Goal: Task Accomplishment & Management: Complete application form

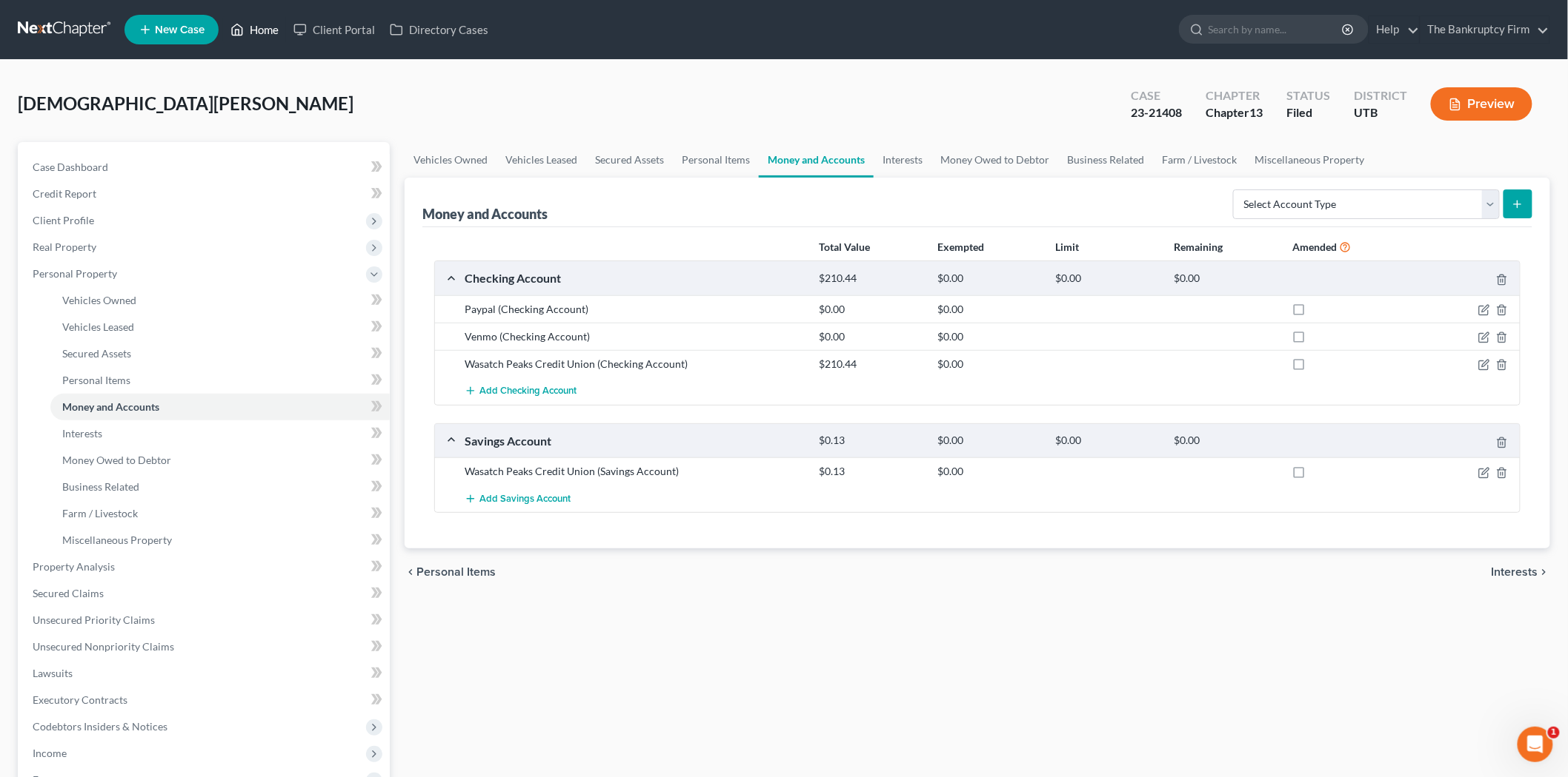
drag, startPoint x: 243, startPoint y: 20, endPoint x: 245, endPoint y: 12, distance: 8.2
click at [243, 20] on link "Home" at bounding box center [254, 30] width 63 height 27
click at [268, 30] on link "Home" at bounding box center [254, 30] width 63 height 27
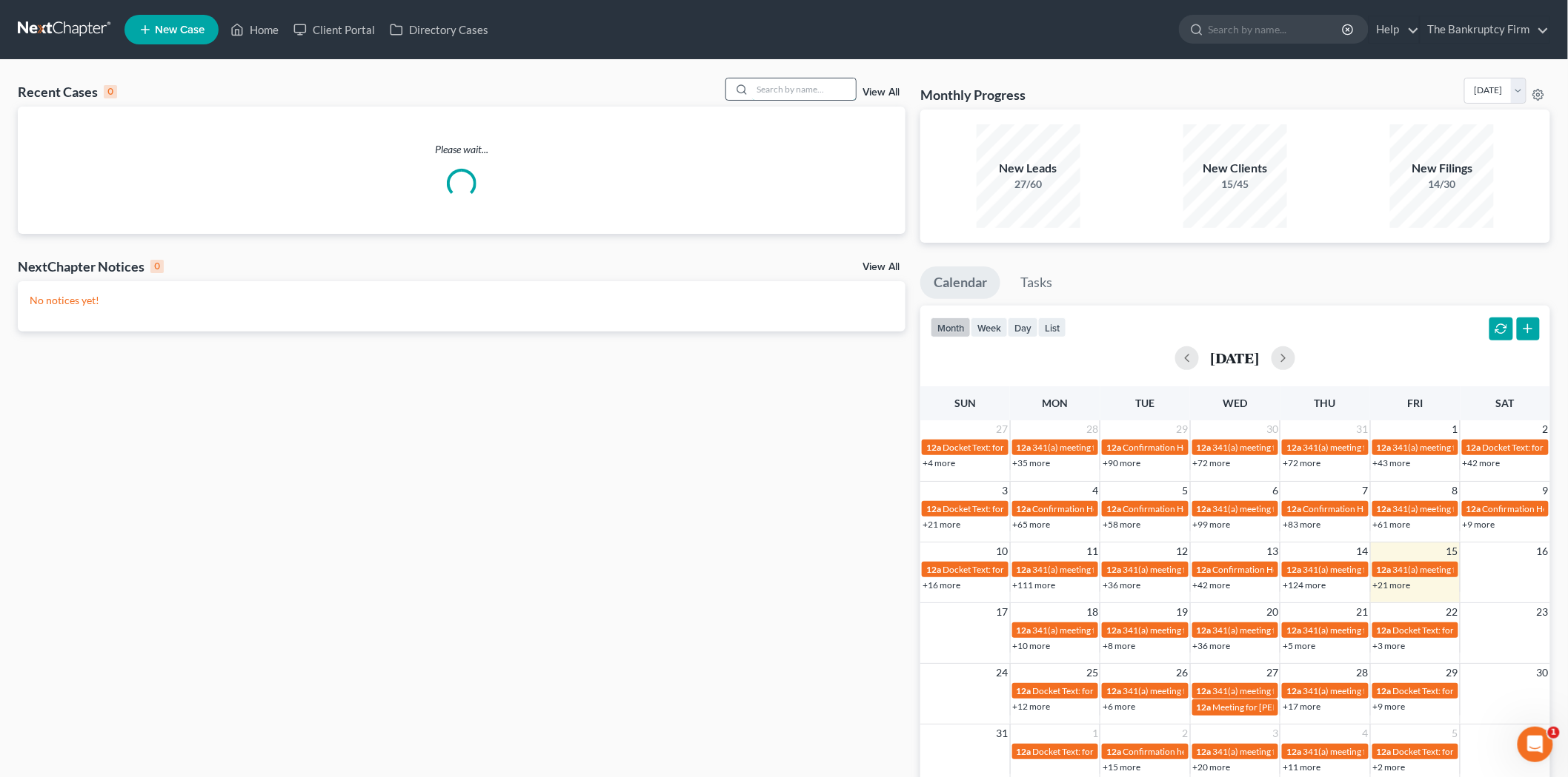
click at [815, 84] on input "search" at bounding box center [804, 88] width 103 height 21
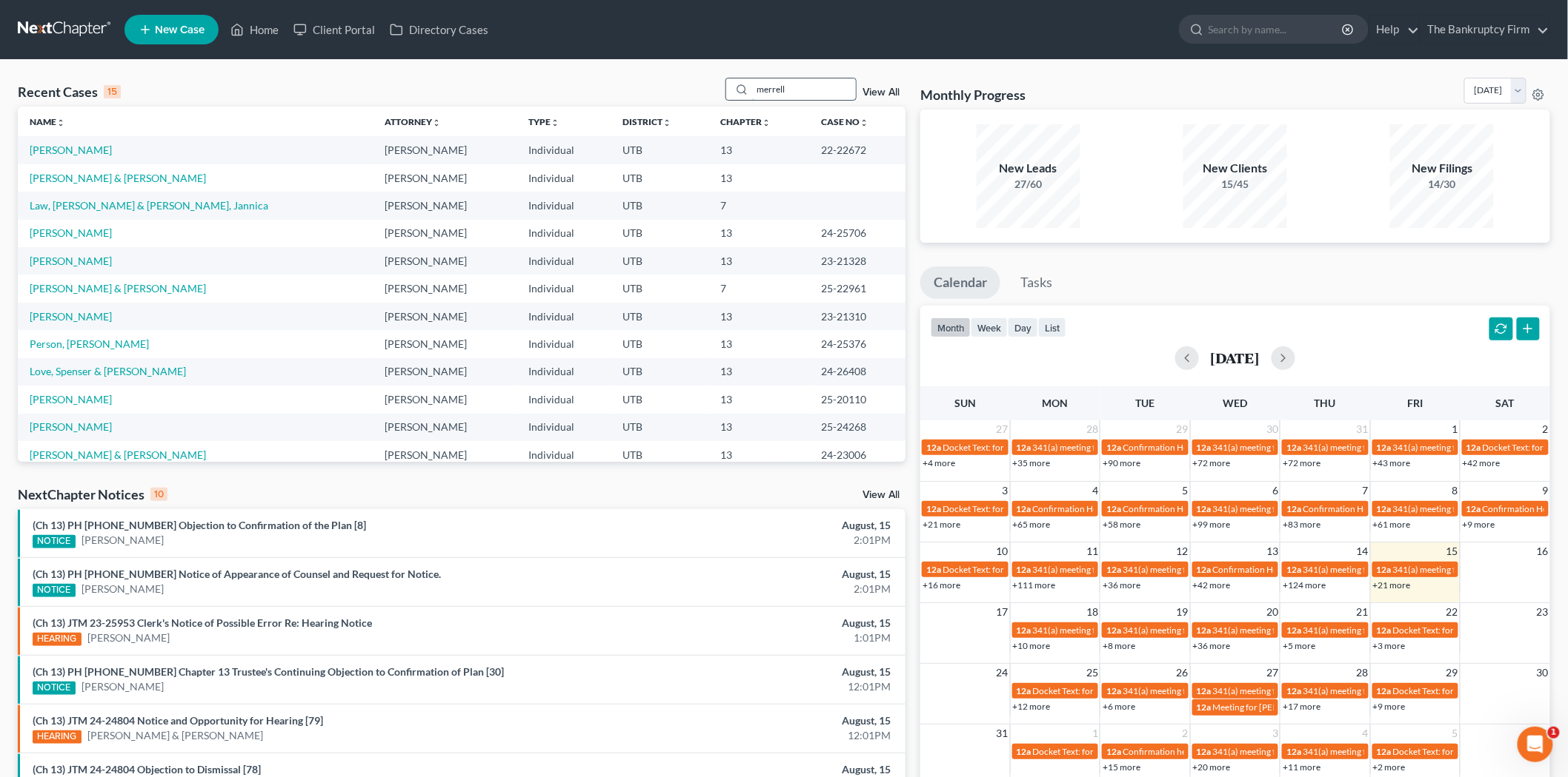
type input "merrell"
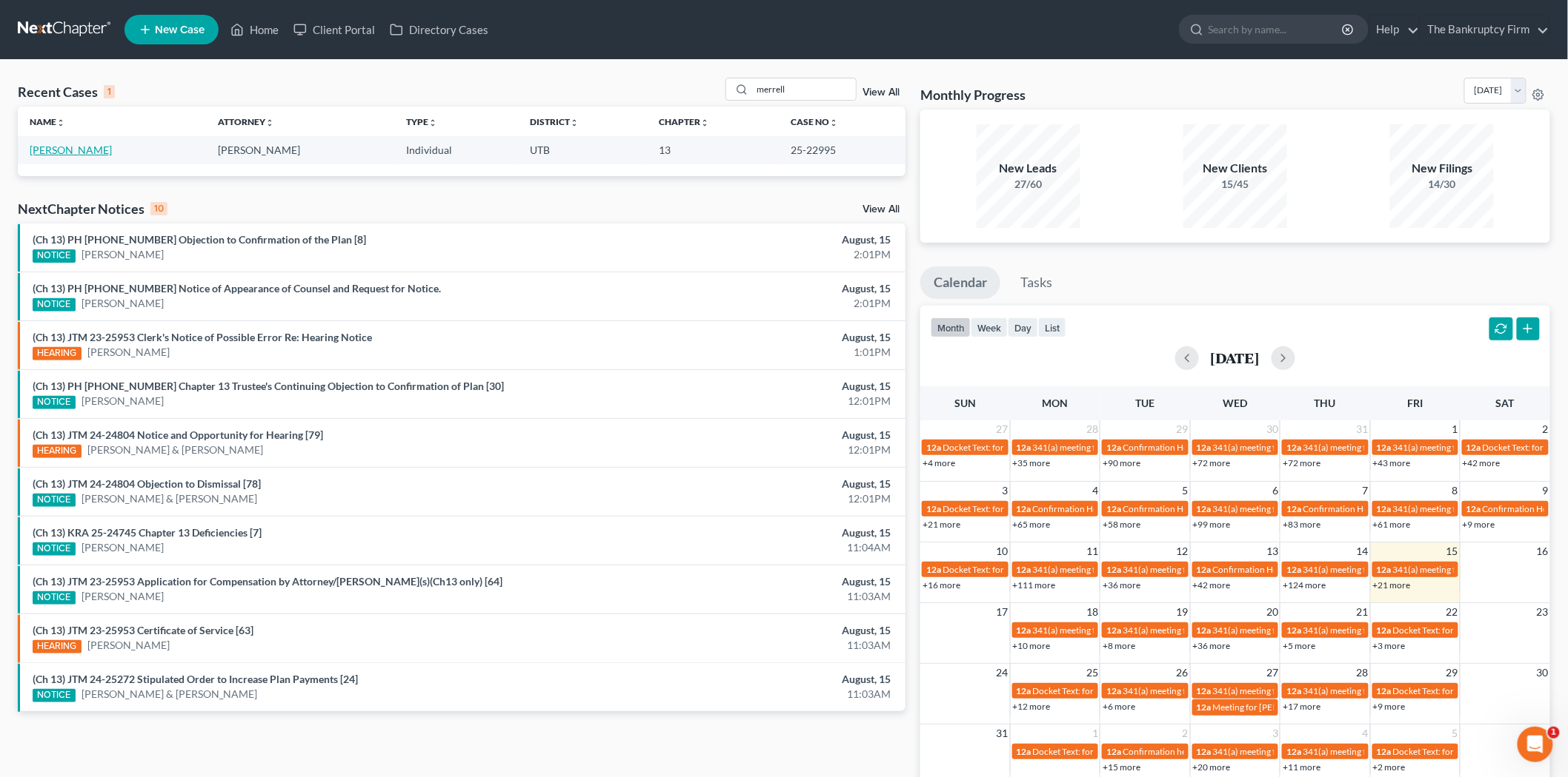
click at [70, 151] on link "[PERSON_NAME]" at bounding box center [71, 150] width 82 height 13
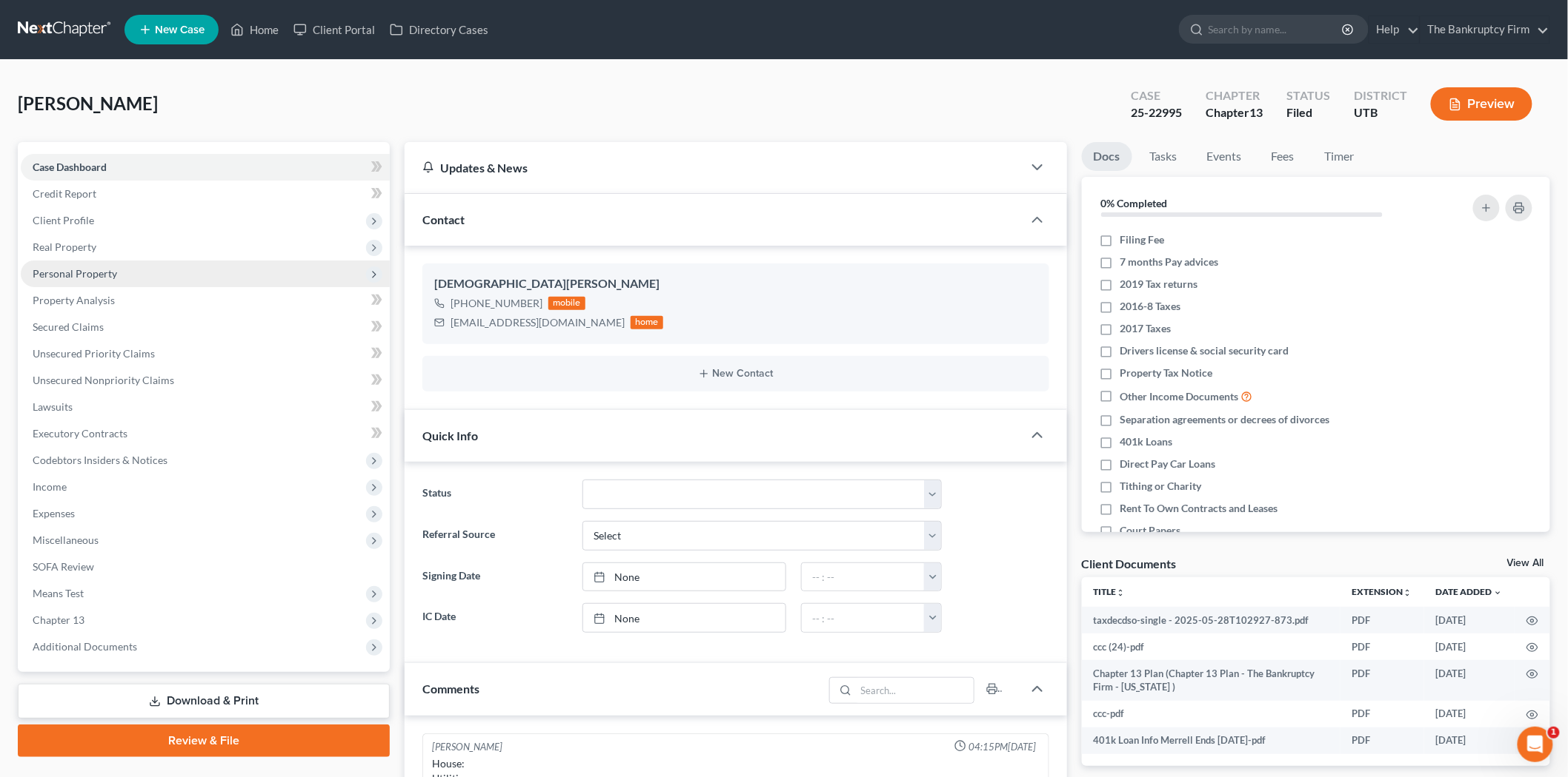
click at [115, 278] on span "Personal Property" at bounding box center [74, 274] width 85 height 13
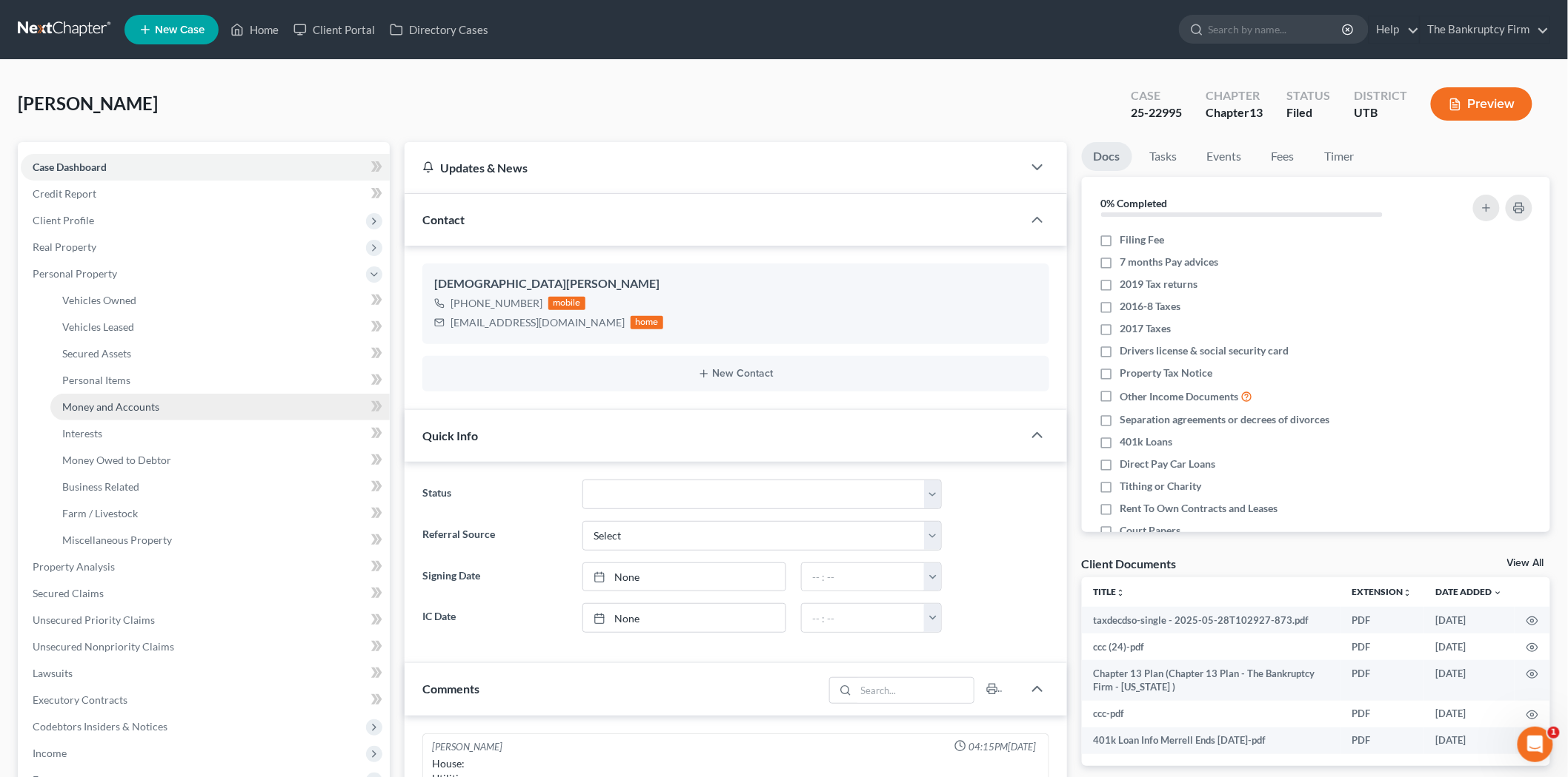
click at [137, 404] on span "Money and Accounts" at bounding box center [111, 407] width 97 height 13
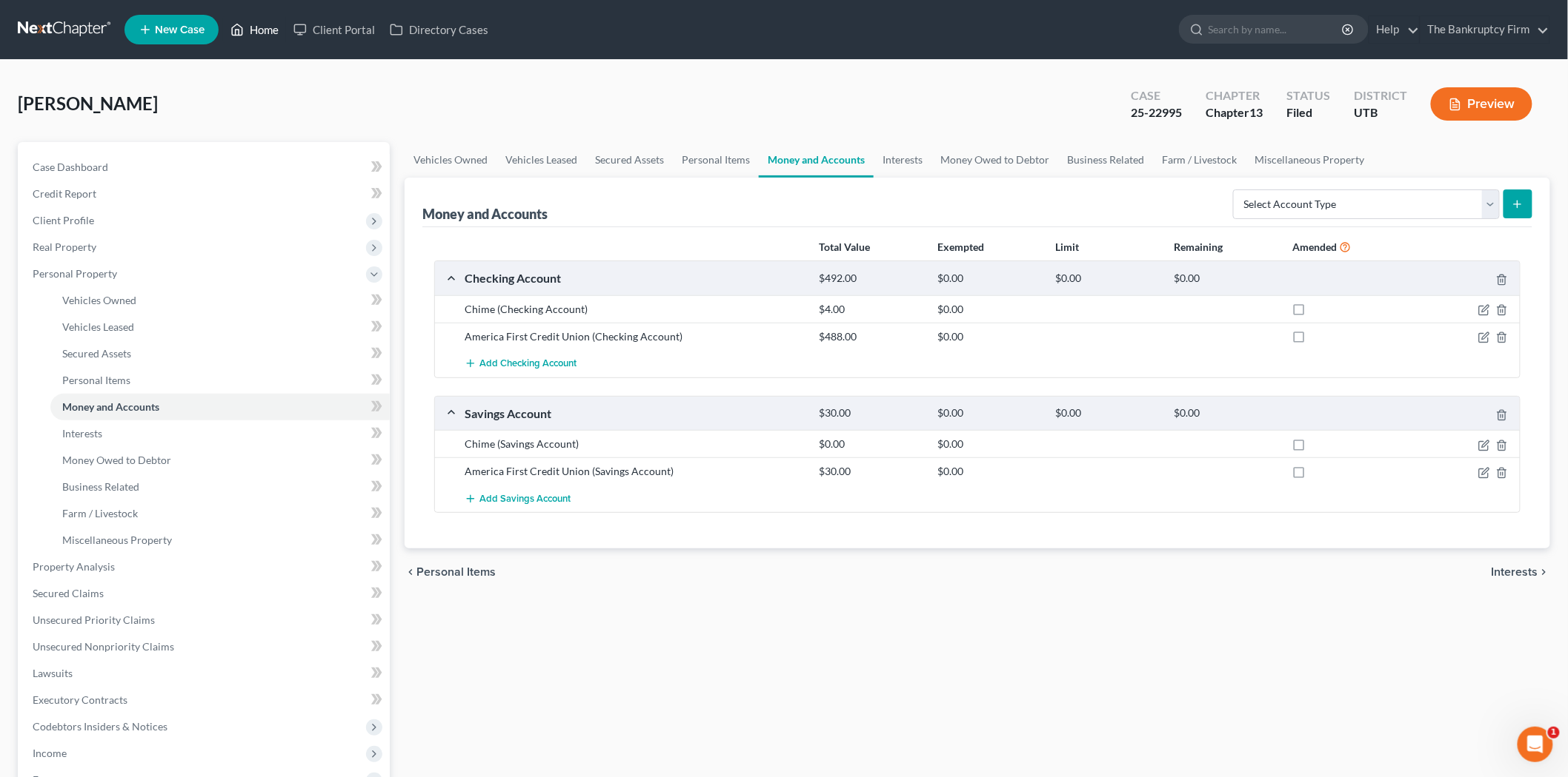
click at [256, 33] on link "Home" at bounding box center [254, 30] width 63 height 27
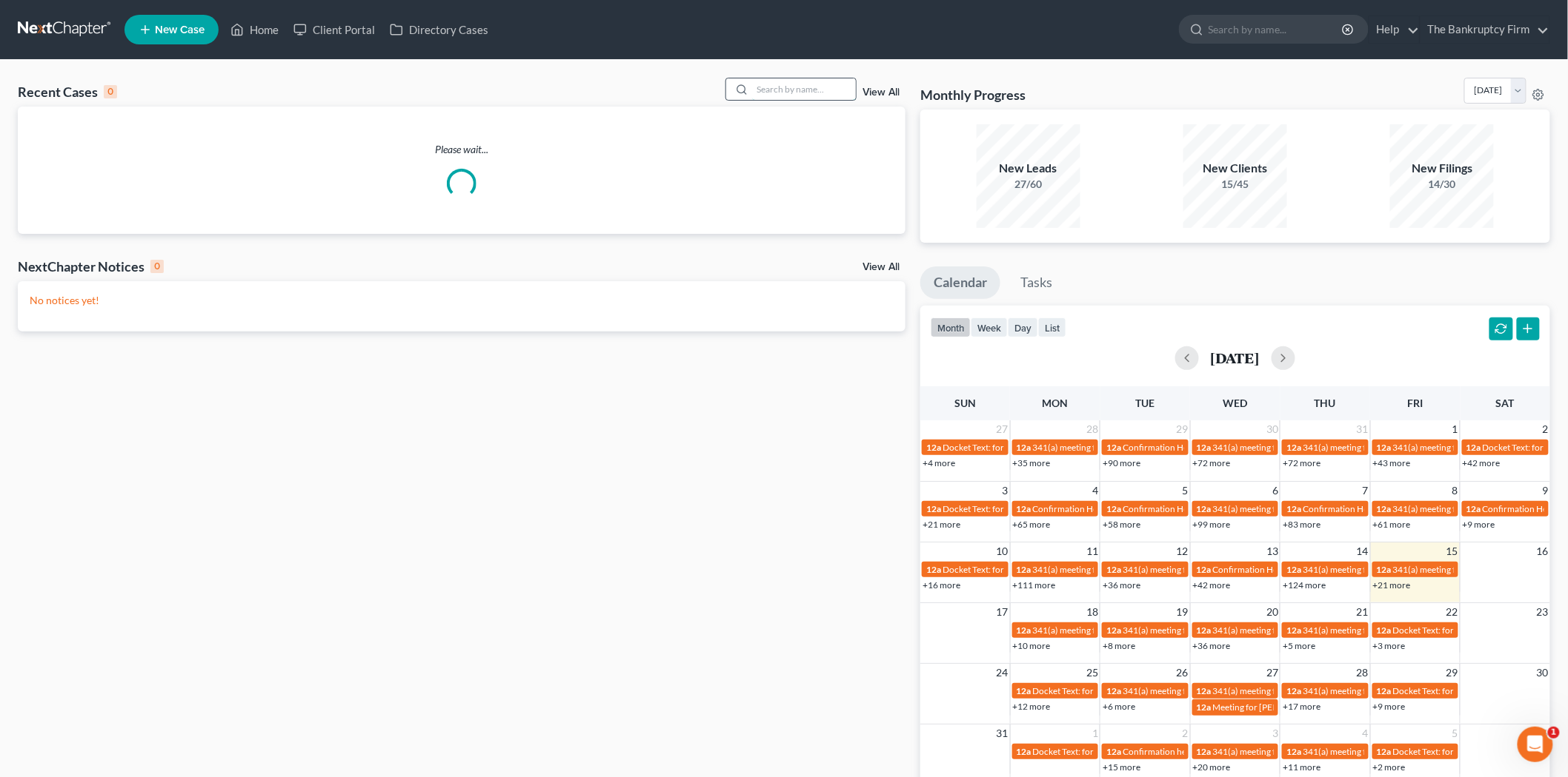
click at [796, 86] on input "search" at bounding box center [804, 88] width 103 height 21
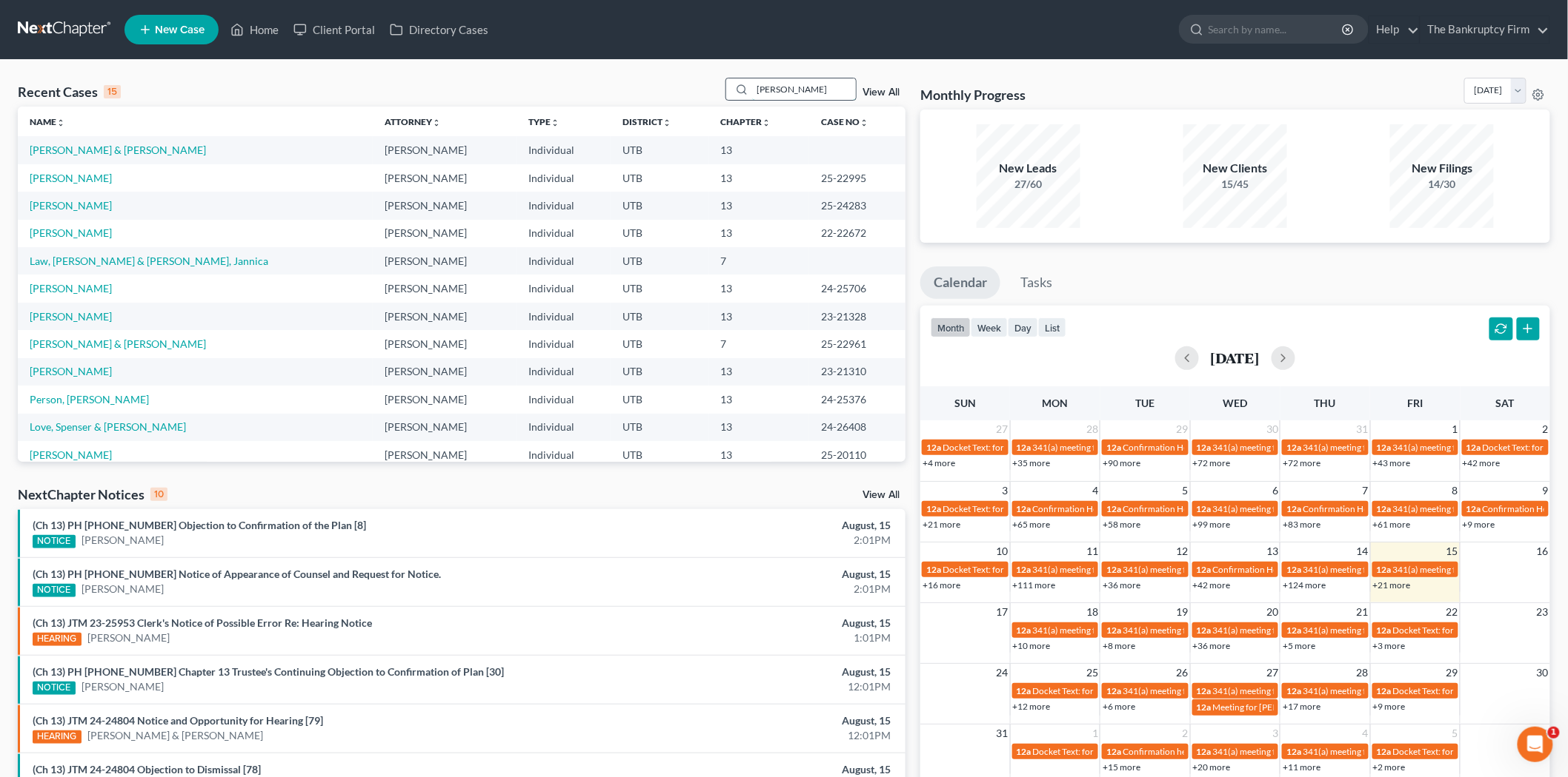
type input "[PERSON_NAME]"
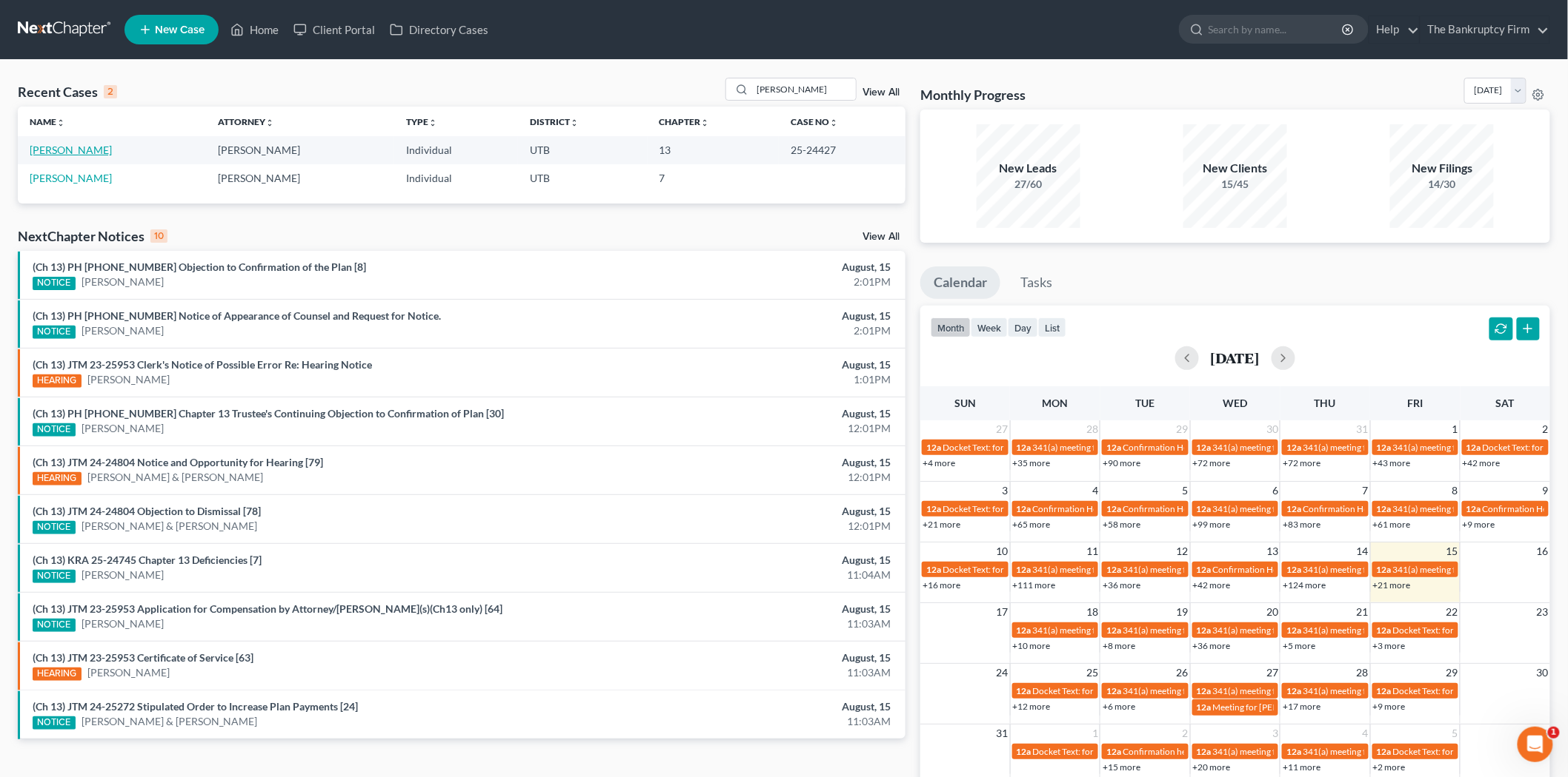
click at [43, 151] on link "[PERSON_NAME]" at bounding box center [71, 150] width 82 height 13
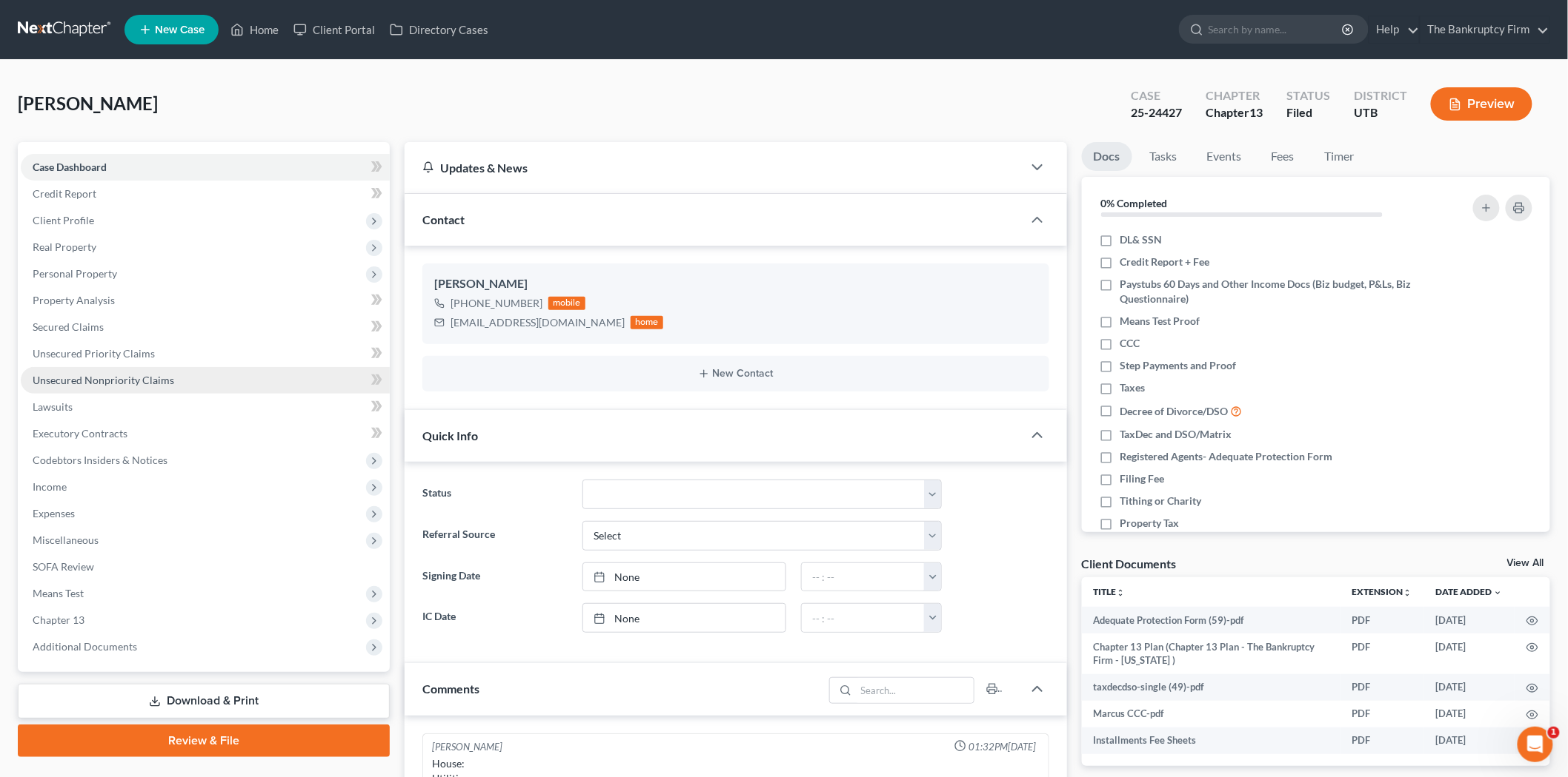
scroll to position [115, 0]
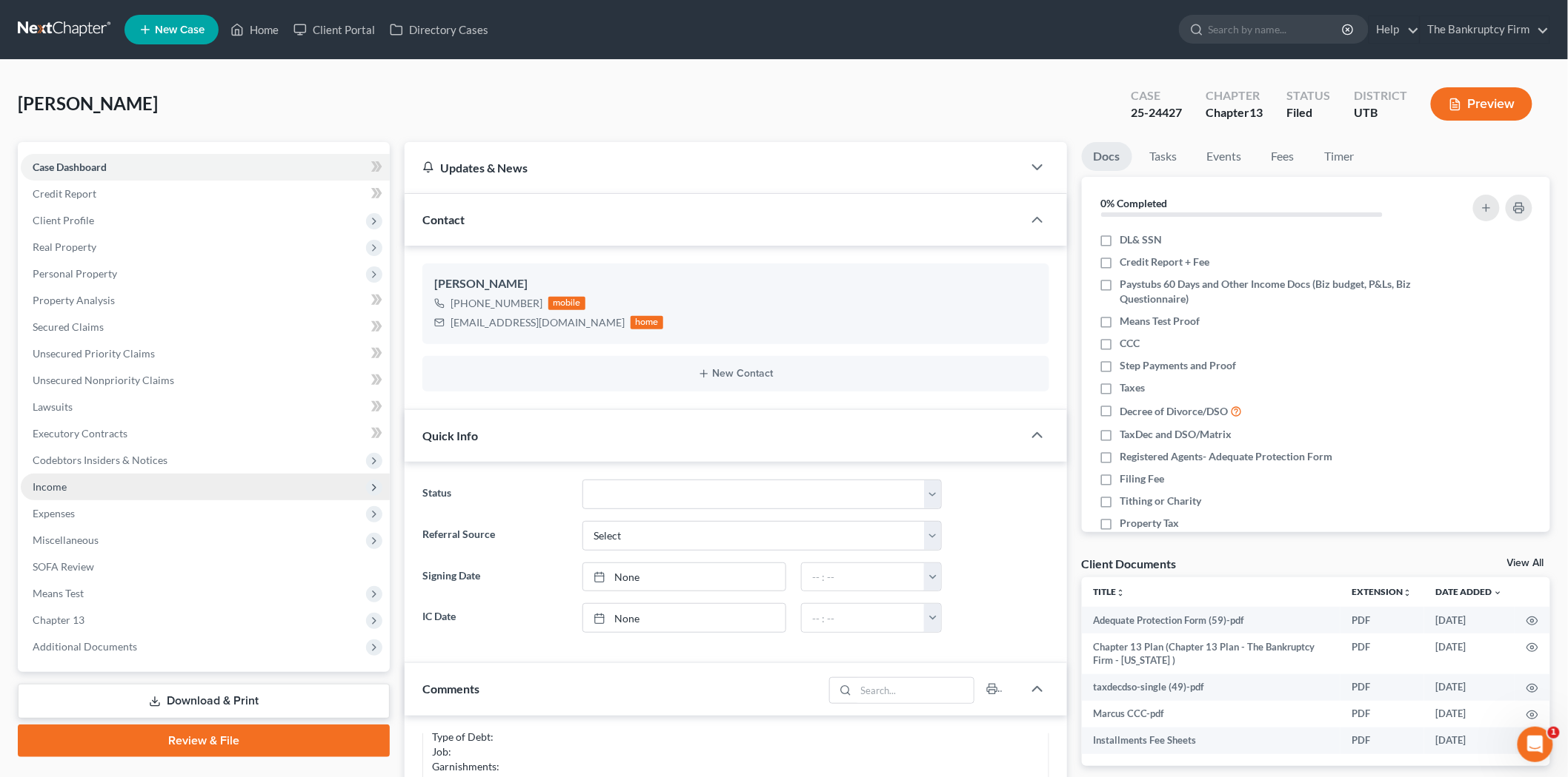
click at [114, 478] on span "Income" at bounding box center [205, 487] width 369 height 27
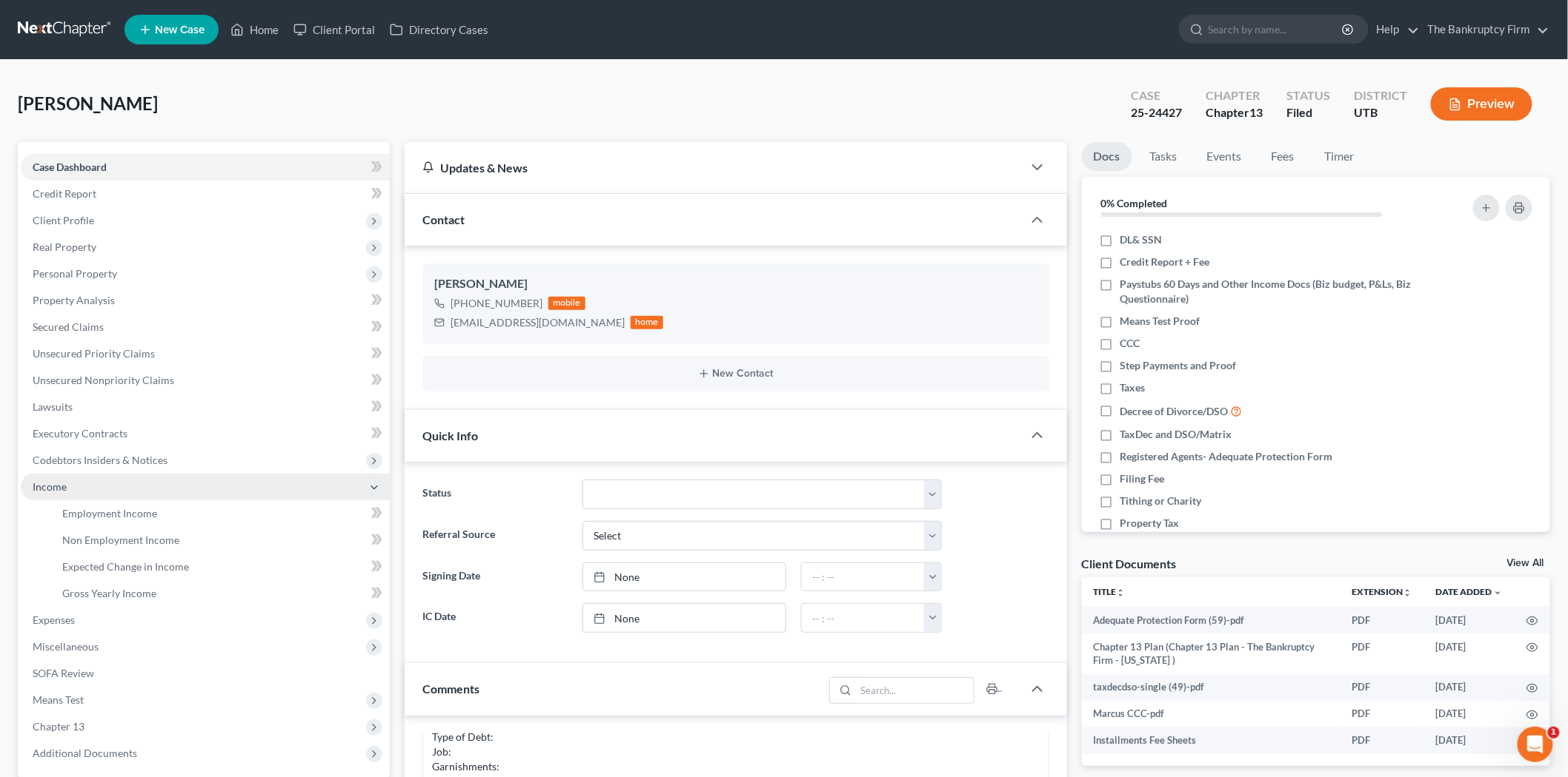
click at [114, 478] on span "Income" at bounding box center [205, 487] width 369 height 27
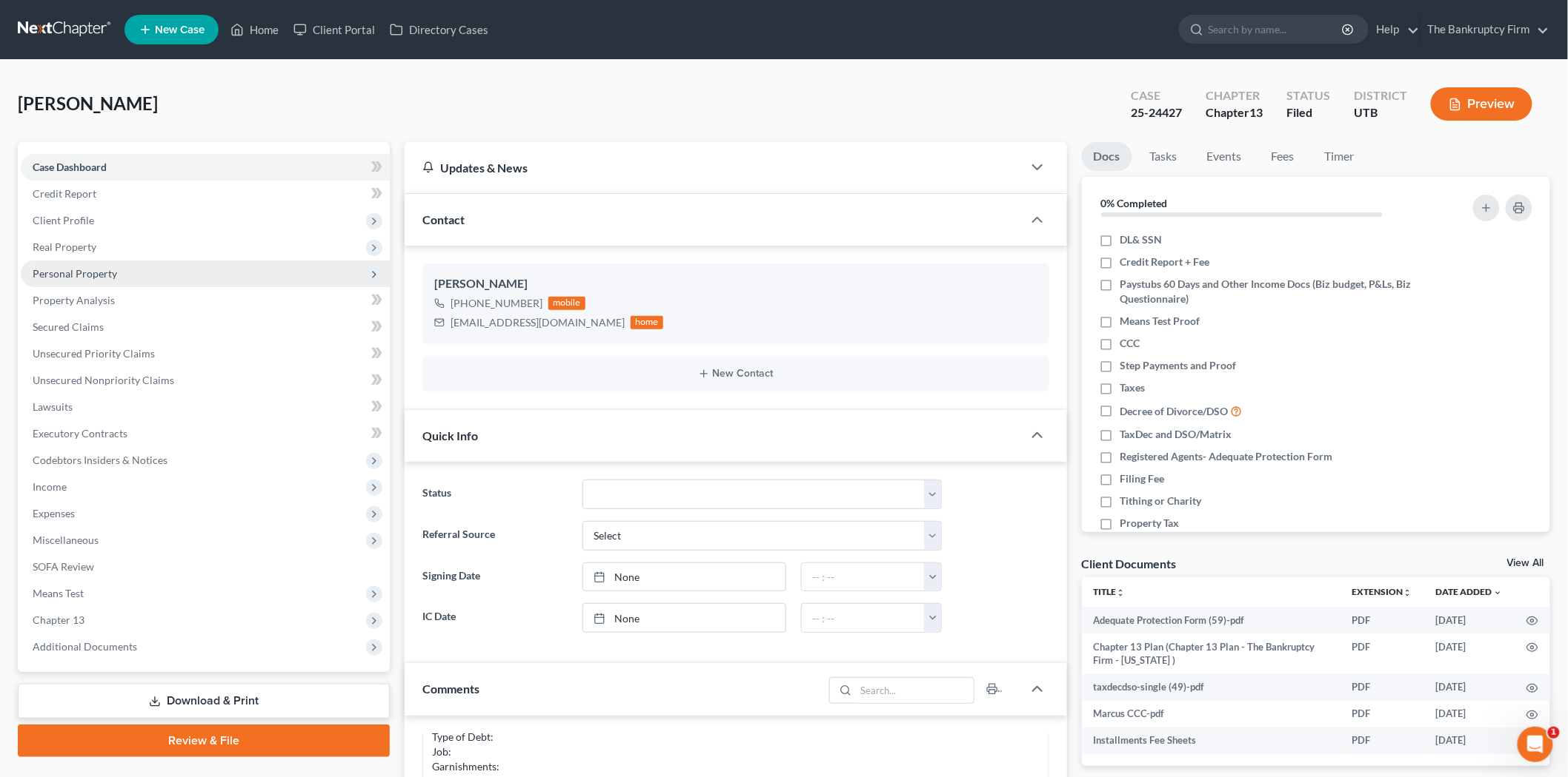
click at [149, 277] on span "Personal Property" at bounding box center [205, 274] width 369 height 27
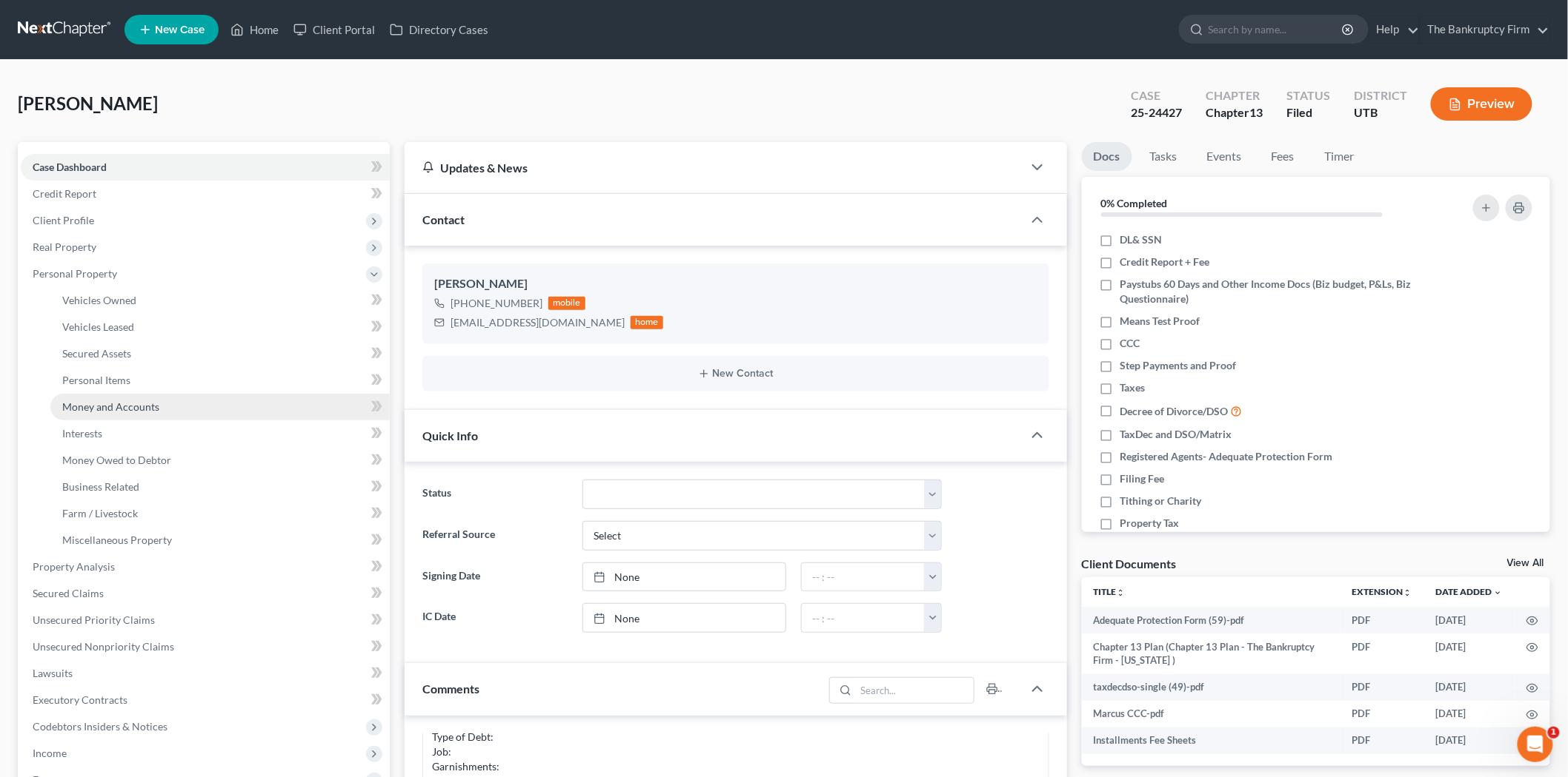
click at [137, 404] on span "Money and Accounts" at bounding box center [111, 407] width 97 height 13
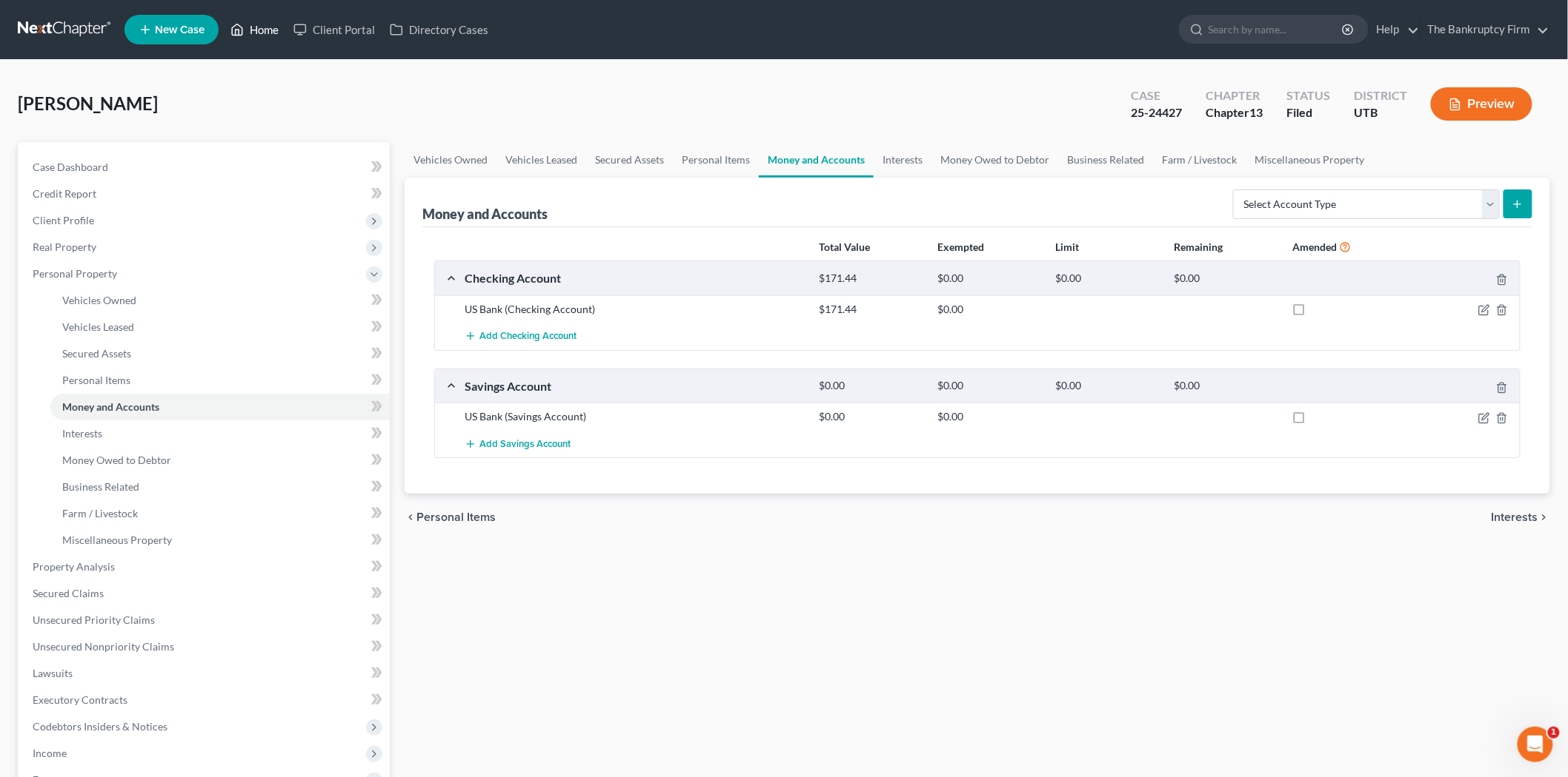
click at [263, 30] on link "Home" at bounding box center [254, 30] width 63 height 27
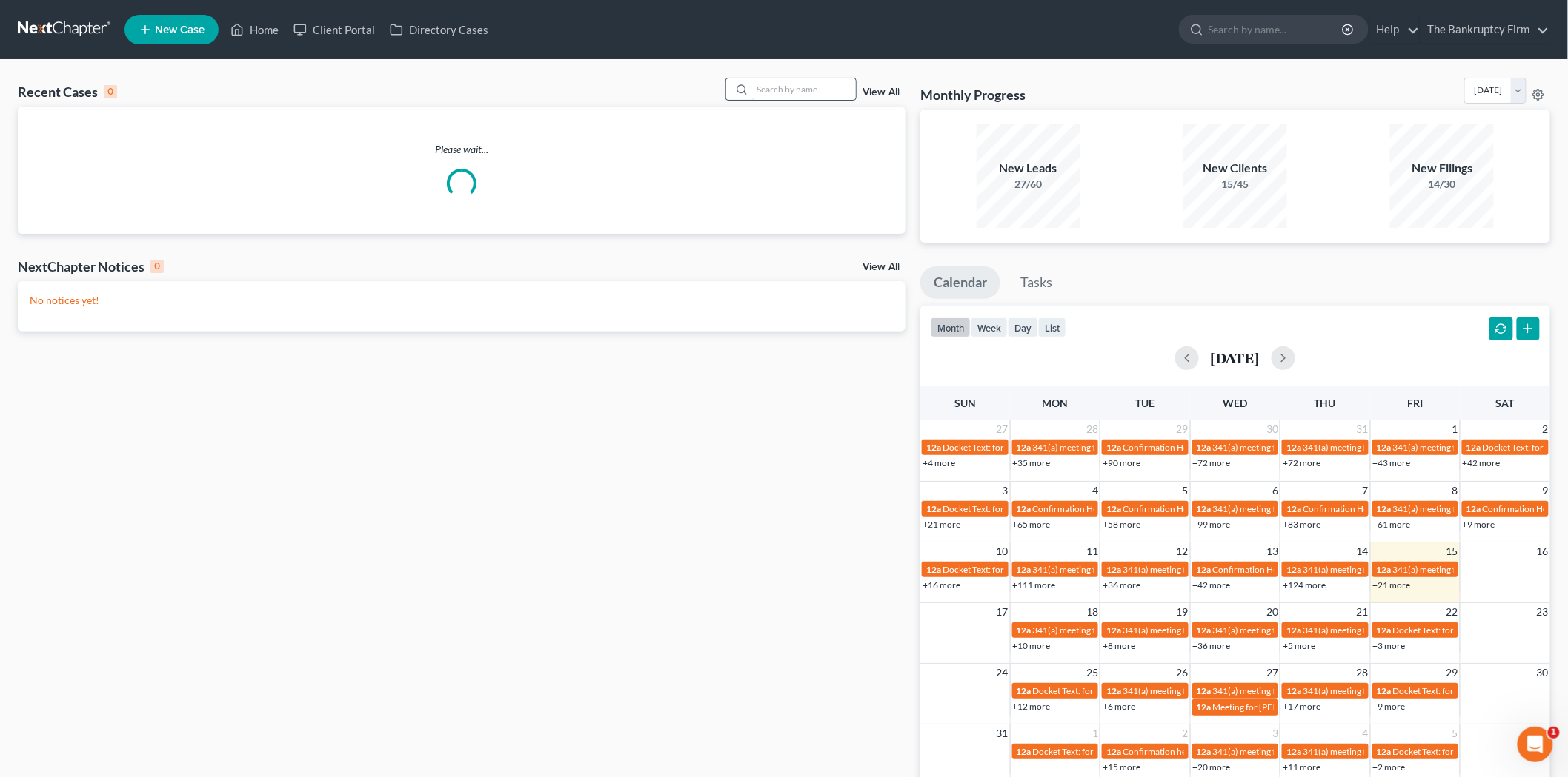
click at [780, 87] on input "search" at bounding box center [804, 88] width 103 height 21
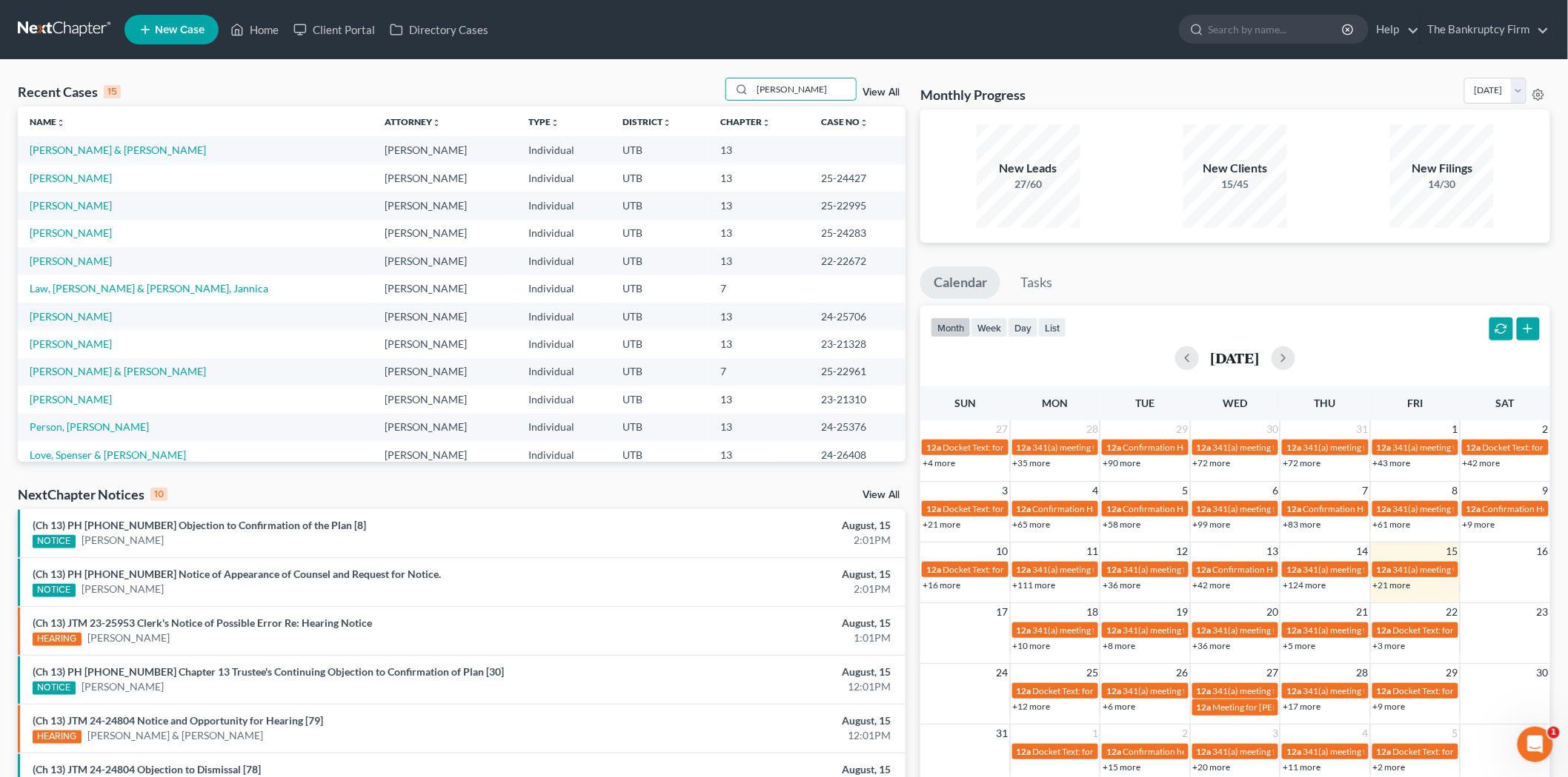
type input "[PERSON_NAME]"
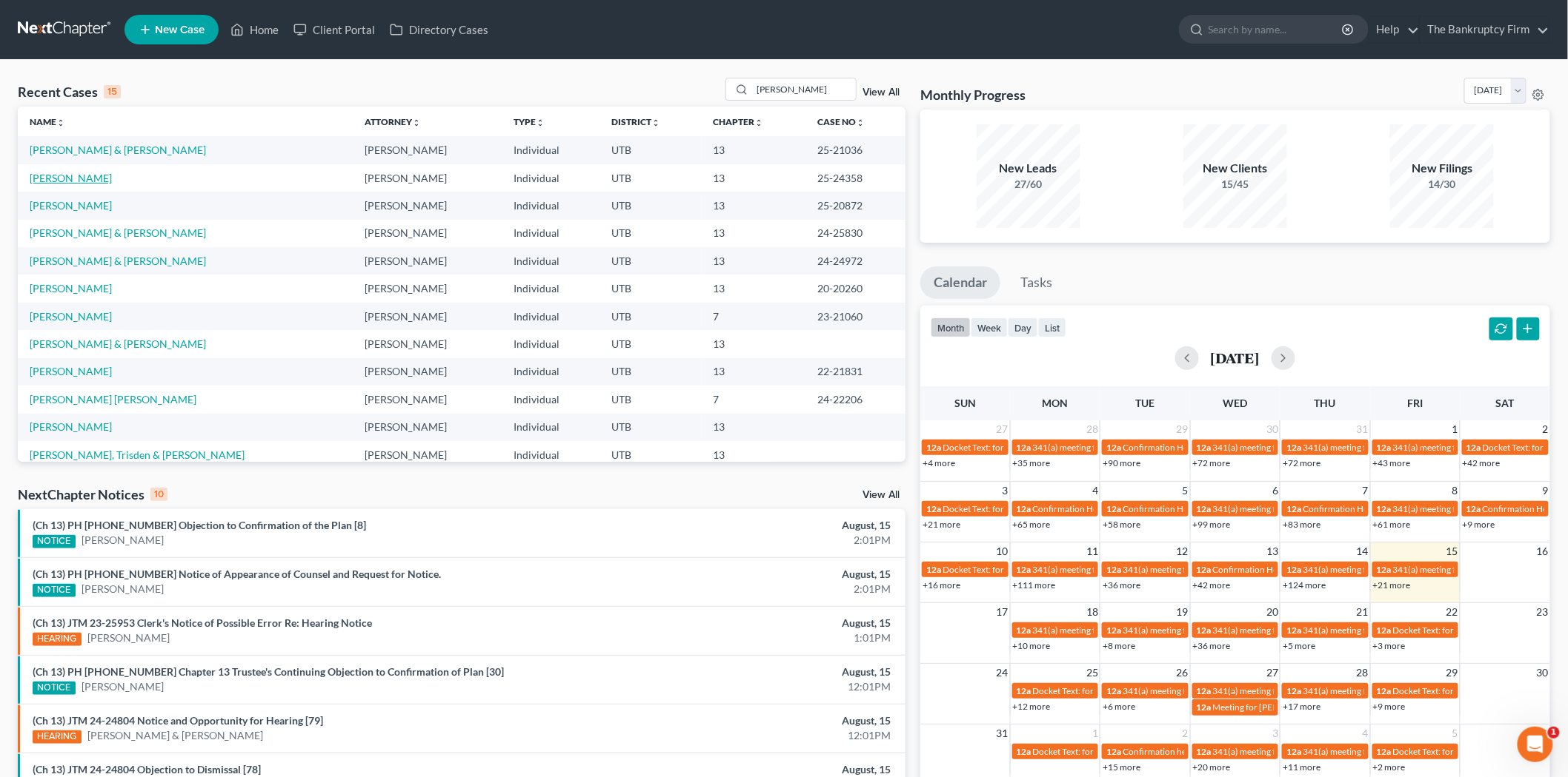
click at [79, 180] on link "[PERSON_NAME]" at bounding box center [71, 179] width 82 height 13
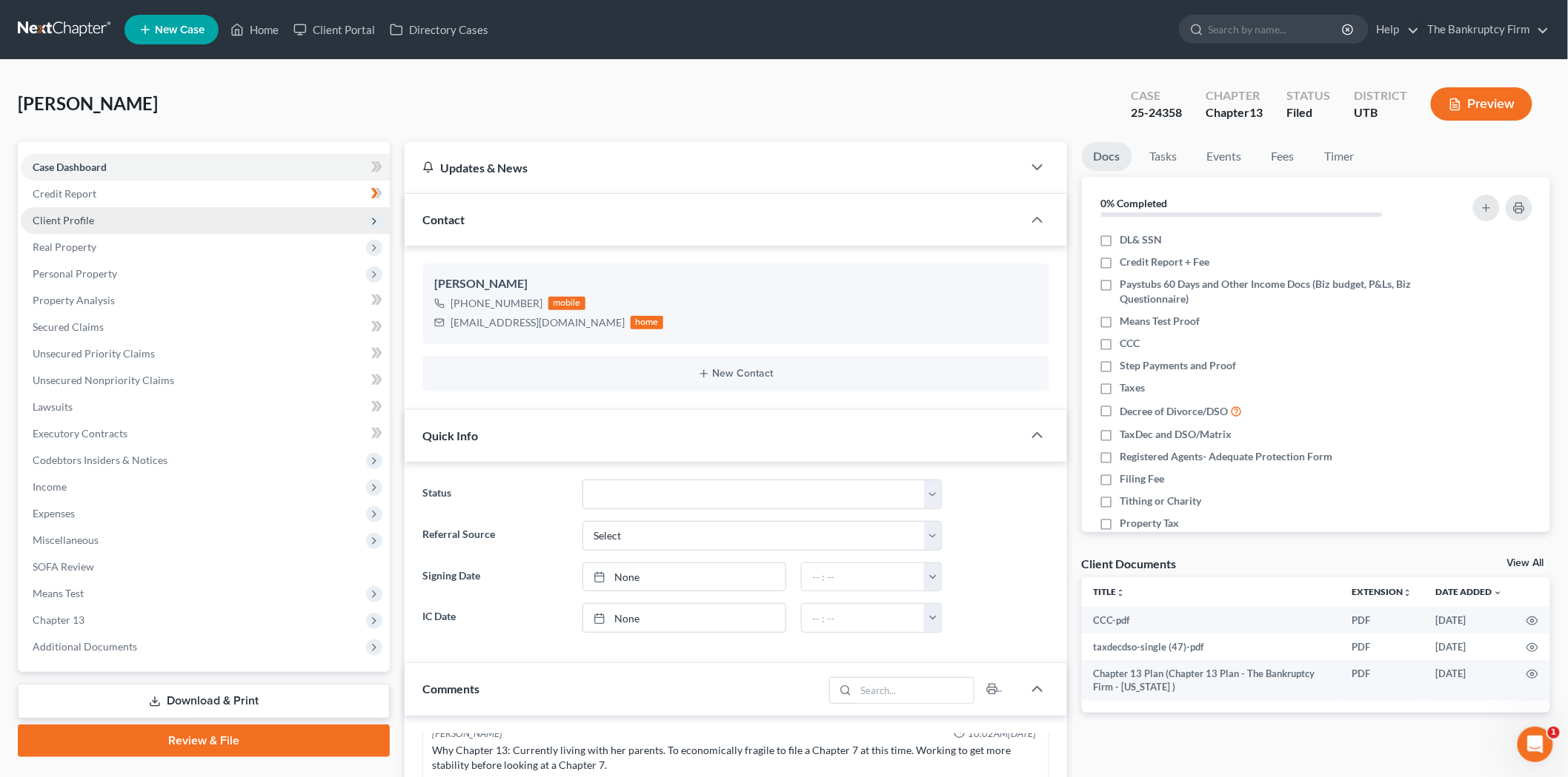
click at [312, 219] on span "Client Profile" at bounding box center [205, 221] width 369 height 27
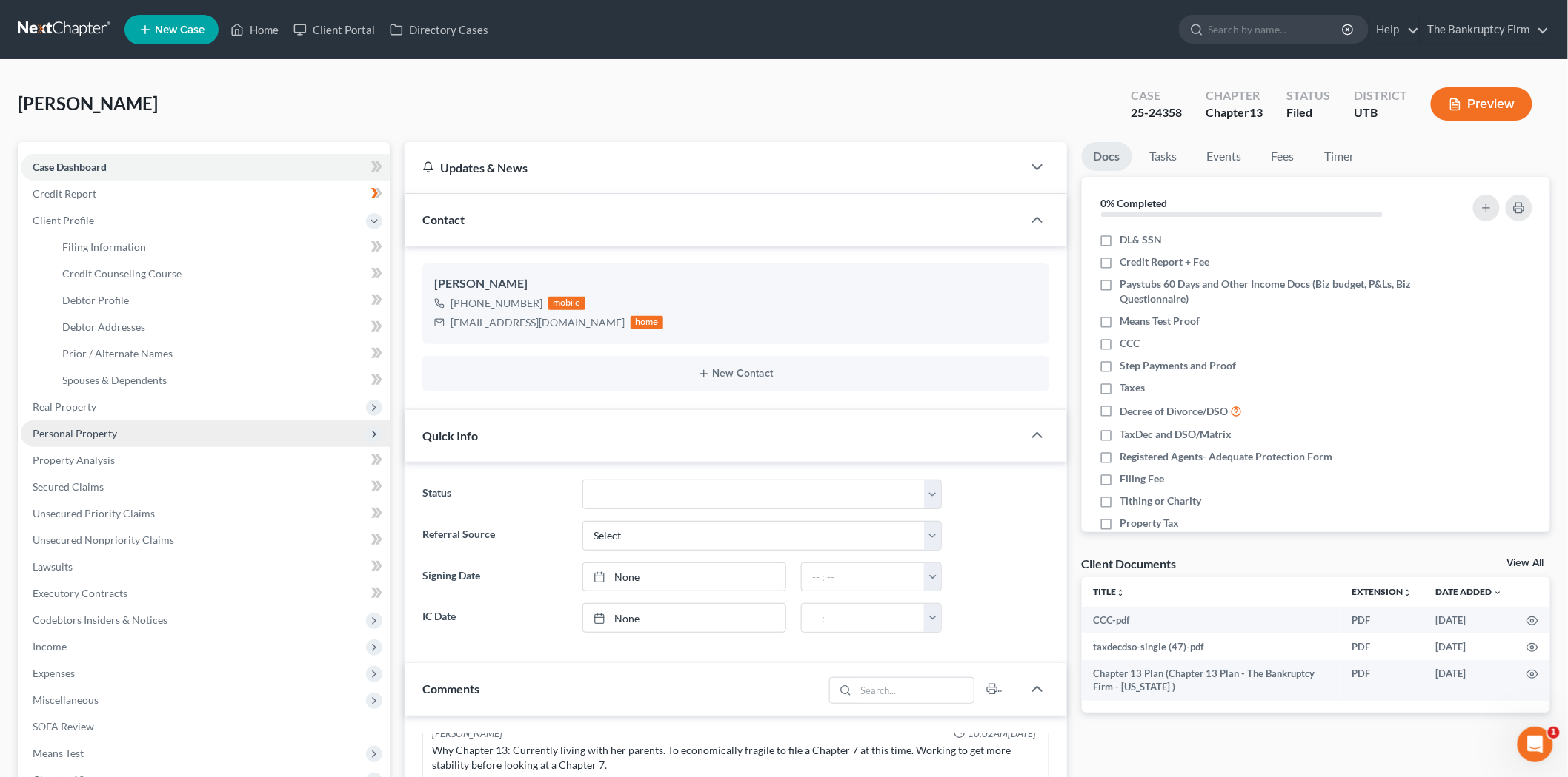
click at [237, 428] on span "Personal Property" at bounding box center [205, 434] width 369 height 27
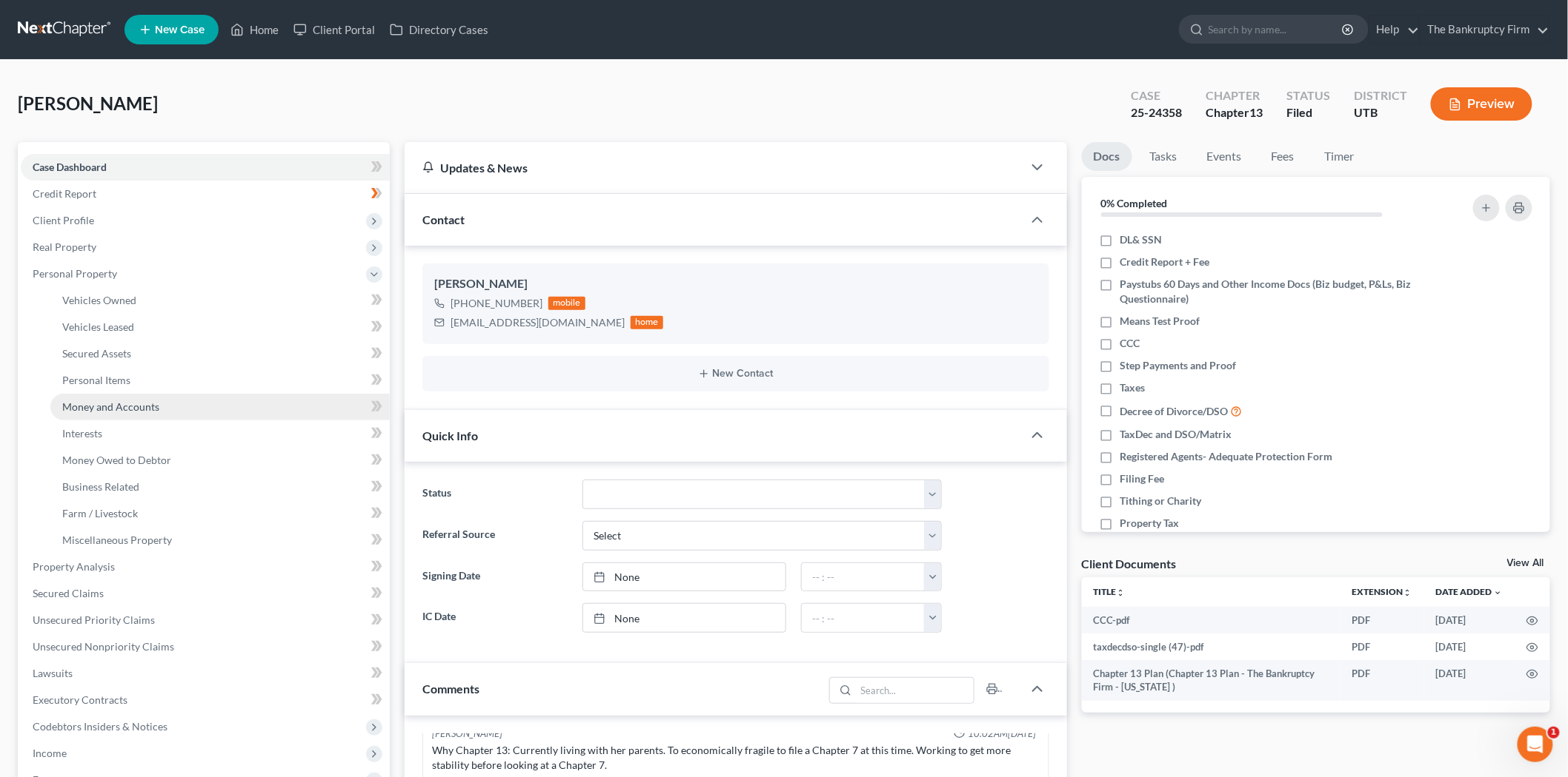
click at [159, 394] on link "Money and Accounts" at bounding box center [220, 407] width 339 height 27
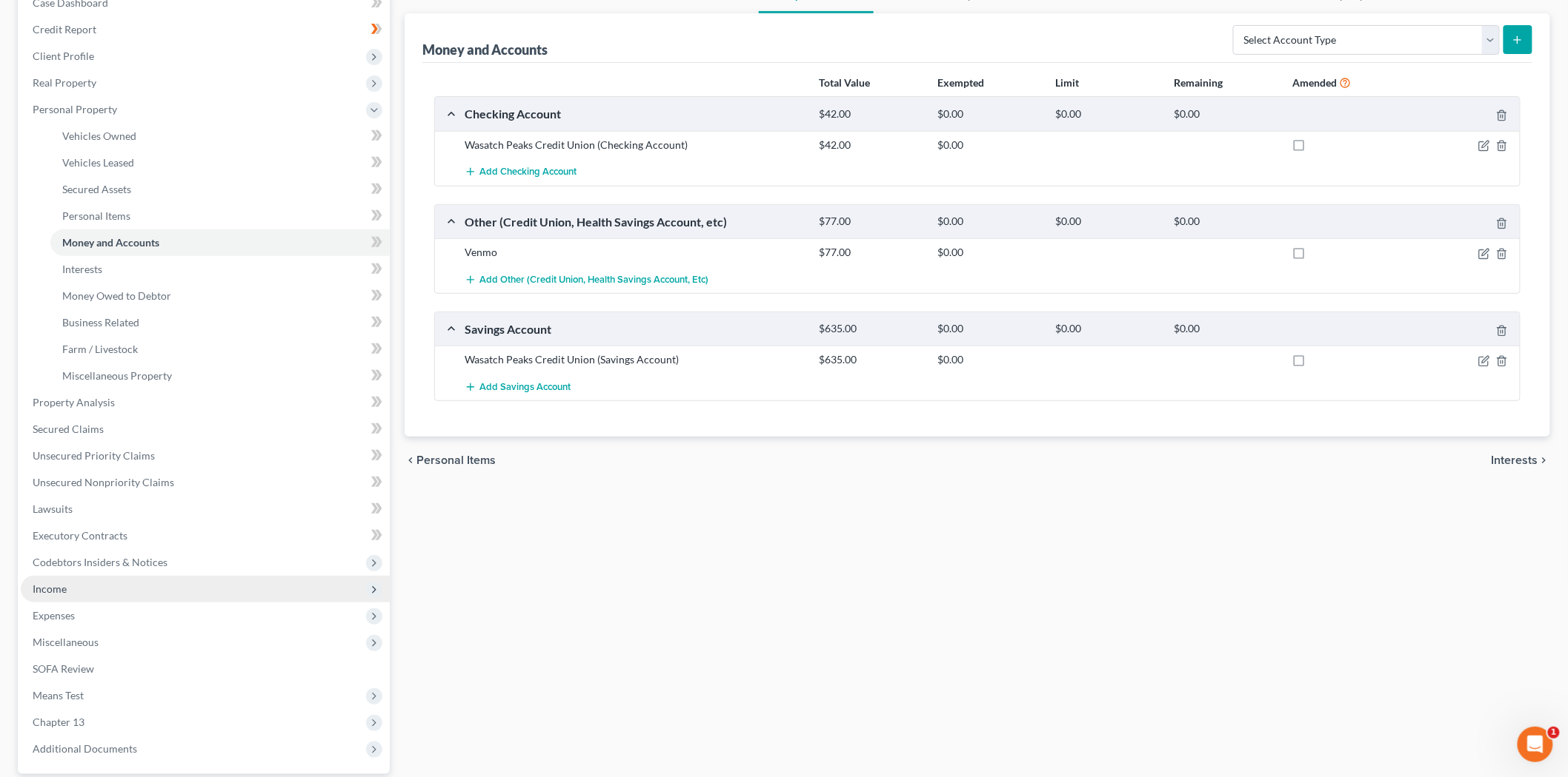
drag, startPoint x: 95, startPoint y: 587, endPoint x: 104, endPoint y: 574, distance: 15.8
click at [98, 585] on span "Income" at bounding box center [205, 589] width 369 height 27
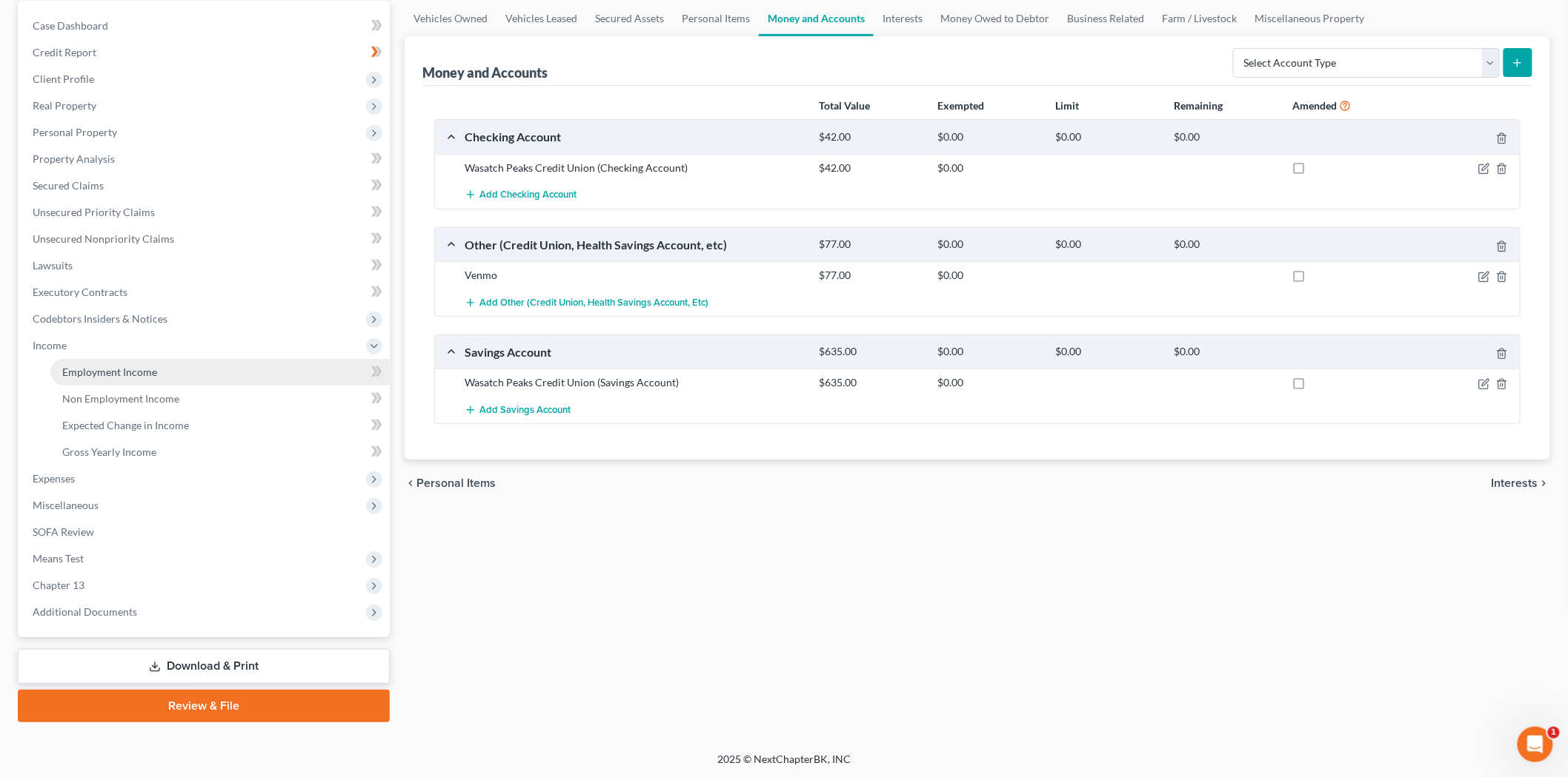
click at [149, 371] on span "Employment Income" at bounding box center [110, 372] width 95 height 13
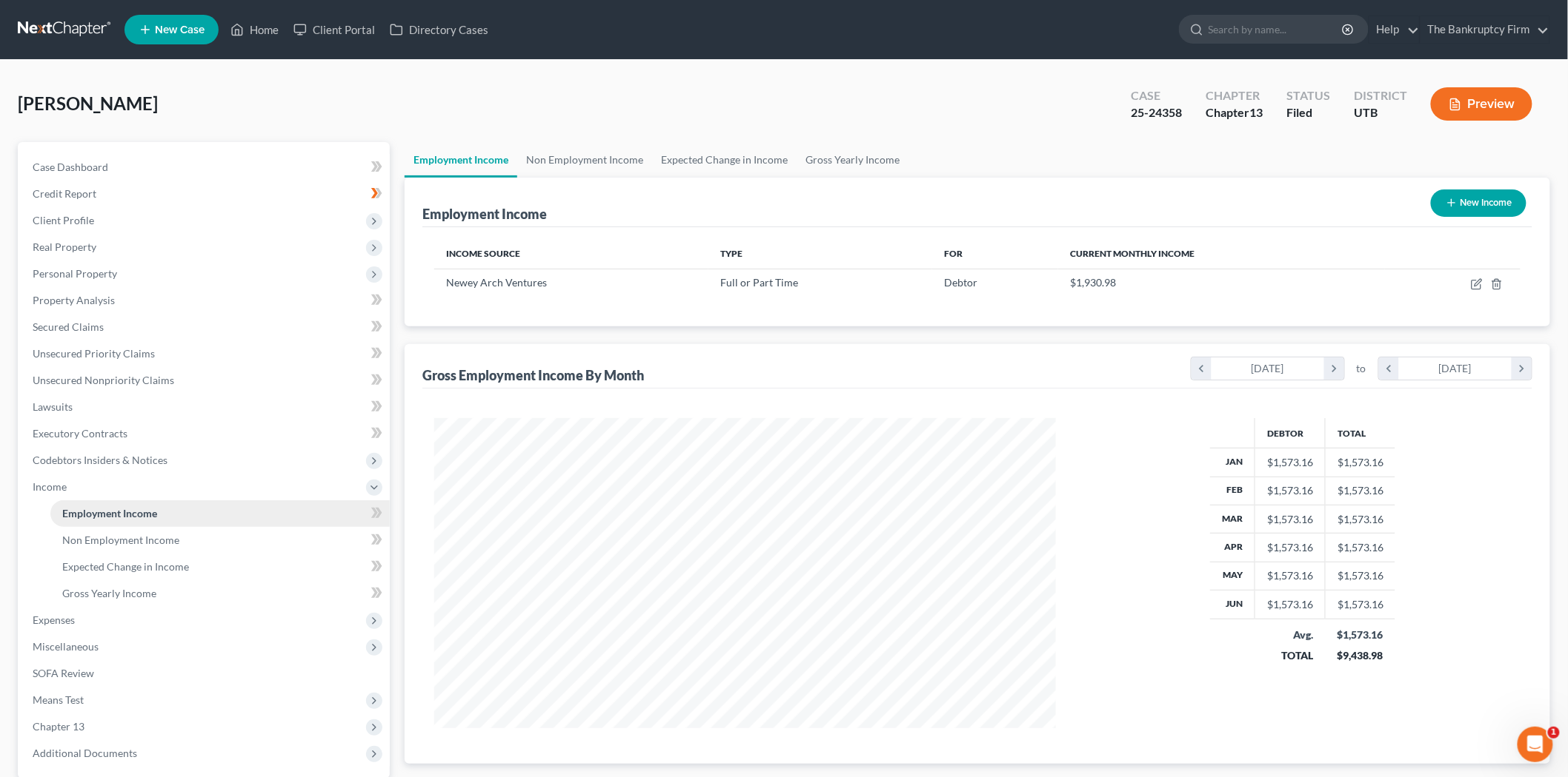
scroll to position [310, 651]
click at [259, 31] on link "Home" at bounding box center [254, 30] width 63 height 27
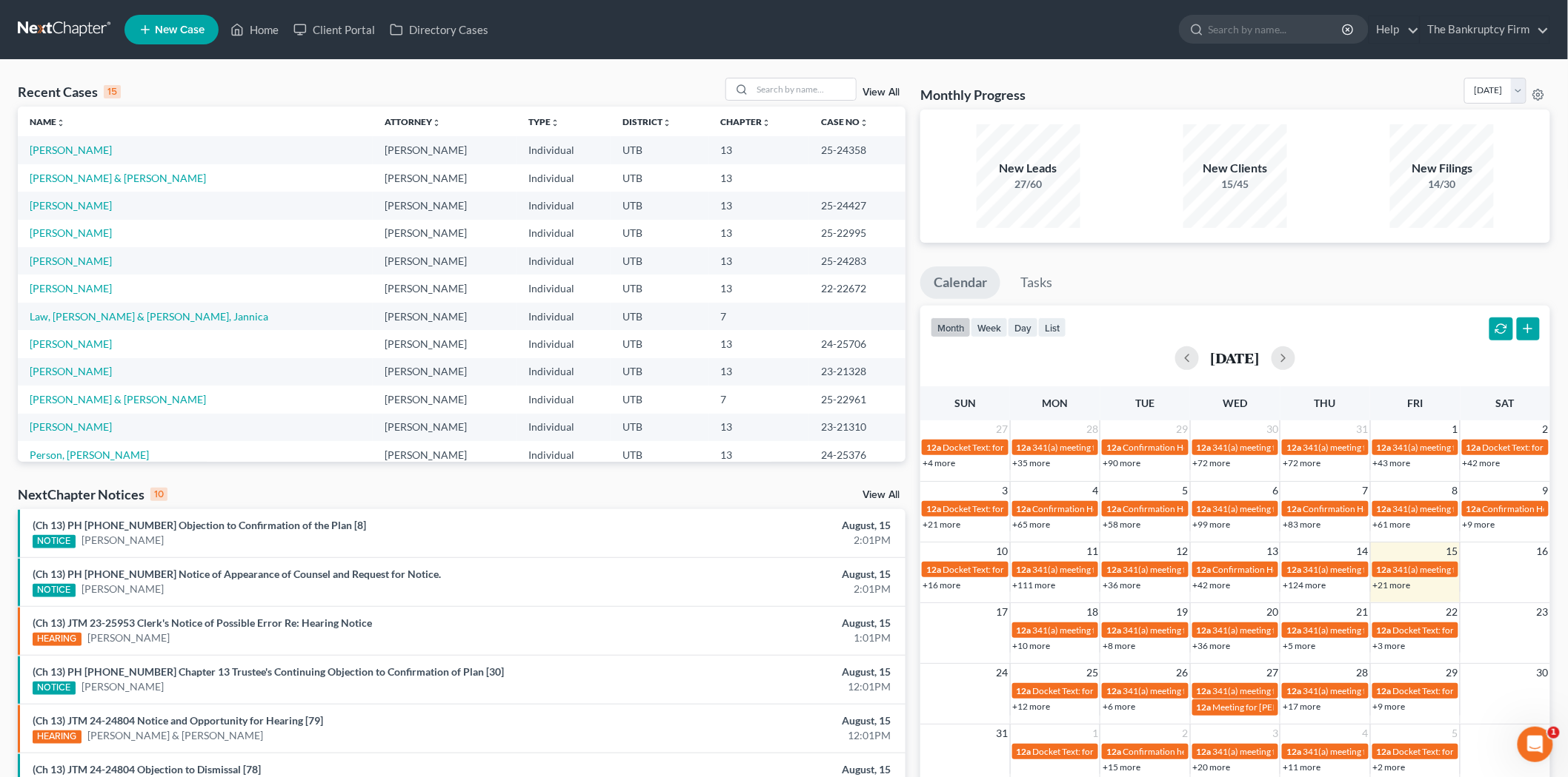
click at [875, 87] on link "View All" at bounding box center [881, 92] width 37 height 10
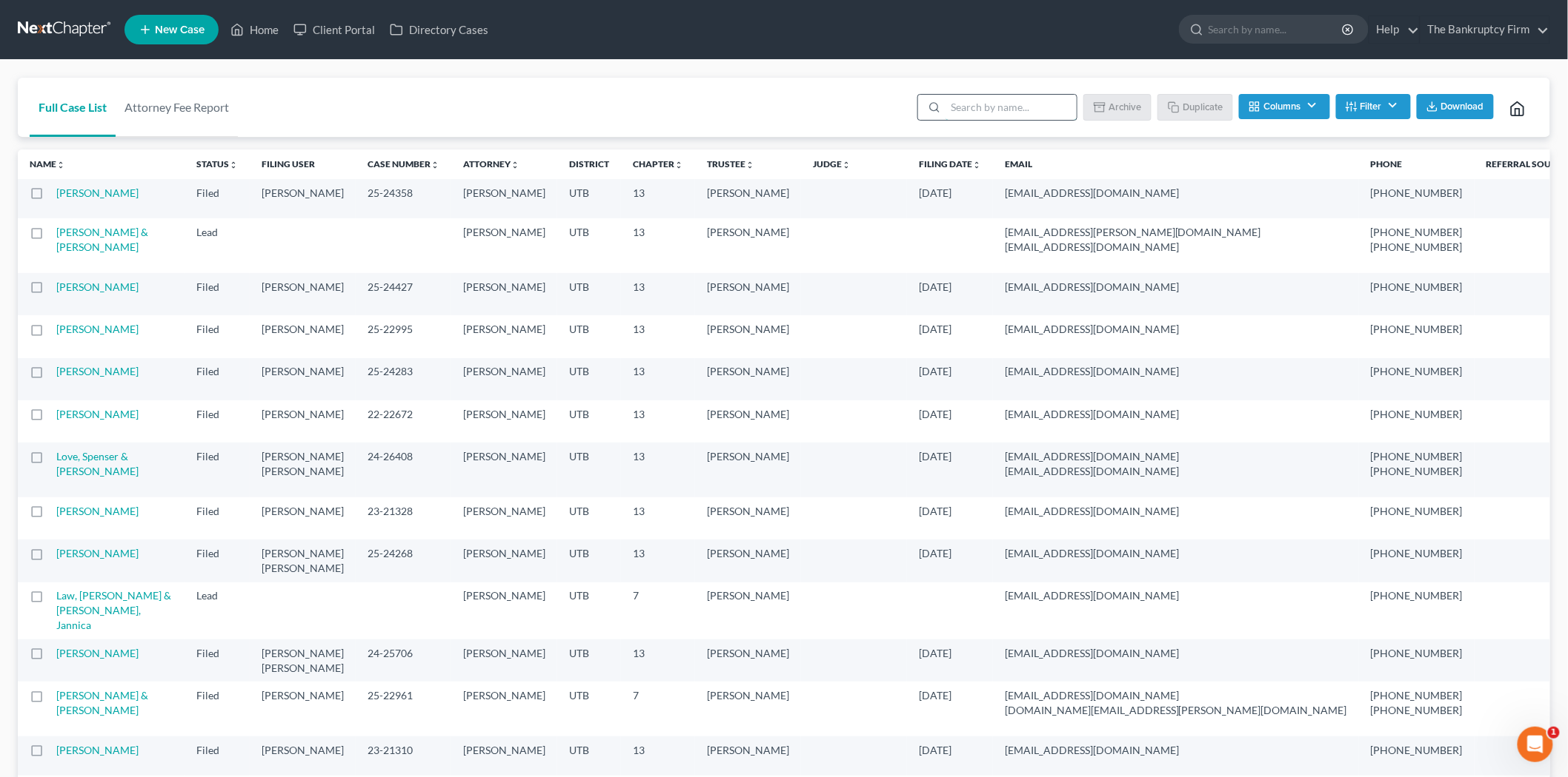
click at [1009, 112] on input "search" at bounding box center [1010, 107] width 131 height 25
type input "aaa"
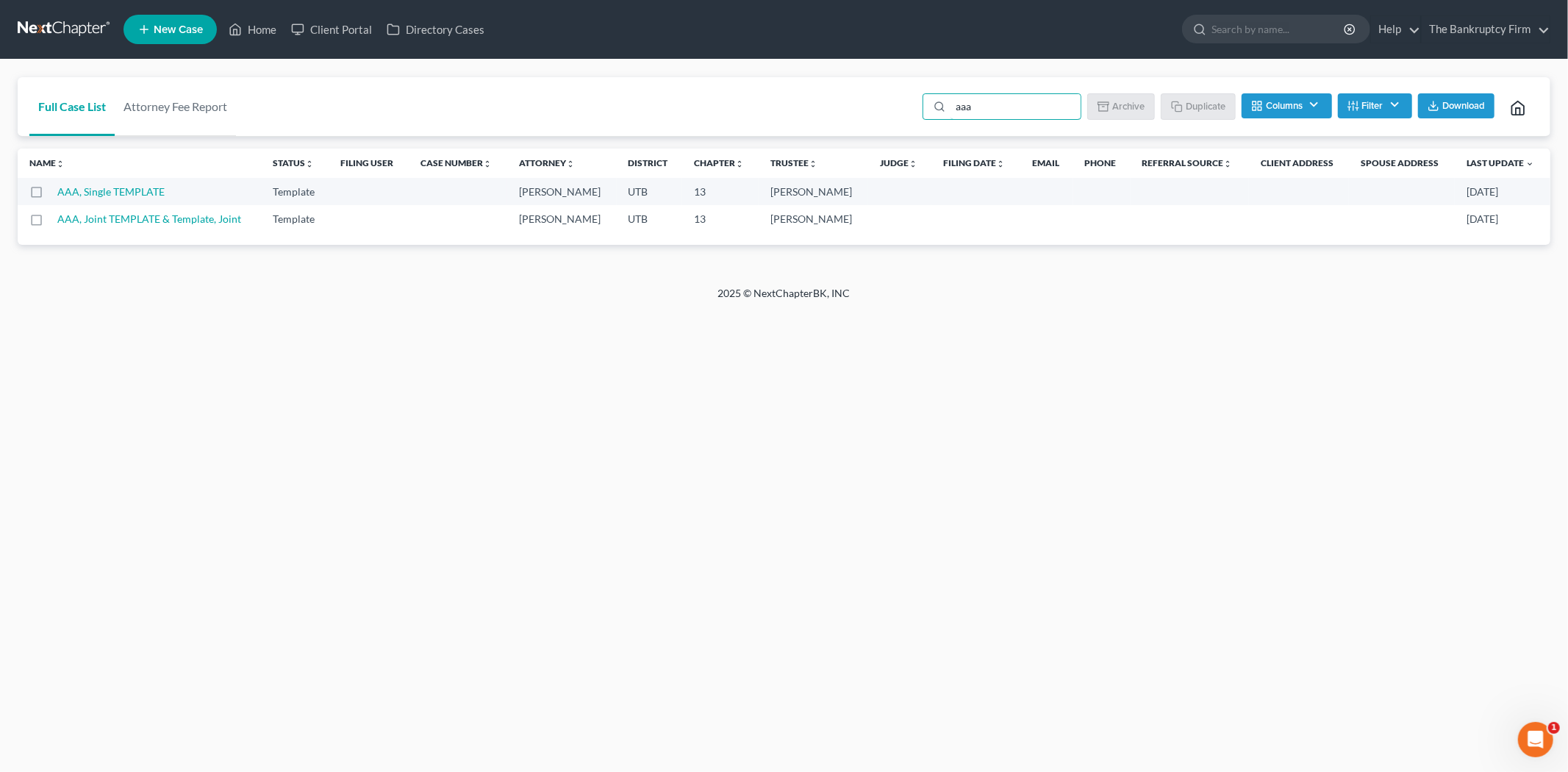
click at [50, 196] on label at bounding box center [50, 196] width 0 height 0
click at [55, 191] on input "checkbox" at bounding box center [60, 190] width 9 height 9
click at [1180, 97] on button "Duplicate" at bounding box center [1199, 105] width 74 height 25
checkbox input "false"
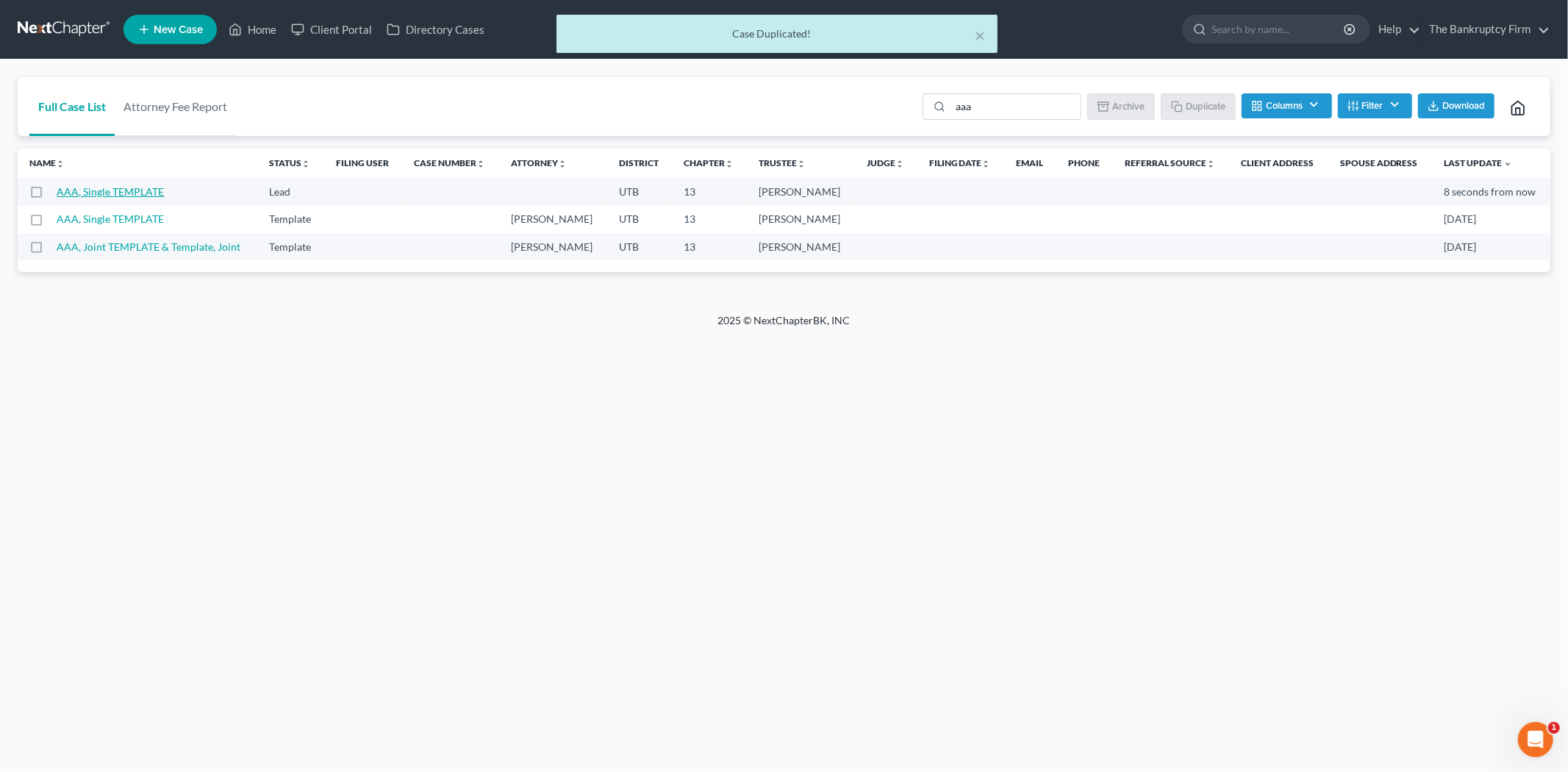
click at [115, 189] on link "AAA, Single TEMPLATE" at bounding box center [110, 192] width 107 height 13
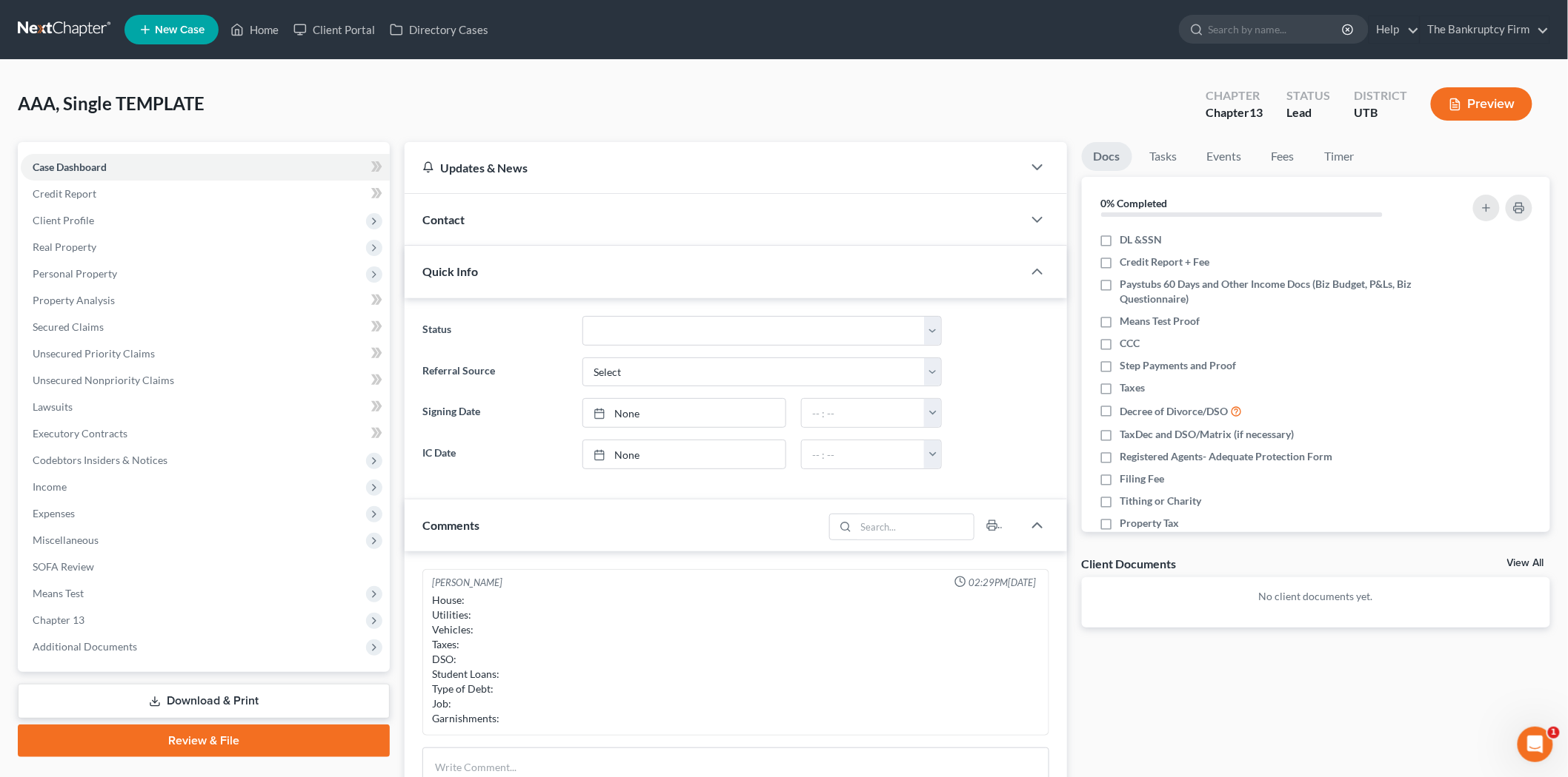
click at [490, 234] on div "Contact" at bounding box center [713, 219] width 618 height 51
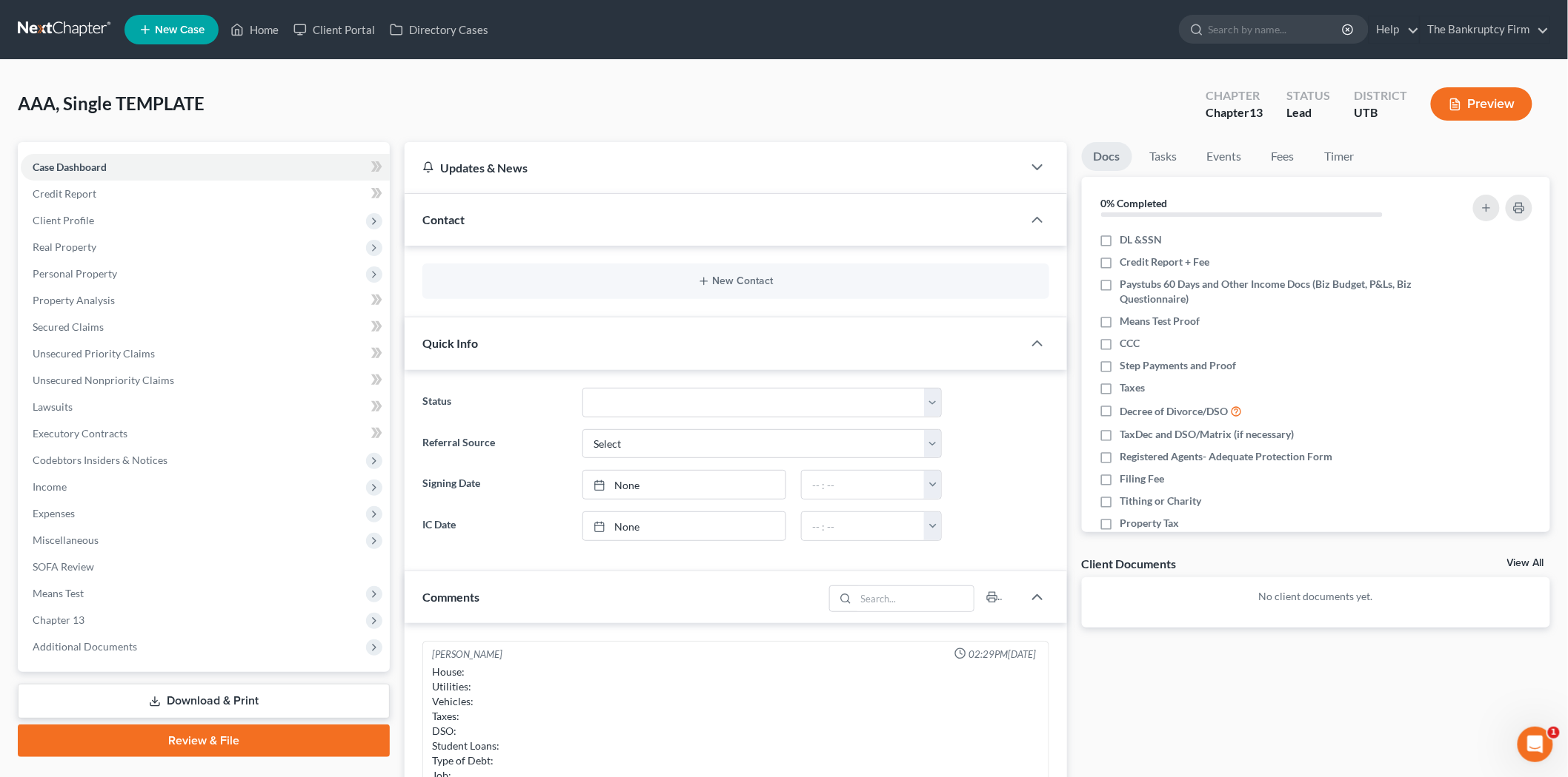
click at [689, 290] on div "New Contact" at bounding box center [736, 281] width 627 height 35
click at [687, 280] on button "New Contact" at bounding box center [736, 281] width 603 height 12
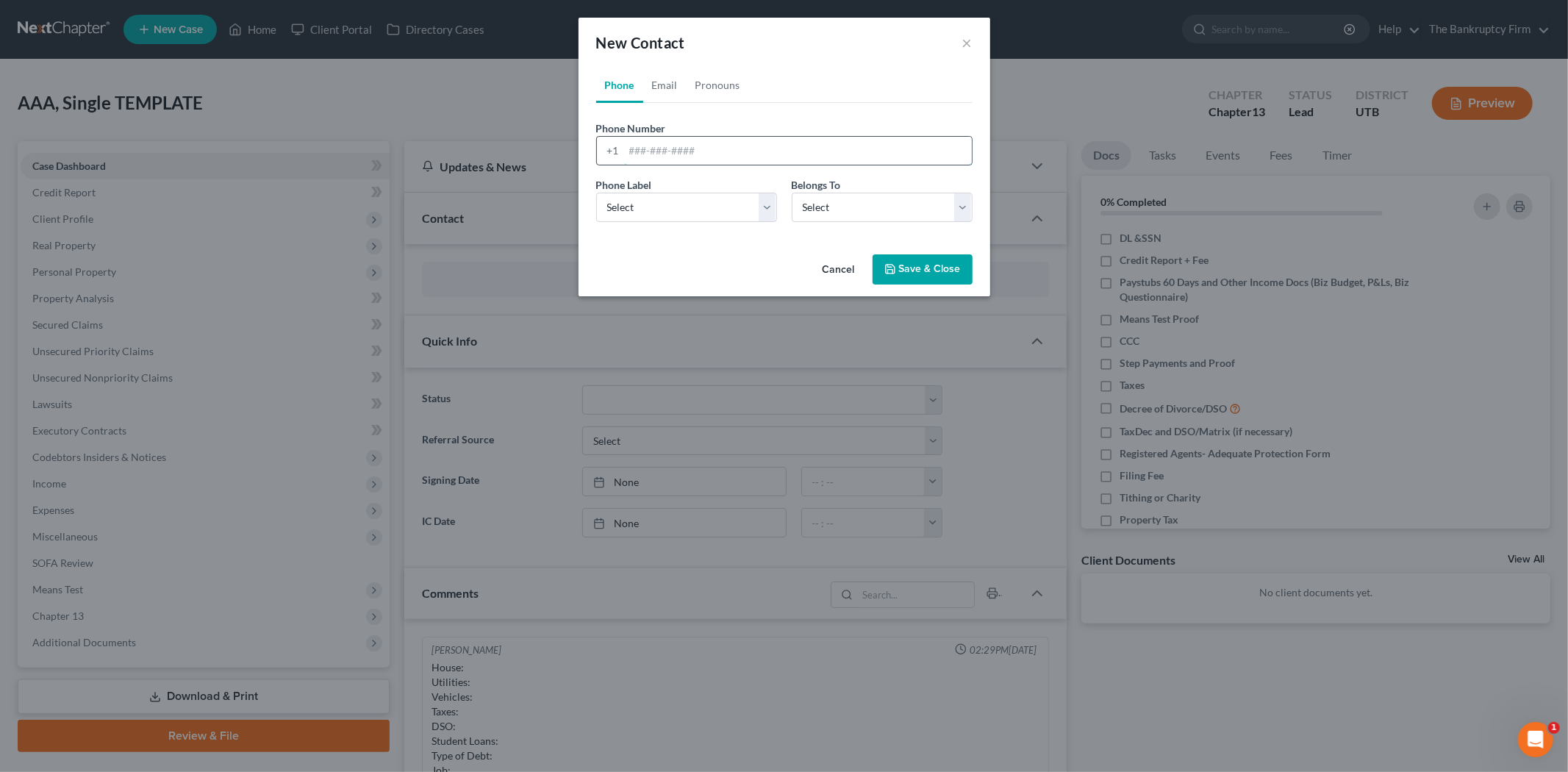
click at [696, 154] on input "tel" at bounding box center [798, 151] width 347 height 28
click at [675, 87] on link "Email" at bounding box center [664, 85] width 43 height 35
drag, startPoint x: 646, startPoint y: 89, endPoint x: 638, endPoint y: 98, distance: 12.0
click at [645, 89] on link "Email" at bounding box center [664, 85] width 43 height 35
drag, startPoint x: 636, startPoint y: 100, endPoint x: 632, endPoint y: 92, distance: 8.9
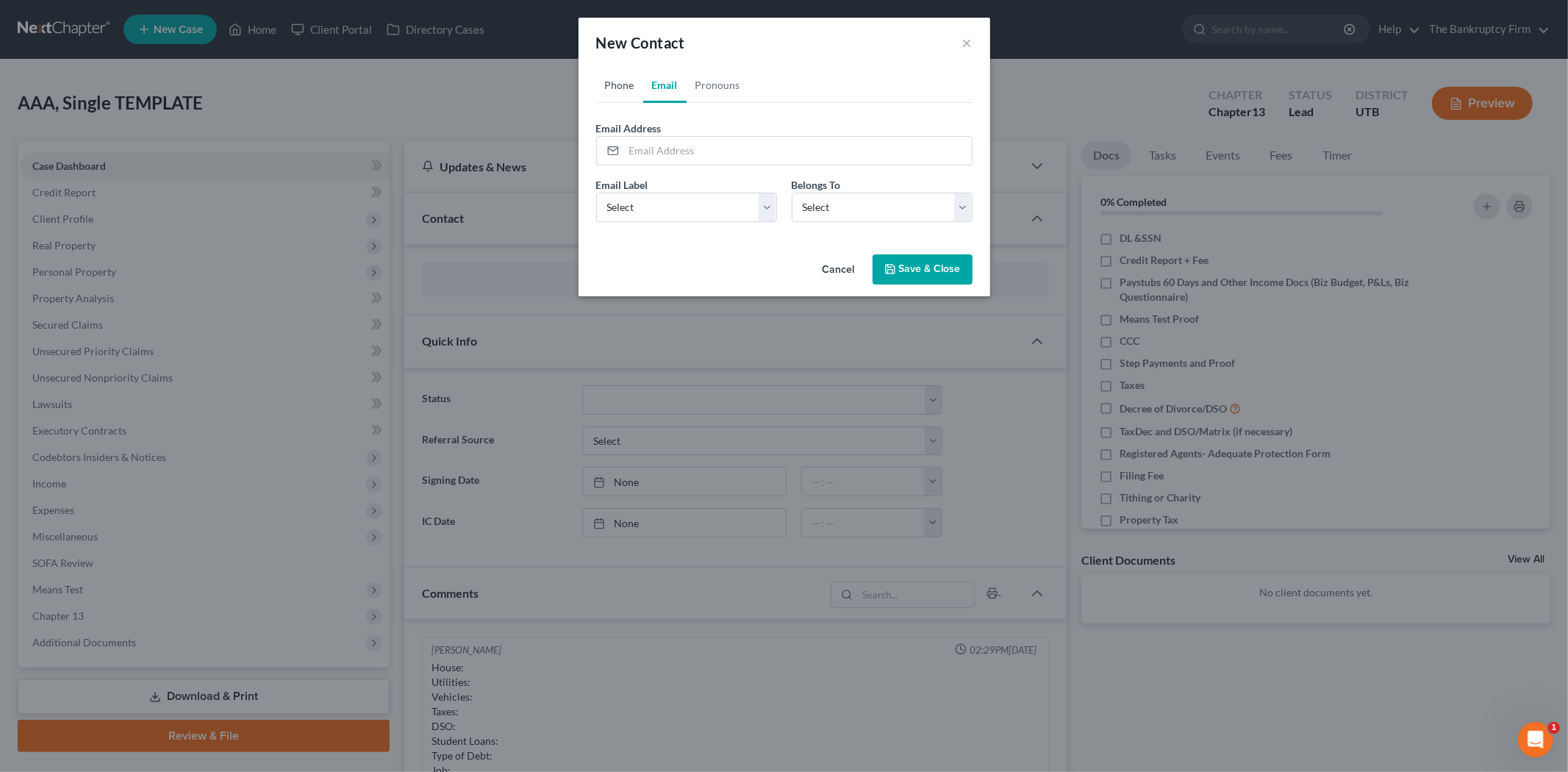
click at [635, 98] on link "Phone" at bounding box center [619, 85] width 47 height 35
click at [644, 150] on input "8016683955" at bounding box center [798, 151] width 347 height 28
click at [662, 149] on input "801-6683955" at bounding box center [798, 151] width 347 height 28
click at [665, 148] on input "801-6683955" at bounding box center [798, 151] width 347 height 28
type input "[PHONE_NUMBER]"
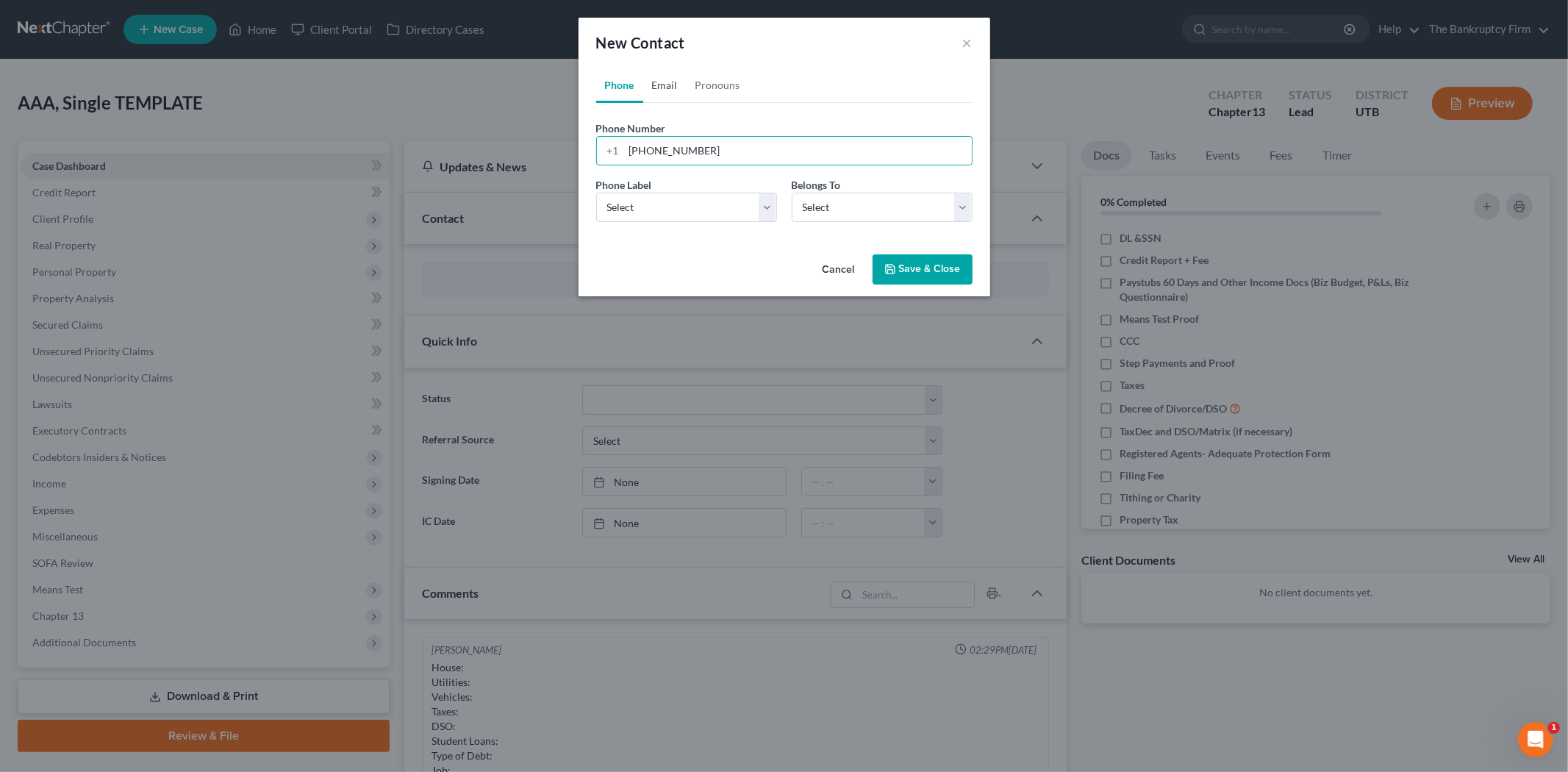
click at [671, 82] on link "Email" at bounding box center [664, 85] width 43 height 35
click at [639, 139] on input "email" at bounding box center [798, 151] width 347 height 28
type input "[EMAIL_ADDRESS][DOMAIN_NAME]"
click at [715, 199] on select "Select Home Work Other" at bounding box center [687, 207] width 181 height 30
select select "0"
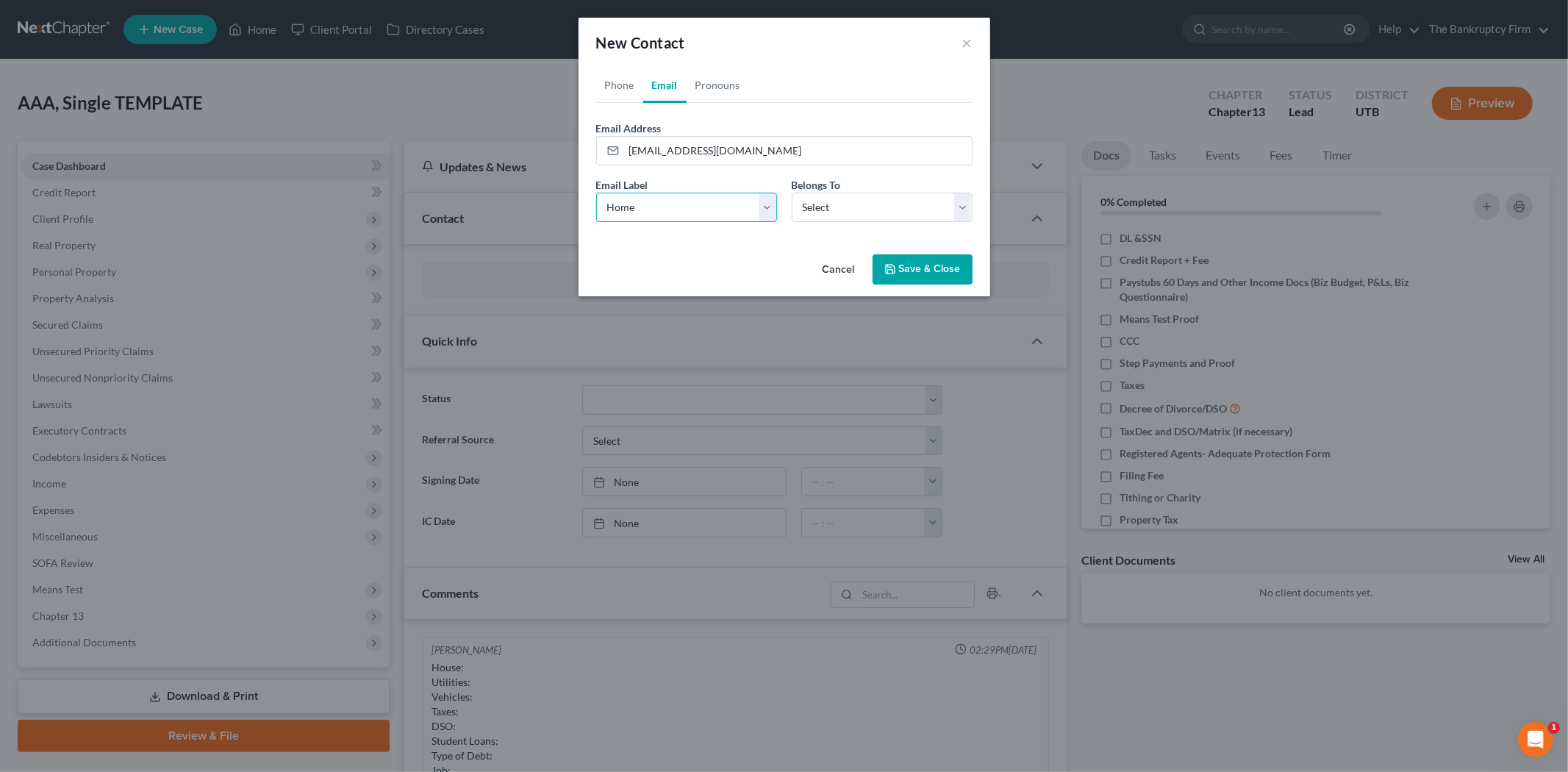
click at [596, 192] on select "Select Home Work Other" at bounding box center [687, 207] width 181 height 30
click at [831, 214] on select "Select Client Other" at bounding box center [882, 207] width 181 height 30
select select "0"
click at [792, 192] on select "Select Client Other" at bounding box center [882, 207] width 181 height 30
click at [887, 272] on icon "button" at bounding box center [890, 269] width 12 height 12
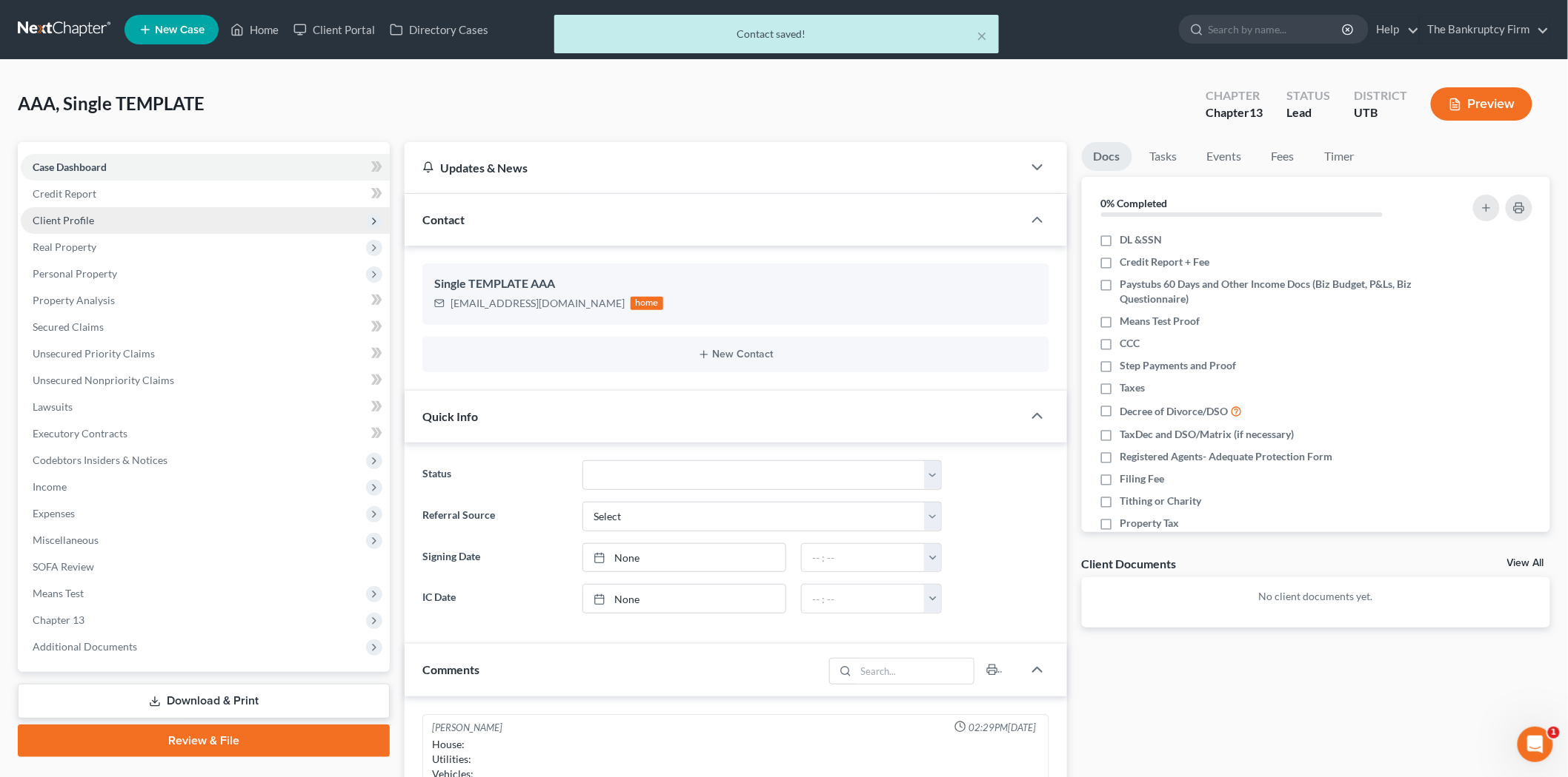
click at [183, 220] on span "Client Profile" at bounding box center [205, 221] width 369 height 27
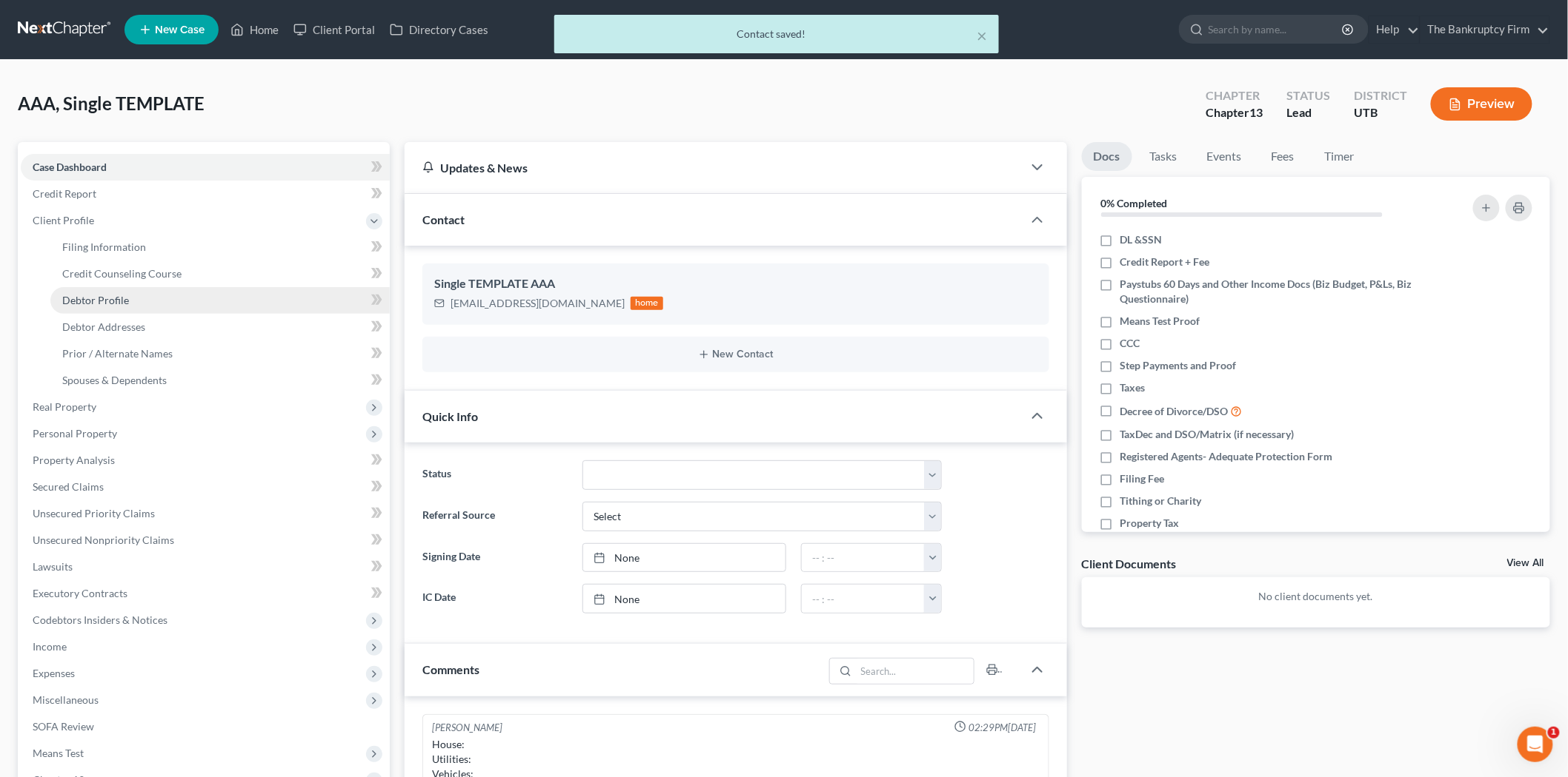
click at [157, 299] on link "Debtor Profile" at bounding box center [220, 301] width 339 height 27
select select "1"
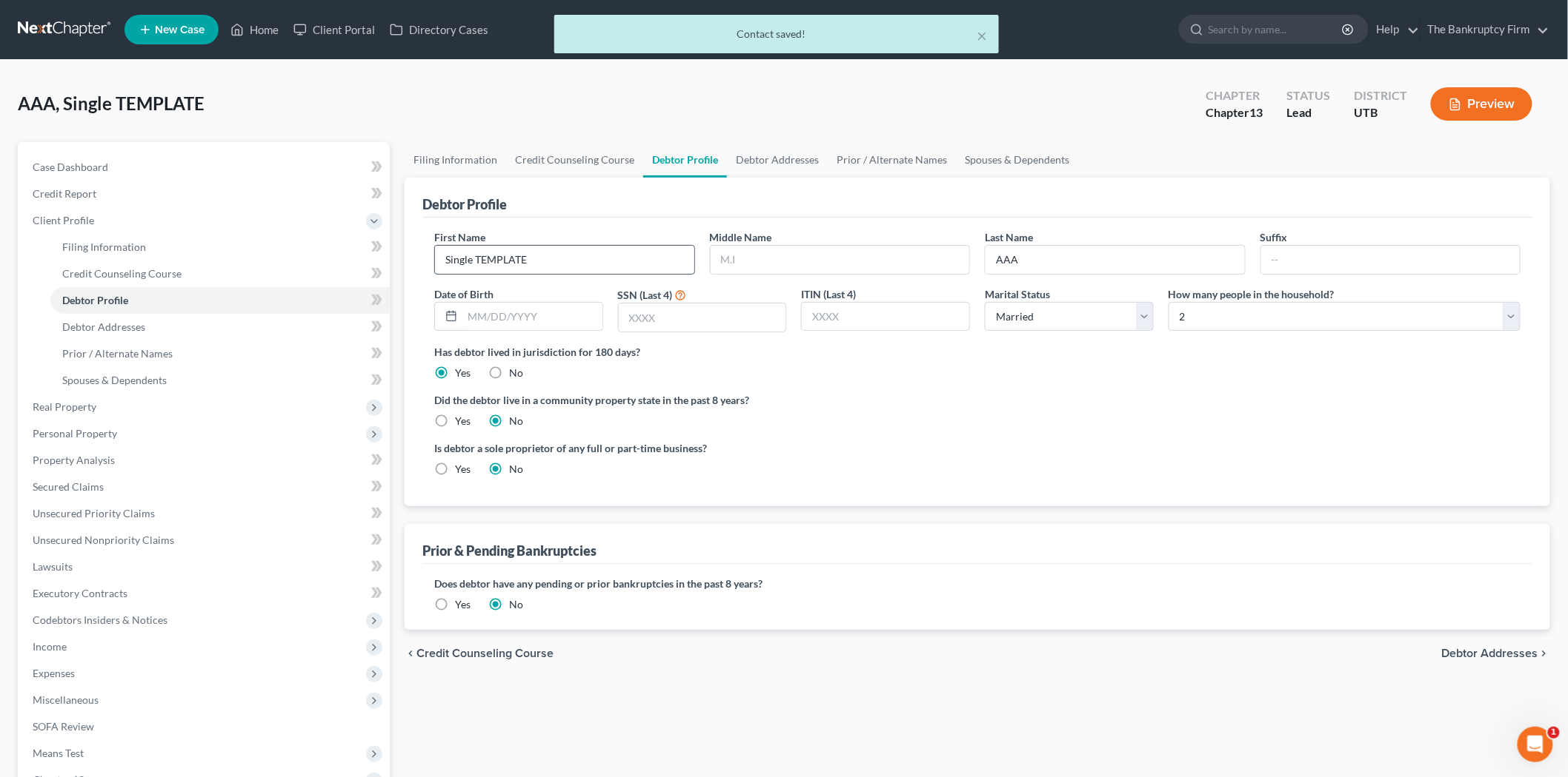
click at [498, 258] on input "Single TEMPLATE" at bounding box center [564, 260] width 259 height 28
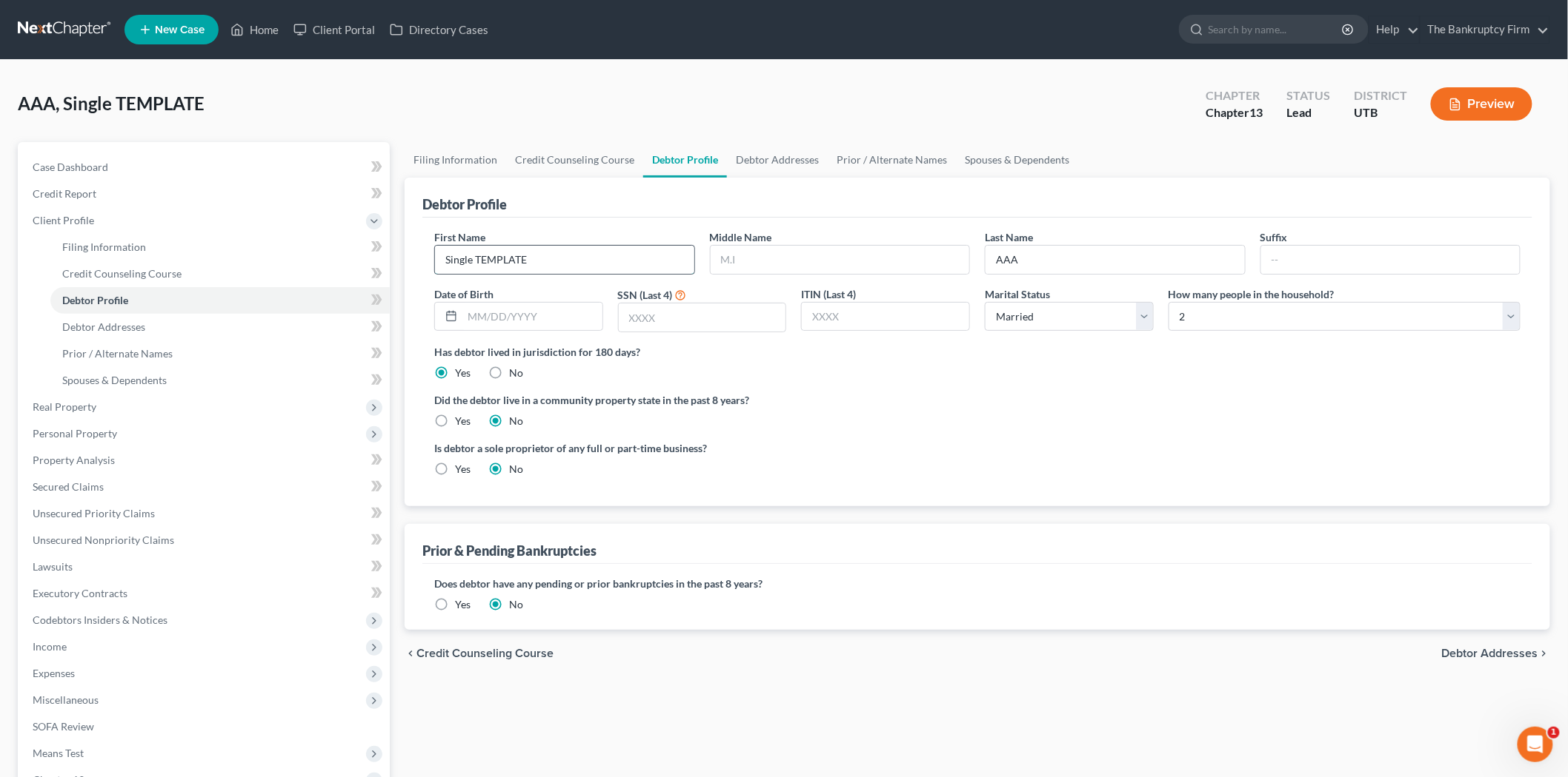
click at [498, 258] on input "Single TEMPLATE" at bounding box center [564, 260] width 259 height 28
type input "[PERSON_NAME]"
click at [1080, 261] on input "AAA" at bounding box center [1115, 260] width 259 height 28
click at [1079, 261] on input "AAA" at bounding box center [1115, 260] width 259 height 28
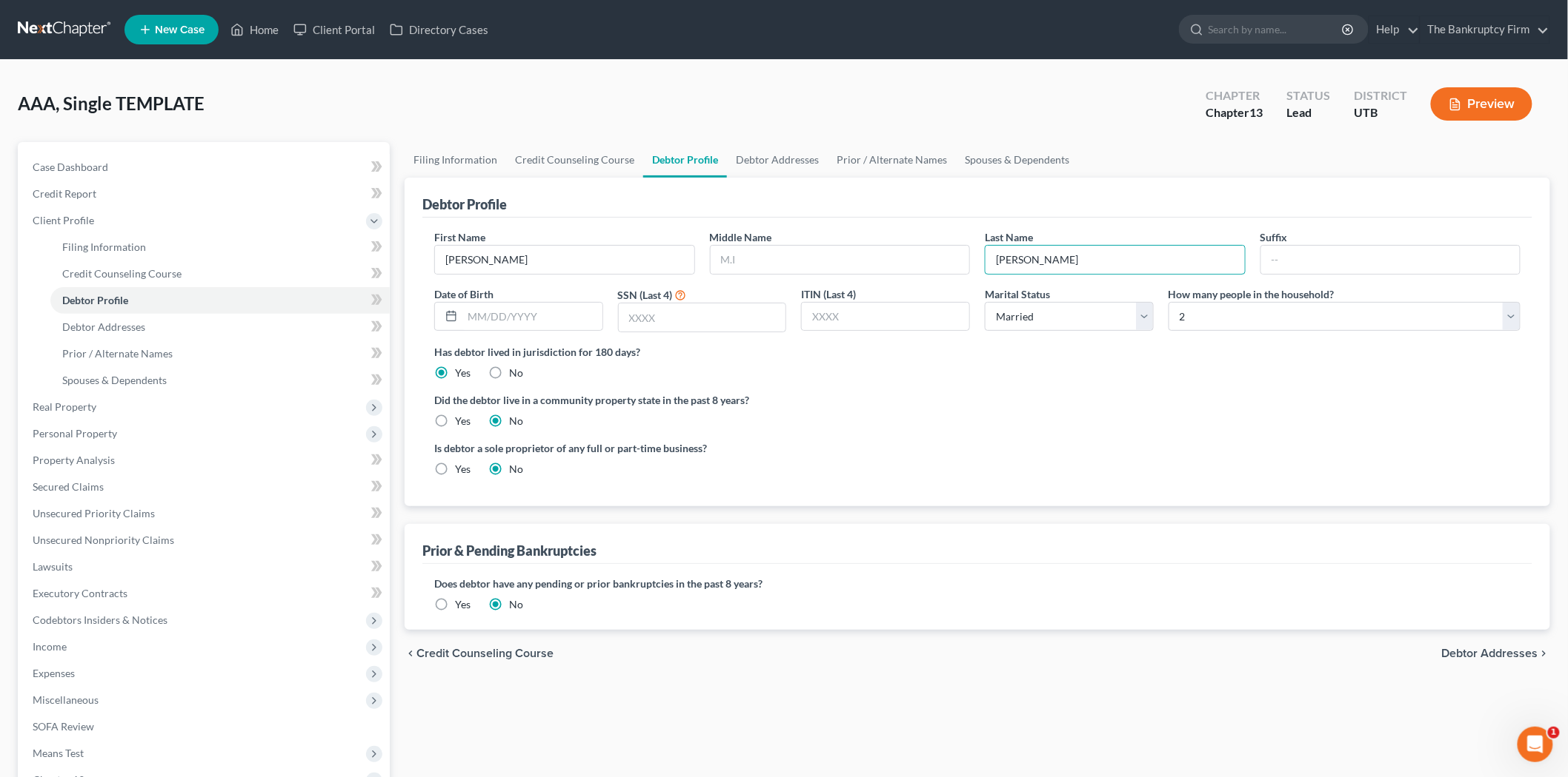
type input "[PERSON_NAME]"
drag, startPoint x: 876, startPoint y: 408, endPoint x: 821, endPoint y: 391, distance: 57.6
click at [876, 409] on div "Did the debtor live in a community property state in the past 8 years? Yes No" at bounding box center [977, 410] width 1086 height 36
click at [723, 326] on input "text" at bounding box center [702, 317] width 168 height 28
type input "3518"
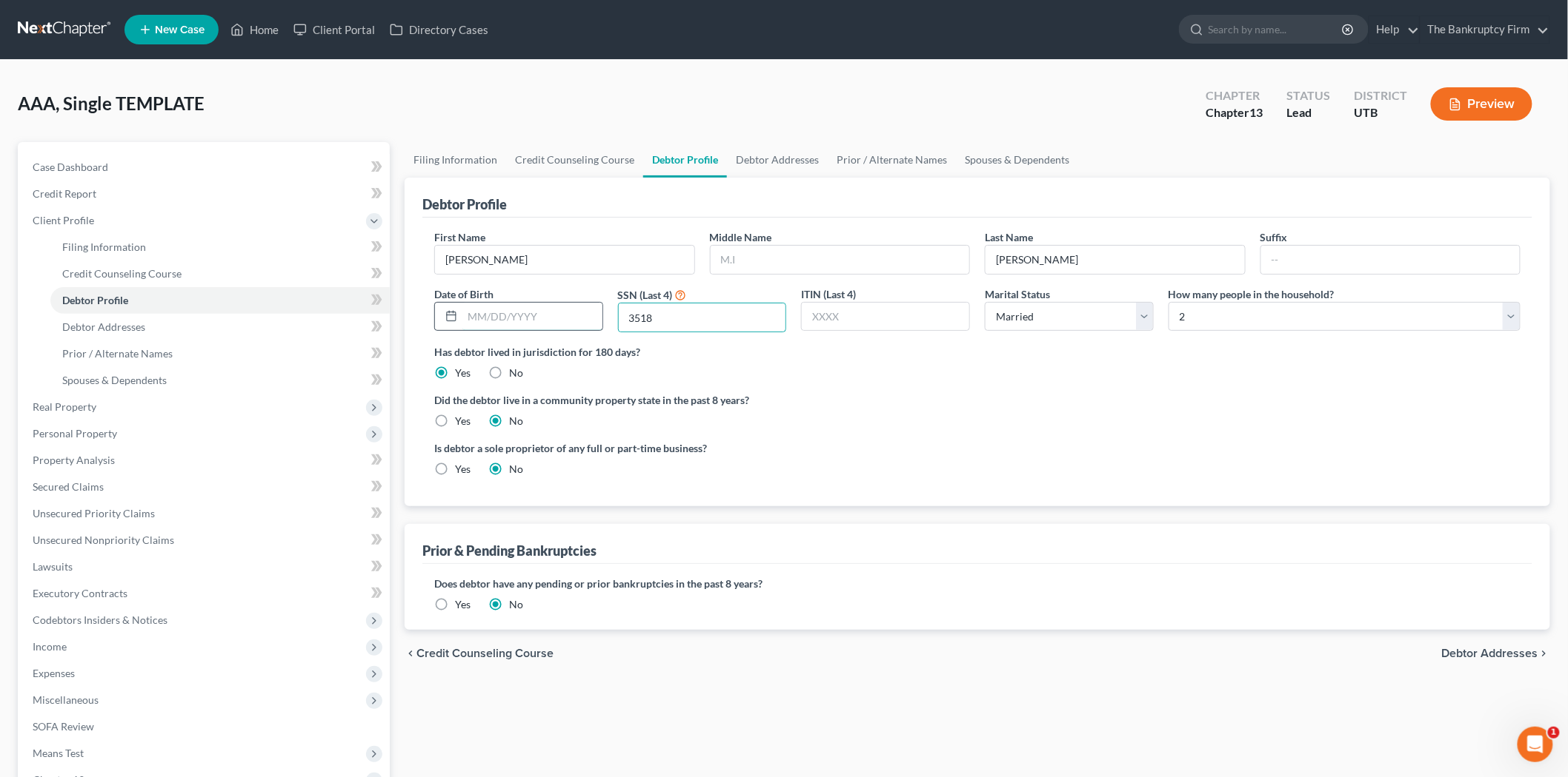
click at [560, 321] on input "text" at bounding box center [532, 316] width 140 height 28
type input "[DATE]"
drag, startPoint x: 1102, startPoint y: 429, endPoint x: 1226, endPoint y: 348, distance: 148.1
click at [1107, 425] on ng-include "First Name [PERSON_NAME] Middle Name Last Name [PERSON_NAME] Suffix Date of Bir…" at bounding box center [977, 359] width 1086 height 259
click at [1254, 319] on select "Select 1 2 3 4 5 6 7 8 9 10 11 12 13 14 15 16 17 18 19 20" at bounding box center [1345, 317] width 352 height 30
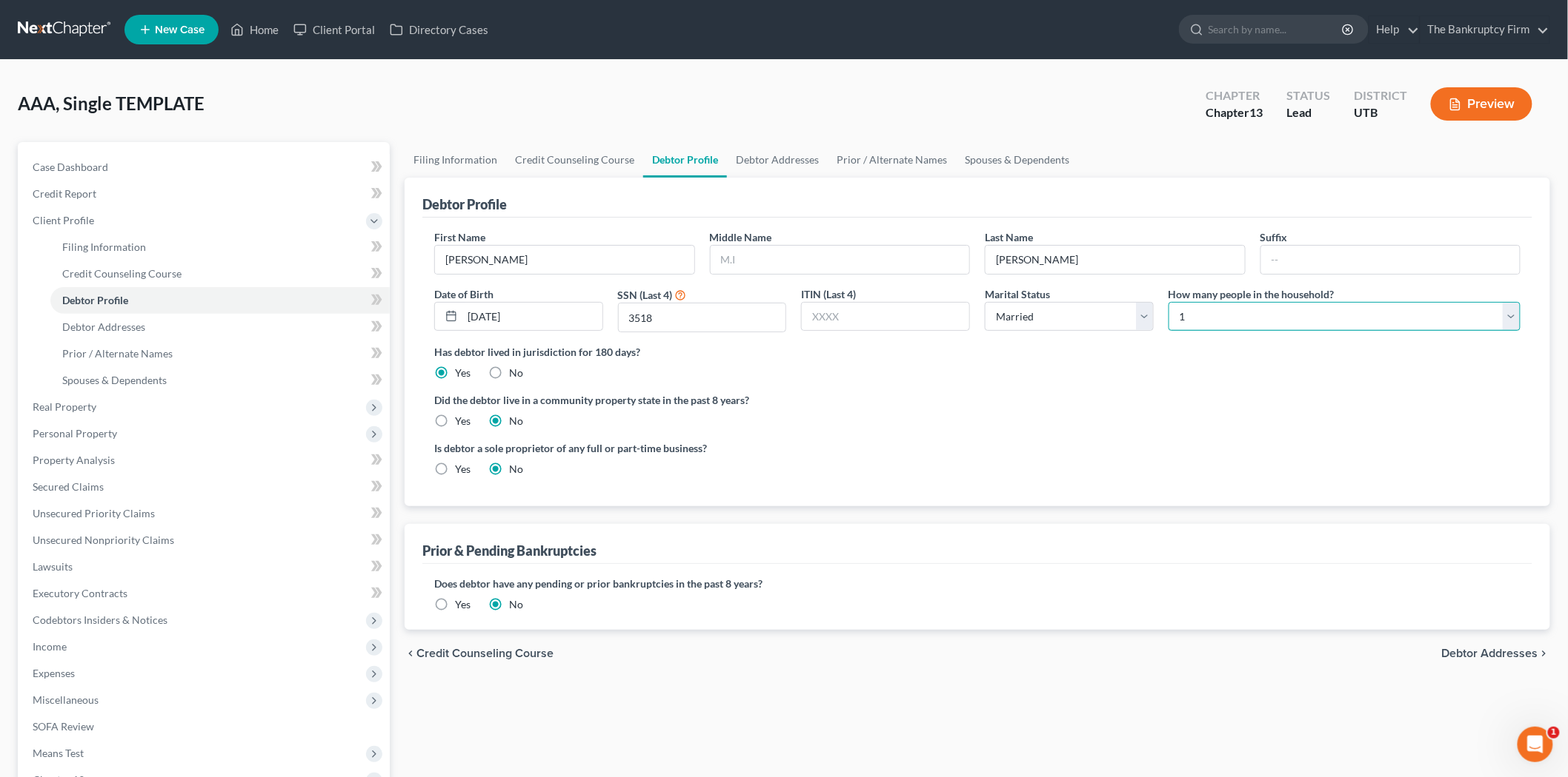
click at [1169, 302] on select "Select 1 2 3 4 5 6 7 8 9 10 11 12 13 14 15 16 17 18 19 20" at bounding box center [1345, 317] width 352 height 30
click at [1193, 318] on select "Select 1 2 3 4 5 6 7 8 9 10 11 12 13 14 15 16 17 18 19 20" at bounding box center [1345, 317] width 352 height 30
select select "1"
click at [1169, 302] on select "Select 1 2 3 4 5 6 7 8 9 10 11 12 13 14 15 16 17 18 19 20" at bounding box center [1345, 317] width 352 height 30
click at [1137, 315] on select "Select Single Married Separated Divorced Widowed" at bounding box center [1068, 317] width 169 height 30
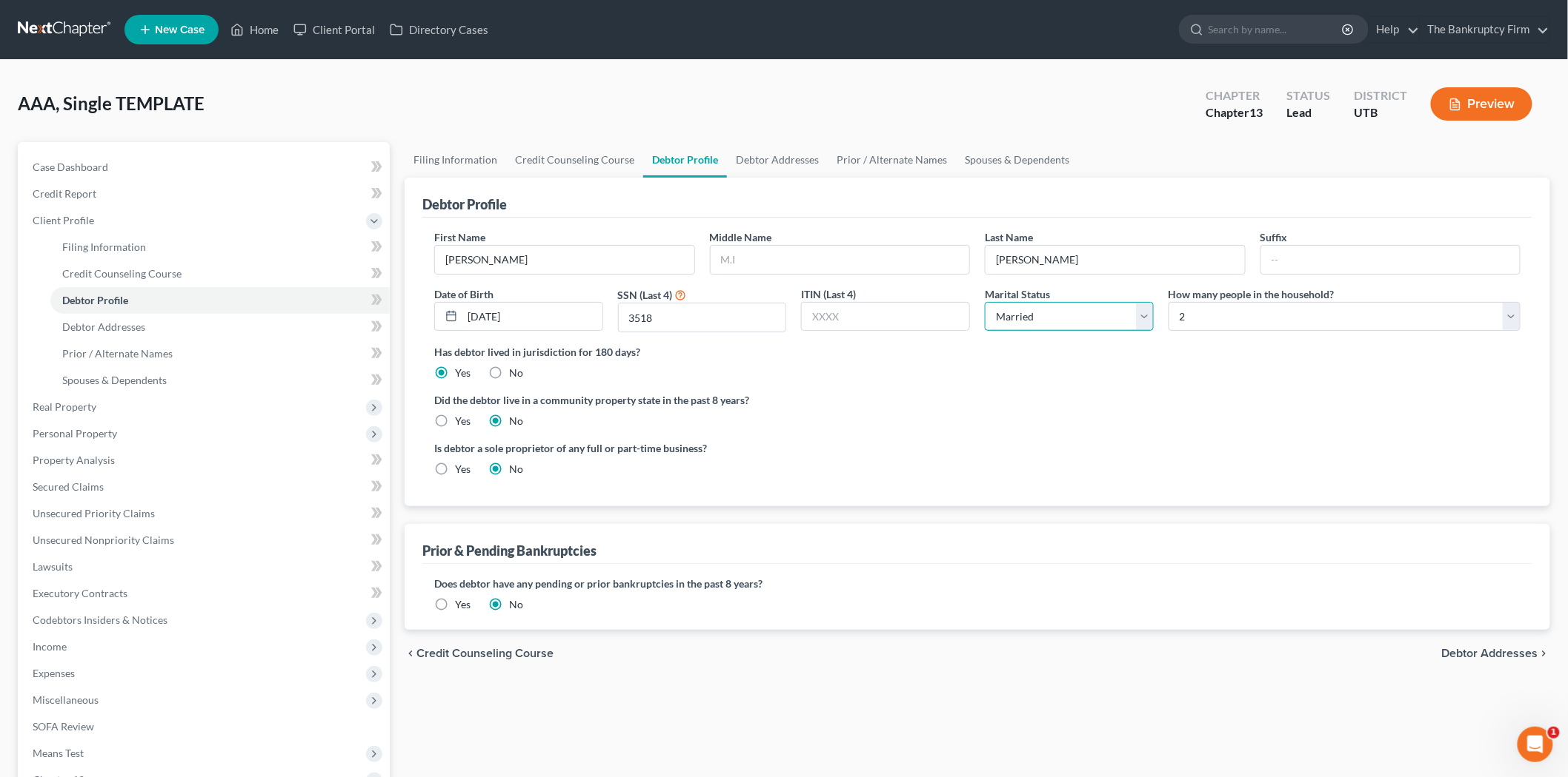
select select "3"
click at [984, 302] on select "Select Single Married Separated Divorced Widowed" at bounding box center [1068, 317] width 169 height 30
click at [1061, 345] on label "Has debtor lived in jurisdiction for 180 days?" at bounding box center [977, 352] width 1086 height 16
click at [150, 327] on link "Debtor Addresses" at bounding box center [220, 327] width 339 height 27
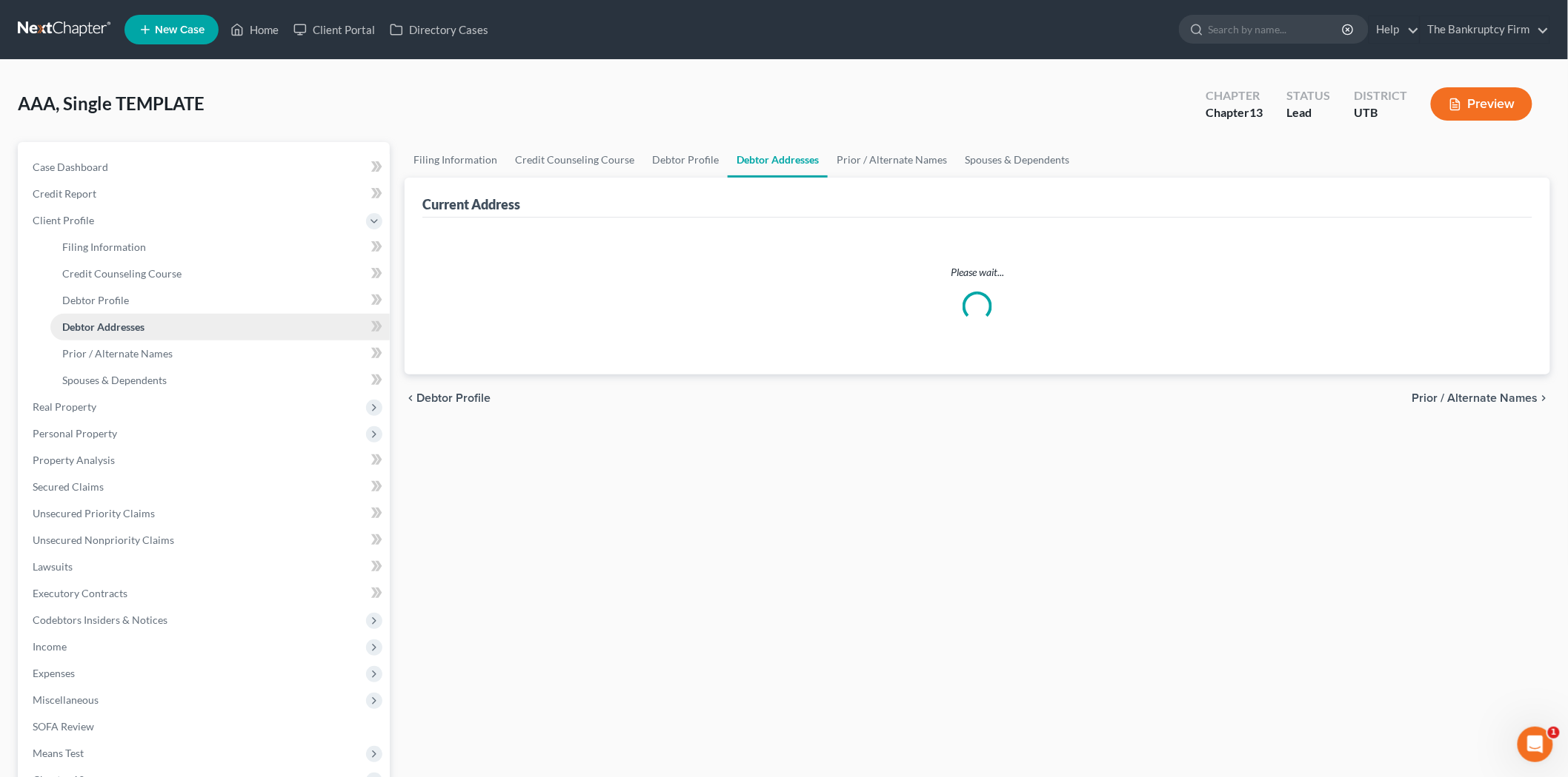
select select "0"
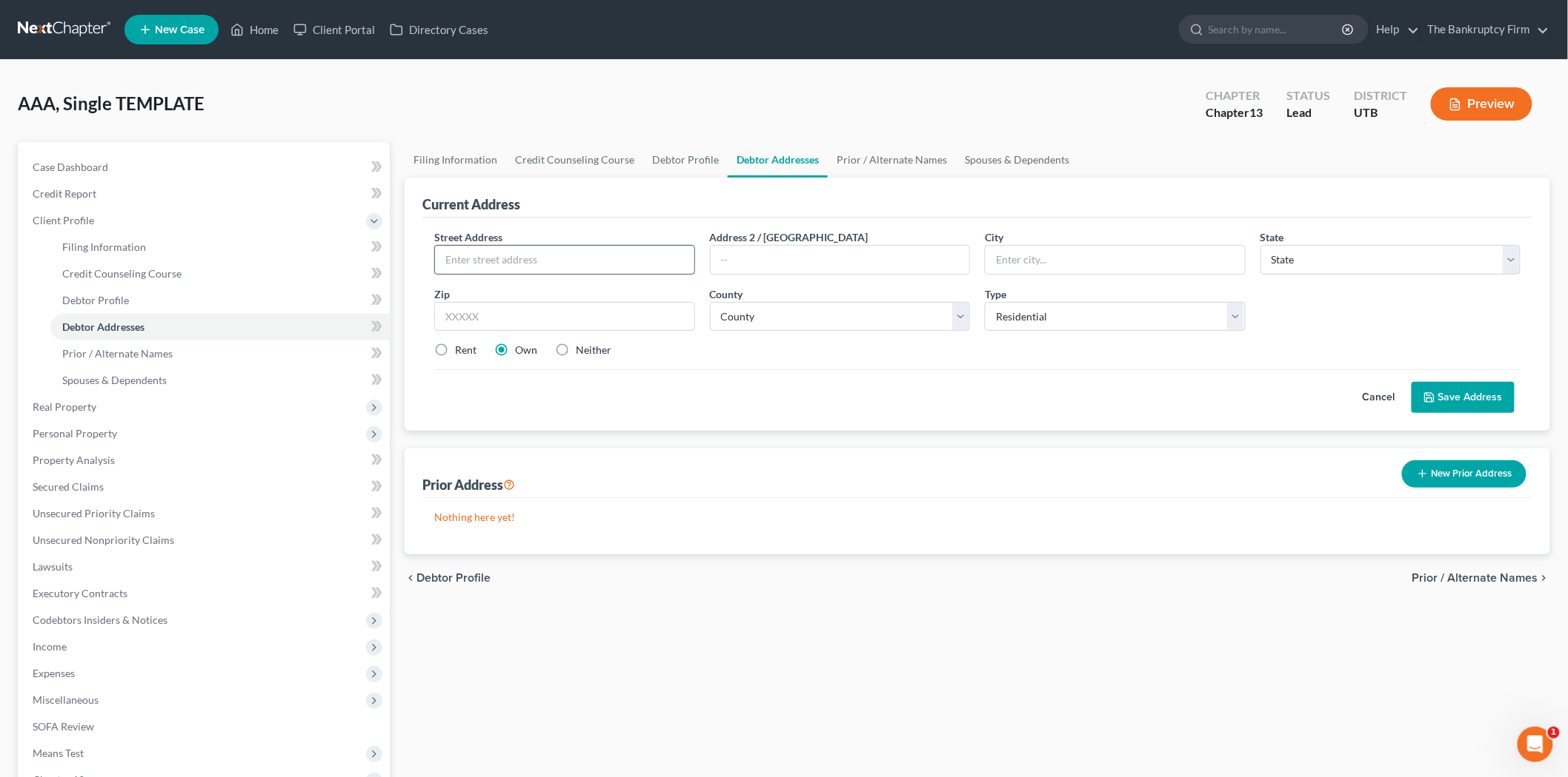
click at [514, 264] on input "text" at bounding box center [564, 260] width 259 height 28
type input "509 w 725 s"
drag, startPoint x: 1053, startPoint y: 283, endPoint x: 1049, endPoint y: 261, distance: 22.4
click at [1052, 275] on div "Street Address * 509 w 725 s Address 2 / [GEOGRAPHIC_DATA] * State * State [US_…" at bounding box center [977, 300] width 1101 height 141
click at [1049, 261] on input "text" at bounding box center [1115, 260] width 259 height 28
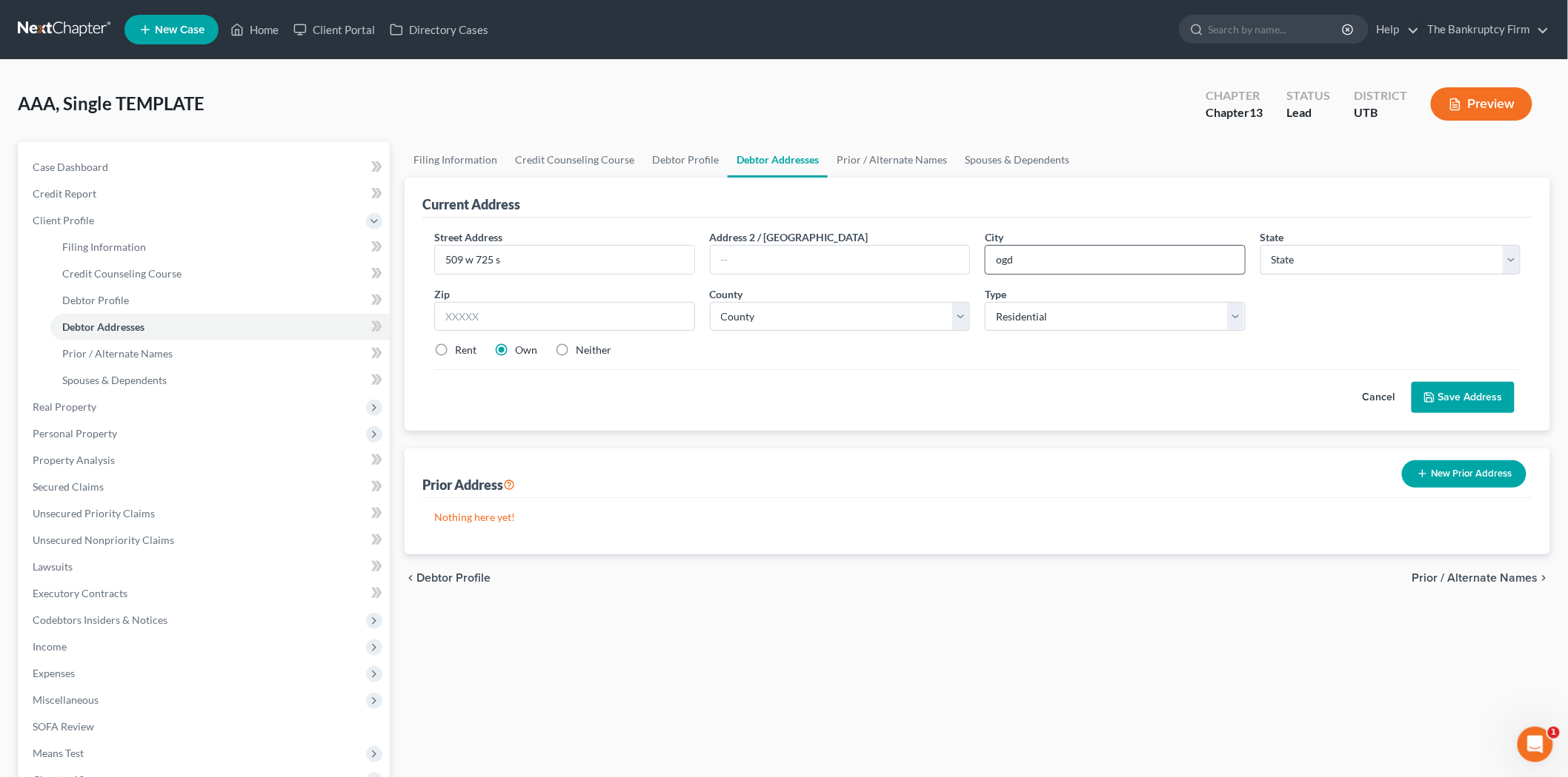
type input "[PERSON_NAME]"
click at [634, 307] on input "text" at bounding box center [564, 317] width 261 height 30
type input "84404"
click at [1344, 260] on select "State [US_STATE] AK AR AZ CA CO CT DE DC [GEOGRAPHIC_DATA] [GEOGRAPHIC_DATA] GU…" at bounding box center [1390, 260] width 261 height 30
select select "46"
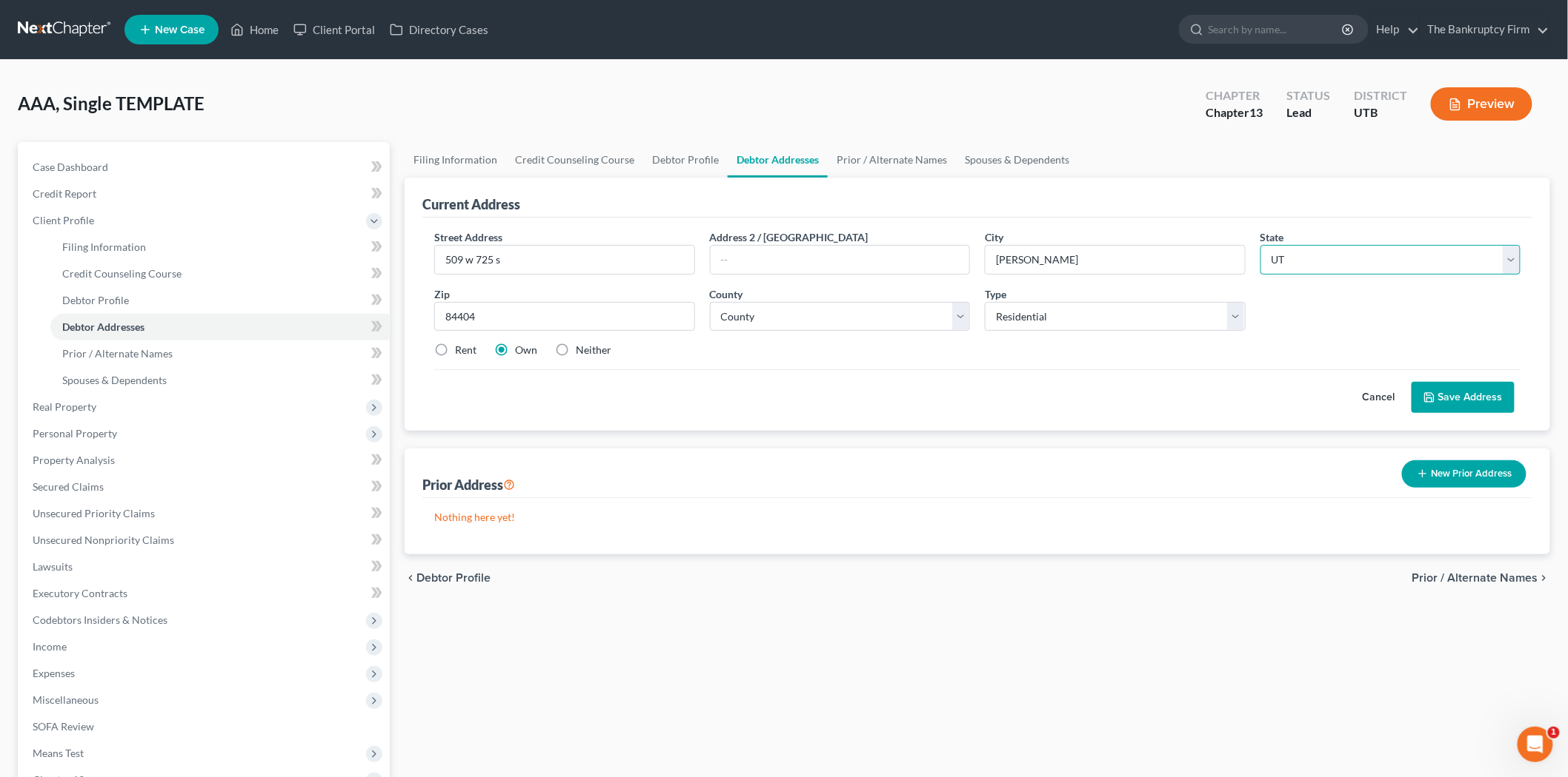
click at [1260, 245] on select "State [US_STATE] AK AR AZ CA CO CT DE DC [GEOGRAPHIC_DATA] [GEOGRAPHIC_DATA] GU…" at bounding box center [1390, 260] width 261 height 30
click at [880, 361] on div "Street Address * 509 w 725 s Address 2 / [GEOGRAPHIC_DATA] * [PERSON_NAME][GEOG…" at bounding box center [977, 300] width 1101 height 141
click at [1042, 325] on select "Select Residential Mailing Rental Business" at bounding box center [1115, 317] width 261 height 30
click at [1043, 321] on select "Select Residential Mailing Rental Business" at bounding box center [1115, 317] width 261 height 30
click at [776, 324] on select "County [GEOGRAPHIC_DATA] [GEOGRAPHIC_DATA] [GEOGRAPHIC_DATA] [GEOGRAPHIC_DATA] …" at bounding box center [840, 317] width 261 height 30
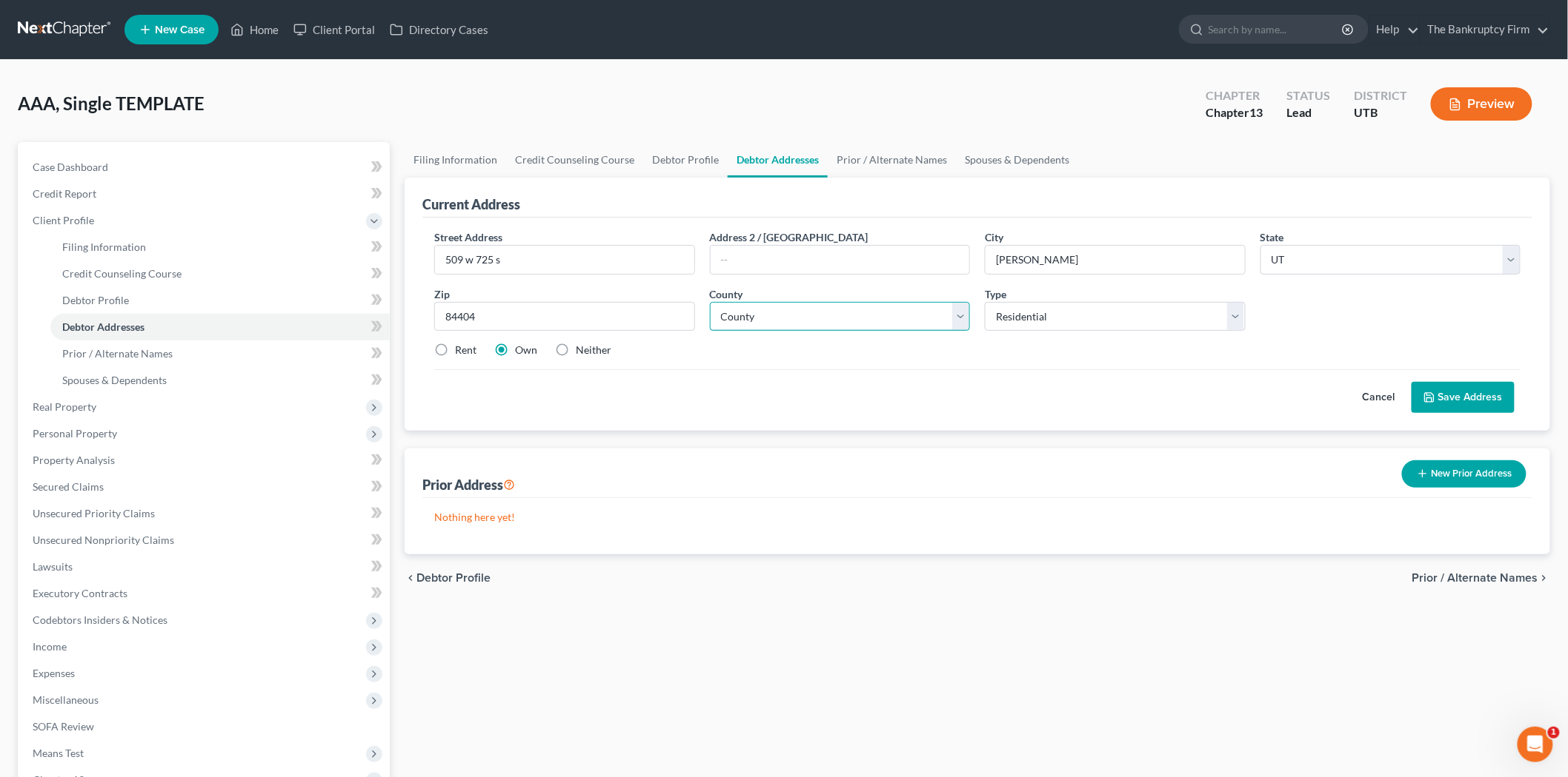
select select "28"
click at [710, 302] on select "County [GEOGRAPHIC_DATA] [GEOGRAPHIC_DATA] [GEOGRAPHIC_DATA] [GEOGRAPHIC_DATA] …" at bounding box center [840, 317] width 261 height 30
click at [756, 400] on div "Cancel Save Address" at bounding box center [977, 391] width 1086 height 44
drag, startPoint x: 677, startPoint y: 388, endPoint x: 666, endPoint y: 390, distance: 11.2
click at [677, 389] on div "Cancel Save Address" at bounding box center [977, 391] width 1086 height 44
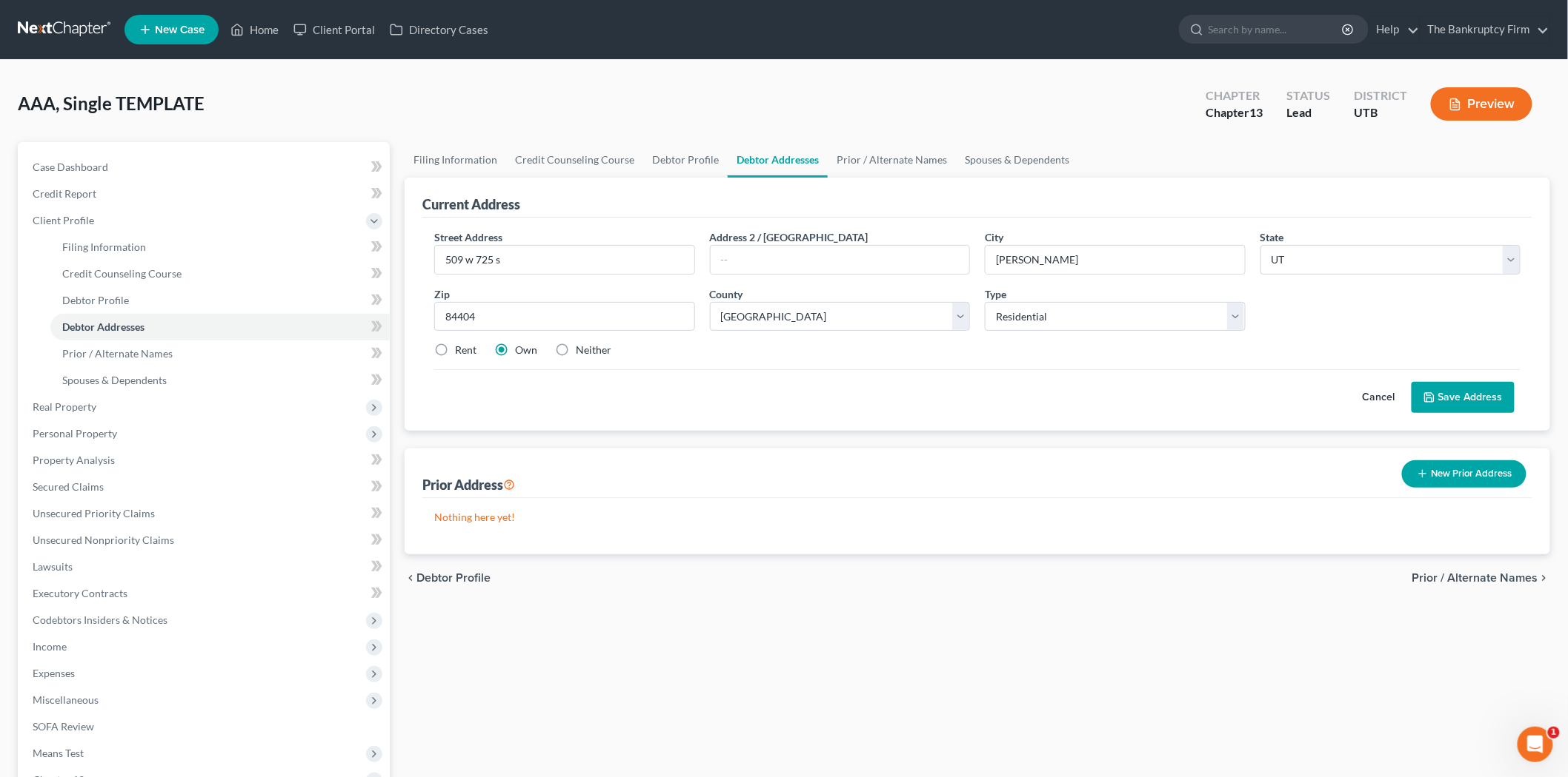
click at [455, 353] on label "Rent" at bounding box center [466, 350] width 21 height 15
click at [461, 353] on input "Rent" at bounding box center [466, 347] width 9 height 9
radio input "true"
drag, startPoint x: 1447, startPoint y: 393, endPoint x: 1428, endPoint y: 397, distance: 19.4
click at [1448, 393] on button "Save Address" at bounding box center [1463, 397] width 103 height 31
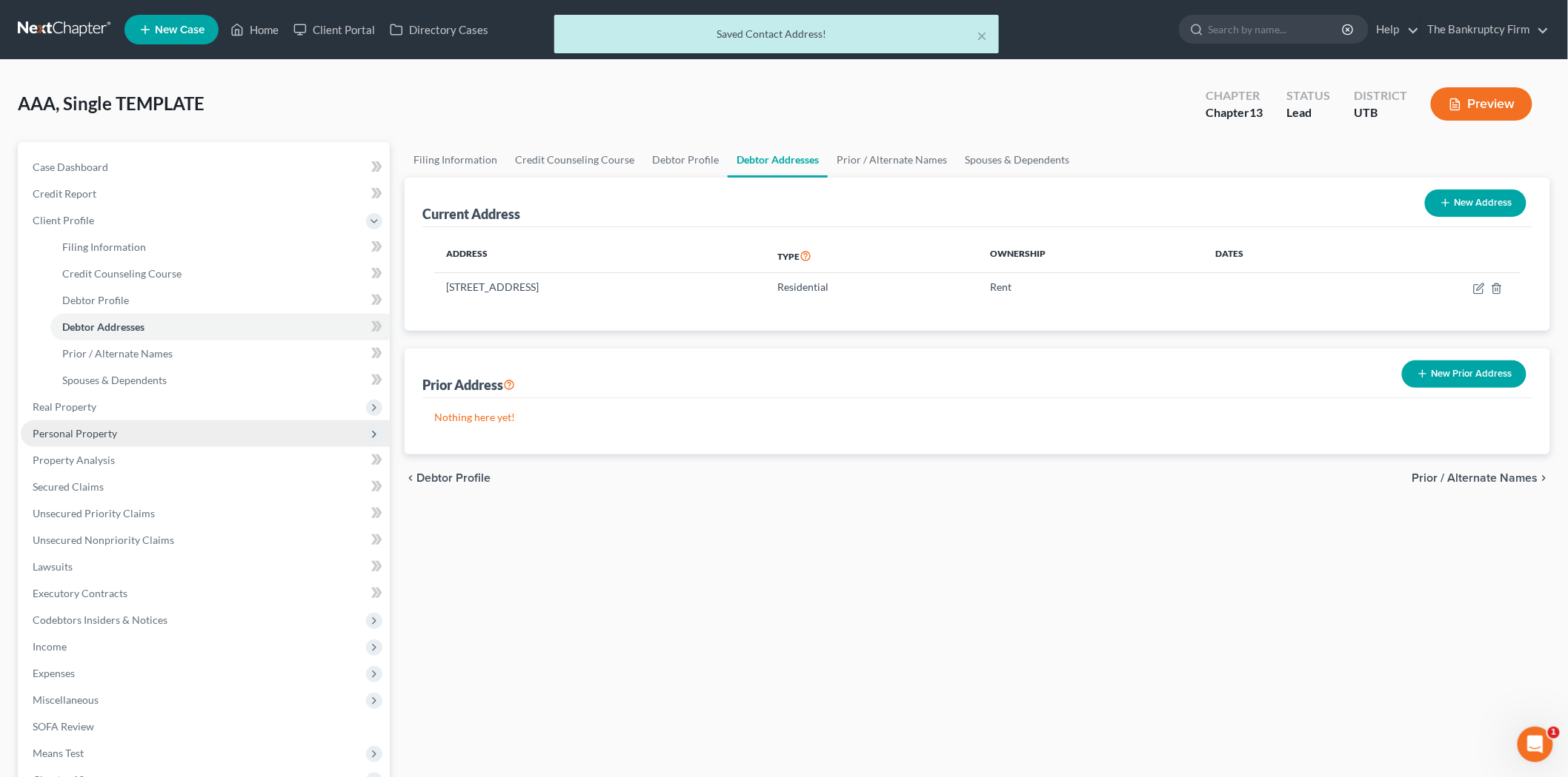
click at [109, 432] on span "Personal Property" at bounding box center [74, 434] width 85 height 13
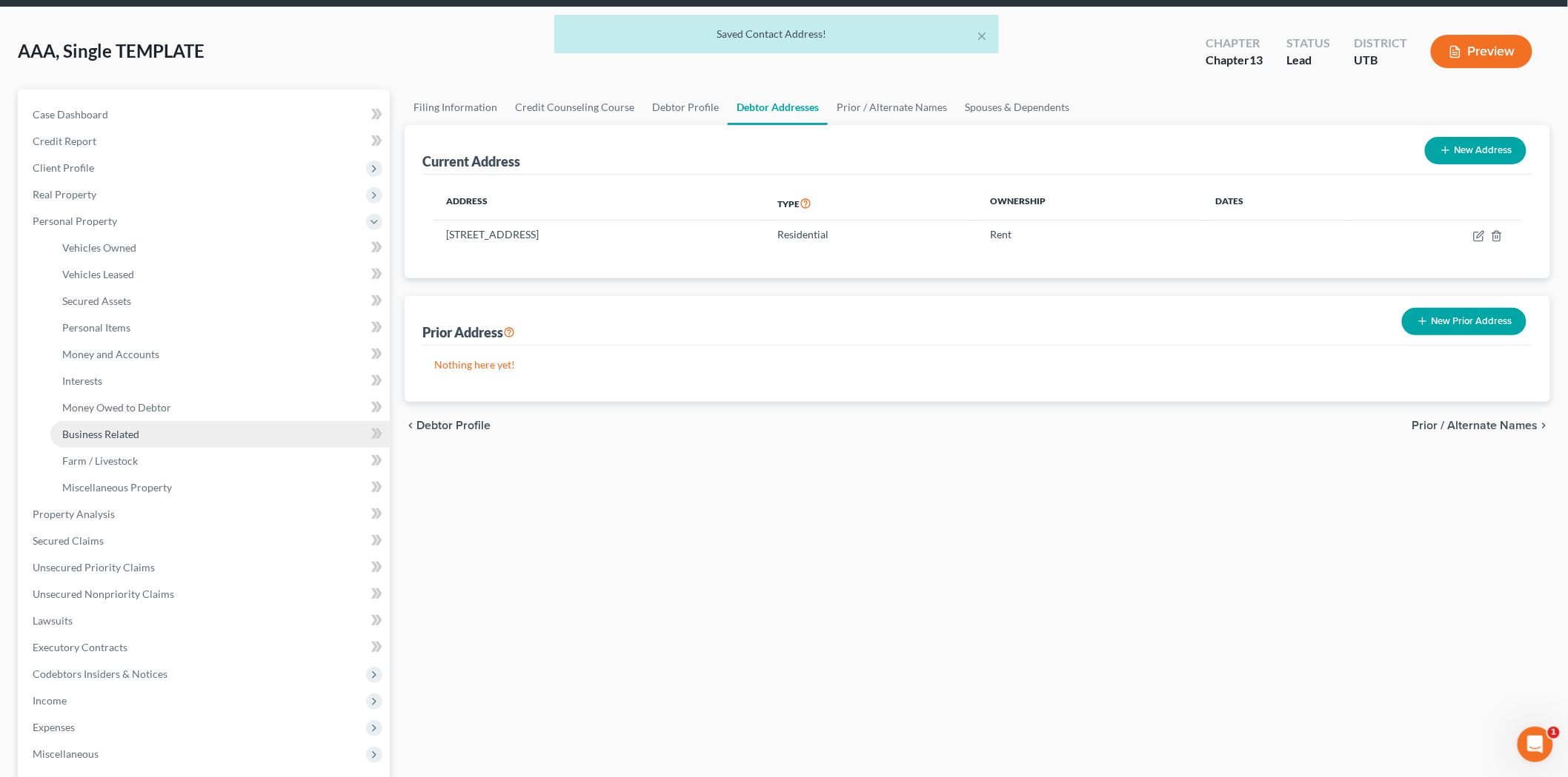
scroll to position [82, 0]
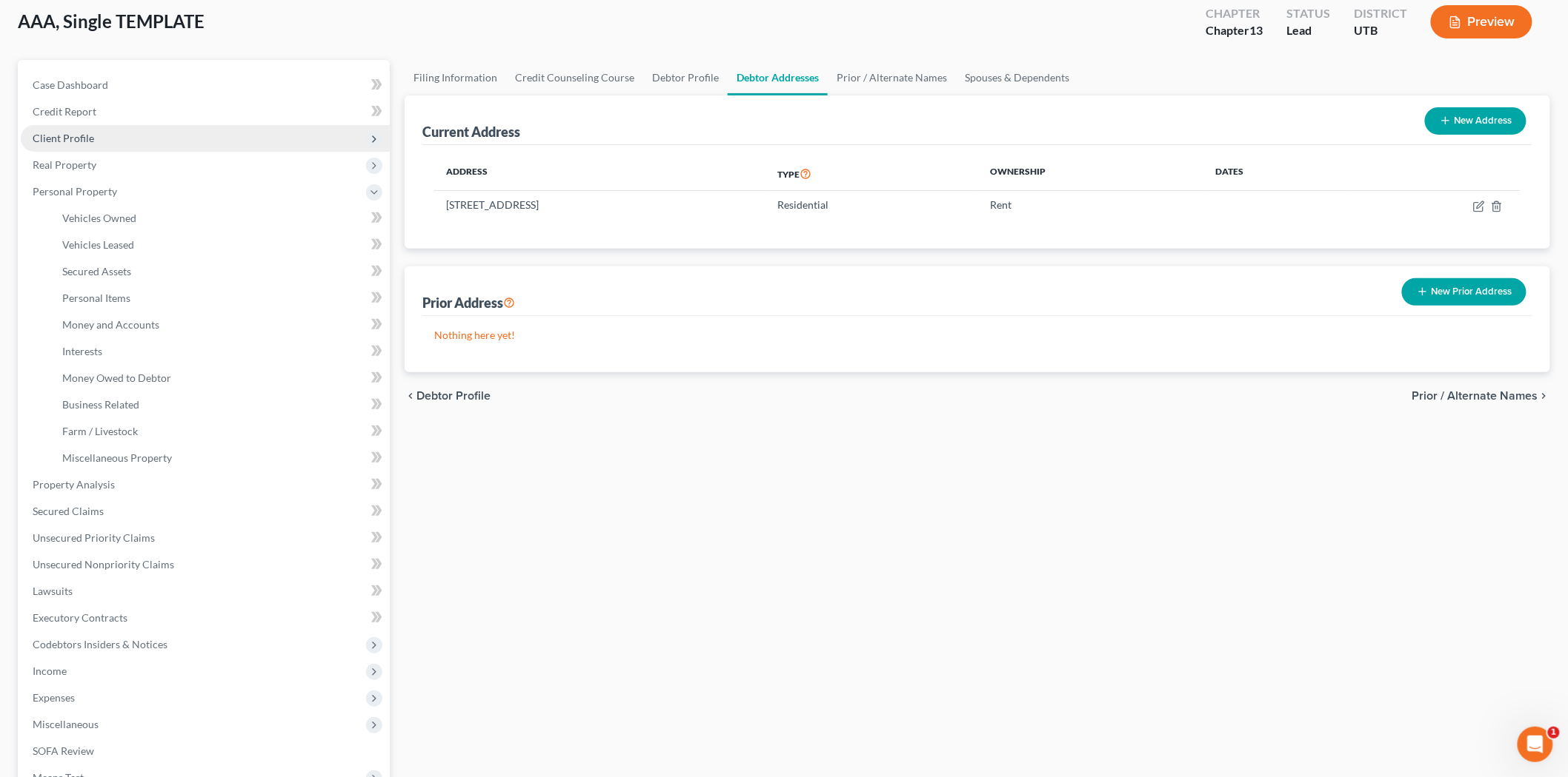
click at [128, 140] on span "Client Profile" at bounding box center [205, 138] width 369 height 27
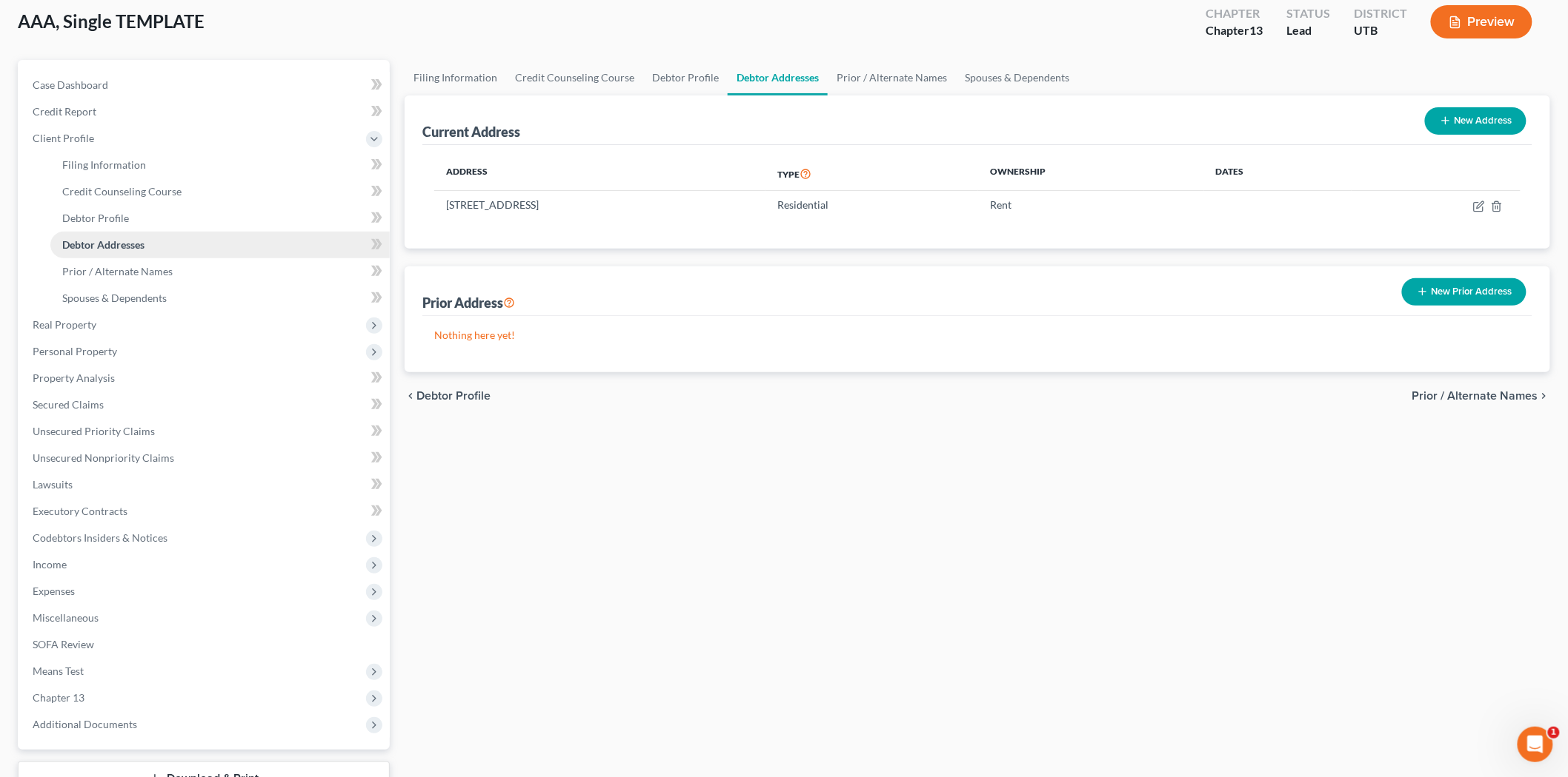
click at [151, 238] on link "Debtor Addresses" at bounding box center [220, 245] width 339 height 27
click at [372, 245] on icon at bounding box center [377, 245] width 11 height 19
click at [372, 241] on icon at bounding box center [377, 245] width 11 height 19
click at [371, 241] on span at bounding box center [377, 247] width 26 height 22
click at [210, 298] on link "Spouses & Dependents" at bounding box center [220, 298] width 339 height 27
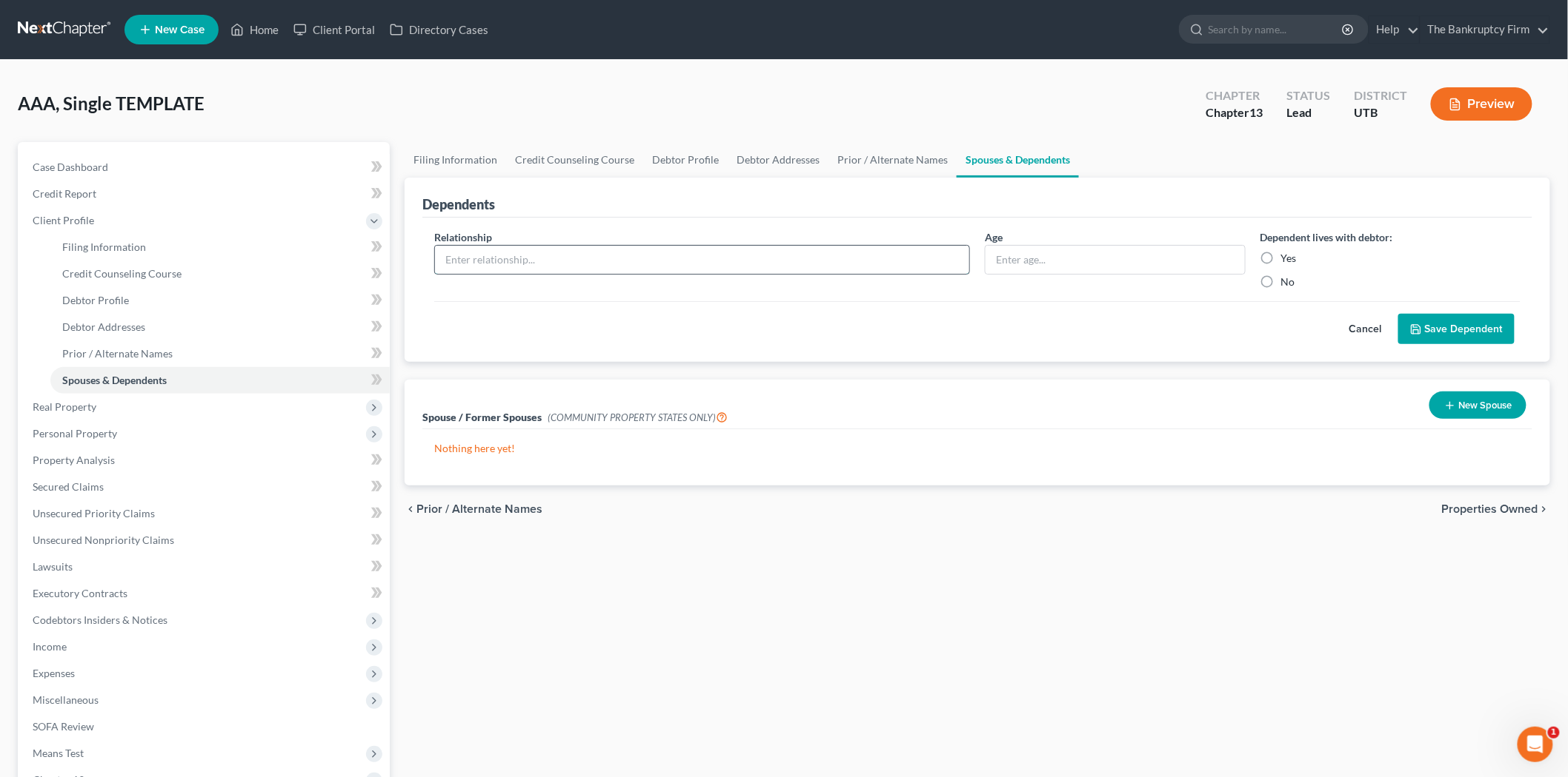
drag, startPoint x: 582, startPoint y: 253, endPoint x: 588, endPoint y: 245, distance: 10.0
click at [588, 246] on input "text" at bounding box center [702, 260] width 534 height 28
click at [1101, 265] on input "text" at bounding box center [1115, 260] width 259 height 28
type input "17"
click at [875, 241] on div "Relationship *" at bounding box center [701, 260] width 550 height 60
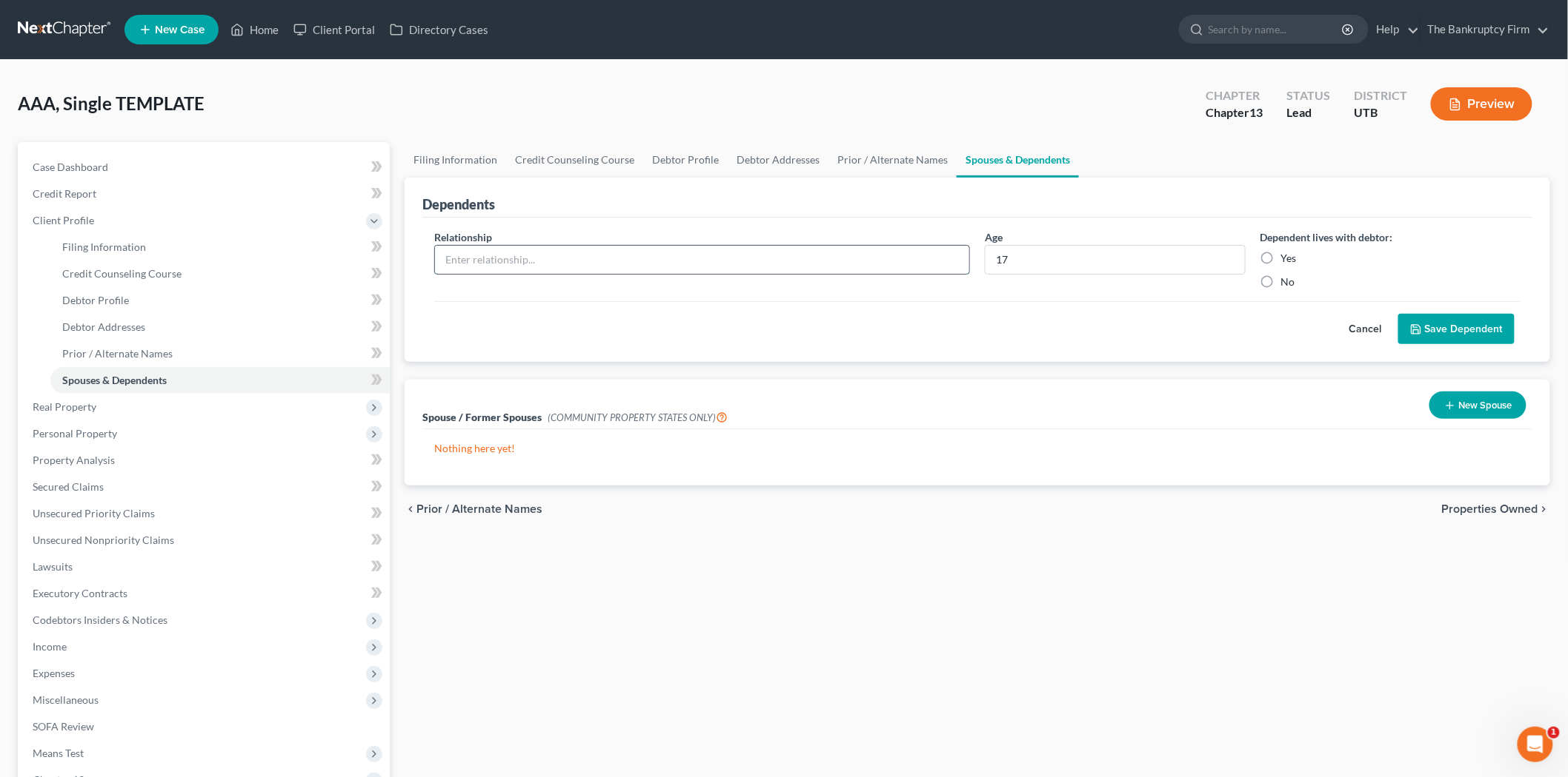
click at [872, 256] on input "text" at bounding box center [702, 260] width 534 height 28
type input "daughter"
click at [1137, 350] on div "Relationship * daughter Age [DEMOGRAPHIC_DATA] Dependent lives with debtor: Yes…" at bounding box center [978, 290] width 1110 height 145
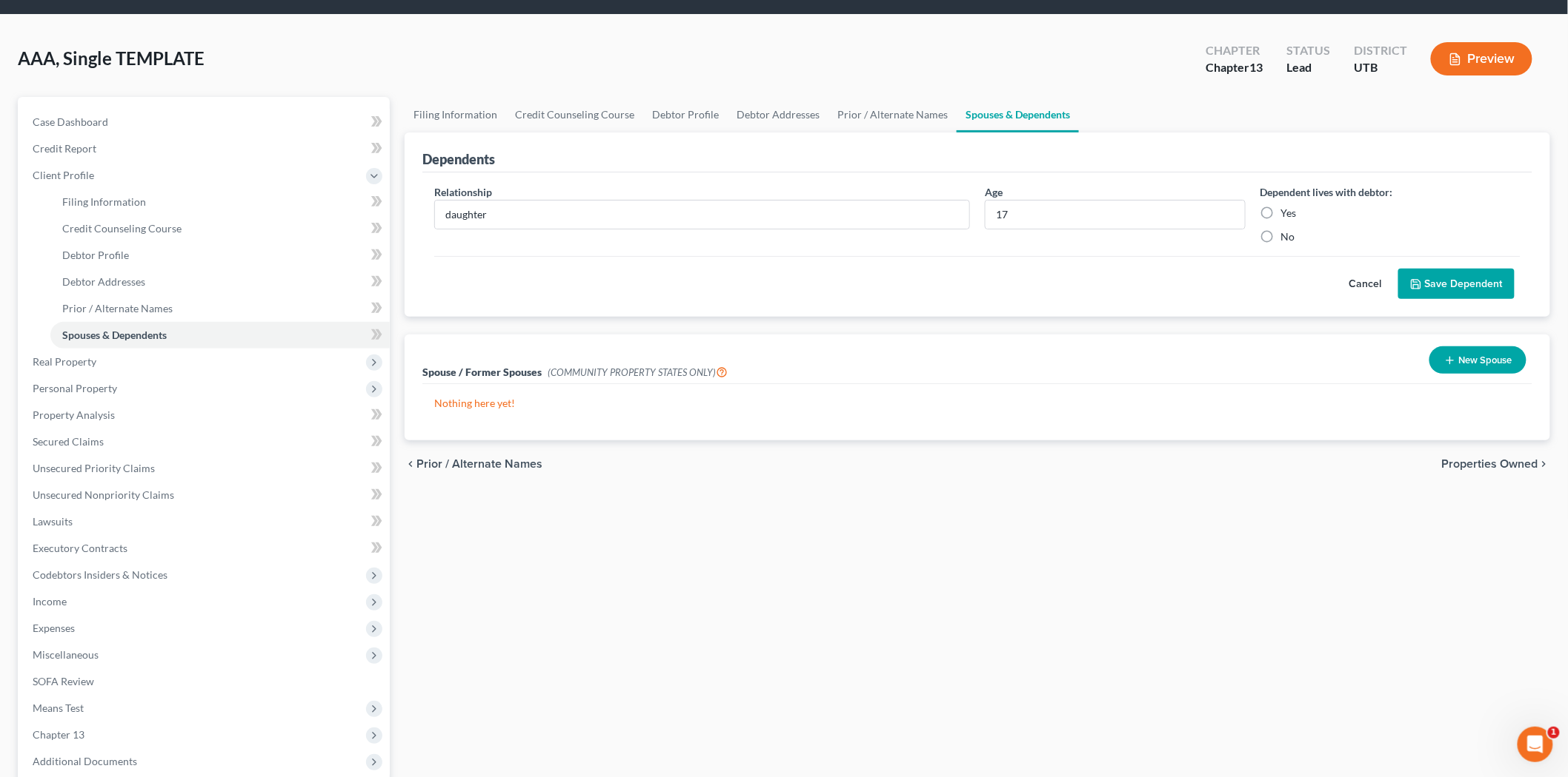
scroll to position [82, 0]
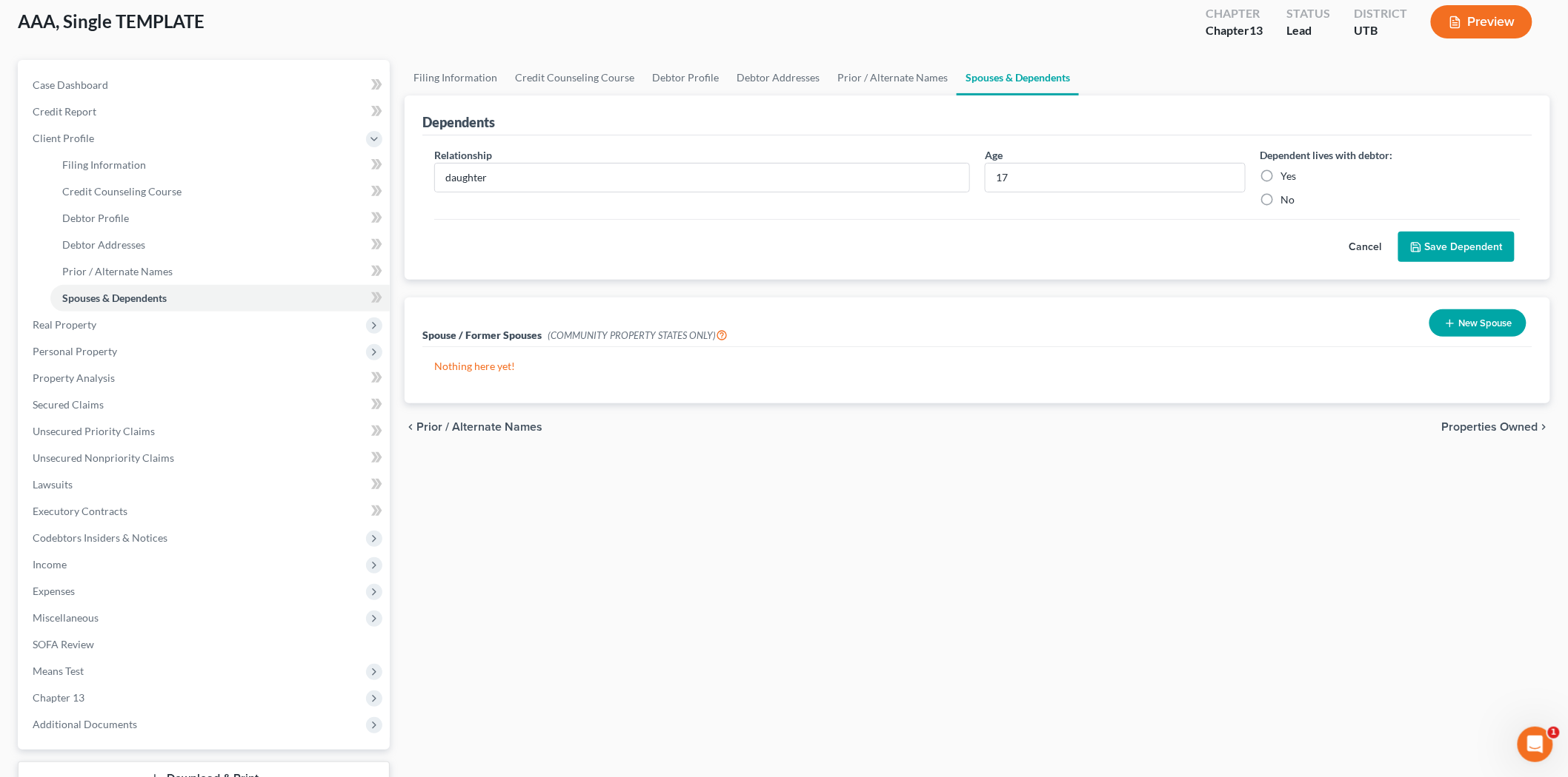
click at [1281, 180] on label "Yes" at bounding box center [1289, 176] width 16 height 15
click at [1287, 179] on input "Yes" at bounding box center [1291, 173] width 9 height 9
radio input "true"
click at [1434, 241] on button "Save Dependent" at bounding box center [1455, 247] width 116 height 31
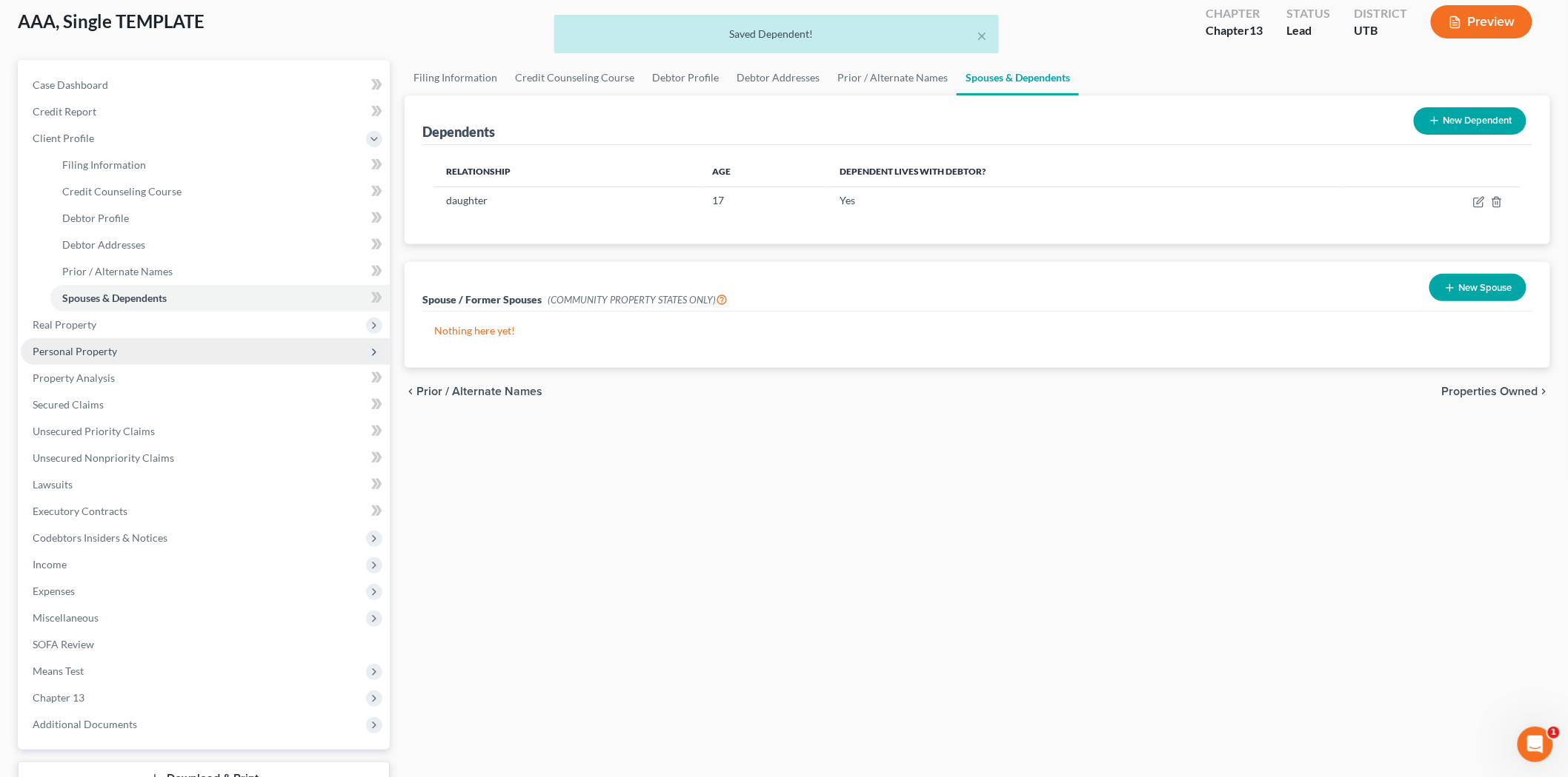
click at [133, 353] on span "Personal Property" at bounding box center [205, 352] width 369 height 27
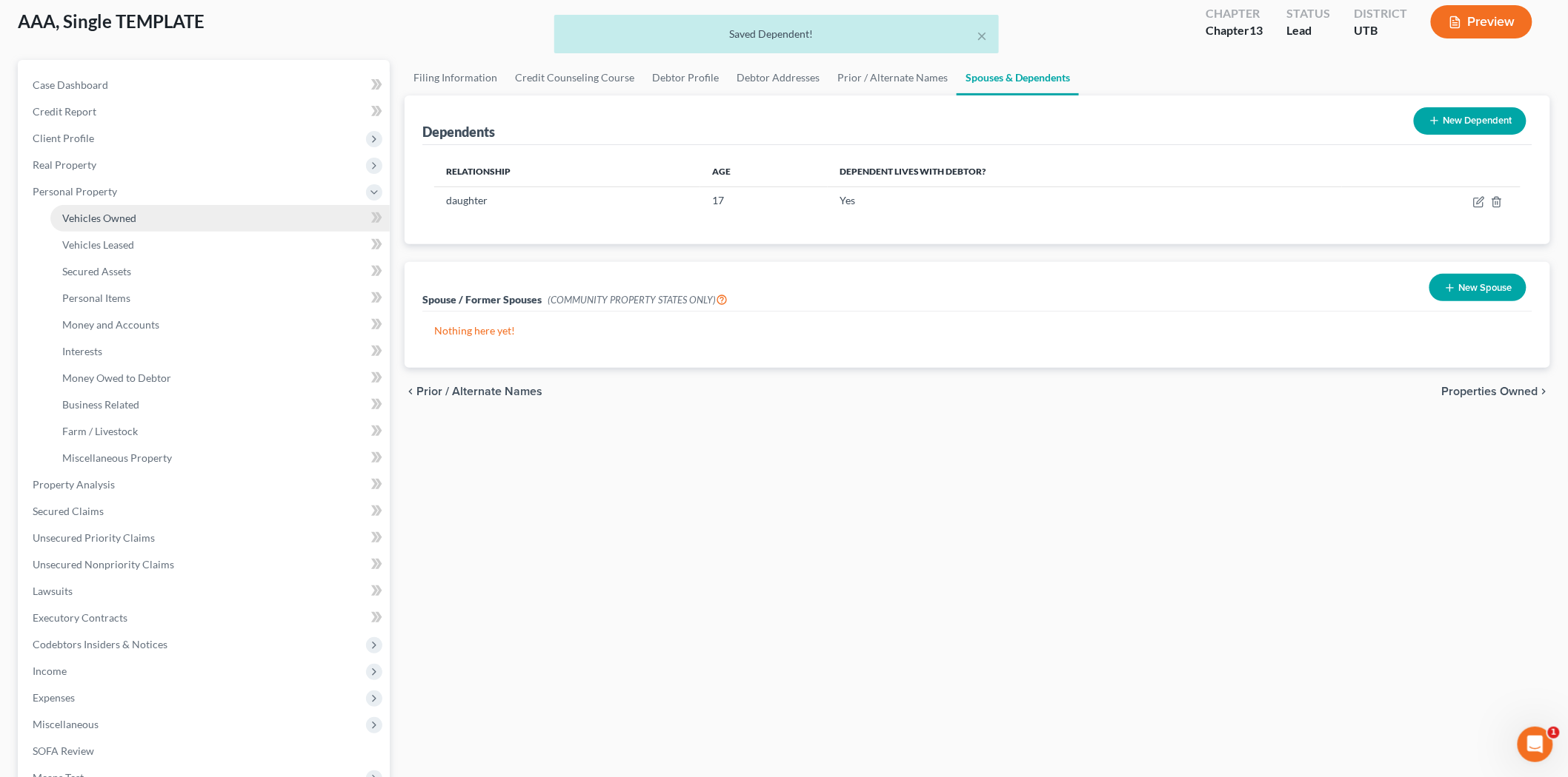
click at [129, 216] on span "Vehicles Owned" at bounding box center [100, 219] width 74 height 13
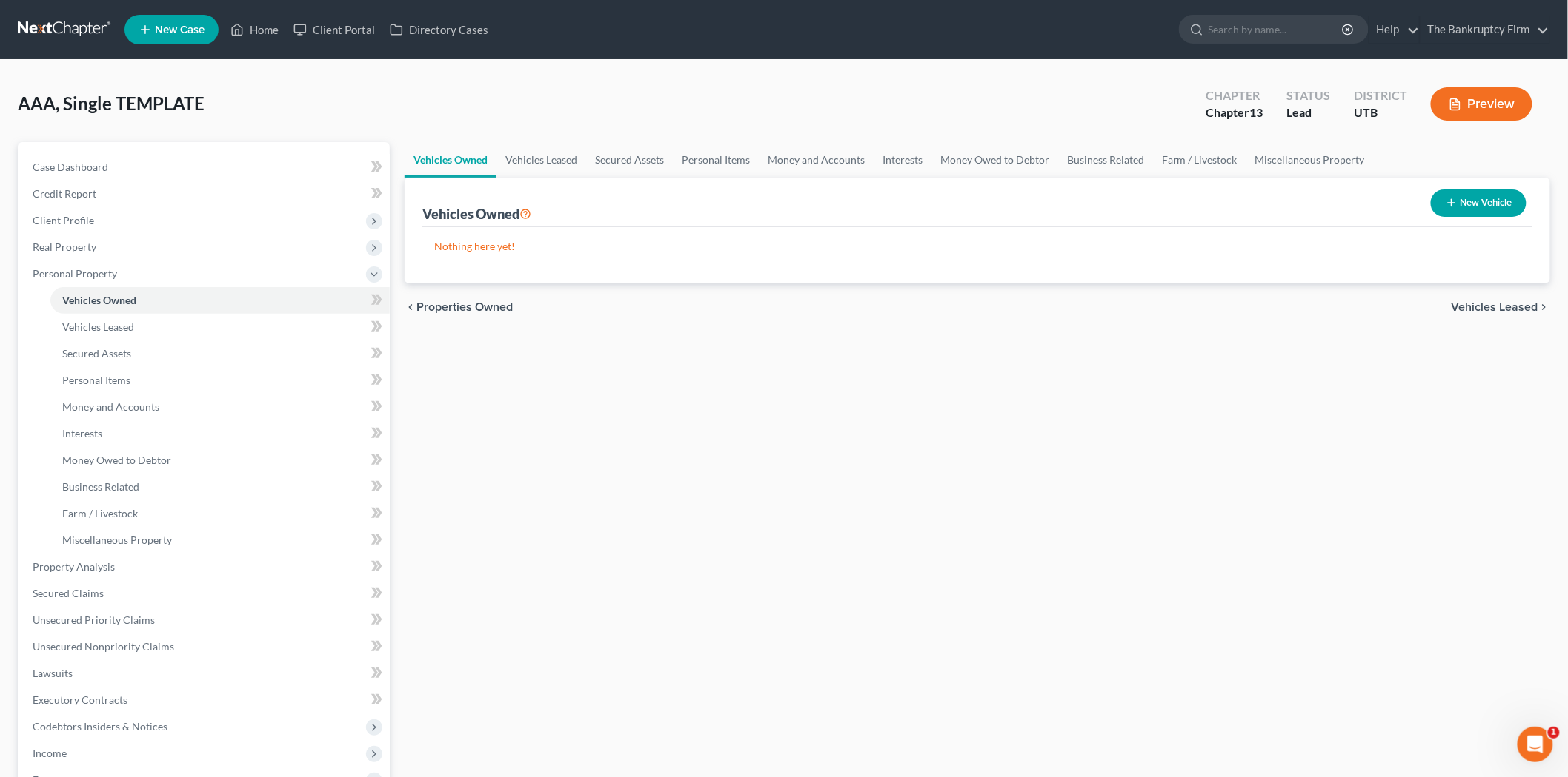
click at [1474, 205] on button "New Vehicle" at bounding box center [1478, 203] width 96 height 27
select select "0"
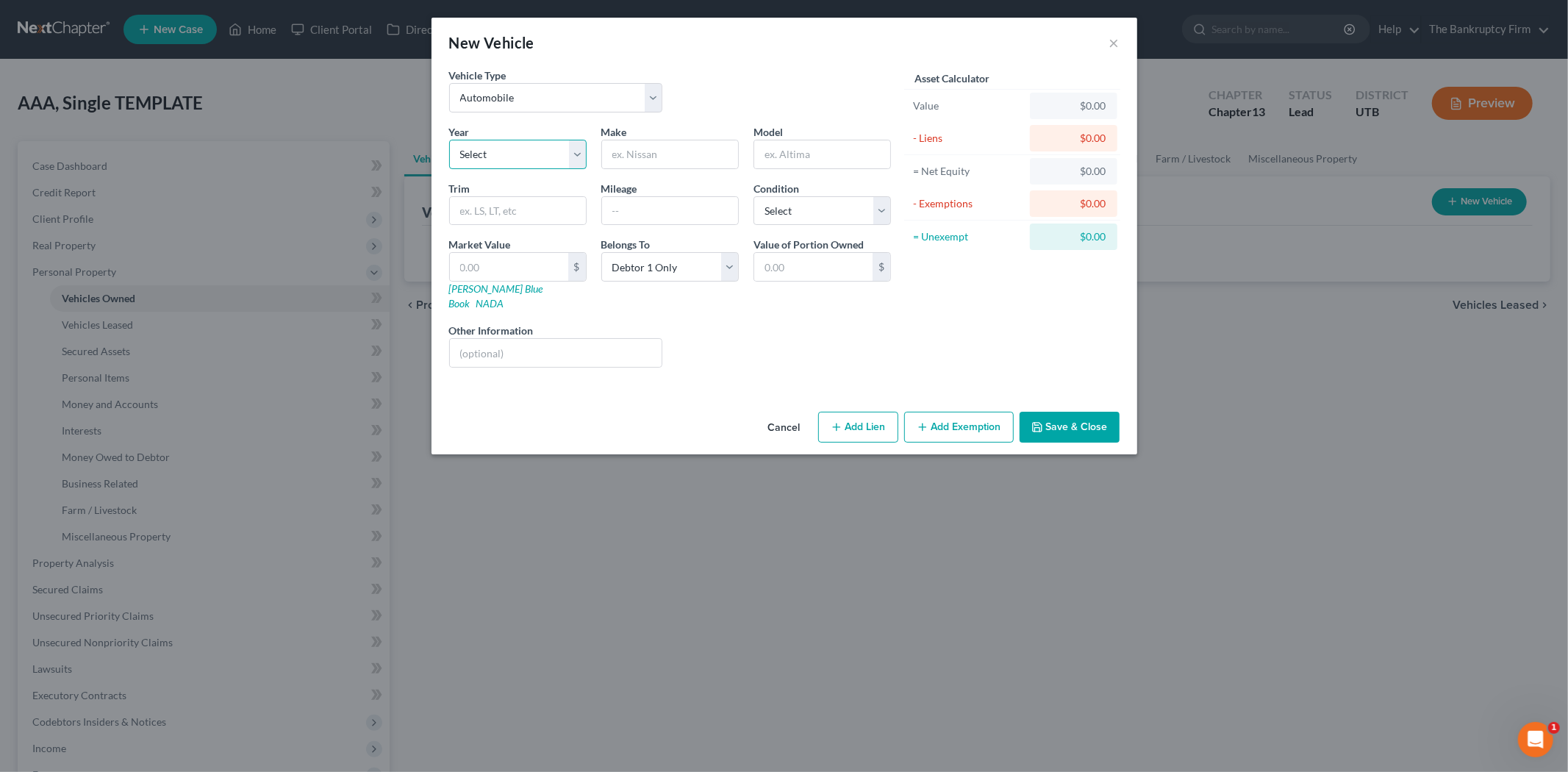
click at [509, 159] on select "Select 2026 2025 2024 2023 2022 2021 2020 2019 2018 2017 2016 2015 2014 2013 20…" at bounding box center [517, 154] width 138 height 30
select select "12"
click at [449, 140] on select "Select 2026 2025 2024 2023 2022 2021 2020 2019 2018 2017 2016 2015 2014 2013 20…" at bounding box center [517, 154] width 138 height 30
click at [650, 163] on input "text" at bounding box center [670, 154] width 136 height 28
type input "Nissan"
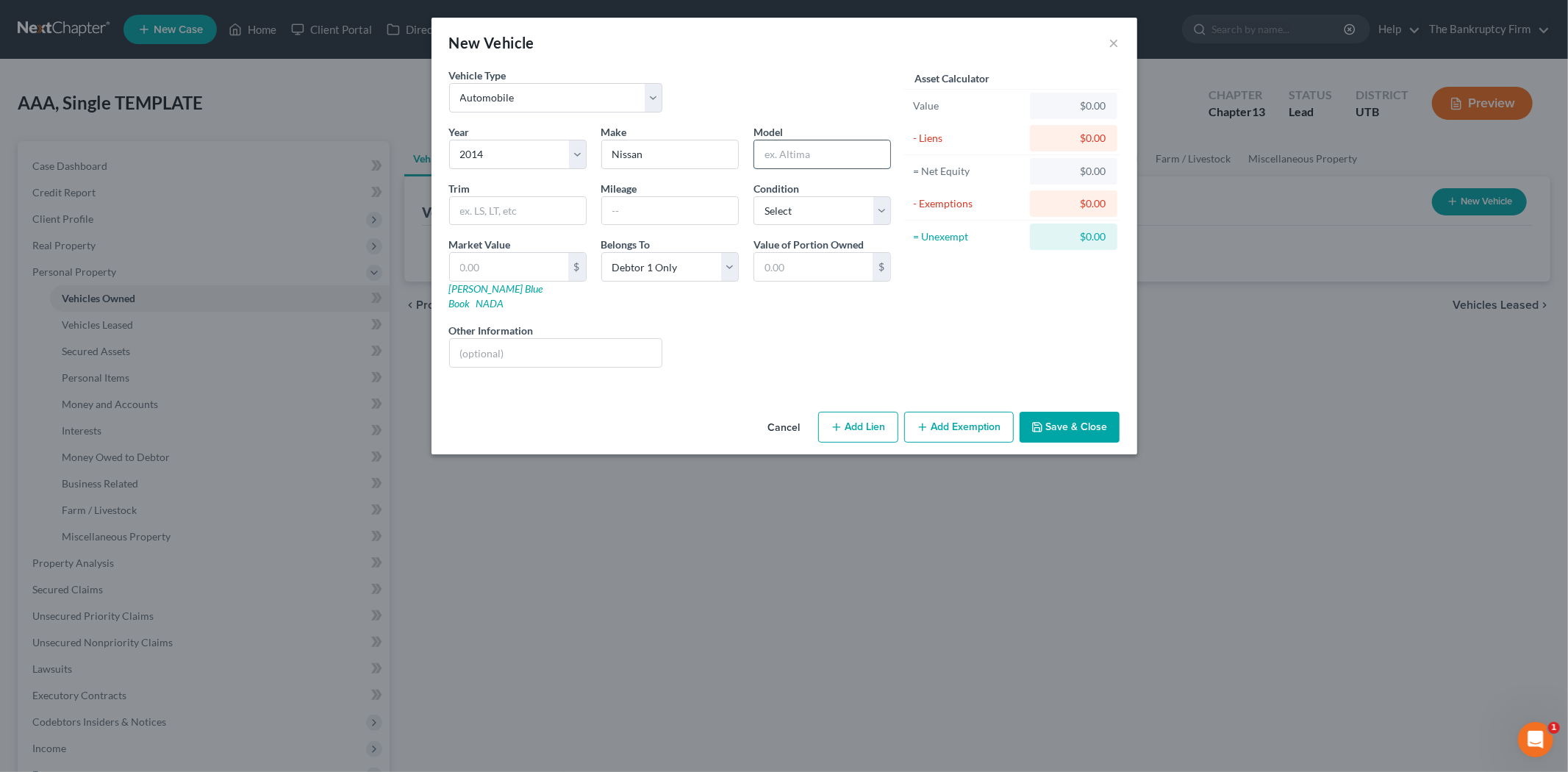
click at [819, 146] on input "text" at bounding box center [821, 154] width 136 height 28
type input "Rogue"
click at [549, 214] on input "text" at bounding box center [517, 211] width 136 height 28
click at [855, 355] on div "Year Select 2026 2025 2024 2023 2022 2021 2020 2019 2018 2017 2016 2015 2014 20…" at bounding box center [670, 251] width 456 height 255
click at [665, 214] on input "text" at bounding box center [670, 211] width 136 height 28
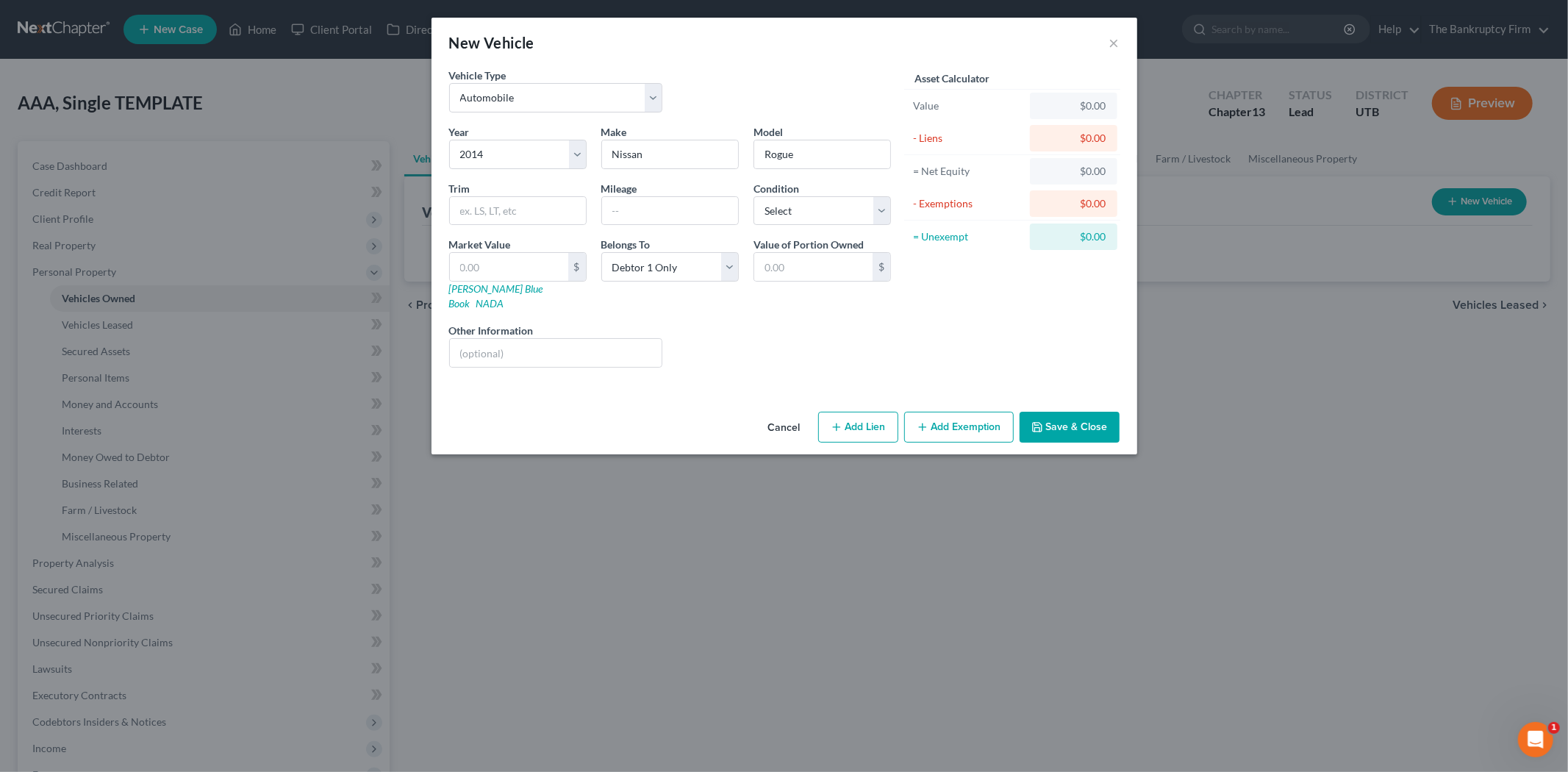
click at [810, 323] on div "Liens Select" at bounding box center [784, 345] width 228 height 45
click at [831, 323] on div "Liens Select" at bounding box center [784, 345] width 228 height 45
click at [531, 272] on input "text" at bounding box center [509, 267] width 118 height 28
type input "8"
type input "8.00"
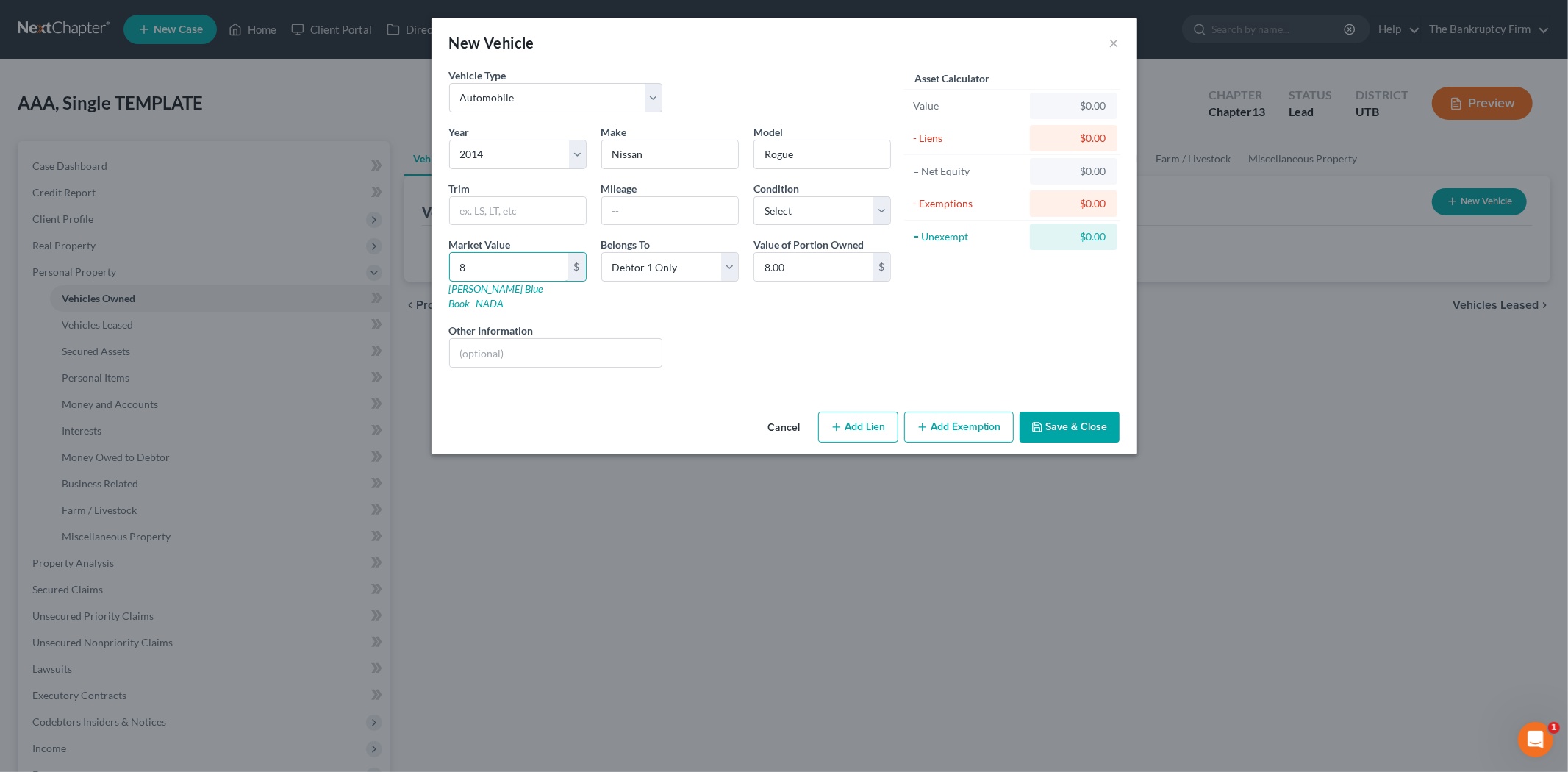
type input "80"
type input "80.00"
type input "800"
type input "800.00"
type input "8000"
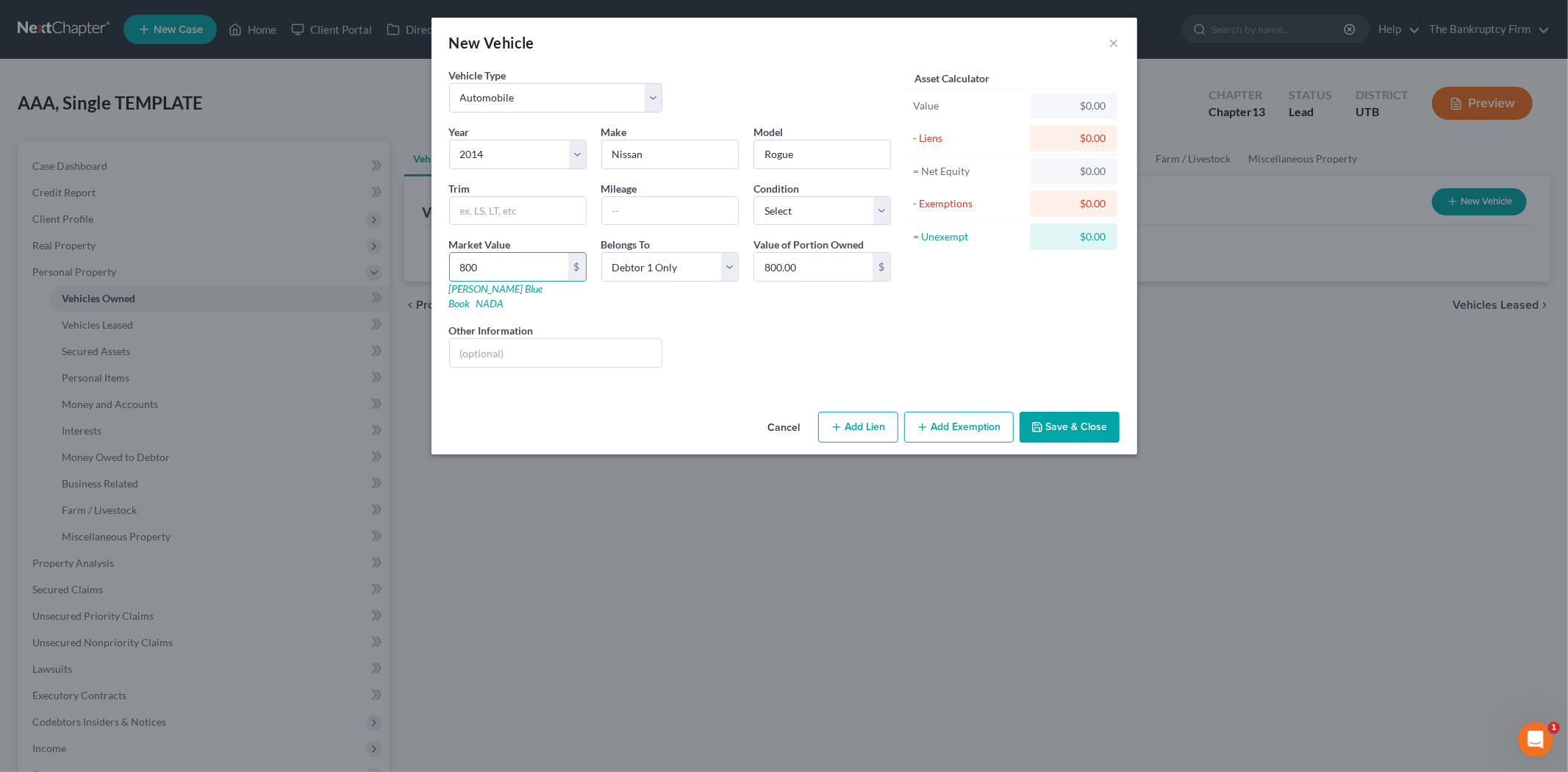
type input "8,000.00"
type input "8,000"
click at [879, 333] on div "Liens Select" at bounding box center [784, 345] width 228 height 45
click at [1060, 415] on button "Save & Close" at bounding box center [1070, 427] width 100 height 31
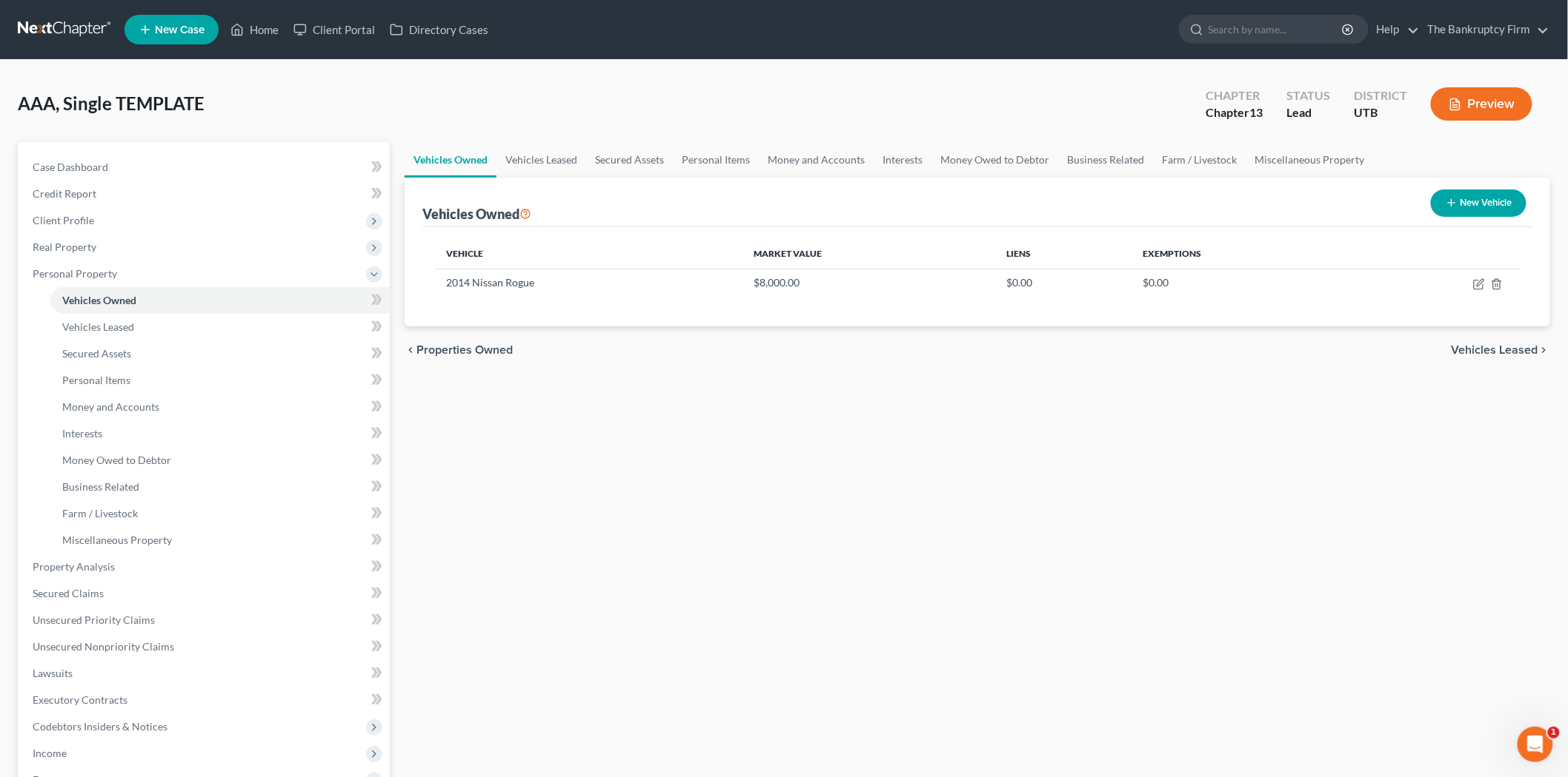
click at [1487, 212] on button "New Vehicle" at bounding box center [1478, 203] width 96 height 27
select select "0"
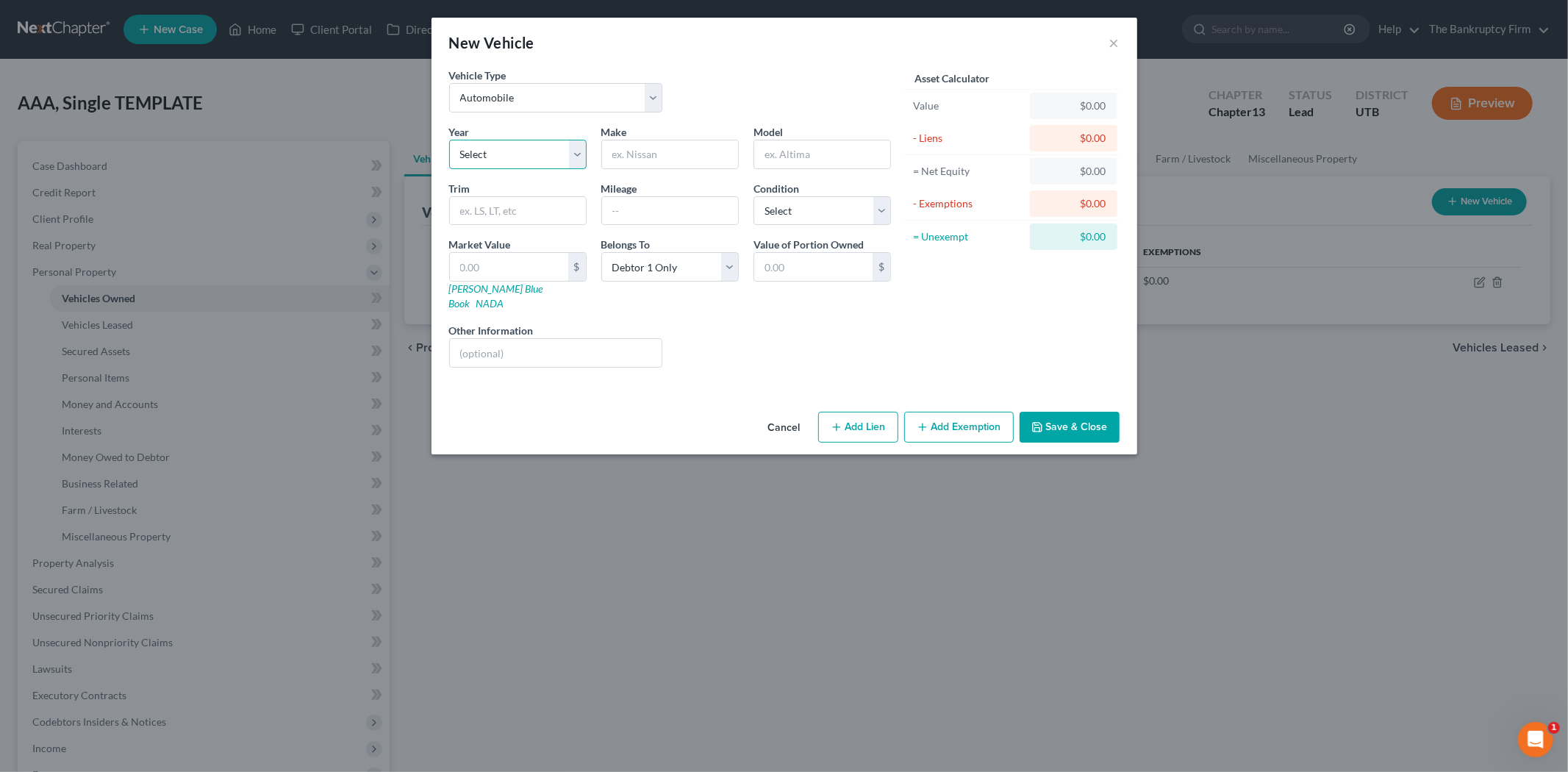
click at [520, 153] on select "Select 2026 2025 2024 2023 2022 2021 2020 2019 2018 2017 2016 2015 2014 2013 20…" at bounding box center [517, 154] width 138 height 30
select select "17"
click at [449, 140] on select "Select 2026 2025 2024 2023 2022 2021 2020 2019 2018 2017 2016 2015 2014 2013 20…" at bounding box center [517, 154] width 138 height 30
click at [654, 157] on input "text" at bounding box center [670, 154] width 136 height 28
type input "ford"
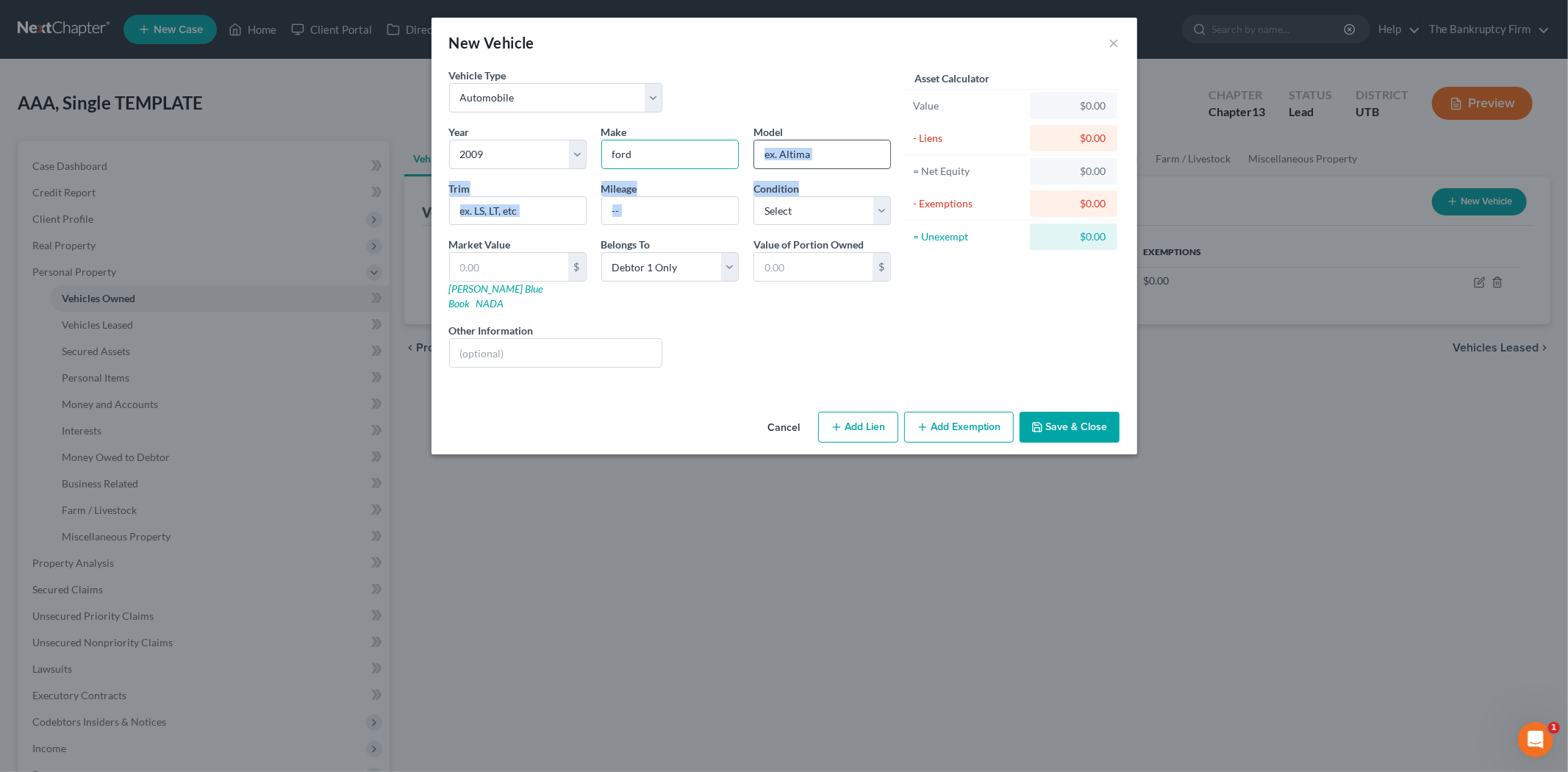
drag, startPoint x: 808, startPoint y: 175, endPoint x: 808, endPoint y: 163, distance: 12.0
click at [808, 163] on div "Year Select 2026 2025 2024 2023 2022 2021 2020 2019 2018 2017 2016 2015 2014 20…" at bounding box center [670, 251] width 456 height 255
click at [820, 160] on input "text" at bounding box center [821, 154] width 136 height 28
type input "Taurus"
click at [616, 154] on input "ford" at bounding box center [670, 154] width 136 height 28
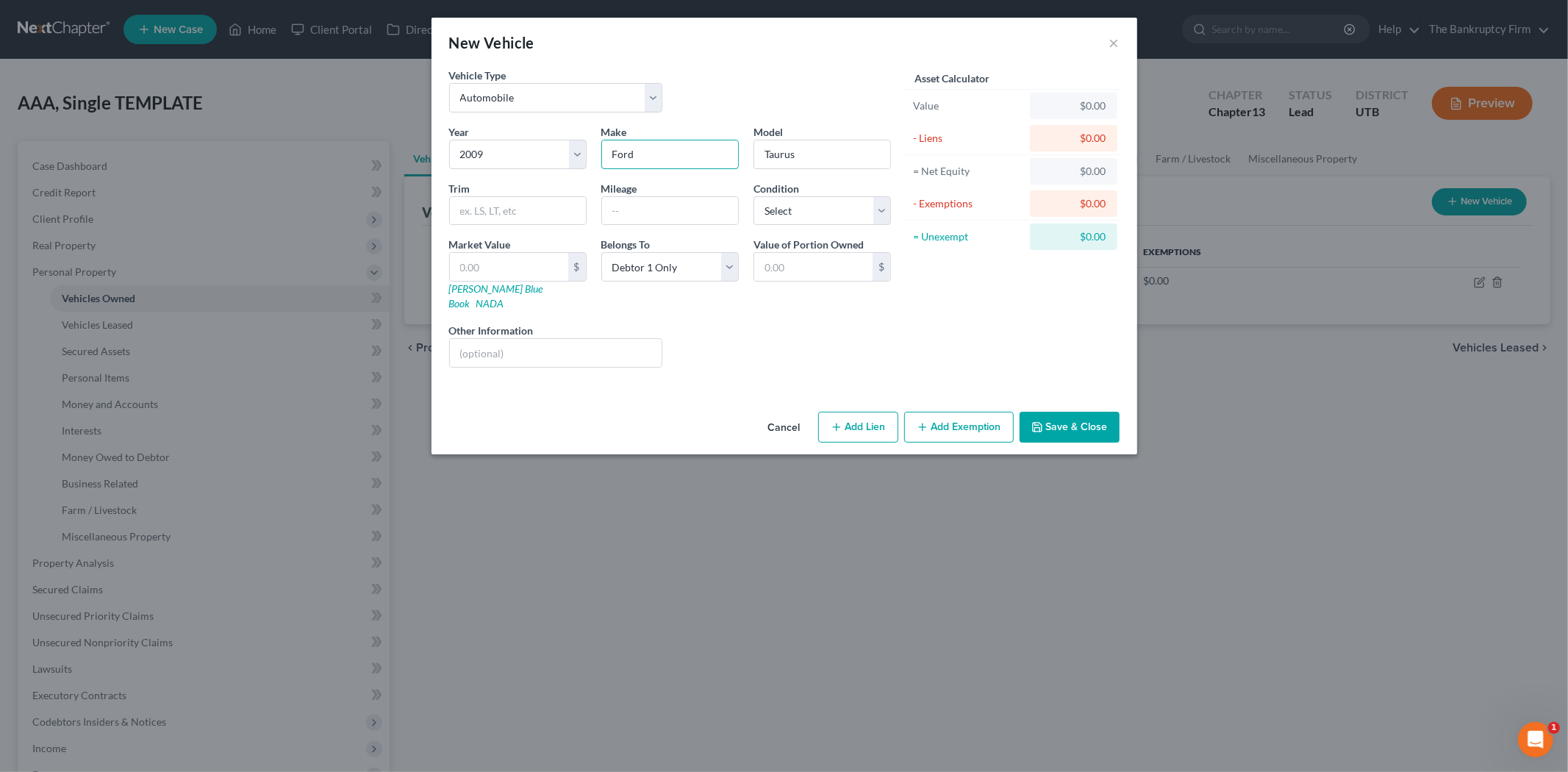
type input "Ford"
drag, startPoint x: 857, startPoint y: 337, endPoint x: 835, endPoint y: 321, distance: 27.2
click at [855, 337] on div "Liens Select" at bounding box center [784, 345] width 228 height 45
click at [653, 214] on input "text" at bounding box center [670, 211] width 136 height 28
click at [537, 267] on input "text" at bounding box center [509, 267] width 118 height 28
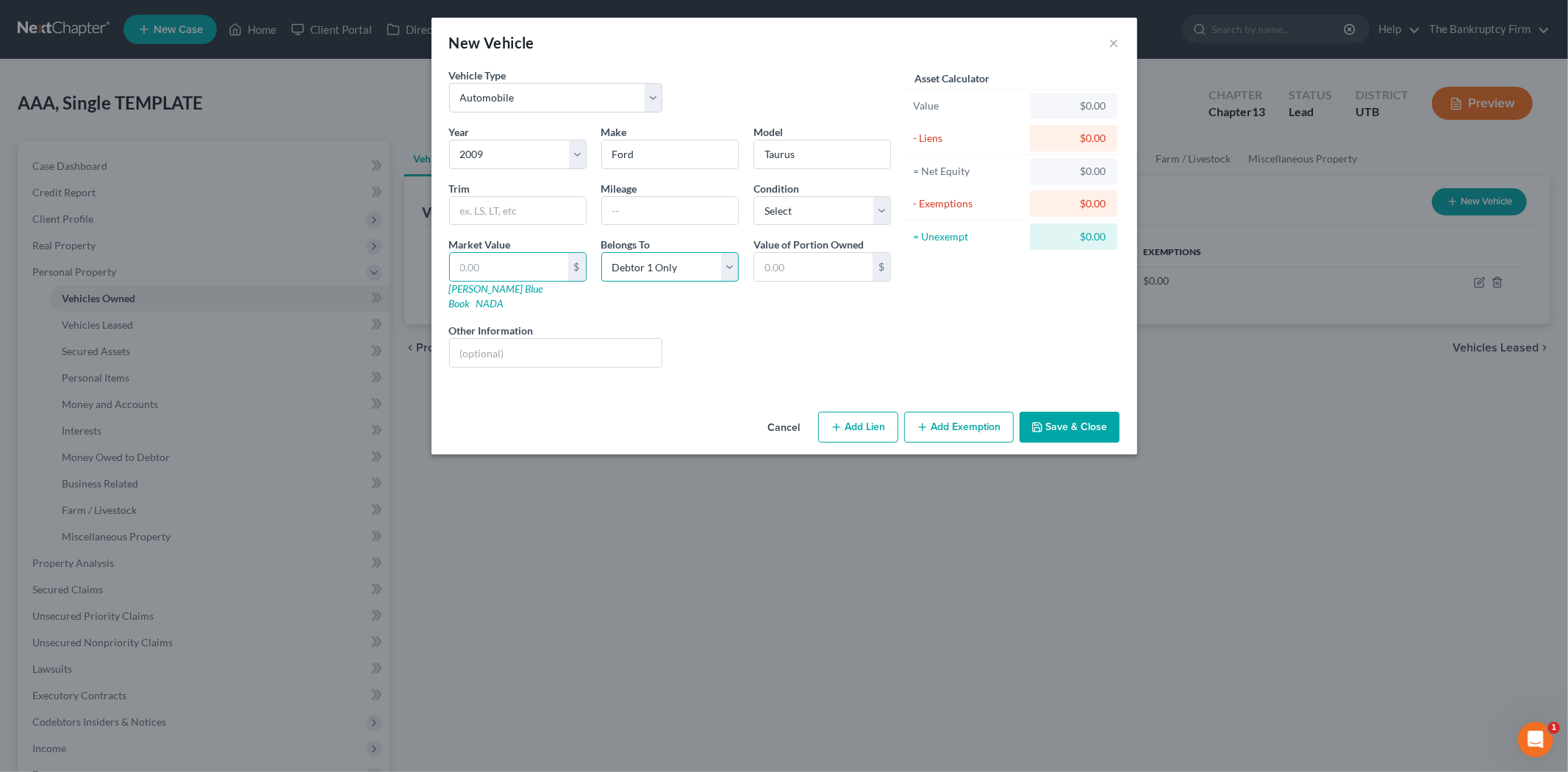
click at [715, 269] on select "Select Debtor 1 Only Debtor 2 Only Debtor 1 And Debtor 2 Only At Least One Of T…" at bounding box center [670, 267] width 138 height 30
click at [931, 322] on div "Asset Calculator Value $0.00 - Liens $0.00 = Net Equity $0.00 - Exemptions $0.0…" at bounding box center [1012, 223] width 228 height 312
click at [545, 268] on input "text" at bounding box center [509, 267] width 118 height 28
type input "1"
type input "1.00"
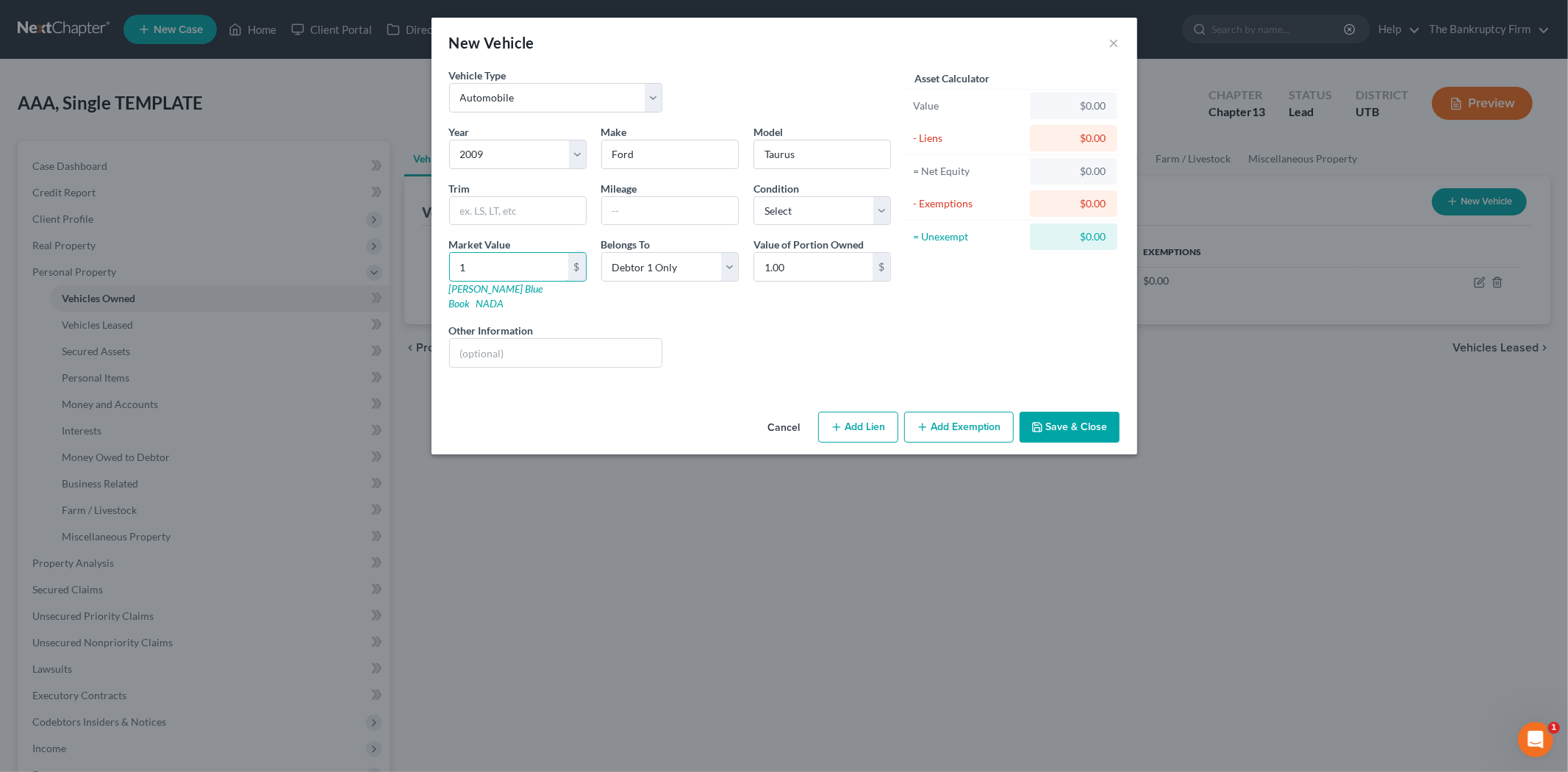
type input "15"
type input "15.00"
type input "150"
type input "150.00"
type input "1500"
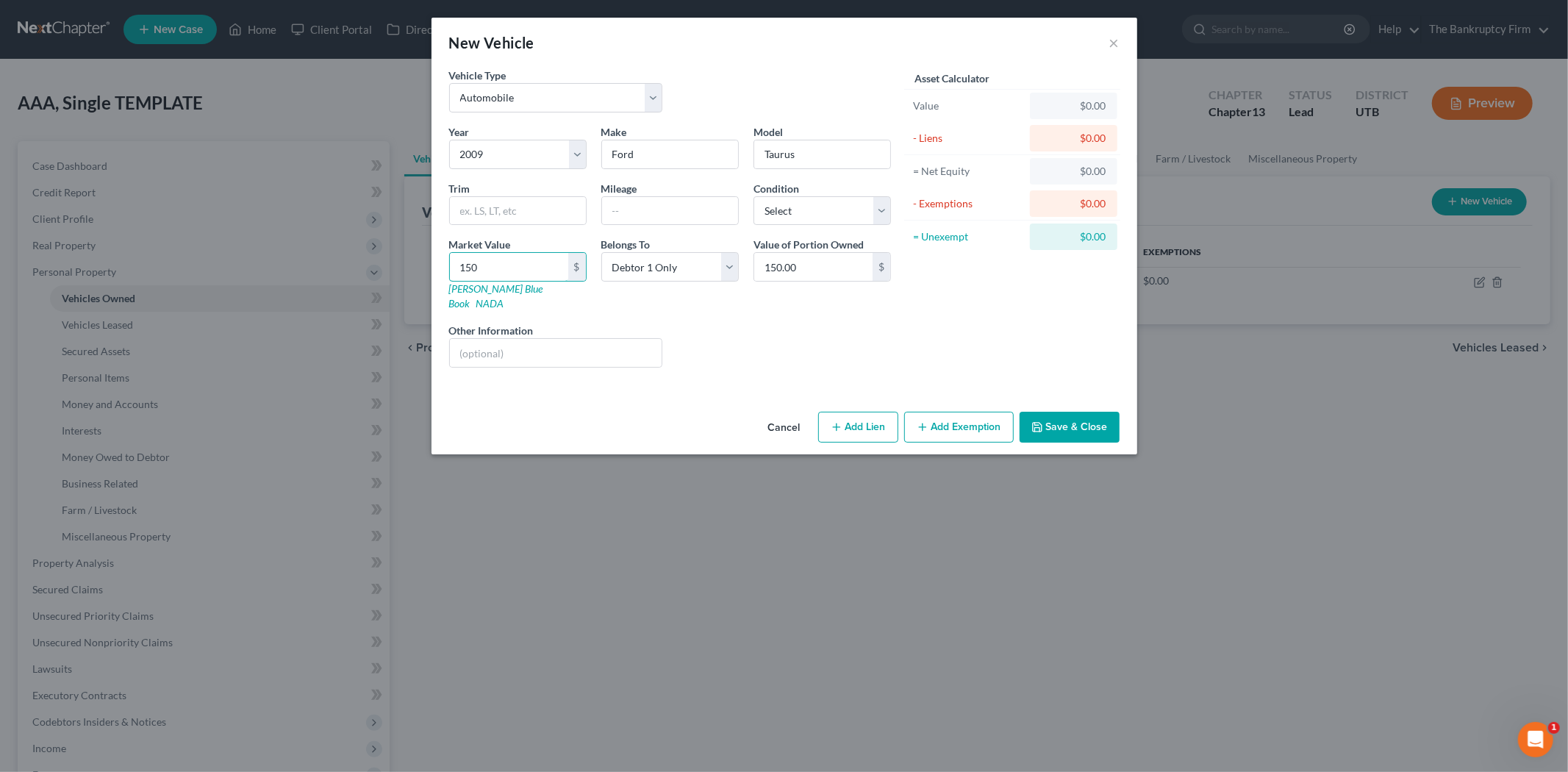
type input "1,500.00"
type input "1,500"
click at [842, 329] on div "Liens Select" at bounding box center [784, 345] width 228 height 45
click at [1057, 415] on button "Save & Close" at bounding box center [1070, 427] width 100 height 31
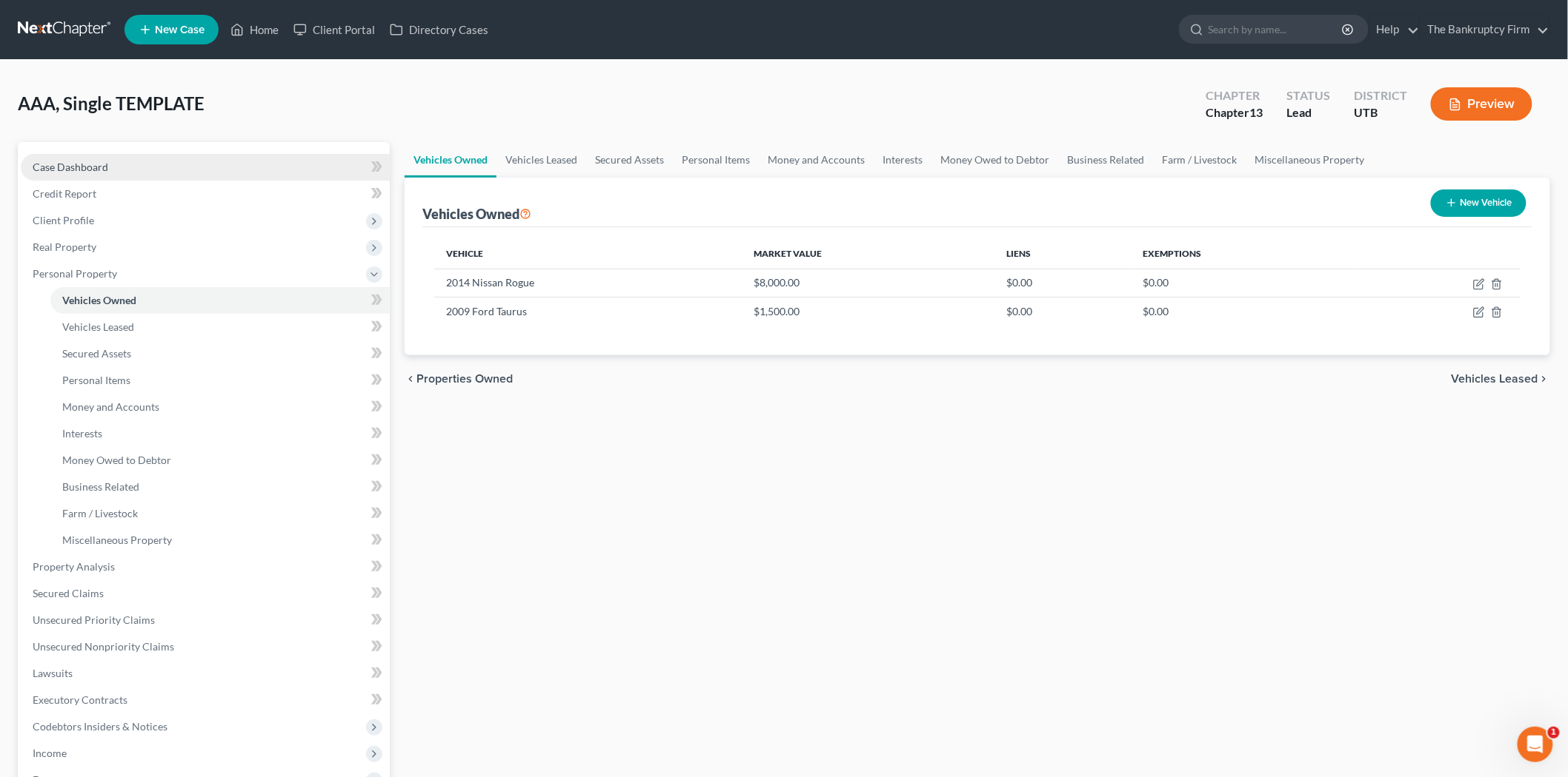
click at [112, 154] on link "Case Dashboard" at bounding box center [205, 167] width 369 height 27
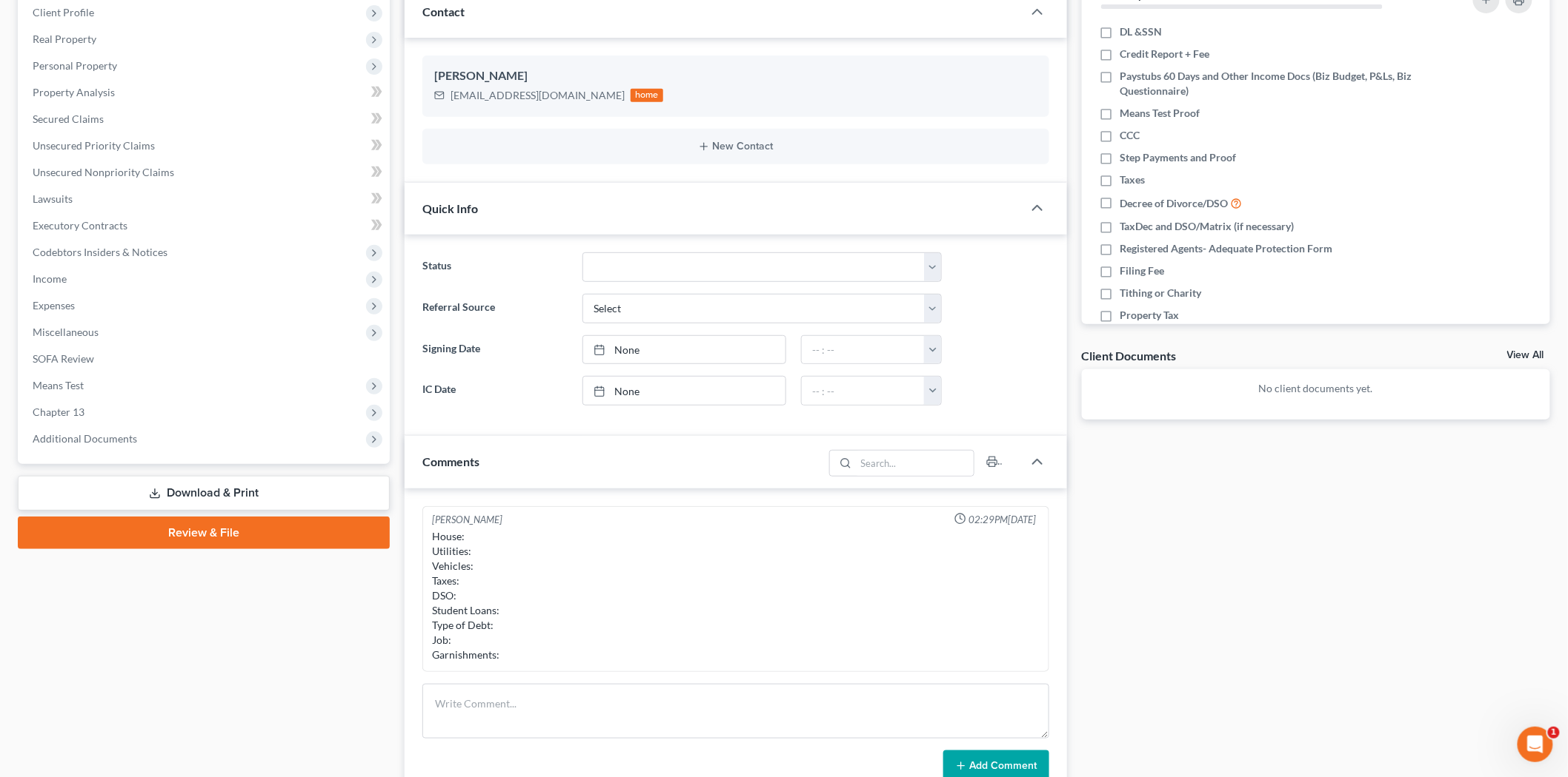
scroll to position [328, 0]
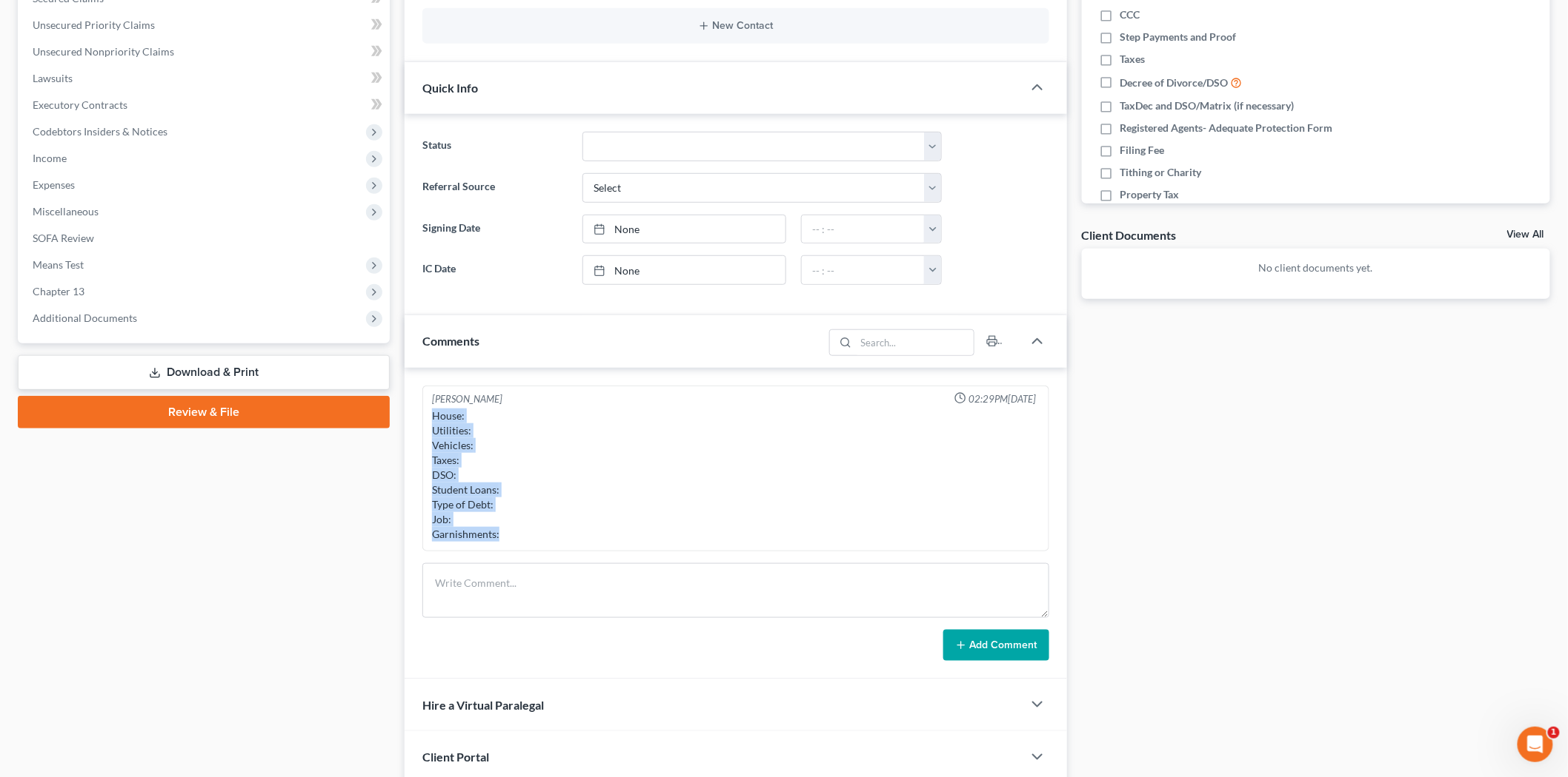
drag, startPoint x: 434, startPoint y: 410, endPoint x: 508, endPoint y: 533, distance: 143.5
click at [508, 533] on div "House: Utilities: Vehicles: Taxes: DSO: Student Loans: Type of Debt: Job: Garni…" at bounding box center [736, 475] width 607 height 133
copy div "House: Utilities: Vehicles: Taxes: DSO: Student Loans: Type of Debt: Job: Garni…"
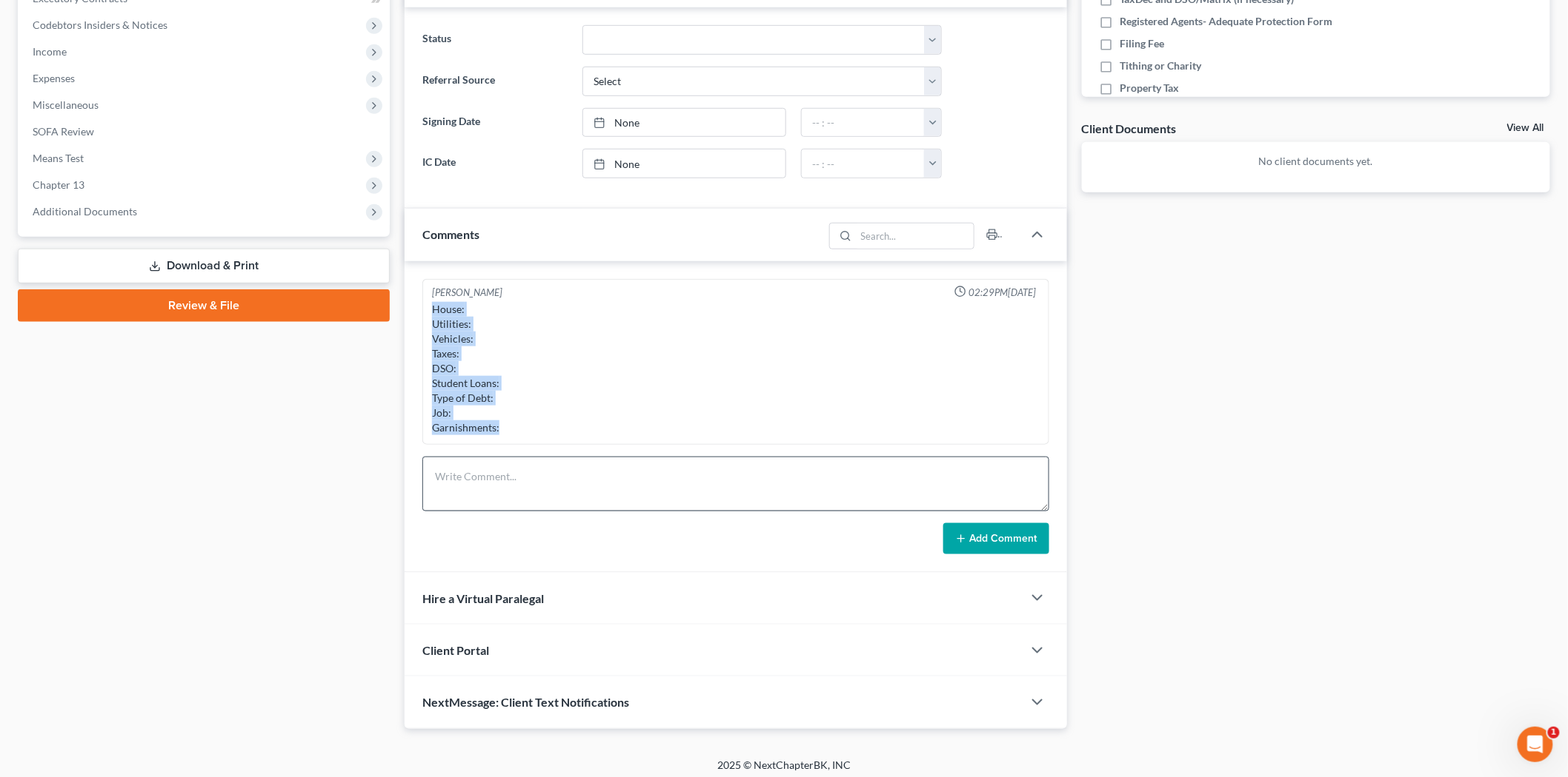
scroll to position [444, 0]
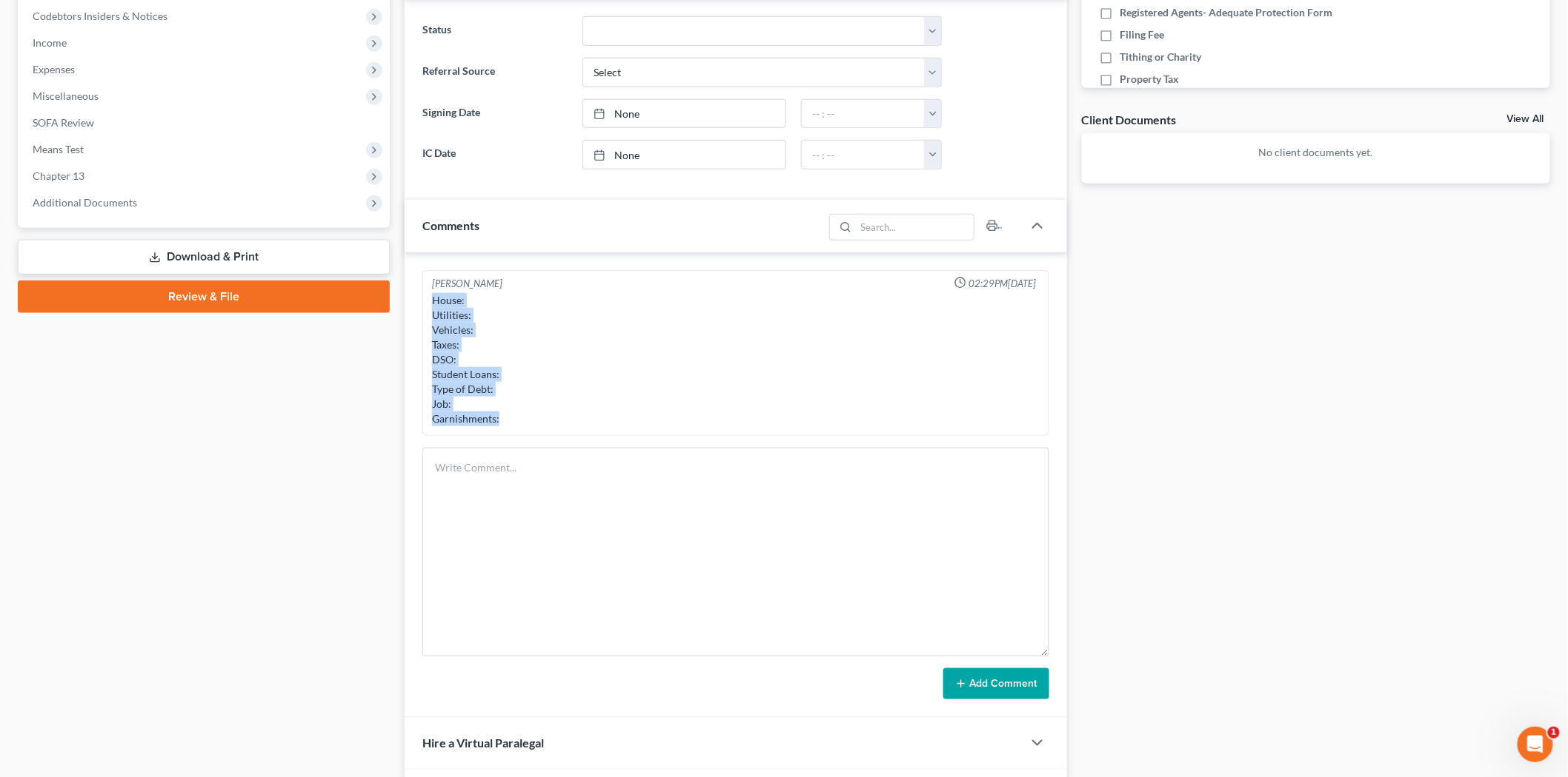
drag, startPoint x: 1041, startPoint y: 499, endPoint x: 1065, endPoint y: 697, distance: 199.4
click at [1065, 697] on div "[PERSON_NAME] 02:29PM[DATE] House: Utilities: Vehicles: Taxes: DSO: Student Loa…" at bounding box center [735, 485] width 662 height 465
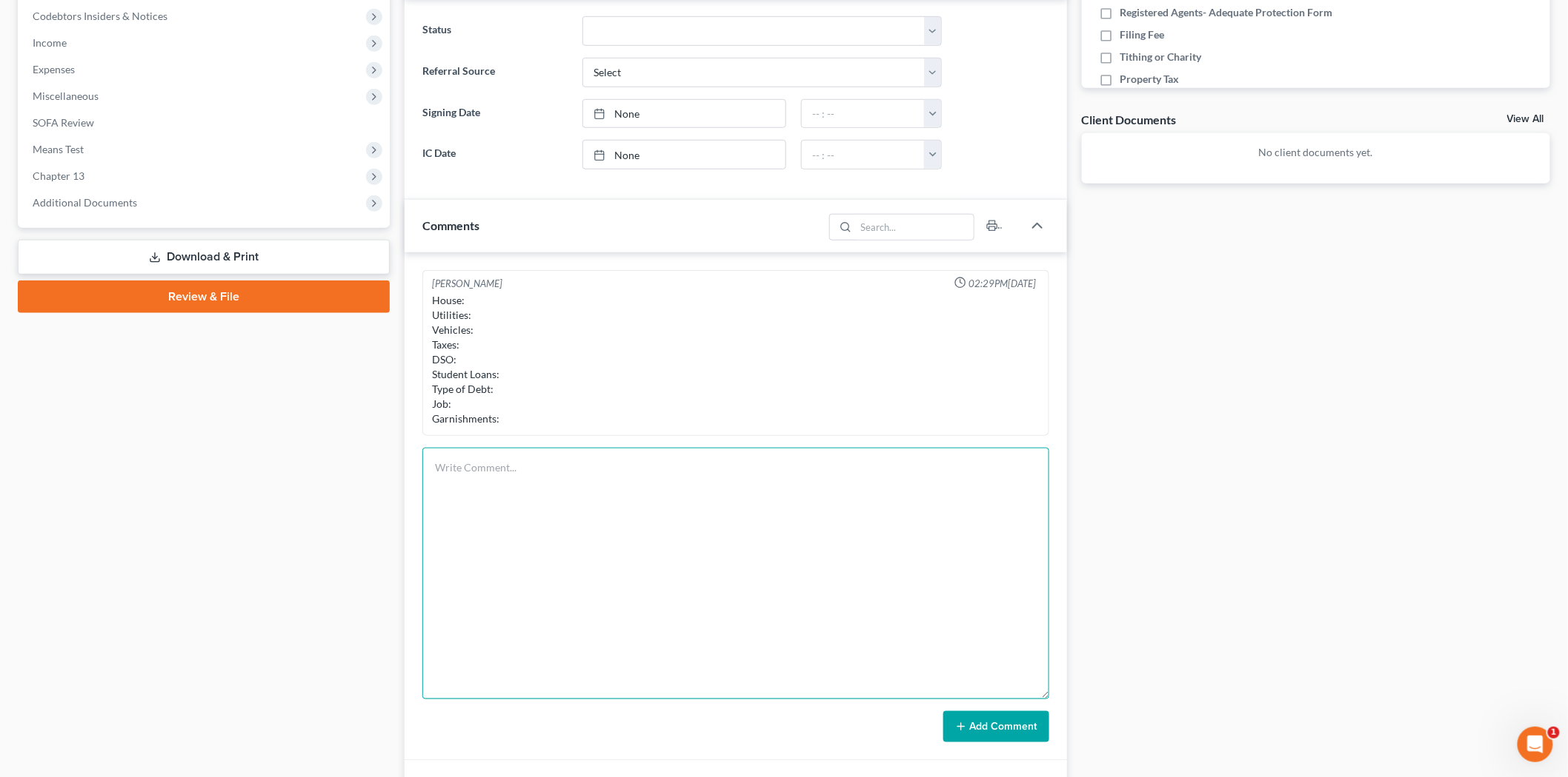
click at [615, 463] on textarea at bounding box center [736, 573] width 627 height 252
paste textarea "House: Utilities: Vehicles: Taxes: DSO: Student Loans: Type of Debt: Job: Garni…"
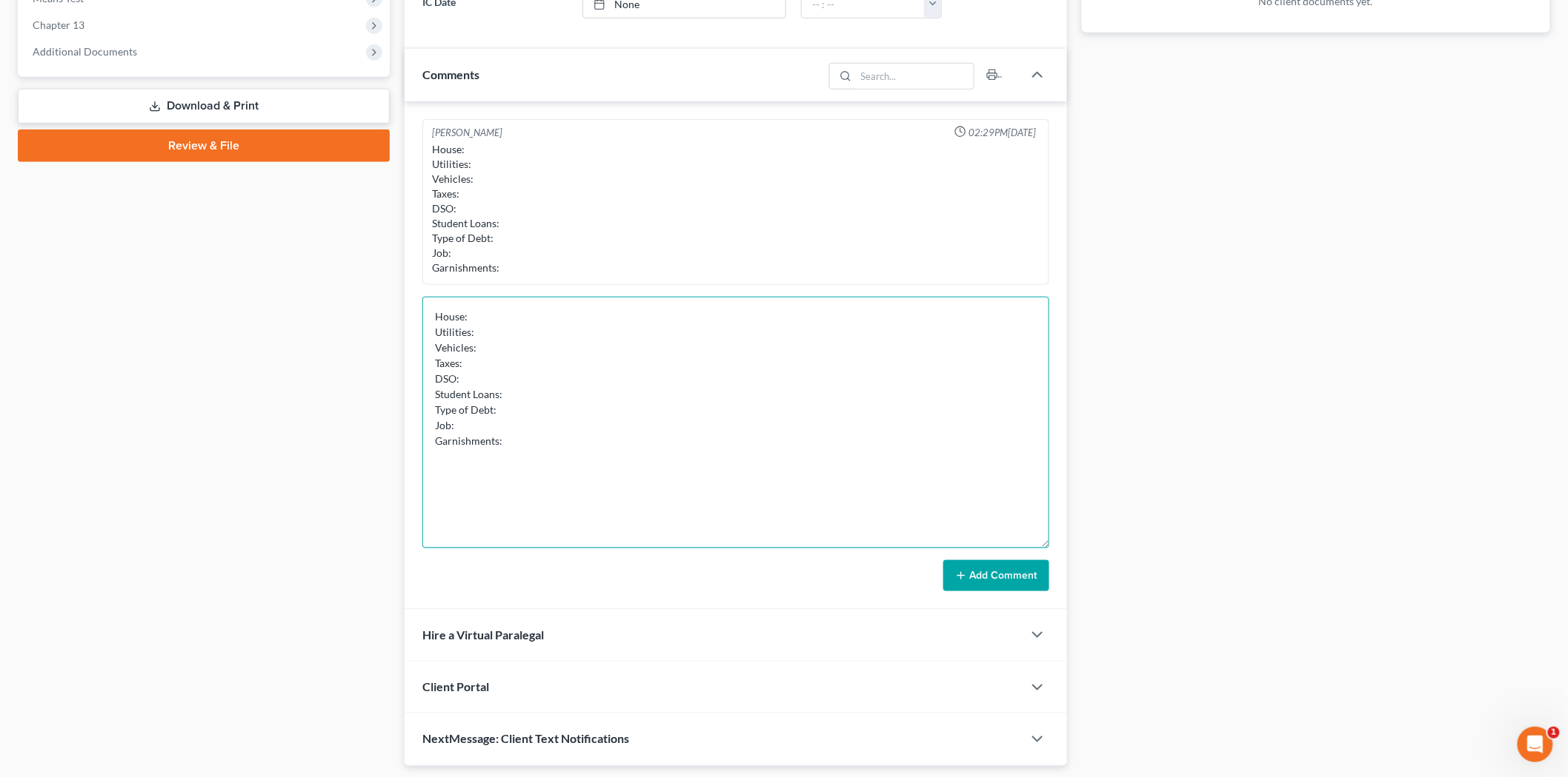
scroll to position [609, 0]
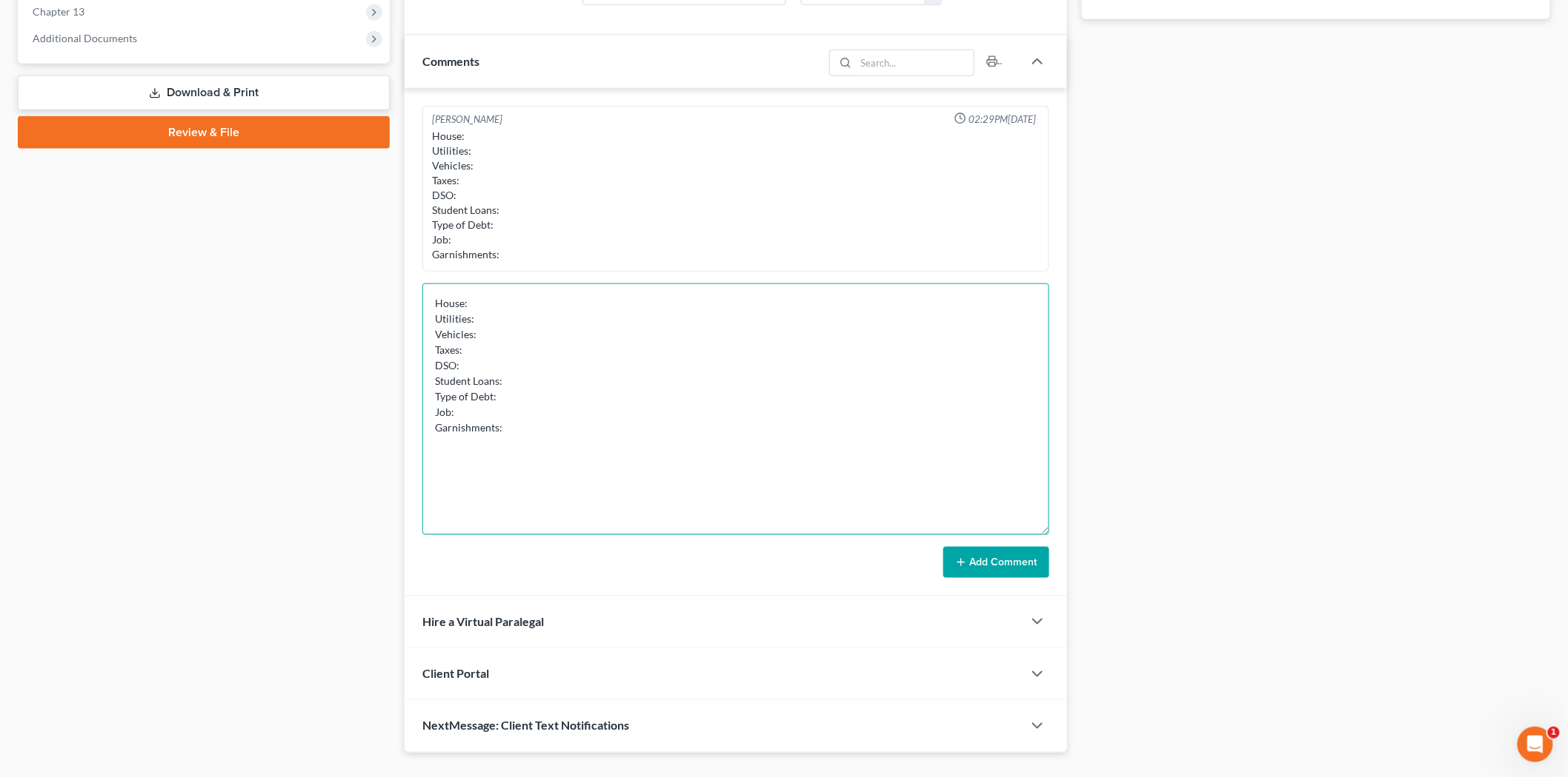
click at [474, 301] on textarea "House: Utilities: Vehicles: Taxes: DSO: Student Loans: Type of Debt: Job: Garni…" at bounding box center [736, 409] width 627 height 252
click at [502, 324] on textarea "House: Current Utilities: Vehicles: Taxes: DSO: Student Loans: Type of Debt: Jo…" at bounding box center [736, 409] width 627 height 252
click at [524, 301] on textarea "House: Current Utilities: Vehicles: Taxes: DSO: Student Loans: Type of Debt: Jo…" at bounding box center [736, 409] width 627 height 252
click at [507, 308] on textarea "House: Current 1895 monthly Utilities: Vehicles: Taxes: DSO: Student Loans: Typ…" at bounding box center [736, 409] width 627 height 252
click at [491, 319] on textarea "House: Current 1$895 monthly Utilities: Vehicles: Taxes: DSO: Student Loans: Ty…" at bounding box center [736, 409] width 627 height 252
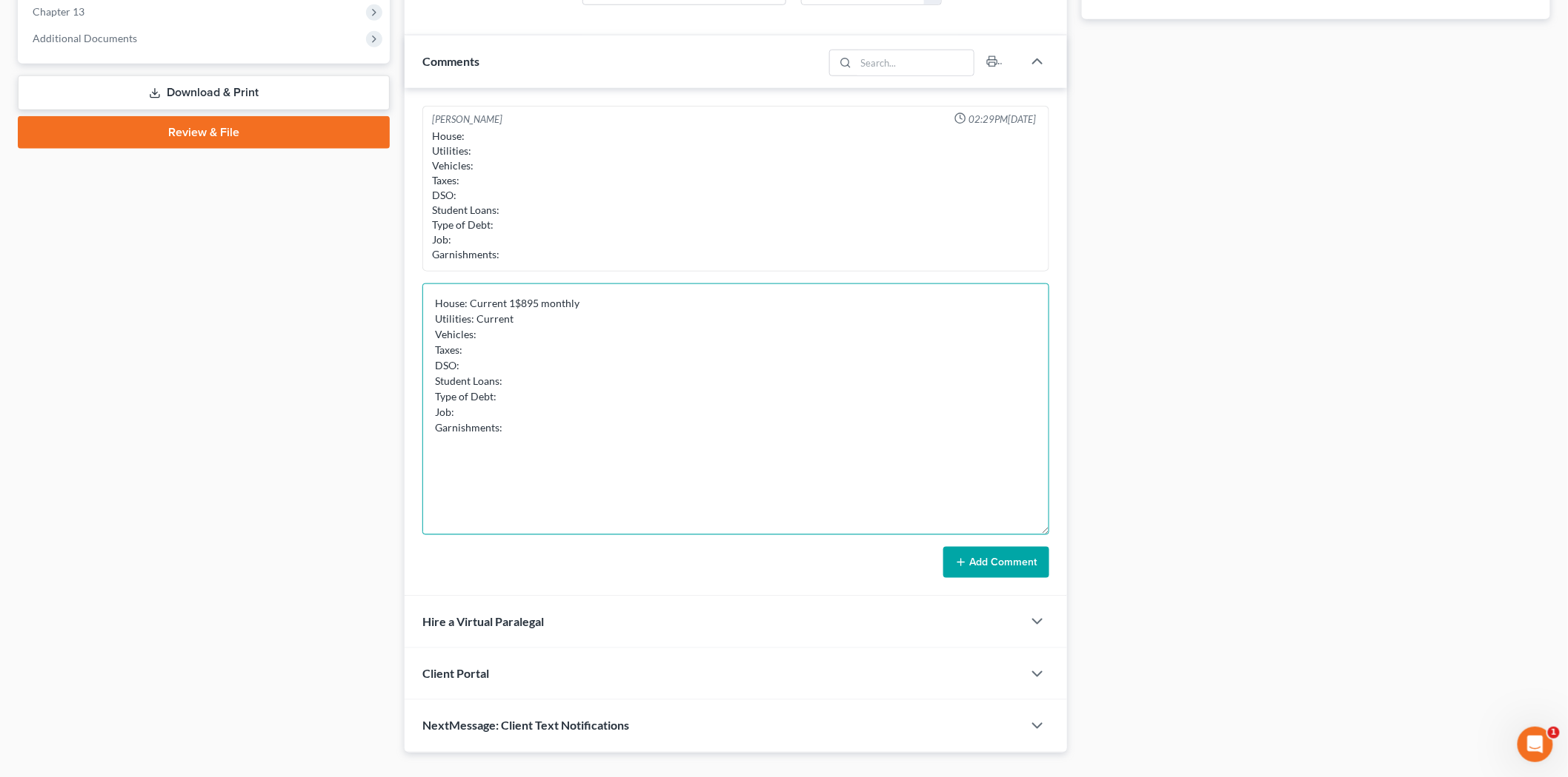
click at [509, 303] on textarea "House: Current 1$895 monthly Utilities: Current Vehicles: Taxes: DSO: Student L…" at bounding box center [736, 409] width 627 height 252
click at [593, 326] on textarea "House: Current $1895 monthly Utilities: Current Vehicles: Taxes: DSO: Student L…" at bounding box center [736, 409] width 627 height 252
click at [579, 336] on textarea "House: Current $1895 monthly Utilities: Current around 400$ montly Vehicles: Ta…" at bounding box center [736, 409] width 627 height 252
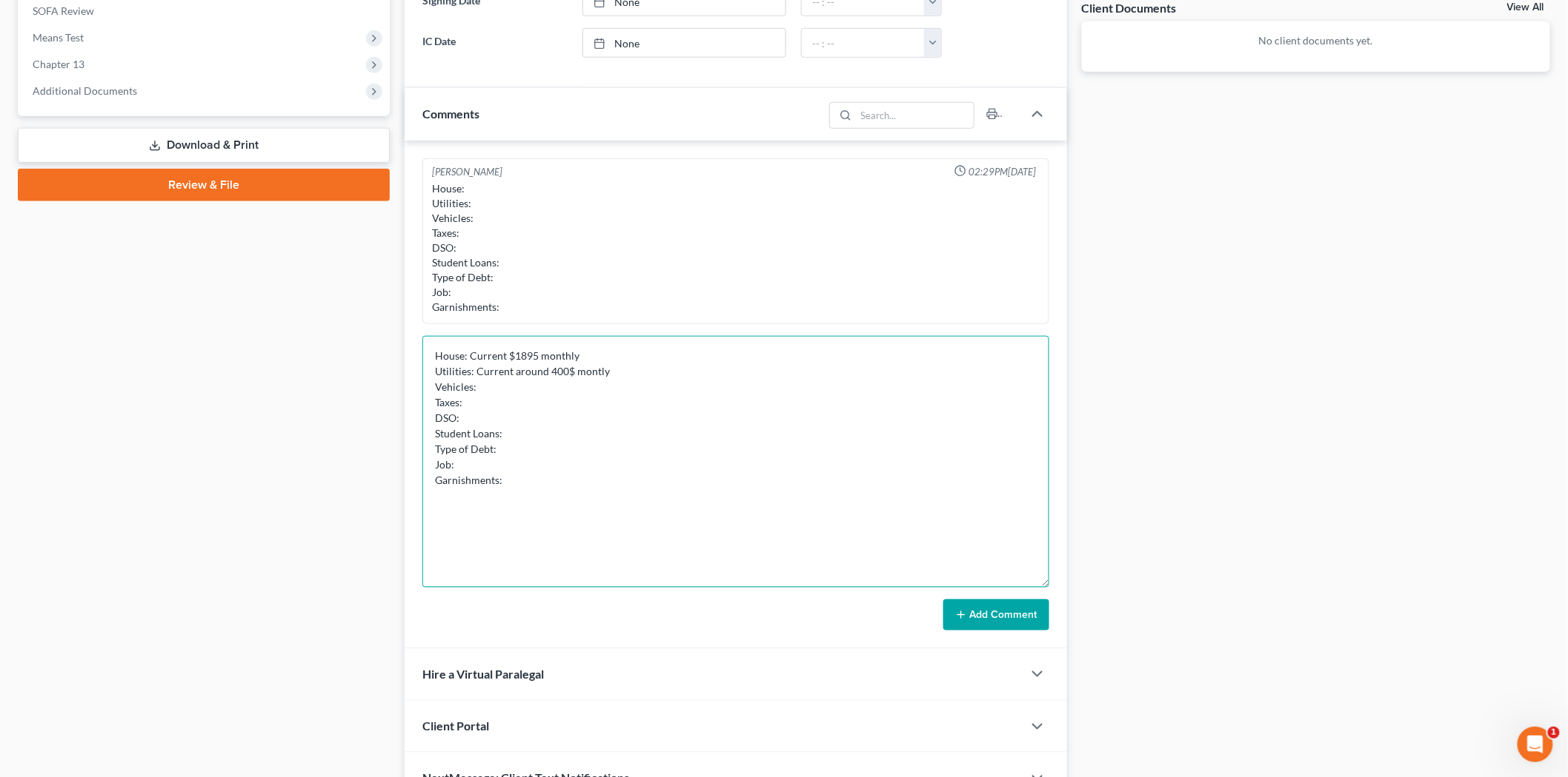
scroll to position [527, 0]
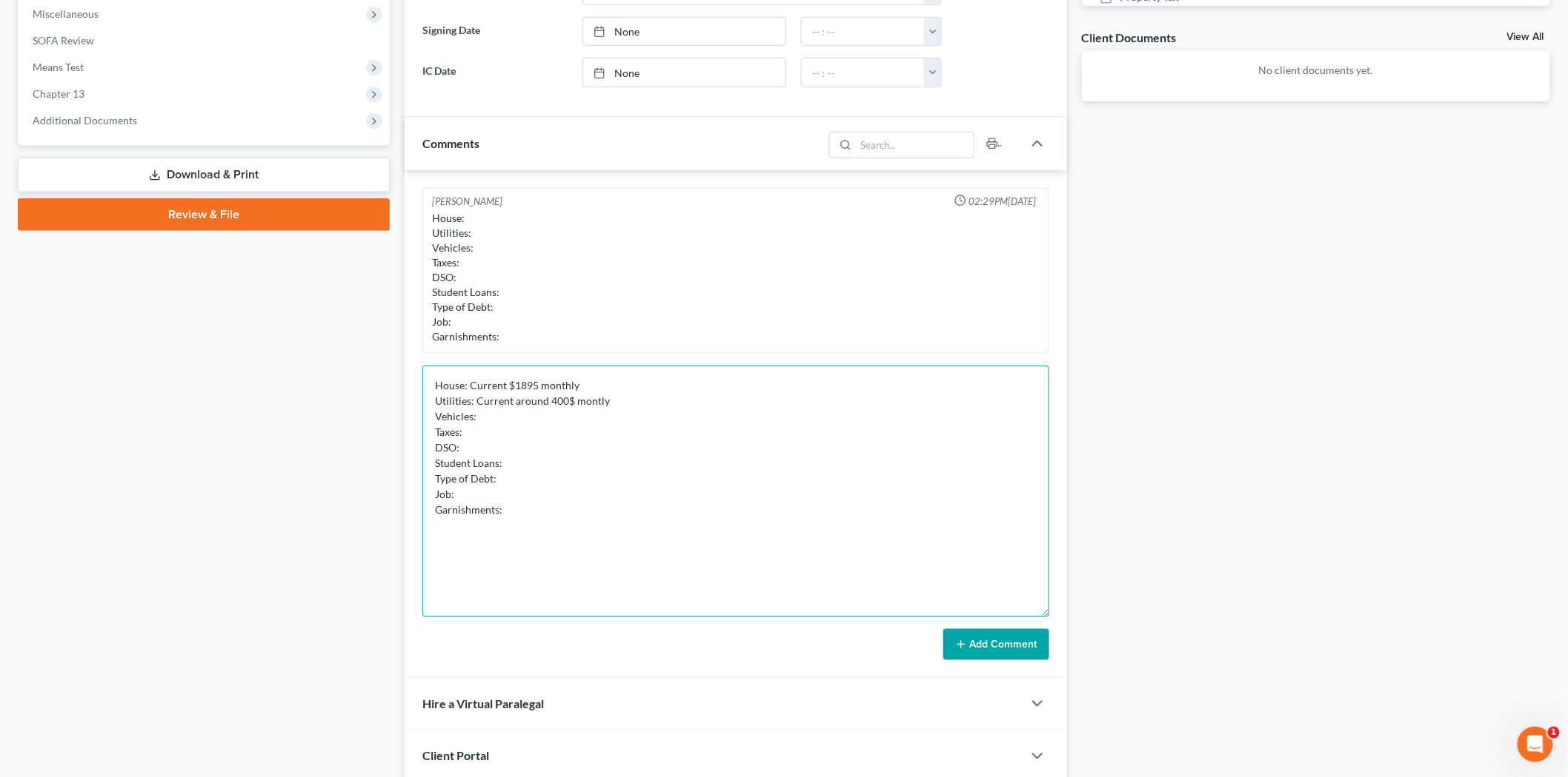
click at [595, 396] on textarea "House: Current $1895 monthly Utilities: Current around 400$ montly Vehicles: Ta…" at bounding box center [736, 491] width 627 height 252
click at [597, 402] on textarea "House: Current $1895 monthly Utilities: Current around 400$ montly Vehicles: Ta…" at bounding box center [736, 491] width 627 height 252
click at [546, 426] on textarea "House: Current $1895 monthly Utilities: Current around 400$ monthly Vehicles: T…" at bounding box center [736, 491] width 627 height 252
click at [546, 420] on textarea "House: Current $1895 monthly Utilities: Current around 400$ monthly Vehicles: T…" at bounding box center [736, 491] width 627 height 252
click at [483, 429] on textarea "House: Current $1895 monthly Utilities: Current around 400$ monthly Vehicles: T…" at bounding box center [736, 491] width 627 height 252
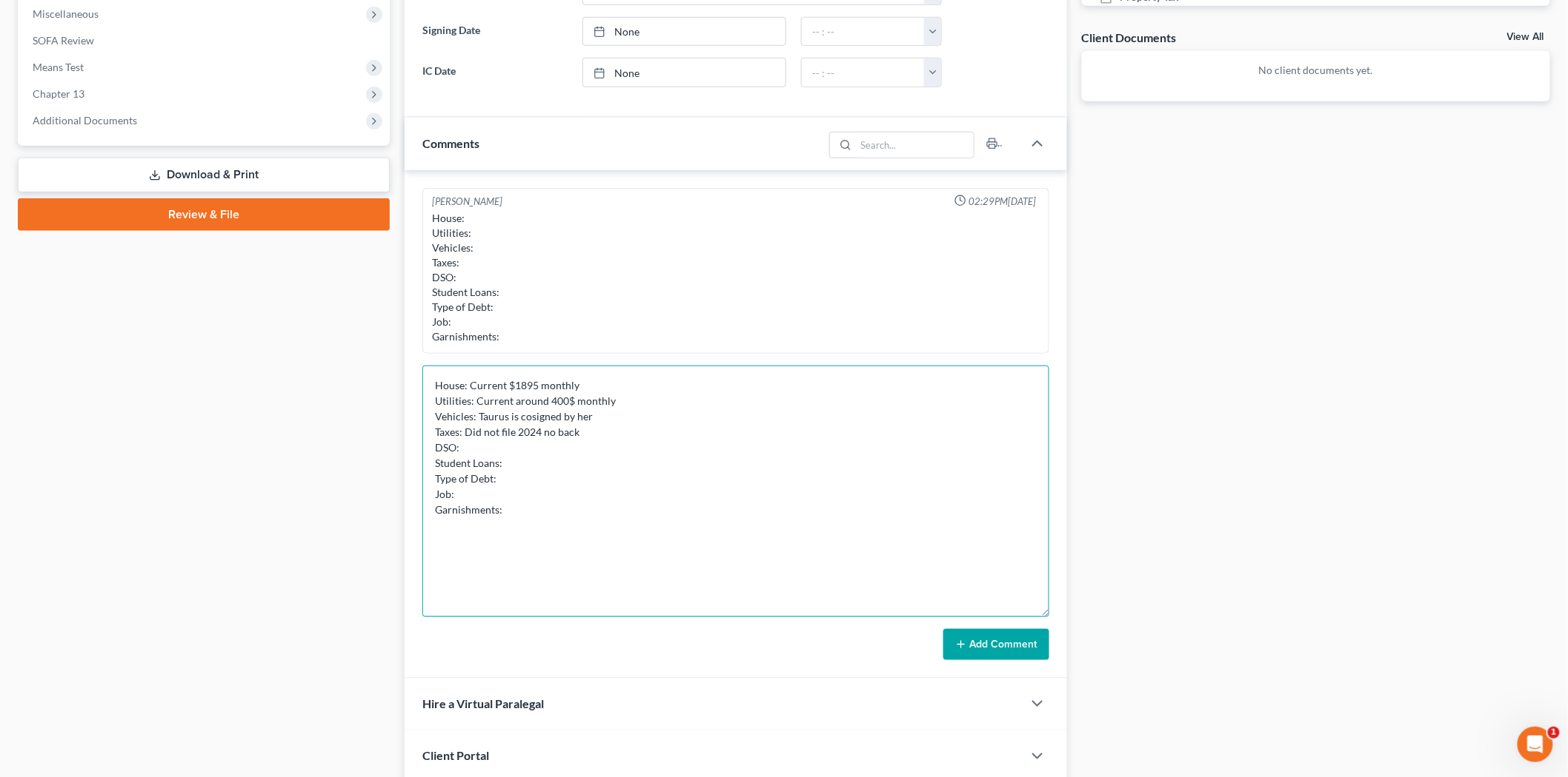
click at [500, 452] on textarea "House: Current $1895 monthly Utilities: Current around 400$ monthly Vehicles: T…" at bounding box center [736, 491] width 627 height 252
click at [536, 458] on textarea "House: Current $1895 monthly Utilities: Current around 400$ monthly Vehicles: T…" at bounding box center [736, 491] width 627 height 252
click at [564, 491] on textarea "House: Current $1895 monthly Utilities: Current around 400$ monthly Vehicles: T…" at bounding box center [736, 491] width 627 height 252
click at [557, 477] on textarea "House: Current $1895 monthly Utilities: Current around 400$ monthly Vehicles: T…" at bounding box center [736, 491] width 627 height 252
click at [478, 498] on textarea "House: Current $1895 monthly Utilities: Current around 400$ monthly Vehicles: T…" at bounding box center [736, 491] width 627 height 252
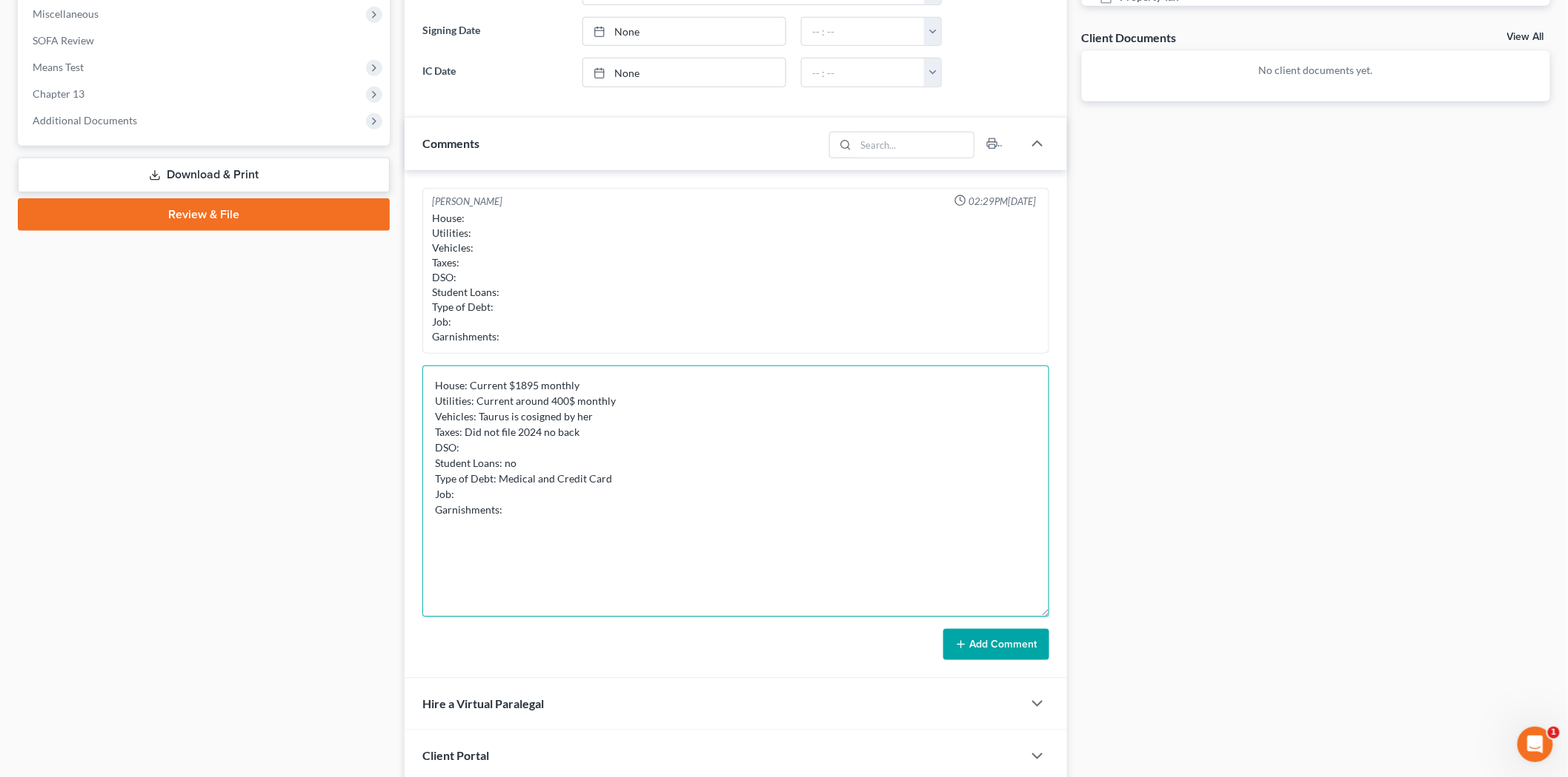
click at [627, 476] on textarea "House: Current $1895 monthly Utilities: Current around 400$ monthly Vehicles: T…" at bounding box center [736, 491] width 627 height 252
click at [593, 492] on textarea "House: Current $1895 monthly Utilities: Current around 400$ monthly Vehicles: T…" at bounding box center [736, 491] width 627 height 252
click at [561, 512] on textarea "House: Current $1895 monthly Utilities: Current around 400$ monthly Vehicles: T…" at bounding box center [736, 491] width 627 height 252
click at [561, 483] on textarea "House: Current $1895 monthly Utilities: Current around 400$ monthly Vehicles: T…" at bounding box center [736, 491] width 627 height 252
click at [542, 487] on textarea "House: Current $1895 monthly Utilities: Current around 400$ monthly Vehicles: T…" at bounding box center [736, 491] width 627 height 252
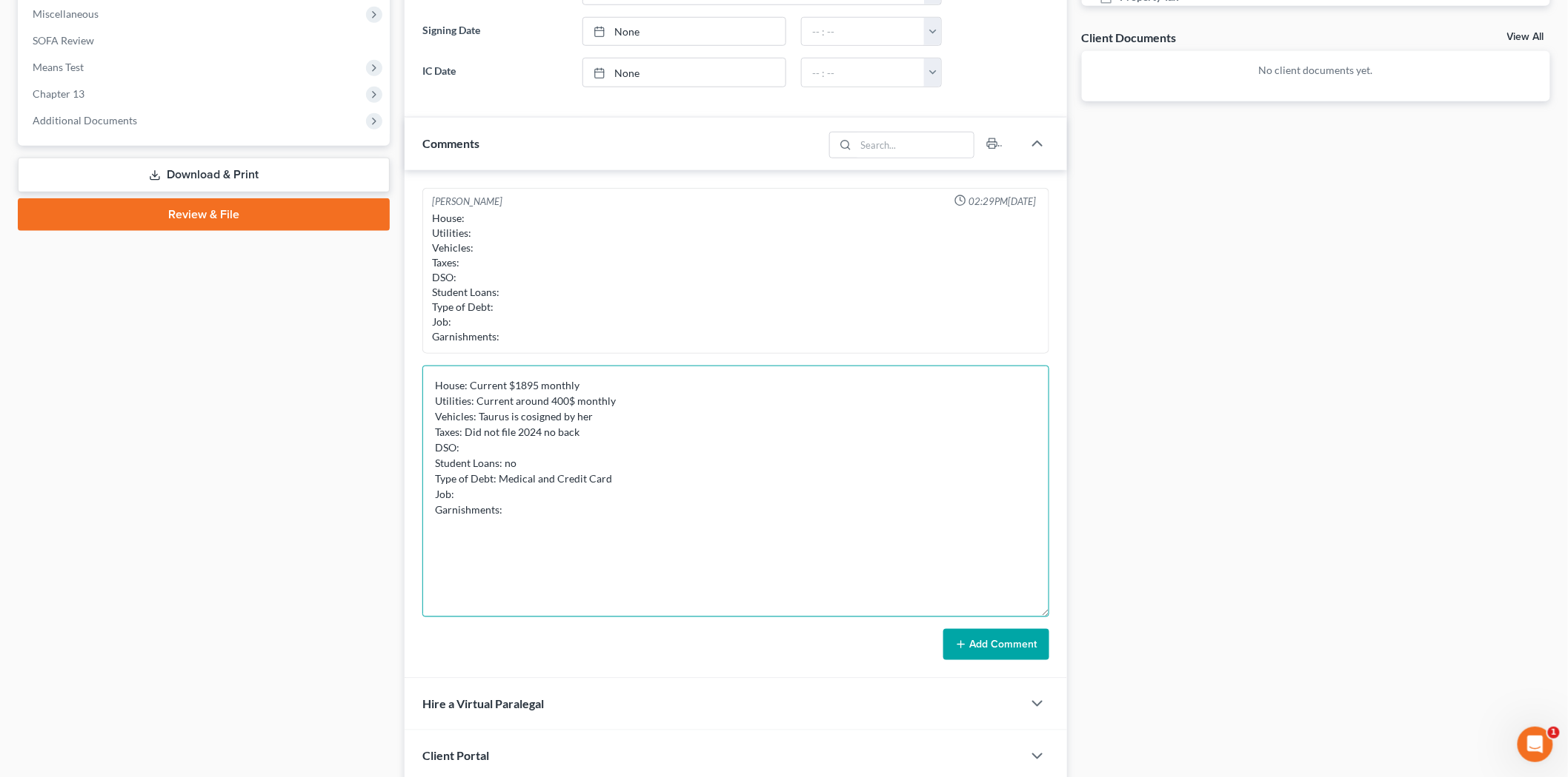
click at [520, 493] on textarea "House: Current $1895 monthly Utilities: Current around 400$ monthly Vehicles: T…" at bounding box center [736, 491] width 627 height 252
drag, startPoint x: 484, startPoint y: 502, endPoint x: 435, endPoint y: 494, distance: 49.6
click at [435, 494] on textarea "House: Current $1895 monthly Utilities: Current around 400$ monthly Vehicles: T…" at bounding box center [736, 491] width 627 height 252
click at [501, 495] on textarea "House: Current $1895 monthly Utilities: Current around 400$ monthly Vehicles: T…" at bounding box center [736, 491] width 627 height 252
click at [532, 512] on textarea "House: Current $1895 monthly Utilities: Current around 400$ monthly Vehicles: T…" at bounding box center [736, 491] width 627 height 252
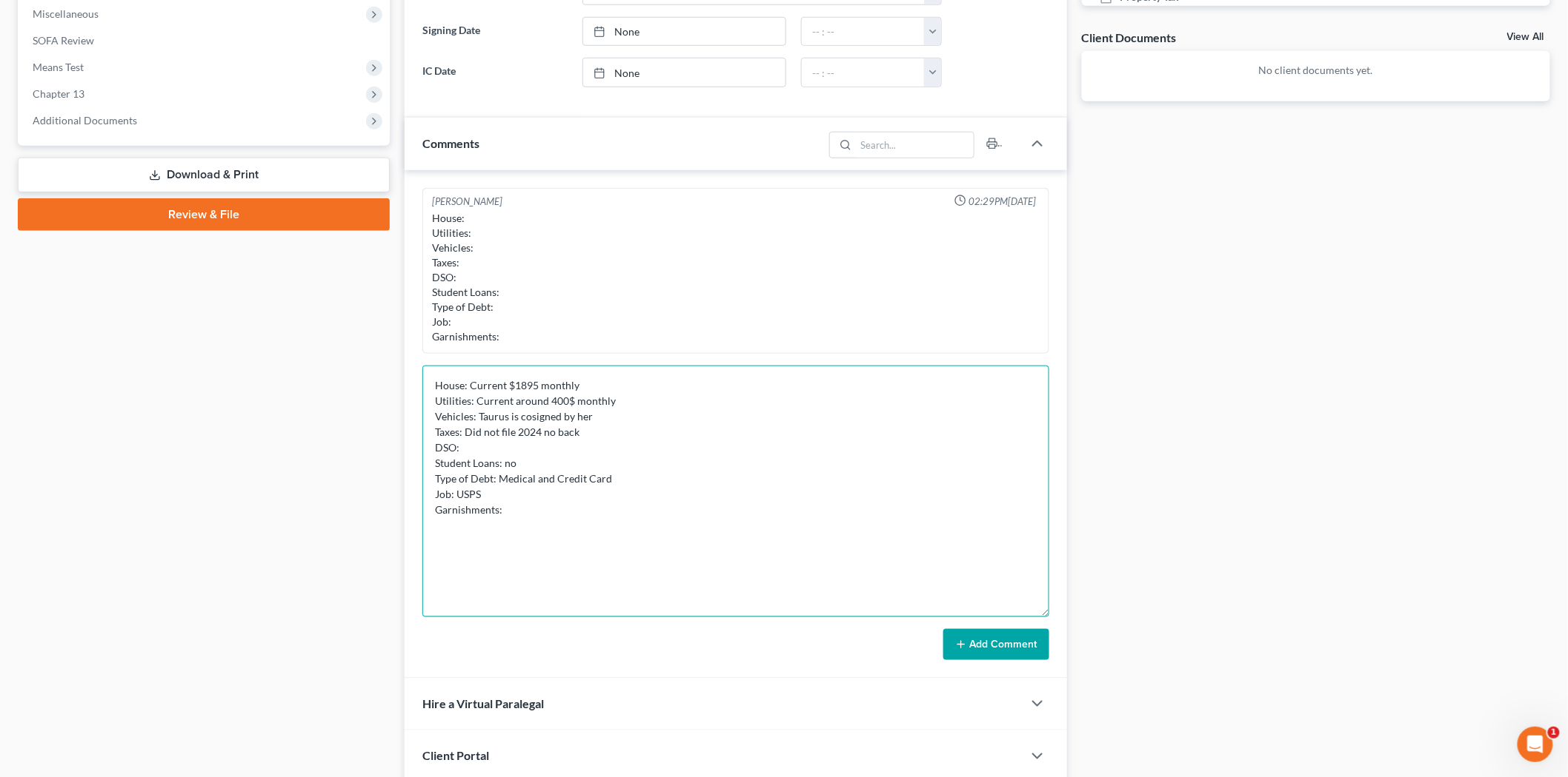
click at [526, 492] on textarea "House: Current $1895 monthly Utilities: Current around 400$ monthly Vehicles: T…" at bounding box center [736, 491] width 627 height 252
click at [560, 511] on textarea "House: Current $1895 monthly Utilities: Current around 400$ monthly Vehicles: T…" at bounding box center [736, 491] width 627 height 252
click at [551, 530] on textarea "House: Current $1895 monthly Utilities: Current around 400$ monthly Vehicles: T…" at bounding box center [736, 491] width 627 height 252
click at [618, 511] on textarea "House: Current $1895 monthly Utilities: Current around 400$ monthly Vehicles: T…" at bounding box center [736, 491] width 627 height 252
click at [431, 527] on textarea "House: Current $1895 monthly Utilities: Current around 400$ monthly Vehicles: T…" at bounding box center [736, 491] width 627 height 252
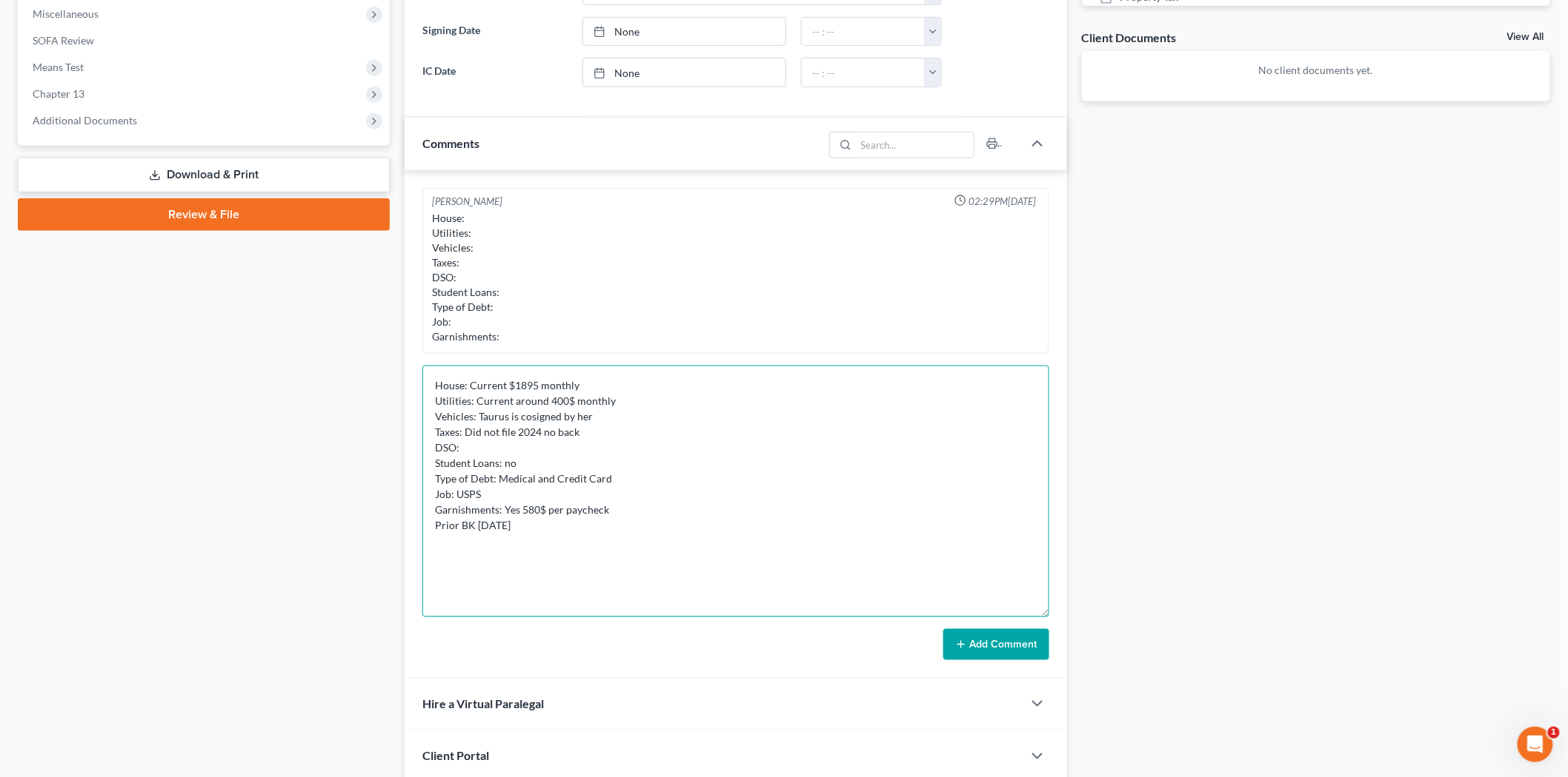
click at [640, 454] on textarea "House: Current $1895 monthly Utilities: Current around 400$ monthly Vehicles: T…" at bounding box center [736, 491] width 627 height 252
click at [431, 528] on textarea "House: Current $1895 monthly Utilities: Current around 400$ monthly Vehicles: T…" at bounding box center [736, 491] width 627 height 252
click at [466, 449] on textarea "House: Current $1895 monthly Utilities: Current around 400$ monthly Vehicles: T…" at bounding box center [736, 491] width 627 height 252
type textarea "House: Current $1895 monthly Utilities: Current around 400$ monthly Vehicles: T…"
click at [983, 656] on button "Add Comment" at bounding box center [996, 644] width 106 height 31
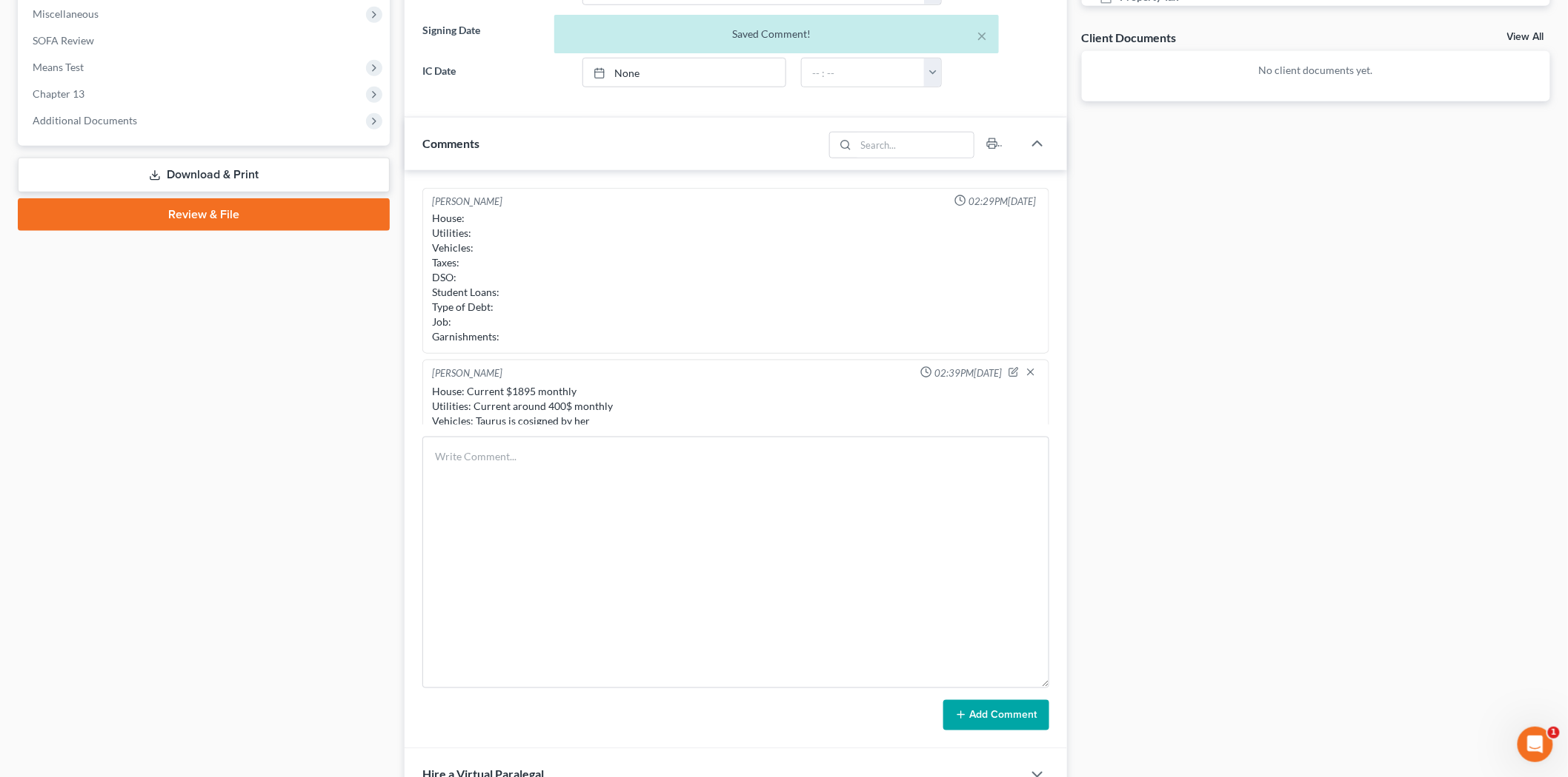
scroll to position [117, 0]
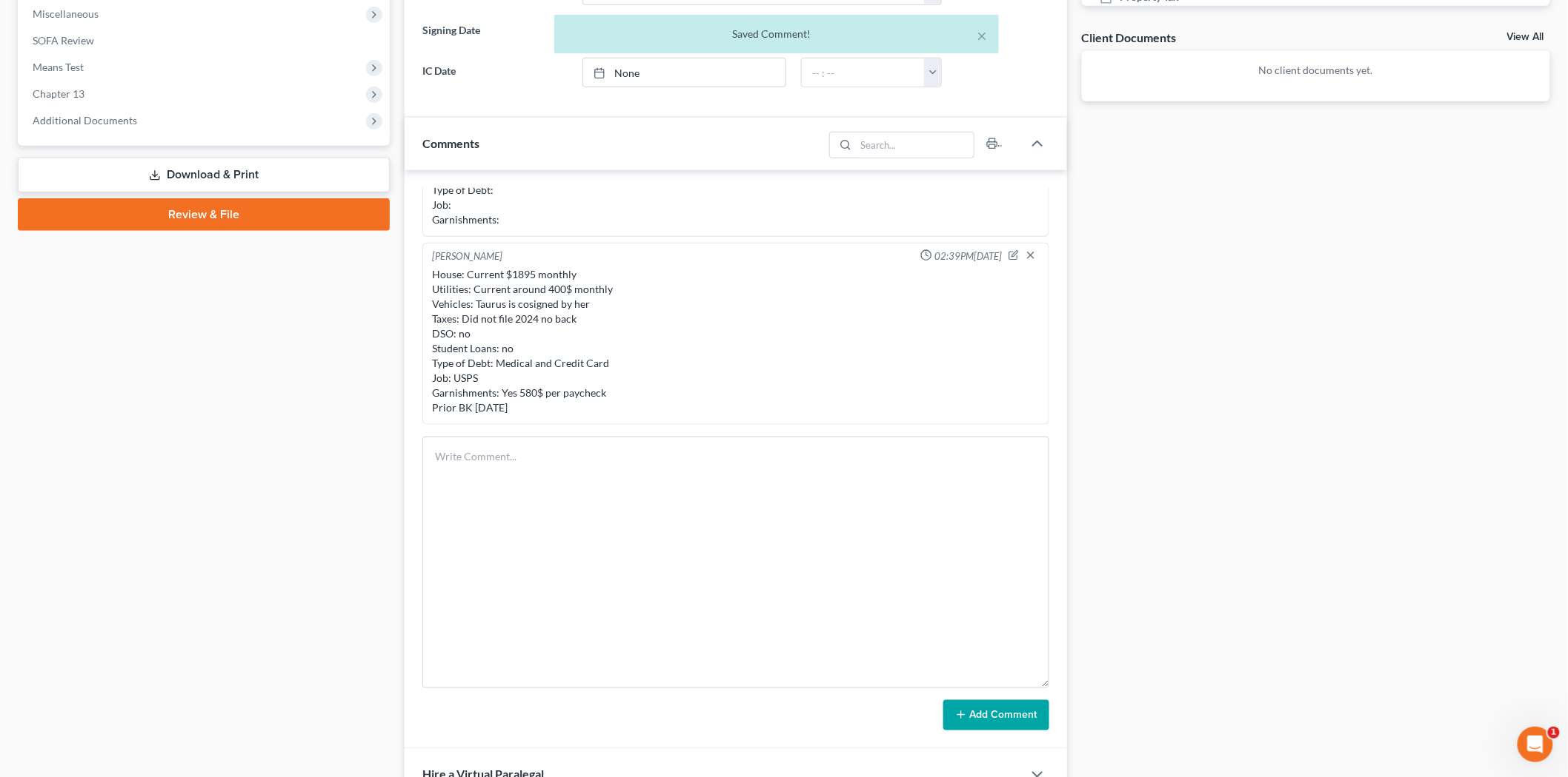
click at [349, 434] on div "Case Dashboard Payments Invoices Payments Payments Credit Report Client Profile" at bounding box center [203, 261] width 386 height 1290
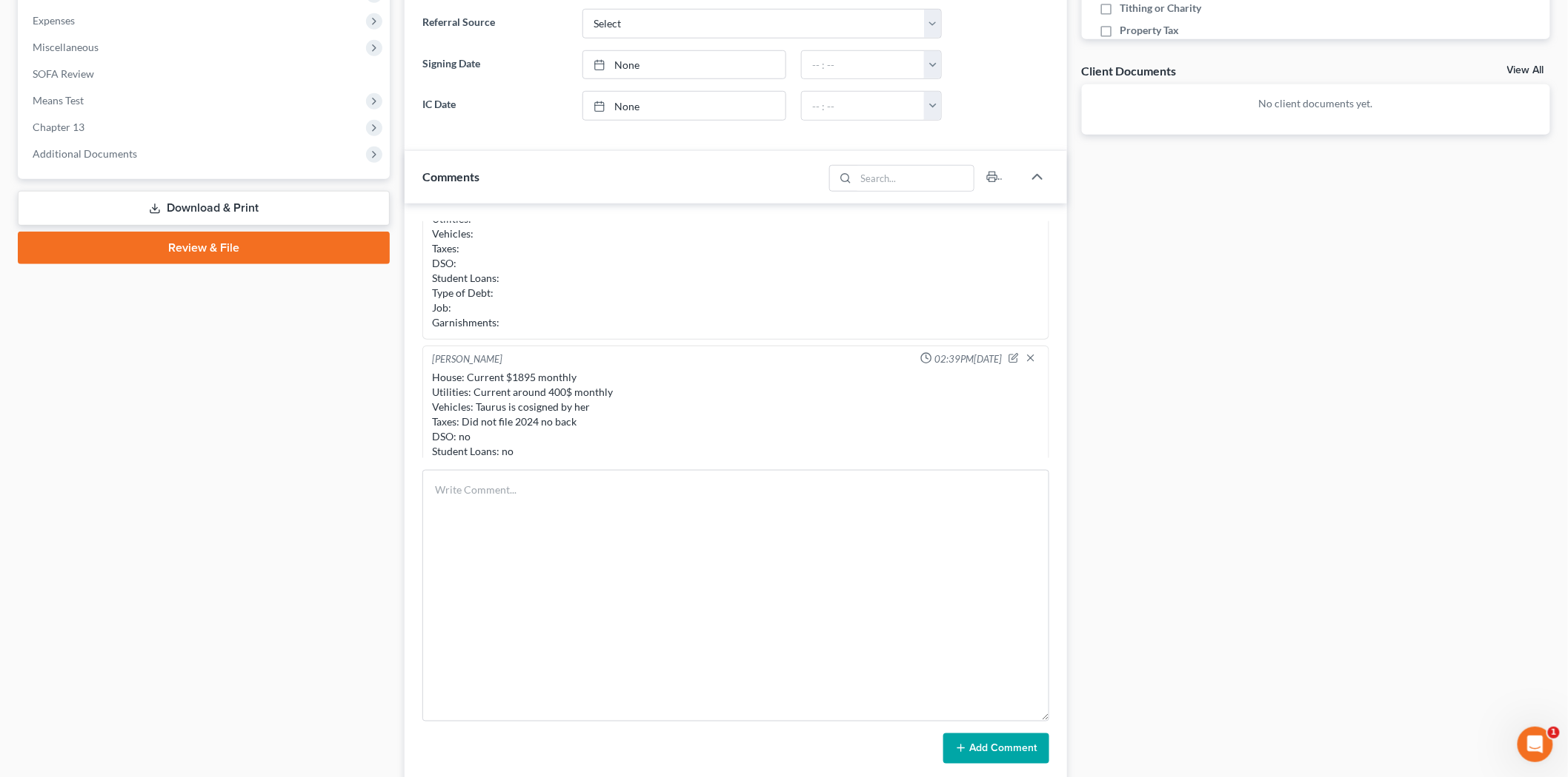
scroll to position [116, 0]
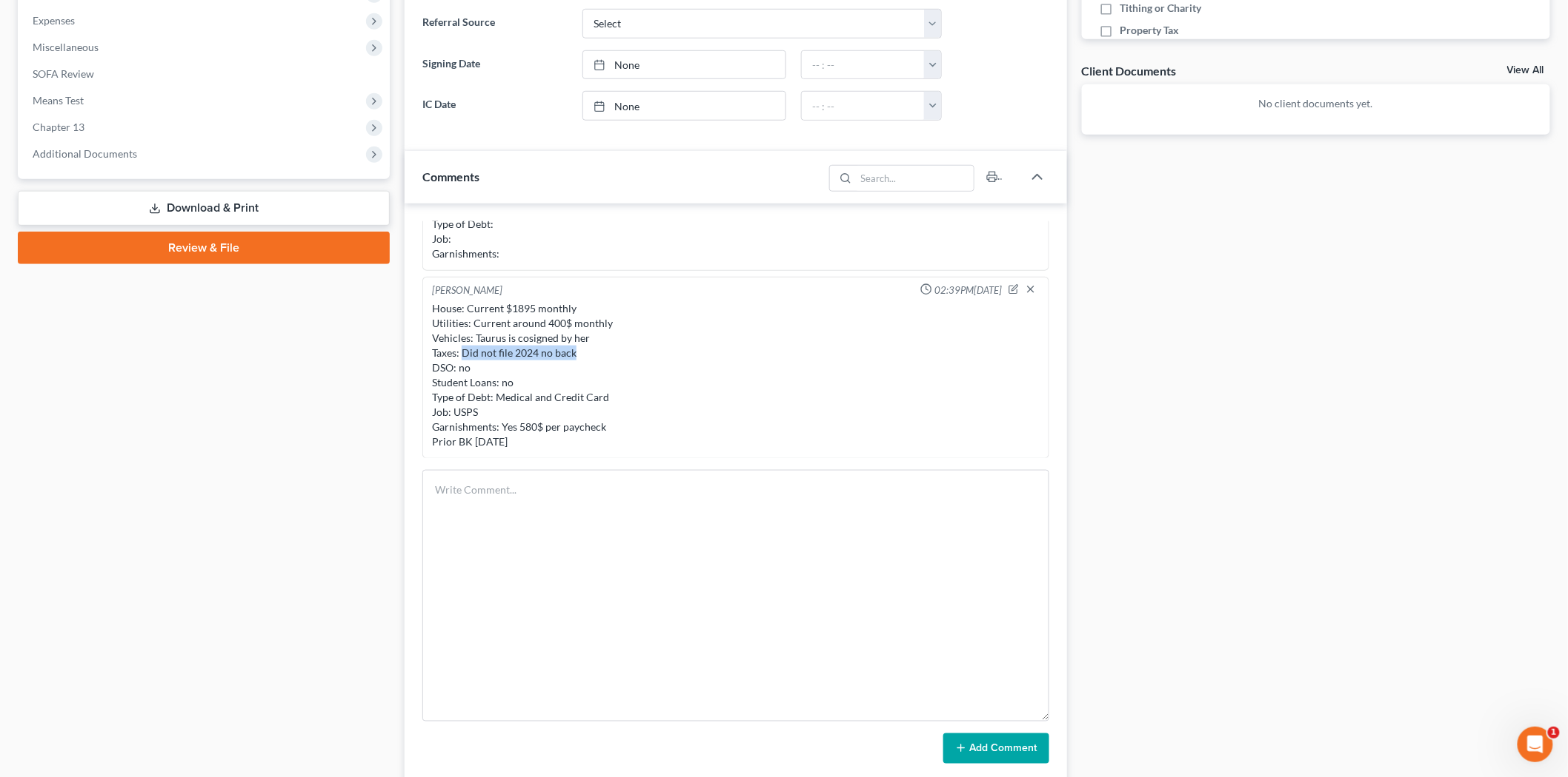
drag, startPoint x: 461, startPoint y: 351, endPoint x: 583, endPoint y: 354, distance: 122.0
click at [583, 354] on div "House: Current $1895 monthly Utilities: Current around 400$ monthly Vehicles: T…" at bounding box center [736, 375] width 607 height 148
drag, startPoint x: 466, startPoint y: 306, endPoint x: 593, endPoint y: 435, distance: 181.0
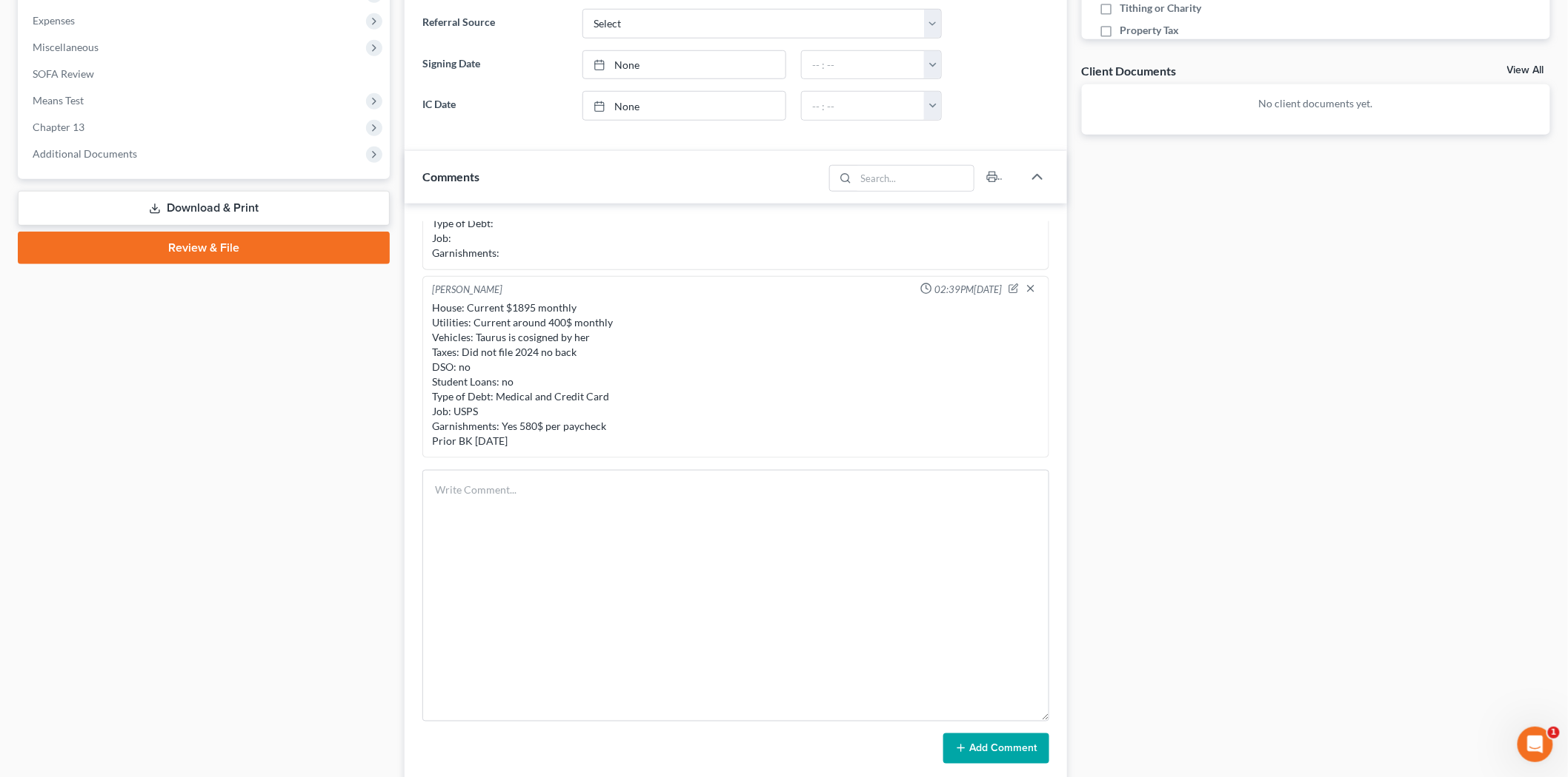
click at [602, 448] on div "House: Current $1895 monthly Utilities: Current around 400$ monthly Vehicles: T…" at bounding box center [736, 374] width 607 height 148
click at [578, 368] on div "House: Current $1895 monthly Utilities: Current around 400$ monthly Vehicles: T…" at bounding box center [736, 374] width 607 height 148
drag, startPoint x: 524, startPoint y: 386, endPoint x: 508, endPoint y: 390, distance: 16.5
click at [524, 387] on div "House: Current $1895 monthly Utilities: Current around 400$ monthly Vehicles: T…" at bounding box center [736, 374] width 607 height 148
click at [488, 395] on div "House: Current $1895 monthly Utilities: Current around 400$ monthly Vehicles: T…" at bounding box center [736, 374] width 607 height 148
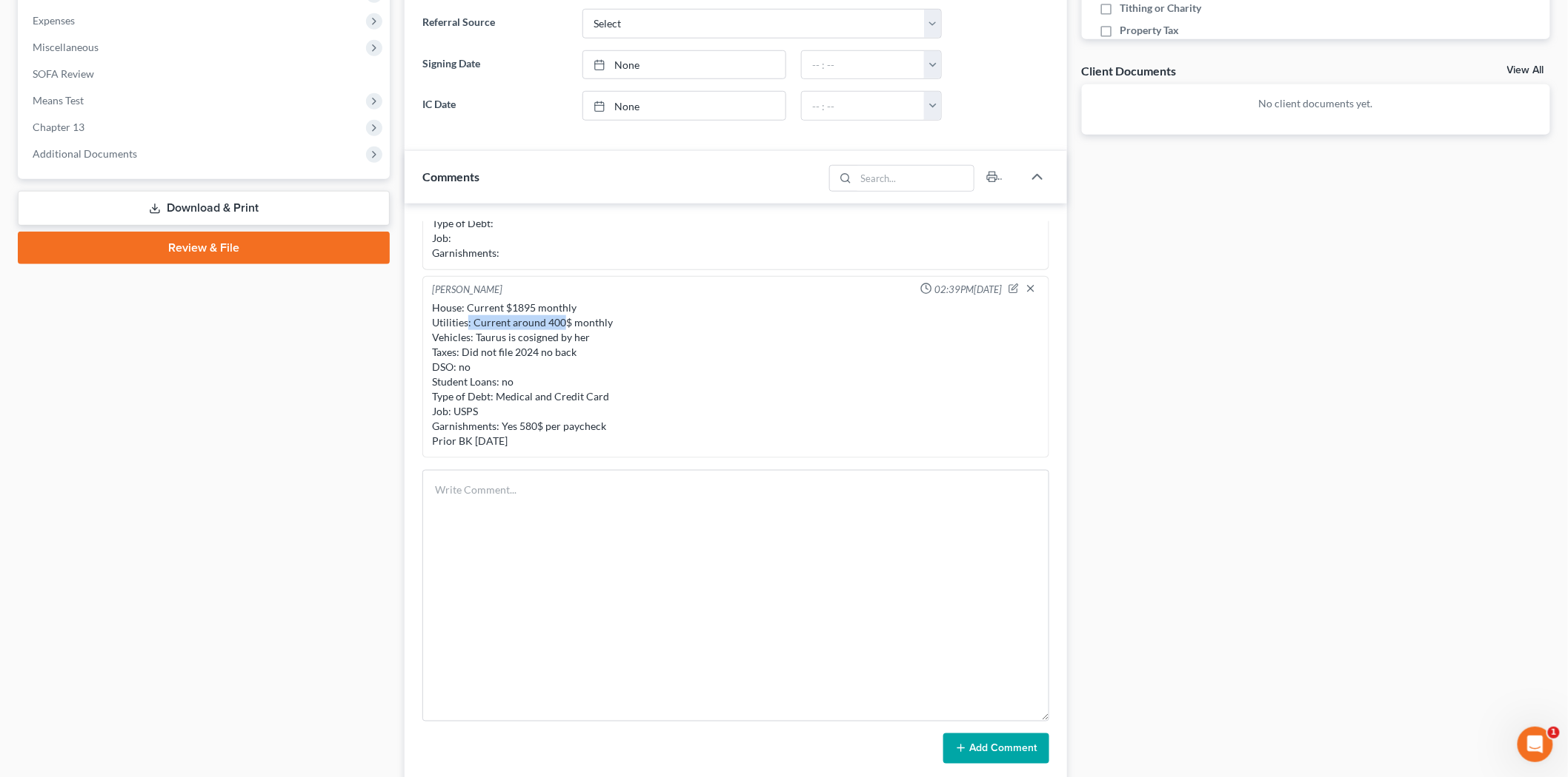
drag, startPoint x: 468, startPoint y: 327, endPoint x: 564, endPoint y: 324, distance: 96.0
click at [564, 324] on div "House: Current $1895 monthly Utilities: Current around 400$ monthly Vehicles: T…" at bounding box center [736, 374] width 607 height 148
drag, startPoint x: 546, startPoint y: 321, endPoint x: 565, endPoint y: 321, distance: 19.0
click at [565, 321] on div "House: Current $1895 monthly Utilities: Current around 400$ monthly Vehicles: T…" at bounding box center [736, 374] width 607 height 148
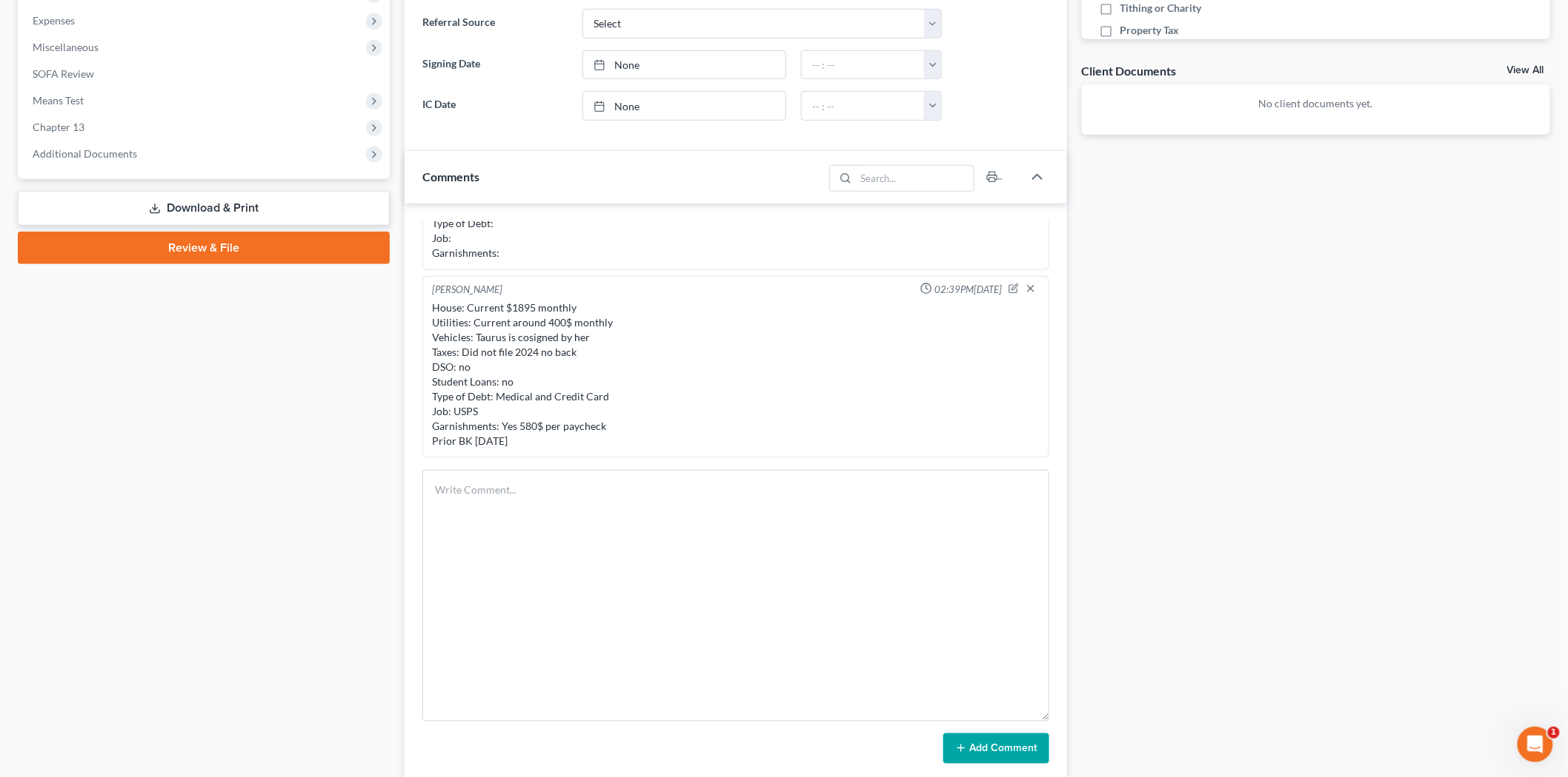
click at [569, 321] on div "House: Current $1895 monthly Utilities: Current around 400$ monthly Vehicles: T…" at bounding box center [736, 374] width 607 height 148
drag, startPoint x: 565, startPoint y: 321, endPoint x: 535, endPoint y: 323, distance: 30.1
click at [536, 322] on div "House: Current $1895 monthly Utilities: Current around 400$ monthly Vehicles: T…" at bounding box center [736, 374] width 607 height 148
drag, startPoint x: 622, startPoint y: 360, endPoint x: 615, endPoint y: 354, distance: 9.2
click at [622, 361] on div "House: Current $1895 monthly Utilities: Current around 400$ monthly Vehicles: T…" at bounding box center [736, 374] width 607 height 148
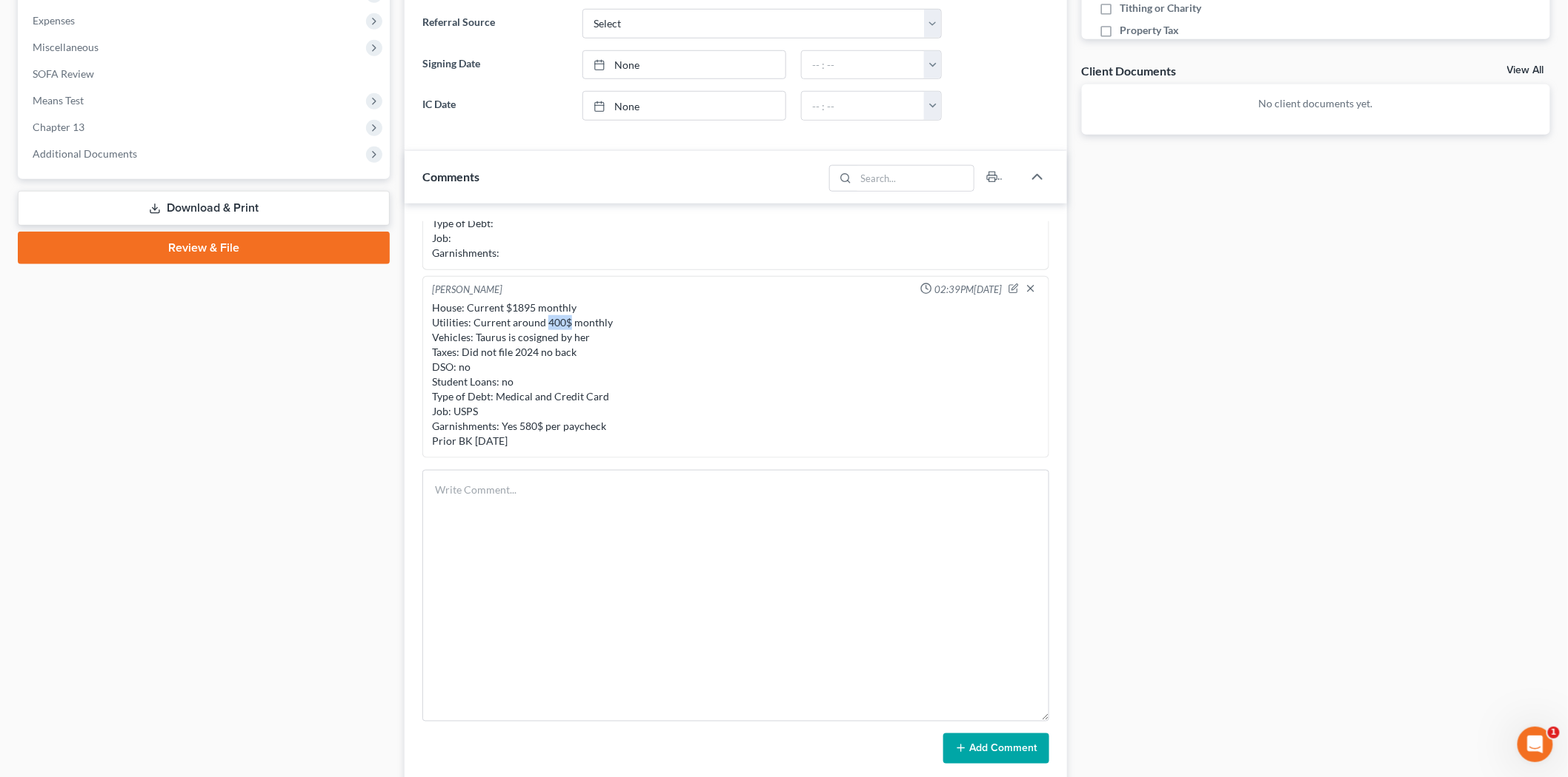
drag, startPoint x: 567, startPoint y: 320, endPoint x: 542, endPoint y: 323, distance: 25.2
click at [545, 321] on div "House: Current $1895 monthly Utilities: Current around 400$ monthly Vehicles: T…" at bounding box center [736, 374] width 607 height 148
click at [542, 343] on div "House: Current $1895 monthly Utilities: Current around 400$ monthly Vehicles: T…" at bounding box center [736, 374] width 607 height 148
click at [546, 445] on div "House: Current $1895 monthly Utilities: Current around 400$ monthly Vehicles: T…" at bounding box center [736, 374] width 607 height 148
drag, startPoint x: 538, startPoint y: 449, endPoint x: 428, endPoint y: 302, distance: 183.6
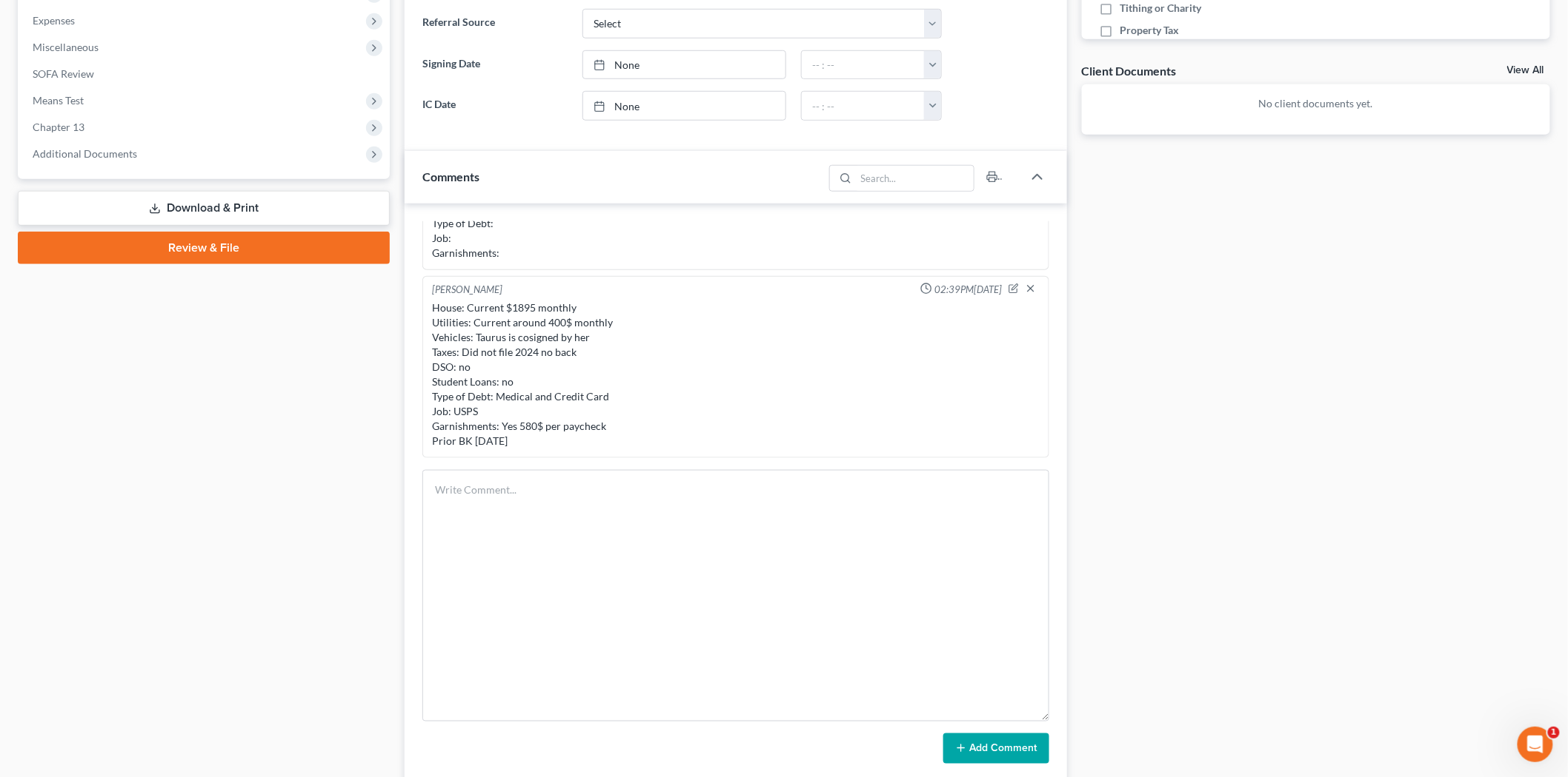
click at [429, 302] on div "House: Current $1895 monthly Utilities: Current around 400$ monthly Vehicles: T…" at bounding box center [736, 374] width 614 height 154
click at [556, 368] on div "House: Current $1895 monthly Utilities: Current around 400$ monthly Vehicles: T…" at bounding box center [736, 374] width 607 height 148
drag, startPoint x: 667, startPoint y: 388, endPoint x: 654, endPoint y: 404, distance: 20.6
click at [668, 391] on div "House: Current $1895 monthly Utilities: Current around 400$ monthly Vehicles: T…" at bounding box center [736, 374] width 607 height 148
click at [616, 443] on div "House: Current $1895 monthly Utilities: Current around 400$ monthly Vehicles: T…" at bounding box center [736, 374] width 607 height 148
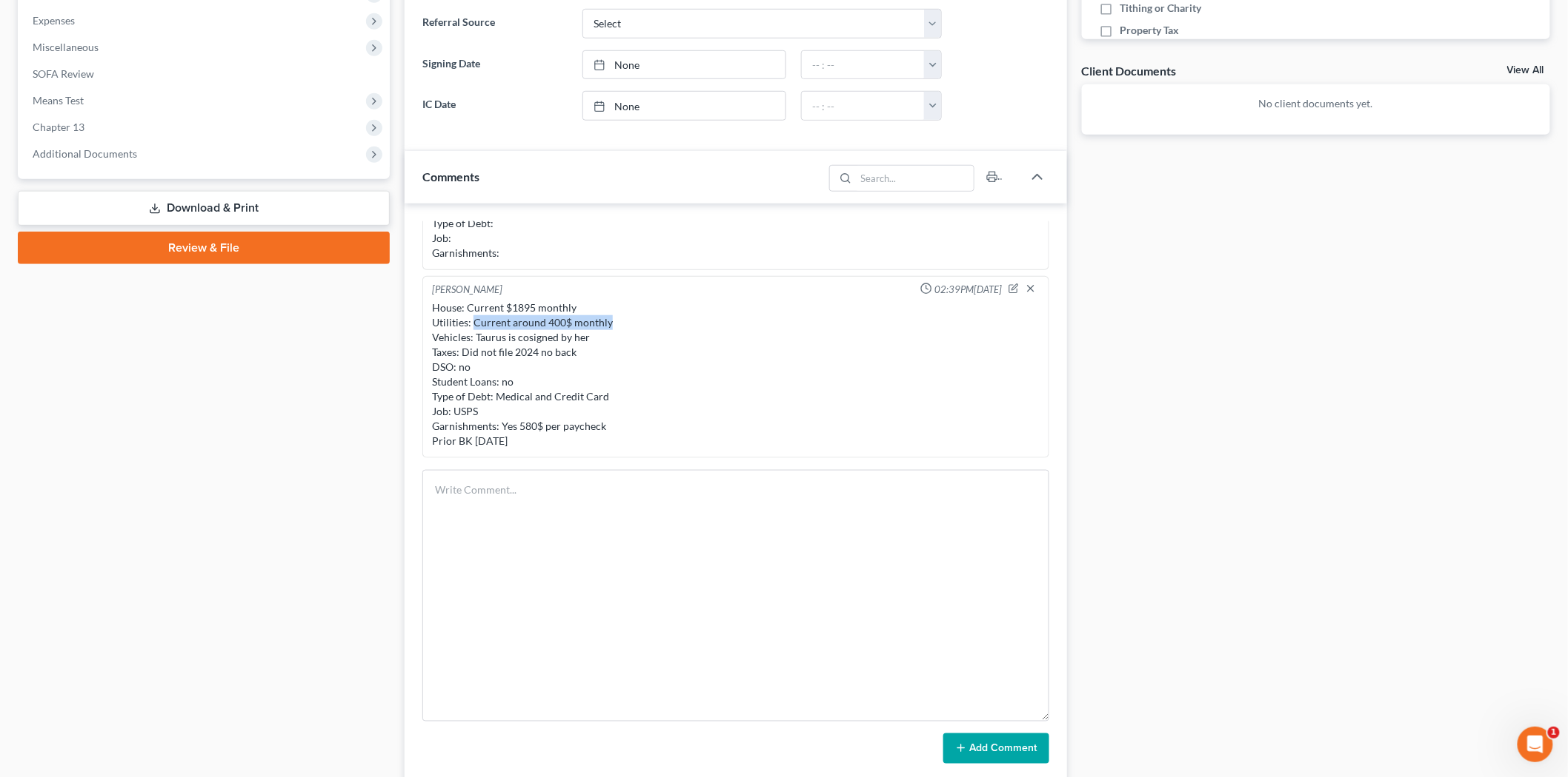
drag, startPoint x: 471, startPoint y: 322, endPoint x: 603, endPoint y: 324, distance: 132.0
click at [610, 324] on div "House: Current $1895 monthly Utilities: Current around 400$ monthly Vehicles: T…" at bounding box center [736, 374] width 607 height 148
click at [586, 350] on div "House: Current $1895 monthly Utilities: Current around 400$ monthly Vehicles: T…" at bounding box center [736, 374] width 607 height 148
drag, startPoint x: 626, startPoint y: 426, endPoint x: 498, endPoint y: 422, distance: 128.1
click at [498, 422] on div "House: Current $1895 monthly Utilities: Current around 400$ monthly Vehicles: T…" at bounding box center [736, 374] width 607 height 148
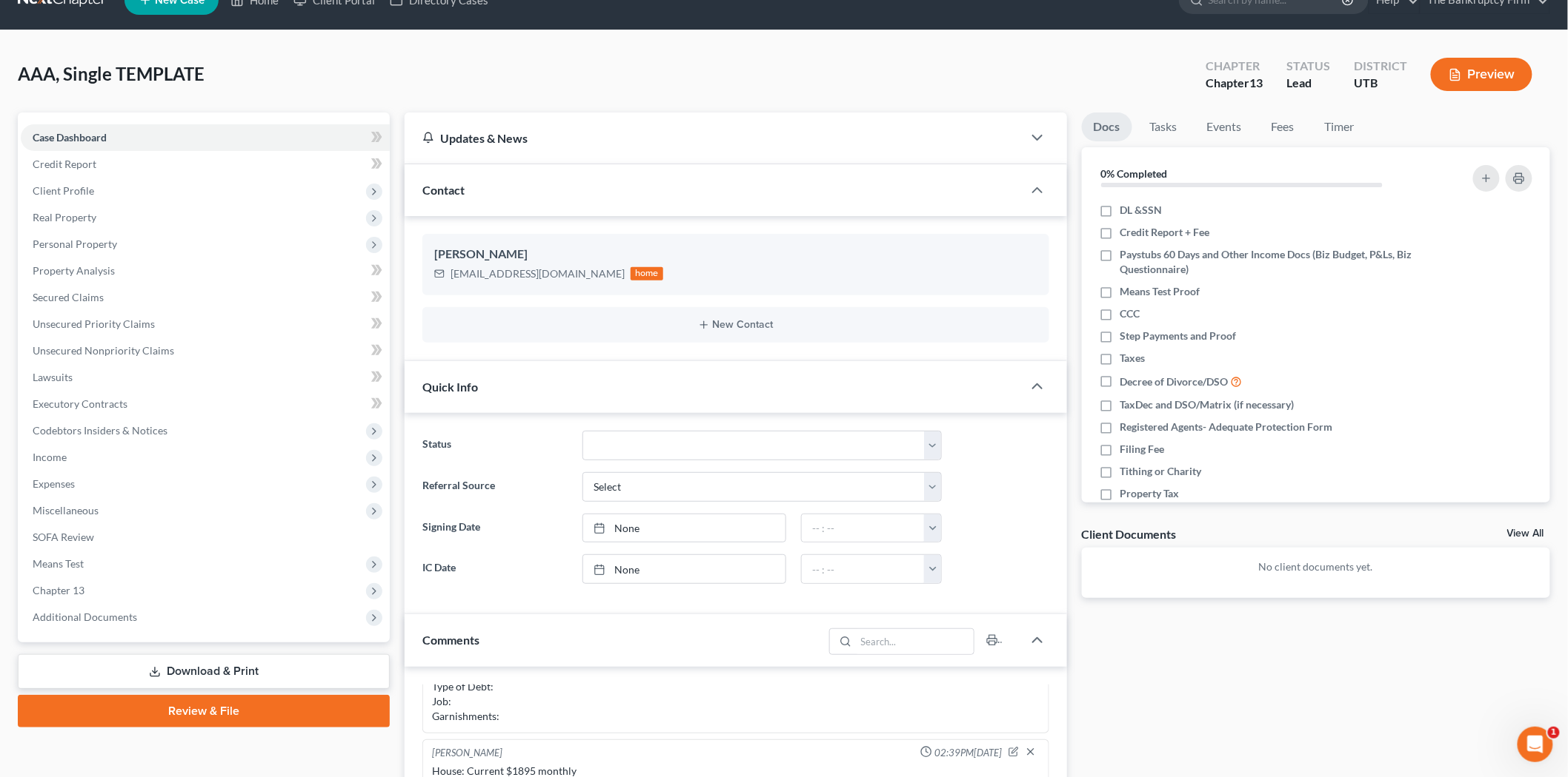
scroll to position [0, 0]
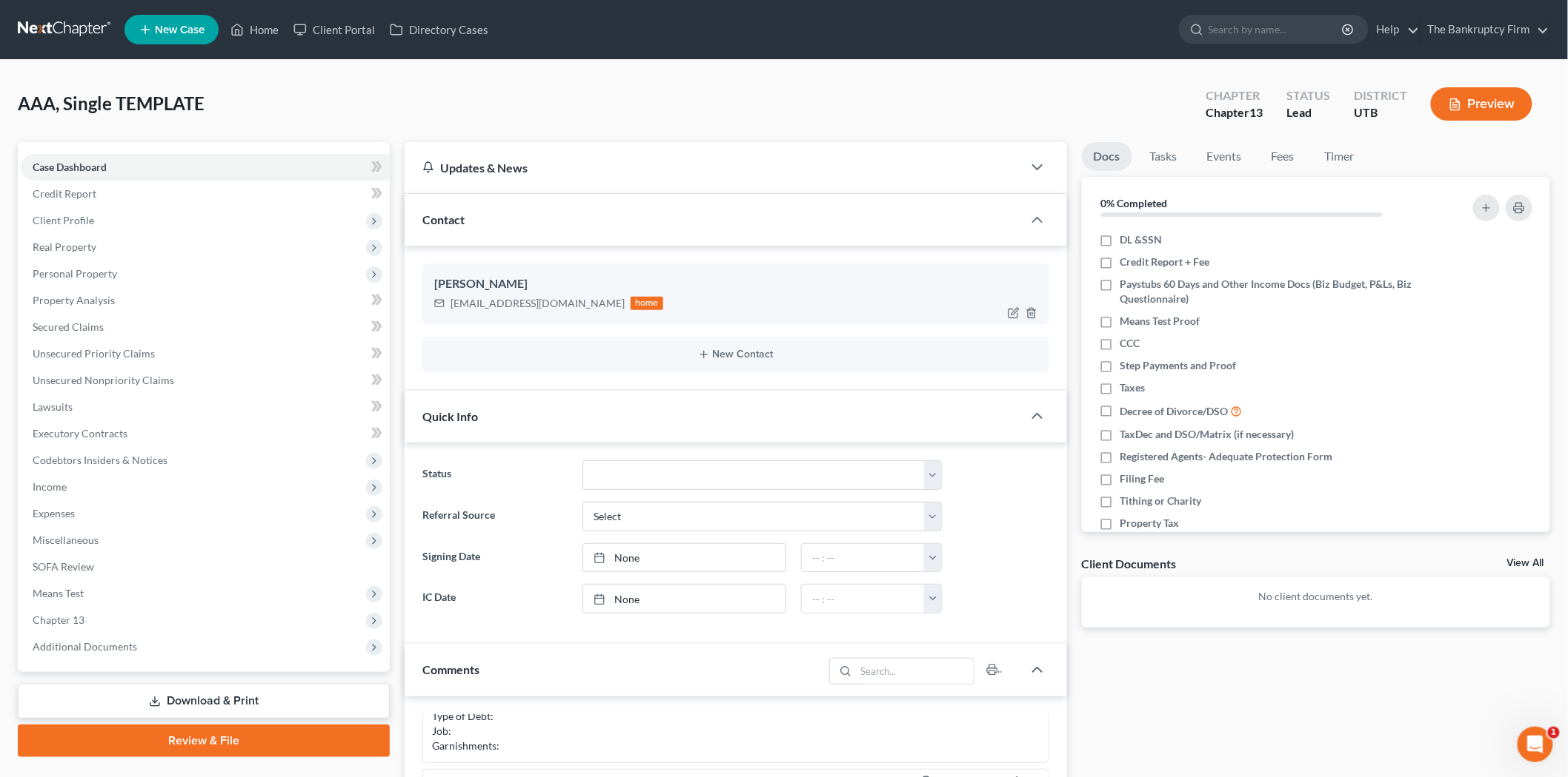
click at [1007, 306] on div at bounding box center [1025, 313] width 47 height 23
click at [1007, 306] on div at bounding box center [1025, 313] width 47 height 23
click at [1008, 308] on icon "button" at bounding box center [1013, 313] width 12 height 12
select select "0"
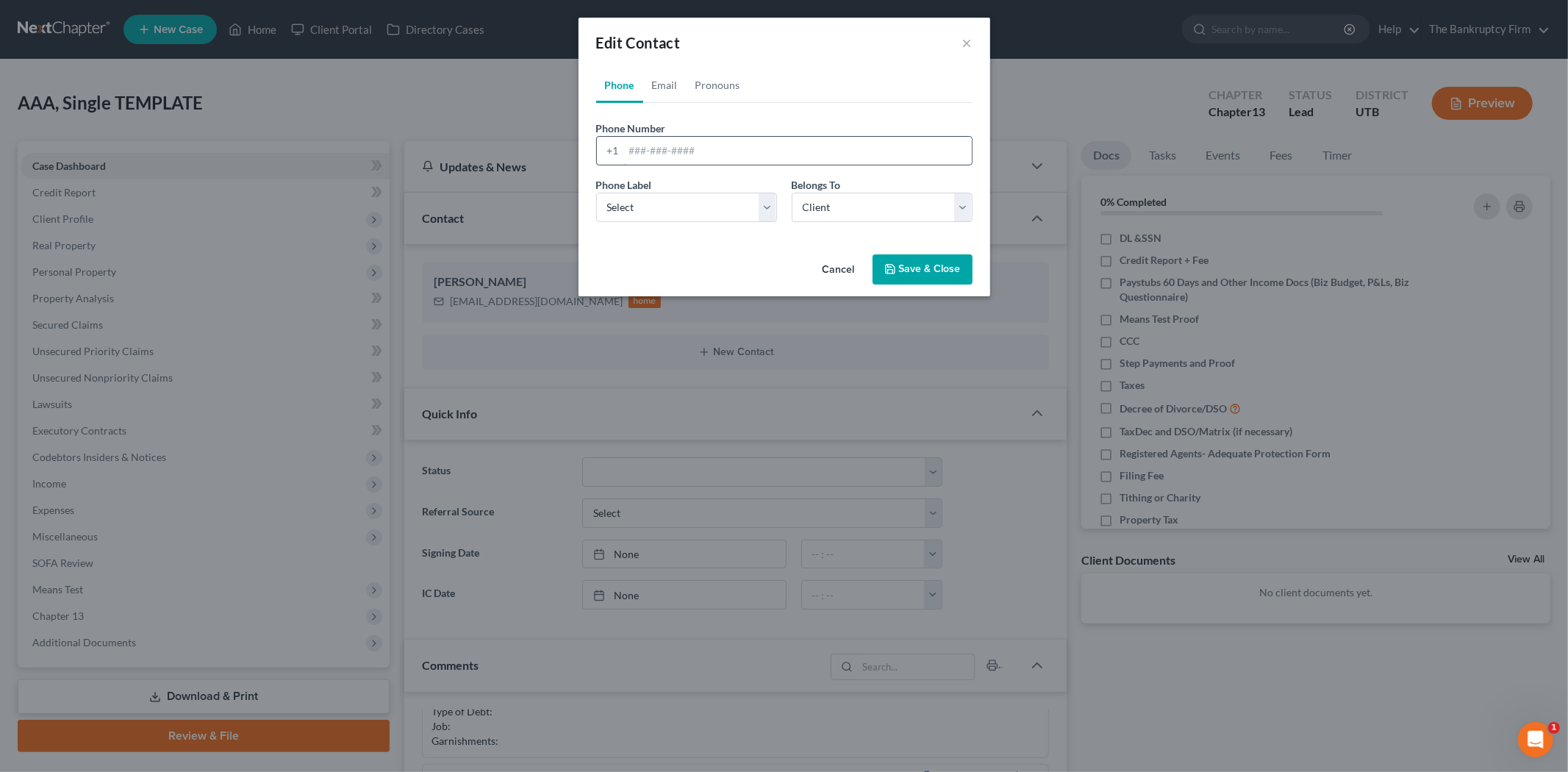
click at [726, 160] on input "tel" at bounding box center [798, 151] width 347 height 28
click at [662, 151] on input "[PHONE_NUMBER]" at bounding box center [798, 151] width 347 height 28
type input "[PHONE_NUMBER]"
click at [750, 214] on select "Select Mobile Home Work Other" at bounding box center [687, 207] width 181 height 30
select select "0"
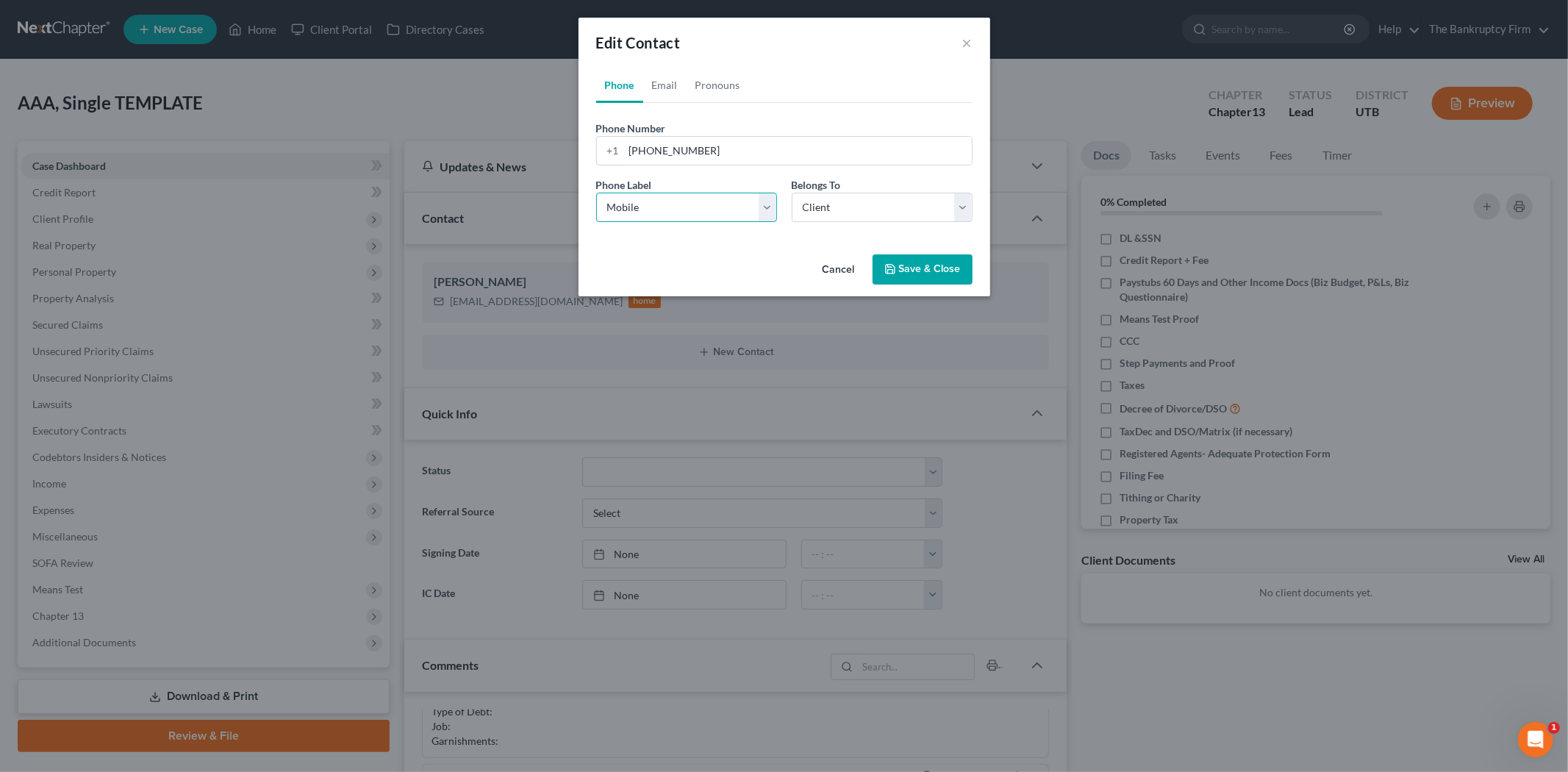
click at [596, 192] on select "Select Mobile Home Work Other" at bounding box center [687, 207] width 181 height 30
click at [892, 261] on button "Save & Close" at bounding box center [922, 269] width 100 height 31
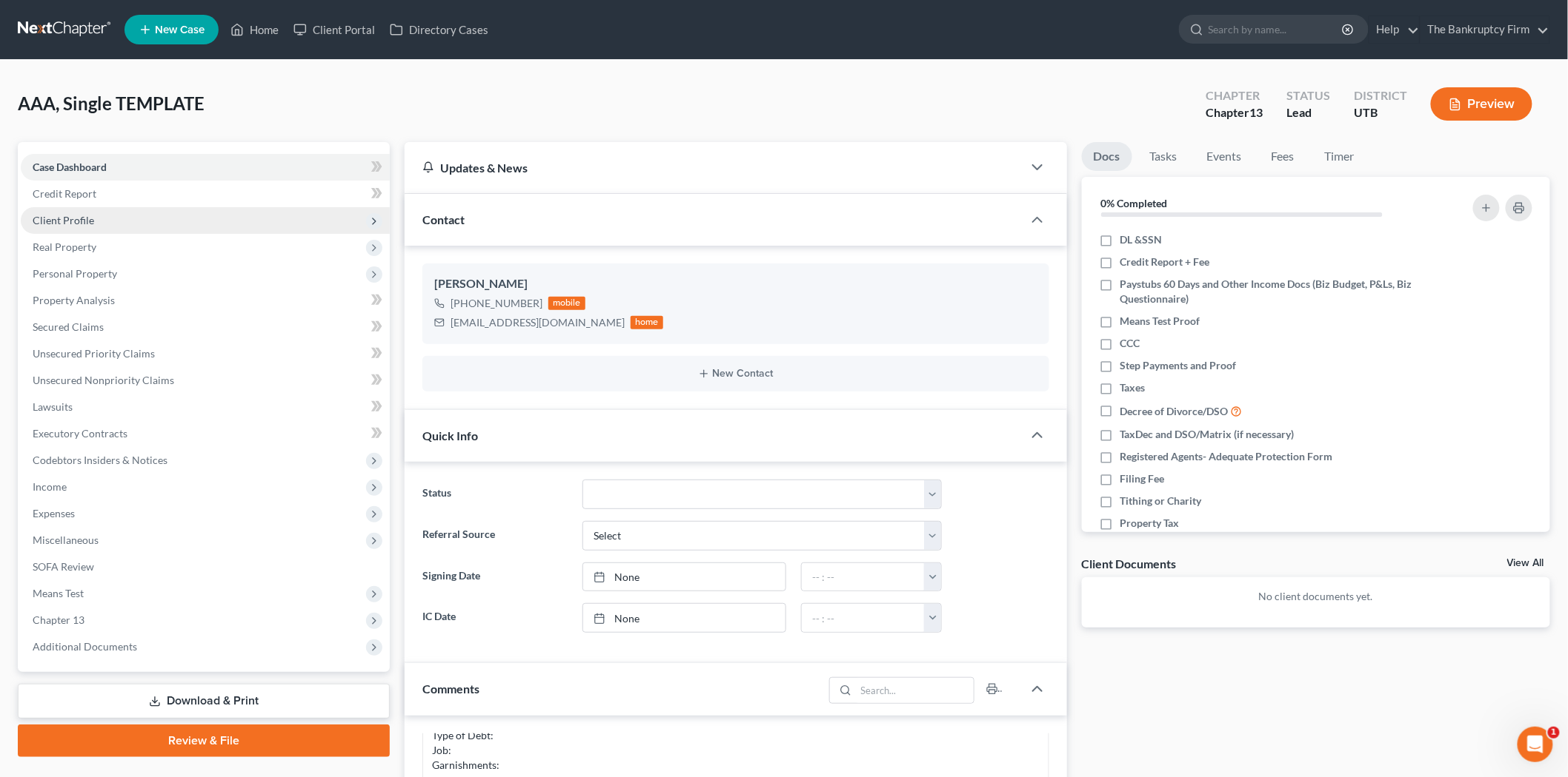
click at [179, 213] on span "Client Profile" at bounding box center [205, 221] width 369 height 27
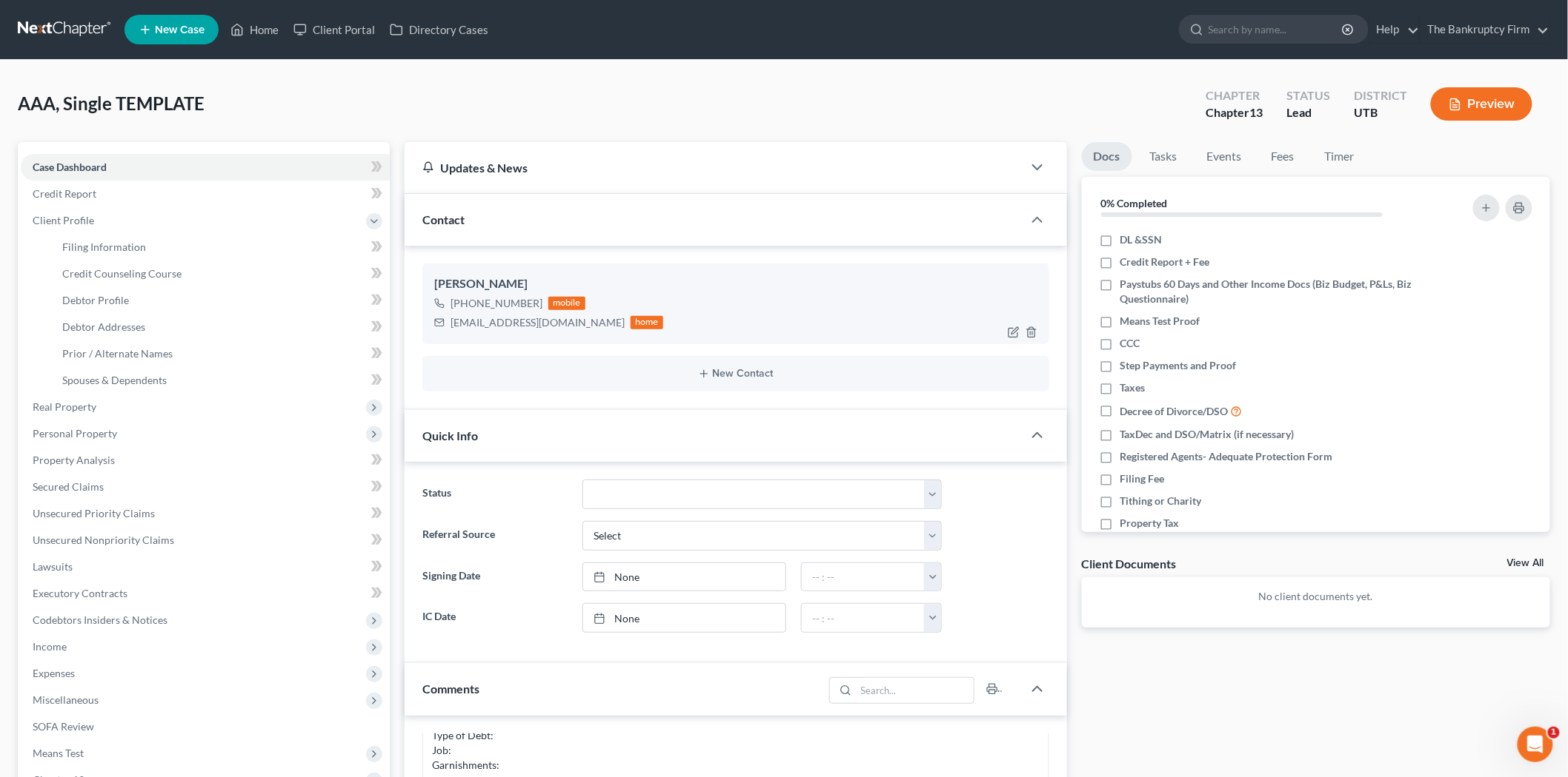
drag, startPoint x: 463, startPoint y: 302, endPoint x: 535, endPoint y: 306, distance: 72.1
click at [535, 306] on div "[PHONE_NUMBER]" at bounding box center [496, 303] width 92 height 15
copy div "[PHONE_NUMBER]"
click at [663, 290] on div "[PERSON_NAME]" at bounding box center [736, 284] width 603 height 18
drag, startPoint x: 451, startPoint y: 324, endPoint x: 596, endPoint y: 328, distance: 145.1
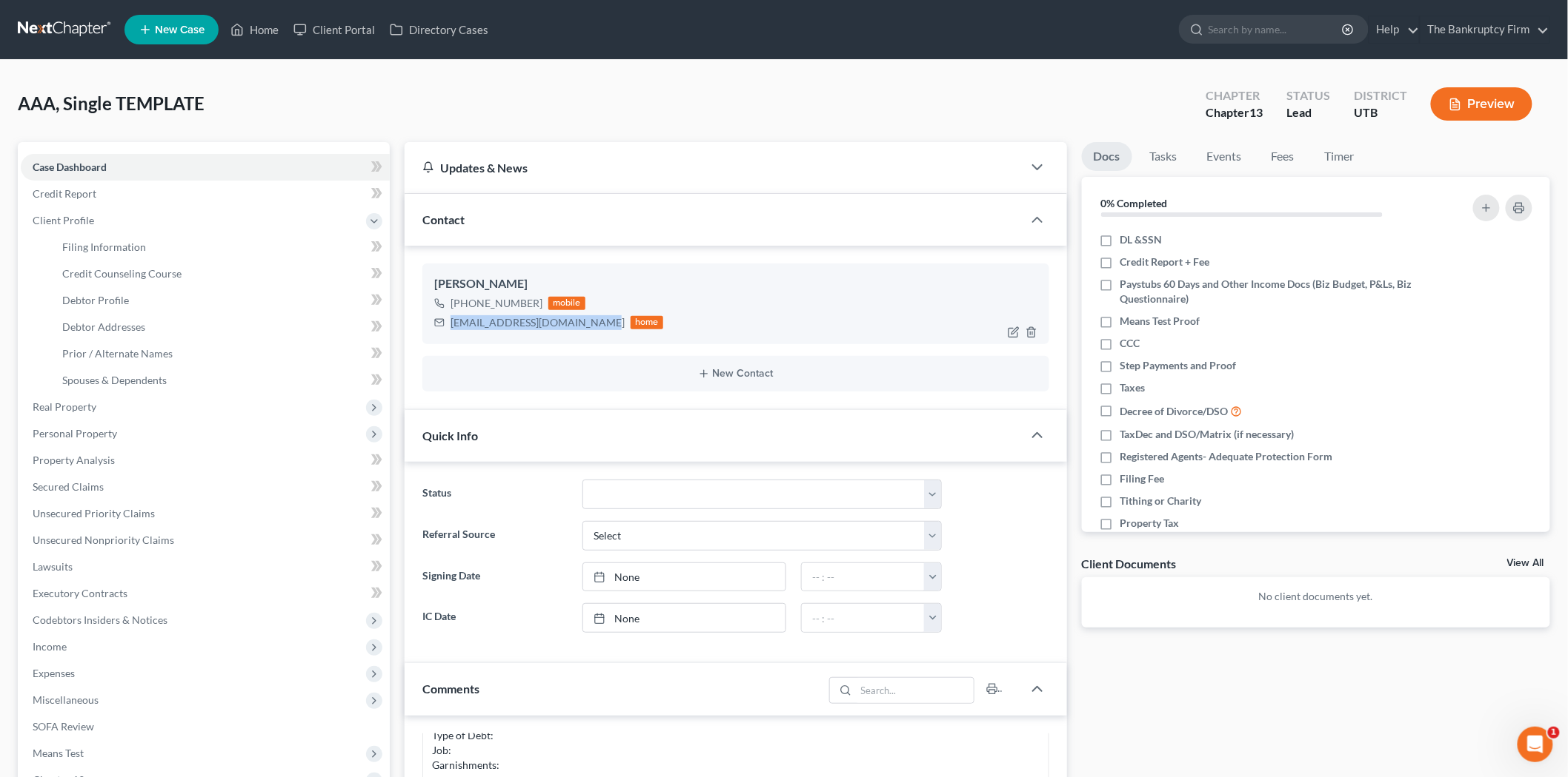
click at [596, 328] on div "[EMAIL_ADDRESS][DOMAIN_NAME]" at bounding box center [537, 323] width 174 height 15
copy div "[EMAIL_ADDRESS][DOMAIN_NAME]"
click at [616, 397] on div "[PERSON_NAME] [PHONE_NUMBER] mobile [EMAIL_ADDRESS][DOMAIN_NAME] home New Conta…" at bounding box center [735, 328] width 662 height 164
drag, startPoint x: 128, startPoint y: 331, endPoint x: 148, endPoint y: 336, distance: 20.6
click at [128, 331] on span "Debtor Addresses" at bounding box center [103, 328] width 83 height 13
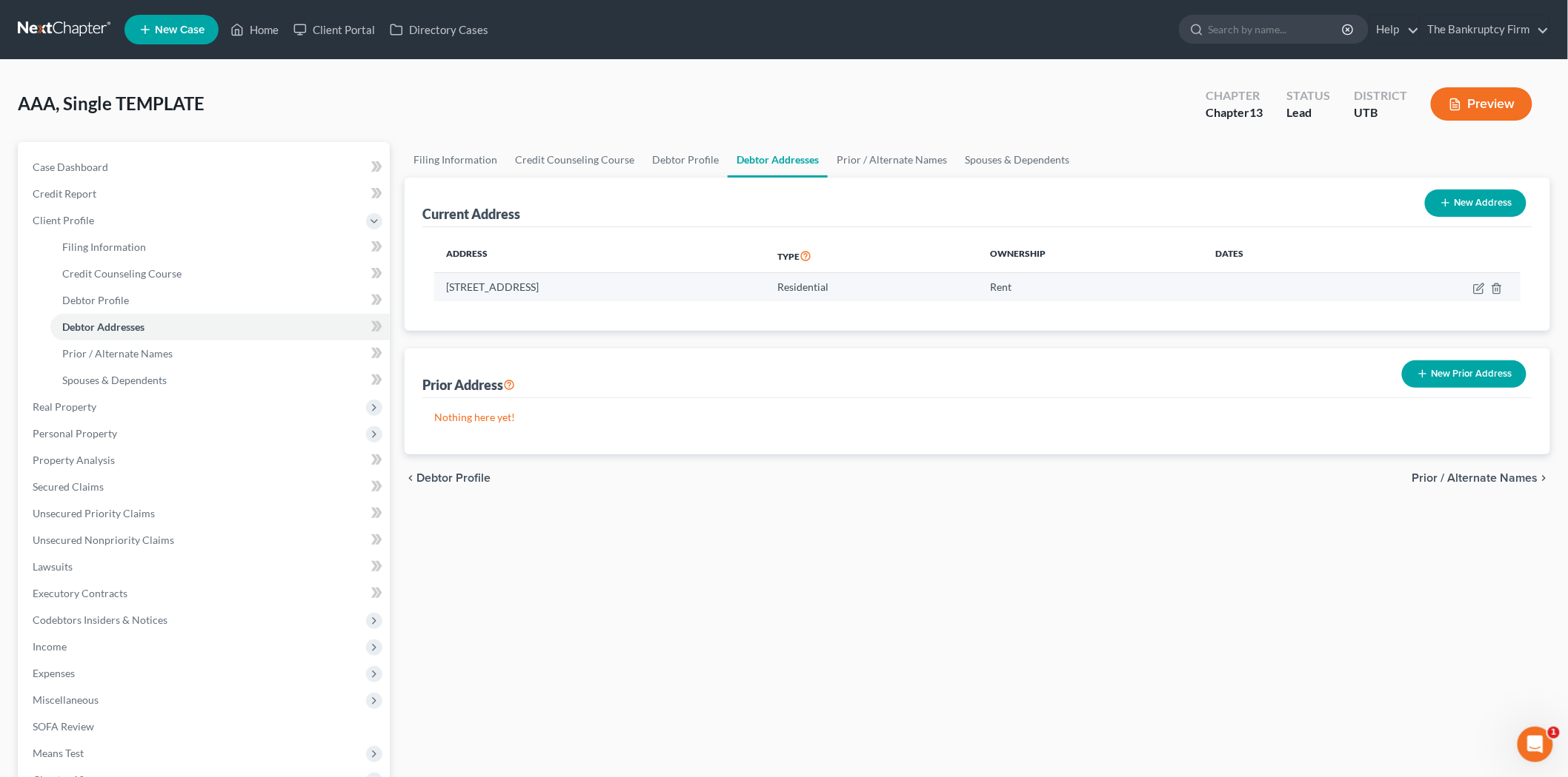
drag, startPoint x: 446, startPoint y: 287, endPoint x: 584, endPoint y: 288, distance: 138.0
click at [584, 288] on td "[STREET_ADDRESS]" at bounding box center [600, 288] width 331 height 28
copy td "[STREET_ADDRESS]"
click at [270, 24] on link "Home" at bounding box center [254, 30] width 63 height 27
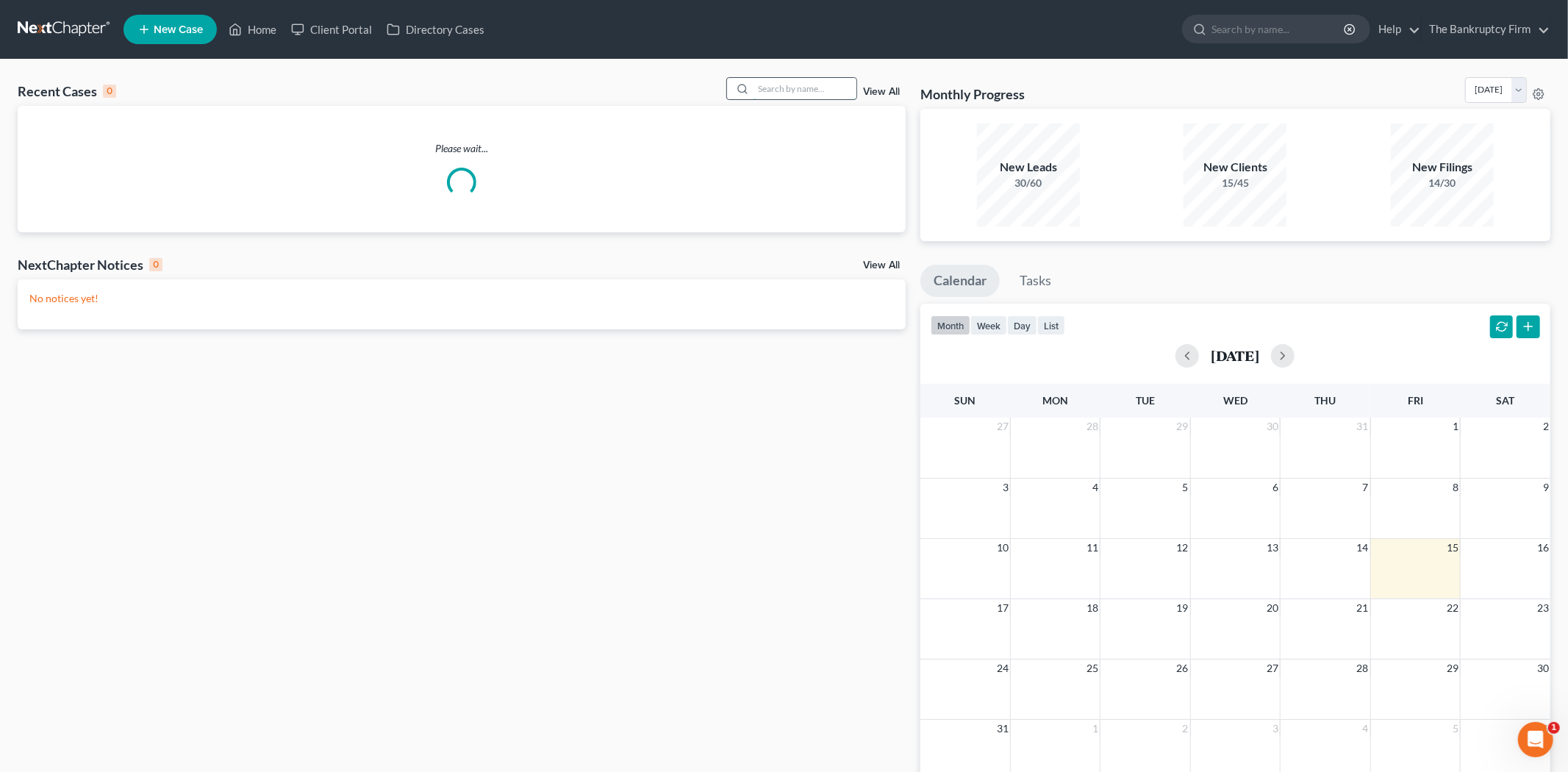
click at [787, 92] on input "search" at bounding box center [805, 88] width 103 height 21
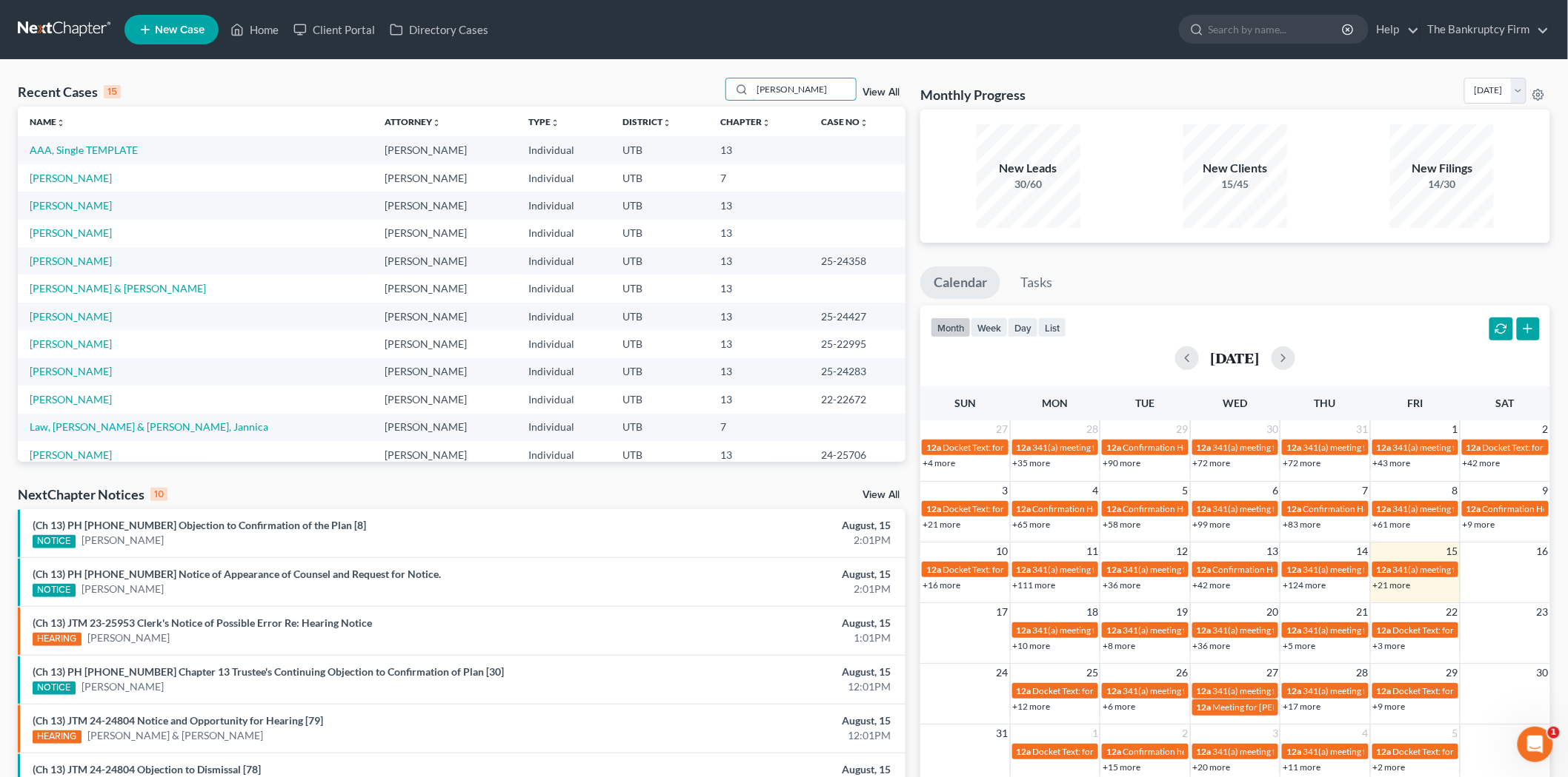
type input "[PERSON_NAME]"
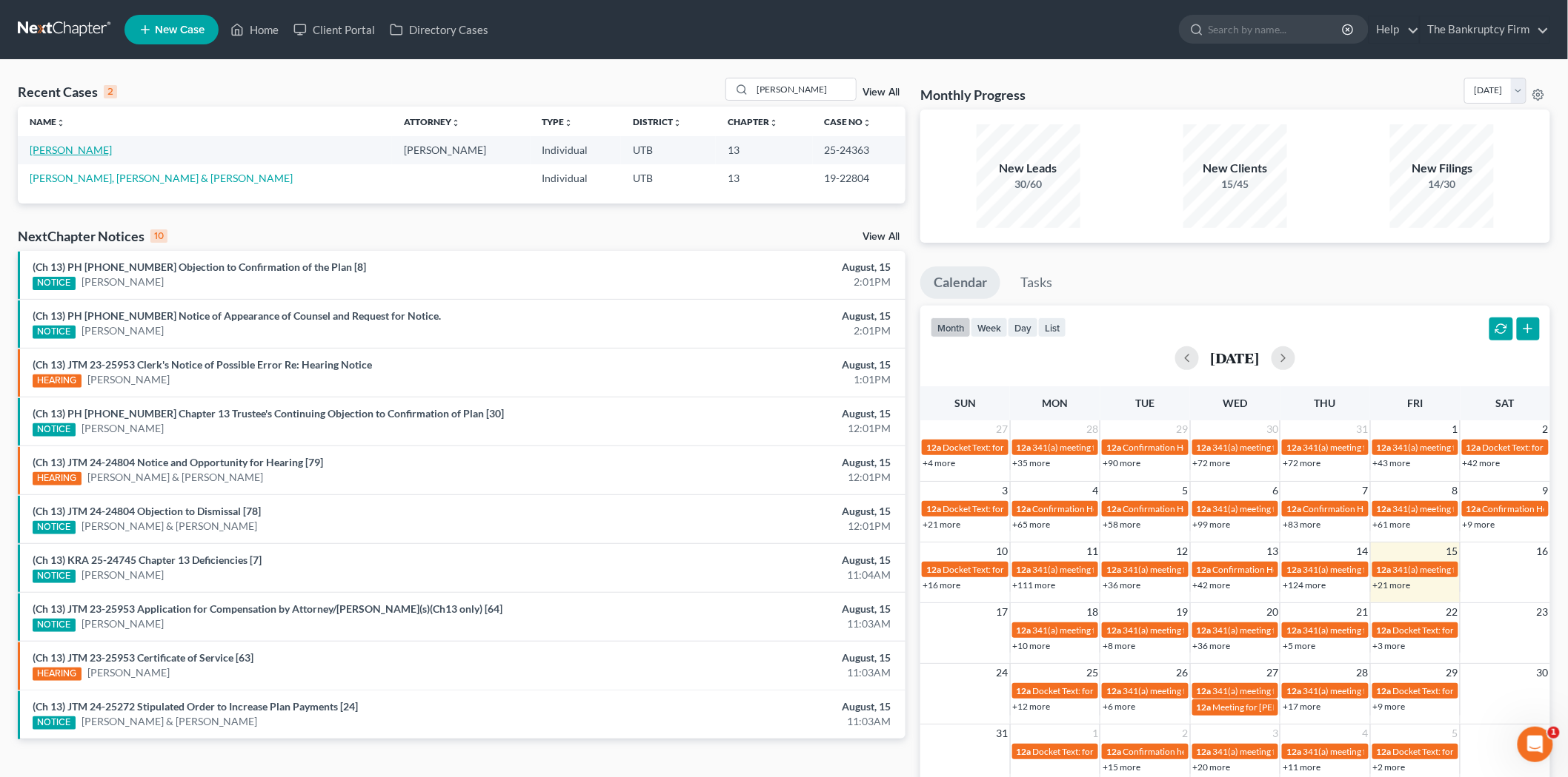
click at [94, 151] on link "[PERSON_NAME]" at bounding box center [71, 150] width 82 height 13
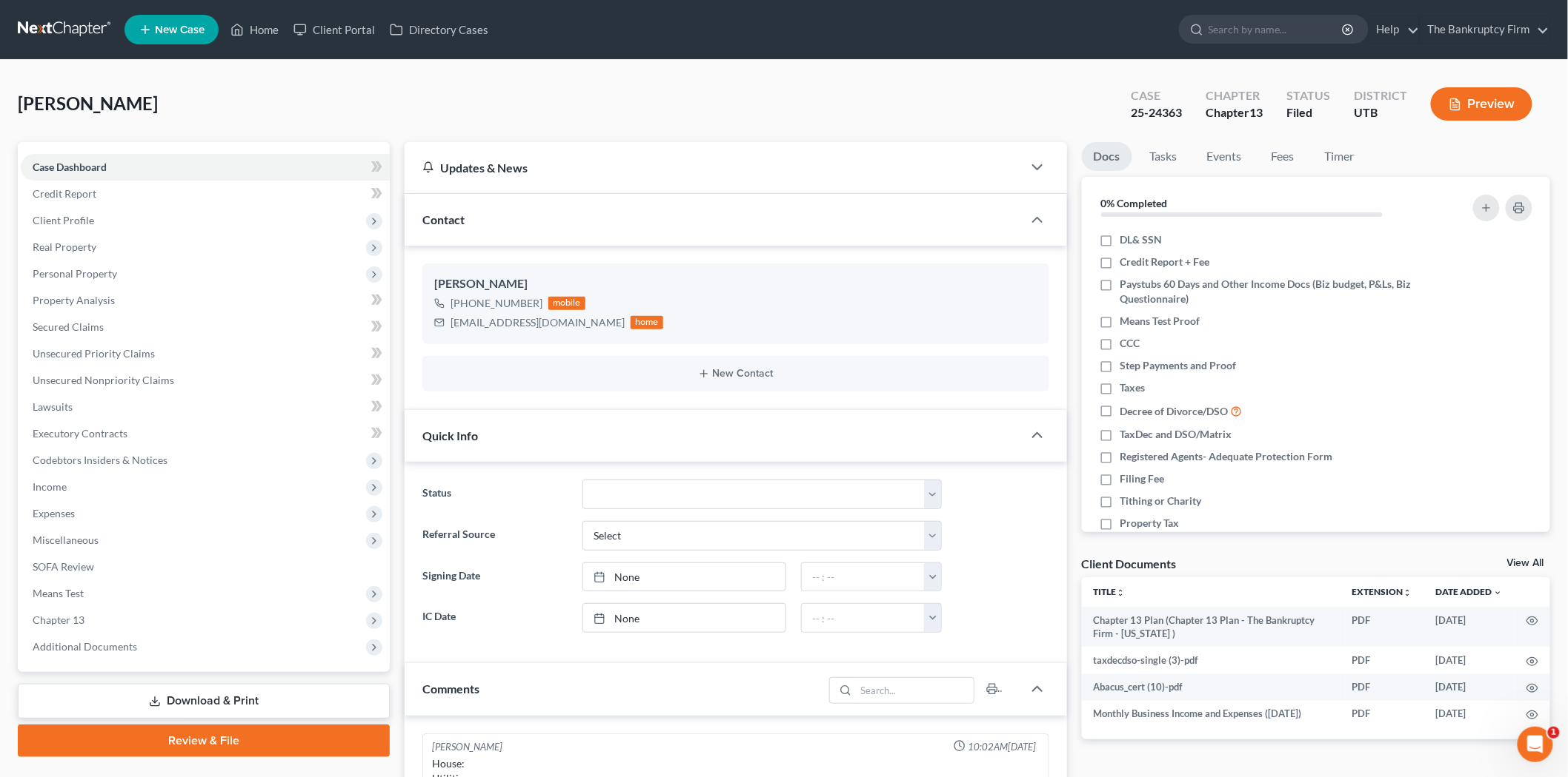
scroll to position [117, 0]
click at [195, 269] on span "Personal Property" at bounding box center [205, 274] width 369 height 27
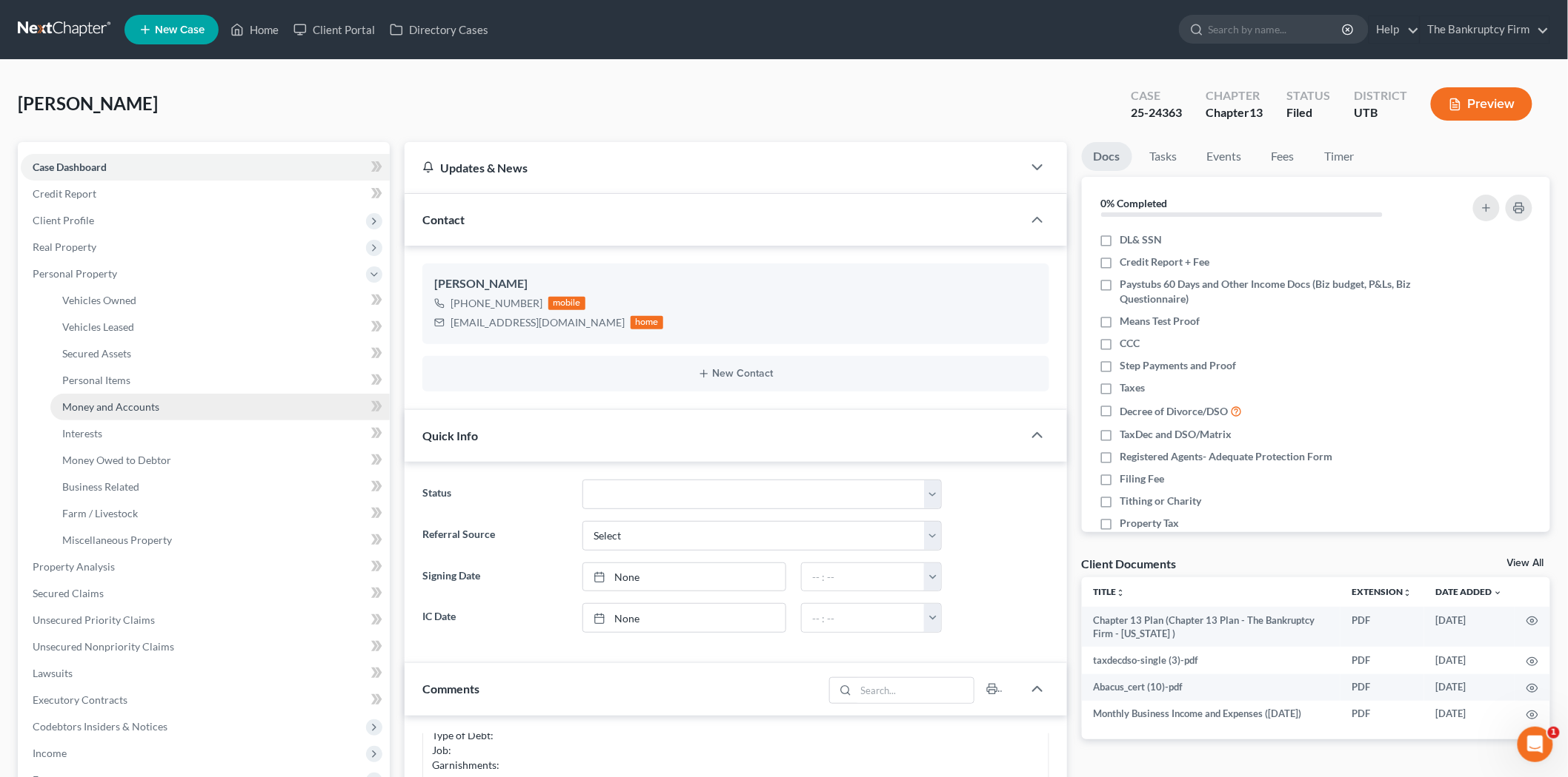
click at [198, 405] on link "Money and Accounts" at bounding box center [220, 407] width 339 height 27
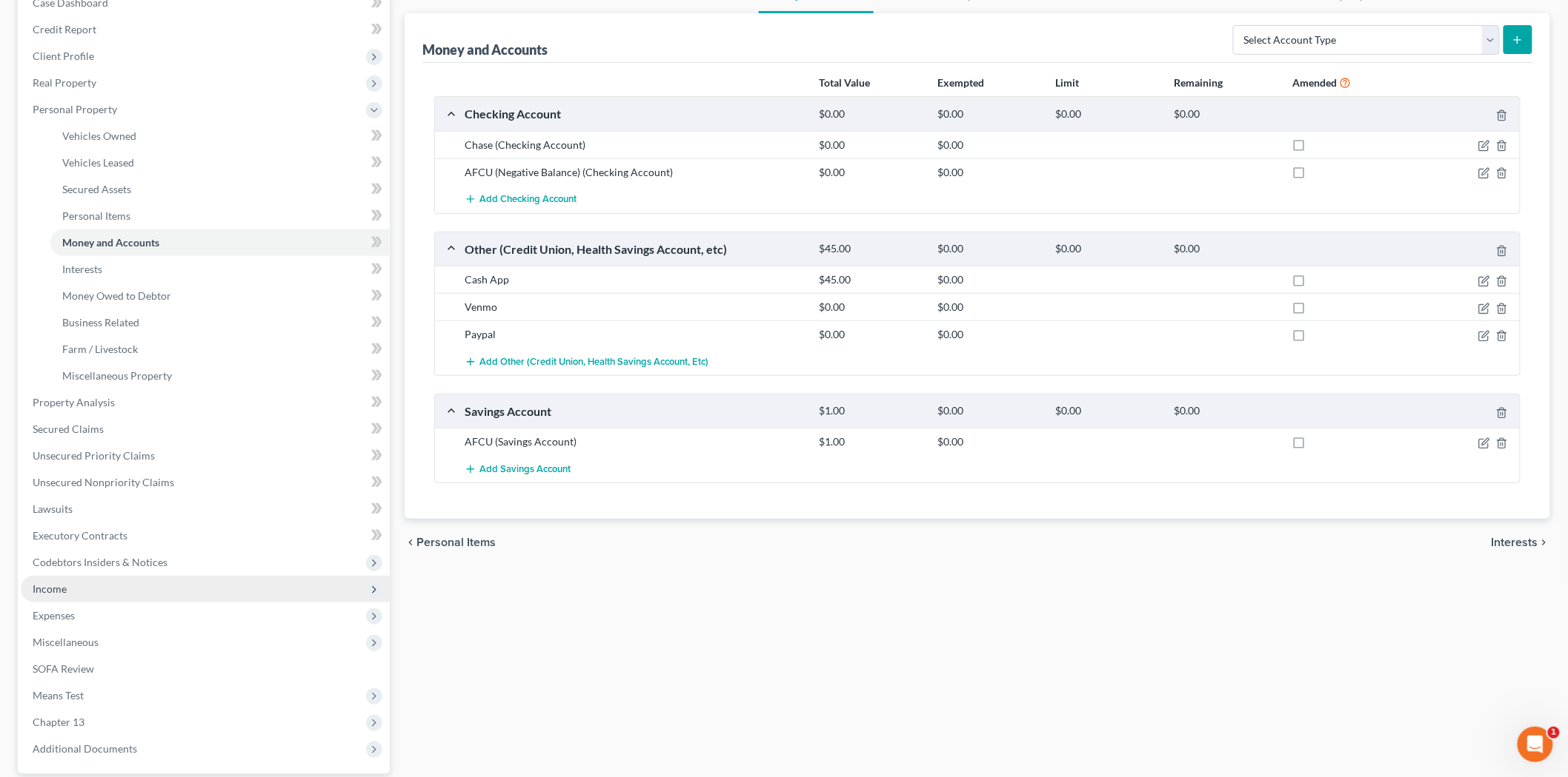
click at [90, 595] on span "Income" at bounding box center [205, 589] width 369 height 27
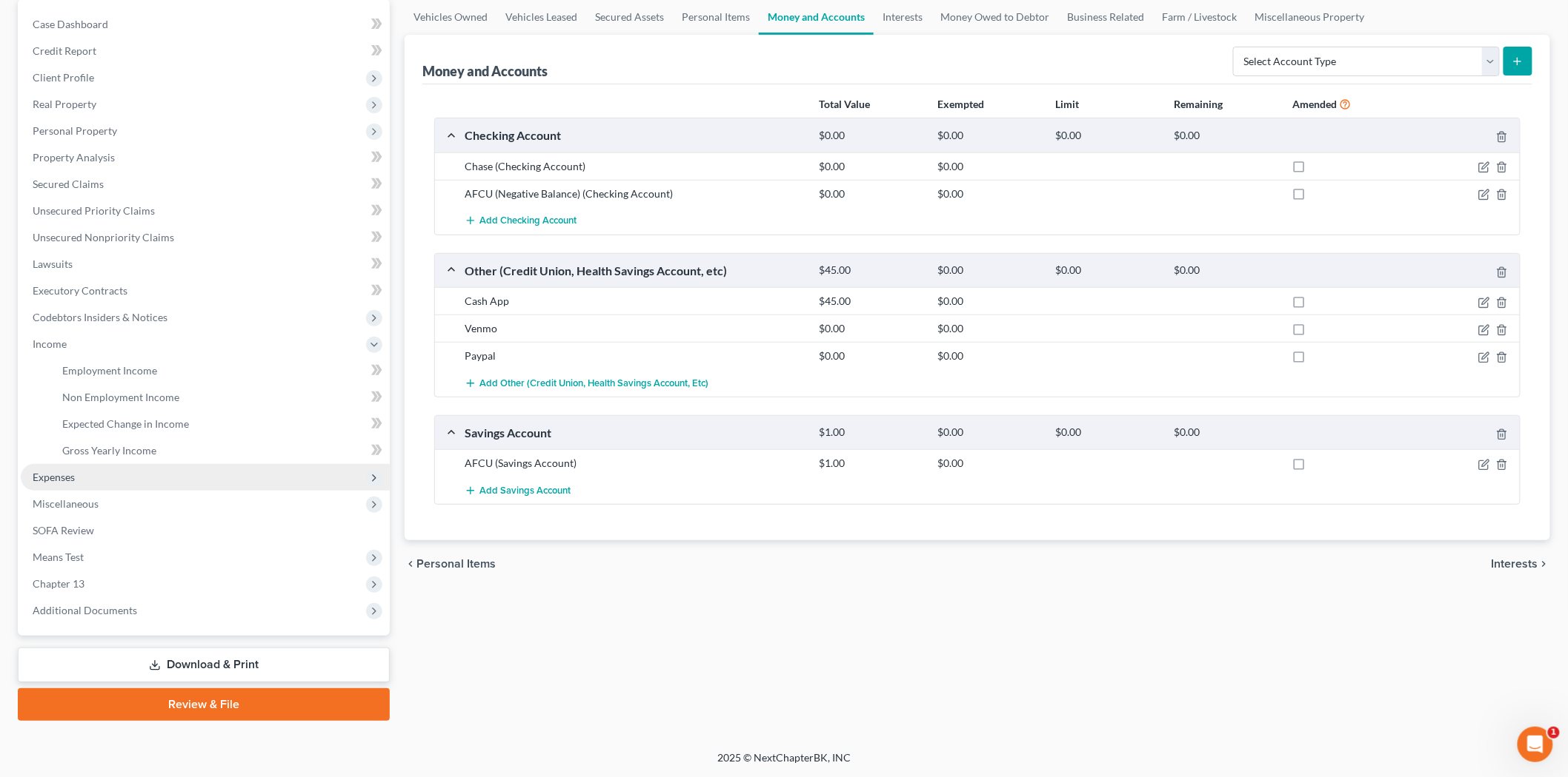
scroll to position [141, 0]
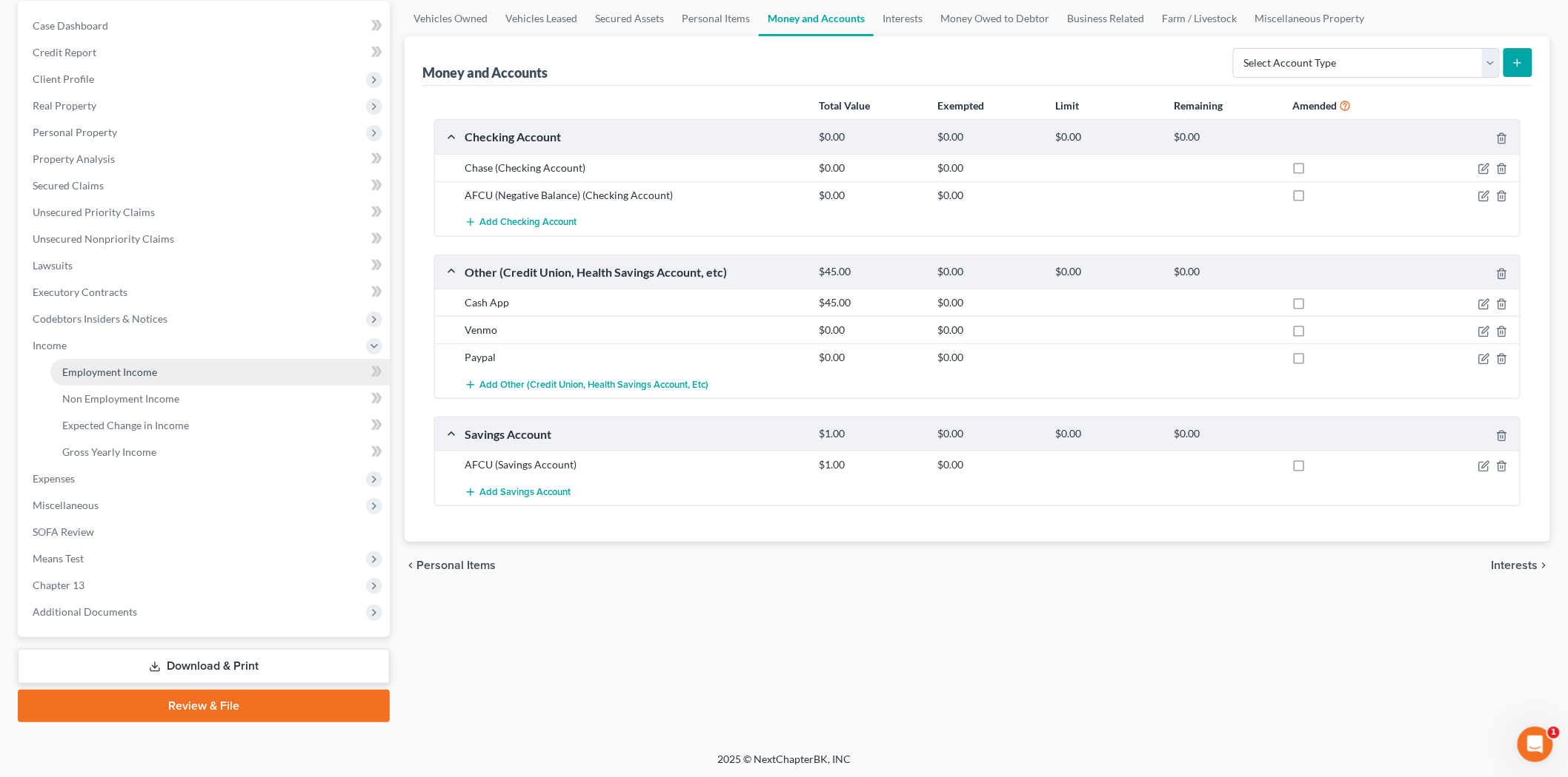
click at [137, 374] on span "Employment Income" at bounding box center [110, 372] width 95 height 13
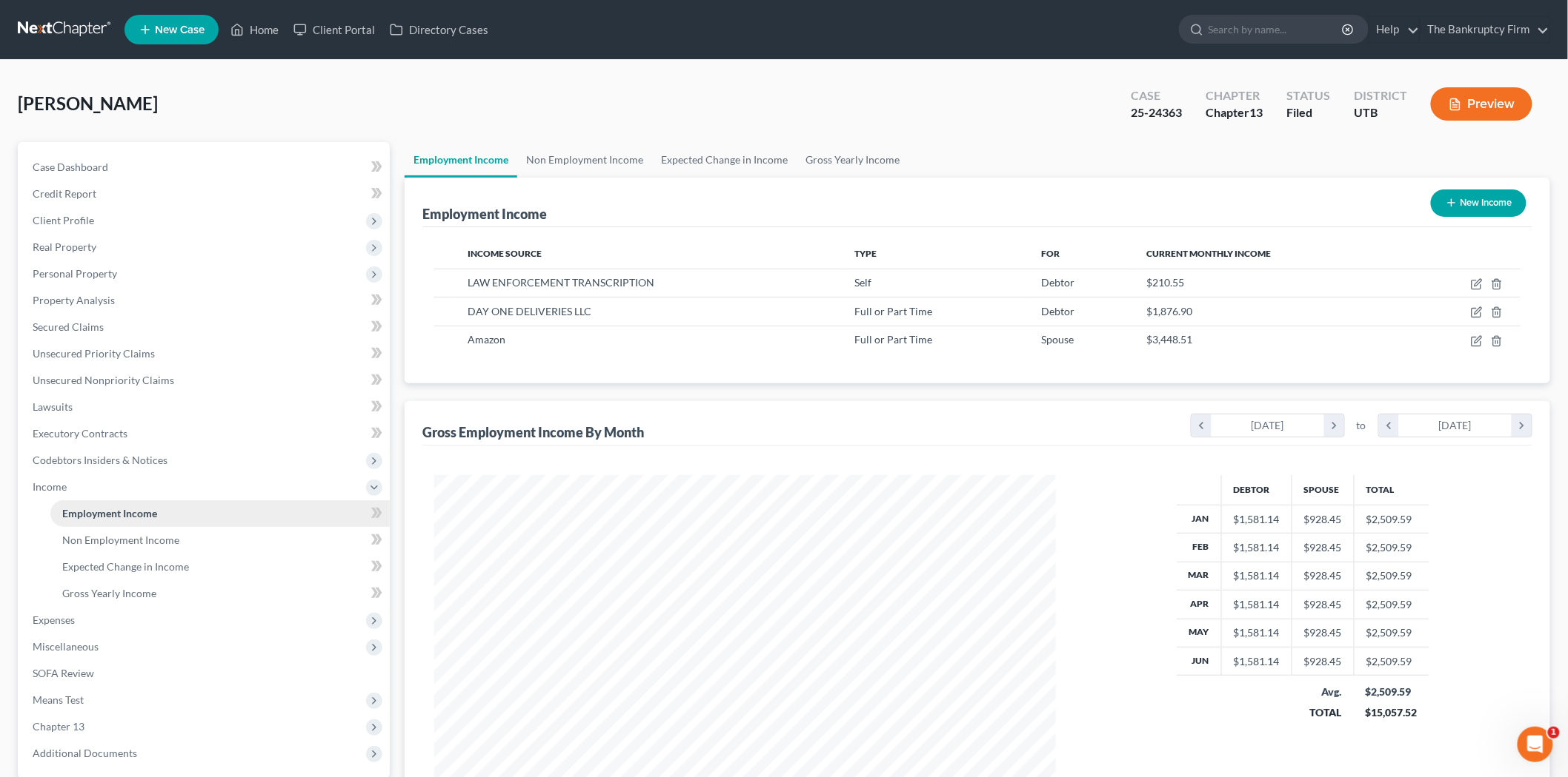
scroll to position [310, 651]
click at [253, 27] on link "Home" at bounding box center [254, 30] width 63 height 27
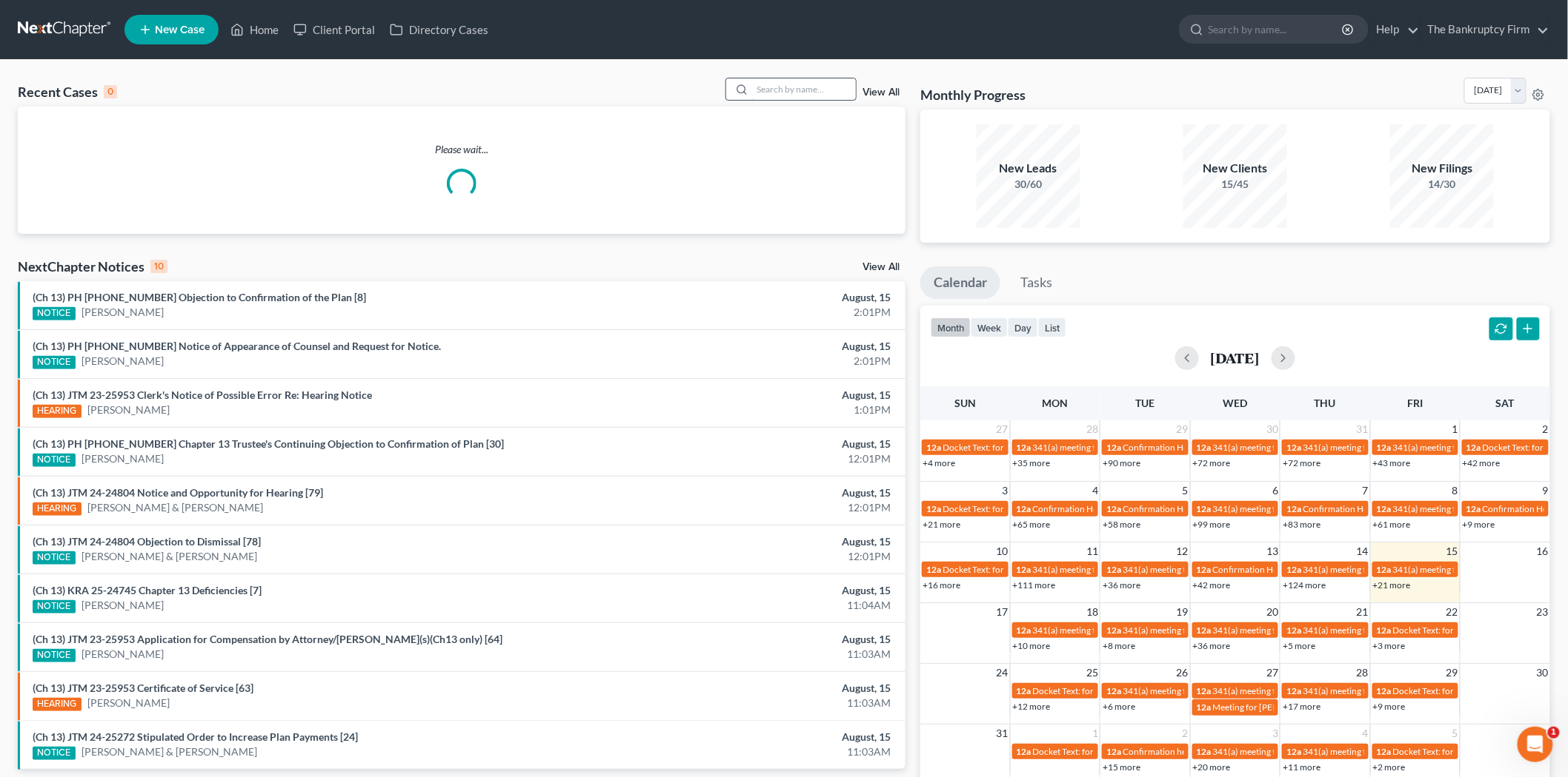
drag, startPoint x: 789, startPoint y: 87, endPoint x: 789, endPoint y: 80, distance: 7.0
click at [789, 83] on input "search" at bounding box center [804, 88] width 103 height 21
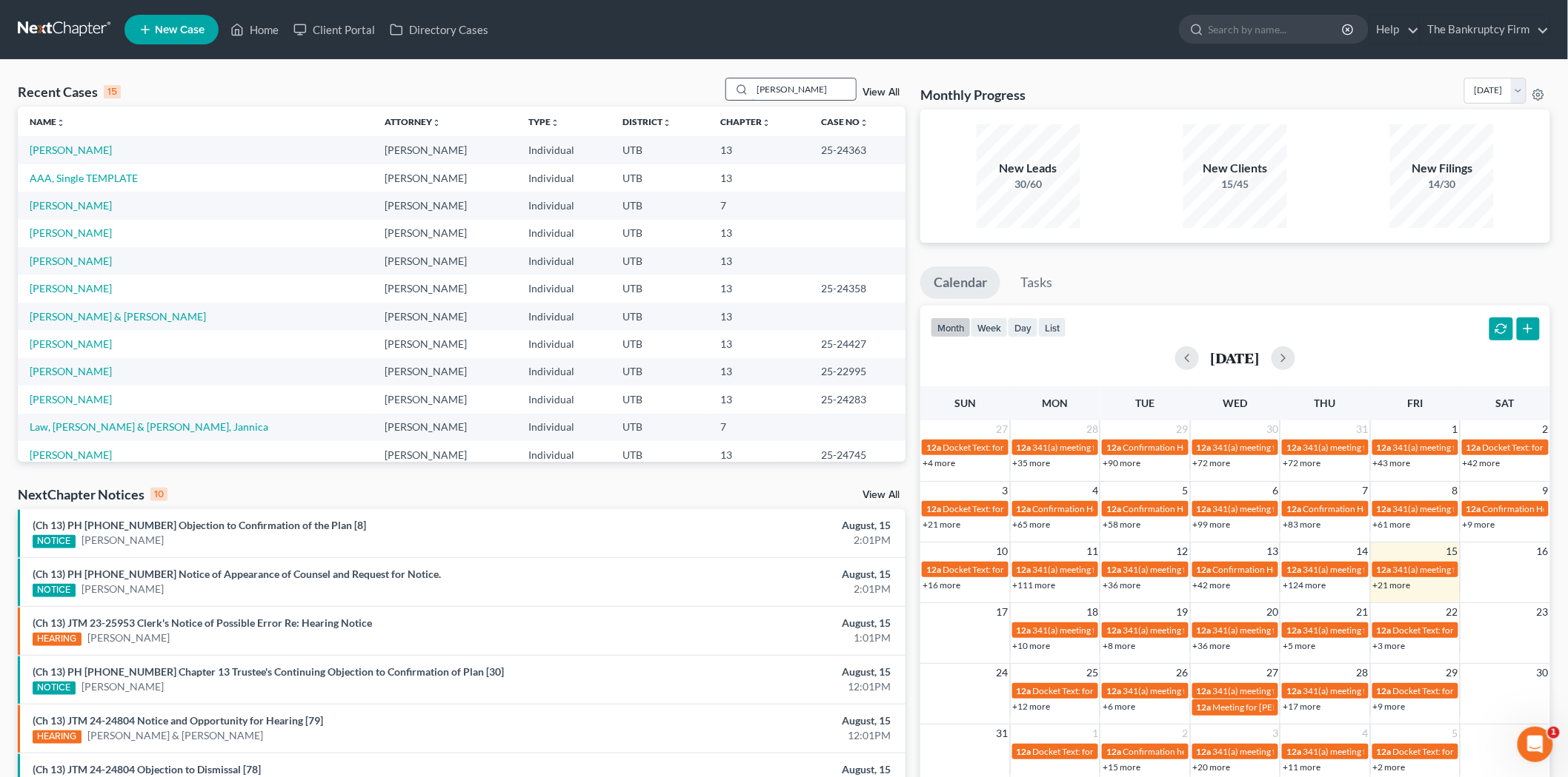
type input "[PERSON_NAME]"
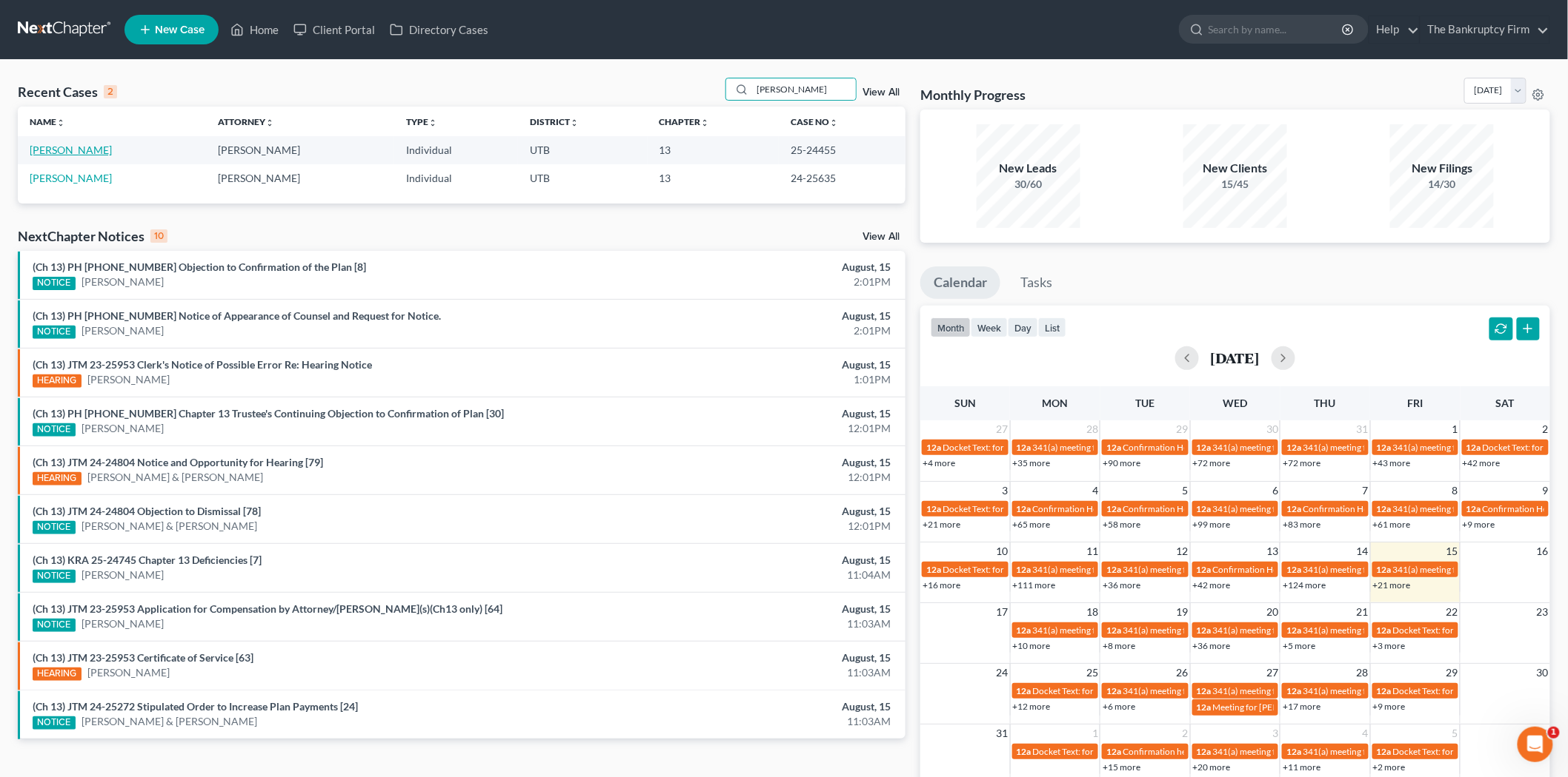
click at [95, 150] on link "[PERSON_NAME]" at bounding box center [71, 150] width 82 height 13
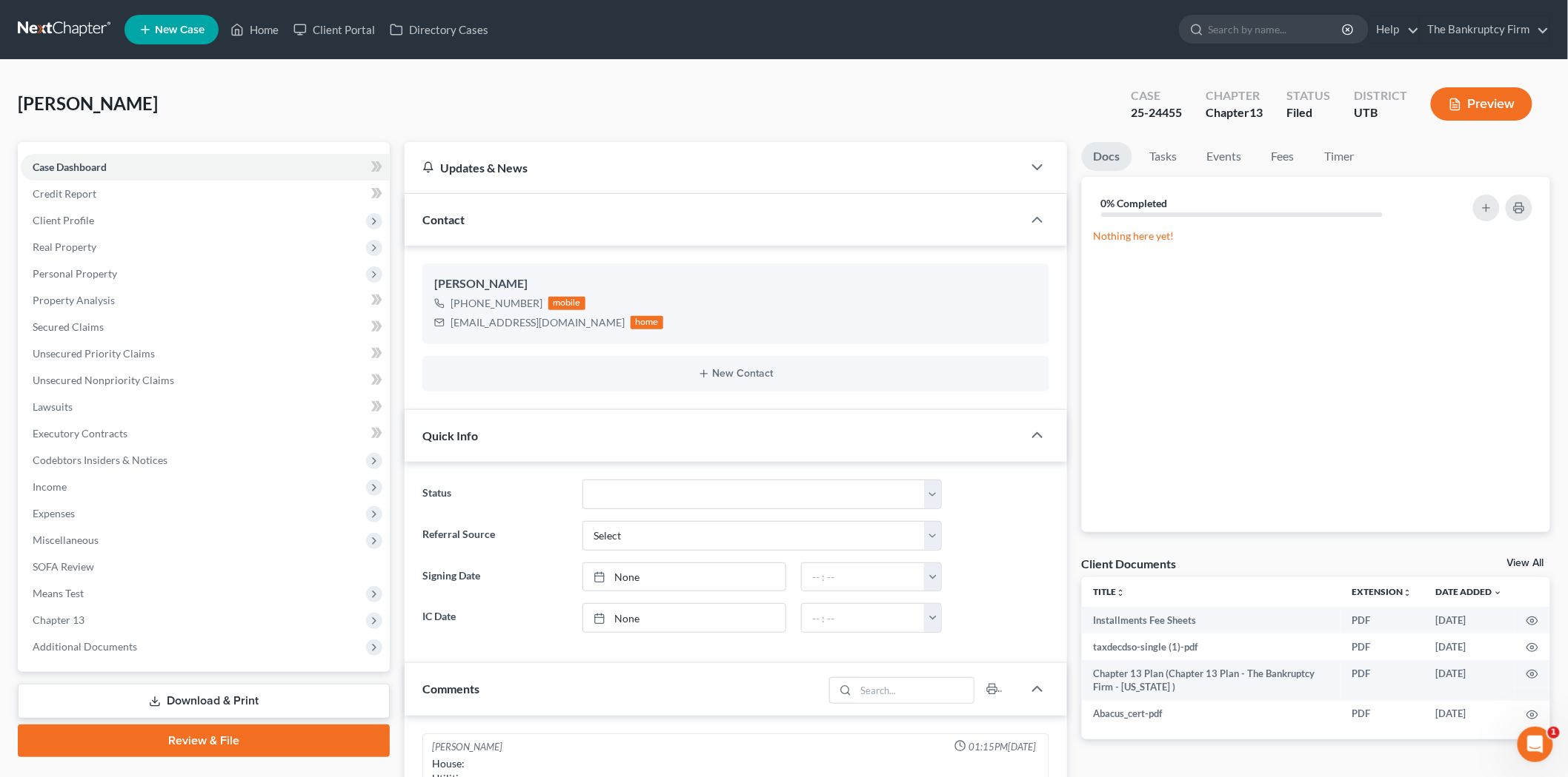
scroll to position [115, 0]
click at [149, 269] on span "Personal Property" at bounding box center [205, 274] width 369 height 27
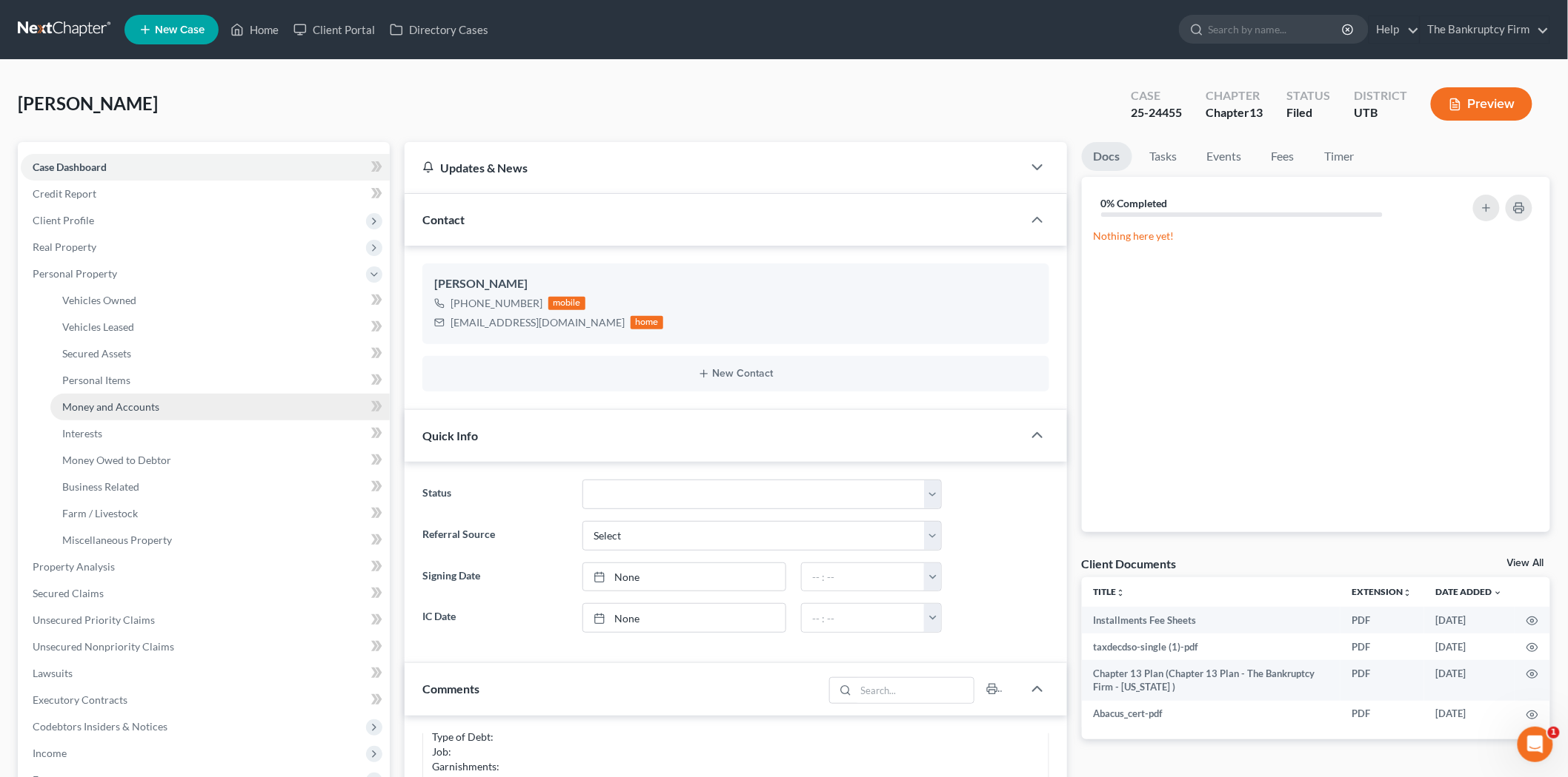
click at [159, 404] on link "Money and Accounts" at bounding box center [220, 407] width 339 height 27
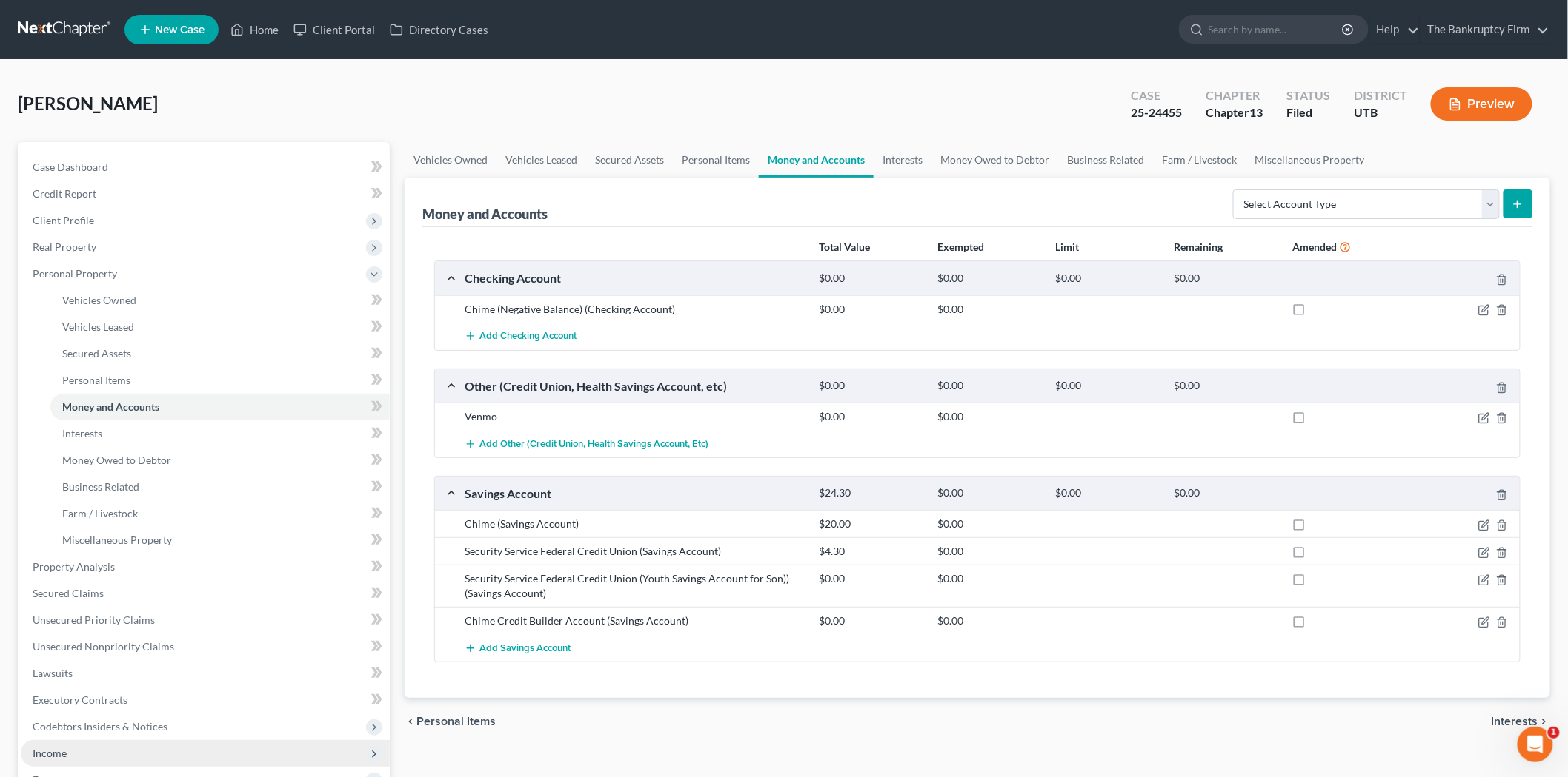
click at [105, 745] on span "Income" at bounding box center [205, 754] width 369 height 27
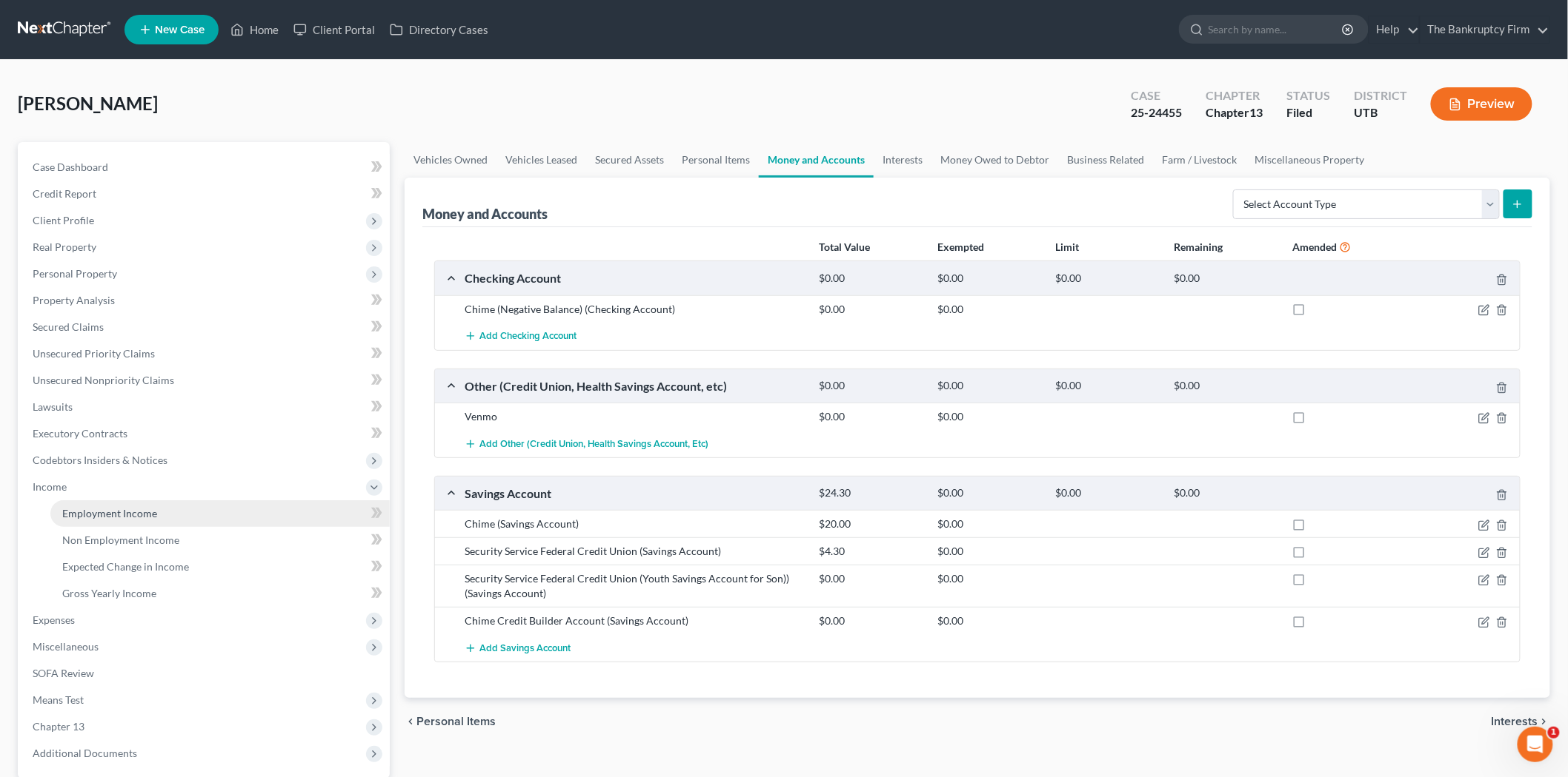
click at [140, 516] on span "Employment Income" at bounding box center [110, 514] width 95 height 13
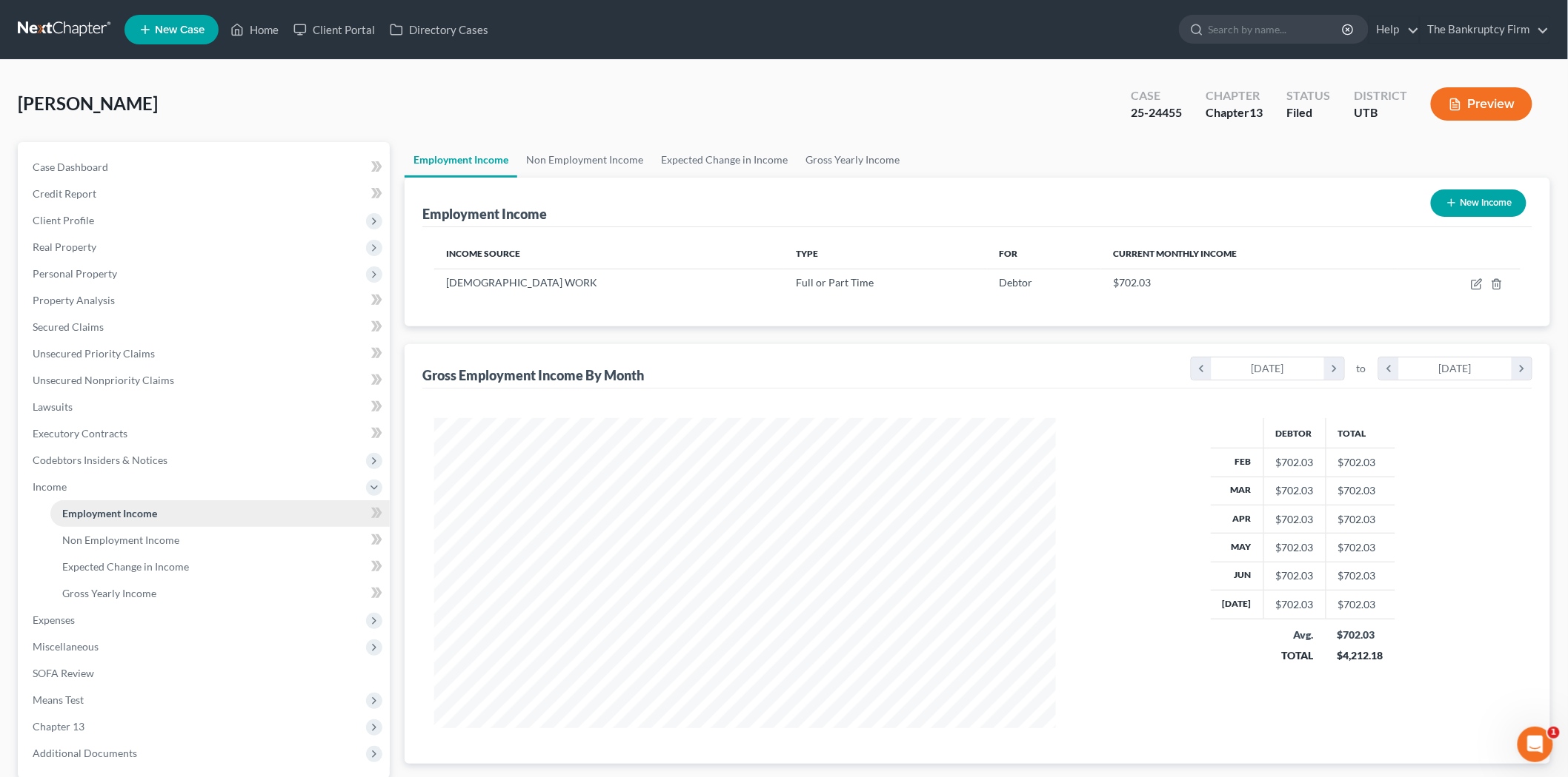
scroll to position [310, 651]
drag, startPoint x: 256, startPoint y: 34, endPoint x: 250, endPoint y: 46, distance: 13.4
click at [256, 34] on link "Home" at bounding box center [254, 30] width 63 height 27
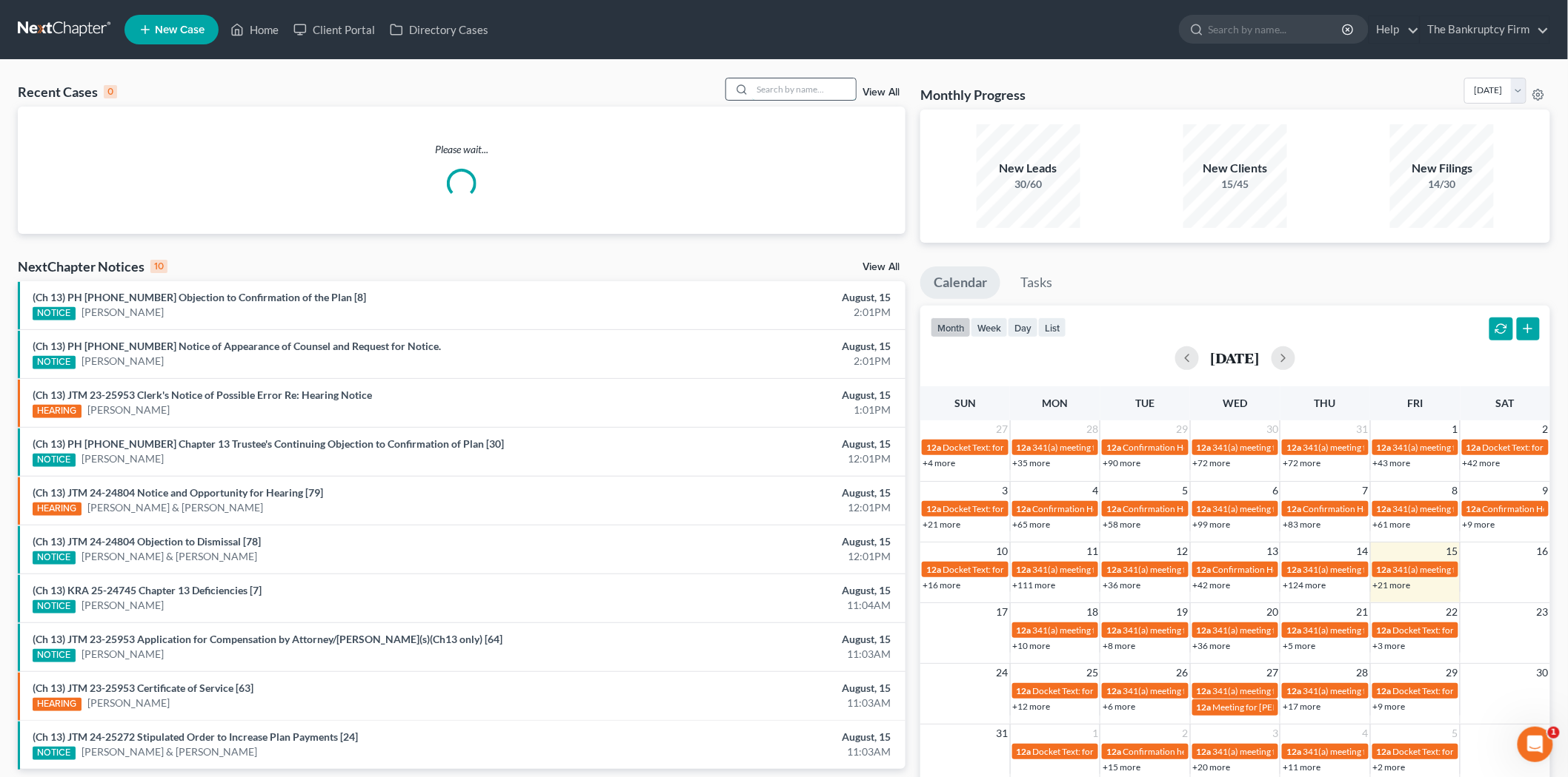
click at [812, 87] on input "search" at bounding box center [804, 88] width 103 height 21
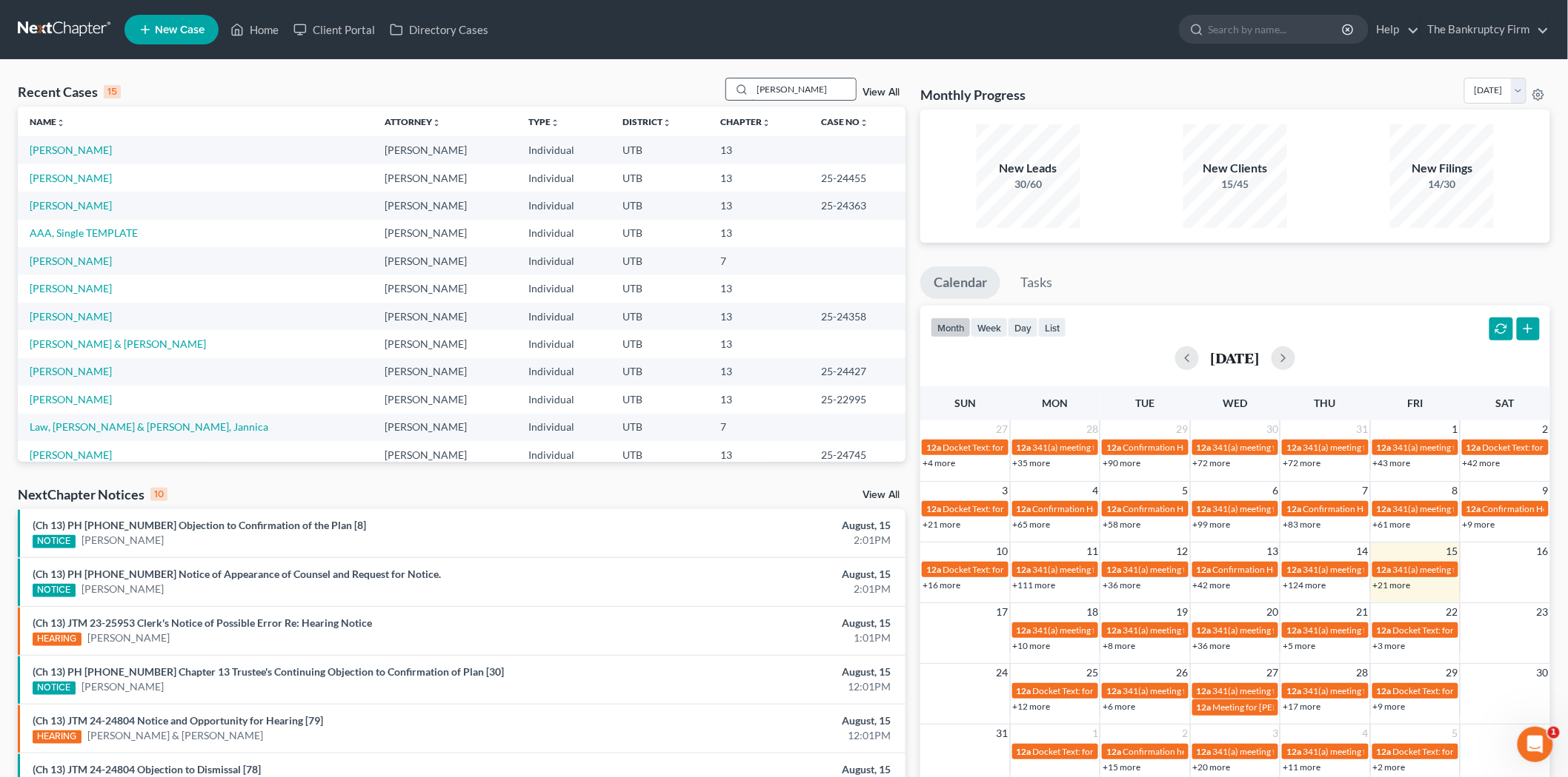
type input "[PERSON_NAME]"
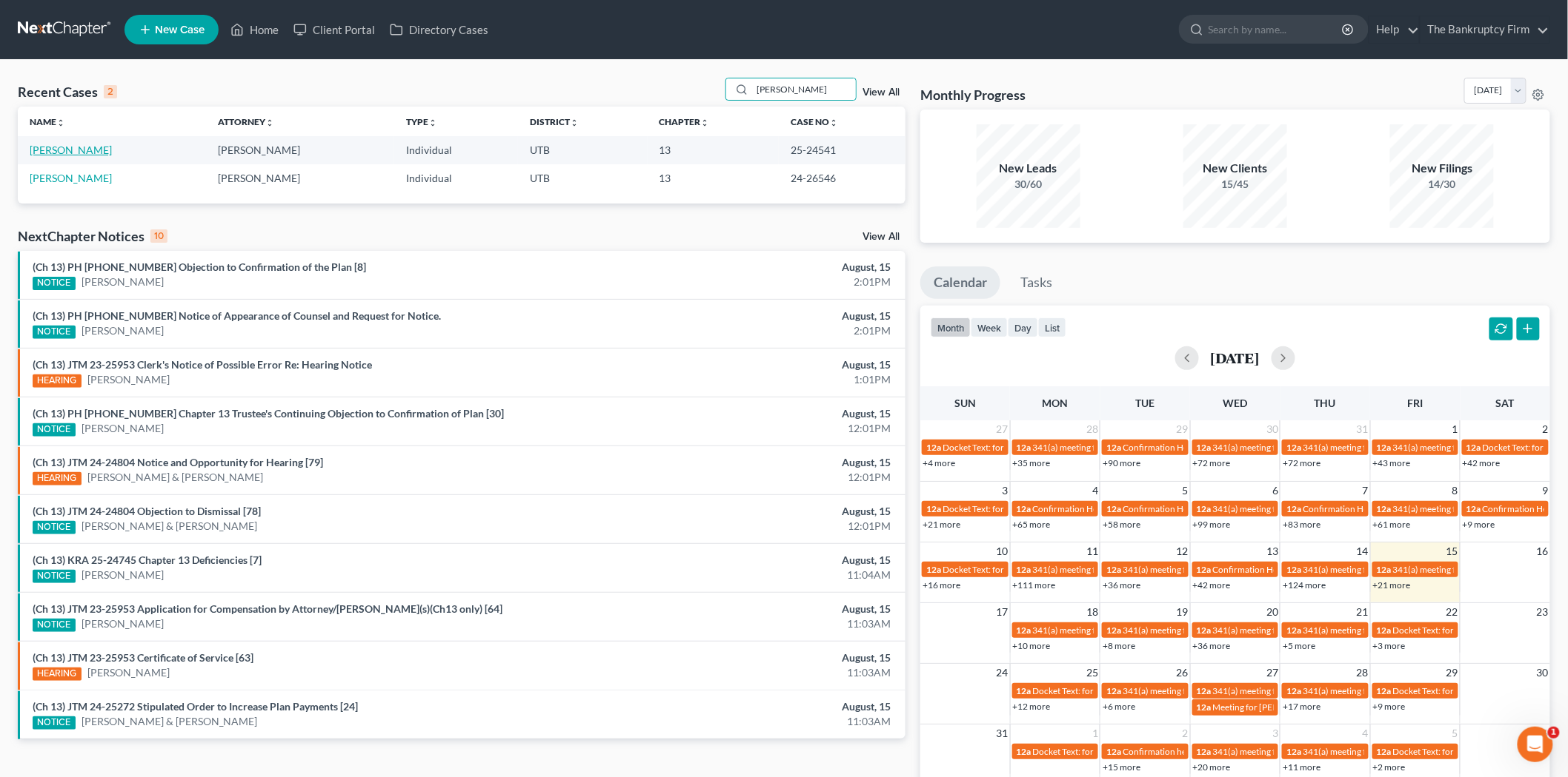
click at [55, 155] on link "[PERSON_NAME]" at bounding box center [71, 150] width 82 height 13
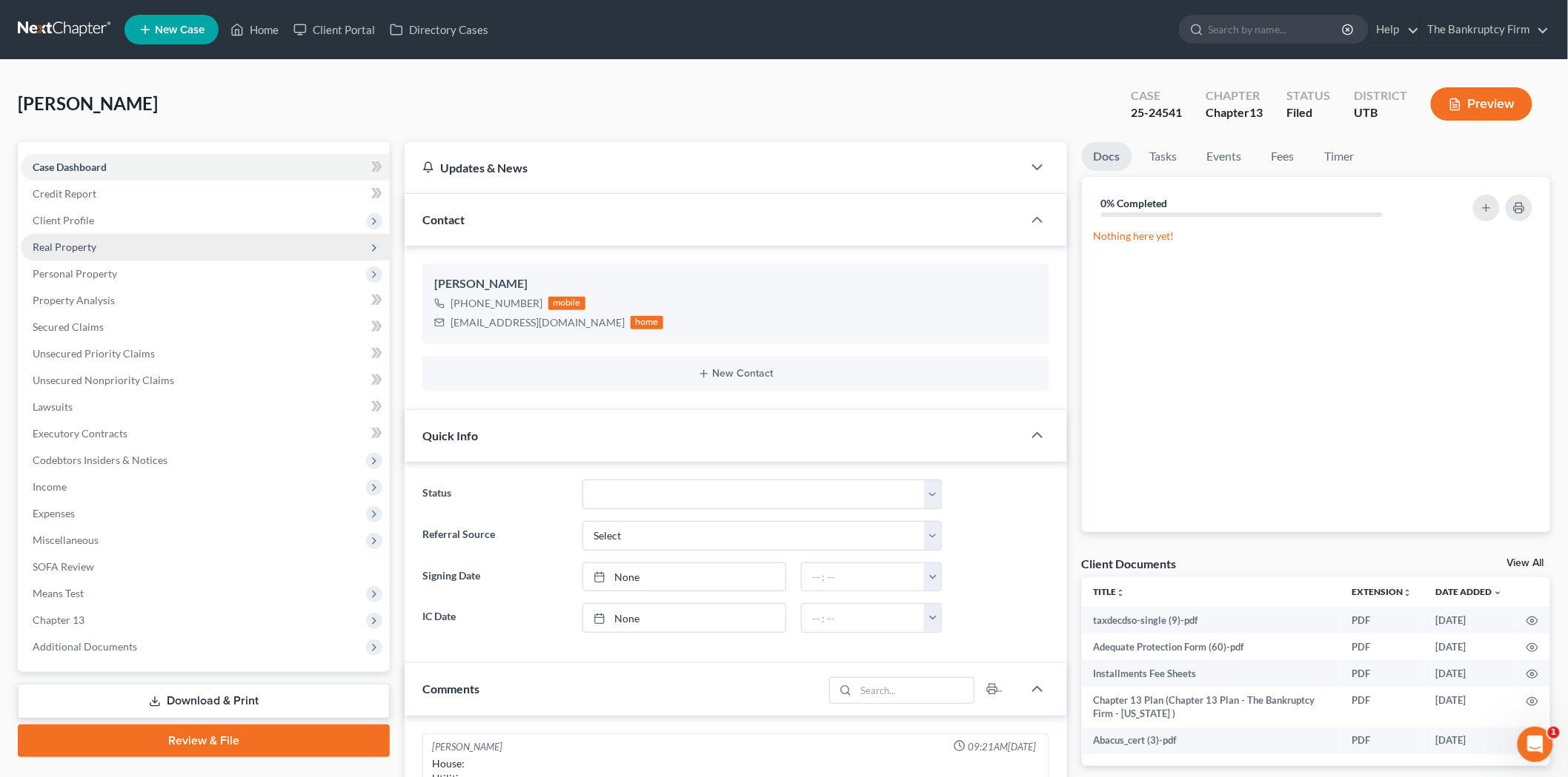
scroll to position [130, 0]
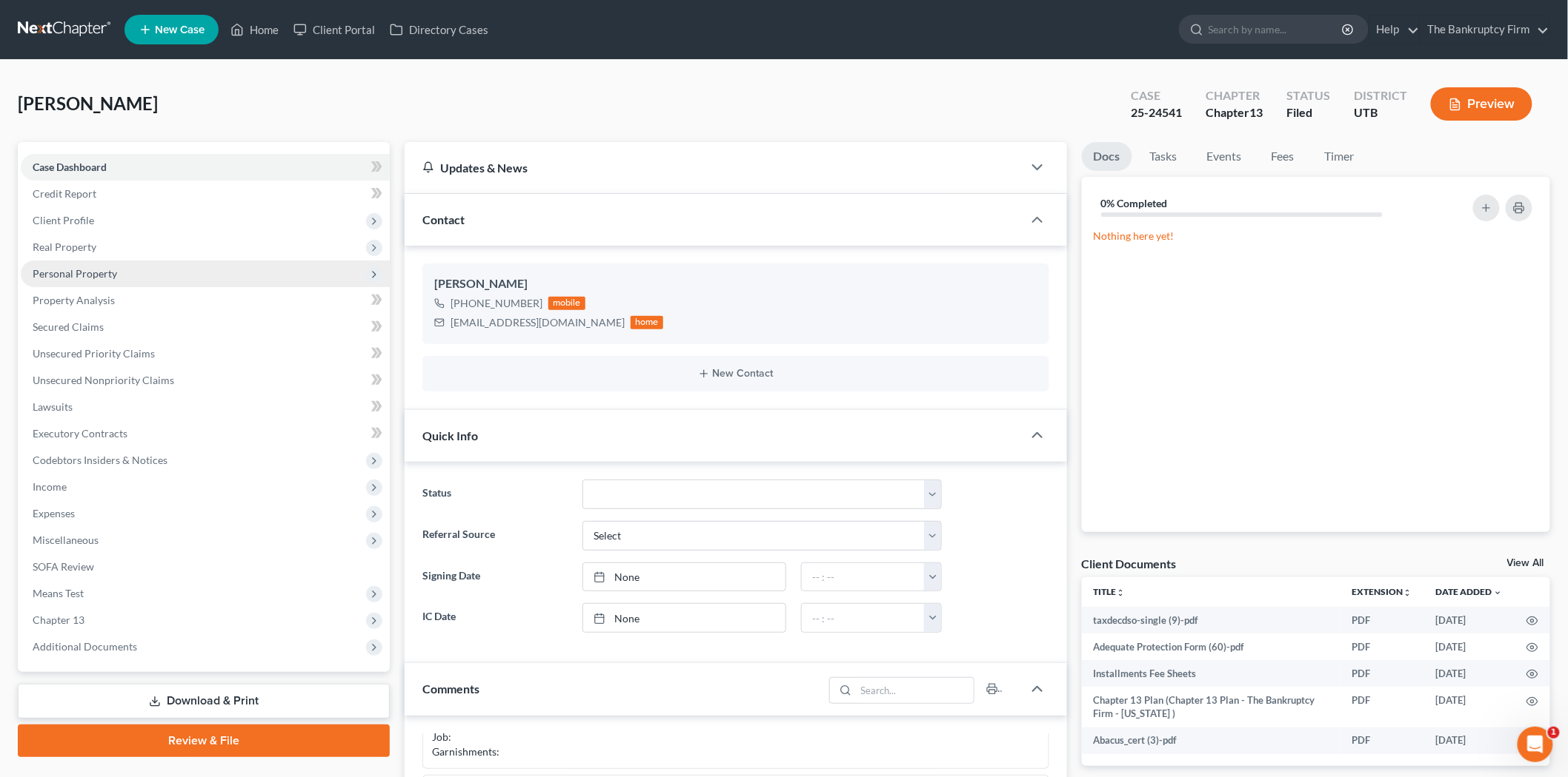
click at [155, 276] on span "Personal Property" at bounding box center [205, 274] width 369 height 27
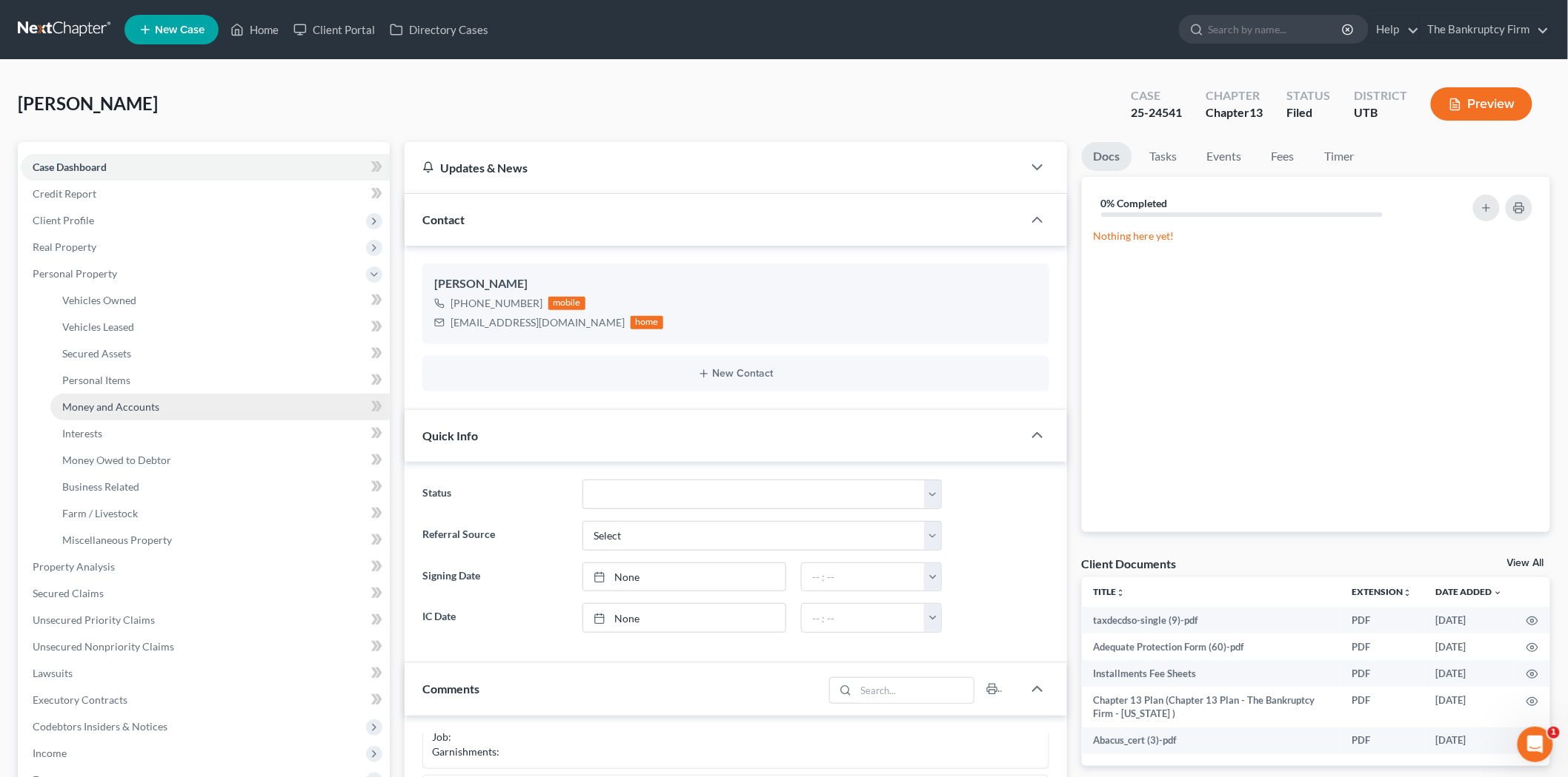
click at [183, 396] on link "Money and Accounts" at bounding box center [220, 407] width 339 height 27
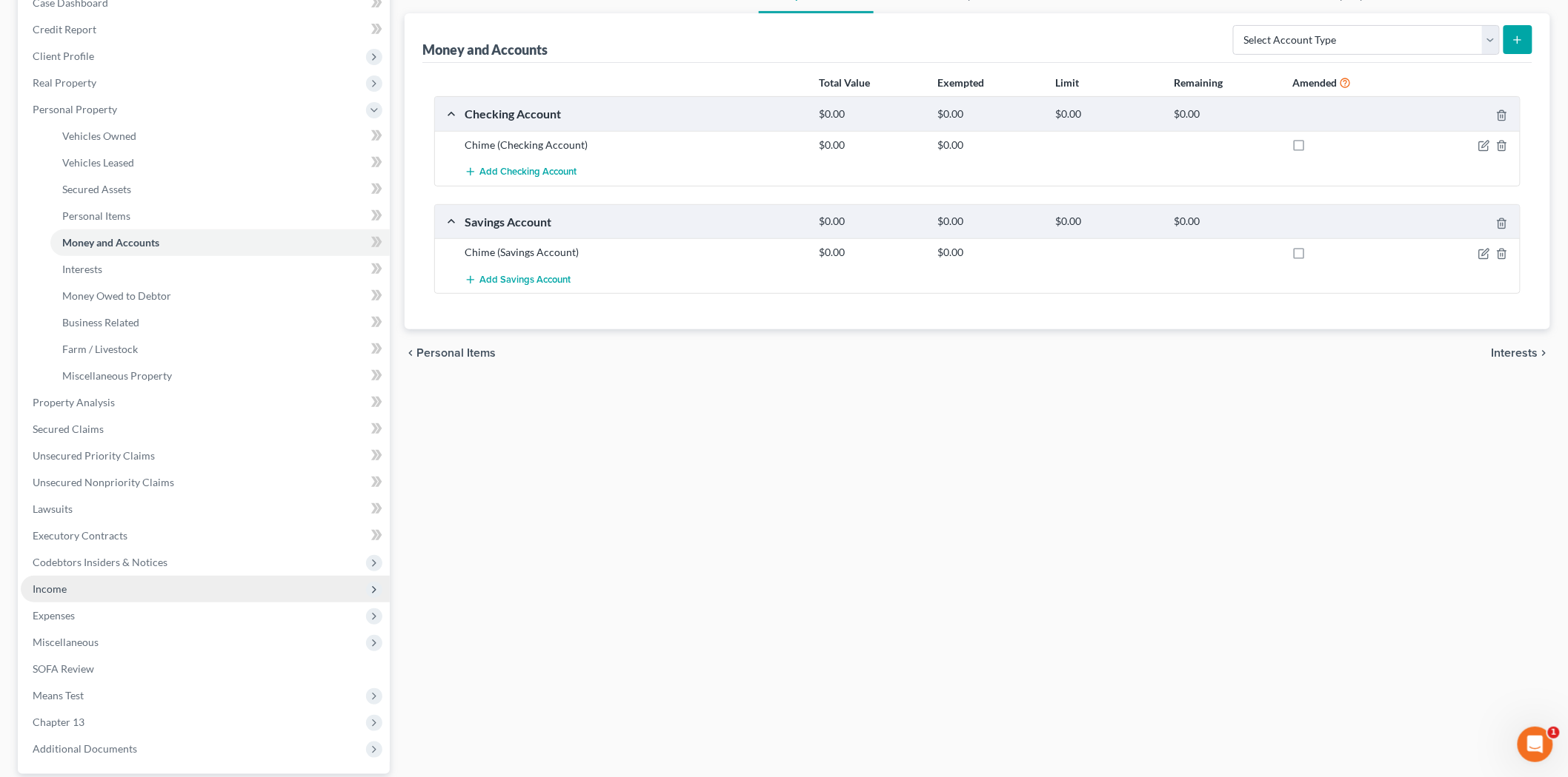
click at [115, 586] on span "Income" at bounding box center [205, 589] width 369 height 27
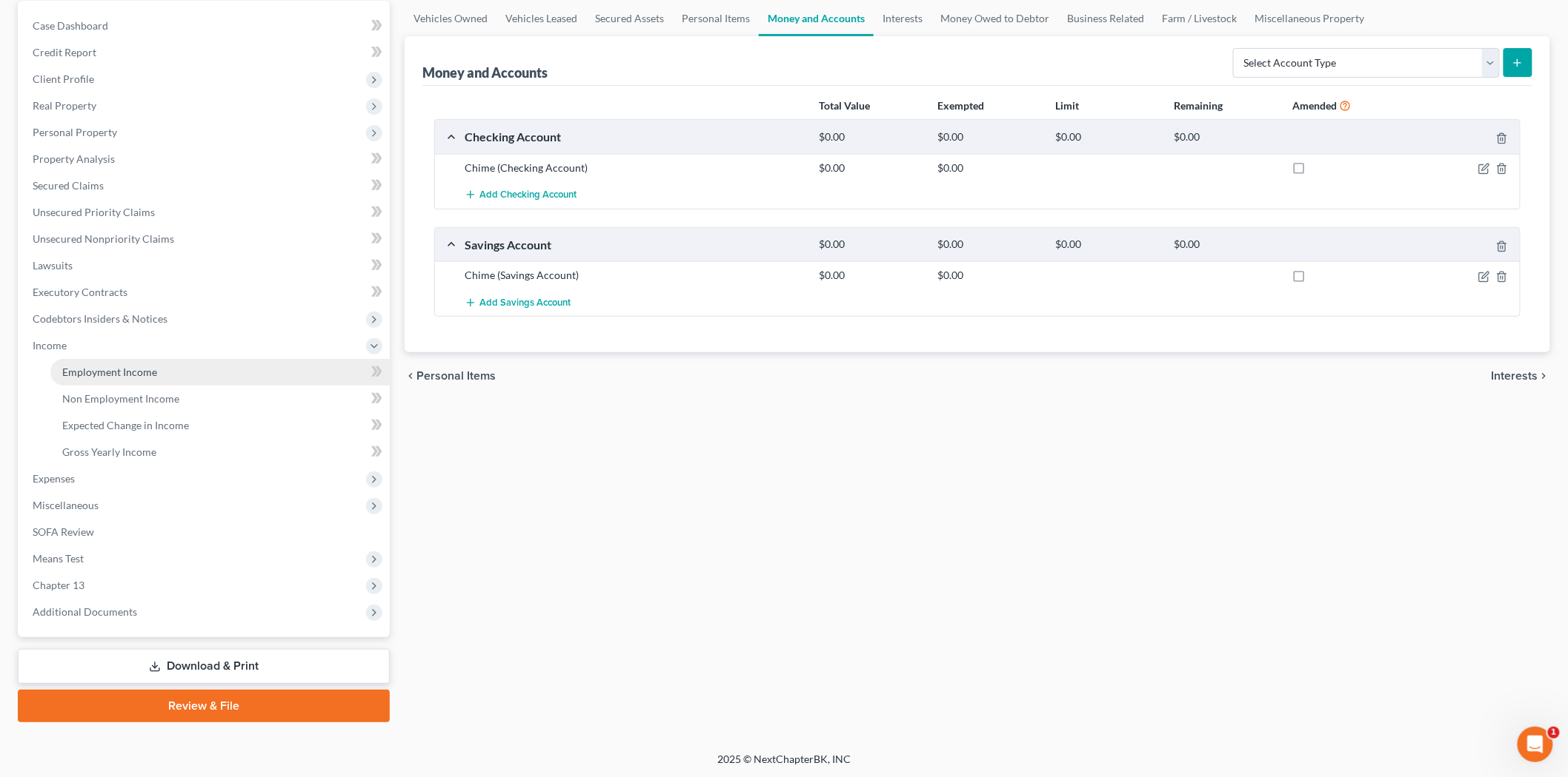
click at [157, 368] on link "Employment Income" at bounding box center [220, 372] width 339 height 27
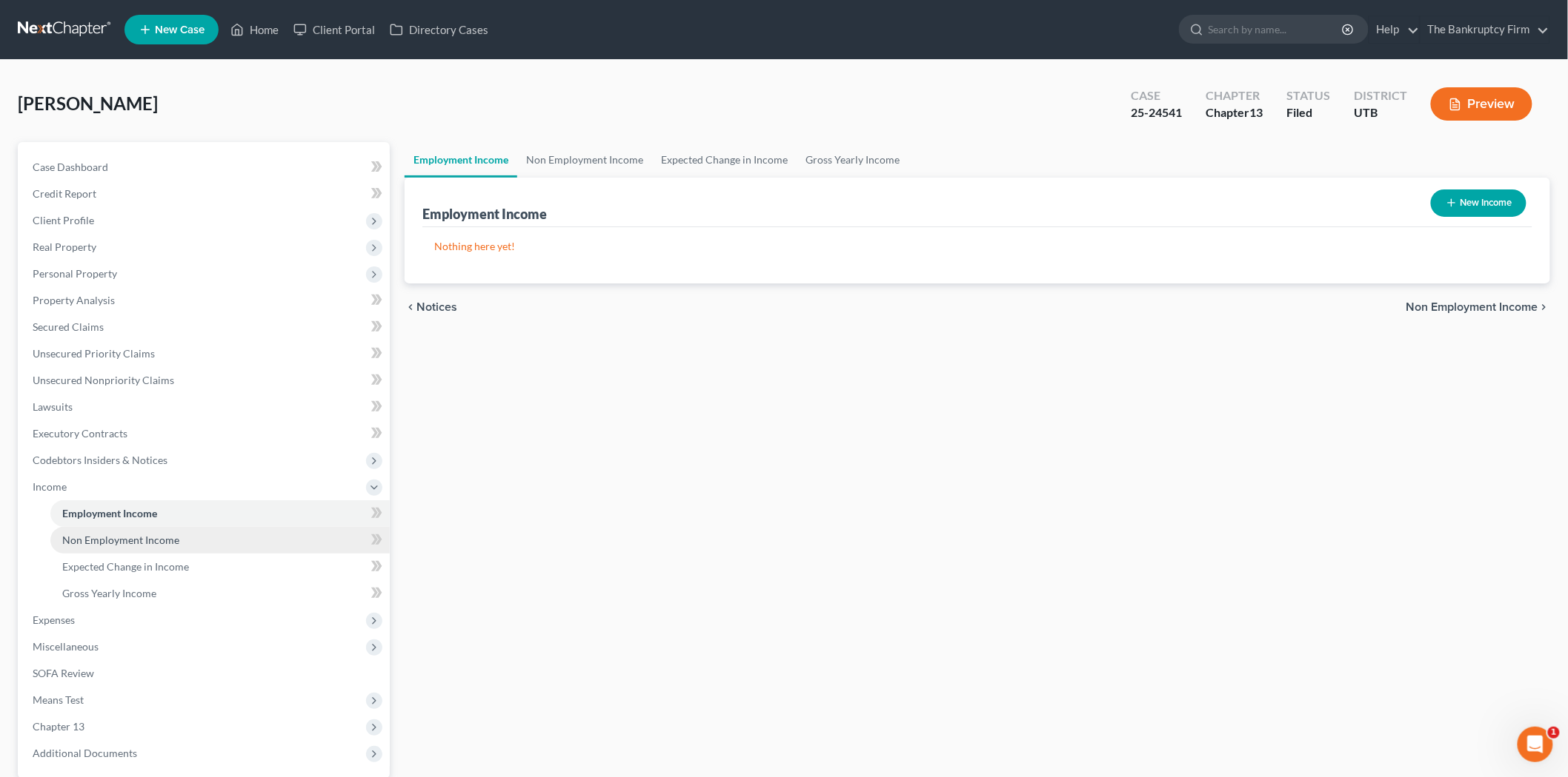
click at [197, 529] on link "Non Employment Income" at bounding box center [220, 541] width 339 height 27
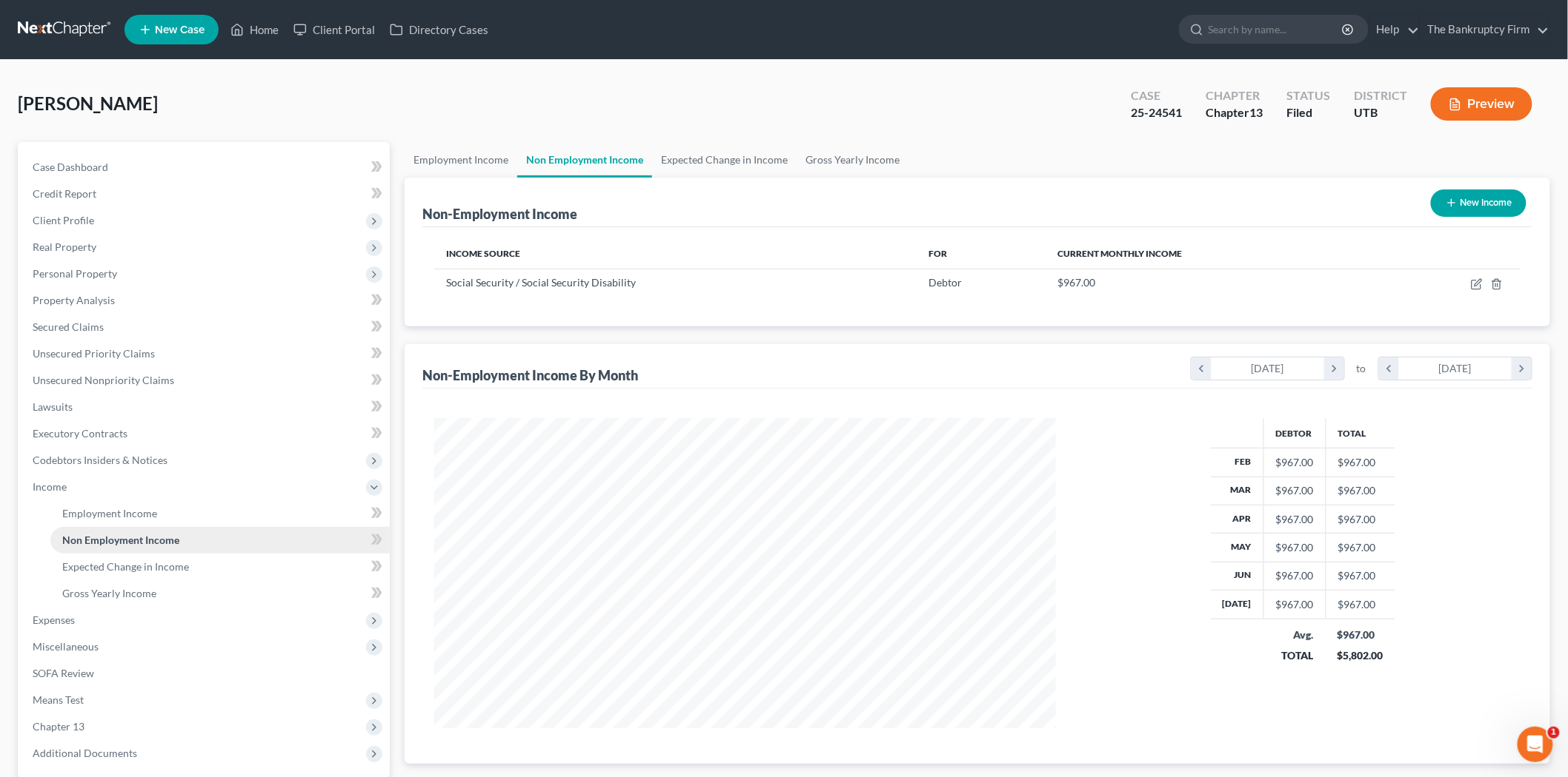
scroll to position [310, 651]
click at [209, 511] on link "Employment Income" at bounding box center [220, 514] width 339 height 27
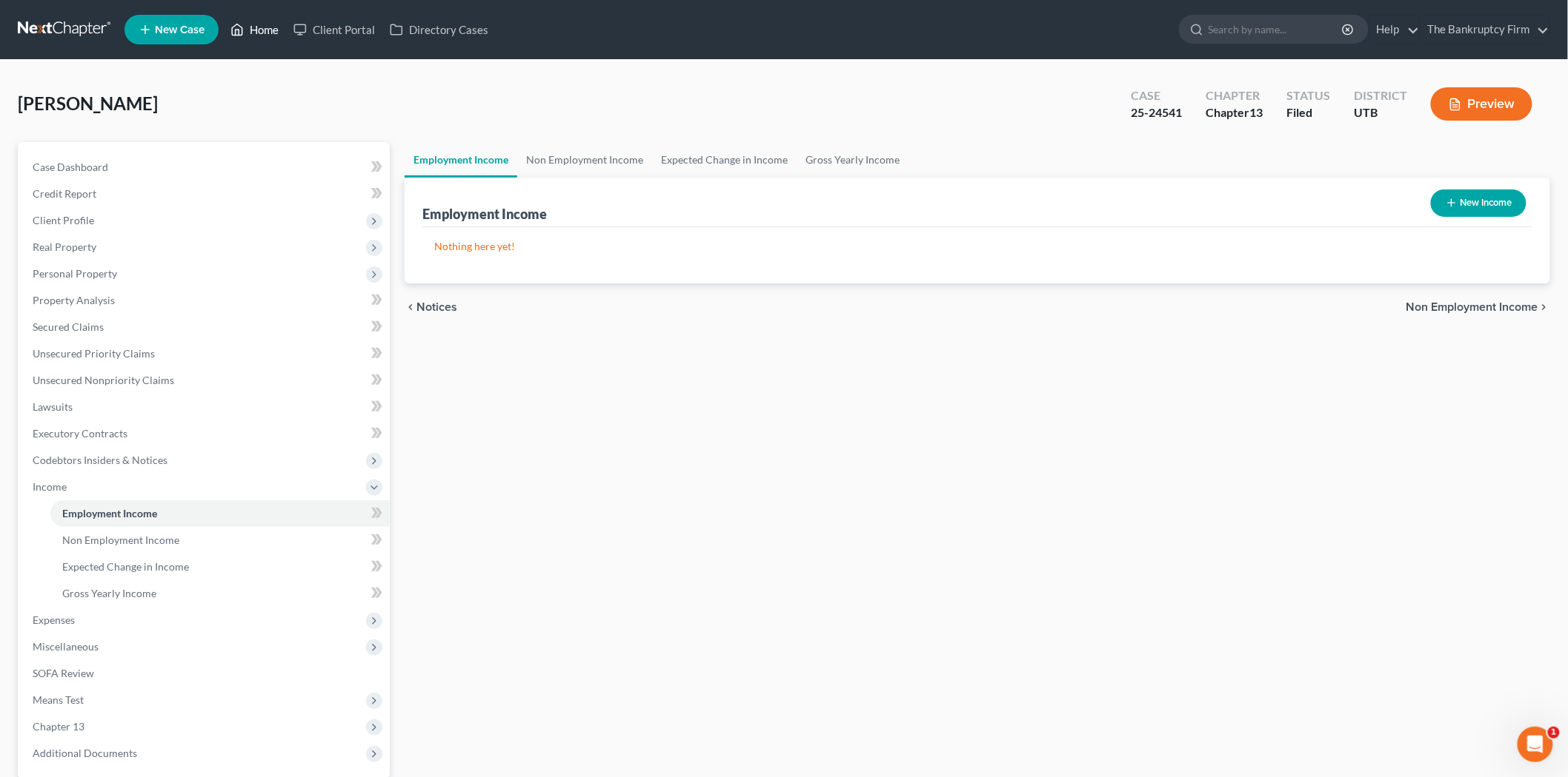
click at [269, 38] on link "Home" at bounding box center [254, 30] width 63 height 27
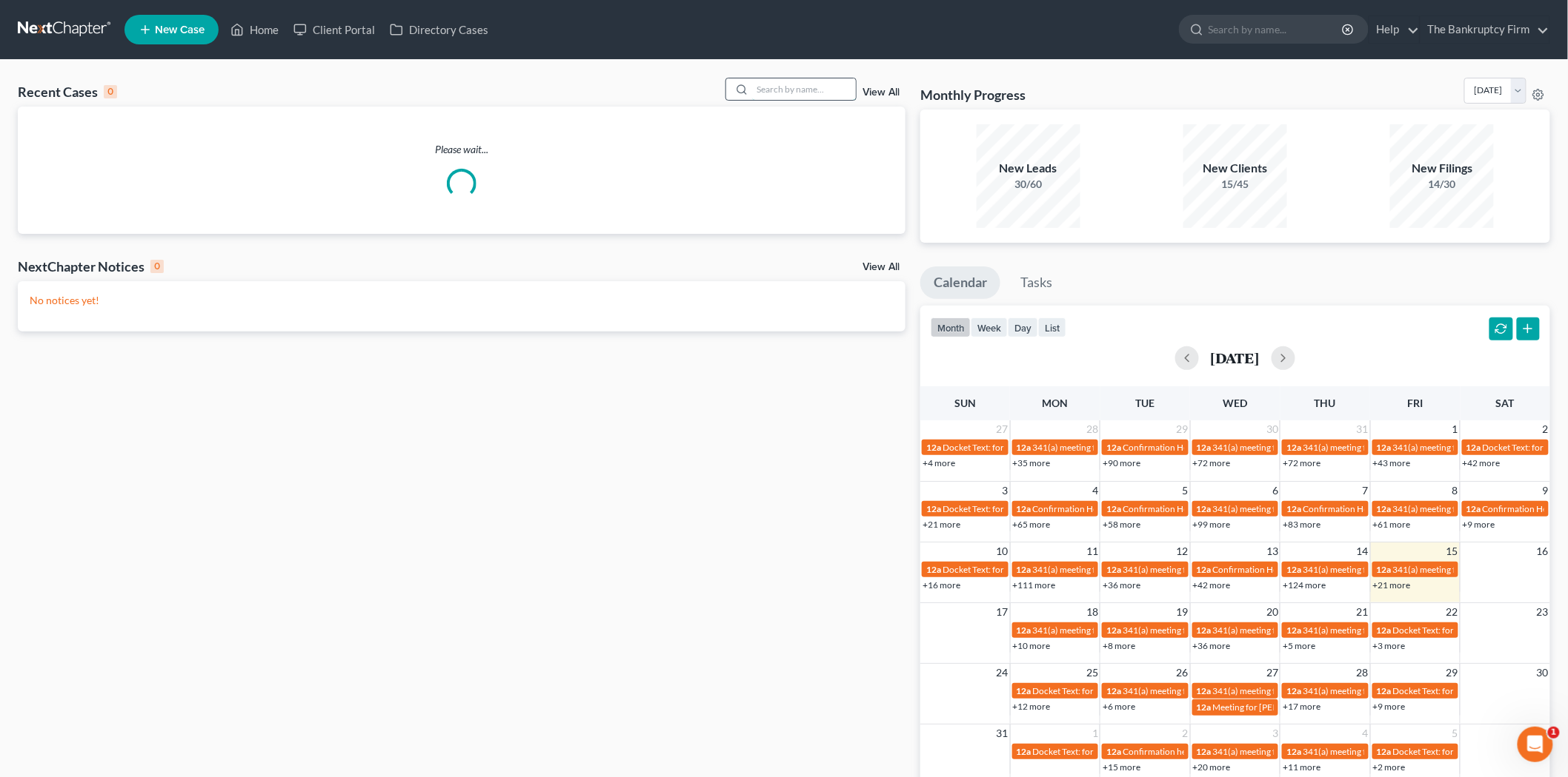
click at [808, 87] on input "search" at bounding box center [804, 88] width 103 height 21
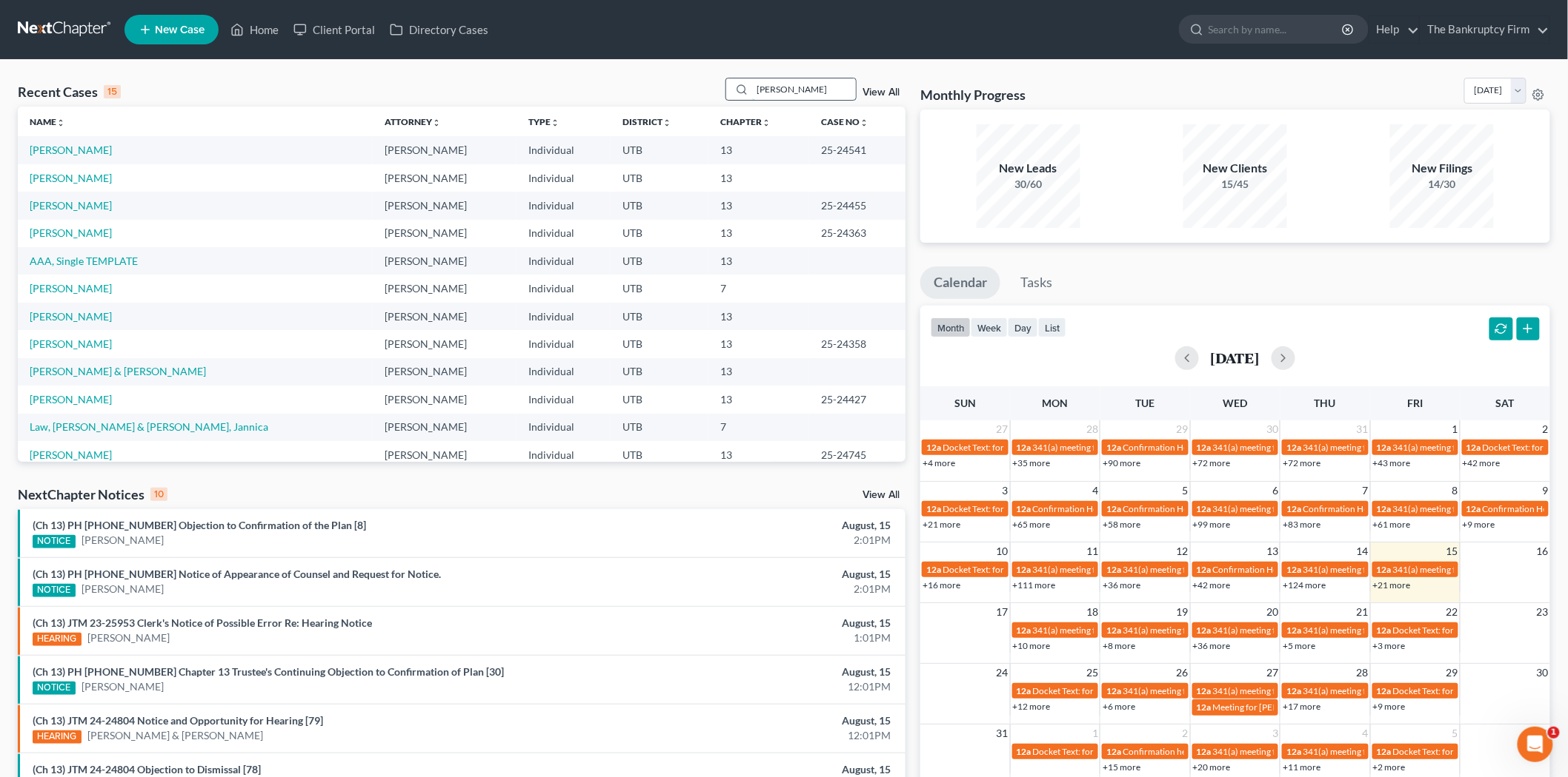
type input "[PERSON_NAME]"
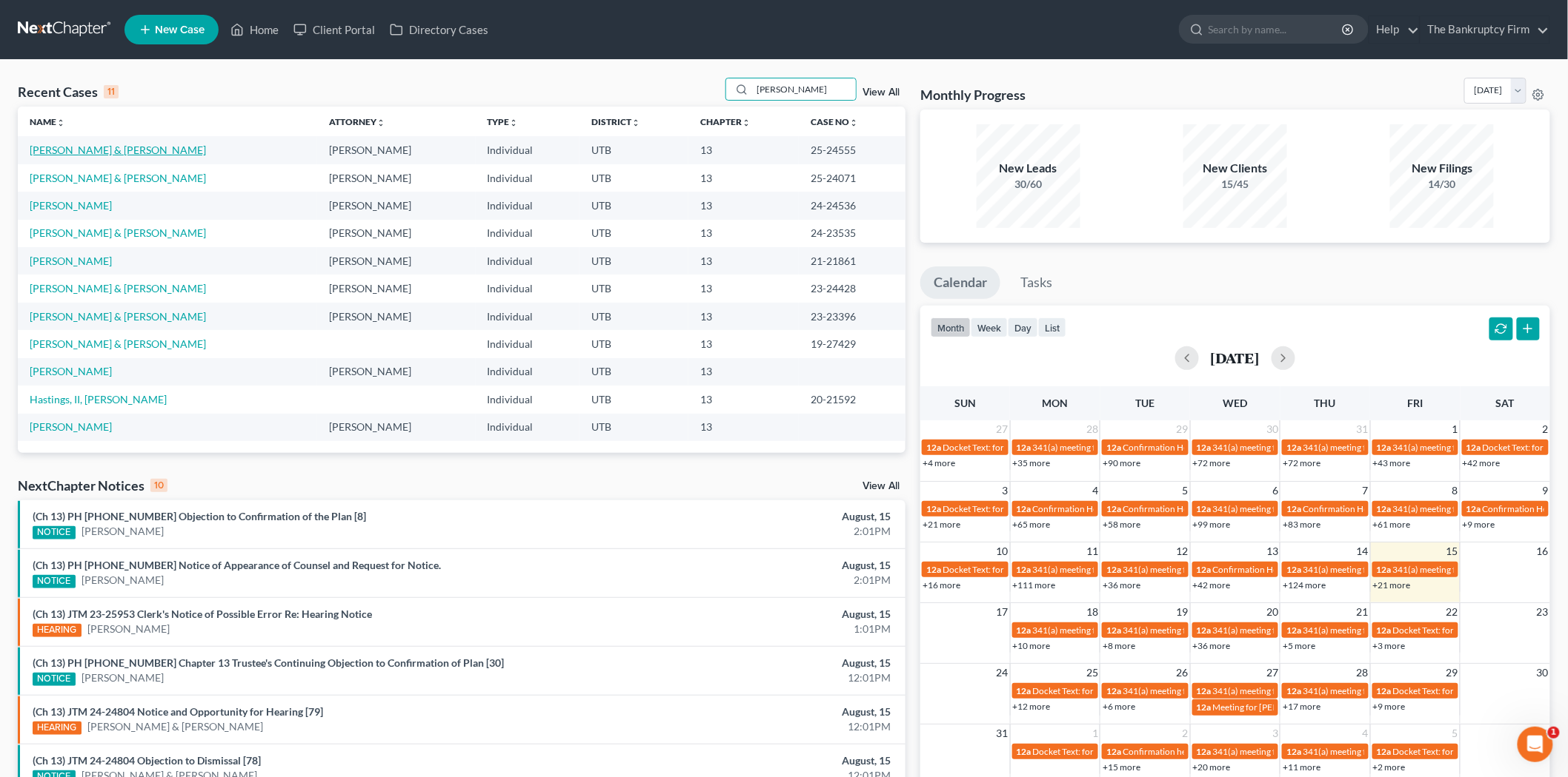
click at [52, 143] on link "[PERSON_NAME] & [PERSON_NAME]" at bounding box center [117, 150] width 176 height 13
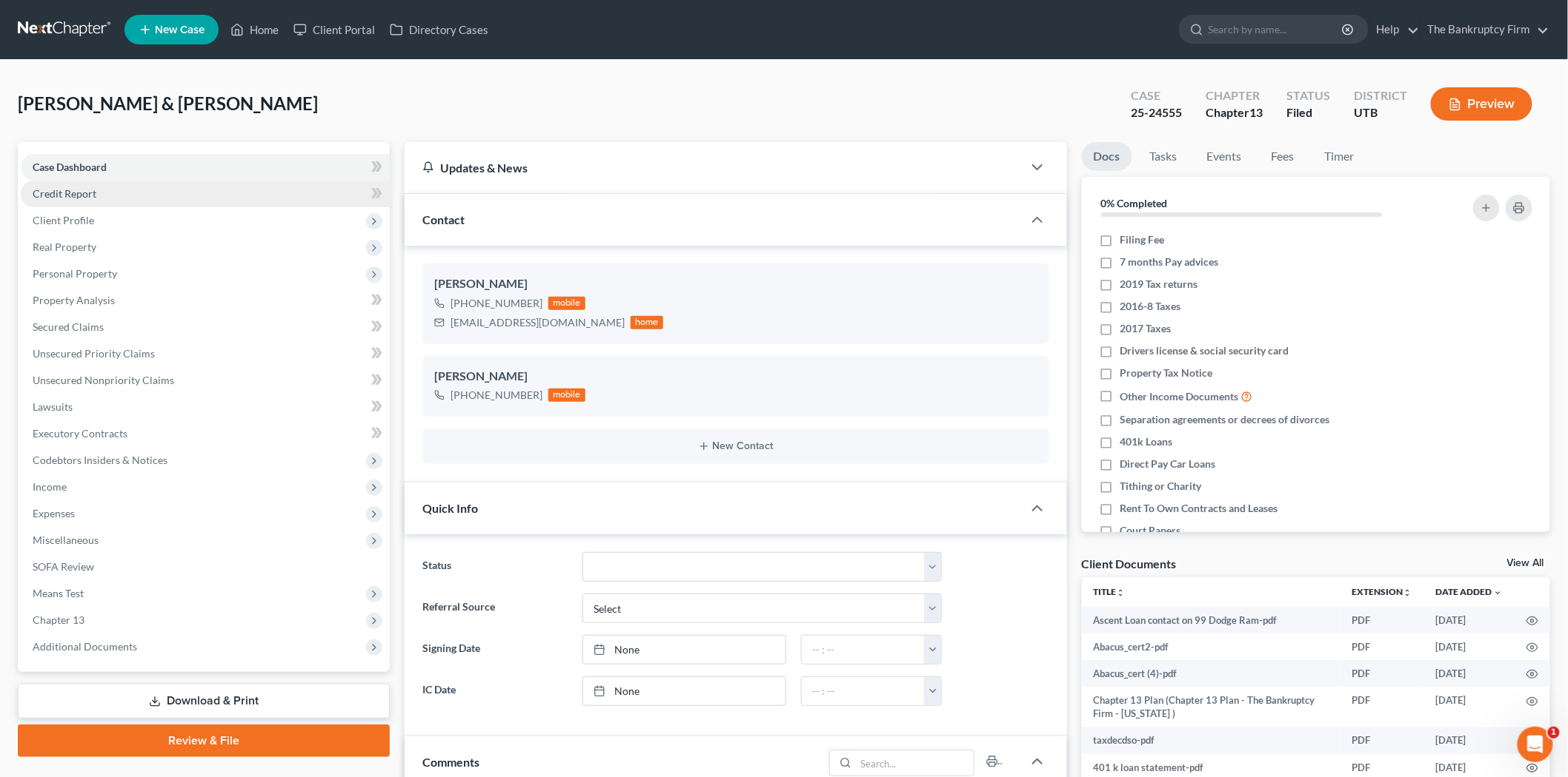
scroll to position [13, 0]
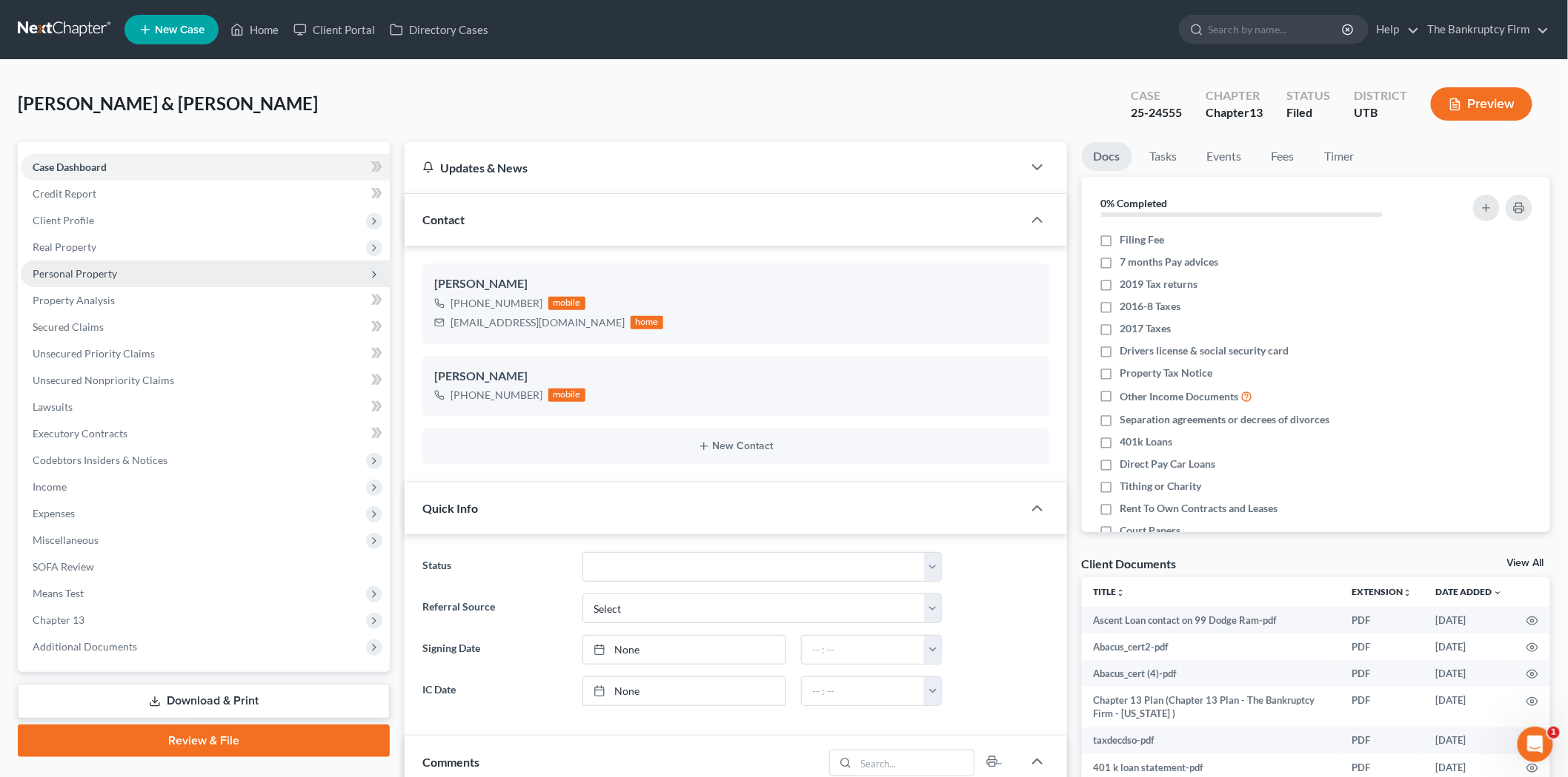
click at [123, 278] on span "Personal Property" at bounding box center [205, 274] width 369 height 27
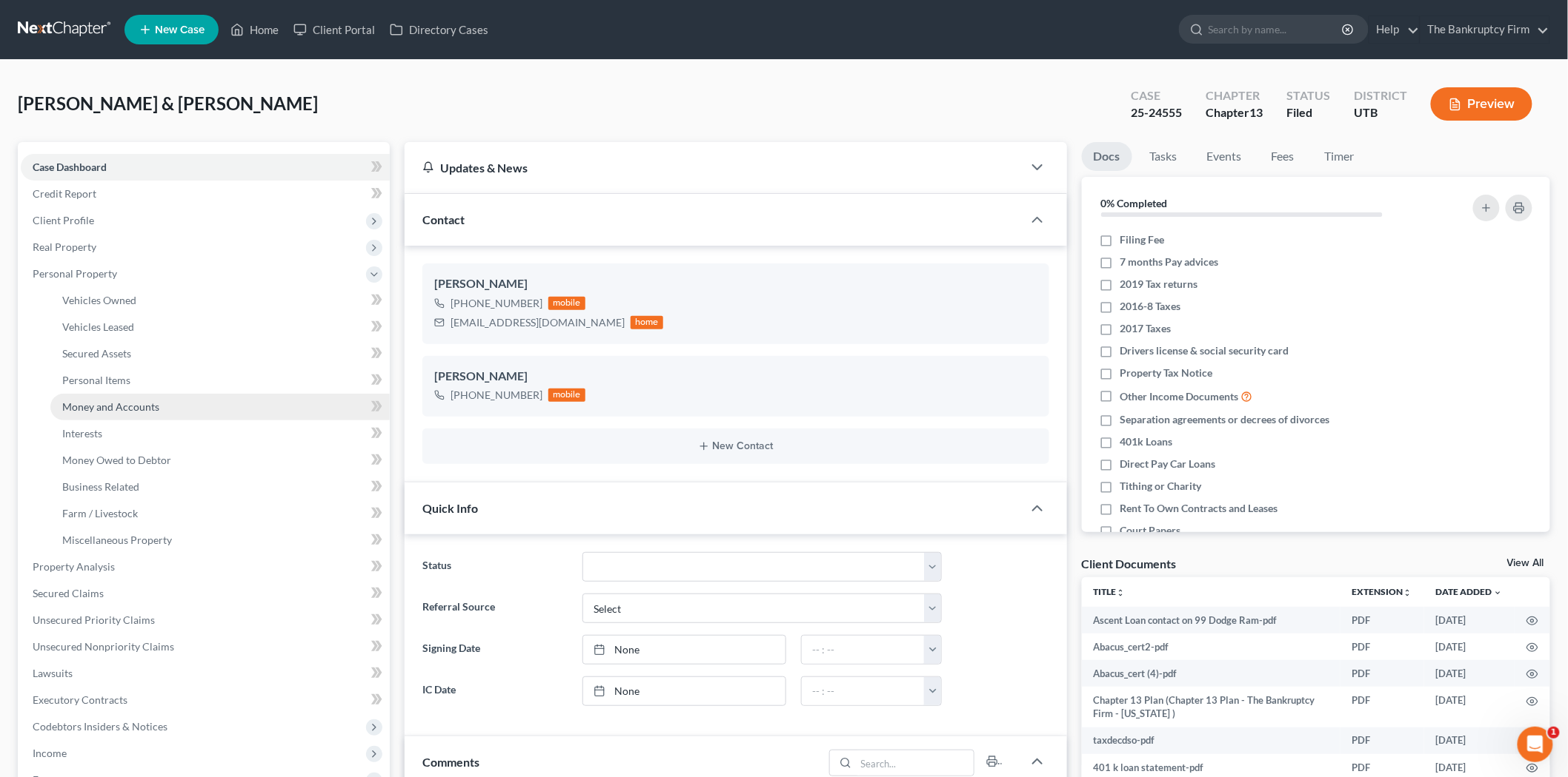
click at [159, 394] on link "Money and Accounts" at bounding box center [220, 407] width 339 height 27
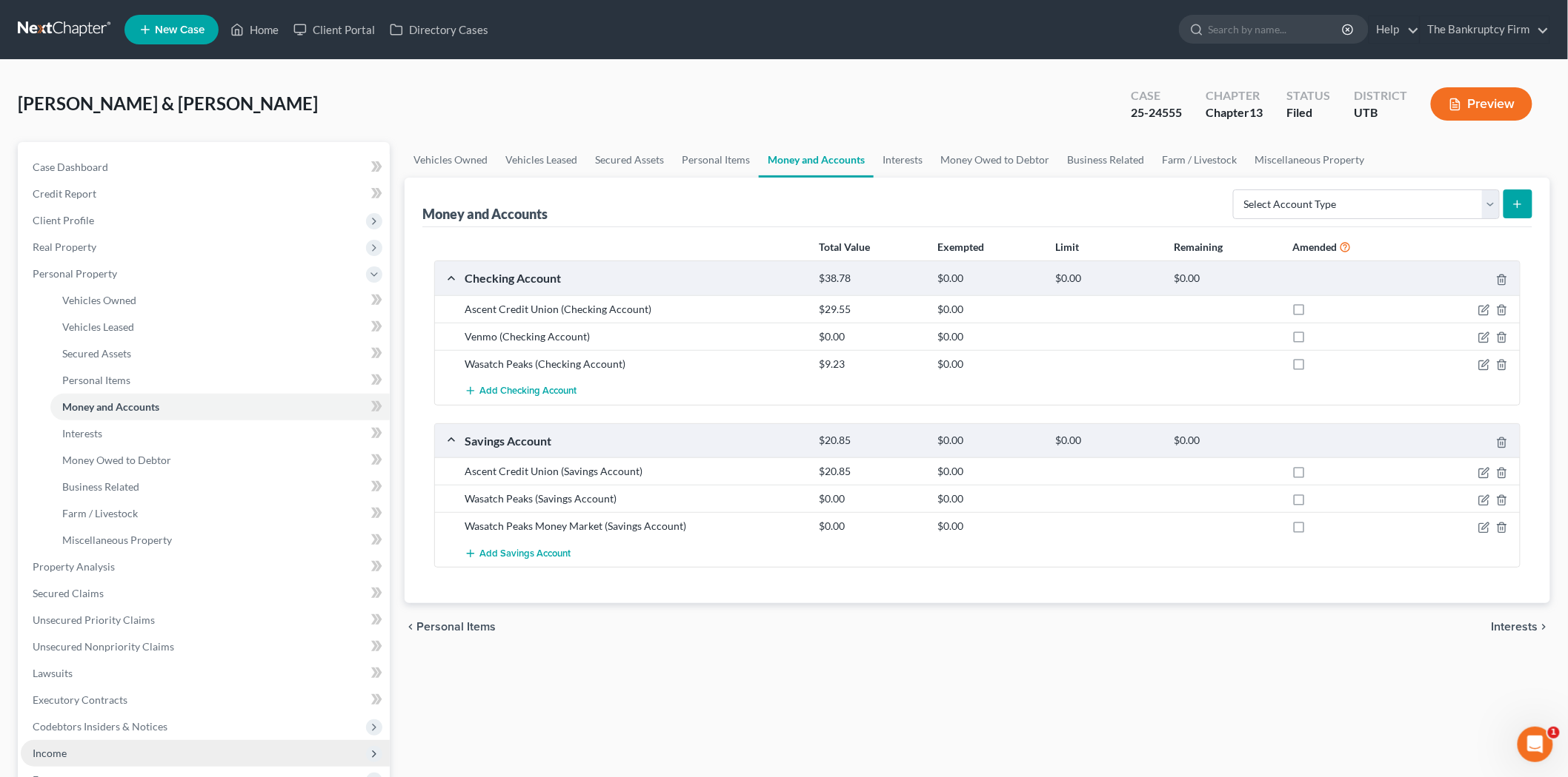
click at [127, 748] on span "Income" at bounding box center [205, 754] width 369 height 27
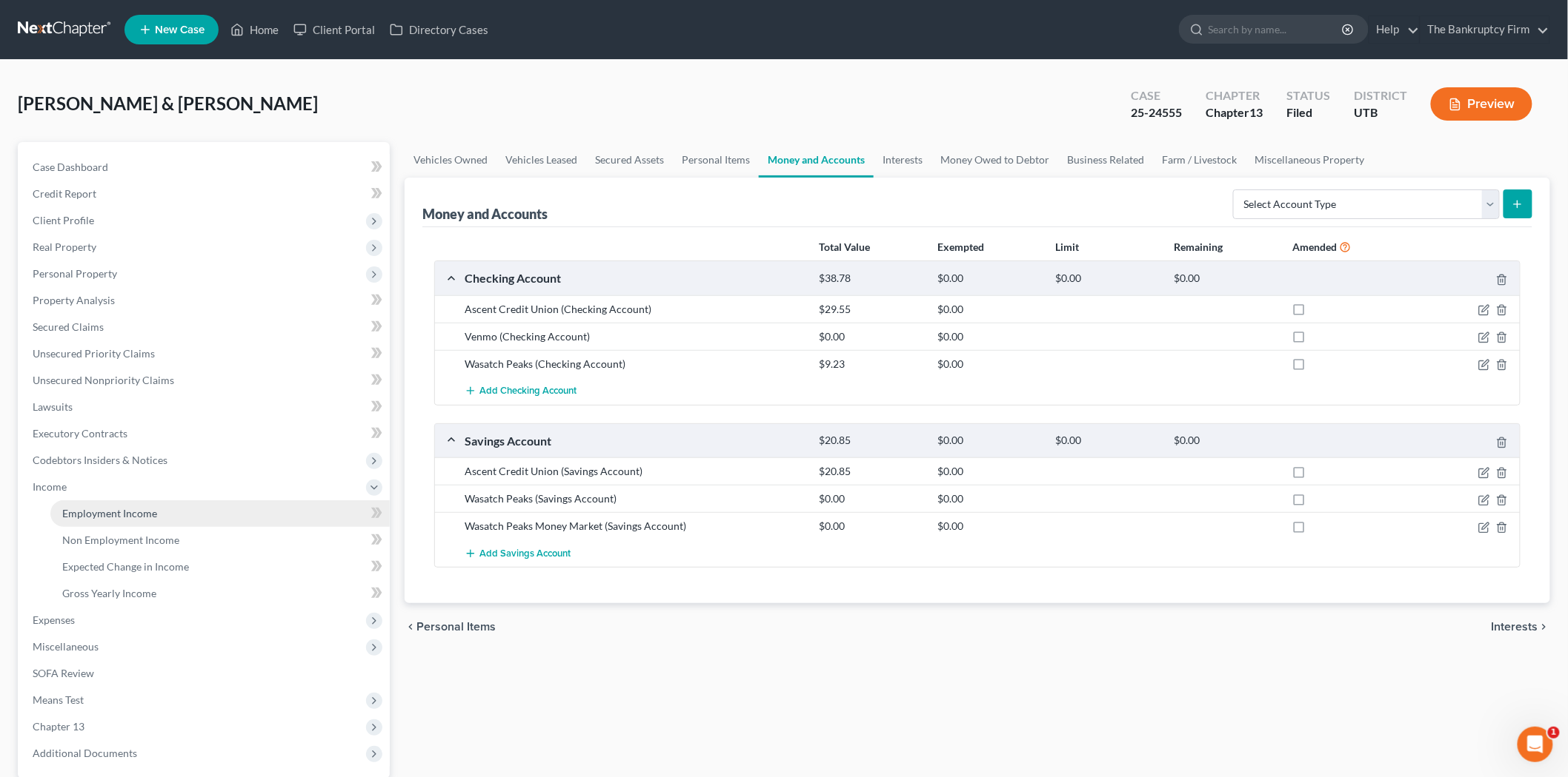
click at [187, 509] on link "Employment Income" at bounding box center [220, 514] width 339 height 27
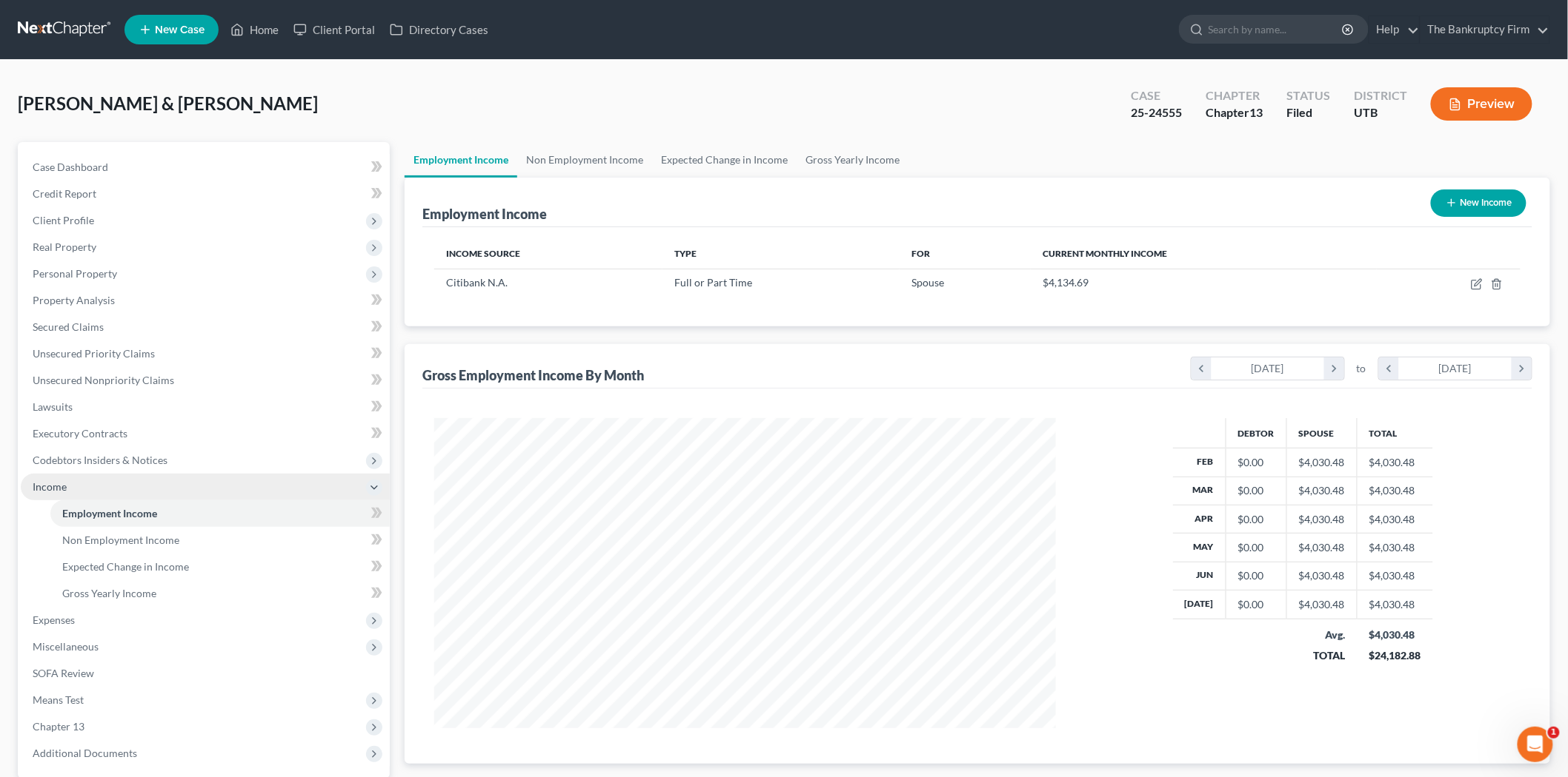
scroll to position [310, 651]
click at [250, 31] on link "Home" at bounding box center [254, 30] width 63 height 27
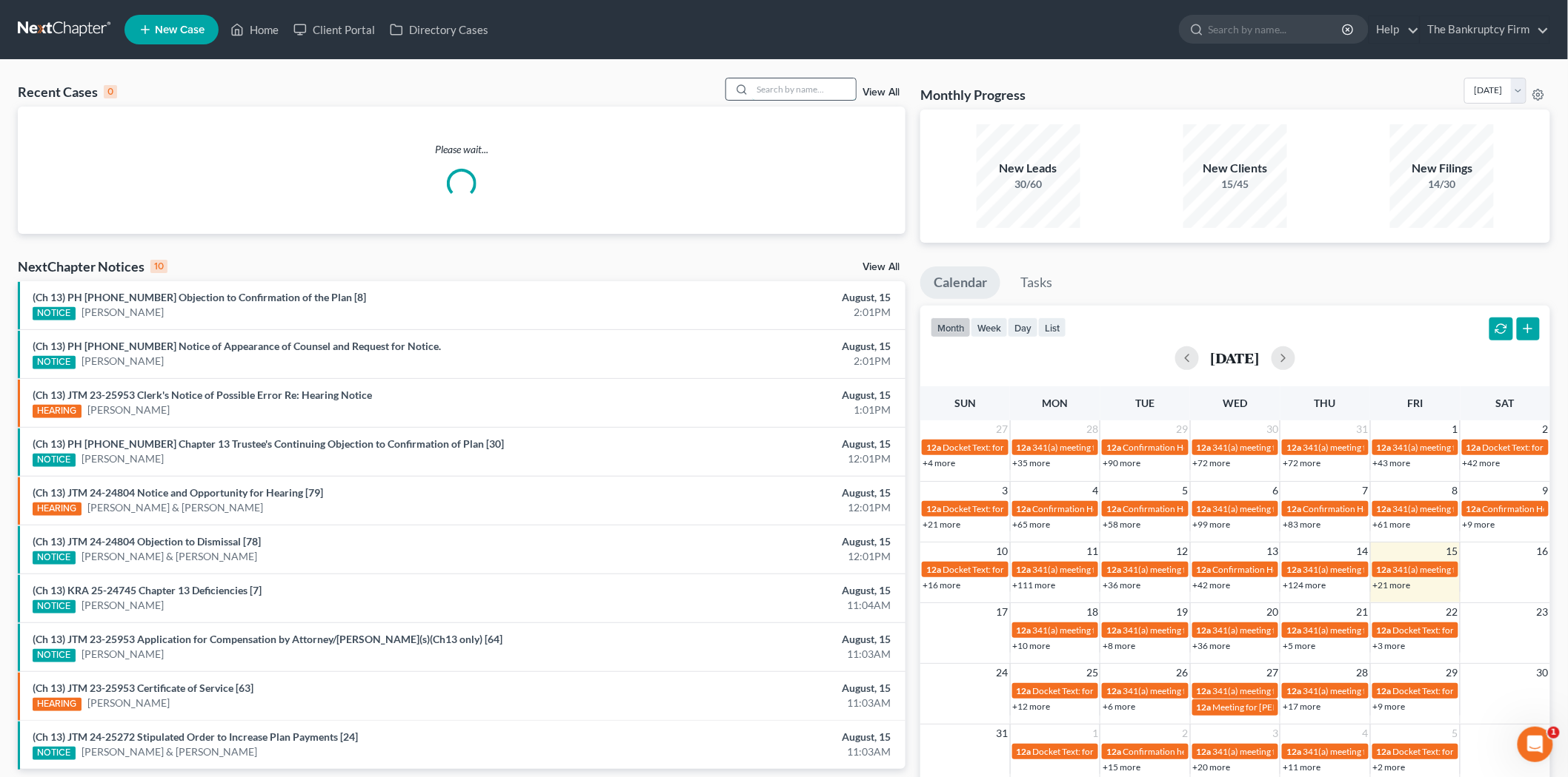
click at [786, 87] on input "search" at bounding box center [804, 88] width 103 height 21
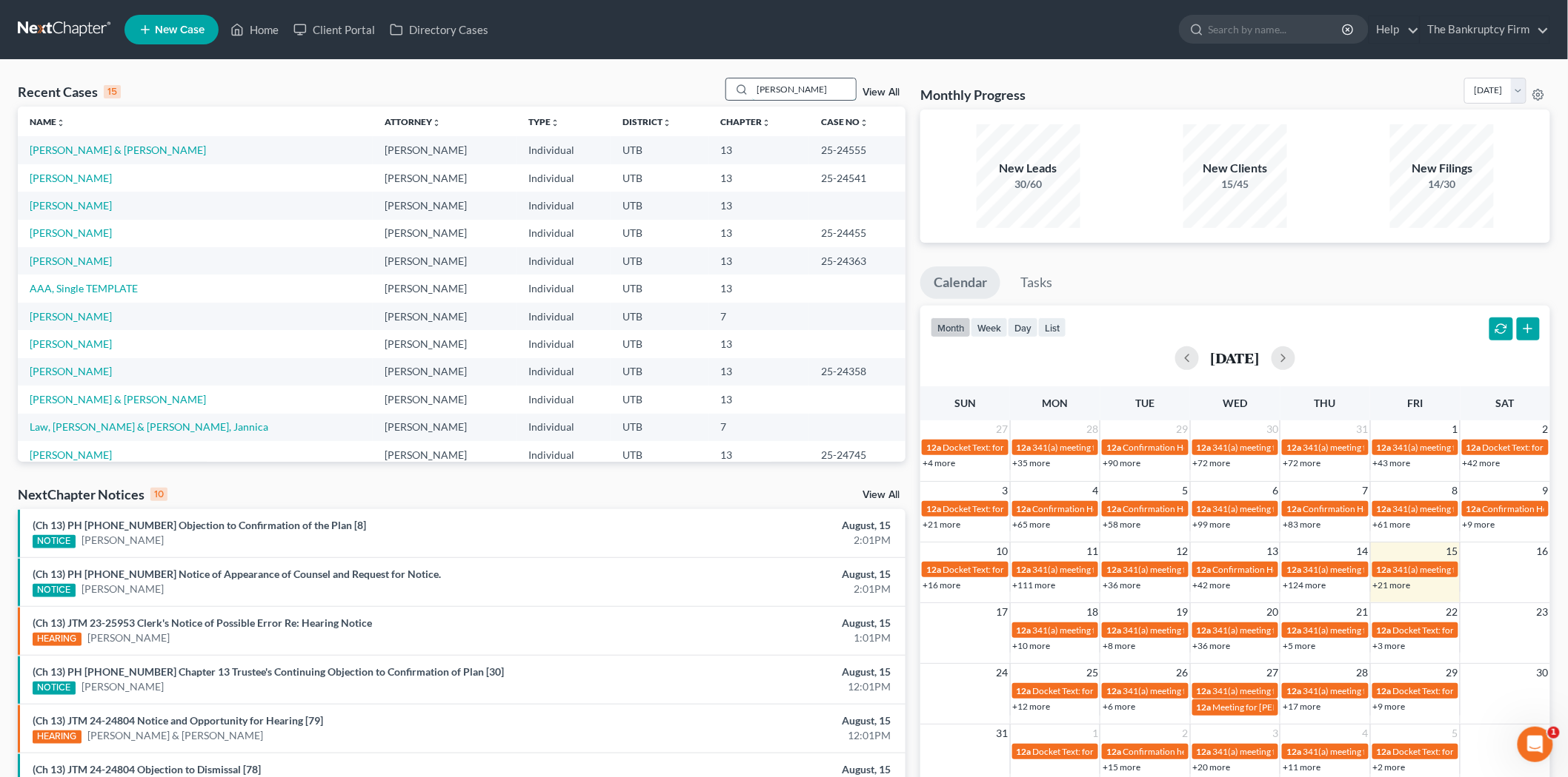
type input "[PERSON_NAME]"
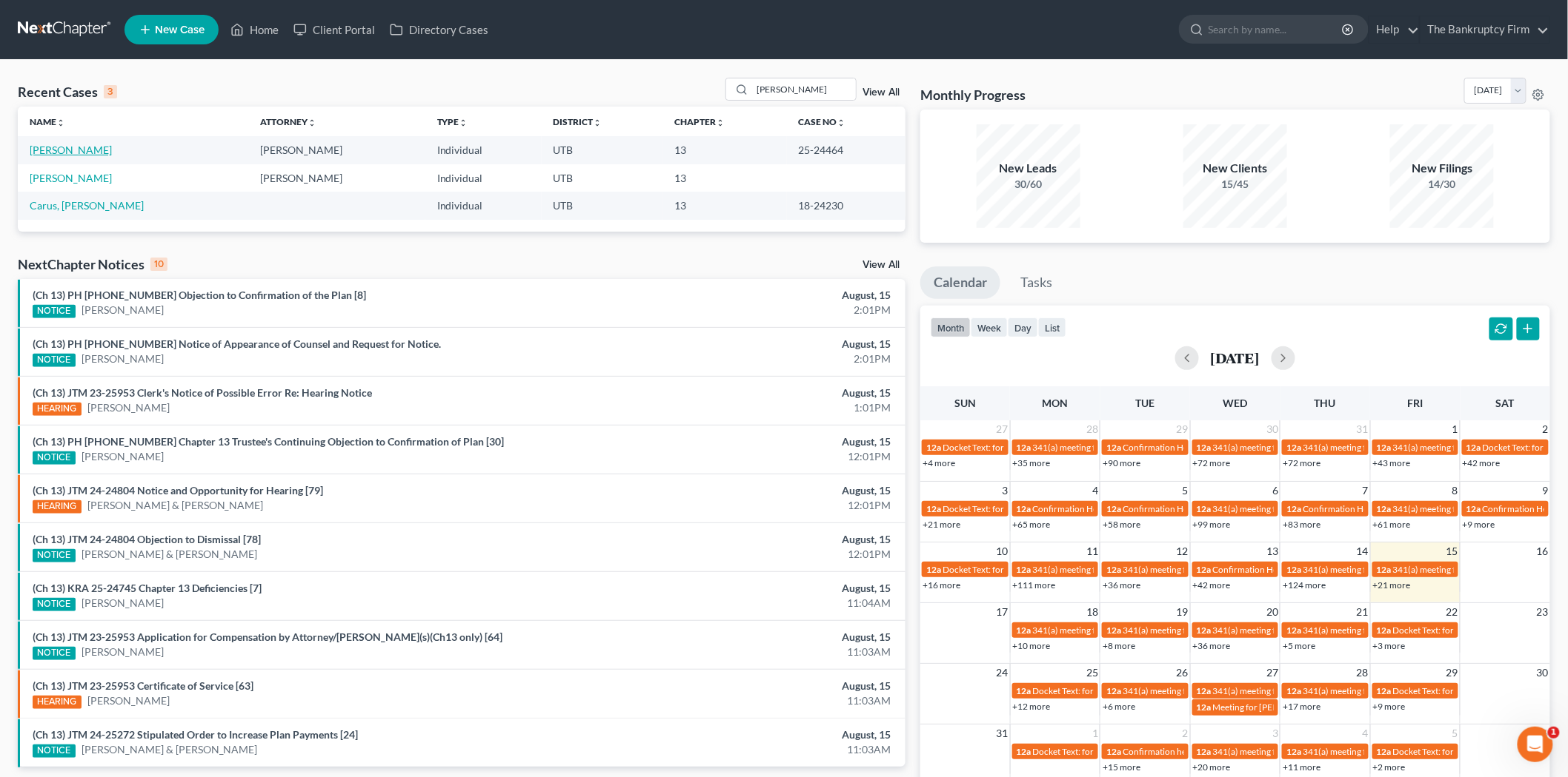
click at [60, 145] on link "[PERSON_NAME]" at bounding box center [71, 150] width 82 height 13
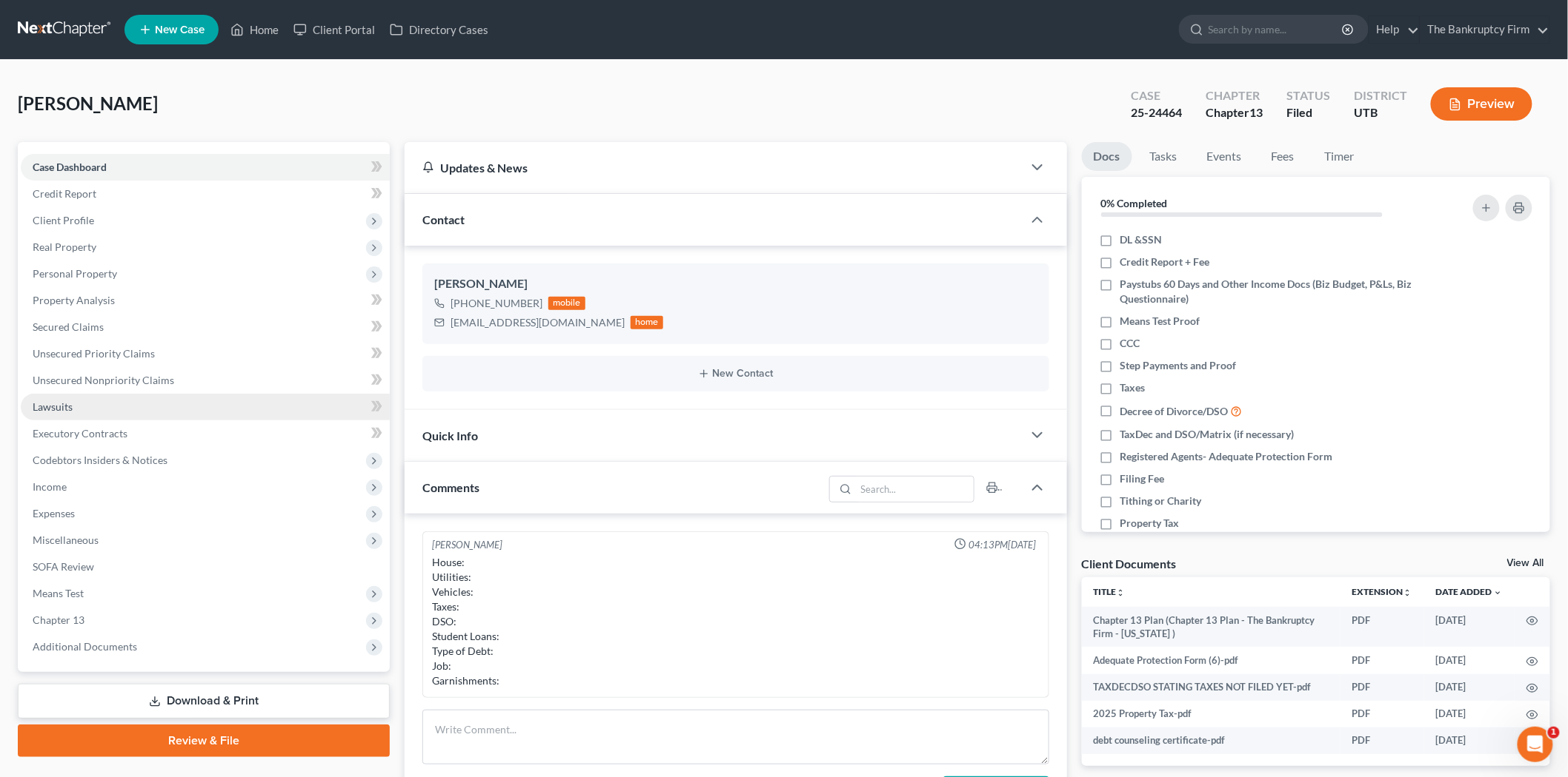
drag, startPoint x: 225, startPoint y: 271, endPoint x: 215, endPoint y: 413, distance: 142.4
click at [225, 271] on span "Personal Property" at bounding box center [205, 274] width 369 height 27
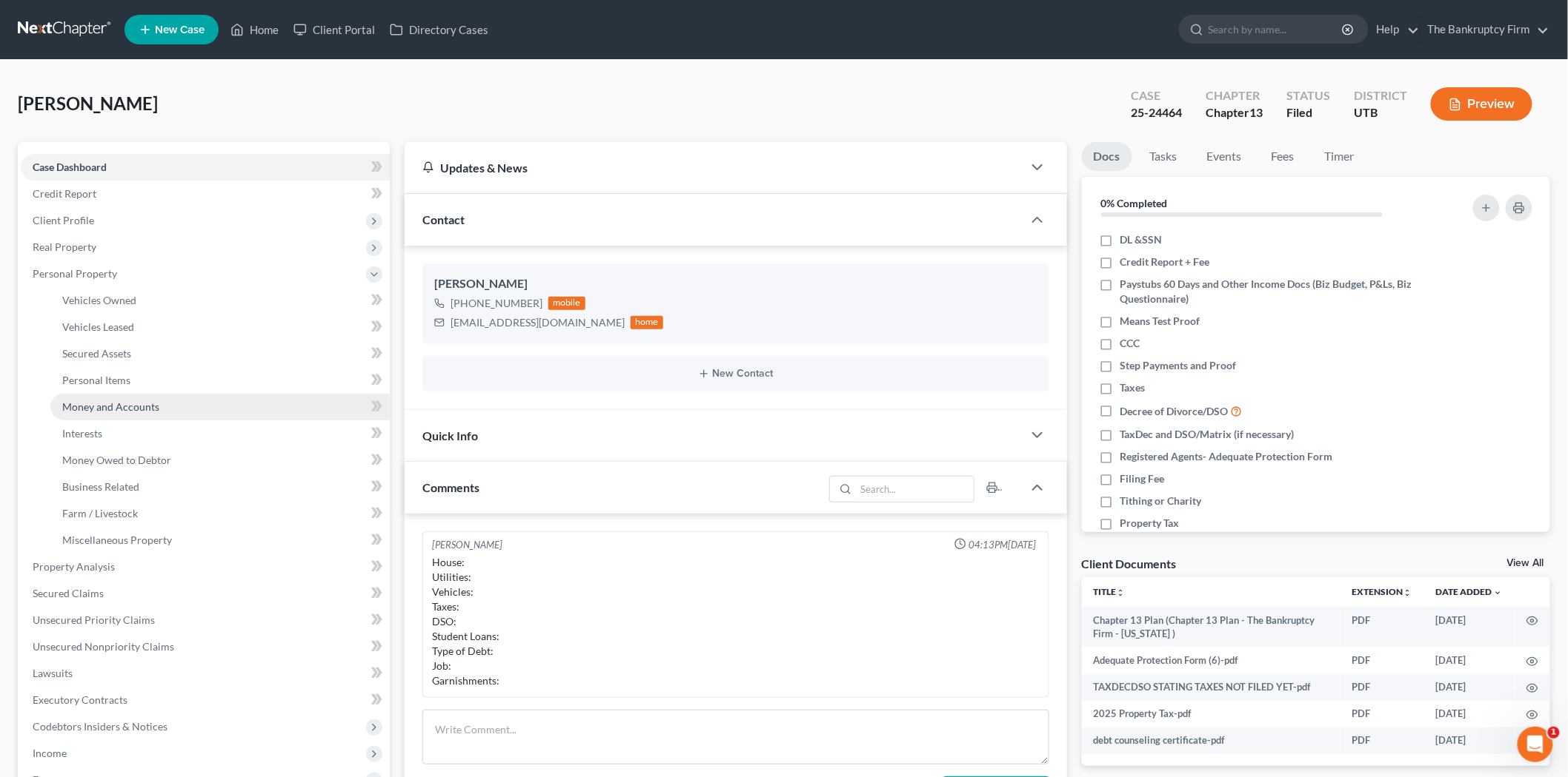
click at [163, 397] on link "Money and Accounts" at bounding box center [220, 407] width 339 height 27
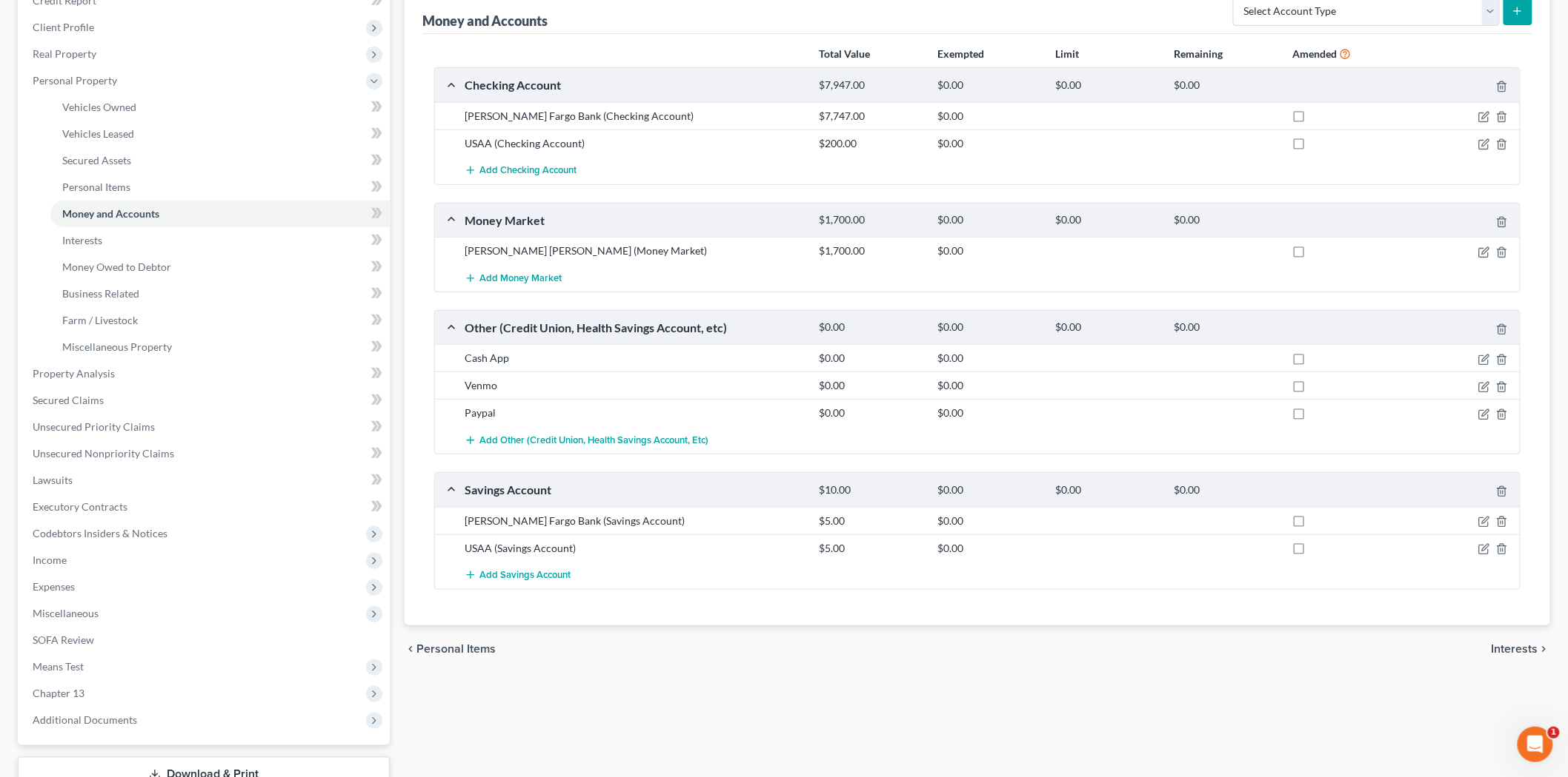
scroll to position [165, 0]
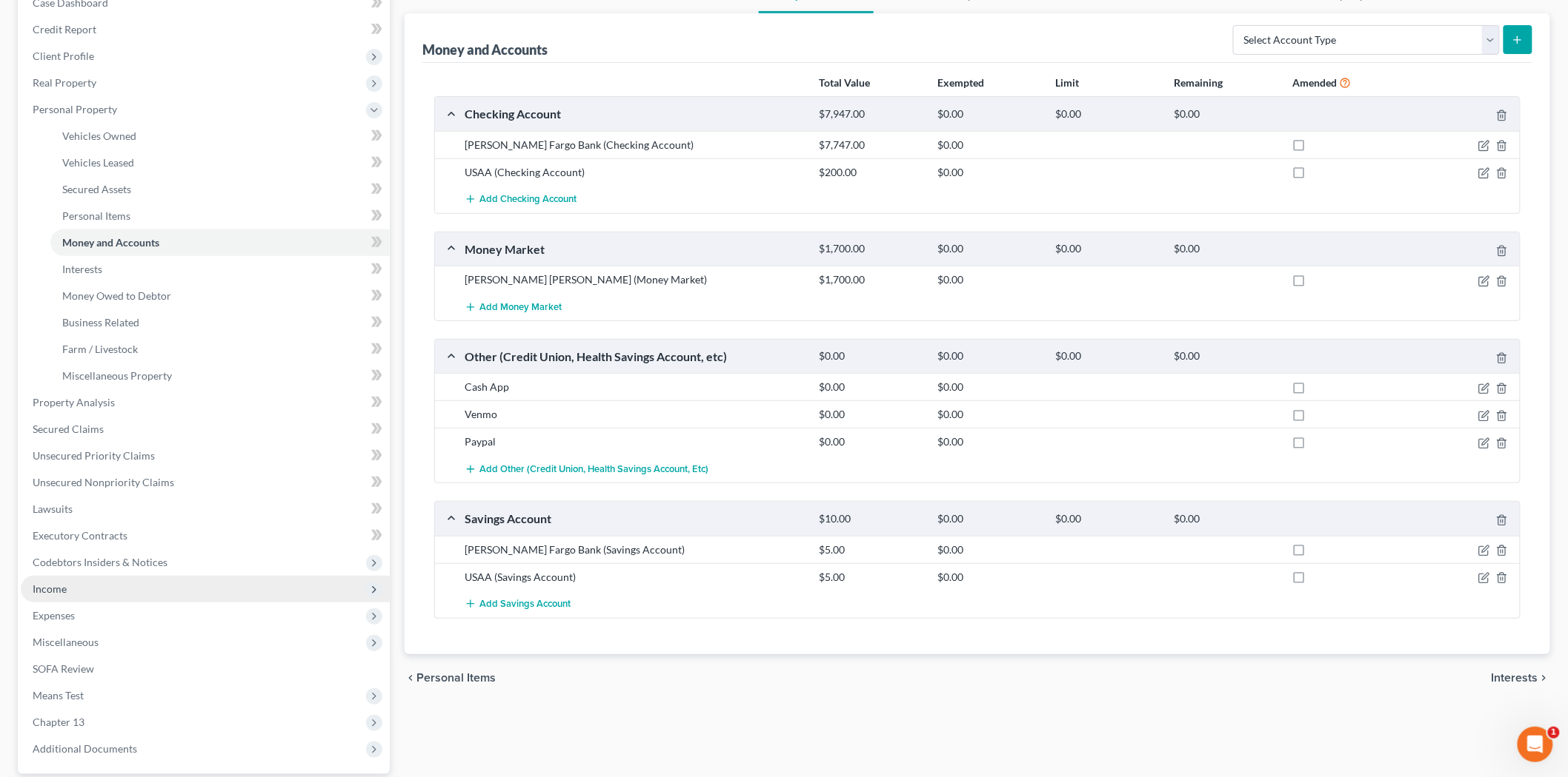
click at [183, 589] on span "Income" at bounding box center [205, 589] width 369 height 27
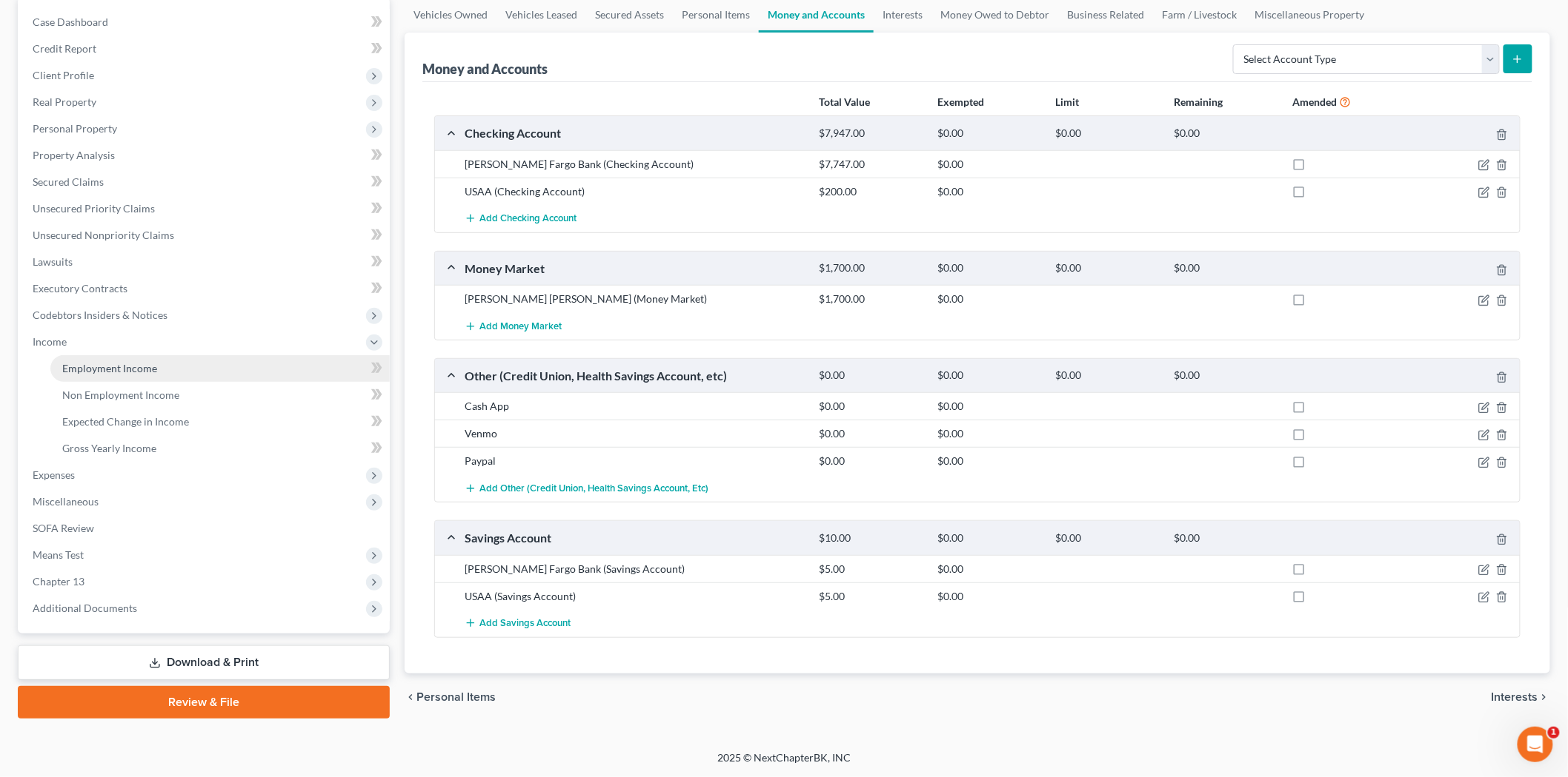
click at [155, 360] on link "Employment Income" at bounding box center [220, 368] width 339 height 27
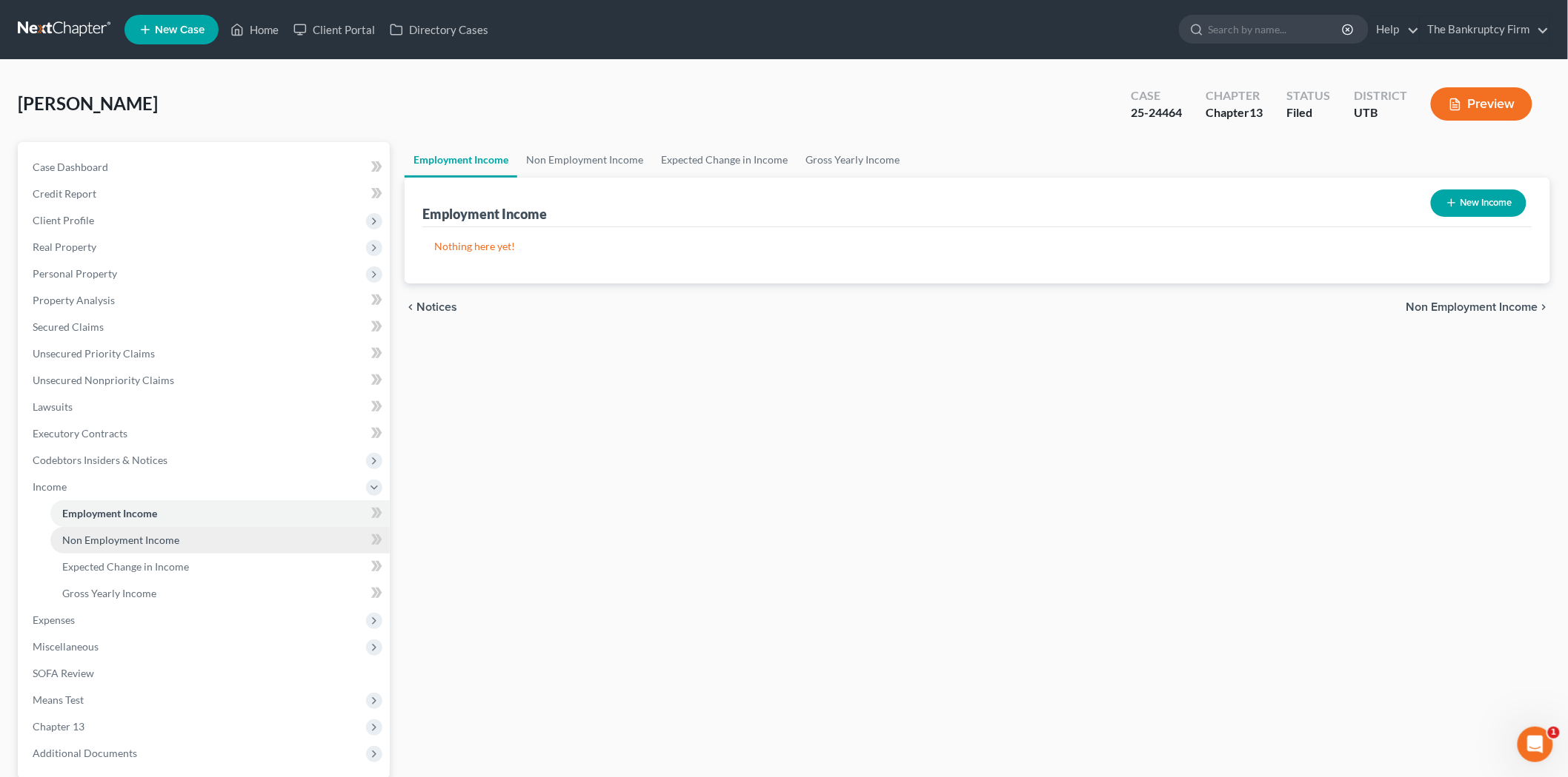
click at [165, 543] on span "Non Employment Income" at bounding box center [121, 541] width 117 height 13
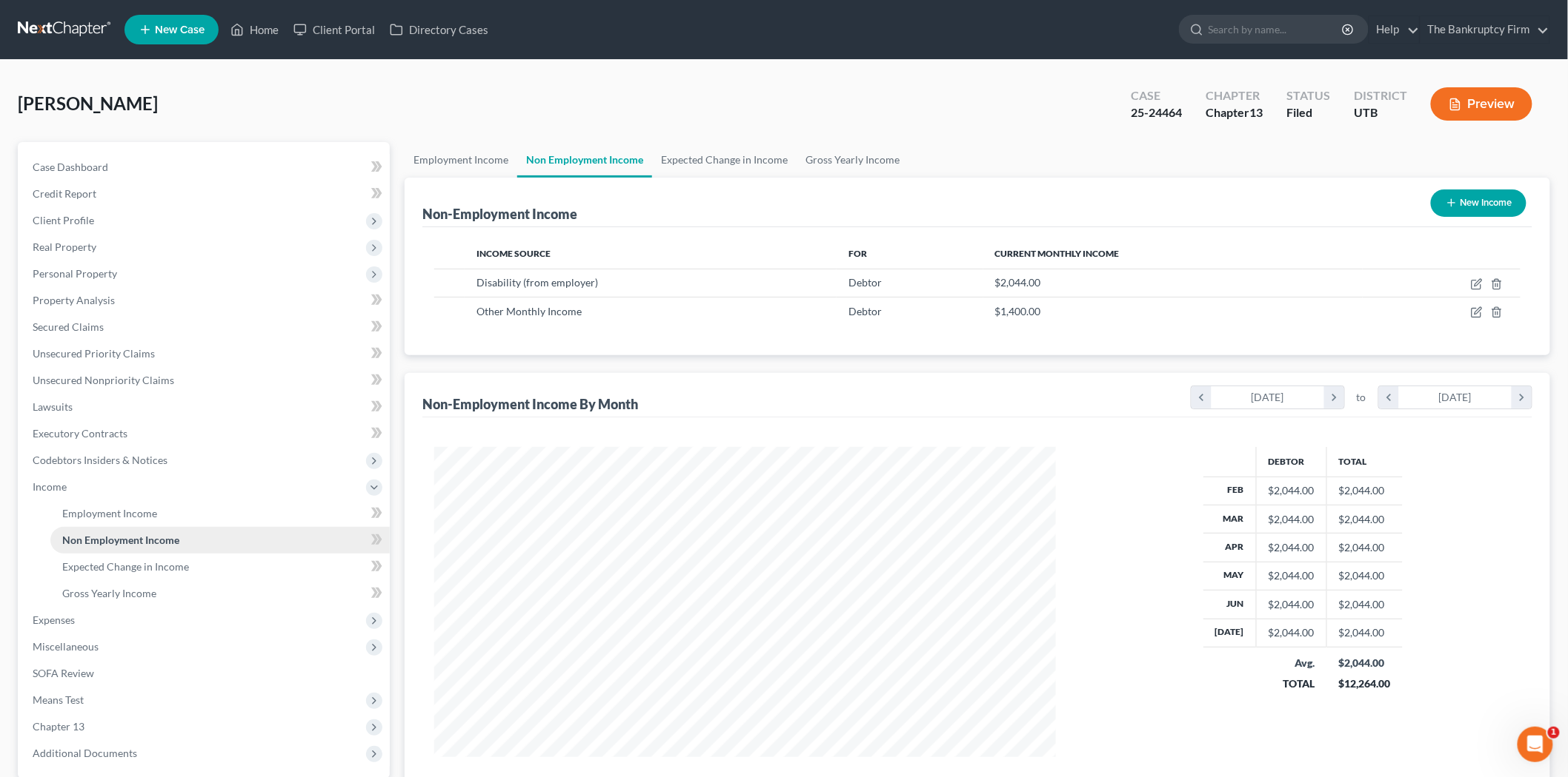
scroll to position [310, 651]
click at [173, 509] on link "Employment Income" at bounding box center [220, 514] width 339 height 27
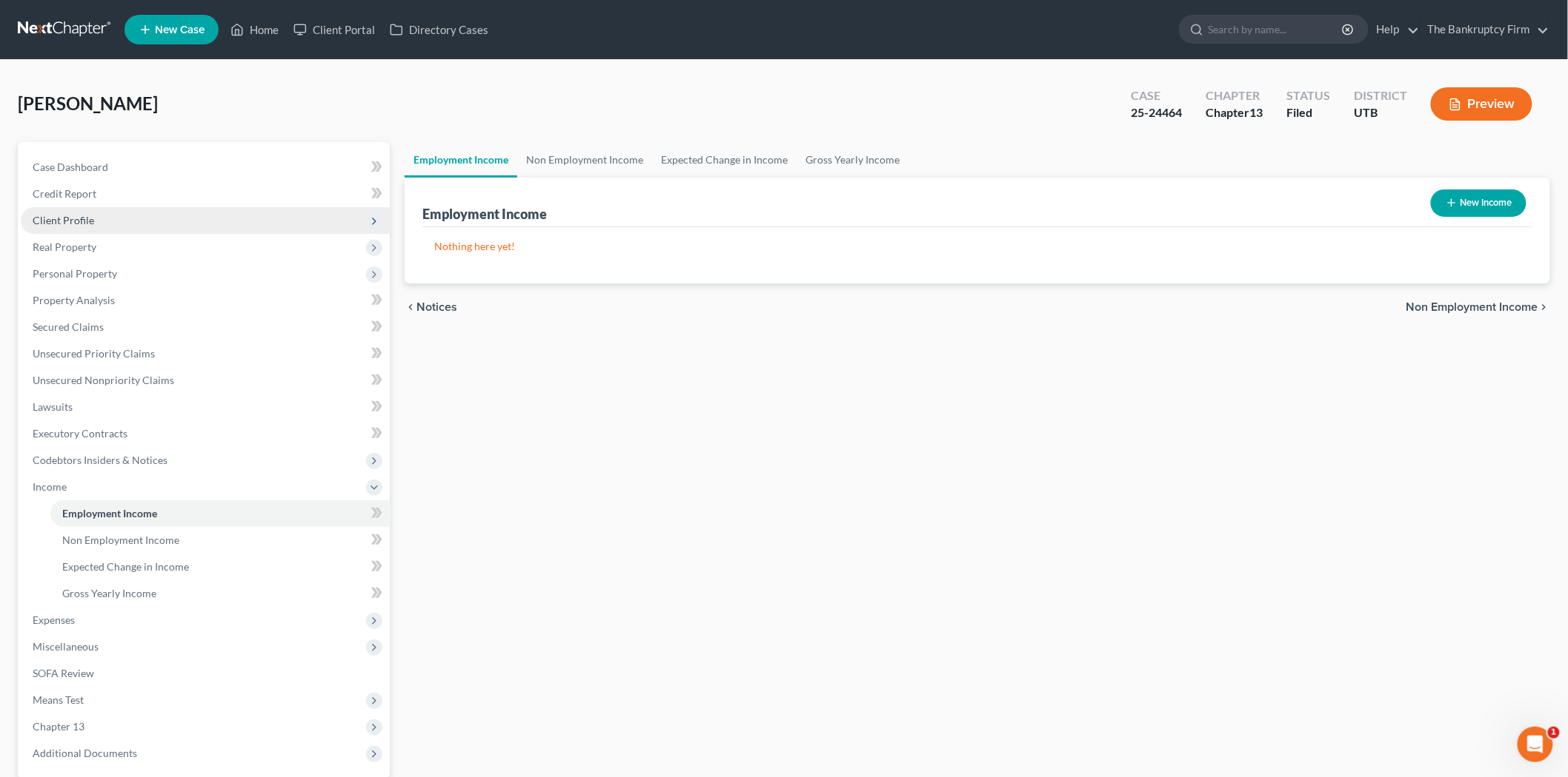
click at [129, 222] on span "Client Profile" at bounding box center [205, 221] width 369 height 27
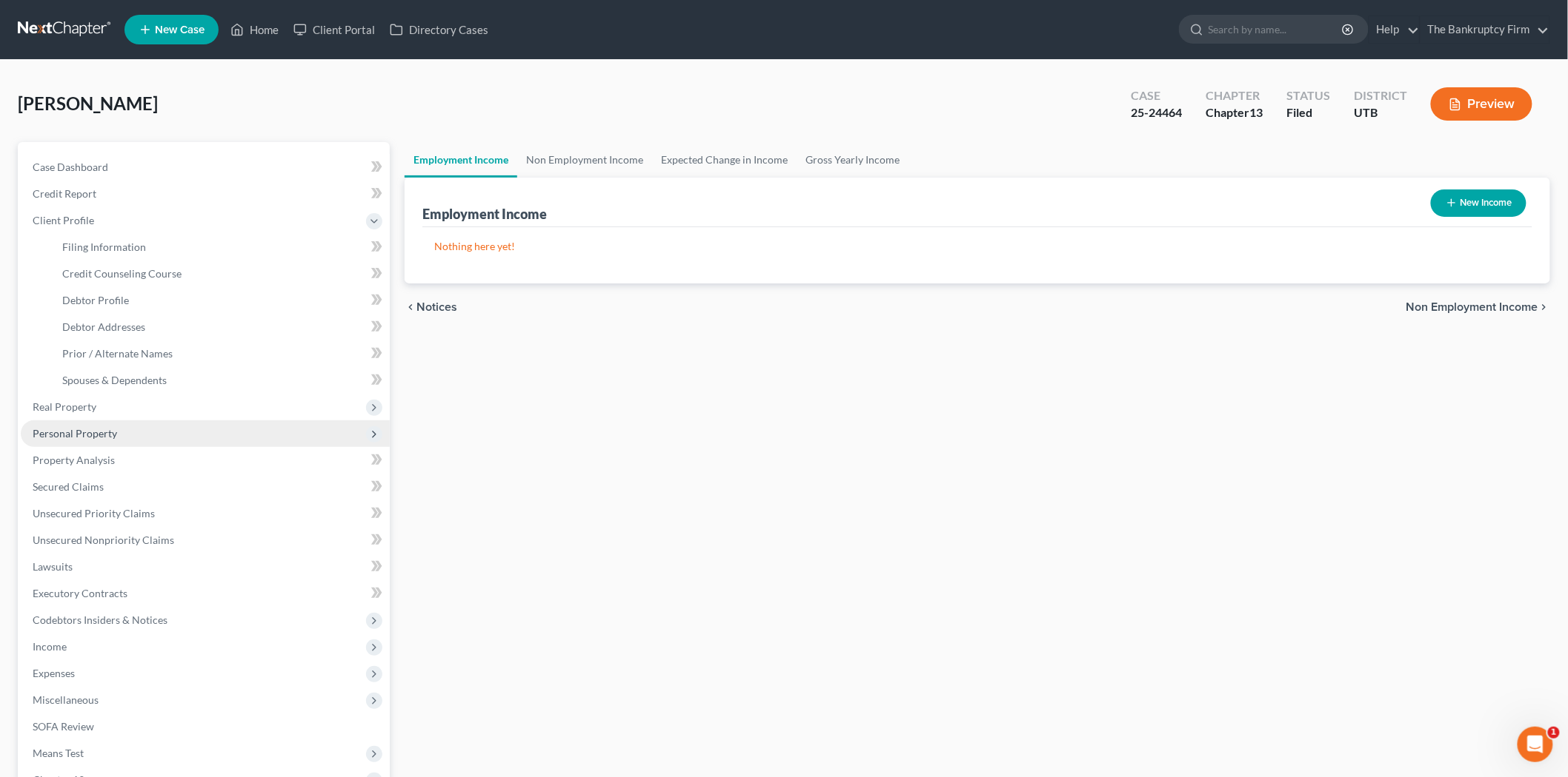
click at [194, 440] on span "Personal Property" at bounding box center [205, 434] width 369 height 27
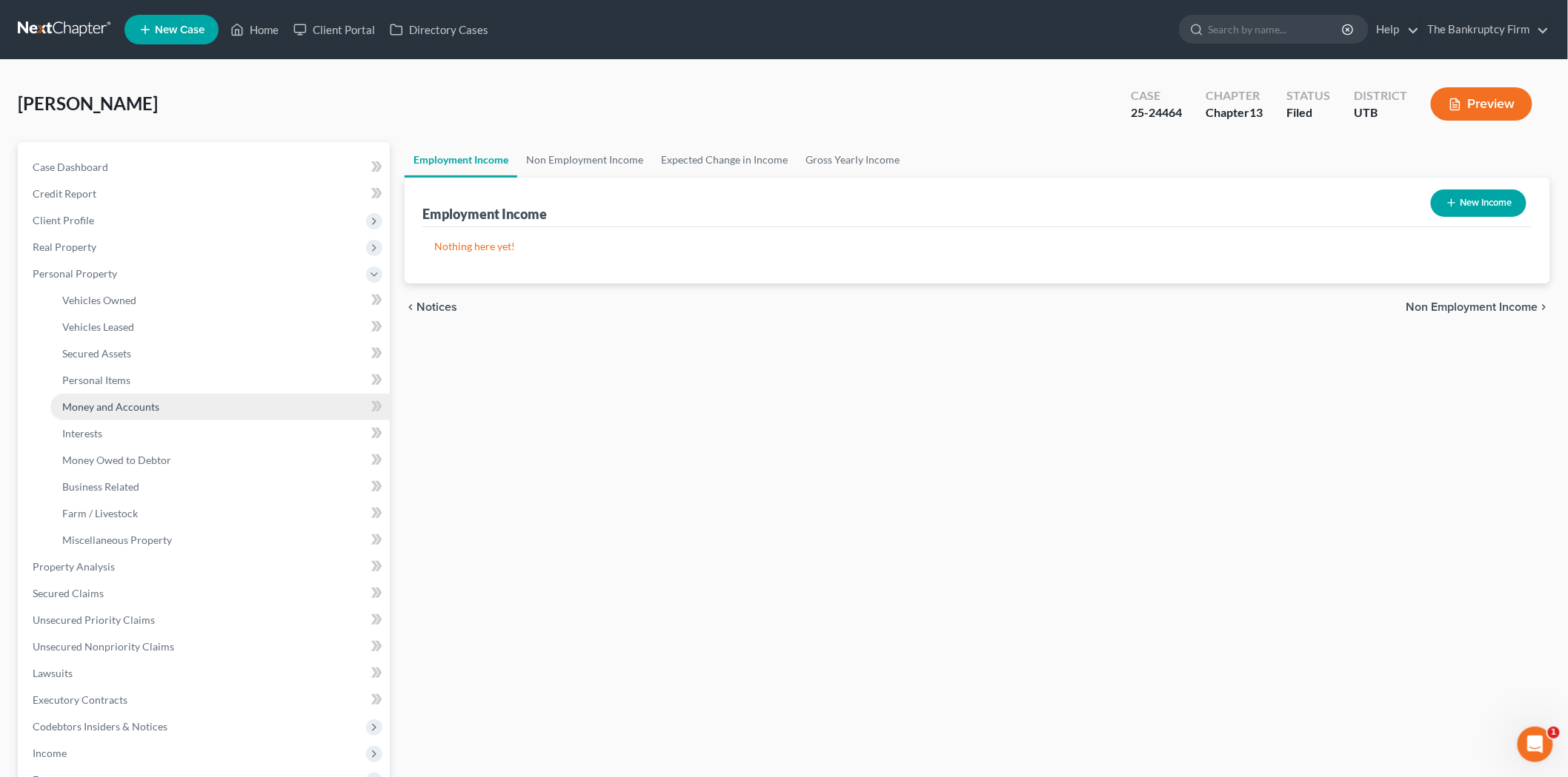
click at [186, 415] on link "Money and Accounts" at bounding box center [220, 407] width 339 height 27
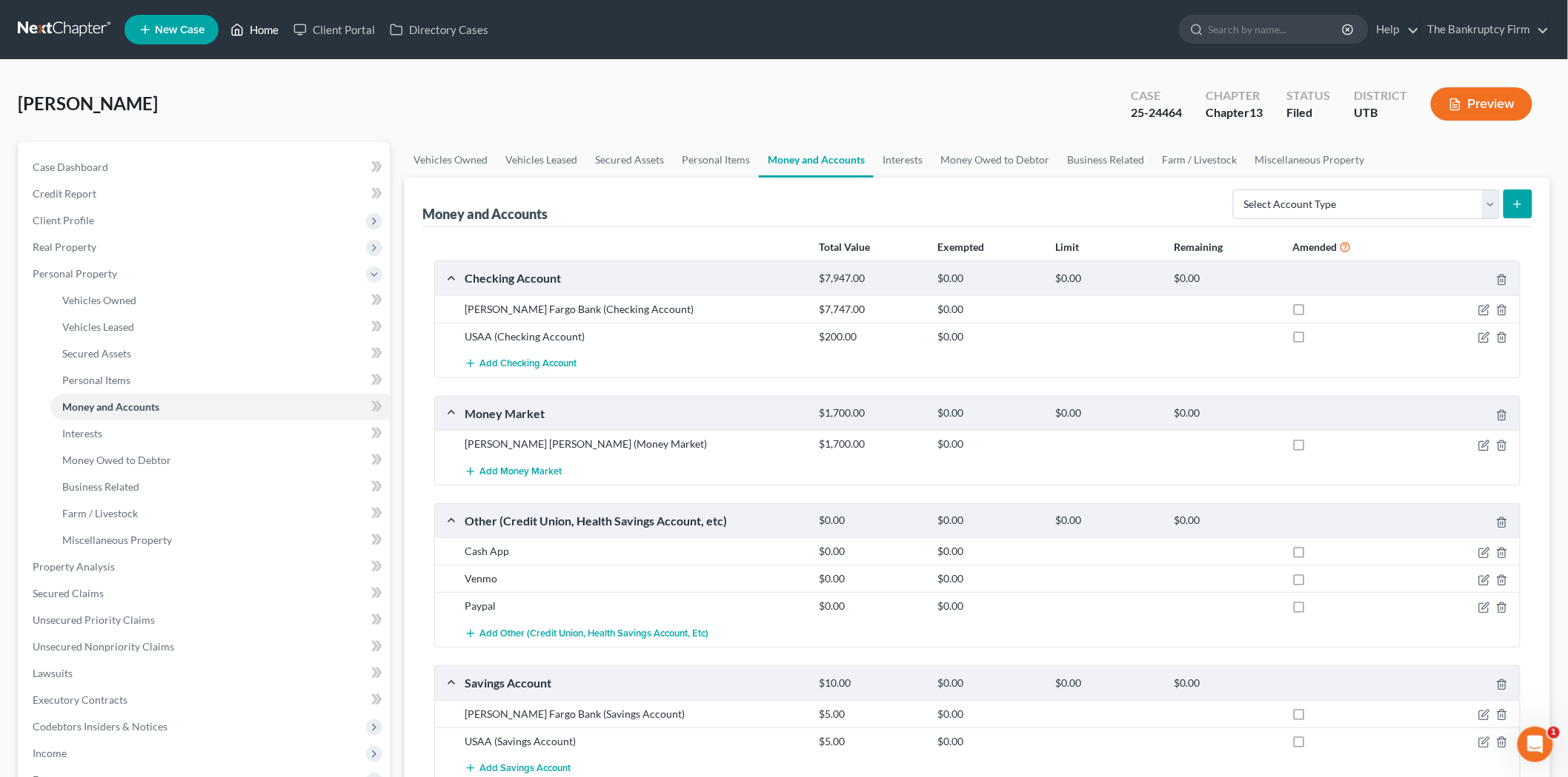
click at [250, 20] on link "Home" at bounding box center [254, 30] width 63 height 27
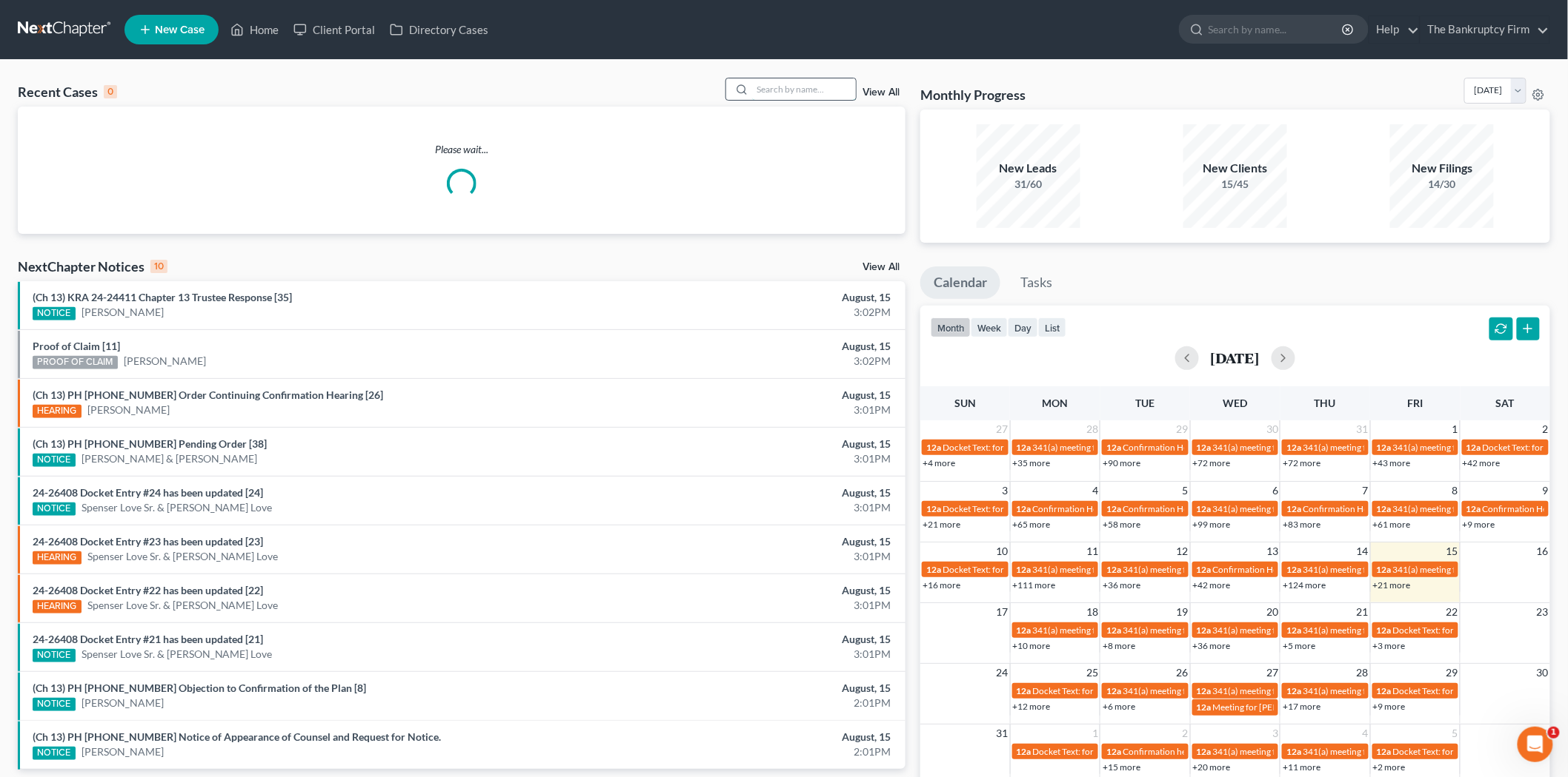
click at [806, 91] on input "search" at bounding box center [804, 88] width 103 height 21
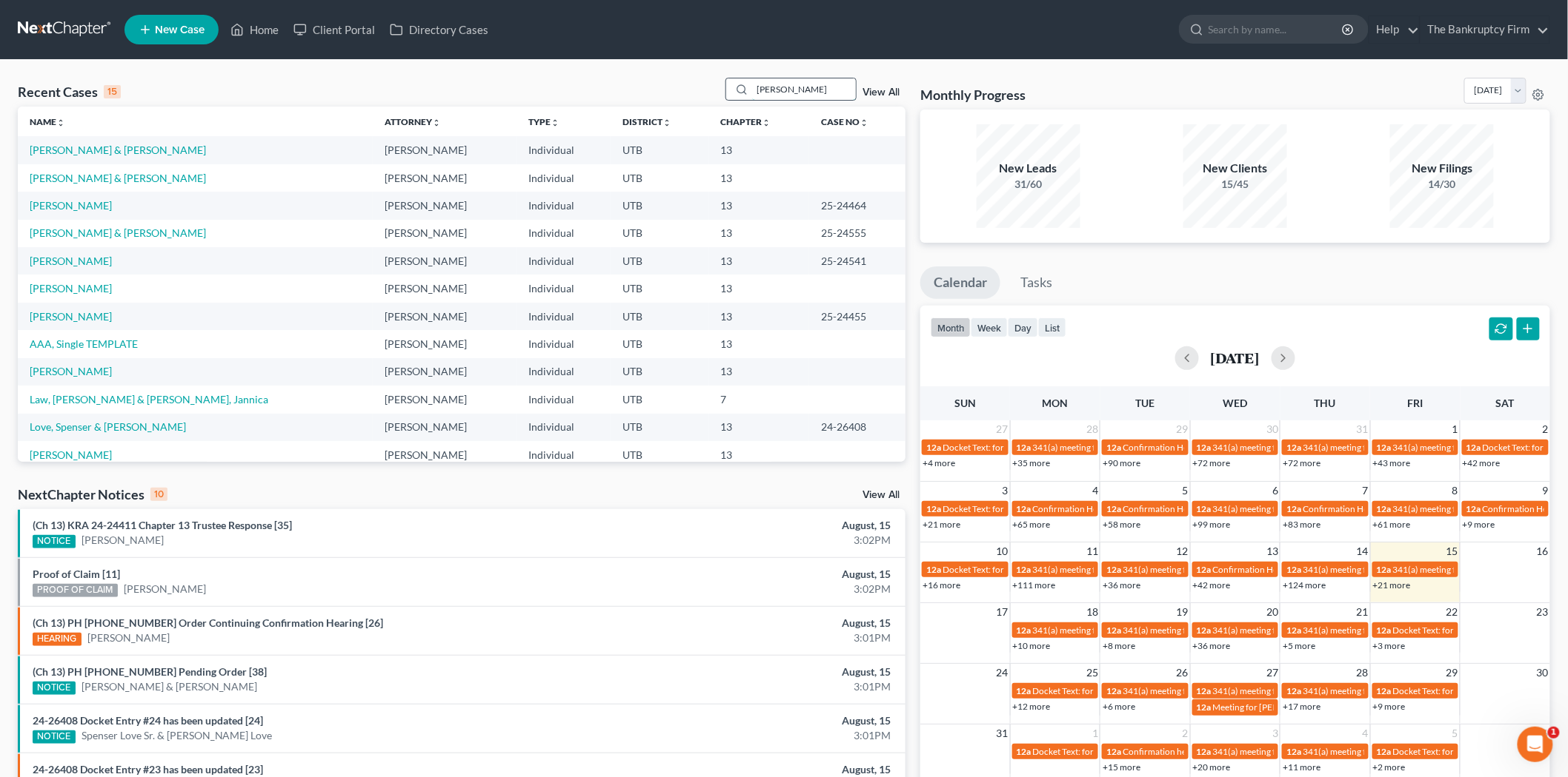
type input "[PERSON_NAME]"
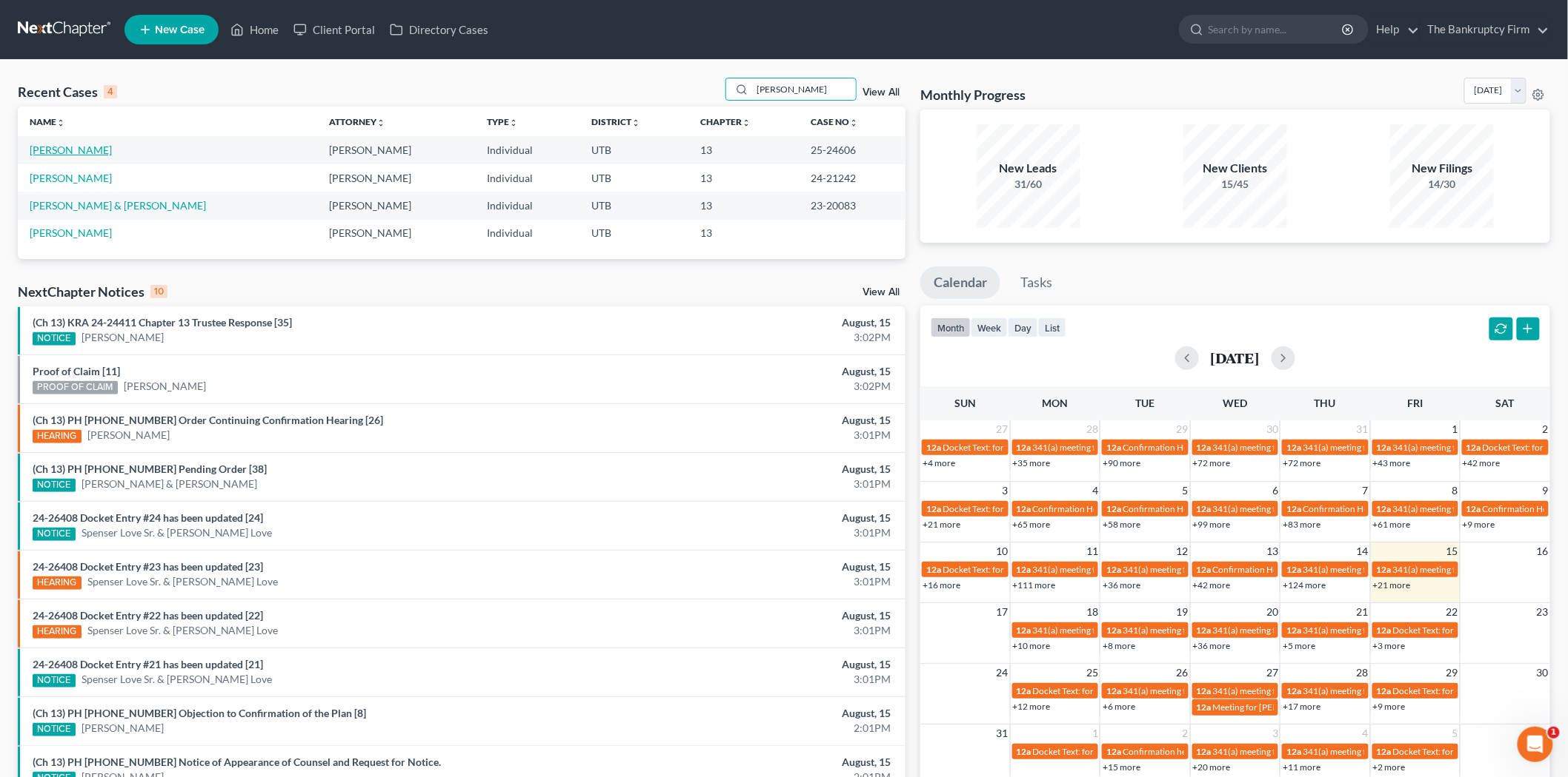
click at [74, 147] on link "[PERSON_NAME]" at bounding box center [71, 150] width 82 height 13
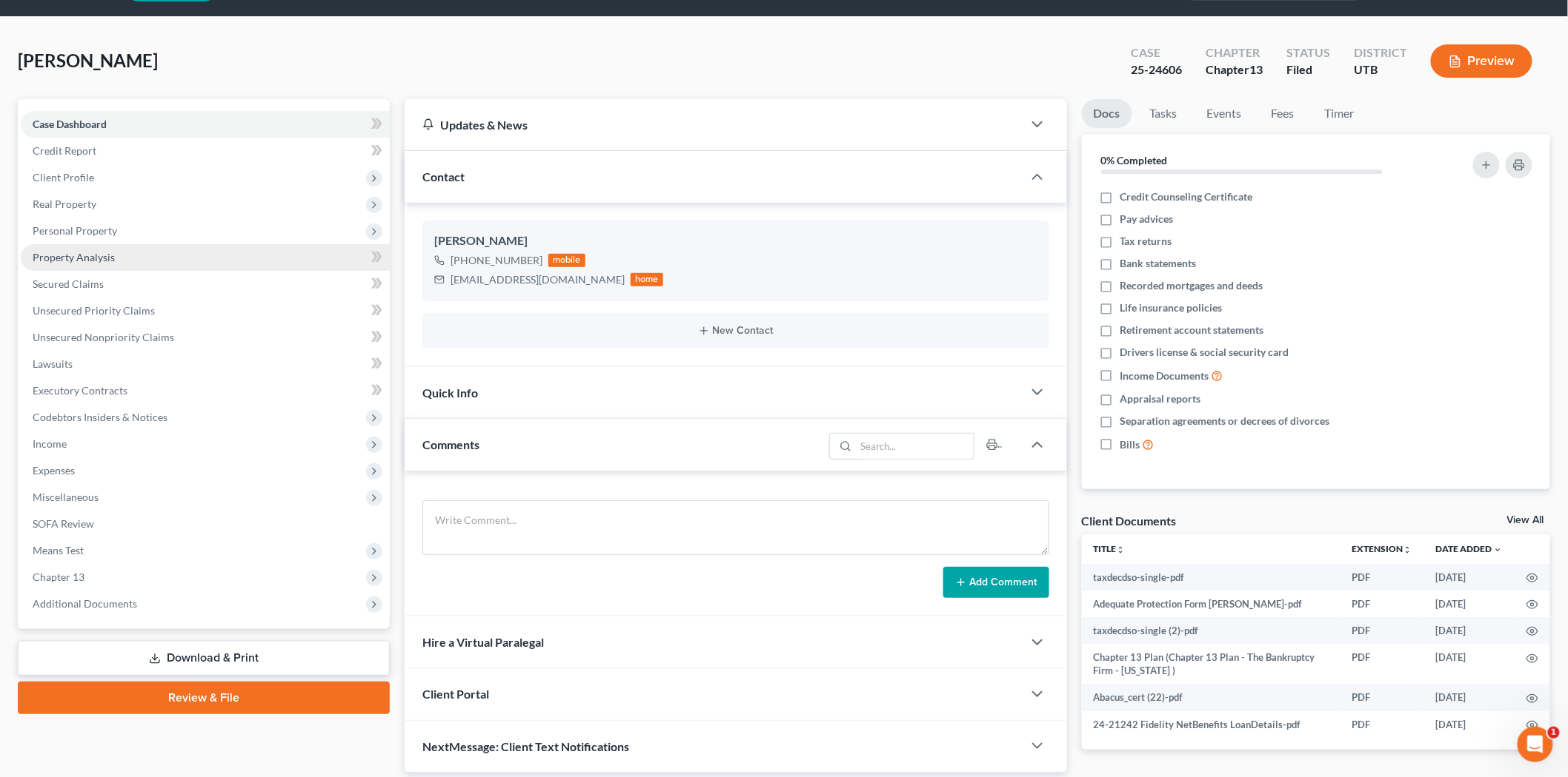
scroll to position [82, 0]
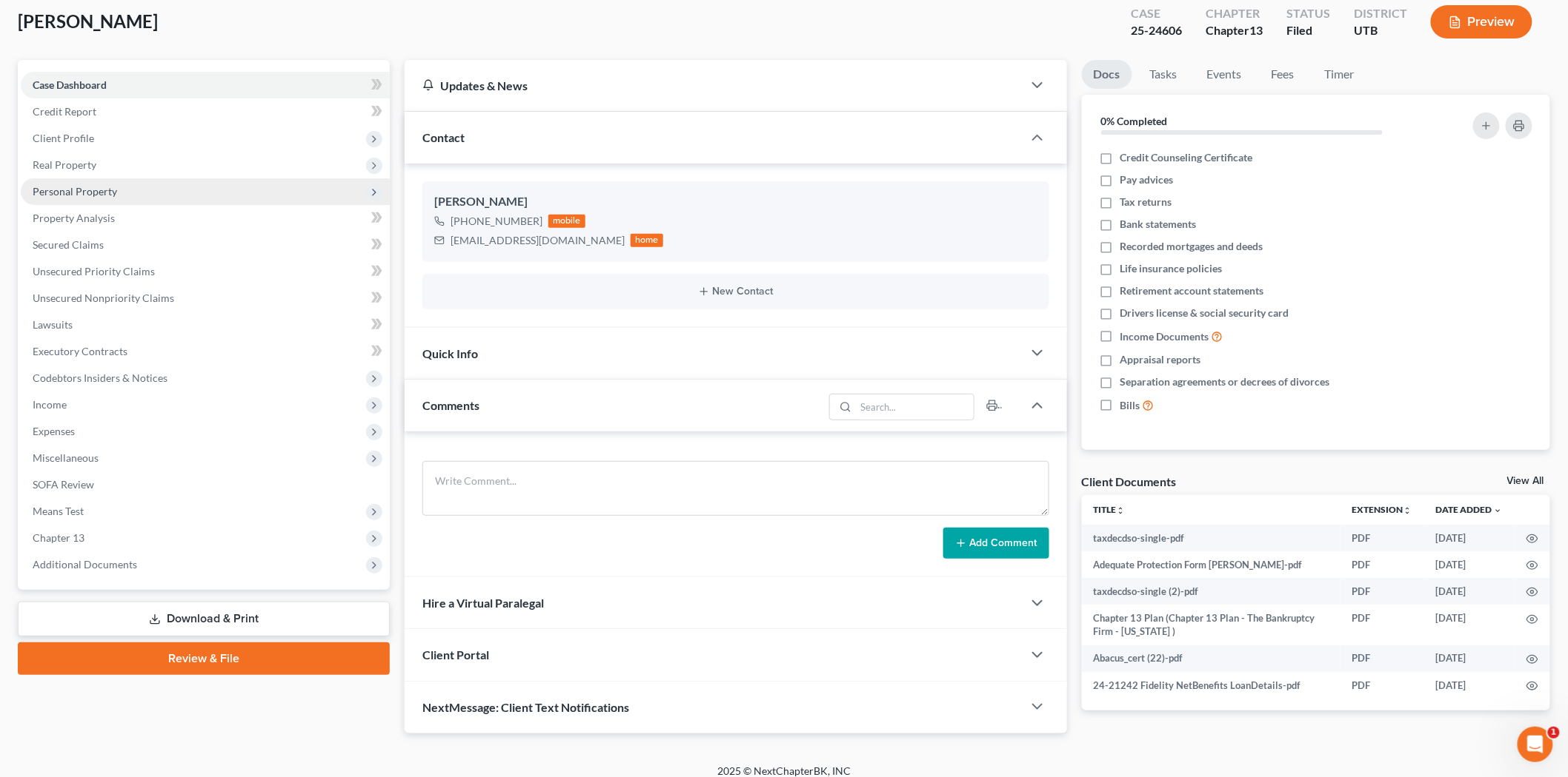
click at [142, 194] on span "Personal Property" at bounding box center [205, 192] width 369 height 27
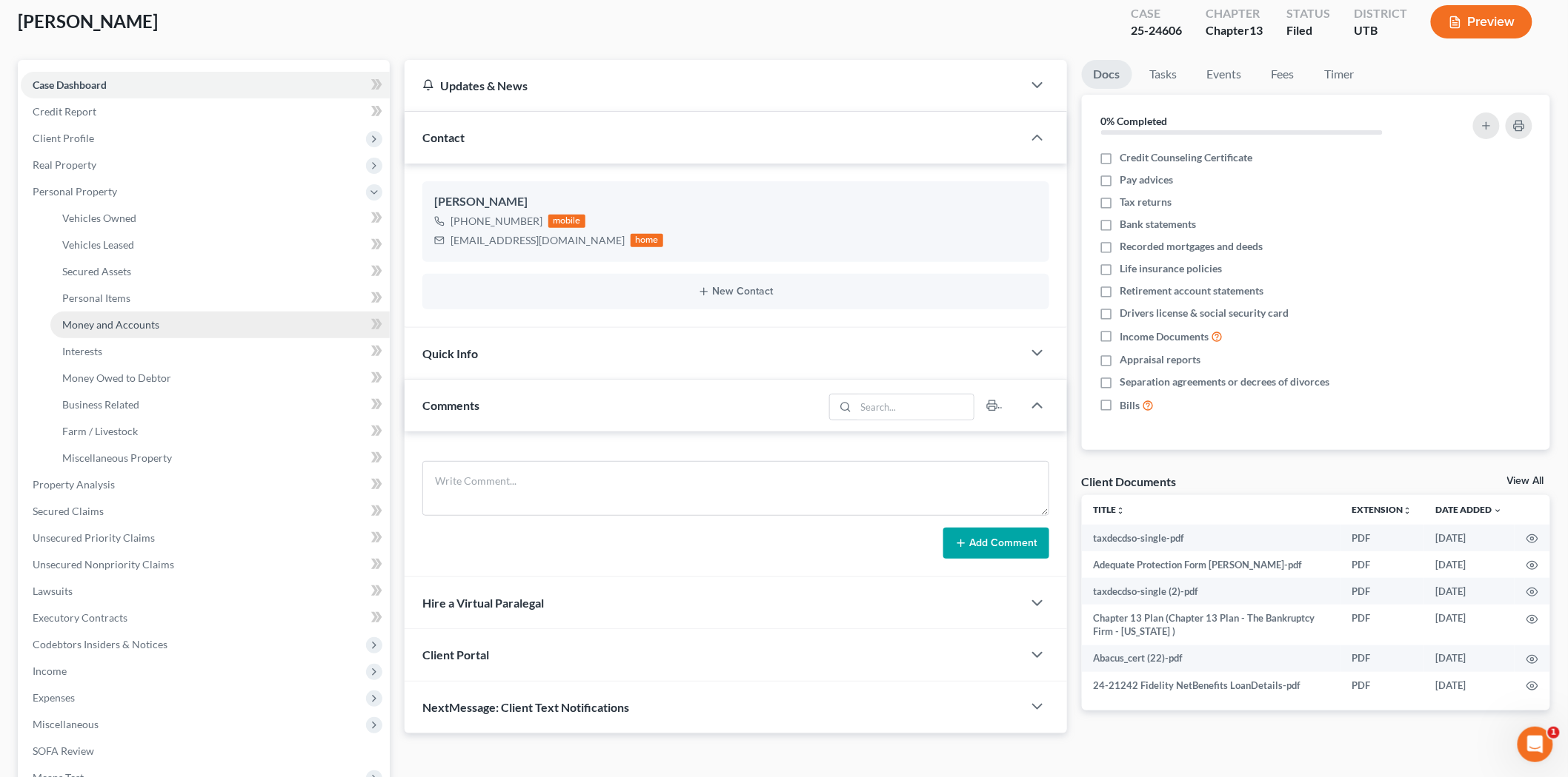
click at [168, 318] on link "Money and Accounts" at bounding box center [220, 325] width 339 height 27
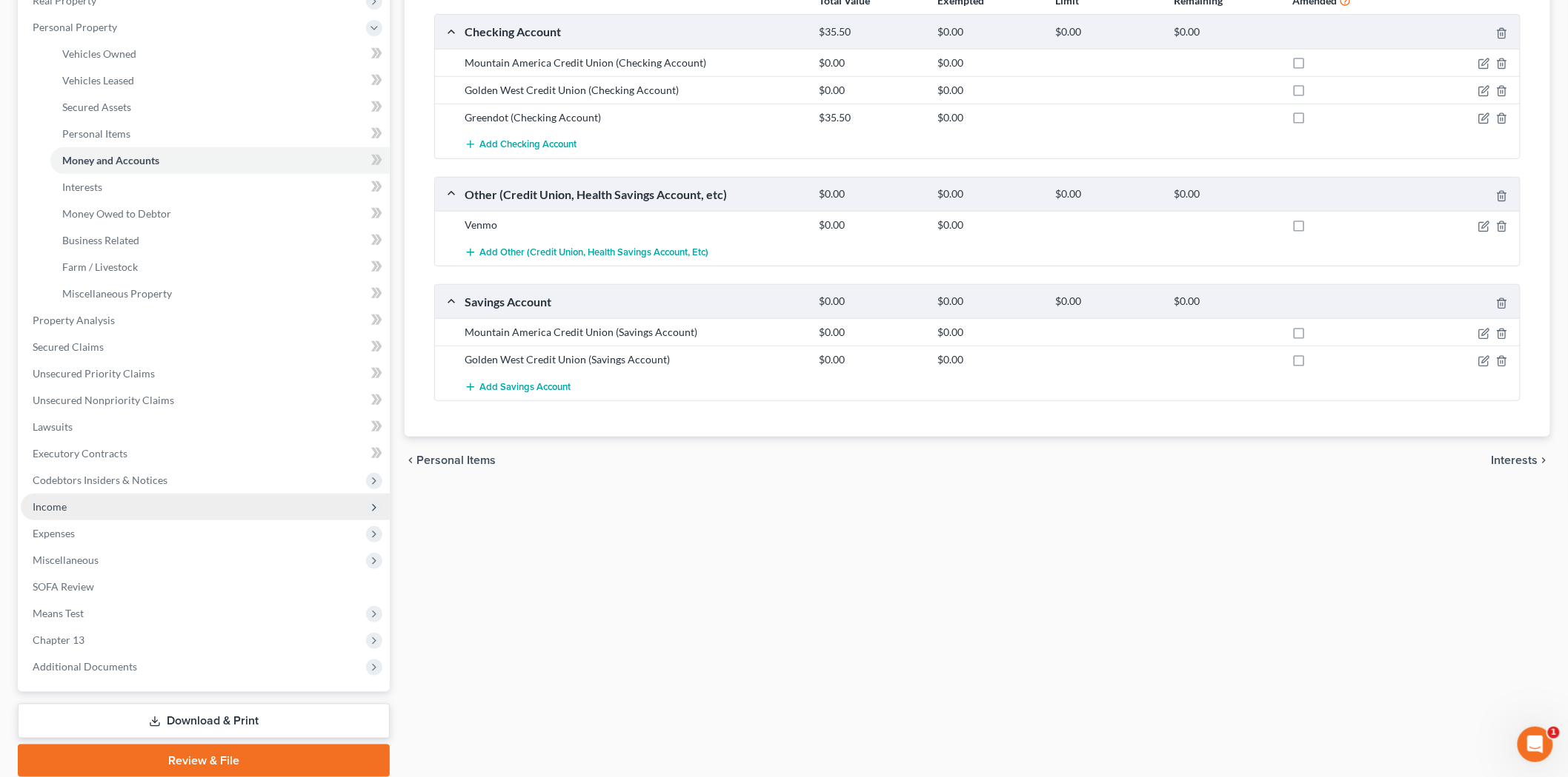
drag, startPoint x: 98, startPoint y: 504, endPoint x: 88, endPoint y: 497, distance: 12.2
click at [94, 505] on span "Income" at bounding box center [205, 507] width 369 height 27
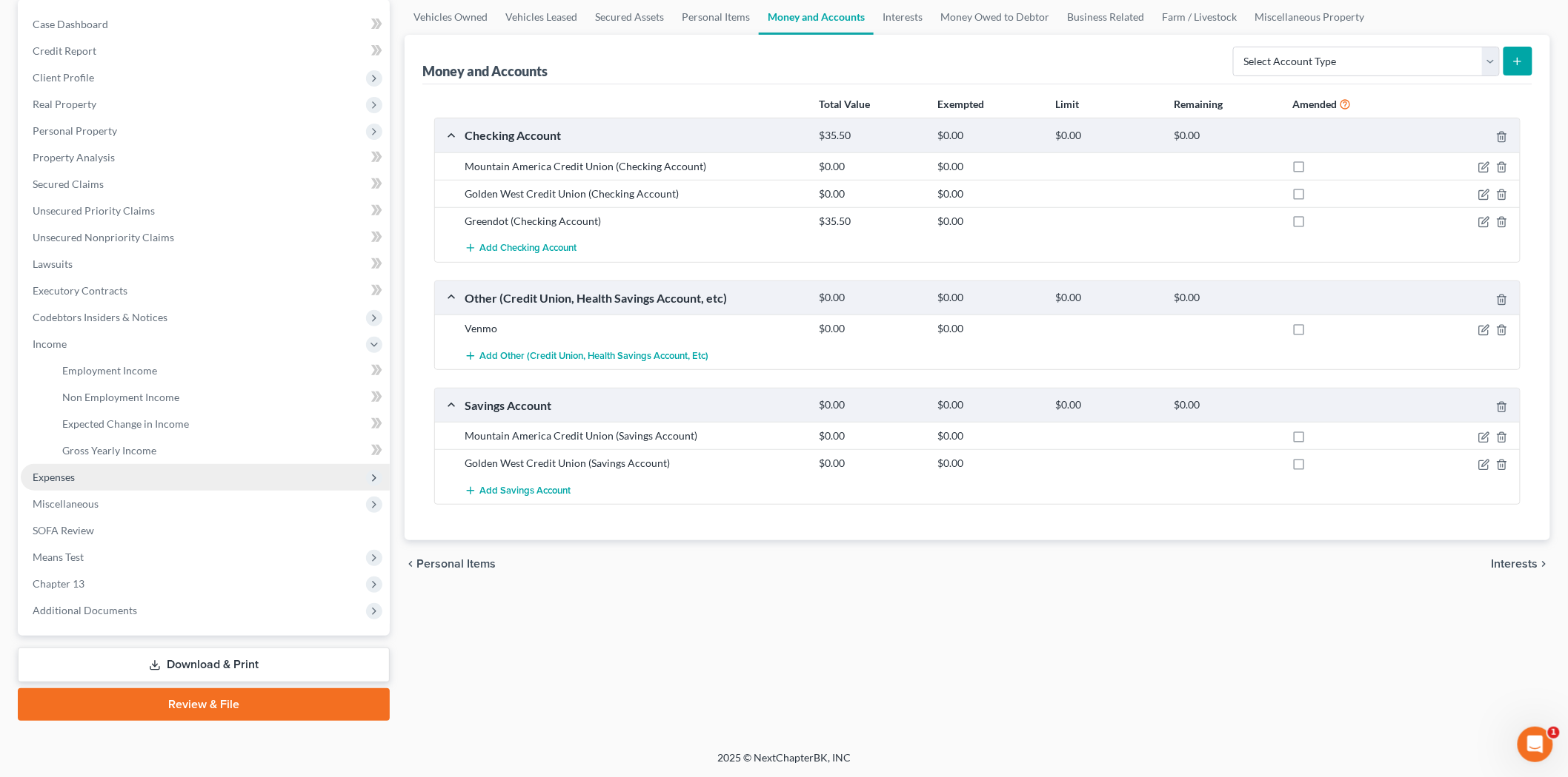
scroll to position [141, 0]
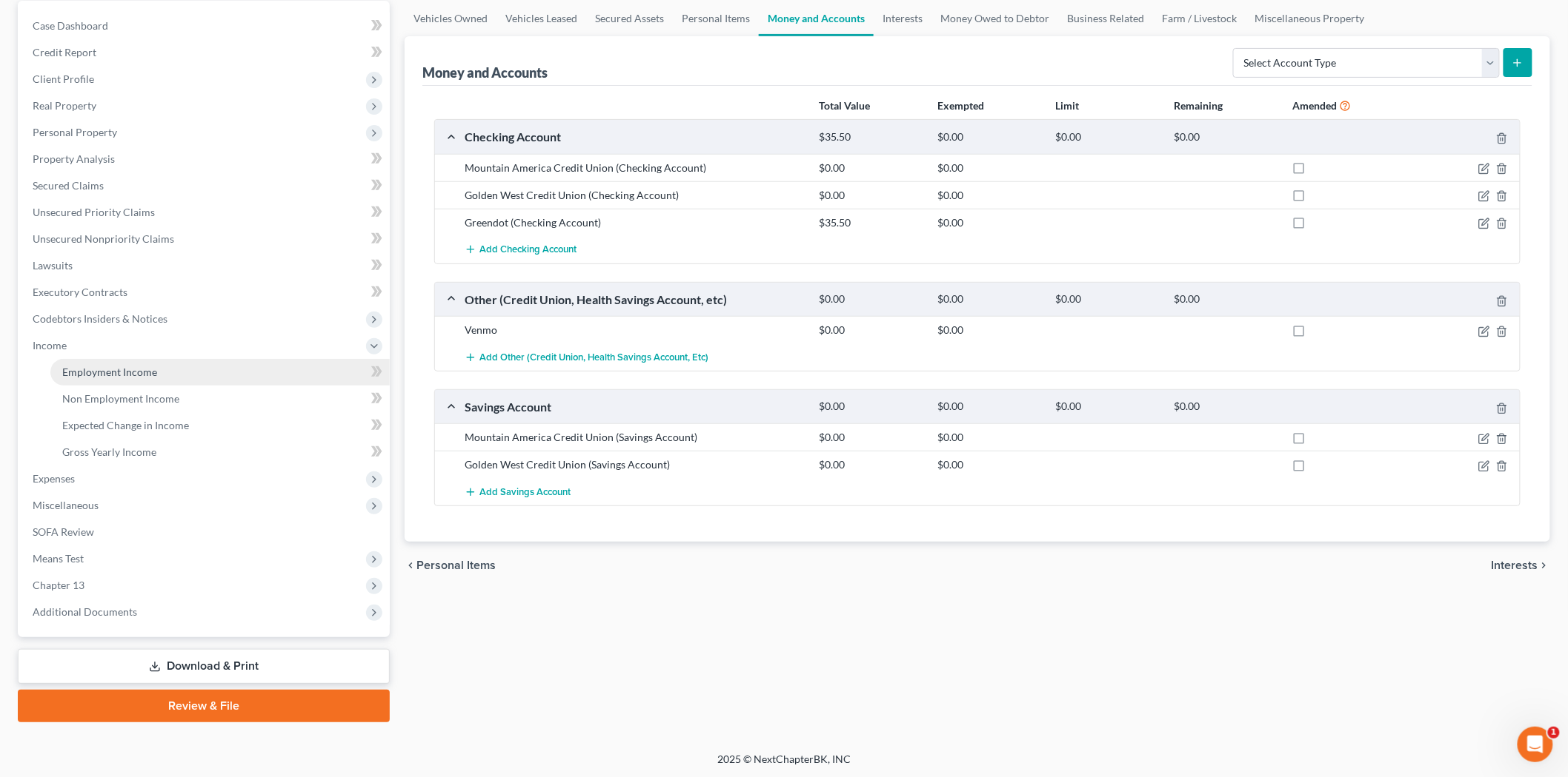
click at [128, 374] on span "Employment Income" at bounding box center [110, 372] width 95 height 13
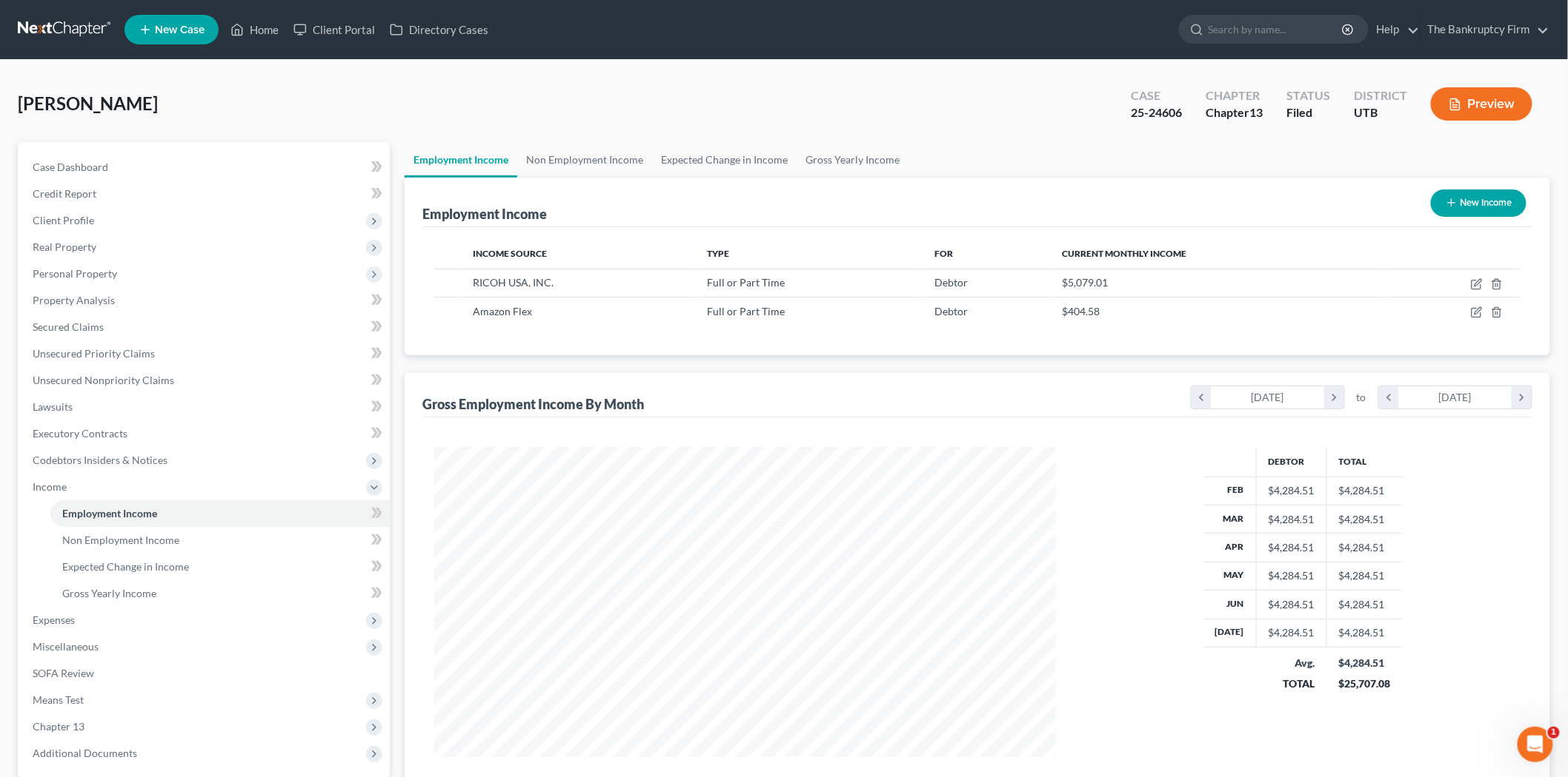
scroll to position [310, 651]
click at [256, 23] on link "Home" at bounding box center [254, 30] width 63 height 27
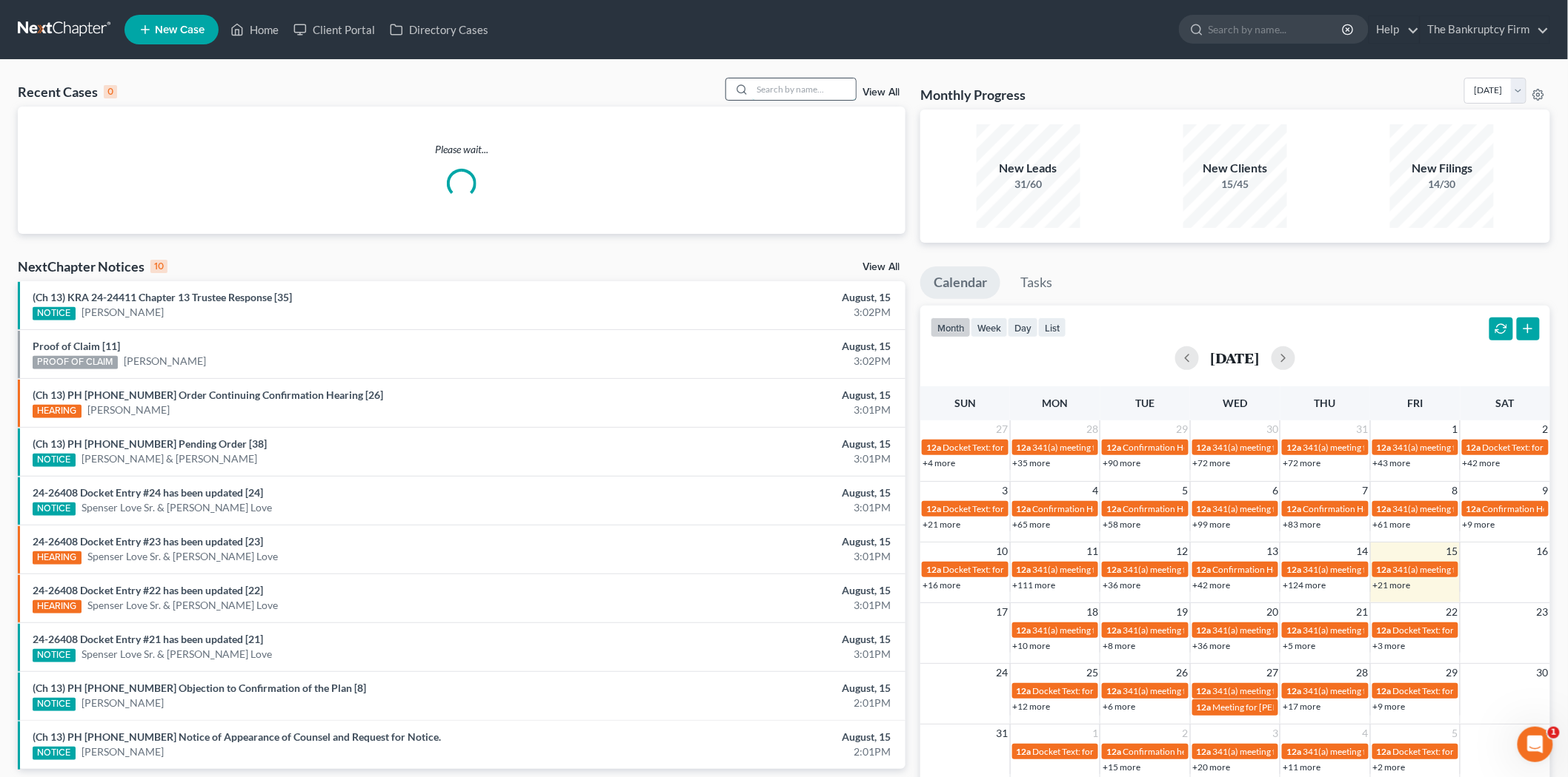
click at [816, 86] on input "search" at bounding box center [804, 88] width 103 height 21
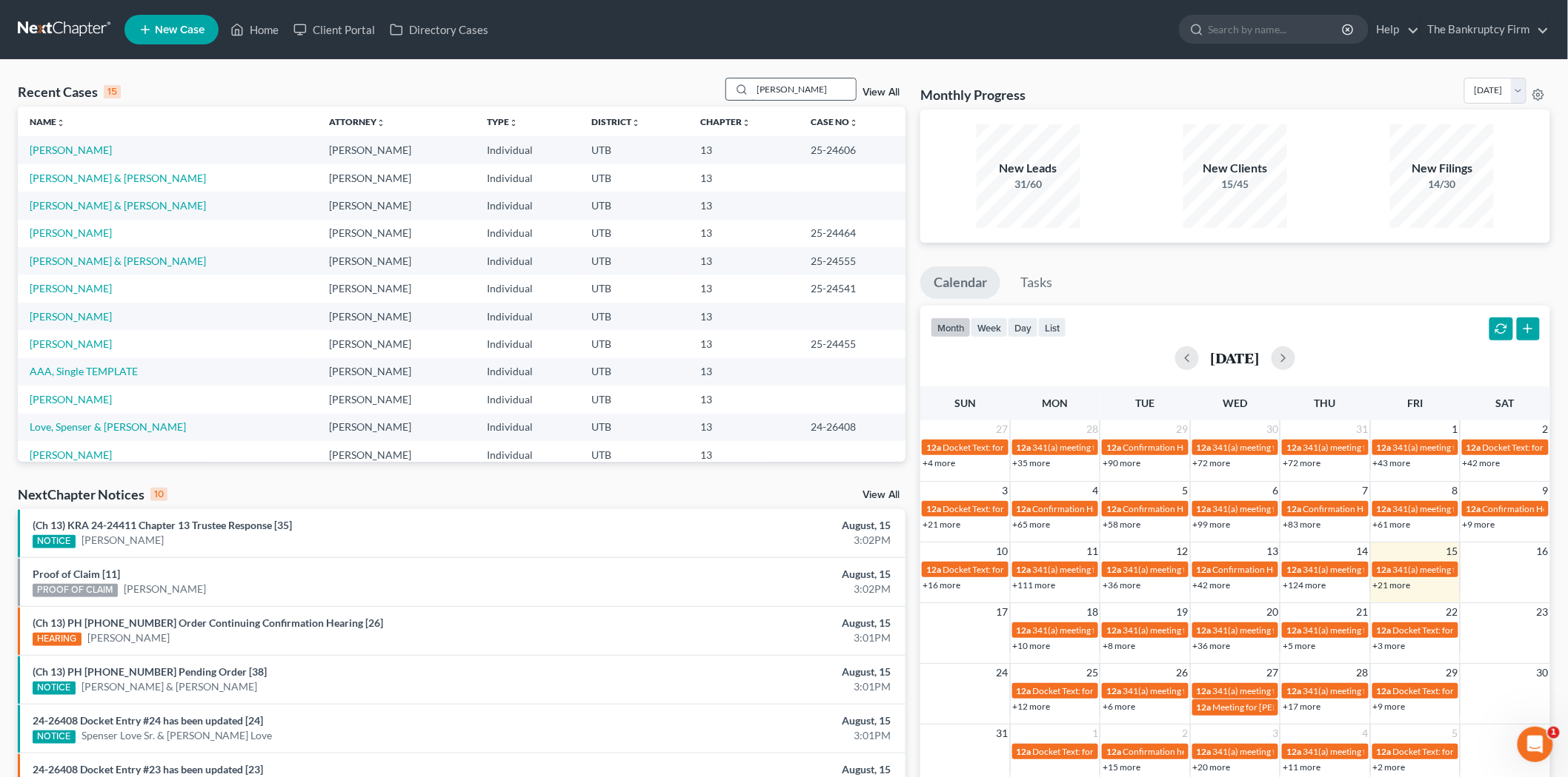
type input "[PERSON_NAME]"
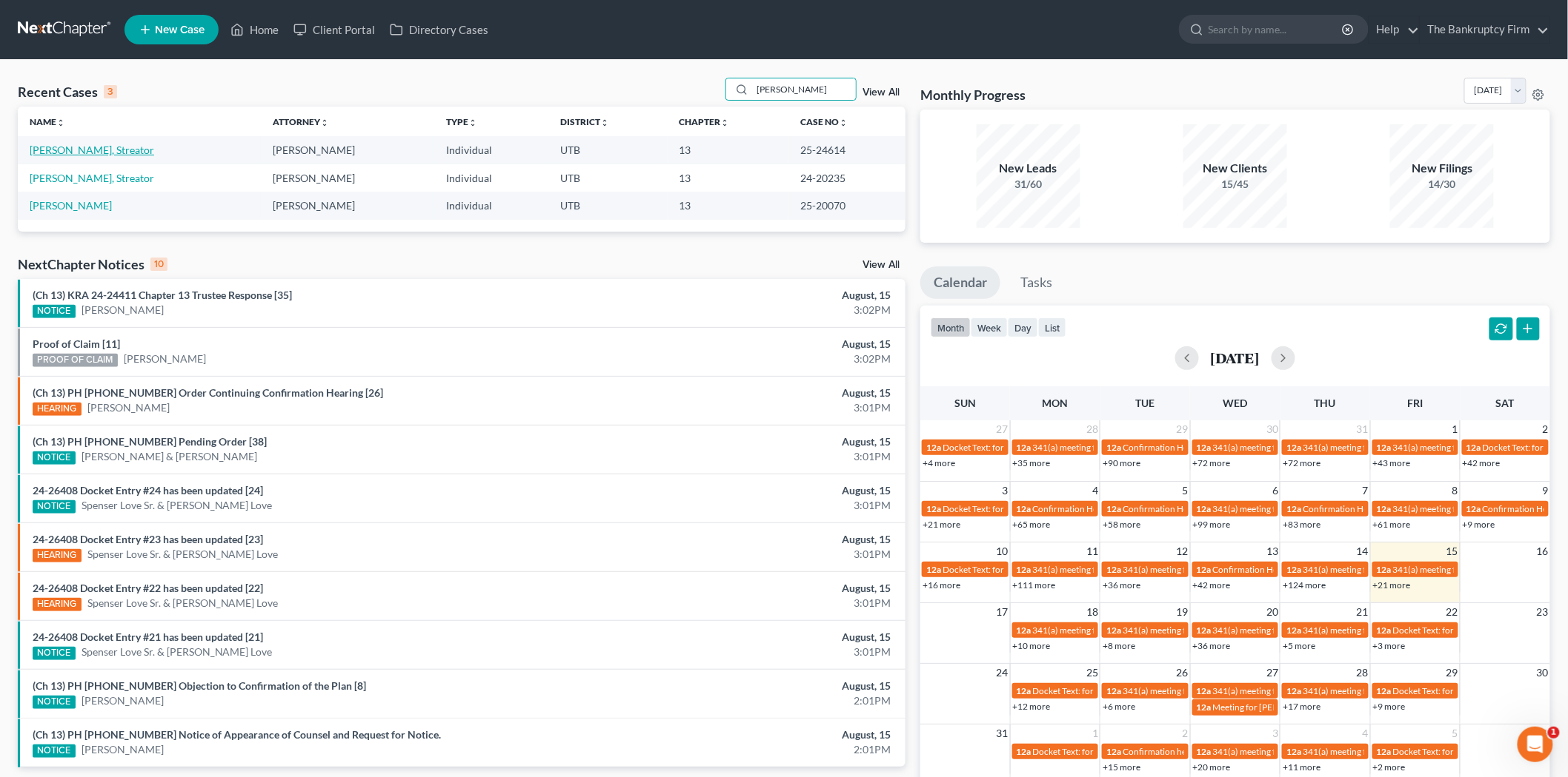
click at [78, 147] on link "[PERSON_NAME], Streator" at bounding box center [92, 150] width 125 height 13
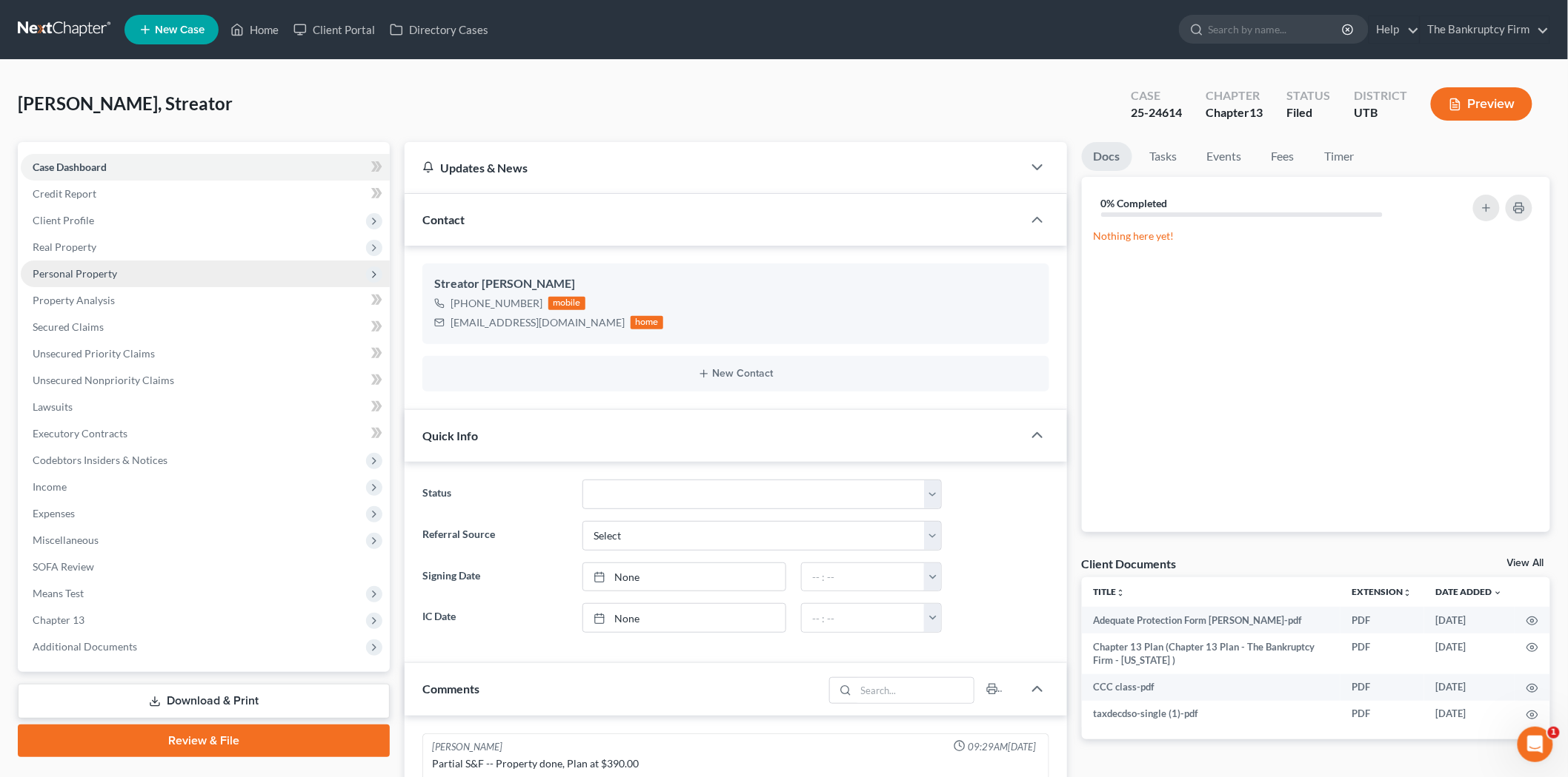
click at [203, 267] on span "Personal Property" at bounding box center [205, 274] width 369 height 27
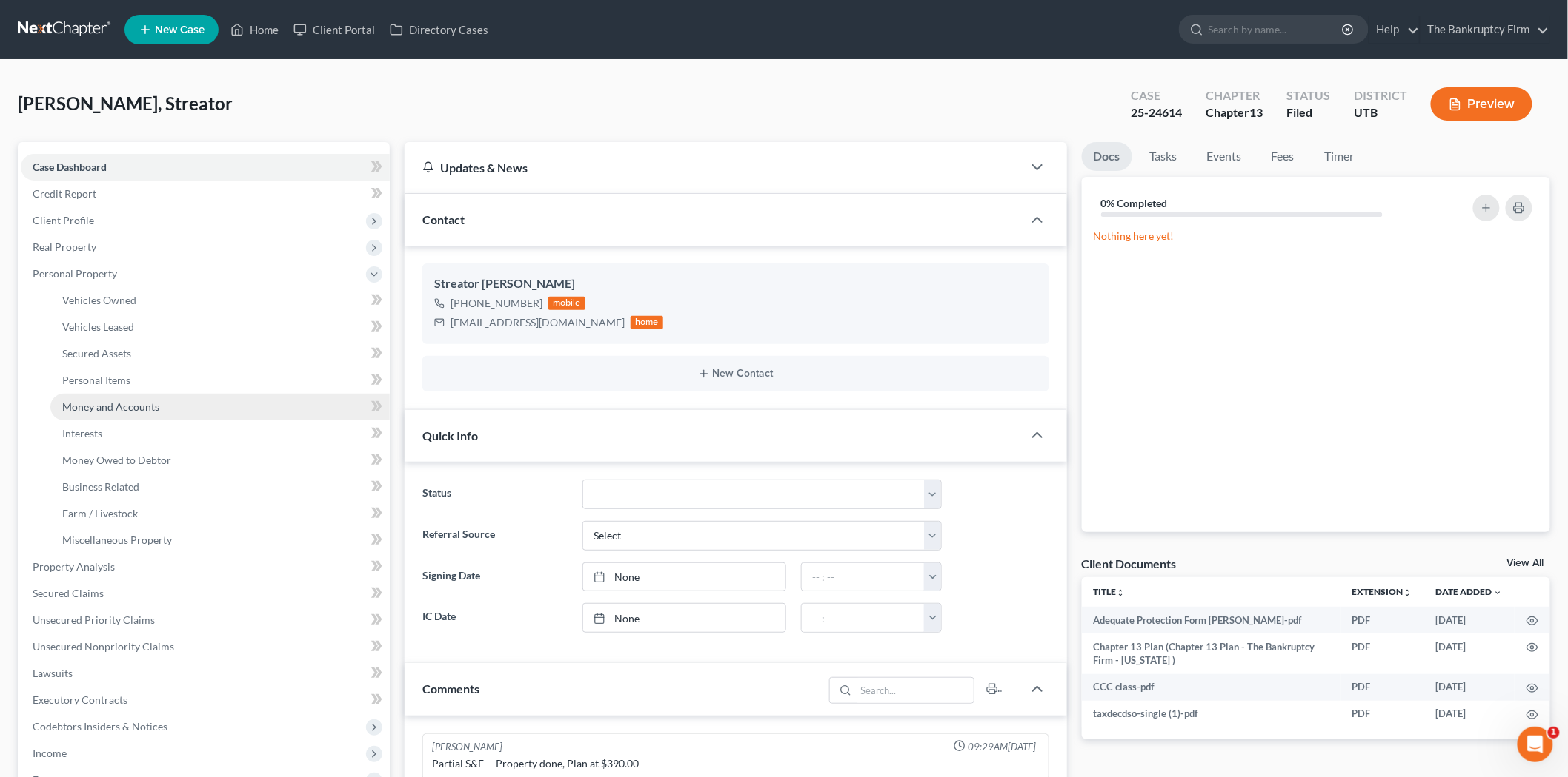
click at [171, 409] on link "Money and Accounts" at bounding box center [220, 407] width 339 height 27
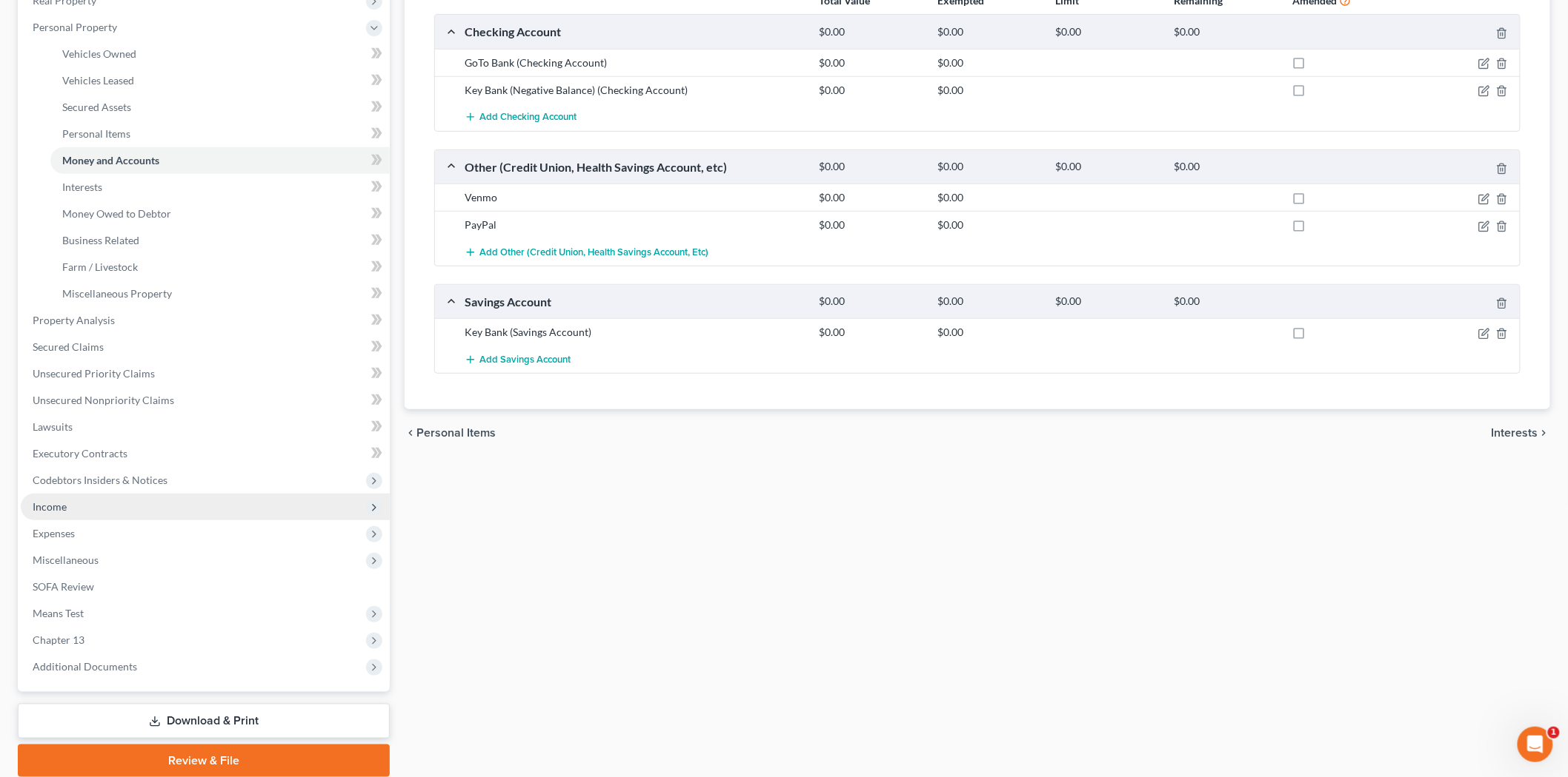
click at [160, 495] on span "Income" at bounding box center [205, 507] width 369 height 27
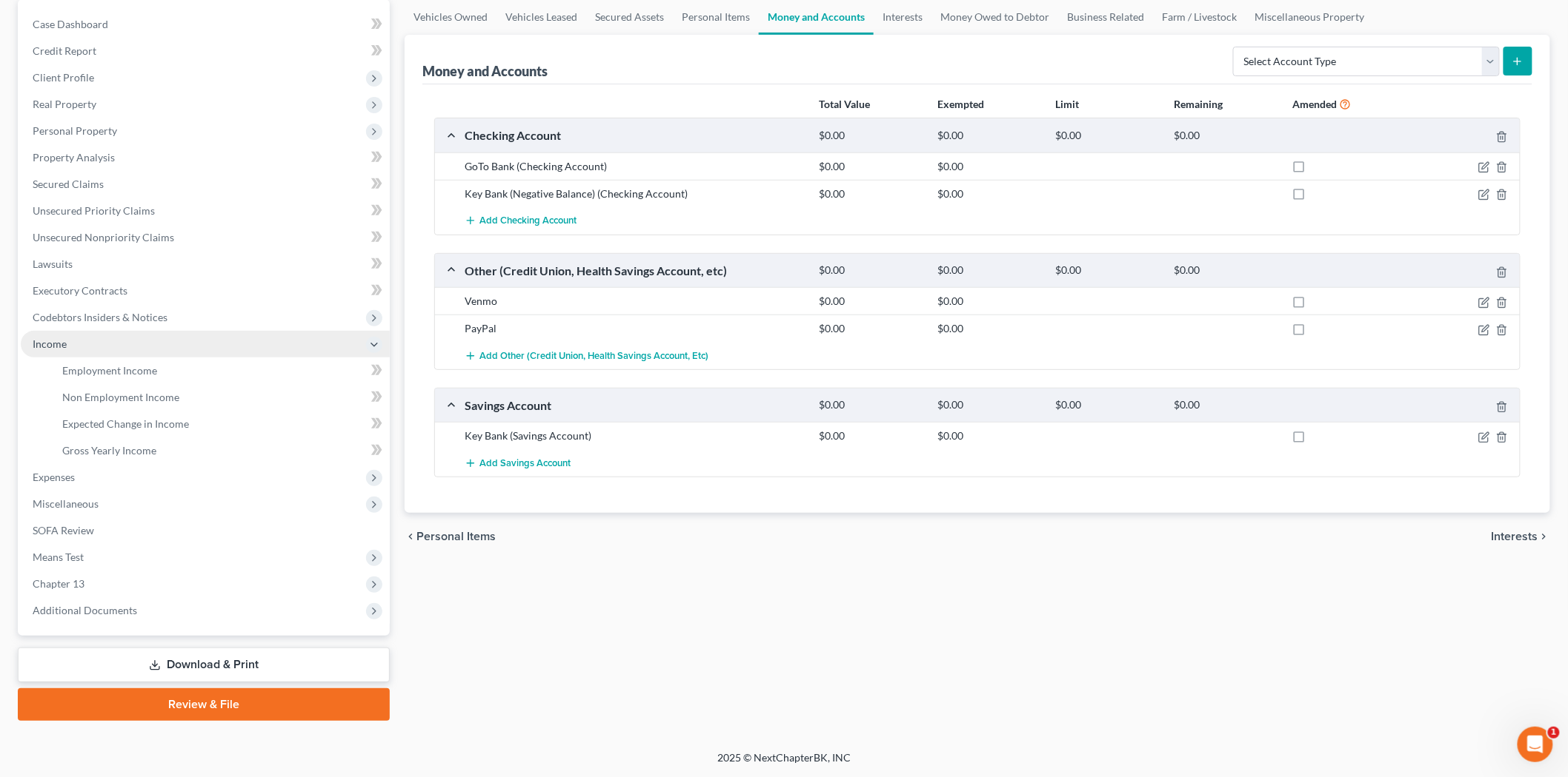
scroll to position [141, 0]
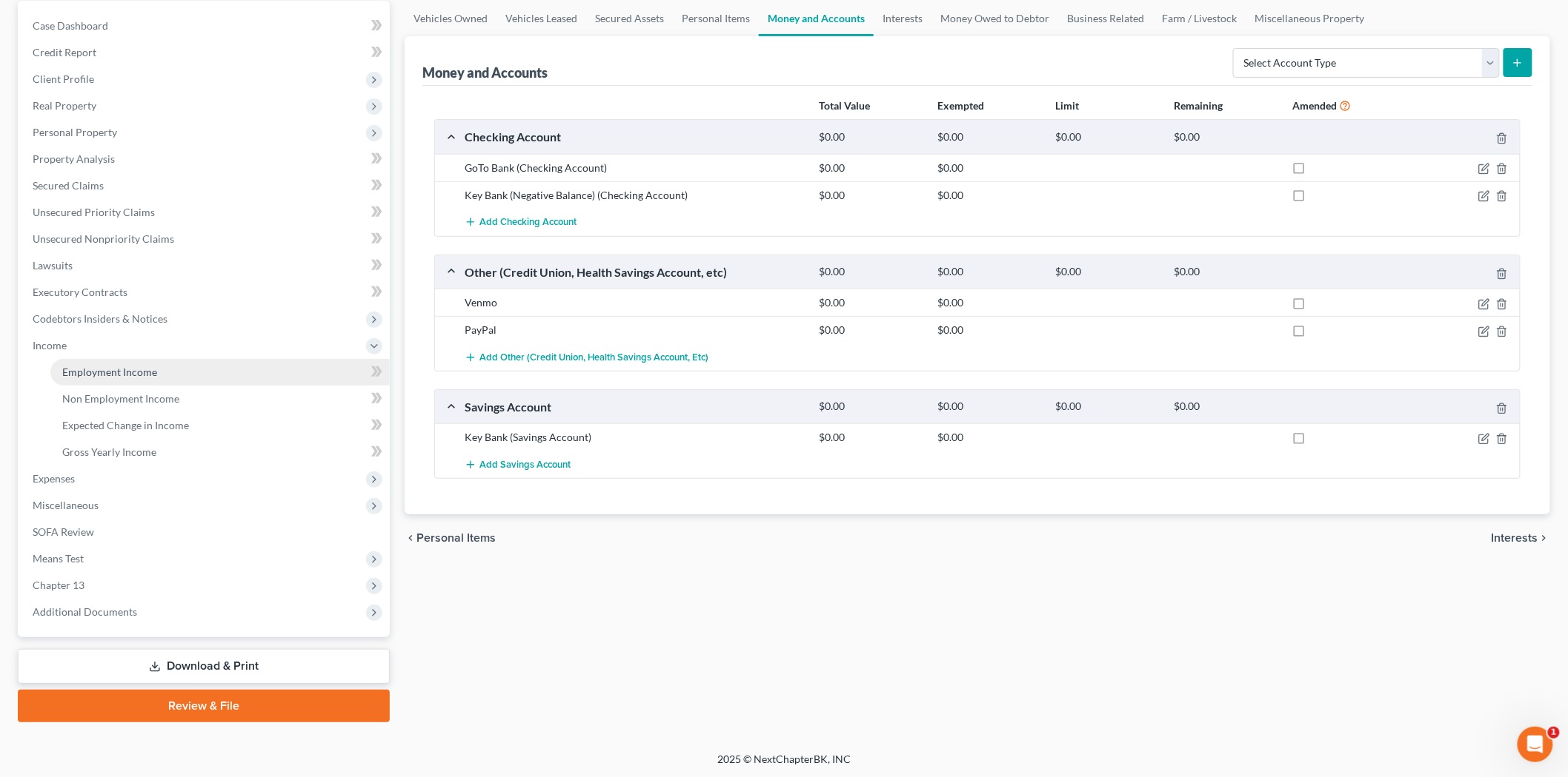
click at [159, 360] on link "Employment Income" at bounding box center [220, 372] width 339 height 27
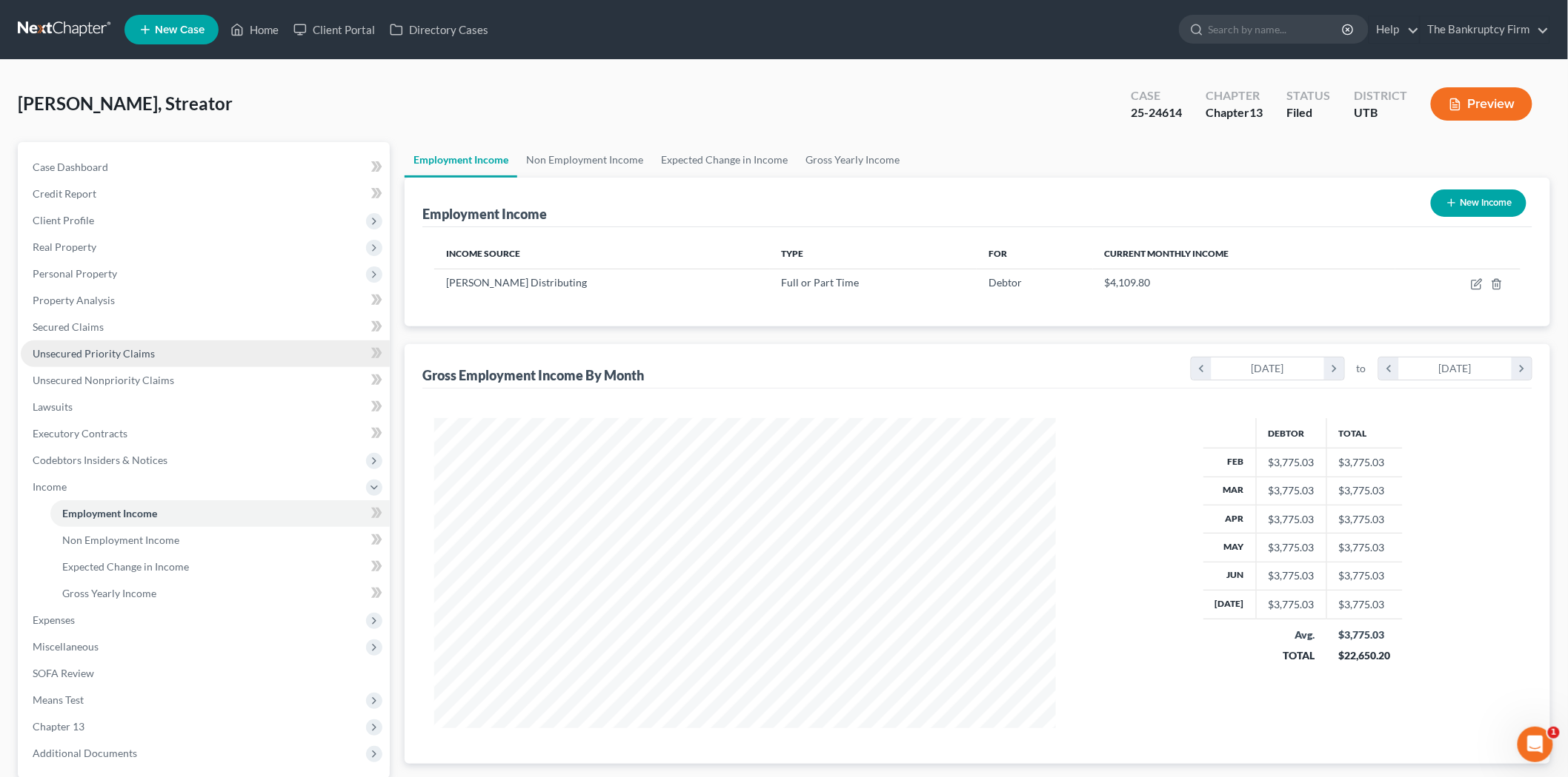
scroll to position [310, 651]
click at [274, 27] on link "Home" at bounding box center [254, 30] width 63 height 27
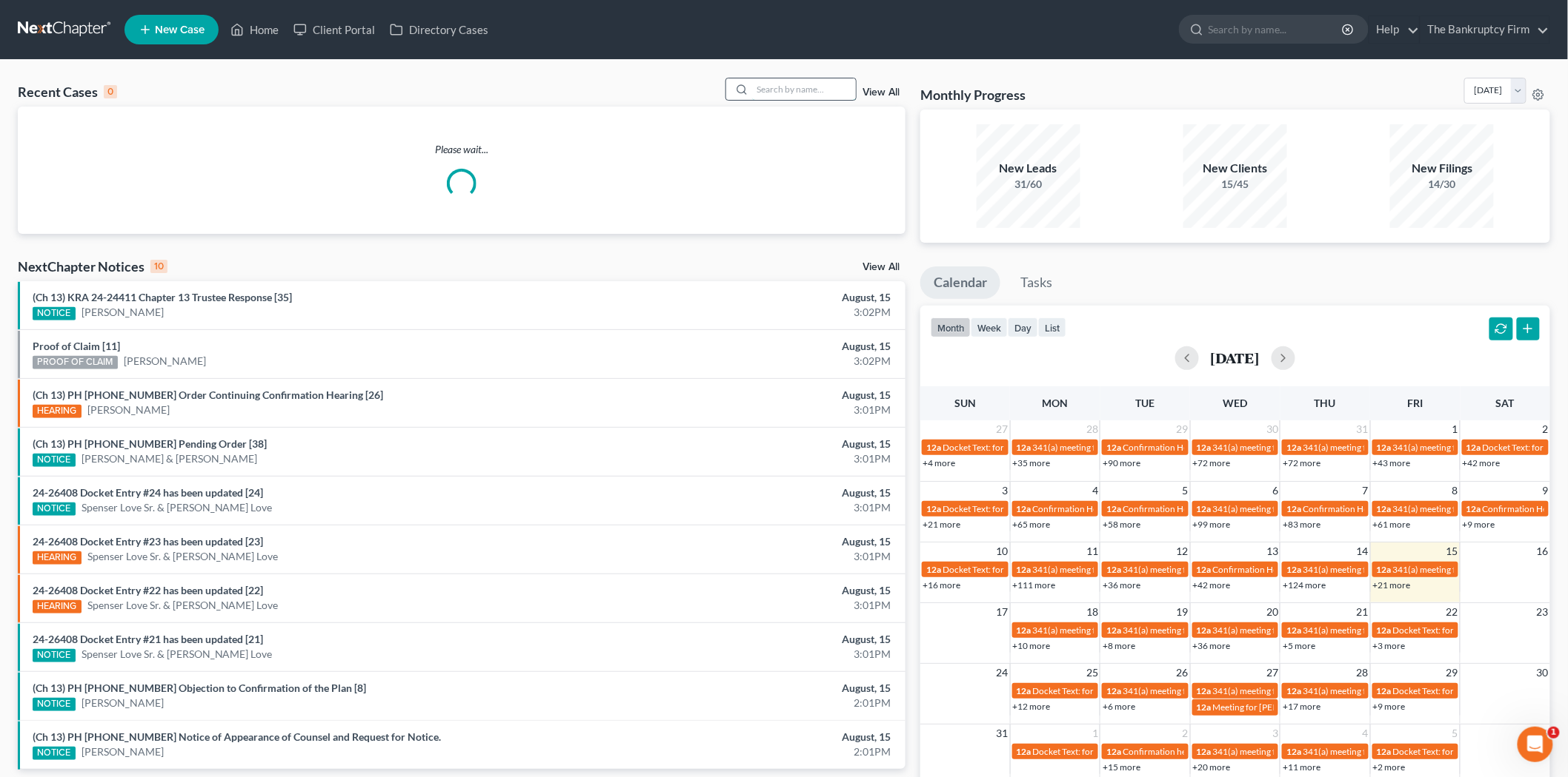
click at [812, 88] on input "search" at bounding box center [804, 88] width 103 height 21
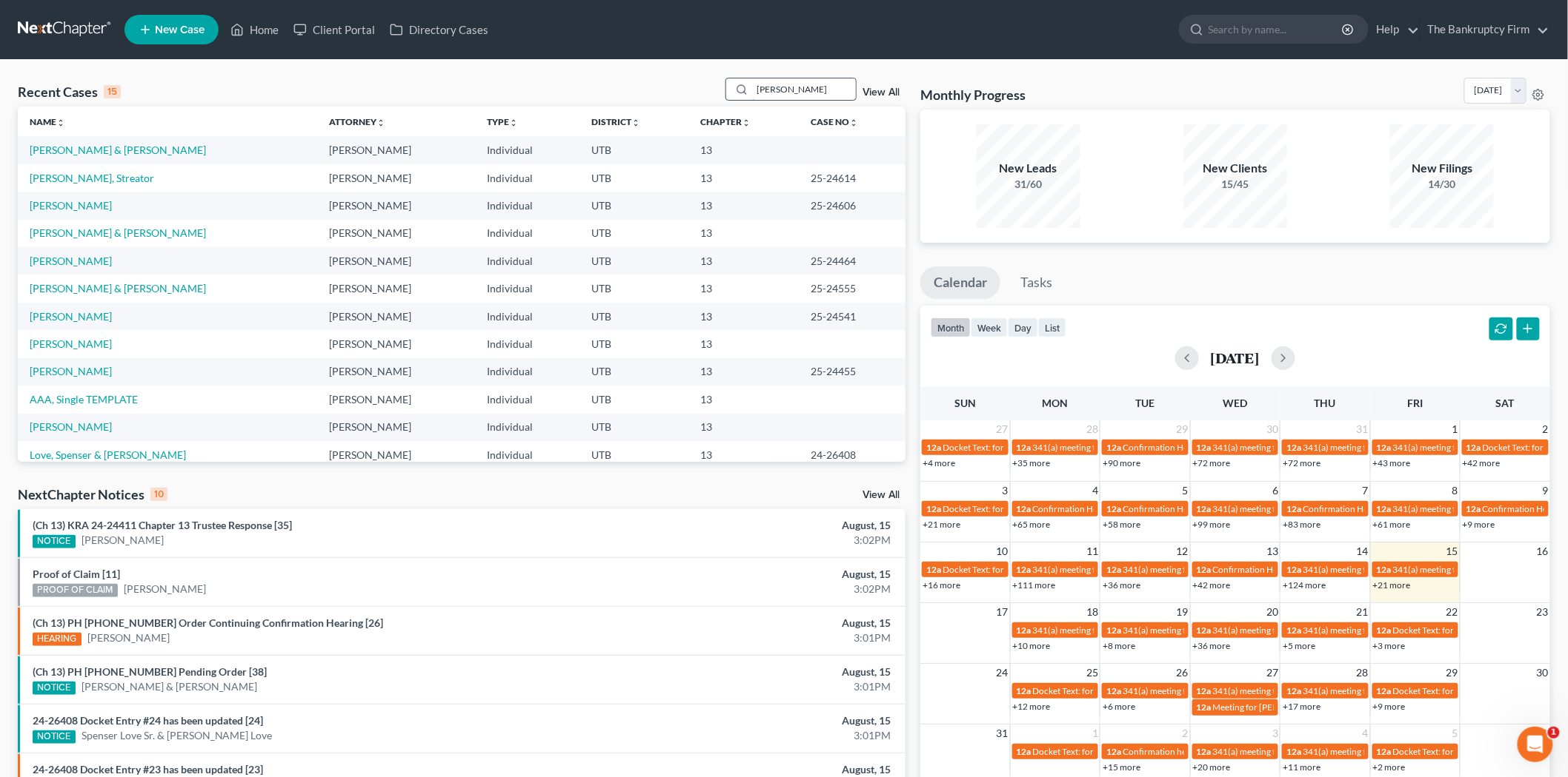
type input "[PERSON_NAME]"
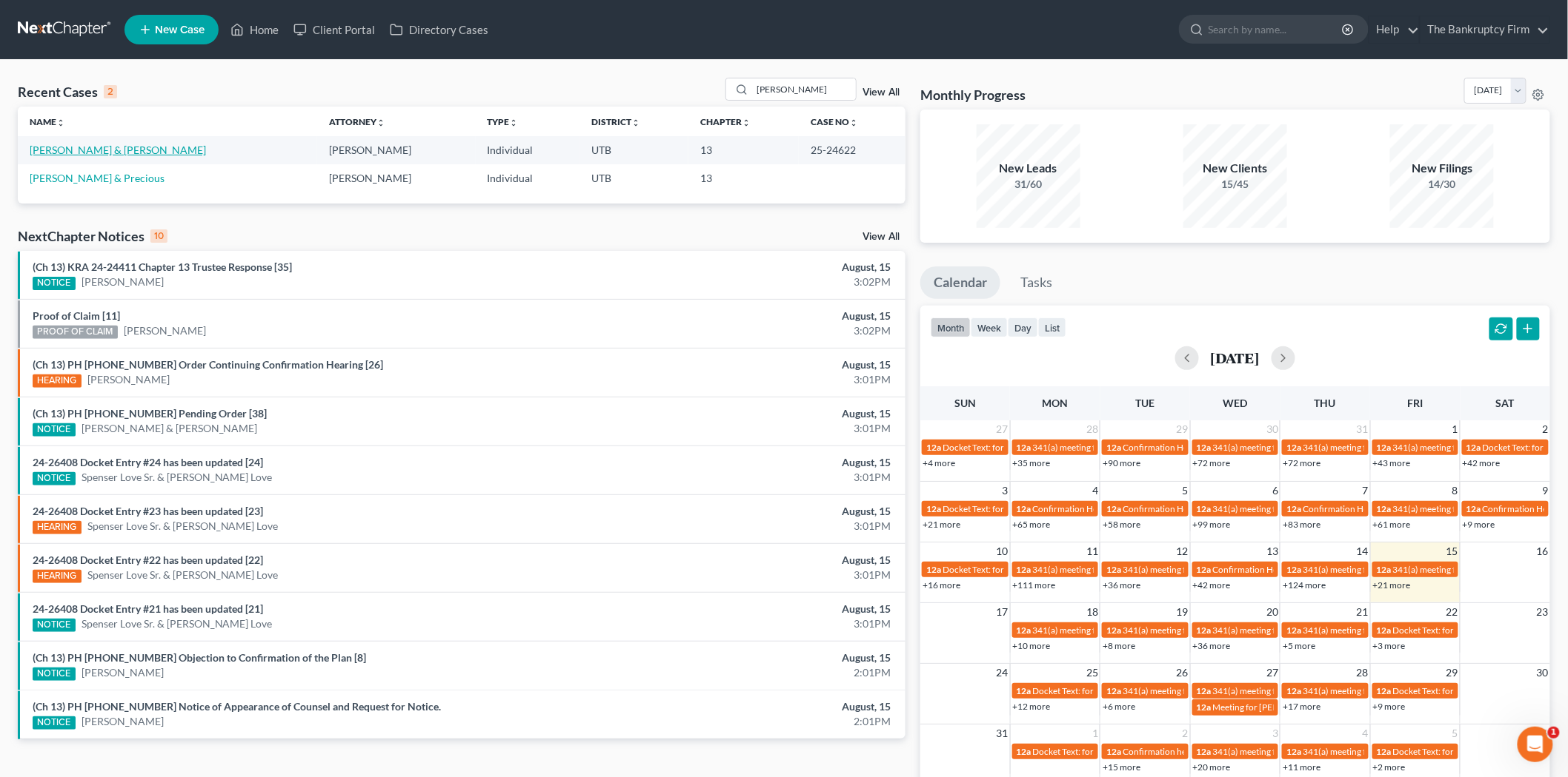
click at [128, 145] on link "[PERSON_NAME] & [PERSON_NAME]" at bounding box center [117, 150] width 176 height 13
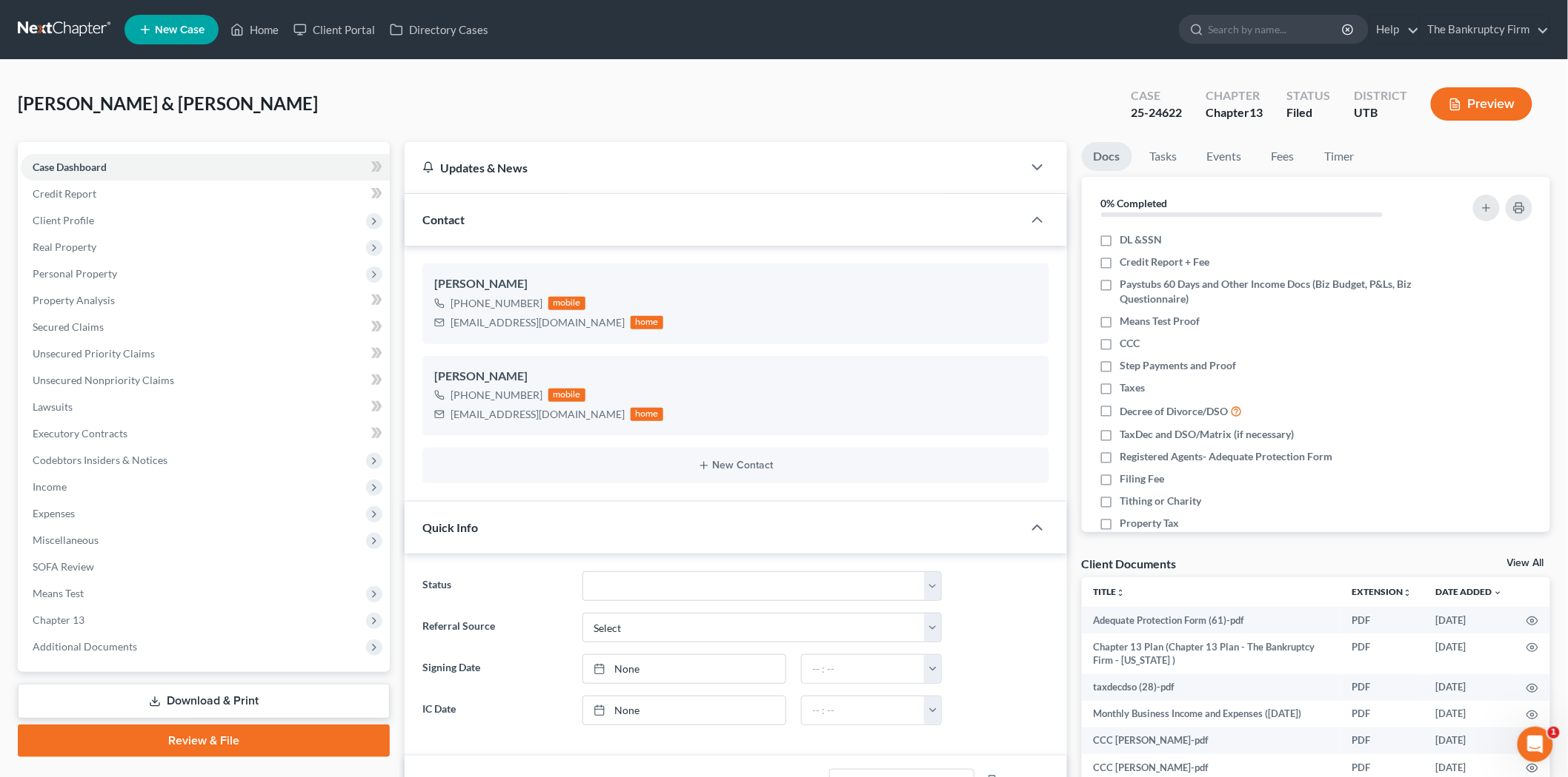
scroll to position [117, 0]
click at [245, 274] on span "Personal Property" at bounding box center [205, 274] width 369 height 27
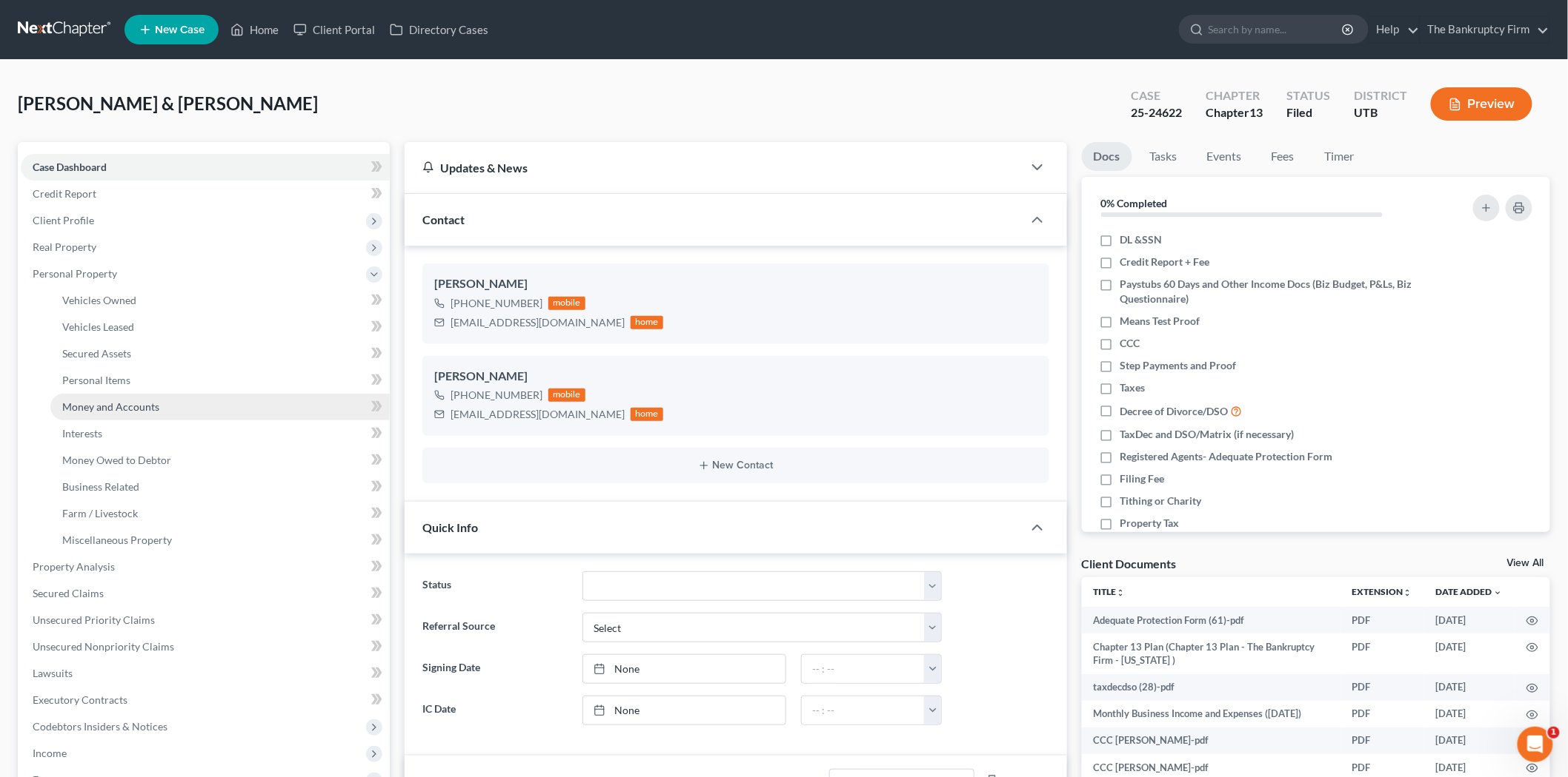
click at [300, 404] on link "Money and Accounts" at bounding box center [220, 407] width 339 height 27
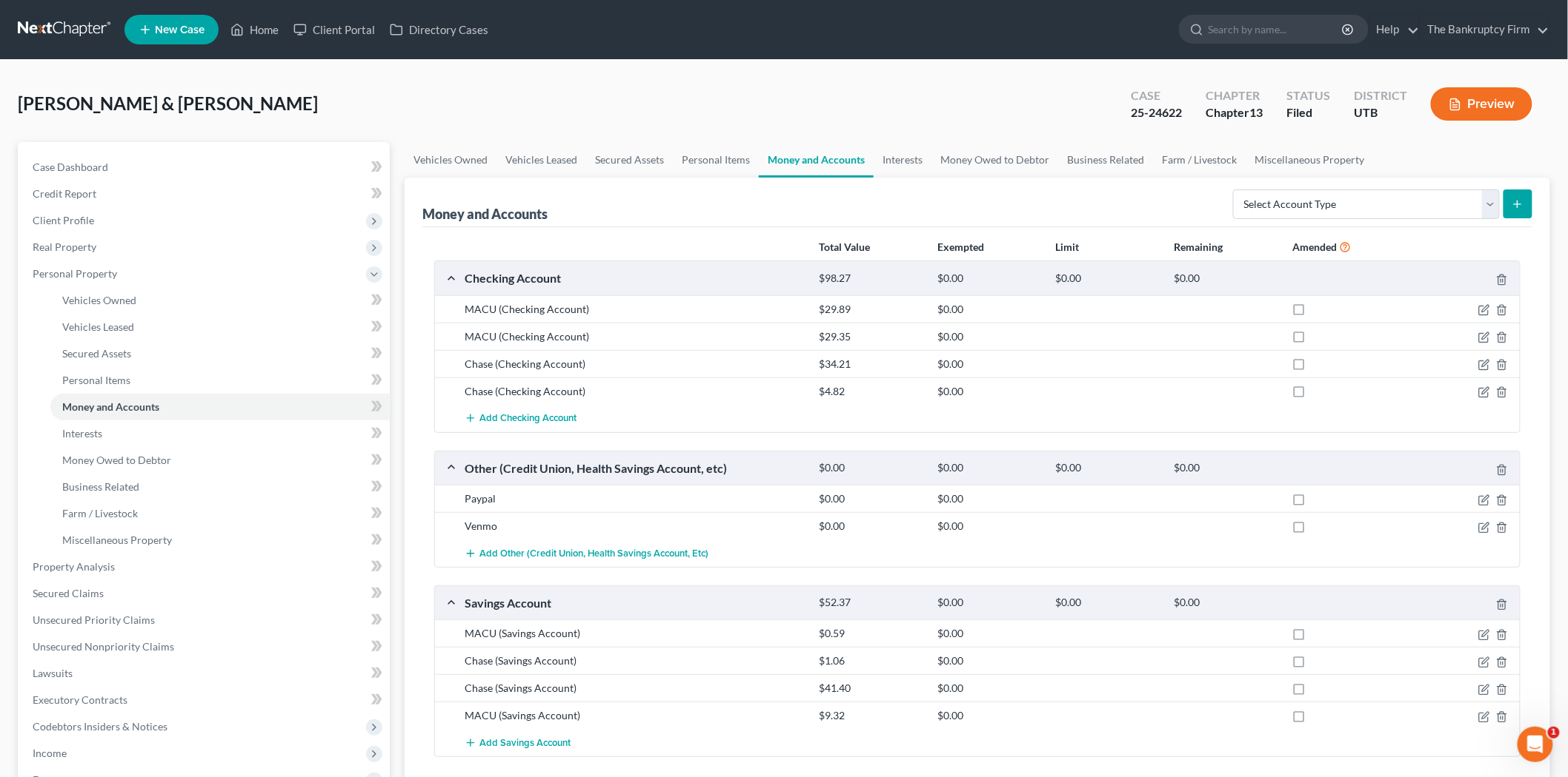
scroll to position [82, 0]
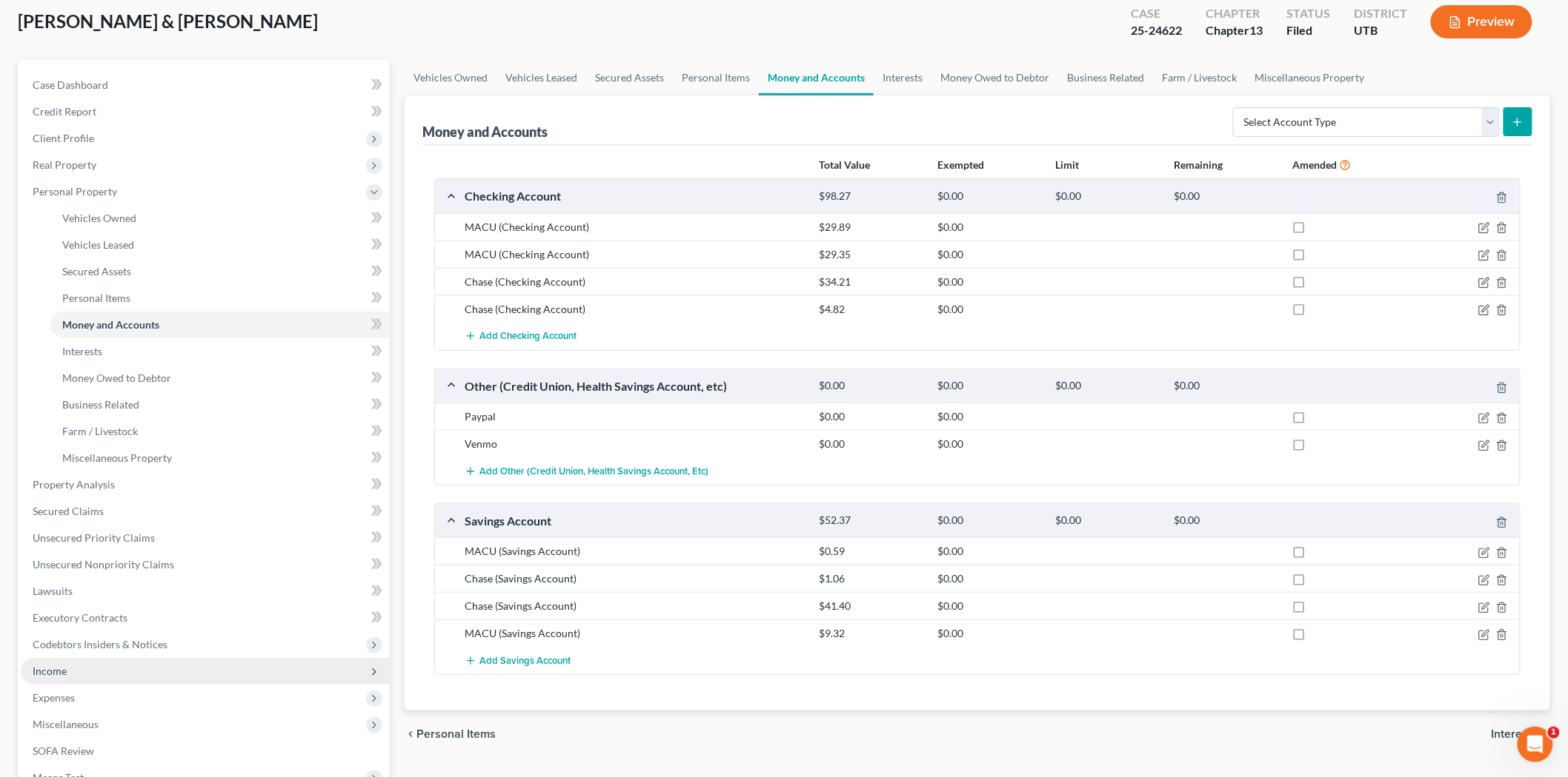
click at [154, 666] on span "Income" at bounding box center [205, 671] width 369 height 27
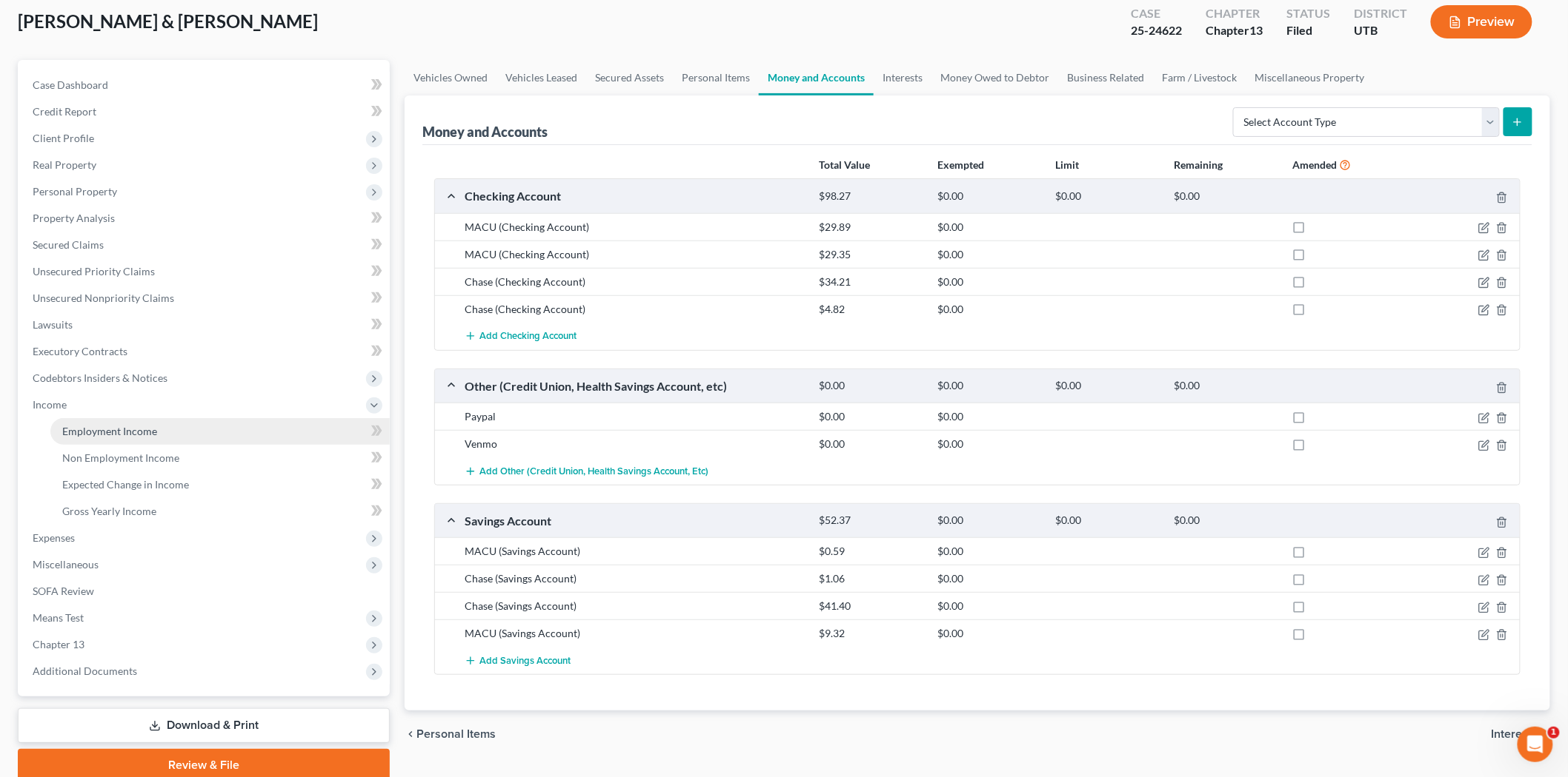
click at [153, 439] on link "Employment Income" at bounding box center [220, 432] width 339 height 27
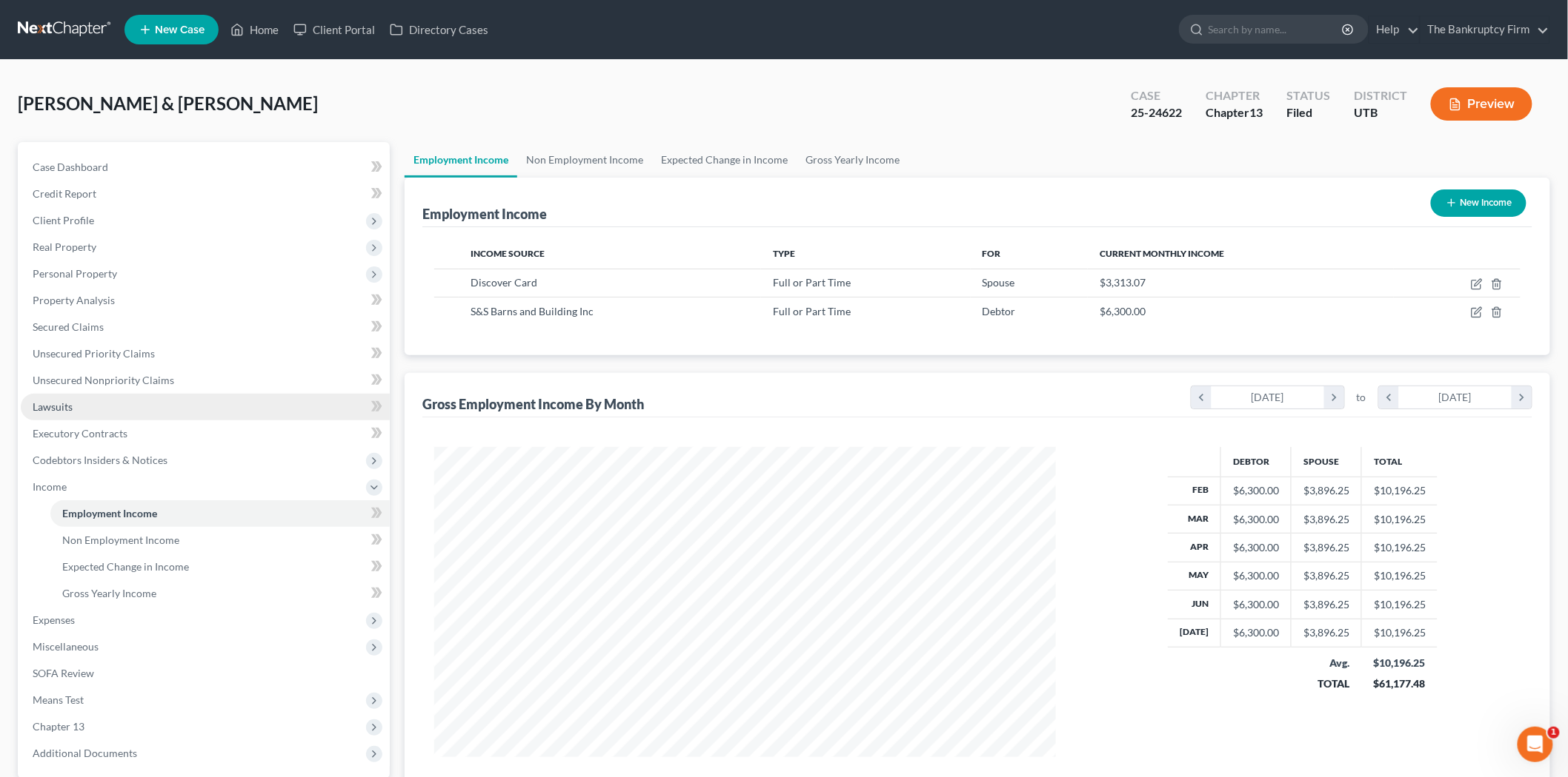
scroll to position [310, 651]
click at [256, 28] on link "Home" at bounding box center [254, 30] width 63 height 27
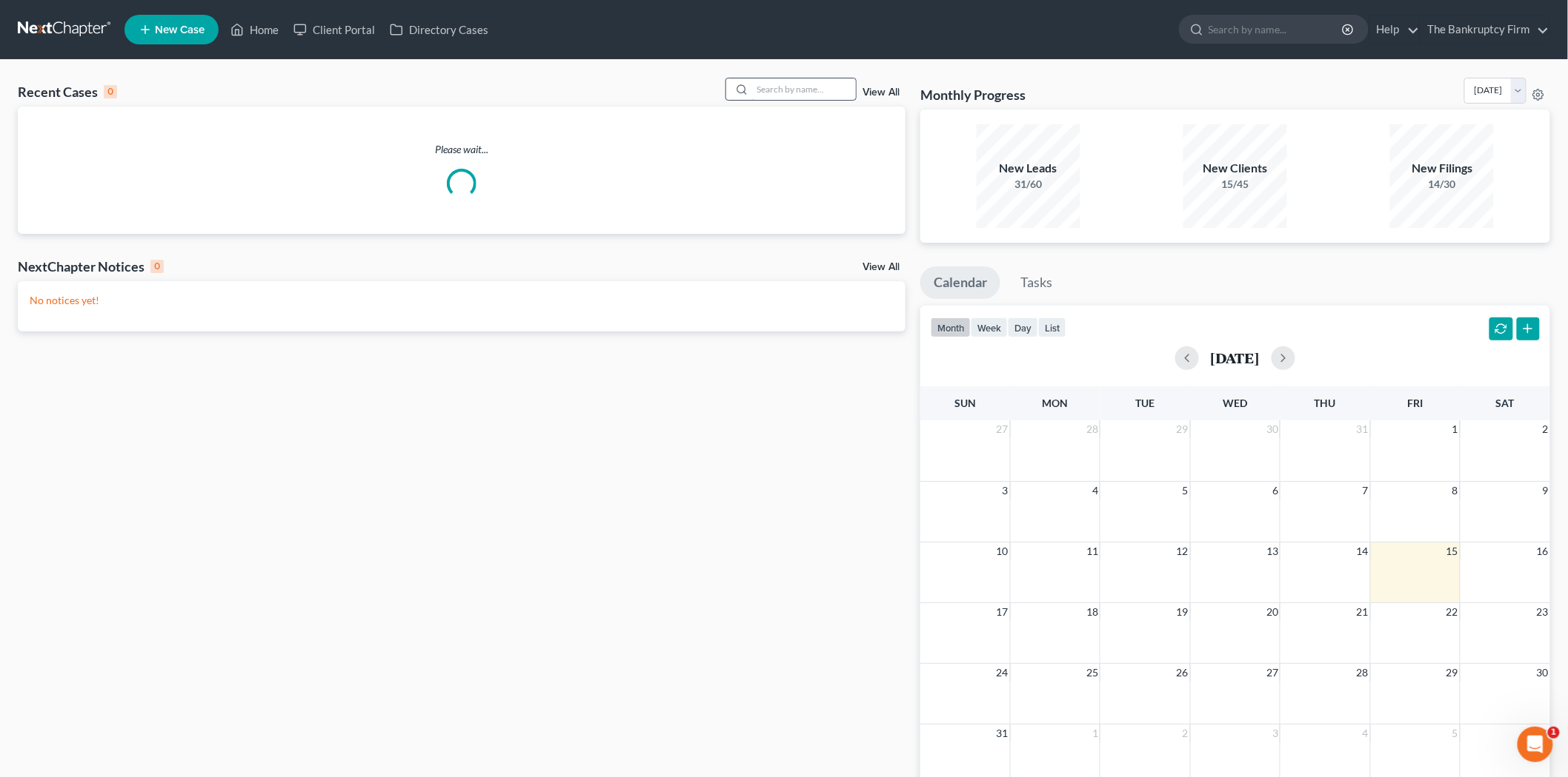
click at [785, 86] on input "search" at bounding box center [804, 88] width 103 height 21
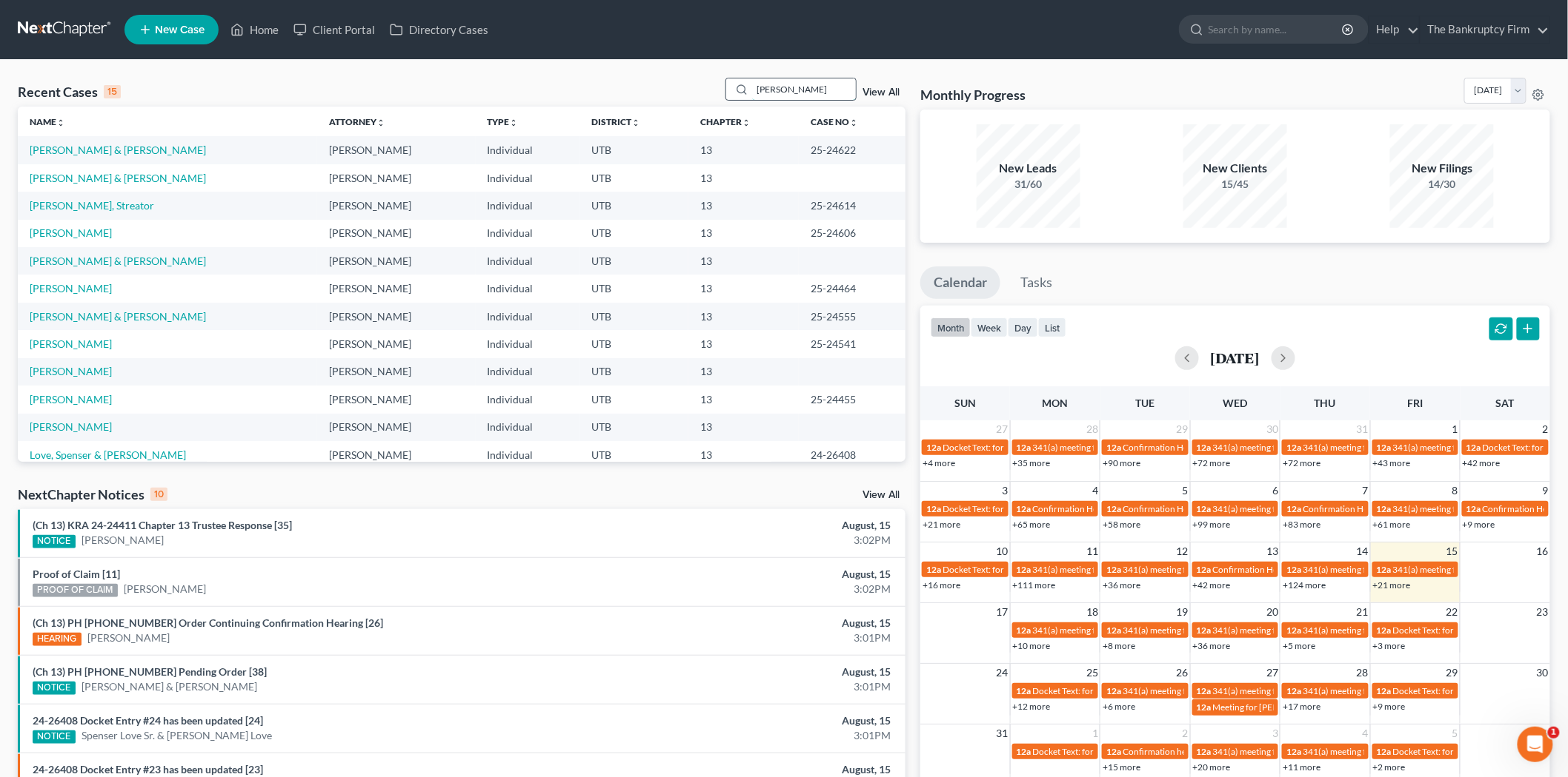
type input "[PERSON_NAME]"
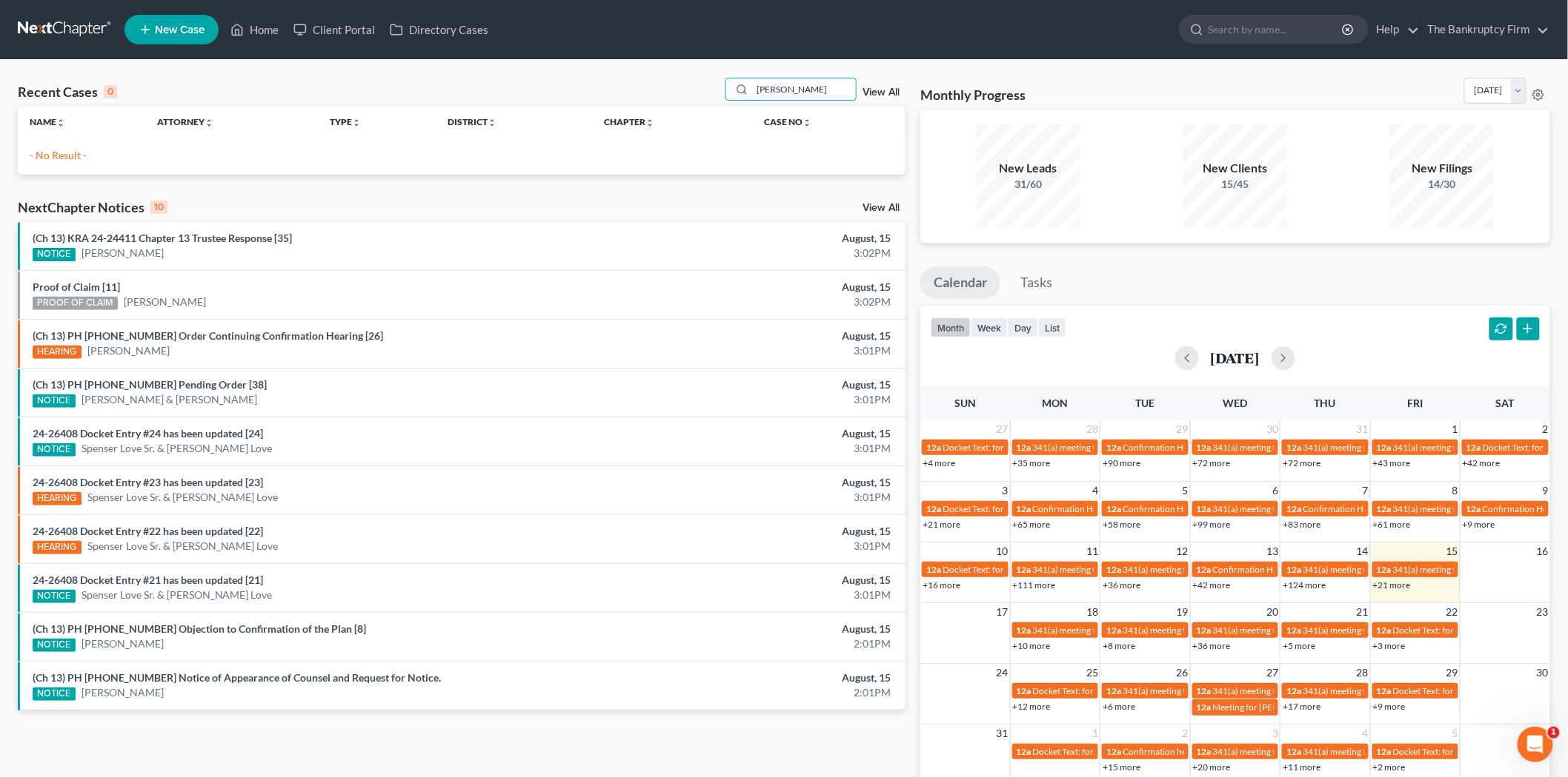
drag, startPoint x: 802, startPoint y: 86, endPoint x: 696, endPoint y: 85, distance: 106.0
click at [696, 85] on div "Recent Cases 0 [PERSON_NAME] View All" at bounding box center [461, 92] width 887 height 29
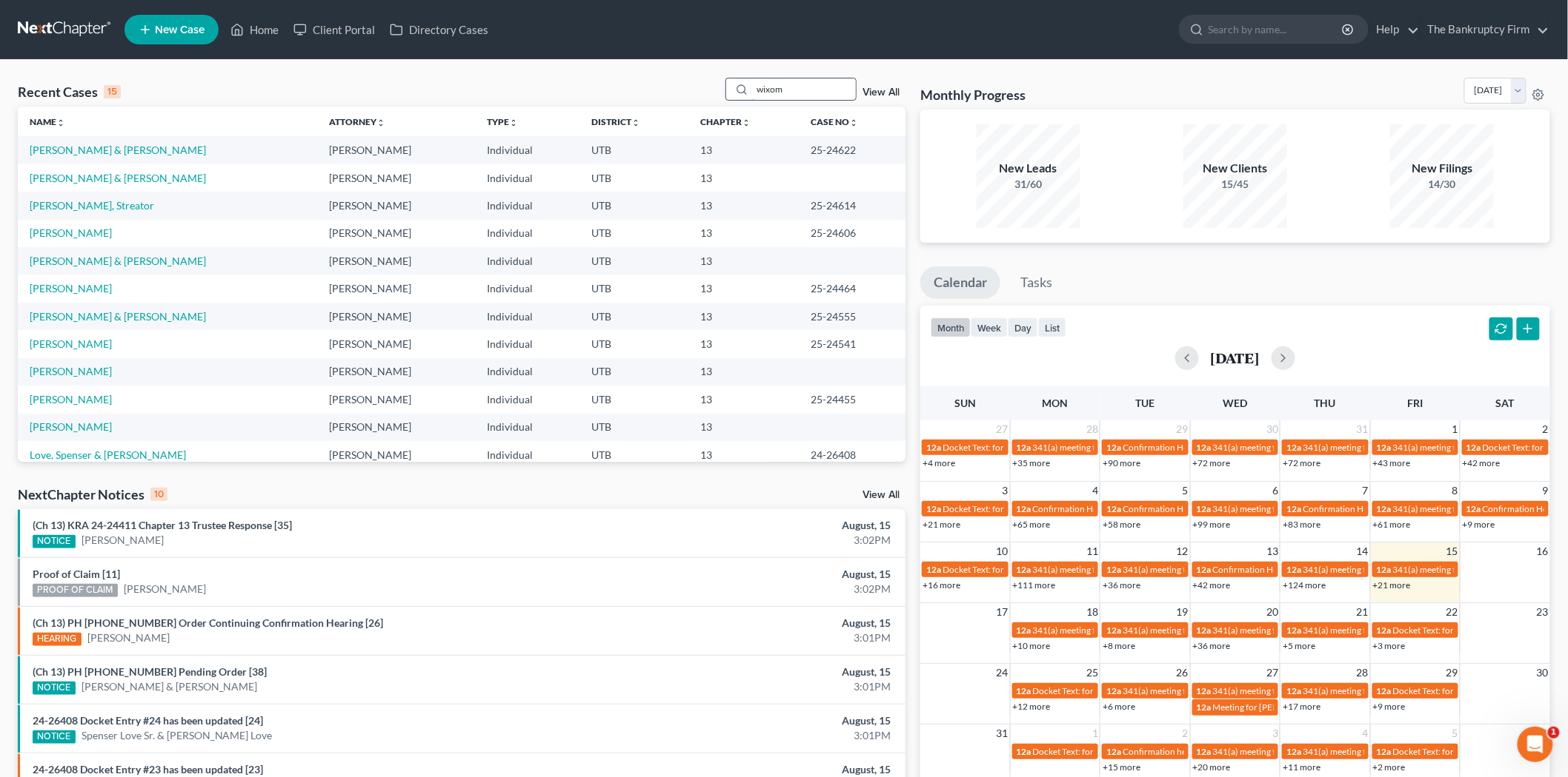
type input "wixom"
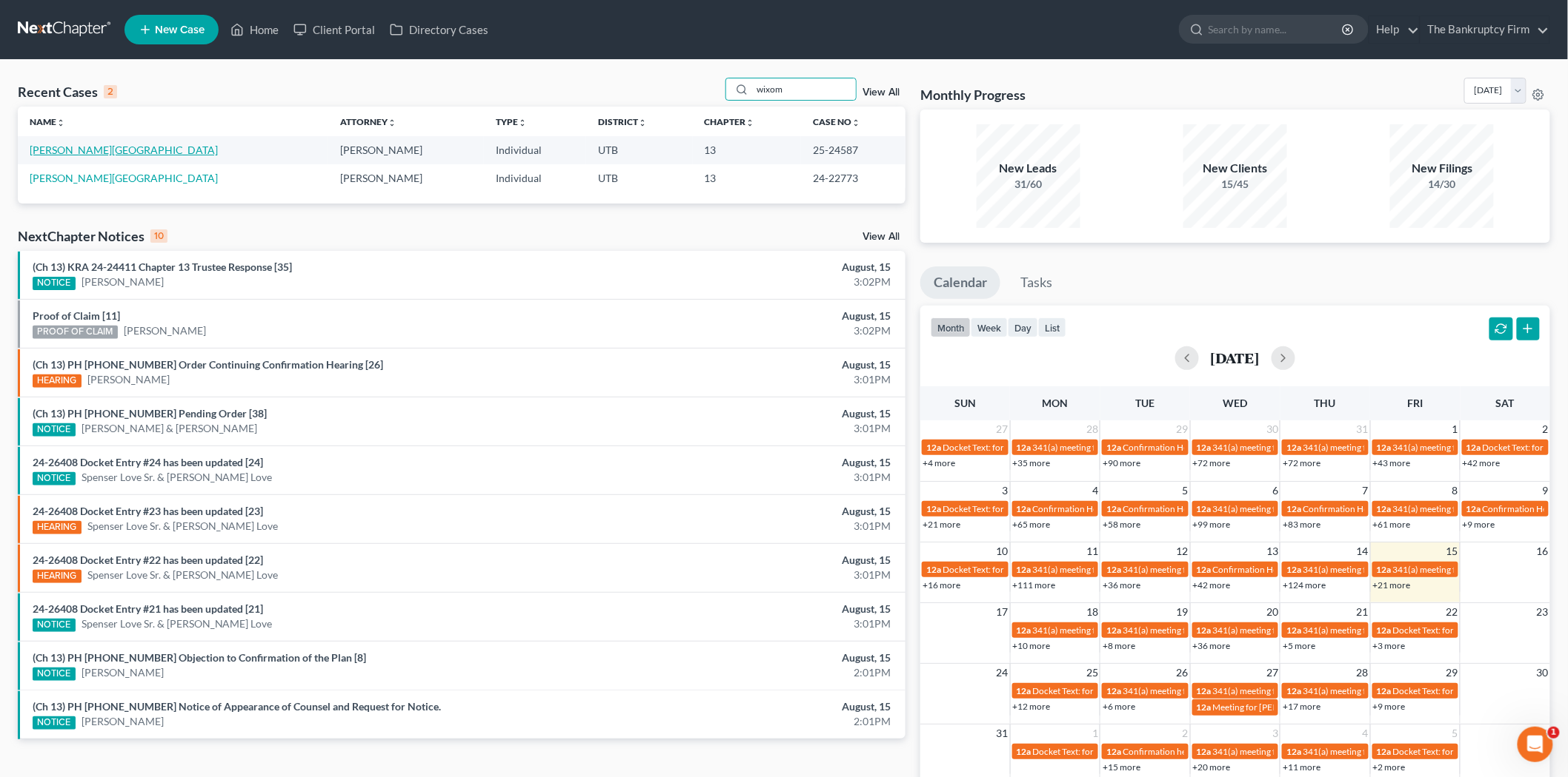
click at [68, 141] on td "[PERSON_NAME][GEOGRAPHIC_DATA]" at bounding box center [172, 149] width 310 height 27
click at [73, 148] on link "[PERSON_NAME][GEOGRAPHIC_DATA]" at bounding box center [124, 150] width 188 height 13
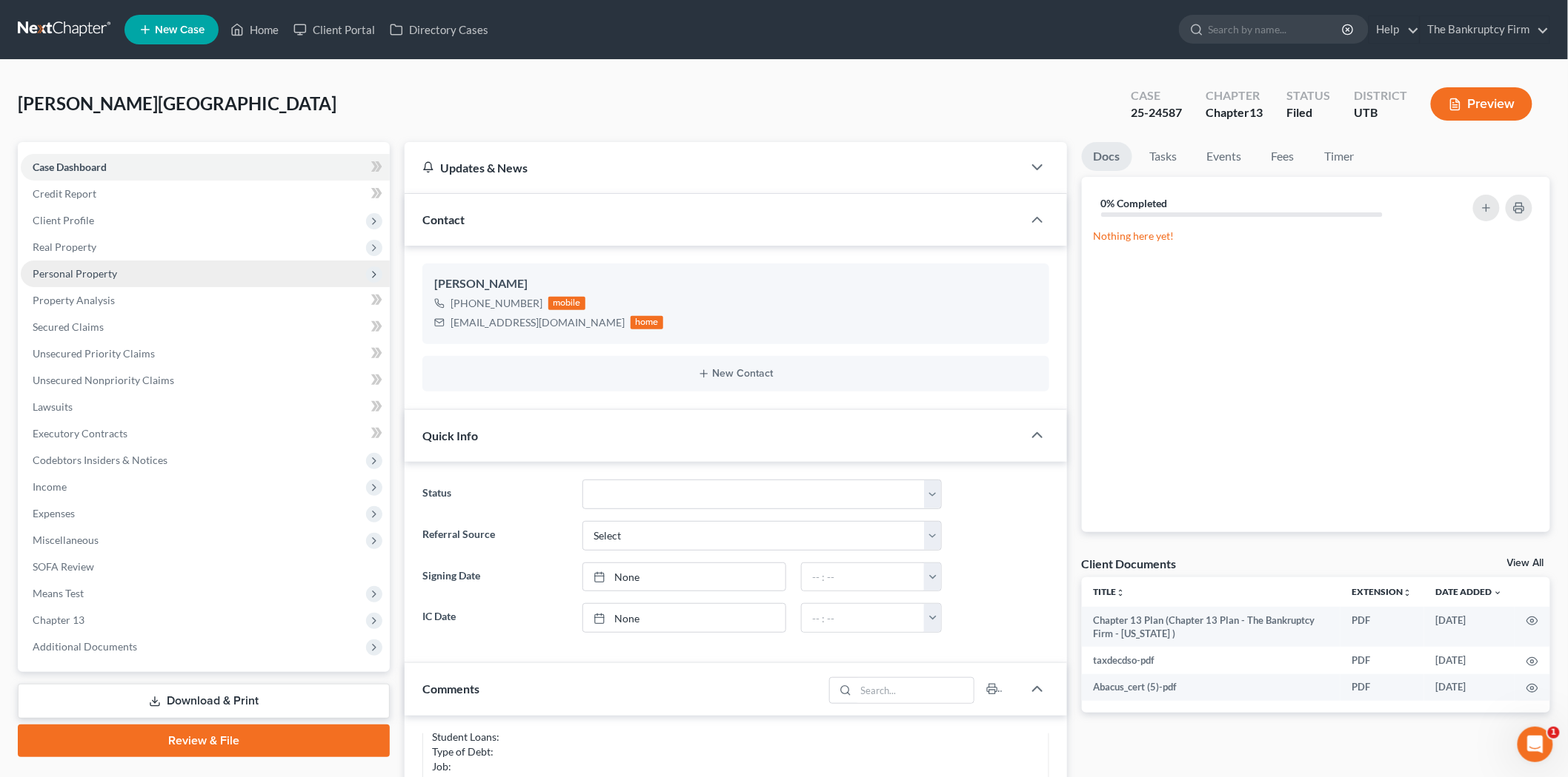
click at [197, 280] on span "Personal Property" at bounding box center [205, 274] width 369 height 27
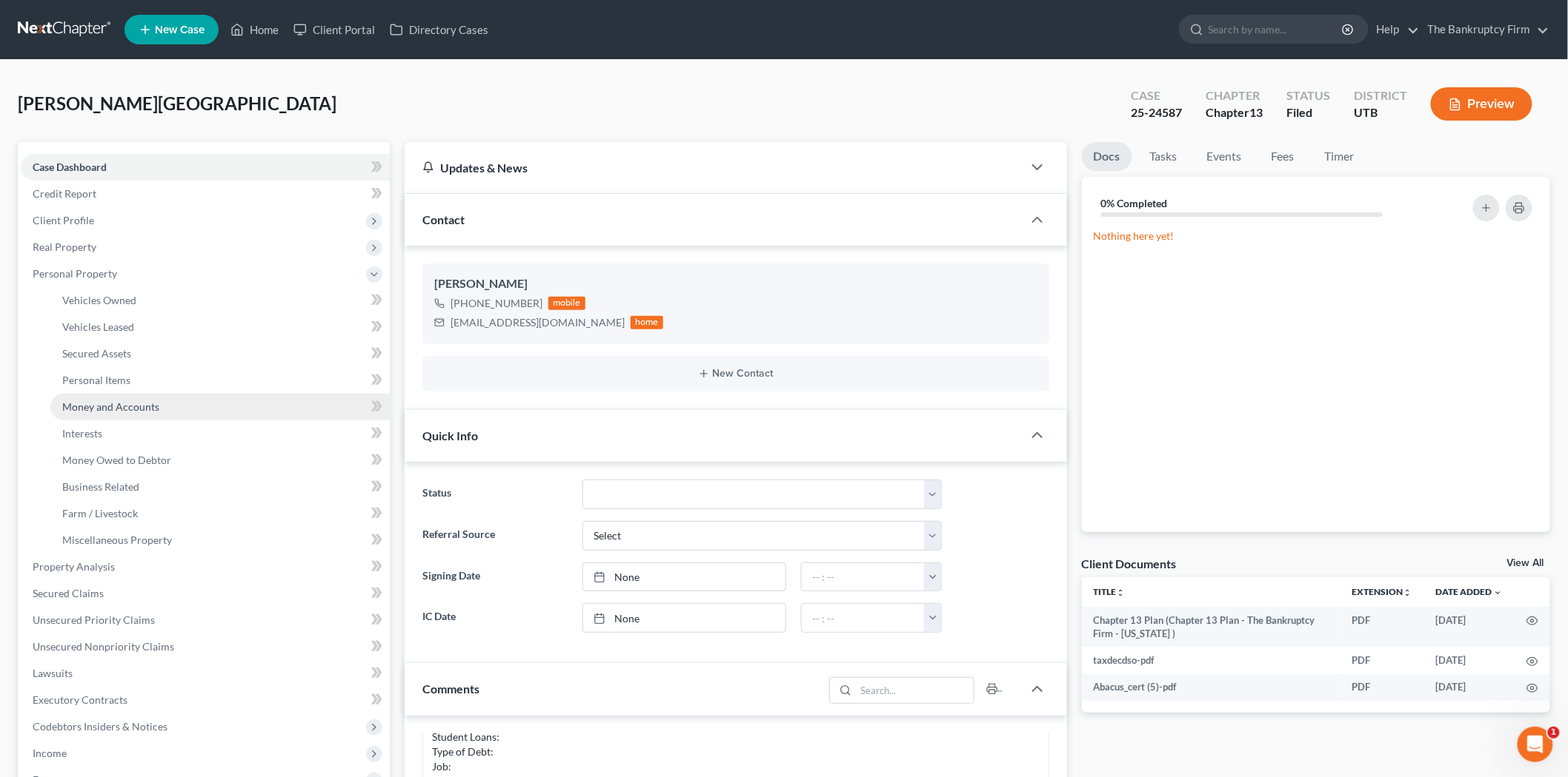
click at [183, 409] on link "Money and Accounts" at bounding box center [220, 407] width 339 height 27
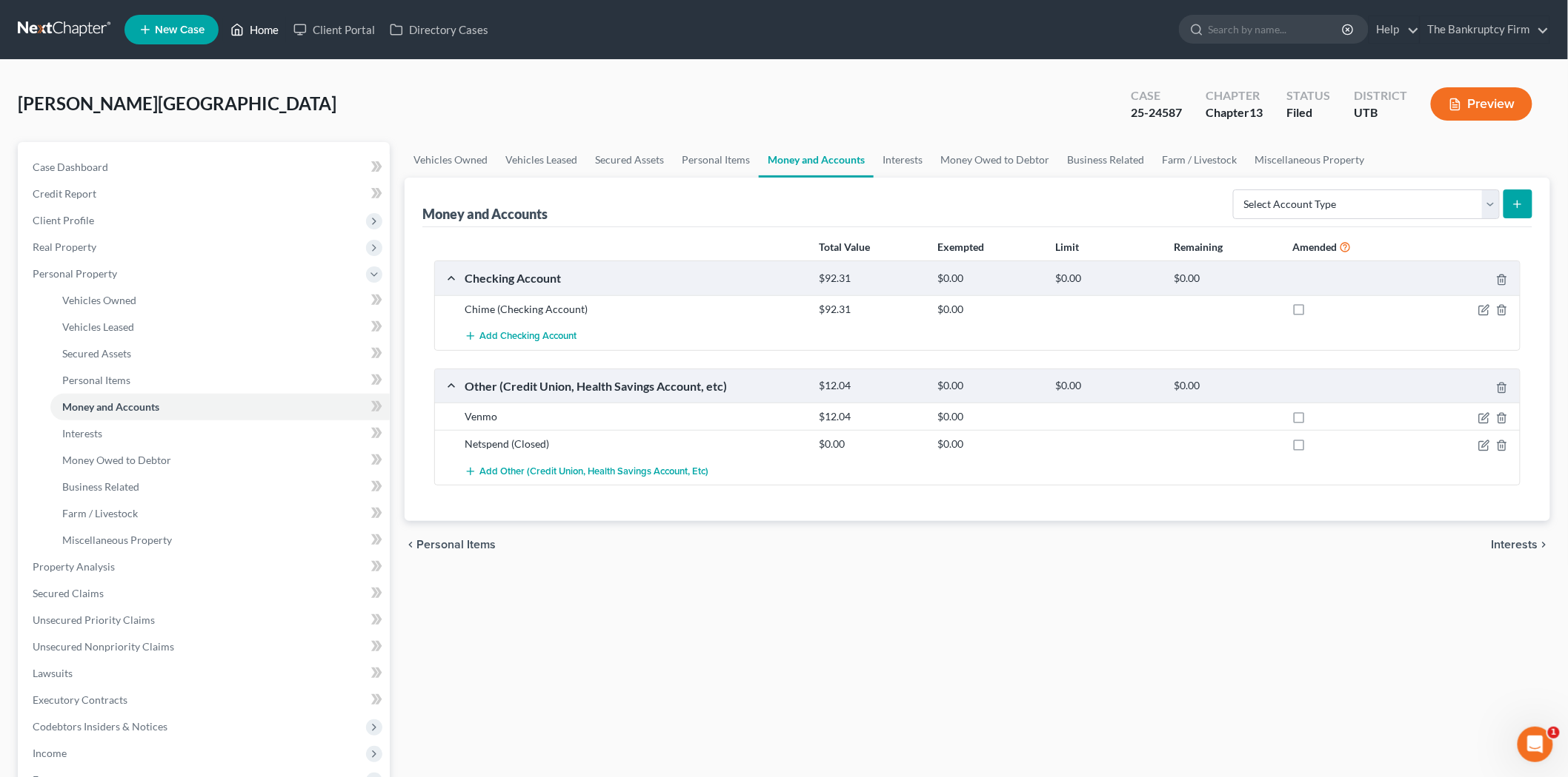
click at [260, 28] on link "Home" at bounding box center [254, 30] width 63 height 27
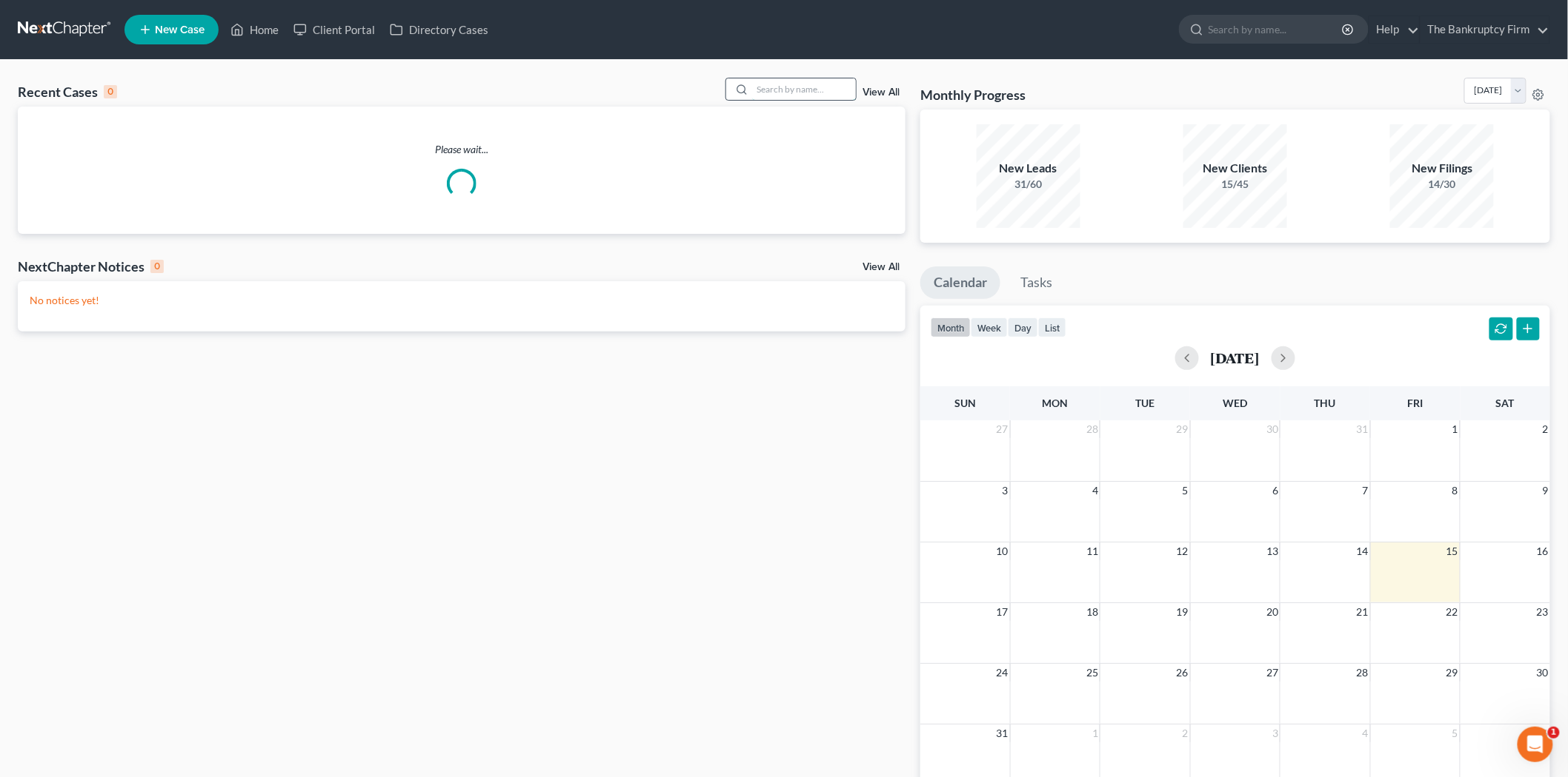
click at [779, 85] on input "search" at bounding box center [804, 88] width 103 height 21
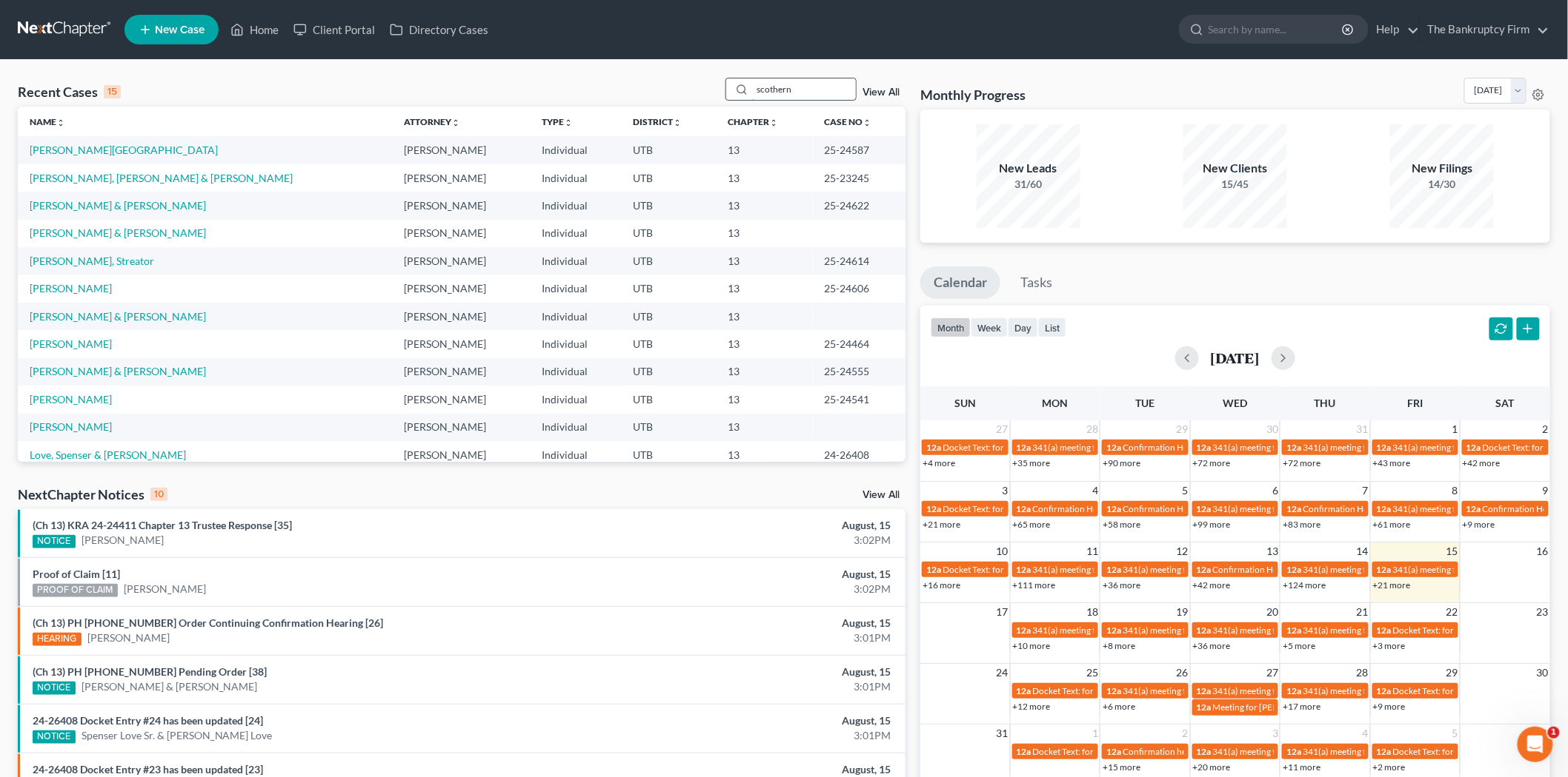
type input "scothern"
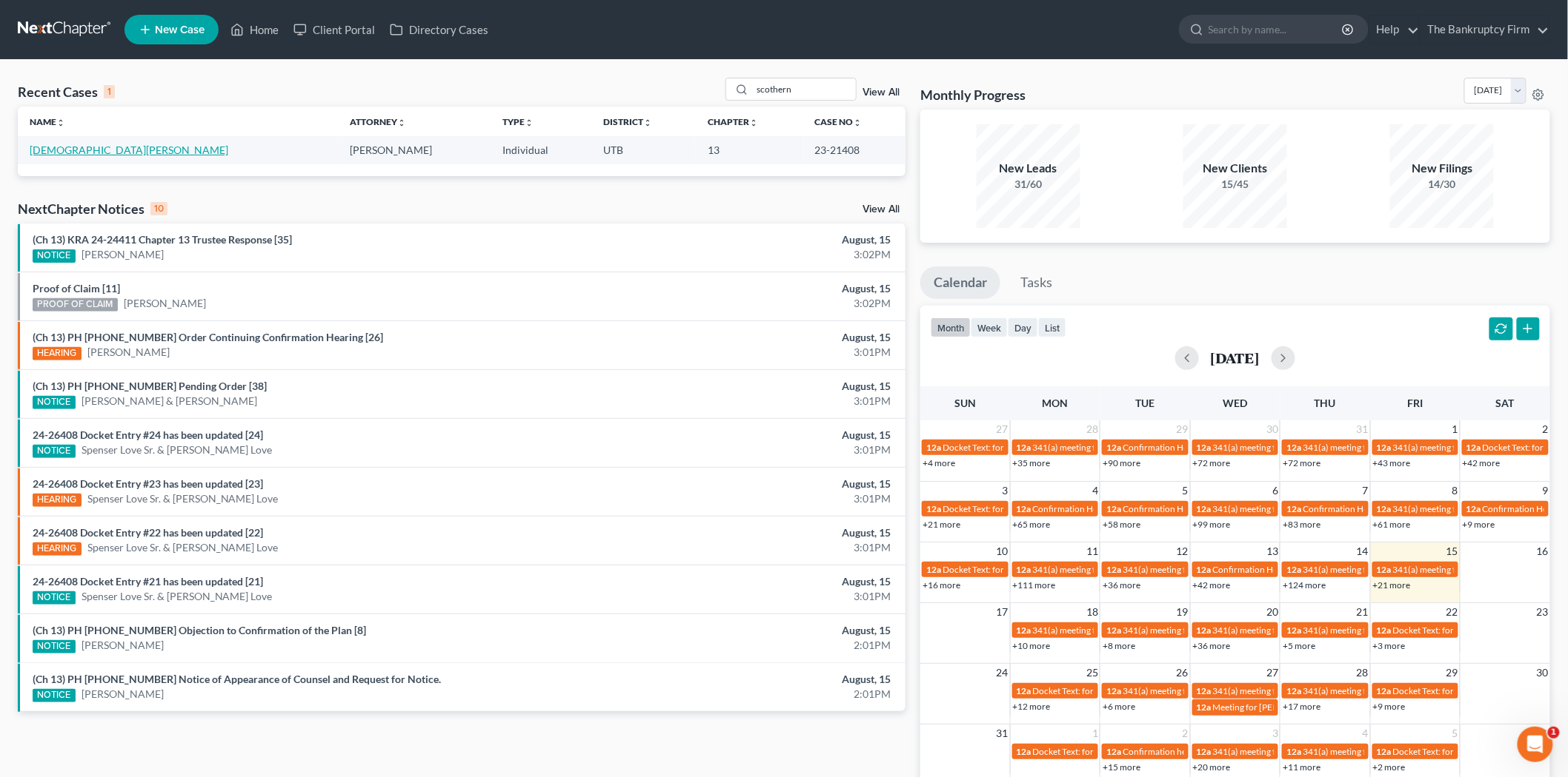
click at [57, 154] on link "[DEMOGRAPHIC_DATA][PERSON_NAME]" at bounding box center [128, 150] width 198 height 13
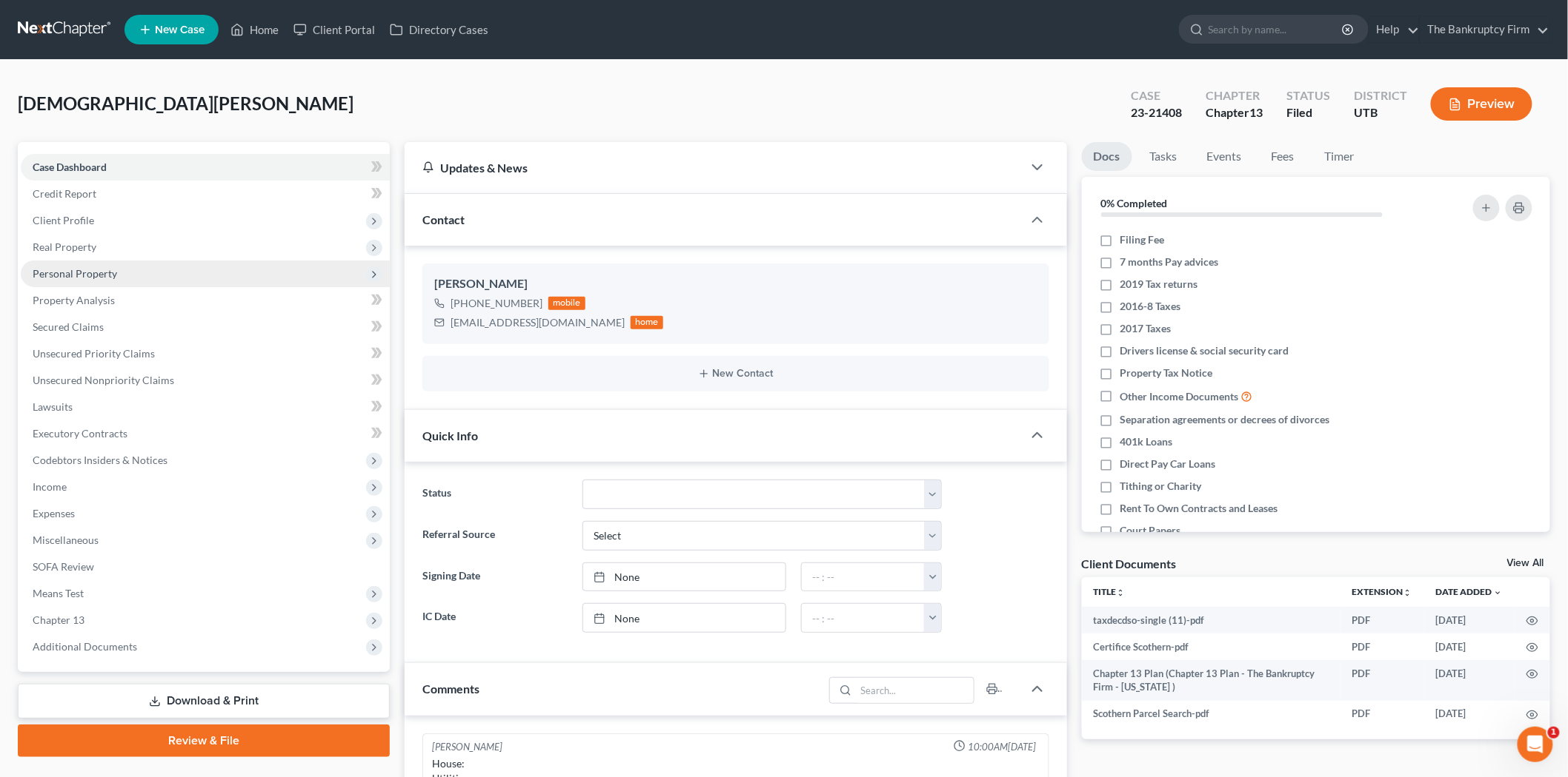
click at [103, 263] on span "Personal Property" at bounding box center [205, 274] width 369 height 27
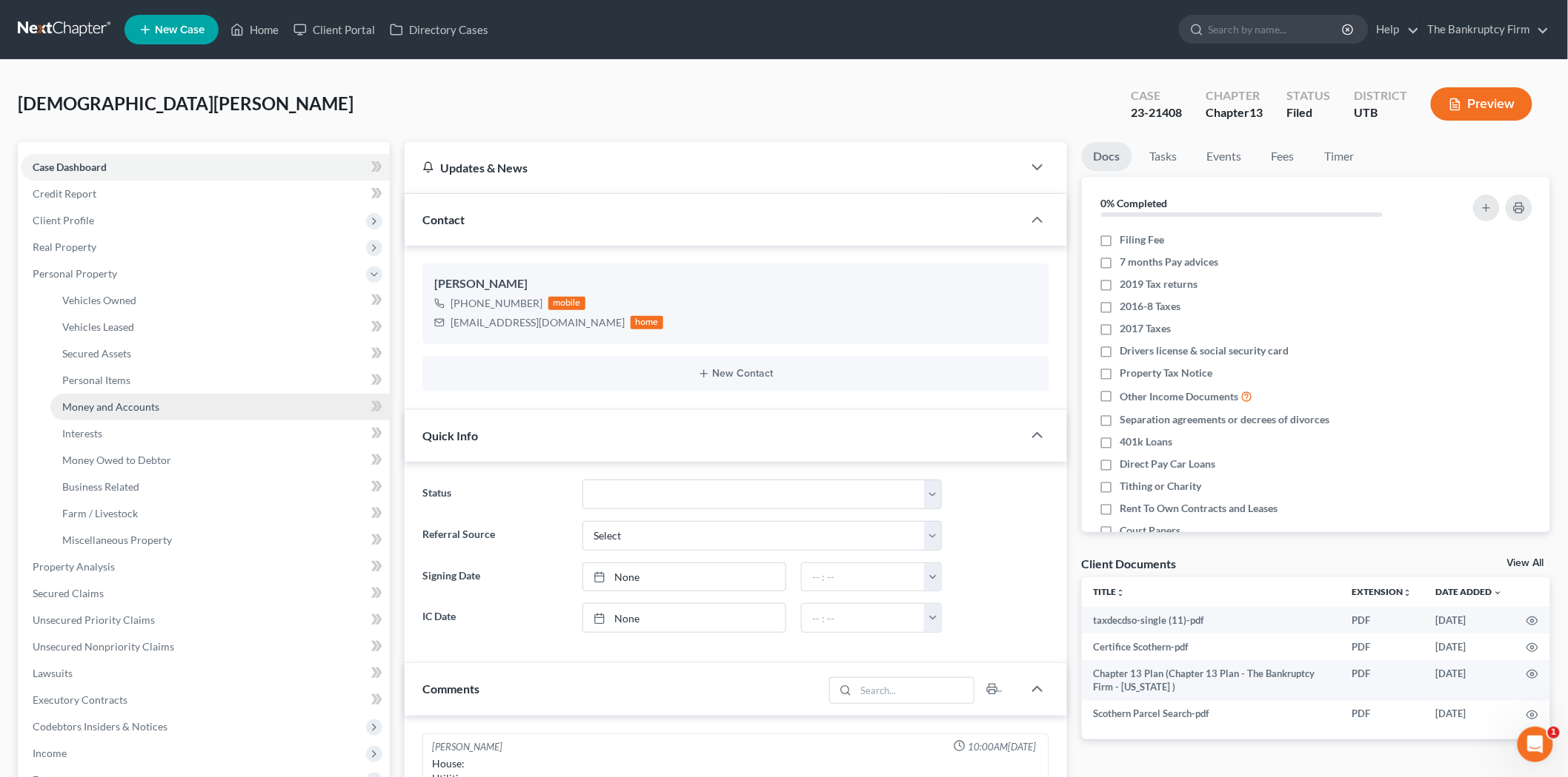
click at [163, 396] on link "Money and Accounts" at bounding box center [220, 407] width 339 height 27
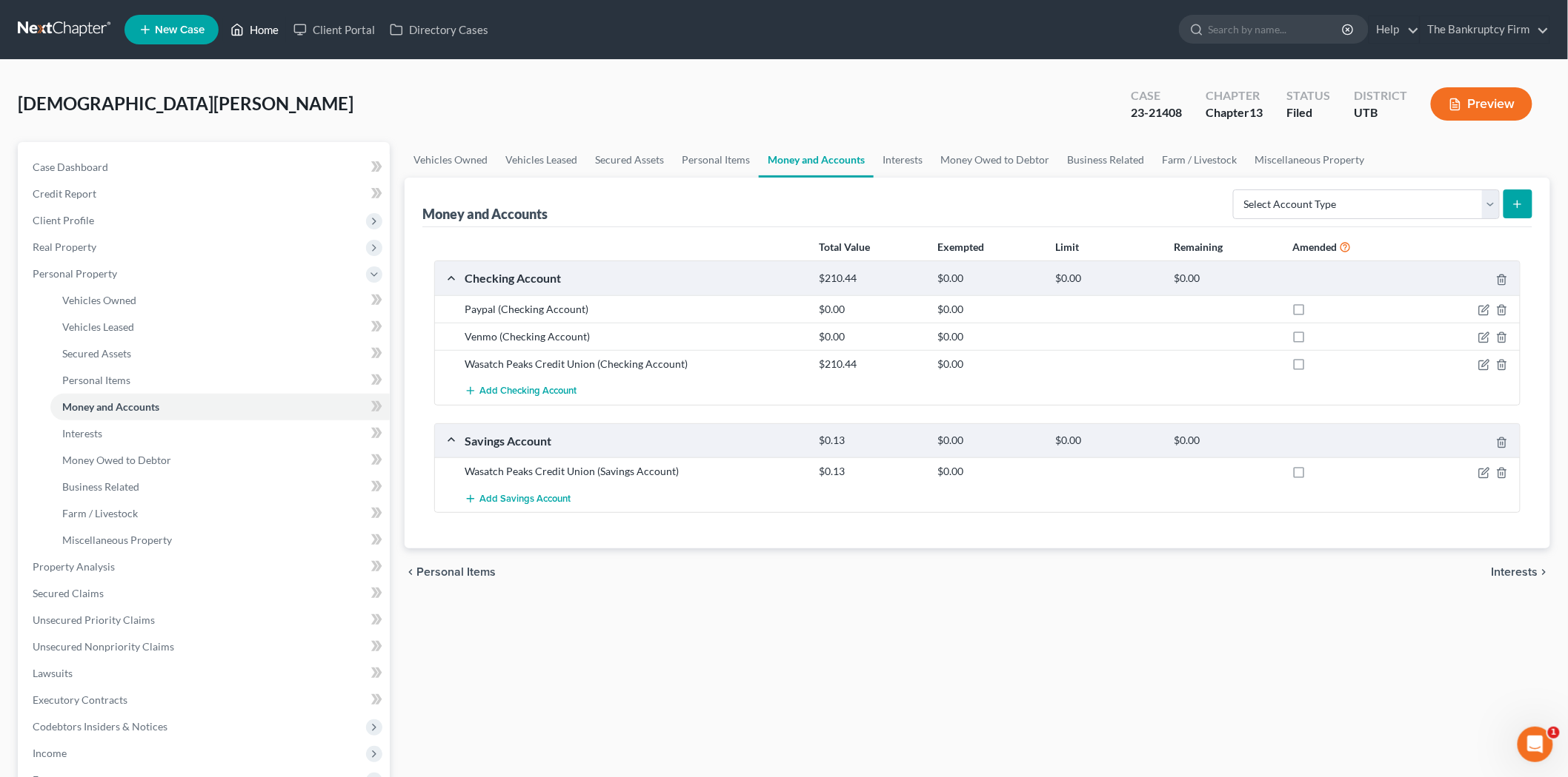
click at [264, 31] on link "Home" at bounding box center [254, 30] width 63 height 27
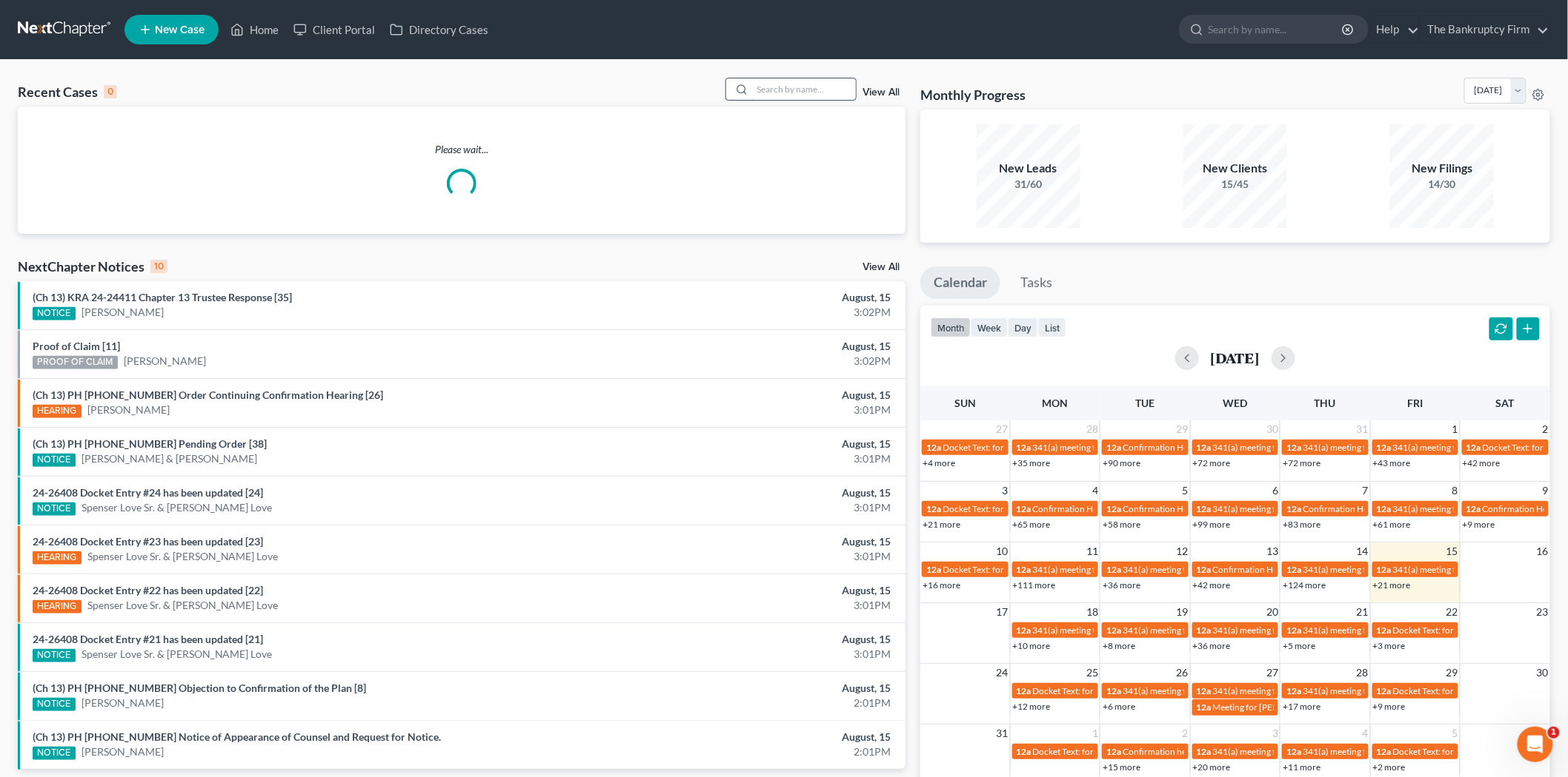
click at [778, 86] on input "search" at bounding box center [804, 88] width 103 height 21
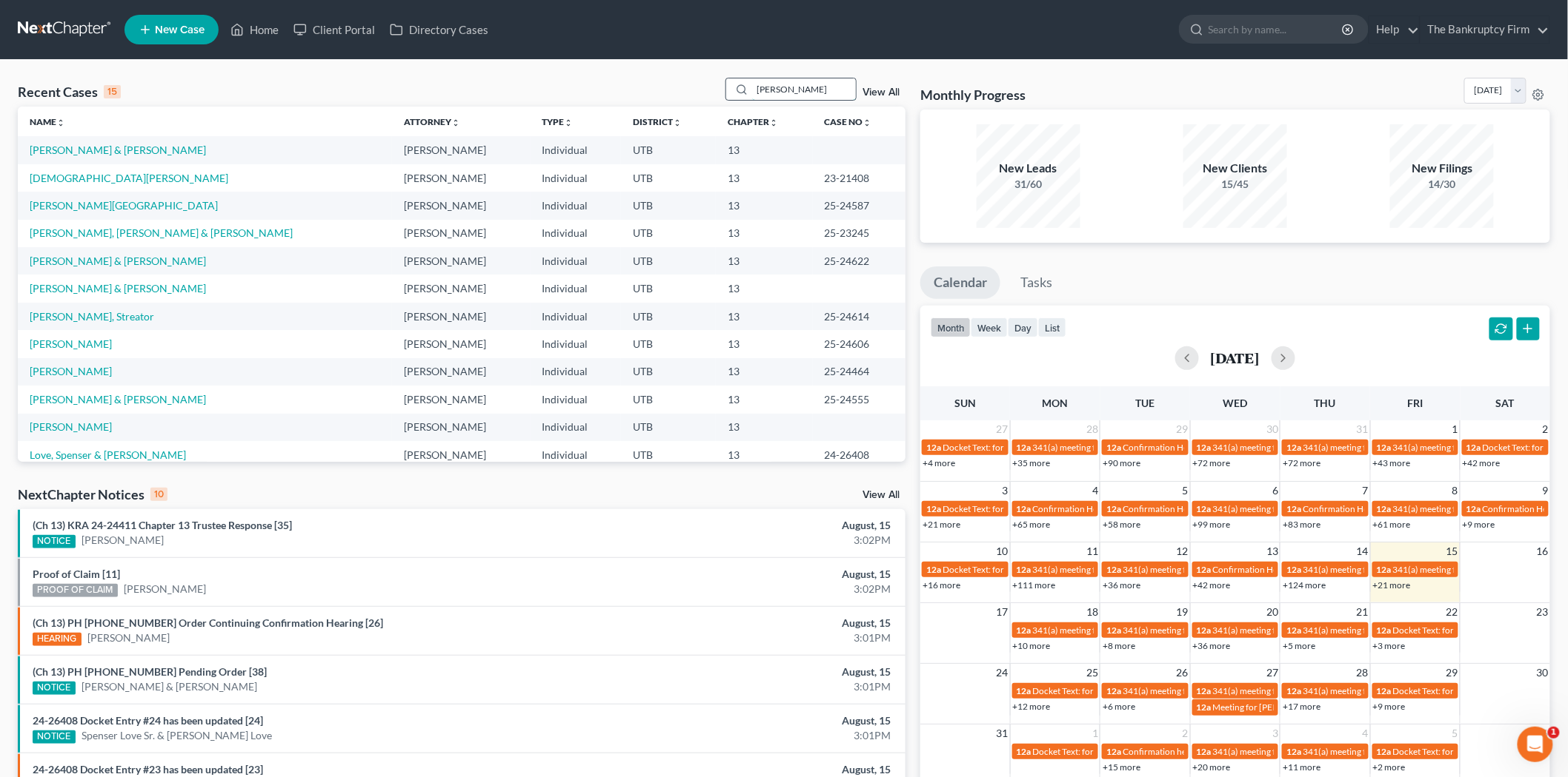
type input "[PERSON_NAME]"
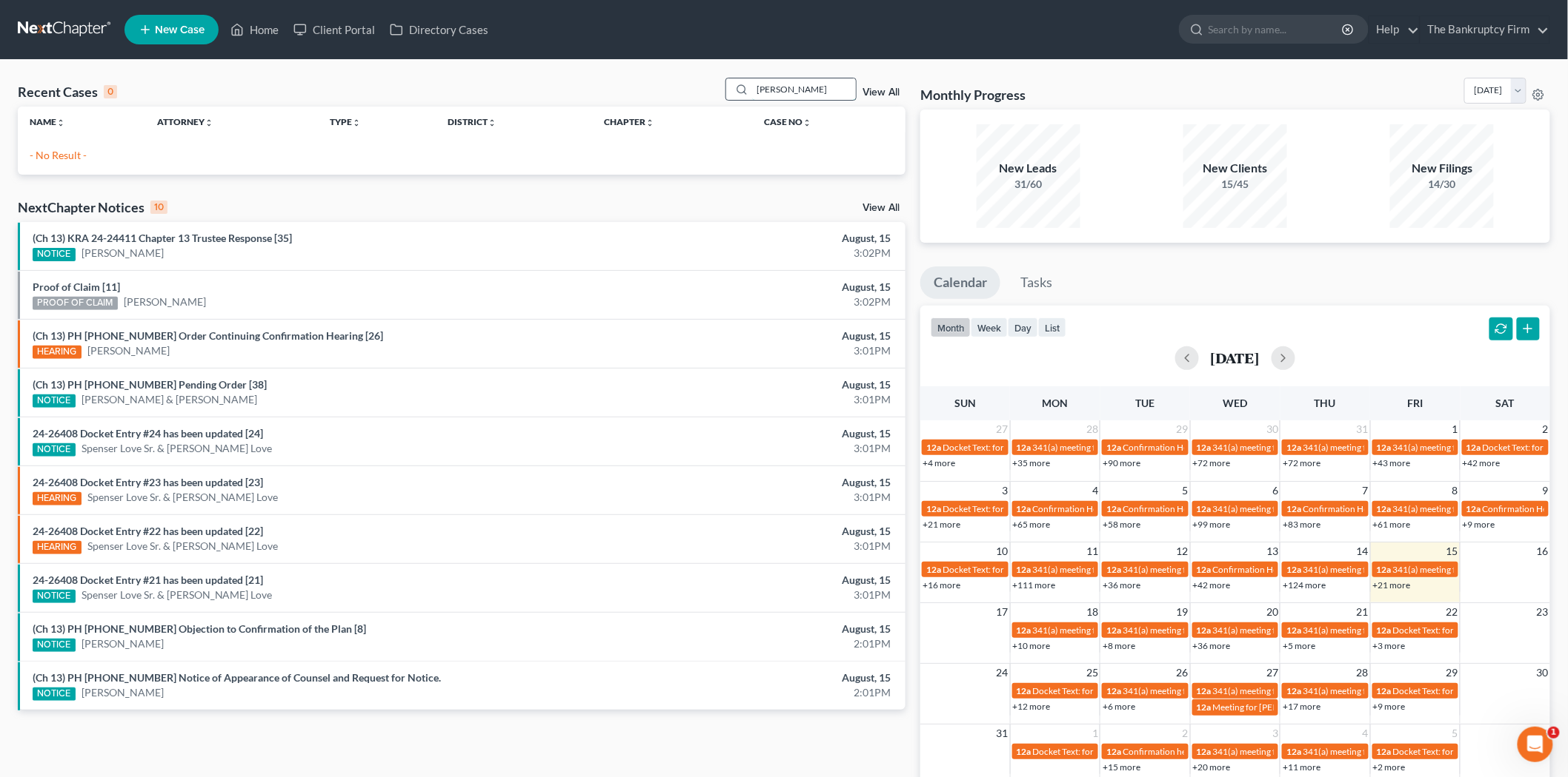
click at [810, 96] on input "[PERSON_NAME]" at bounding box center [804, 88] width 103 height 21
click at [1288, 31] on input "search" at bounding box center [1277, 29] width 136 height 27
paste input "[PERSON_NAME]"
type input "[PERSON_NAME]"
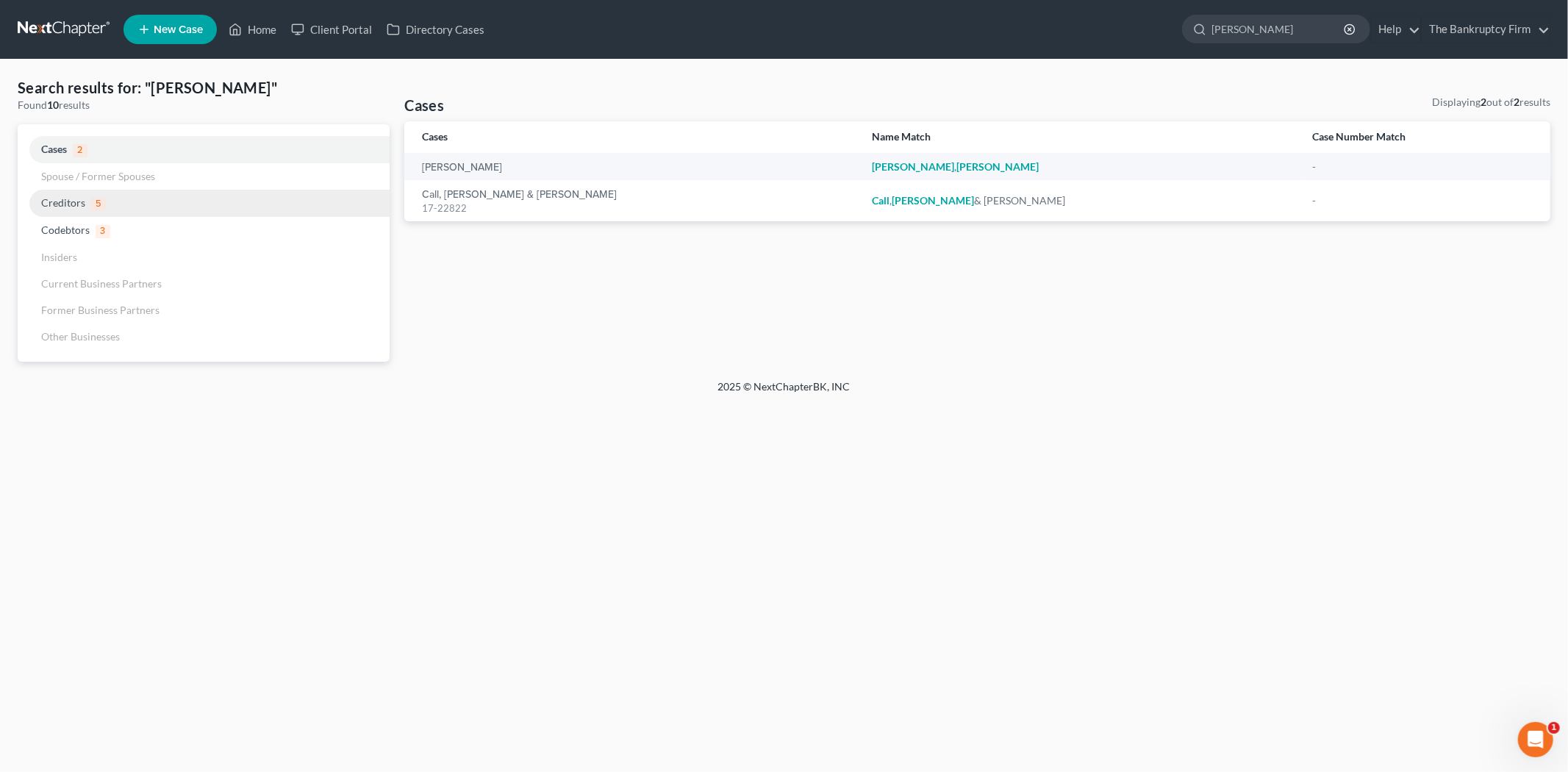
click at [192, 207] on link "Creditors 5" at bounding box center [203, 202] width 372 height 27
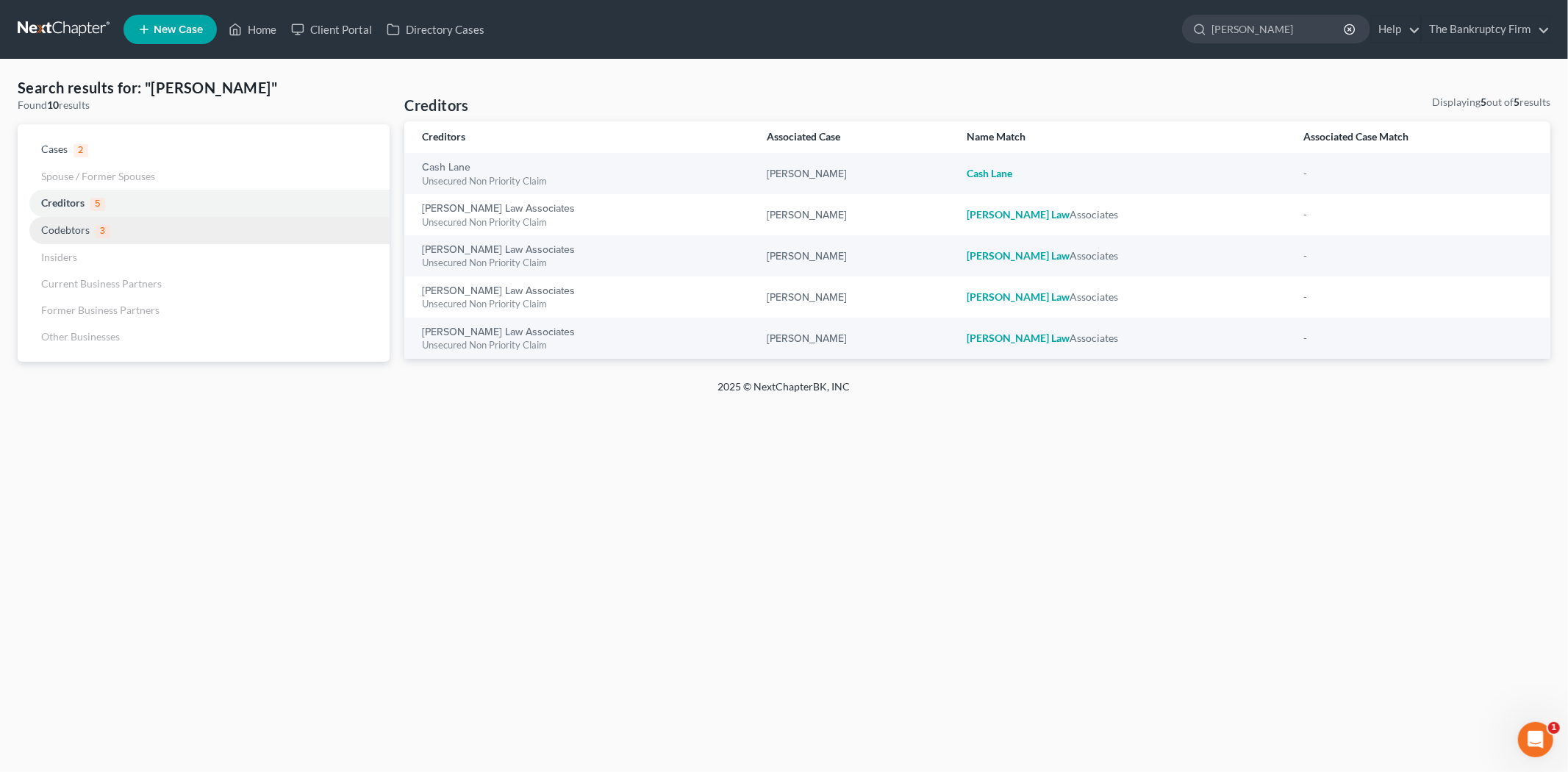
click at [186, 228] on link "Codebtors 3" at bounding box center [203, 230] width 372 height 27
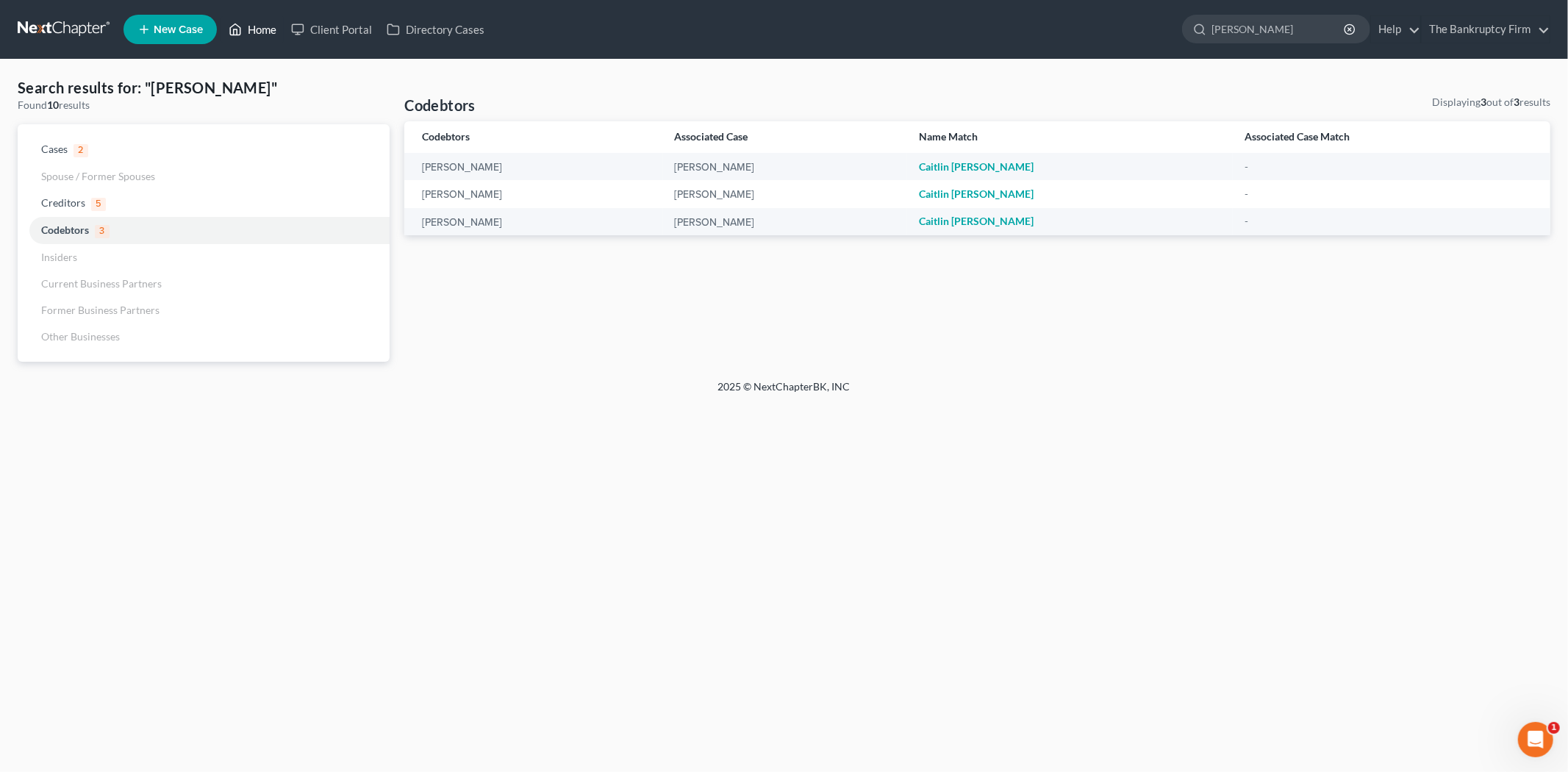
click at [252, 23] on link "Home" at bounding box center [252, 30] width 63 height 27
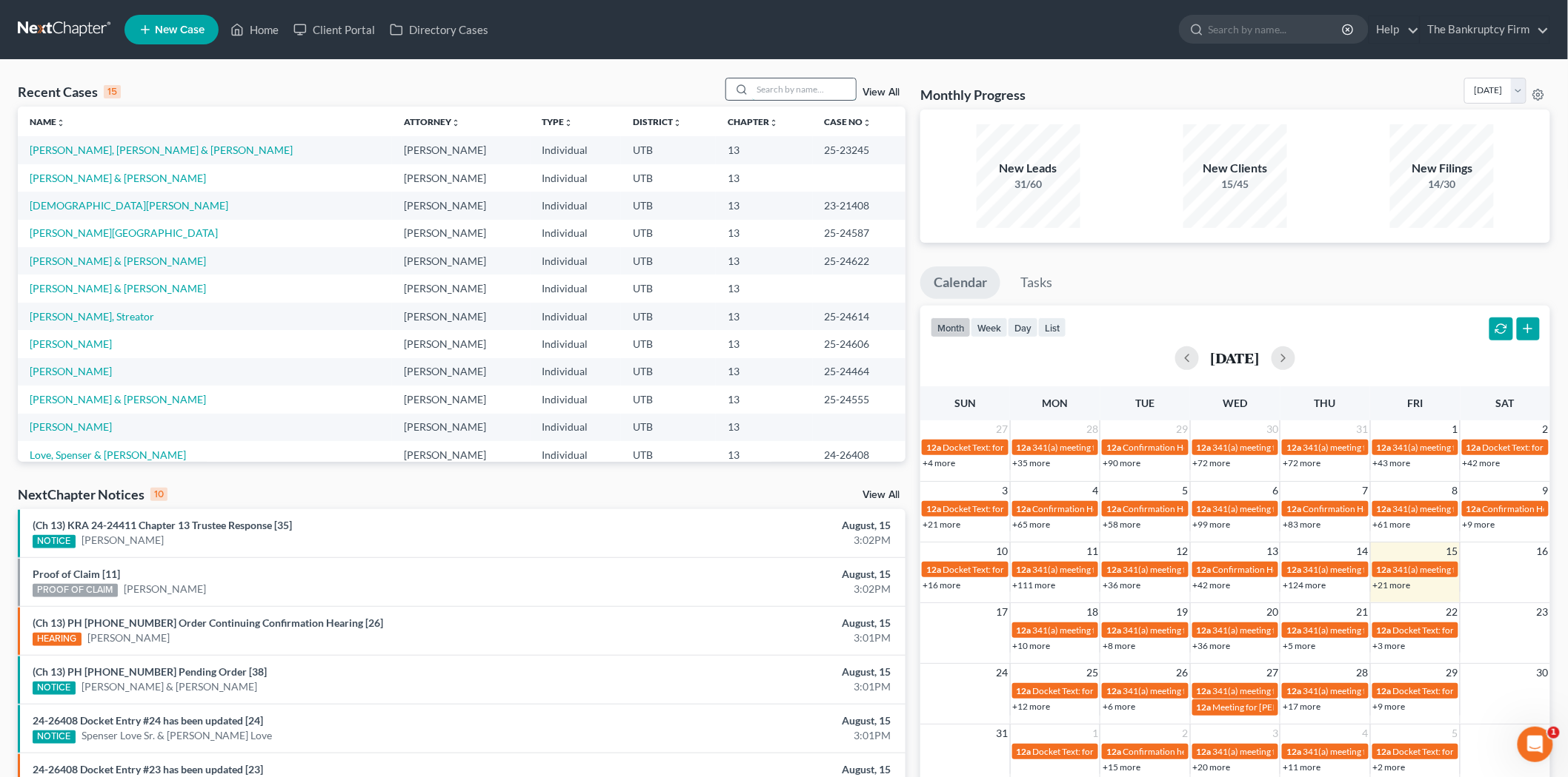
click at [820, 94] on input "search" at bounding box center [804, 88] width 103 height 21
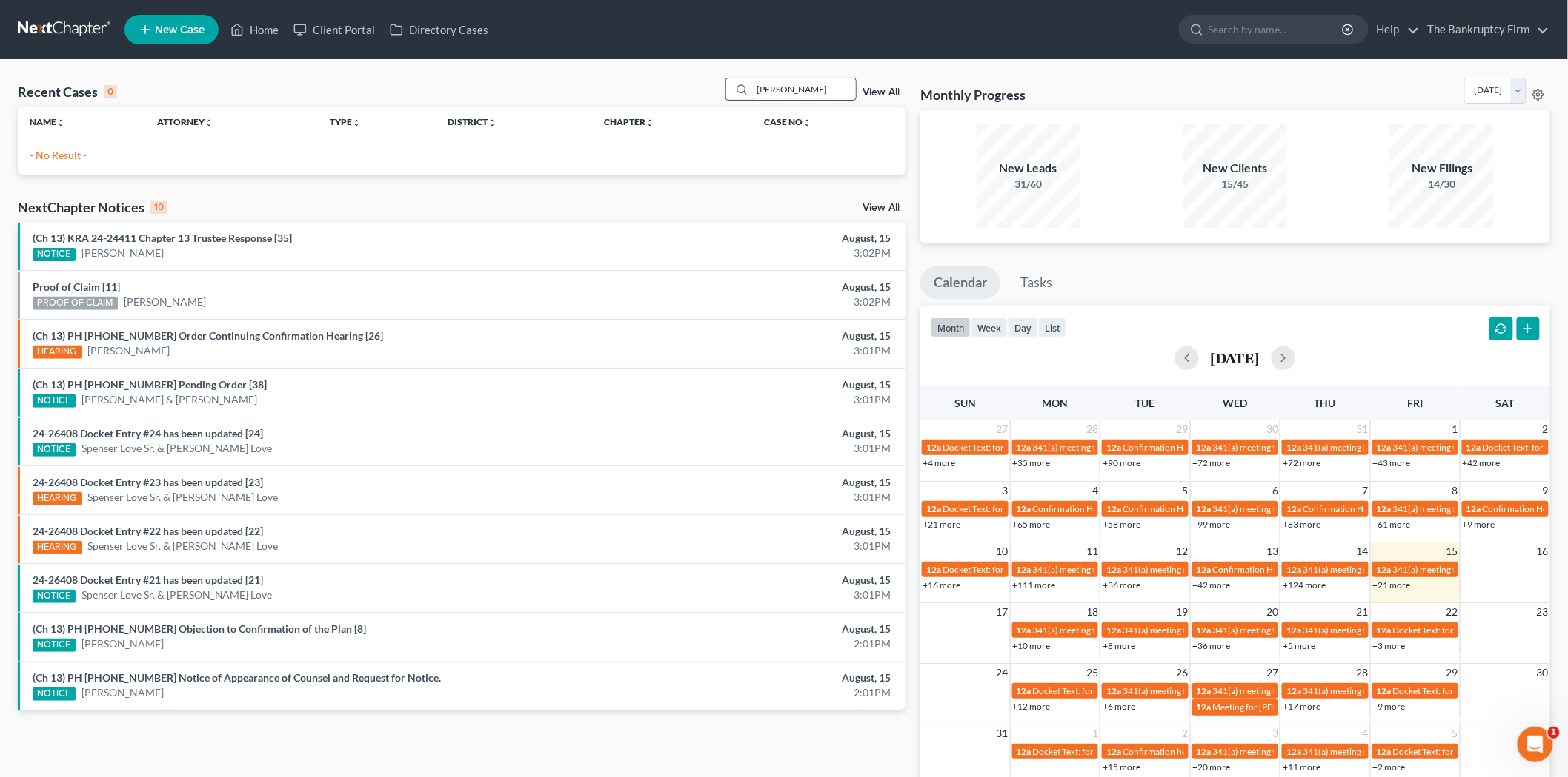
click at [789, 92] on input "[PERSON_NAME]" at bounding box center [804, 88] width 103 height 21
click at [772, 91] on input "[PERSON_NAME]" at bounding box center [804, 88] width 103 height 21
type input "[PERSON_NAME]"
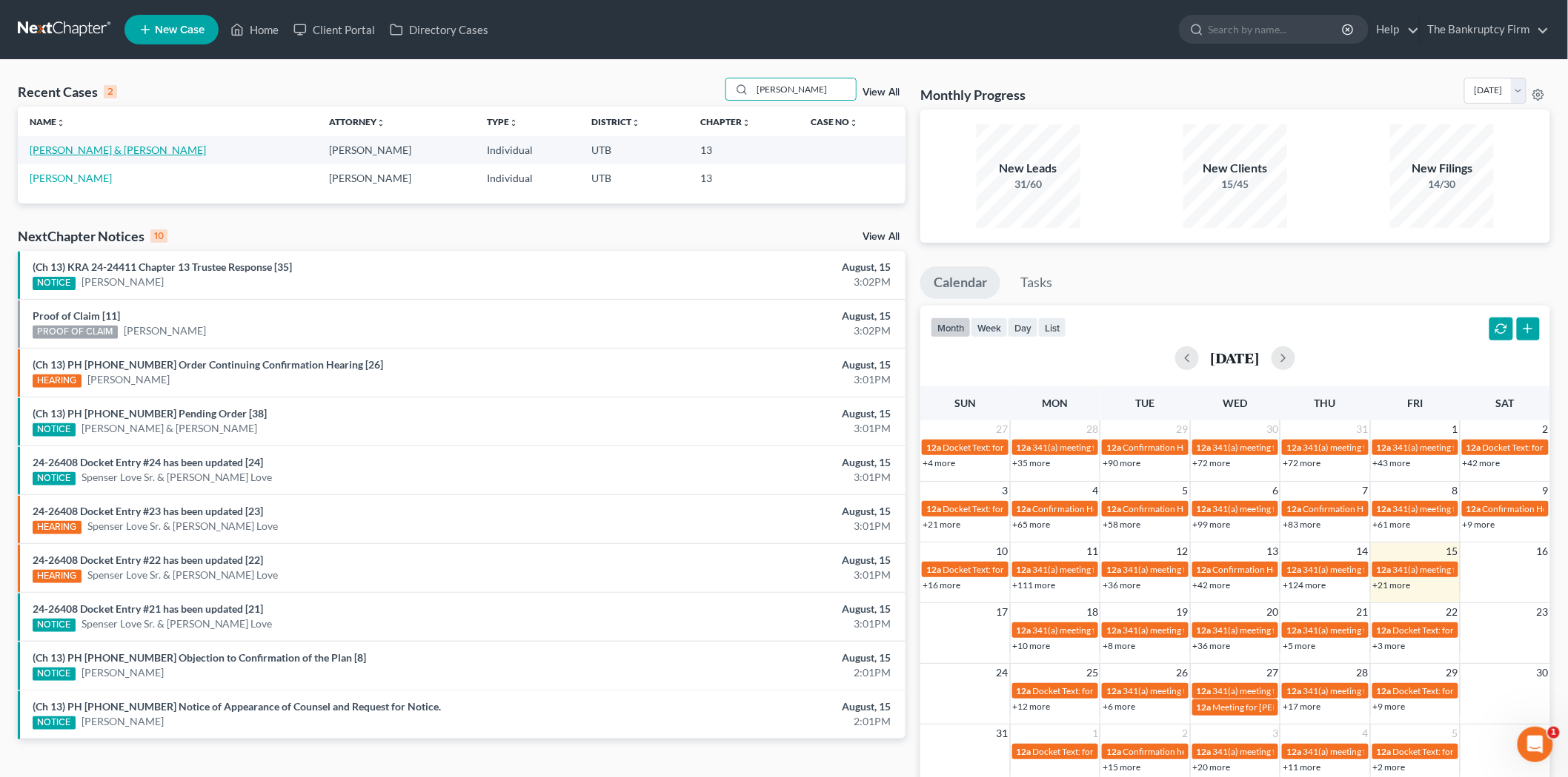
click at [104, 148] on link "[PERSON_NAME] & [PERSON_NAME]" at bounding box center [117, 150] width 176 height 13
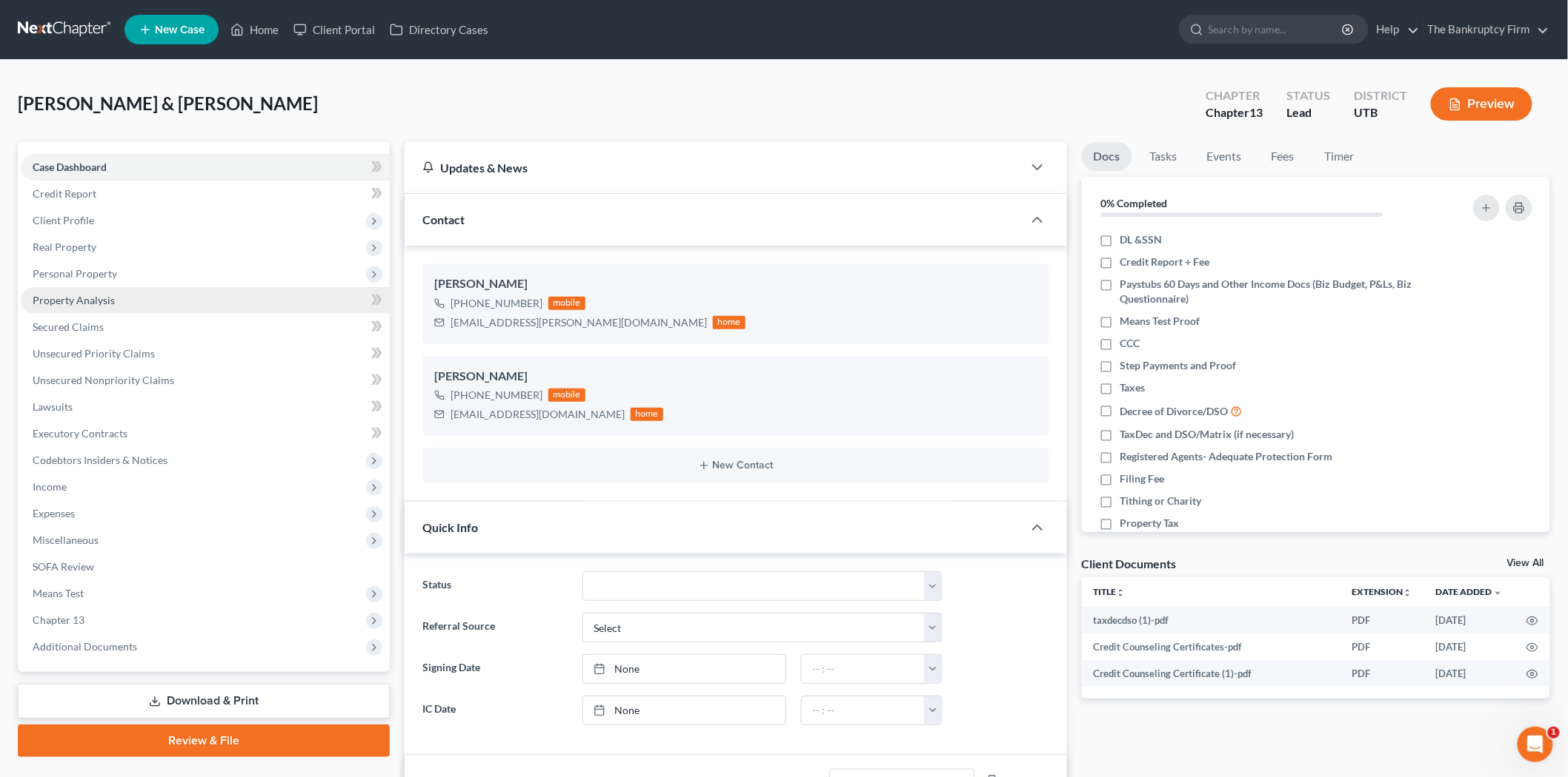
scroll to position [117, 0]
click at [172, 368] on link "Unsecured Nonpriority Claims" at bounding box center [205, 381] width 369 height 27
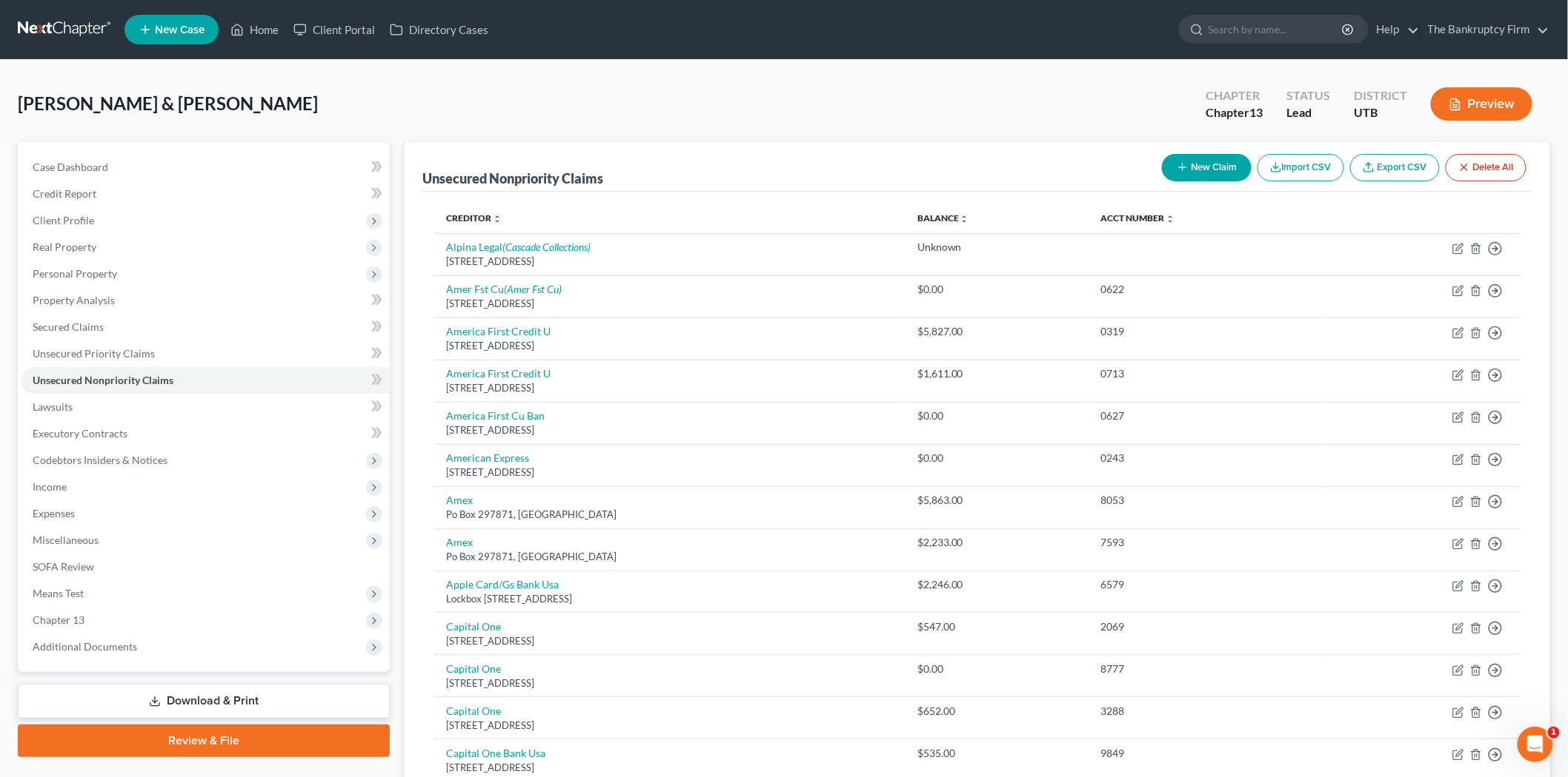
click at [1210, 158] on button "New Claim" at bounding box center [1207, 167] width 89 height 27
select select "2"
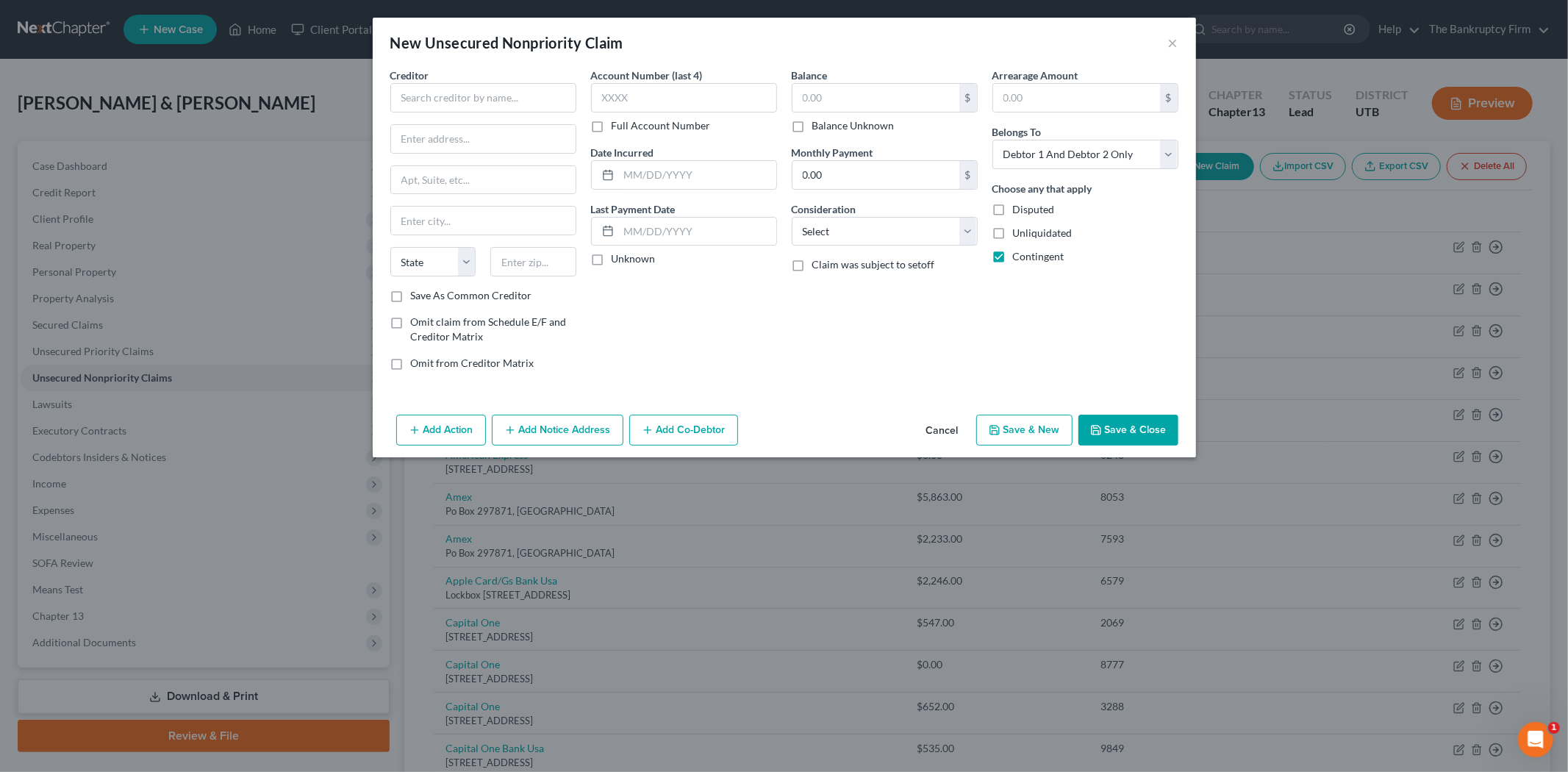
click at [487, 77] on div "Creditor *" at bounding box center [482, 90] width 186 height 45
click at [488, 92] on input "text" at bounding box center [482, 98] width 186 height 30
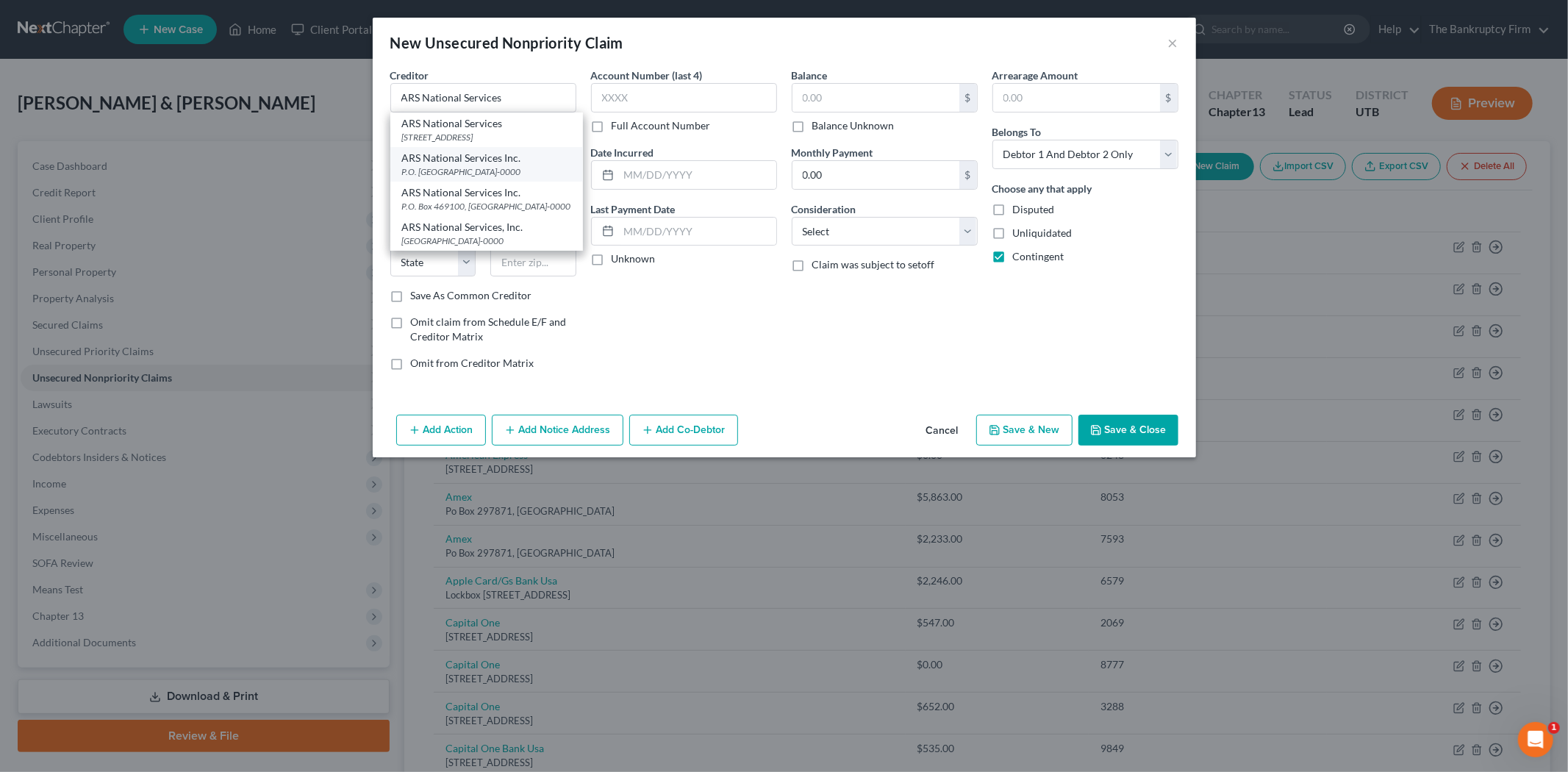
click at [502, 162] on div "ARS National Services Inc." at bounding box center [486, 158] width 169 height 15
type input "ARS National Services Inc."
type input "P.O. Box 469046"
type input "Escondido"
select select "4"
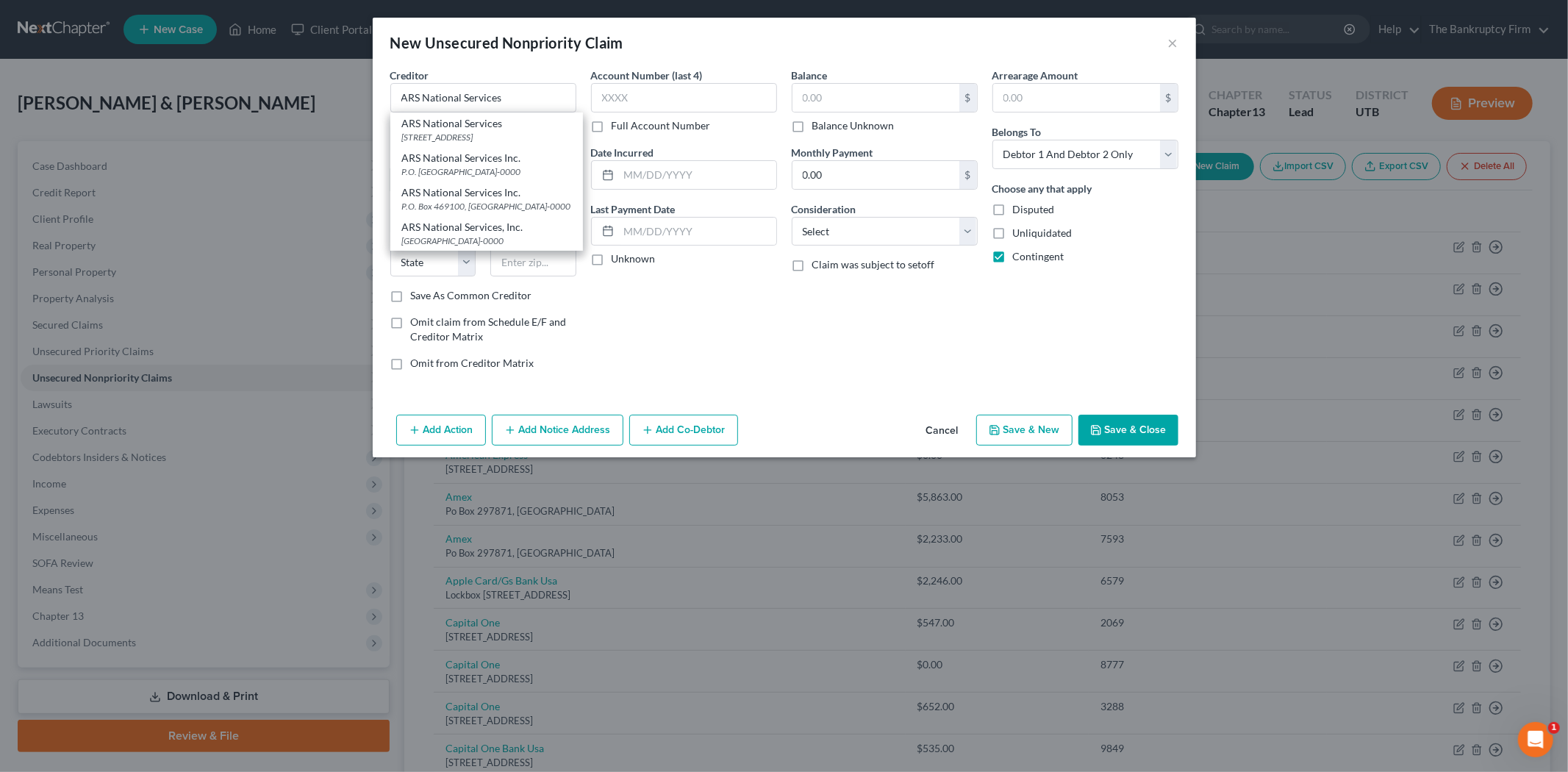
type input "92046-0000"
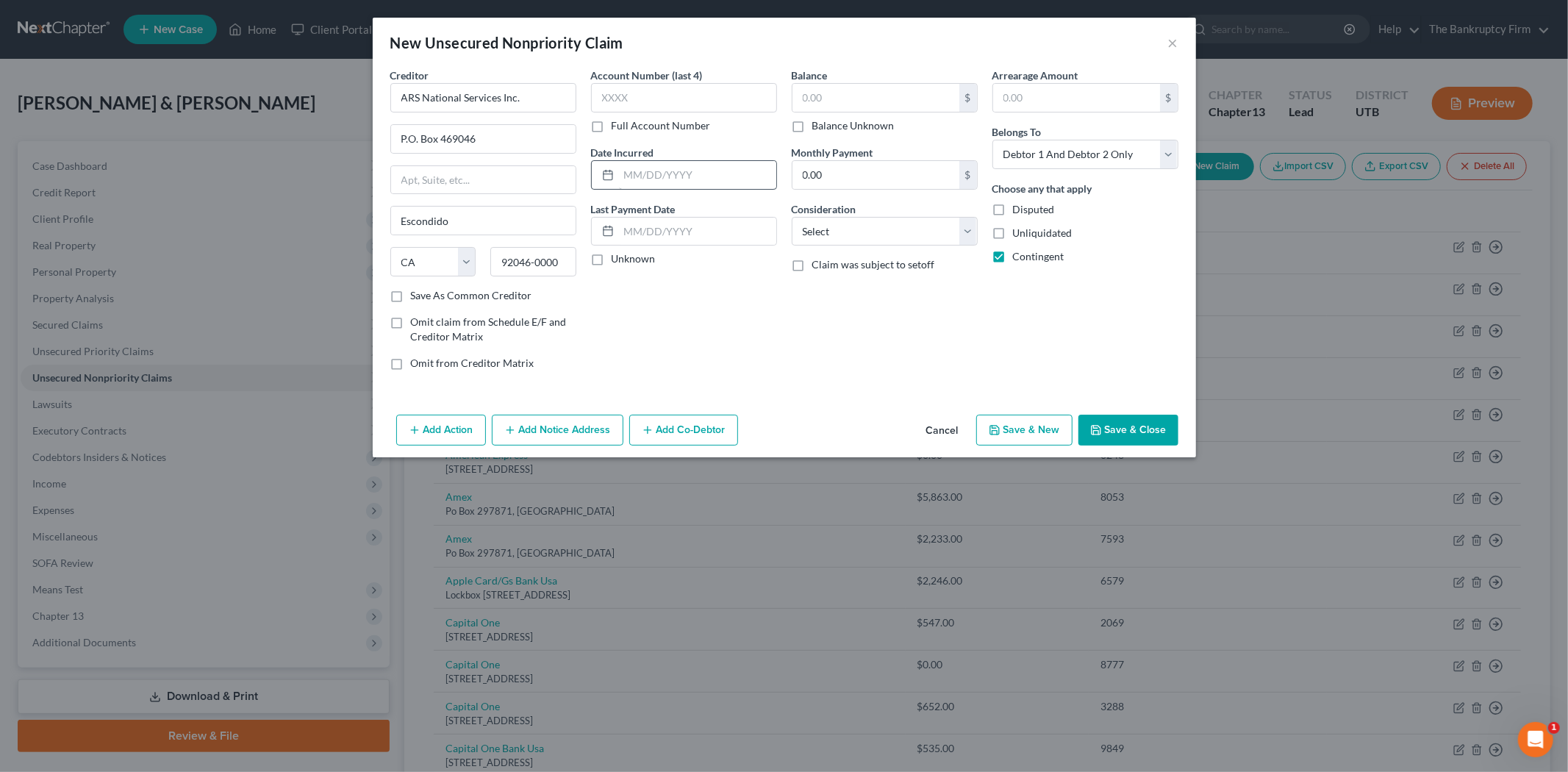
click at [411, 300] on label "Save As Common Creditor" at bounding box center [471, 296] width 121 height 15
click at [417, 298] on input "Save As Common Creditor" at bounding box center [421, 293] width 9 height 9
checkbox input "true"
click at [666, 167] on input "text" at bounding box center [698, 175] width 157 height 28
type input "2025"
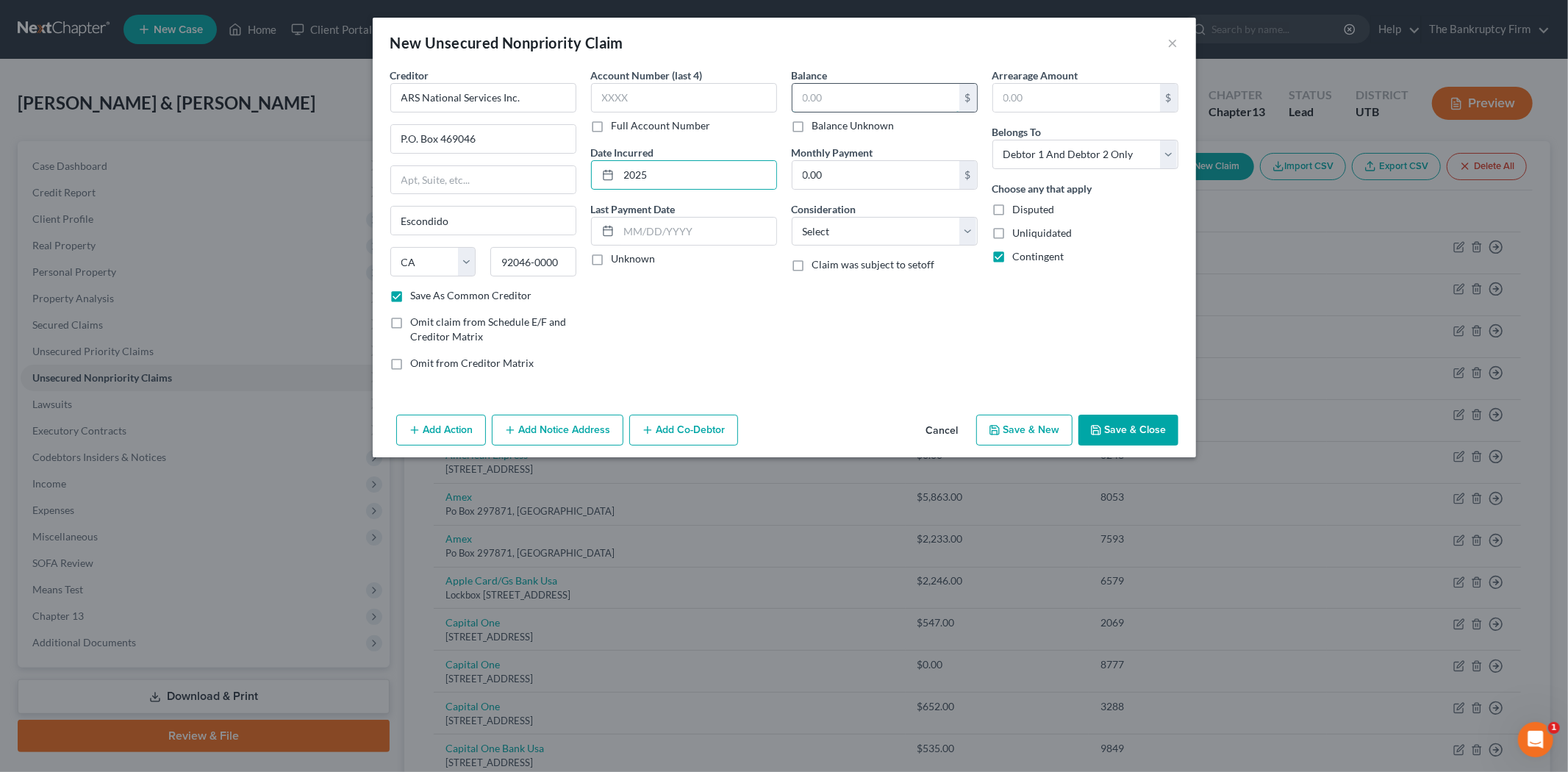
click at [824, 97] on input "text" at bounding box center [876, 98] width 167 height 28
click at [1105, 425] on button "Save & Close" at bounding box center [1128, 430] width 100 height 31
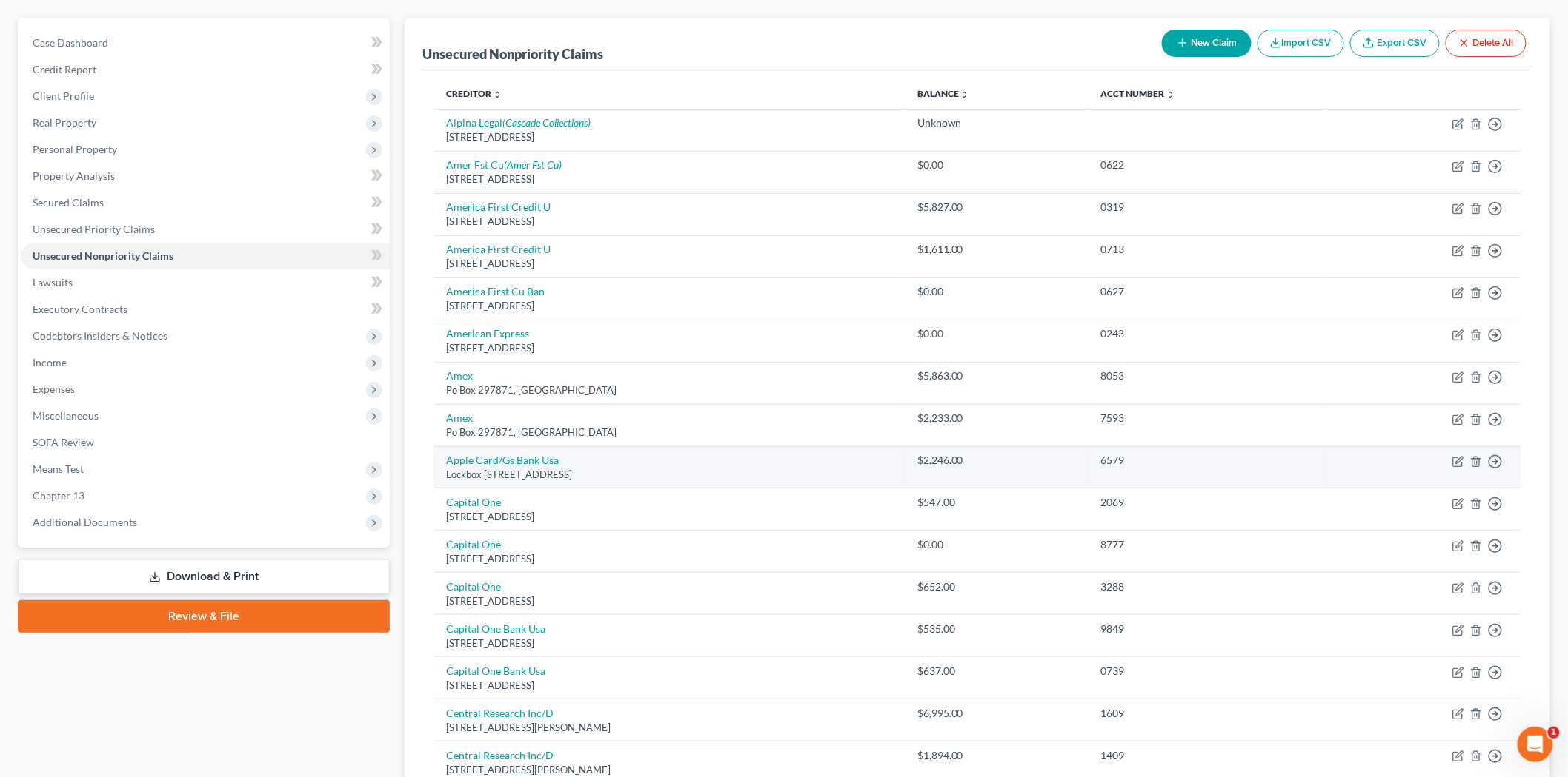
scroll to position [82, 0]
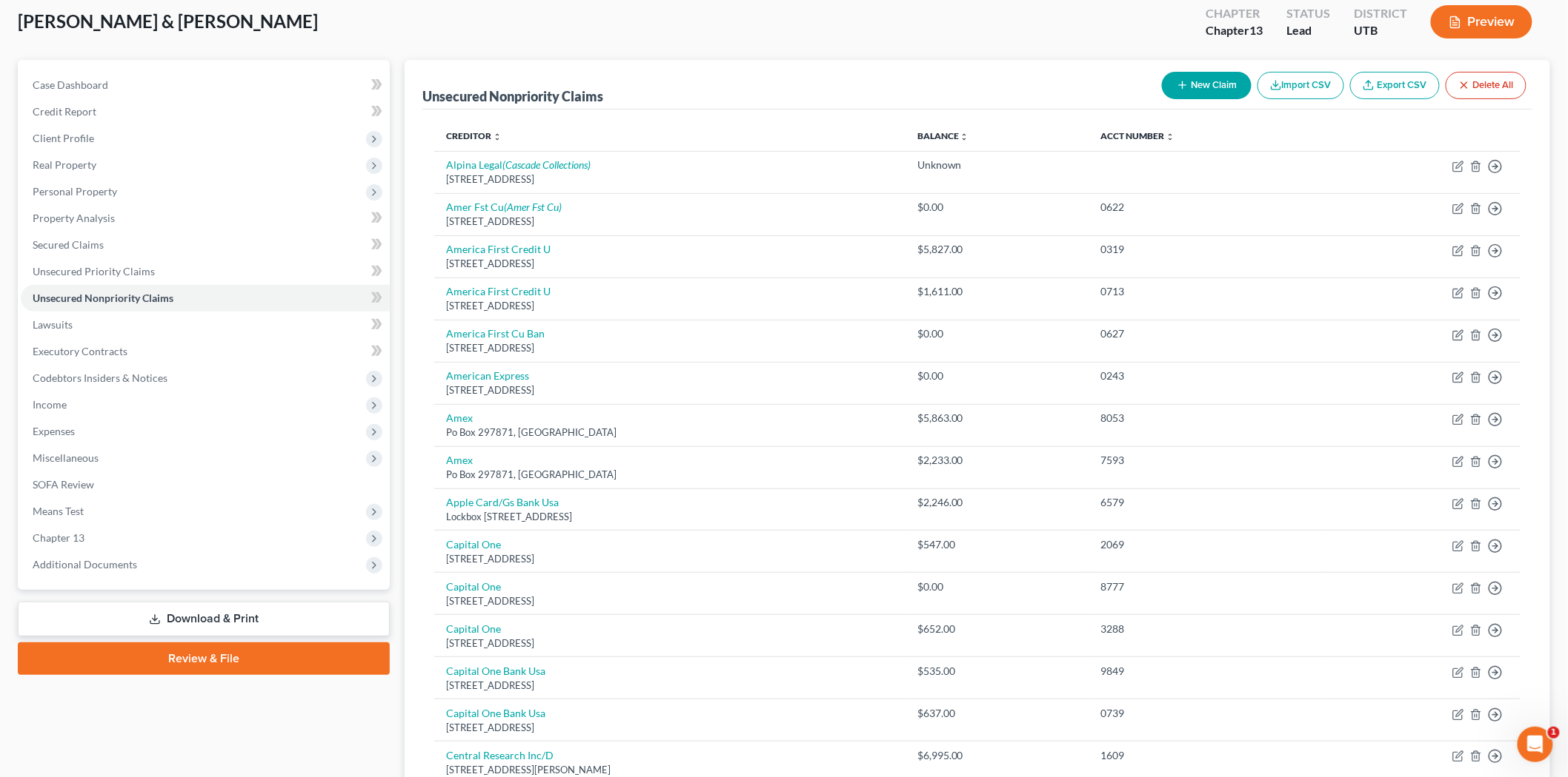
click at [1195, 91] on button "New Claim" at bounding box center [1207, 85] width 89 height 27
select select "2"
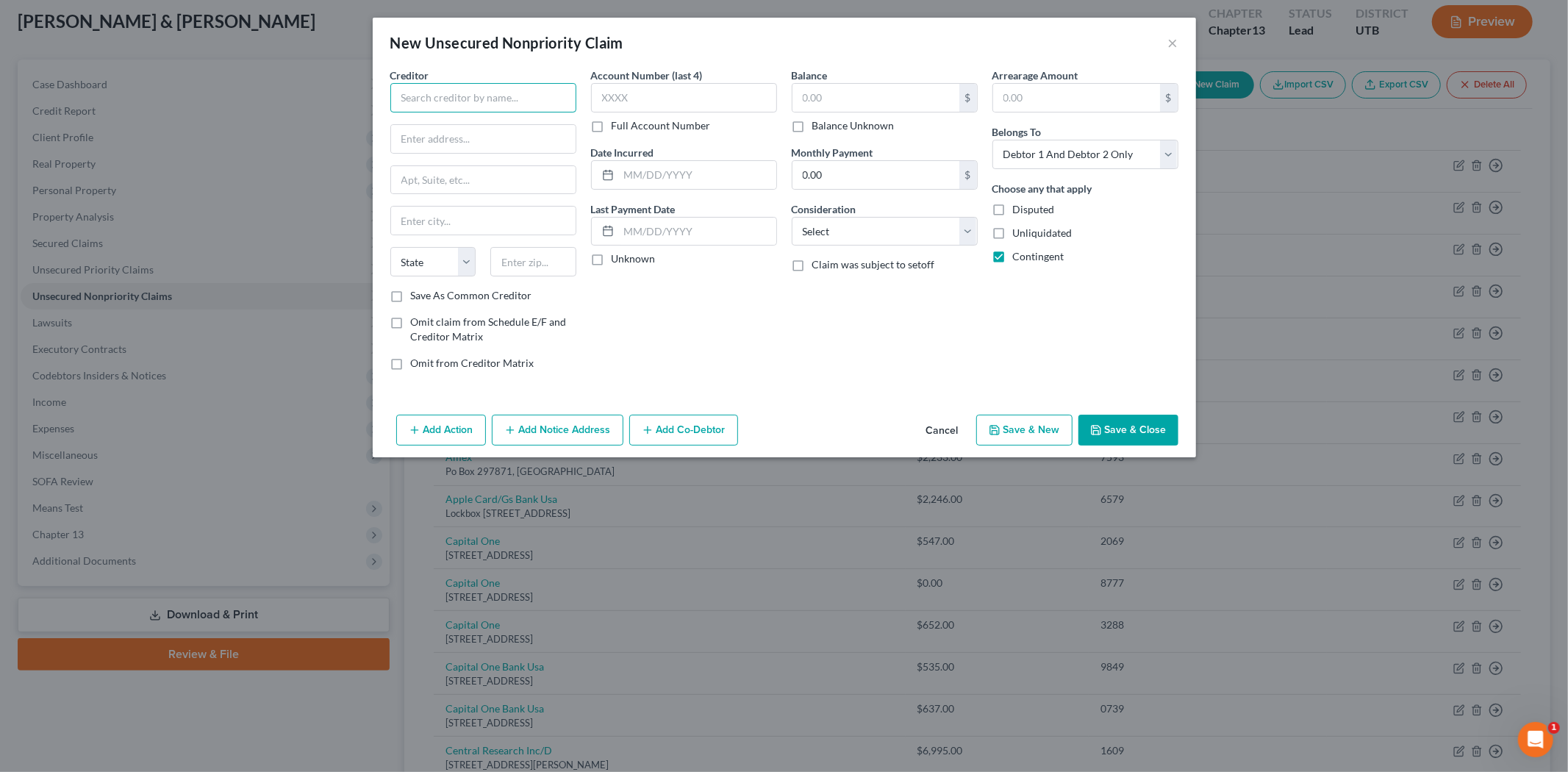
click at [492, 91] on input "text" at bounding box center [482, 98] width 186 height 30
type input "Central Portfolio Control"
click at [537, 192] on input "text" at bounding box center [483, 180] width 185 height 28
click at [527, 142] on input "text" at bounding box center [483, 139] width 185 height 28
type input "[STREET_ADDRESS]"
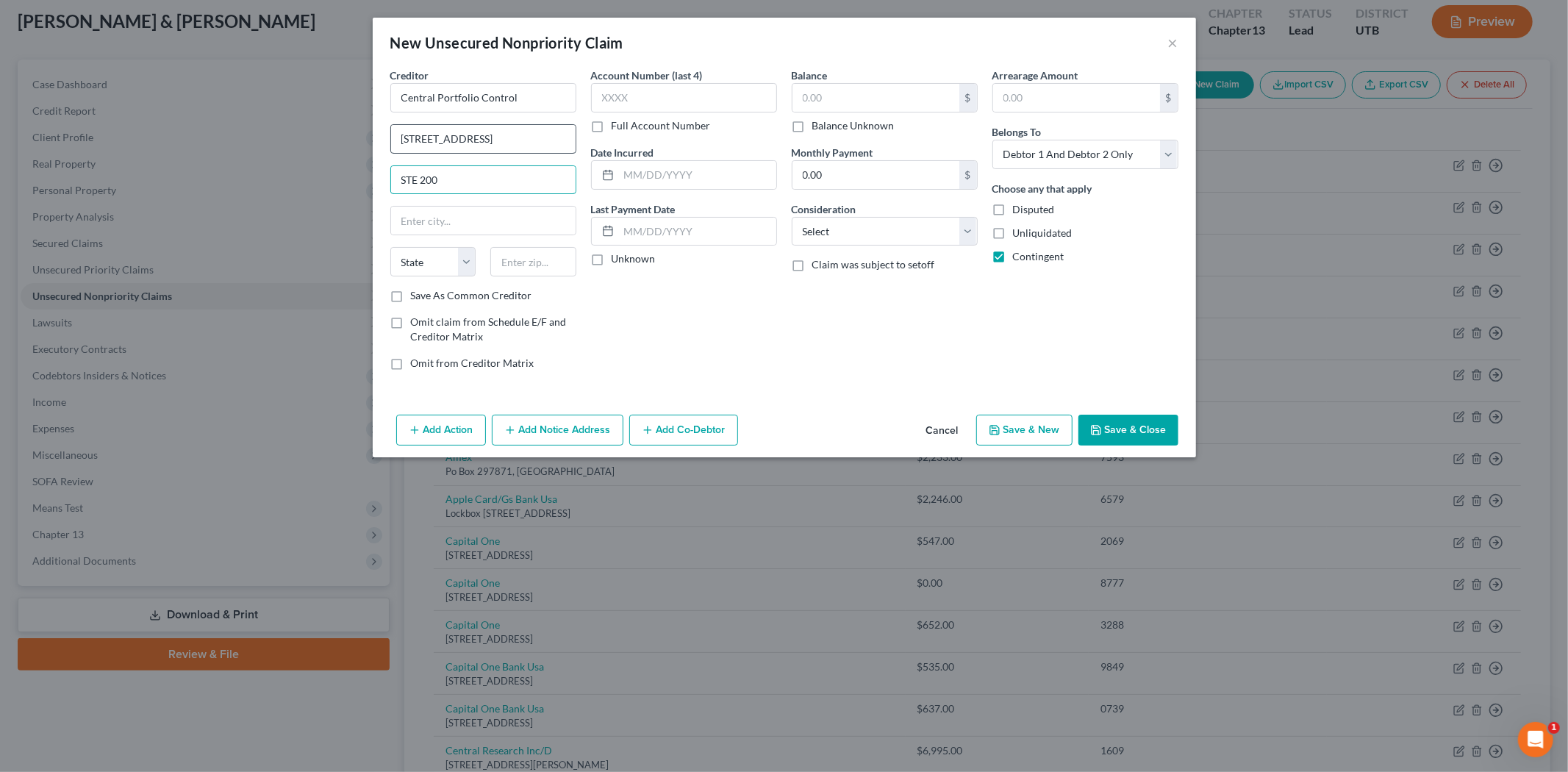
type input "STE 200"
select select "24"
click at [662, 314] on div "Account Number (last 4) Full Account Number Date Incurred Last Payment Date Unk…" at bounding box center [684, 225] width 201 height 315
click at [411, 300] on label "Save As Common Creditor" at bounding box center [471, 296] width 121 height 15
click at [417, 298] on input "Save As Common Creditor" at bounding box center [421, 293] width 9 height 9
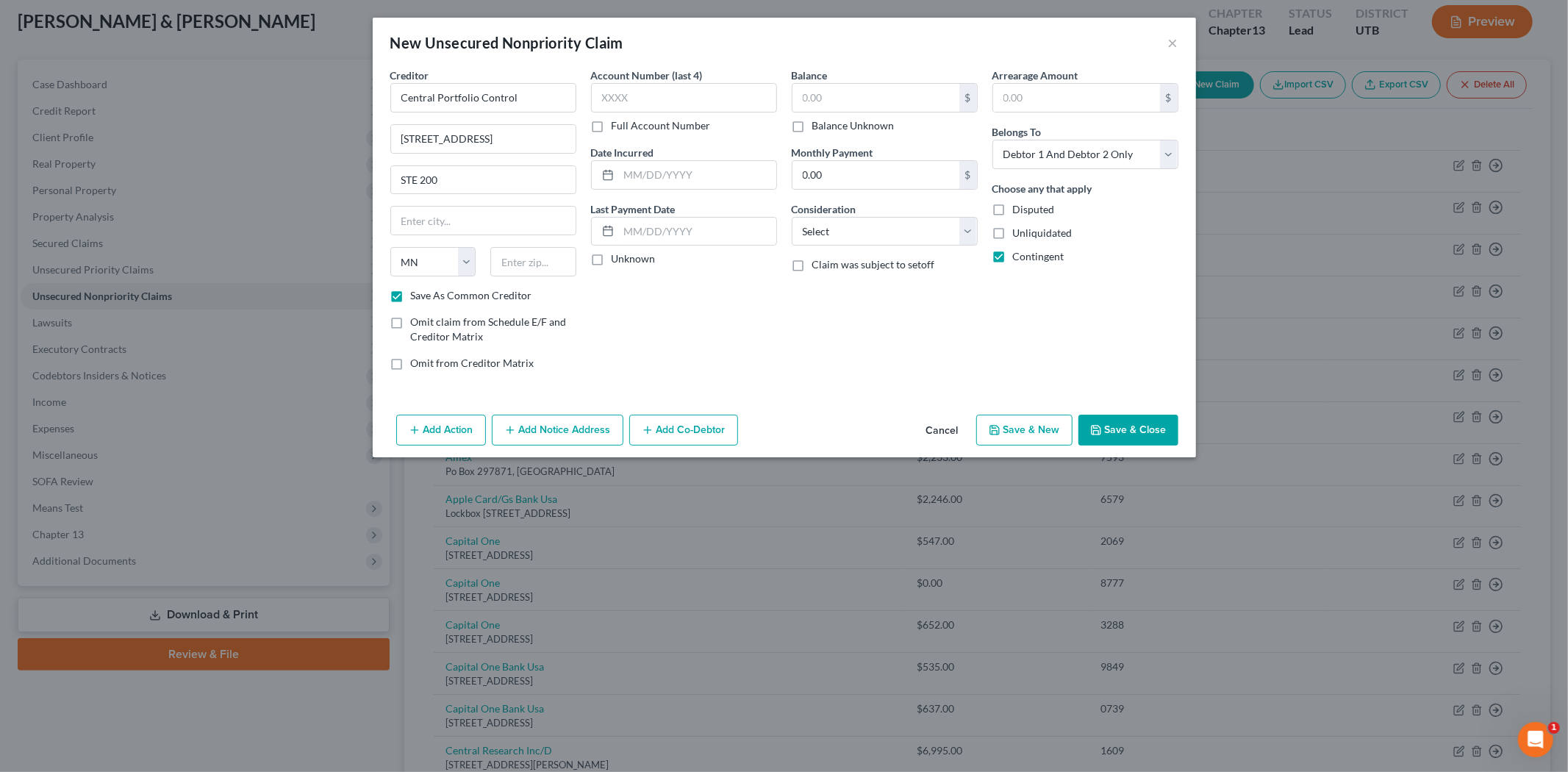
click at [411, 297] on label "Save As Common Creditor" at bounding box center [471, 296] width 121 height 15
click at [417, 297] on input "Save As Common Creditor" at bounding box center [421, 293] width 9 height 9
checkbox input "false"
click at [452, 224] on input "text" at bounding box center [483, 221] width 185 height 28
type input "Minnetonka"
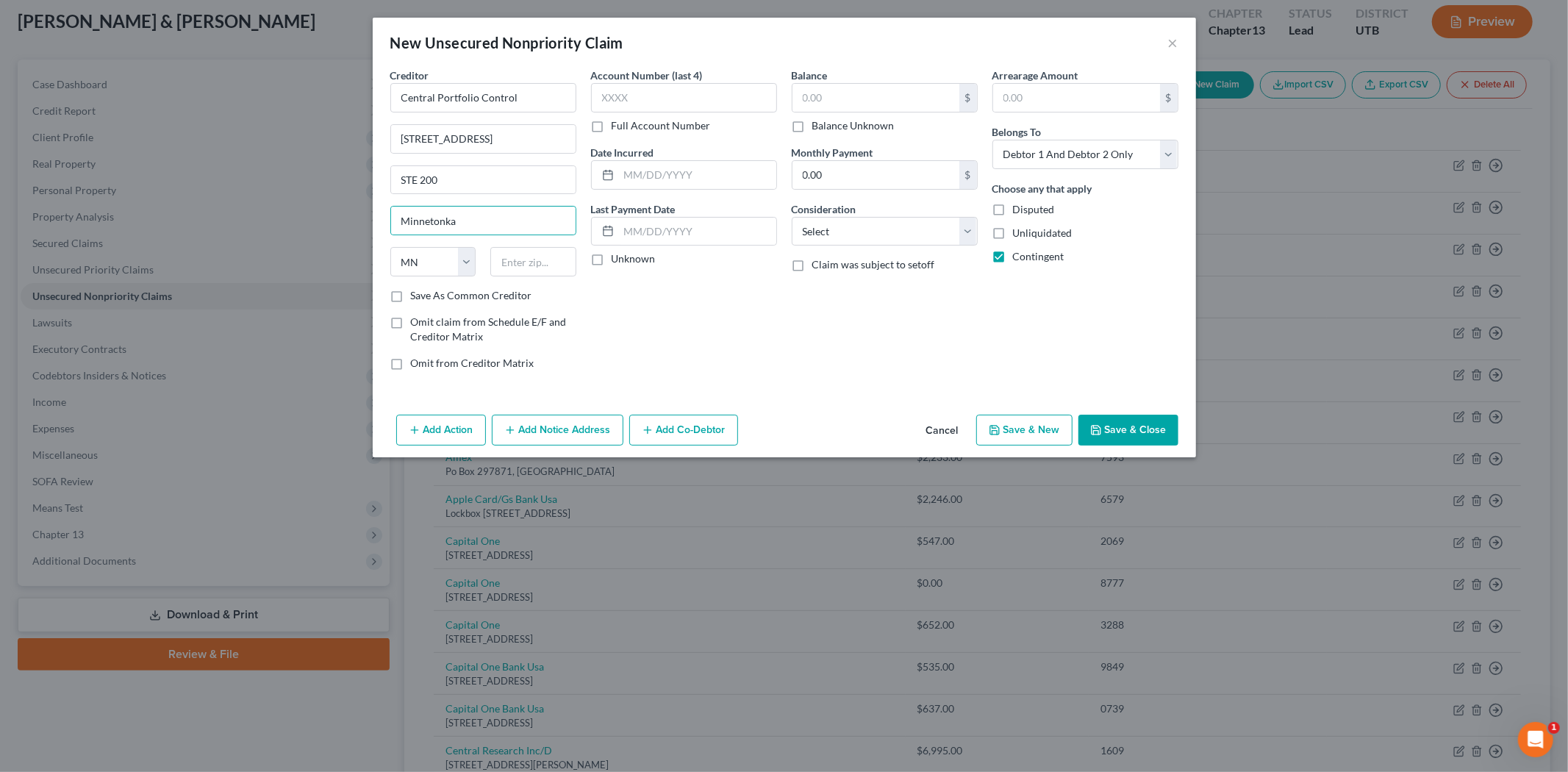
click at [680, 336] on div "Account Number (last 4) Full Account Number Date Incurred Last Payment Date Unk…" at bounding box center [684, 225] width 201 height 315
click at [504, 266] on input "text" at bounding box center [533, 262] width 86 height 30
type input "55343"
click at [411, 298] on label "Save As Common Creditor" at bounding box center [471, 296] width 121 height 15
click at [417, 298] on input "Save As Common Creditor" at bounding box center [421, 293] width 9 height 9
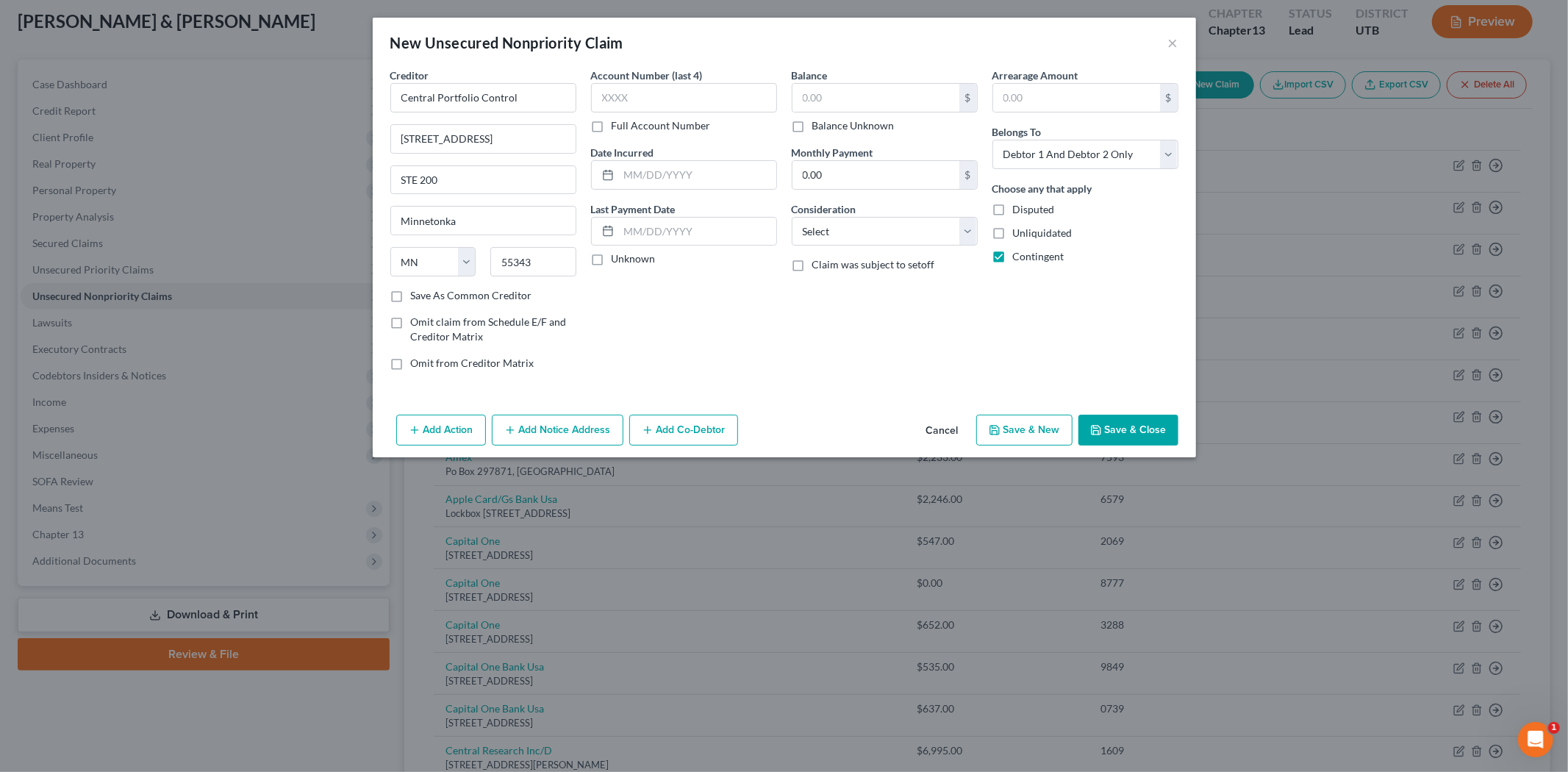
checkbox input "true"
type input "[PERSON_NAME]"
drag, startPoint x: 682, startPoint y: 173, endPoint x: 671, endPoint y: 174, distance: 11.0
click at [682, 173] on input "text" at bounding box center [698, 175] width 157 height 28
type input "2025"
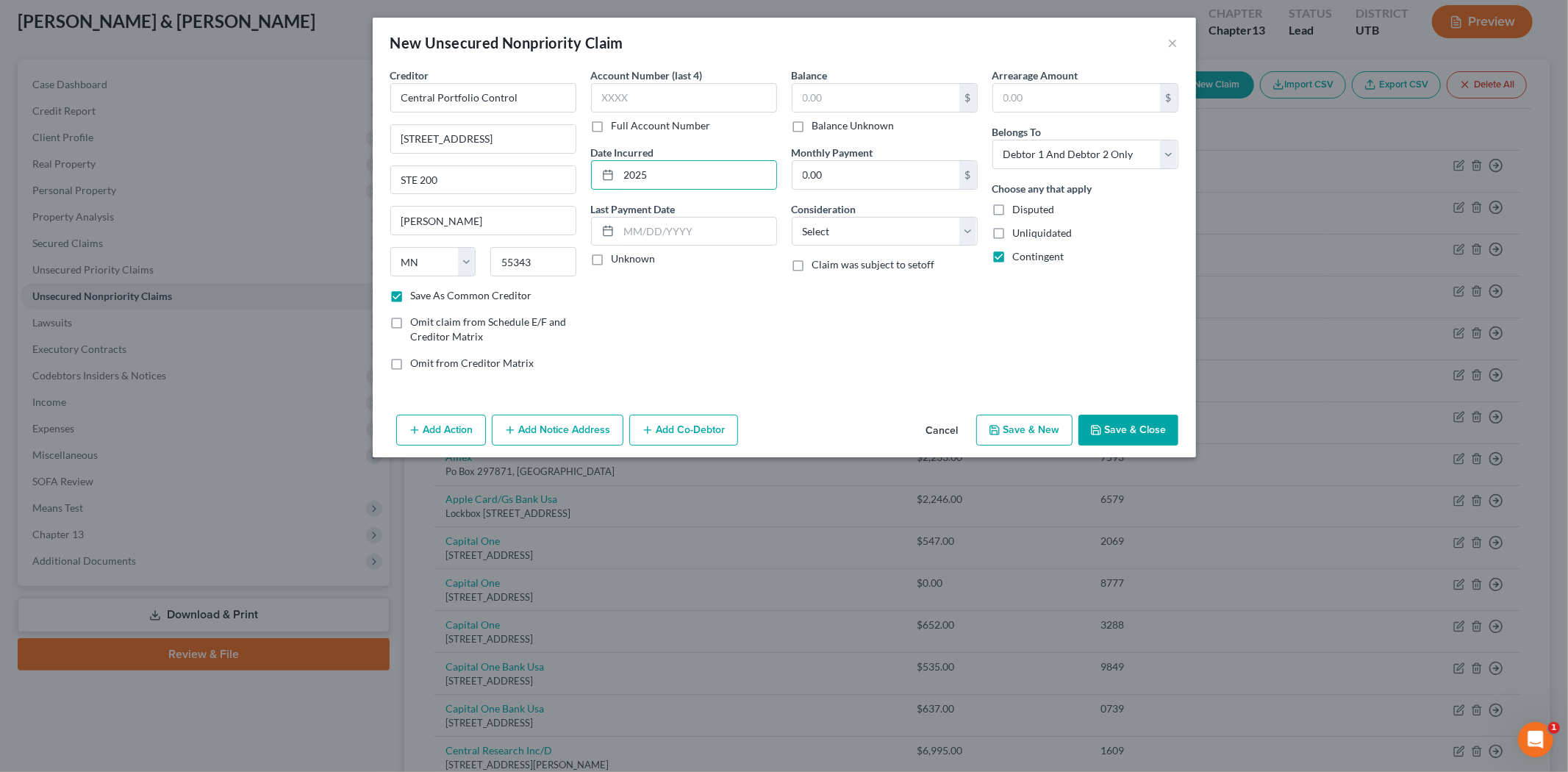
click at [1140, 434] on button "Save & Close" at bounding box center [1128, 430] width 100 height 31
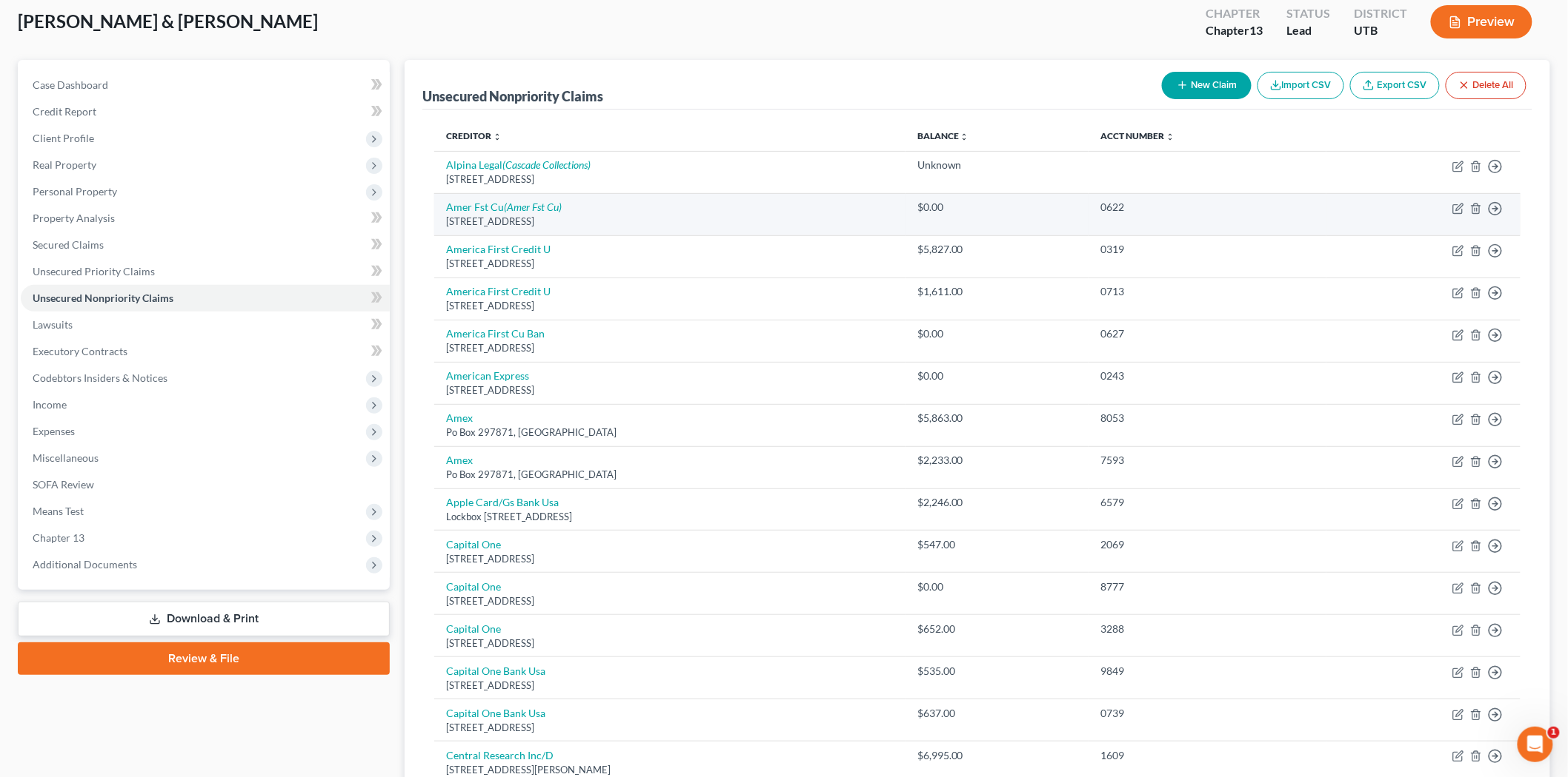
scroll to position [0, 0]
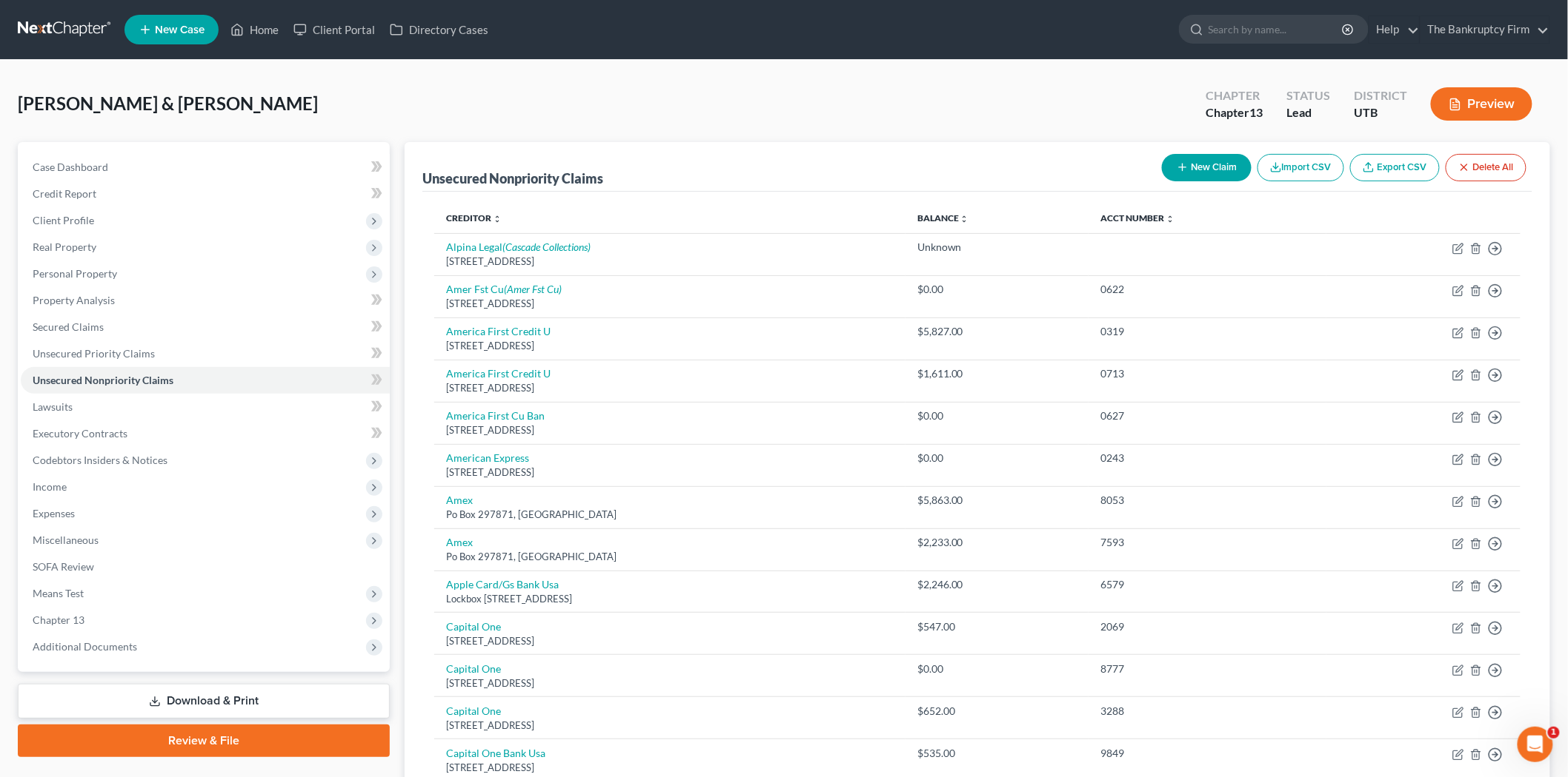
click at [1215, 176] on button "New Claim" at bounding box center [1207, 167] width 89 height 27
select select "2"
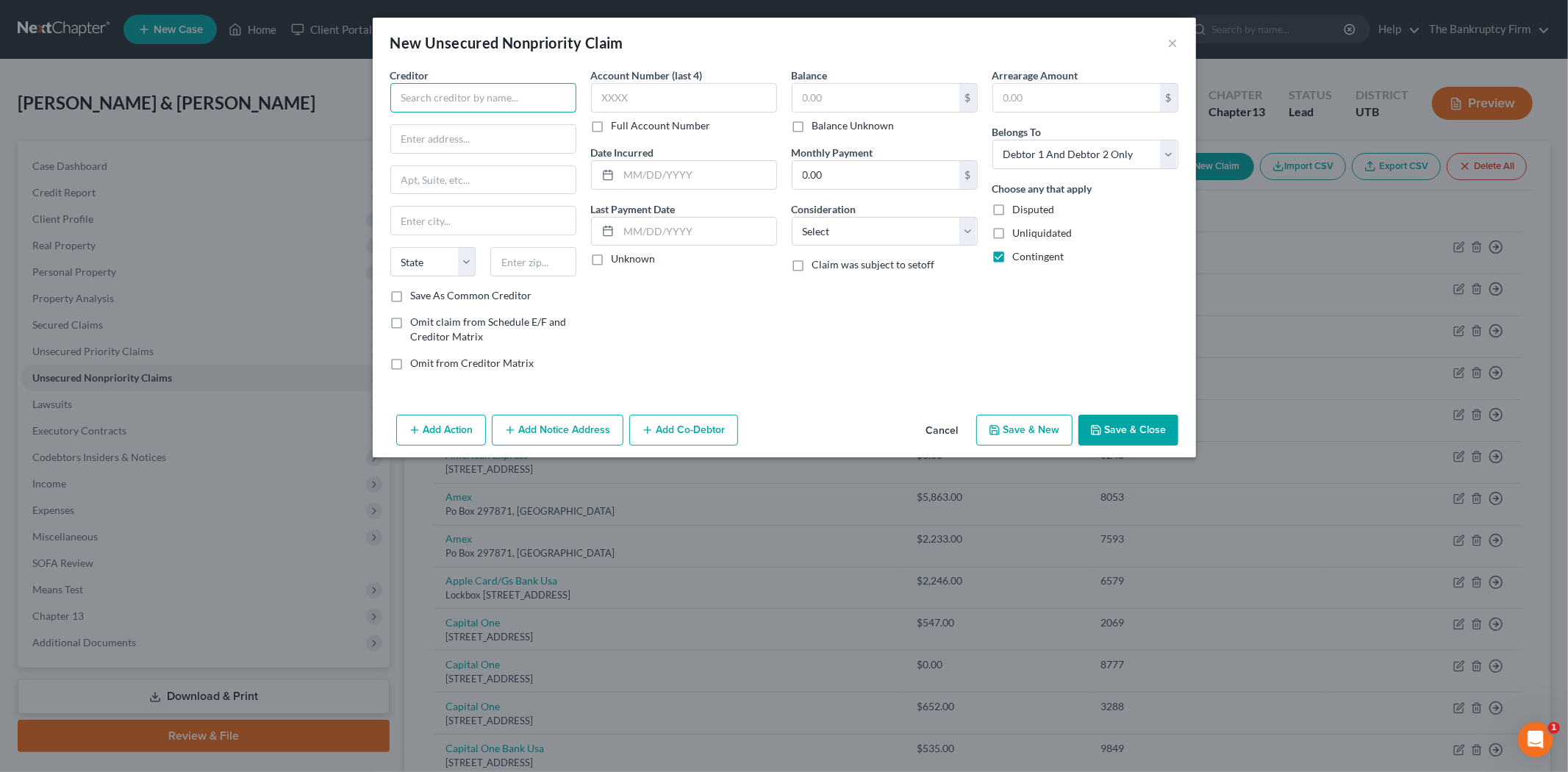
click at [515, 93] on input "text" at bounding box center [482, 98] width 186 height 30
type input "Central Resources"
click at [512, 142] on div "[STREET_ADDRESS]" at bounding box center [478, 138] width 152 height 13
type input "[STREET_ADDRESS]"
type input "Suite 303"
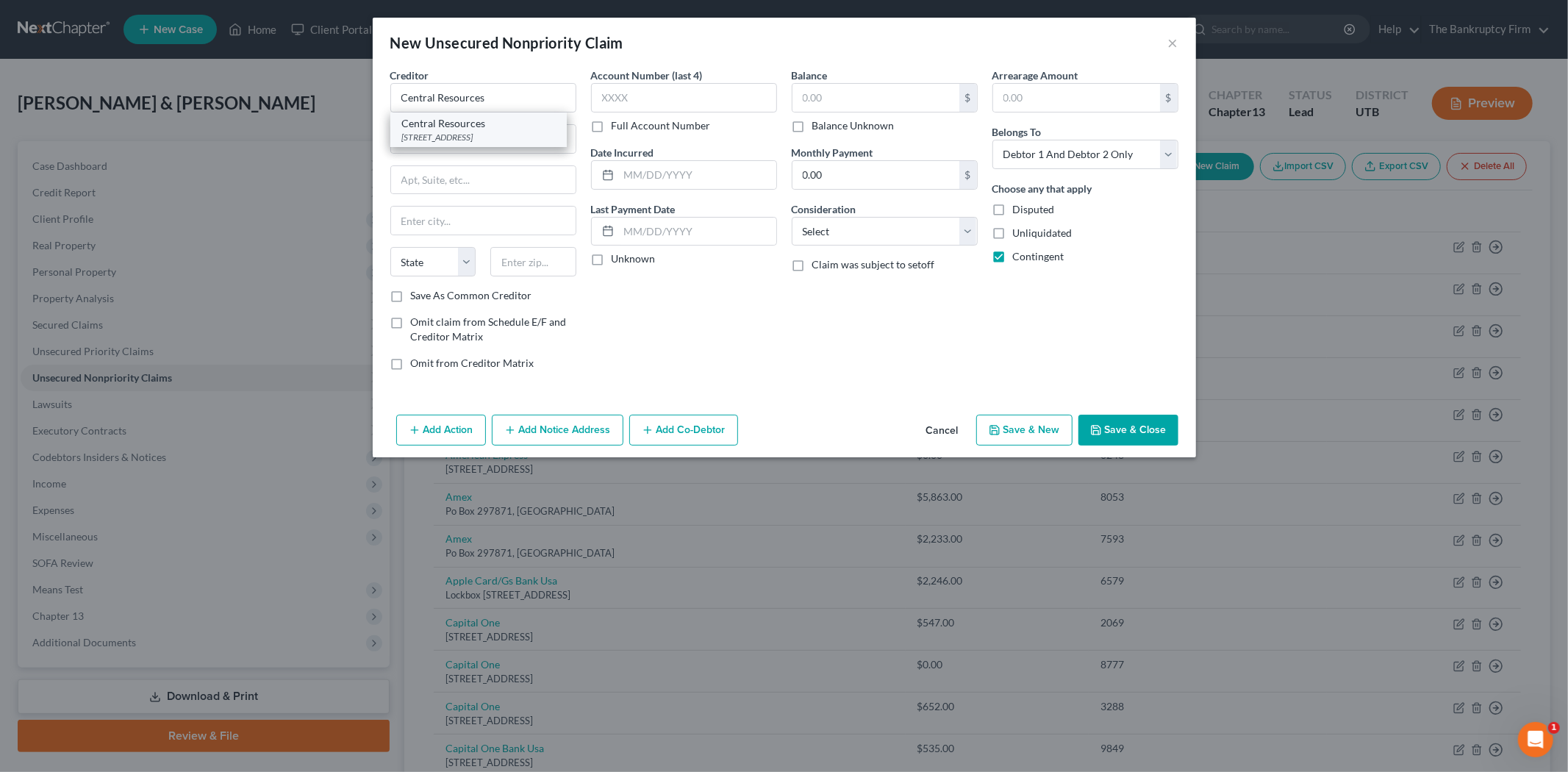
type input "Saint Cloud"
select select "24"
type input "56302"
click at [411, 299] on label "Save As Common Creditor" at bounding box center [471, 296] width 121 height 15
click at [417, 298] on input "Save As Common Creditor" at bounding box center [421, 293] width 9 height 9
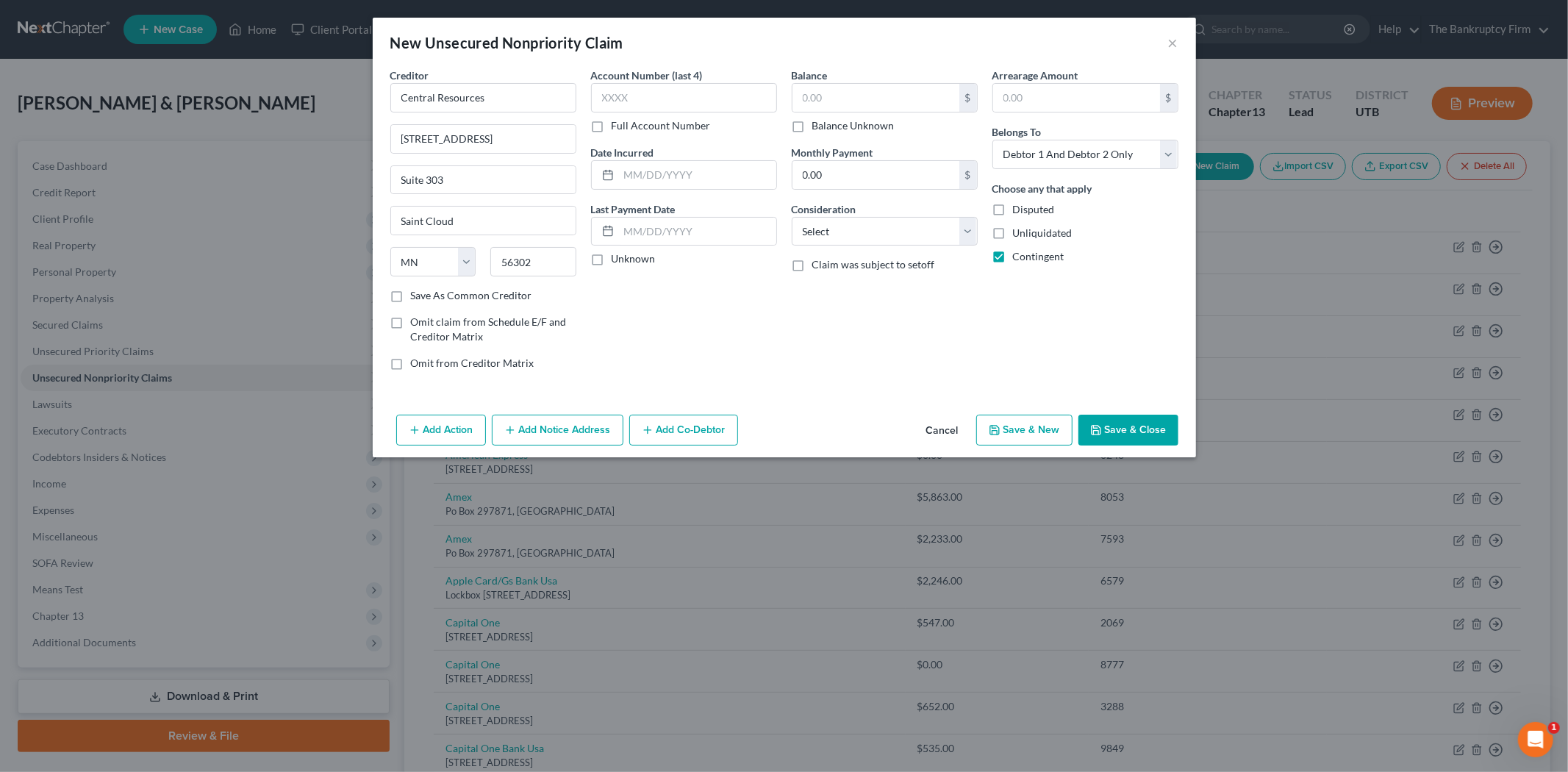
checkbox input "true"
click at [709, 170] on input "text" at bounding box center [698, 175] width 157 height 28
type input "2025"
click at [838, 102] on input "text" at bounding box center [876, 98] width 167 height 28
click at [1142, 431] on button "Save & Close" at bounding box center [1128, 430] width 100 height 31
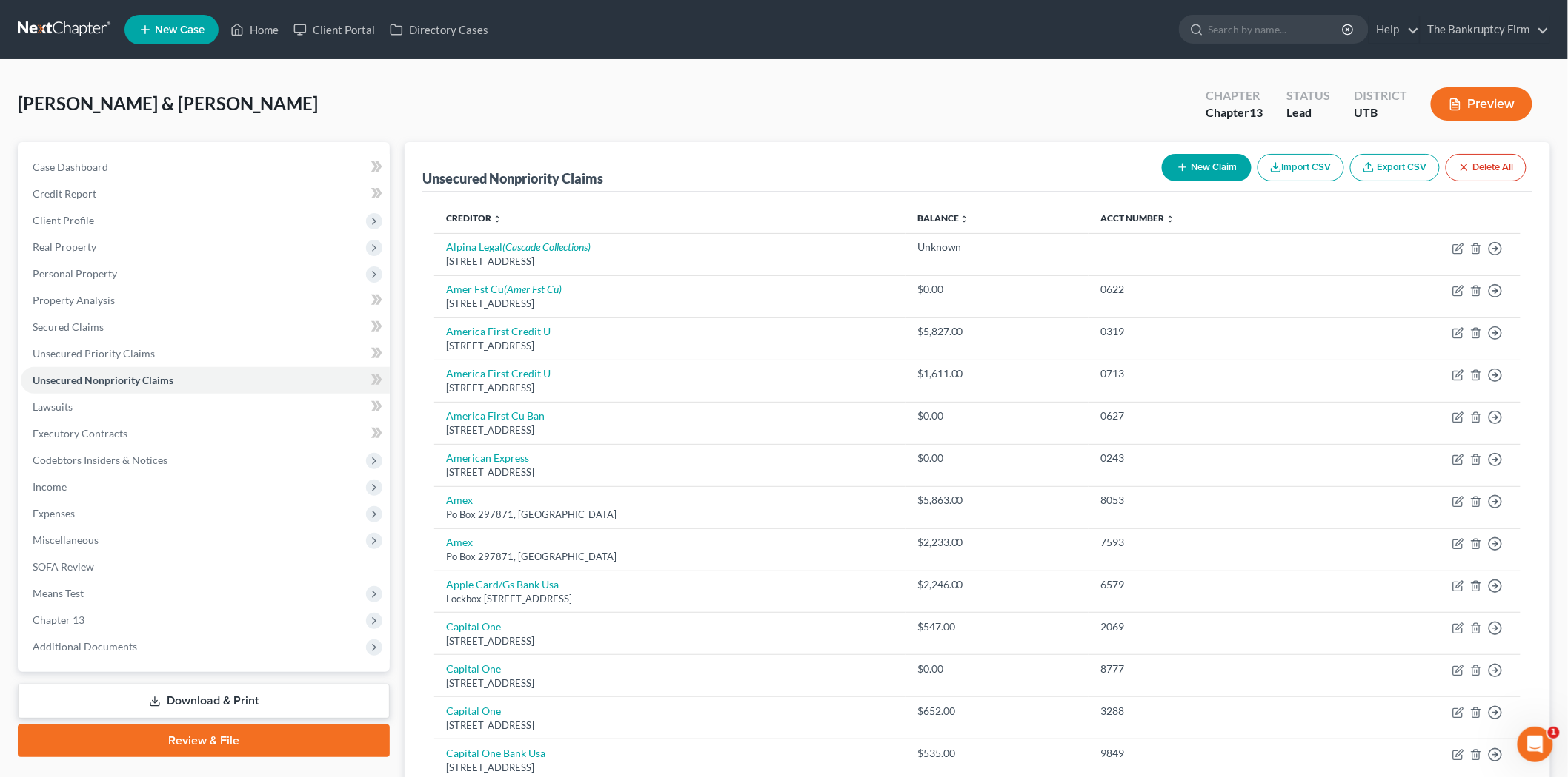
click at [1188, 171] on button "New Claim" at bounding box center [1207, 167] width 89 height 27
select select "2"
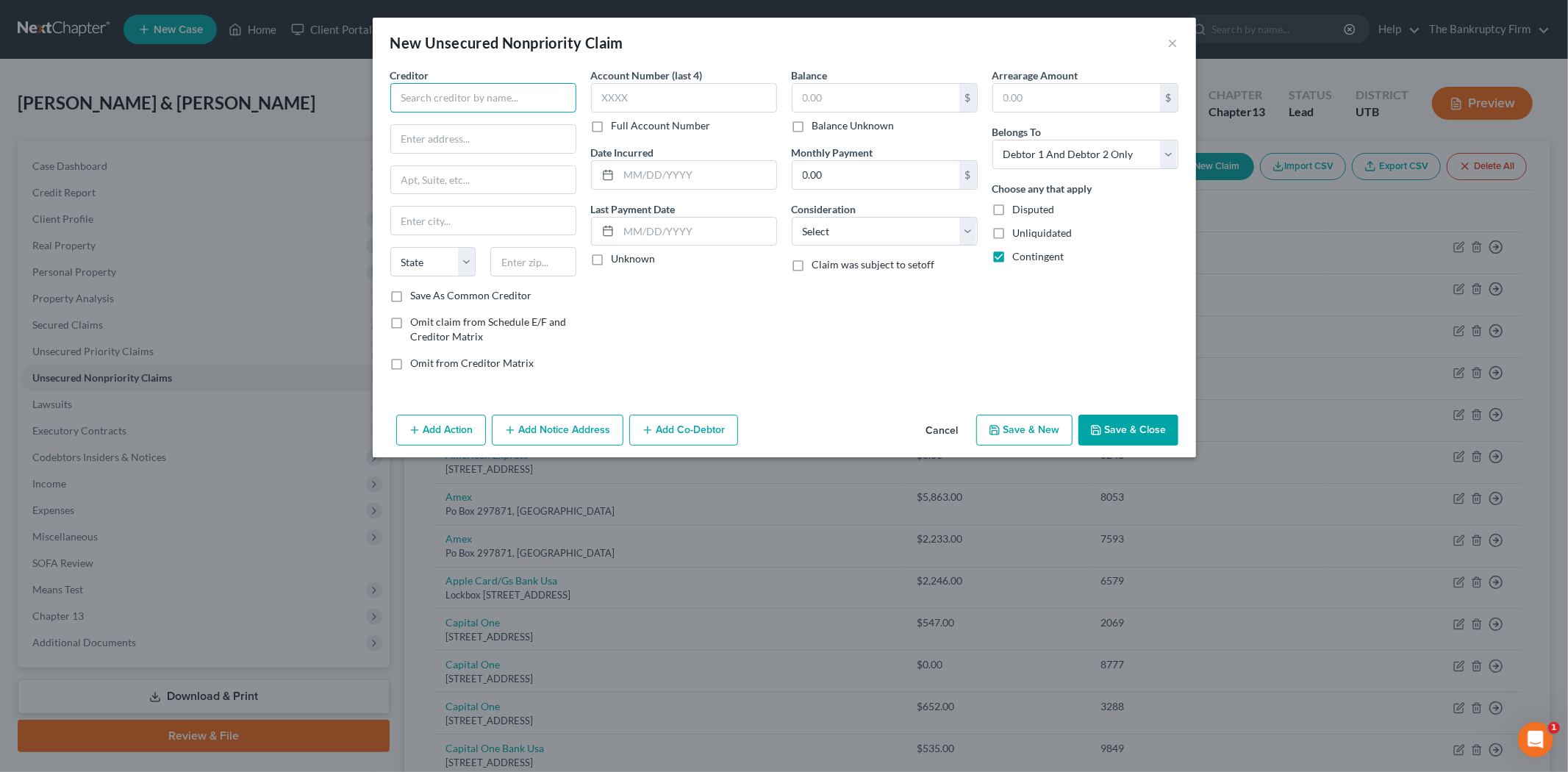
click at [488, 107] on input "text" at bounding box center [482, 98] width 186 height 30
type input "Clear Management Solutions"
click at [504, 133] on div "[STREET_ADDRESS]" at bounding box center [478, 138] width 152 height 13
type input "PO Box 26415"
type input "[GEOGRAPHIC_DATA]"
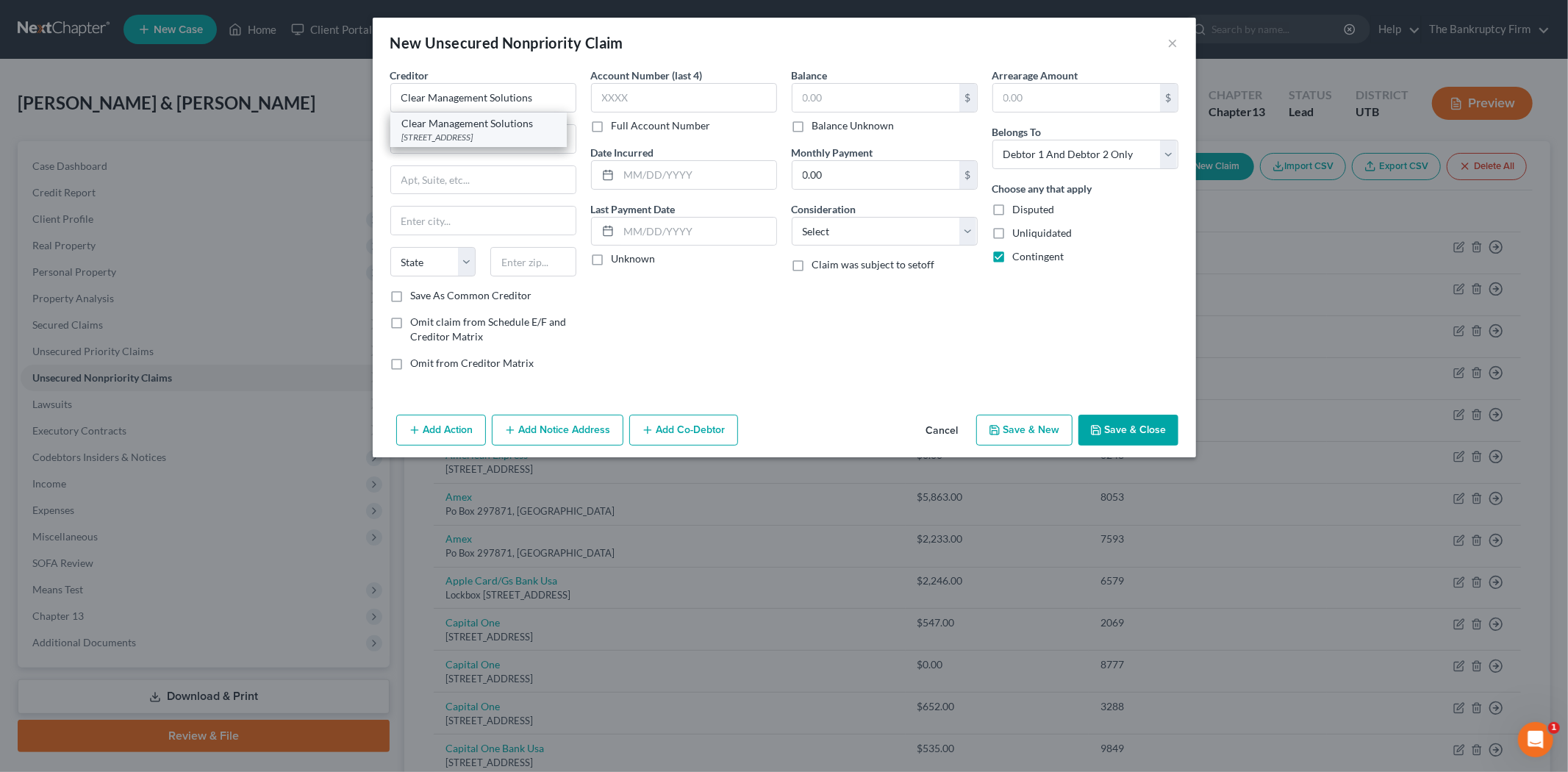
select select "46"
type input "84126"
click at [411, 296] on label "Save As Common Creditor" at bounding box center [471, 296] width 121 height 15
click at [417, 296] on input "Save As Common Creditor" at bounding box center [421, 293] width 9 height 9
checkbox input "true"
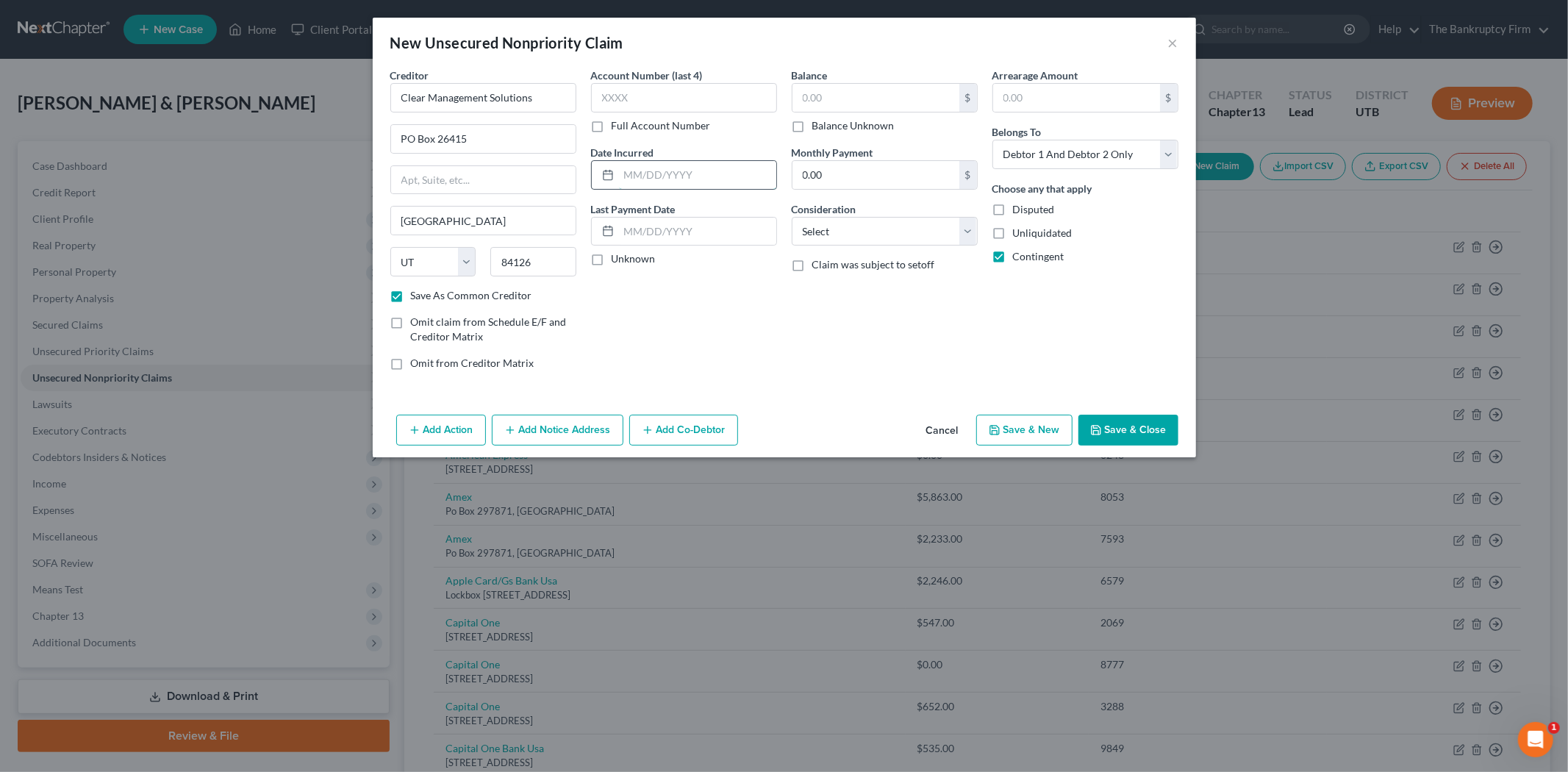
click at [672, 174] on input "text" at bounding box center [698, 175] width 157 height 28
type input "2025"
click at [902, 93] on input "text" at bounding box center [876, 98] width 167 height 28
click at [1136, 420] on button "Save & Close" at bounding box center [1128, 430] width 100 height 31
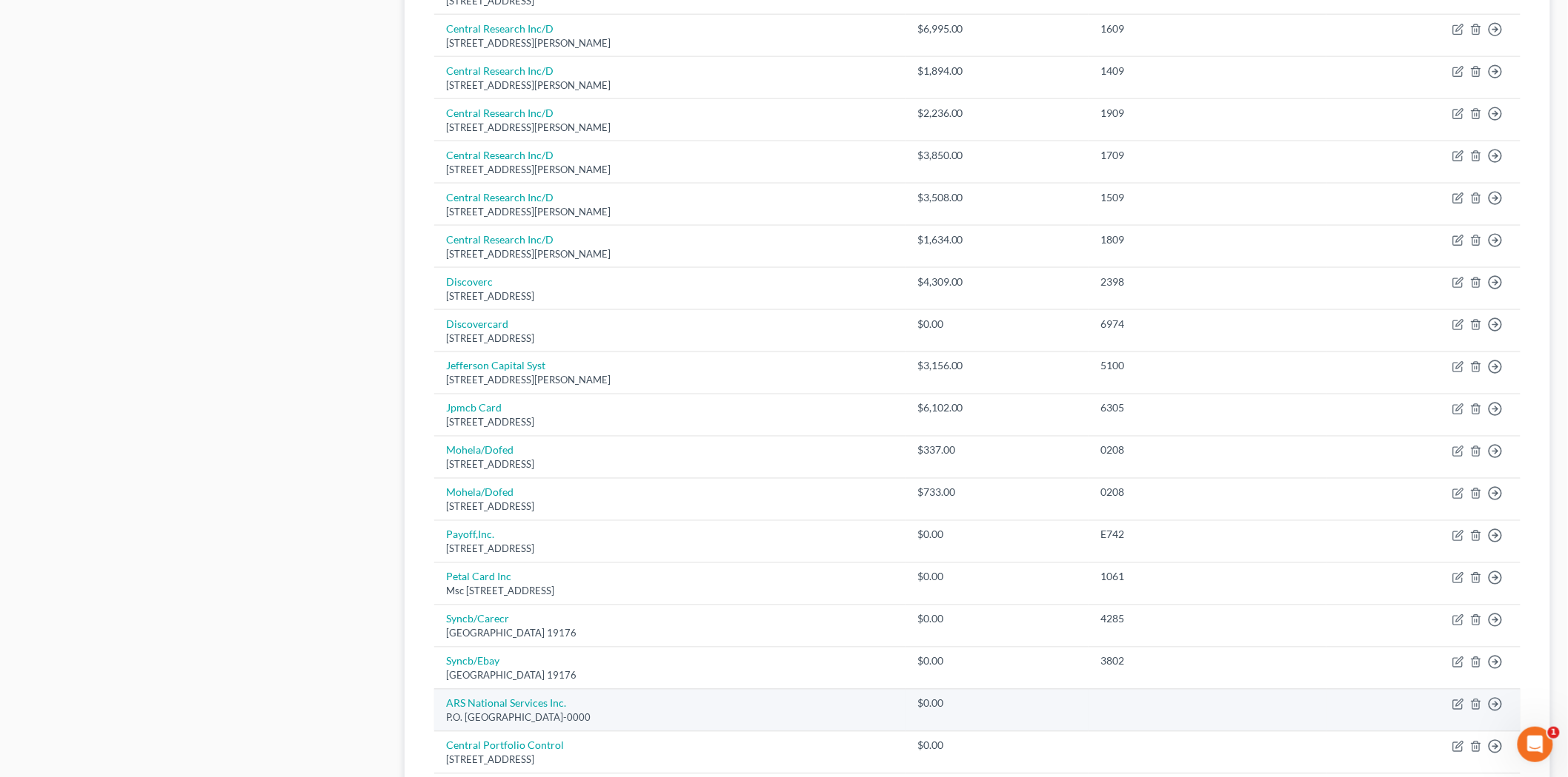
scroll to position [1104, 0]
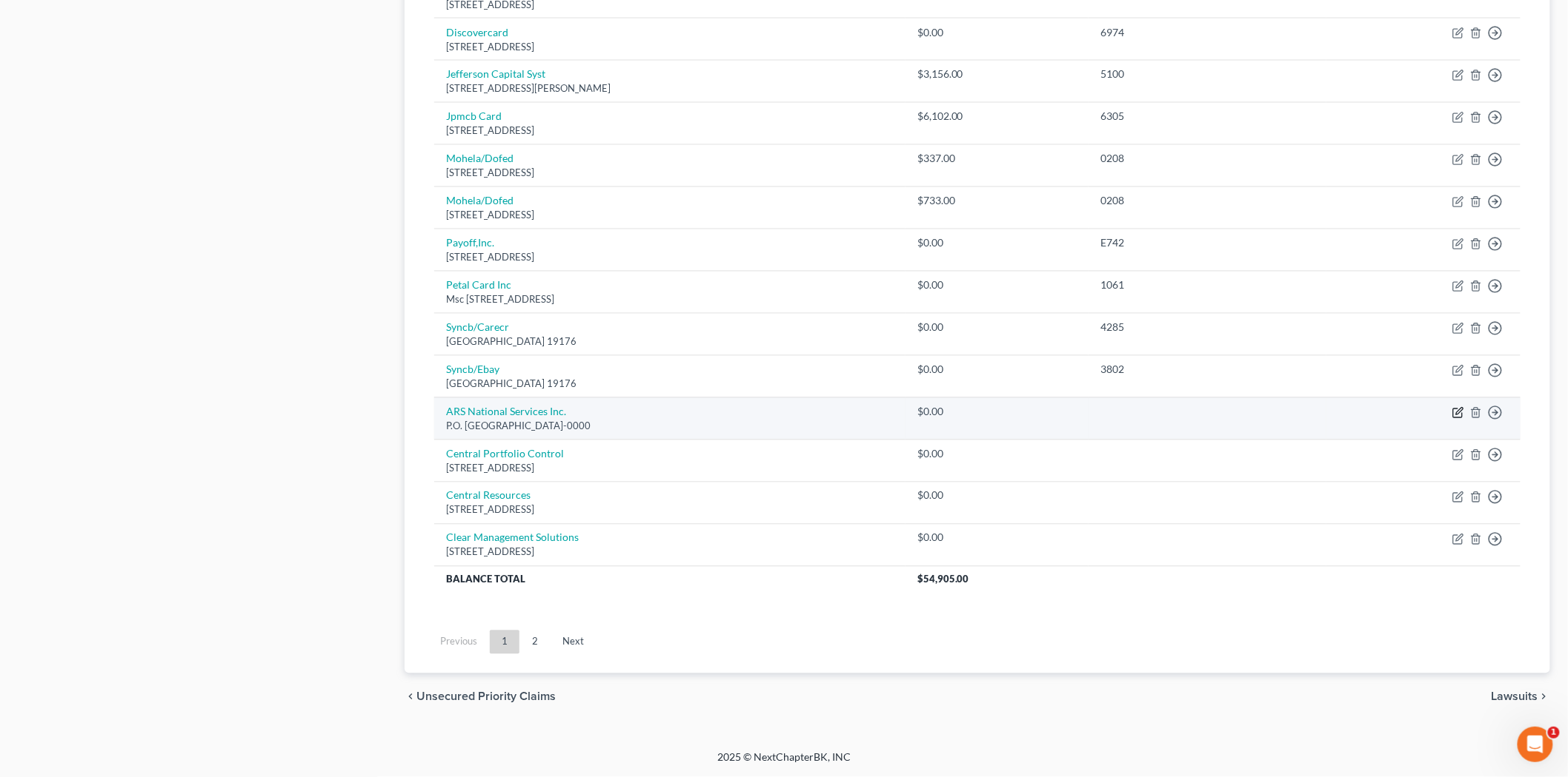
click at [1455, 408] on icon "button" at bounding box center [1458, 413] width 12 height 12
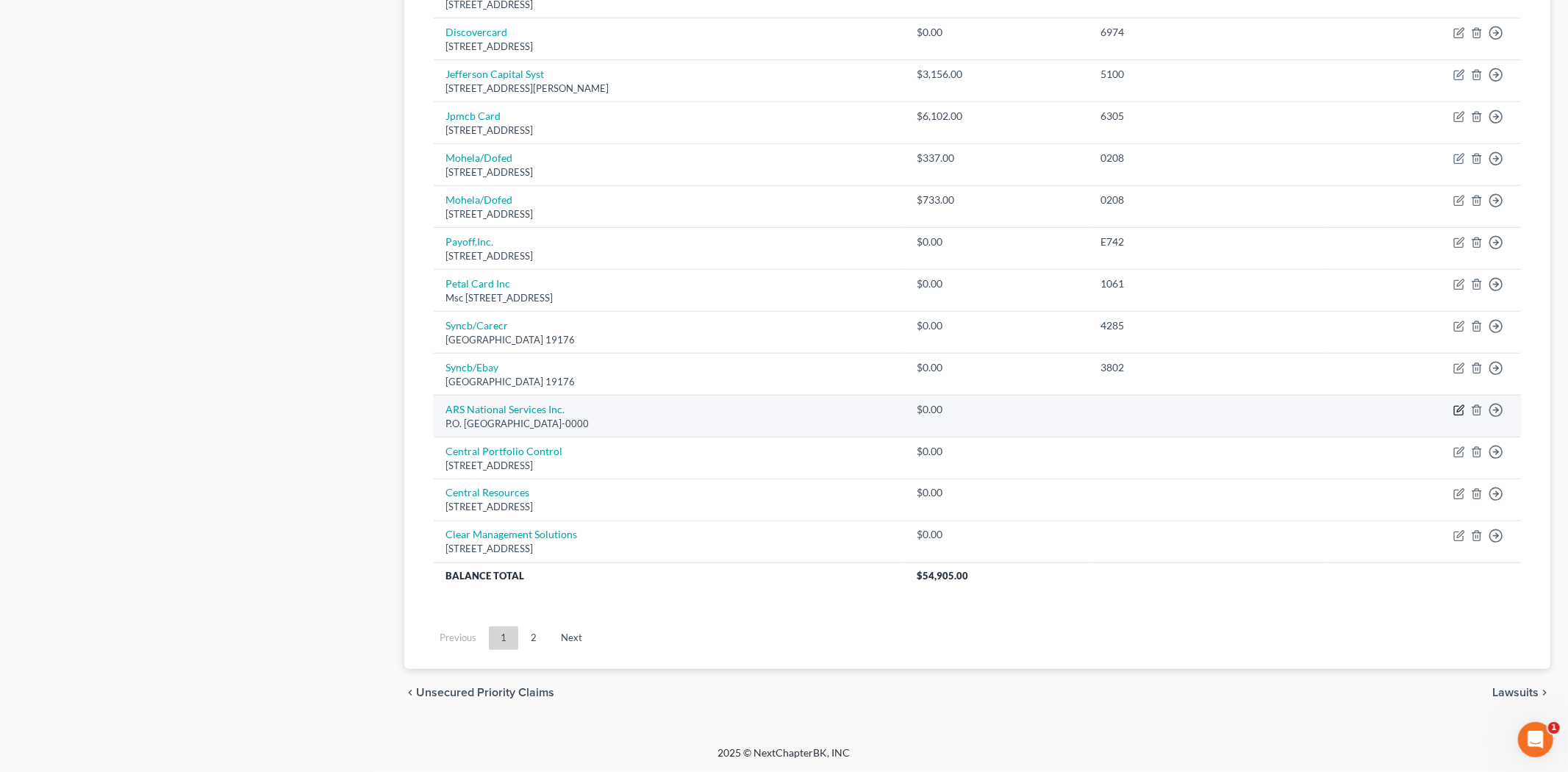
select select "4"
select select "2"
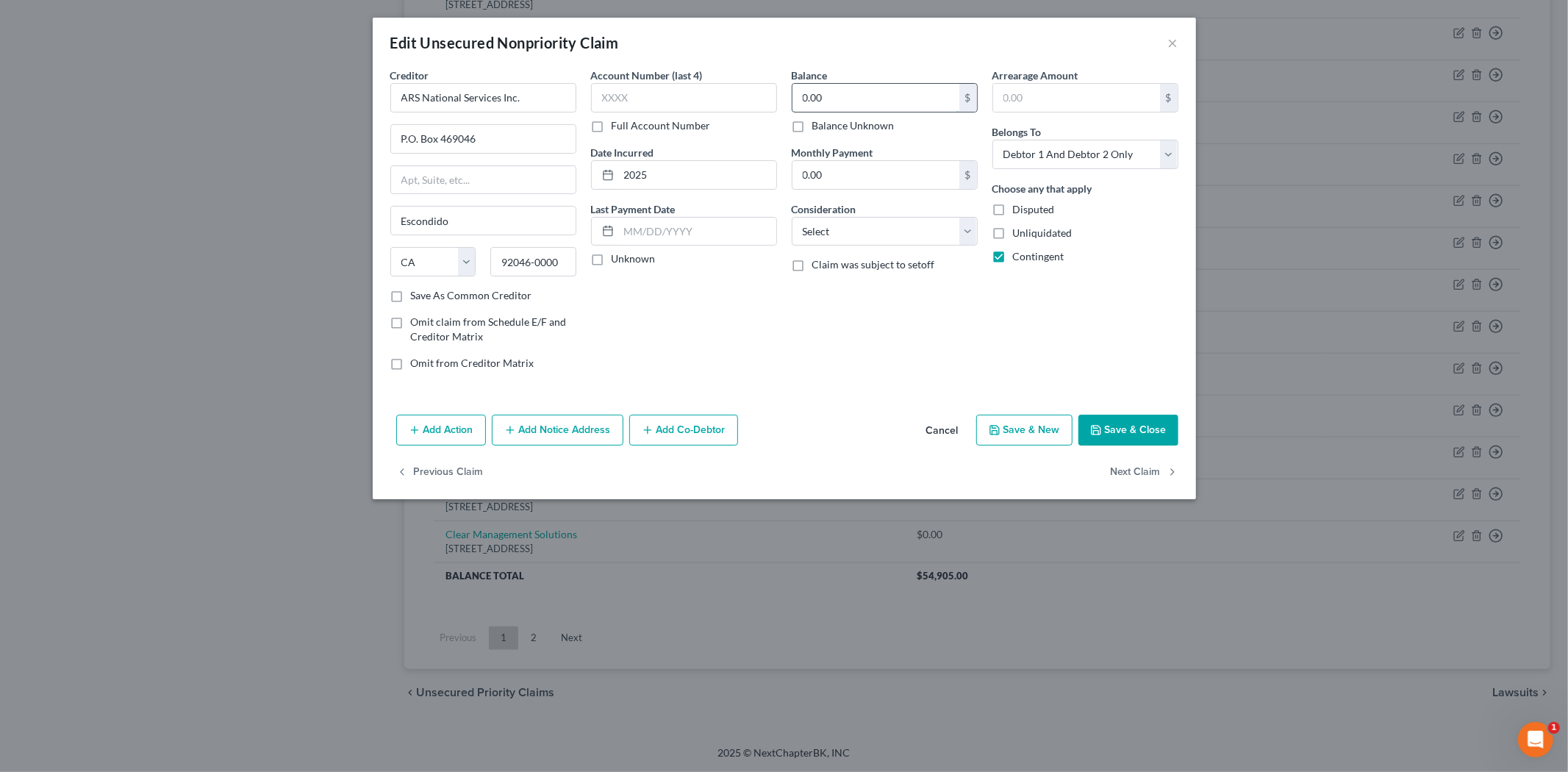
click at [851, 90] on input "0.00" at bounding box center [876, 98] width 167 height 28
click at [1042, 459] on div "Previous Claim Next Claim" at bounding box center [784, 479] width 823 height 43
click at [1153, 472] on button "Next Claim" at bounding box center [1144, 472] width 67 height 31
select select "24"
select select "2"
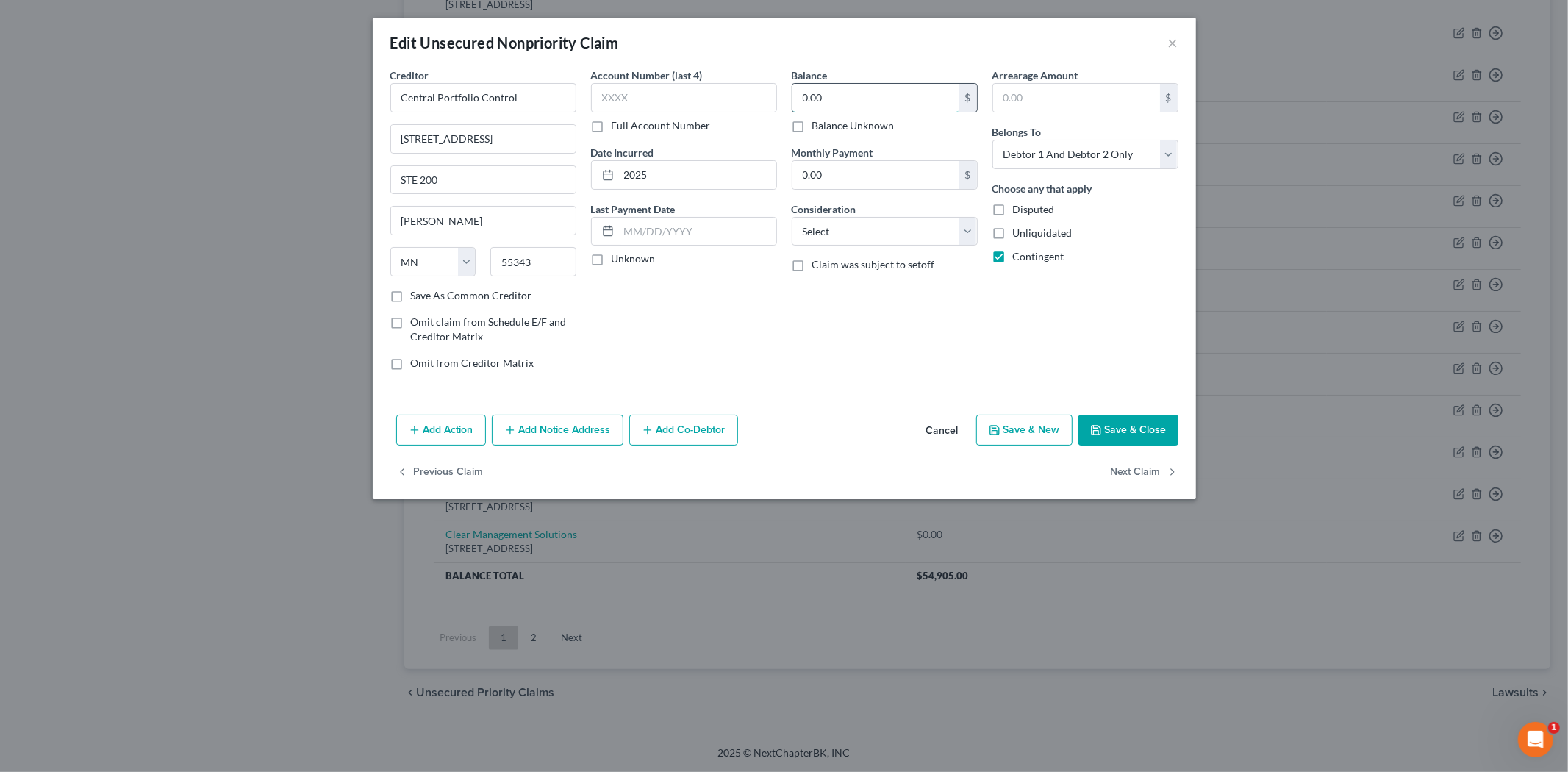
click at [864, 89] on input "0.00" at bounding box center [876, 98] width 167 height 28
type input "328.13"
click at [1157, 429] on button "Save & Close" at bounding box center [1128, 430] width 100 height 31
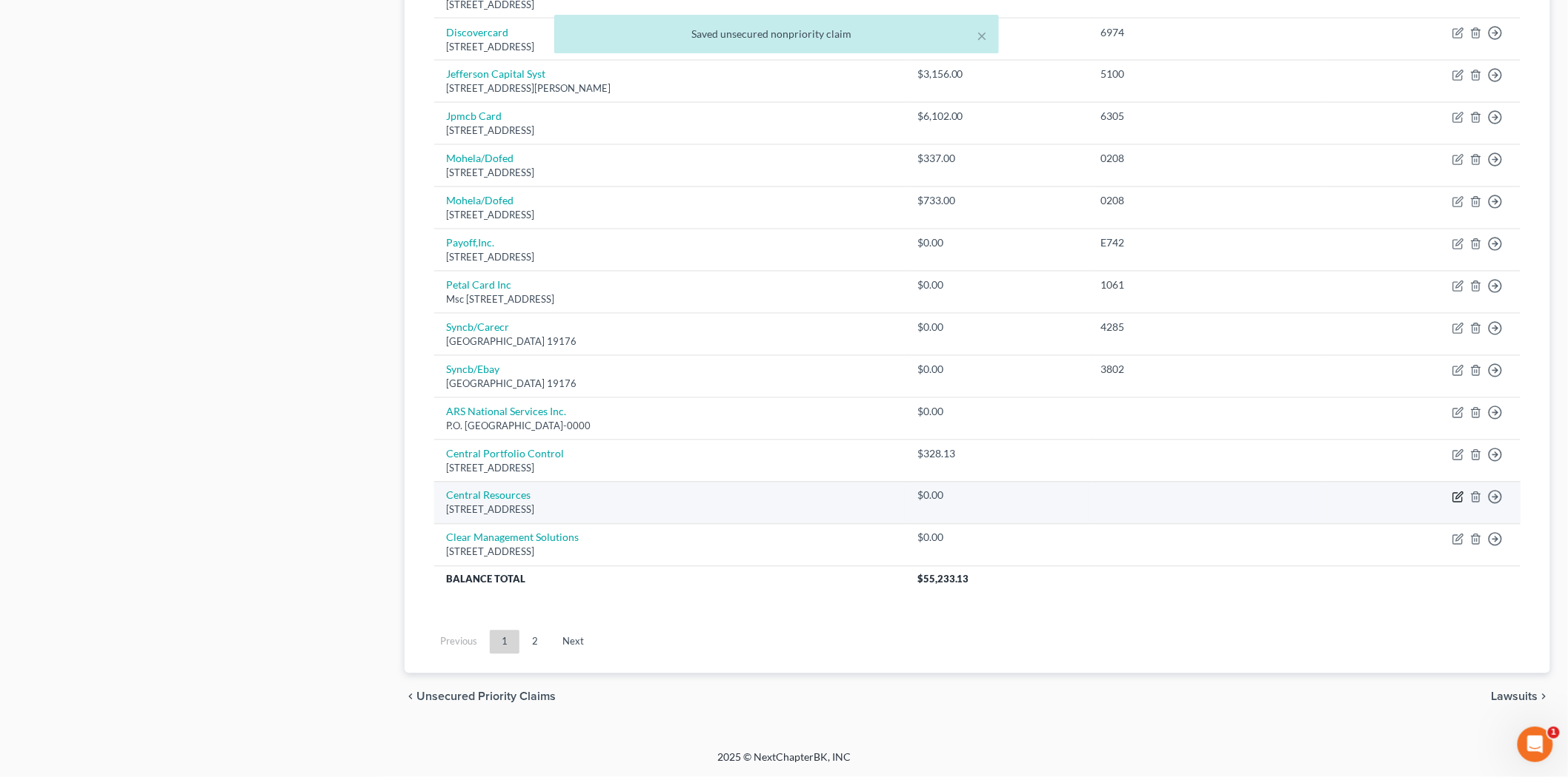
click at [1457, 496] on icon "button" at bounding box center [1458, 495] width 7 height 7
select select "24"
select select "2"
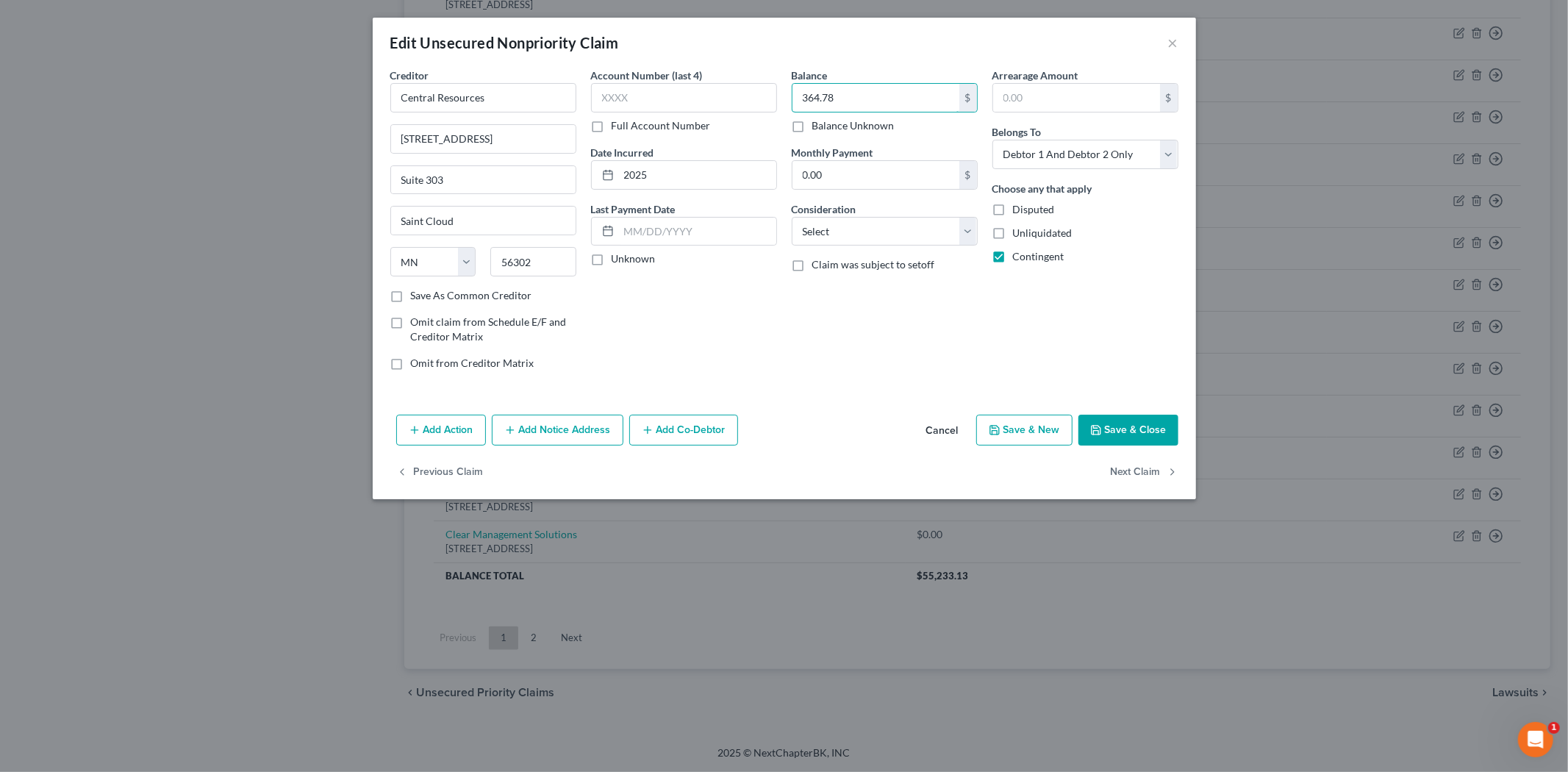
type input "364.78"
click at [1126, 429] on button "Save & Close" at bounding box center [1128, 430] width 100 height 31
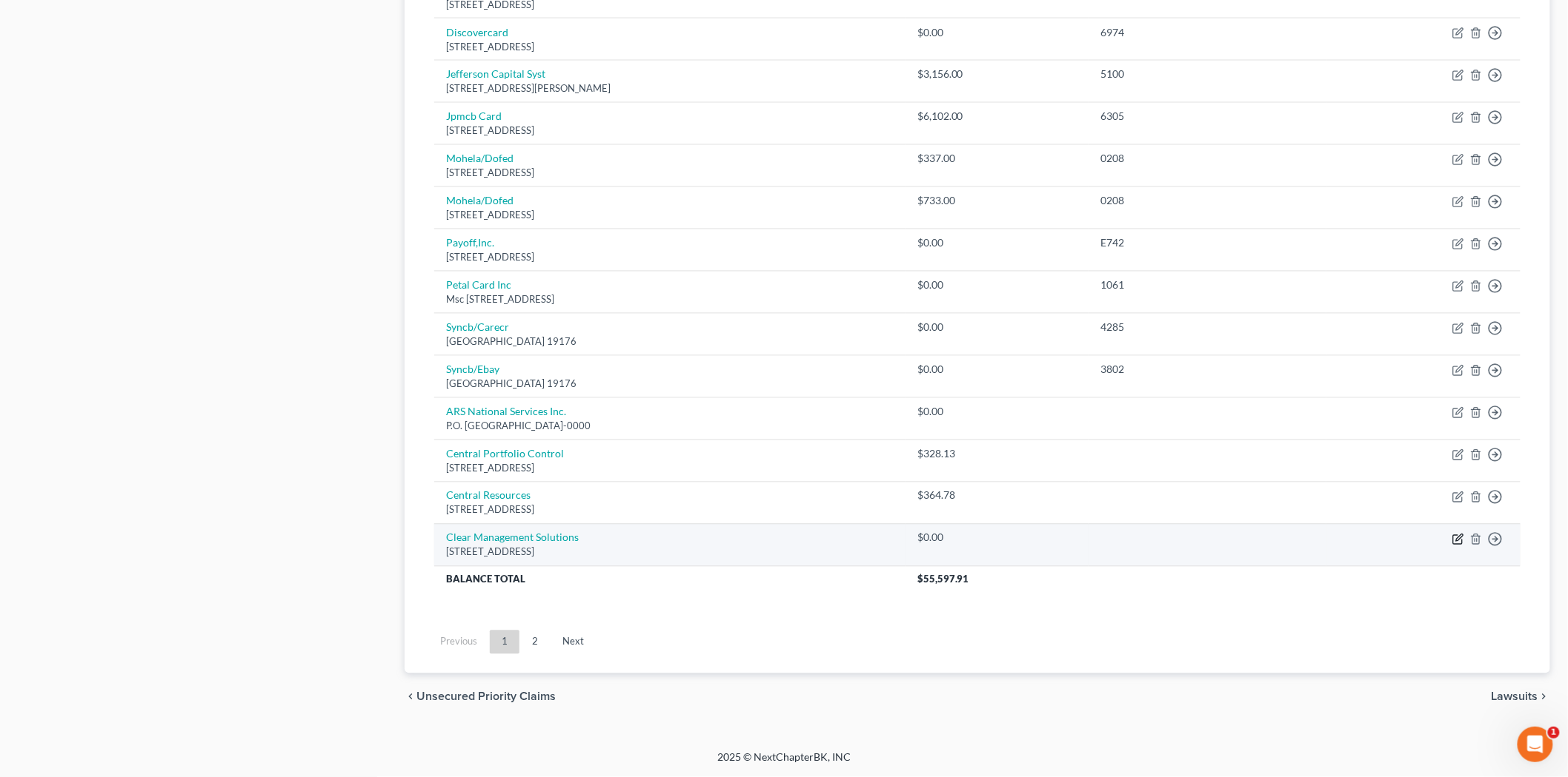
click at [1458, 538] on icon "button" at bounding box center [1458, 540] width 12 height 12
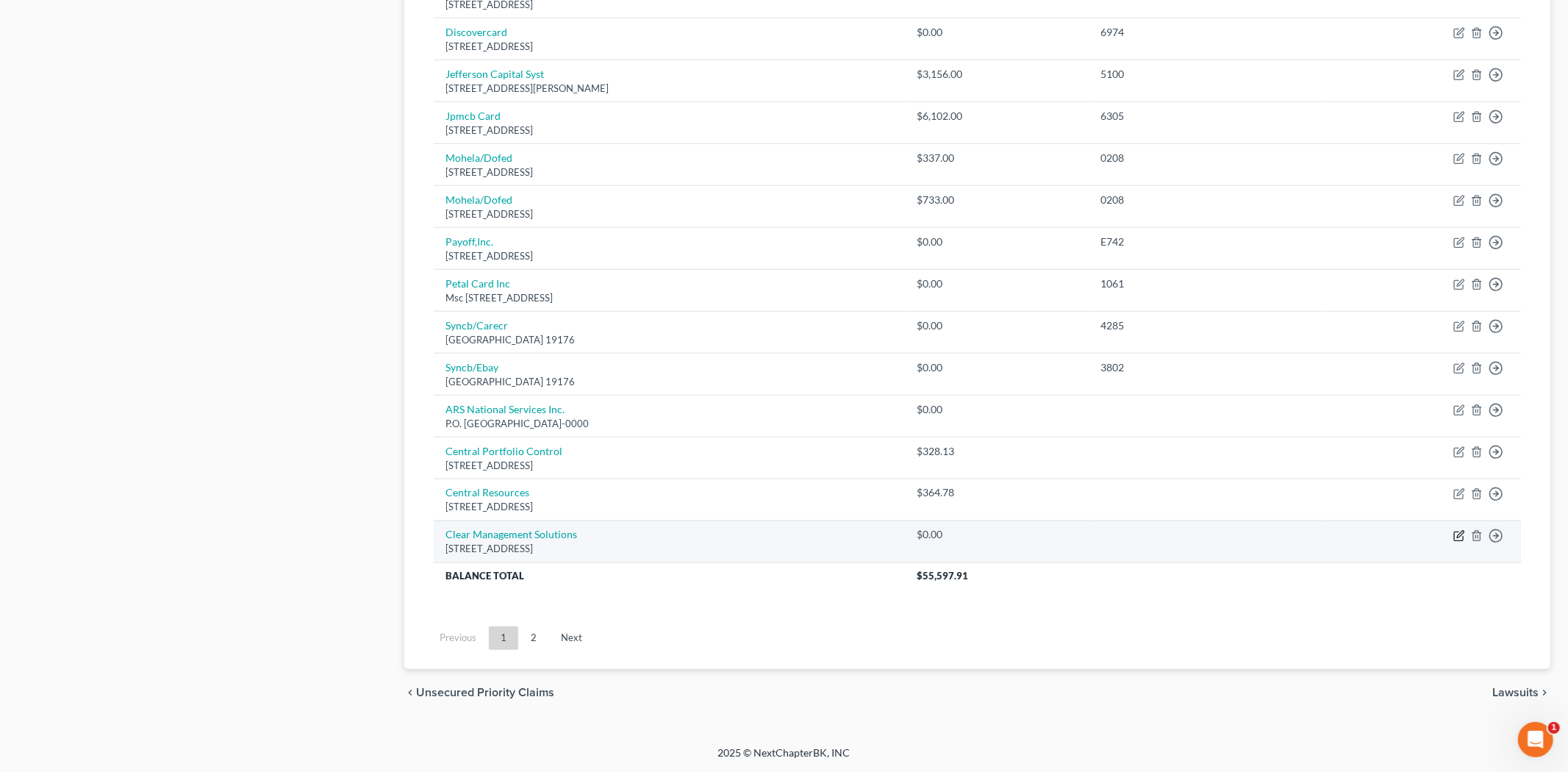
select select "46"
select select "2"
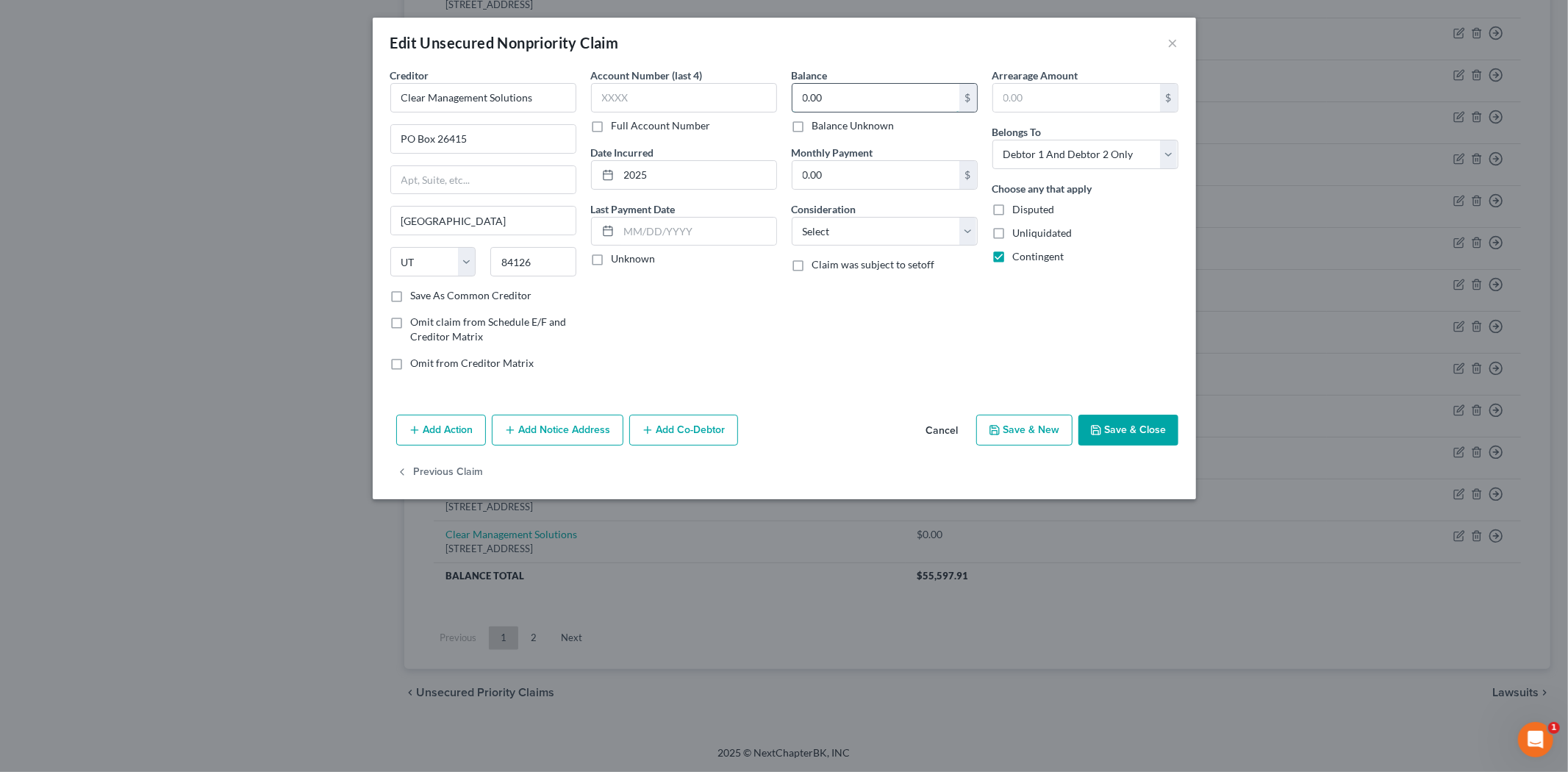
click at [869, 99] on input "0.00" at bounding box center [876, 98] width 167 height 28
type input "30.00"
click at [1100, 423] on button "Save & Close" at bounding box center [1128, 430] width 100 height 31
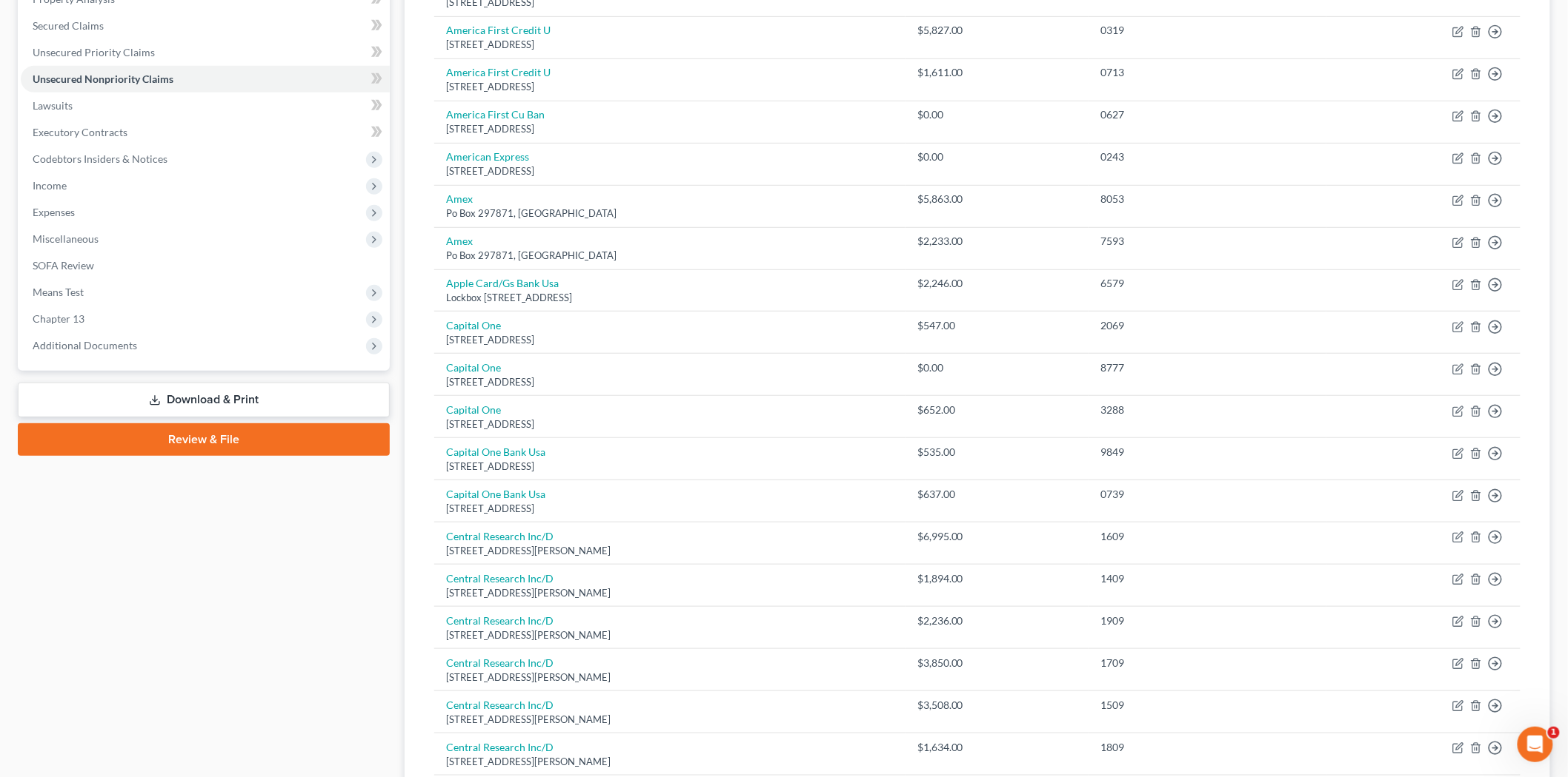
scroll to position [0, 0]
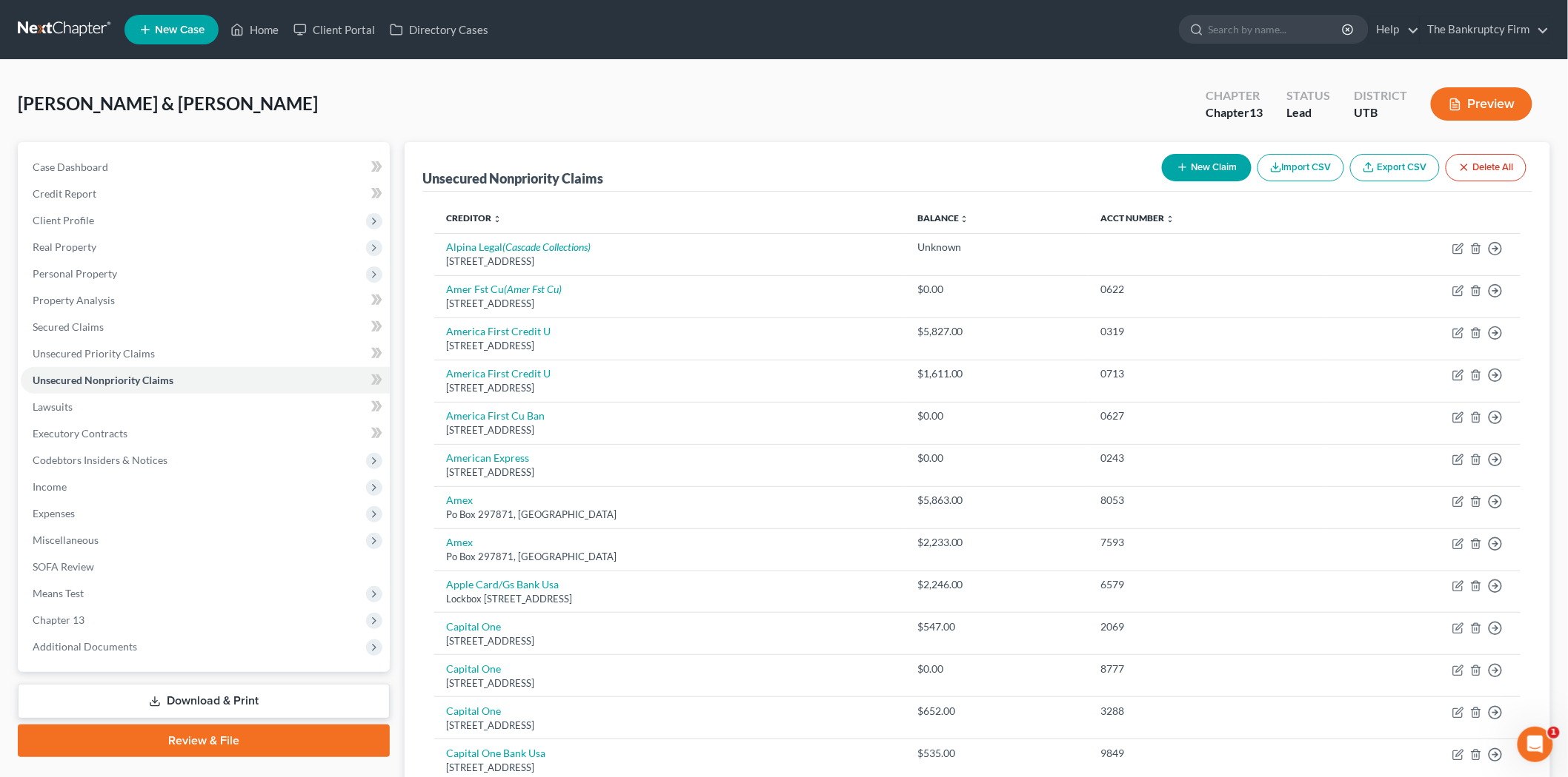
click at [1238, 176] on button "New Claim" at bounding box center [1207, 167] width 89 height 27
select select "2"
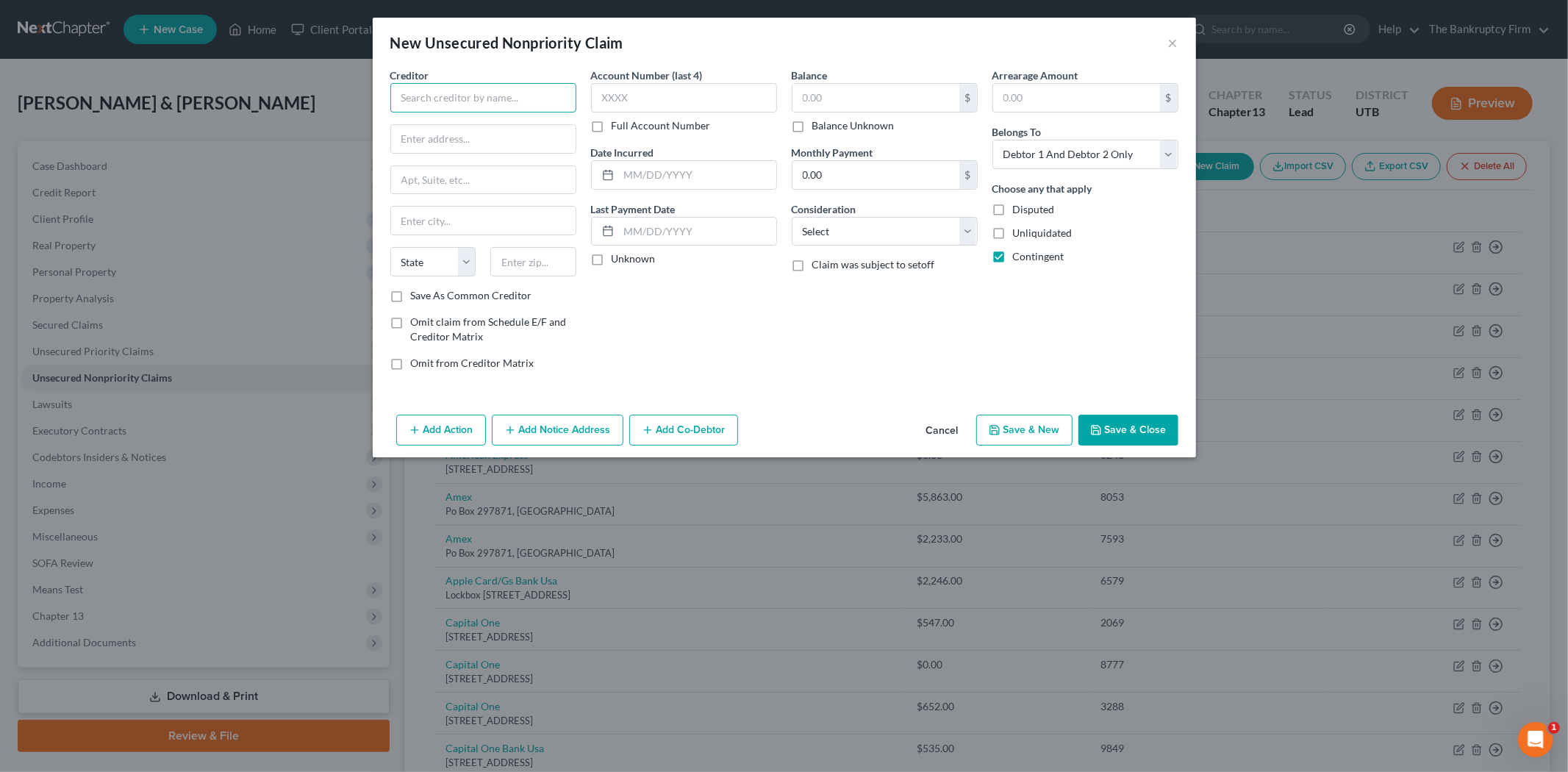
click at [474, 106] on input "text" at bounding box center [482, 98] width 186 height 30
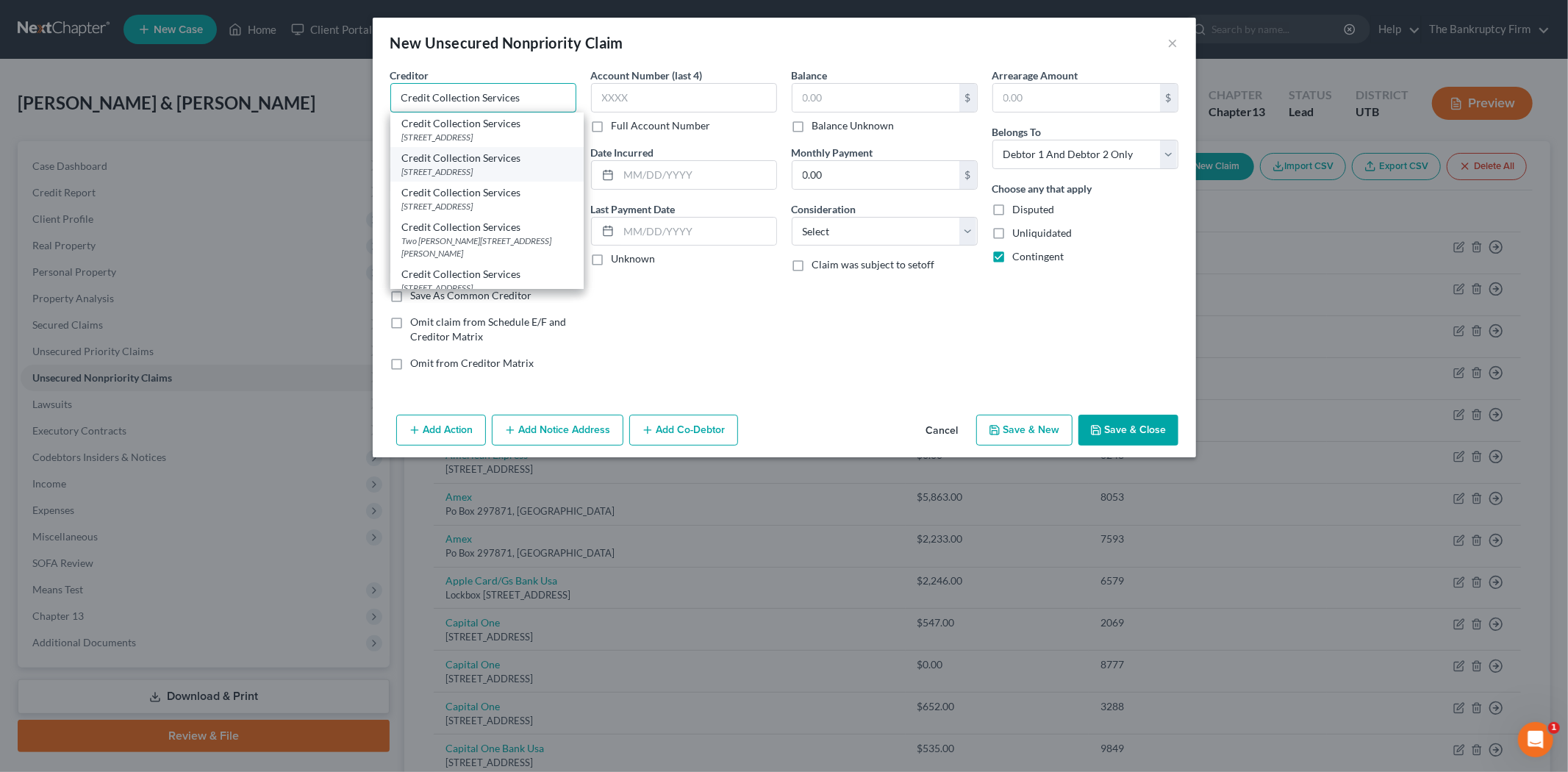
type input "Credit Collection Services"
click at [463, 160] on div "Credit Collection Services" at bounding box center [487, 158] width 170 height 15
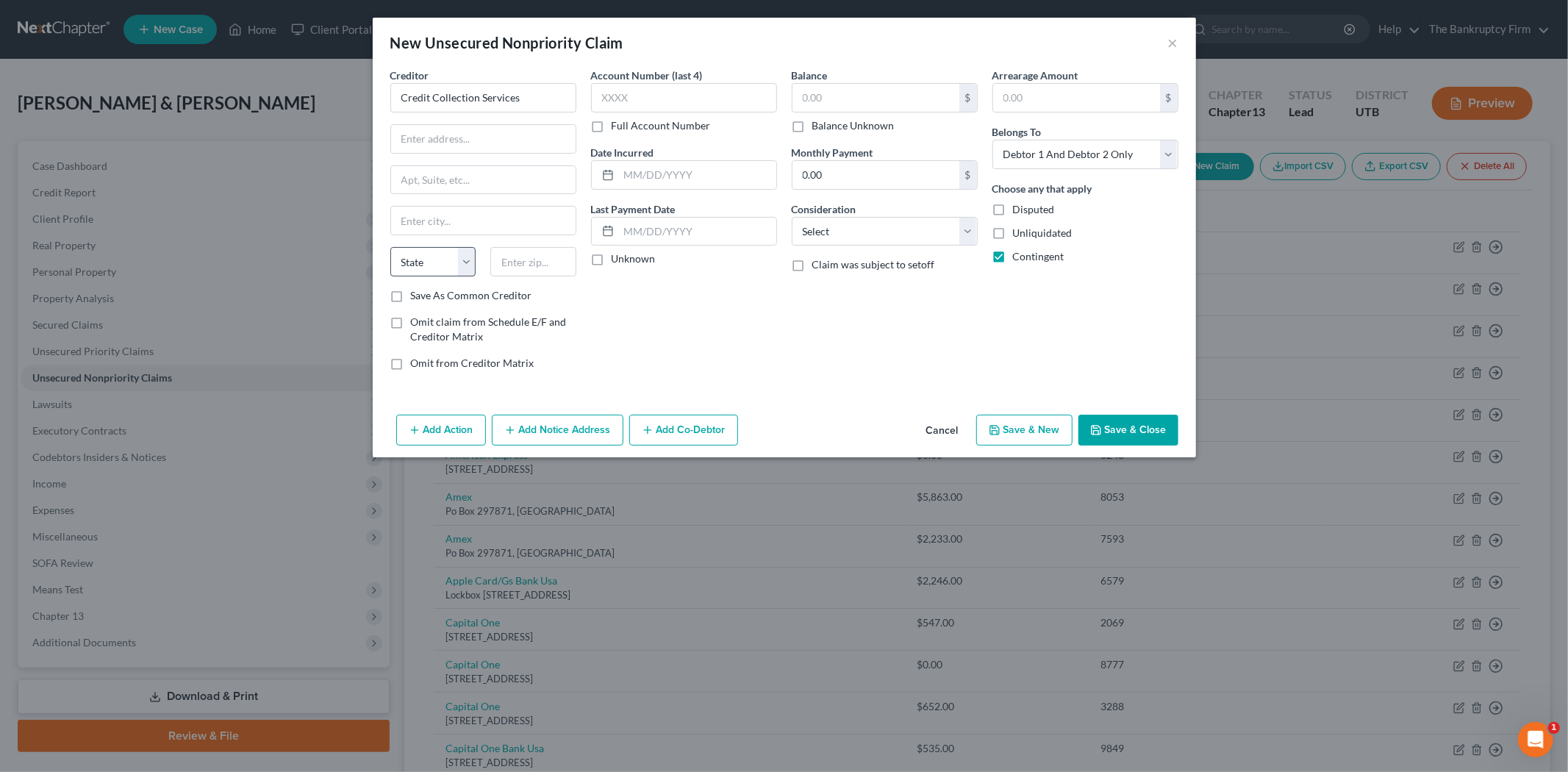
type input "[STREET_ADDRESS]"
type input "[PERSON_NAME]"
select select "22"
type input "02062"
drag, startPoint x: 395, startPoint y: 297, endPoint x: 678, endPoint y: 179, distance: 306.6
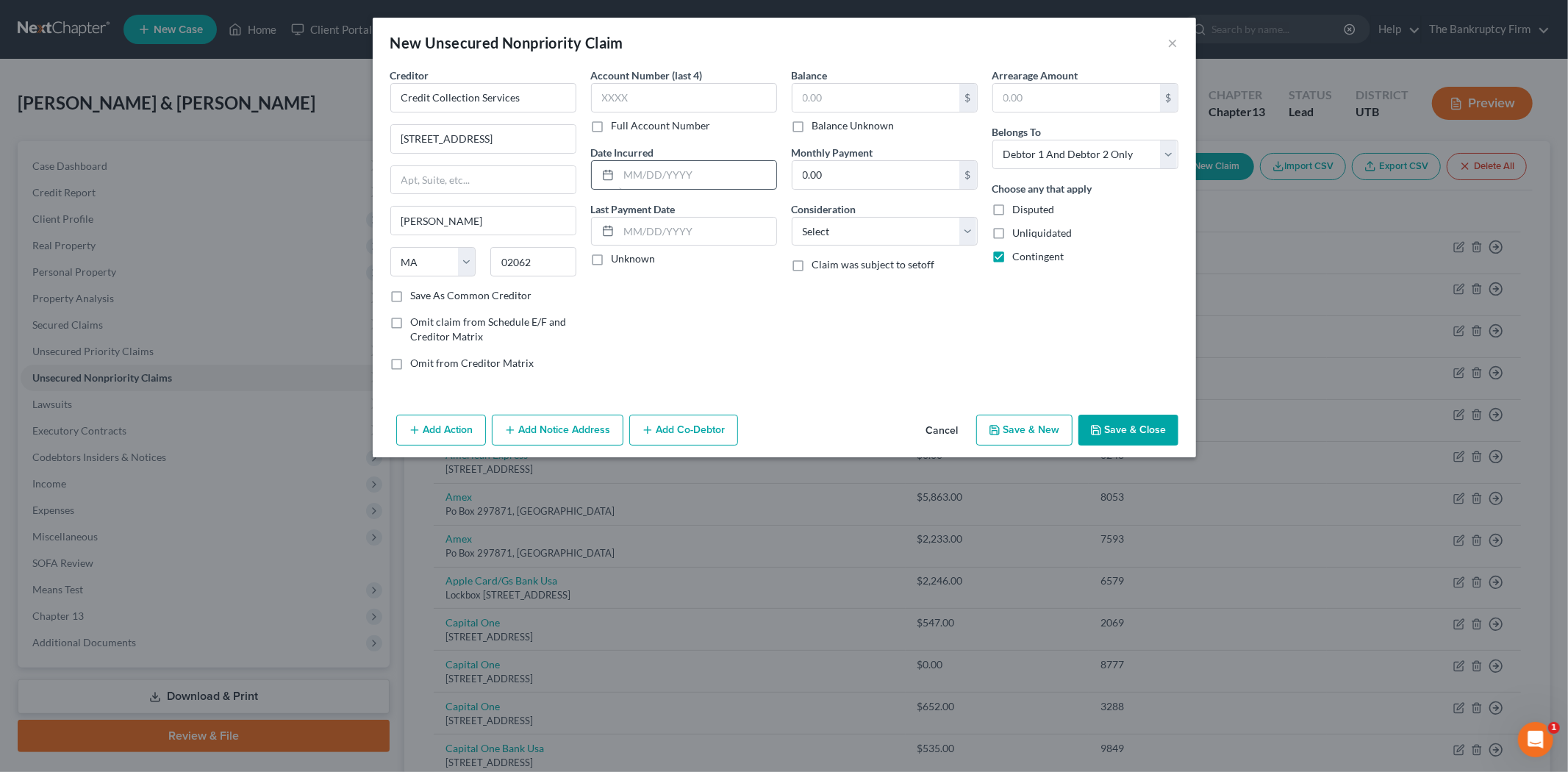
click at [411, 297] on label "Save As Common Creditor" at bounding box center [471, 296] width 121 height 15
click at [417, 297] on input "Save As Common Creditor" at bounding box center [421, 293] width 9 height 9
checkbox input "true"
click at [679, 177] on input "text" at bounding box center [698, 175] width 157 height 28
type input "2025"
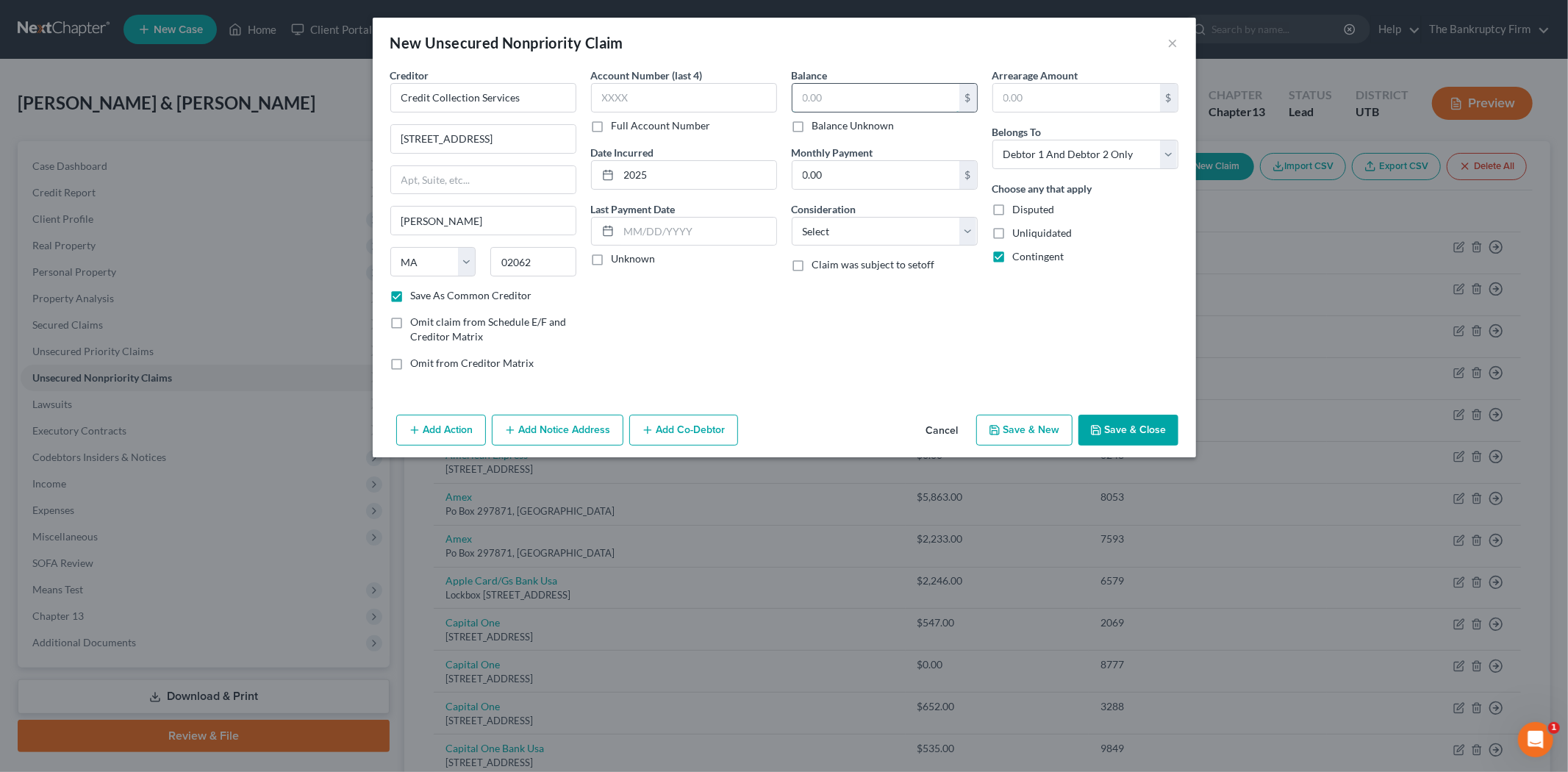
click at [873, 107] on input "text" at bounding box center [876, 98] width 167 height 28
type input "225.00"
click at [1149, 434] on button "Save & Close" at bounding box center [1128, 430] width 100 height 31
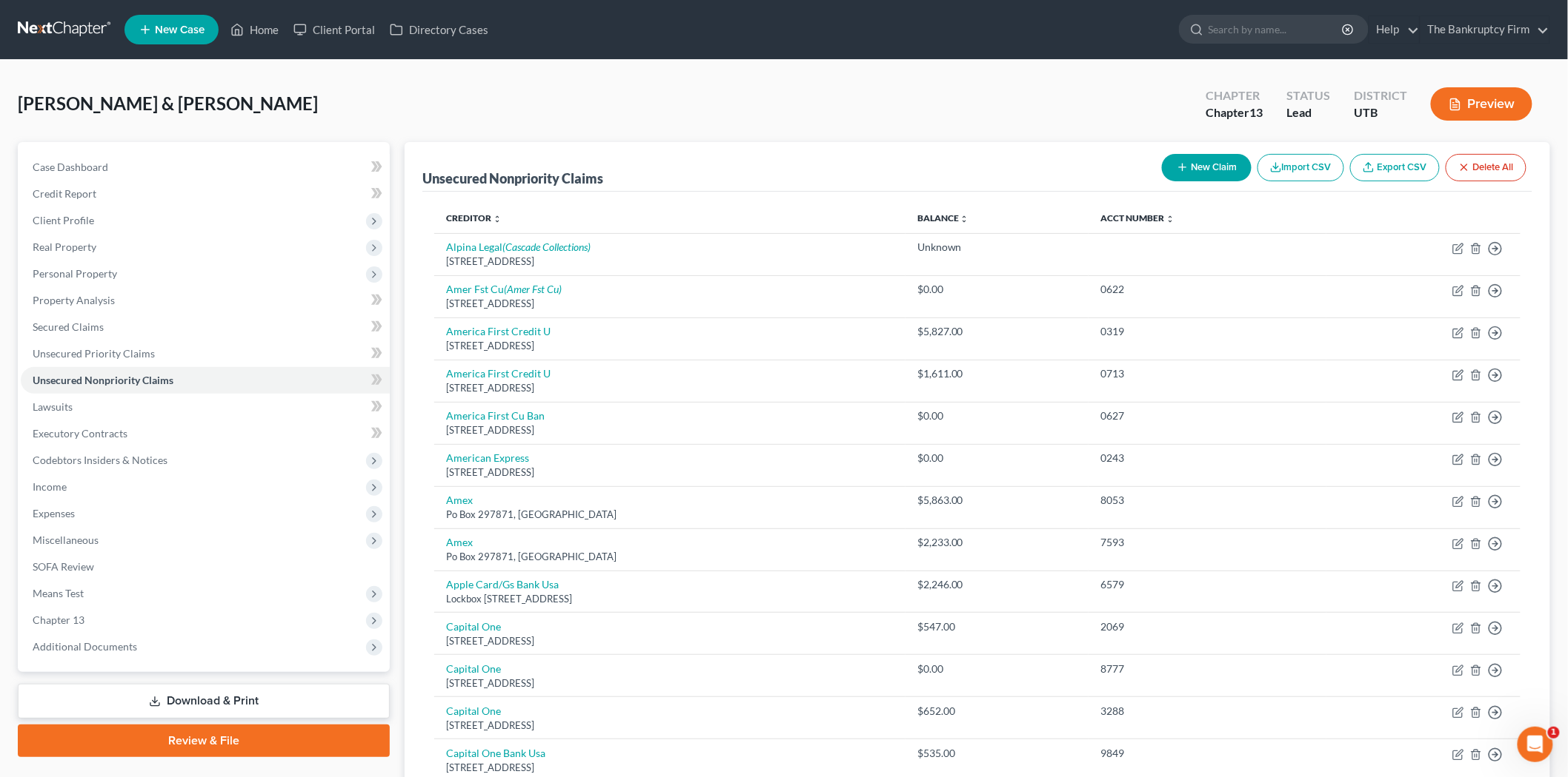
drag, startPoint x: 1201, startPoint y: 152, endPoint x: 1200, endPoint y: 160, distance: 8.1
click at [1200, 154] on div "New Claim Import CSV Export CSV Delete All" at bounding box center [1344, 167] width 376 height 39
click at [1200, 160] on button "New Claim" at bounding box center [1207, 167] width 89 height 27
select select "2"
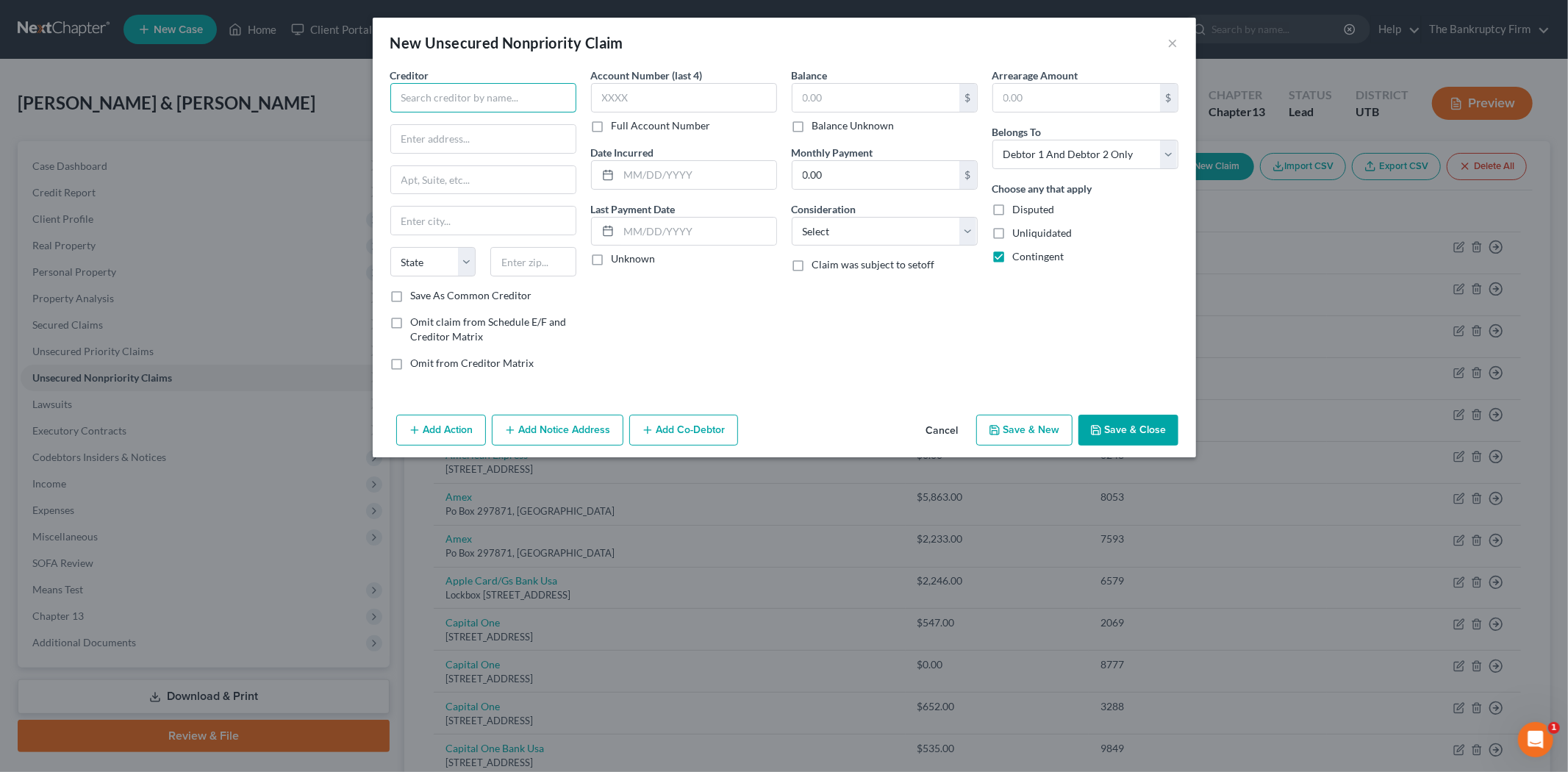
click at [455, 100] on input "text" at bounding box center [482, 98] width 186 height 30
type input "Credit Corp Solutions, Inc"
click at [518, 141] on input "text" at bounding box center [483, 139] width 185 height 28
type input "[STREET_ADDRESS]"
drag, startPoint x: 516, startPoint y: 170, endPoint x: 505, endPoint y: 166, distance: 11.7
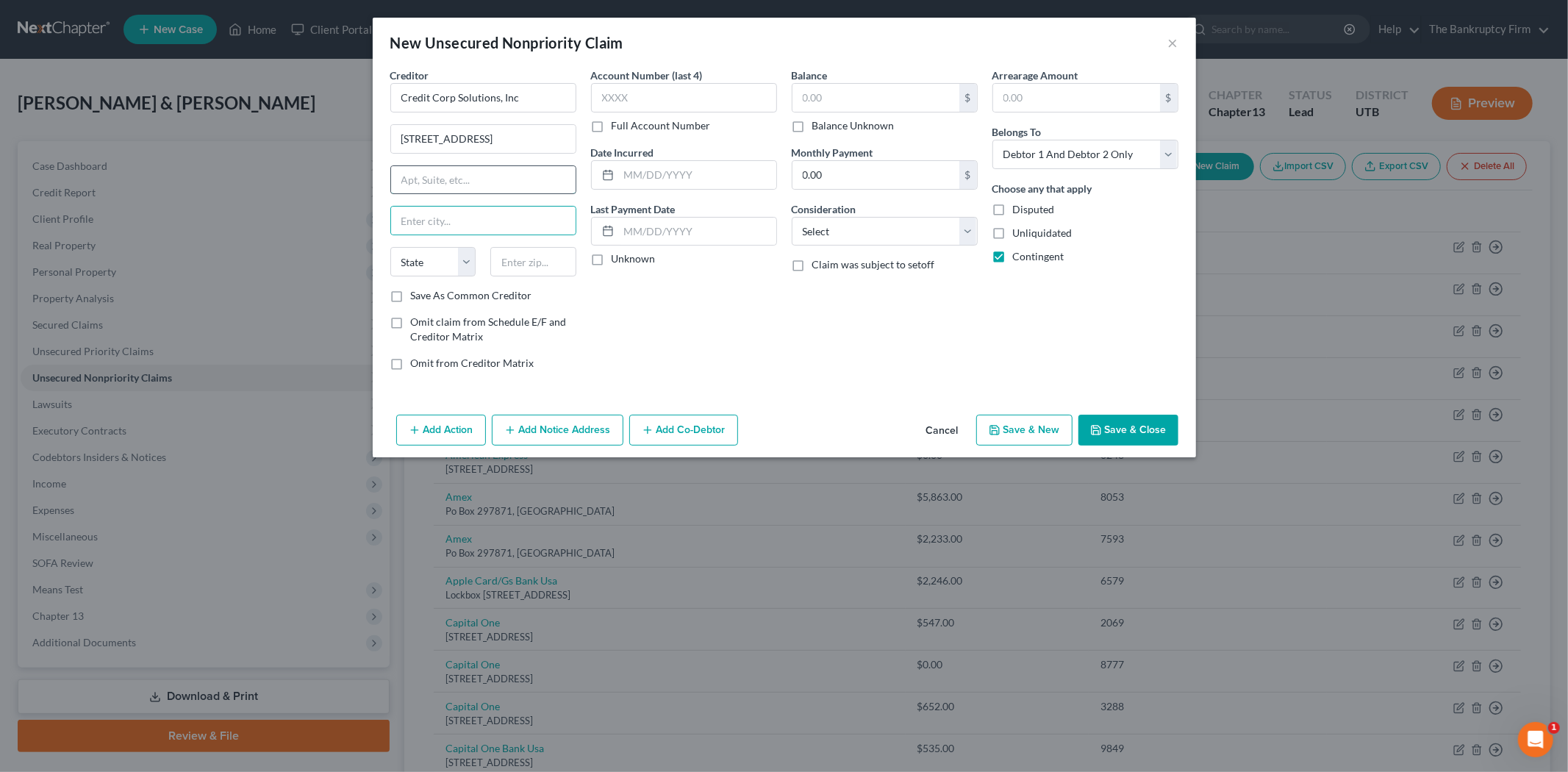
click at [516, 178] on input "text" at bounding box center [483, 180] width 185 height 28
type input "STE 200"
type input "[PERSON_NAME]"
select select "46"
drag, startPoint x: 548, startPoint y: 264, endPoint x: 541, endPoint y: 271, distance: 9.9
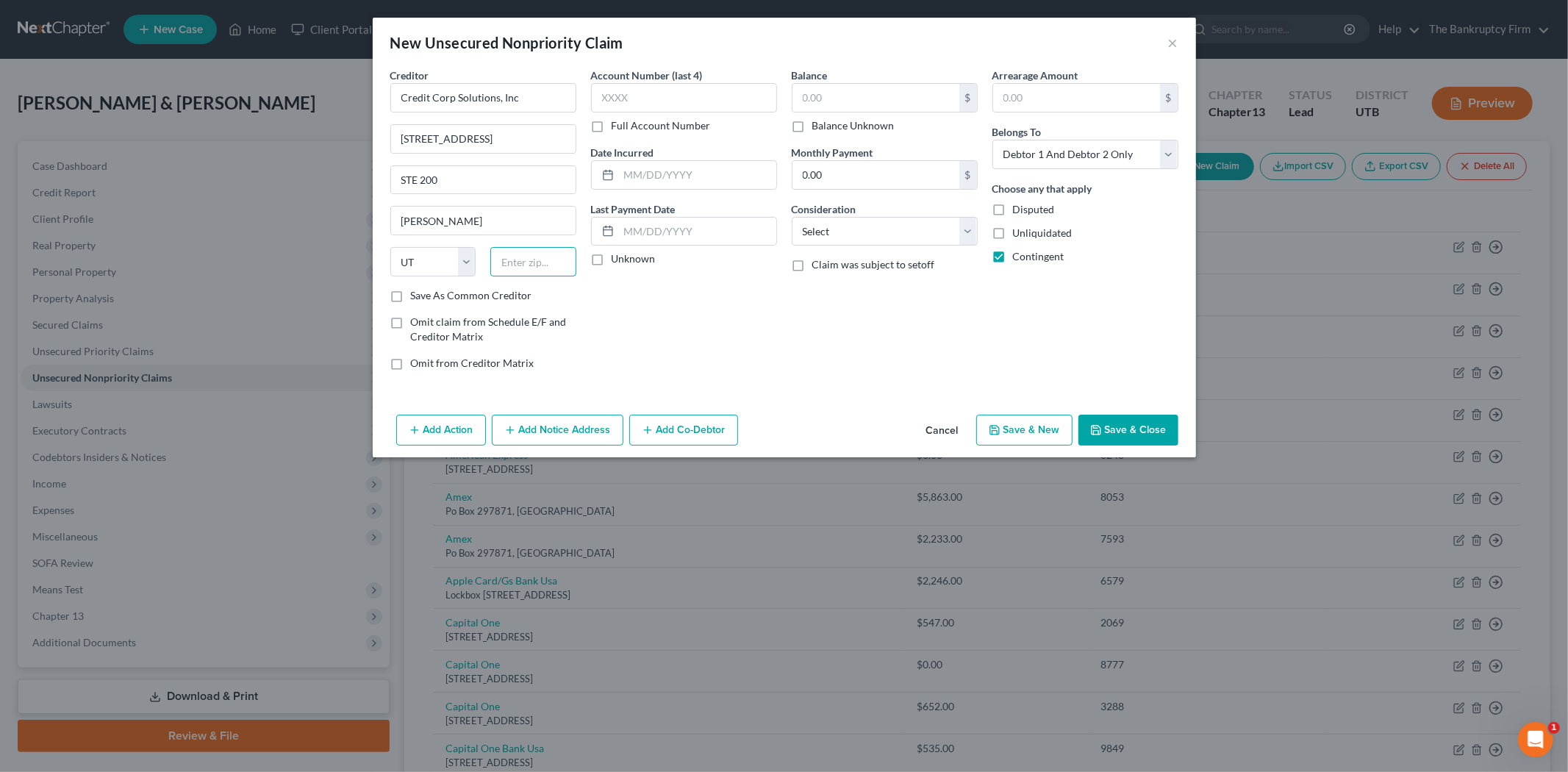
click at [547, 265] on input "text" at bounding box center [533, 262] width 86 height 30
paste input "84020"
type input "84020"
click at [411, 297] on label "Save As Common Creditor" at bounding box center [471, 296] width 121 height 15
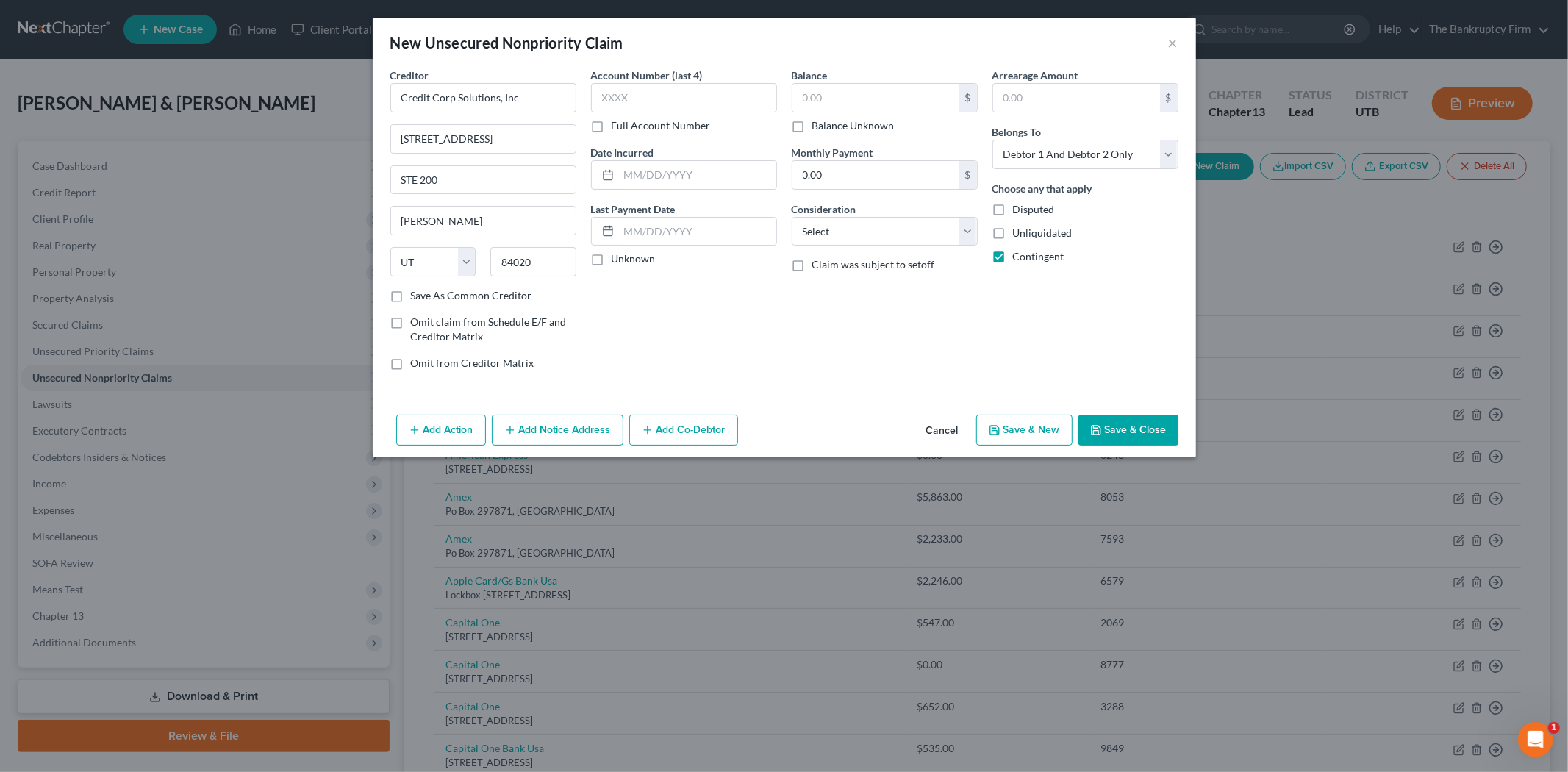
click at [417, 297] on input "Save As Common Creditor" at bounding box center [421, 293] width 9 height 9
checkbox input "true"
click at [654, 179] on input "text" at bounding box center [698, 175] width 157 height 28
type input "2025"
click at [917, 100] on input "text" at bounding box center [876, 98] width 167 height 28
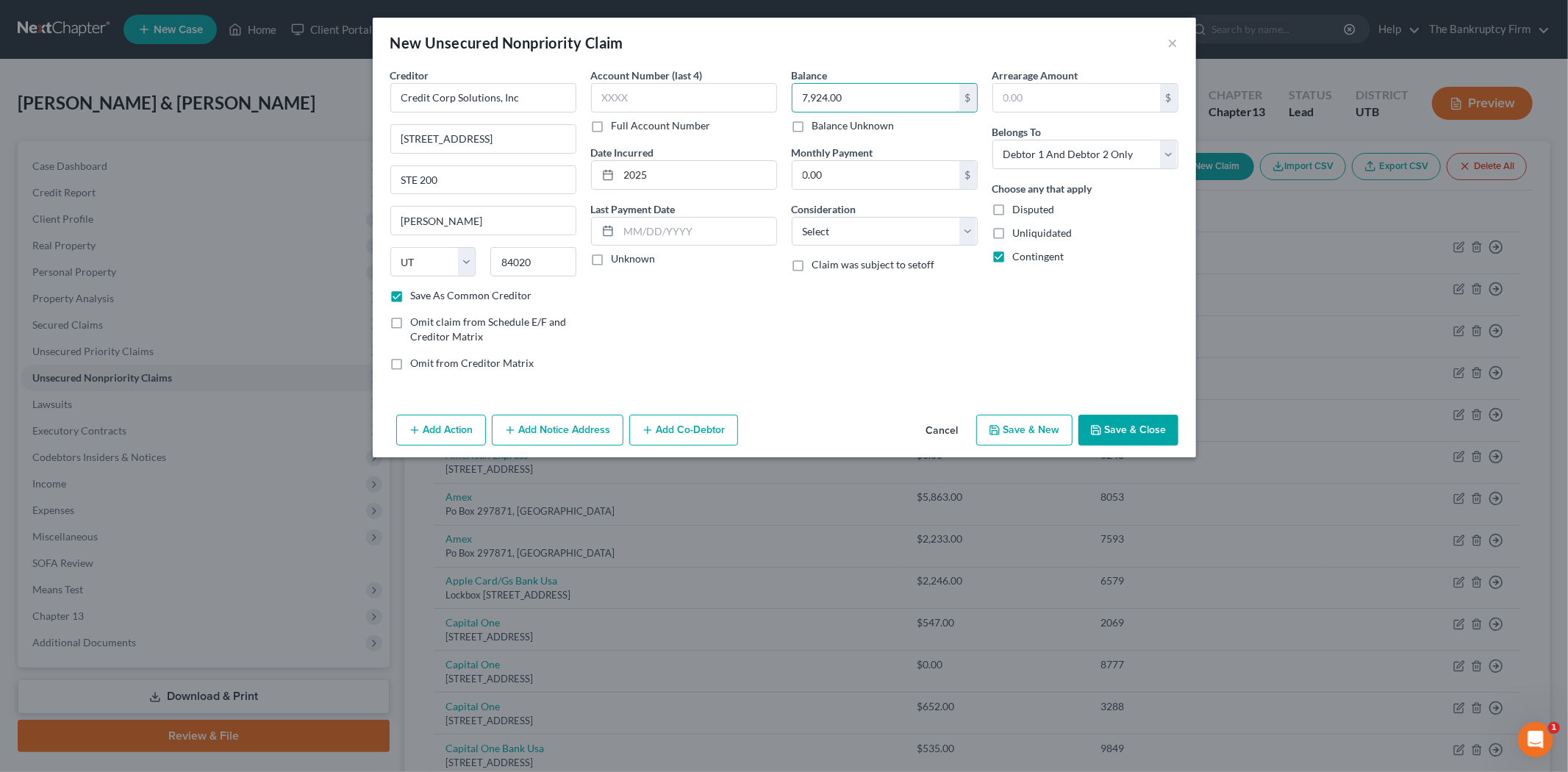
type input "7,924.00"
click at [1128, 420] on button "Save & Close" at bounding box center [1128, 430] width 100 height 31
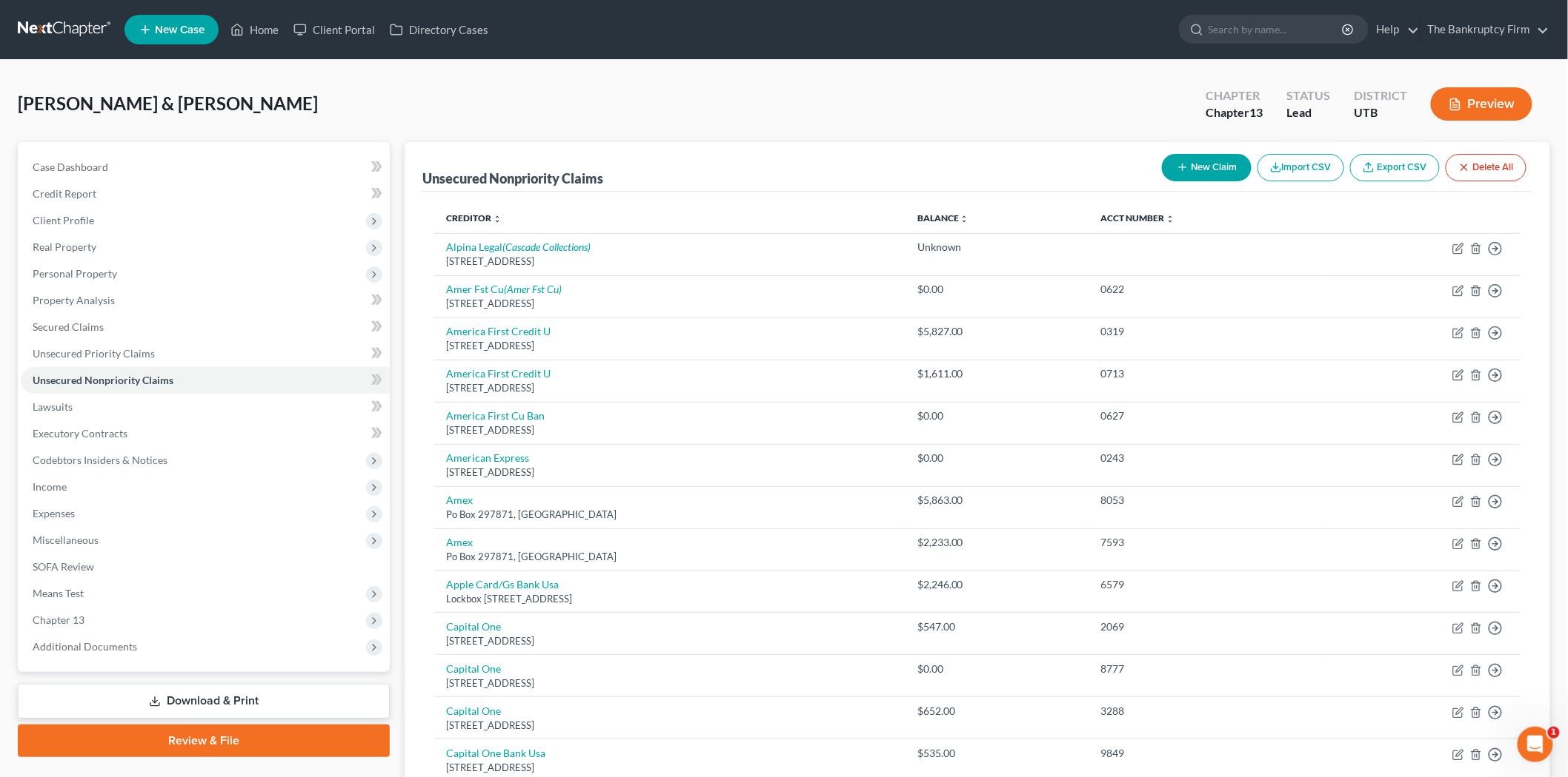
click at [1198, 168] on button "New Claim" at bounding box center [1207, 167] width 89 height 27
select select "2"
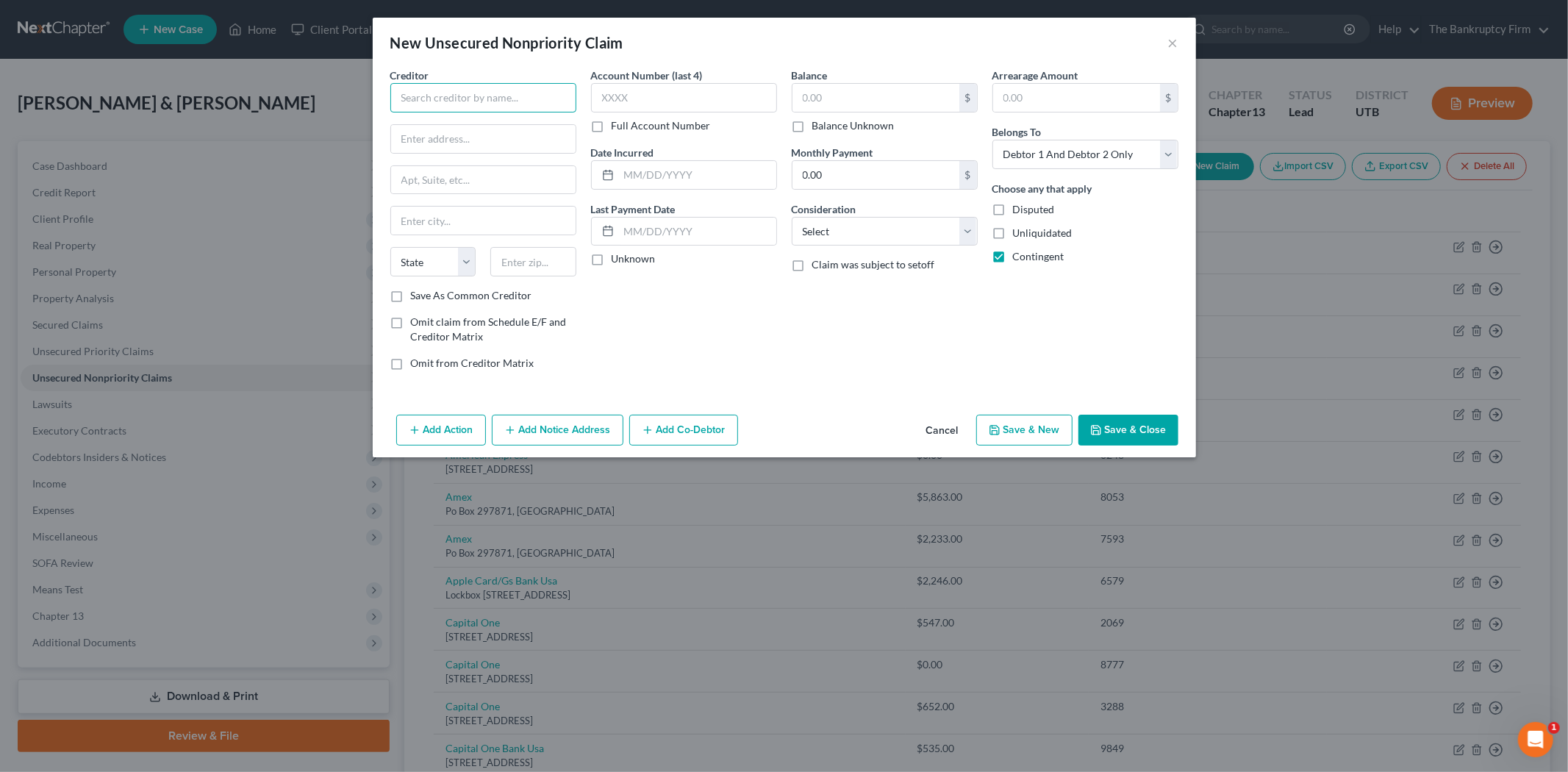
click at [433, 104] on input "text" at bounding box center [482, 98] width 186 height 30
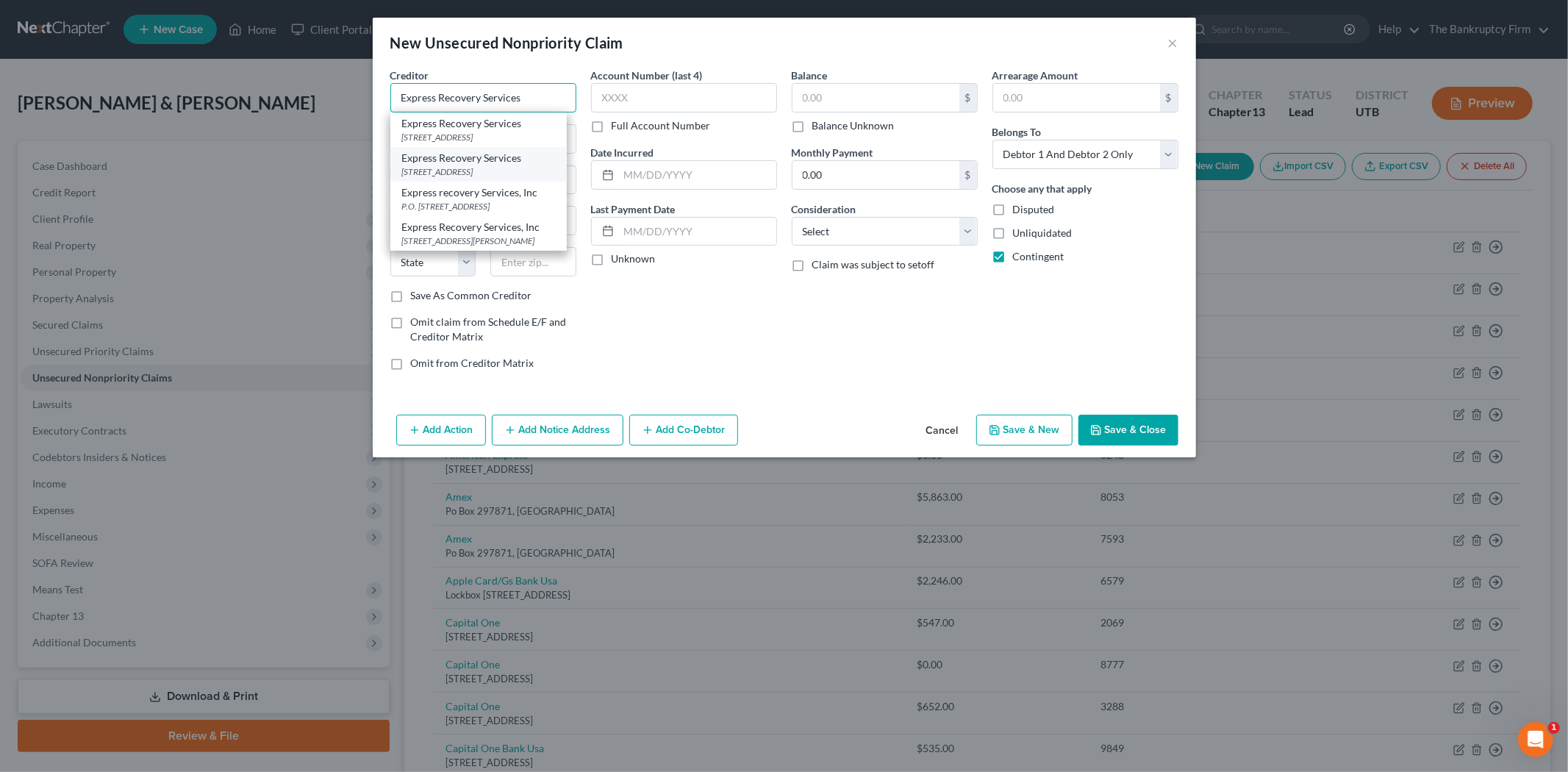
type input "Express Recovery Services"
click at [473, 166] on div "[STREET_ADDRESS]" at bounding box center [478, 172] width 152 height 13
type input "PO Box 26415"
type input "[GEOGRAPHIC_DATA]"
select select "46"
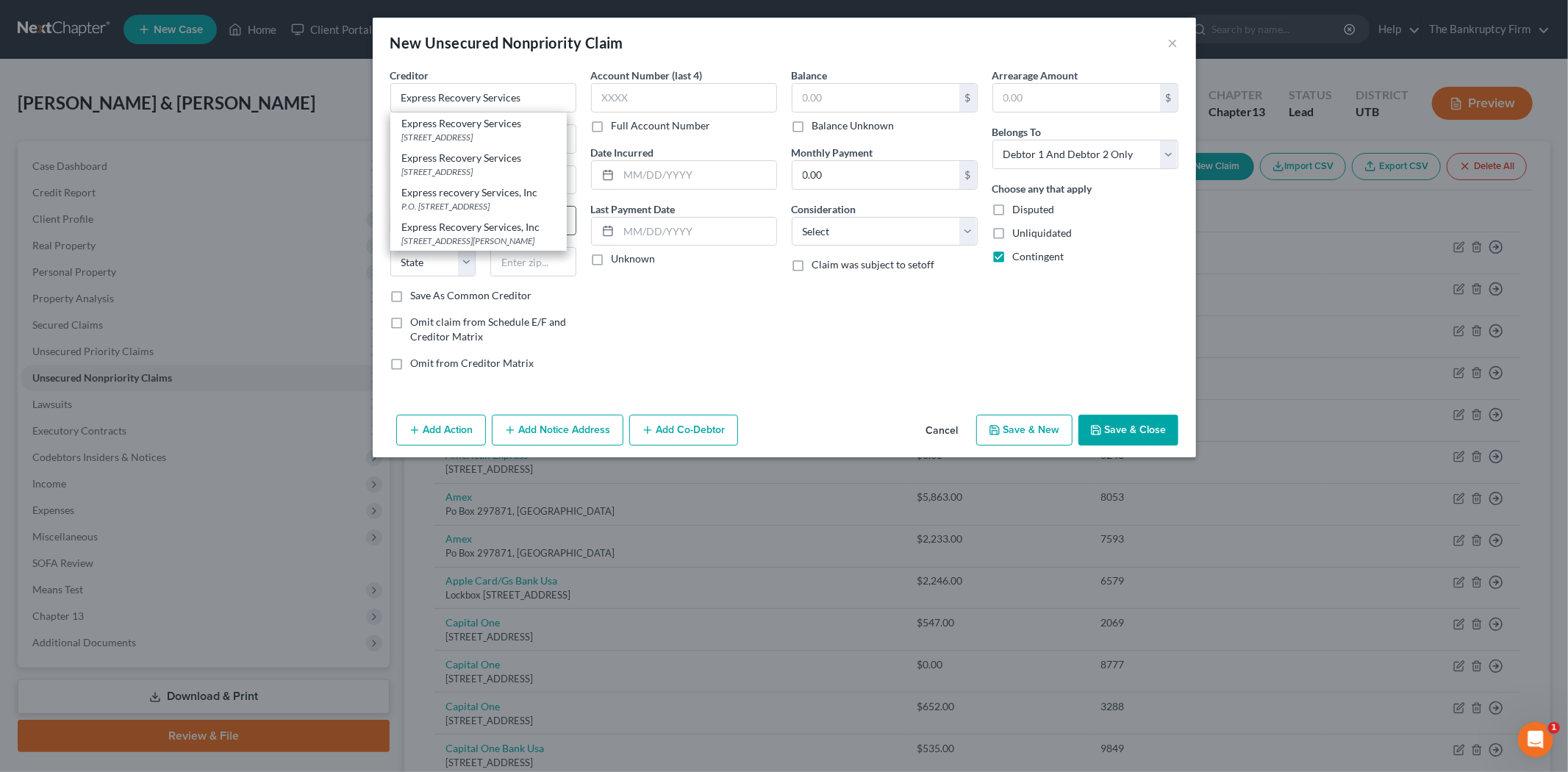
type input "84126-0415"
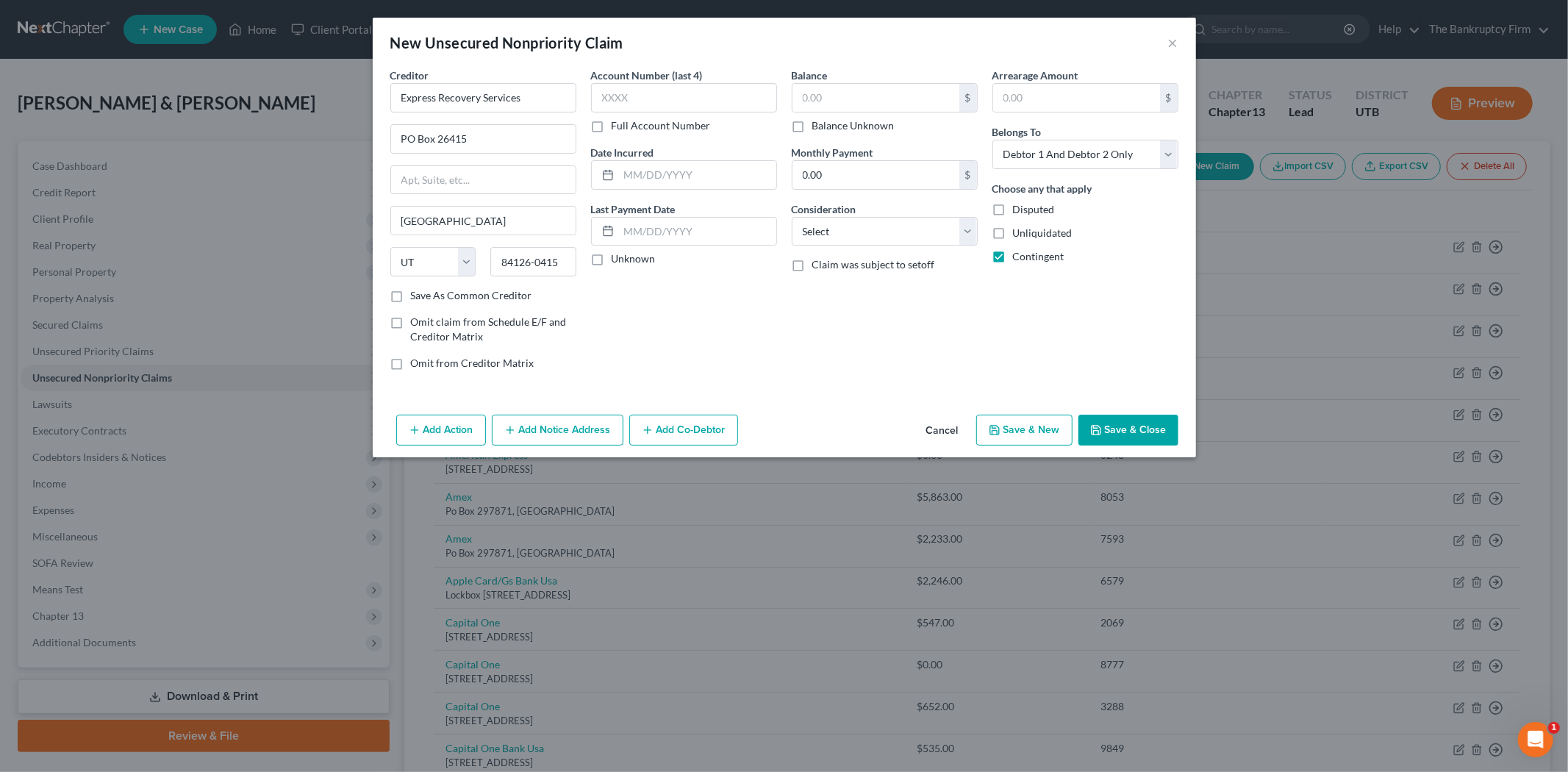
click at [411, 295] on label "Save As Common Creditor" at bounding box center [471, 296] width 121 height 15
click at [417, 295] on input "Save As Common Creditor" at bounding box center [421, 293] width 9 height 9
checkbox input "true"
click at [674, 178] on input "text" at bounding box center [698, 175] width 157 height 28
type input "2025"
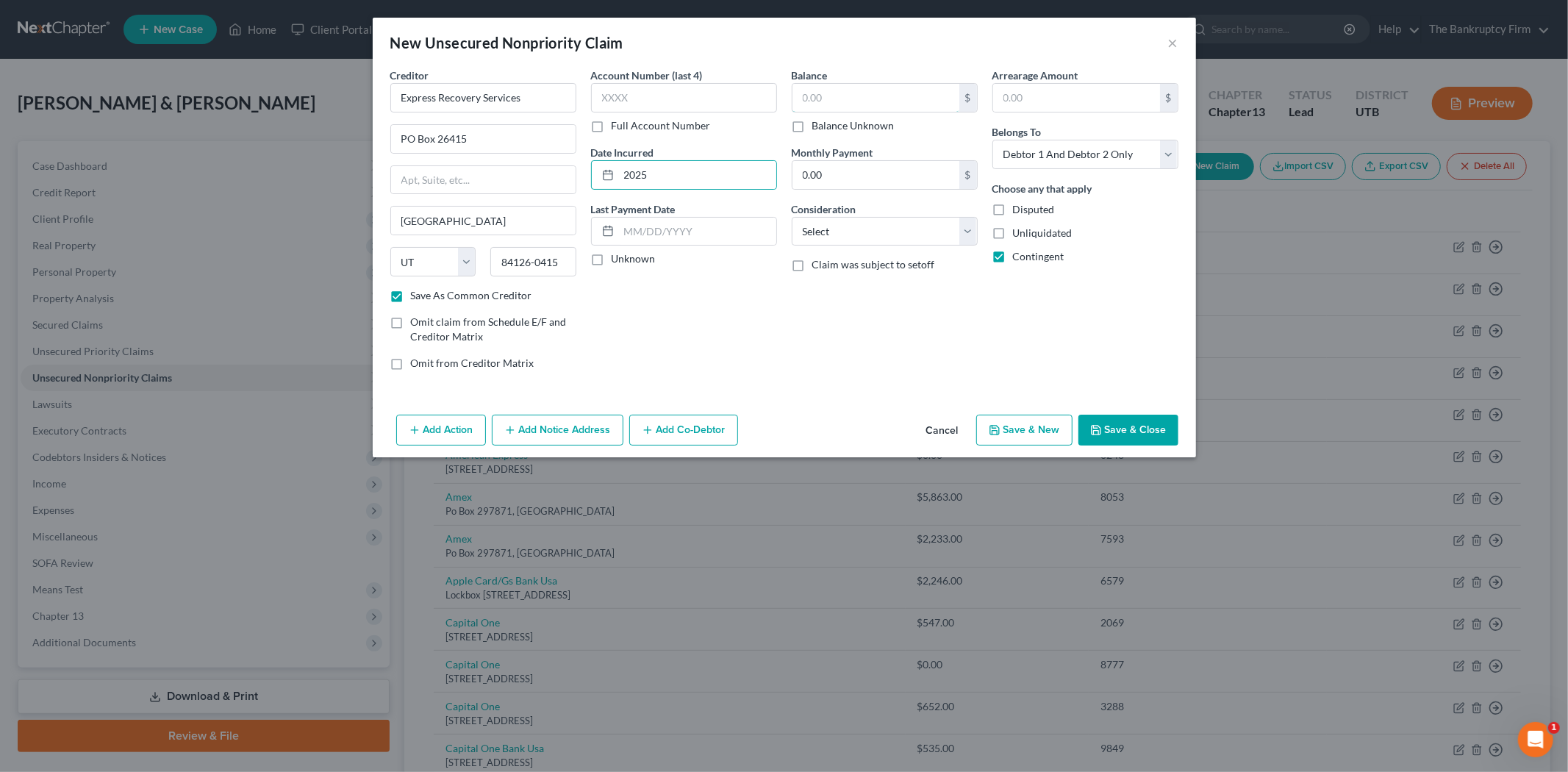
drag, startPoint x: 851, startPoint y: 104, endPoint x: 866, endPoint y: 80, distance: 28.3
click at [856, 102] on input "text" at bounding box center [876, 98] width 167 height 28
type input "101.55"
click at [1159, 429] on button "Save & Close" at bounding box center [1128, 430] width 100 height 31
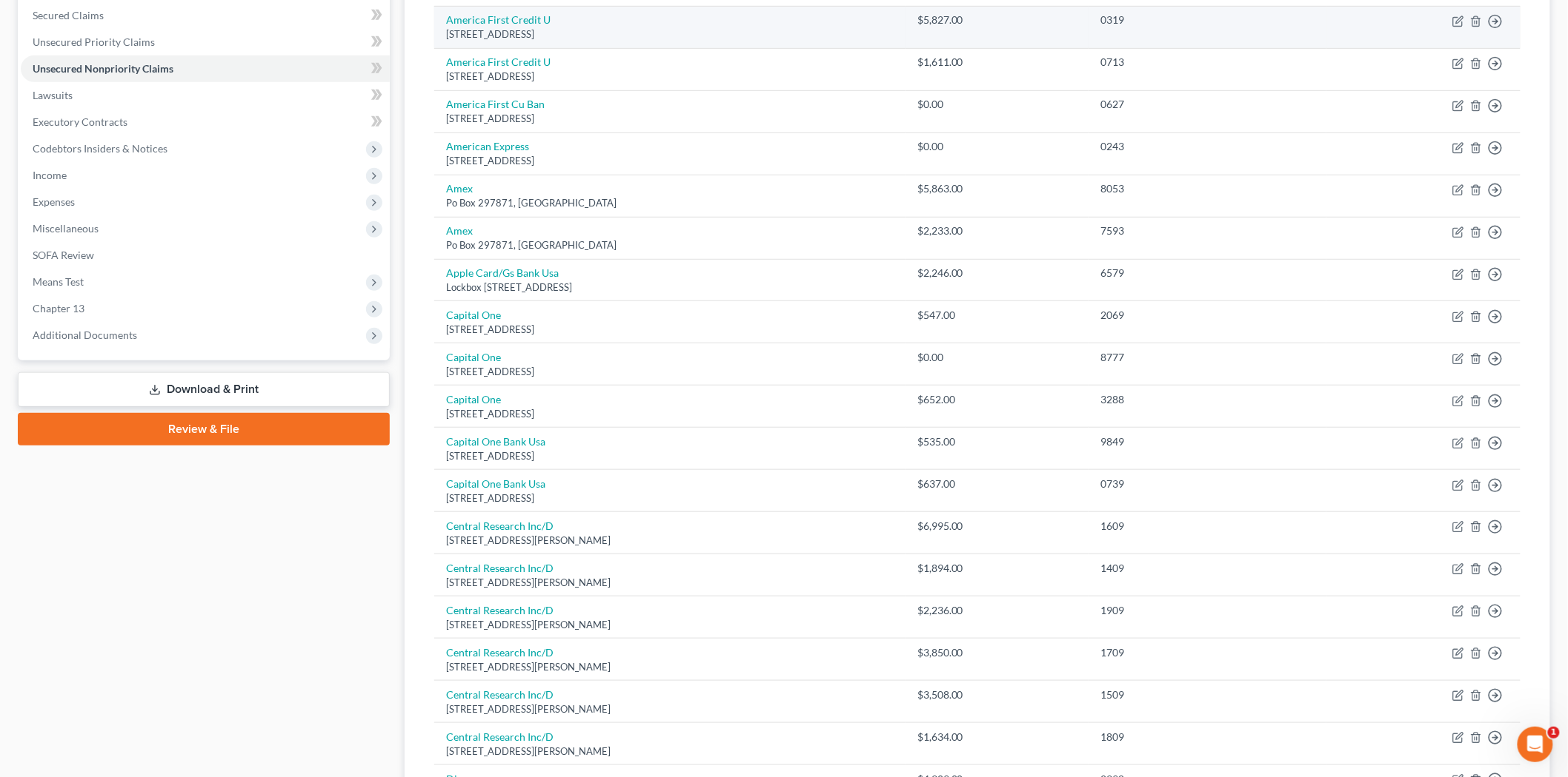
scroll to position [82, 0]
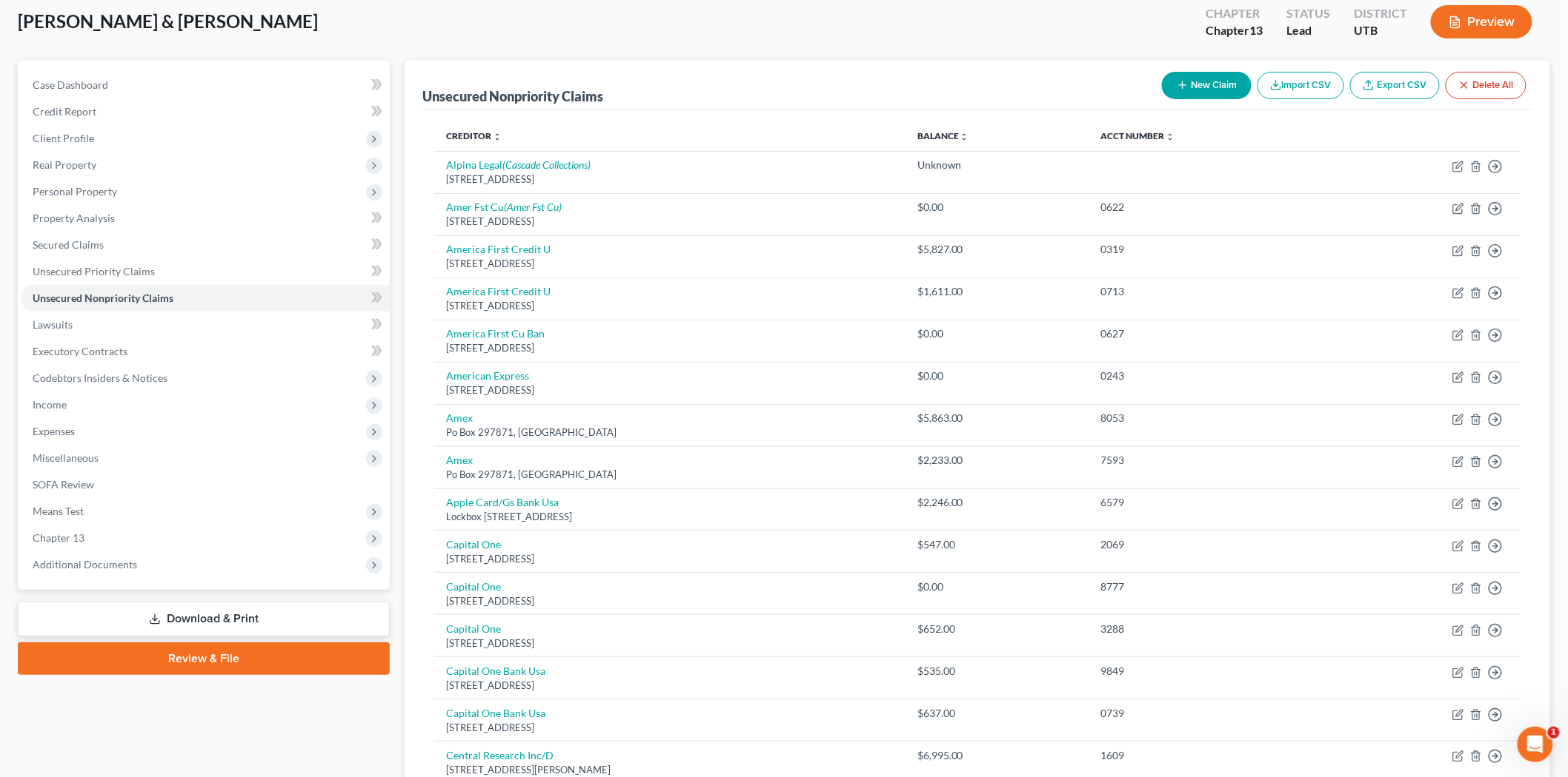
click at [1190, 90] on button "New Claim" at bounding box center [1207, 85] width 89 height 27
select select "2"
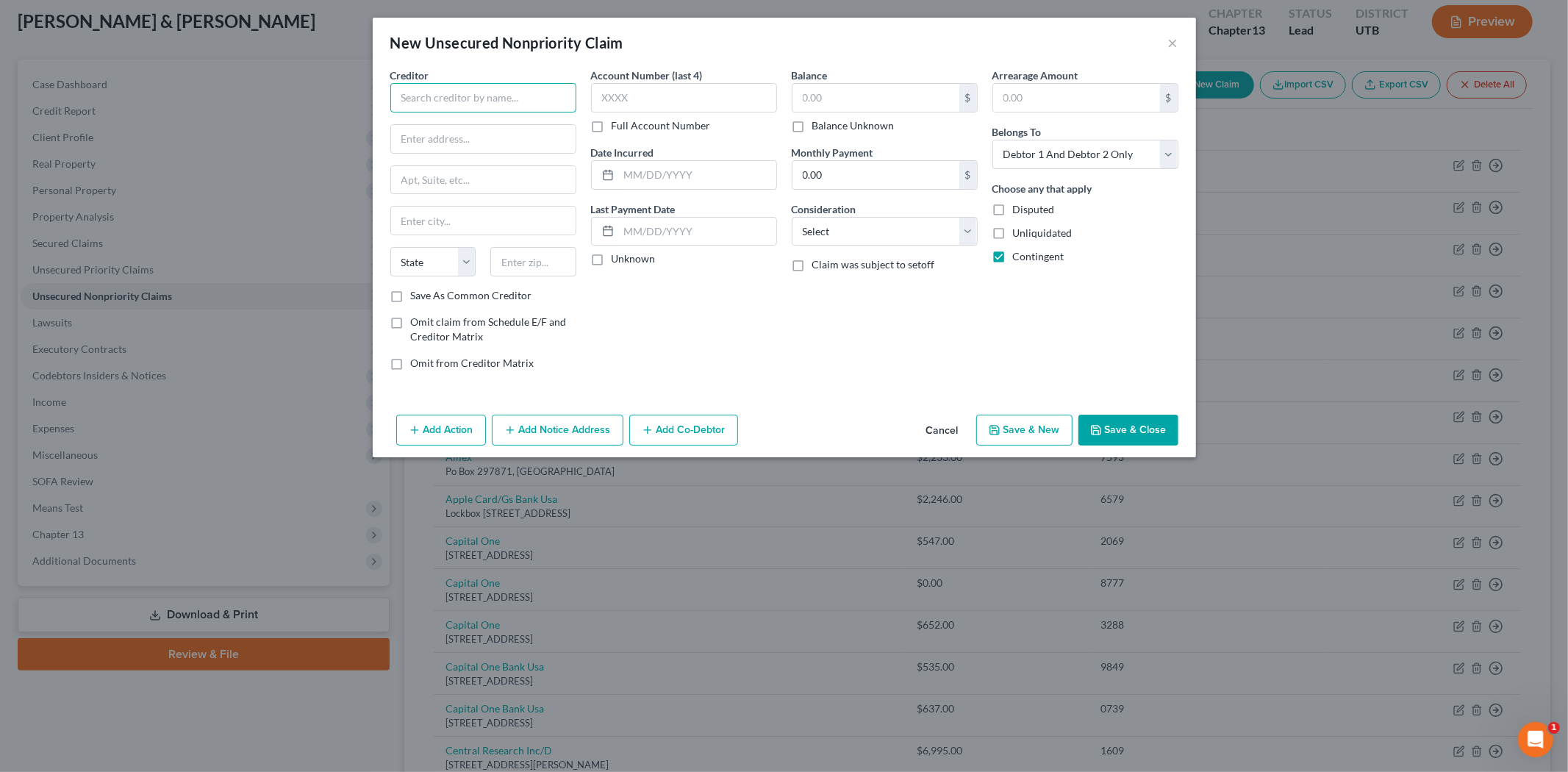
click at [504, 100] on input "text" at bounding box center [482, 98] width 186 height 30
type input "Financial Corporation of America"
click at [488, 141] on input "text" at bounding box center [483, 139] width 185 height 28
type input "PO Box 203500"
type input "Austin"
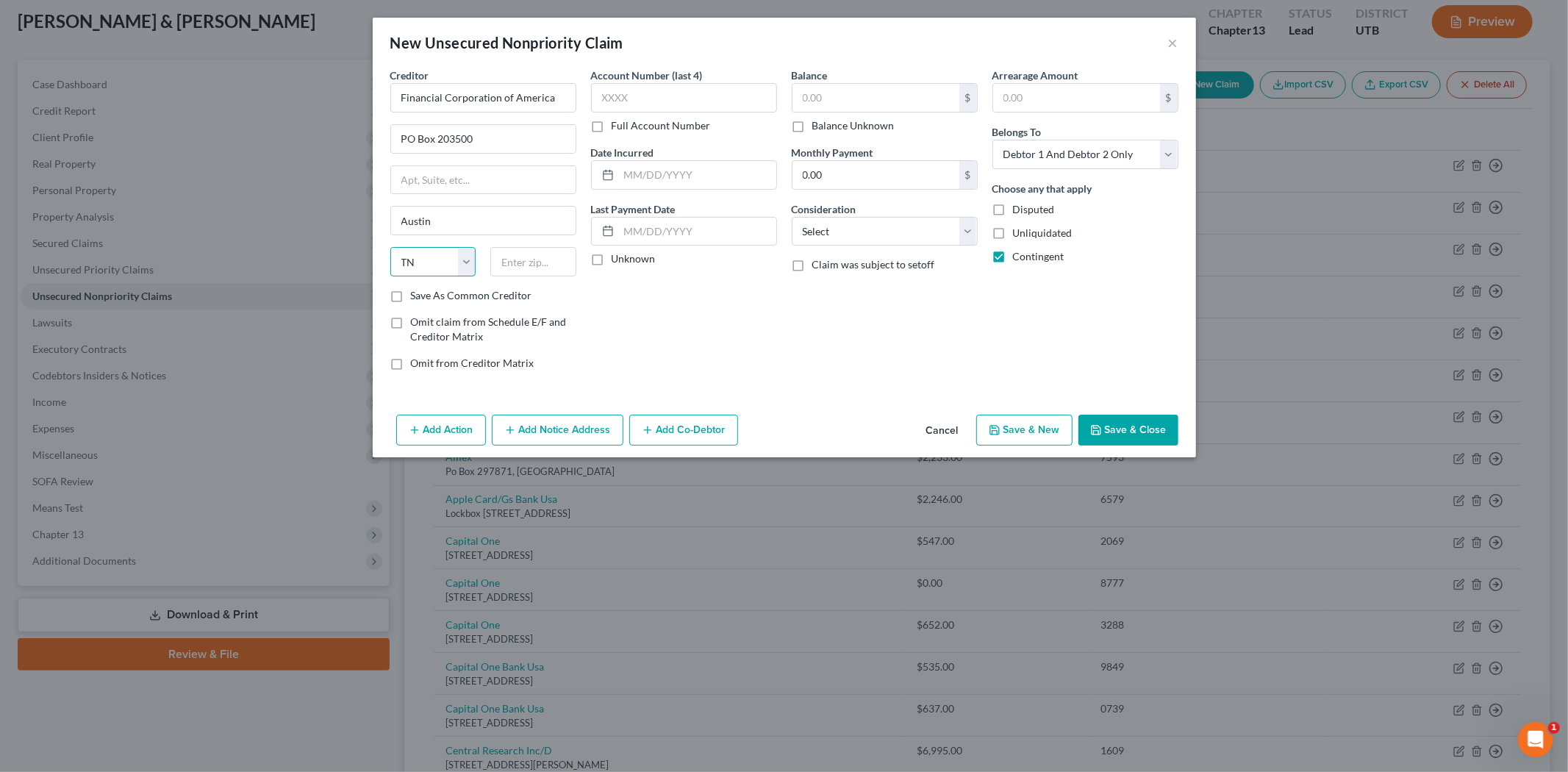
drag, startPoint x: 426, startPoint y: 258, endPoint x: 432, endPoint y: 276, distance: 19.0
click at [426, 258] on select "State [US_STATE] AK AR AZ CA CO CT DE DC [GEOGRAPHIC_DATA] [GEOGRAPHIC_DATA] GU…" at bounding box center [432, 262] width 86 height 30
select select "45"
click at [390, 247] on select "State [US_STATE] AK AR AZ CA CO CT DE DC [GEOGRAPHIC_DATA] [GEOGRAPHIC_DATA] GU…" at bounding box center [432, 262] width 86 height 30
click at [534, 261] on input "text" at bounding box center [533, 262] width 86 height 30
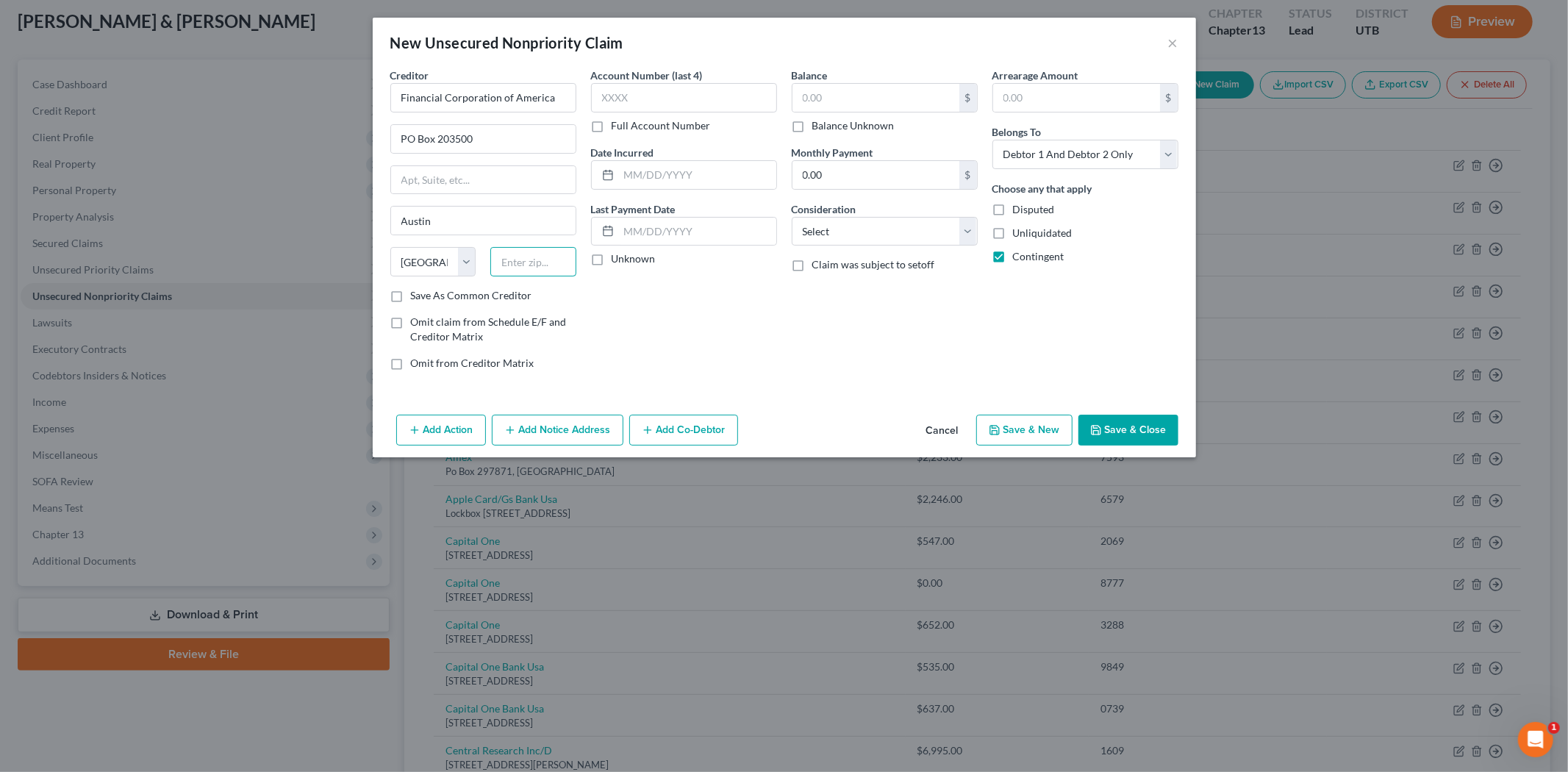
paste input "78759"
type input "78759"
click at [411, 297] on label "Save As Common Creditor" at bounding box center [471, 296] width 121 height 15
click at [417, 297] on input "Save As Common Creditor" at bounding box center [421, 293] width 9 height 9
checkbox input "true"
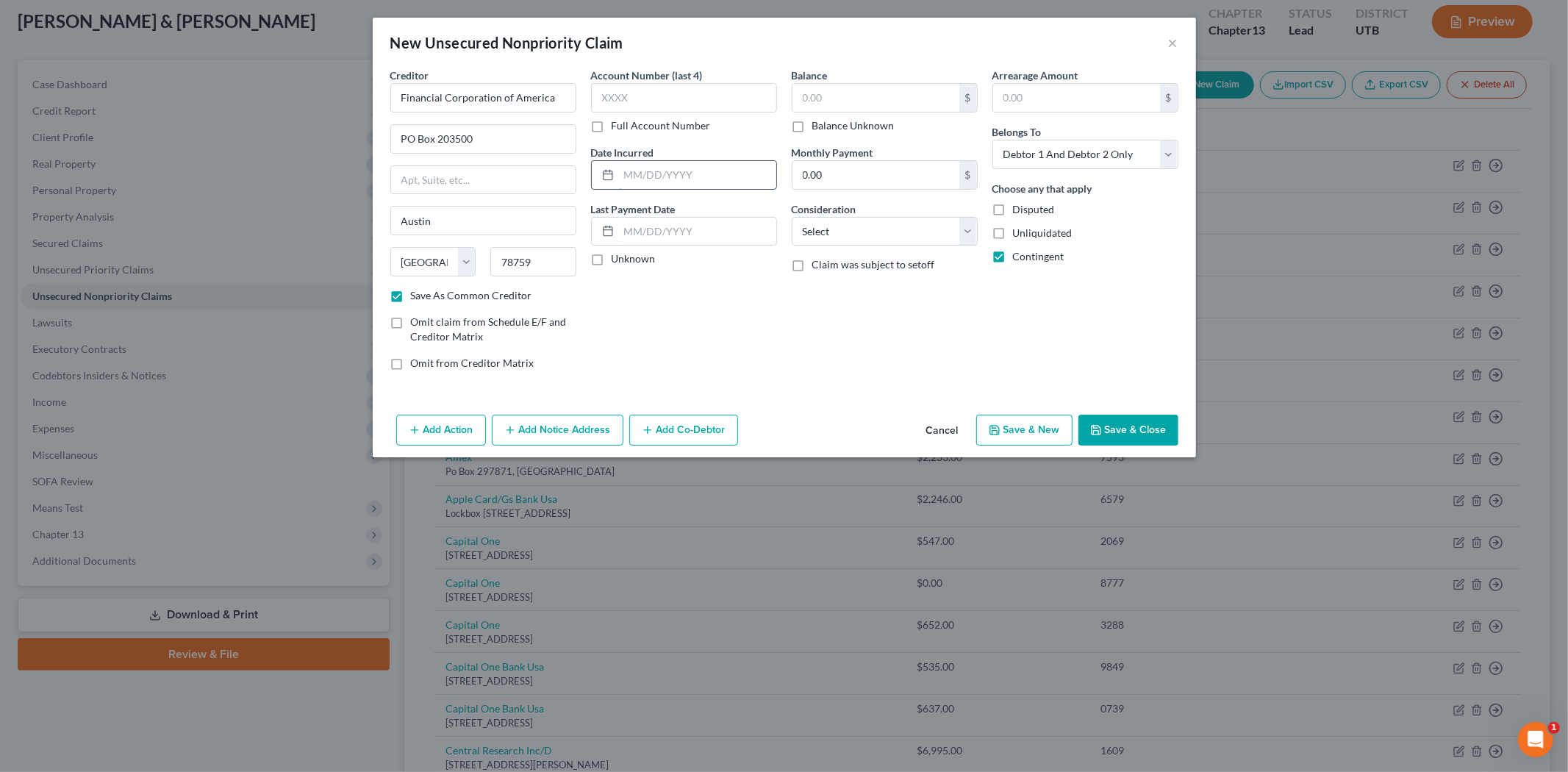
drag, startPoint x: 657, startPoint y: 178, endPoint x: 647, endPoint y: 167, distance: 14.9
click at [657, 178] on input "text" at bounding box center [698, 175] width 157 height 28
type input "2025"
click at [832, 96] on input "text" at bounding box center [876, 98] width 167 height 28
type input "744.66"
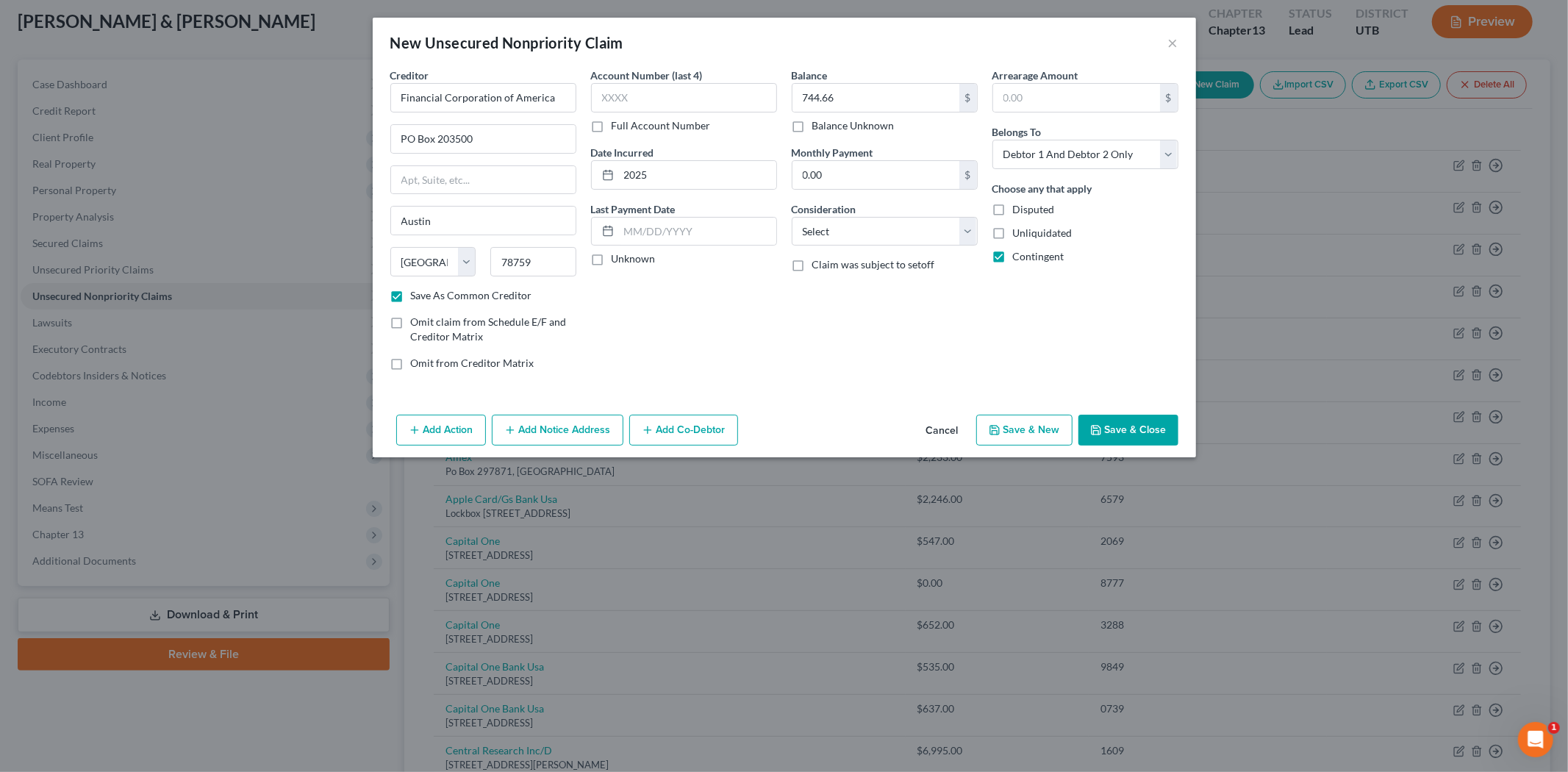
click at [1106, 430] on button "Save & Close" at bounding box center [1128, 430] width 100 height 31
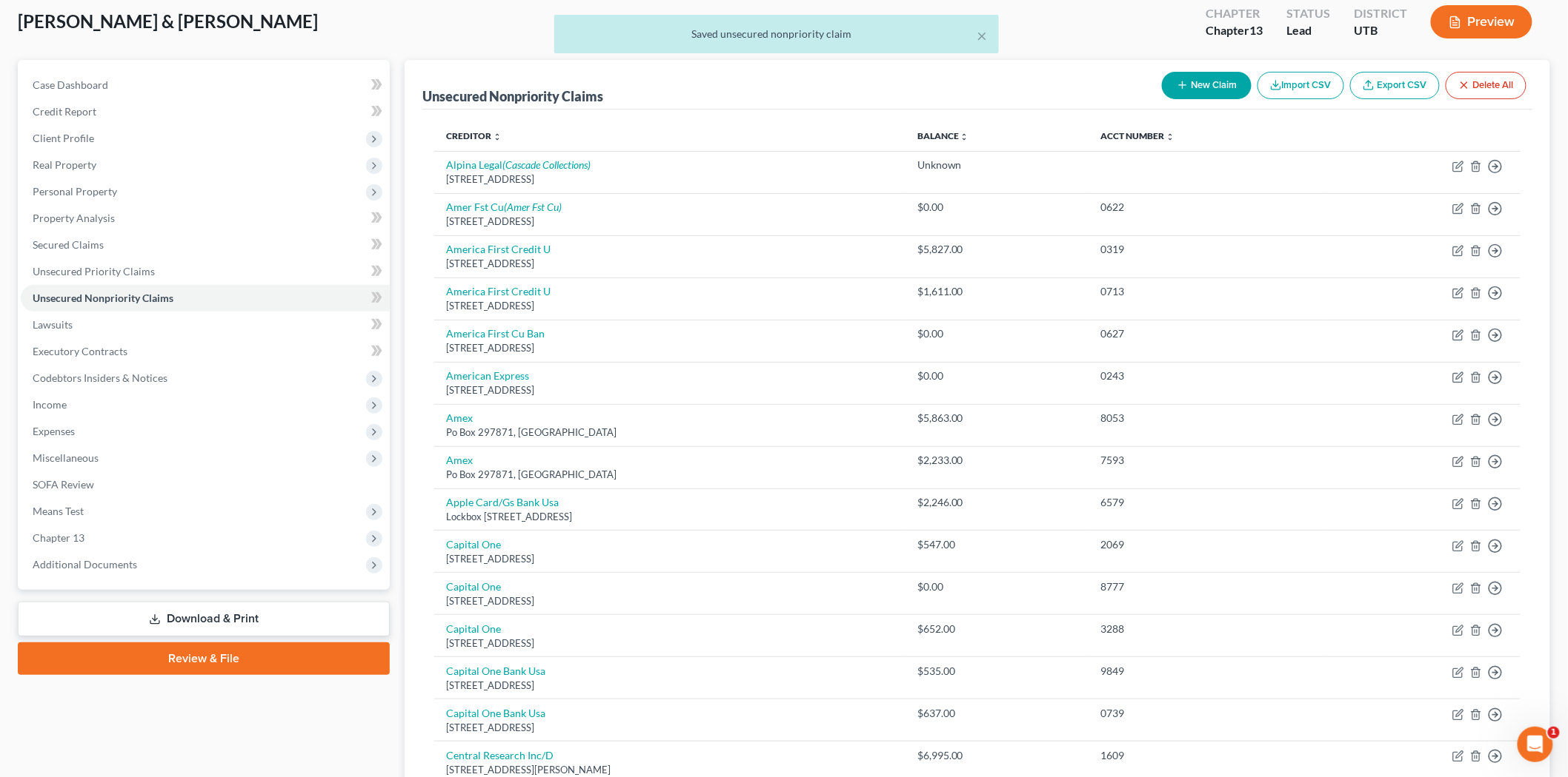
click at [1203, 80] on button "New Claim" at bounding box center [1207, 85] width 89 height 27
select select "2"
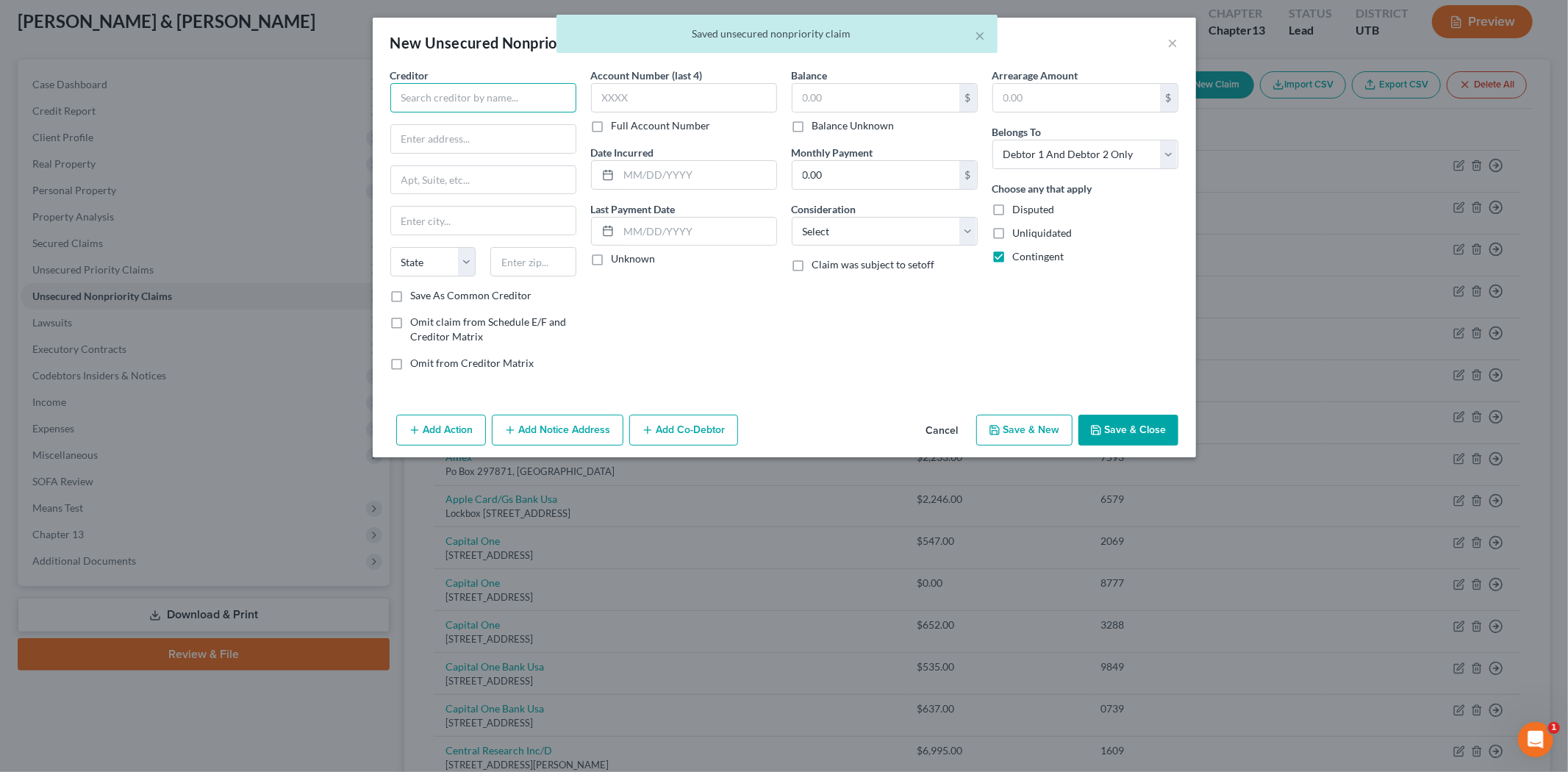
click at [465, 102] on input "text" at bounding box center [482, 98] width 186 height 30
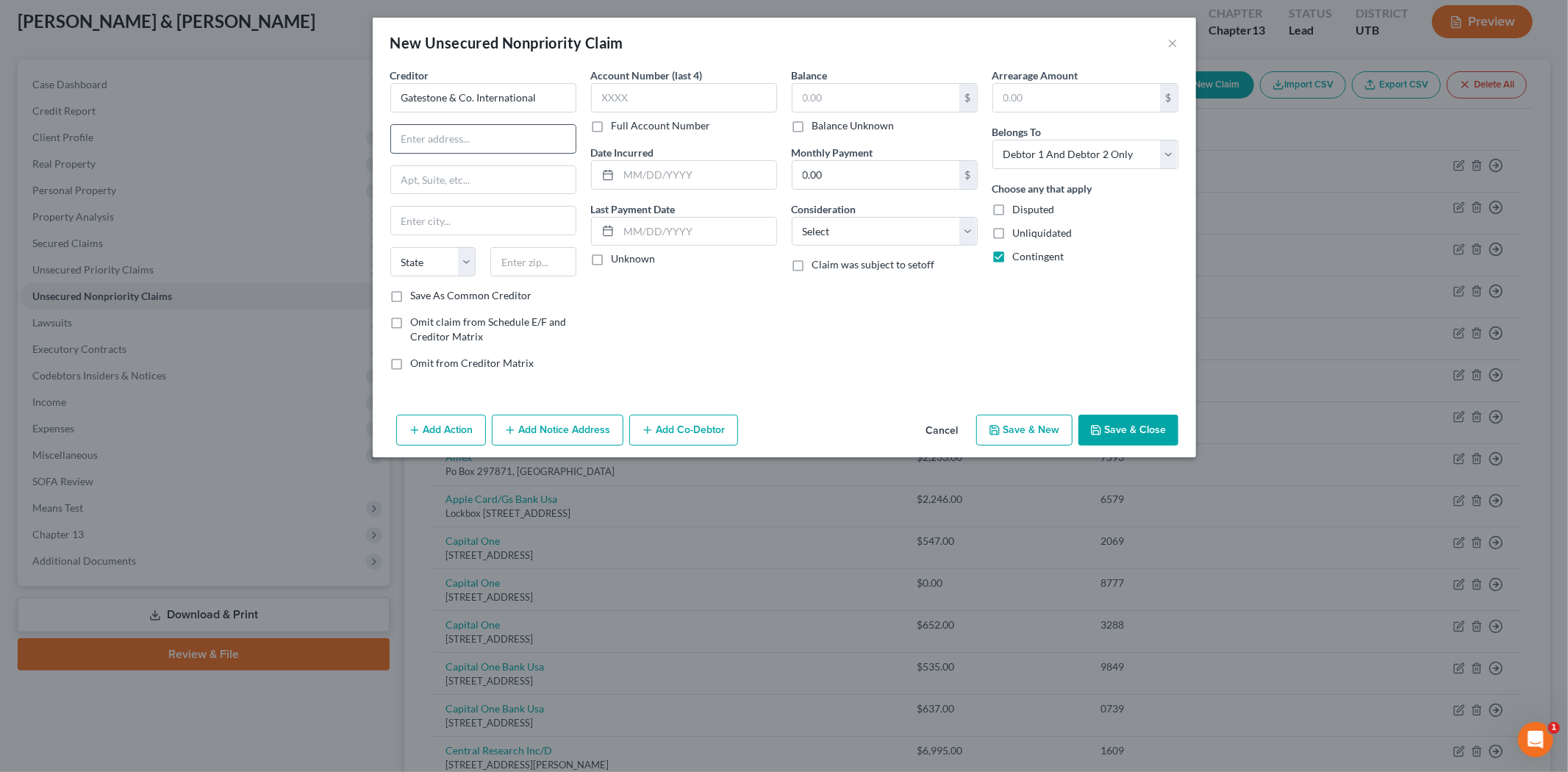
click at [530, 140] on input "text" at bounding box center [483, 139] width 185 height 28
type input "Gatestone & Co. International"
type input "[STREET_ADDRESS]"
click at [504, 230] on input "text" at bounding box center [483, 221] width 185 height 28
click at [515, 171] on input "text" at bounding box center [483, 180] width 185 height 28
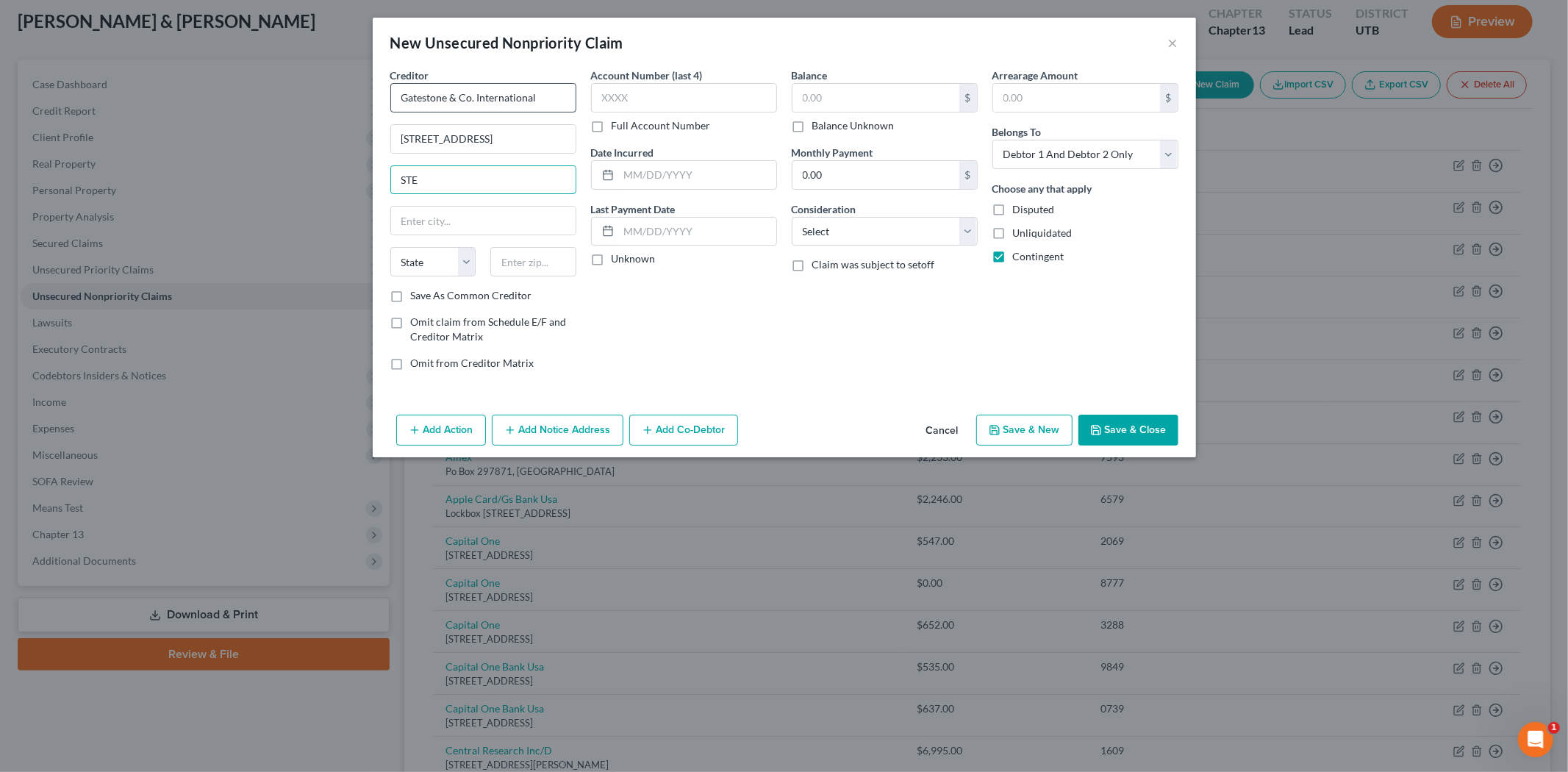
type input "STE"
drag, startPoint x: 545, startPoint y: 103, endPoint x: 399, endPoint y: 110, distance: 146.2
click at [399, 110] on input "Gatestone & Co. International" at bounding box center [482, 98] width 186 height 30
drag, startPoint x: 547, startPoint y: 263, endPoint x: 534, endPoint y: 265, distance: 13.2
click at [547, 265] on input "text" at bounding box center [533, 262] width 86 height 30
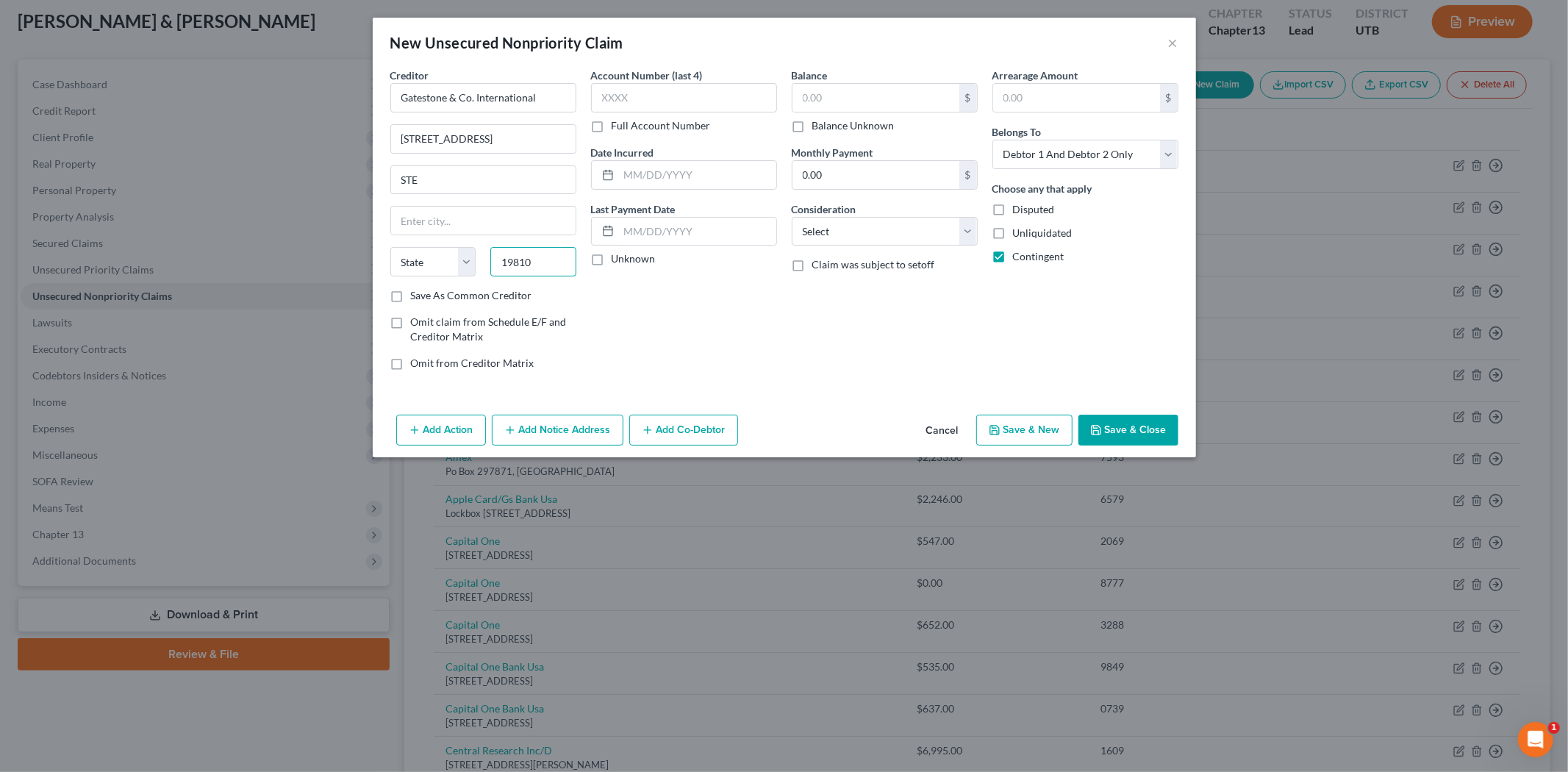
type input "19810"
click at [634, 301] on div "Account Number (last 4) Full Account Number Date Incurred Last Payment Date Unk…" at bounding box center [684, 225] width 201 height 315
type input "Wilmington"
select select "7"
click at [411, 298] on label "Save As Common Creditor" at bounding box center [471, 296] width 121 height 15
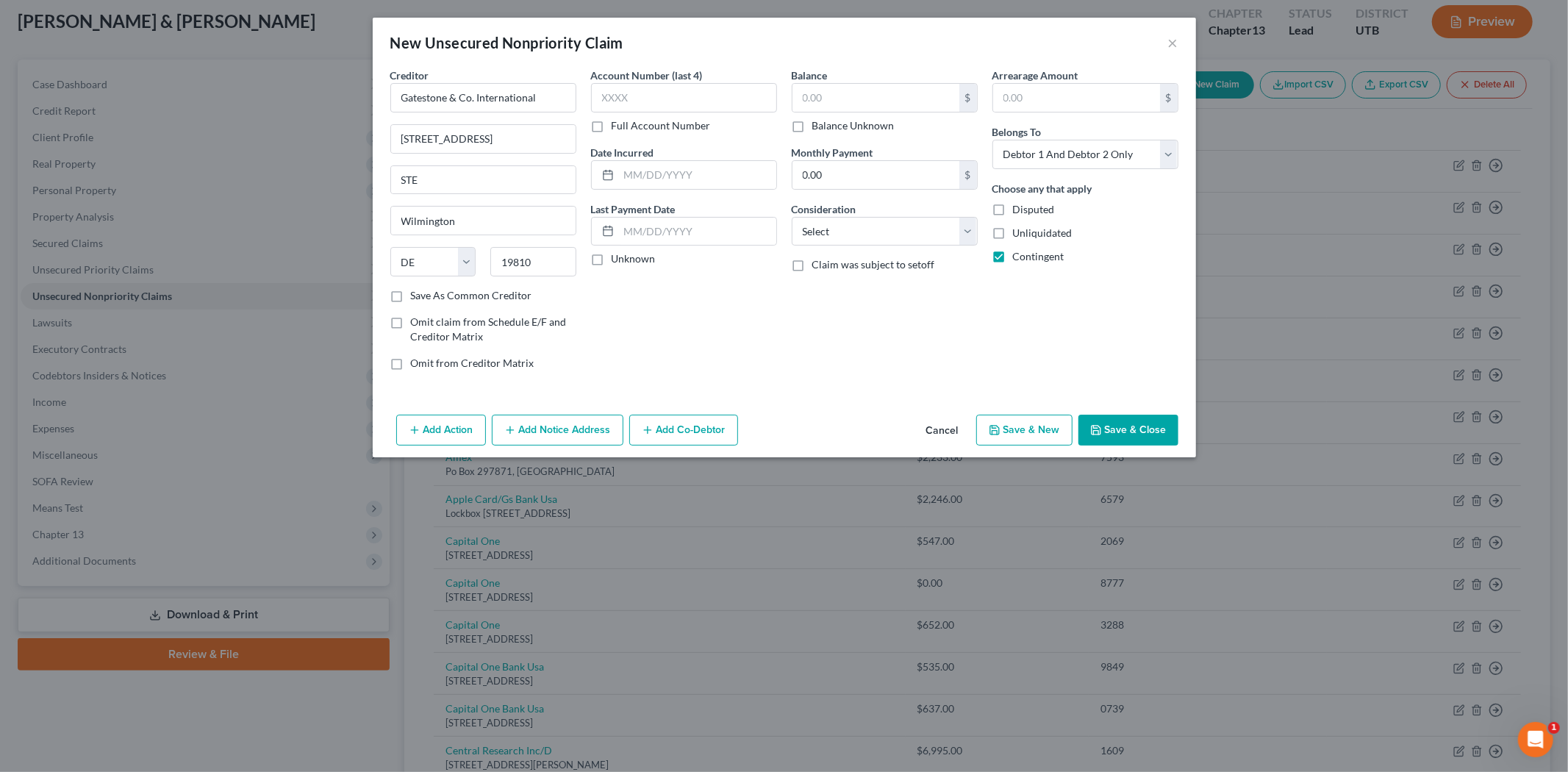
click at [417, 298] on input "Save As Common Creditor" at bounding box center [421, 293] width 9 height 9
checkbox input "true"
click at [663, 170] on input "text" at bounding box center [698, 175] width 157 height 28
type input "2025"
click at [1121, 433] on button "Save & Close" at bounding box center [1128, 430] width 100 height 31
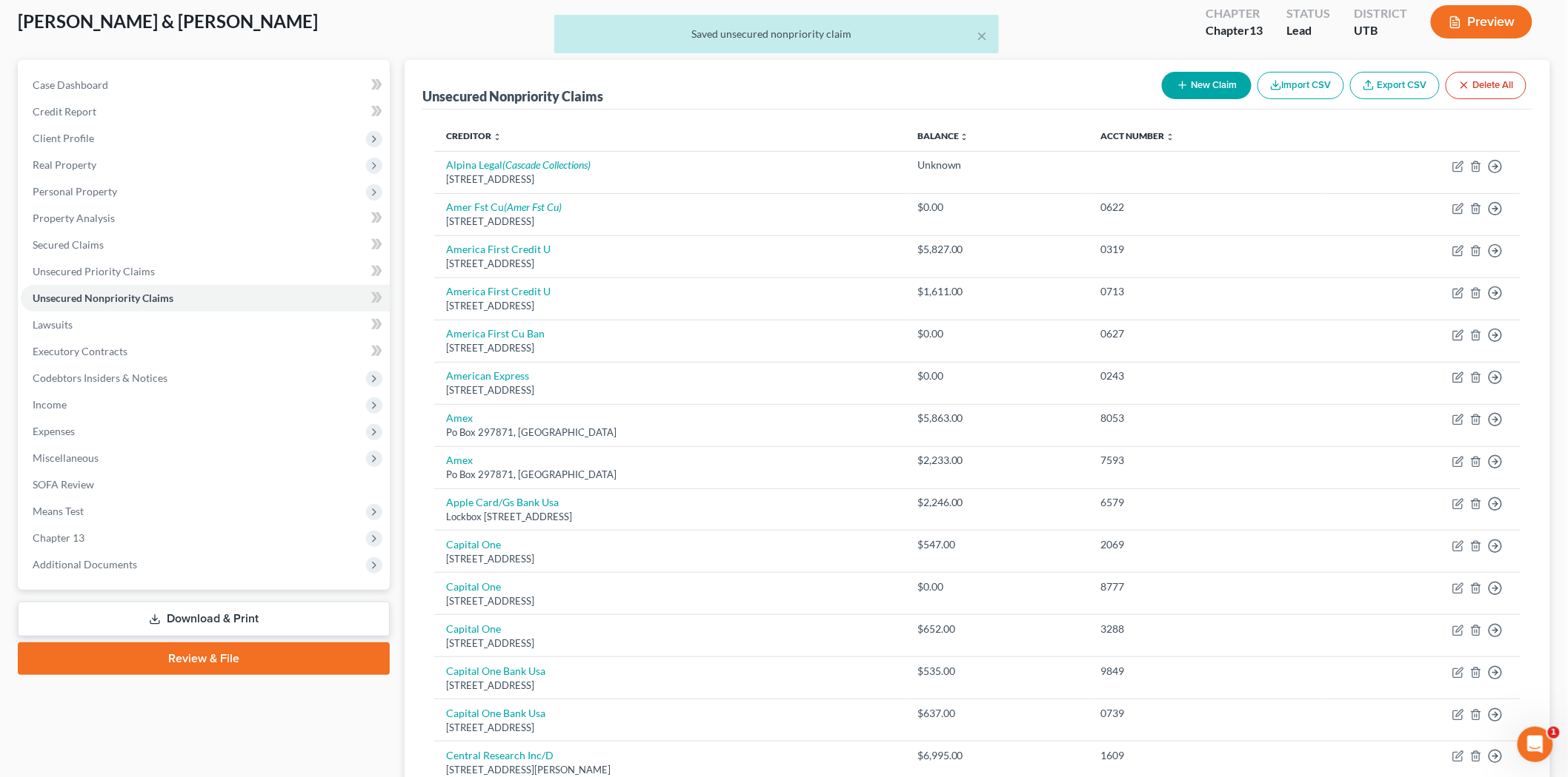
click at [1210, 78] on button "New Claim" at bounding box center [1207, 85] width 89 height 27
select select "2"
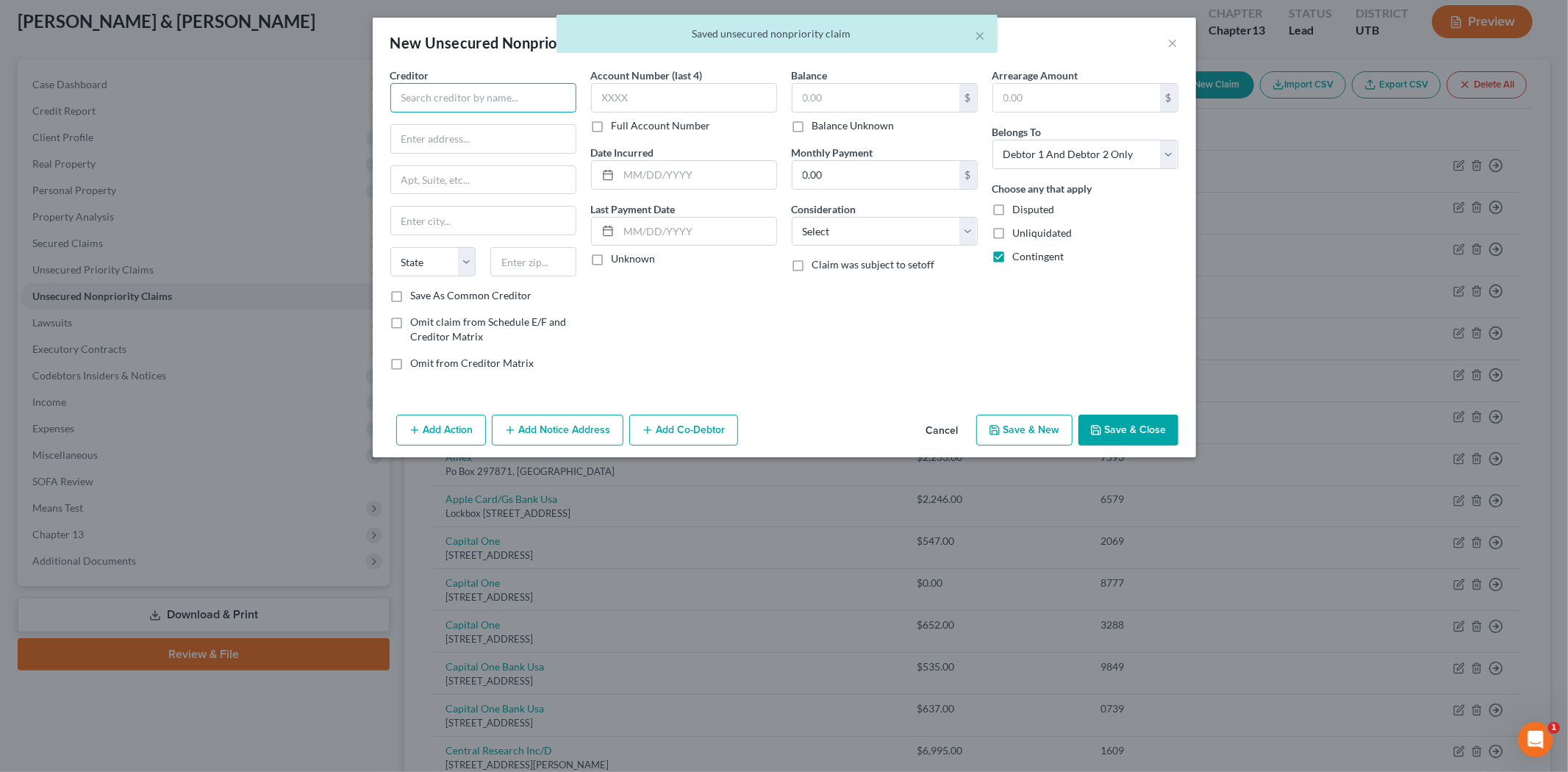
click at [541, 102] on input "text" at bounding box center [482, 98] width 186 height 30
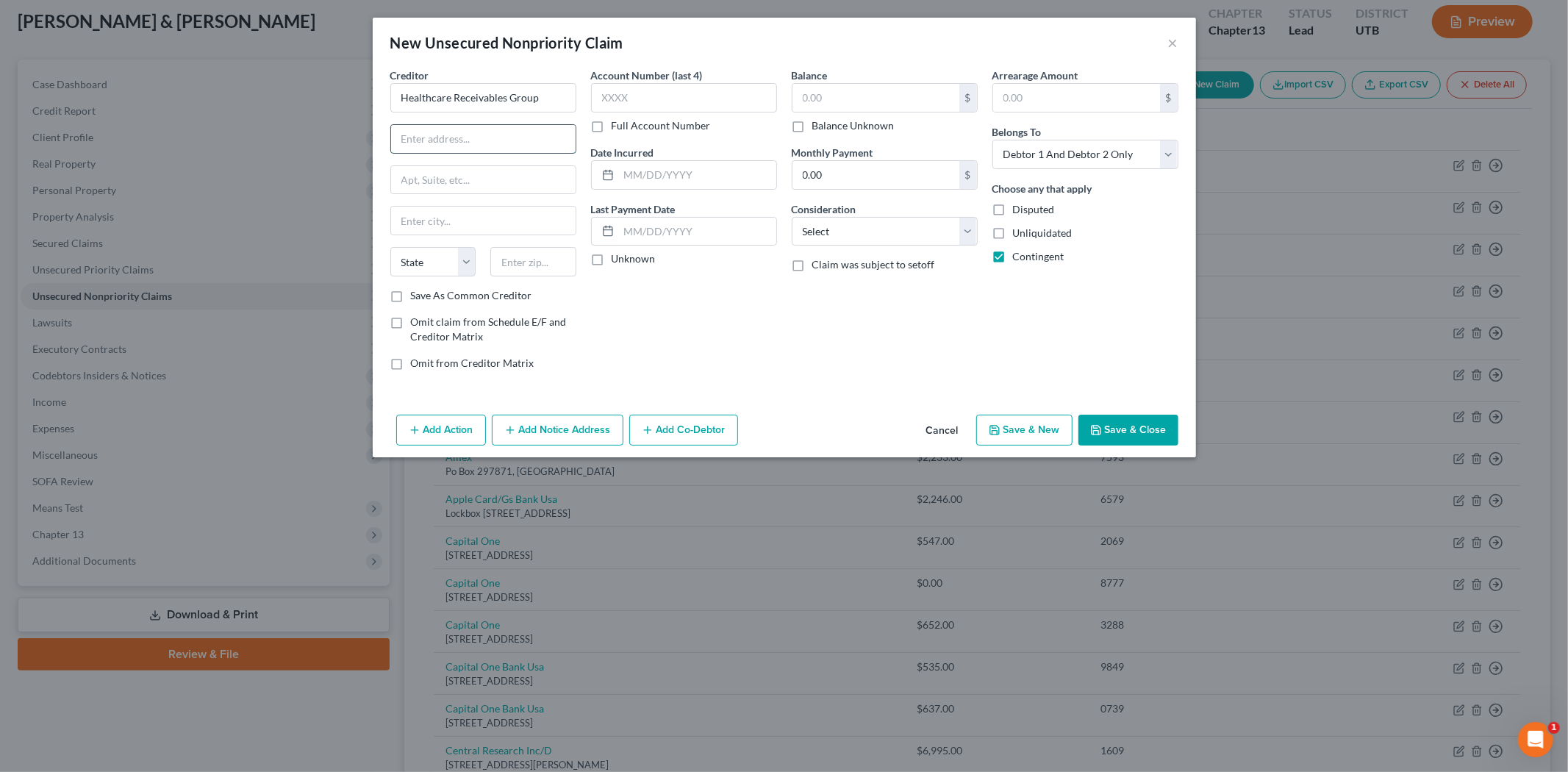
click at [523, 133] on input "text" at bounding box center [483, 139] width 185 height 28
type input "Healthcare Receivables Group"
type input "10168"
click at [509, 224] on input "text" at bounding box center [483, 221] width 185 height 28
type input "[GEOGRAPHIC_DATA]"
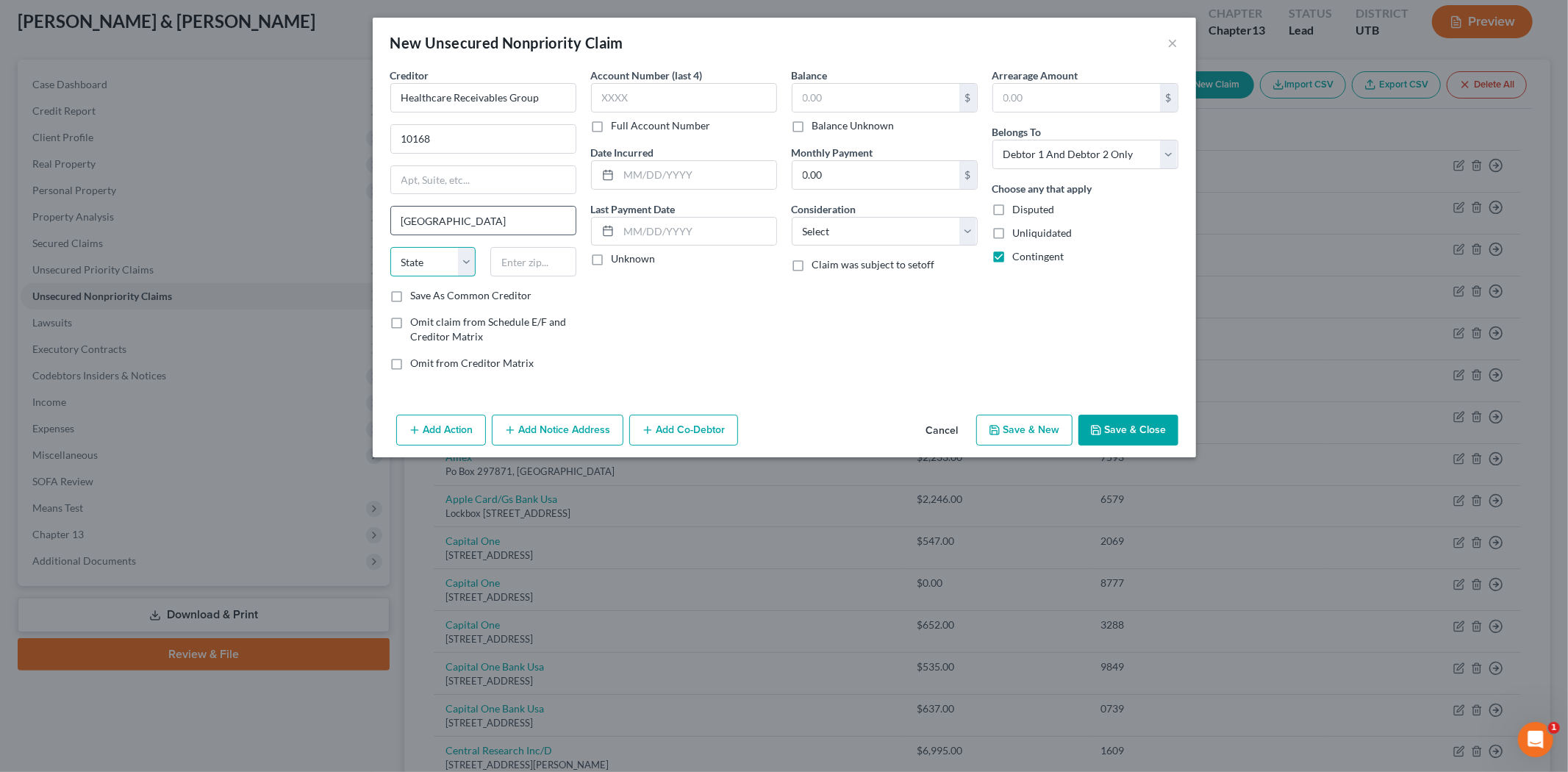
select select "44"
click at [411, 297] on label "Save As Common Creditor" at bounding box center [471, 296] width 121 height 15
click at [417, 297] on input "Save As Common Creditor" at bounding box center [421, 293] width 9 height 9
click at [411, 297] on label "Save As Common Creditor" at bounding box center [471, 296] width 121 height 15
click at [417, 297] on input "Save As Common Creditor" at bounding box center [421, 293] width 9 height 9
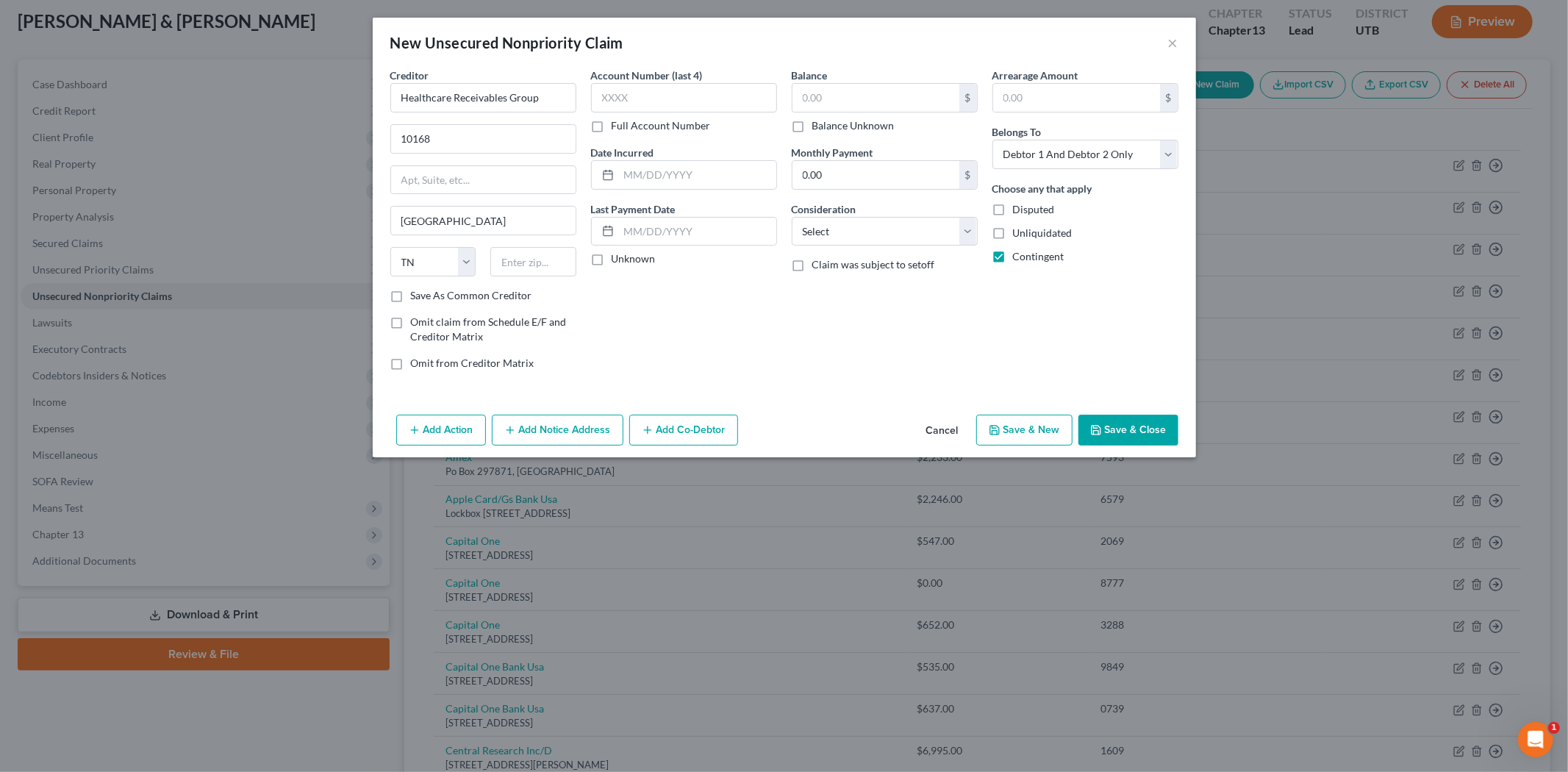
click at [411, 293] on label "Save As Common Creditor" at bounding box center [471, 296] width 121 height 15
click at [417, 293] on input "Save As Common Creditor" at bounding box center [421, 293] width 9 height 9
checkbox input "true"
drag, startPoint x: 556, startPoint y: 98, endPoint x: 397, endPoint y: 102, distance: 159.1
click at [397, 102] on input "Healthcare Receivables Group" at bounding box center [482, 98] width 186 height 30
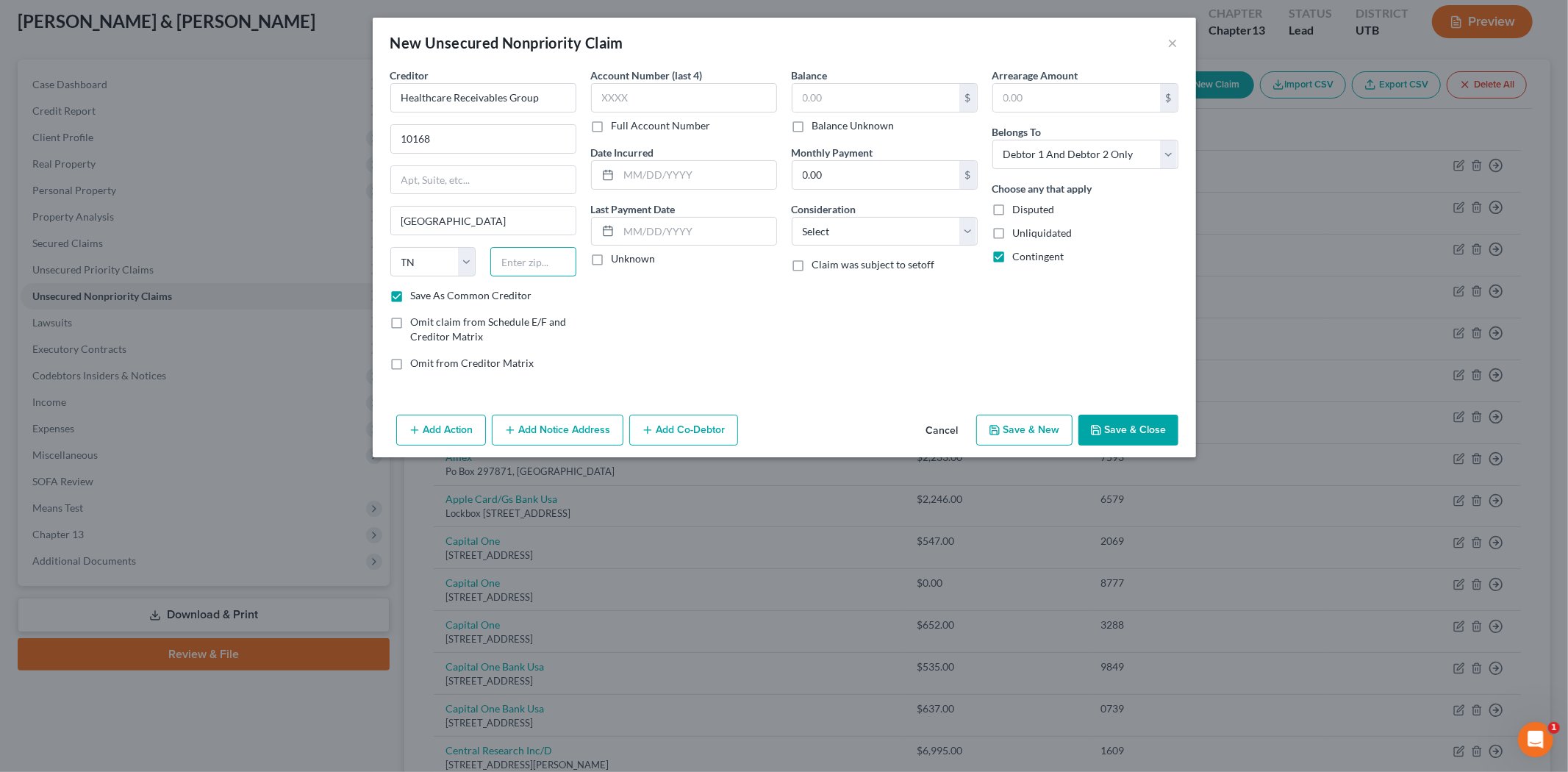
click at [549, 264] on input "text" at bounding box center [533, 262] width 86 height 30
paste input "37939"
type input "37939"
drag, startPoint x: 702, startPoint y: 182, endPoint x: 657, endPoint y: 169, distance: 46.8
click at [697, 181] on input "text" at bounding box center [698, 175] width 157 height 28
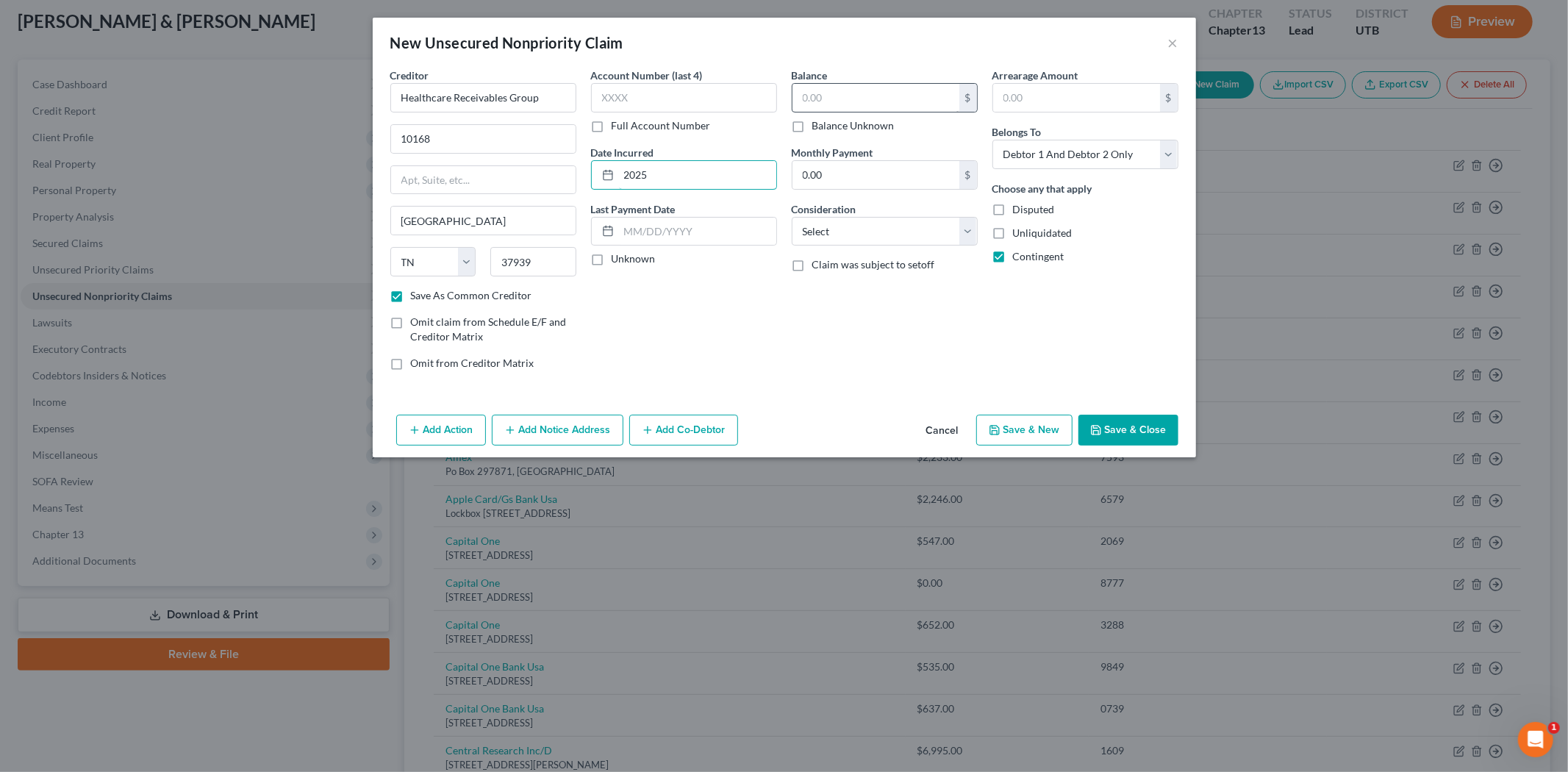
type input "2025"
click at [797, 92] on input "text" at bounding box center [876, 98] width 167 height 28
click at [1160, 428] on button "Save & Close" at bounding box center [1128, 430] width 100 height 31
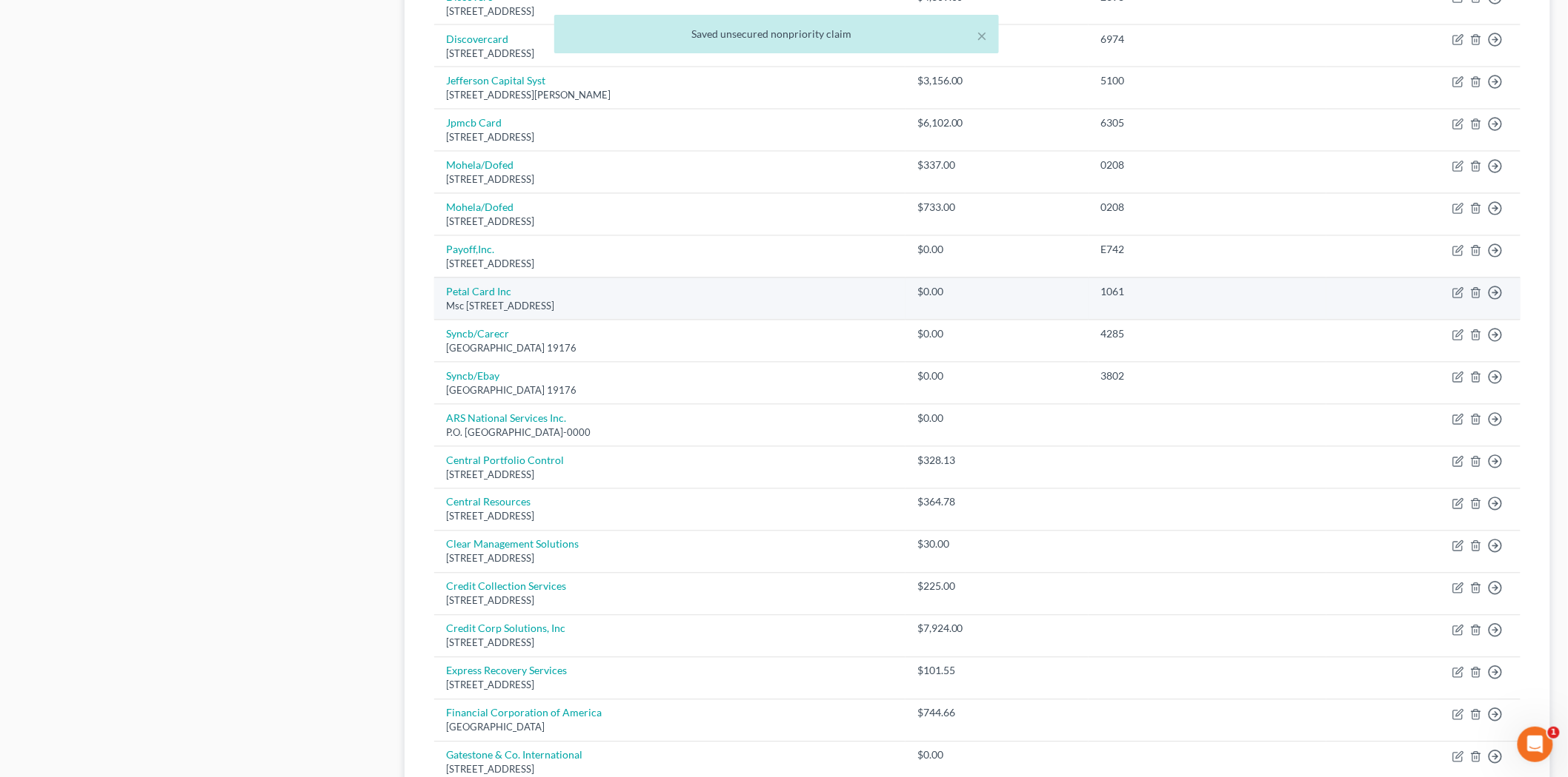
scroll to position [1069, 0]
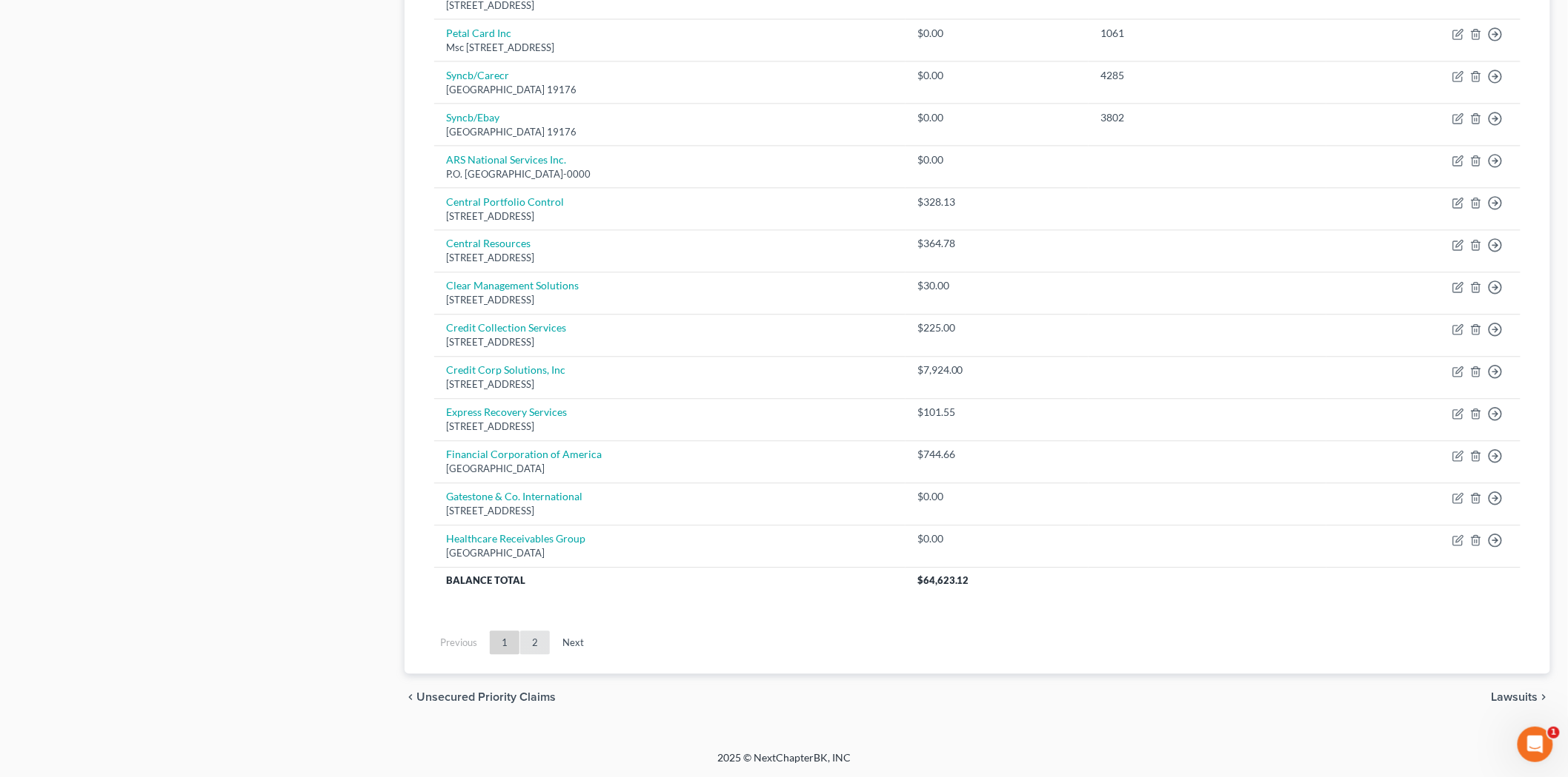
click at [536, 633] on link "2" at bounding box center [535, 642] width 30 height 23
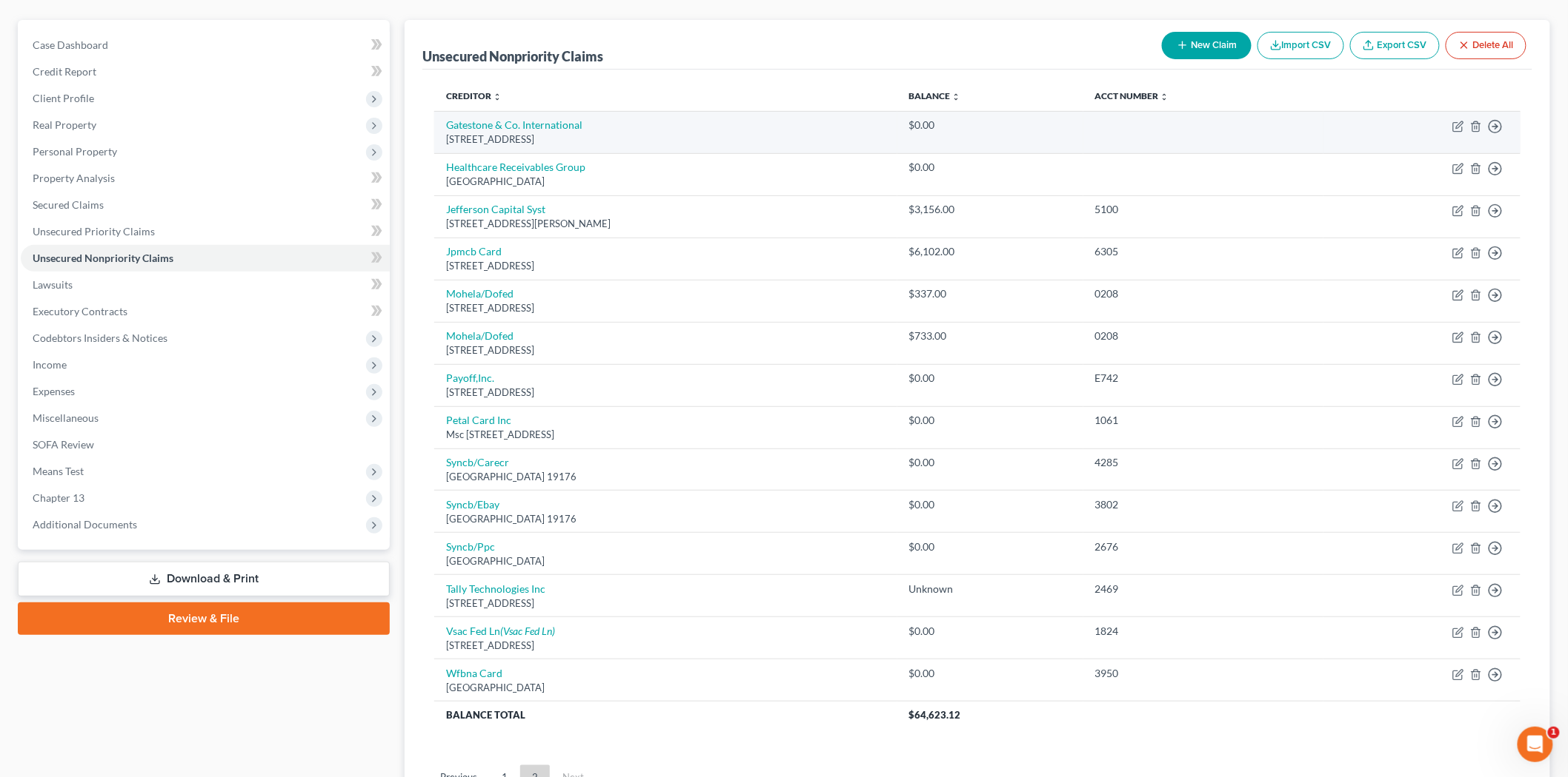
scroll to position [93, 0]
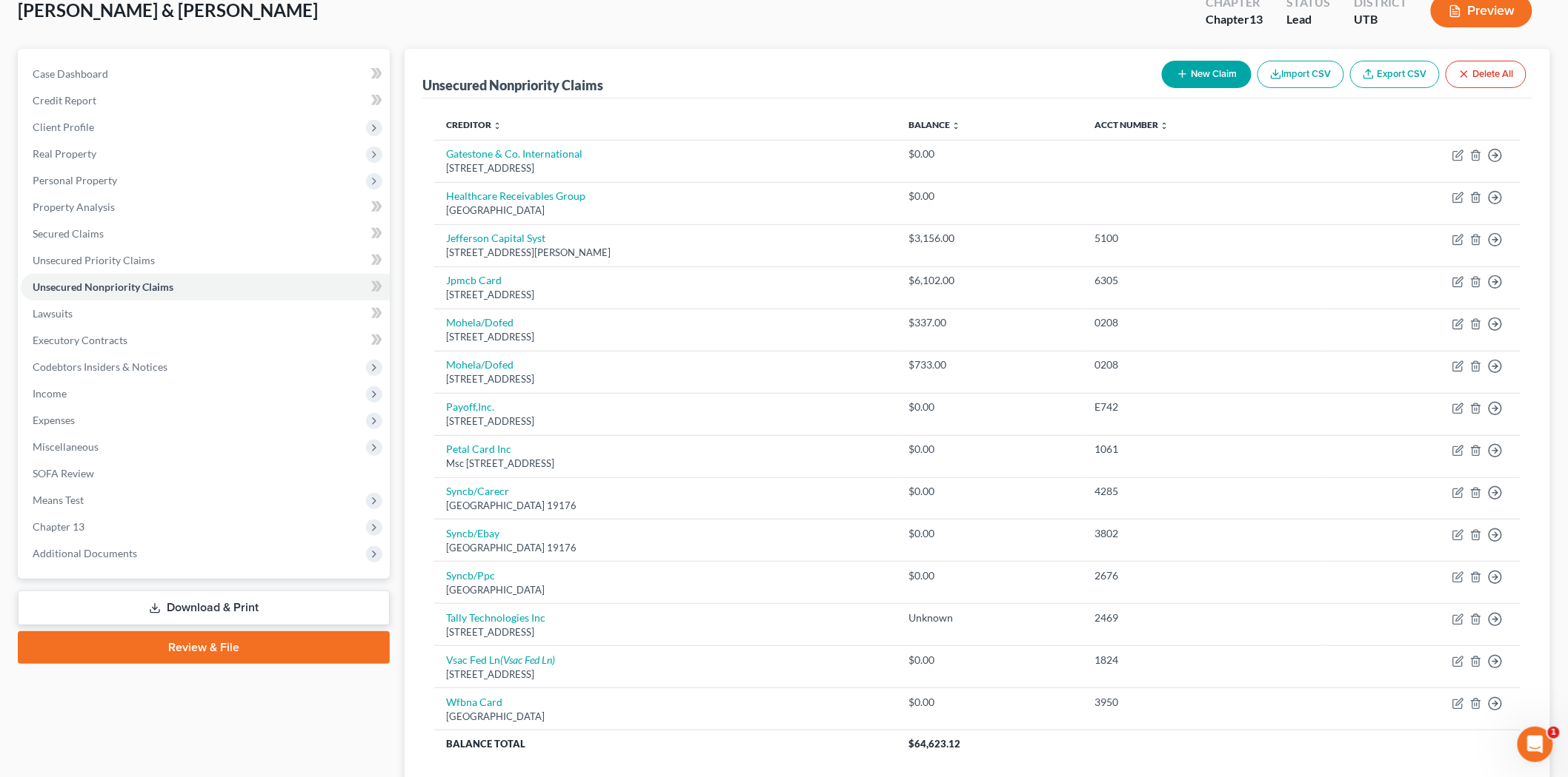
click at [1182, 76] on icon "button" at bounding box center [1183, 74] width 12 height 12
select select "2"
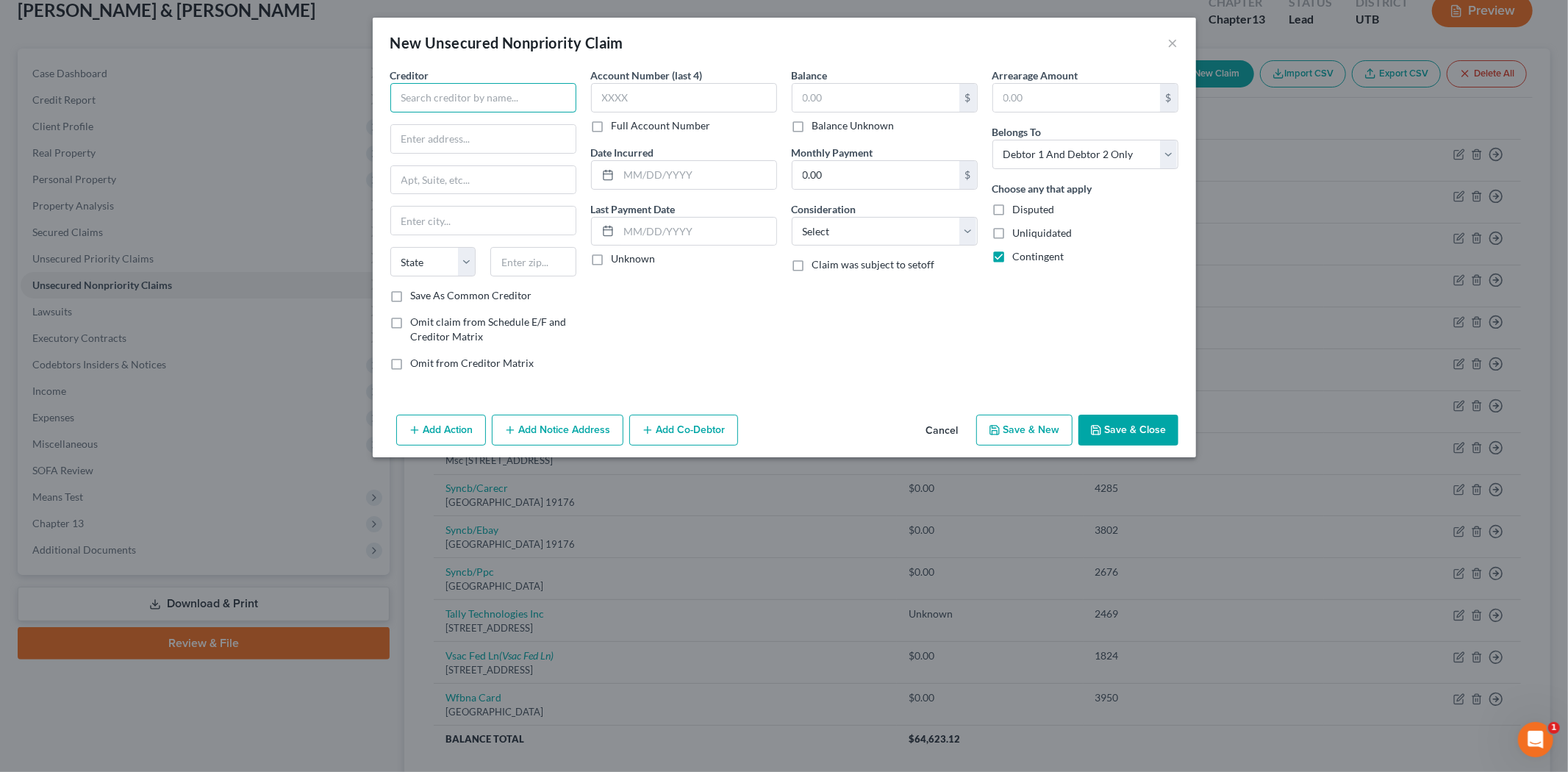
click at [480, 95] on input "text" at bounding box center [482, 98] width 186 height 30
type input "Help Financial"
click at [485, 135] on input "text" at bounding box center [483, 139] width 185 height 28
type input "PO Box 30669"
type input "Lansing"
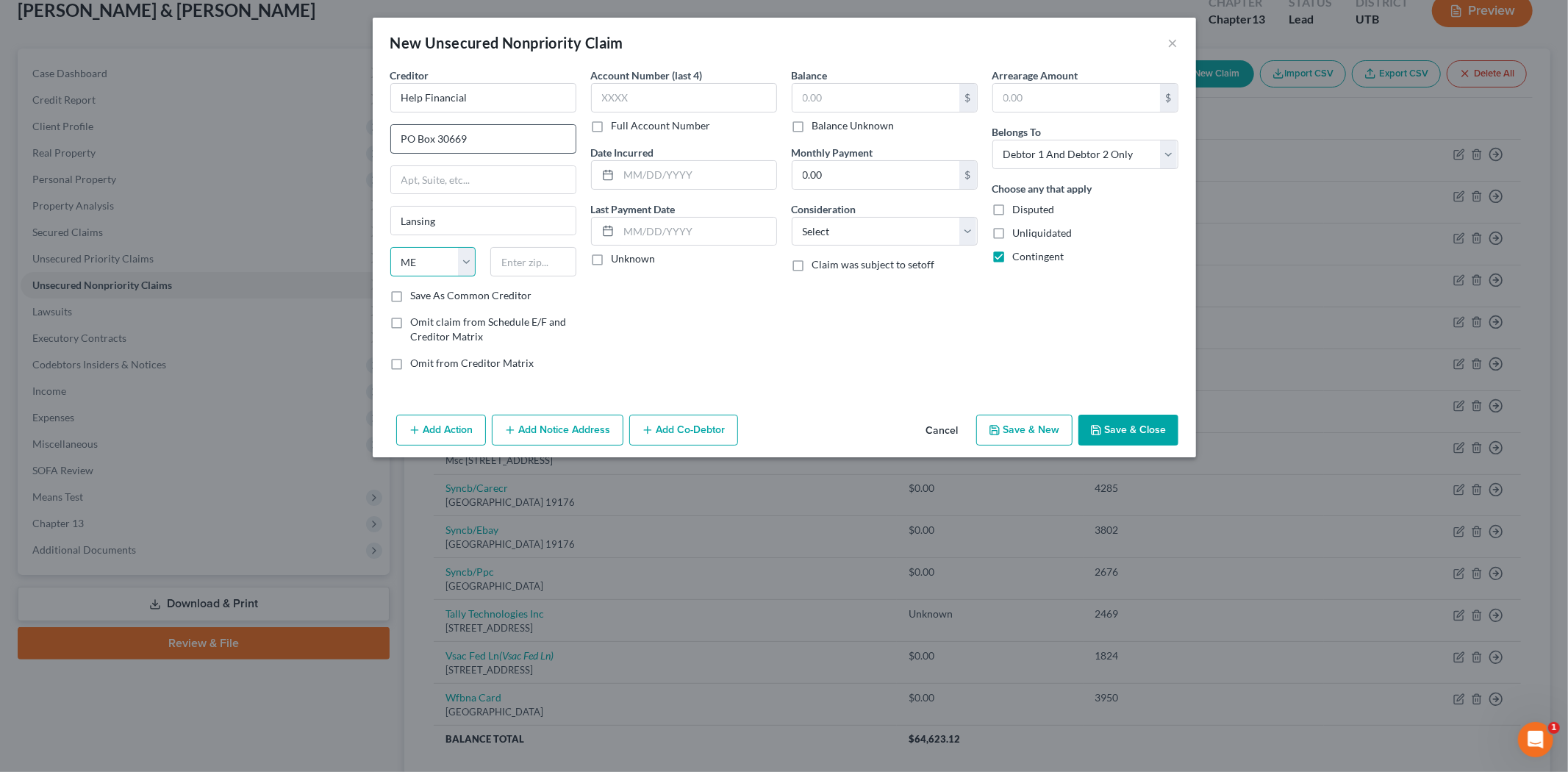
select select "23"
type input "48909"
click at [411, 301] on label "Save As Common Creditor" at bounding box center [471, 296] width 121 height 15
click at [417, 298] on input "Save As Common Creditor" at bounding box center [421, 293] width 9 height 9
checkbox input "true"
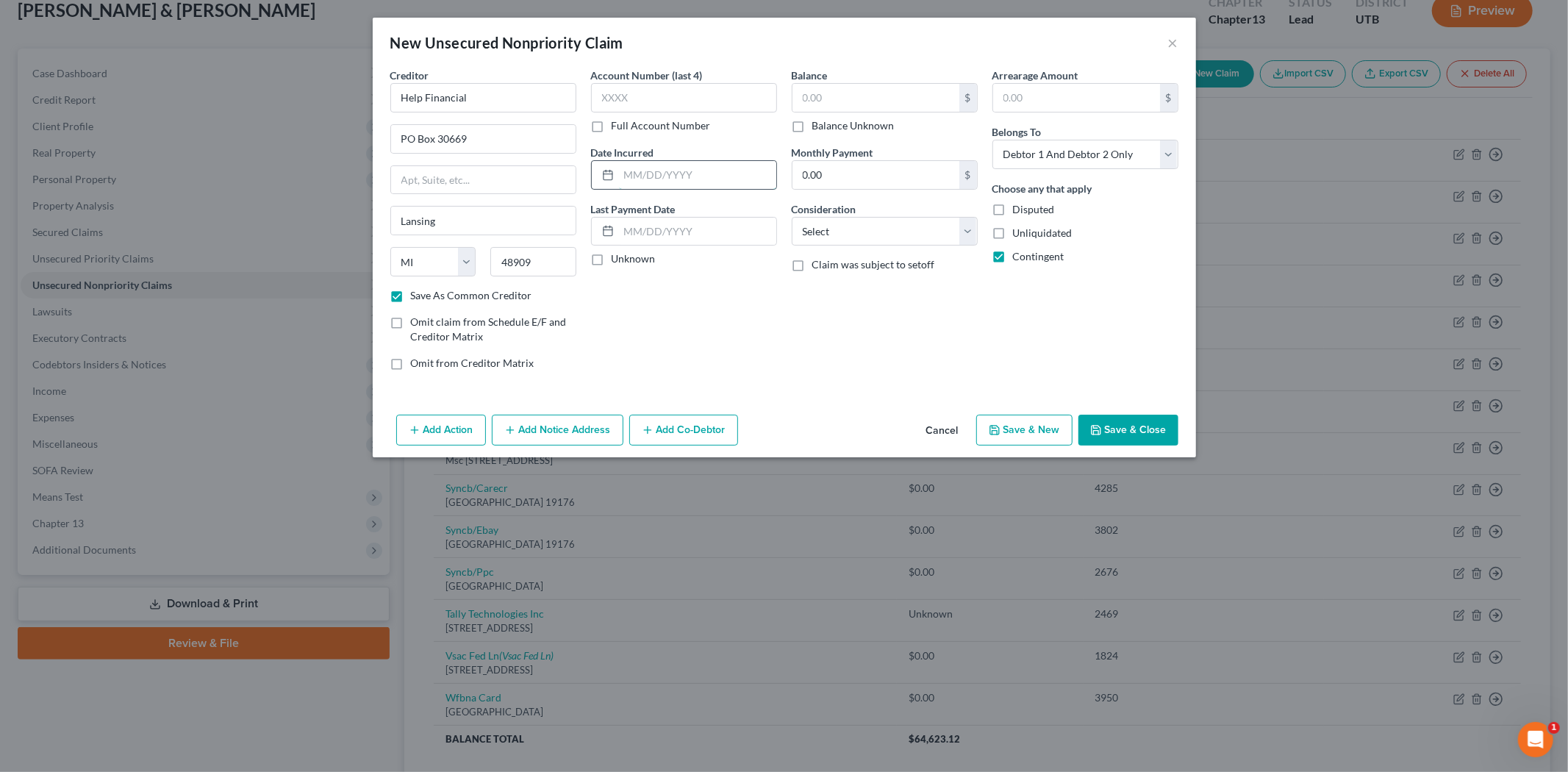
click at [658, 178] on input "text" at bounding box center [698, 175] width 157 height 28
type input "2025"
click at [907, 98] on input "text" at bounding box center [876, 98] width 167 height 28
type input "1,395.00"
click at [1167, 426] on button "Save & Close" at bounding box center [1128, 430] width 100 height 31
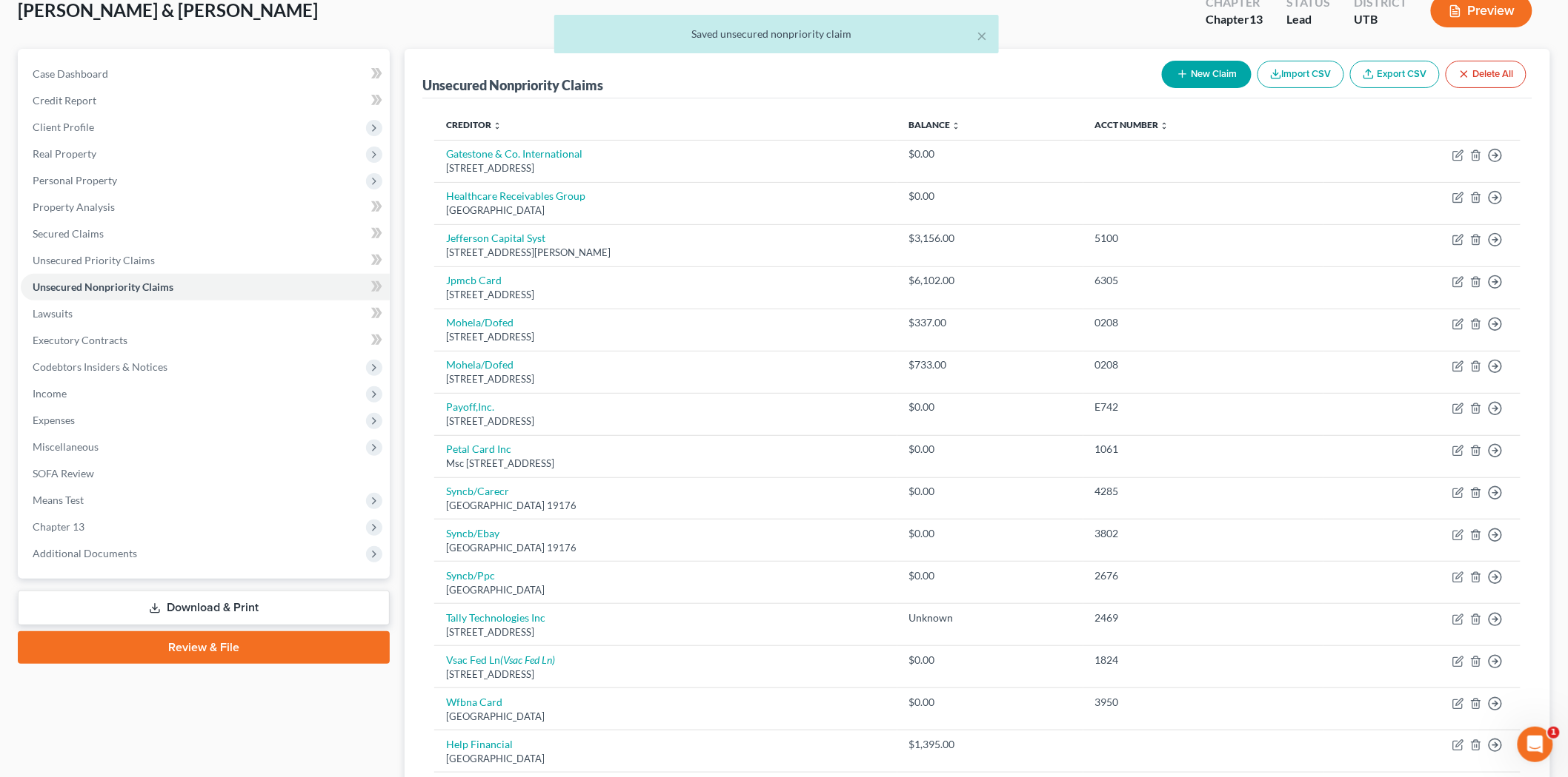
click at [1188, 76] on button "New Claim" at bounding box center [1207, 74] width 89 height 27
select select "2"
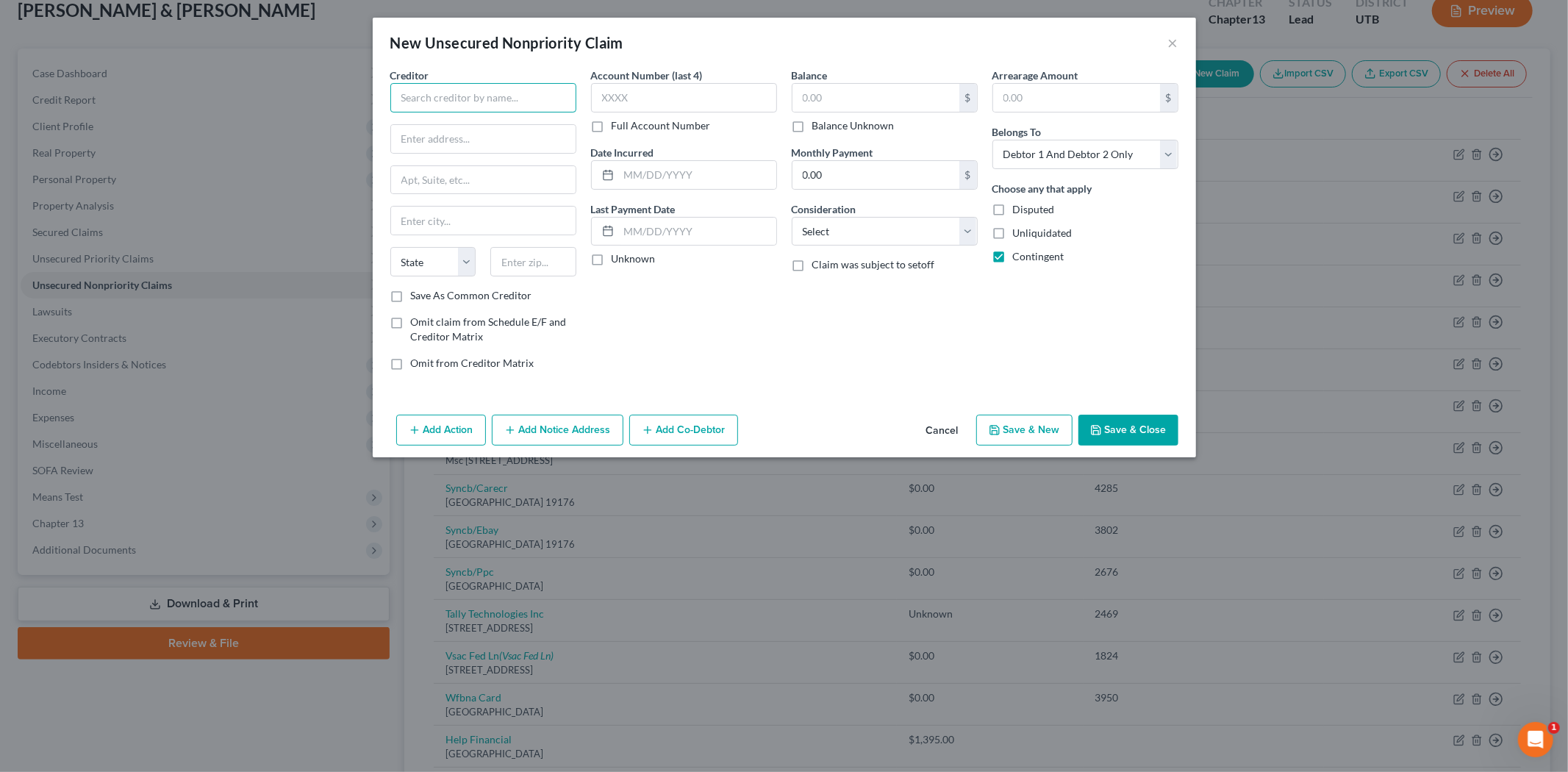
click at [504, 106] on input "text" at bounding box center [482, 98] width 186 height 30
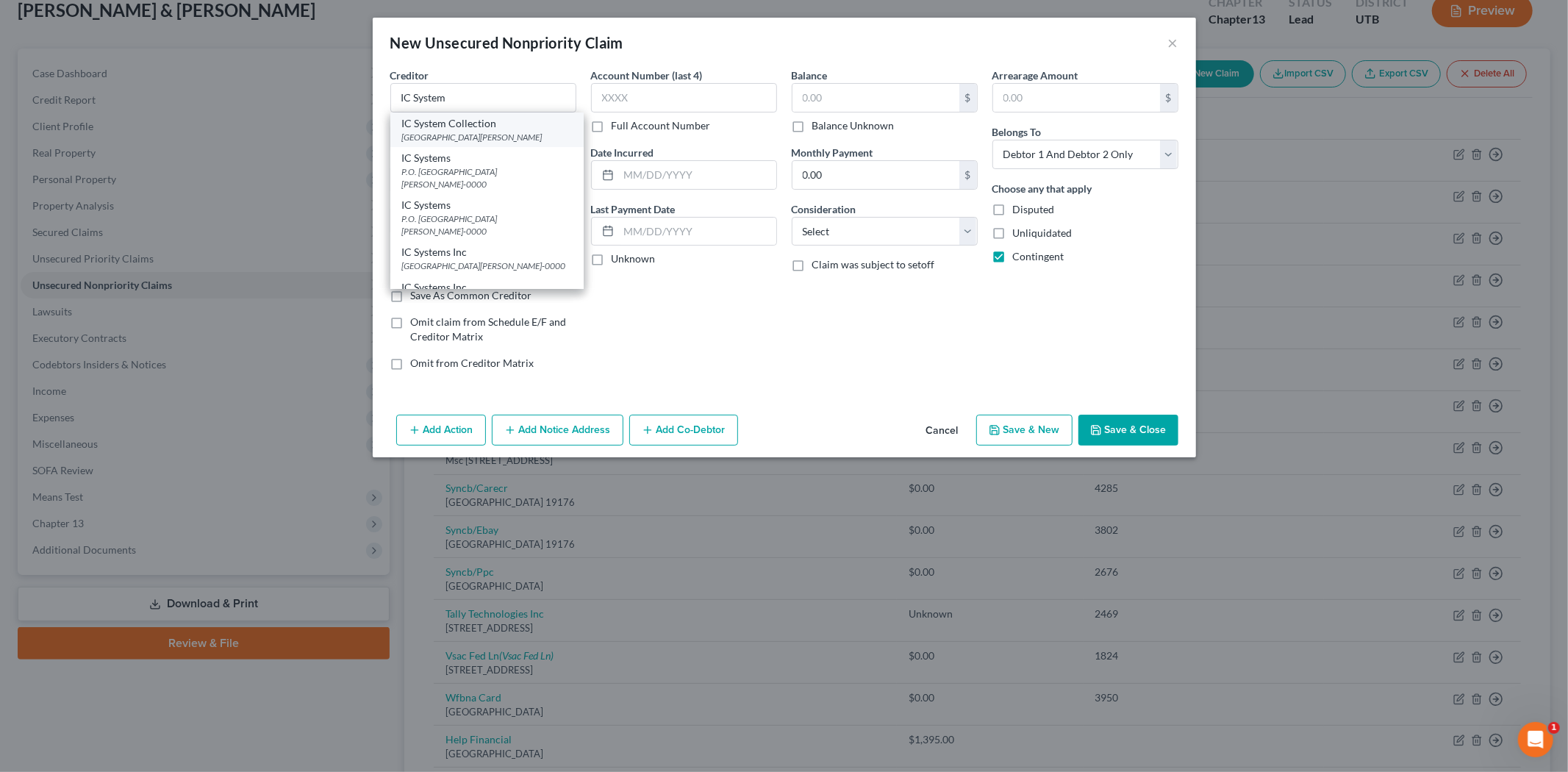
click at [515, 129] on div "IC System Collection" at bounding box center [487, 124] width 170 height 15
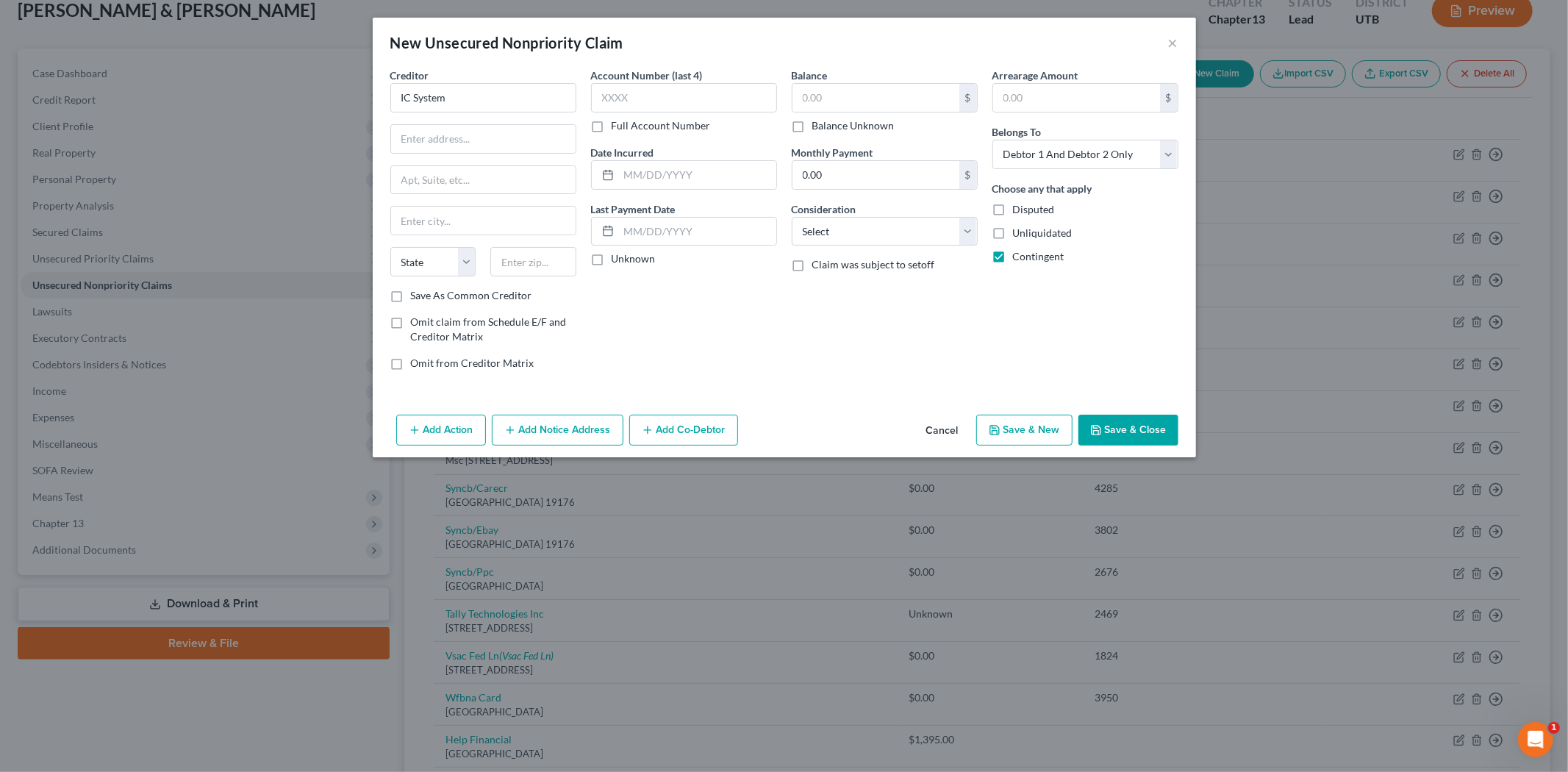
type input "IC System Collection"
type input "PO Box 64378"
type input "Saint [PERSON_NAME]"
select select "24"
type input "55164"
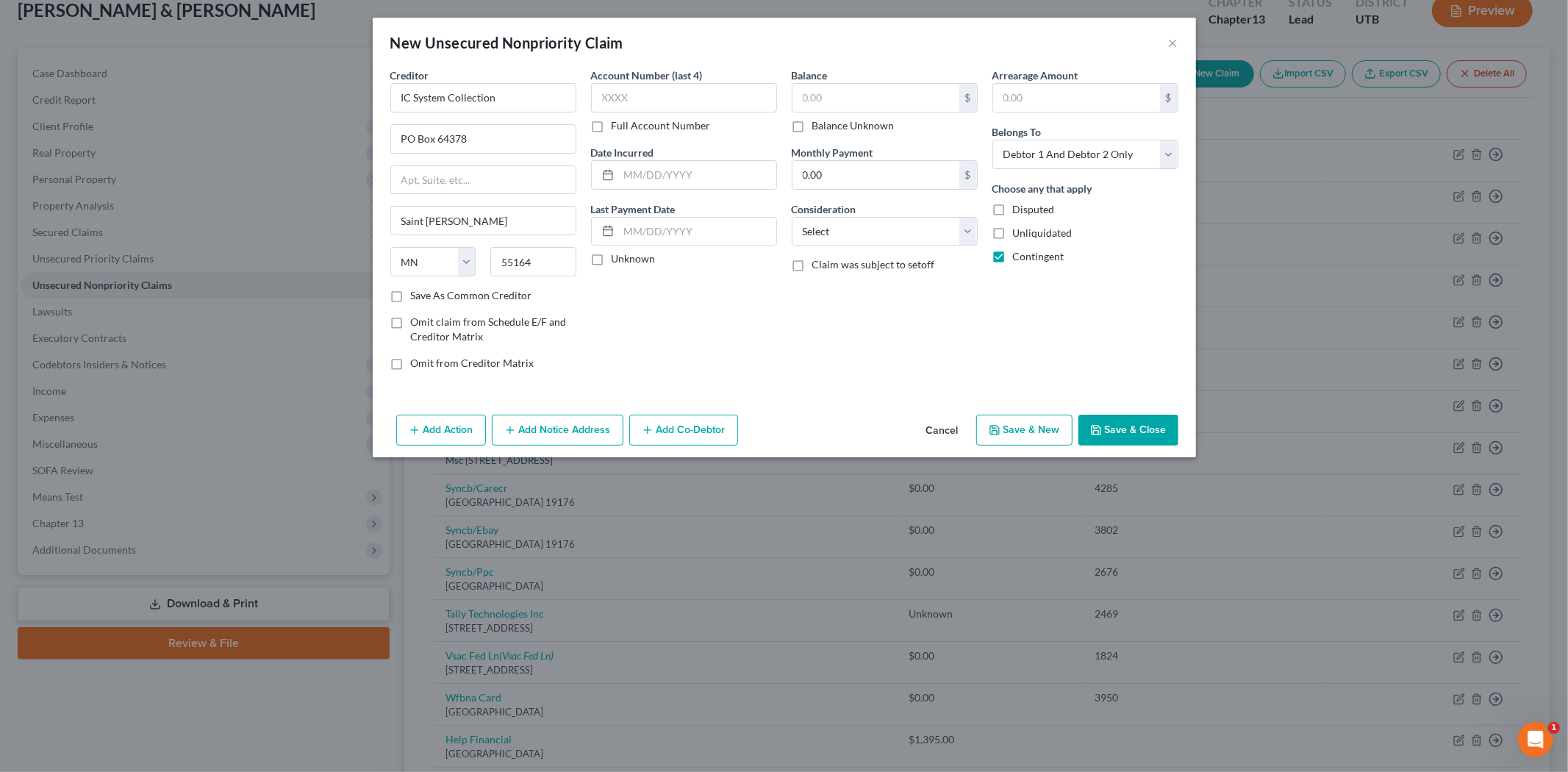
click at [411, 296] on label "Save As Common Creditor" at bounding box center [471, 296] width 121 height 15
click at [417, 296] on input "Save As Common Creditor" at bounding box center [421, 293] width 9 height 9
checkbox input "true"
click at [695, 178] on input "text" at bounding box center [698, 175] width 157 height 28
type input "2025"
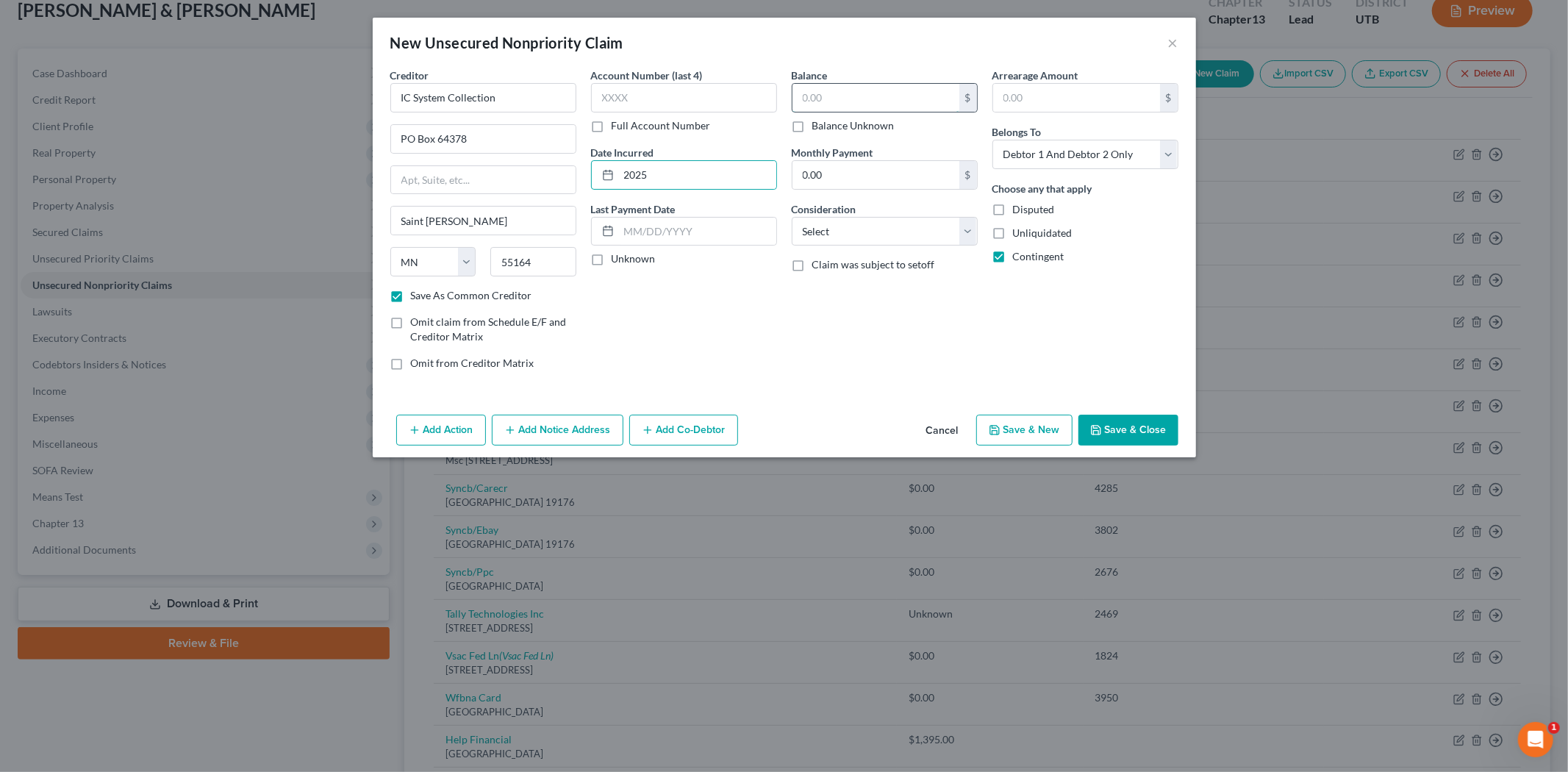
click at [862, 99] on input "text" at bounding box center [876, 98] width 167 height 28
type input "262.68"
click at [1127, 425] on button "Save & Close" at bounding box center [1128, 430] width 100 height 31
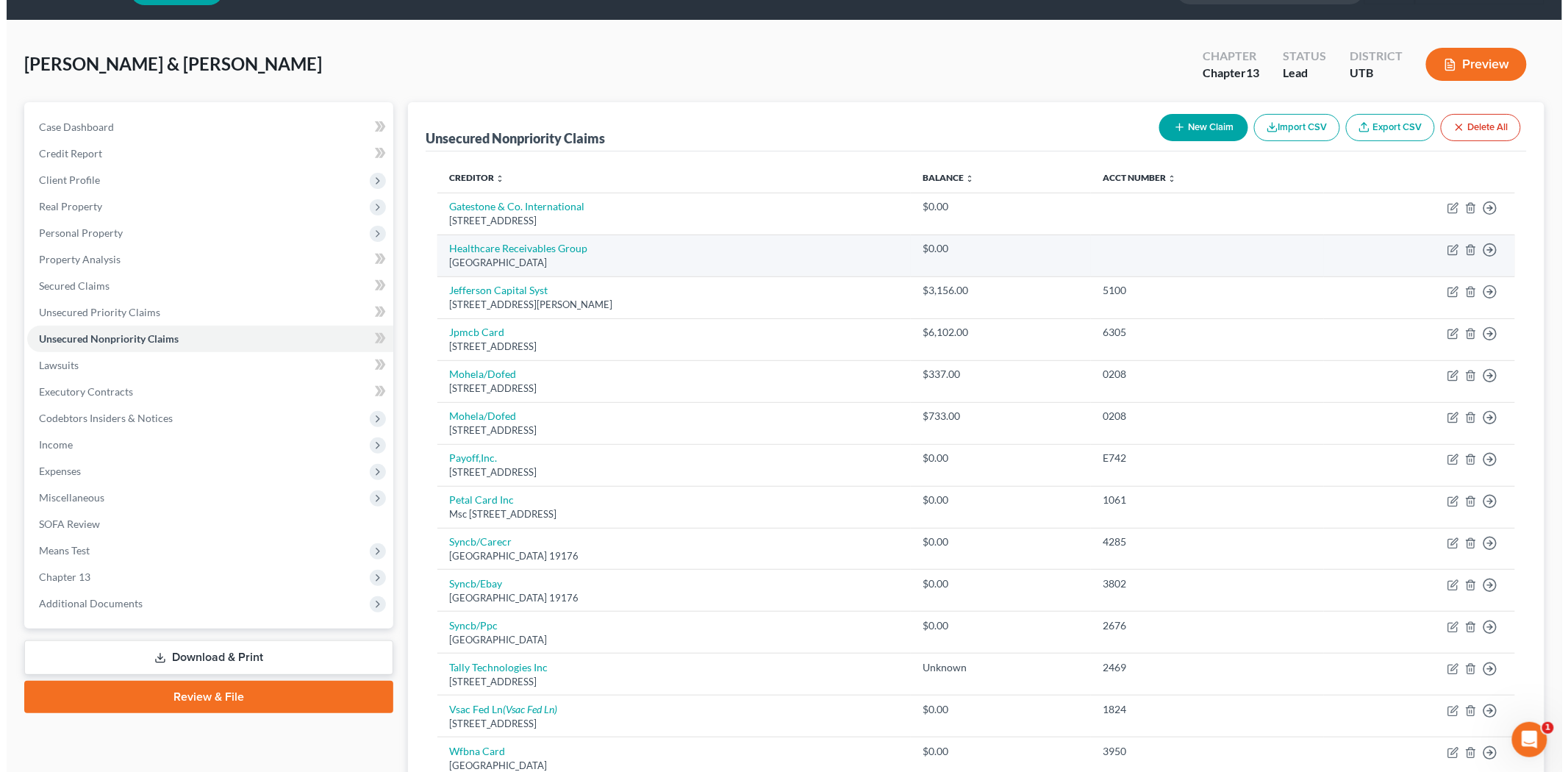
scroll to position [11, 0]
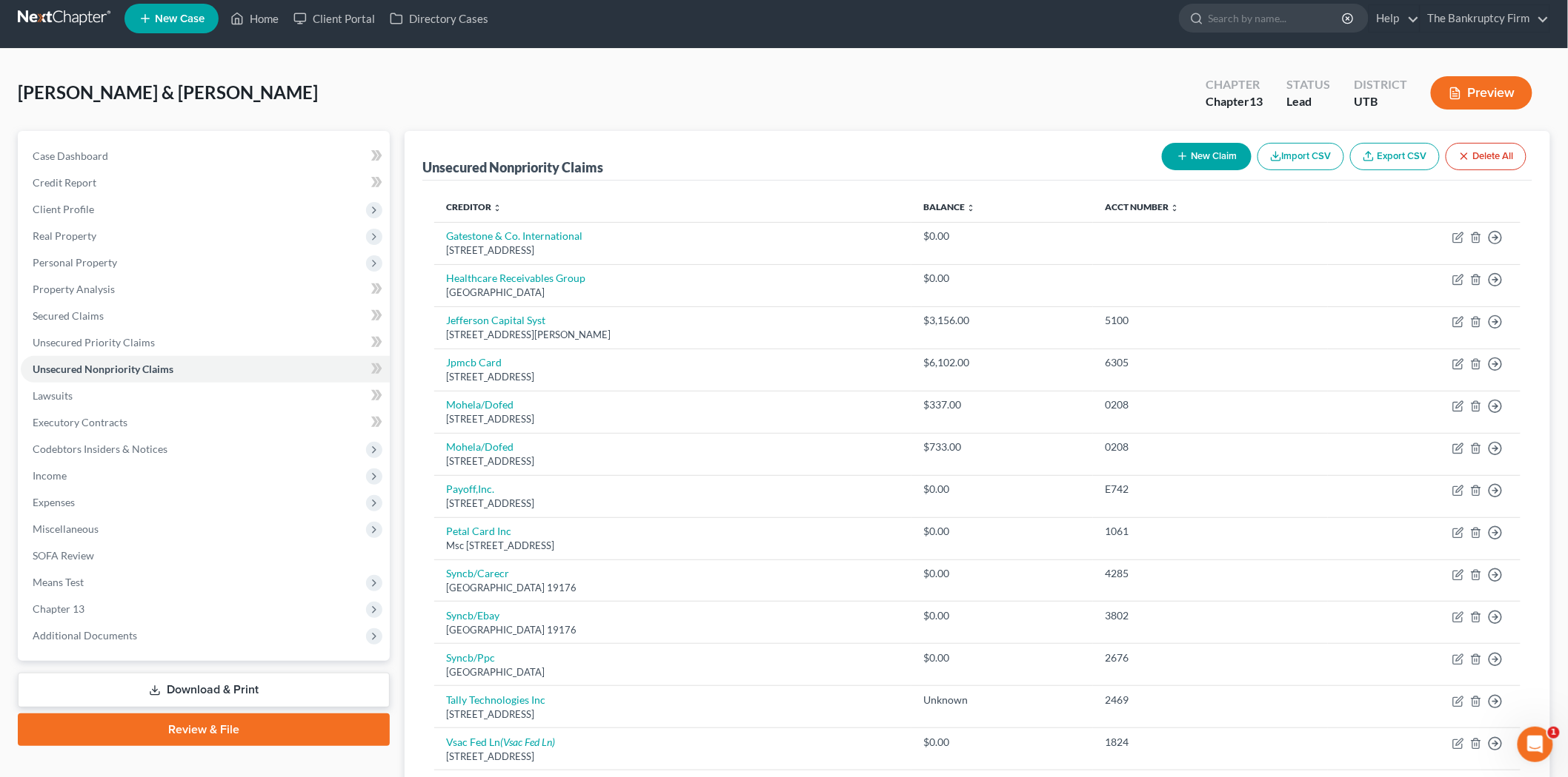
click at [1213, 156] on button "New Claim" at bounding box center [1207, 156] width 89 height 27
select select "2"
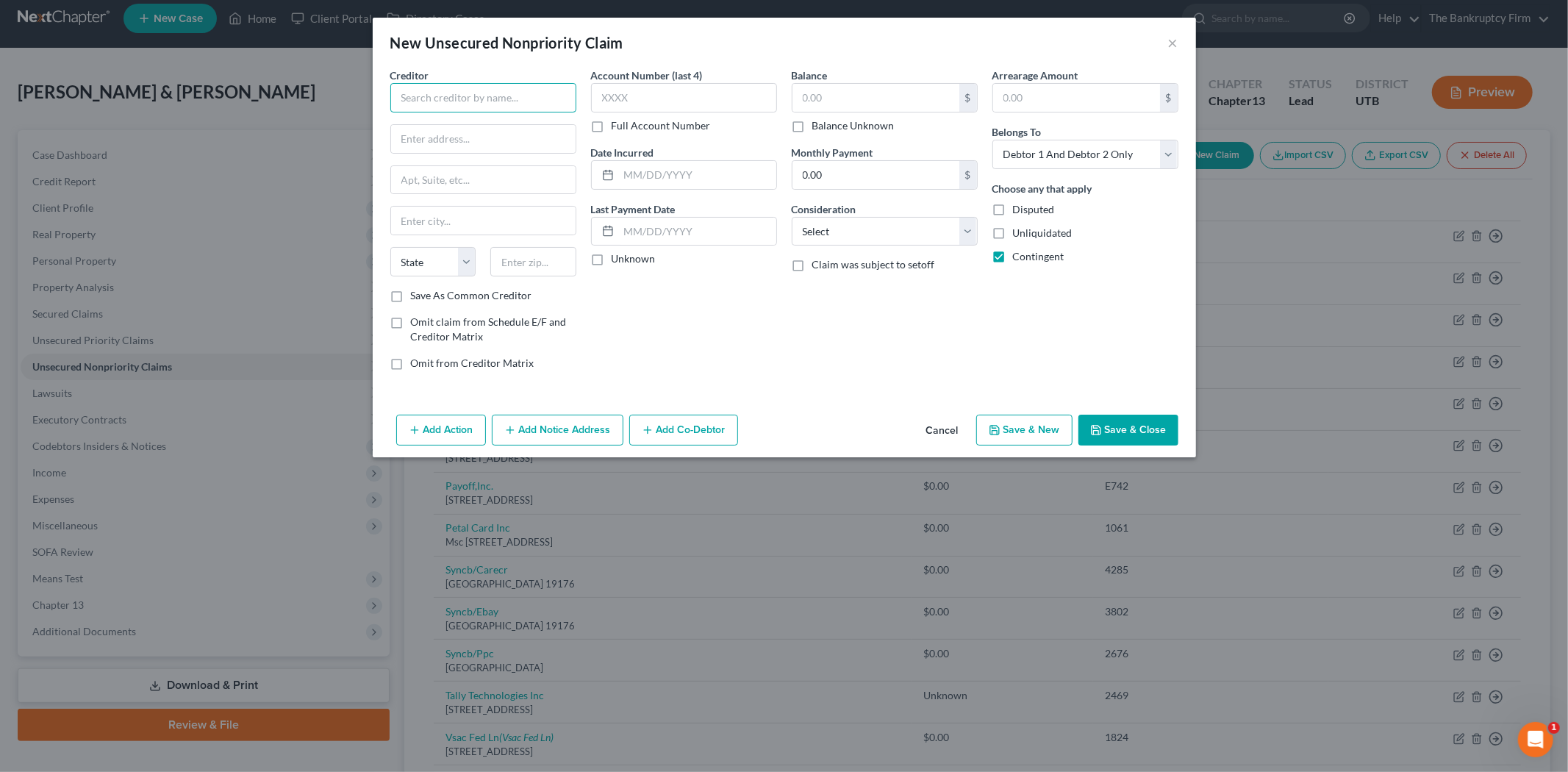
click at [505, 92] on input "text" at bounding box center [482, 98] width 186 height 30
type input "Medicredit"
type input "P"
click at [513, 90] on input "Medicredit" at bounding box center [482, 98] width 186 height 30
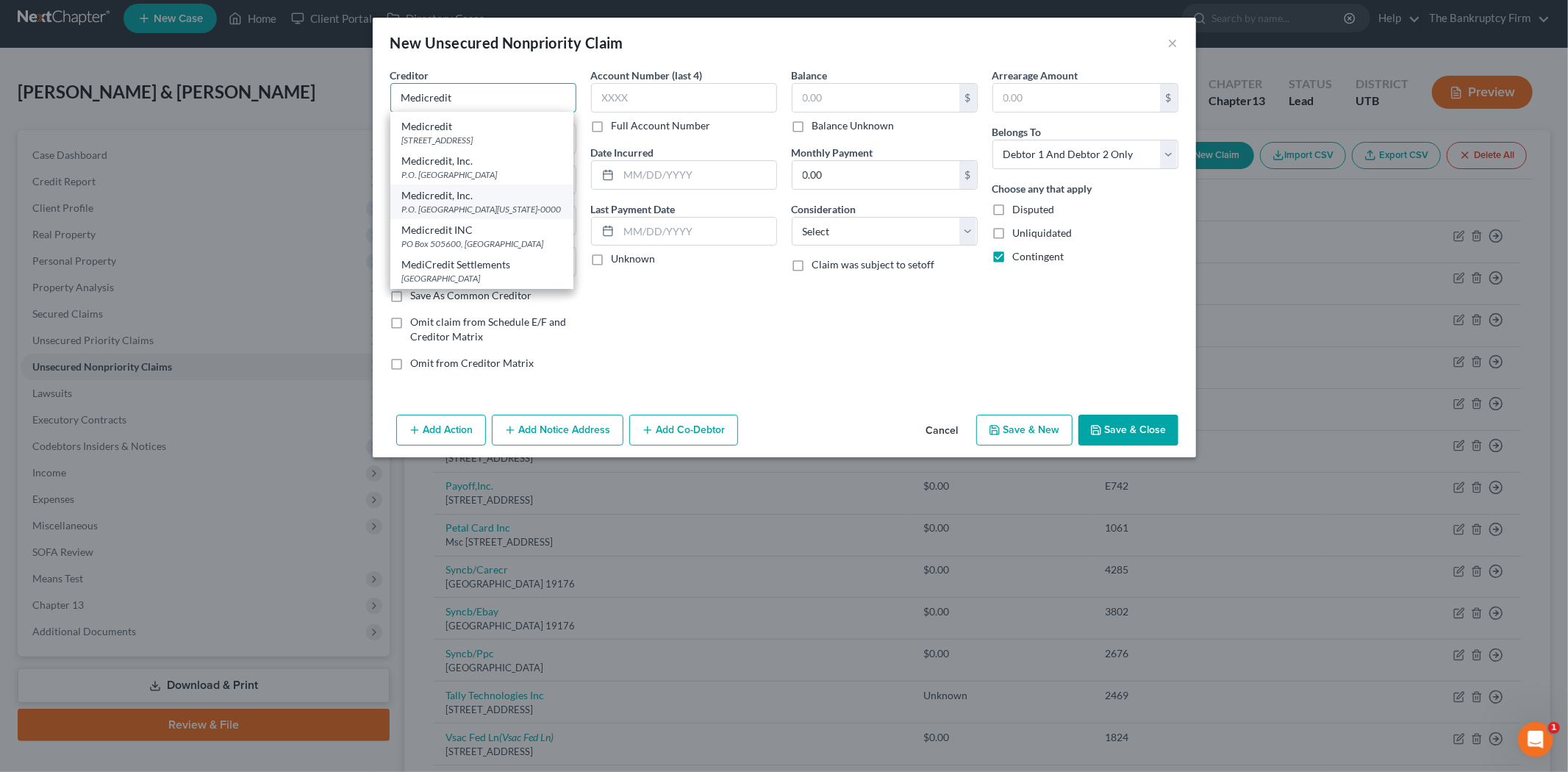
scroll to position [68, 0]
click at [502, 263] on div "MediCredit Settlements" at bounding box center [481, 264] width 160 height 15
type input "MediCredit Settlements"
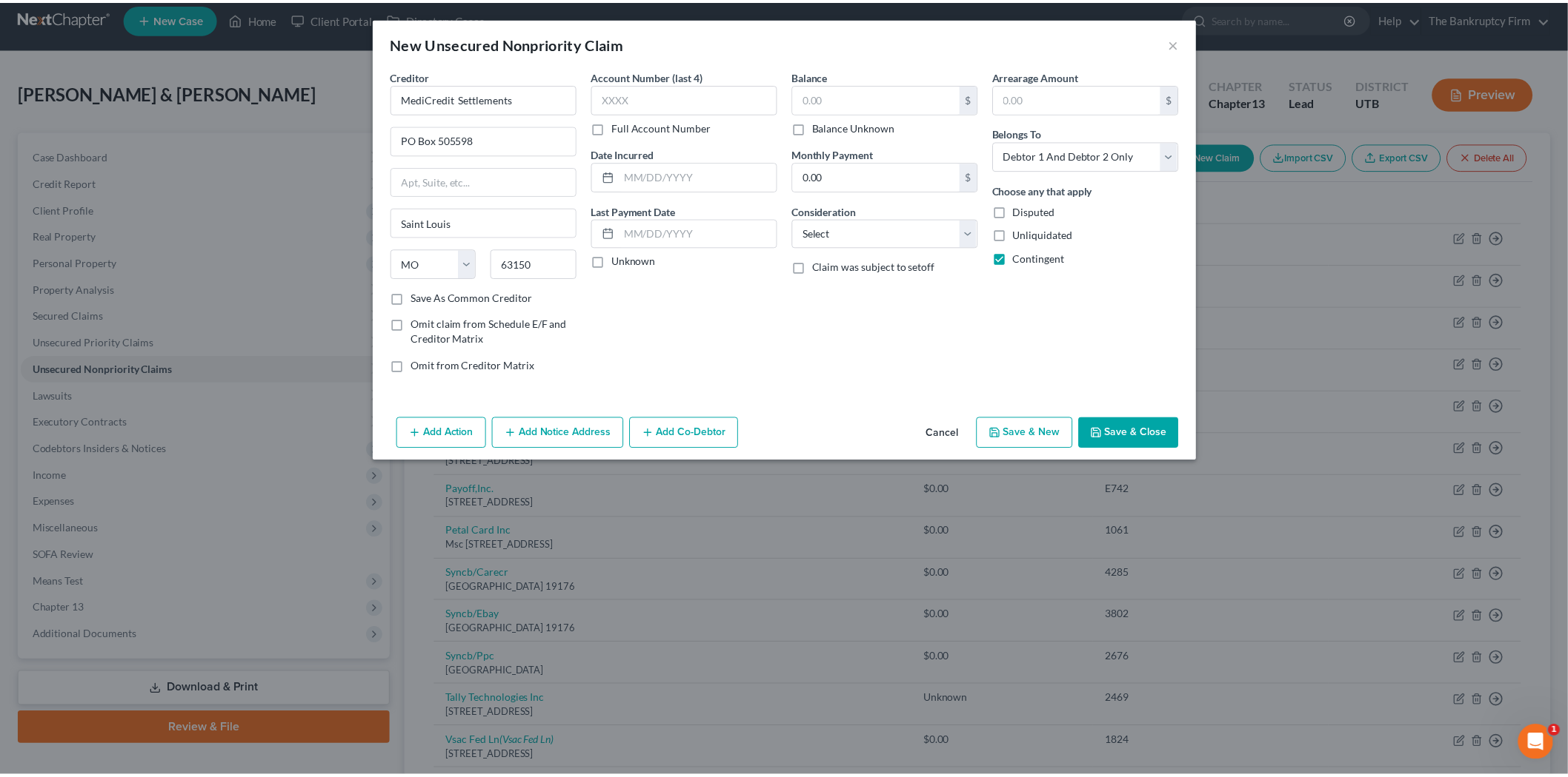
scroll to position [0, 0]
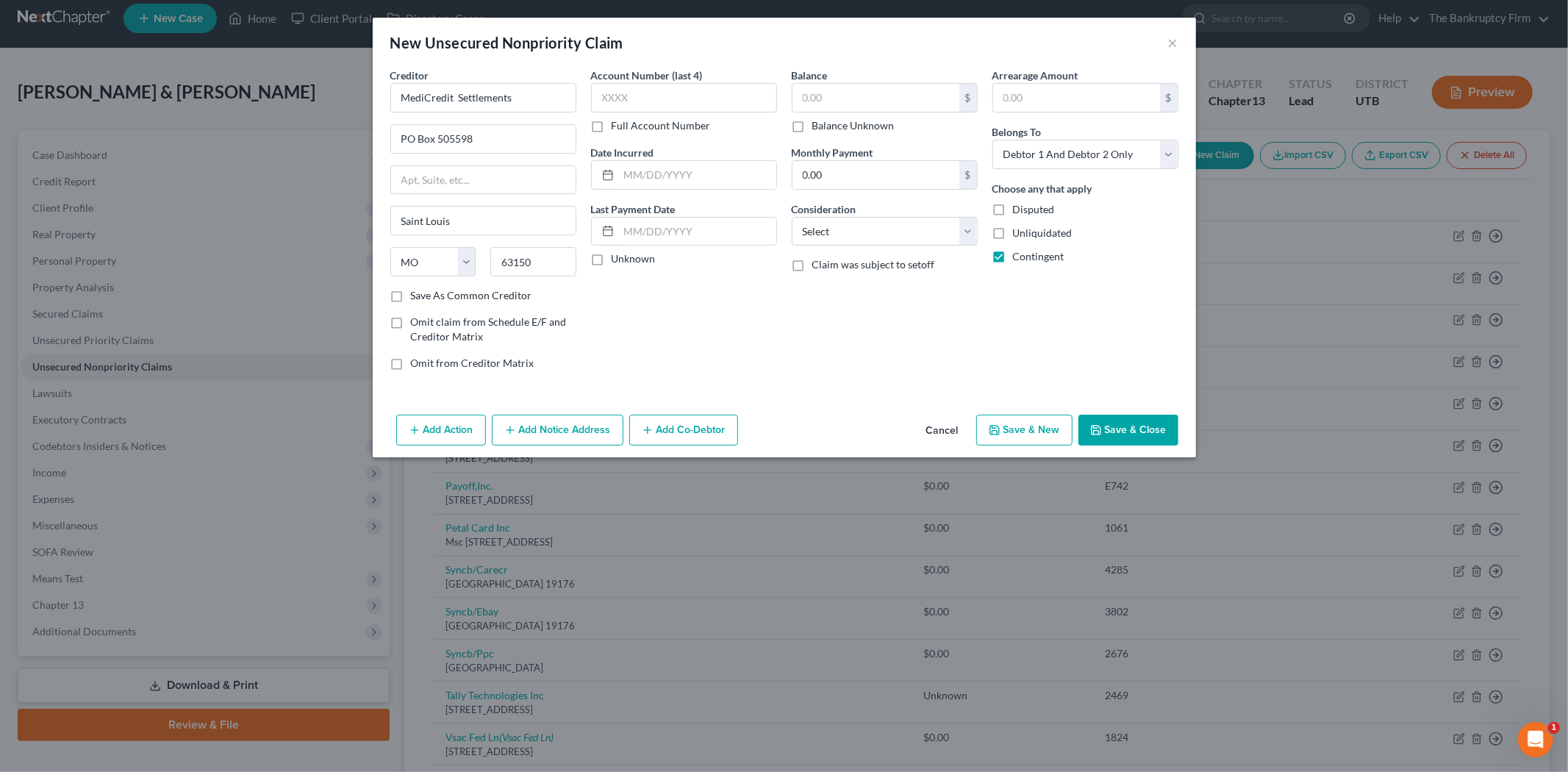
click at [411, 298] on label "Save As Common Creditor" at bounding box center [471, 296] width 121 height 15
click at [417, 298] on input "Save As Common Creditor" at bounding box center [421, 293] width 9 height 9
click at [709, 175] on input "text" at bounding box center [698, 175] width 157 height 28
click at [857, 92] on input "text" at bounding box center [876, 98] width 167 height 28
click at [1144, 430] on button "Save & Close" at bounding box center [1128, 430] width 100 height 31
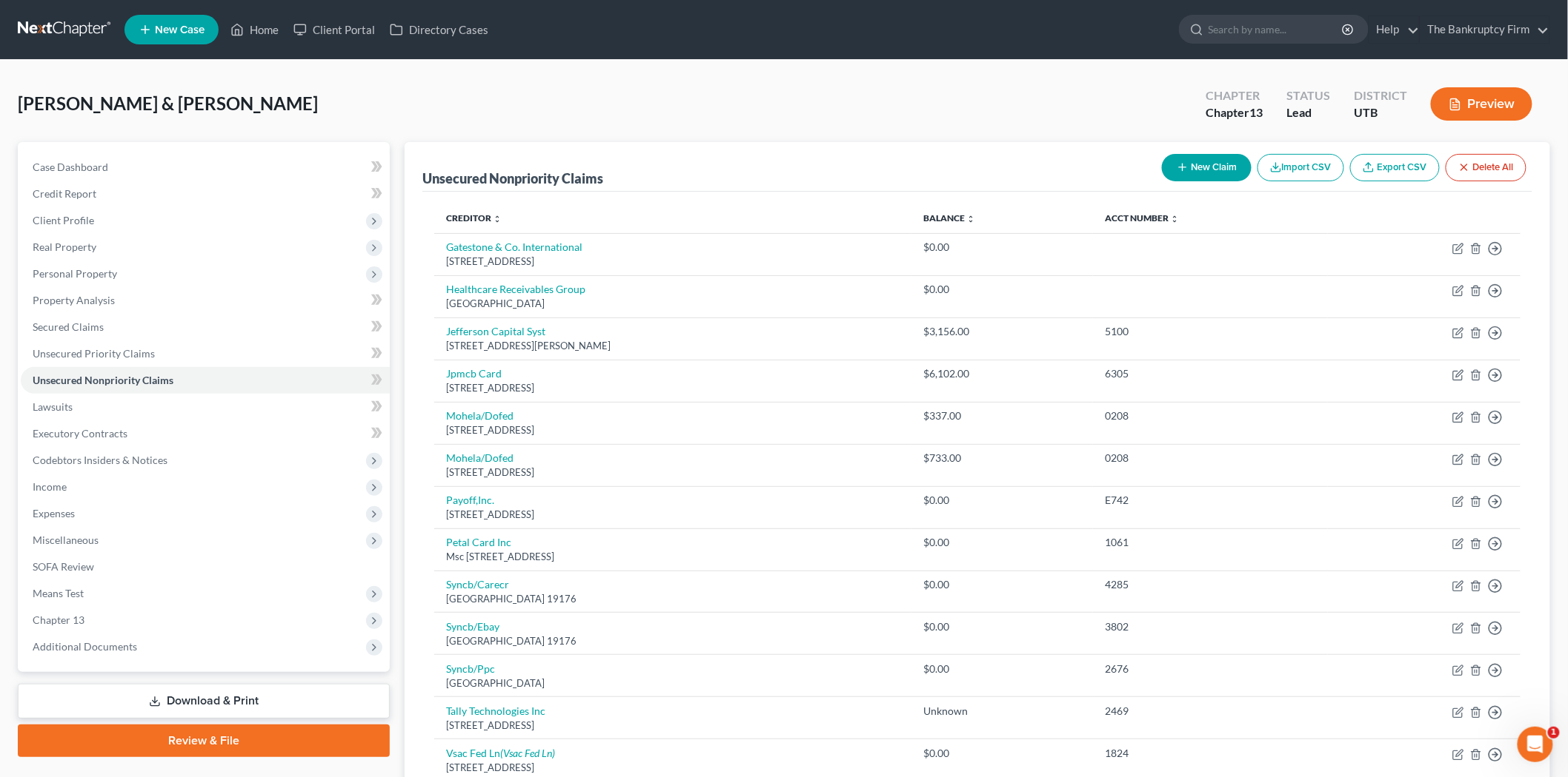
click at [1191, 168] on button "New Claim" at bounding box center [1207, 167] width 89 height 27
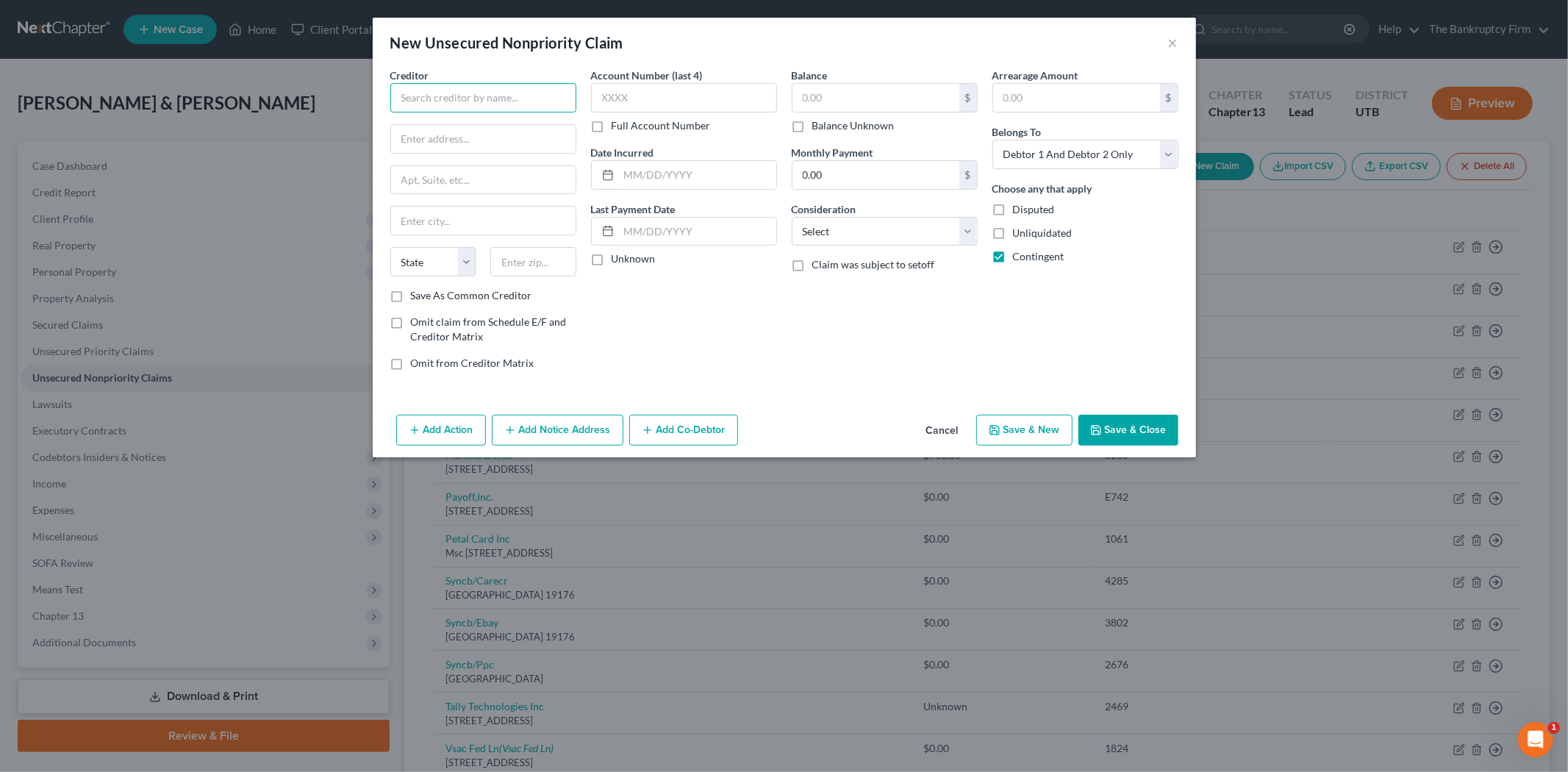
click at [557, 100] on input "text" at bounding box center [482, 98] width 186 height 30
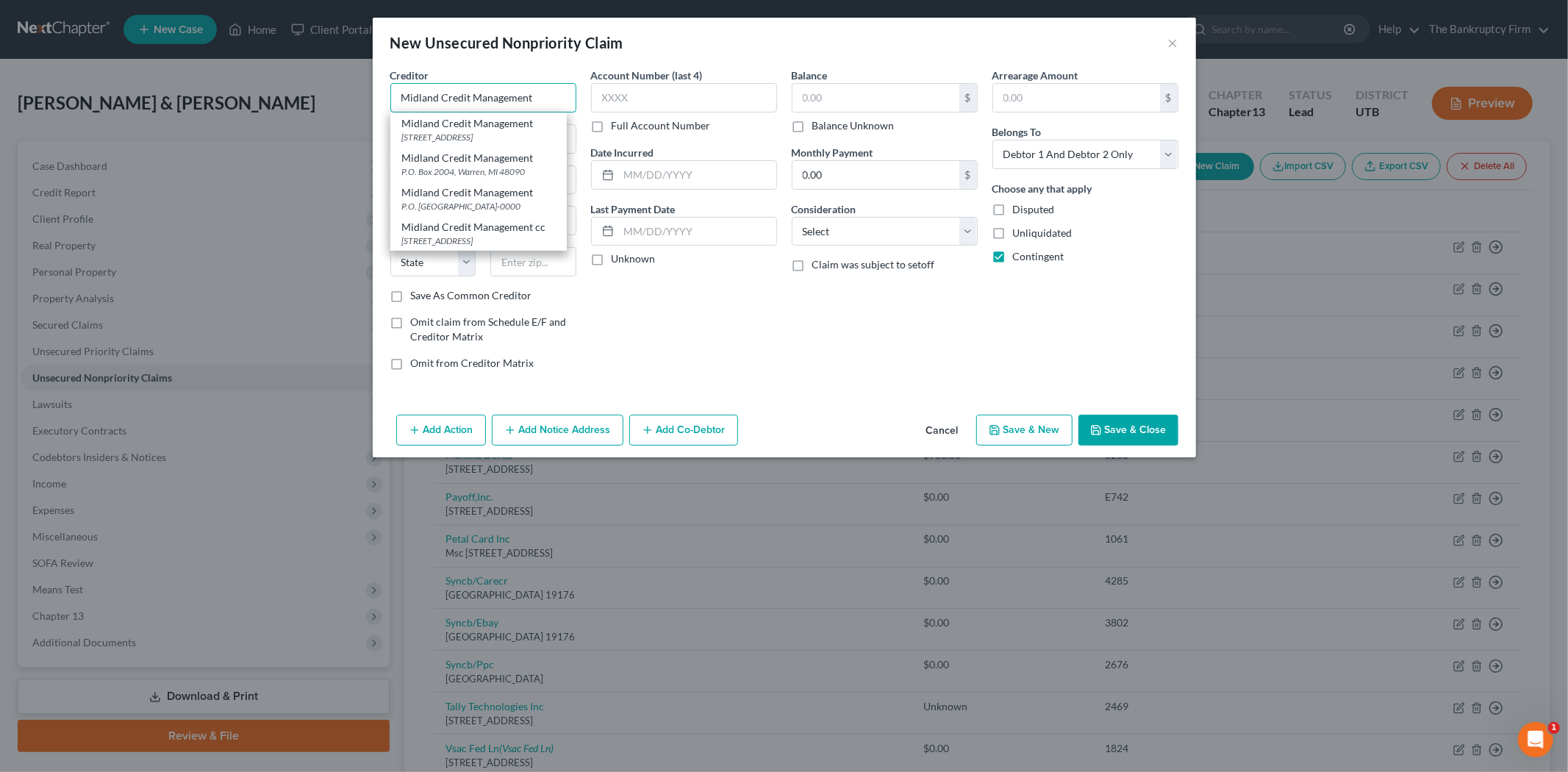
drag, startPoint x: 541, startPoint y: 96, endPoint x: 394, endPoint y: 89, distance: 147.2
click at [402, 94] on input "Midland Credit Management" at bounding box center [482, 98] width 186 height 30
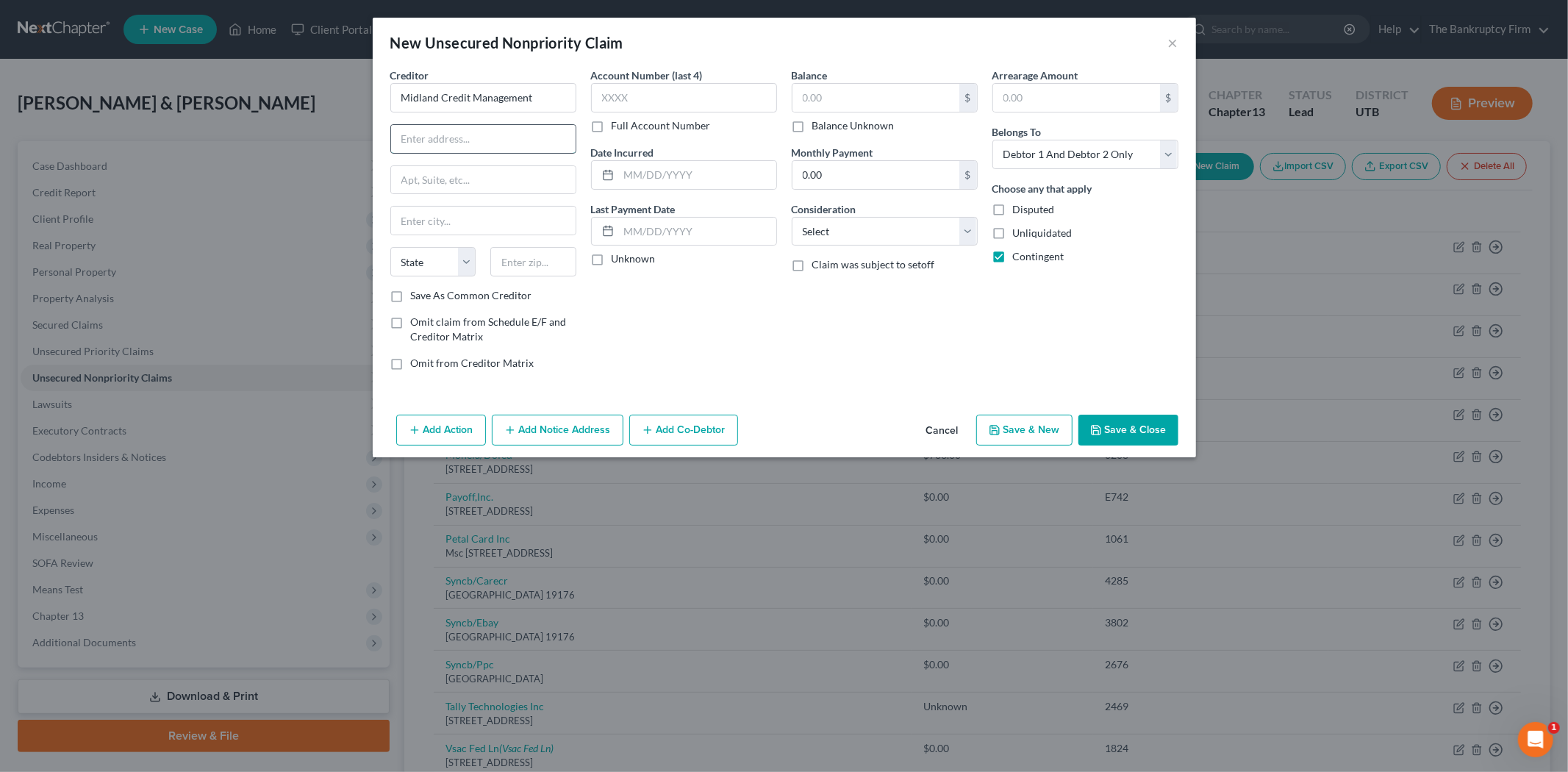
click at [488, 143] on input "text" at bounding box center [483, 139] width 185 height 28
paste input "[STREET_ADDRESS]. [GEOGRAPHIC_DATA], MI 48083"
click at [464, 218] on input "text" at bounding box center [483, 221] width 185 height 28
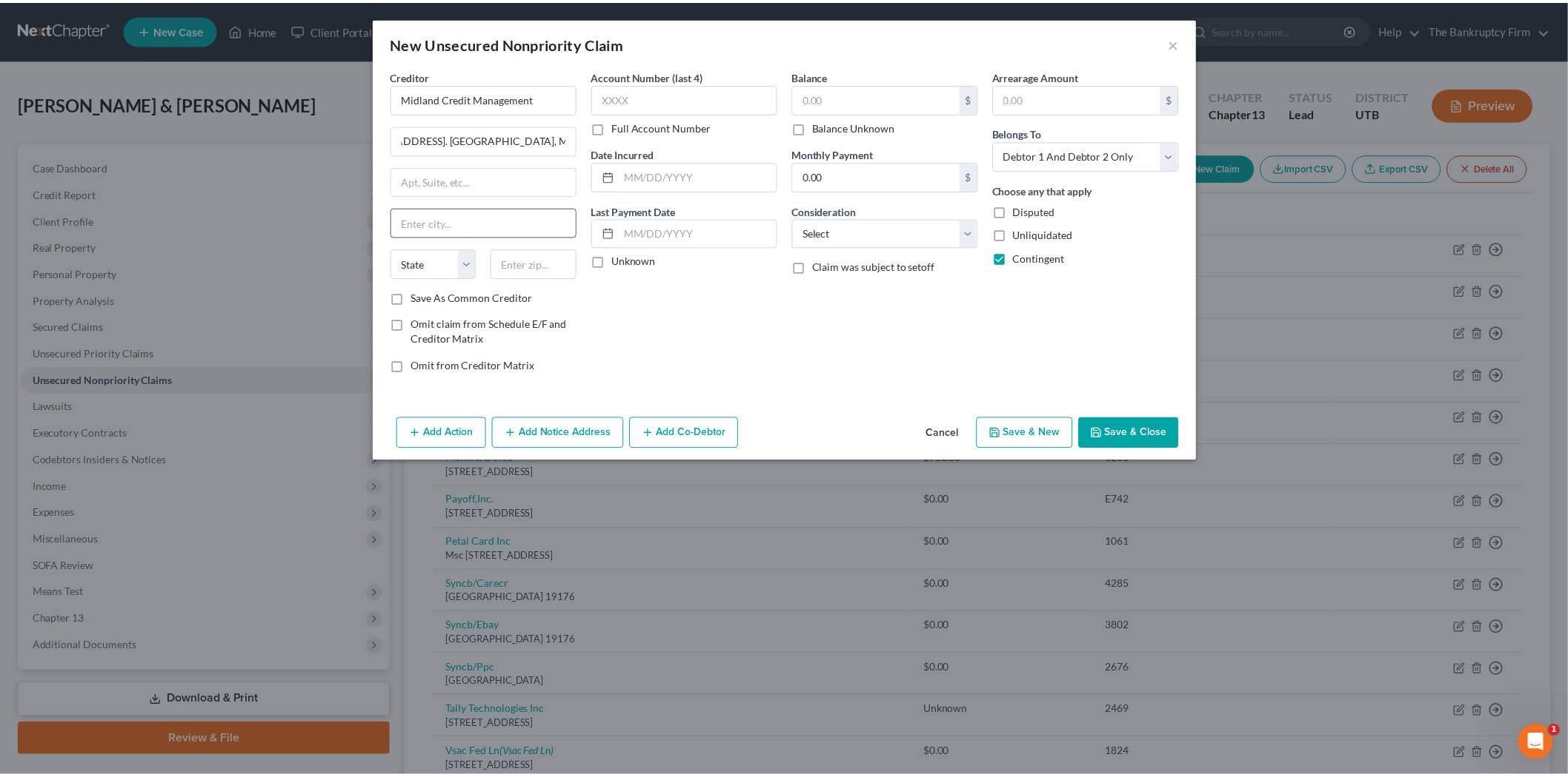
scroll to position [0, 0]
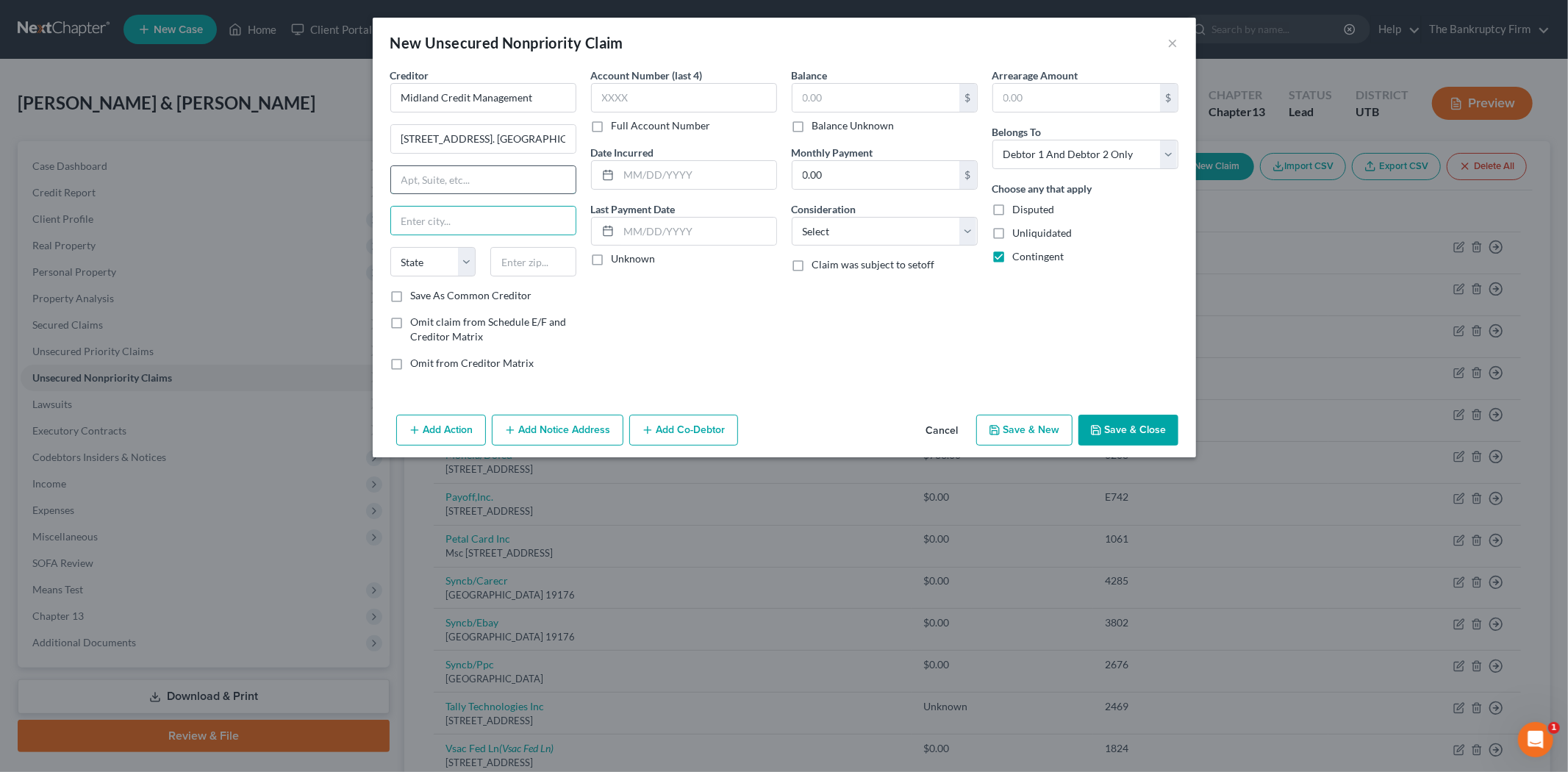
click at [474, 178] on input "text" at bounding box center [483, 180] width 185 height 28
drag, startPoint x: 494, startPoint y: 140, endPoint x: 544, endPoint y: 134, distance: 50.4
click at [544, 134] on input "[STREET_ADDRESS]. [GEOGRAPHIC_DATA], MI 48083" at bounding box center [483, 139] width 185 height 28
click at [491, 214] on input "text" at bounding box center [483, 221] width 185 height 28
drag, startPoint x: 494, startPoint y: 138, endPoint x: 567, endPoint y: 117, distance: 76.0
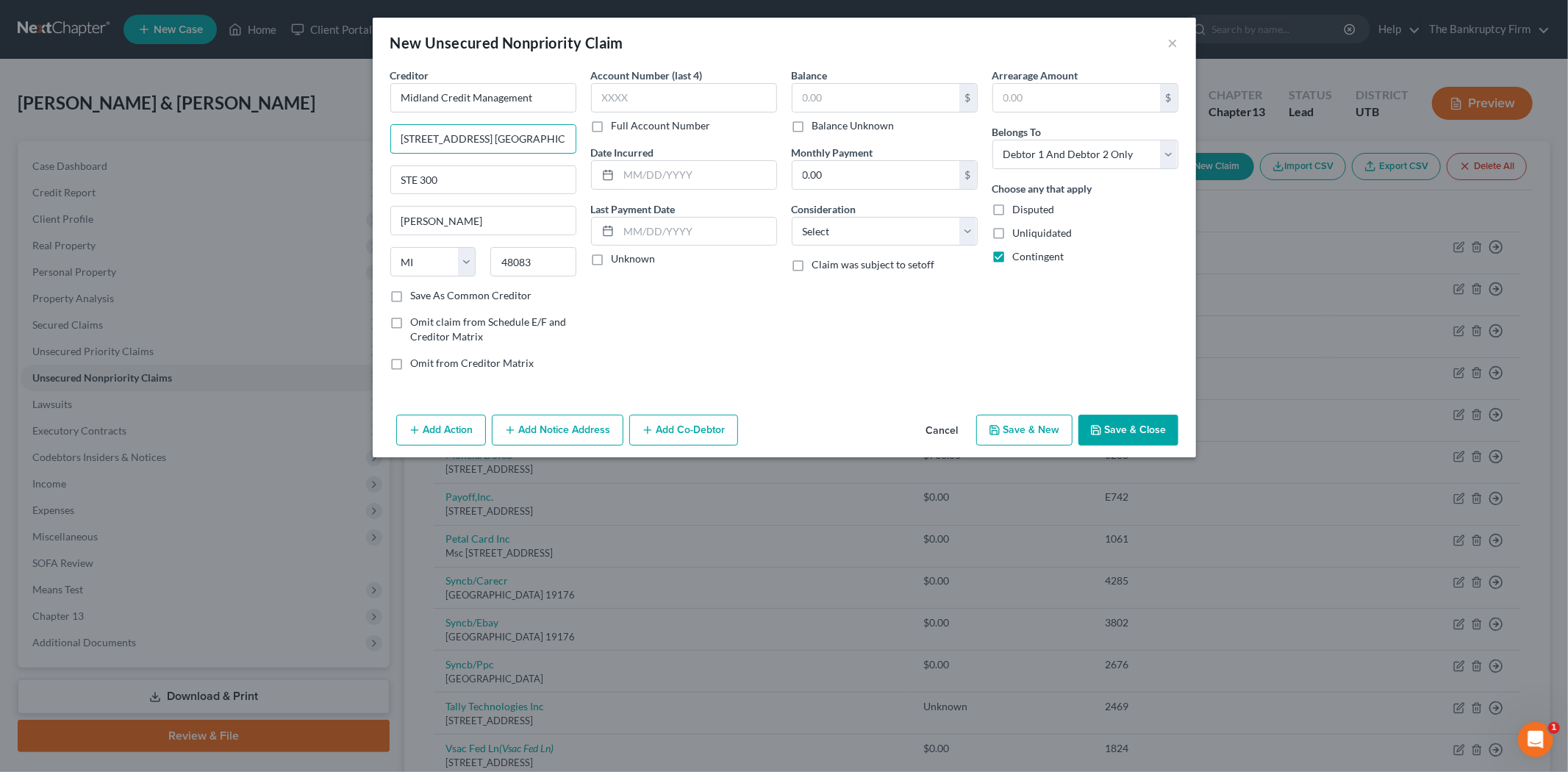
click at [590, 137] on div "Creditor * Midland Credit Management [STREET_ADDRESS] [GEOGRAPHIC_DATA] STE [GE…" at bounding box center [784, 225] width 803 height 315
click at [411, 294] on label "Save As Common Creditor" at bounding box center [471, 296] width 121 height 15
click at [417, 294] on input "Save As Common Creditor" at bounding box center [421, 293] width 9 height 9
click at [694, 179] on input "text" at bounding box center [698, 175] width 157 height 28
click at [836, 102] on input "text" at bounding box center [876, 98] width 167 height 28
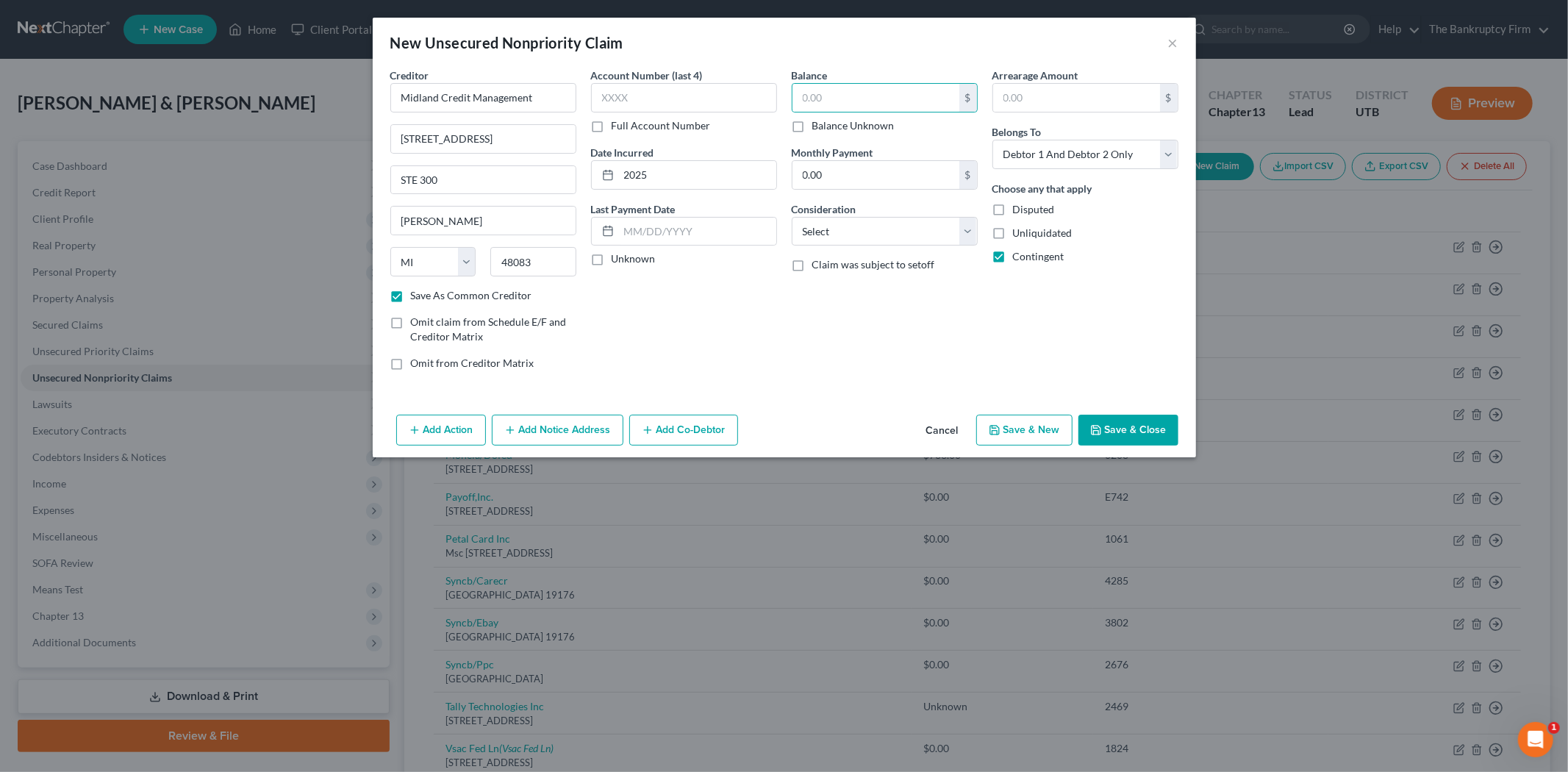
click at [1125, 423] on button "Save & Close" at bounding box center [1128, 430] width 100 height 31
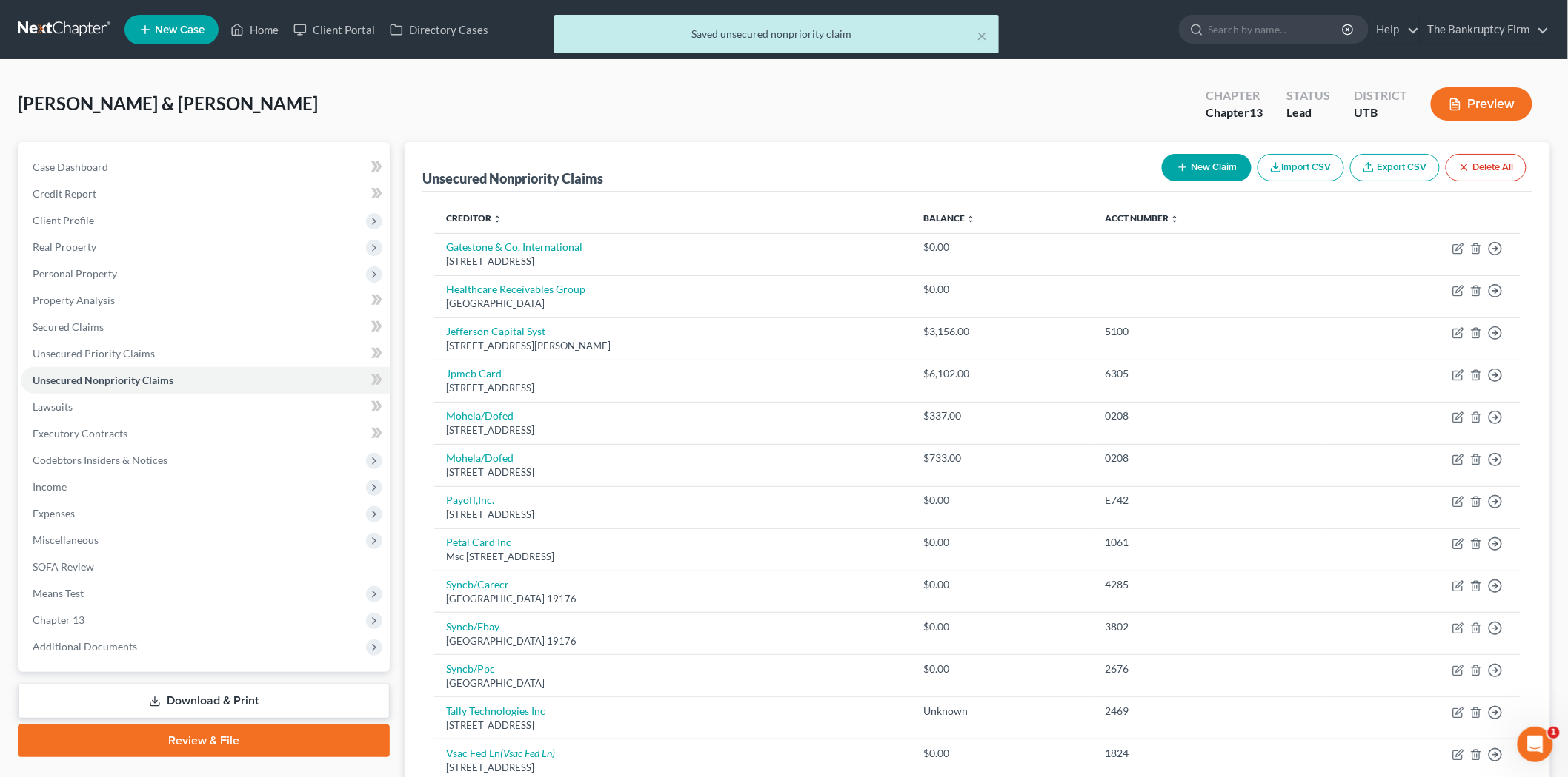
click at [1168, 173] on button "New Claim" at bounding box center [1207, 167] width 89 height 27
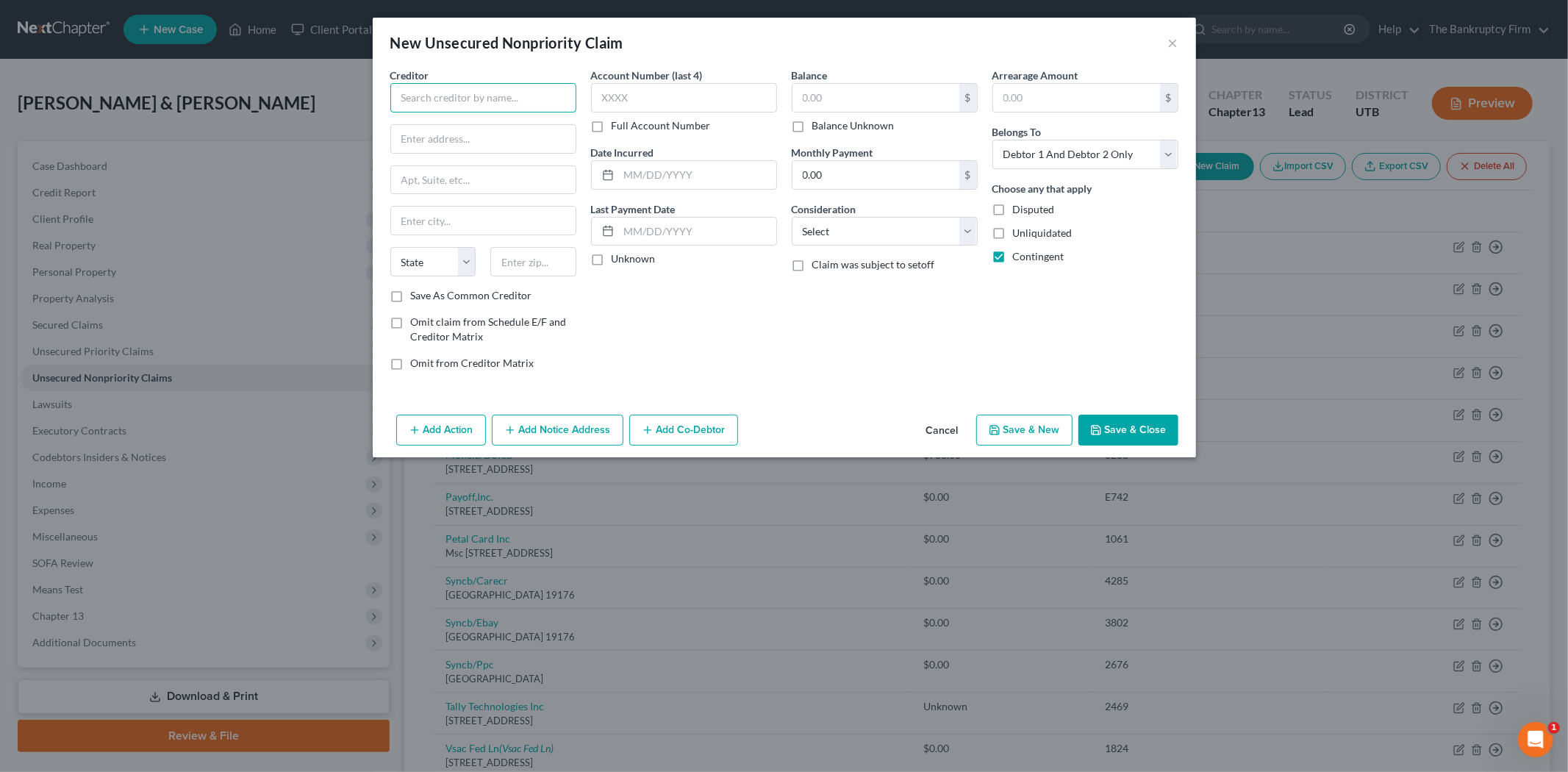
drag, startPoint x: 511, startPoint y: 104, endPoint x: 507, endPoint y: 93, distance: 11.7
click at [509, 98] on input "text" at bounding box center [482, 98] width 186 height 30
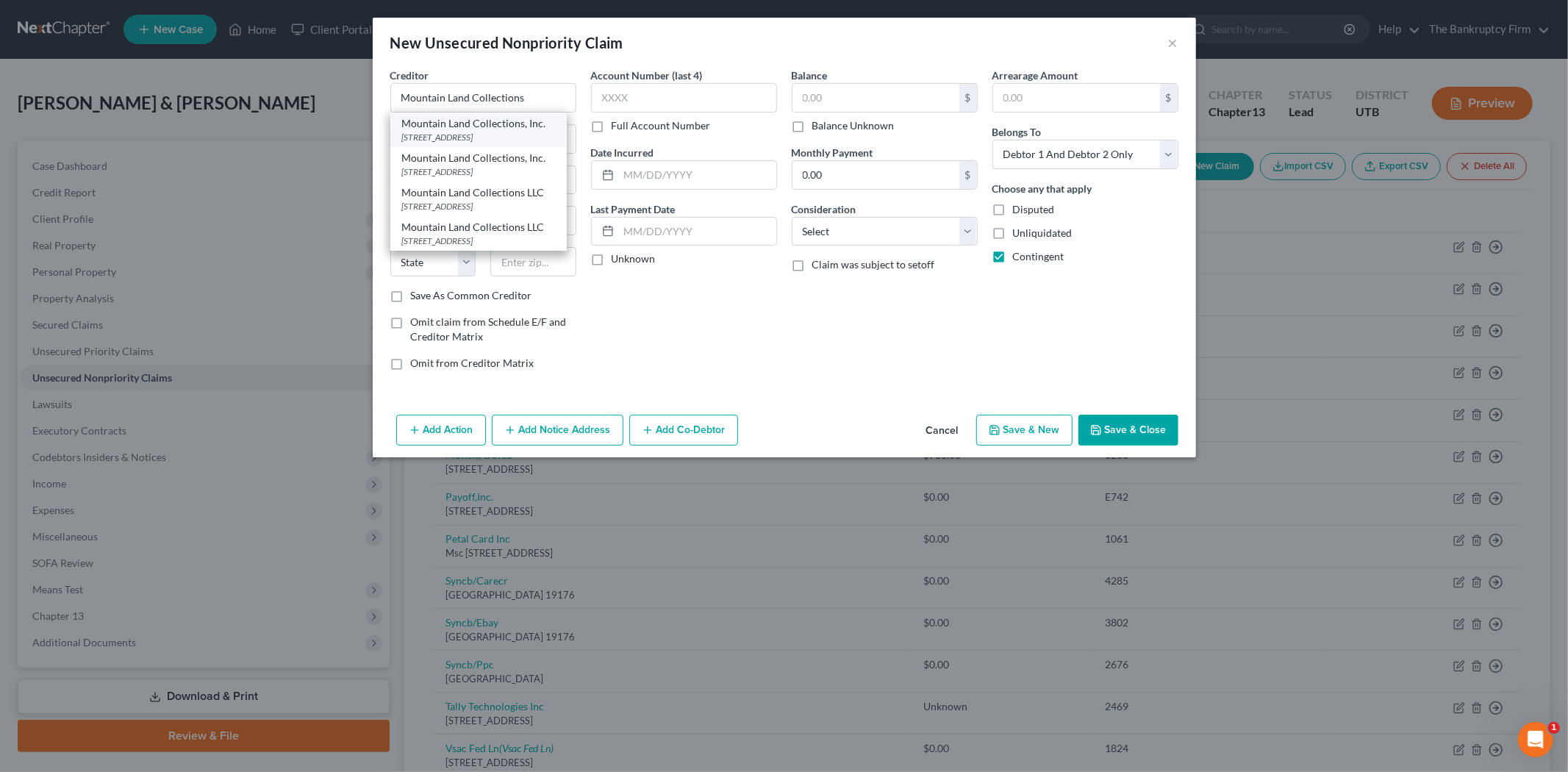
click at [495, 132] on div "[STREET_ADDRESS]" at bounding box center [478, 138] width 152 height 13
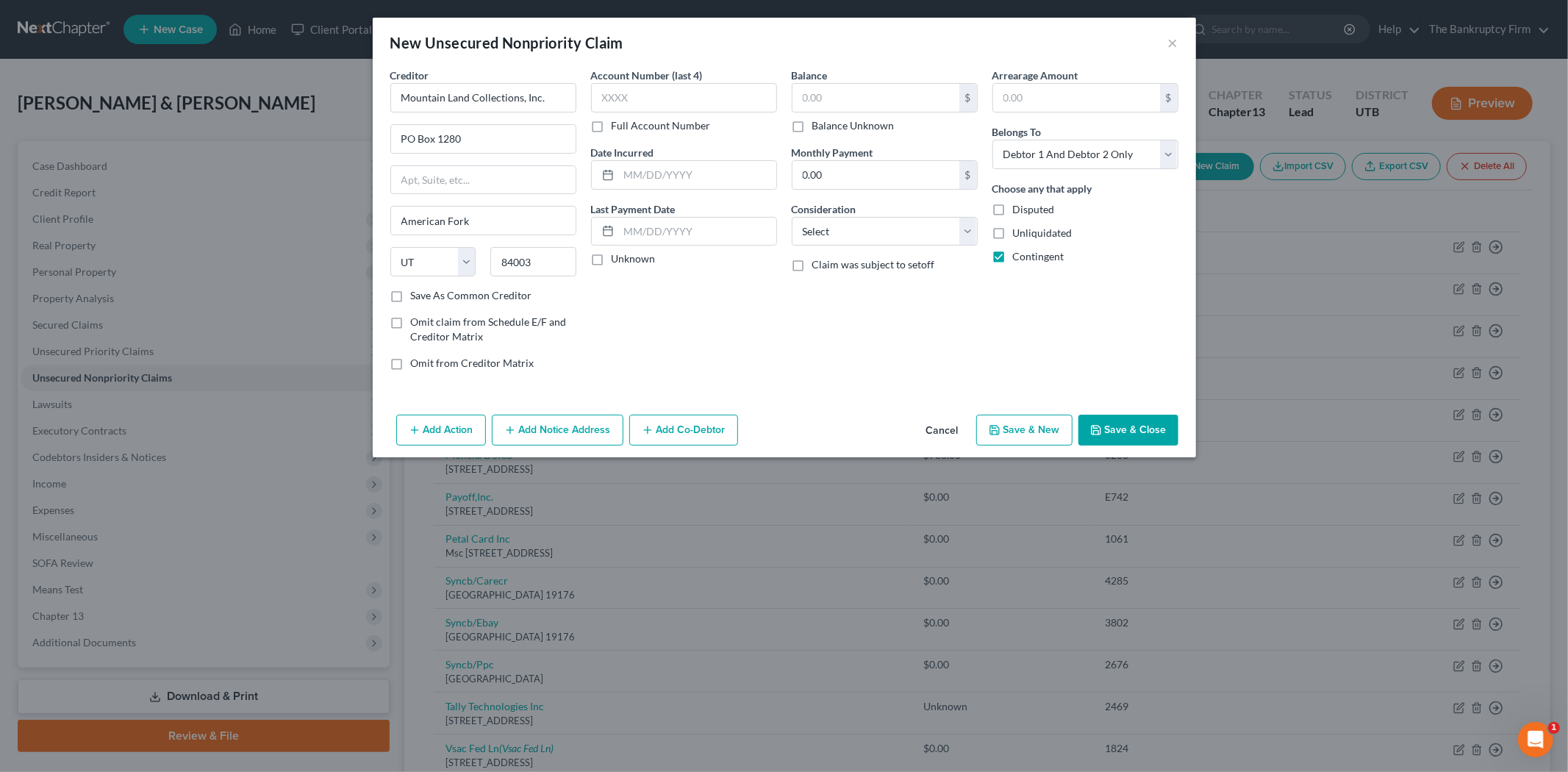
click at [411, 297] on label "Save As Common Creditor" at bounding box center [471, 296] width 121 height 15
click at [417, 297] on input "Save As Common Creditor" at bounding box center [421, 293] width 9 height 9
click at [681, 170] on input "text" at bounding box center [698, 175] width 157 height 28
click at [862, 92] on input "text" at bounding box center [876, 98] width 167 height 28
click at [1111, 434] on button "Save & Close" at bounding box center [1128, 430] width 100 height 31
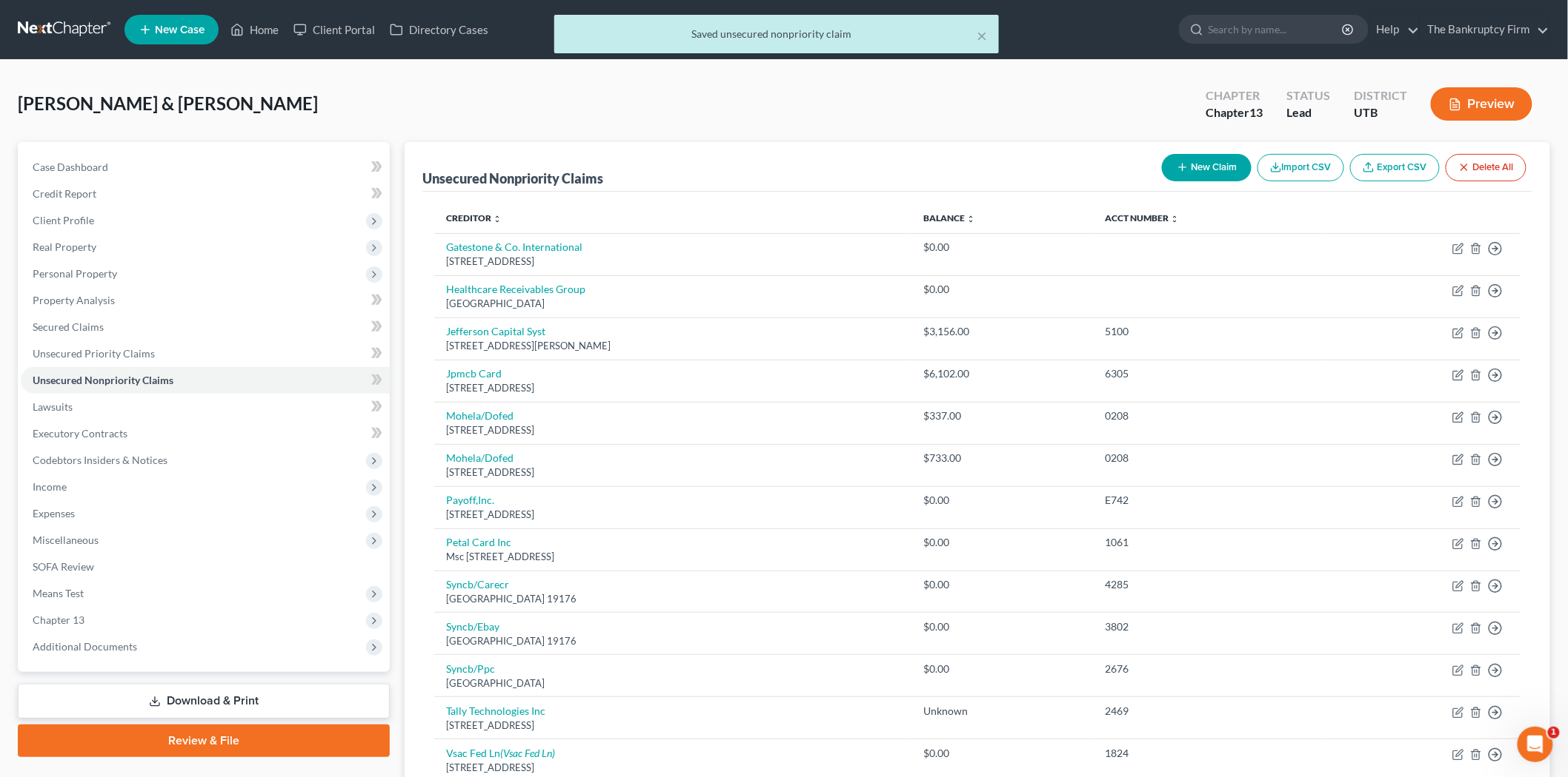
click at [1220, 160] on button "New Claim" at bounding box center [1207, 167] width 89 height 27
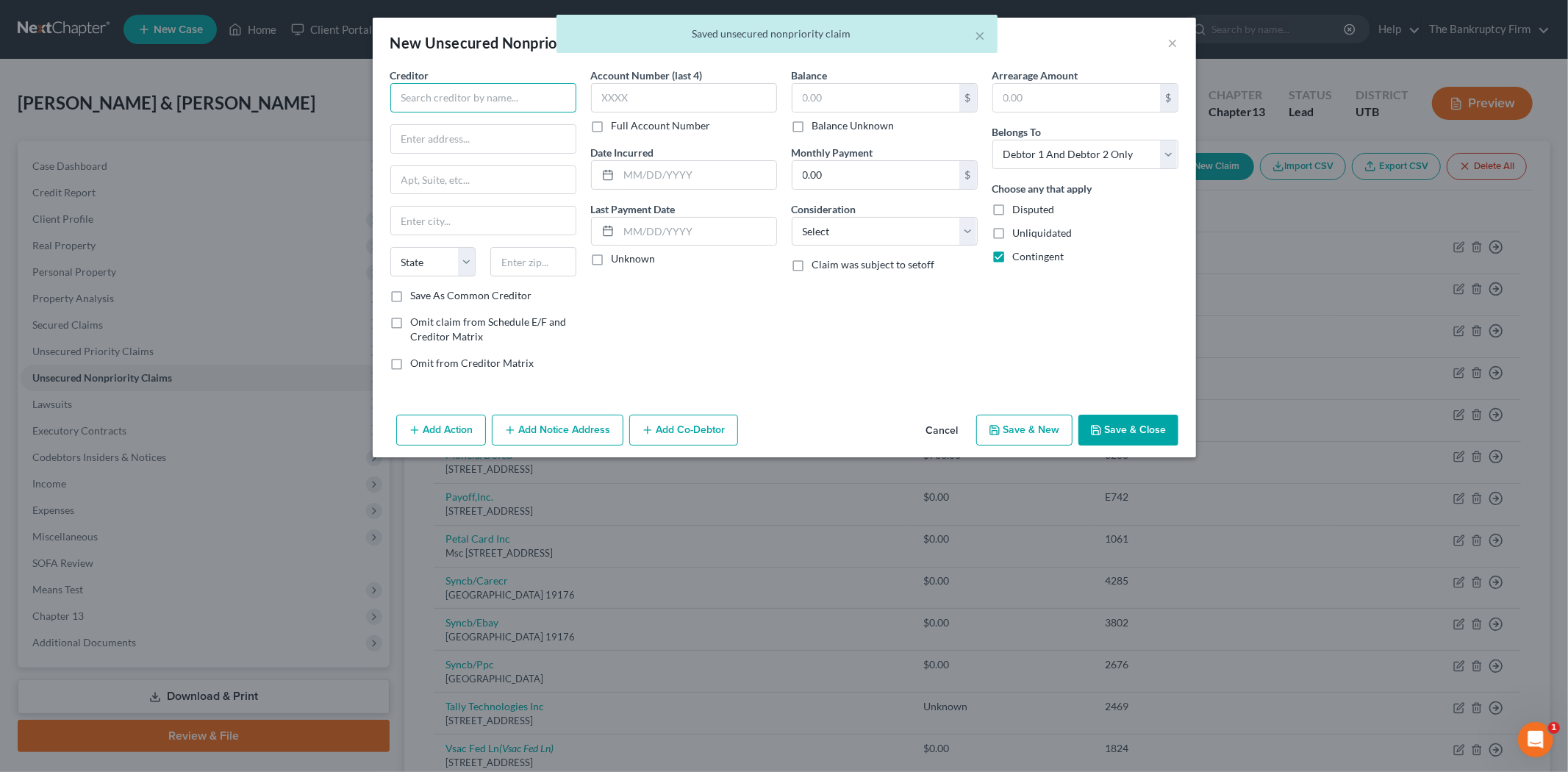
click at [527, 99] on input "text" at bounding box center [482, 98] width 186 height 30
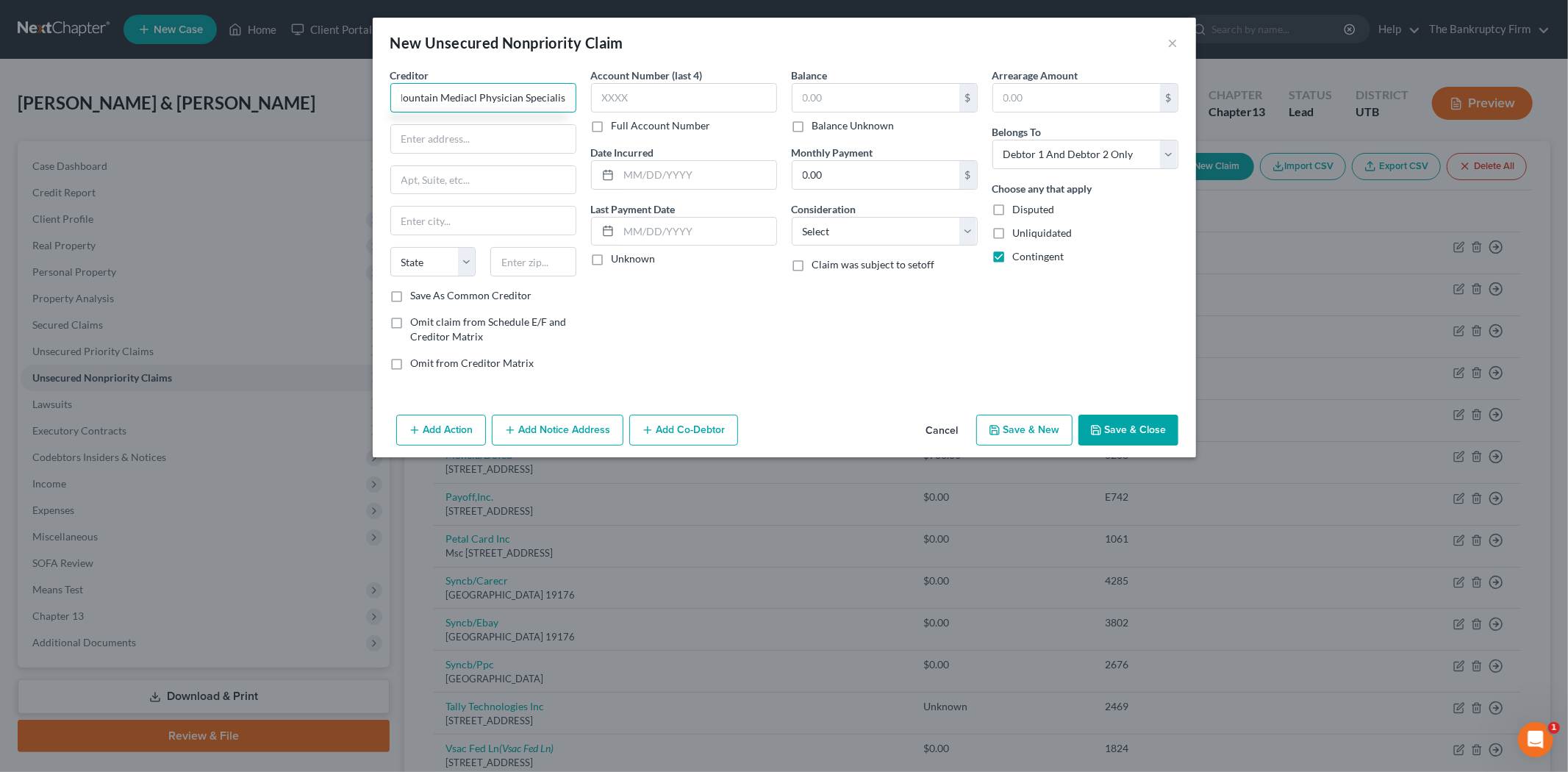
scroll to position [0, 11]
click at [472, 99] on input "Mountain Mediacl Physician Specialists" at bounding box center [482, 98] width 186 height 30
drag, startPoint x: 398, startPoint y: 96, endPoint x: 671, endPoint y: 123, distance: 274.3
click at [671, 123] on div "Creditor * Mountain Medical Physician Specialists State [US_STATE] AK AR AZ CA …" at bounding box center [784, 225] width 803 height 315
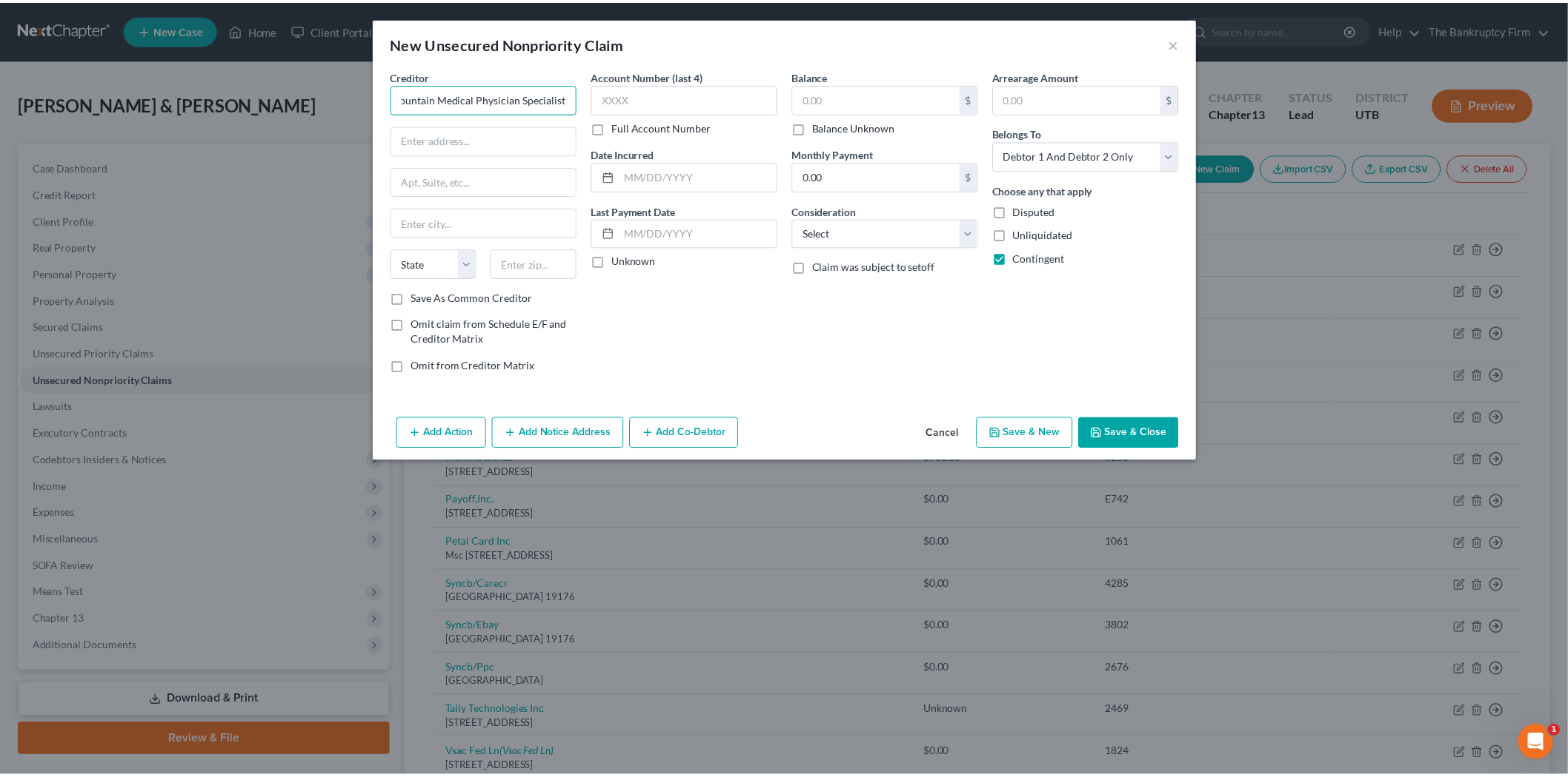
scroll to position [0, 0]
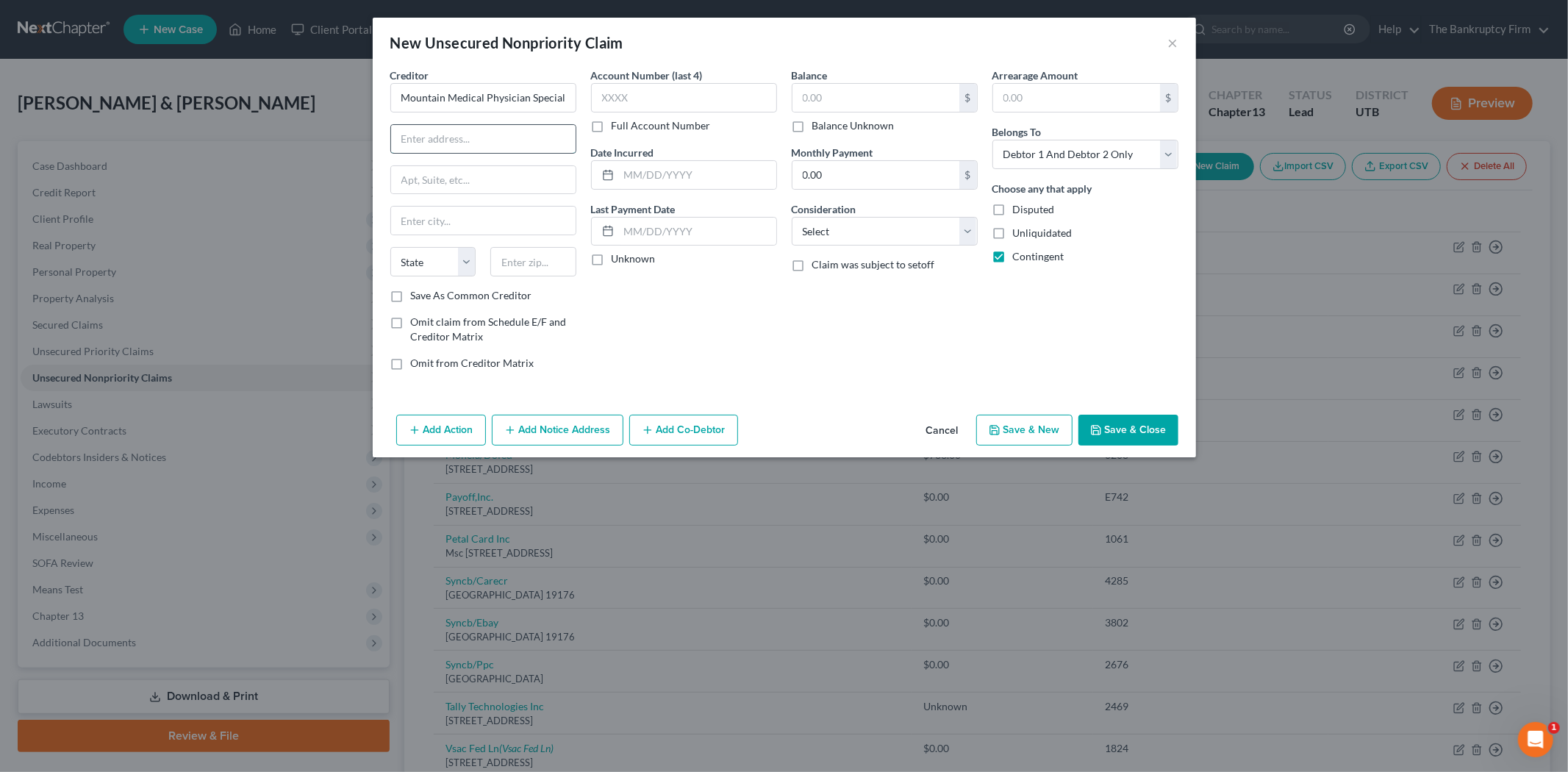
click at [466, 149] on input "text" at bounding box center [483, 139] width 185 height 28
paste input "PO Box 35200, Billings, MT 59107"
drag, startPoint x: 468, startPoint y: 221, endPoint x: 480, endPoint y: 230, distance: 15.0
click at [468, 221] on input "text" at bounding box center [483, 221] width 185 height 28
drag, startPoint x: 470, startPoint y: 141, endPoint x: 560, endPoint y: 131, distance: 90.6
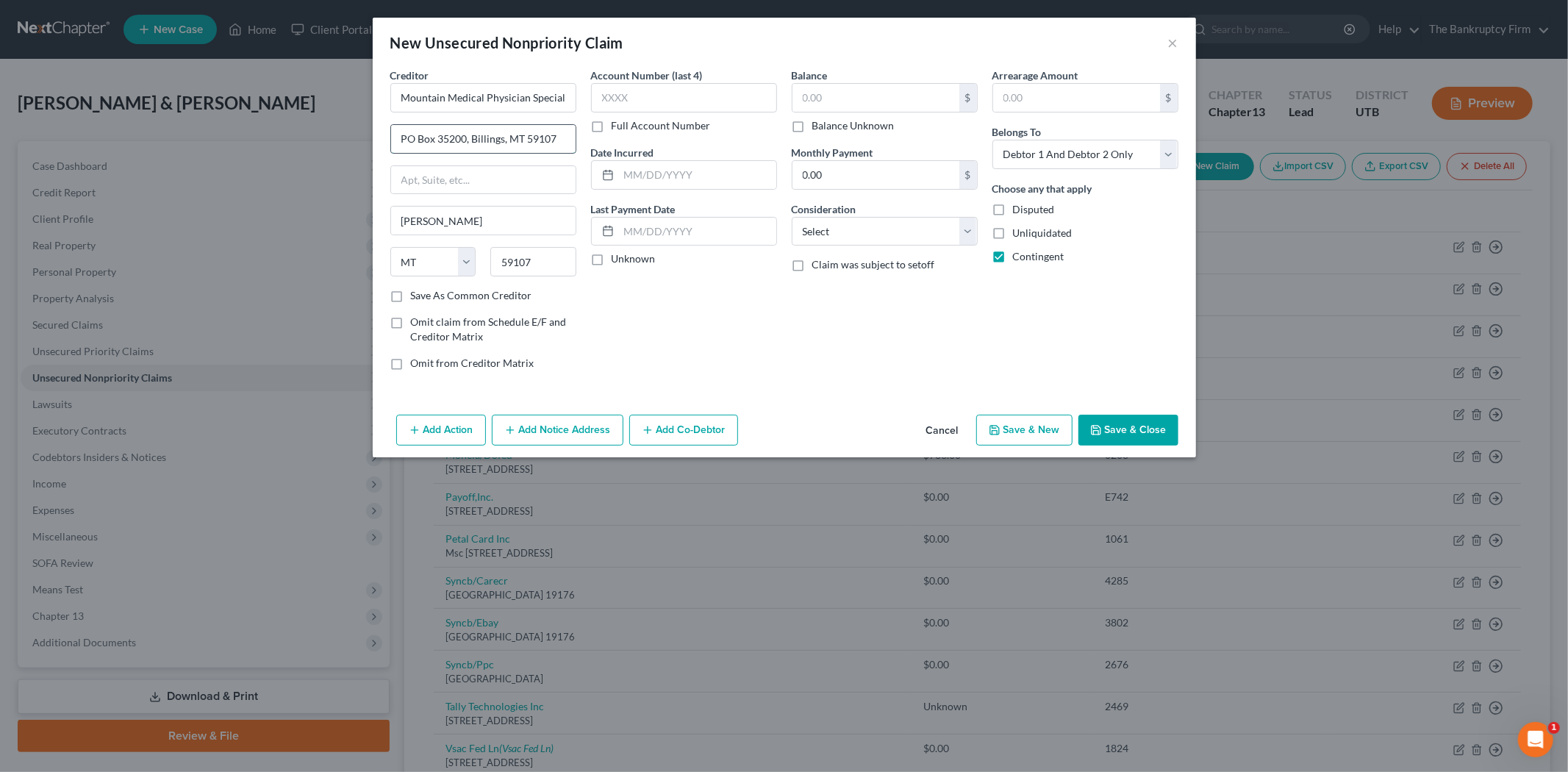
click at [560, 131] on input "PO Box 35200, Billings, MT 59107" at bounding box center [483, 139] width 185 height 28
click at [411, 294] on label "Save As Common Creditor" at bounding box center [471, 296] width 121 height 15
click at [417, 294] on input "Save As Common Creditor" at bounding box center [421, 293] width 9 height 9
drag, startPoint x: 657, startPoint y: 175, endPoint x: 638, endPoint y: 186, distance: 22.0
click at [657, 175] on input "text" at bounding box center [698, 175] width 157 height 28
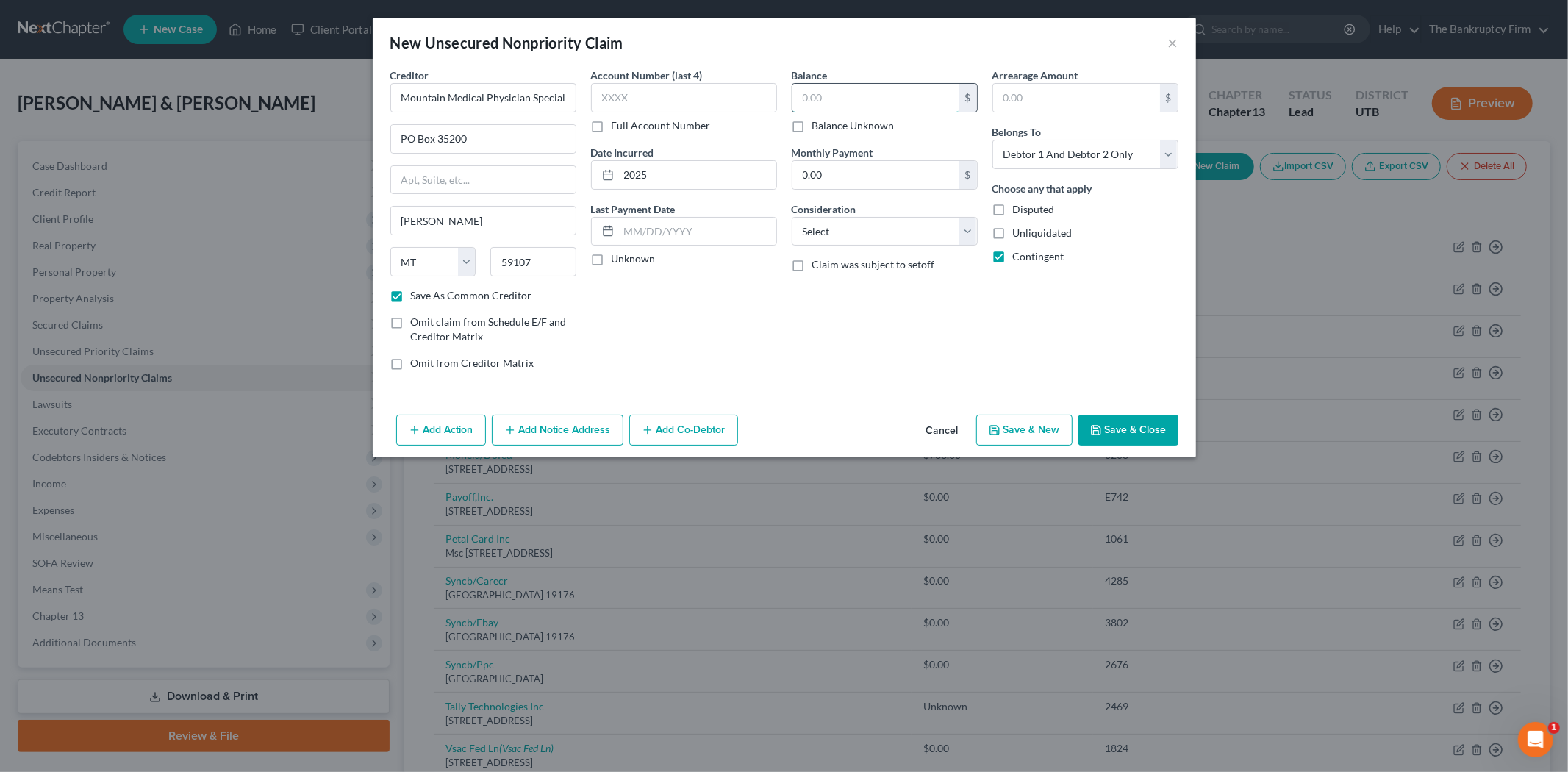
click at [882, 102] on input "text" at bounding box center [876, 98] width 167 height 28
click at [1126, 422] on button "Save & Close" at bounding box center [1128, 430] width 100 height 31
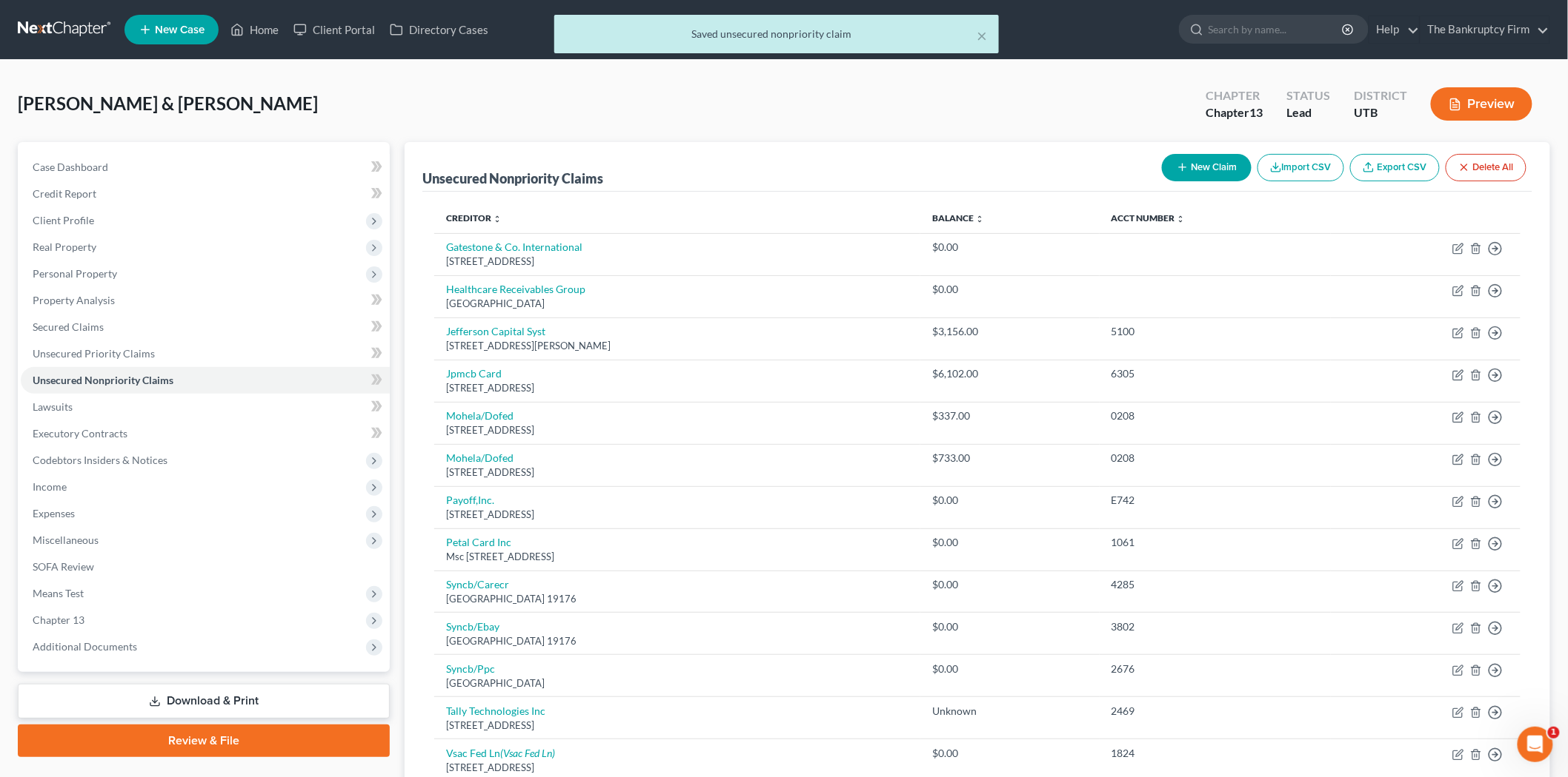
click at [1180, 172] on icon "button" at bounding box center [1183, 167] width 12 height 12
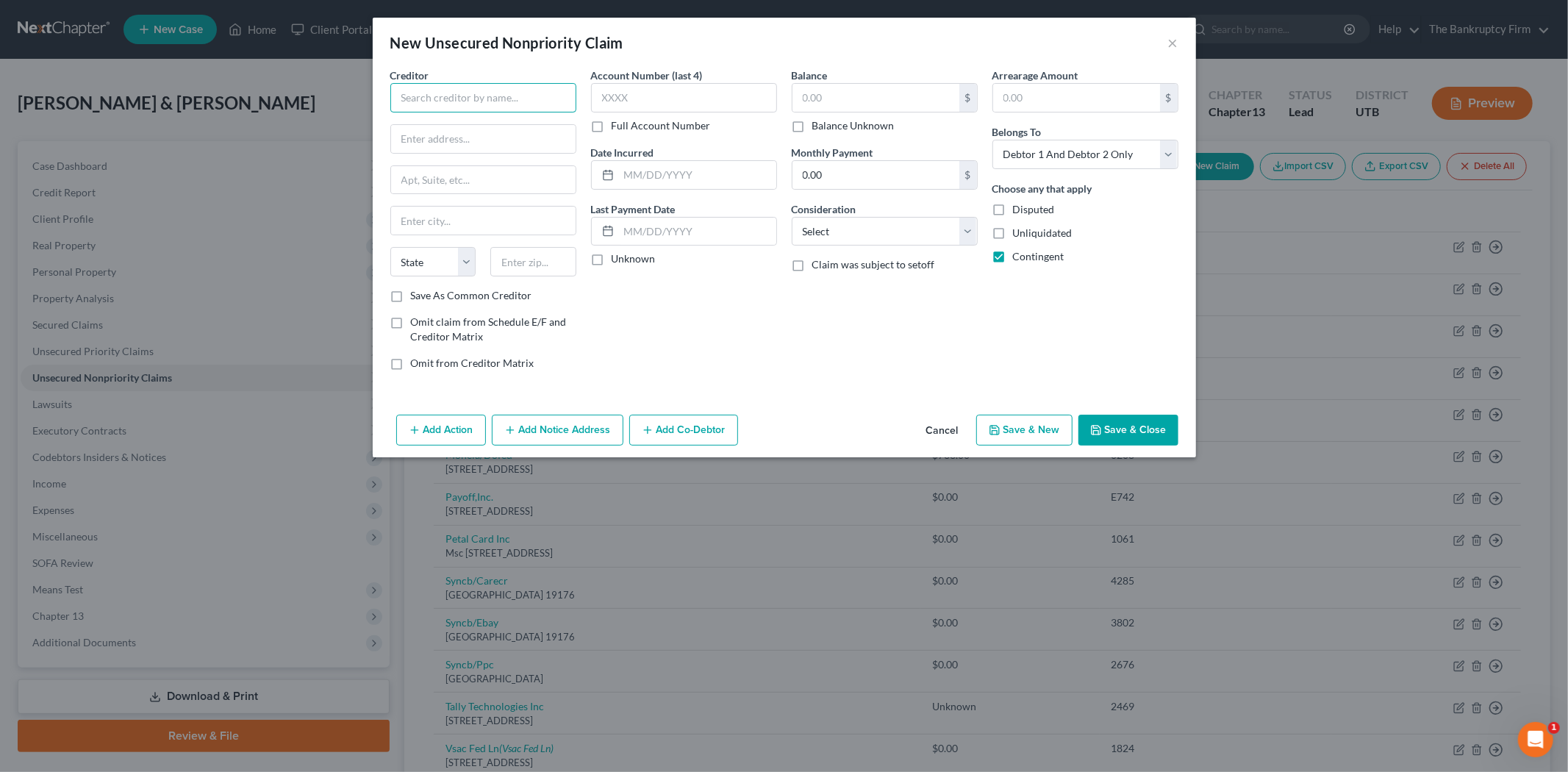
drag, startPoint x: 466, startPoint y: 100, endPoint x: 471, endPoint y: 87, distance: 13.9
click at [466, 99] on input "text" at bounding box center [482, 98] width 186 height 30
click at [490, 145] on div "Professional Debt Collectors [STREET_ADDRESS]" at bounding box center [487, 143] width 170 height 25
click at [411, 298] on label "Save As Common Creditor" at bounding box center [471, 296] width 121 height 15
click at [417, 298] on input "Save As Common Creditor" at bounding box center [421, 293] width 9 height 9
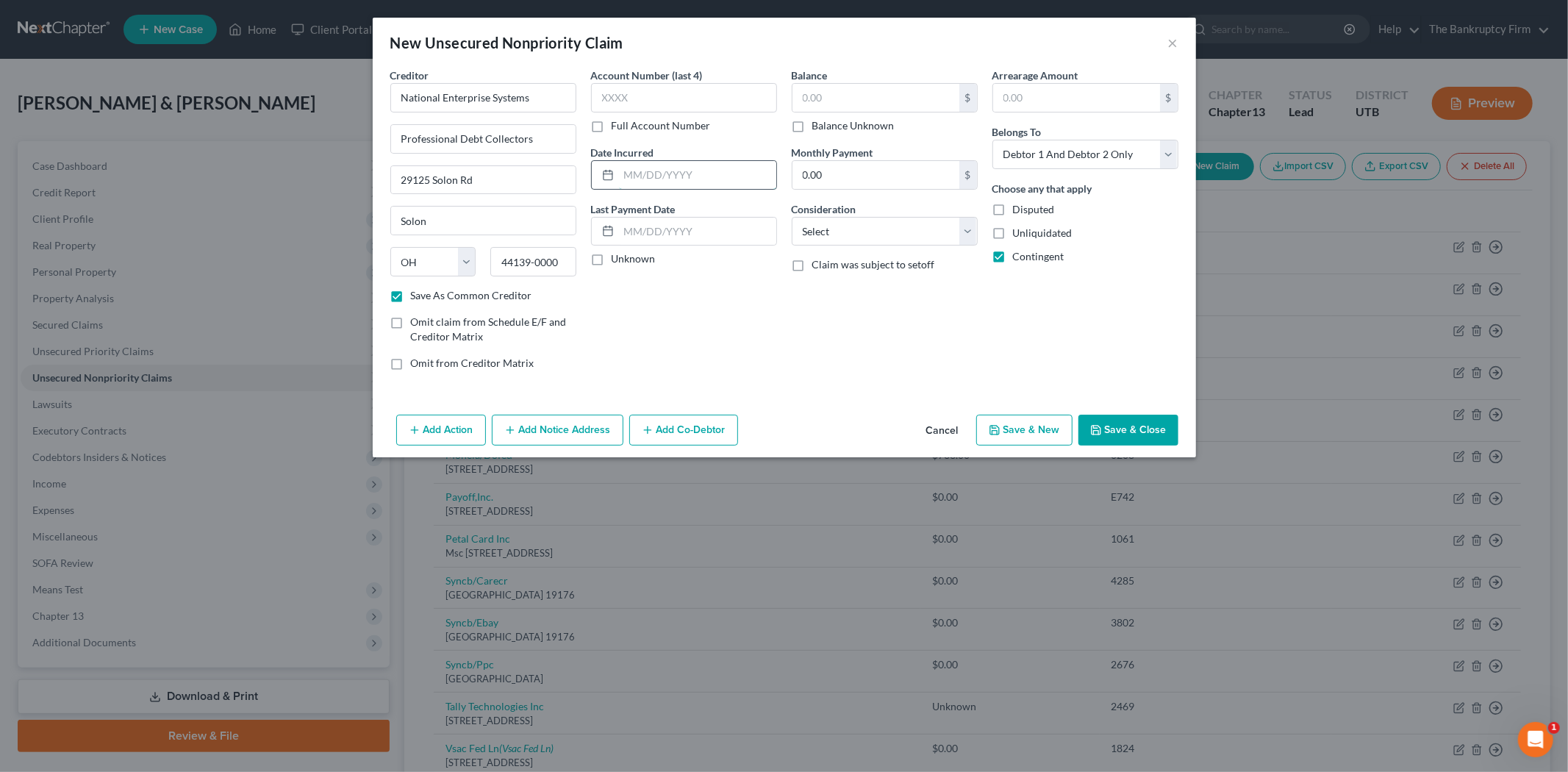
drag, startPoint x: 669, startPoint y: 167, endPoint x: 661, endPoint y: 165, distance: 8.2
click at [669, 167] on input "text" at bounding box center [698, 175] width 157 height 28
click at [868, 99] on input "text" at bounding box center [876, 98] width 167 height 28
click at [1142, 423] on button "Save & Close" at bounding box center [1128, 430] width 100 height 31
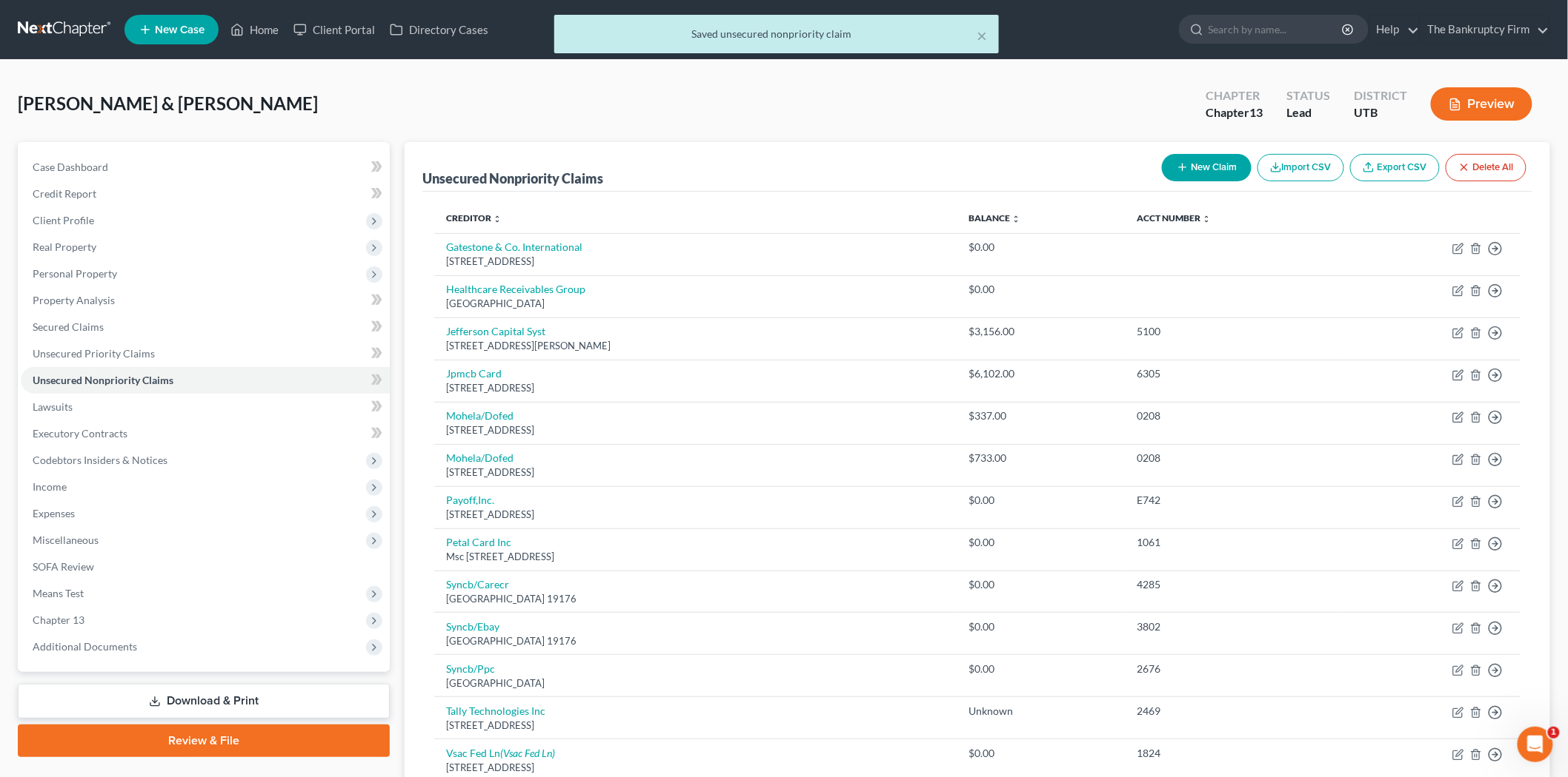
click at [1211, 157] on button "New Claim" at bounding box center [1207, 167] width 89 height 27
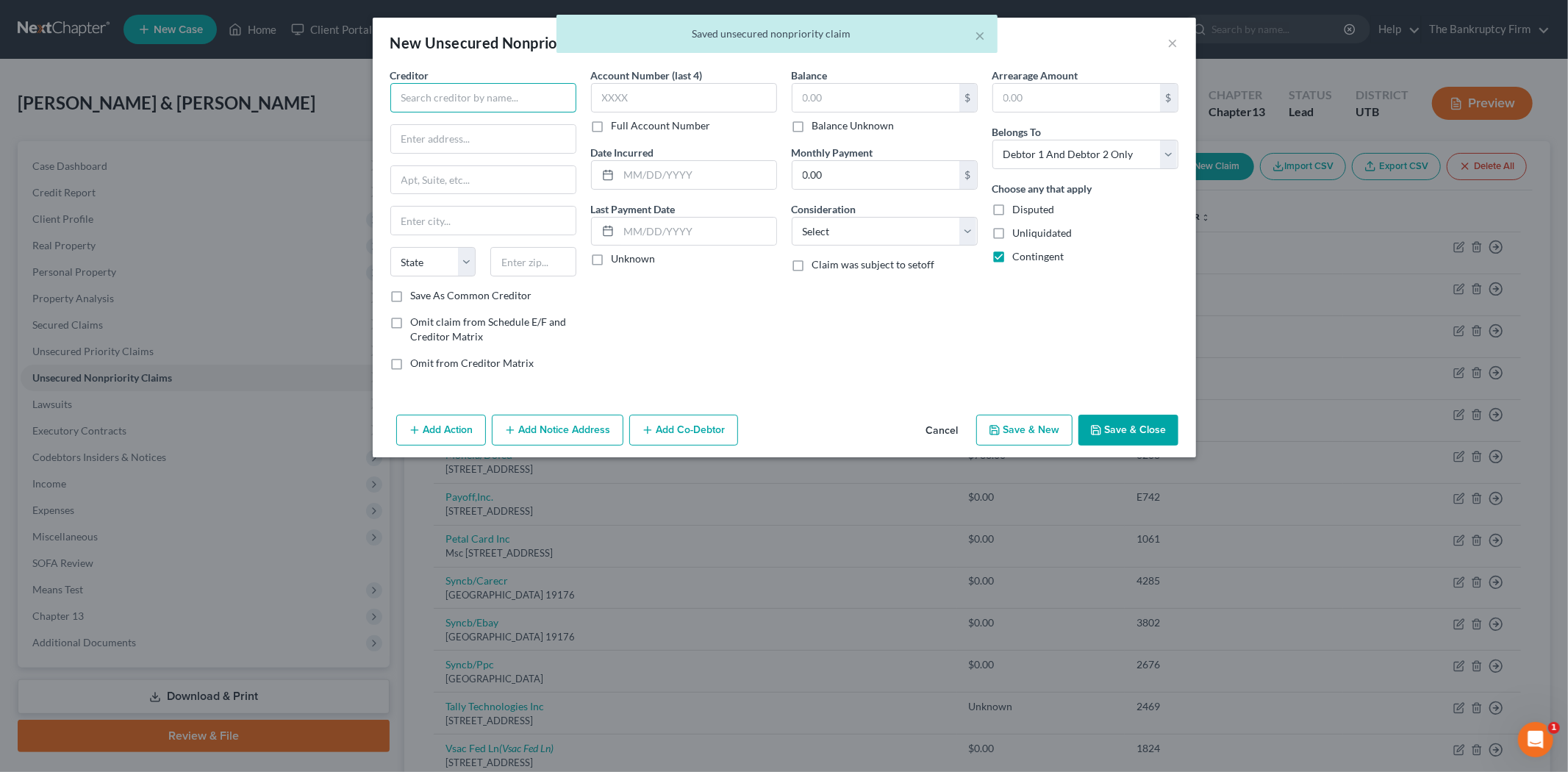
click at [517, 104] on input "text" at bounding box center [482, 98] width 186 height 30
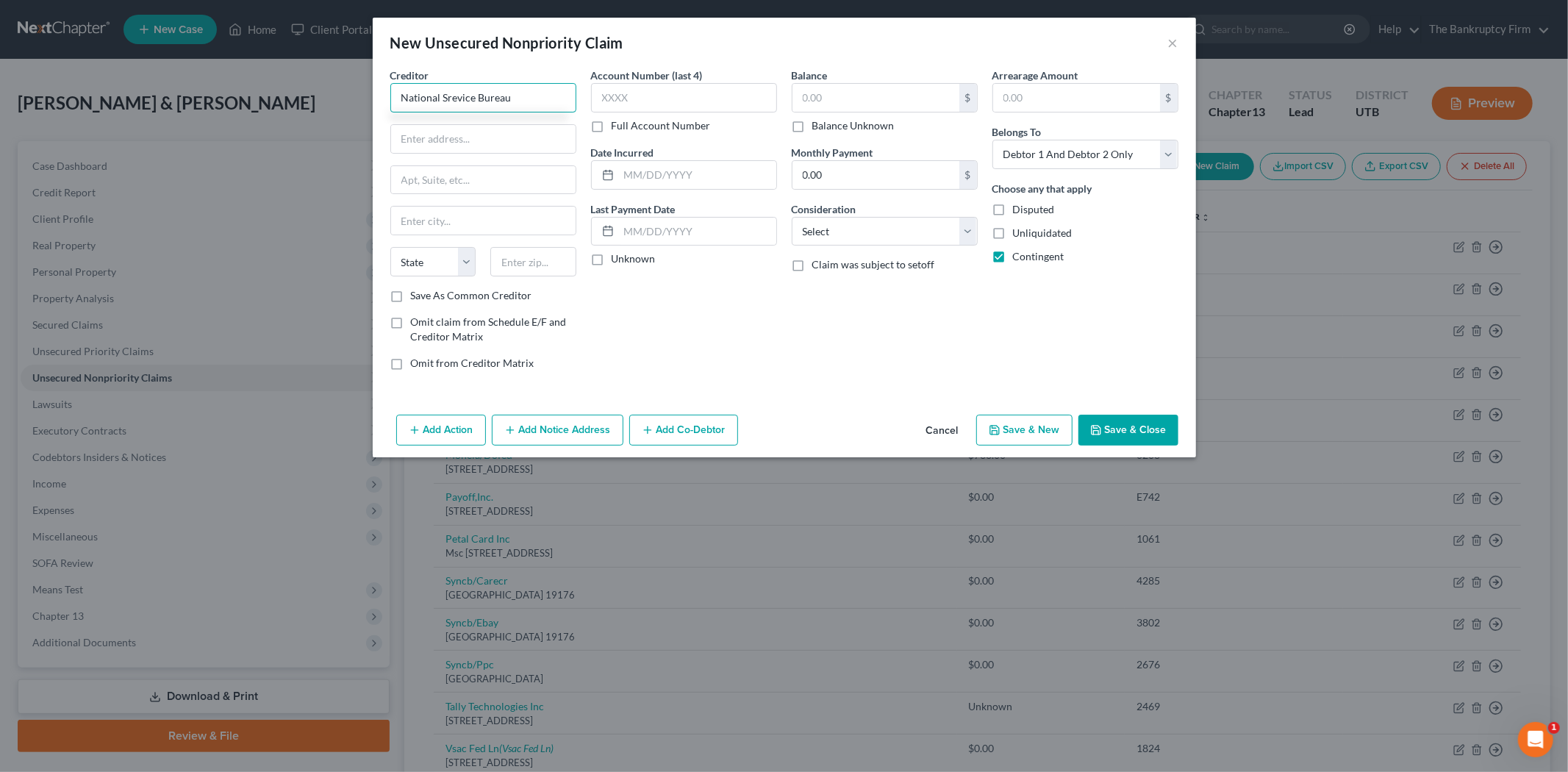
click at [456, 94] on input "National Srevice Bureau" at bounding box center [482, 98] width 186 height 30
click at [520, 131] on div "[STREET_ADDRESS]" at bounding box center [478, 138] width 152 height 13
click at [411, 297] on label "Save As Common Creditor" at bounding box center [471, 296] width 121 height 15
click at [417, 297] on input "Save As Common Creditor" at bounding box center [421, 293] width 9 height 9
drag, startPoint x: 699, startPoint y: 172, endPoint x: 682, endPoint y: 175, distance: 17.3
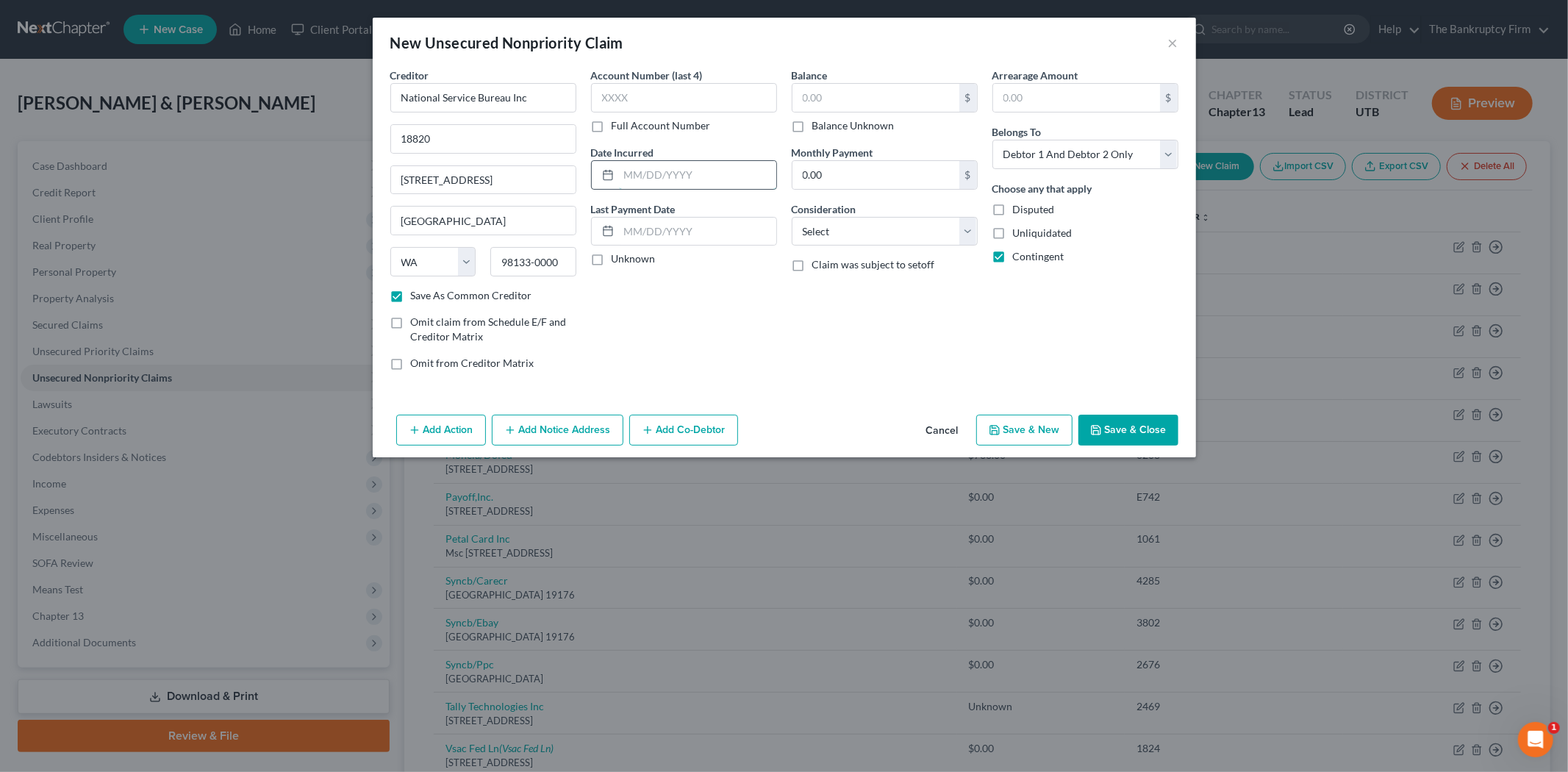
click at [699, 172] on input "text" at bounding box center [698, 175] width 157 height 28
drag, startPoint x: 553, startPoint y: 99, endPoint x: 309, endPoint y: 107, distance: 244.1
click at [309, 107] on div "New Unsecured Nonpriority Claim × Creditor * National Service Bureau Inc [STREE…" at bounding box center [784, 386] width 1568 height 772
drag, startPoint x: 401, startPoint y: 141, endPoint x: 503, endPoint y: 154, distance: 102.8
click at [473, 149] on input "18820" at bounding box center [483, 139] width 185 height 28
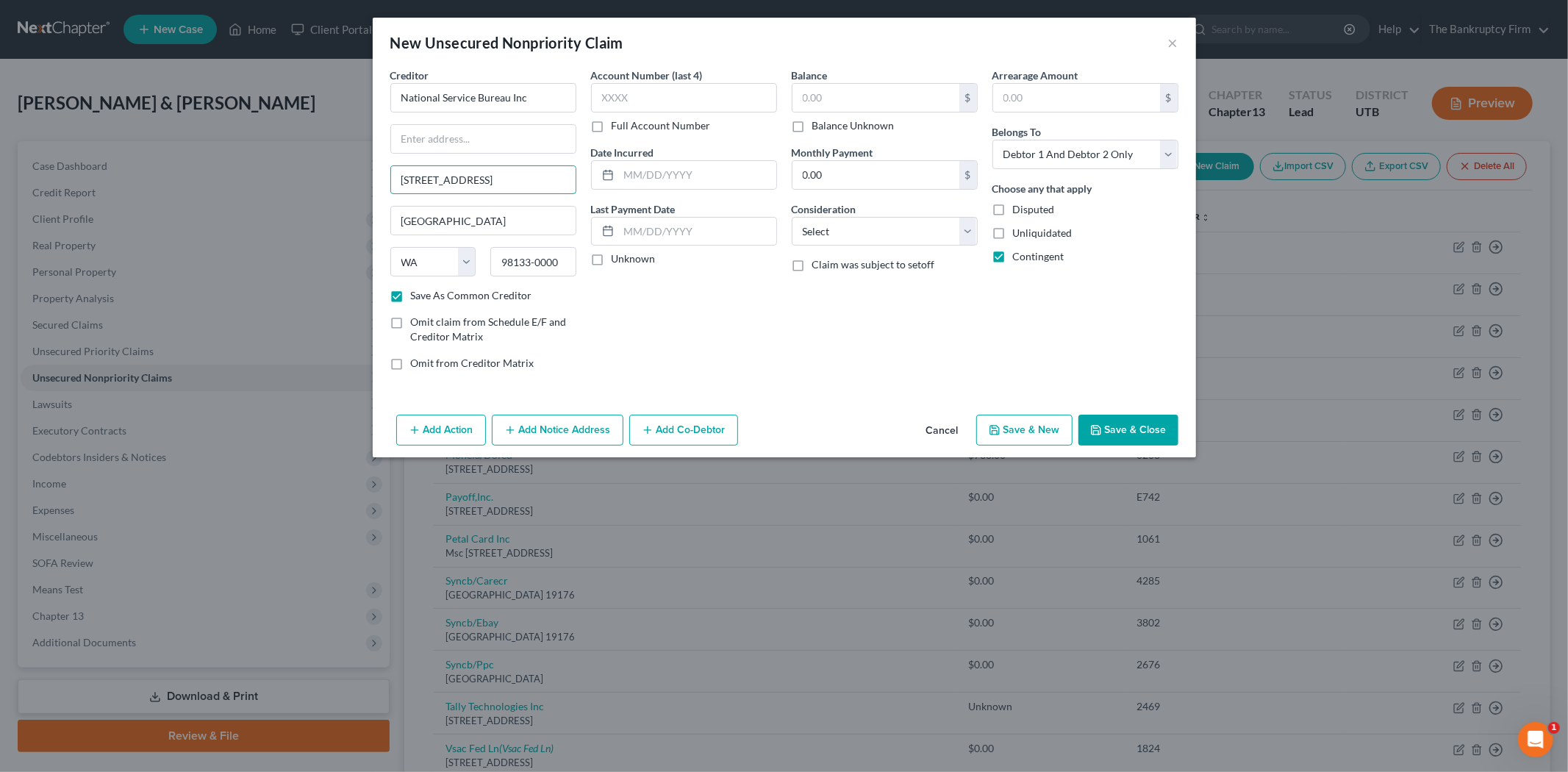
drag, startPoint x: 520, startPoint y: 182, endPoint x: 298, endPoint y: 150, distance: 224.3
click at [319, 173] on div "New Unsecured Nonpriority Claim × Creditor * National Service Bureau Inc [GEOGR…" at bounding box center [784, 386] width 1568 height 772
drag, startPoint x: 454, startPoint y: 221, endPoint x: 347, endPoint y: 232, distance: 107.6
click at [351, 232] on div "New Unsecured Nonpriority Claim × Creditor * National Service Bureau Inc [GEOGR…" at bounding box center [784, 386] width 1568 height 772
click at [455, 120] on div "Creditor * National Service Bureau Inc State [US_STATE] AK AR AZ CA CO [GEOGRAP…" at bounding box center [482, 178] width 186 height 221
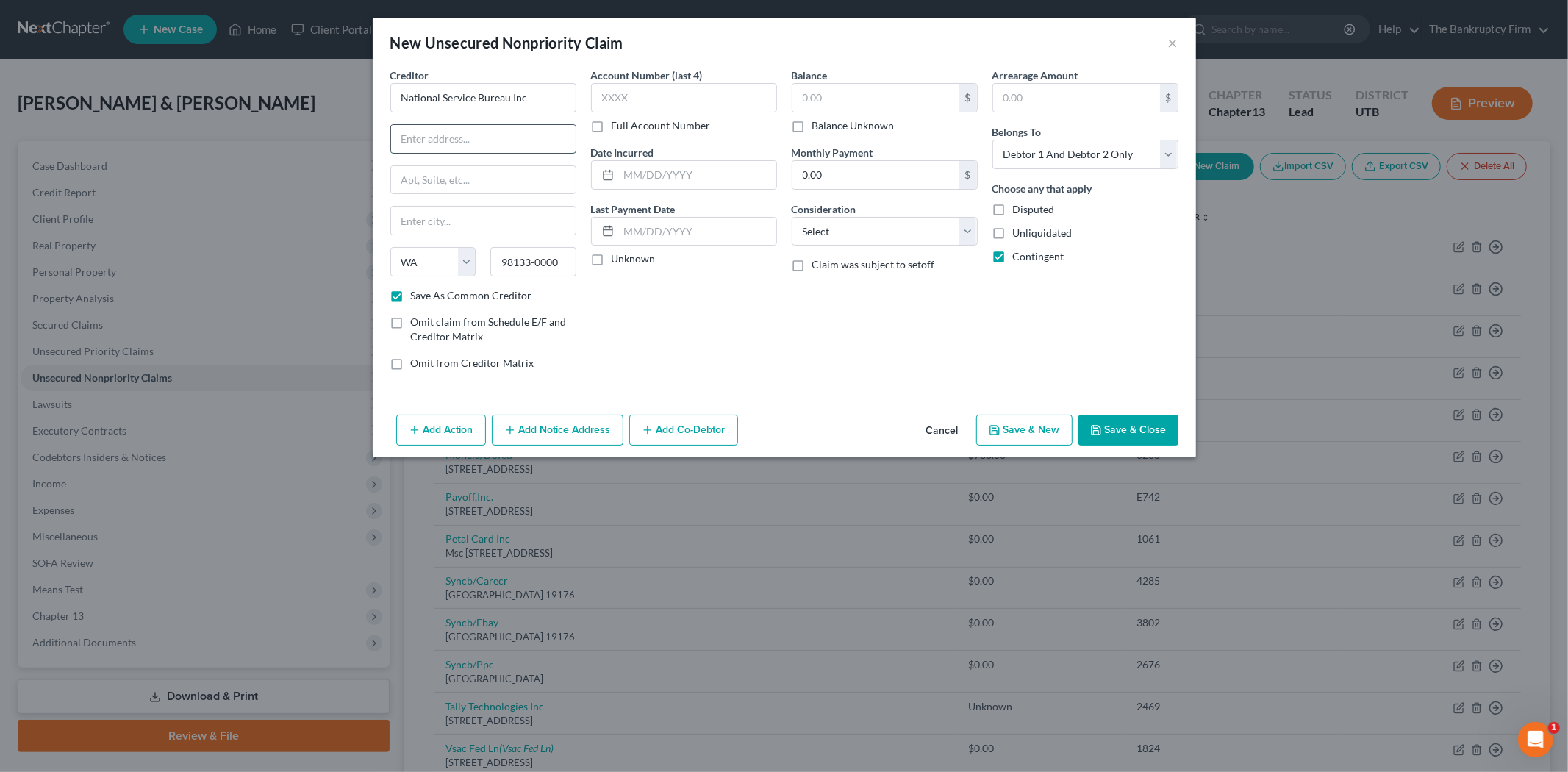
click at [452, 134] on input "text" at bounding box center [483, 139] width 185 height 28
paste input "[STREET_ADDRESS]"
drag, startPoint x: 563, startPoint y: 261, endPoint x: 476, endPoint y: 256, distance: 87.1
click at [481, 271] on div "State [US_STATE] AK AR AZ CA CO CT DE DC [GEOGRAPHIC_DATA] [GEOGRAPHIC_DATA] GU…" at bounding box center [483, 267] width 201 height 42
click at [455, 172] on input "text" at bounding box center [483, 180] width 185 height 28
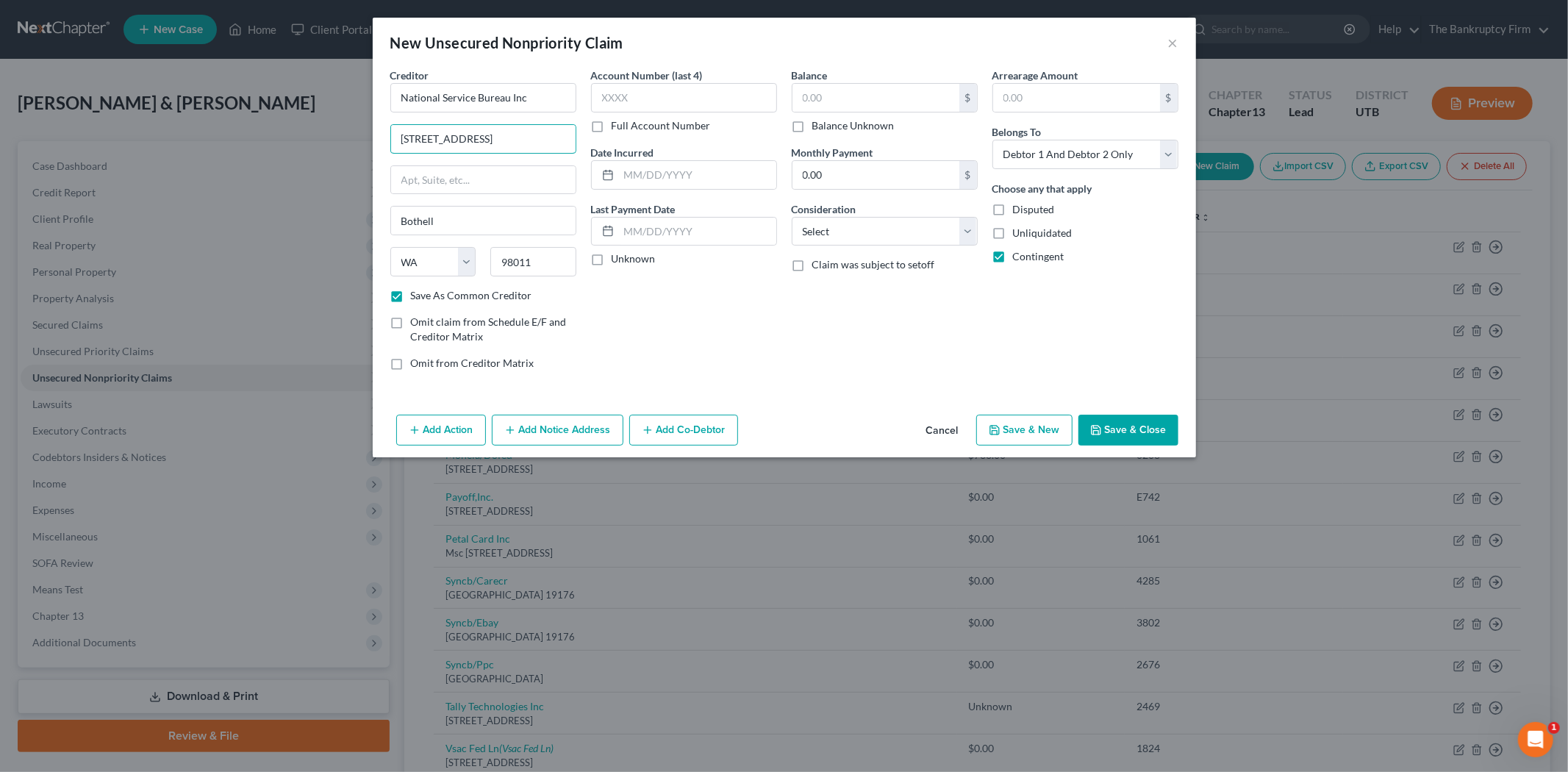
scroll to position [0, 55]
drag, startPoint x: 532, startPoint y: 141, endPoint x: 606, endPoint y: 141, distance: 74.0
click at [606, 141] on div "Creditor * National Service Bureau Inc [STREET_ADDRESS] [GEOGRAPHIC_DATA] [US_S…" at bounding box center [784, 225] width 803 height 315
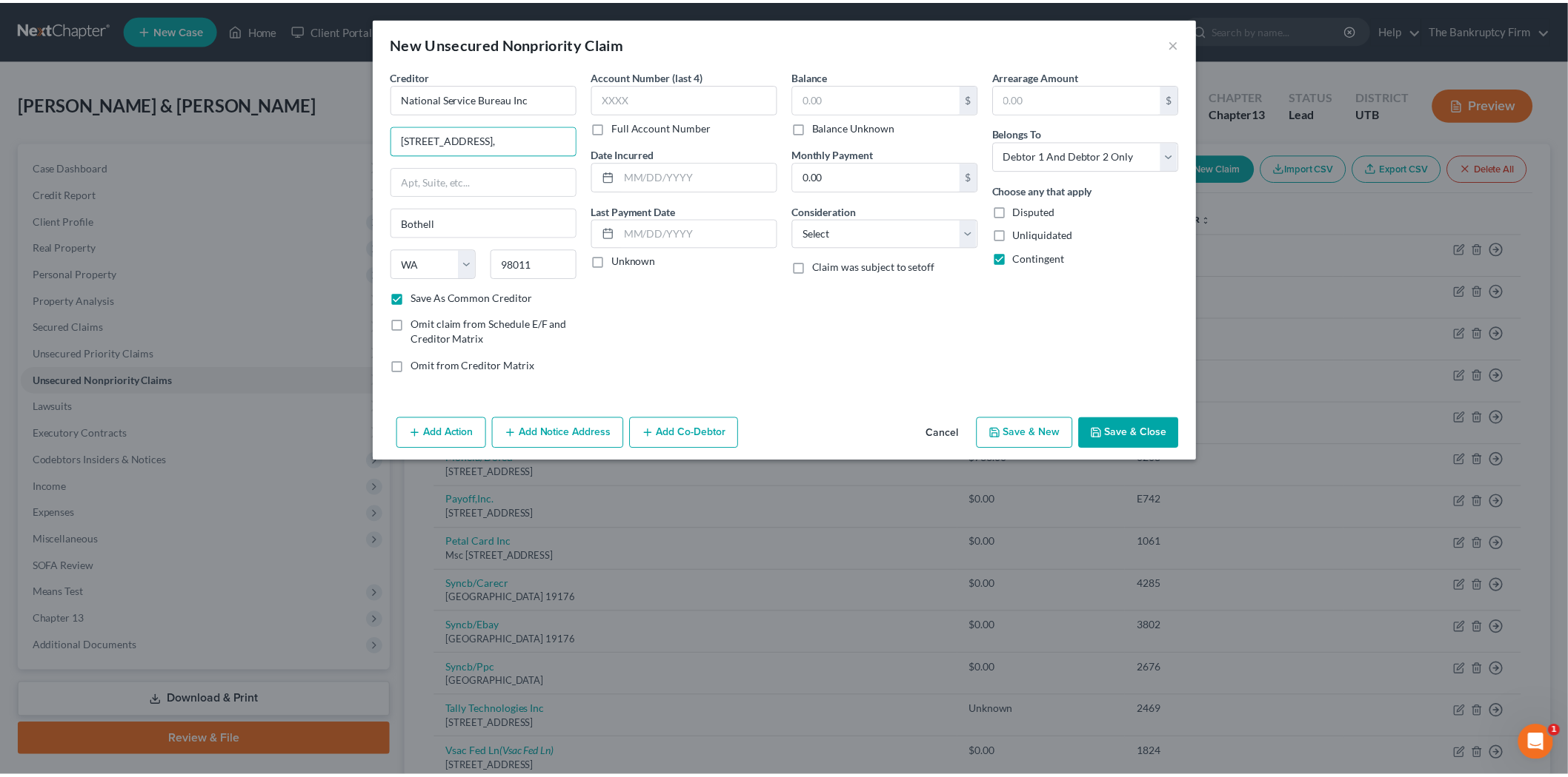
scroll to position [0, 0]
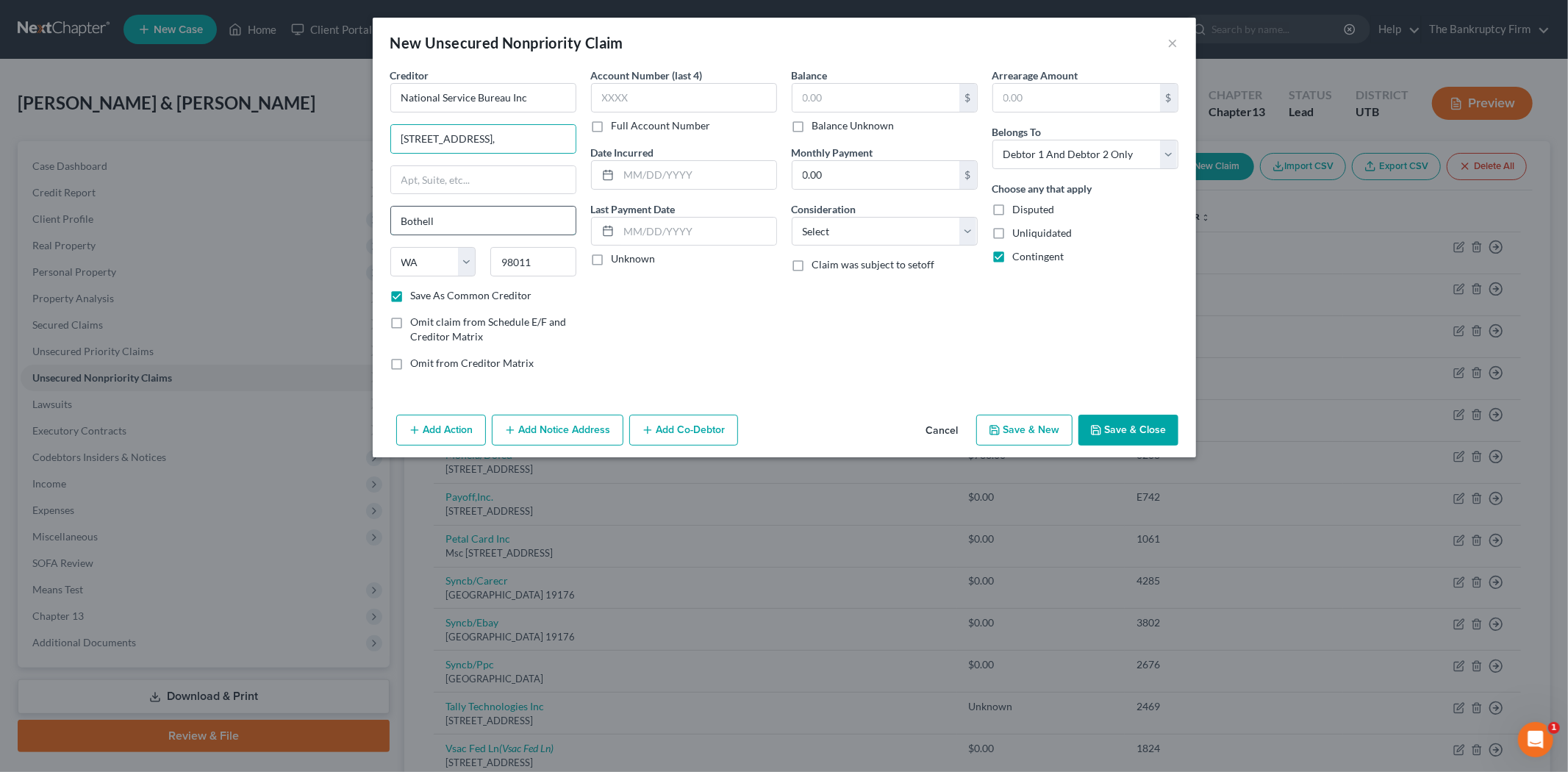
click at [487, 217] on input "Bothell" at bounding box center [483, 221] width 185 height 28
click at [502, 186] on input "text" at bounding box center [483, 180] width 185 height 28
drag, startPoint x: 534, startPoint y: 136, endPoint x: 505, endPoint y: 154, distance: 34.1
click at [505, 154] on div "Creditor * National Service Bureau Inc [STREET_ADDRESS][GEOGRAPHIC_DATA] [US_ST…" at bounding box center [482, 178] width 186 height 221
click at [647, 178] on input "text" at bounding box center [698, 175] width 157 height 28
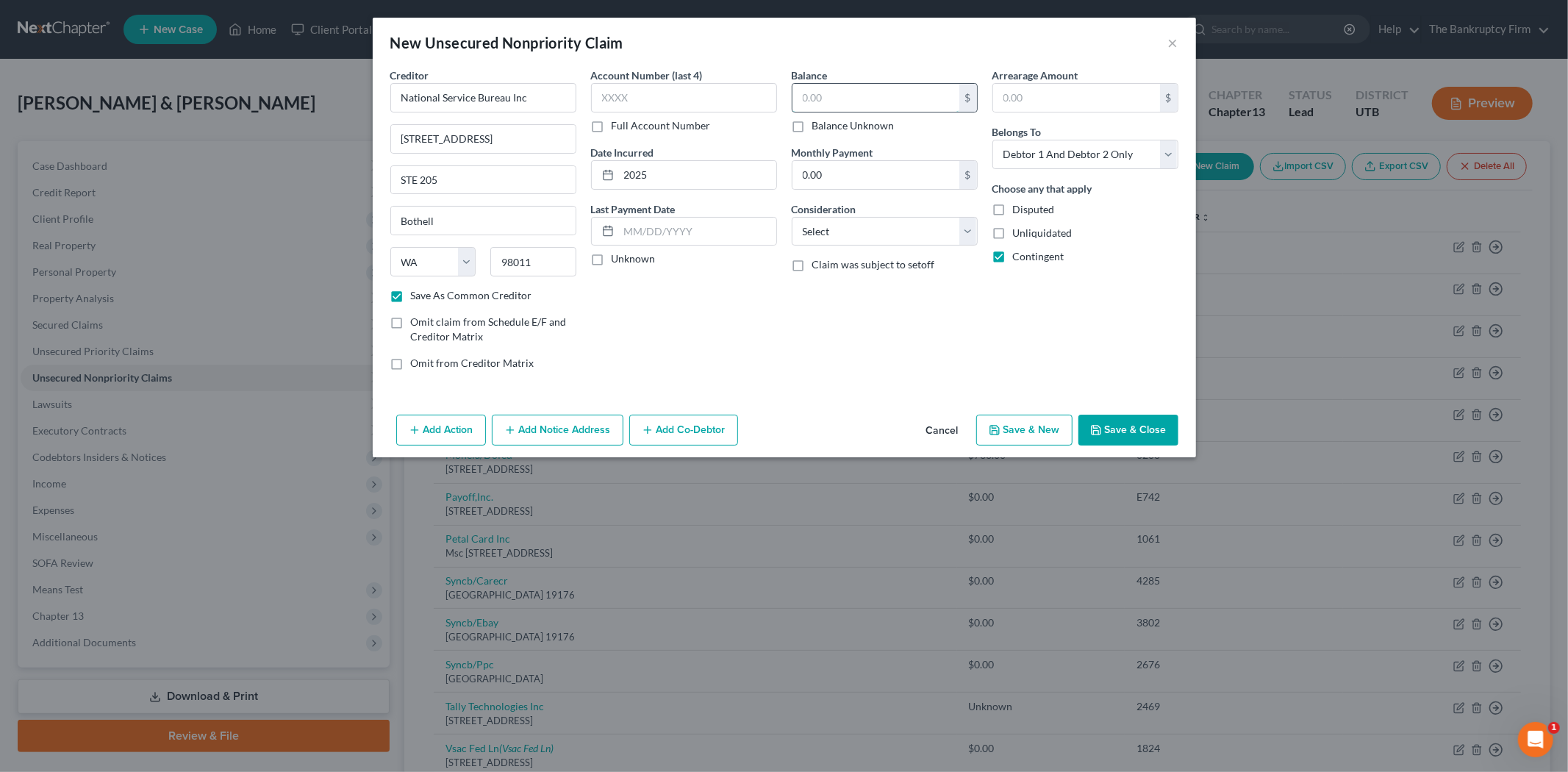
click at [880, 99] on input "text" at bounding box center [876, 98] width 167 height 28
click at [1108, 430] on button "Save & Close" at bounding box center [1128, 430] width 100 height 31
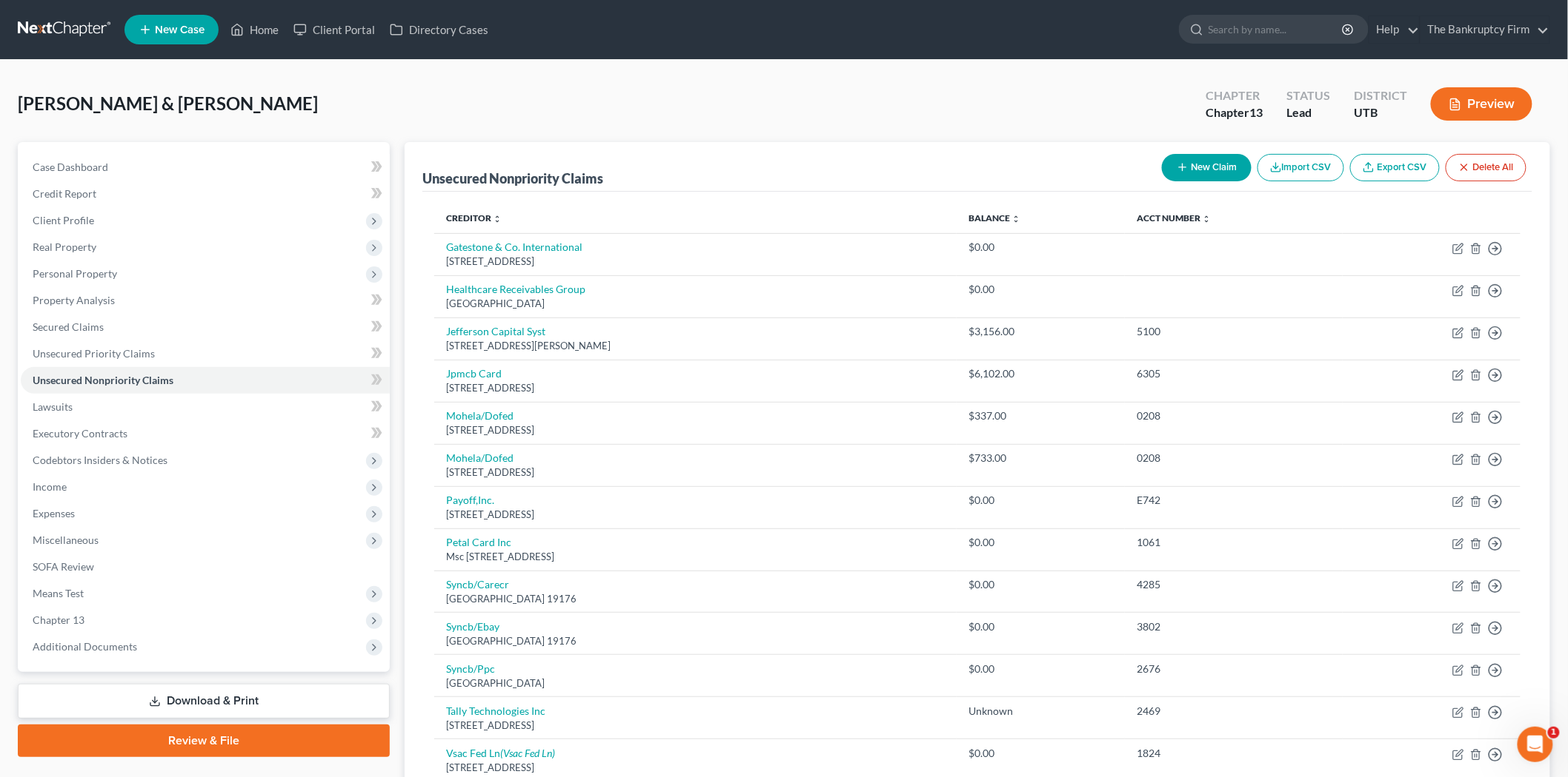
click at [1201, 175] on button "New Claim" at bounding box center [1207, 167] width 89 height 27
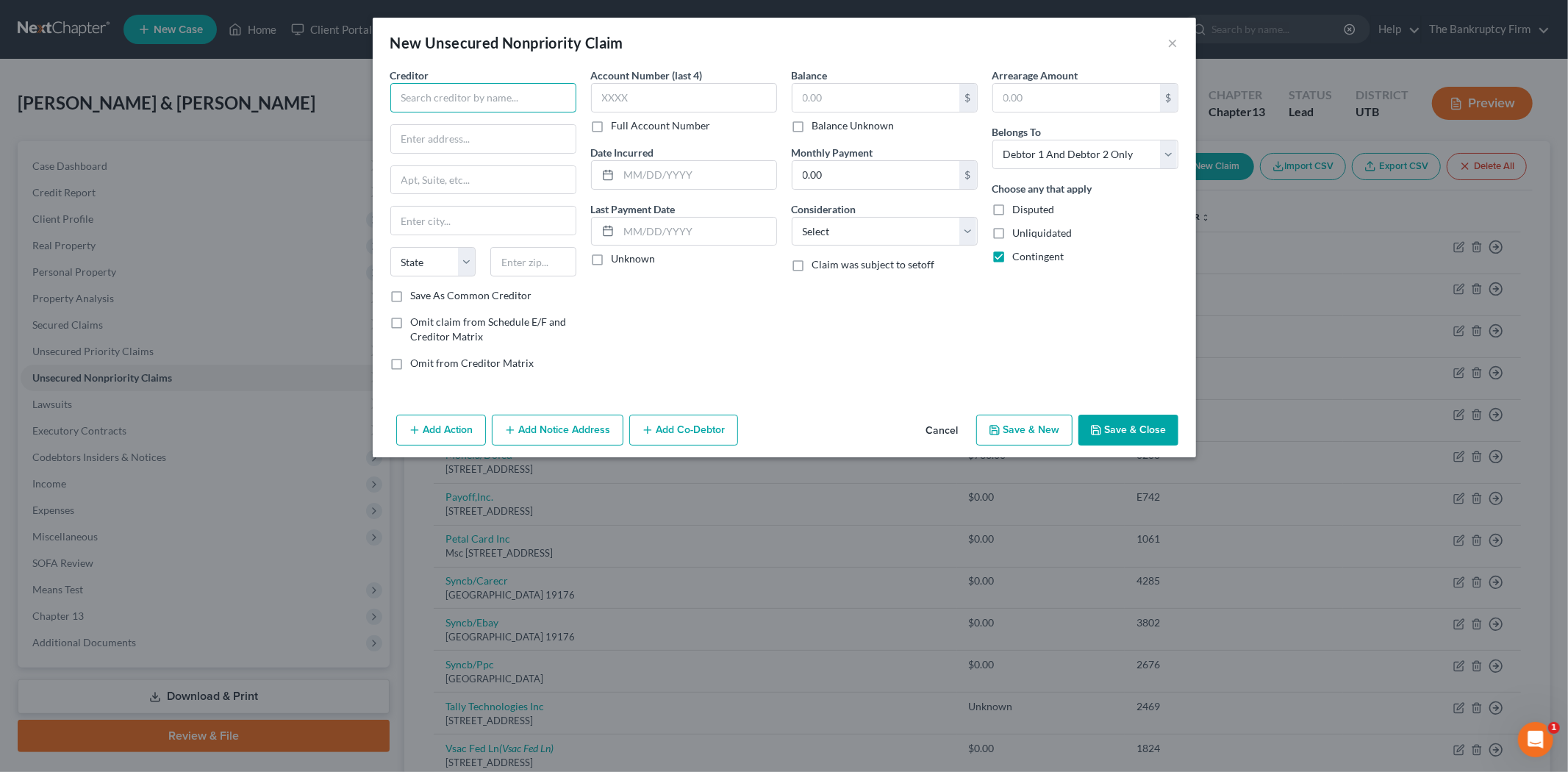
drag, startPoint x: 473, startPoint y: 107, endPoint x: 468, endPoint y: 99, distance: 9.4
click at [471, 104] on input "text" at bounding box center [482, 98] width 186 height 30
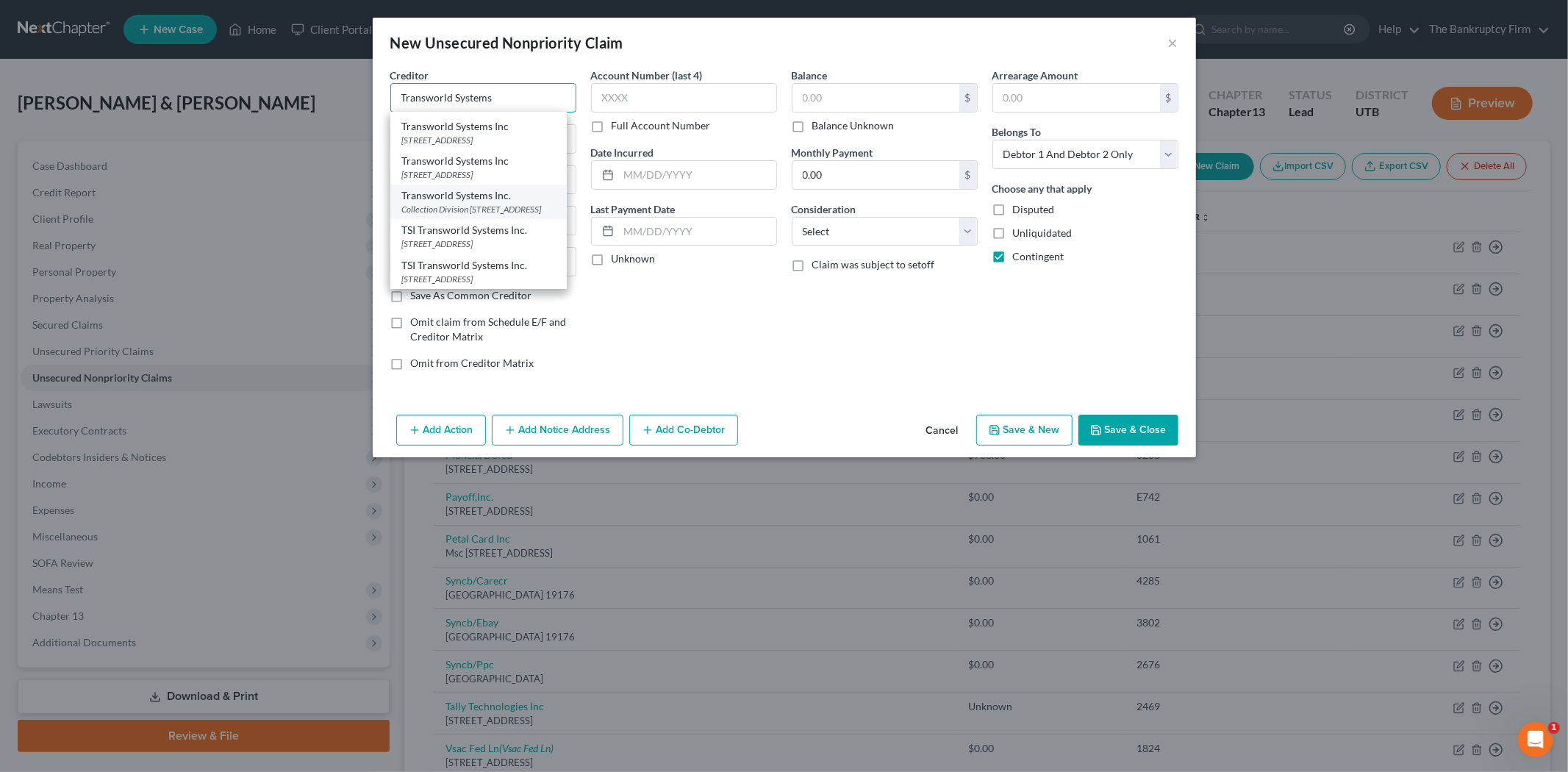
scroll to position [141, 0]
click at [593, 351] on div "Account Number (last 4) Full Account Number Date Incurred Last Payment Date Unk…" at bounding box center [684, 225] width 201 height 315
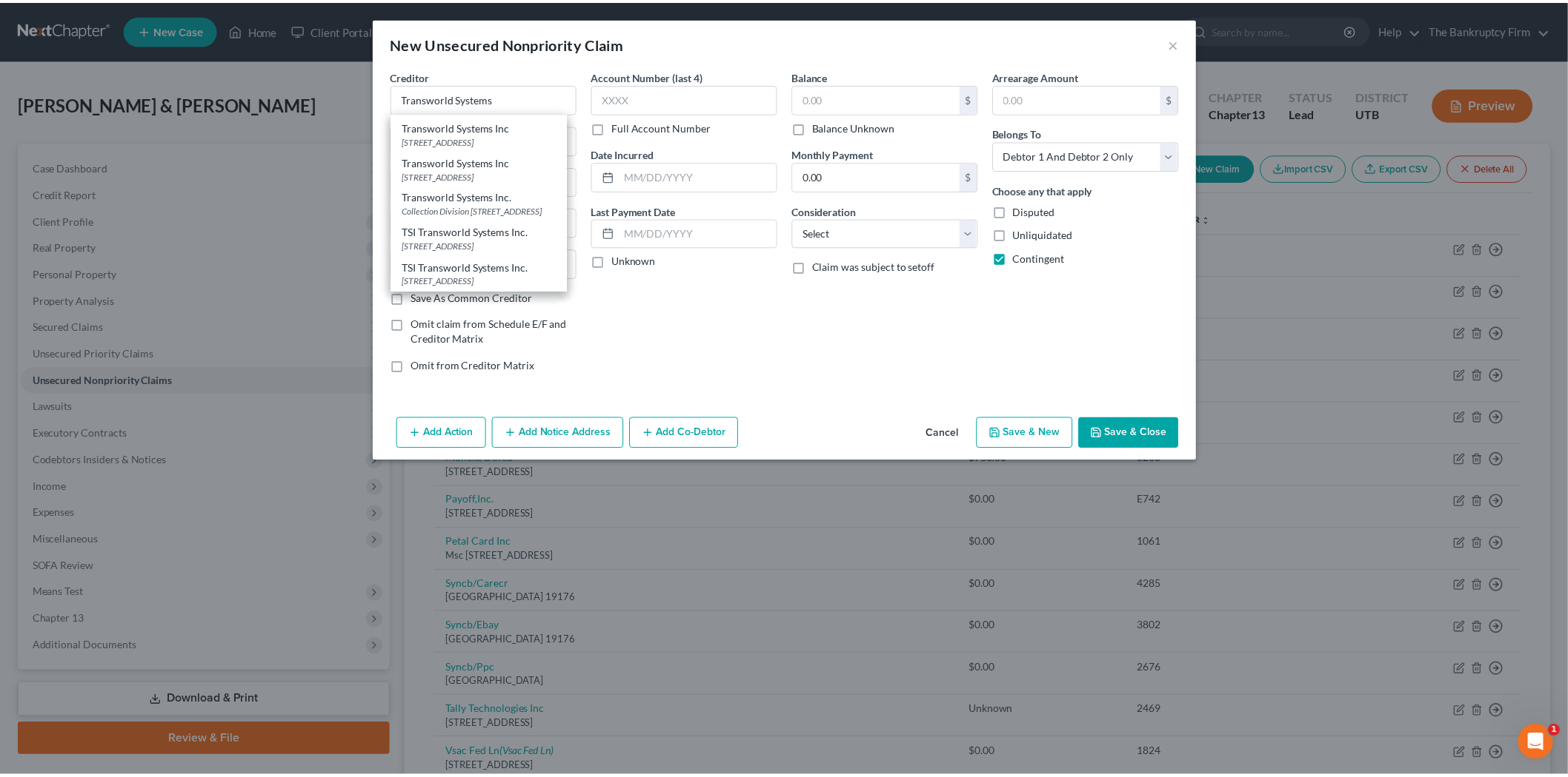
scroll to position [0, 0]
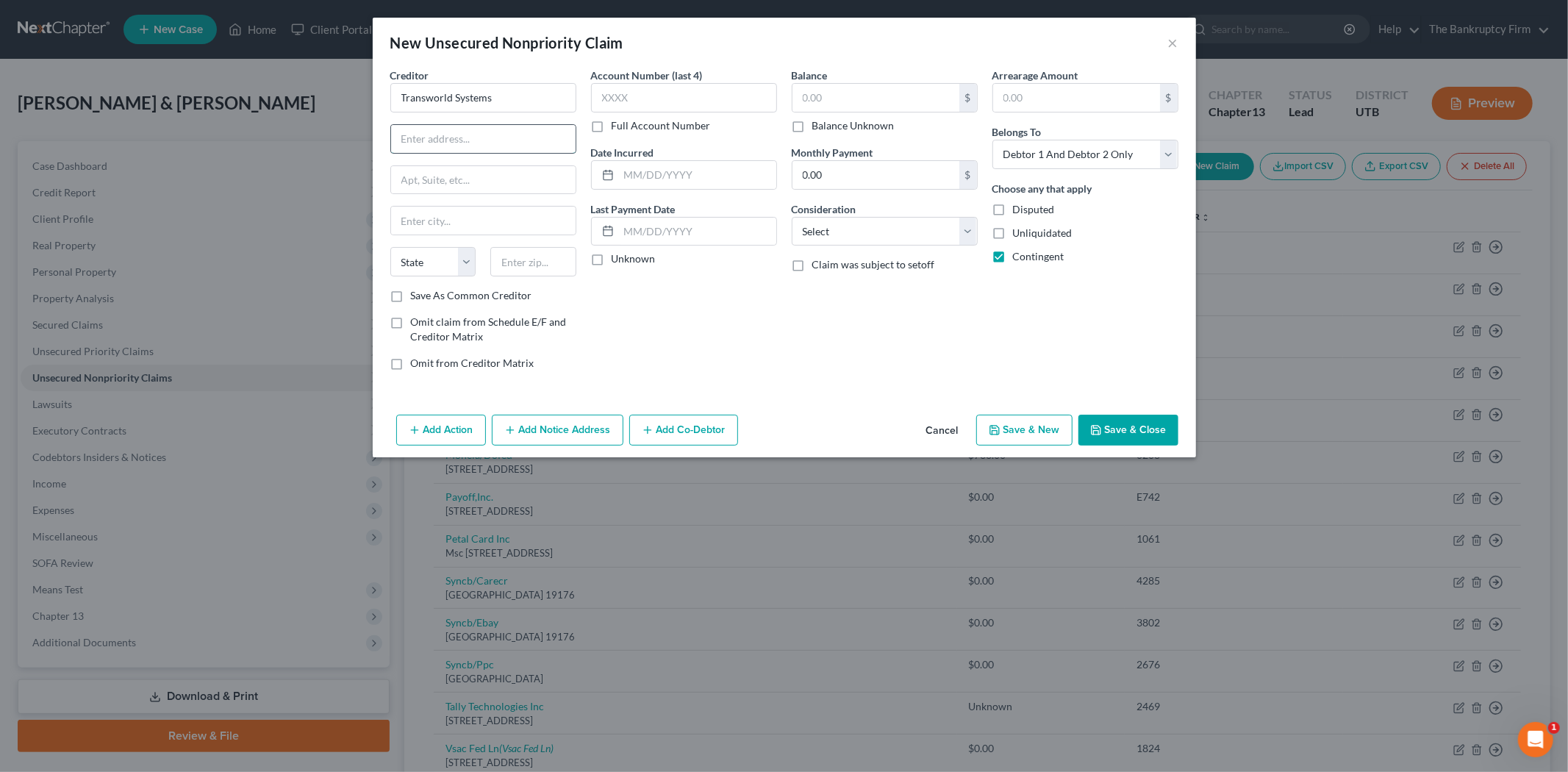
click at [527, 136] on input "text" at bounding box center [483, 139] width 185 height 28
click at [411, 296] on label "Save As Common Creditor" at bounding box center [471, 296] width 121 height 15
click at [417, 296] on input "Save As Common Creditor" at bounding box center [421, 293] width 9 height 9
click at [667, 166] on input "text" at bounding box center [698, 175] width 157 height 28
drag, startPoint x: 857, startPoint y: 100, endPoint x: 863, endPoint y: 93, distance: 9.2
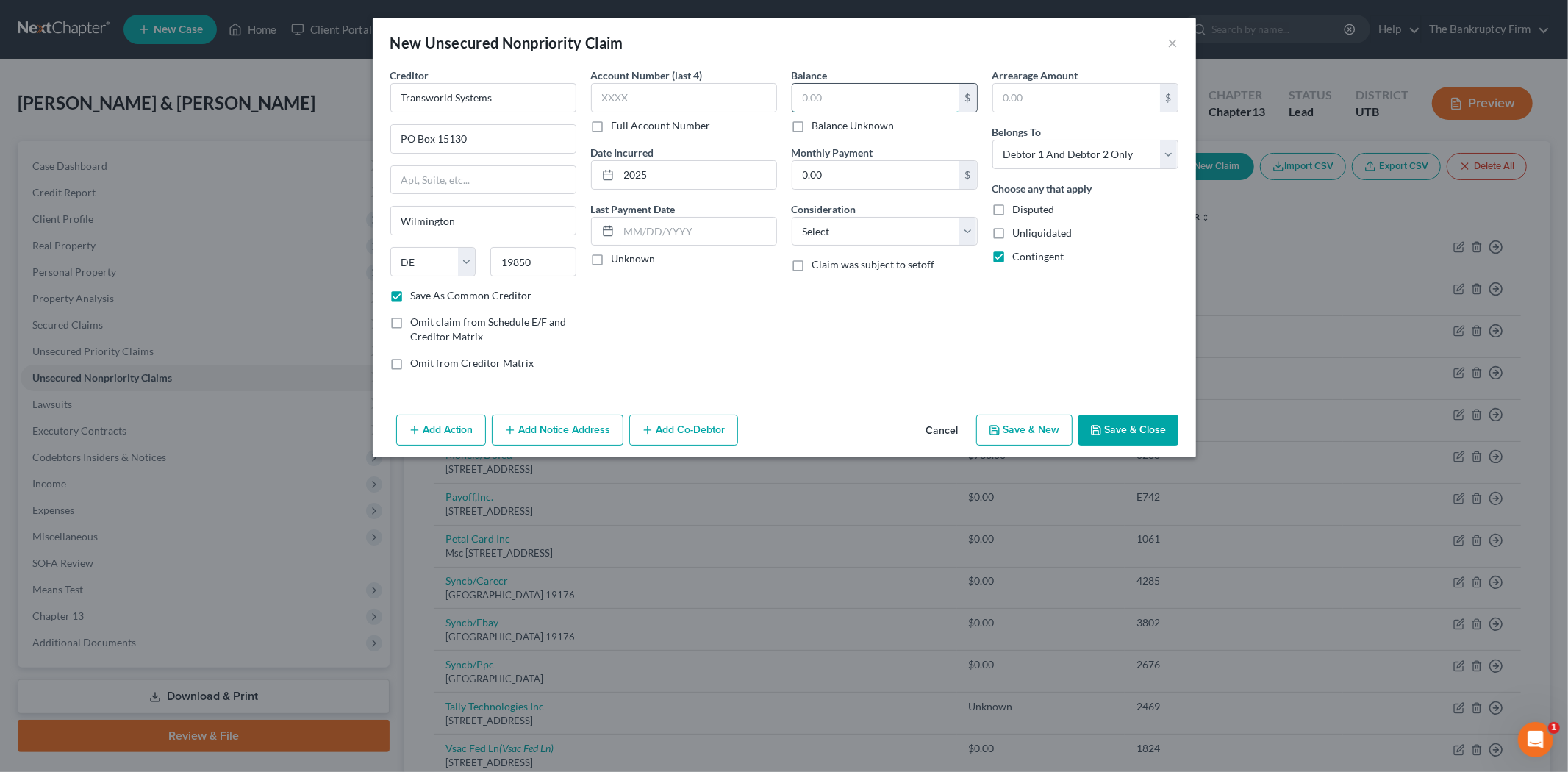
click at [858, 100] on input "text" at bounding box center [876, 98] width 167 height 28
click at [1153, 416] on button "Save & Close" at bounding box center [1128, 430] width 100 height 31
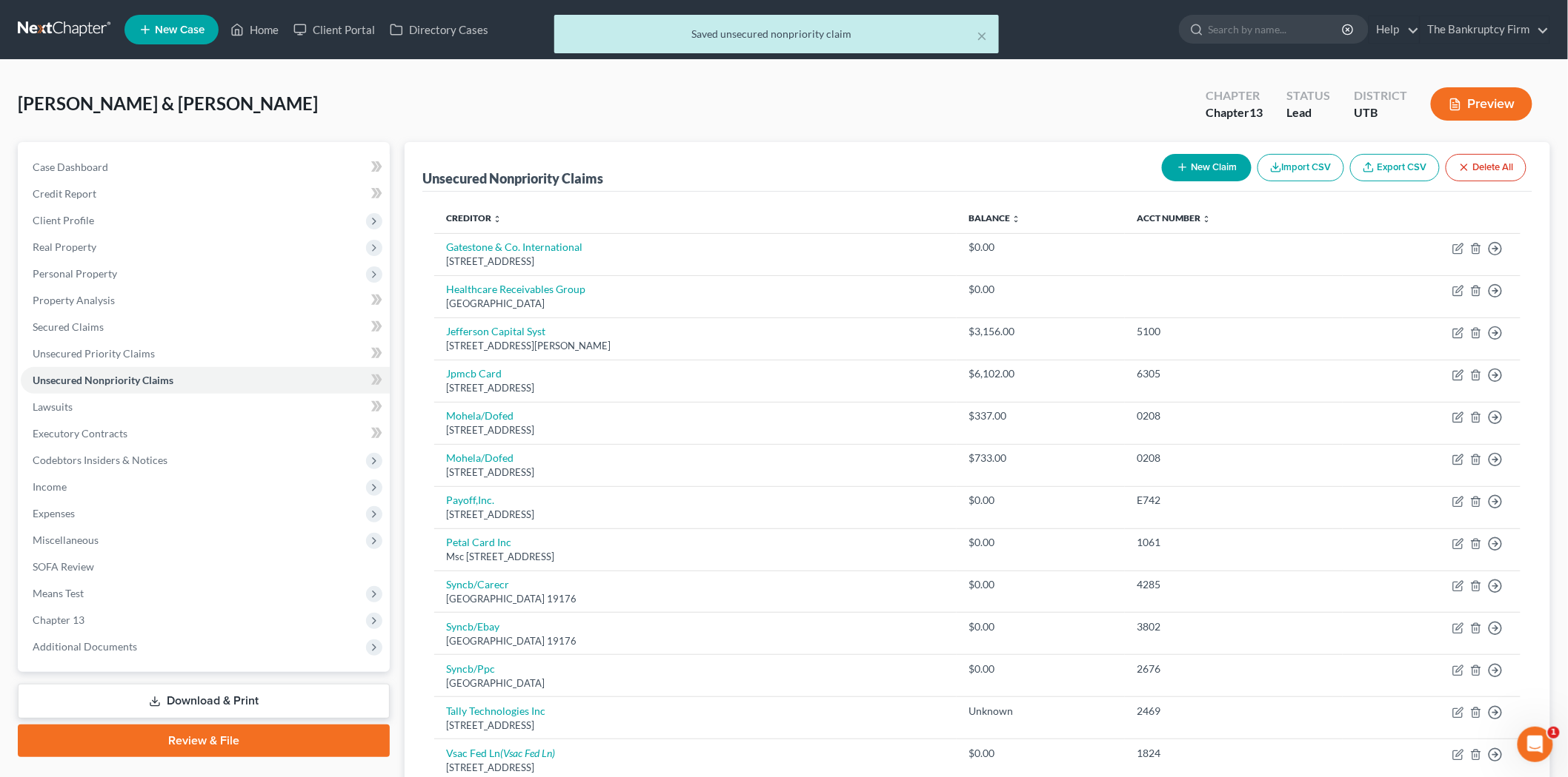
click at [1220, 170] on button "New Claim" at bounding box center [1207, 167] width 89 height 27
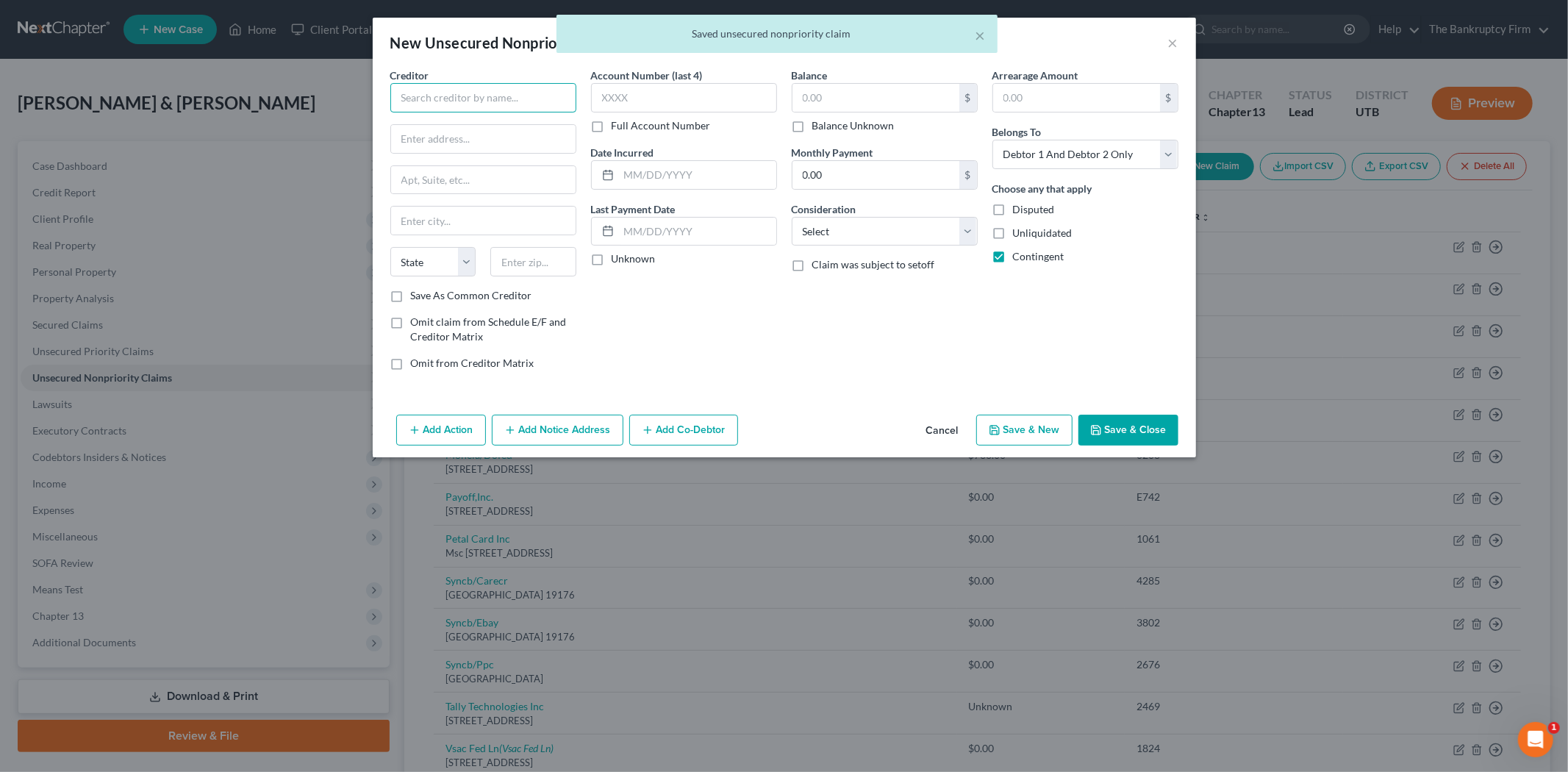
click at [524, 109] on input "text" at bounding box center [482, 98] width 186 height 30
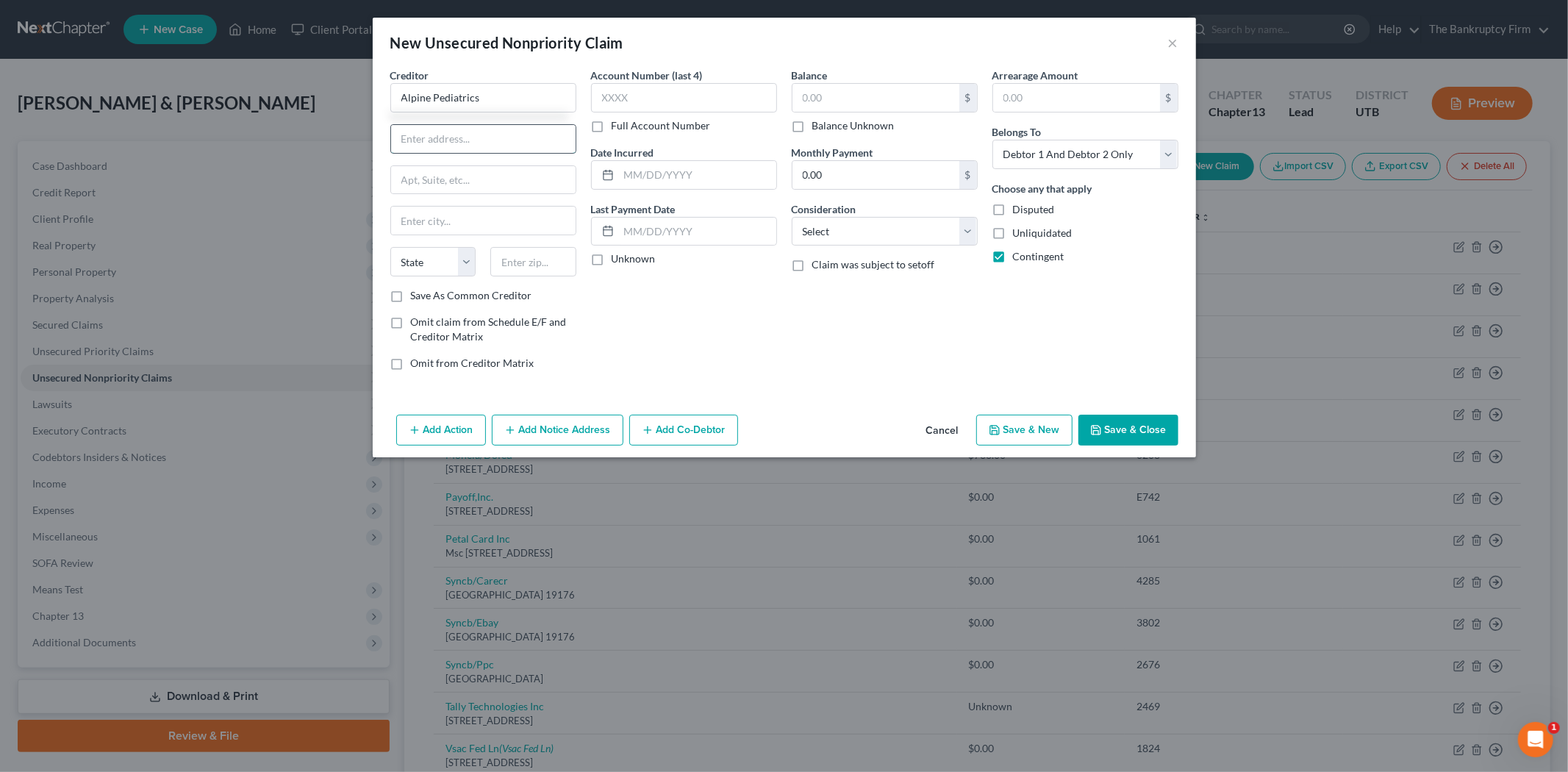
click at [525, 135] on input "text" at bounding box center [483, 139] width 185 height 28
click at [411, 297] on label "Save As Common Creditor" at bounding box center [471, 296] width 121 height 15
click at [417, 297] on input "Save As Common Creditor" at bounding box center [421, 293] width 9 height 9
click at [656, 175] on input "text" at bounding box center [698, 175] width 157 height 28
click at [851, 104] on input "text" at bounding box center [876, 98] width 167 height 28
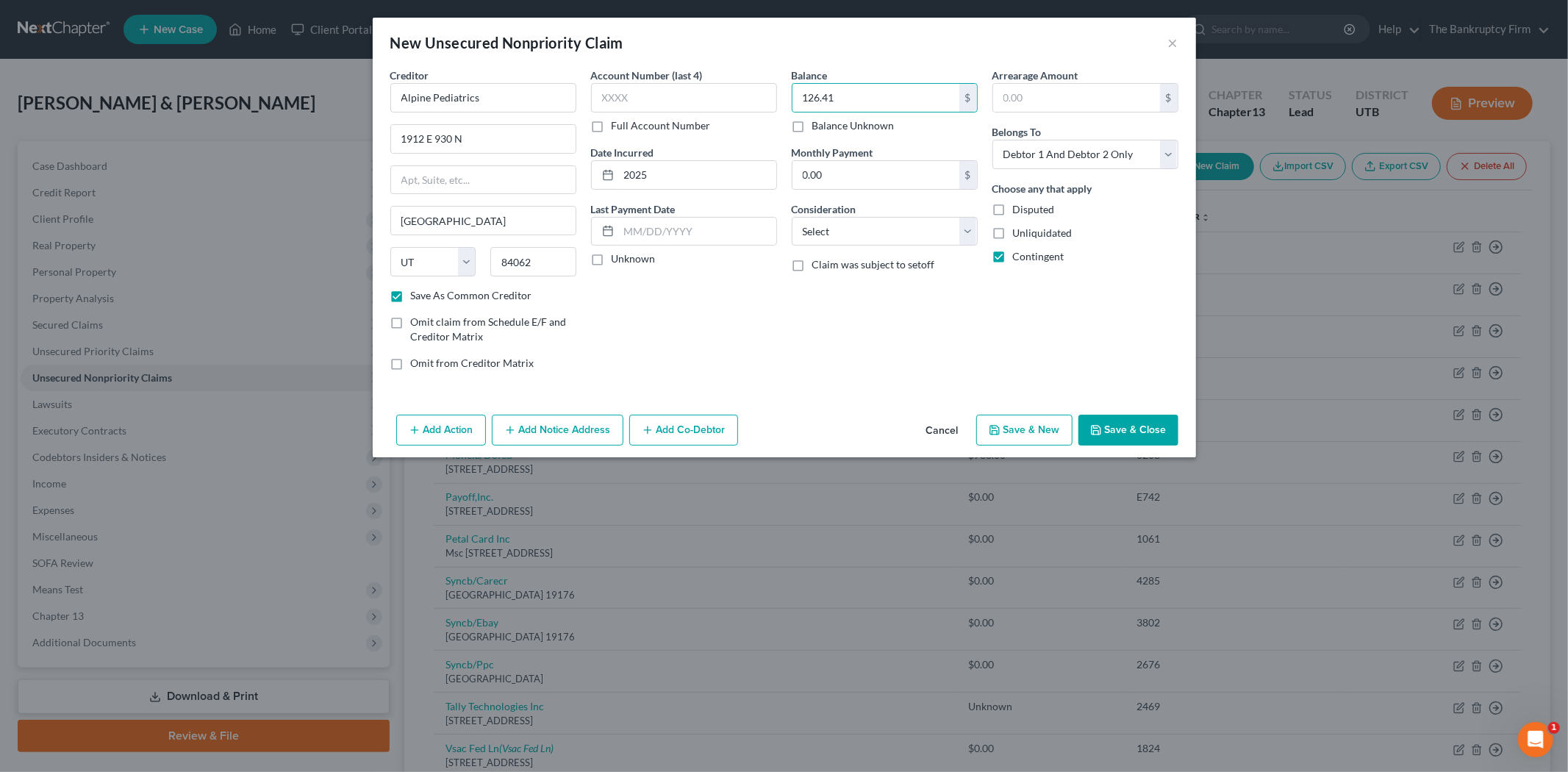
click at [1149, 431] on button "Save & Close" at bounding box center [1128, 430] width 100 height 31
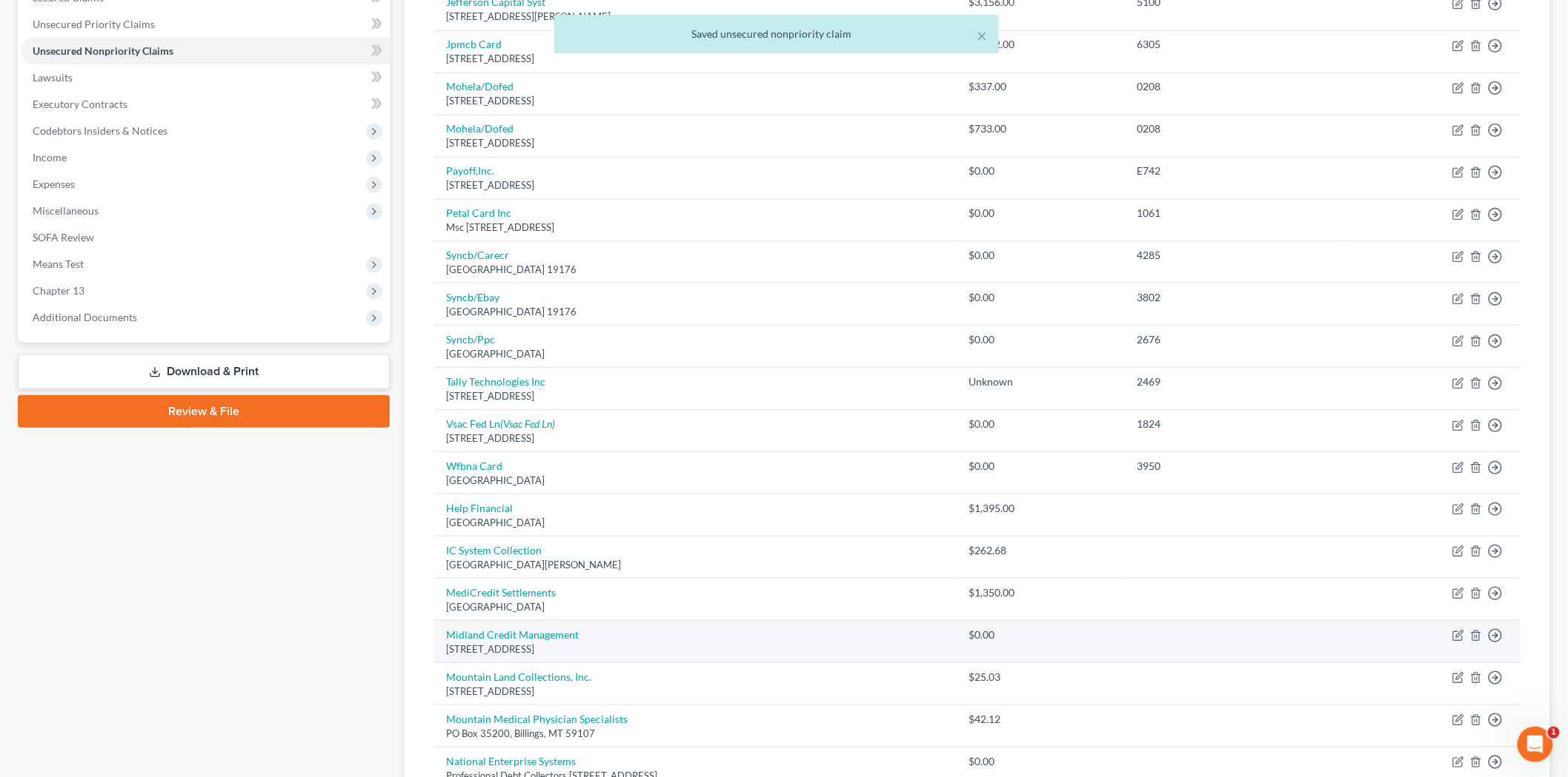
scroll to position [679, 0]
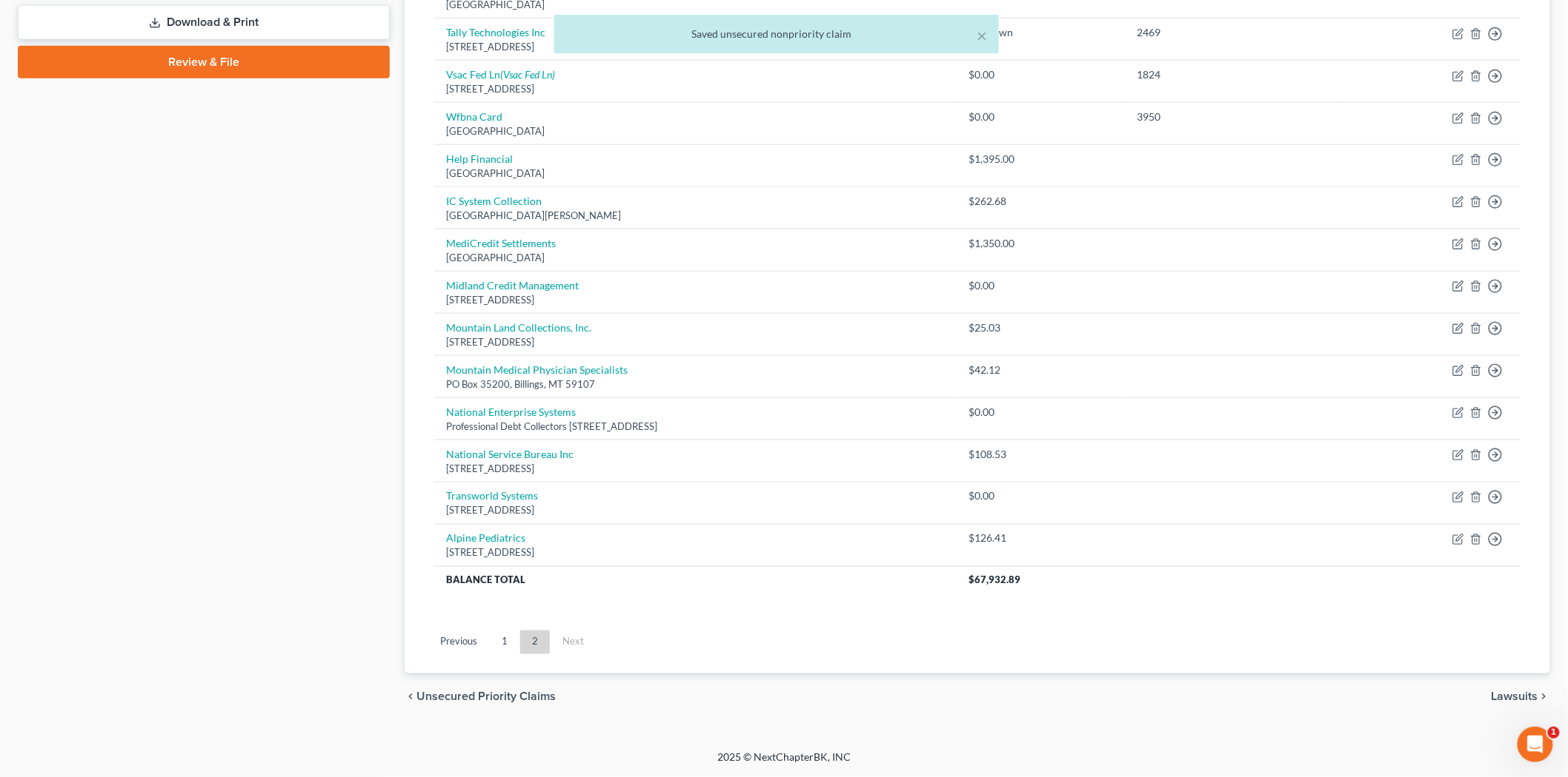
click at [507, 634] on link "1" at bounding box center [505, 642] width 30 height 23
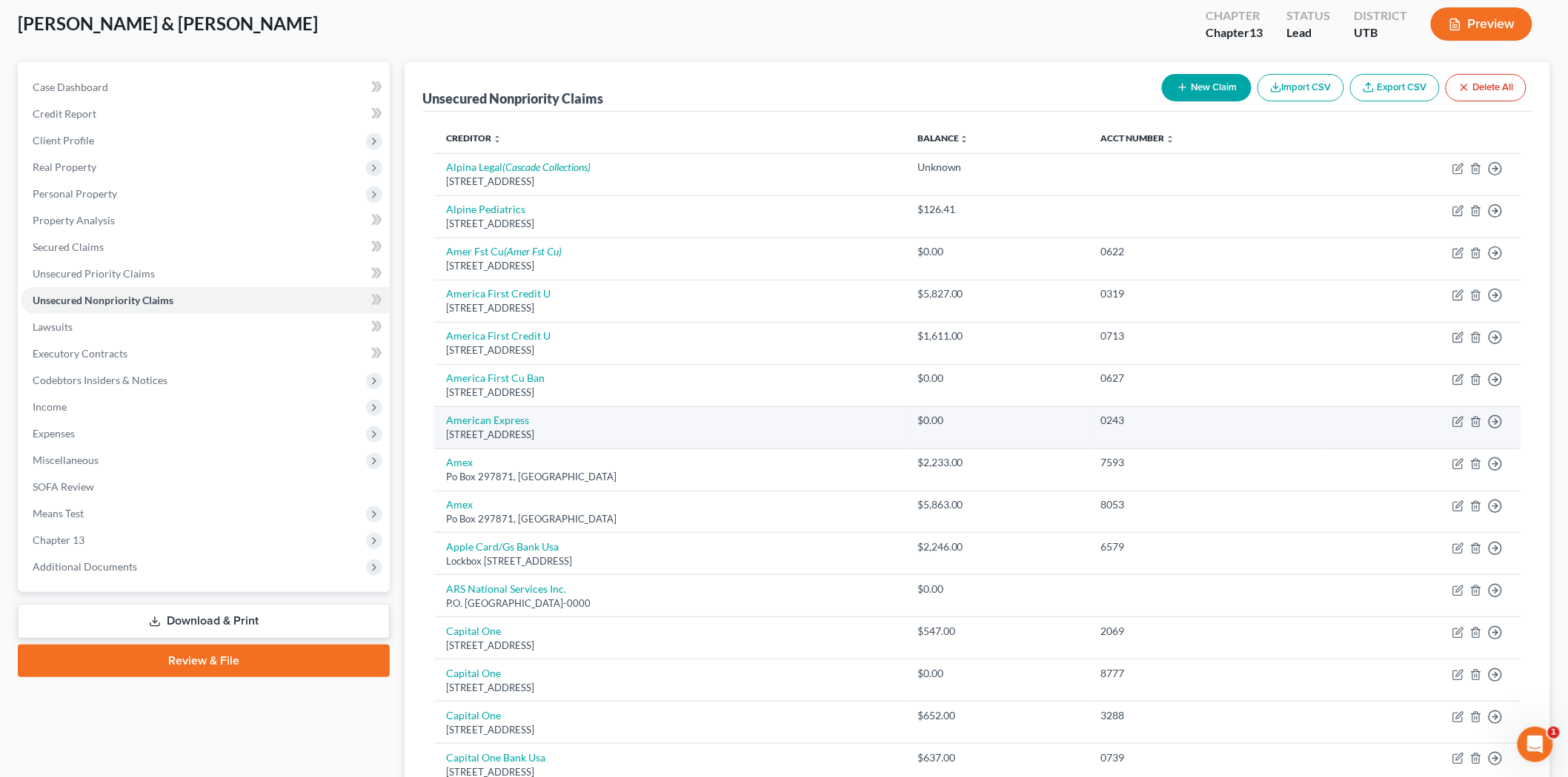
scroll to position [0, 0]
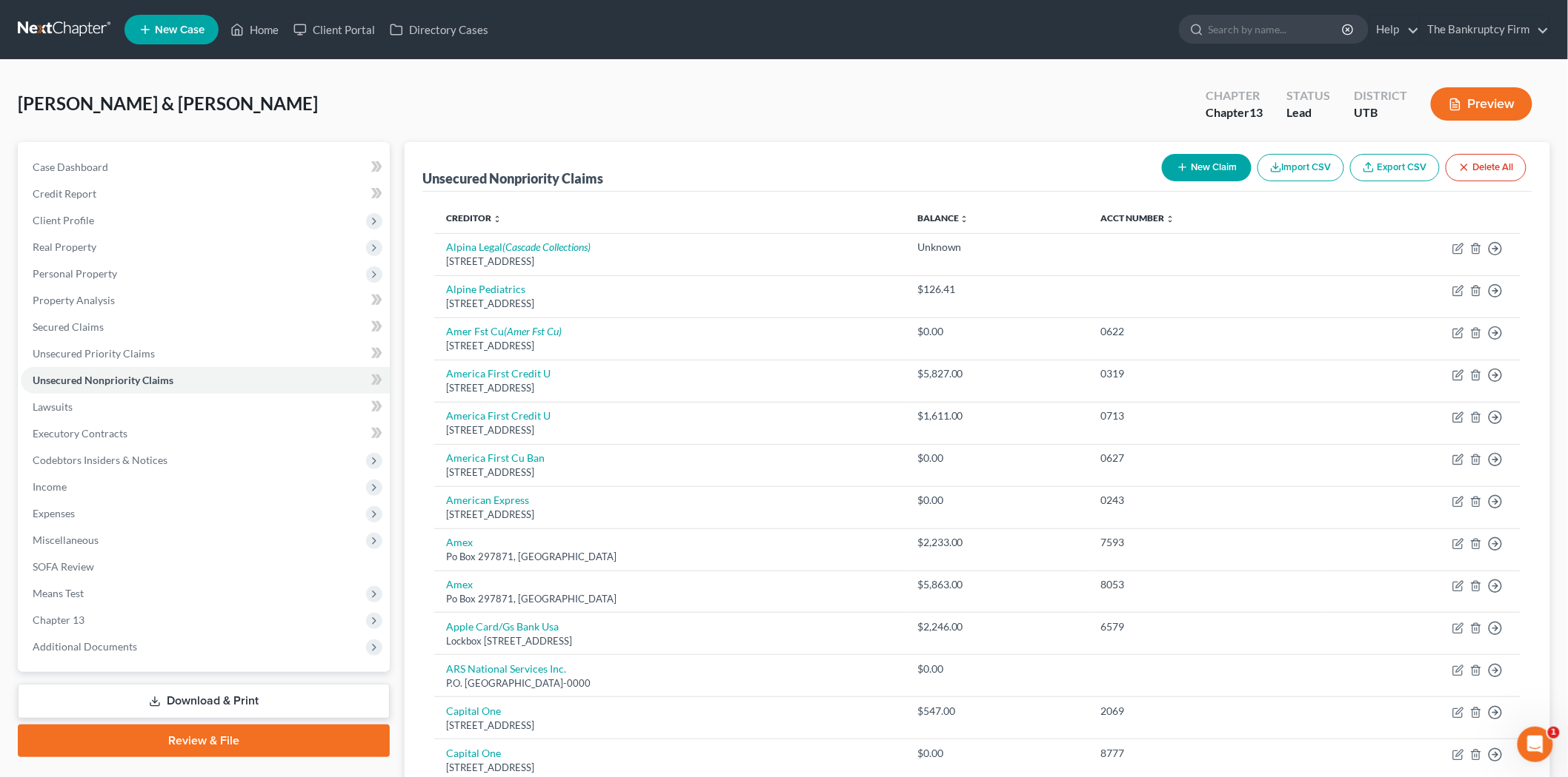
click at [1198, 165] on button "New Claim" at bounding box center [1207, 167] width 89 height 27
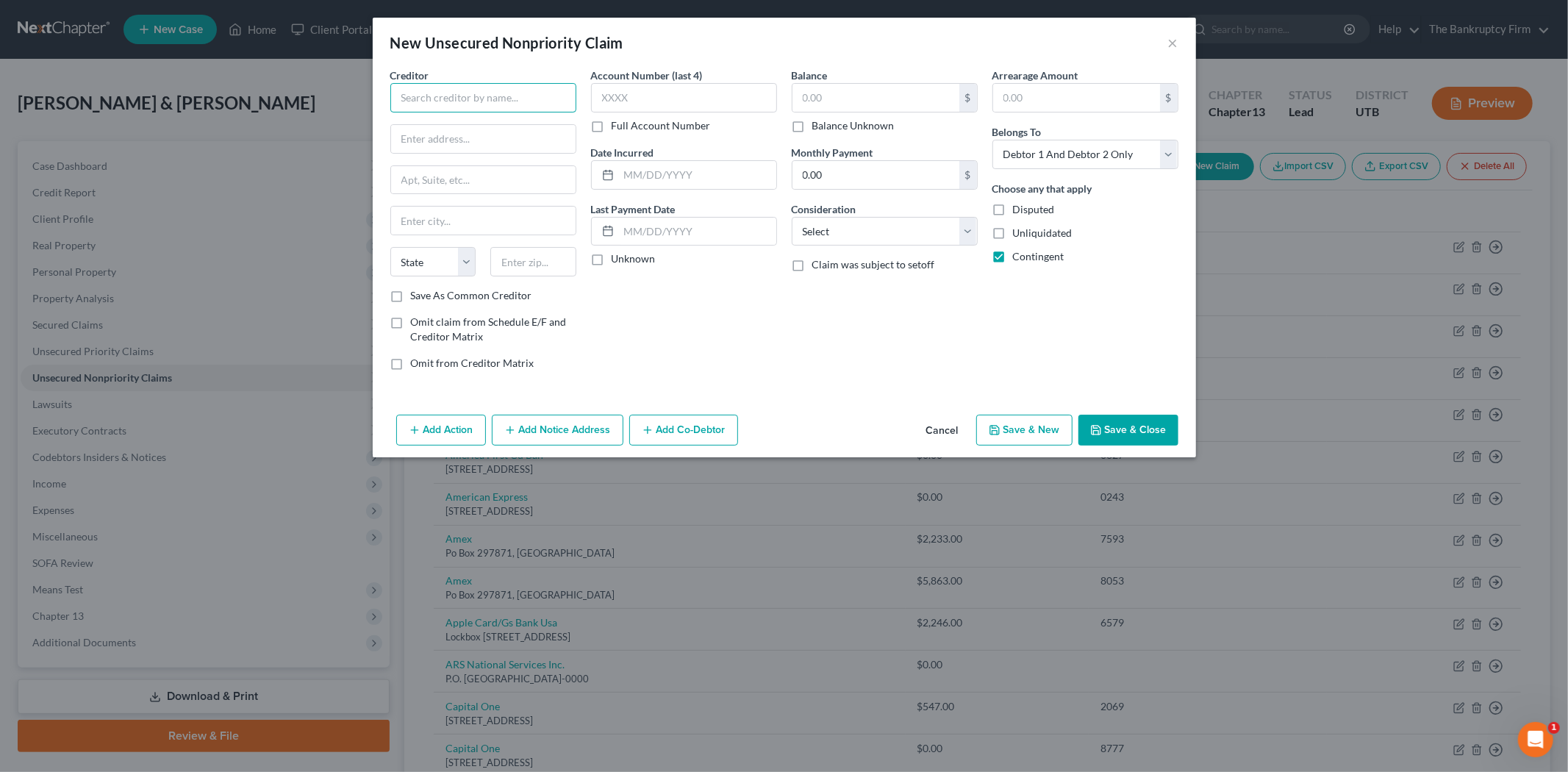
click at [437, 88] on input "text" at bounding box center [482, 98] width 186 height 30
click at [461, 135] on div "[STREET_ADDRESS]" at bounding box center [478, 138] width 152 height 13
click at [411, 295] on label "Save As Common Creditor" at bounding box center [471, 296] width 121 height 15
click at [417, 295] on input "Save As Common Creditor" at bounding box center [421, 293] width 9 height 9
click at [655, 178] on input "text" at bounding box center [698, 175] width 157 height 28
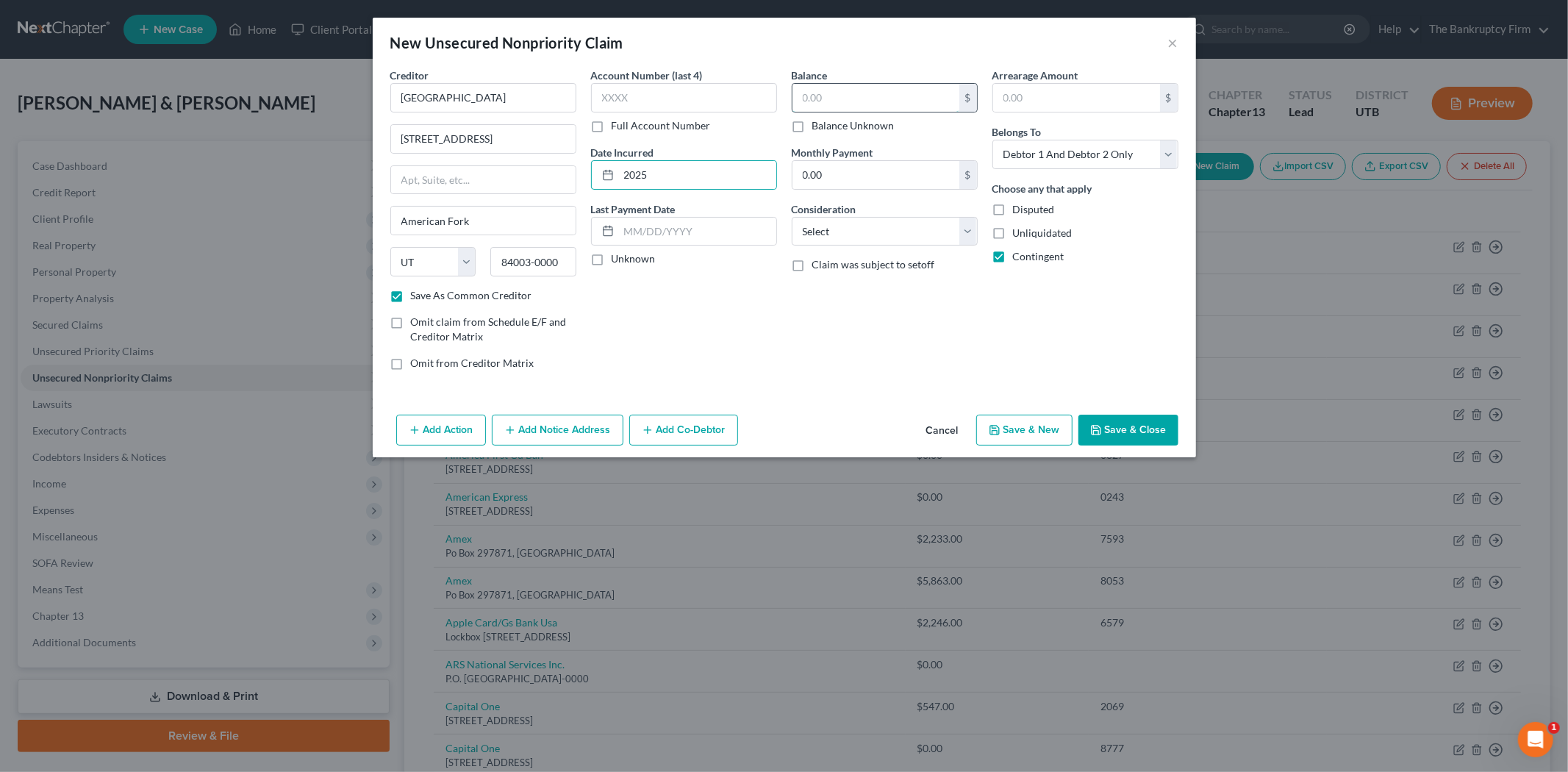
click at [875, 107] on input "text" at bounding box center [876, 98] width 167 height 28
click at [1124, 430] on button "Save & Close" at bounding box center [1128, 430] width 100 height 31
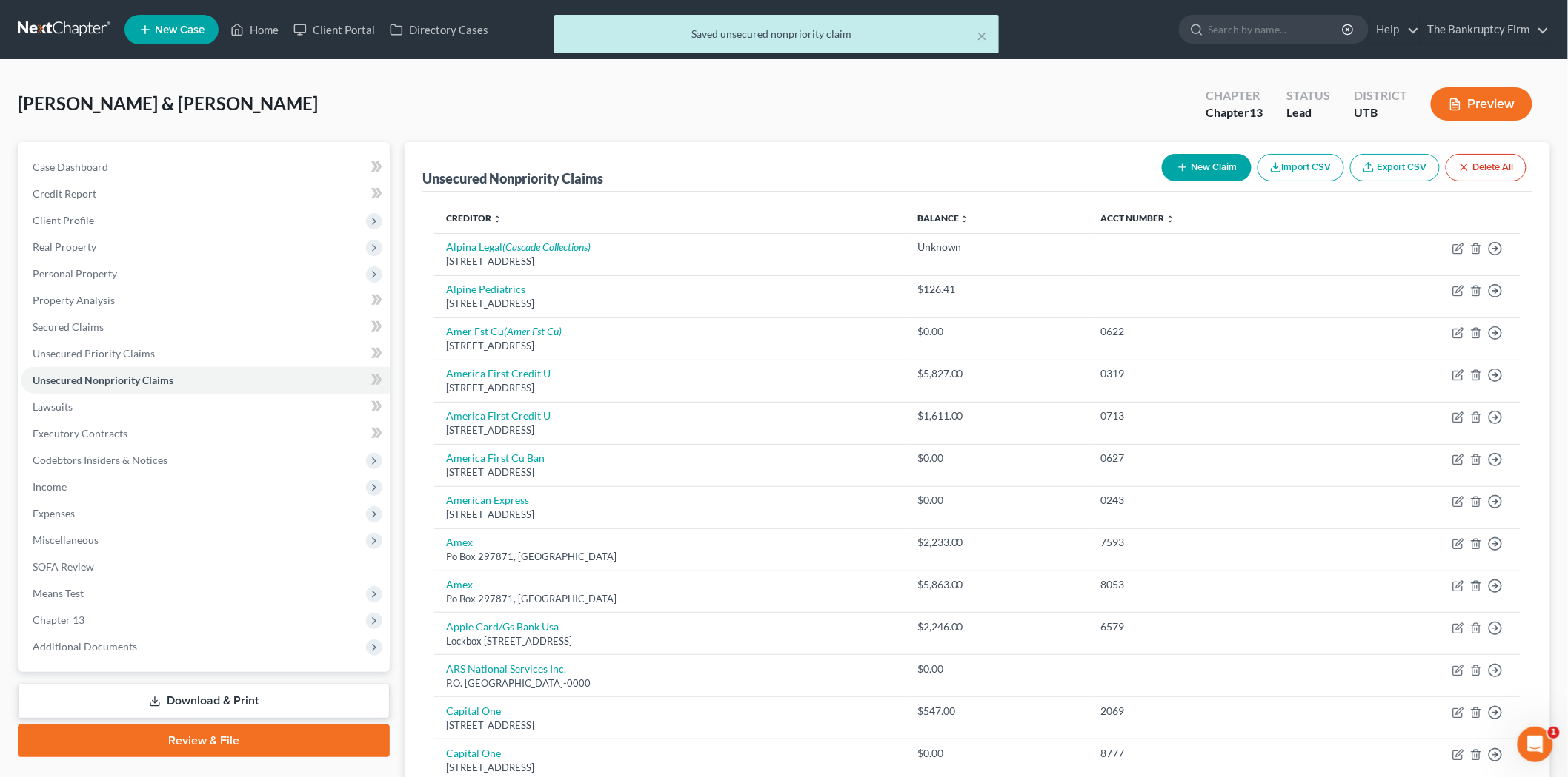
click at [1171, 165] on button "New Claim" at bounding box center [1207, 167] width 89 height 27
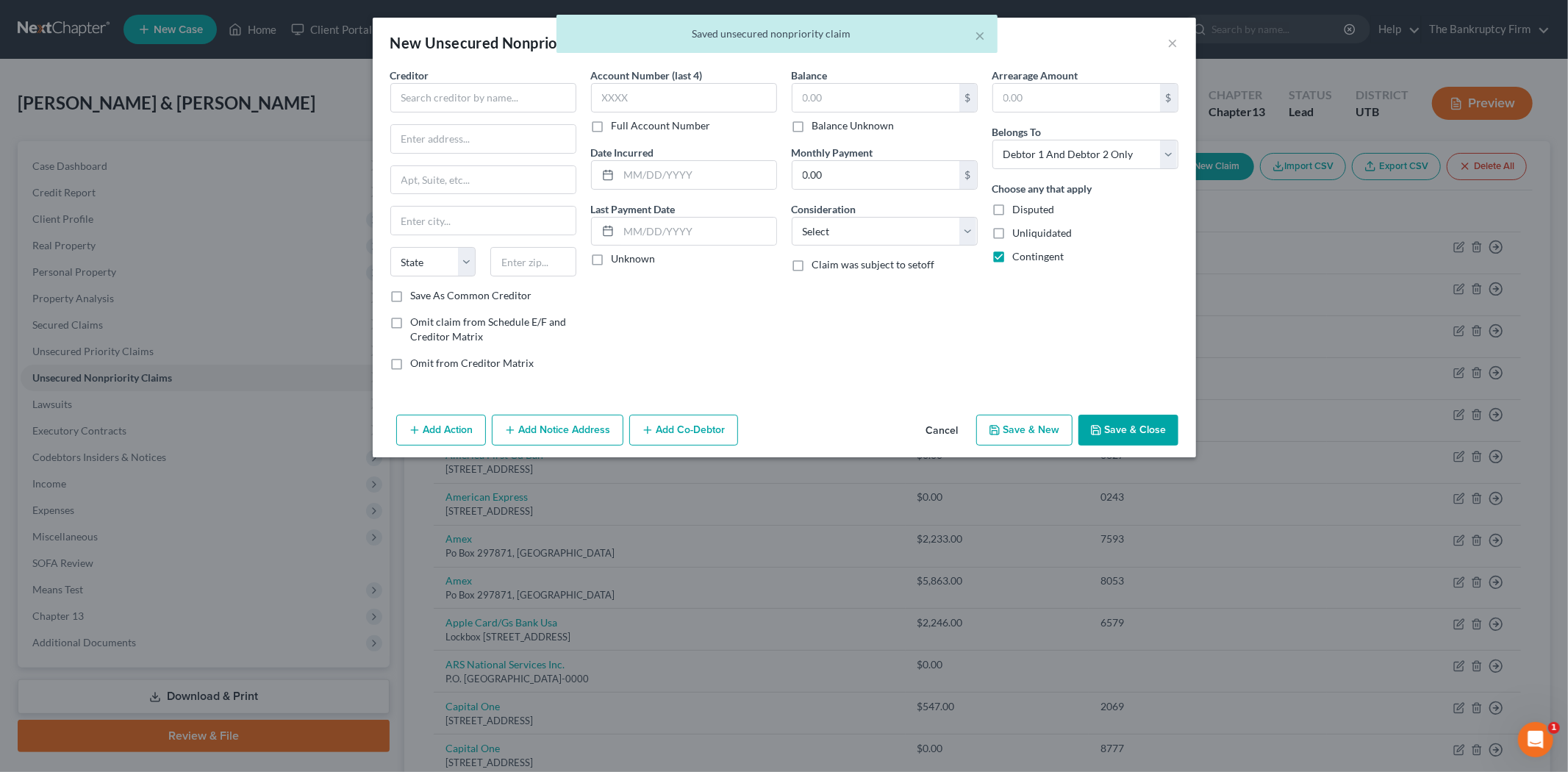
click at [1176, 43] on div "× Saved unsecured nonpriority claim" at bounding box center [776, 37] width 1568 height 45
click at [1171, 42] on div "× Saved unsecured nonpriority claim" at bounding box center [776, 37] width 1568 height 45
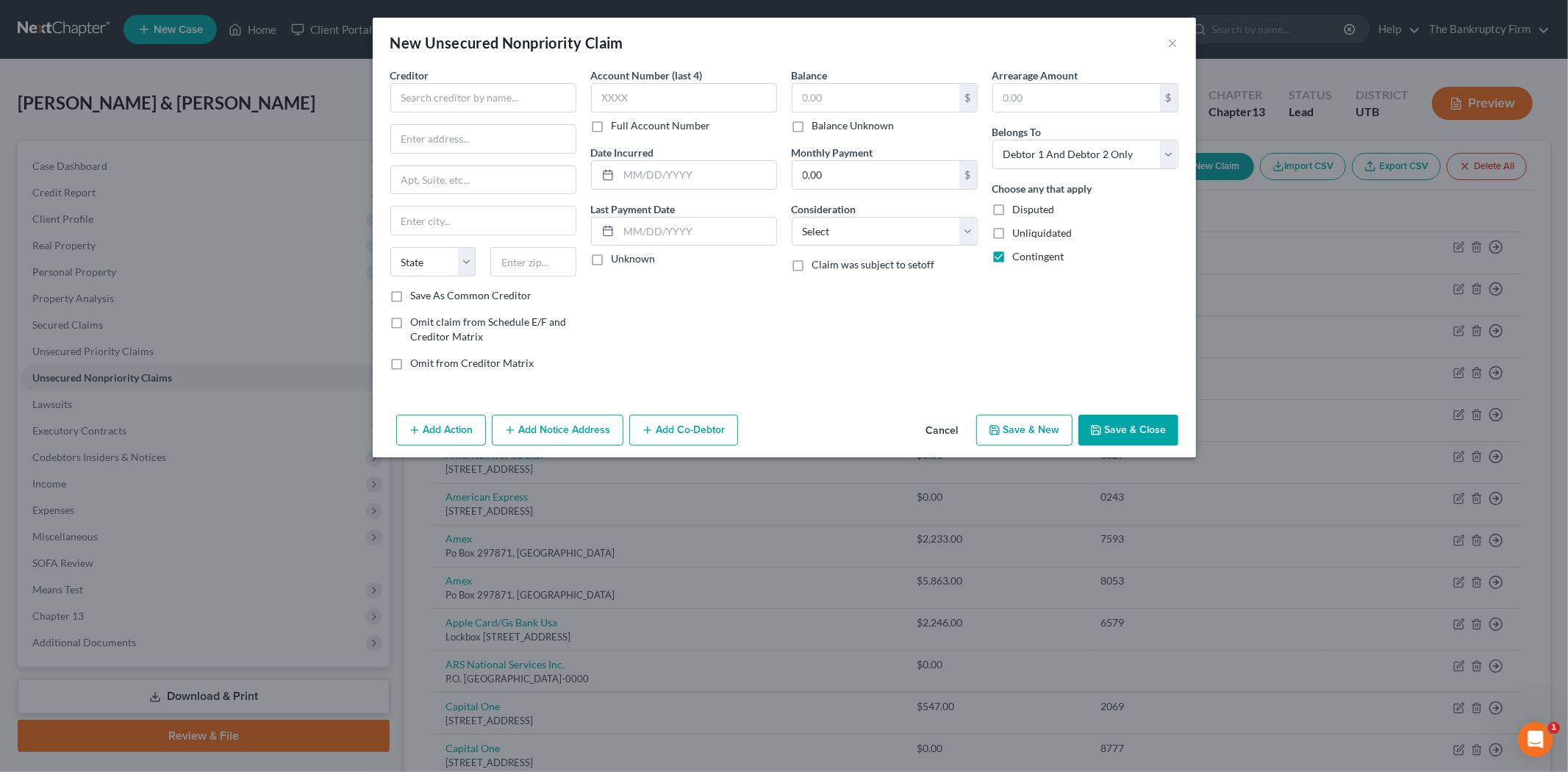
click at [939, 437] on button "Cancel" at bounding box center [942, 431] width 55 height 30
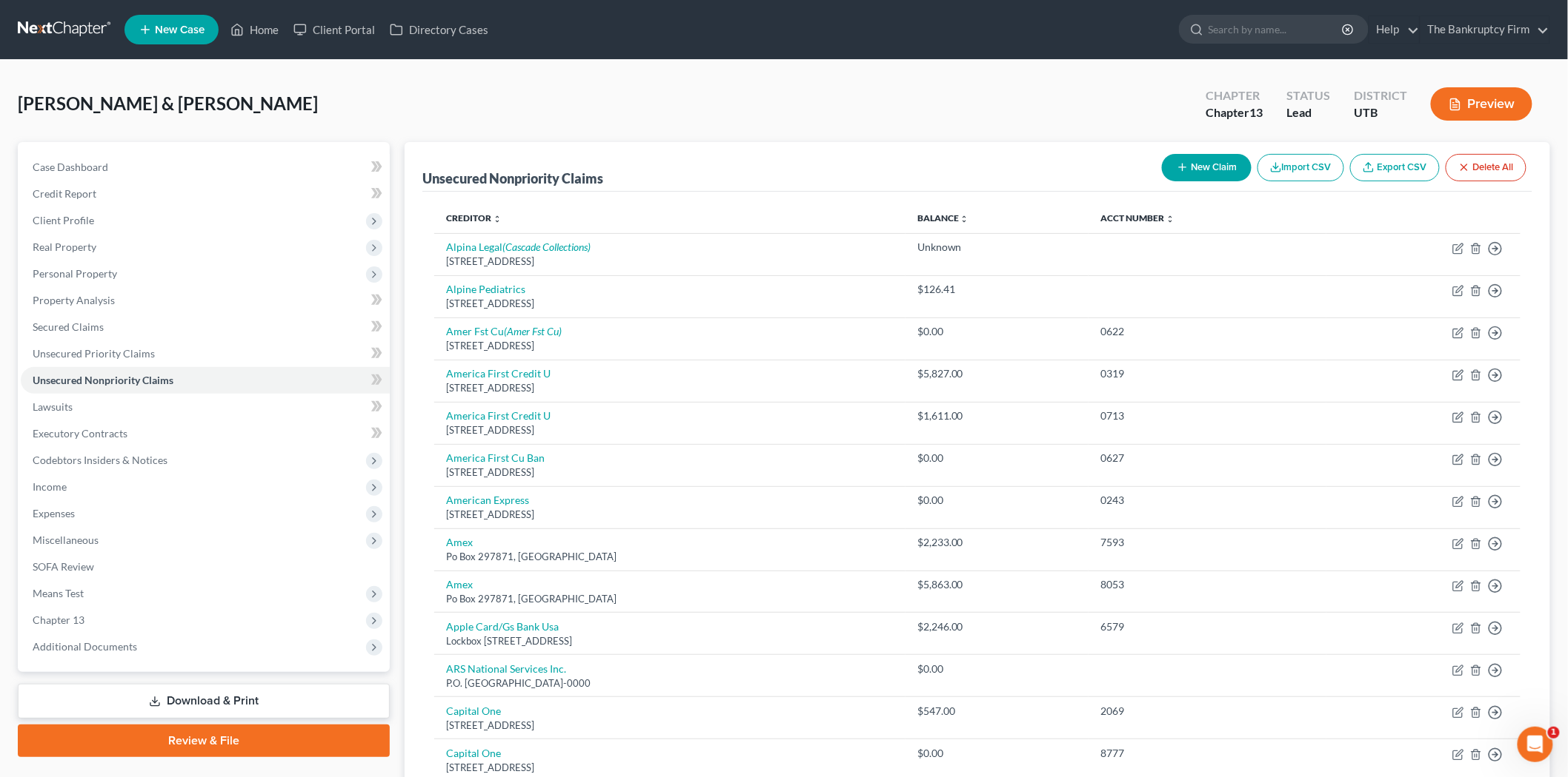
click at [1189, 159] on button "New Claim" at bounding box center [1207, 167] width 89 height 27
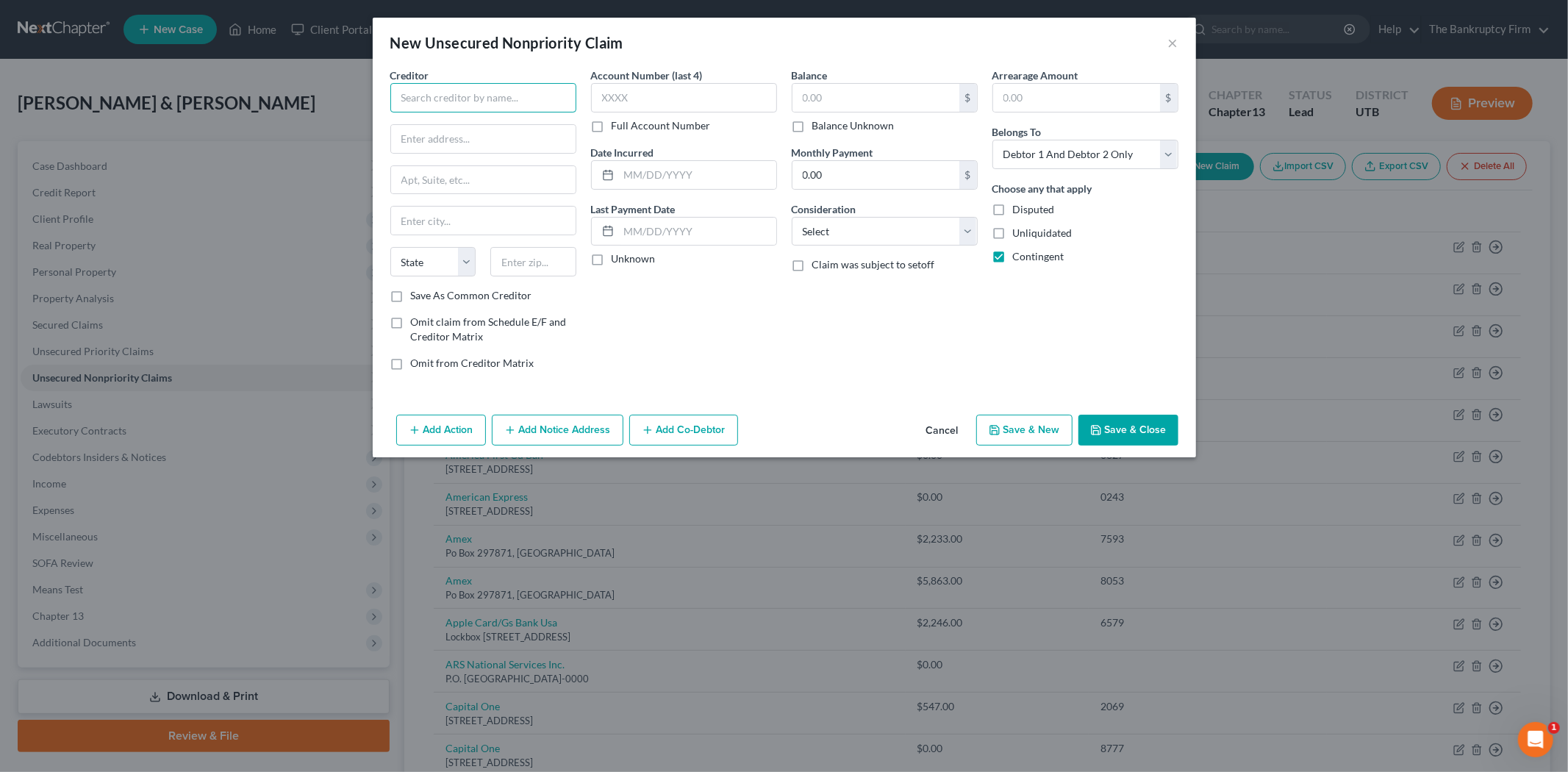
click at [444, 102] on input "text" at bounding box center [482, 98] width 186 height 30
click at [473, 141] on input "text" at bounding box center [483, 139] width 185 height 28
click at [411, 296] on label "Save As Common Creditor" at bounding box center [471, 296] width 121 height 15
click at [417, 296] on input "Save As Common Creditor" at bounding box center [421, 293] width 9 height 9
click at [659, 175] on input "text" at bounding box center [698, 175] width 157 height 28
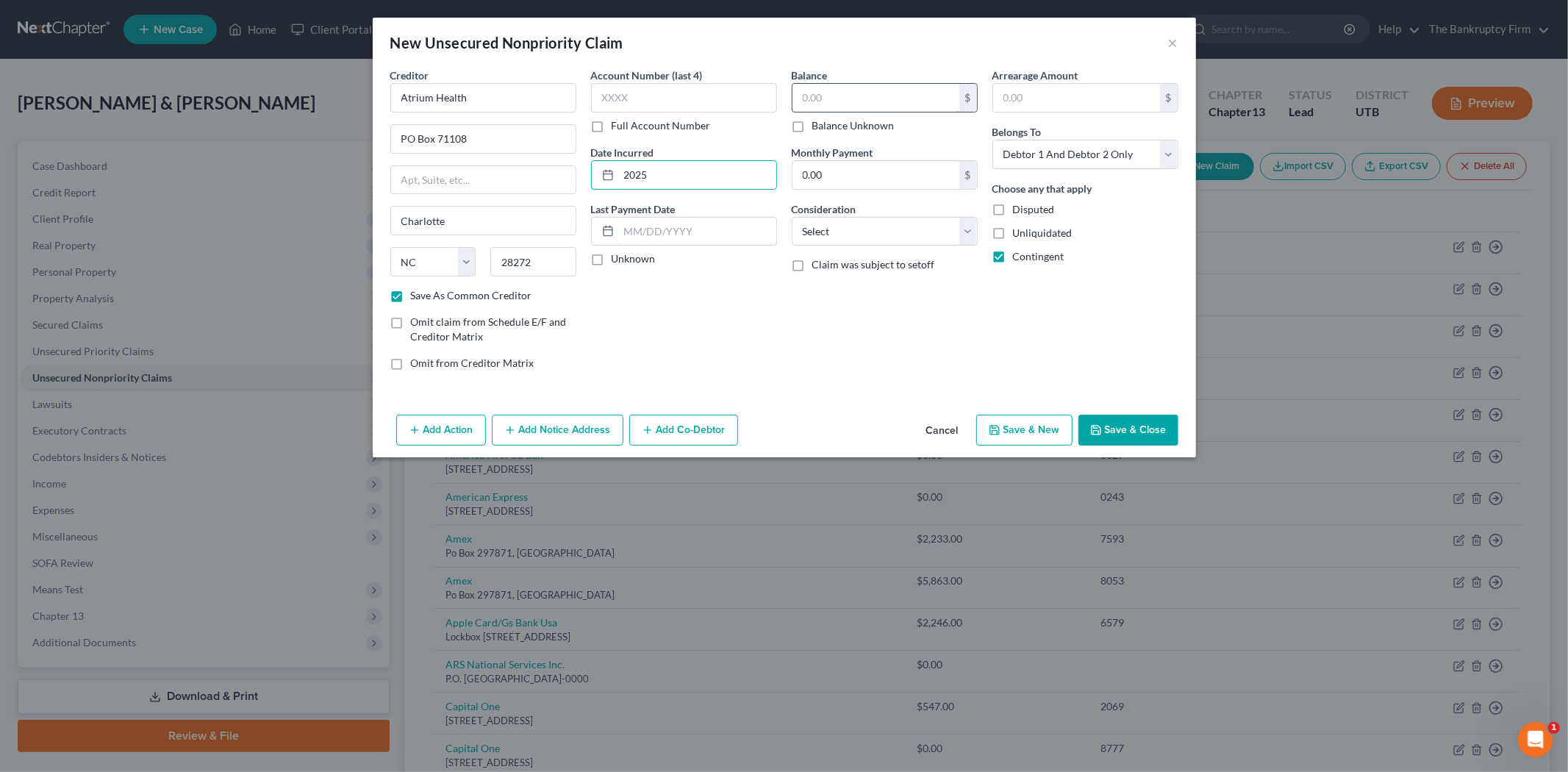
click at [862, 86] on input "text" at bounding box center [876, 98] width 167 height 28
click at [1103, 415] on button "Save & Close" at bounding box center [1128, 430] width 100 height 31
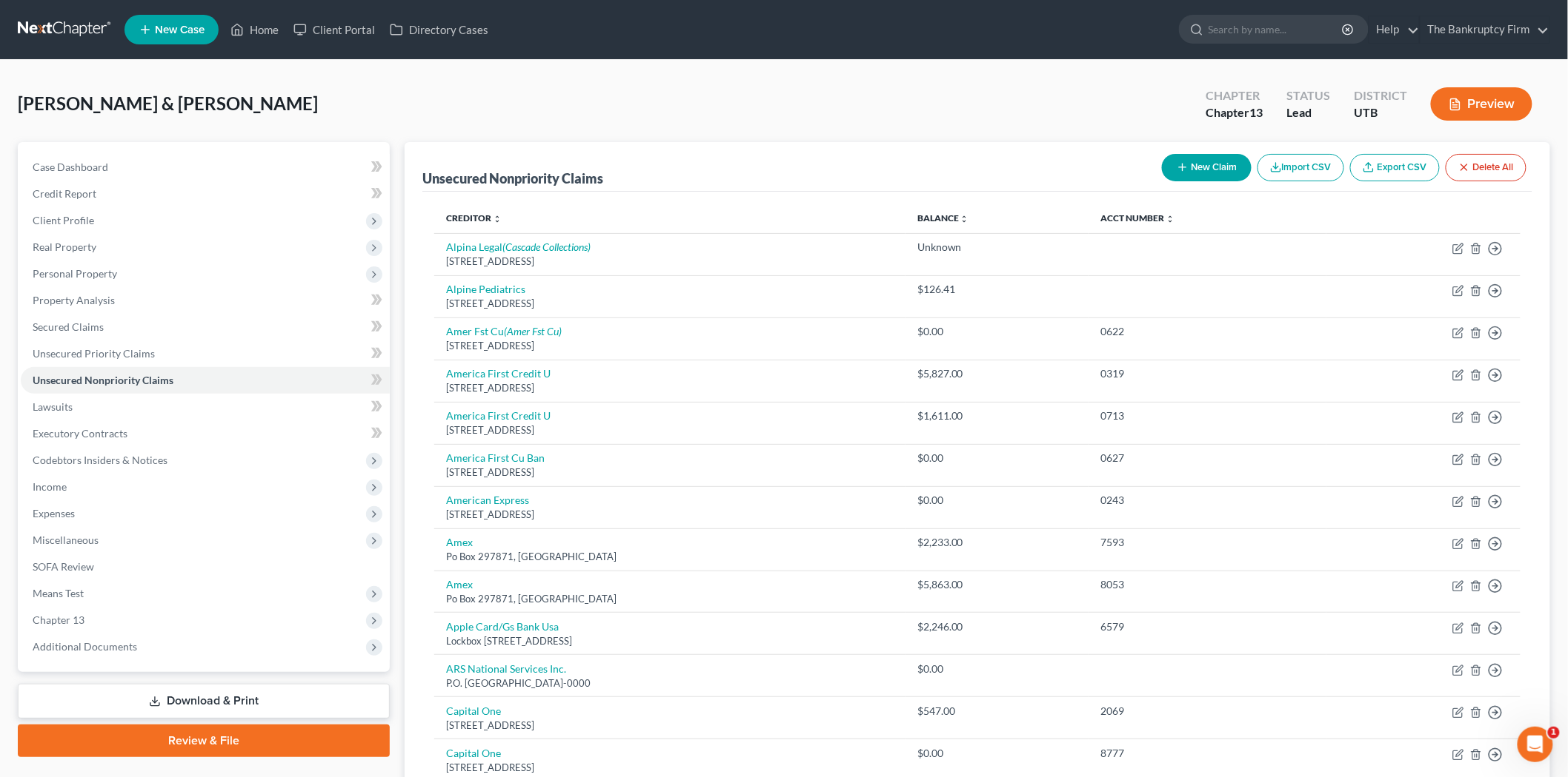
click at [1191, 163] on button "New Claim" at bounding box center [1207, 167] width 89 height 27
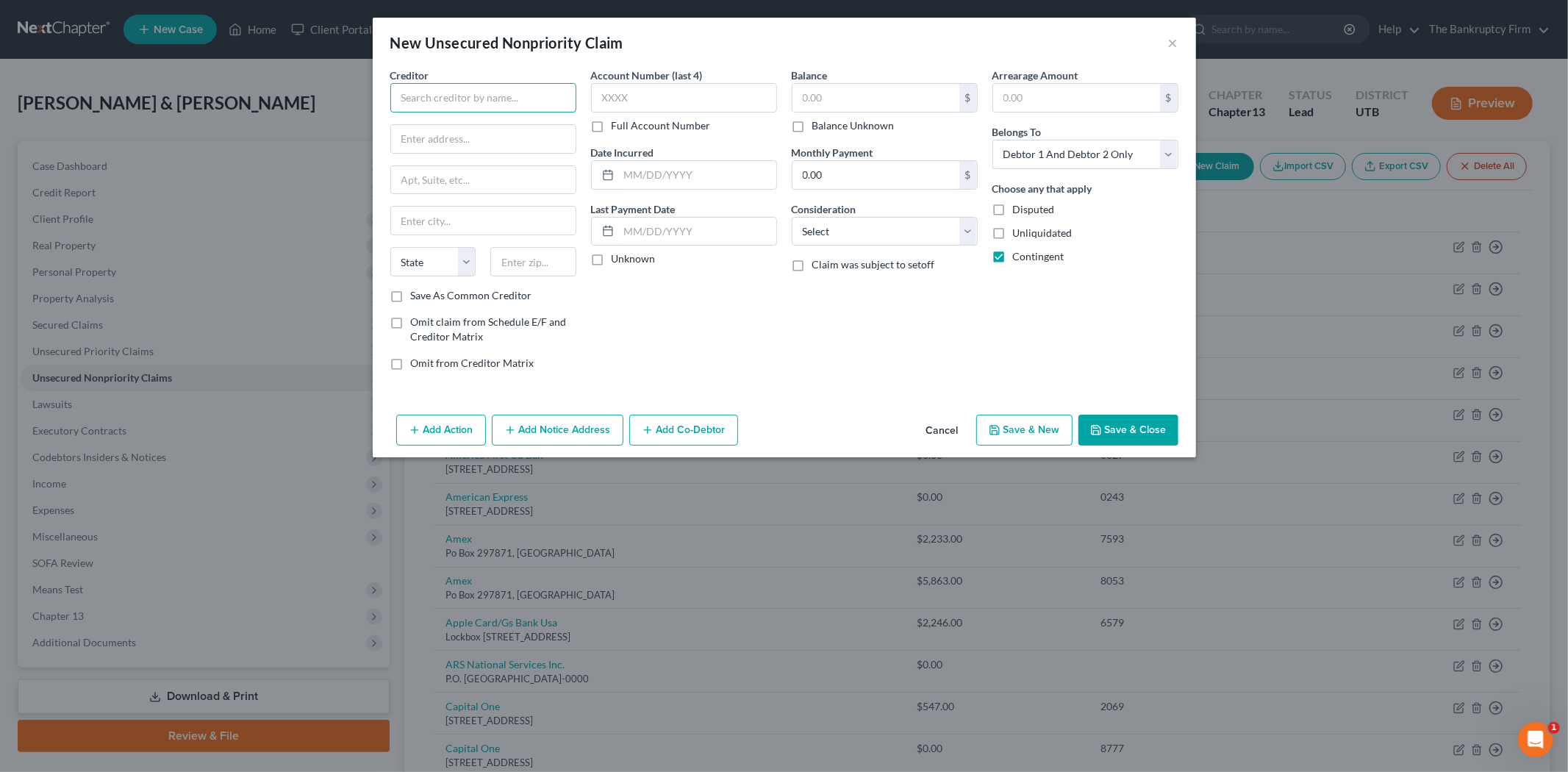
click at [432, 95] on input "text" at bounding box center [482, 98] width 186 height 30
click at [444, 129] on div "Centura Health" at bounding box center [478, 124] width 152 height 15
click at [411, 292] on label "Save As Common Creditor" at bounding box center [471, 296] width 121 height 15
click at [417, 292] on input "Save As Common Creditor" at bounding box center [421, 293] width 9 height 9
click at [699, 170] on input "text" at bounding box center [698, 175] width 157 height 28
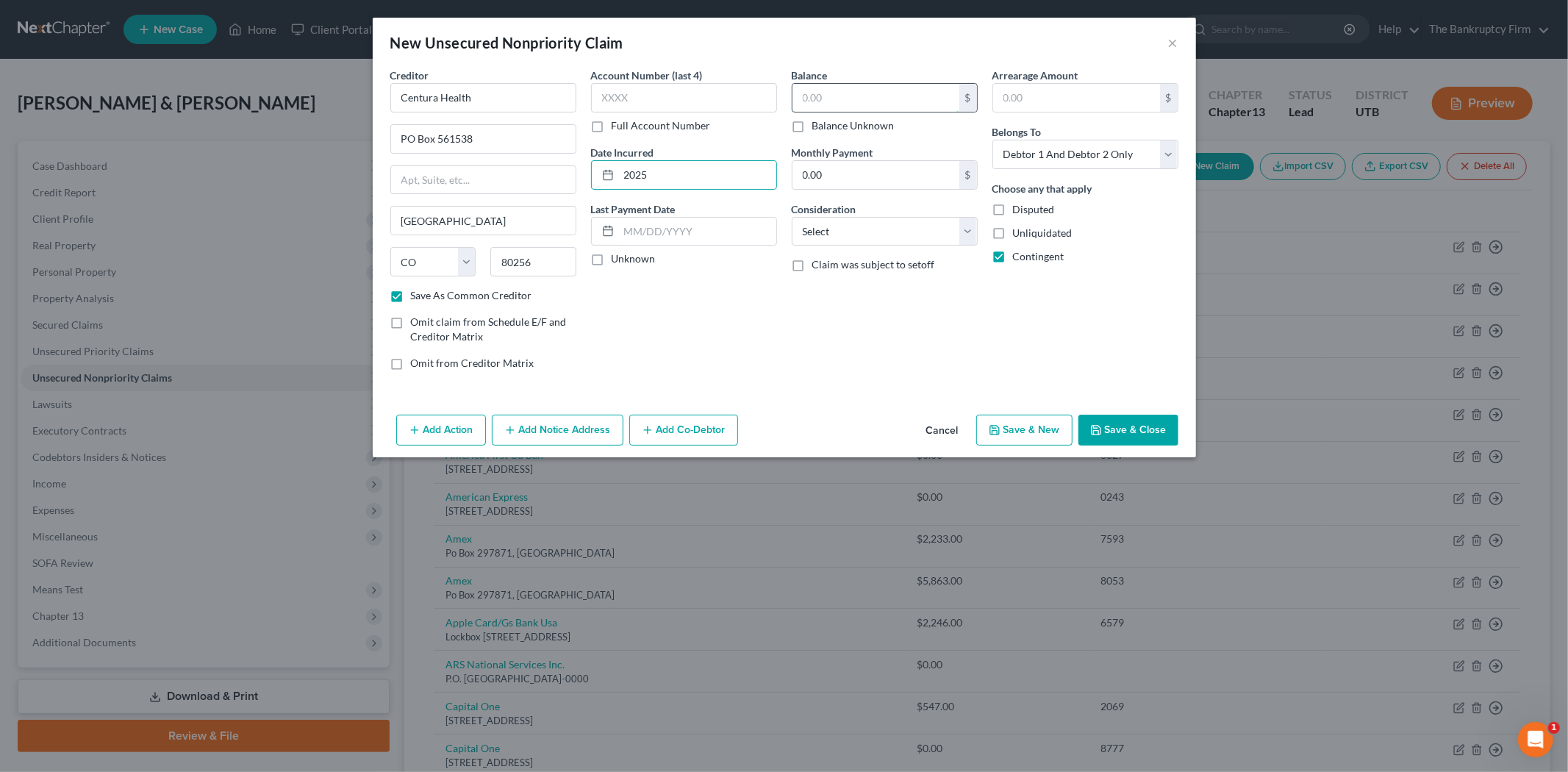
click at [824, 92] on input "text" at bounding box center [876, 98] width 167 height 28
click at [1136, 424] on button "Save & Close" at bounding box center [1128, 430] width 100 height 31
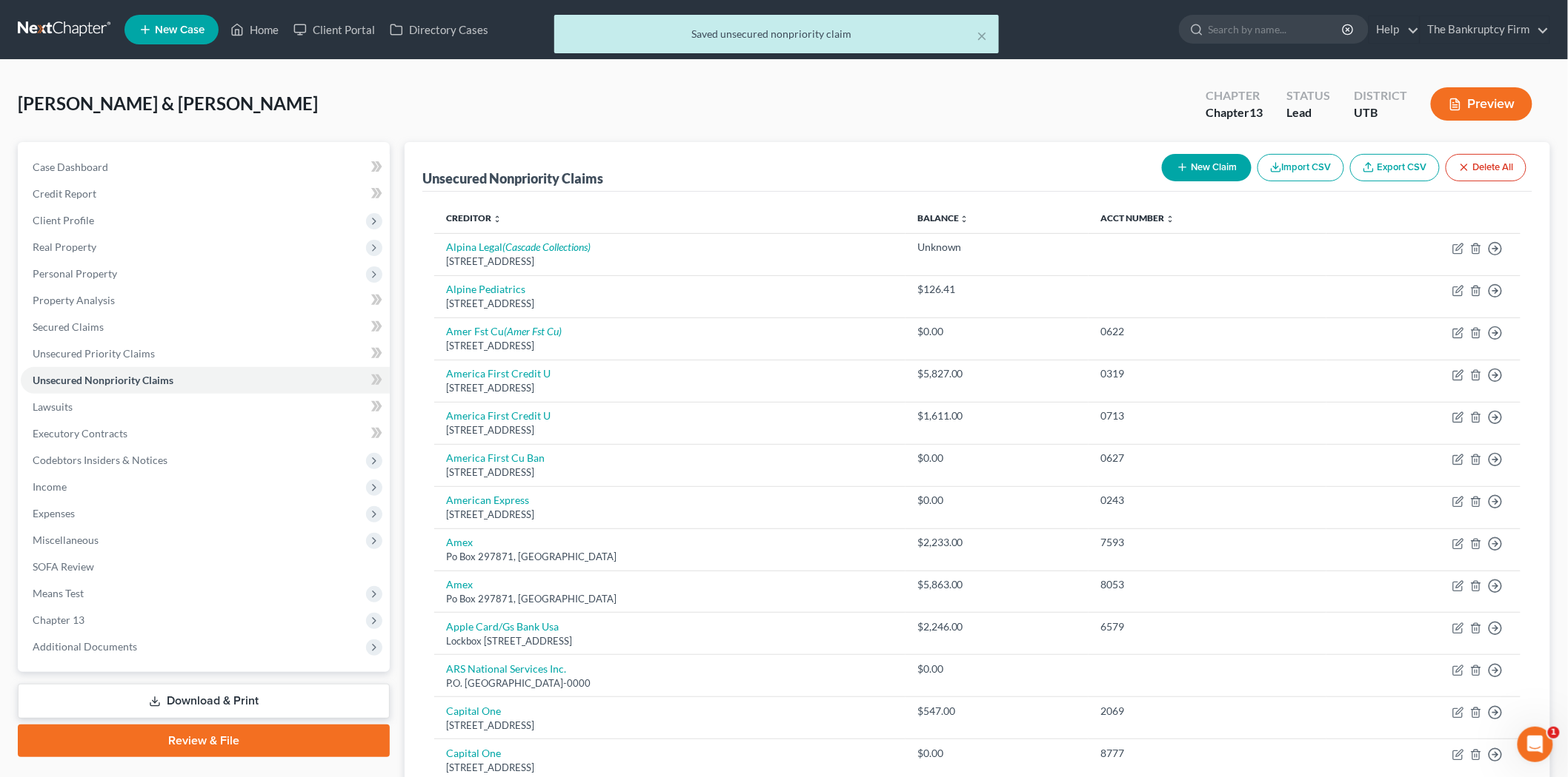
click at [1211, 158] on button "New Claim" at bounding box center [1207, 167] width 89 height 27
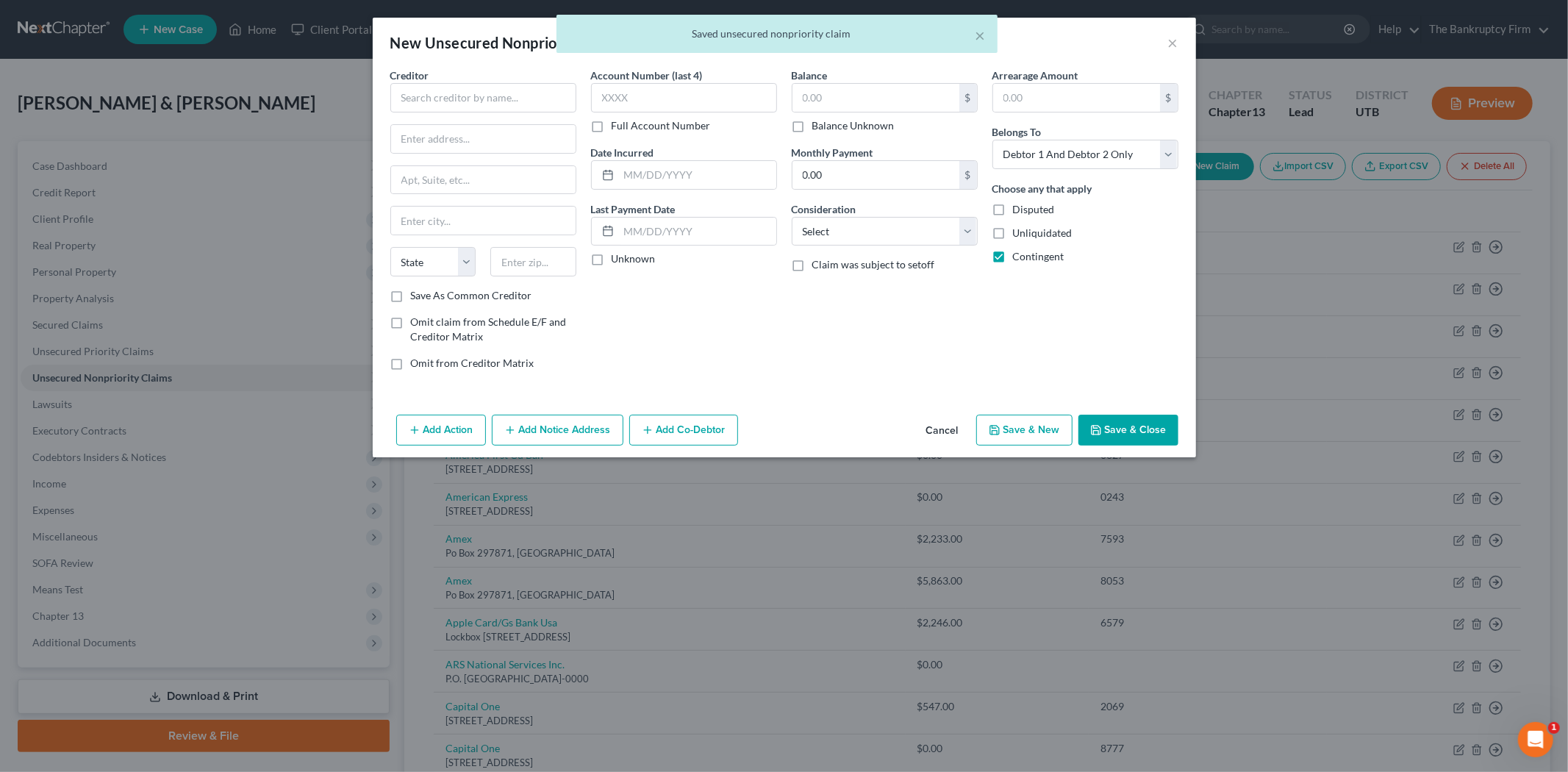
click at [1172, 42] on div "× Saved unsecured nonpriority claim" at bounding box center [776, 37] width 1568 height 45
click at [954, 429] on button "Cancel" at bounding box center [942, 431] width 55 height 30
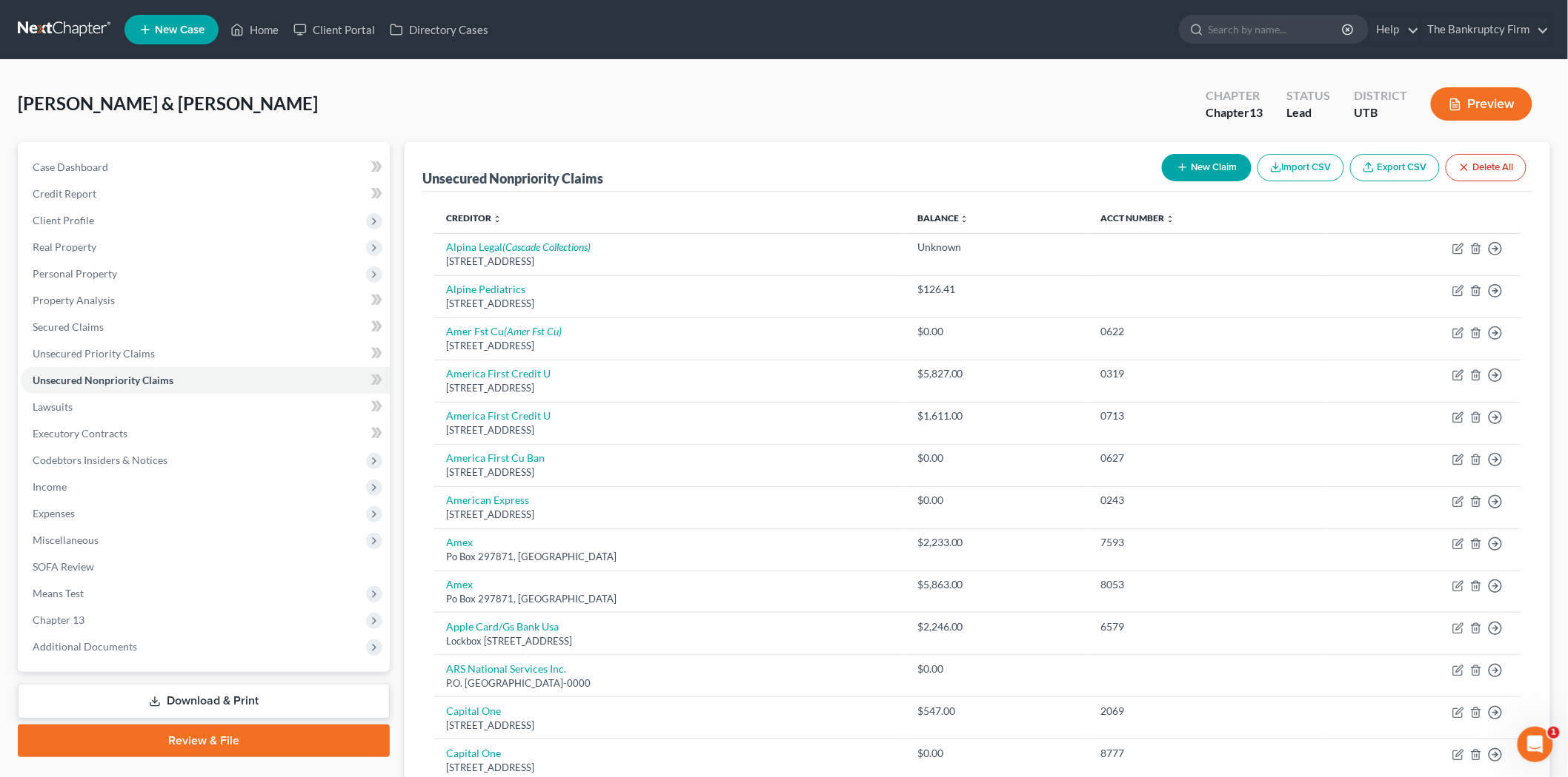
click at [1209, 171] on button "New Claim" at bounding box center [1207, 167] width 89 height 27
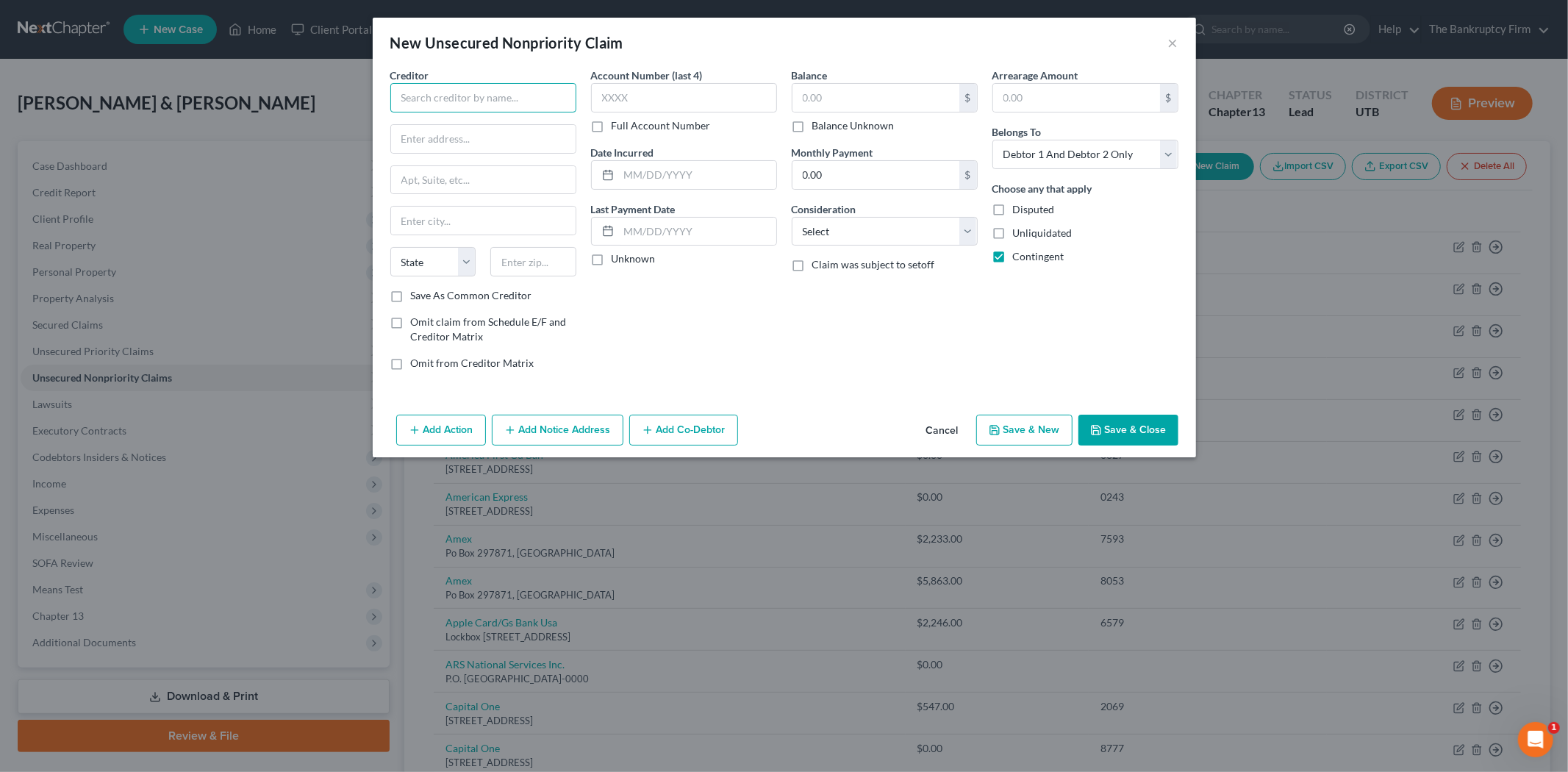
click at [480, 106] on input "text" at bounding box center [482, 98] width 186 height 30
click at [451, 143] on div "PO Bxo 582663, Modesto, CA 95358-0070" at bounding box center [481, 138] width 160 height 13
click at [431, 141] on input "PO Bxo 582663" at bounding box center [483, 139] width 185 height 28
click at [436, 137] on input "PO Bxo 582663" at bounding box center [483, 139] width 185 height 28
click at [853, 96] on input "text" at bounding box center [876, 98] width 167 height 28
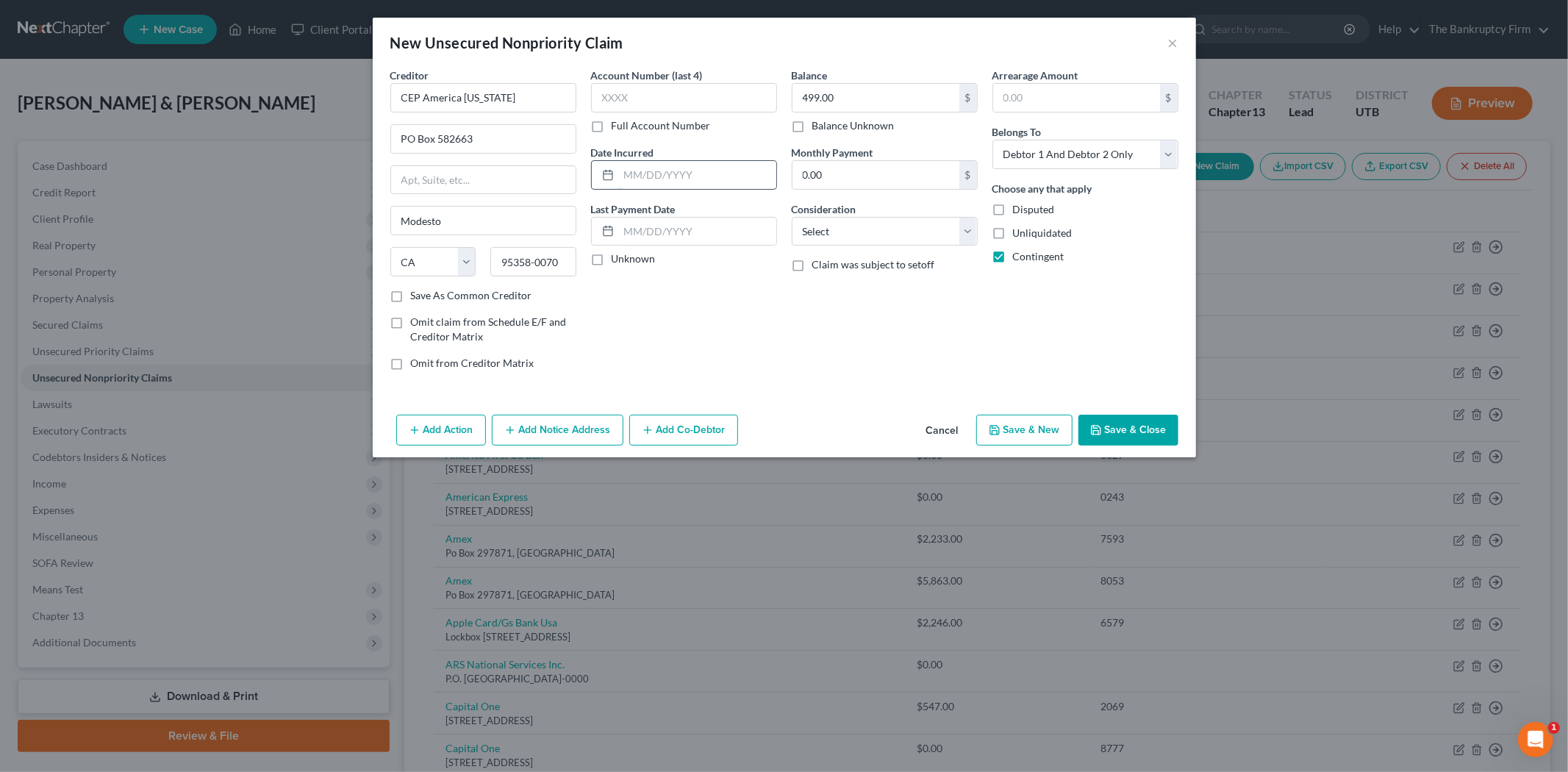
click at [638, 171] on input "text" at bounding box center [698, 175] width 157 height 28
click at [411, 297] on label "Save As Common Creditor" at bounding box center [471, 296] width 121 height 15
click at [417, 297] on input "Save As Common Creditor" at bounding box center [421, 293] width 9 height 9
click at [1158, 433] on button "Save & Close" at bounding box center [1128, 430] width 100 height 31
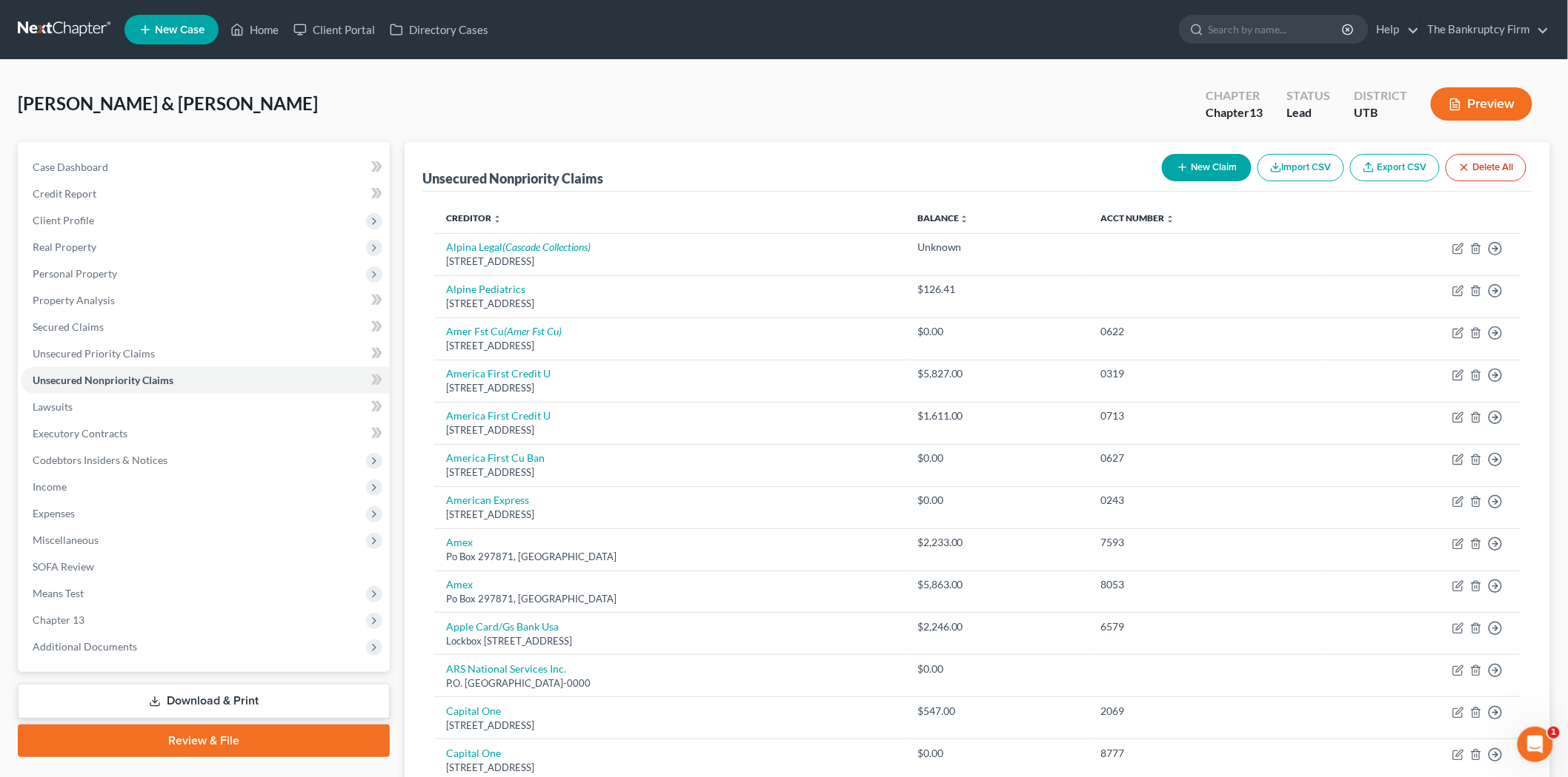
click at [1240, 166] on button "New Claim" at bounding box center [1207, 167] width 89 height 27
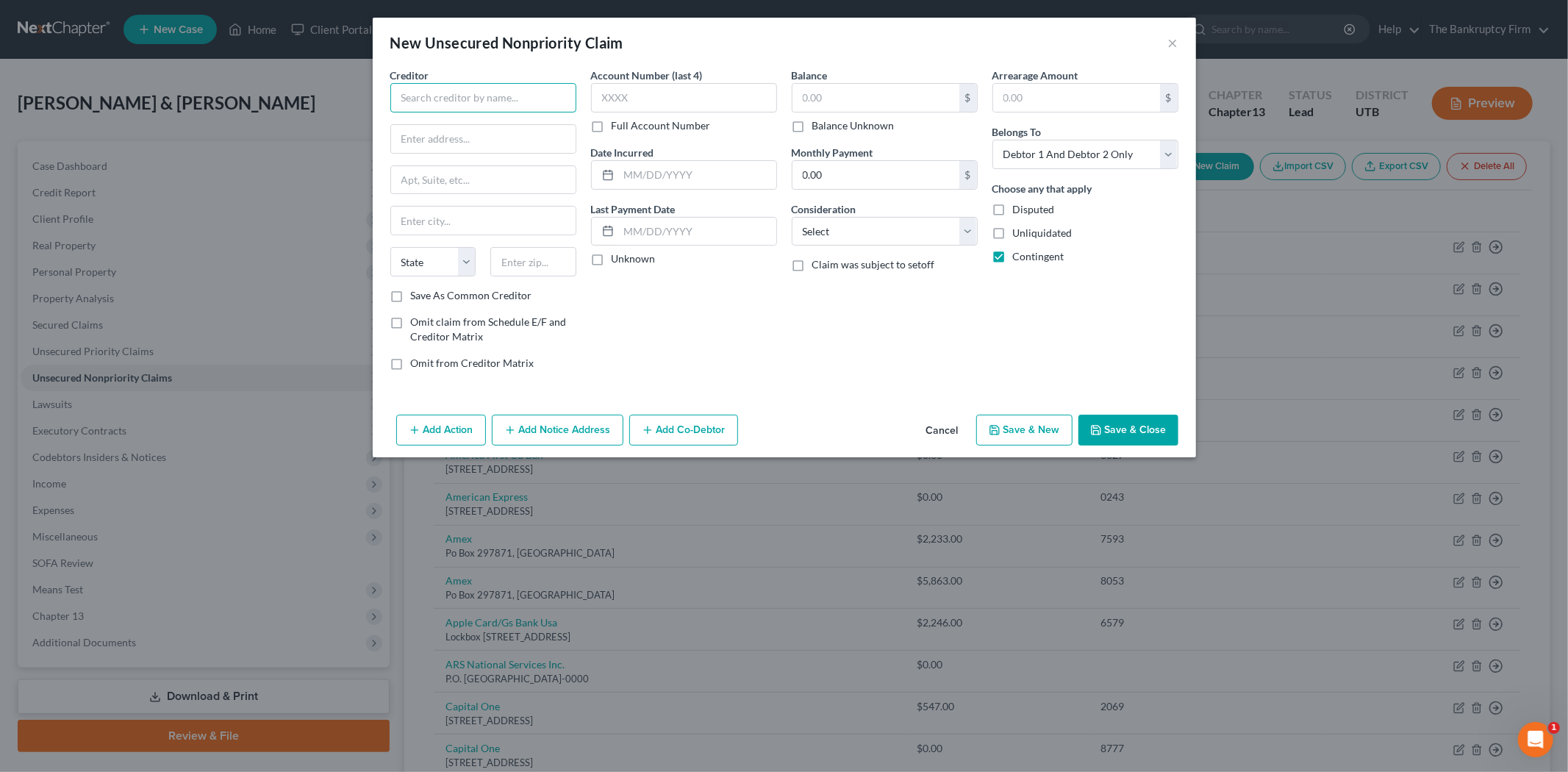
click at [461, 99] on input "text" at bounding box center [482, 98] width 186 height 30
click at [460, 136] on input "text" at bounding box center [483, 139] width 185 height 28
click at [460, 136] on input "195 INTERID" at bounding box center [483, 139] width 185 height 28
drag, startPoint x: 460, startPoint y: 136, endPoint x: 435, endPoint y: 148, distance: 27.7
click at [435, 148] on input "195 INTERID" at bounding box center [483, 139] width 185 height 28
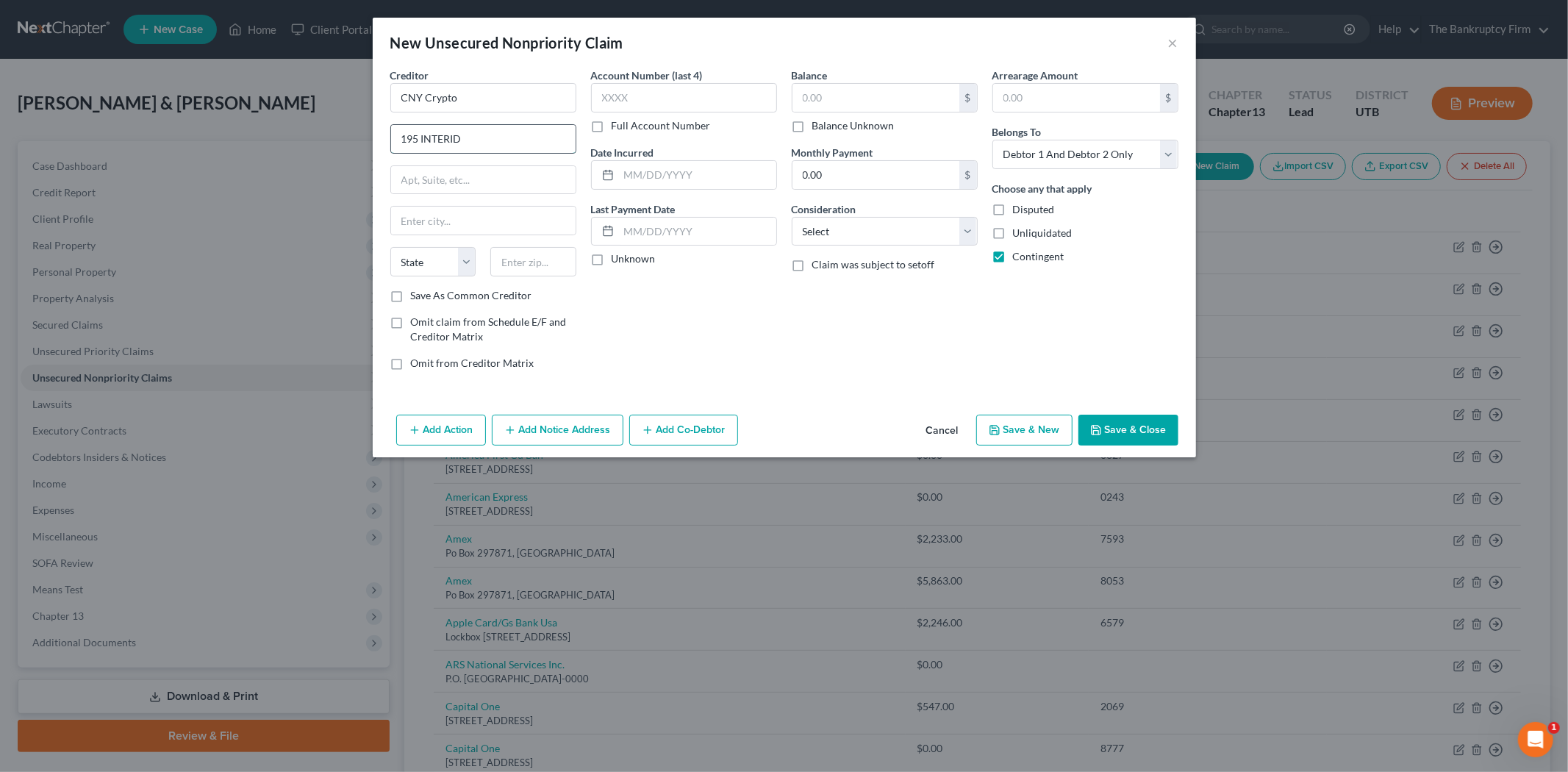
click at [489, 141] on input "195 INTERID" at bounding box center [483, 139] width 185 height 28
click at [430, 263] on select "State [US_STATE] AK AR AZ CA CO CT DE DC [GEOGRAPHIC_DATA] [GEOGRAPHIC_DATA] GU…" at bounding box center [432, 262] width 86 height 30
click at [547, 265] on input "text" at bounding box center [533, 262] width 86 height 30
click at [831, 102] on input "text" at bounding box center [876, 98] width 167 height 28
drag, startPoint x: 517, startPoint y: 145, endPoint x: 430, endPoint y: 139, distance: 87.2
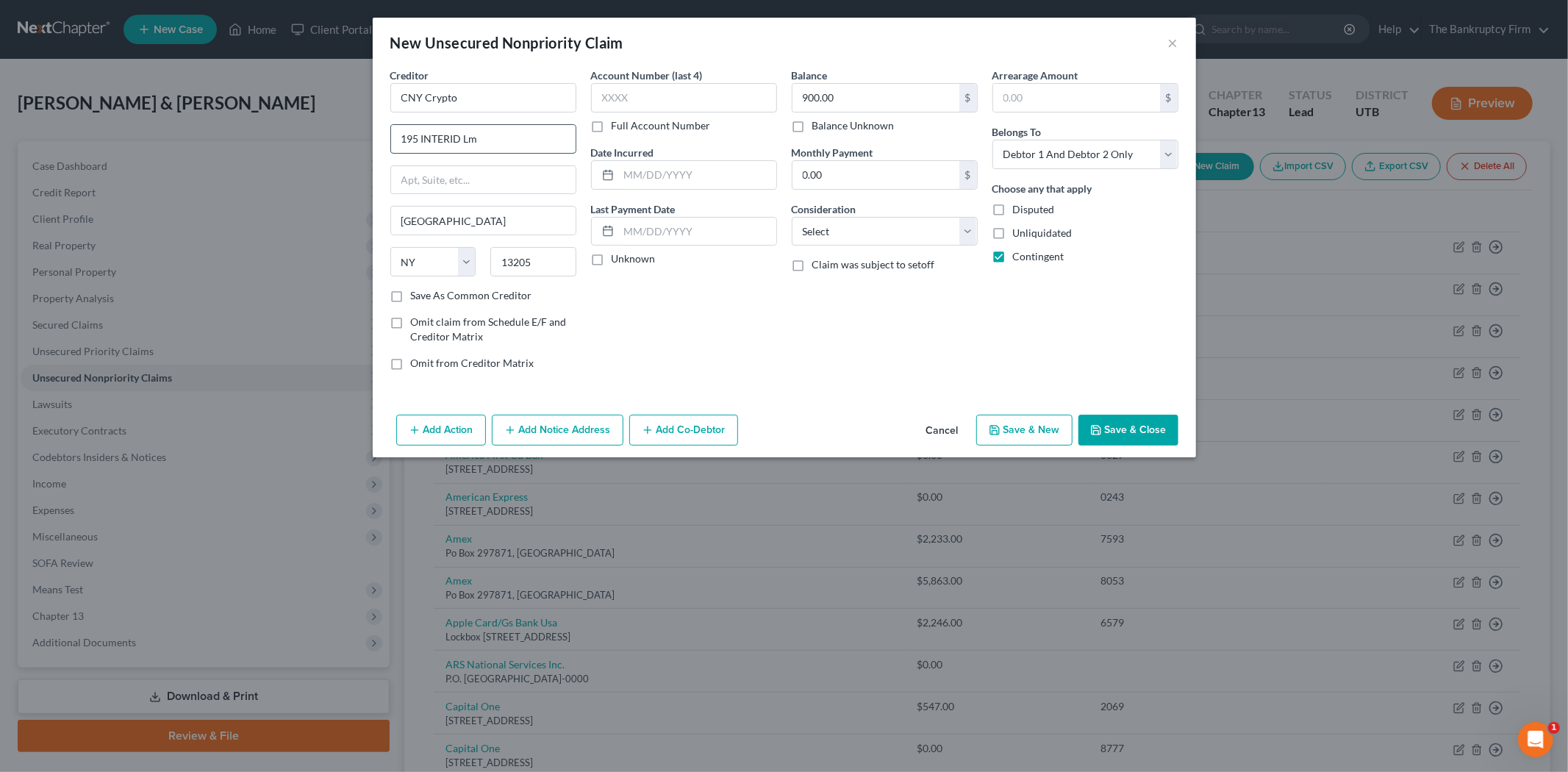
click at [430, 139] on input "195 INTERID Lm" at bounding box center [483, 139] width 185 height 28
click at [411, 294] on label "Save As Common Creditor" at bounding box center [471, 296] width 121 height 15
click at [417, 294] on input "Save As Common Creditor" at bounding box center [421, 293] width 9 height 9
drag, startPoint x: 652, startPoint y: 166, endPoint x: 652, endPoint y: 158, distance: 8.0
click at [652, 166] on input "text" at bounding box center [698, 175] width 157 height 28
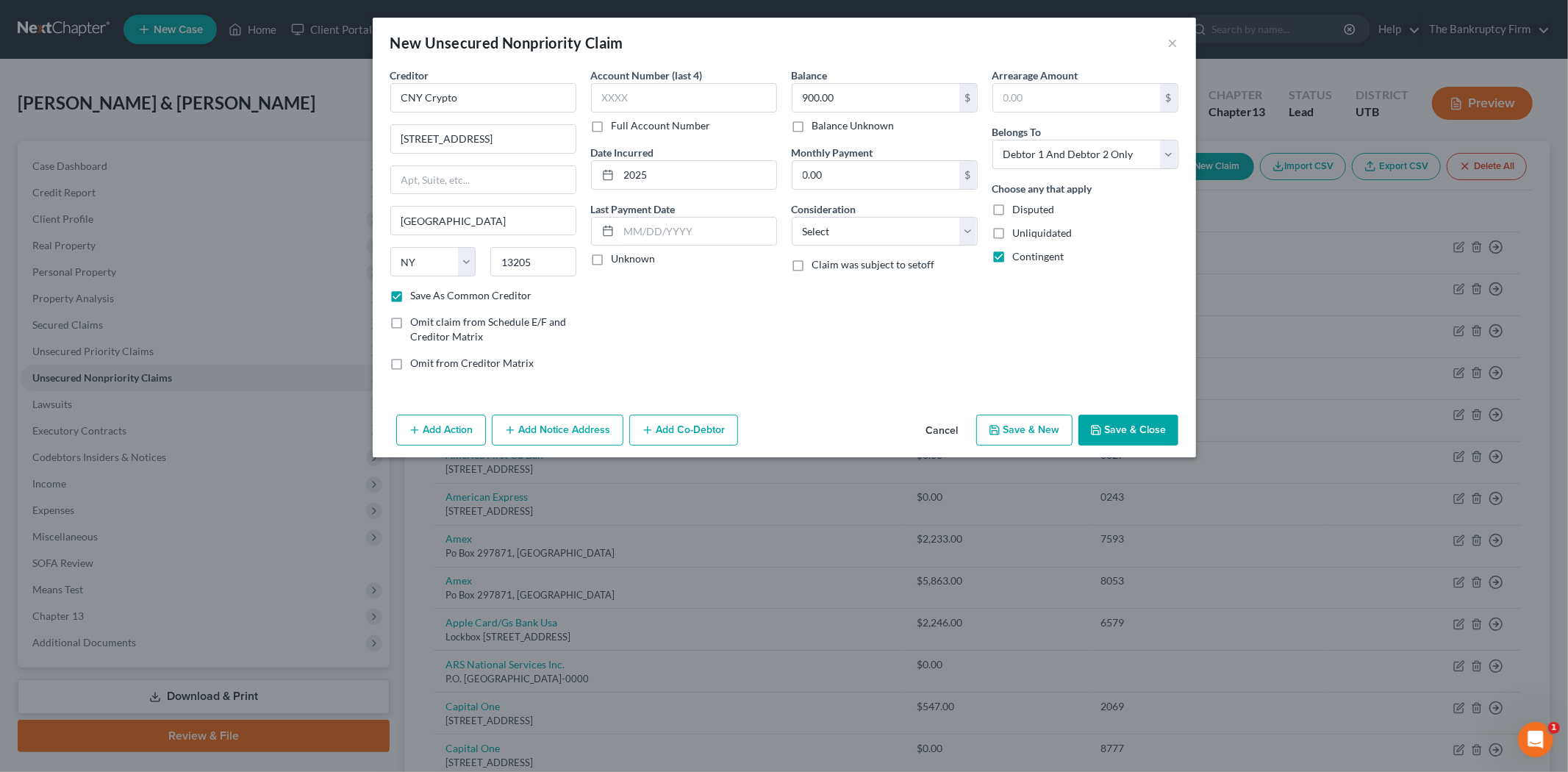
click at [1131, 424] on button "Save & Close" at bounding box center [1128, 430] width 100 height 31
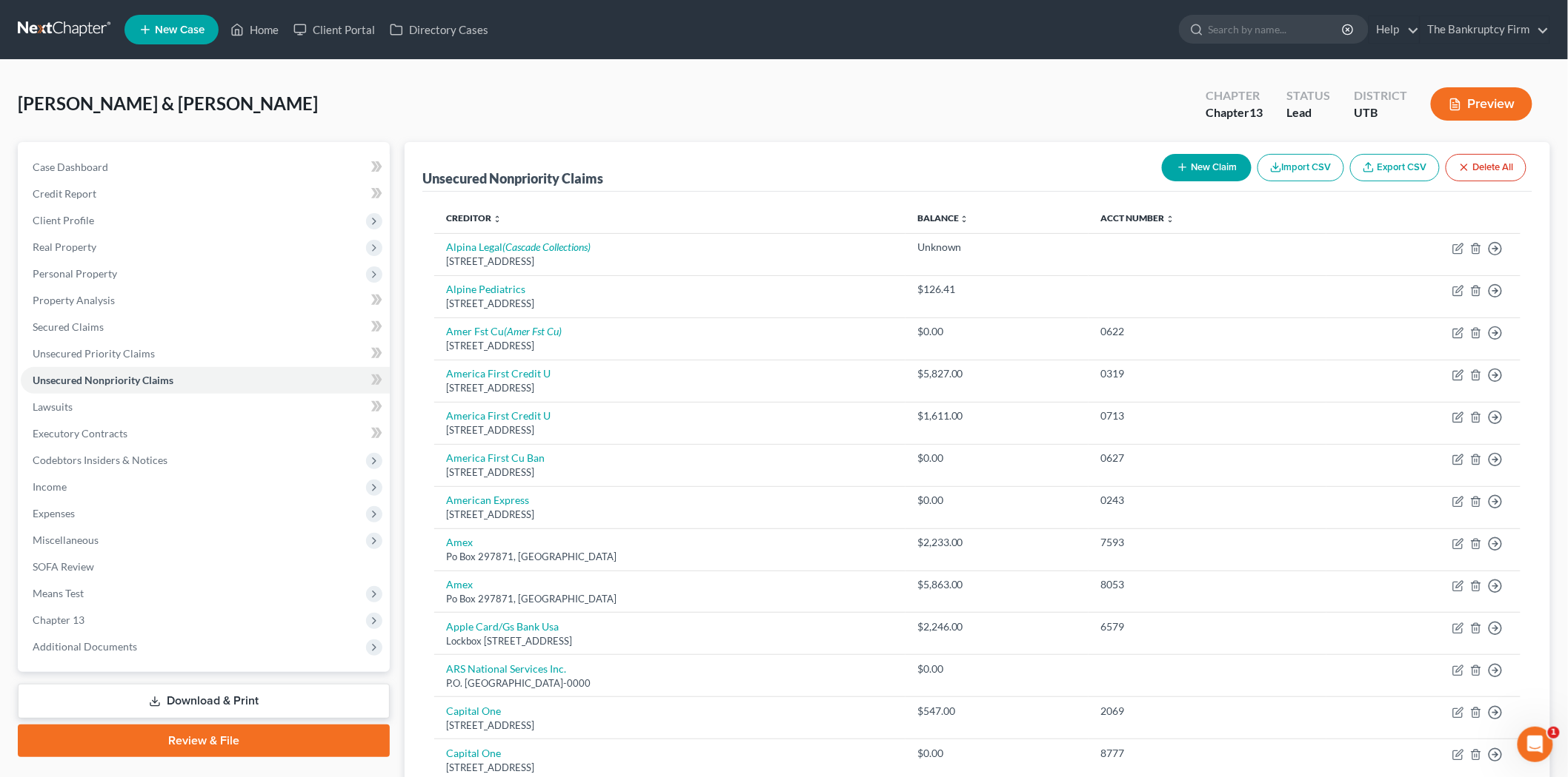
click at [1165, 173] on button "New Claim" at bounding box center [1207, 167] width 89 height 27
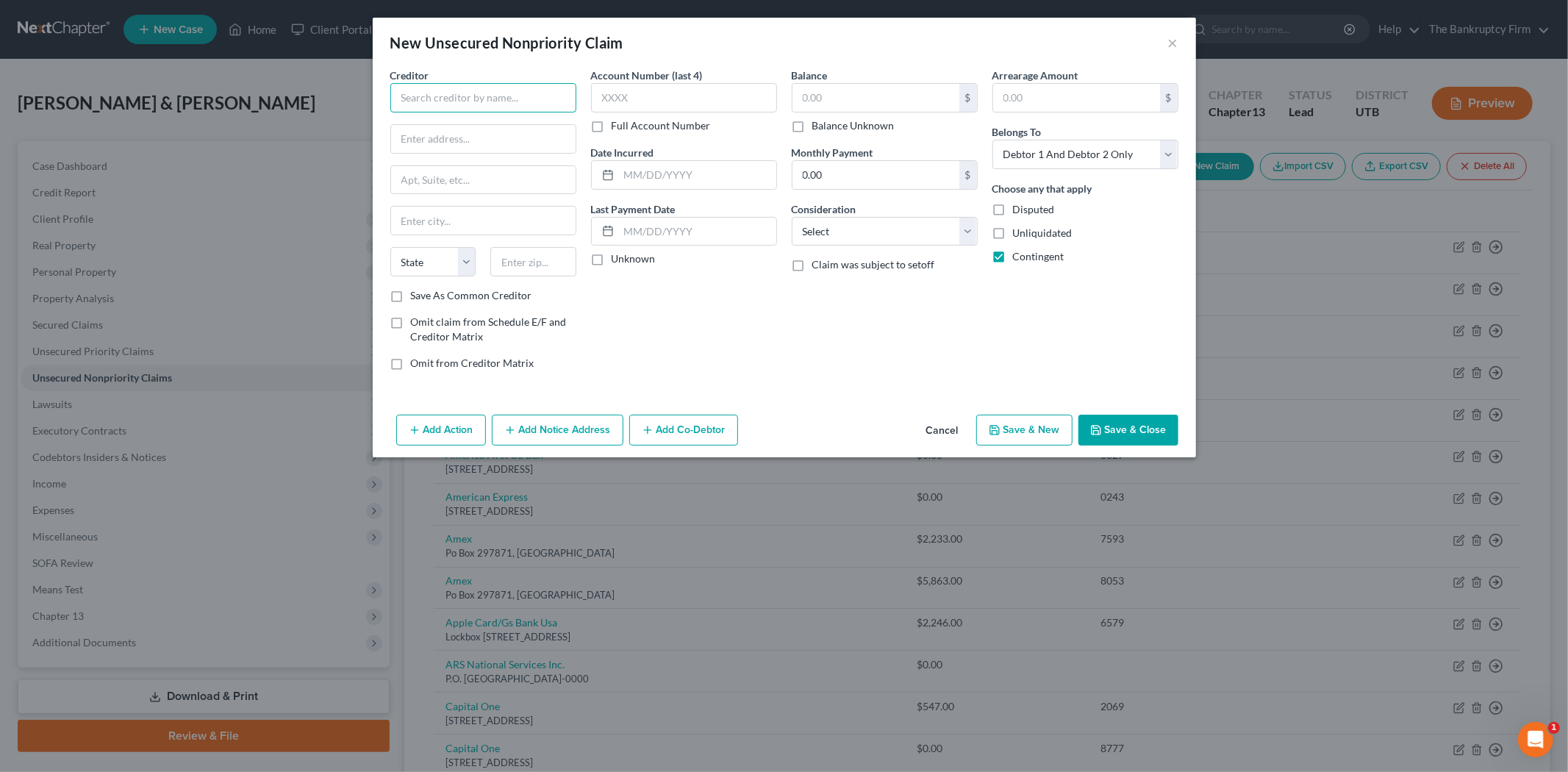
click at [463, 99] on input "text" at bounding box center [482, 98] width 186 height 30
click at [560, 105] on input "CNY Fertility" at bounding box center [482, 98] width 186 height 30
click at [557, 142] on input "text" at bounding box center [483, 139] width 185 height 28
click at [411, 298] on label "Save As Common Creditor" at bounding box center [471, 296] width 121 height 15
click at [417, 298] on input "Save As Common Creditor" at bounding box center [421, 293] width 9 height 9
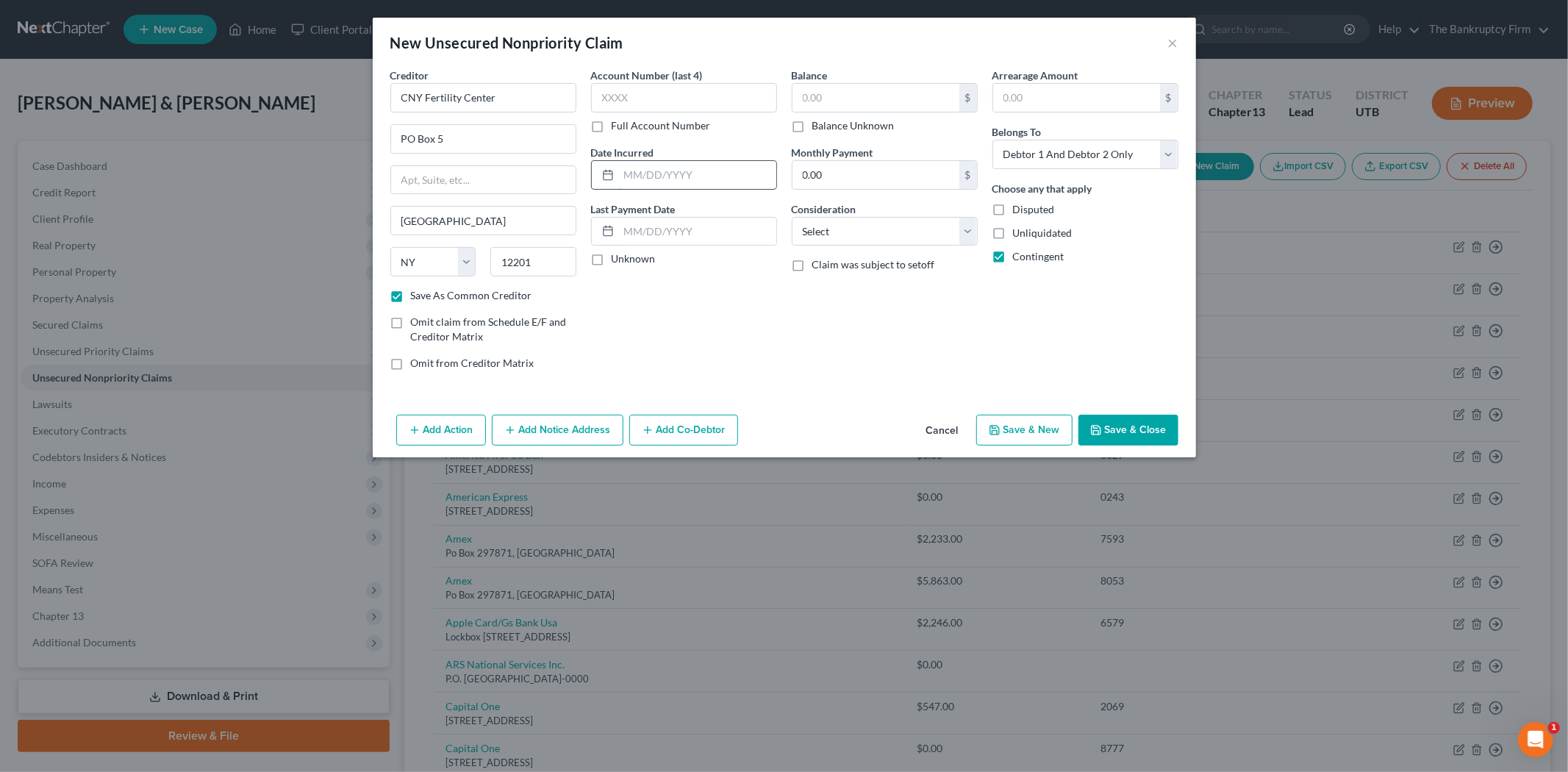
drag, startPoint x: 656, startPoint y: 171, endPoint x: 657, endPoint y: 160, distance: 11.0
click at [656, 171] on input "text" at bounding box center [698, 175] width 157 height 28
click at [853, 88] on input "text" at bounding box center [876, 98] width 167 height 28
click at [1135, 423] on button "Save & Close" at bounding box center [1128, 430] width 100 height 31
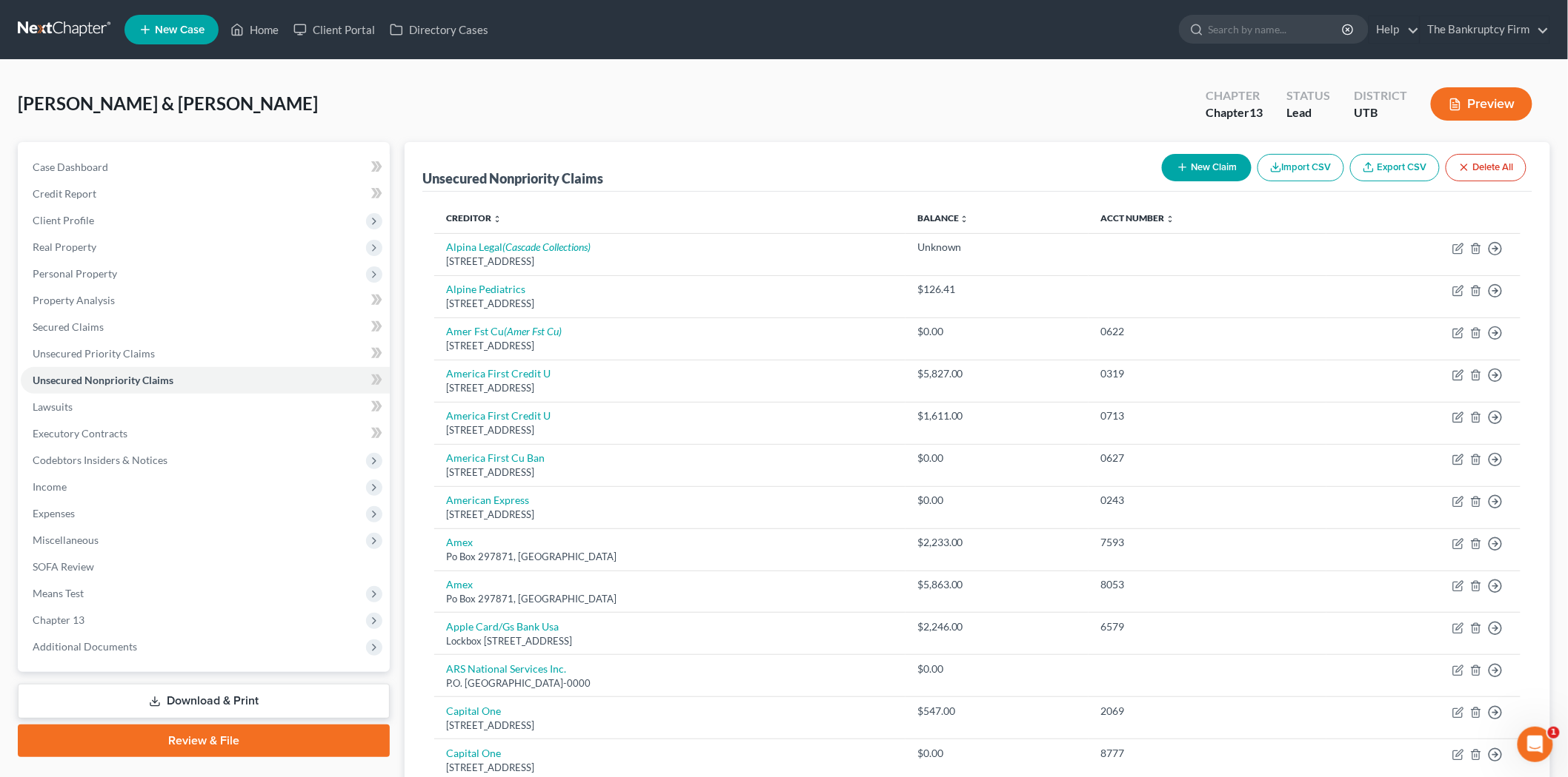
click at [1194, 160] on button "New Claim" at bounding box center [1207, 167] width 89 height 27
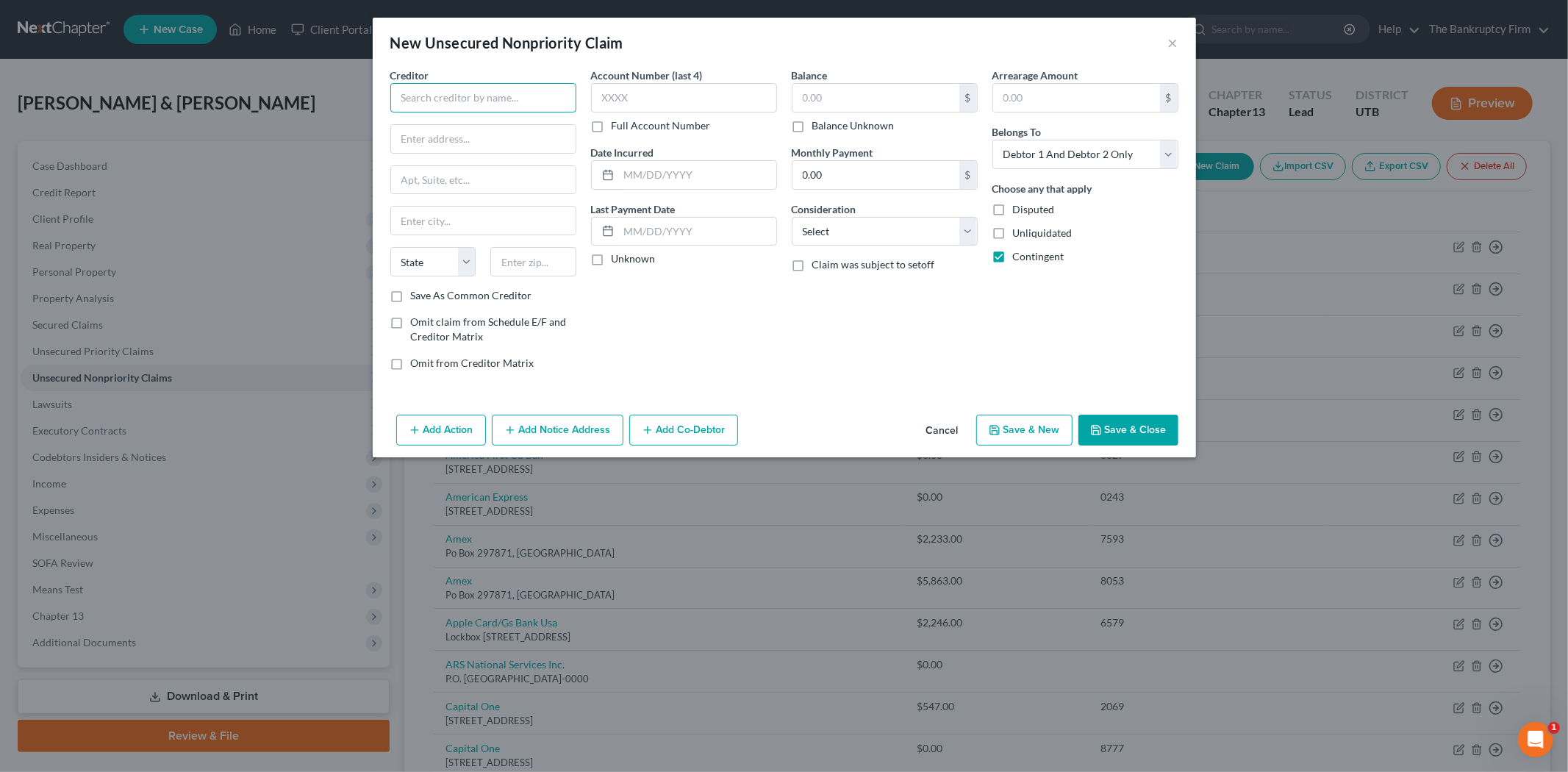
click at [460, 98] on input "text" at bounding box center [482, 98] width 186 height 30
click at [479, 132] on input "text" at bounding box center [483, 139] width 185 height 28
click at [467, 227] on input "text" at bounding box center [483, 221] width 185 height 28
click at [411, 295] on label "Save As Common Creditor" at bounding box center [471, 296] width 121 height 15
click at [417, 295] on input "Save As Common Creditor" at bounding box center [421, 293] width 9 height 9
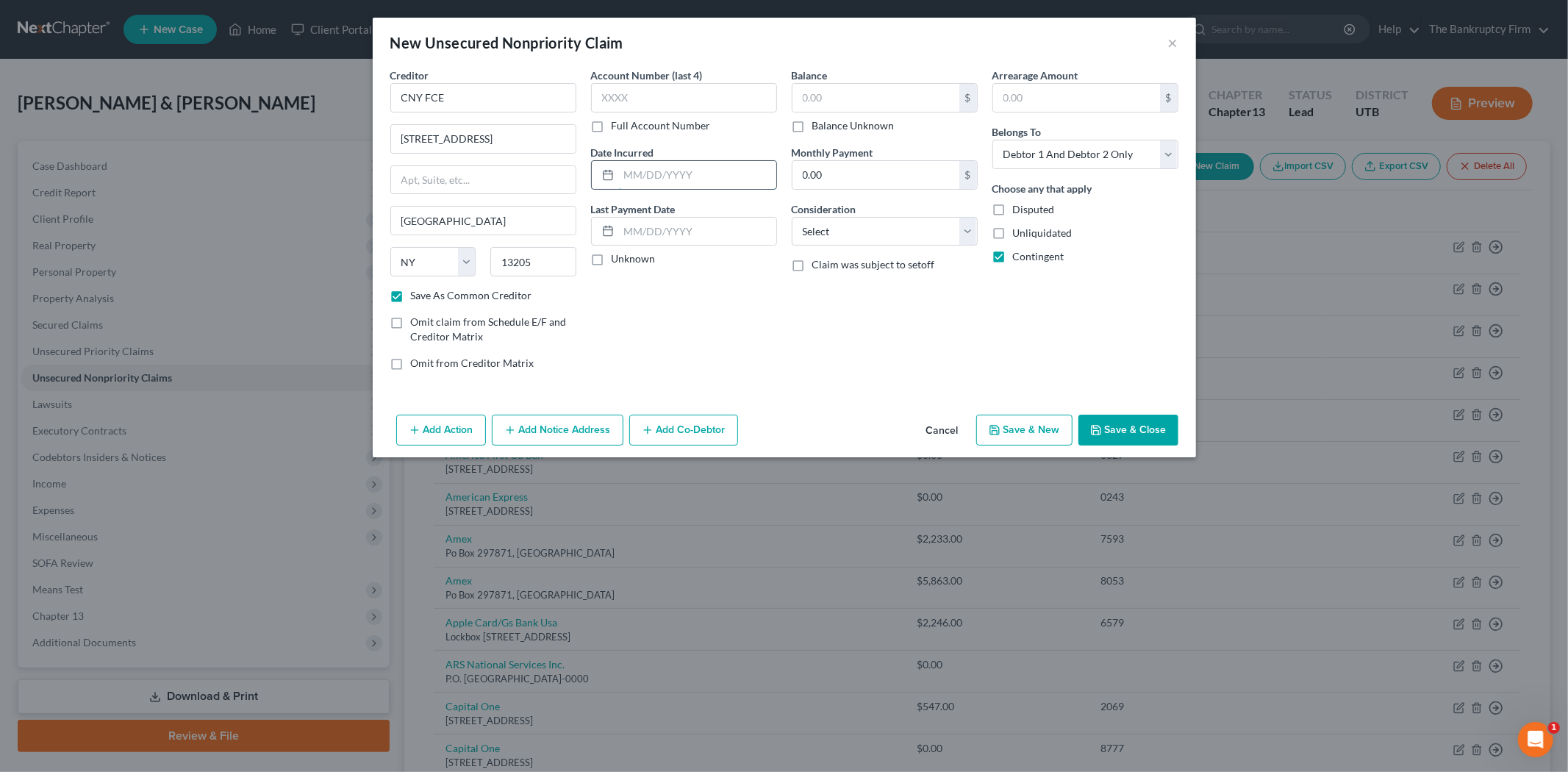
drag, startPoint x: 653, startPoint y: 175, endPoint x: 657, endPoint y: 167, distance: 8.9
click at [654, 172] on input "text" at bounding box center [698, 175] width 157 height 28
click at [846, 85] on input "text" at bounding box center [876, 98] width 167 height 28
click at [1151, 435] on button "Save & Close" at bounding box center [1128, 430] width 100 height 31
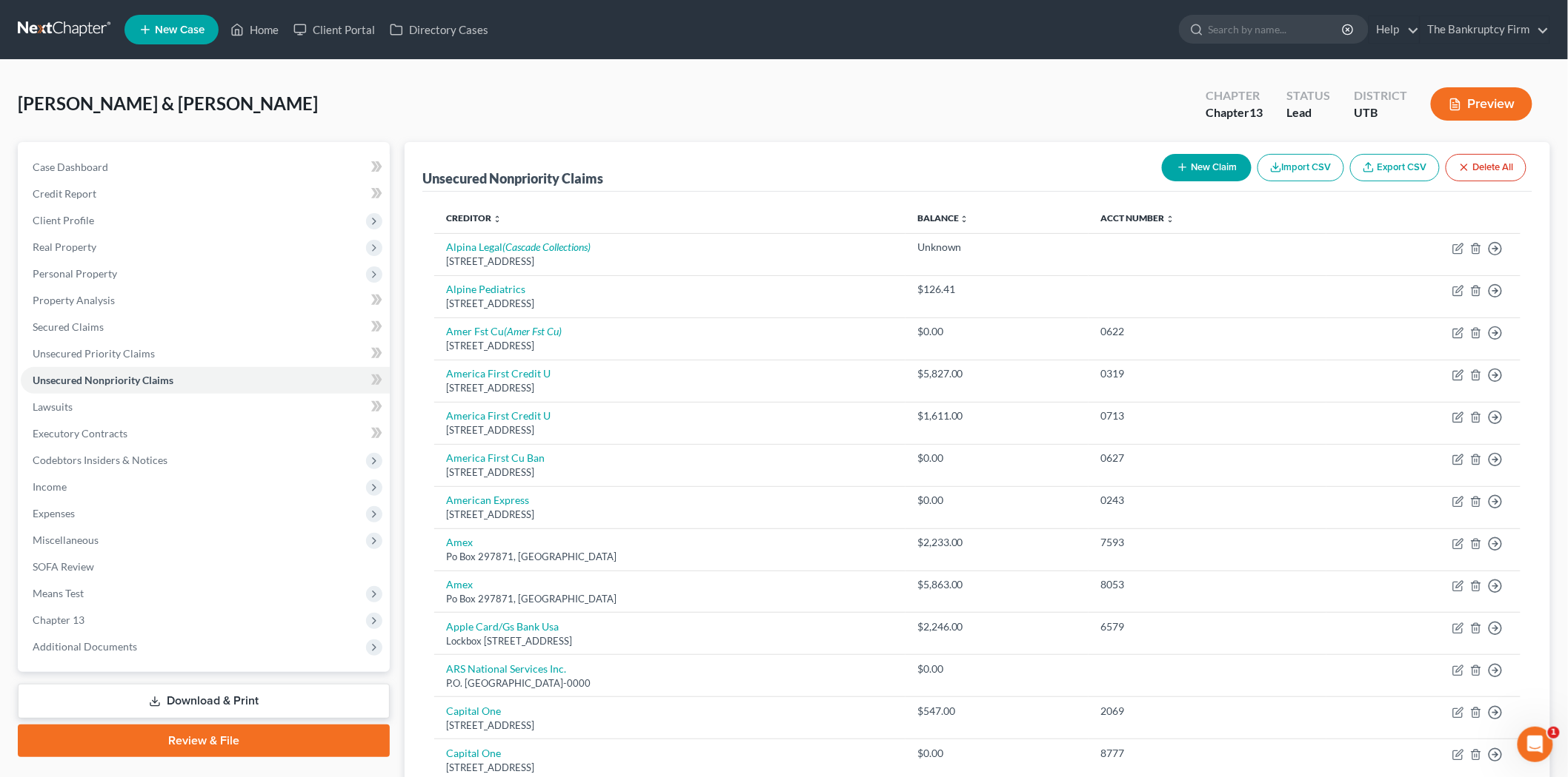
click at [1212, 157] on button "New Claim" at bounding box center [1207, 167] width 89 height 27
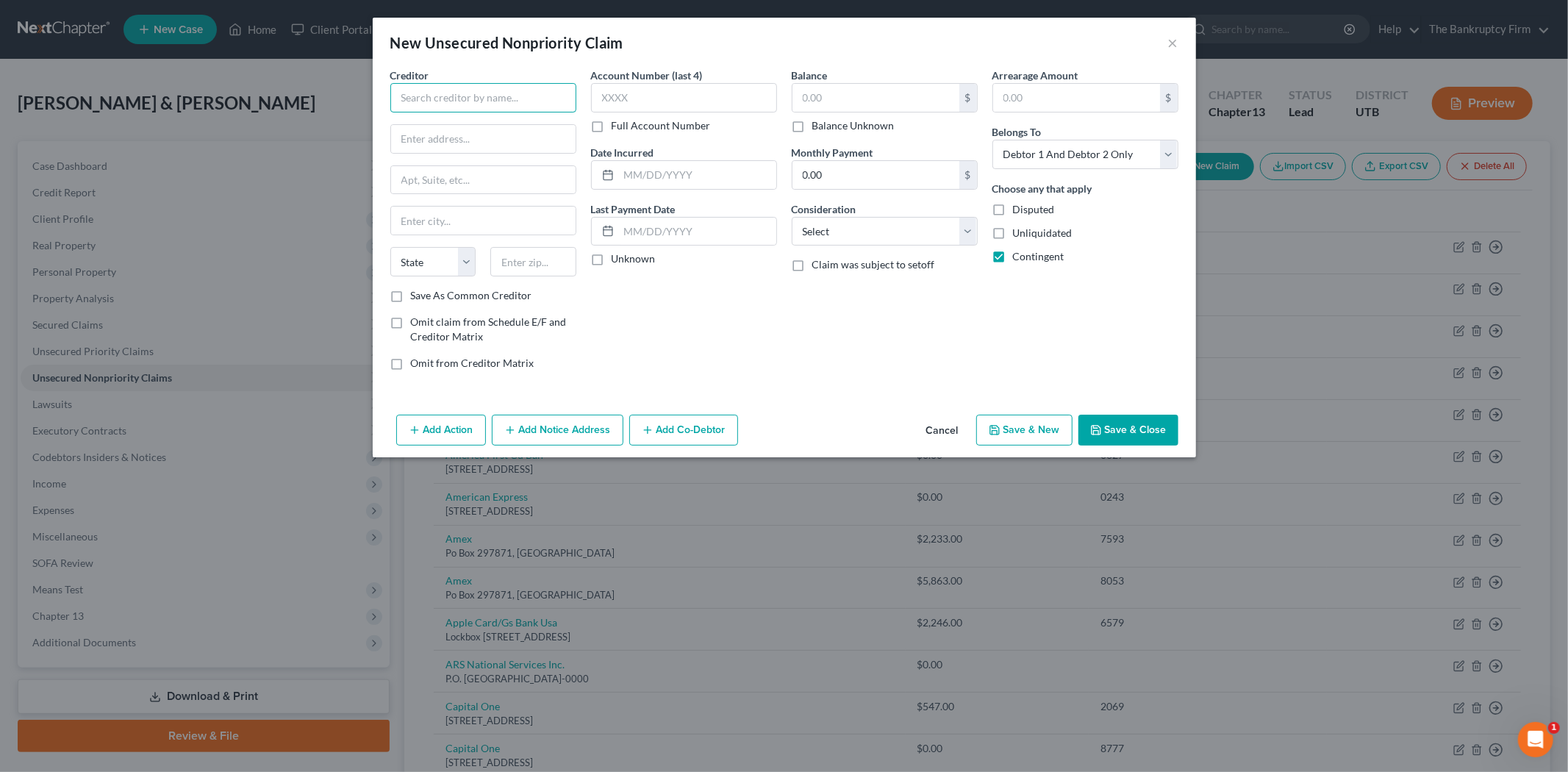
click at [417, 92] on input "text" at bounding box center [482, 98] width 186 height 30
drag, startPoint x: 512, startPoint y: 136, endPoint x: 497, endPoint y: 147, distance: 18.6
click at [512, 136] on input "text" at bounding box center [483, 139] width 185 height 28
drag, startPoint x: 540, startPoint y: 103, endPoint x: 387, endPoint y: 108, distance: 153.1
click at [387, 108] on div "Creditor * Conceptions Family Center [STREET_ADDRESS][GEOGRAPHIC_DATA] [US_STAT…" at bounding box center [483, 225] width 201 height 315
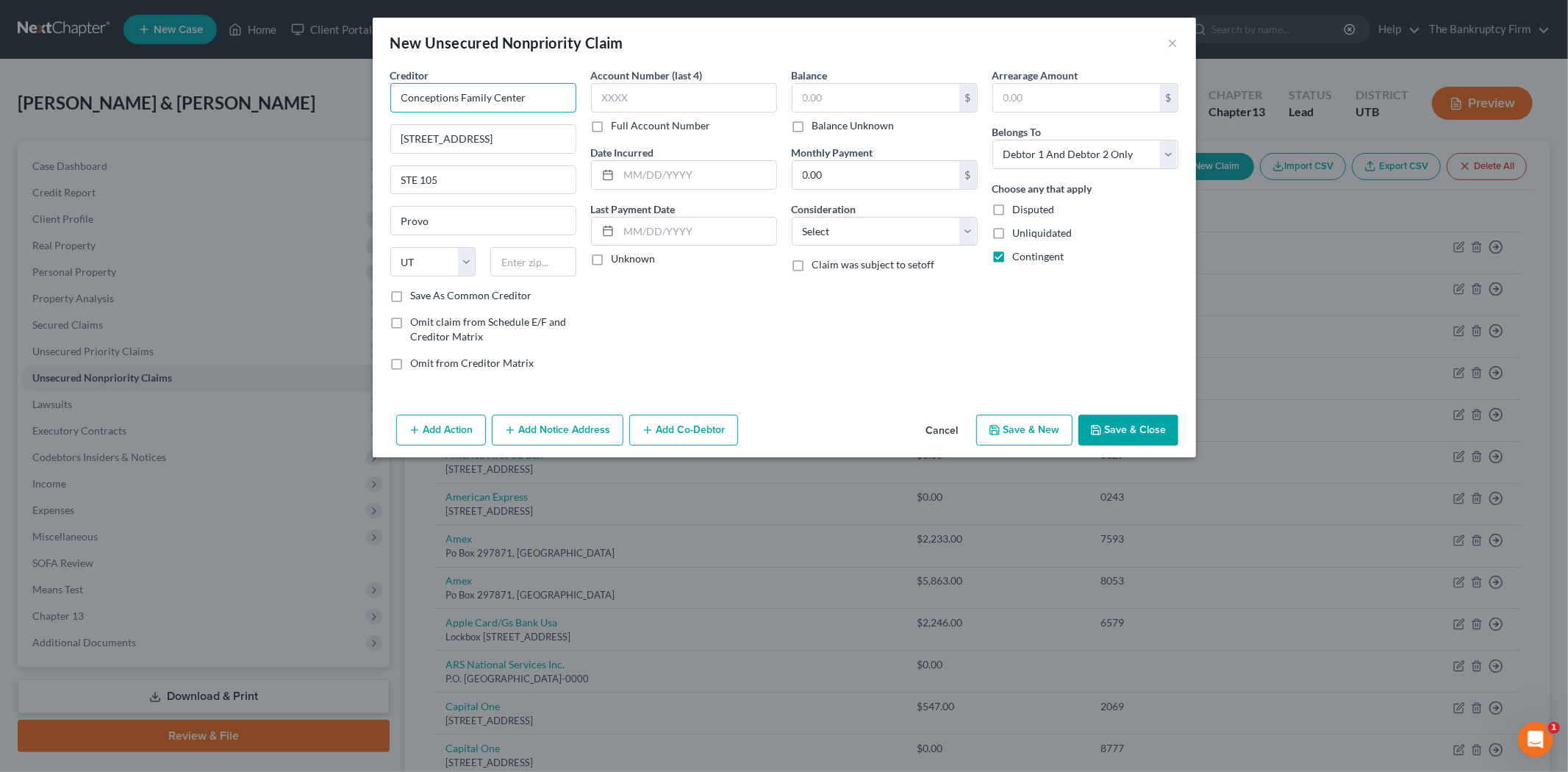
paste input "[STREET_ADDRESS]"
drag, startPoint x: 570, startPoint y: 98, endPoint x: 381, endPoint y: 104, distance: 189.1
click at [381, 104] on div "Creditor * [STREET_ADDRESS] [STREET_ADDRESS][GEOGRAPHIC_DATA] [US_STATE] AK AR …" at bounding box center [784, 238] width 823 height 341
drag, startPoint x: 540, startPoint y: 93, endPoint x: 372, endPoint y: 90, distance: 168.0
click at [372, 90] on div "Creditor * Conceptions Fertility Center [STREET_ADDRESS][GEOGRAPHIC_DATA] [US_S…" at bounding box center [784, 238] width 823 height 341
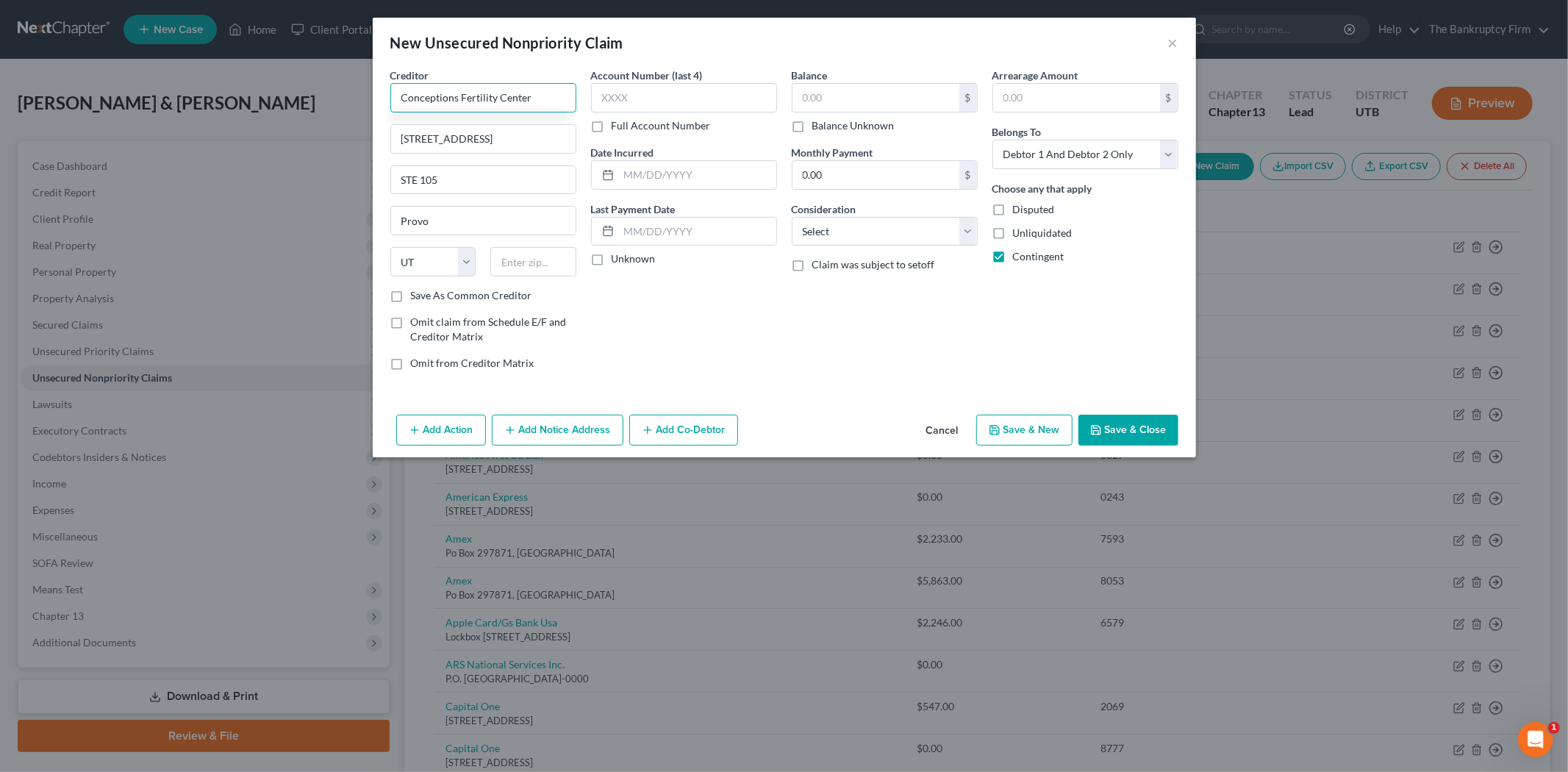
click at [542, 90] on input "Conceptions Fertility Center" at bounding box center [482, 98] width 186 height 30
click at [509, 265] on input "text" at bounding box center [533, 262] width 86 height 30
paste input "84604"
click at [411, 294] on label "Save As Common Creditor" at bounding box center [471, 296] width 121 height 15
click at [417, 294] on input "Save As Common Creditor" at bounding box center [421, 293] width 9 height 9
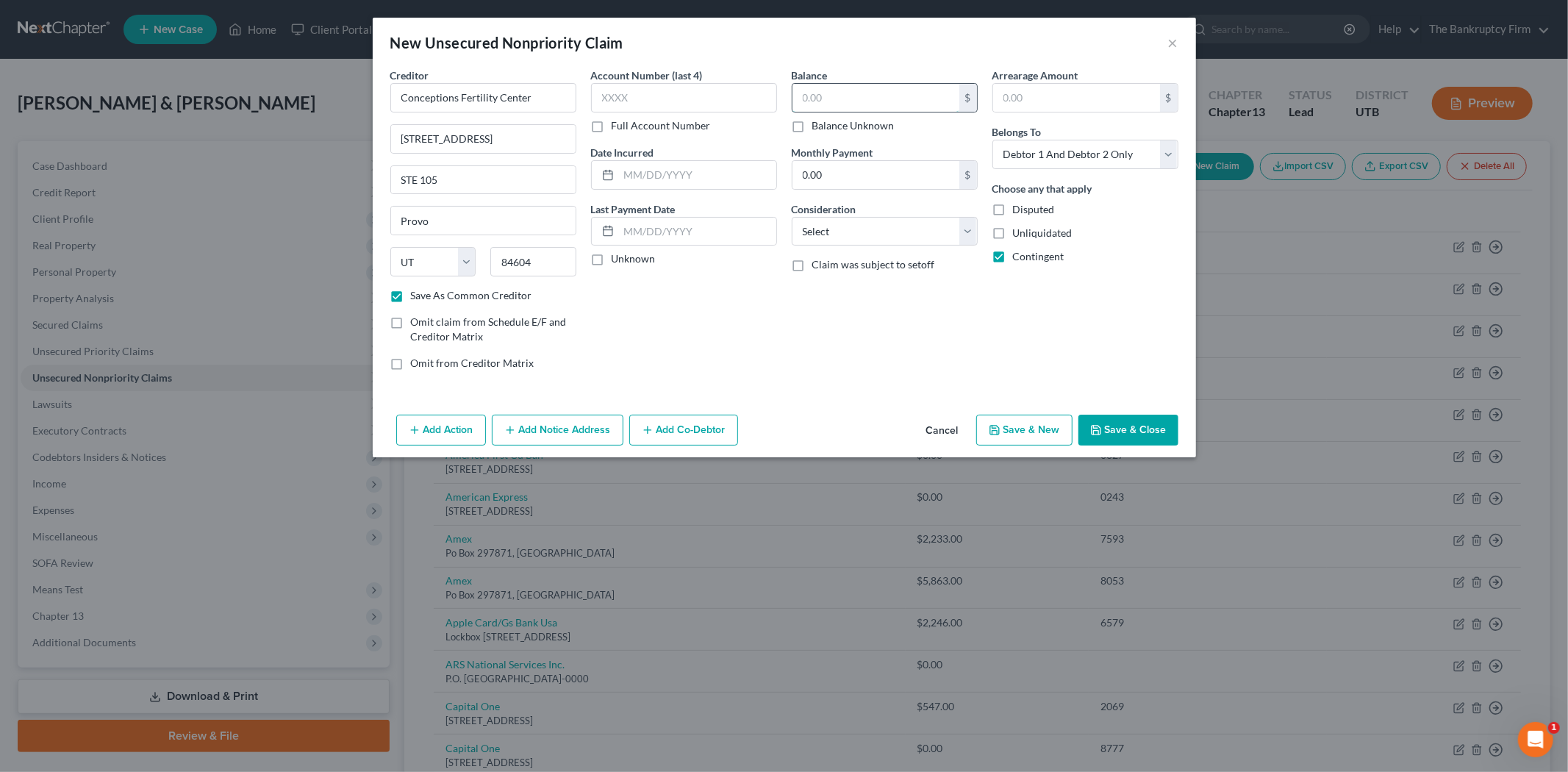
click at [873, 90] on input "text" at bounding box center [876, 98] width 167 height 28
click at [675, 179] on input "text" at bounding box center [698, 175] width 157 height 28
click at [1149, 424] on button "Save & Close" at bounding box center [1128, 430] width 100 height 31
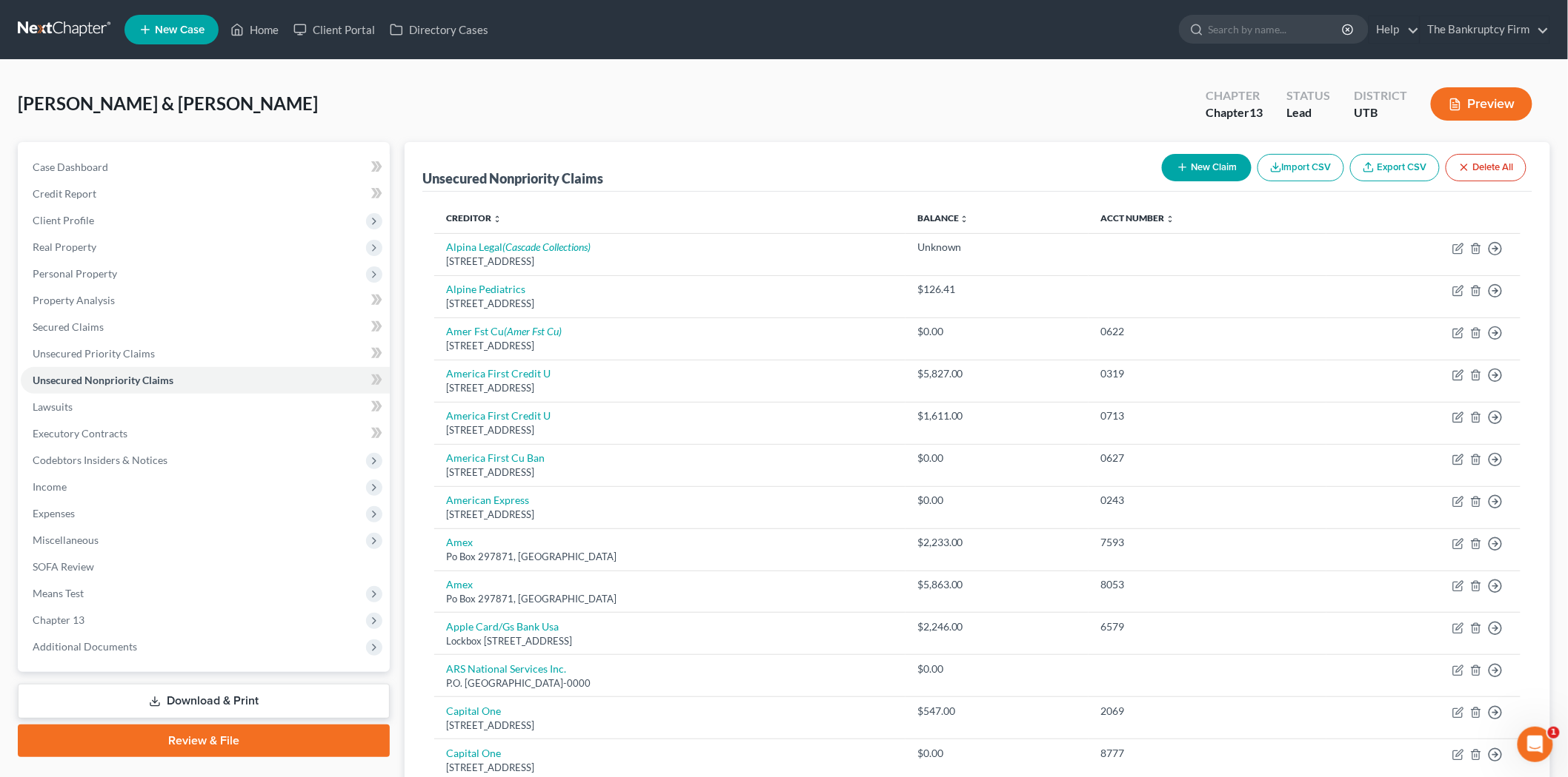
click at [1234, 165] on button "New Claim" at bounding box center [1207, 167] width 89 height 27
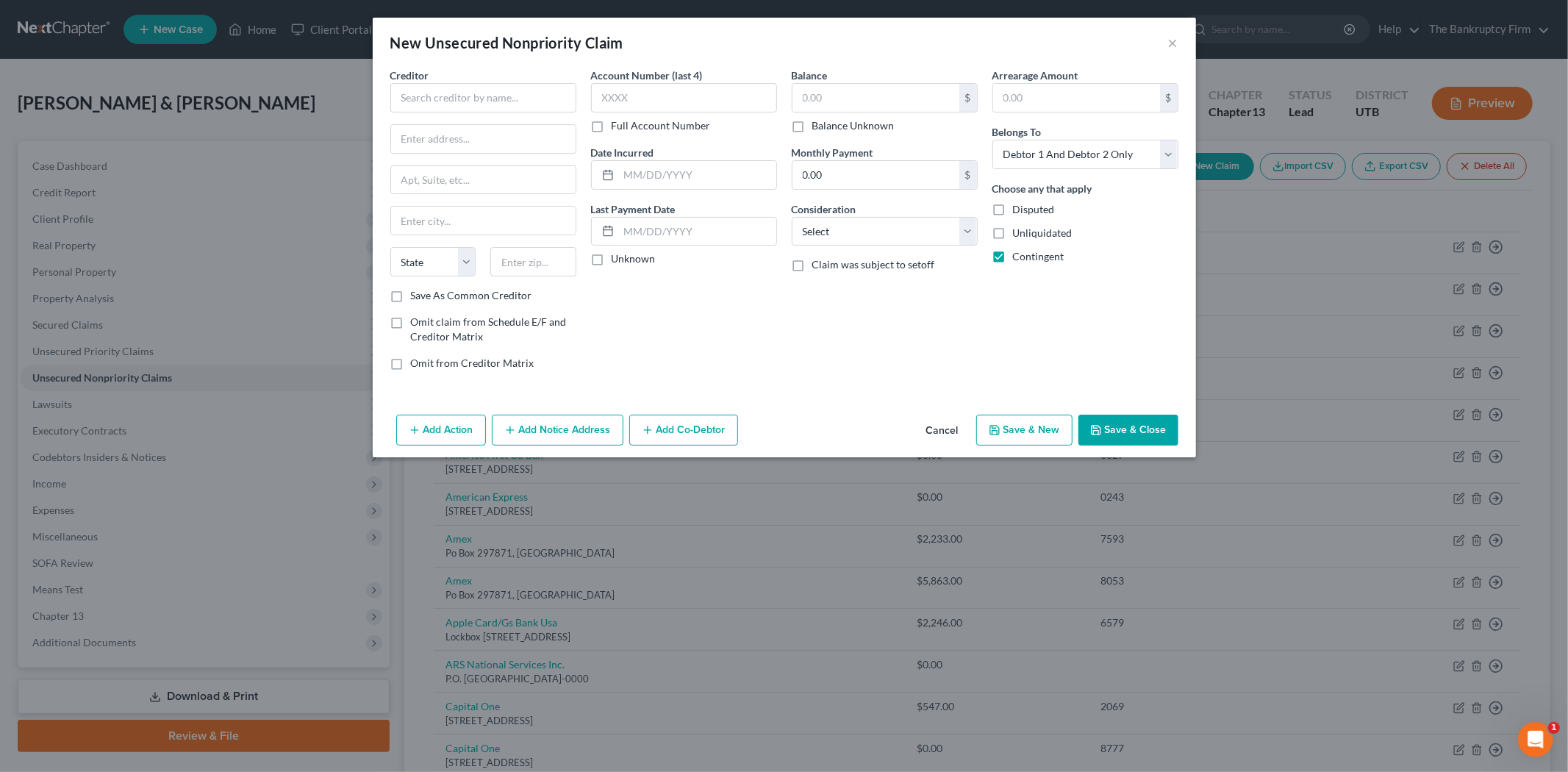
click at [488, 113] on div "Creditor * State [US_STATE] AK AR AZ CA CO [GEOGRAPHIC_DATA] DE DC [GEOGRAPHIC_…" at bounding box center [482, 178] width 186 height 221
click at [491, 103] on input "text" at bounding box center [482, 98] width 186 height 30
click at [487, 127] on input "text" at bounding box center [483, 139] width 185 height 28
click at [473, 98] on input "Cottonwood OBGYN" at bounding box center [482, 98] width 186 height 30
drag, startPoint x: 452, startPoint y: 149, endPoint x: 445, endPoint y: 142, distance: 9.9
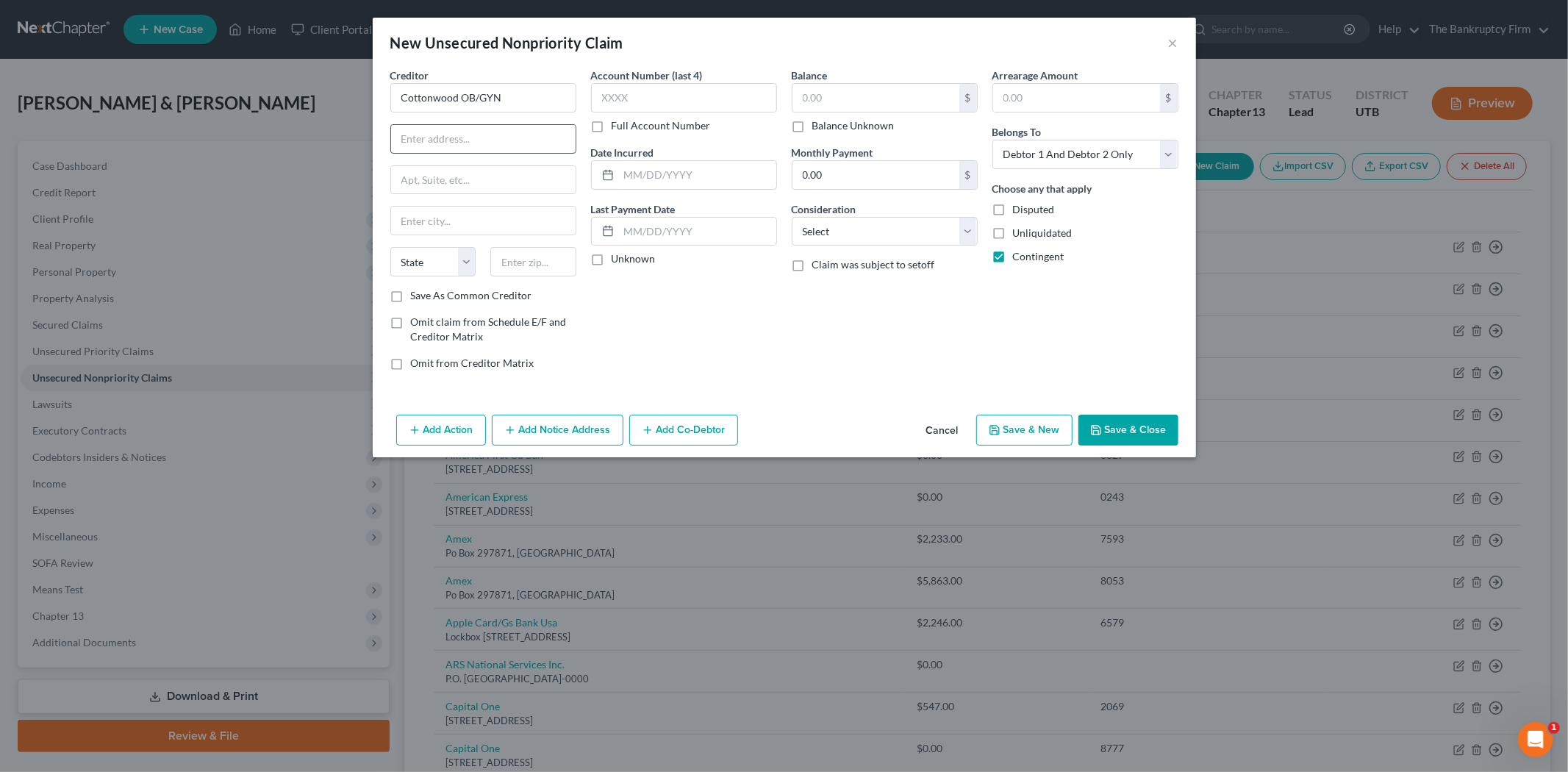
click at [452, 149] on input "text" at bounding box center [483, 139] width 185 height 28
click at [411, 296] on label "Save As Common Creditor" at bounding box center [471, 296] width 121 height 15
click at [417, 296] on input "Save As Common Creditor" at bounding box center [421, 293] width 9 height 9
click at [713, 167] on input "text" at bounding box center [698, 175] width 157 height 28
click at [856, 108] on input "text" at bounding box center [876, 98] width 167 height 28
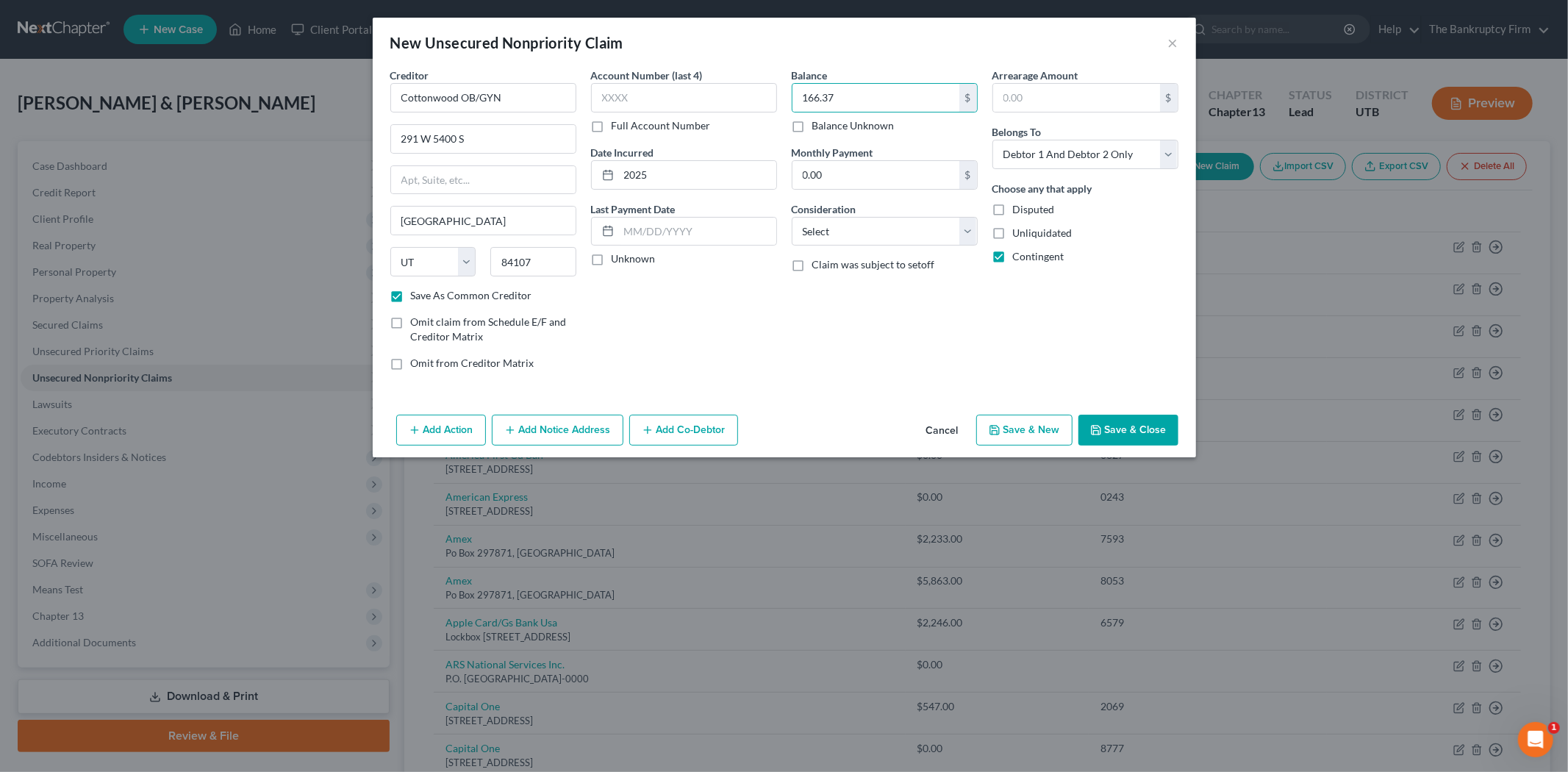
click at [1128, 420] on button "Save & Close" at bounding box center [1128, 430] width 100 height 31
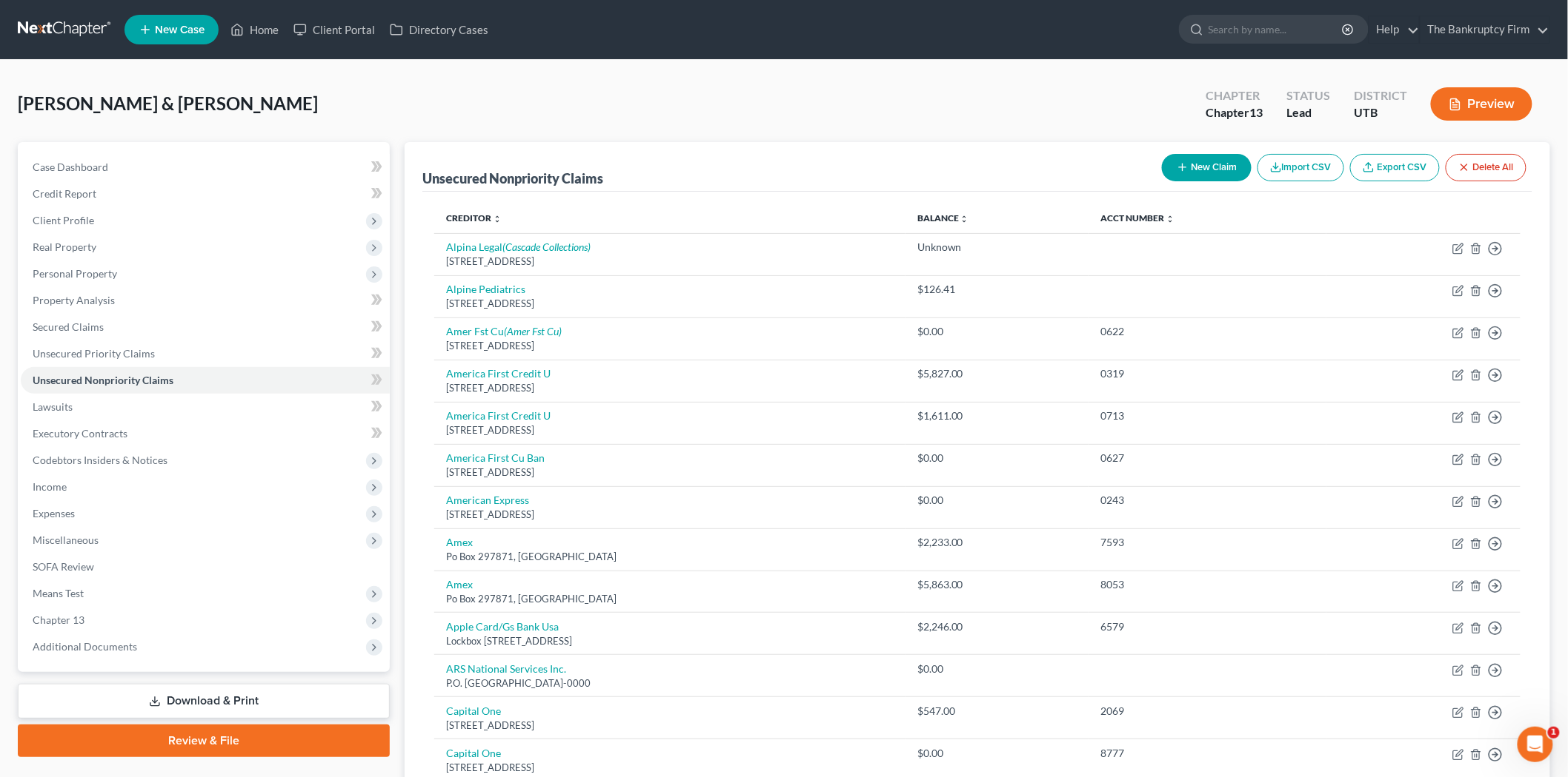
click at [1208, 167] on button "New Claim" at bounding box center [1207, 167] width 89 height 27
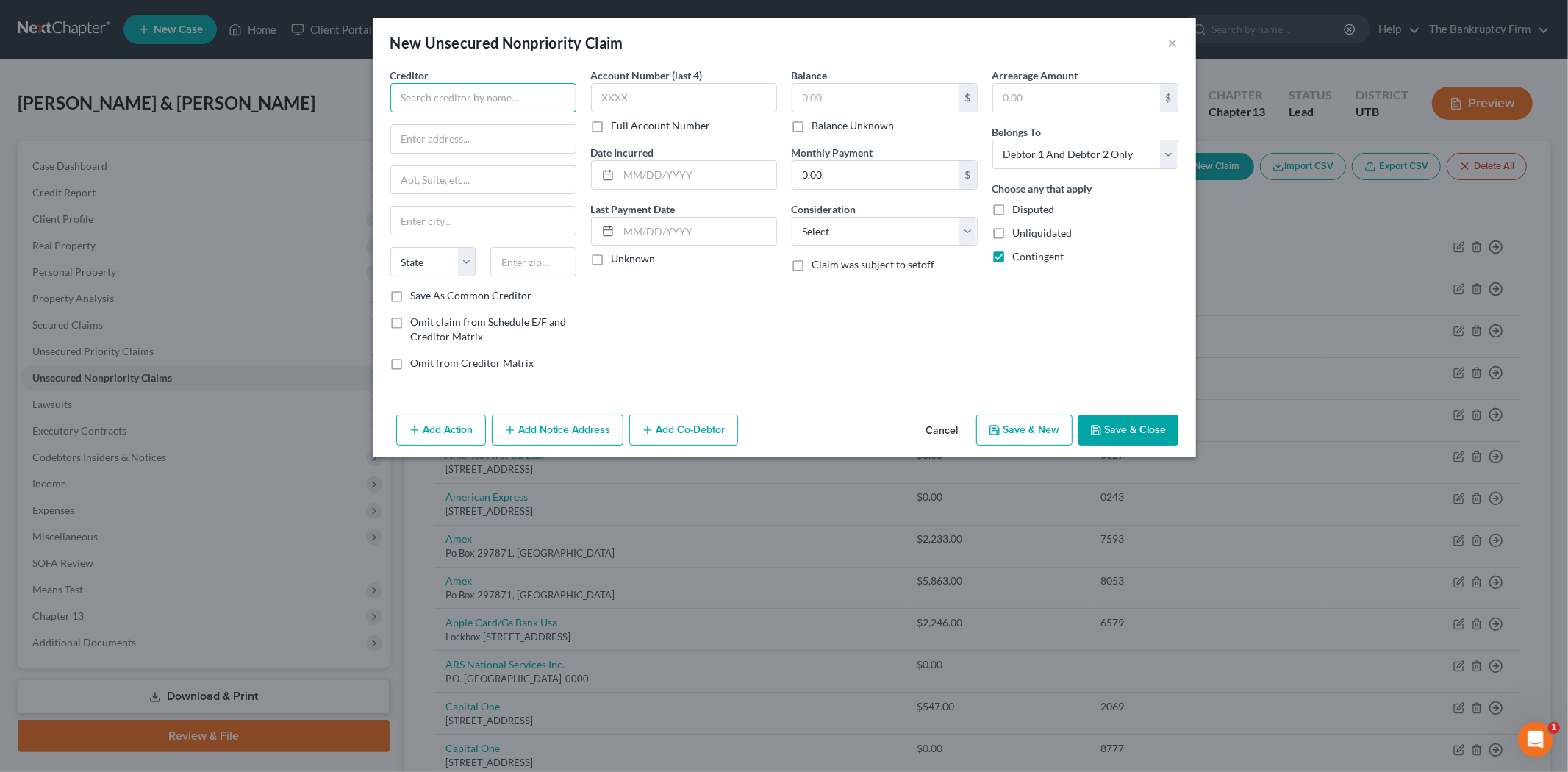
click at [430, 90] on input "text" at bounding box center [482, 98] width 186 height 30
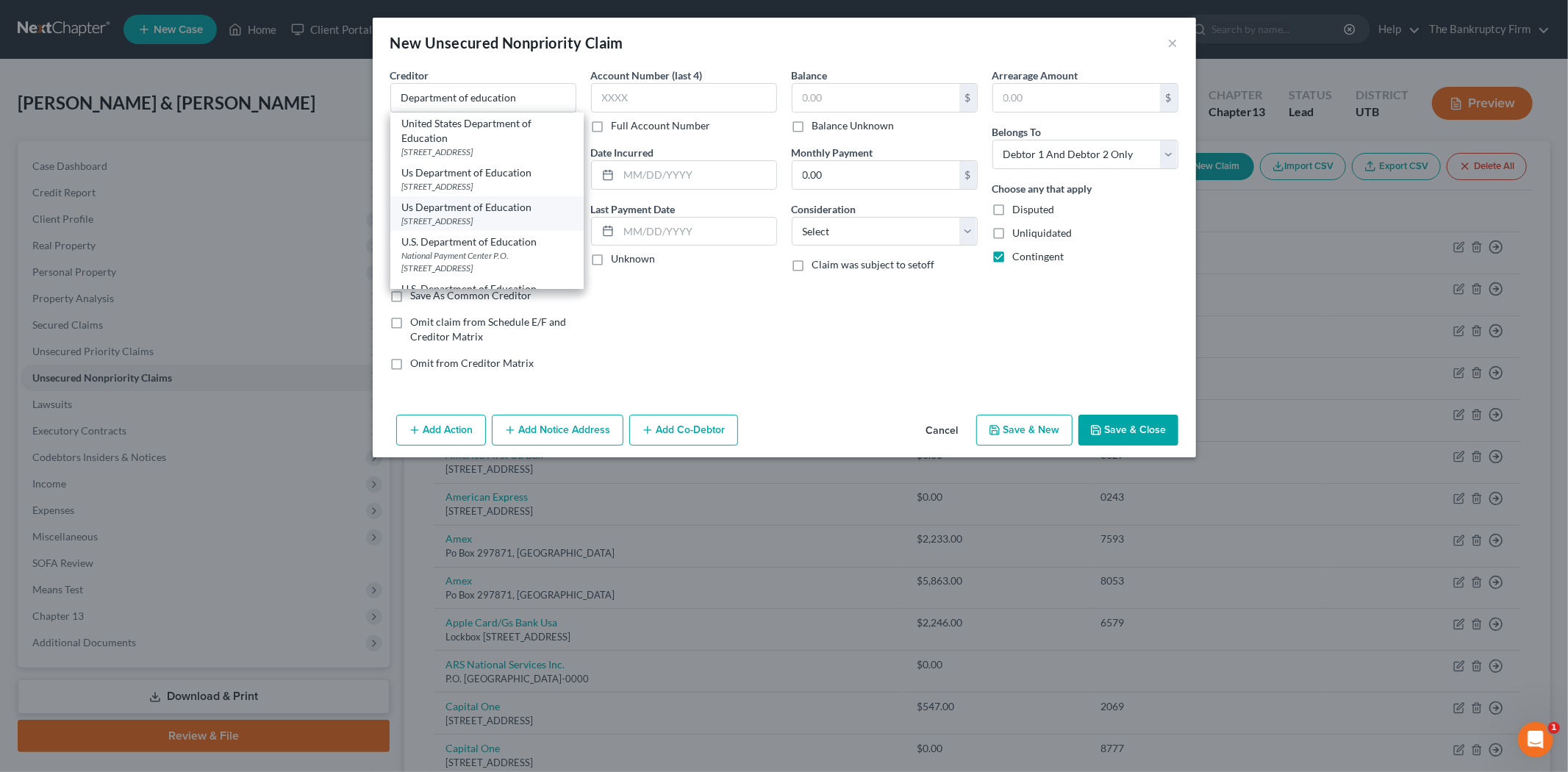
click at [637, 332] on div "Account Number (last 4) Full Account Number Date Incurred Last Payment Date Unk…" at bounding box center [684, 225] width 201 height 315
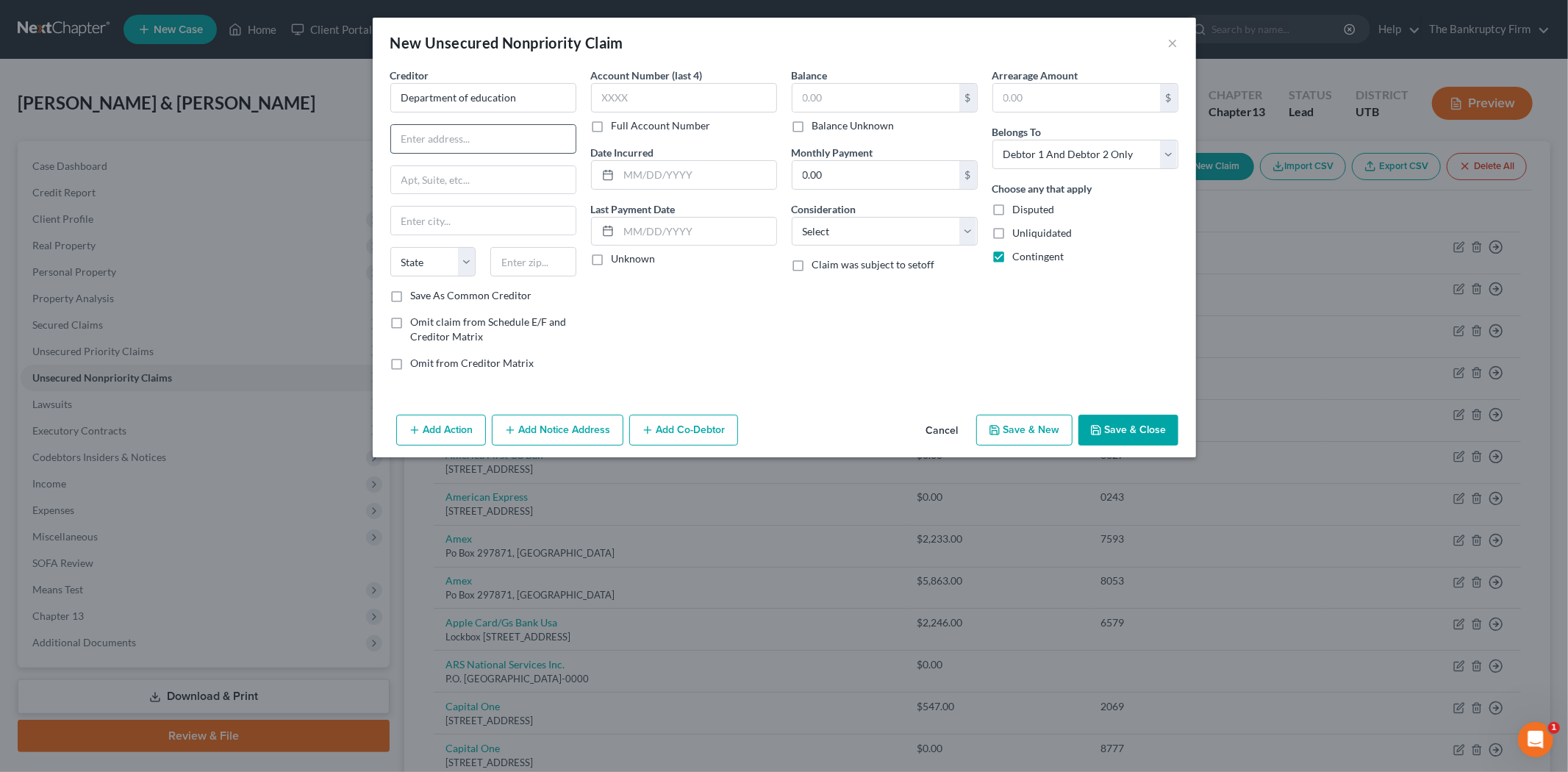
click at [438, 135] on input "text" at bounding box center [483, 139] width 185 height 28
click at [411, 295] on label "Save As Common Creditor" at bounding box center [471, 296] width 121 height 15
click at [417, 295] on input "Save As Common Creditor" at bounding box center [421, 293] width 9 height 9
click at [622, 175] on input "text" at bounding box center [698, 175] width 157 height 28
click at [813, 102] on input "text" at bounding box center [876, 98] width 167 height 28
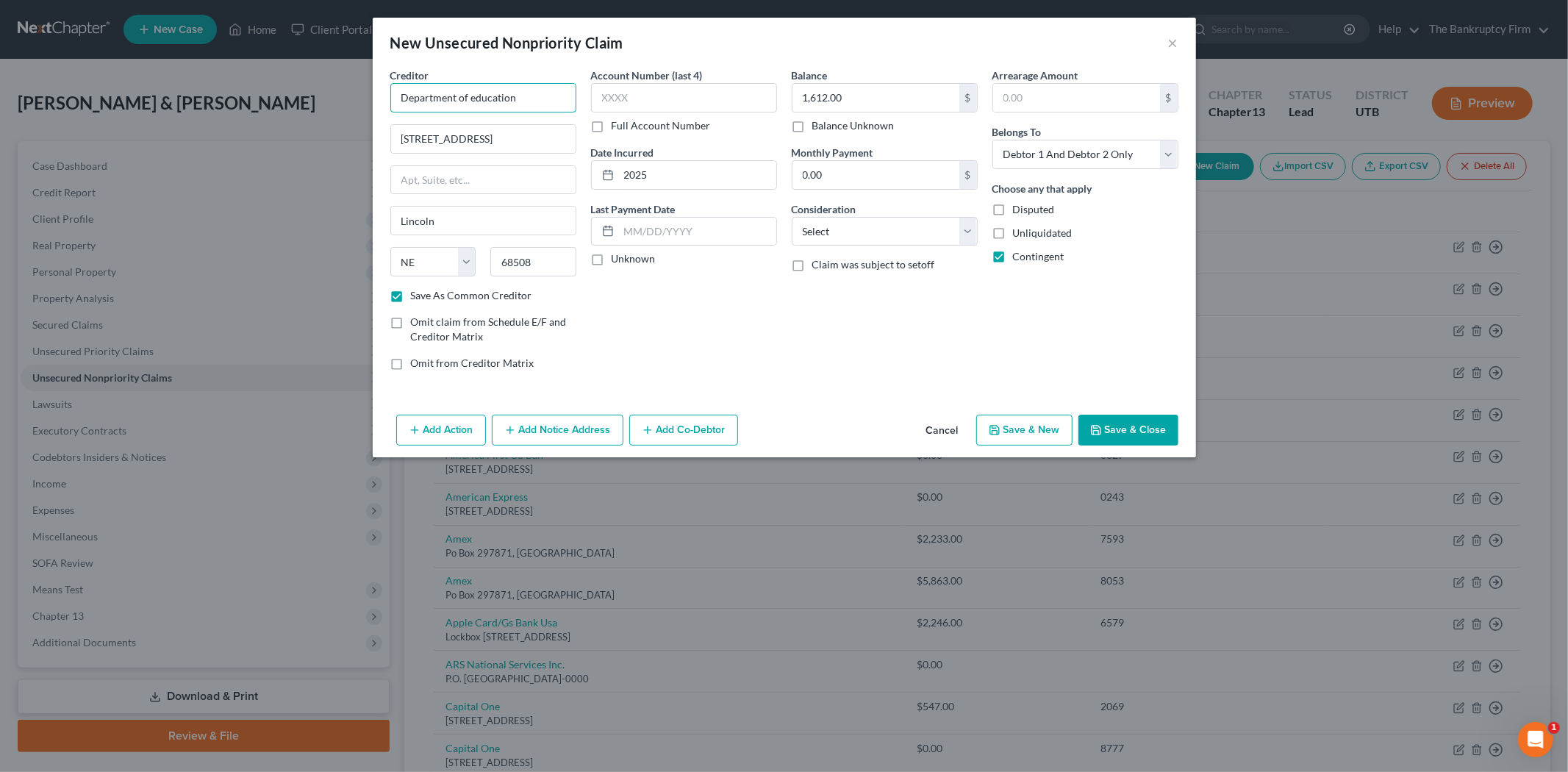
click at [474, 99] on input "Department of education" at bounding box center [482, 98] width 186 height 30
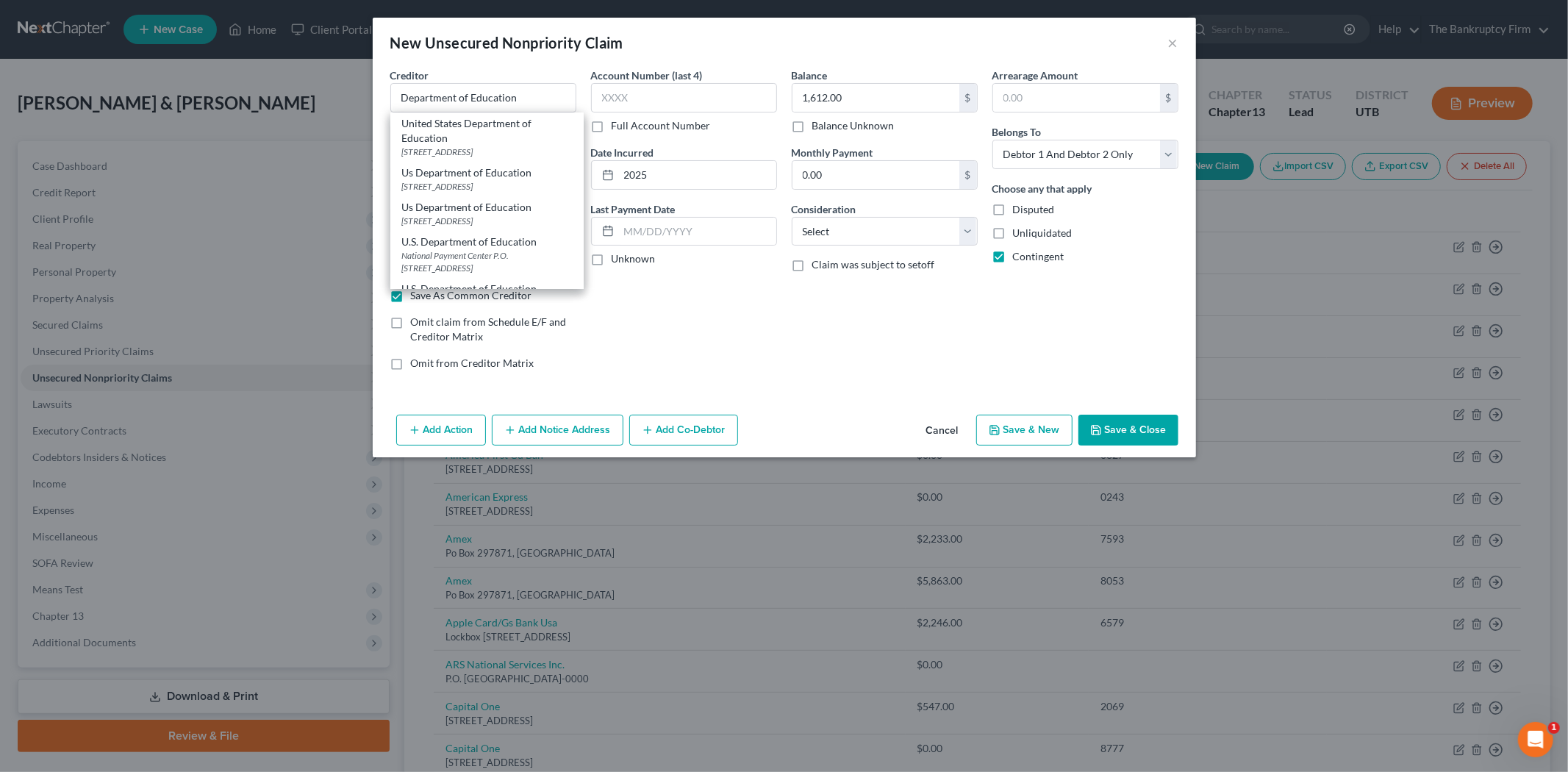
click at [1149, 435] on button "Save & Close" at bounding box center [1128, 430] width 100 height 31
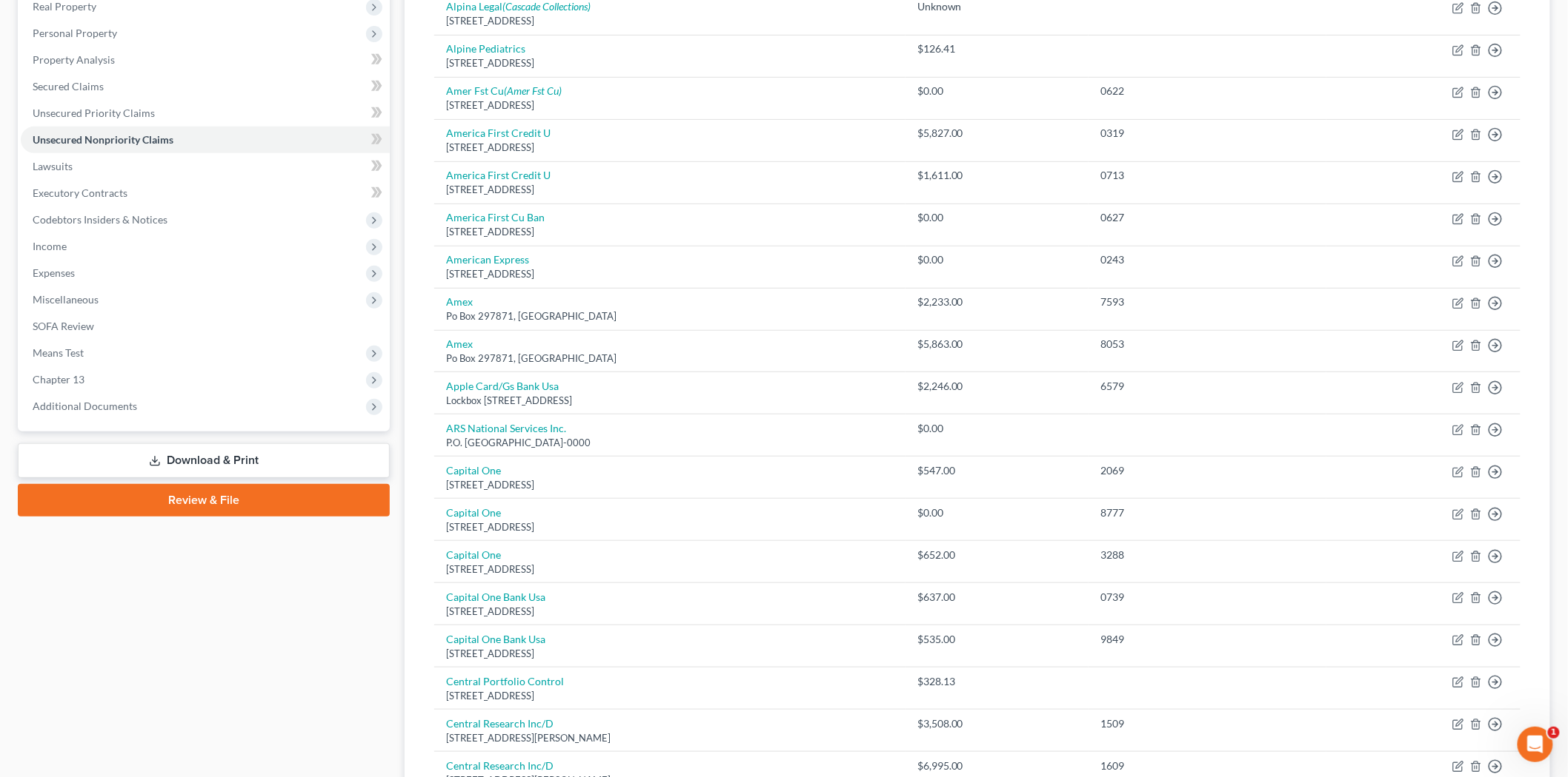
scroll to position [82, 0]
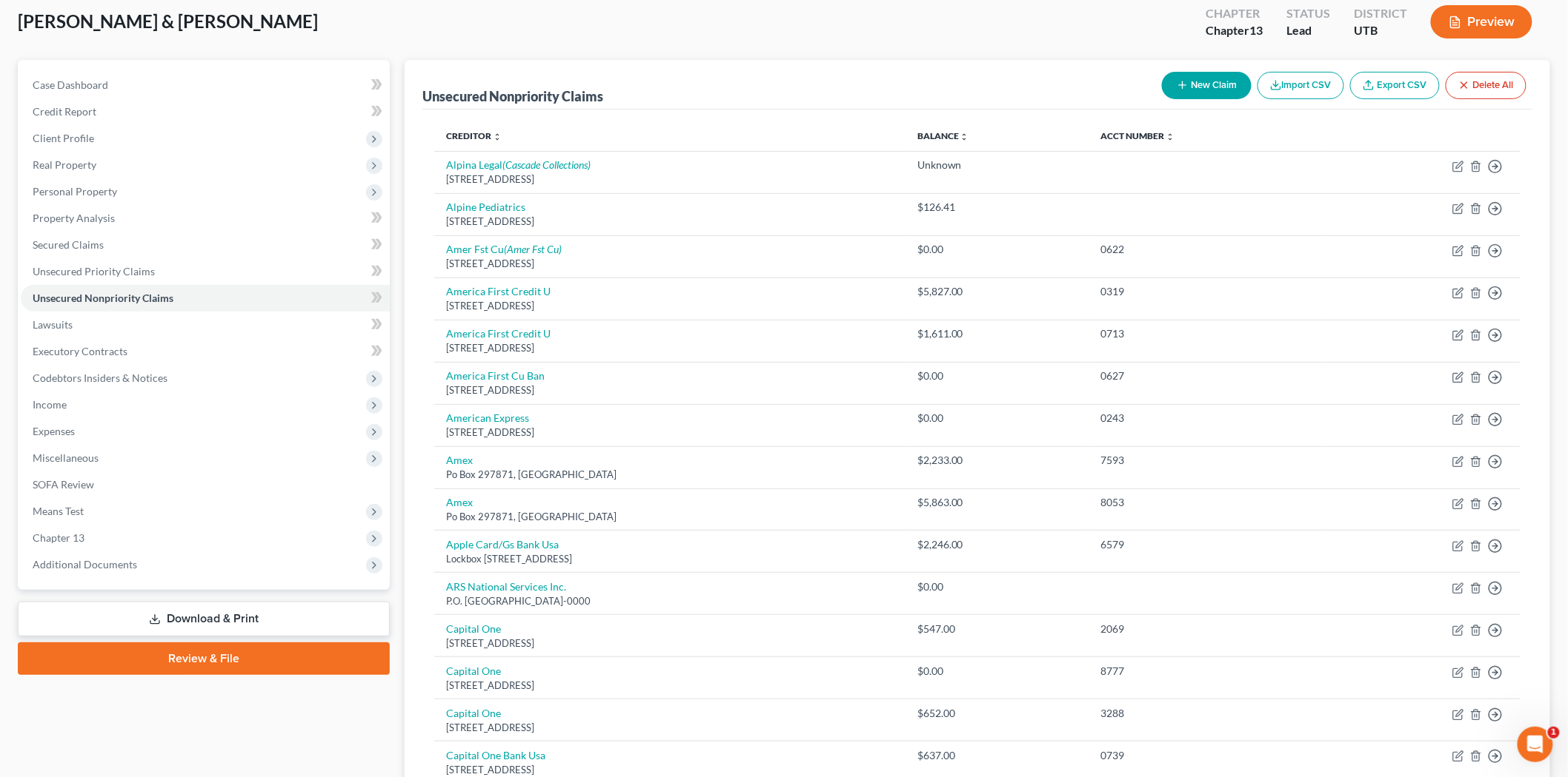
click at [1187, 84] on button "New Claim" at bounding box center [1207, 85] width 89 height 27
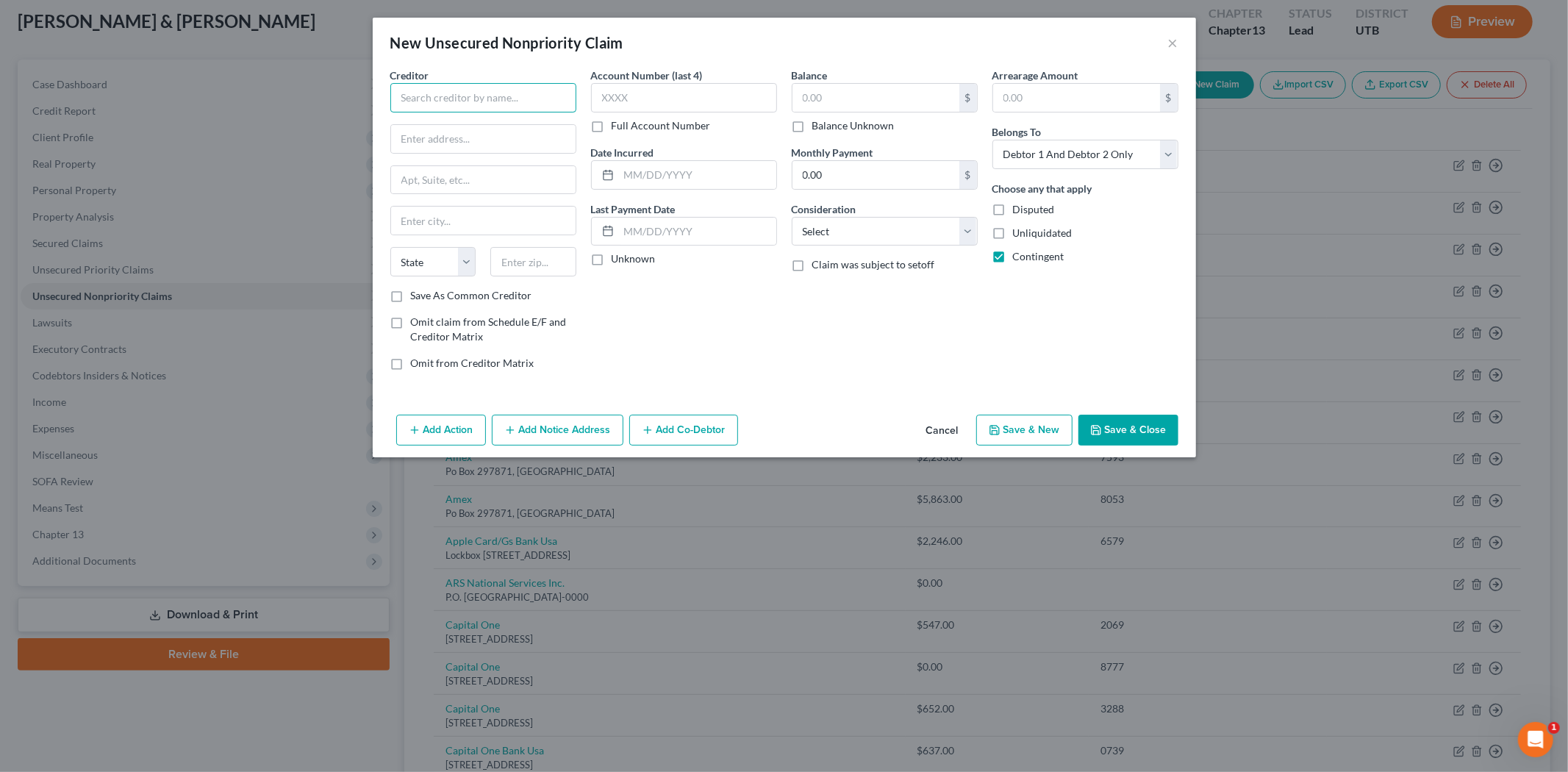
click at [442, 87] on input "text" at bounding box center [482, 98] width 186 height 30
click at [488, 131] on input "text" at bounding box center [483, 139] width 185 height 28
drag, startPoint x: 508, startPoint y: 103, endPoint x: 357, endPoint y: 103, distance: 151.0
click at [357, 103] on div "New Unsecured Nonpriority Claim × Creditor * [PERSON_NAME][GEOGRAPHIC_DATA] [GE…" at bounding box center [784, 386] width 1568 height 772
click at [891, 103] on input "text" at bounding box center [876, 98] width 167 height 28
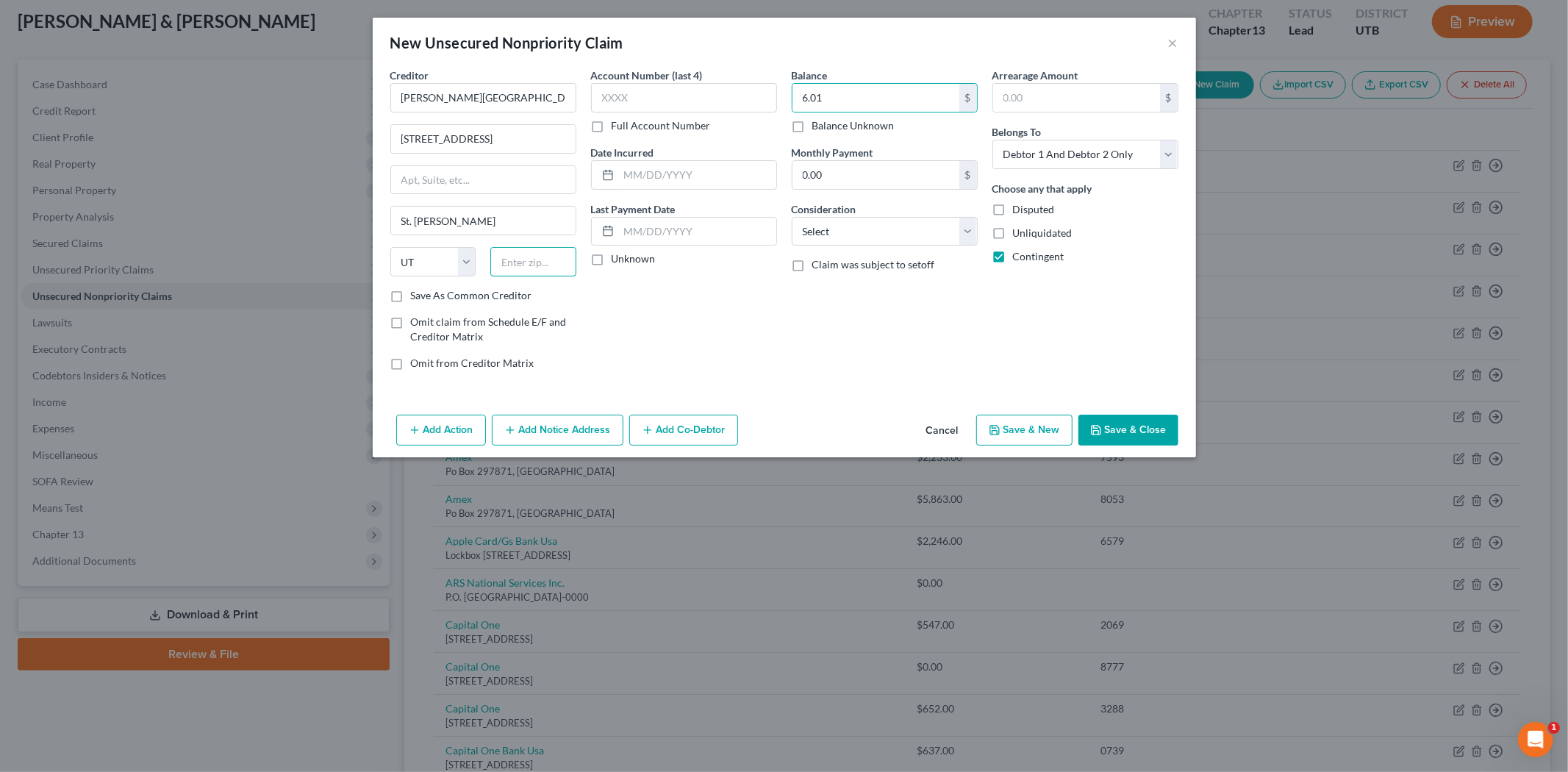
click at [555, 257] on input "text" at bounding box center [533, 262] width 86 height 30
paste input "84790"
click at [411, 297] on label "Save As Common Creditor" at bounding box center [471, 296] width 121 height 15
click at [417, 297] on input "Save As Common Creditor" at bounding box center [421, 293] width 9 height 9
click at [687, 171] on input "text" at bounding box center [698, 175] width 157 height 28
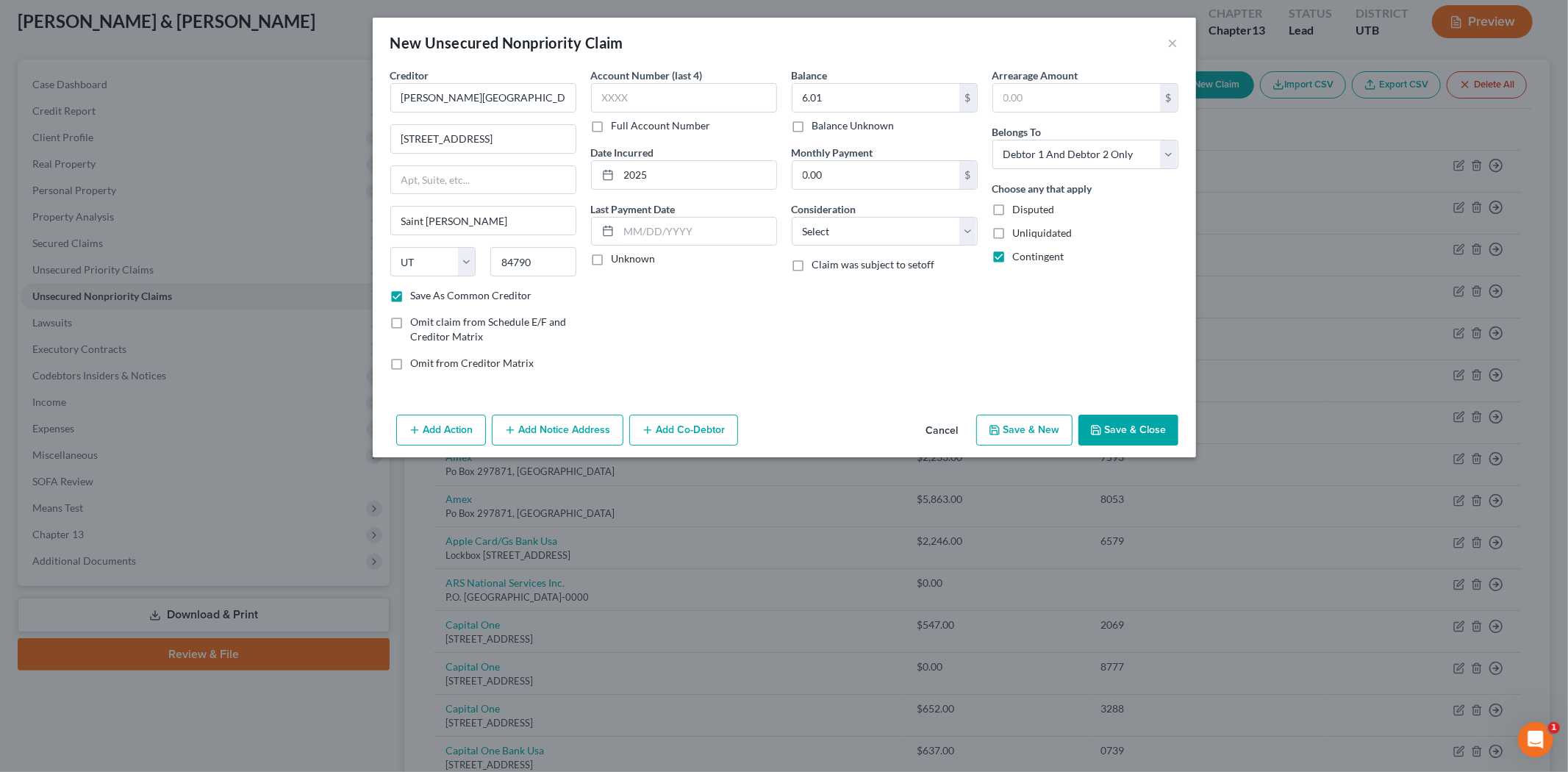
click at [1121, 433] on button "Save & Close" at bounding box center [1128, 430] width 100 height 31
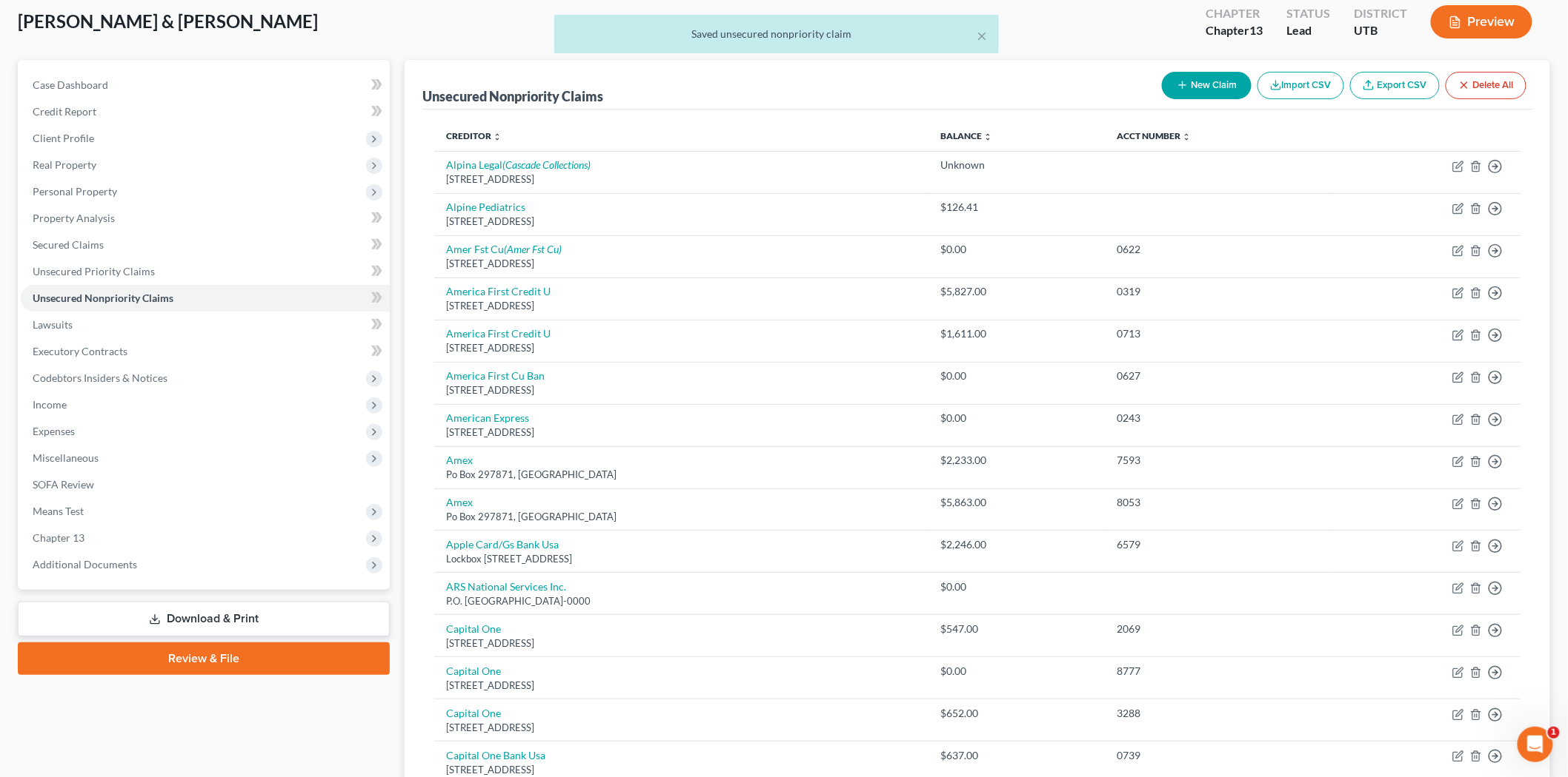
click at [1215, 86] on button "New Claim" at bounding box center [1207, 85] width 89 height 27
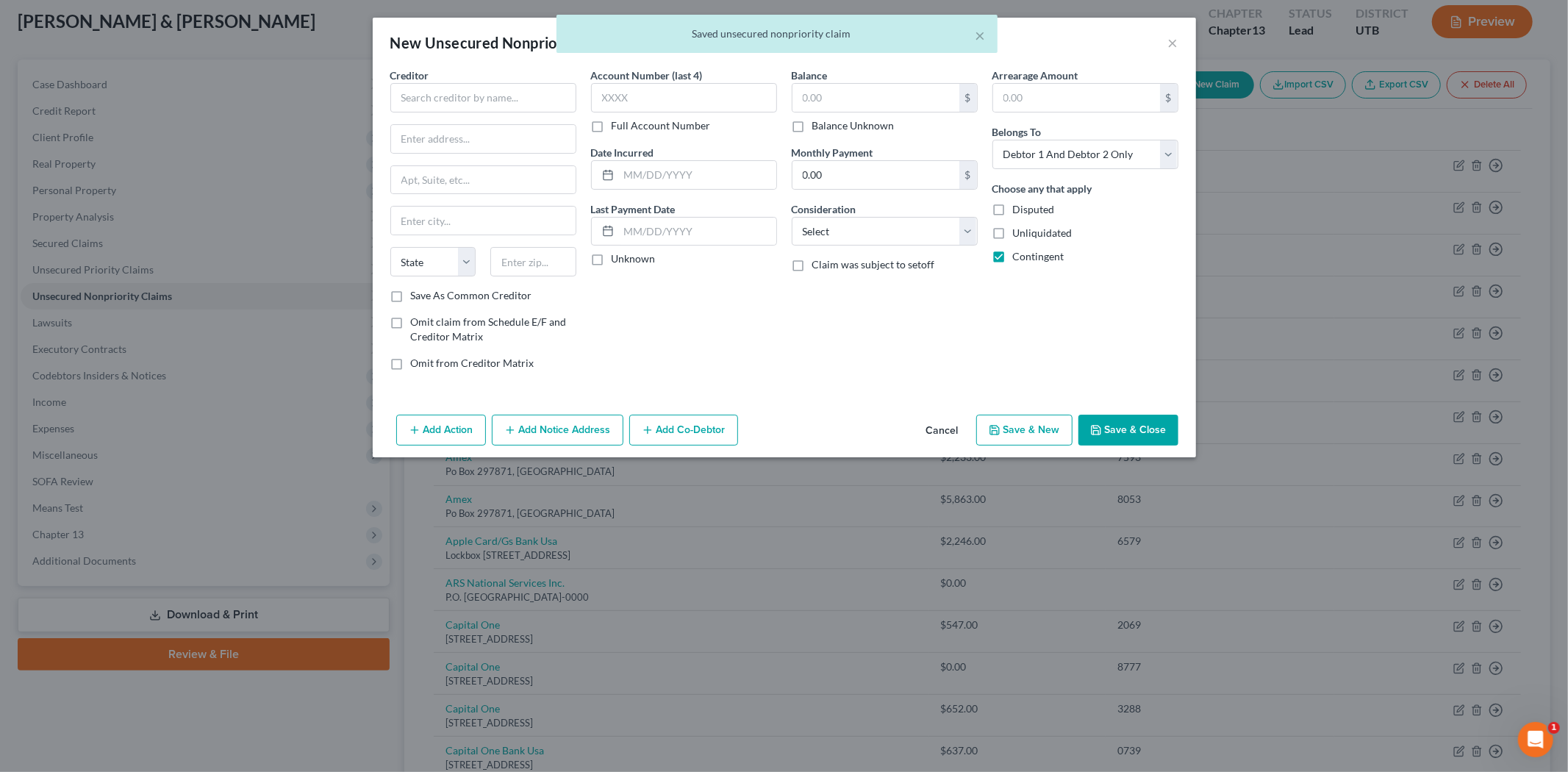
click at [1168, 47] on div "× Saved unsecured nonpriority claim" at bounding box center [776, 37] width 1568 height 45
click at [1171, 40] on div "× Saved unsecured nonpriority claim" at bounding box center [776, 37] width 1568 height 45
click at [952, 430] on button "Cancel" at bounding box center [942, 431] width 55 height 30
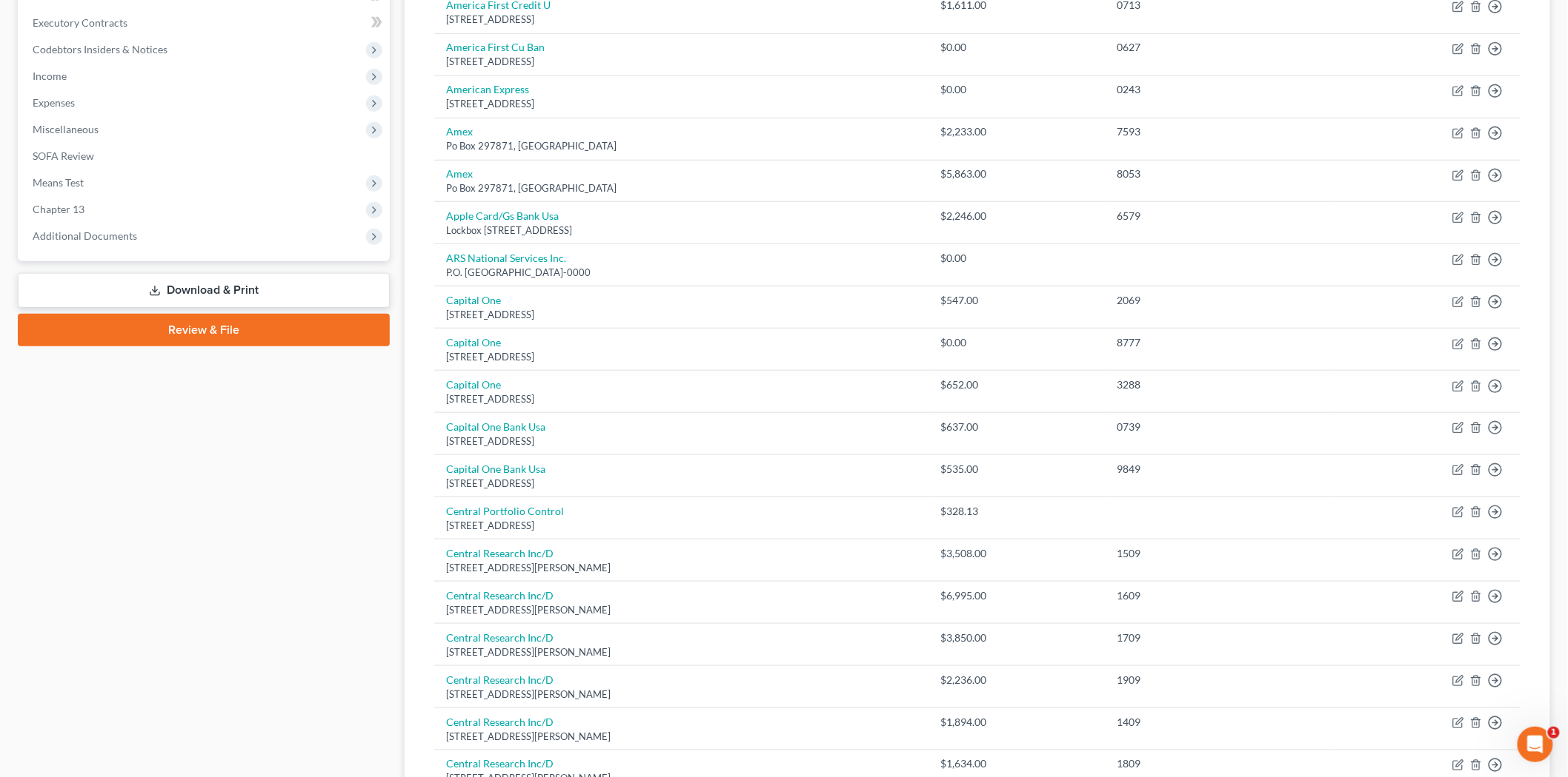
scroll to position [0, 0]
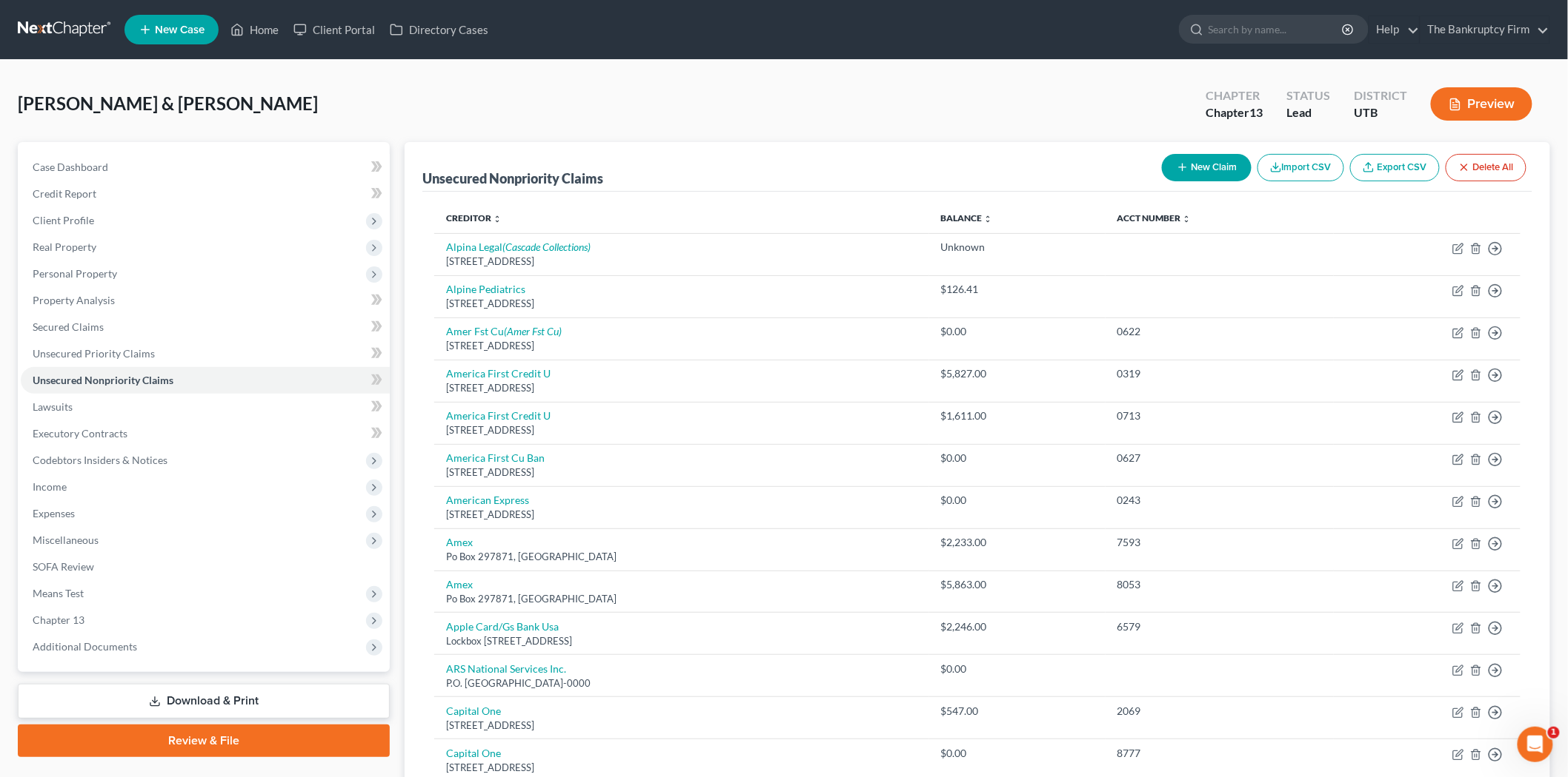
click at [1182, 170] on icon "button" at bounding box center [1183, 167] width 12 height 12
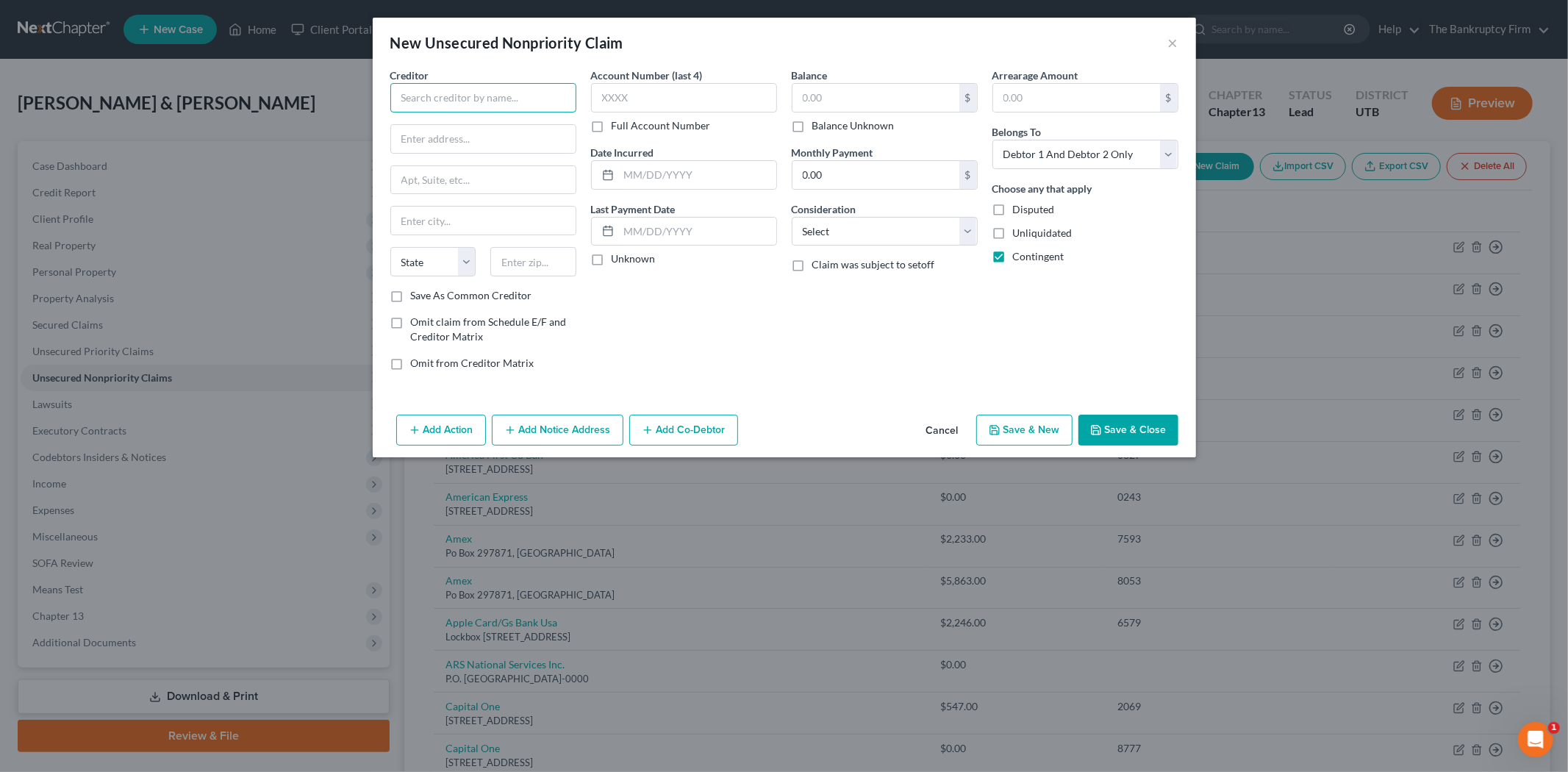
click at [486, 100] on input "text" at bounding box center [482, 98] width 186 height 30
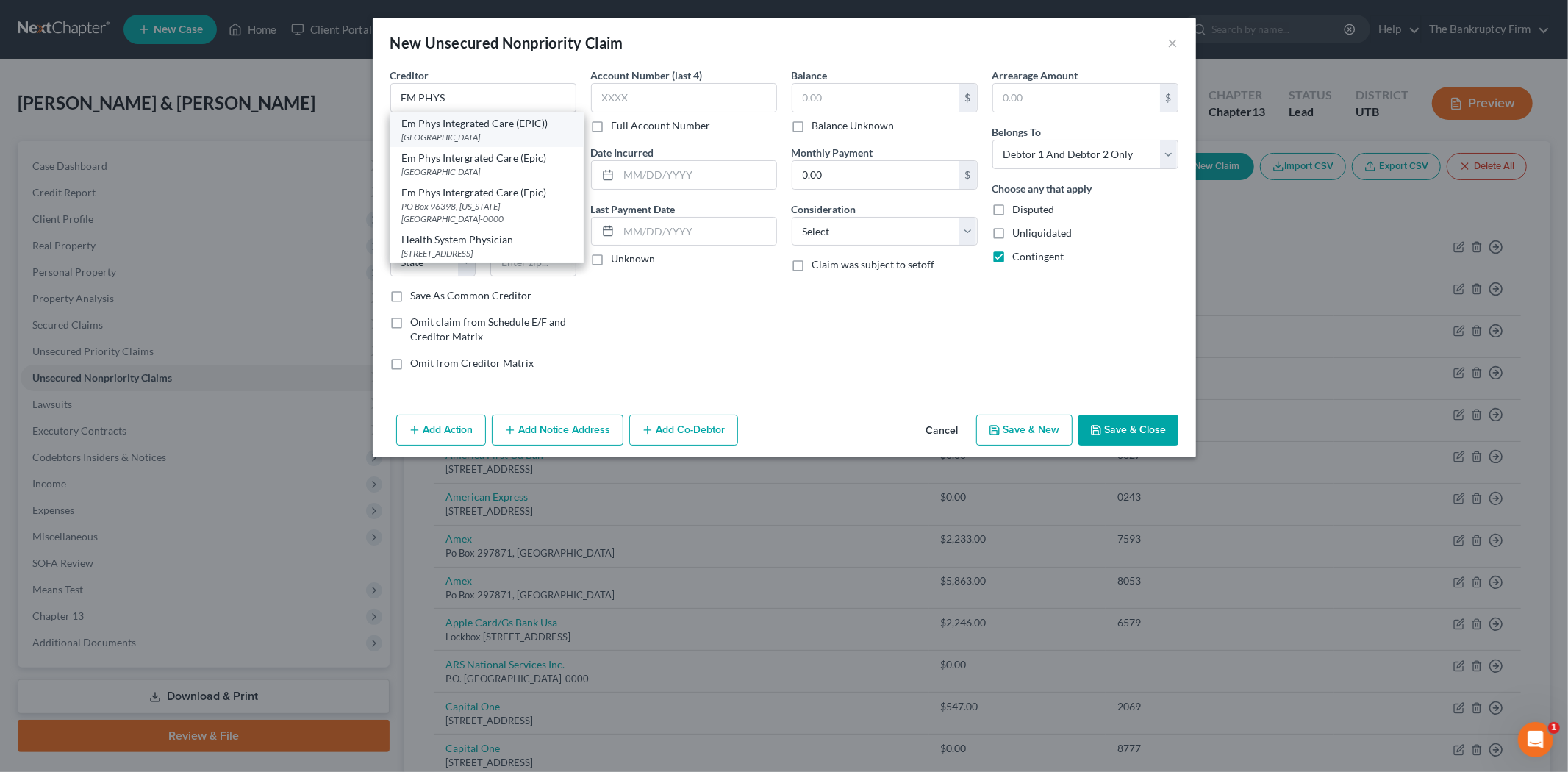
click at [466, 139] on div "[GEOGRAPHIC_DATA]" at bounding box center [487, 138] width 170 height 13
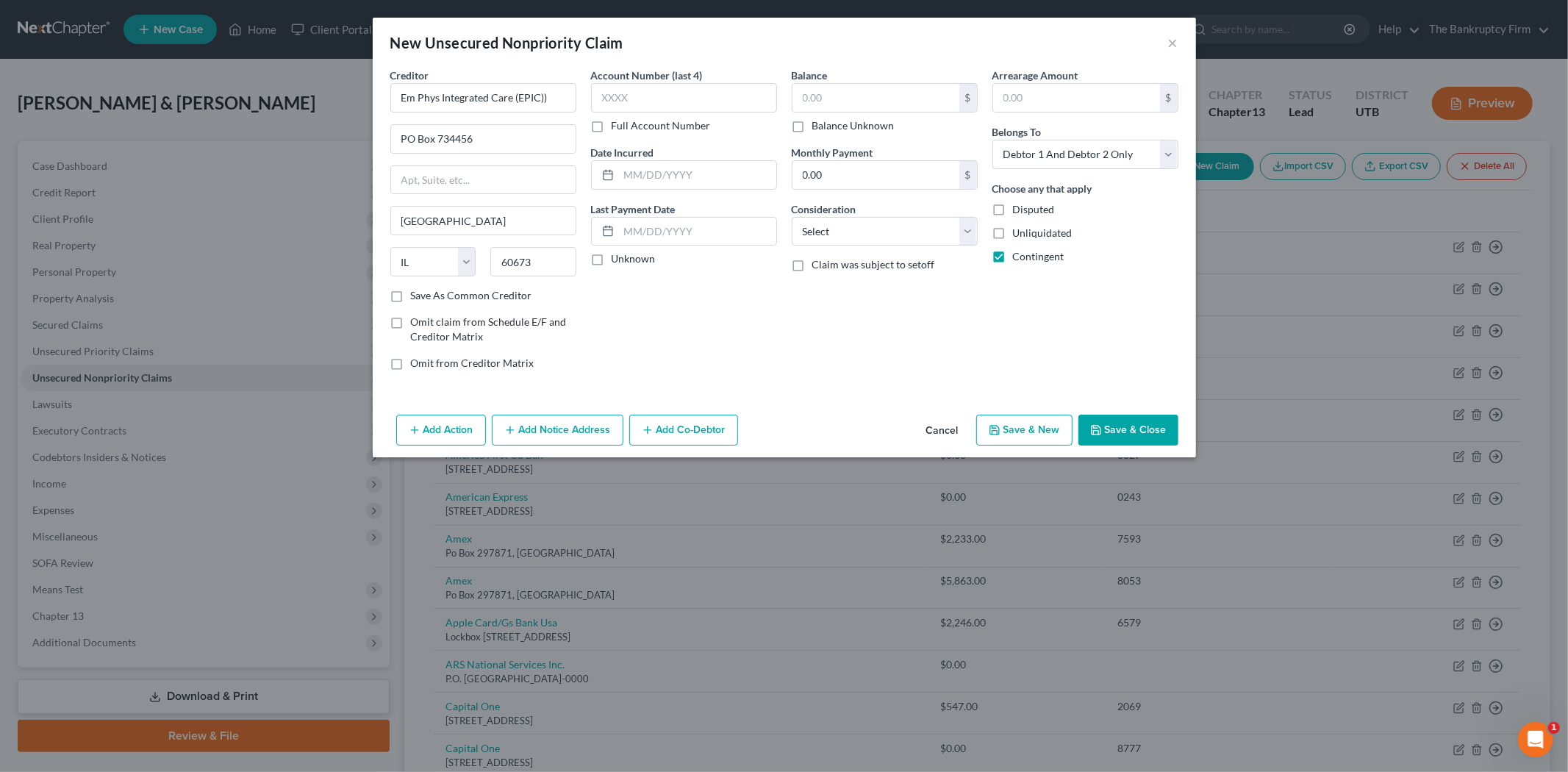
click at [411, 297] on label "Save As Common Creditor" at bounding box center [471, 296] width 121 height 15
click at [417, 297] on input "Save As Common Creditor" at bounding box center [421, 293] width 9 height 9
click at [671, 182] on input "text" at bounding box center [698, 175] width 157 height 28
click at [856, 100] on input "text" at bounding box center [876, 98] width 167 height 28
click at [1136, 430] on button "Save & Close" at bounding box center [1128, 430] width 100 height 31
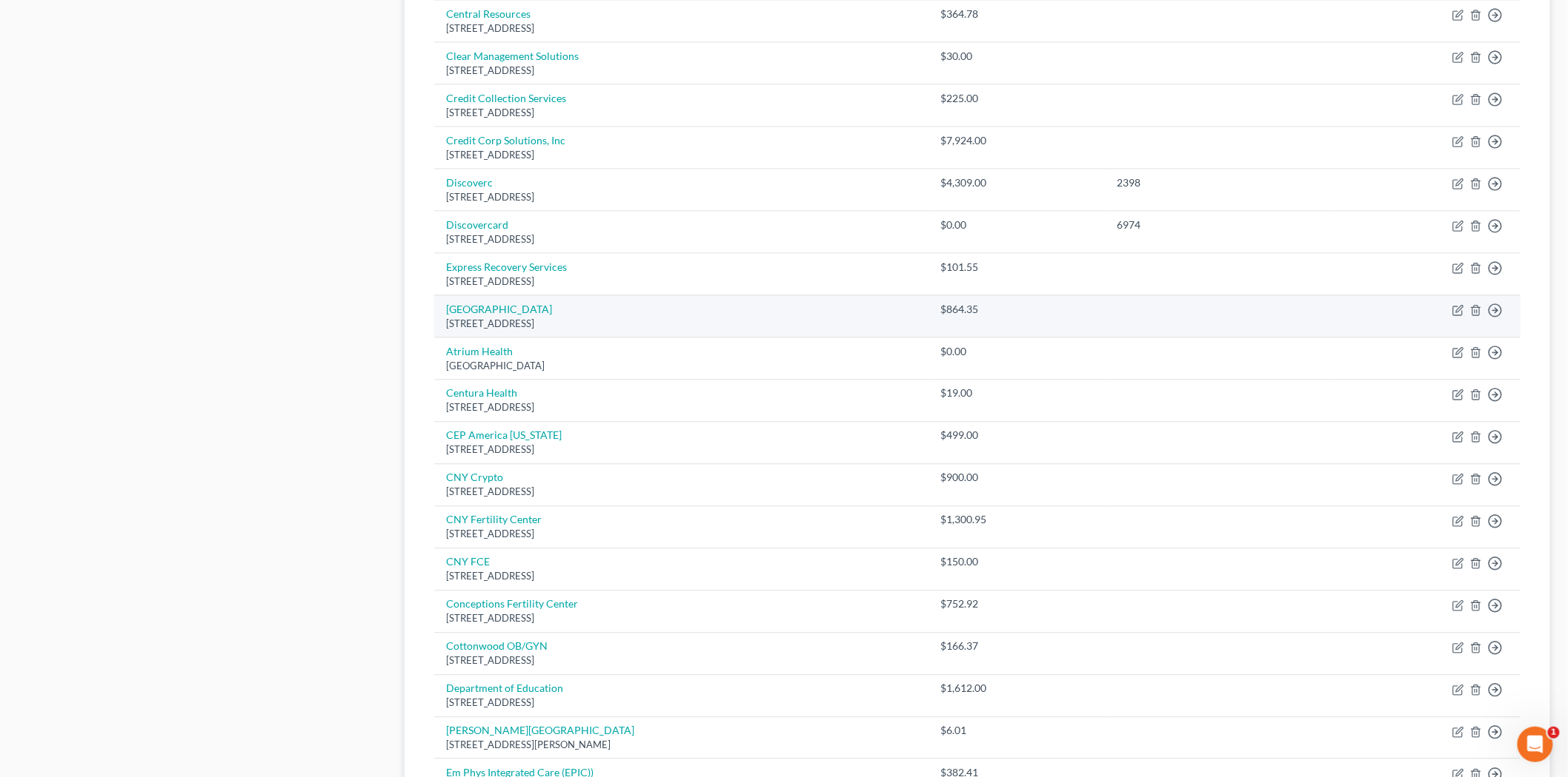
scroll to position [1234, 0]
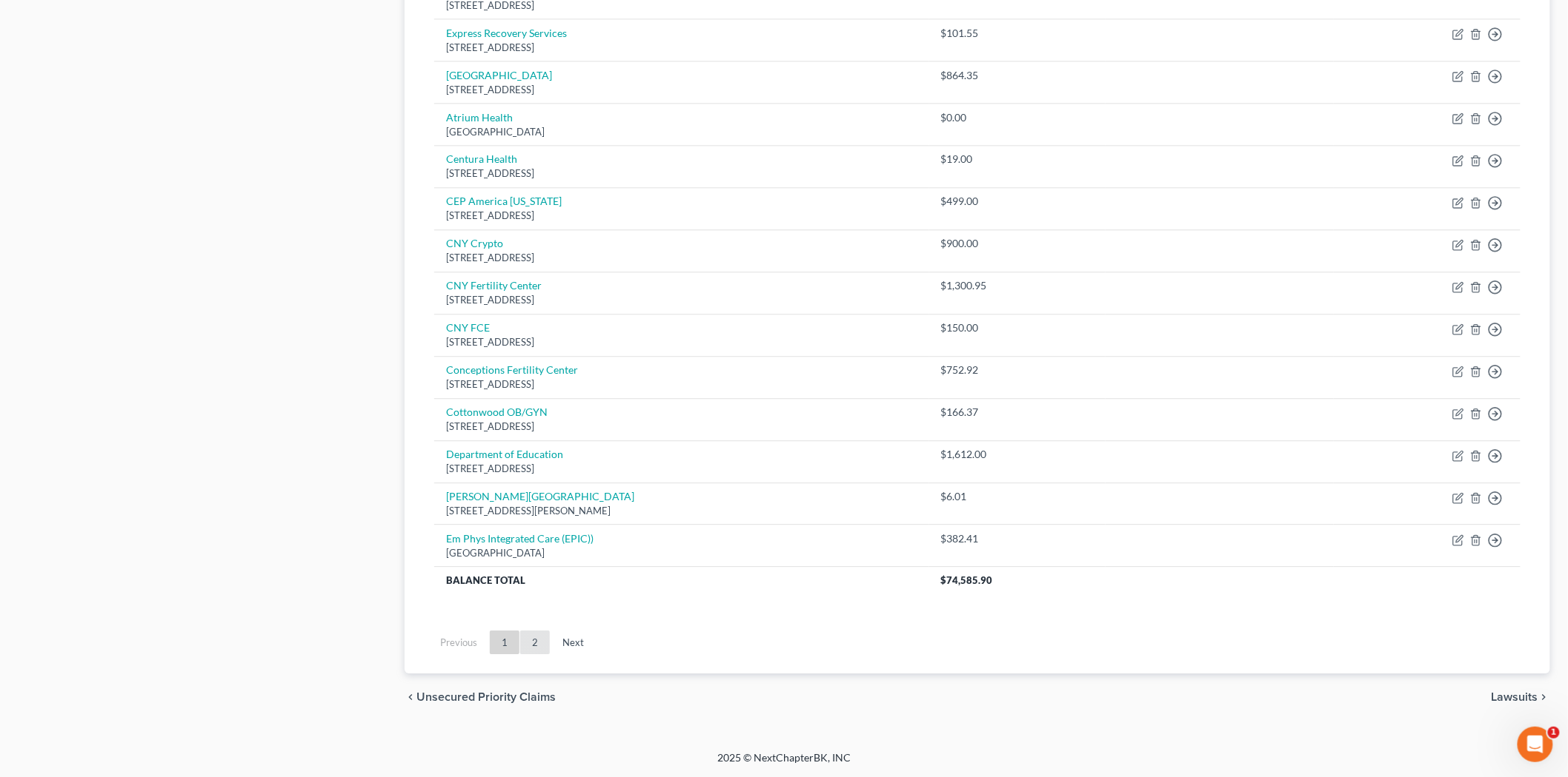
click at [524, 644] on link "2" at bounding box center [535, 642] width 30 height 23
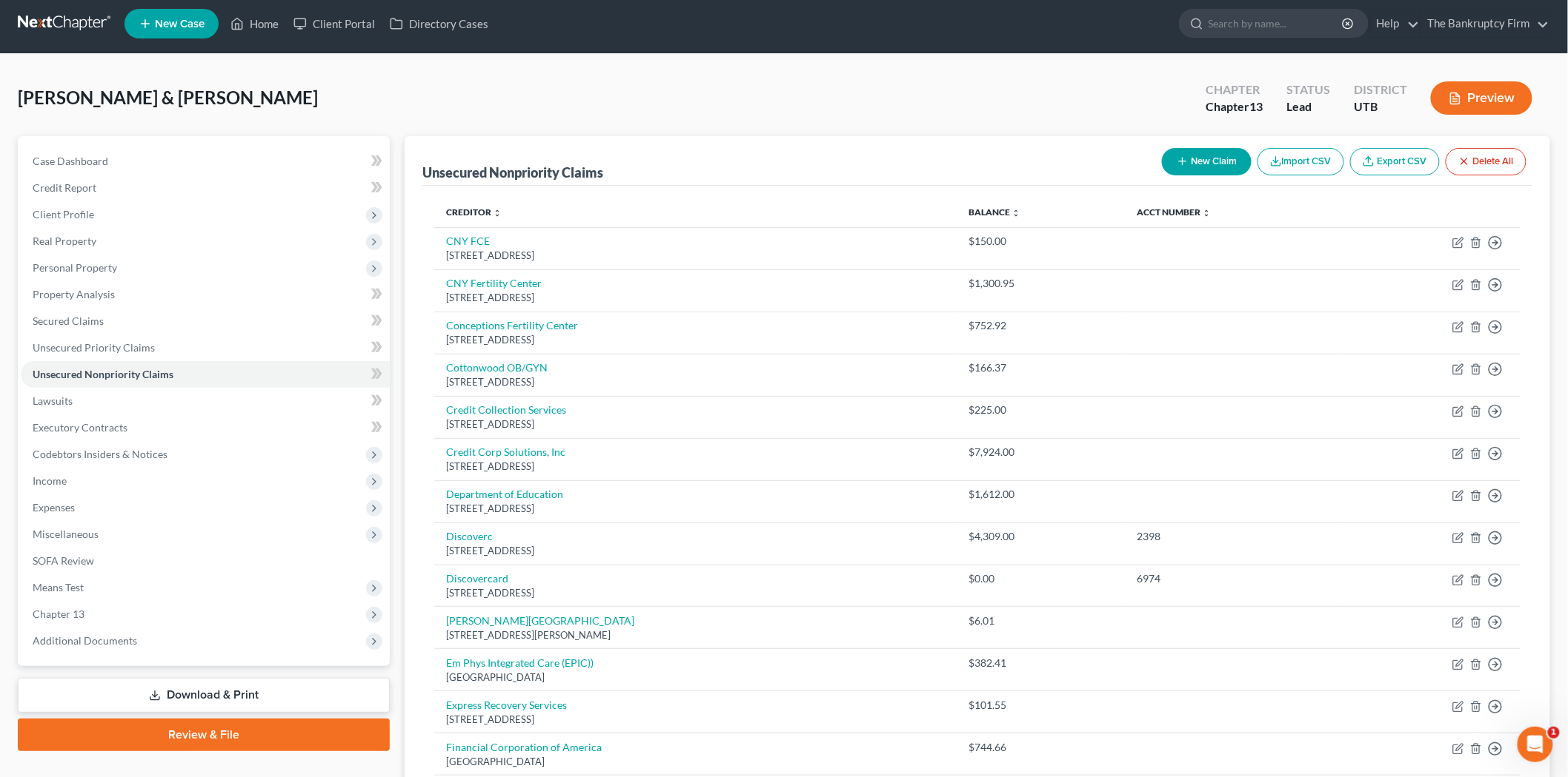
scroll to position [0, 0]
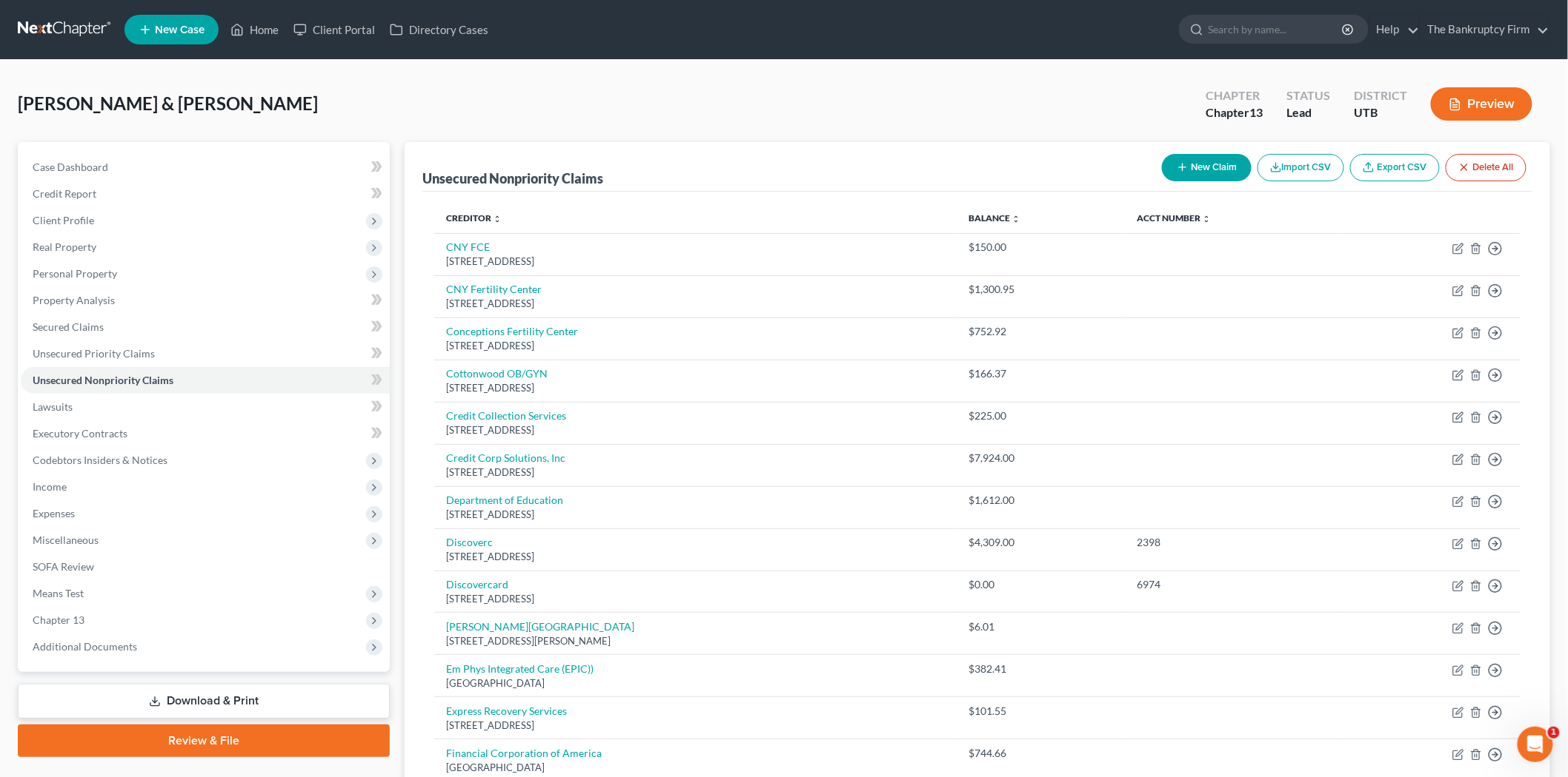
click at [1187, 172] on button "New Claim" at bounding box center [1207, 167] width 89 height 27
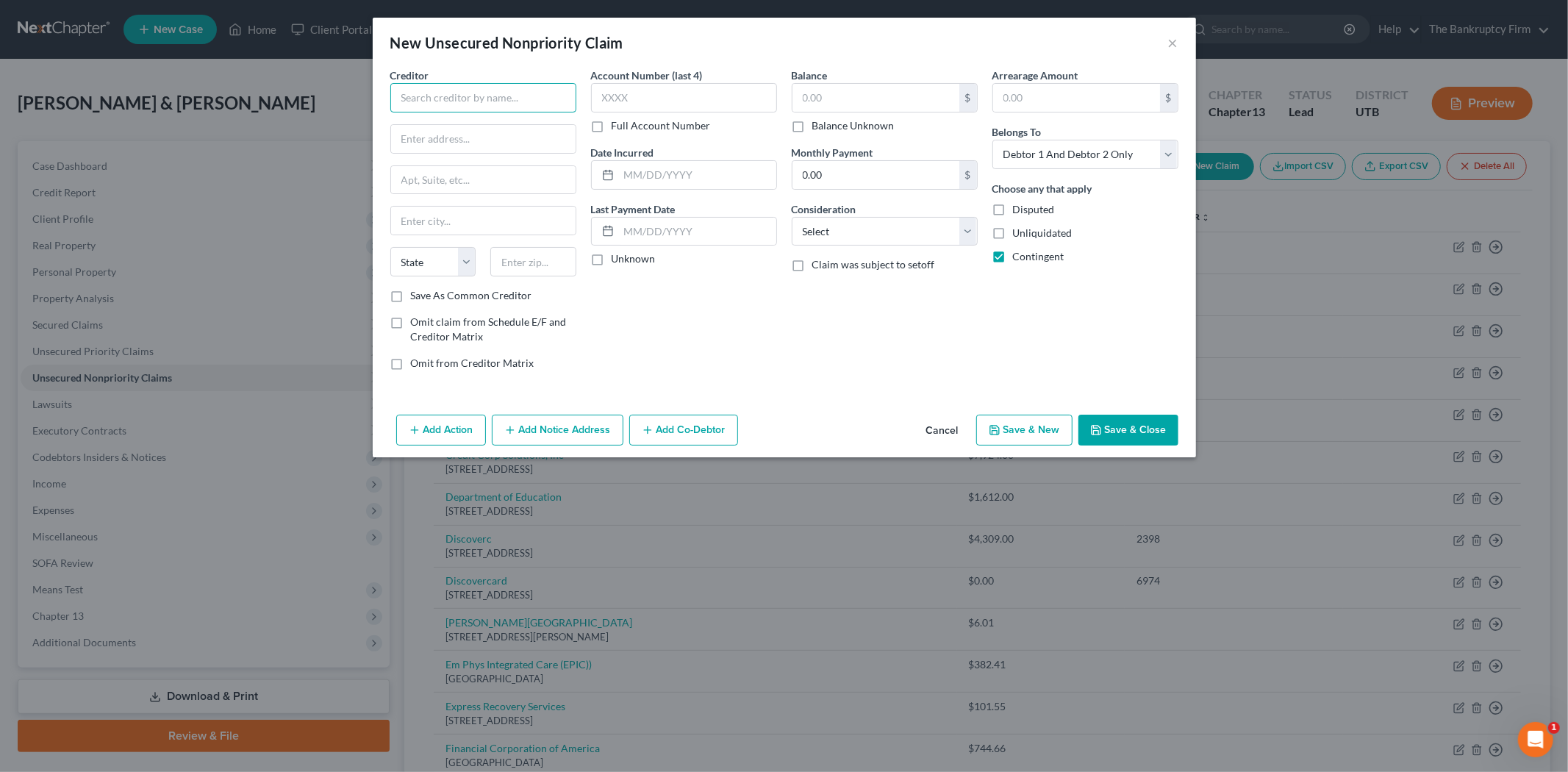
click at [481, 99] on input "text" at bounding box center [482, 98] width 186 height 30
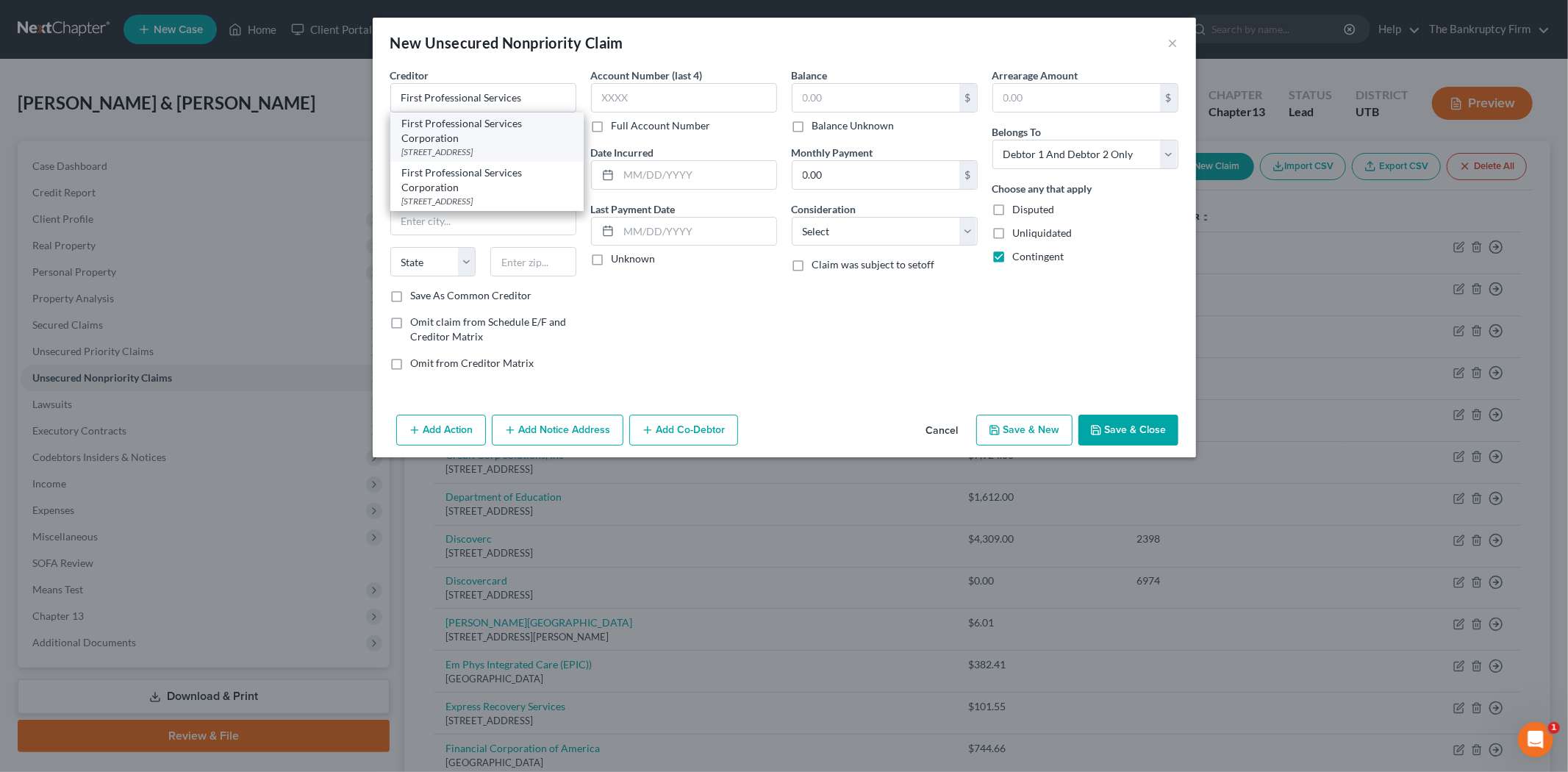
click at [502, 146] on div "[STREET_ADDRESS]" at bounding box center [487, 153] width 170 height 13
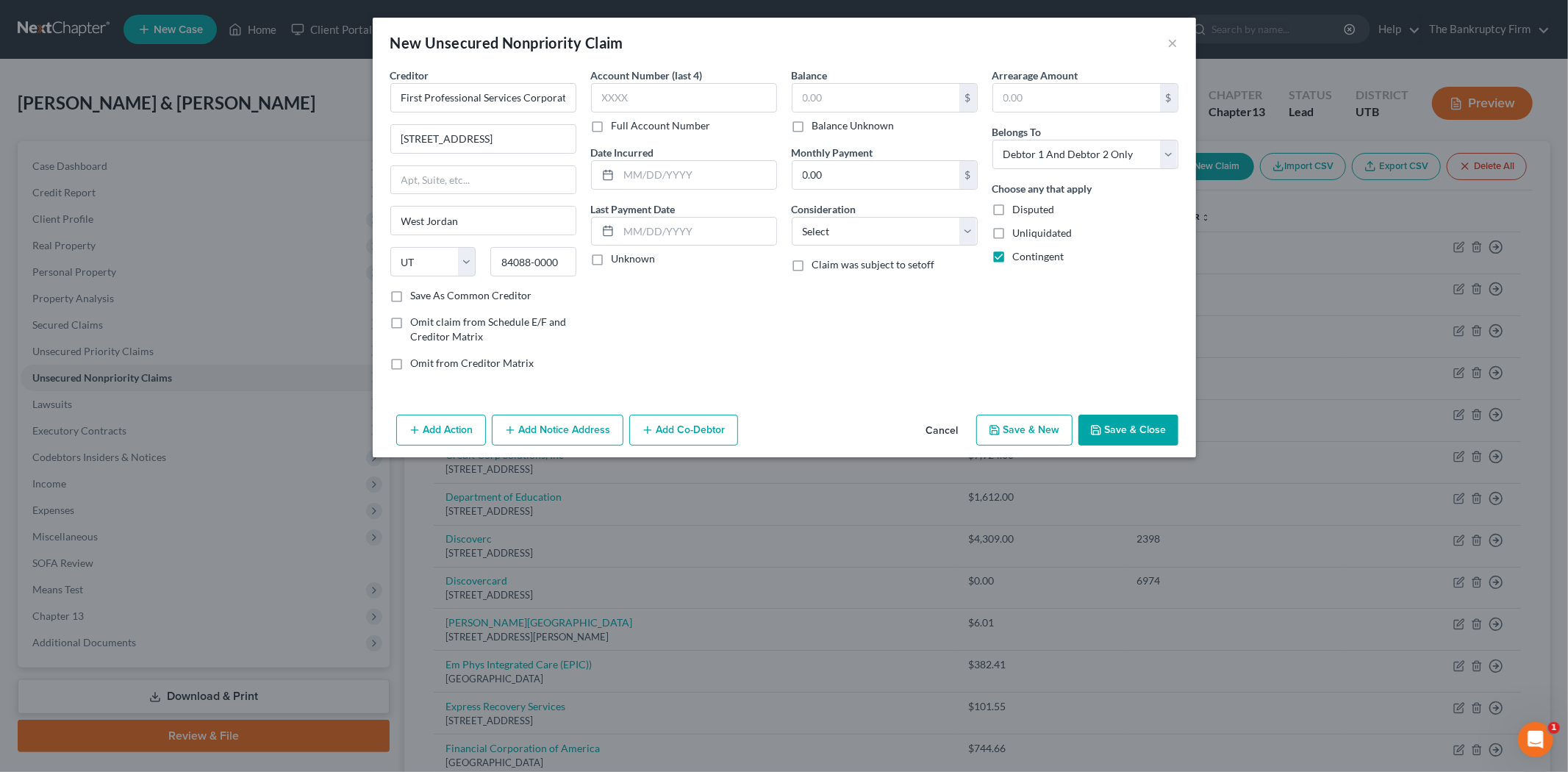
click at [411, 297] on label "Save As Common Creditor" at bounding box center [471, 296] width 121 height 15
click at [417, 297] on input "Save As Common Creditor" at bounding box center [421, 293] width 9 height 9
click at [703, 180] on input "text" at bounding box center [698, 175] width 157 height 28
click at [845, 101] on input "text" at bounding box center [876, 98] width 167 height 28
click at [1124, 432] on button "Save & Close" at bounding box center [1128, 430] width 100 height 31
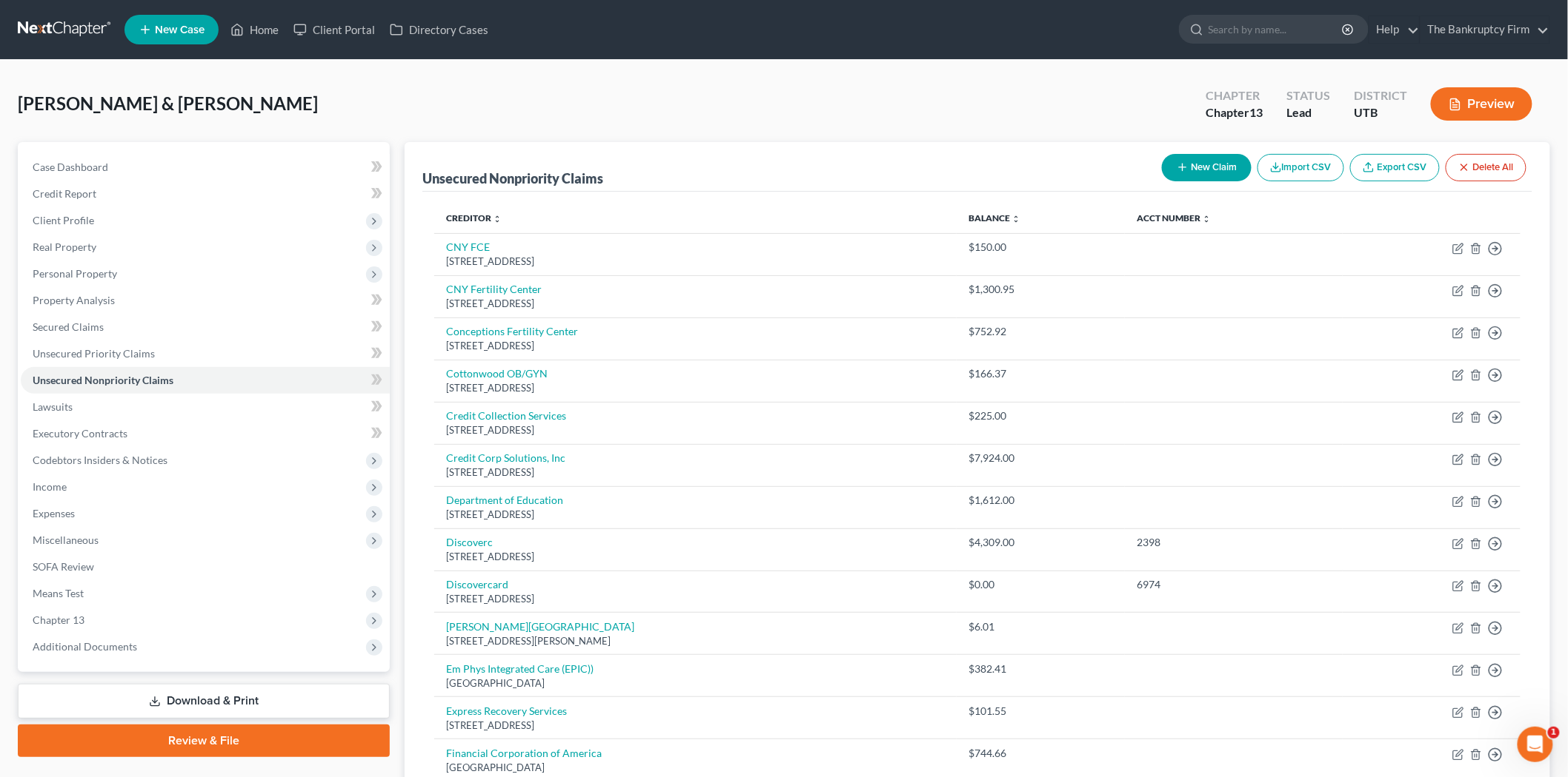
click at [1187, 172] on button "New Claim" at bounding box center [1207, 167] width 89 height 27
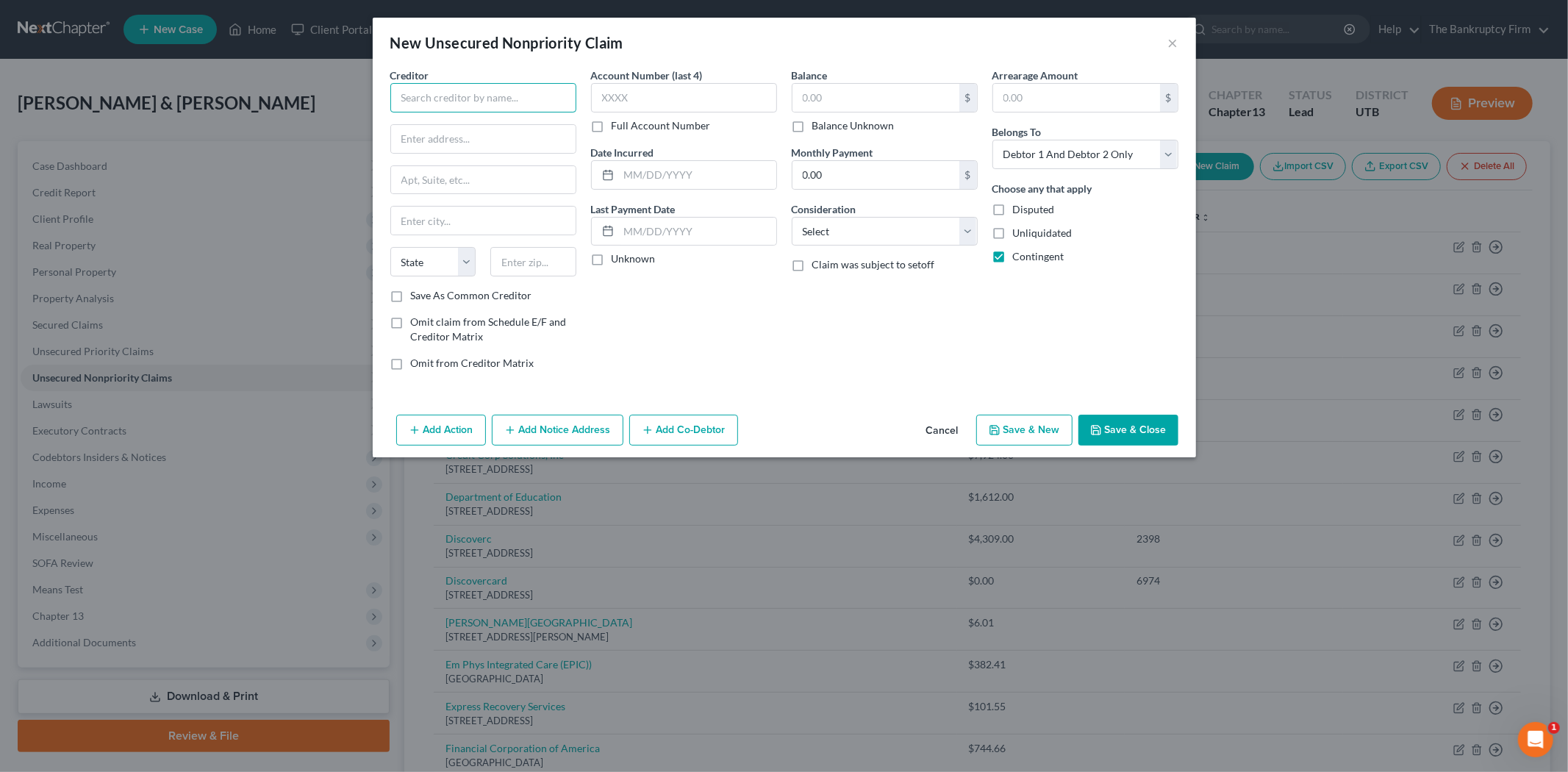
click at [480, 100] on input "text" at bounding box center [482, 98] width 186 height 30
click at [487, 128] on div "[PERSON_NAME] Medical Clinic cc" at bounding box center [483, 124] width 163 height 15
click at [411, 294] on label "Save As Common Creditor" at bounding box center [471, 296] width 121 height 15
click at [417, 294] on input "Save As Common Creditor" at bounding box center [421, 293] width 9 height 9
drag, startPoint x: 663, startPoint y: 180, endPoint x: 654, endPoint y: 178, distance: 9.2
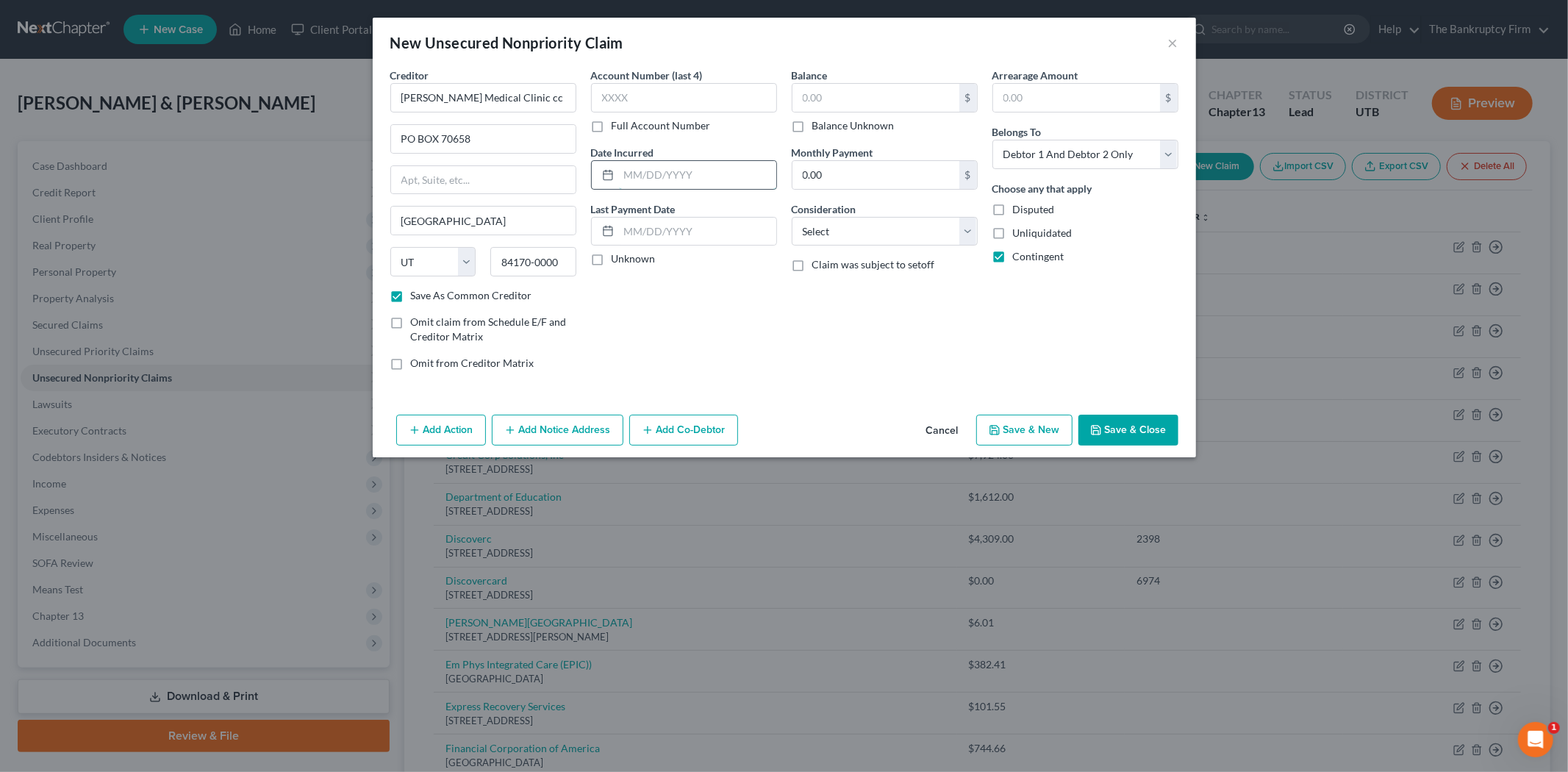
click at [663, 180] on input "text" at bounding box center [698, 175] width 157 height 28
click at [872, 83] on div "$" at bounding box center [884, 98] width 186 height 30
click at [900, 101] on input "text" at bounding box center [876, 98] width 167 height 28
click at [1139, 427] on button "Save & Close" at bounding box center [1128, 430] width 100 height 31
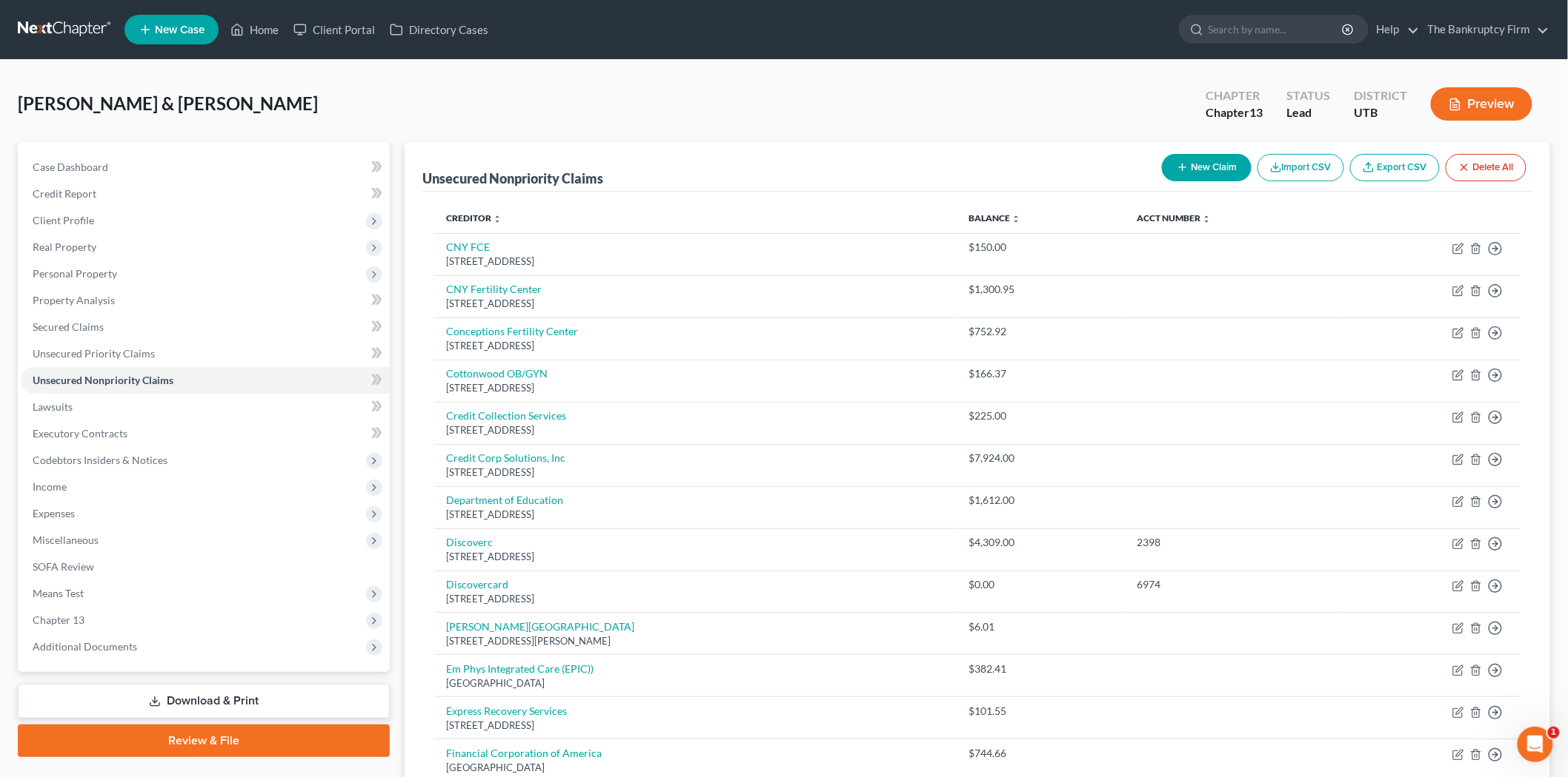
click at [1194, 165] on button "New Claim" at bounding box center [1207, 167] width 89 height 27
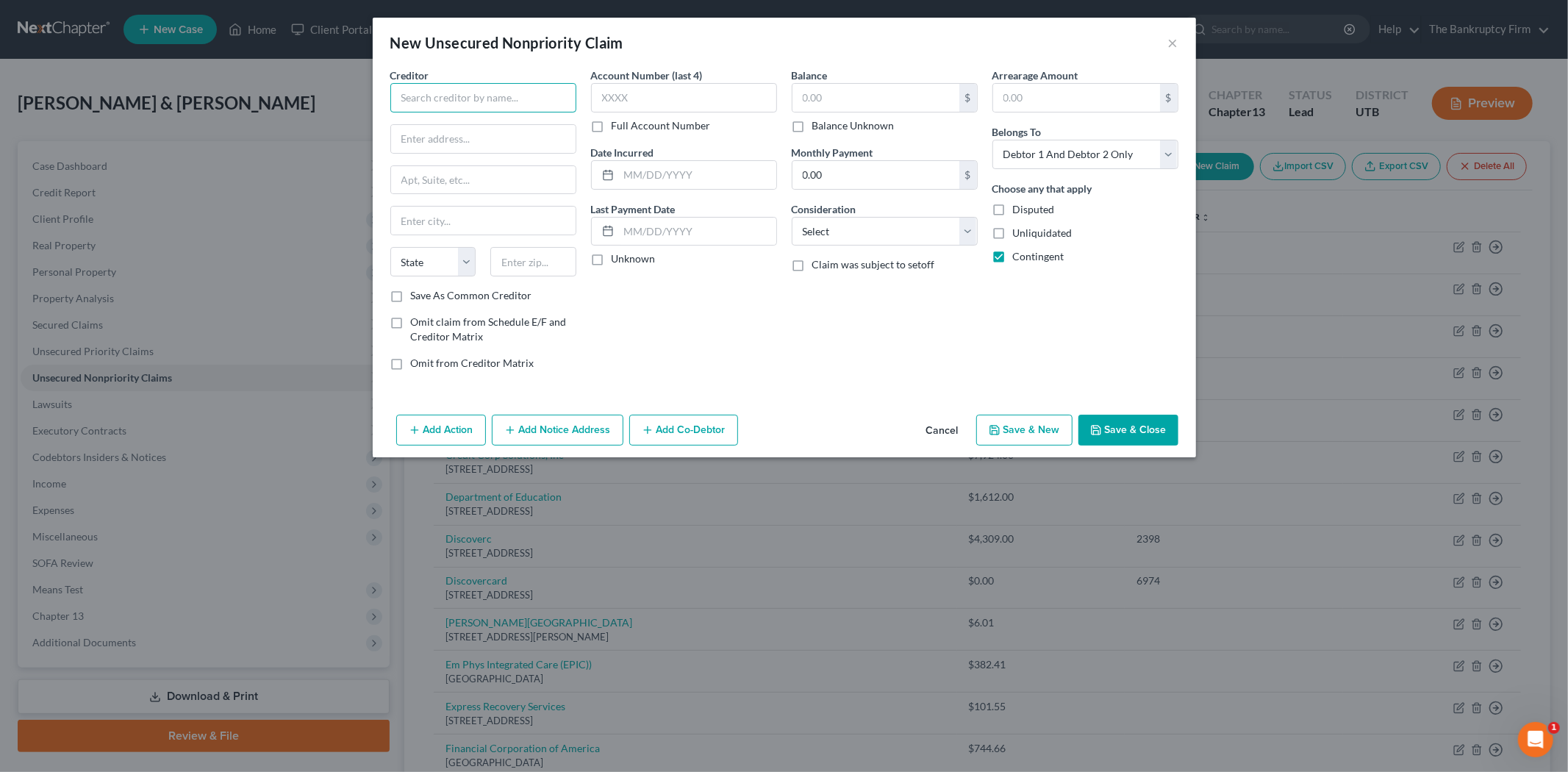
click at [527, 109] on input "text" at bounding box center [482, 98] width 186 height 30
click at [524, 131] on div "1543 [GEOGRAPHIC_DATA][STREET_ADDRESS]" at bounding box center [487, 143] width 170 height 25
click at [411, 295] on label "Save As Common Creditor" at bounding box center [471, 296] width 121 height 15
click at [417, 295] on input "Save As Common Creditor" at bounding box center [421, 293] width 9 height 9
click at [687, 164] on input "text" at bounding box center [698, 175] width 157 height 28
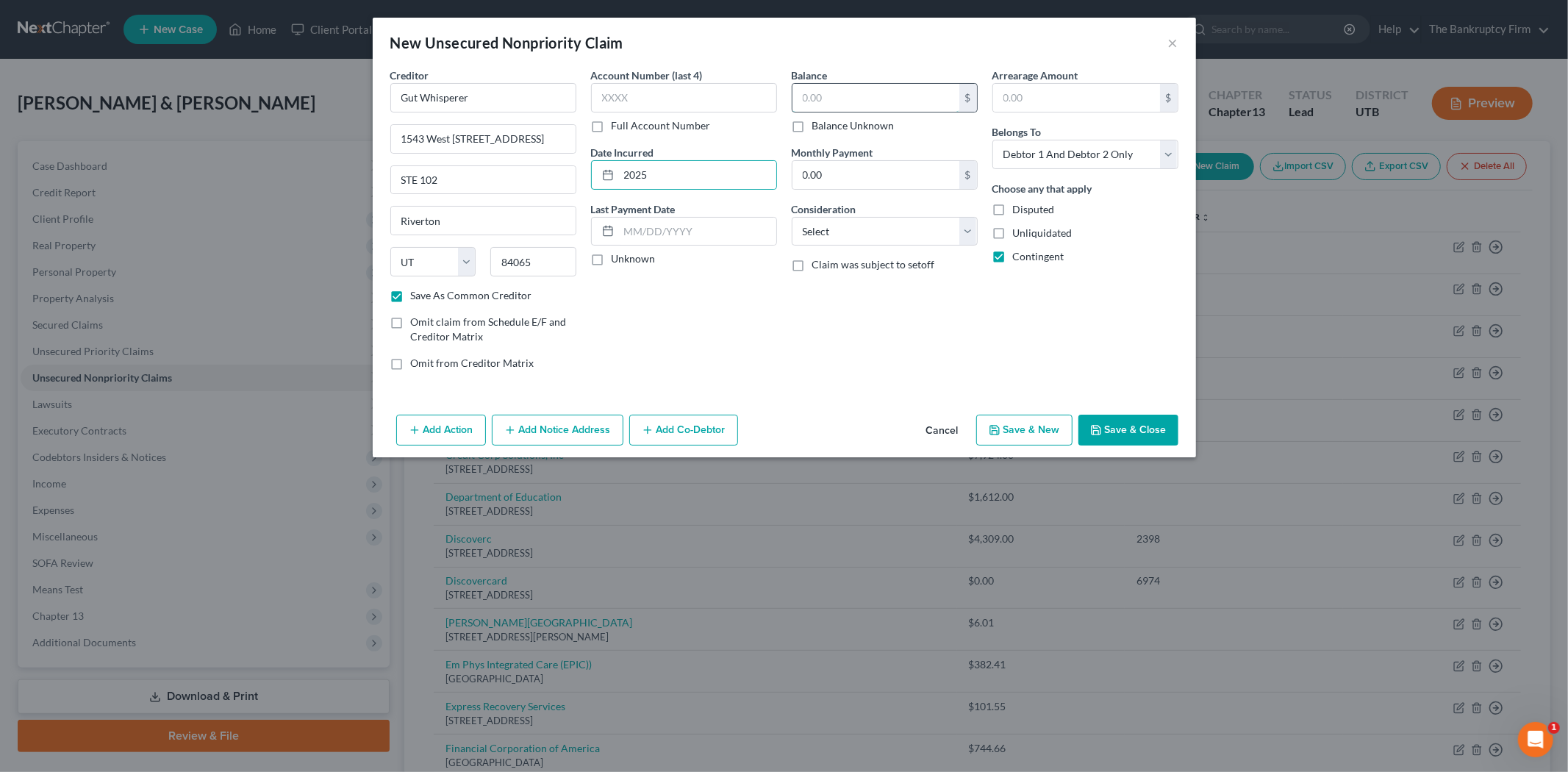
click at [895, 100] on input "text" at bounding box center [876, 98] width 167 height 28
click at [1148, 427] on button "Save & Close" at bounding box center [1128, 430] width 100 height 31
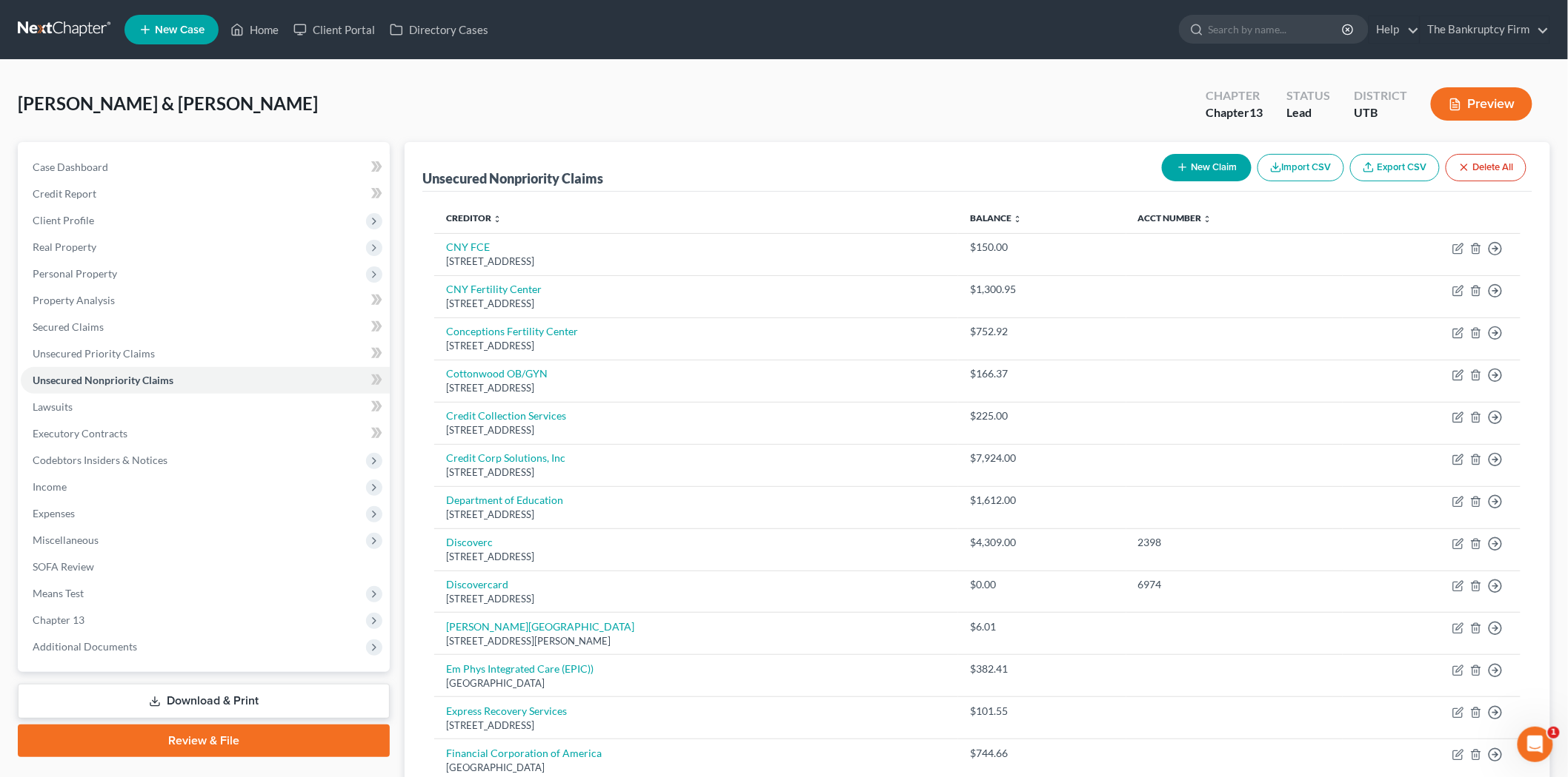
click at [1190, 173] on button "New Claim" at bounding box center [1207, 167] width 89 height 27
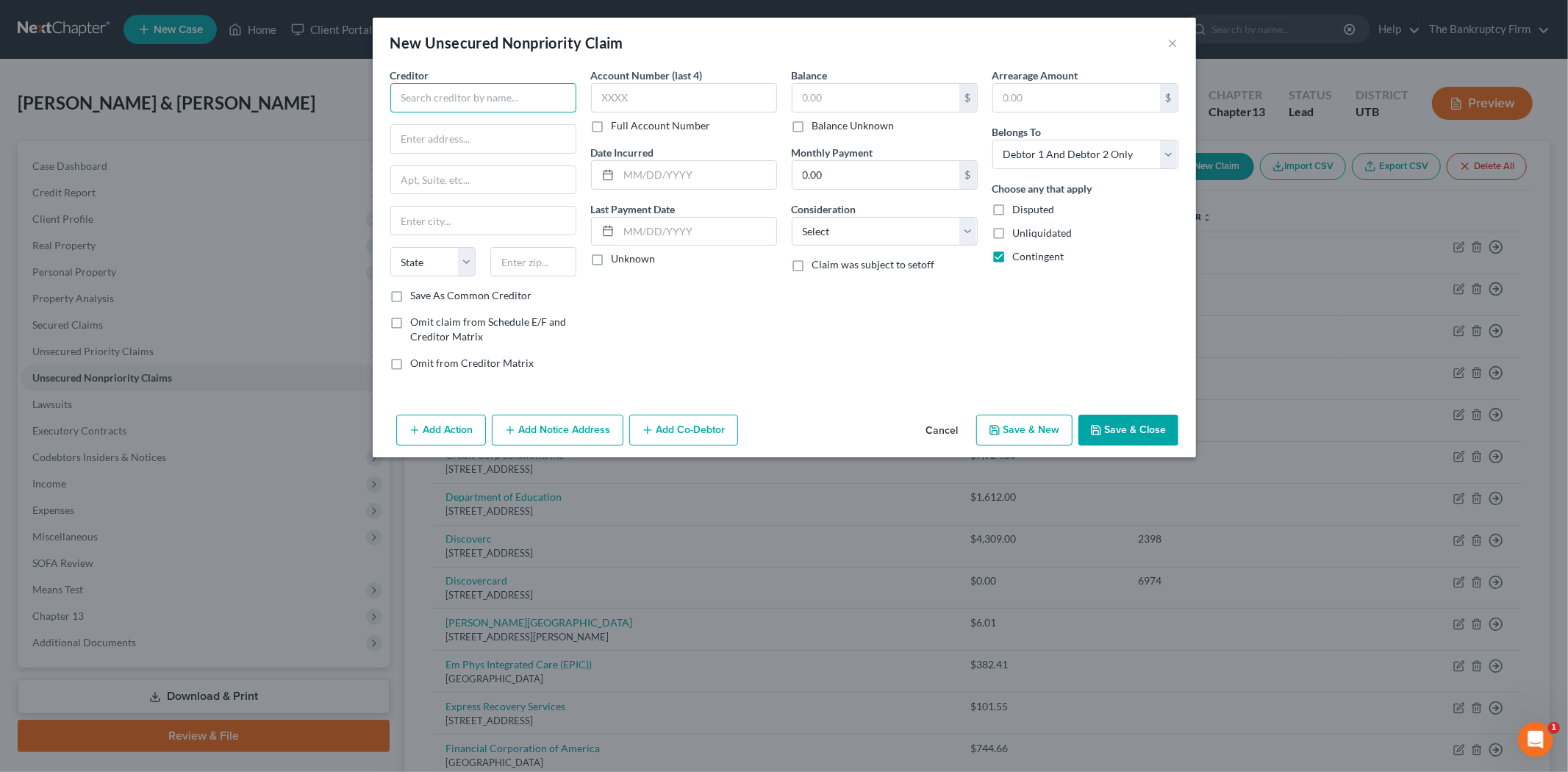
click at [530, 88] on input "text" at bounding box center [482, 98] width 186 height 30
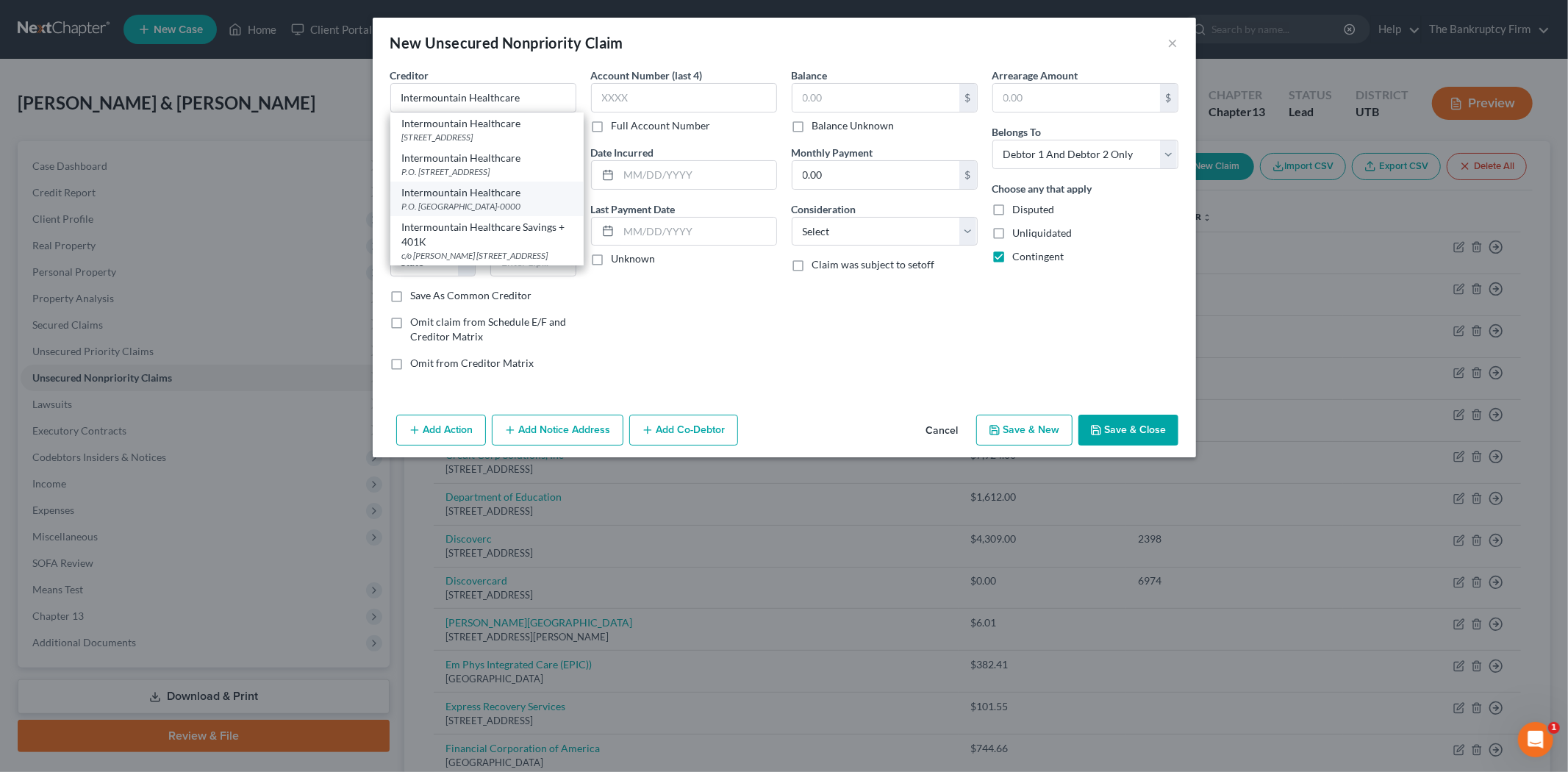
click at [476, 197] on div "Intermountain Healthcare" at bounding box center [487, 193] width 170 height 15
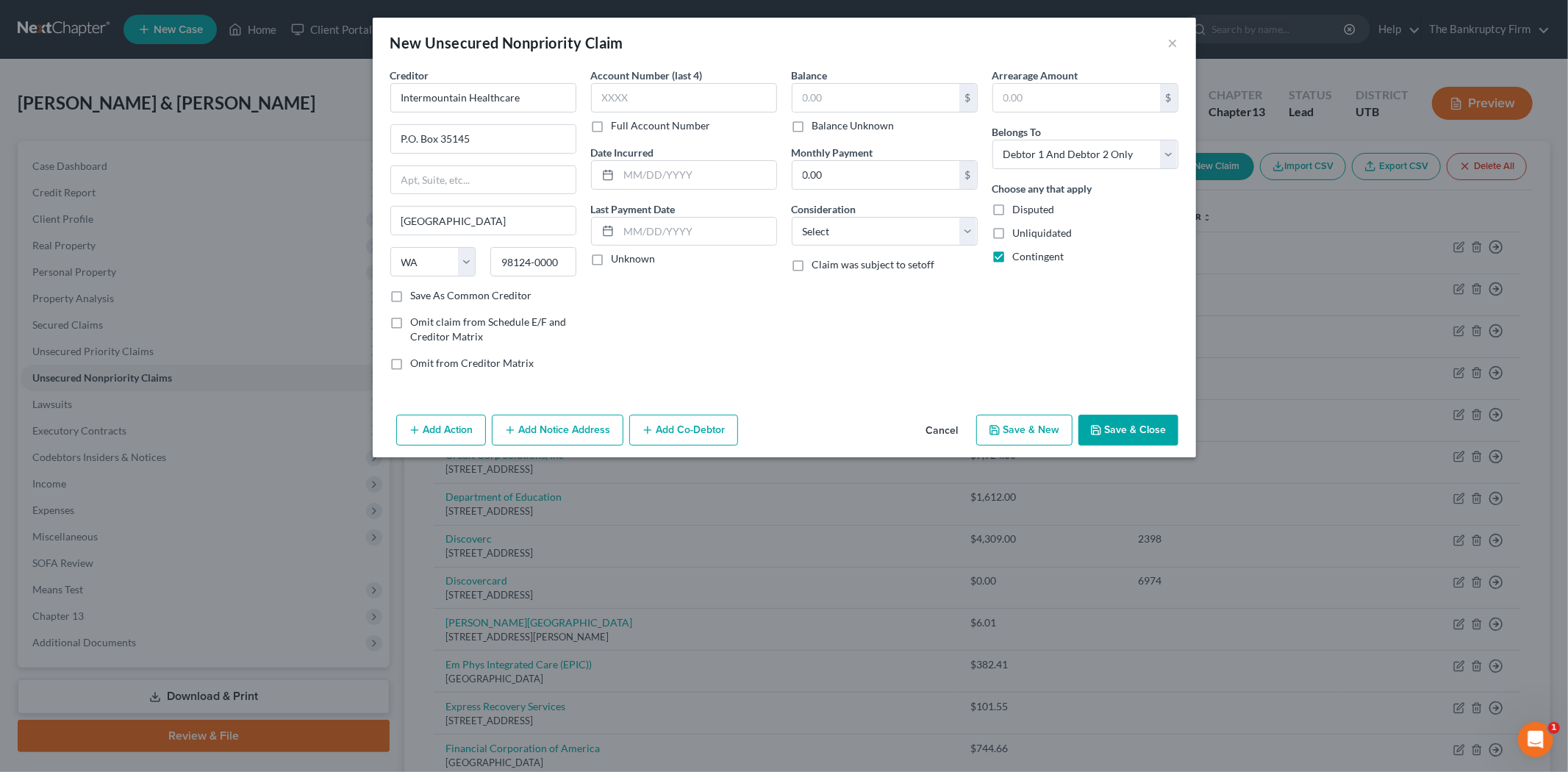
click at [411, 296] on label "Save As Common Creditor" at bounding box center [471, 296] width 121 height 15
click at [417, 296] on input "Save As Common Creditor" at bounding box center [421, 293] width 9 height 9
click at [678, 170] on input "text" at bounding box center [698, 175] width 157 height 28
click at [834, 85] on input "text" at bounding box center [876, 98] width 167 height 28
click at [1130, 423] on button "Save & Close" at bounding box center [1128, 430] width 100 height 31
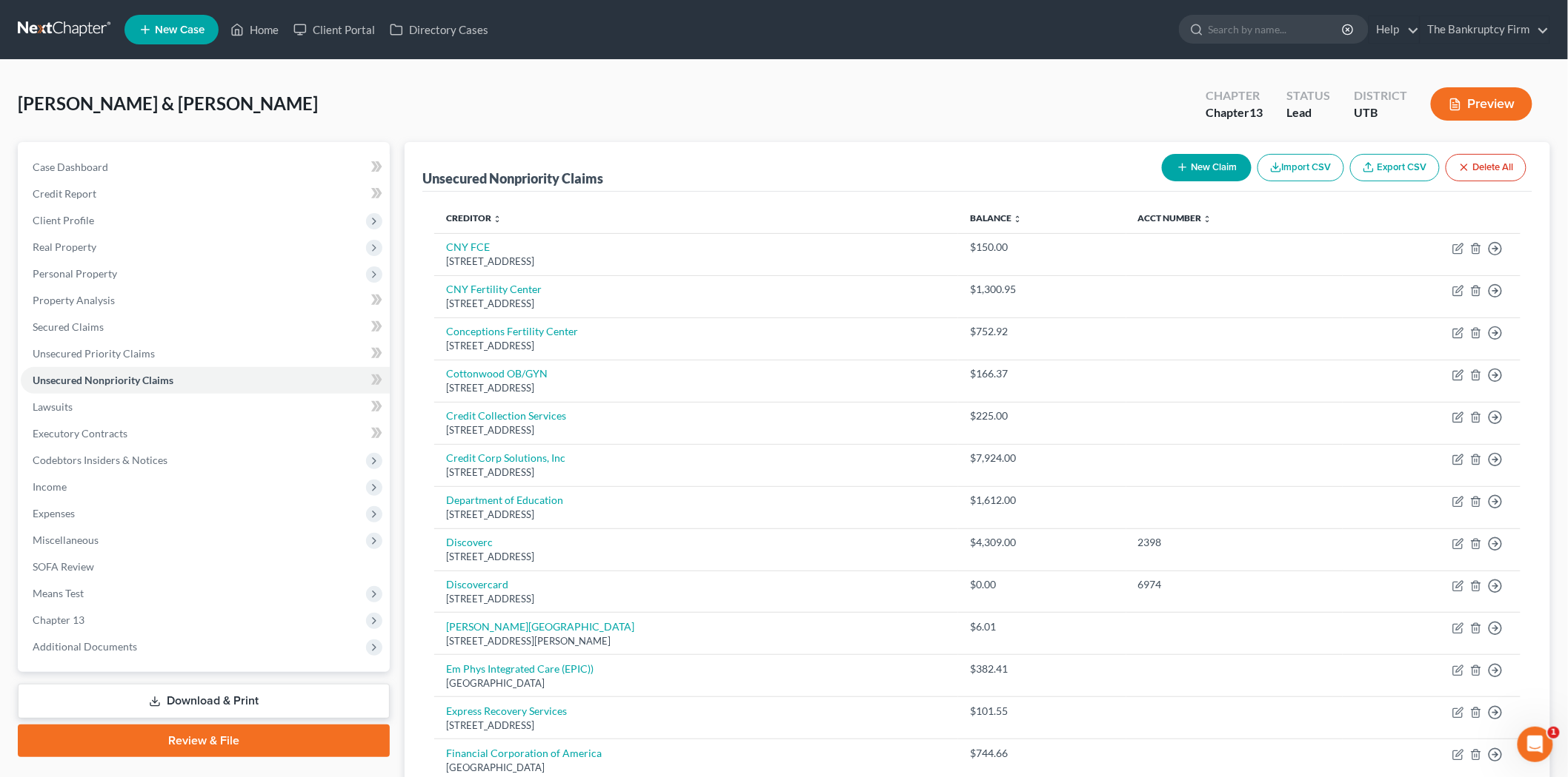
click at [1197, 155] on button "New Claim" at bounding box center [1207, 167] width 89 height 27
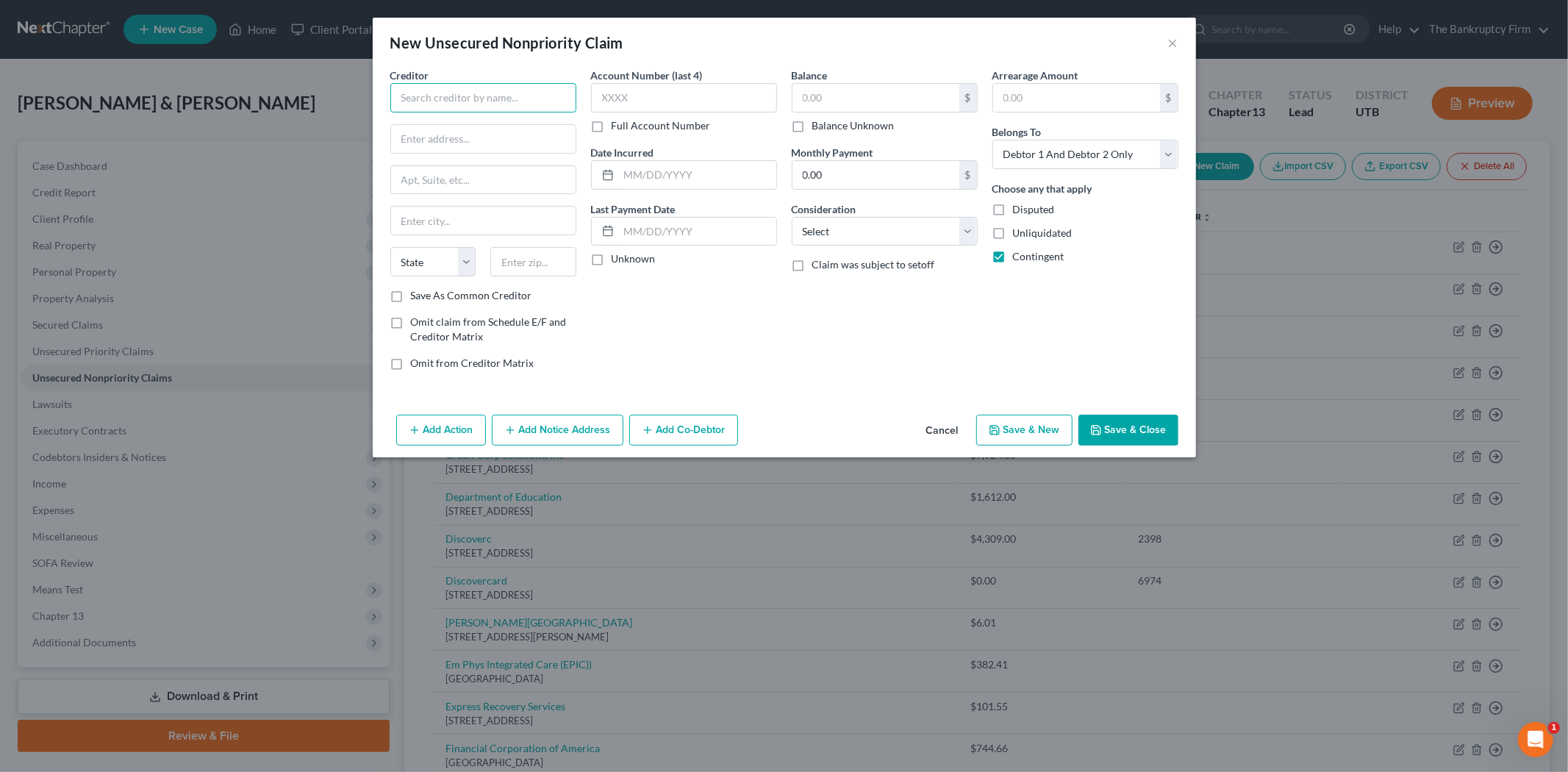
click at [524, 95] on input "text" at bounding box center [482, 98] width 186 height 30
click at [412, 92] on input "INtermountain Health Group" at bounding box center [482, 98] width 186 height 30
click at [549, 93] on input "Intermountain Health Group" at bounding box center [482, 98] width 186 height 30
click at [510, 137] on input "text" at bounding box center [483, 139] width 185 height 28
click at [555, 265] on input "text" at bounding box center [533, 262] width 86 height 30
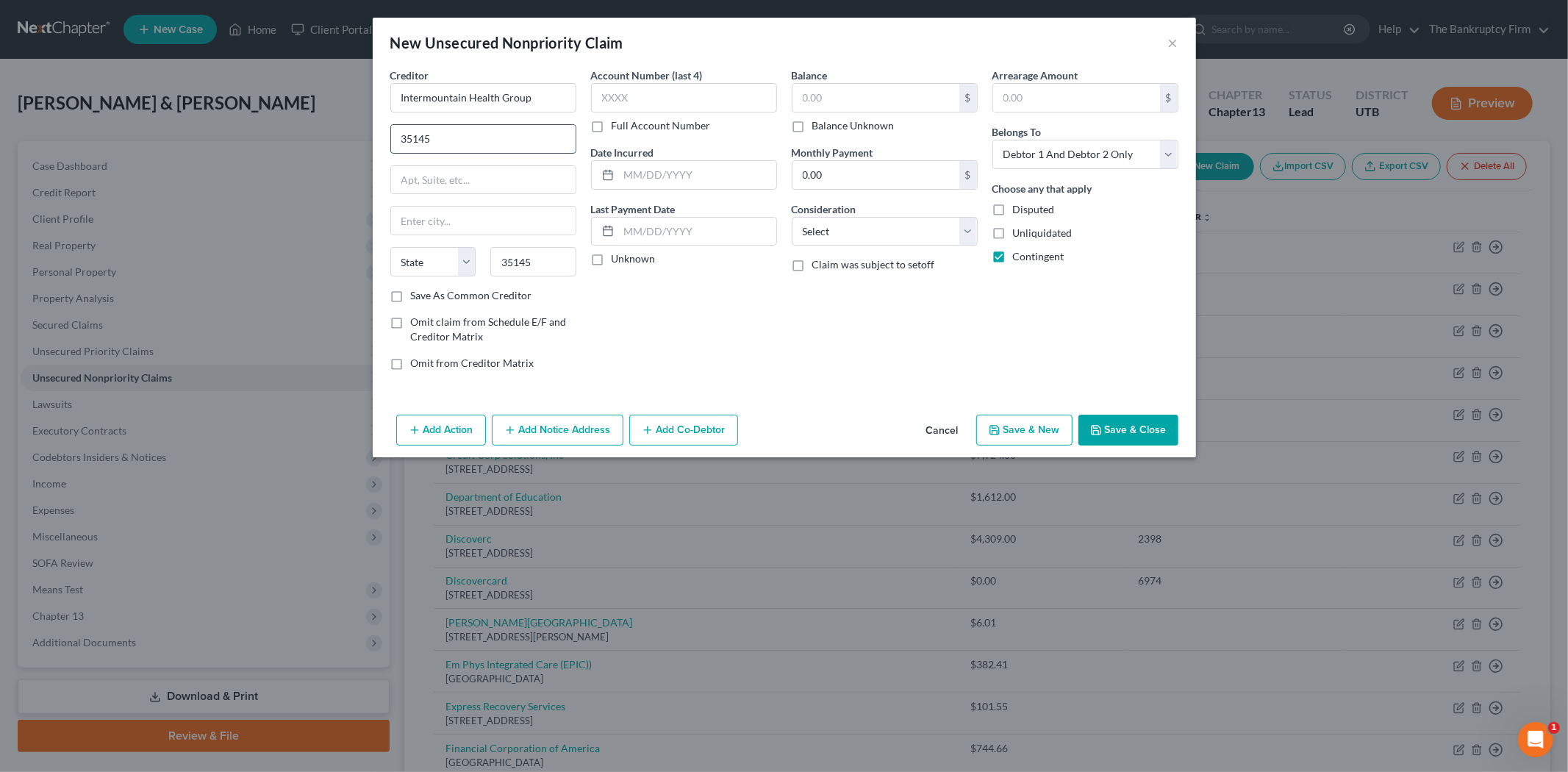
click at [487, 147] on input "35145" at bounding box center [483, 139] width 185 height 28
drag, startPoint x: 486, startPoint y: 139, endPoint x: 387, endPoint y: 140, distance: 99.0
click at [390, 140] on div "35145" at bounding box center [482, 139] width 186 height 30
click at [1174, 40] on button "×" at bounding box center [1173, 43] width 10 height 18
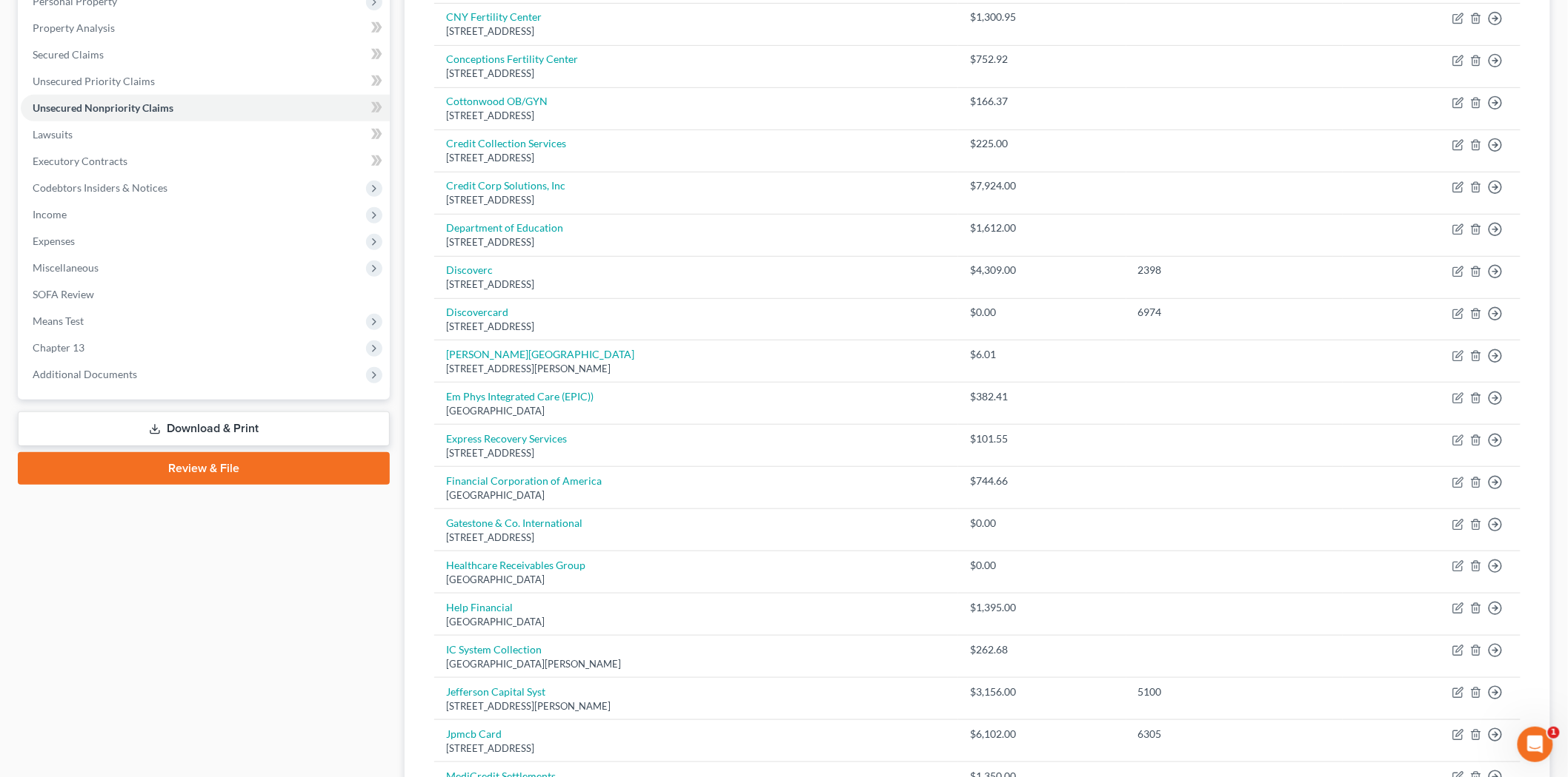
scroll to position [33, 0]
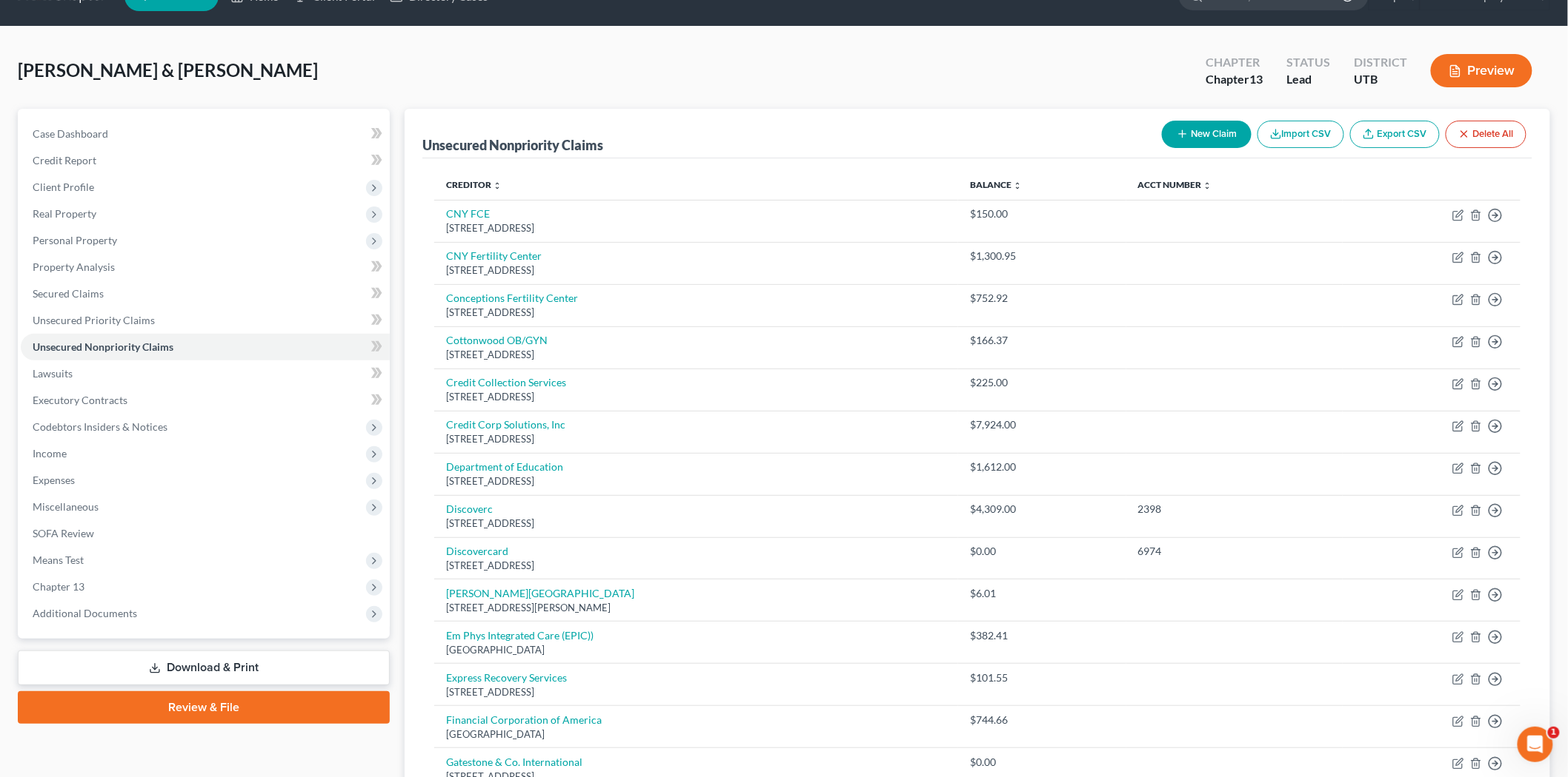
click at [1210, 129] on button "New Claim" at bounding box center [1207, 134] width 89 height 27
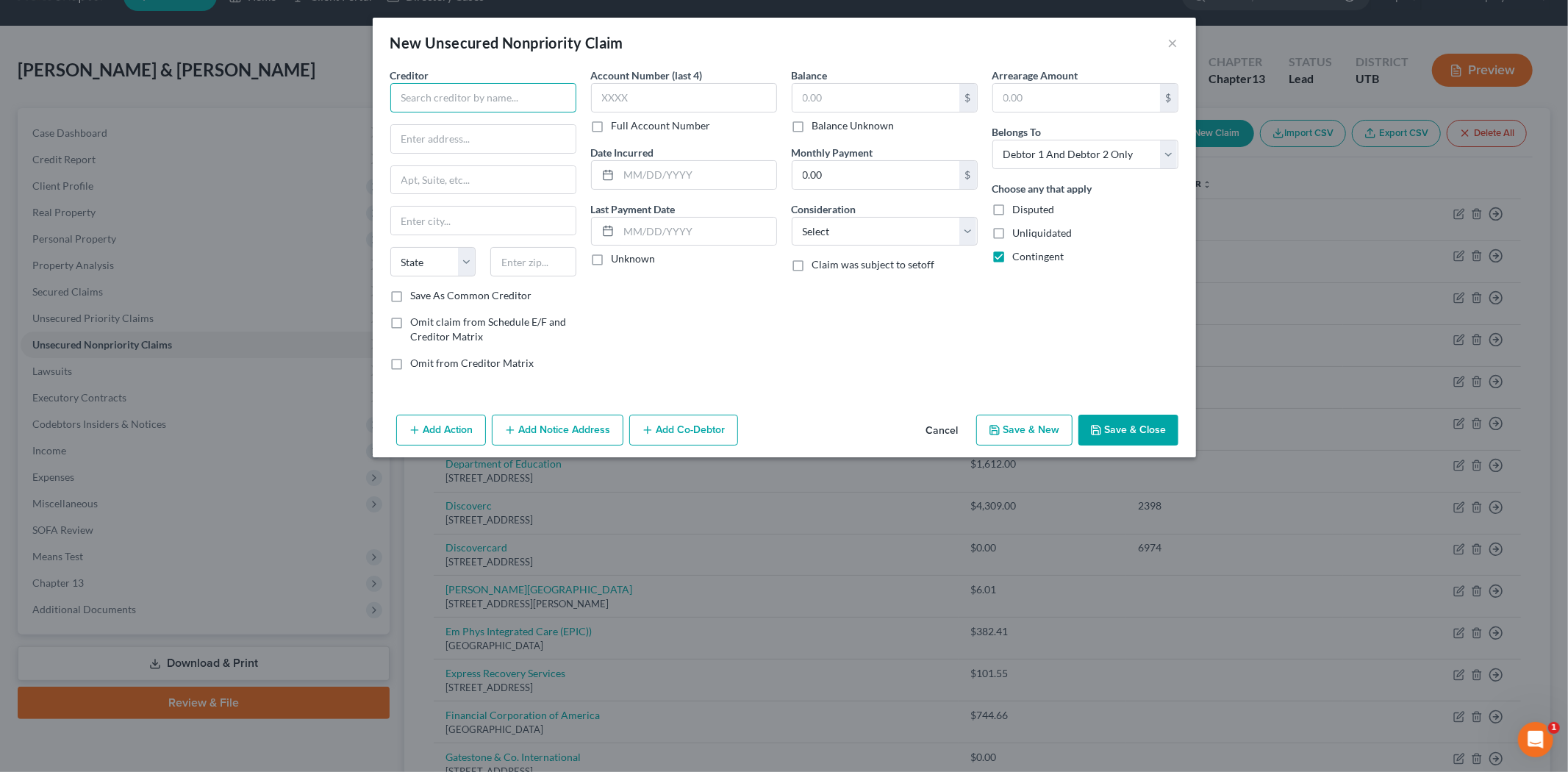
click at [488, 102] on input "text" at bounding box center [482, 98] width 186 height 30
click at [519, 224] on input "text" at bounding box center [483, 221] width 185 height 28
click at [429, 254] on select "State [US_STATE] AK AR AZ CA CO CT DE DC [GEOGRAPHIC_DATA] [GEOGRAPHIC_DATA] GU…" at bounding box center [432, 262] width 86 height 30
click at [516, 265] on input "text" at bounding box center [533, 262] width 86 height 30
click at [411, 293] on label "Save As Common Creditor" at bounding box center [471, 296] width 121 height 15
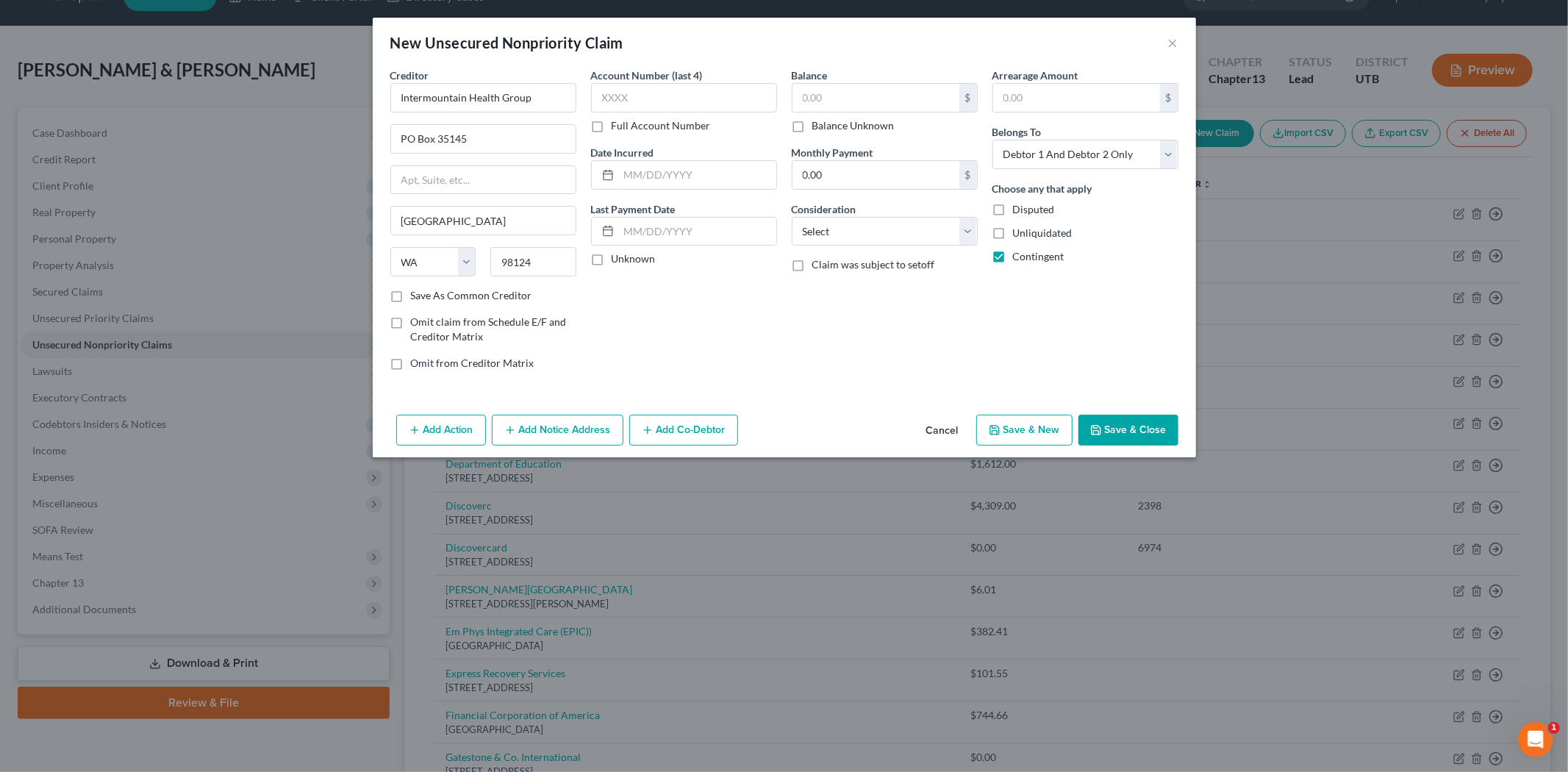
click at [417, 293] on input "Save As Common Creditor" at bounding box center [421, 293] width 9 height 9
click at [659, 174] on input "text" at bounding box center [698, 175] width 157 height 28
click at [833, 84] on input "text" at bounding box center [876, 98] width 167 height 28
click at [1128, 432] on button "Save & Close" at bounding box center [1128, 430] width 100 height 31
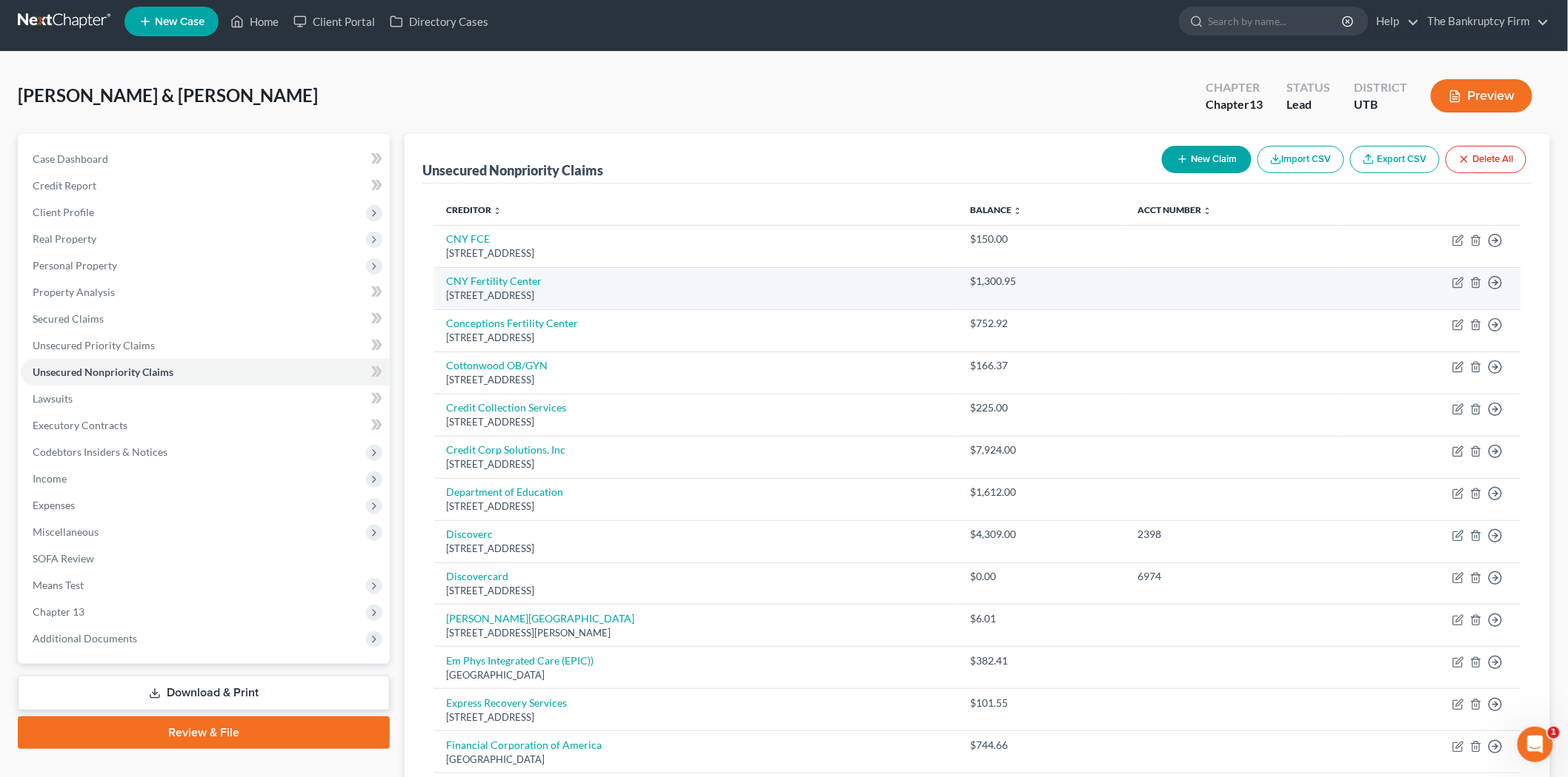
scroll to position [0, 0]
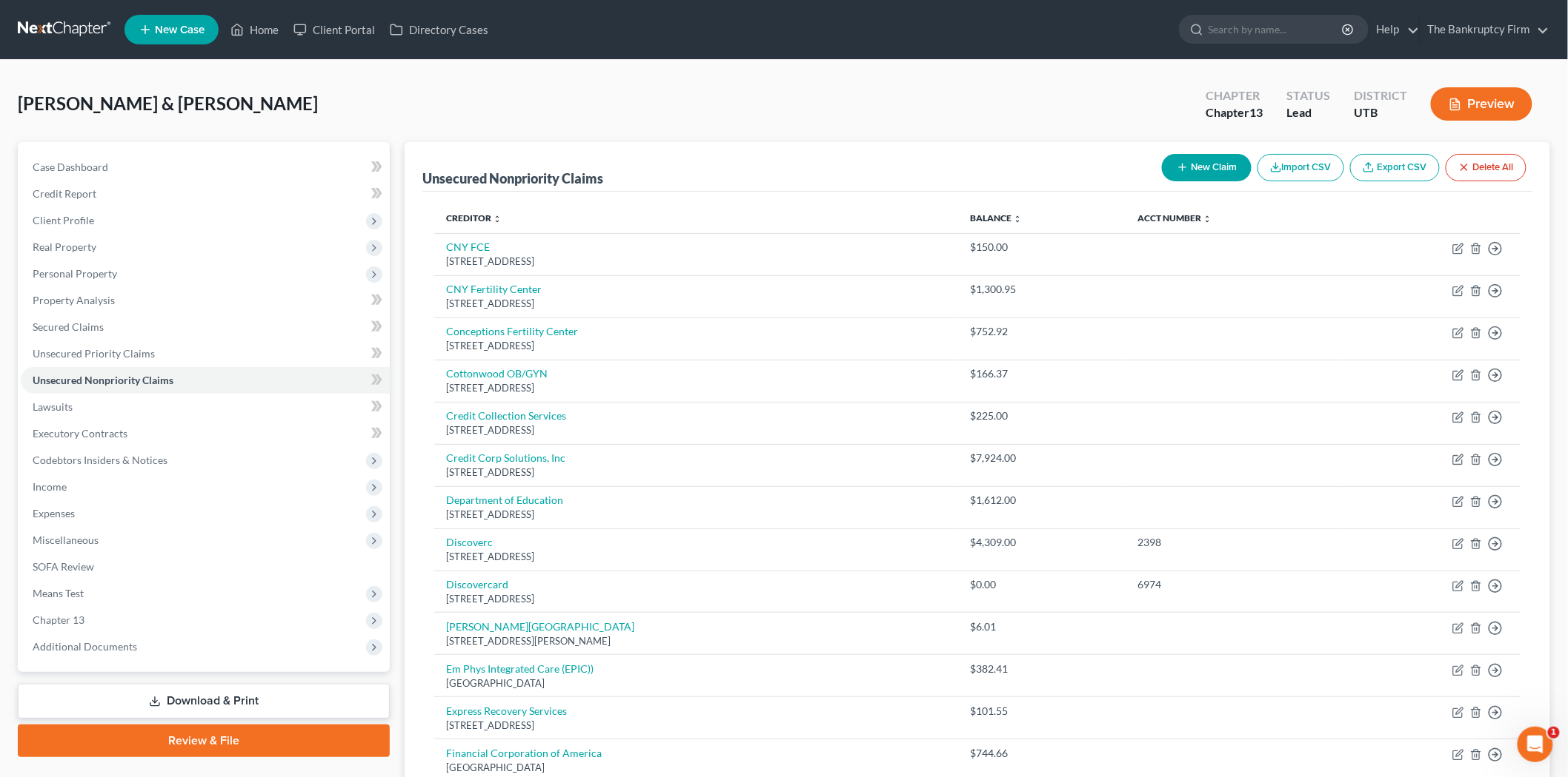
click at [1206, 167] on button "New Claim" at bounding box center [1207, 167] width 89 height 27
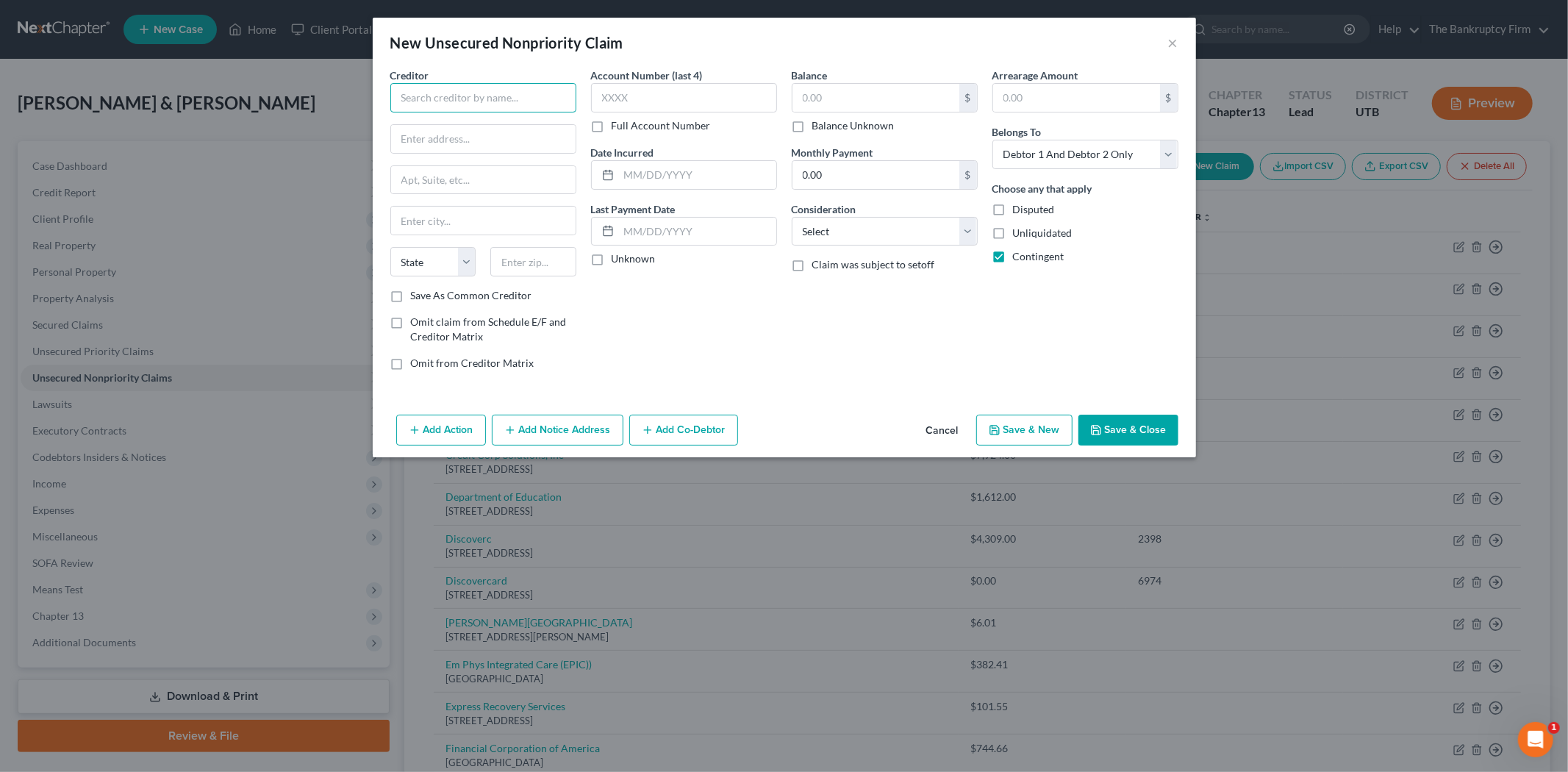
click at [447, 91] on input "text" at bounding box center [482, 98] width 186 height 30
click at [432, 143] on div "[STREET_ADDRESS]" at bounding box center [478, 138] width 152 height 13
click at [411, 294] on label "Save As Common Creditor" at bounding box center [471, 296] width 121 height 15
click at [417, 294] on input "Save As Common Creditor" at bounding box center [421, 293] width 9 height 9
click at [703, 172] on input "text" at bounding box center [698, 175] width 157 height 28
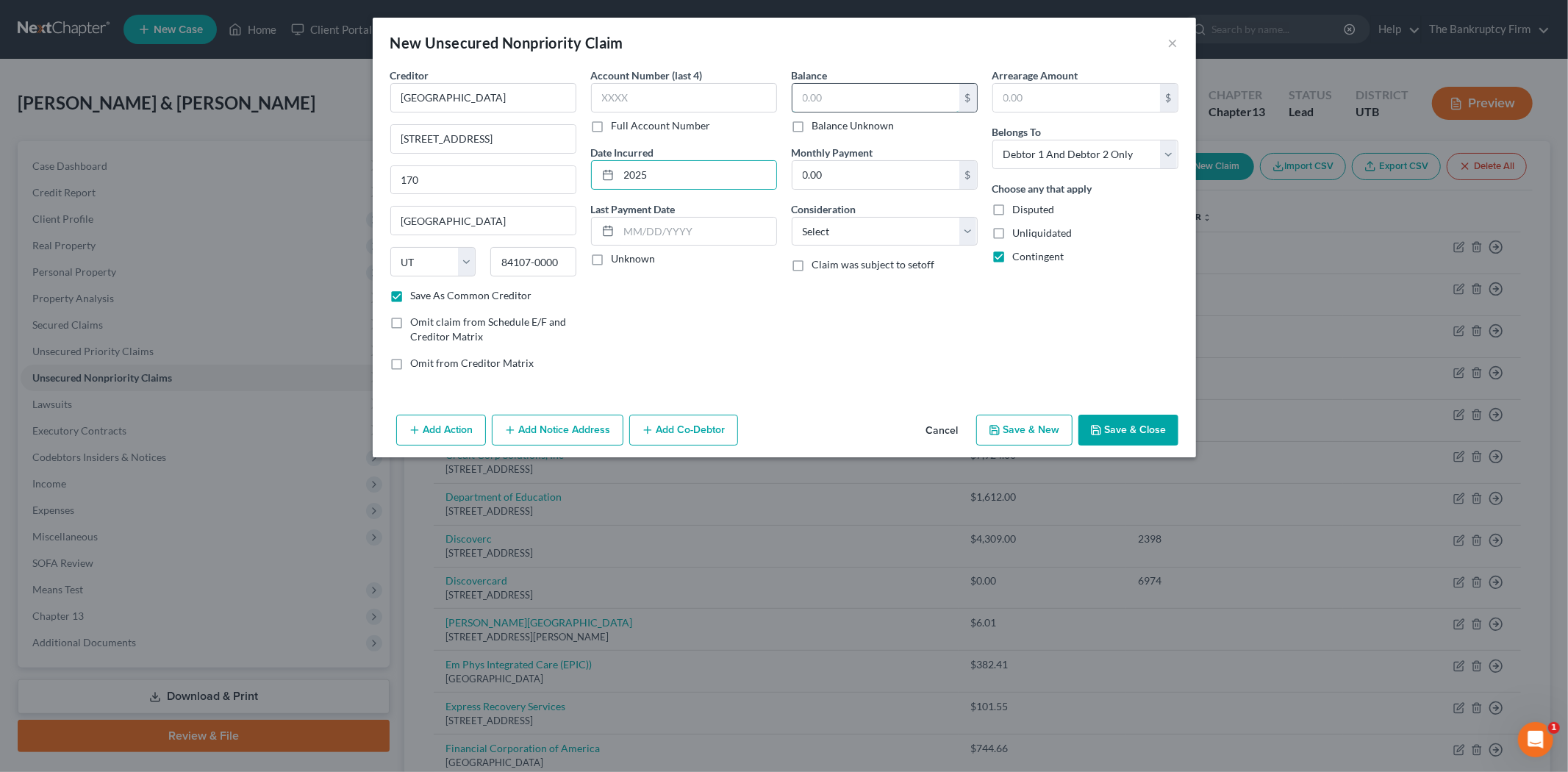
click at [861, 102] on input "text" at bounding box center [876, 98] width 167 height 28
click at [1128, 435] on button "Save & Close" at bounding box center [1128, 430] width 100 height 31
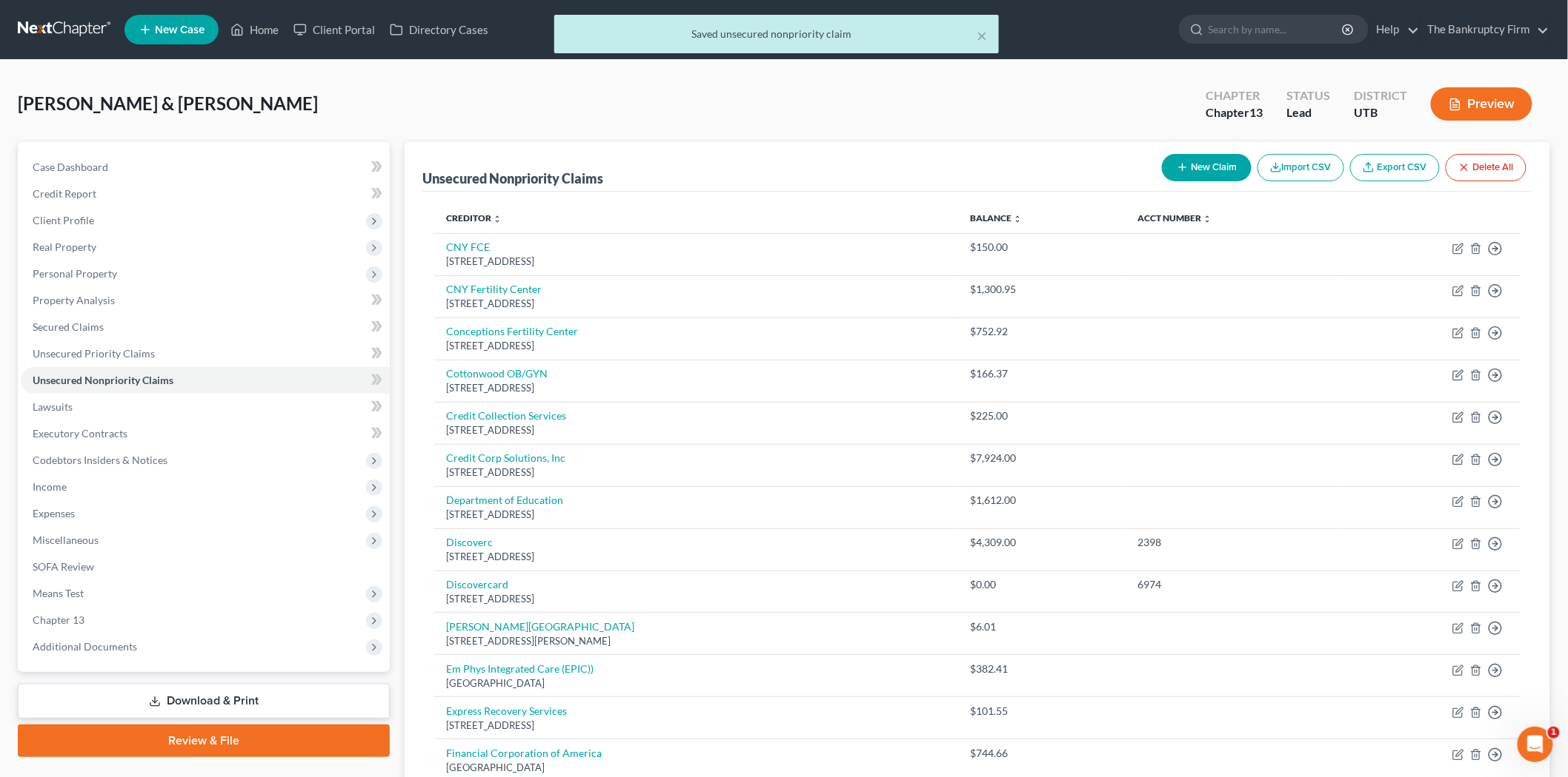
click at [1206, 161] on button "New Claim" at bounding box center [1207, 167] width 89 height 27
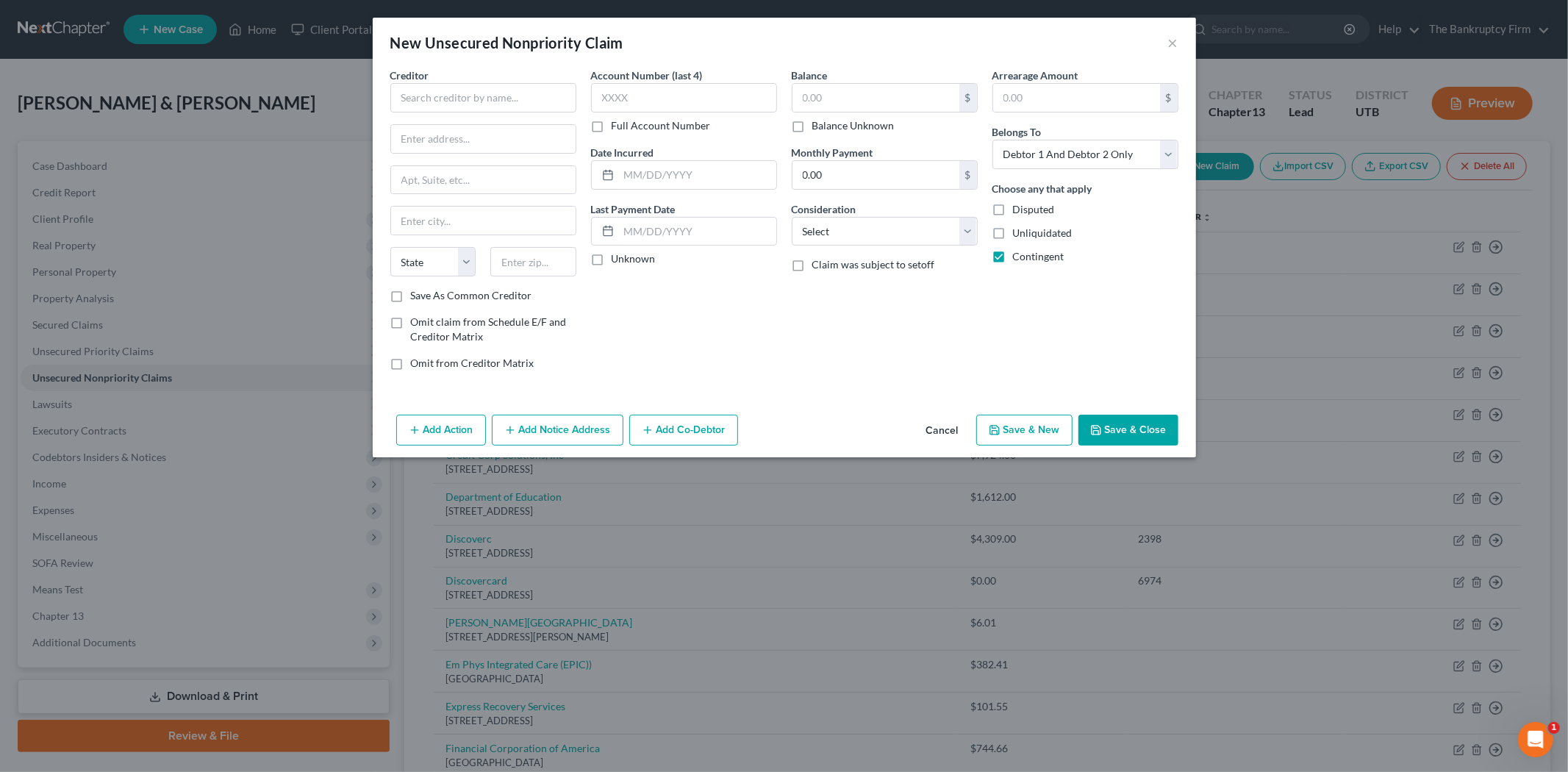
click at [945, 425] on button "Cancel" at bounding box center [942, 431] width 55 height 30
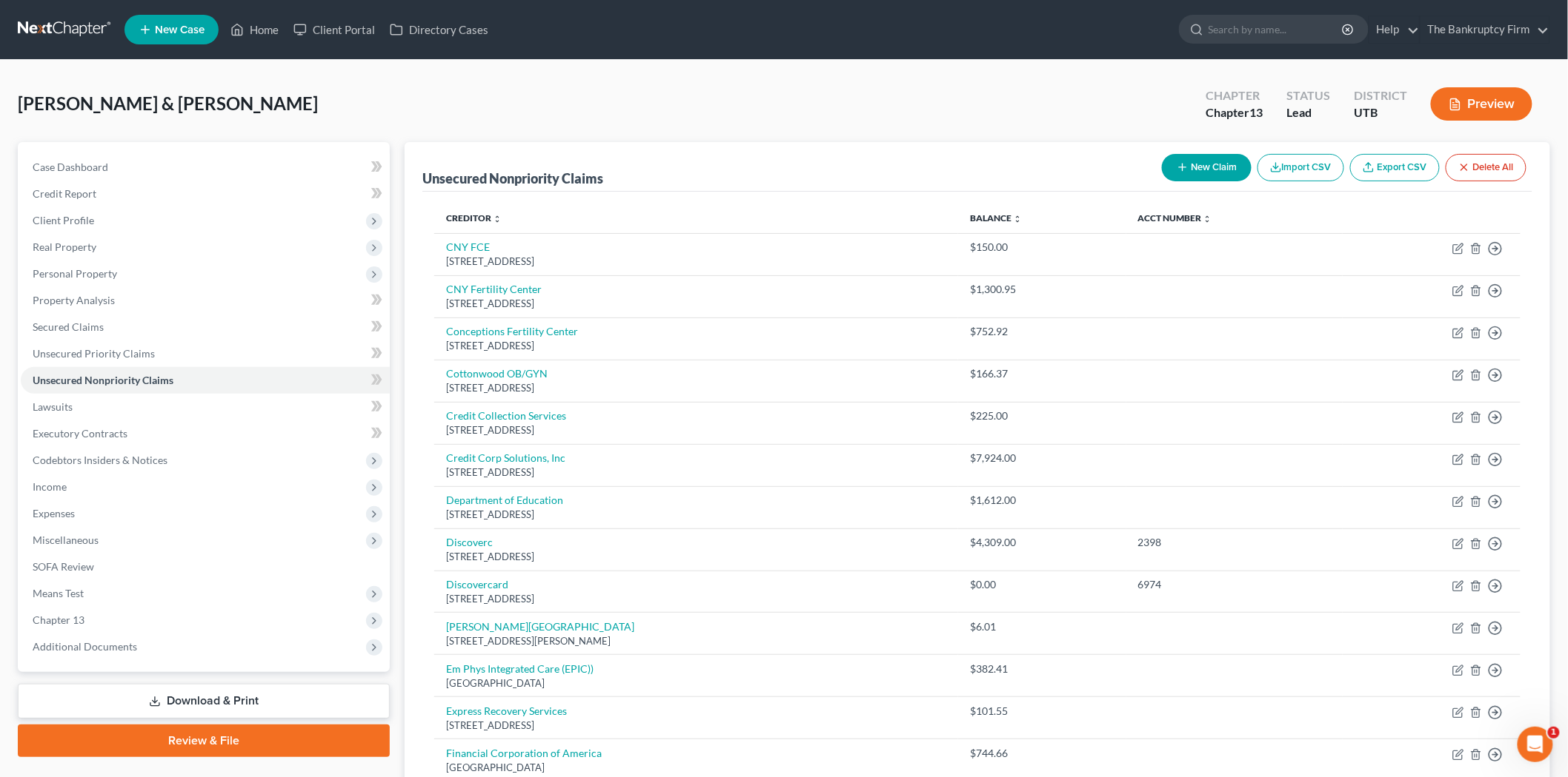
click at [1159, 178] on div "New Claim Import CSV Export CSV Delete All" at bounding box center [1344, 167] width 376 height 39
click at [1177, 165] on icon "button" at bounding box center [1183, 167] width 12 height 12
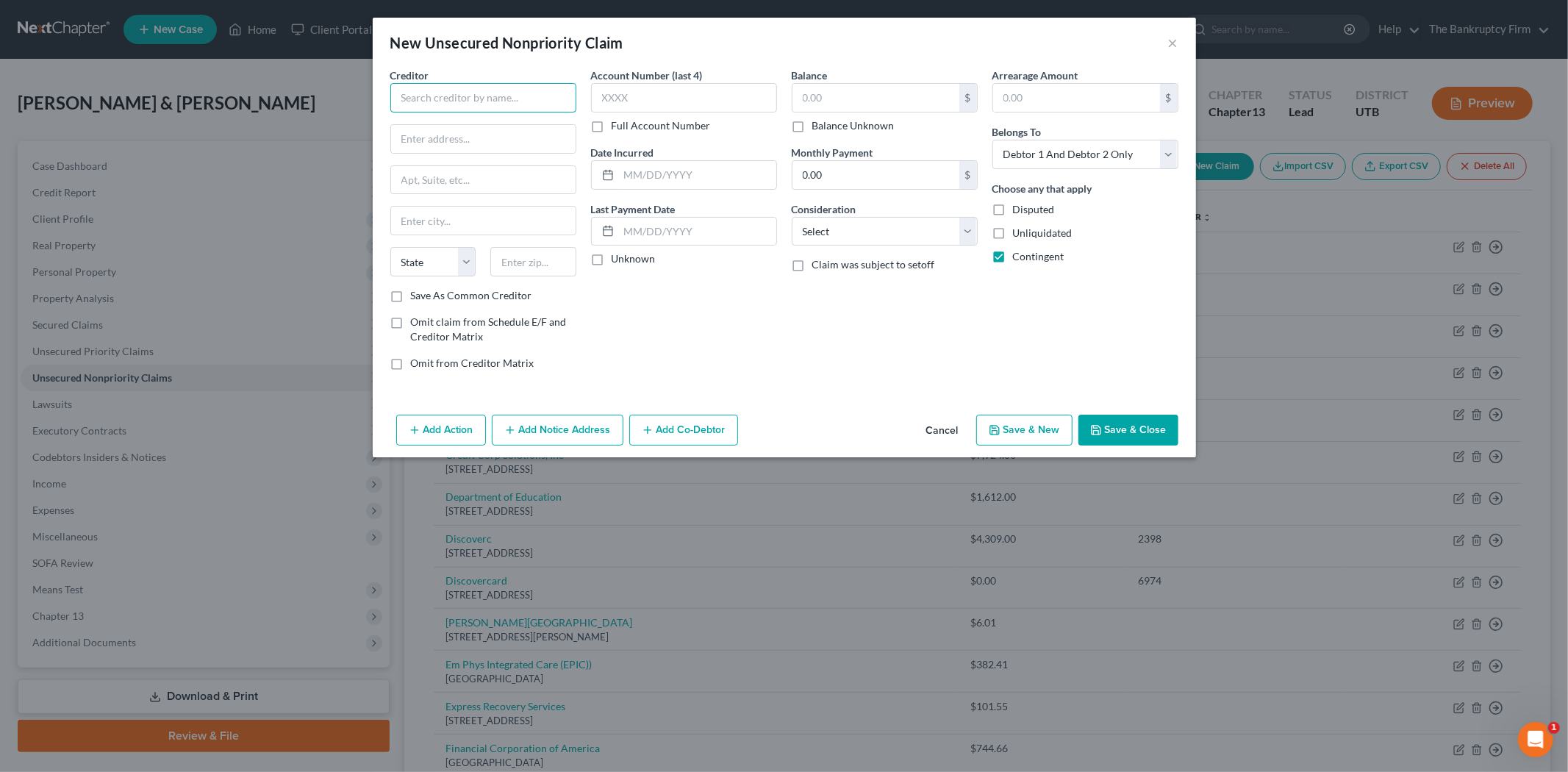
click at [525, 103] on input "text" at bounding box center [482, 98] width 186 height 30
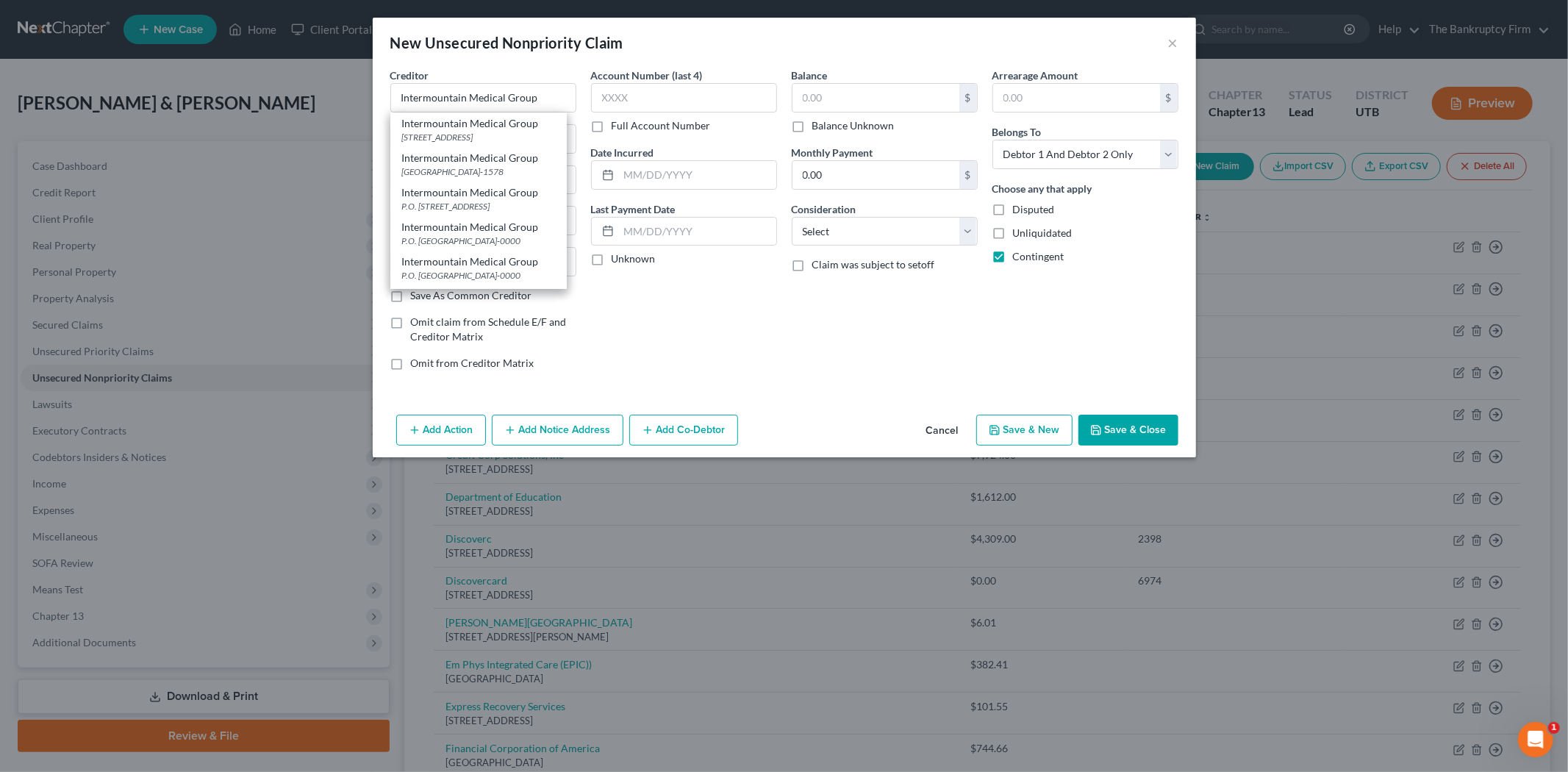
click at [696, 286] on div "Account Number (last 4) Full Account Number Date Incurred Last Payment Date Unk…" at bounding box center [684, 225] width 201 height 315
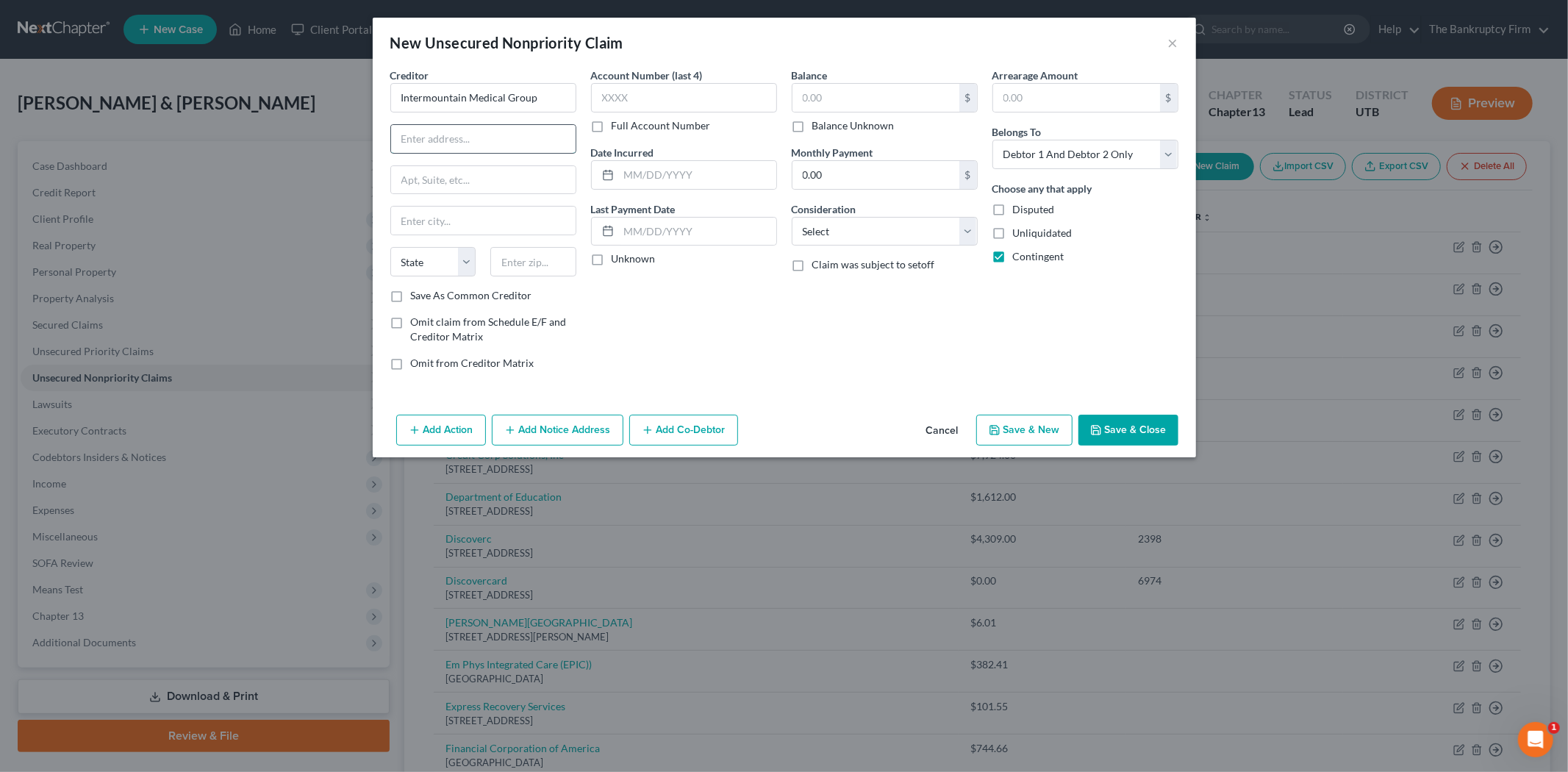
click at [501, 134] on input "text" at bounding box center [483, 139] width 185 height 28
click at [552, 92] on input "Intermountain Medical Group" at bounding box center [482, 98] width 186 height 30
click at [524, 137] on input "text" at bounding box center [483, 139] width 185 height 28
click at [520, 265] on input "text" at bounding box center [533, 262] width 86 height 30
click at [411, 300] on label "Save As Common Creditor" at bounding box center [471, 296] width 121 height 15
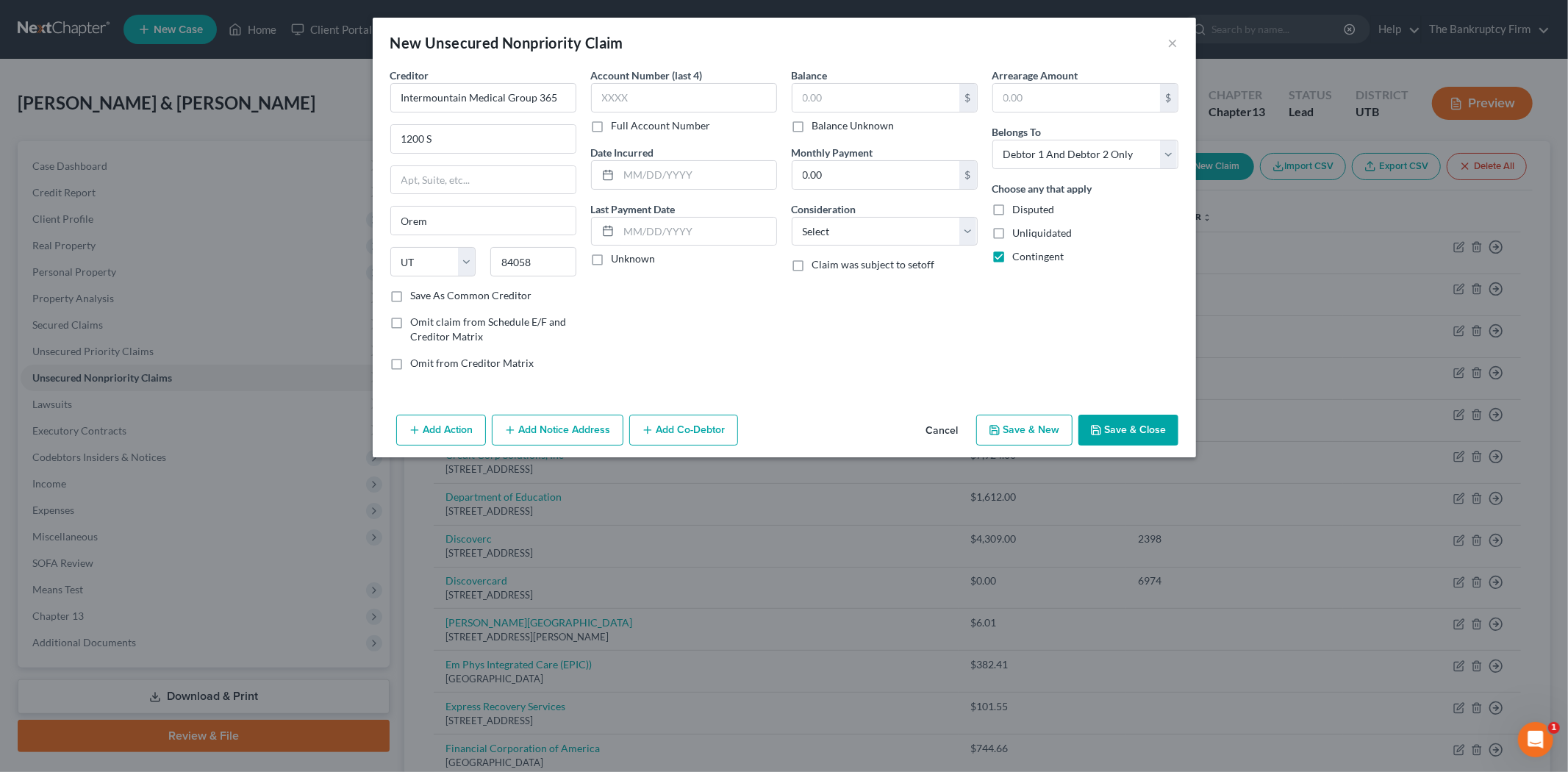
click at [417, 298] on input "Save As Common Creditor" at bounding box center [421, 293] width 9 height 9
click at [675, 156] on div "Date Incurred" at bounding box center [684, 167] width 186 height 45
click at [667, 170] on input "text" at bounding box center [698, 175] width 157 height 28
click at [842, 86] on input "text" at bounding box center [876, 98] width 167 height 28
click at [1123, 426] on button "Save & Close" at bounding box center [1128, 430] width 100 height 31
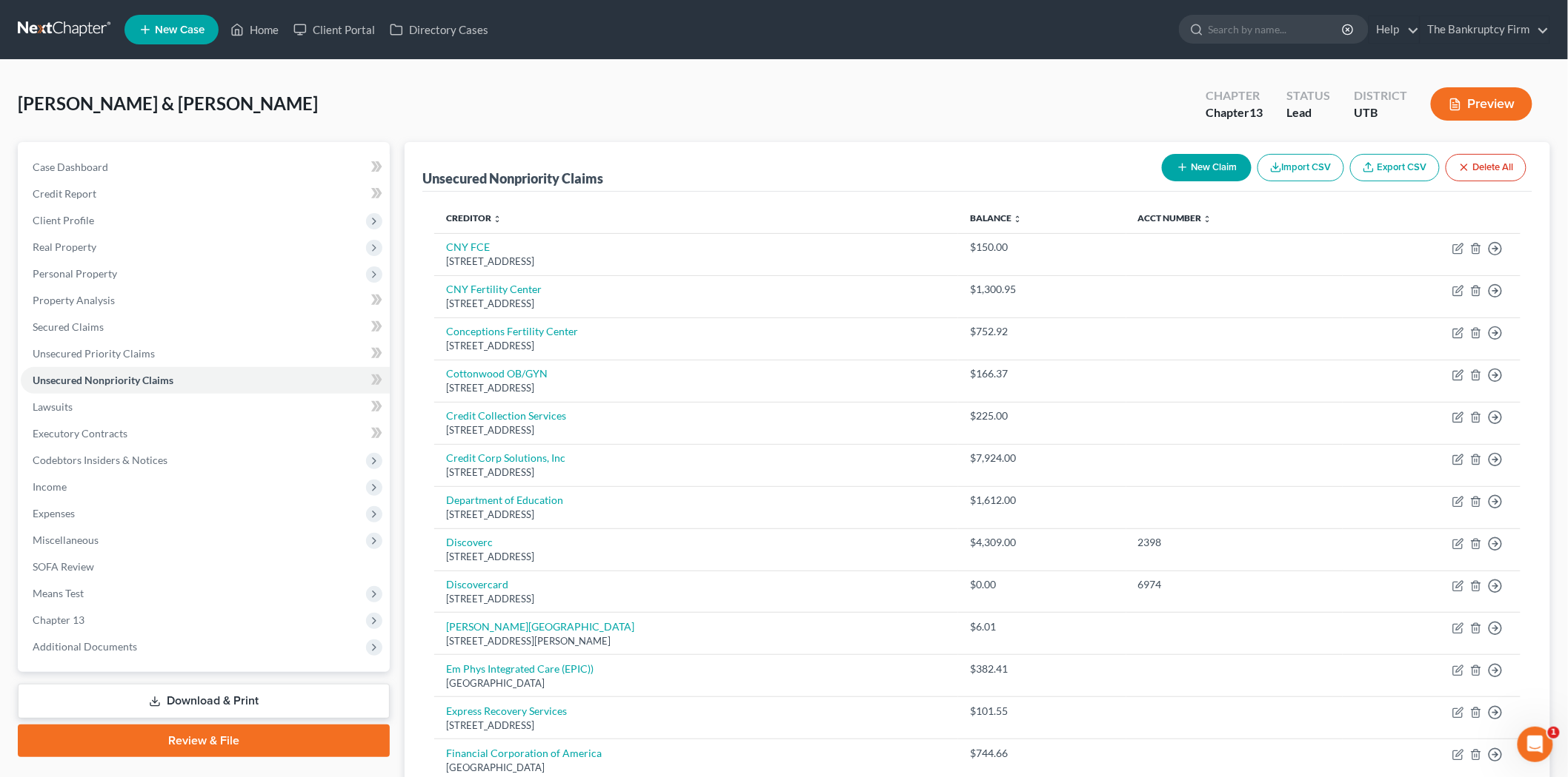
click at [1193, 158] on button "New Claim" at bounding box center [1207, 167] width 89 height 27
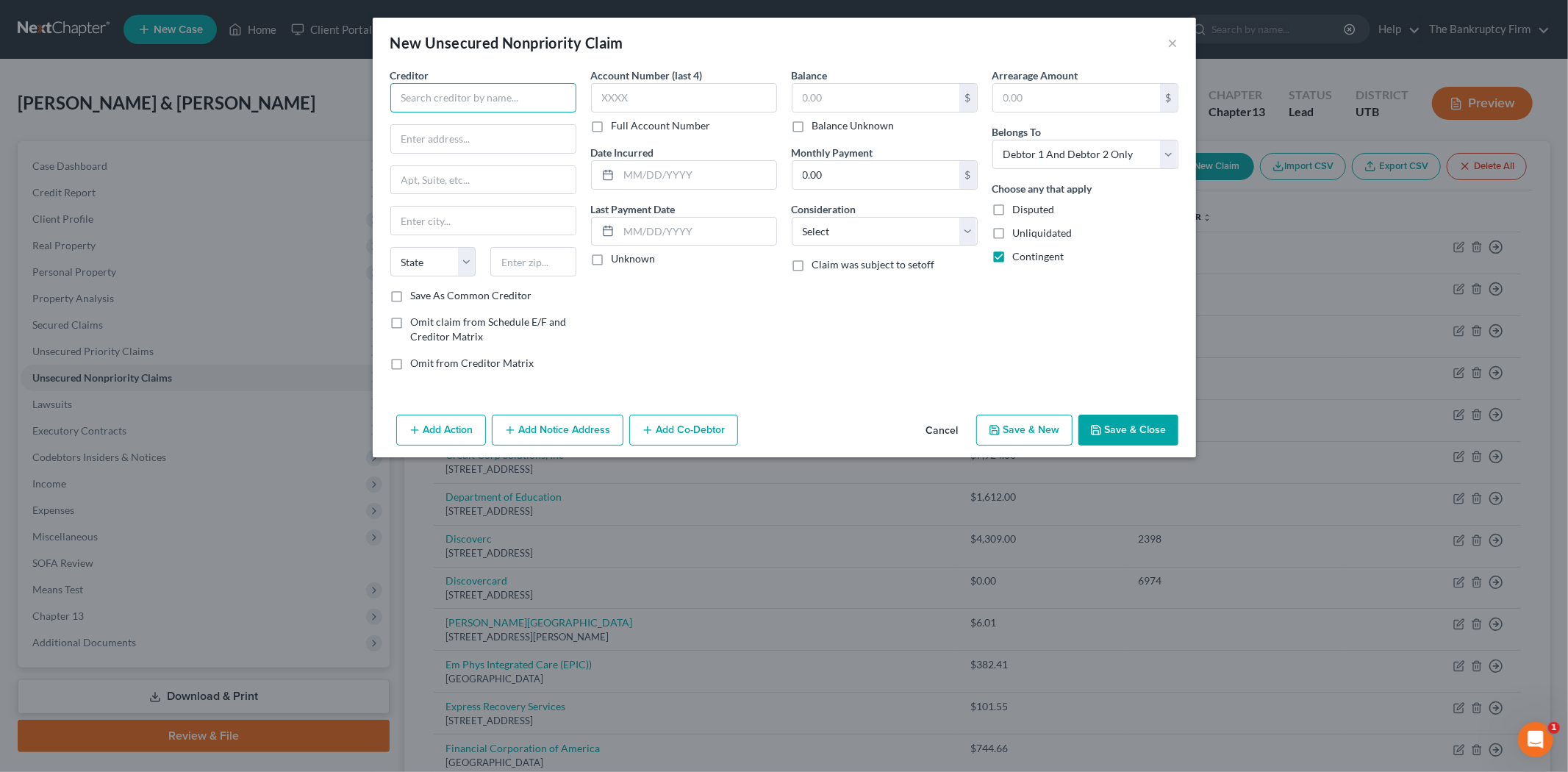
click at [479, 102] on input "text" at bounding box center [482, 98] width 186 height 30
click at [442, 213] on div "P.O. [STREET_ADDRESS]" at bounding box center [478, 206] width 152 height 13
drag, startPoint x: 401, startPoint y: 296, endPoint x: 416, endPoint y: 282, distance: 20.5
click at [411, 296] on label "Save As Common Creditor" at bounding box center [471, 296] width 121 height 15
click at [417, 296] on input "Save As Common Creditor" at bounding box center [421, 293] width 9 height 9
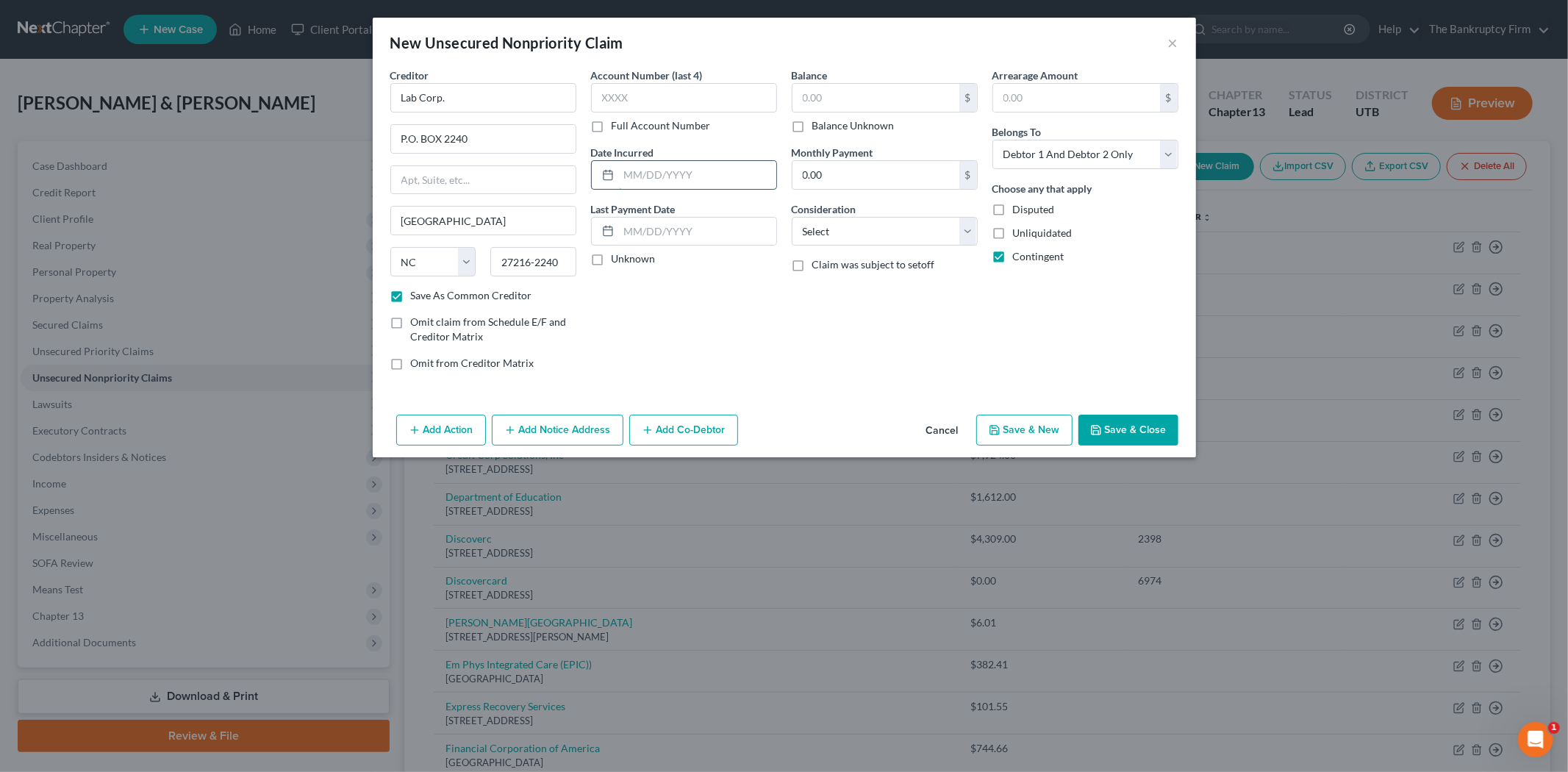
click at [692, 171] on input "text" at bounding box center [698, 175] width 157 height 28
click at [919, 98] on input "text" at bounding box center [876, 98] width 167 height 28
click at [1135, 428] on button "Save & Close" at bounding box center [1128, 430] width 100 height 31
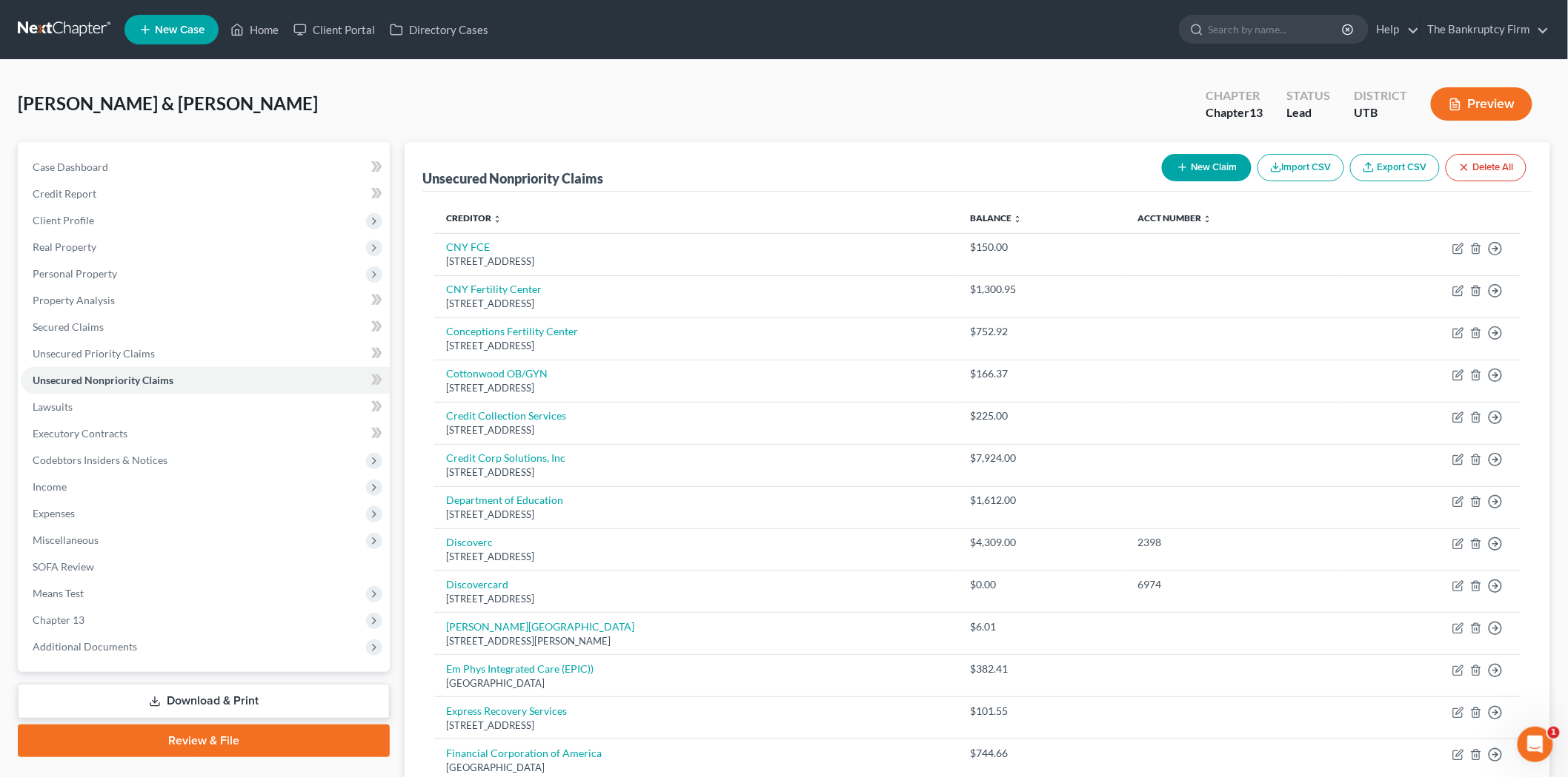
click at [1183, 141] on div "[PERSON_NAME] & Kaylee Upgraded Chapter Chapter 13 Status Lead District UTB Pre…" at bounding box center [783, 110] width 1532 height 64
click at [1183, 161] on icon "button" at bounding box center [1183, 167] width 12 height 12
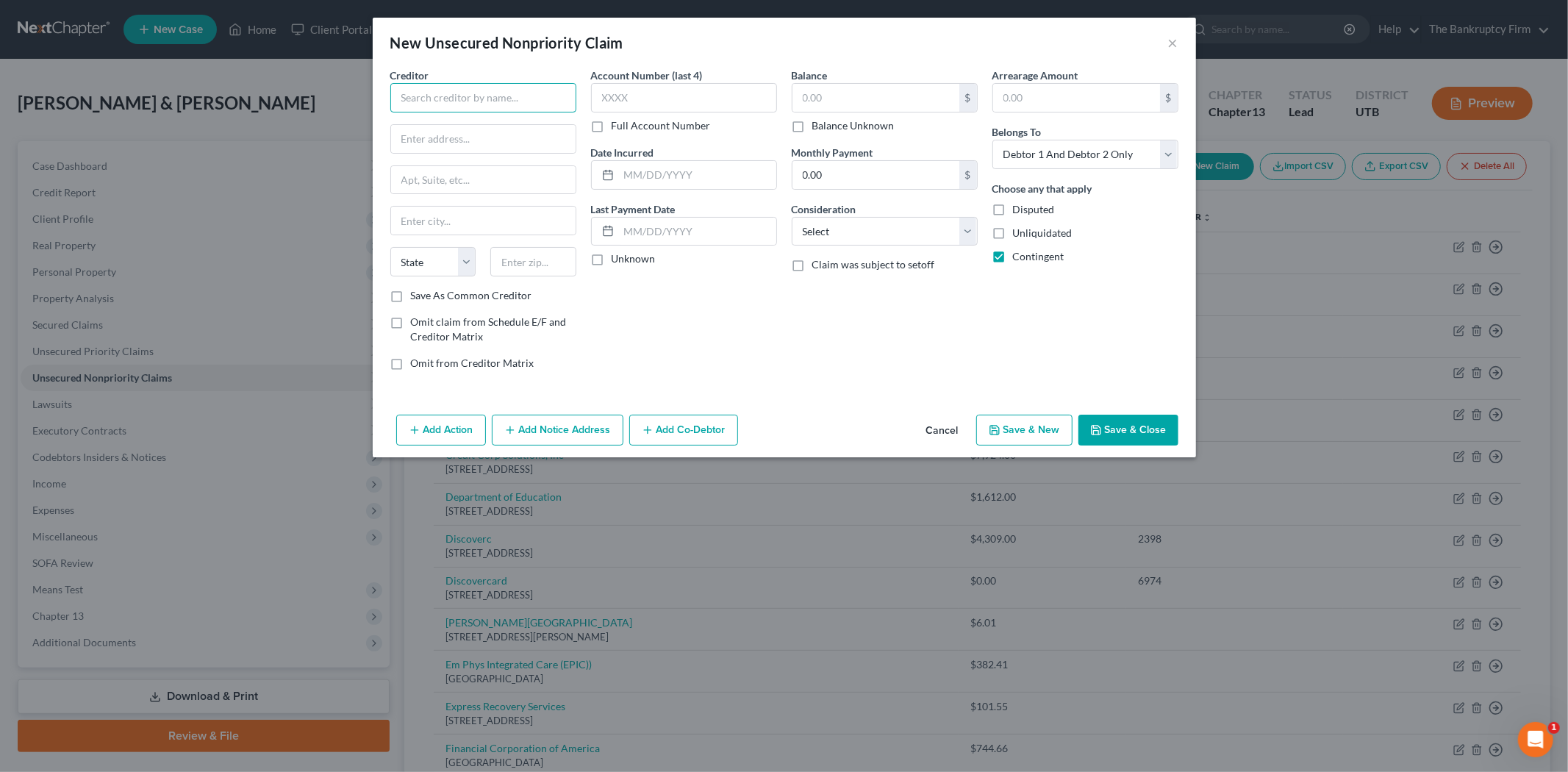
click at [469, 87] on input "text" at bounding box center [482, 98] width 186 height 30
click at [497, 135] on input "text" at bounding box center [483, 139] width 185 height 28
click at [495, 236] on div at bounding box center [482, 221] width 186 height 30
drag, startPoint x: 496, startPoint y: 225, endPoint x: 486, endPoint y: 225, distance: 10.0
click at [496, 225] on input "text" at bounding box center [483, 221] width 185 height 28
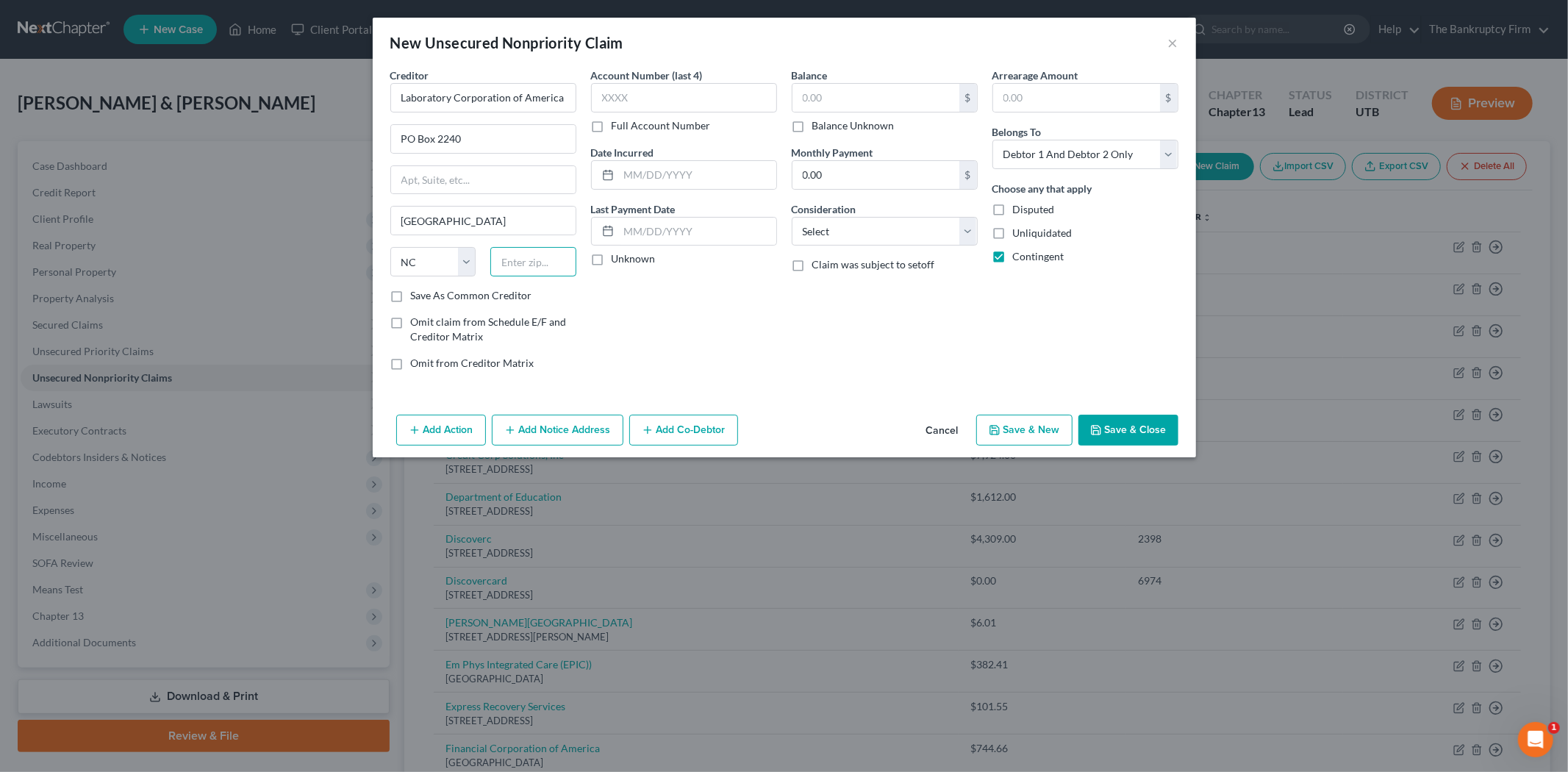
click at [510, 262] on input "text" at bounding box center [533, 262] width 86 height 30
click at [411, 295] on label "Save As Common Creditor" at bounding box center [471, 296] width 121 height 15
click at [417, 295] on input "Save As Common Creditor" at bounding box center [421, 293] width 9 height 9
click at [676, 178] on input "text" at bounding box center [698, 175] width 157 height 28
click at [807, 99] on input "text" at bounding box center [876, 98] width 167 height 28
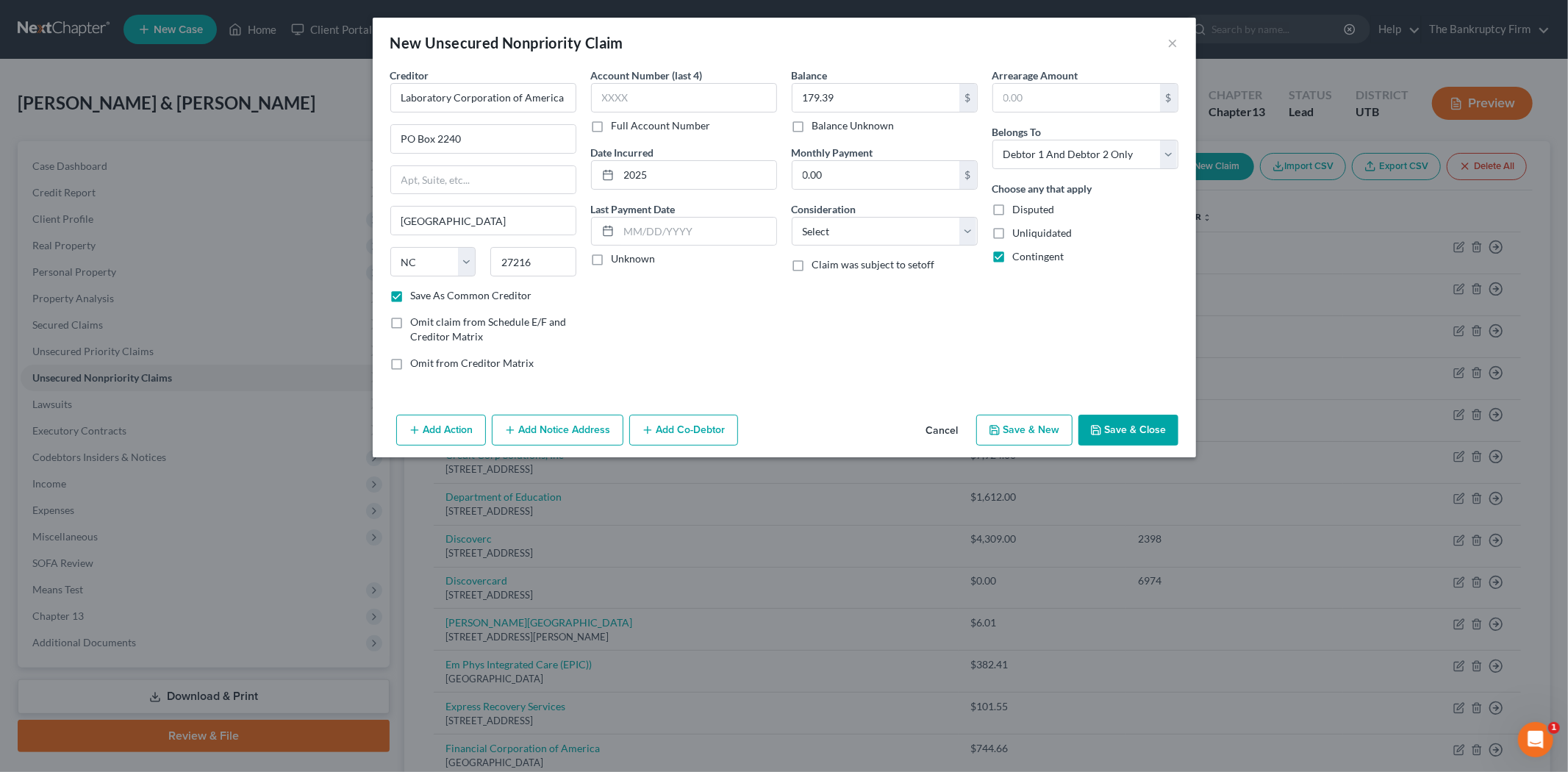
click at [1138, 427] on button "Save & Close" at bounding box center [1128, 430] width 100 height 31
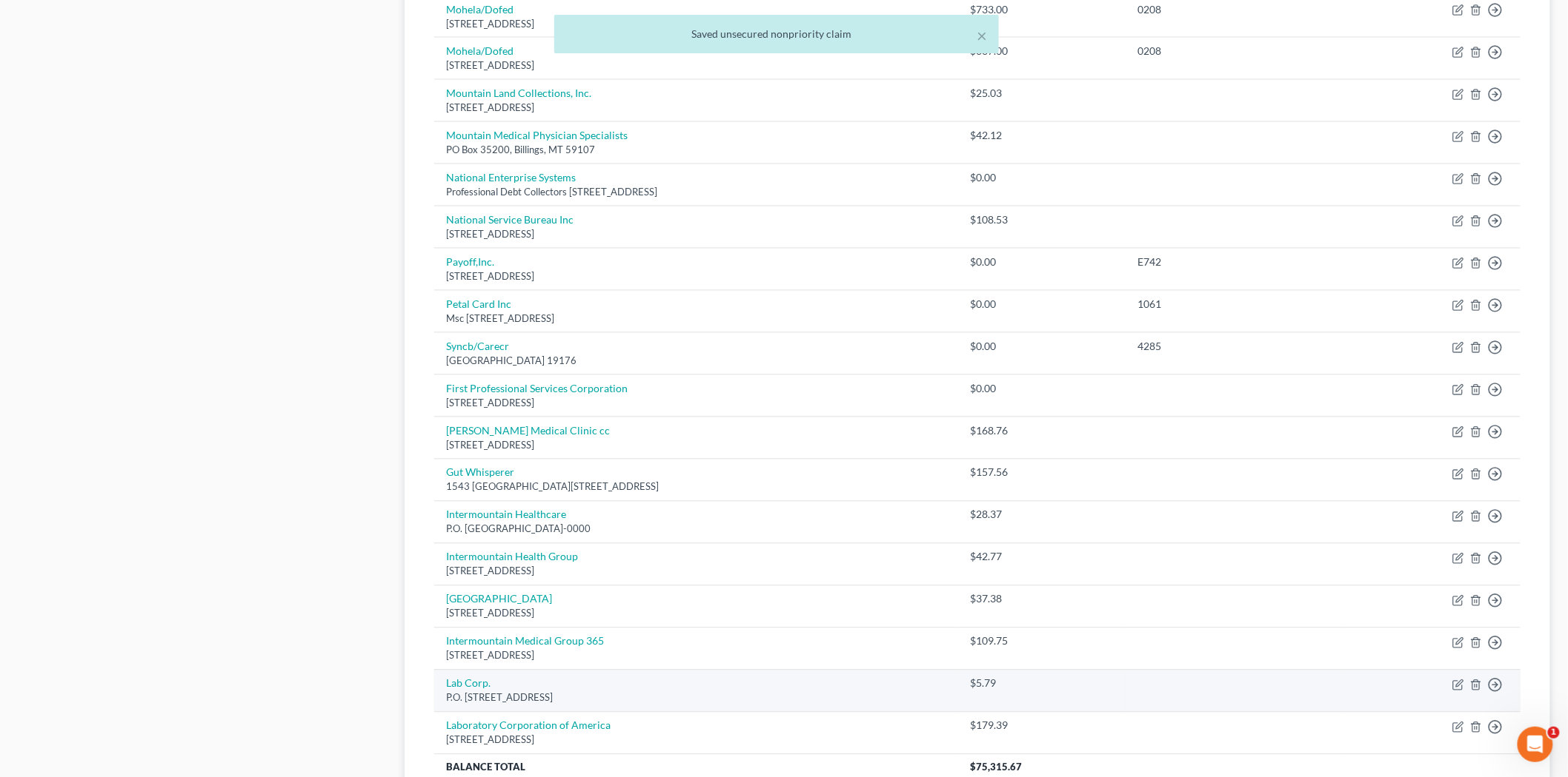
scroll to position [1151, 0]
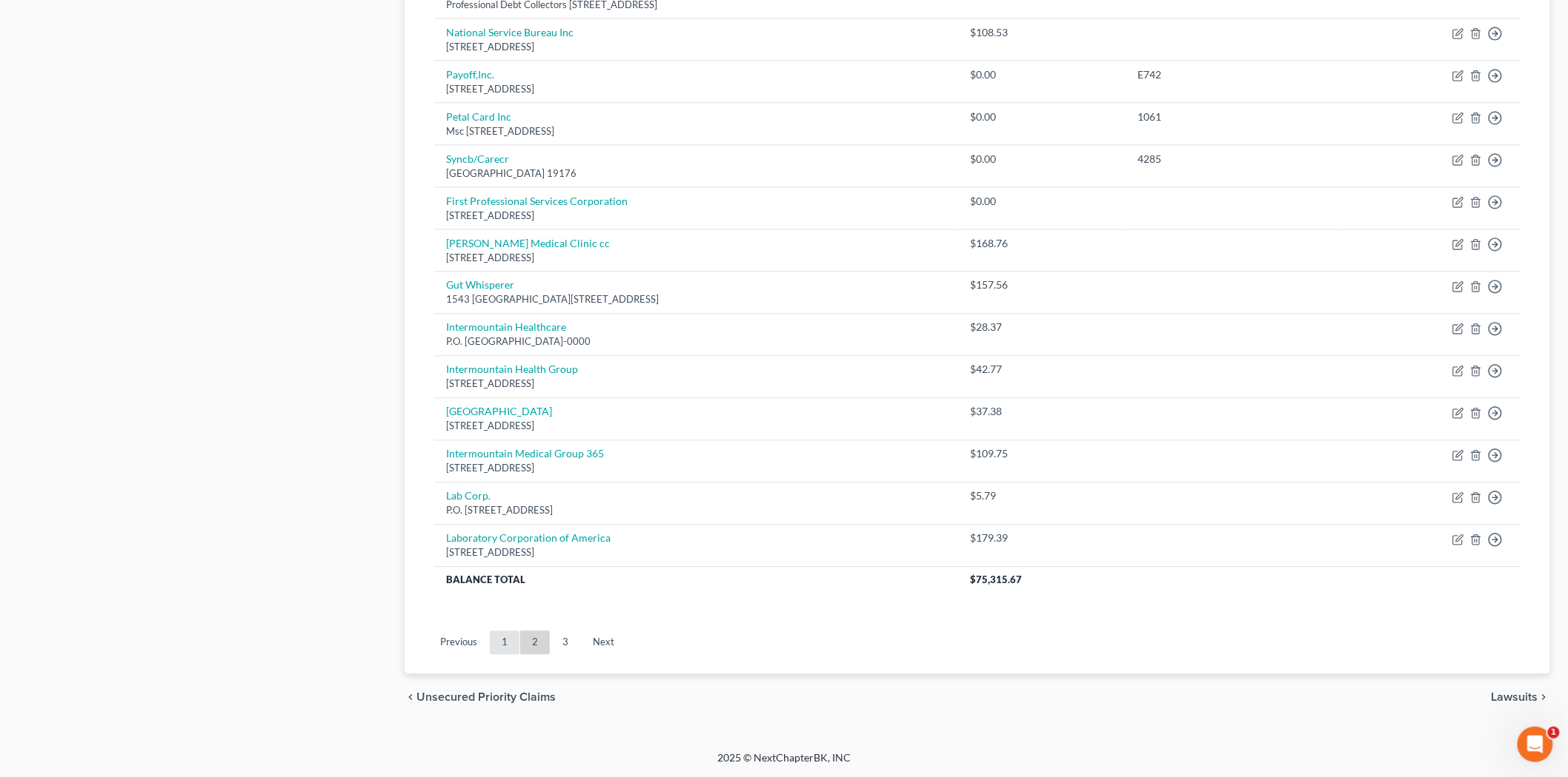
click at [500, 636] on link "1" at bounding box center [505, 642] width 30 height 23
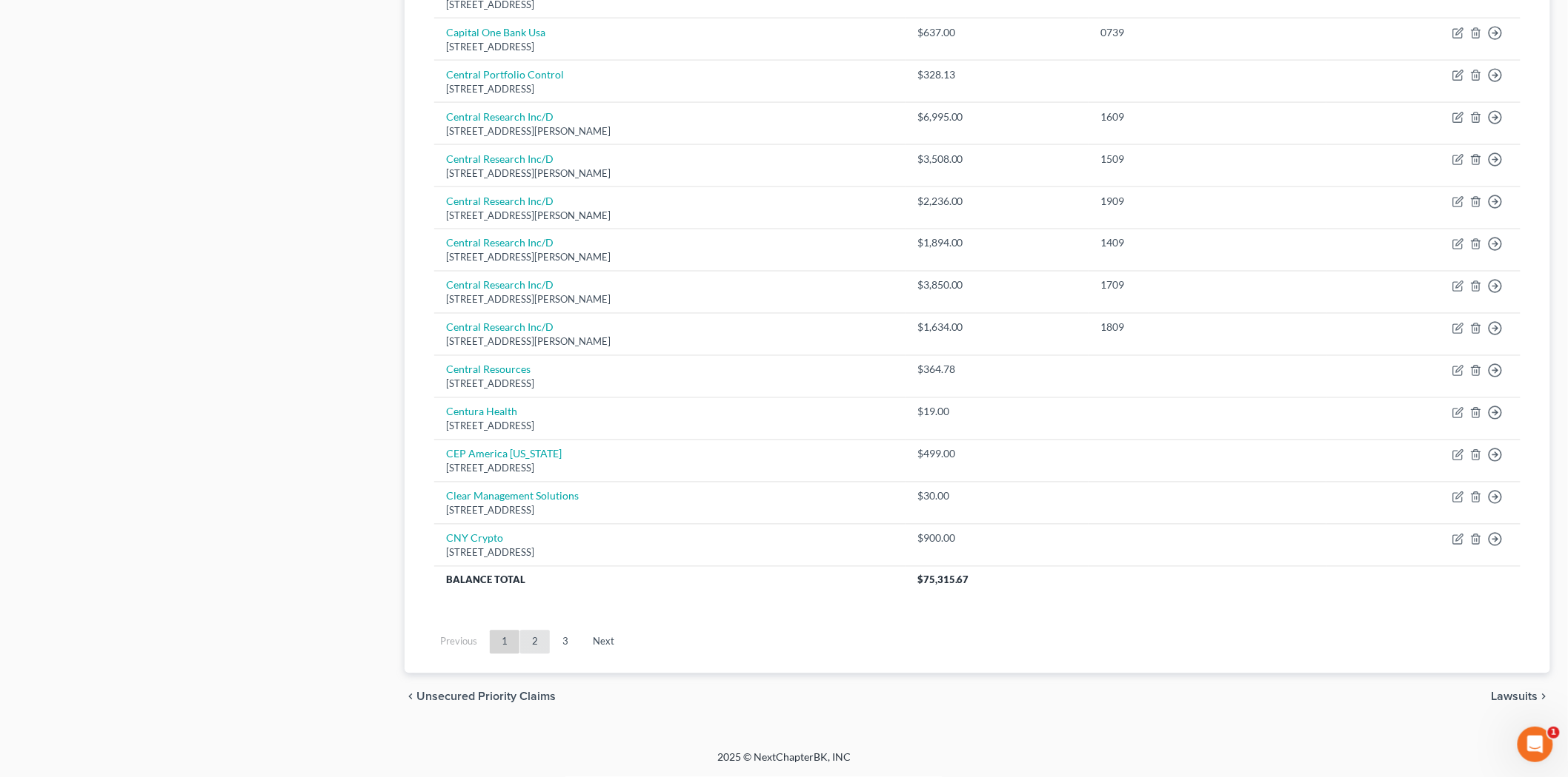
click at [534, 638] on link "2" at bounding box center [535, 642] width 30 height 23
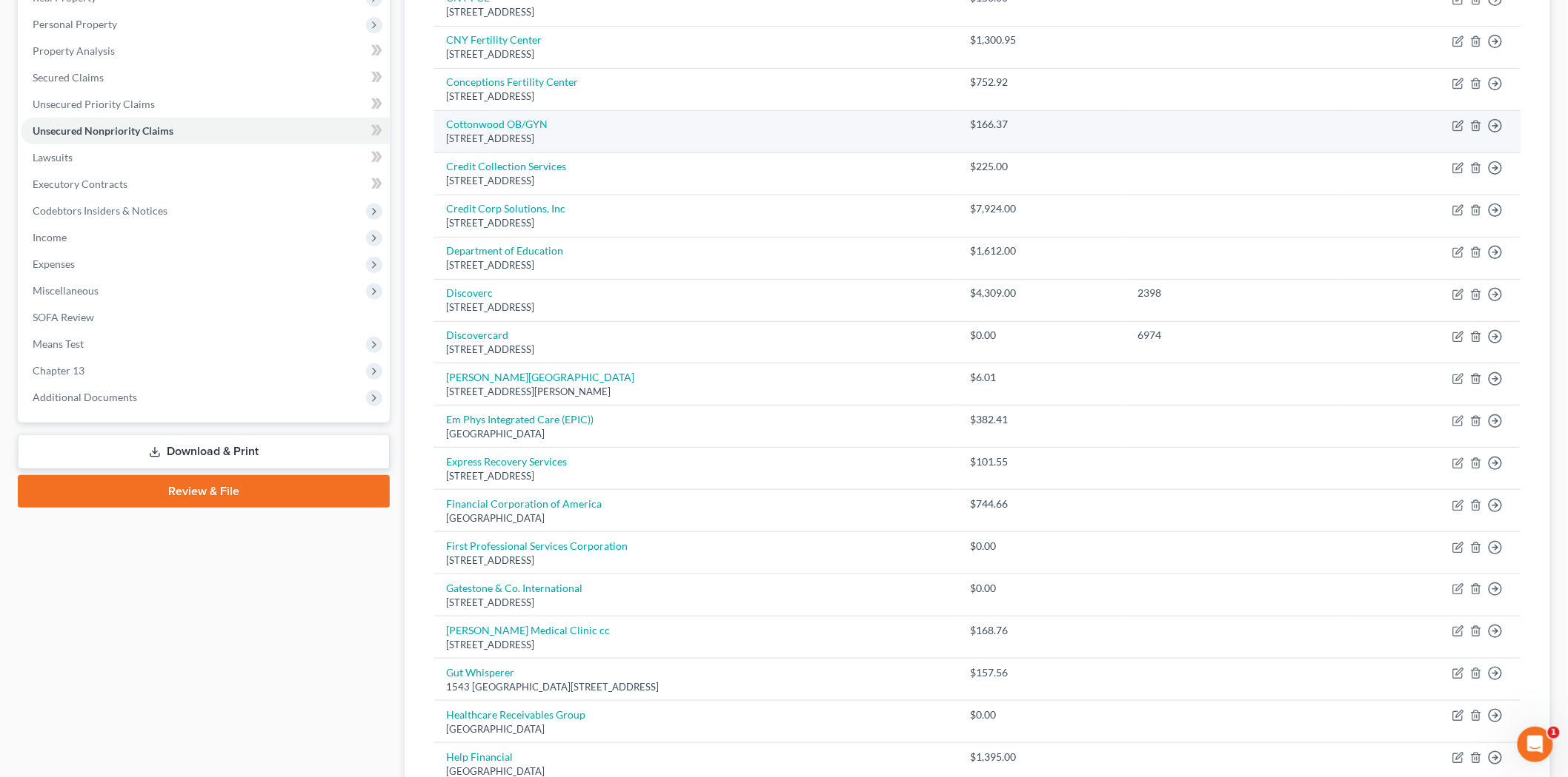
scroll to position [111, 0]
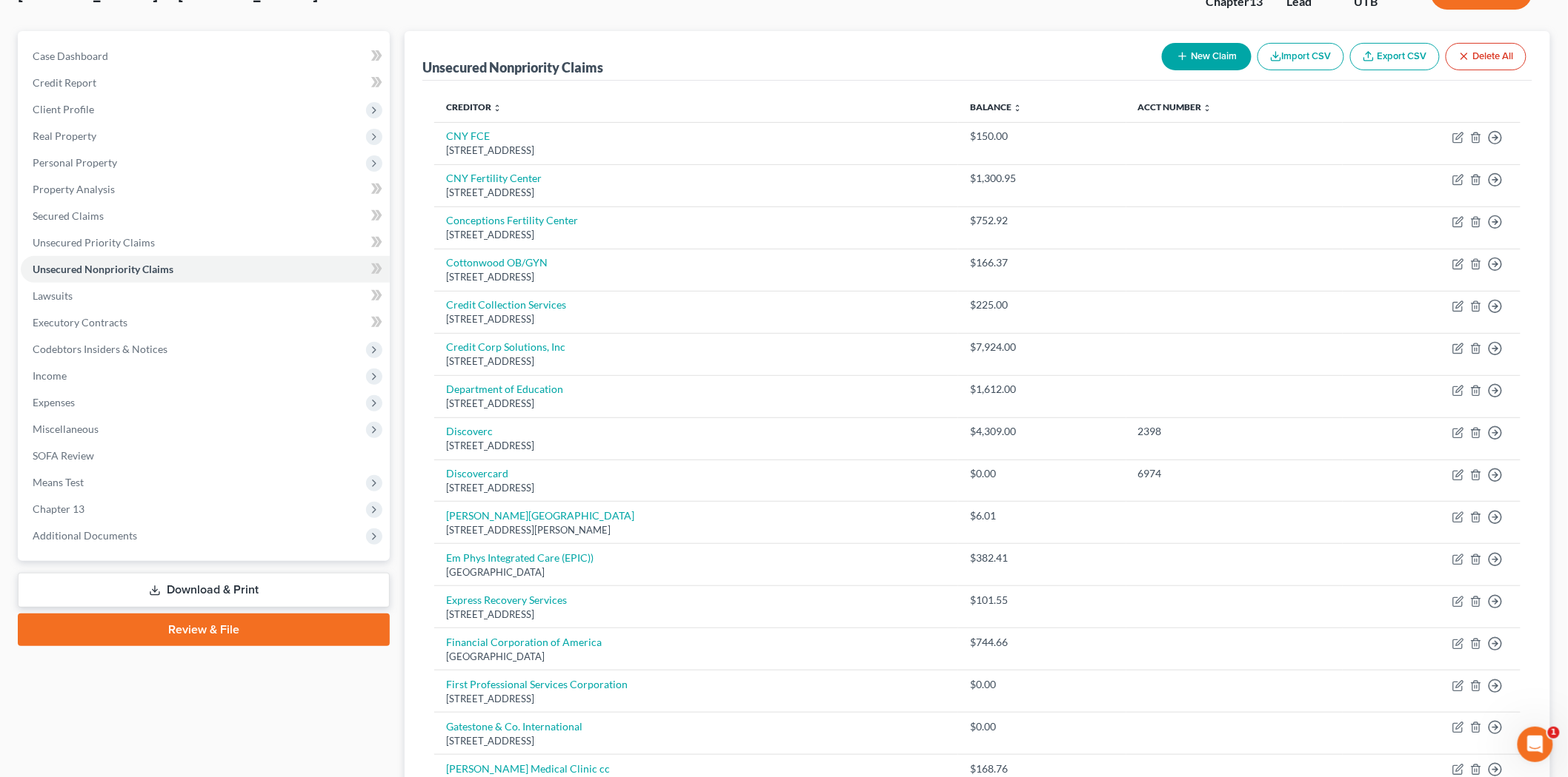
click at [1185, 60] on button "New Claim" at bounding box center [1207, 56] width 89 height 27
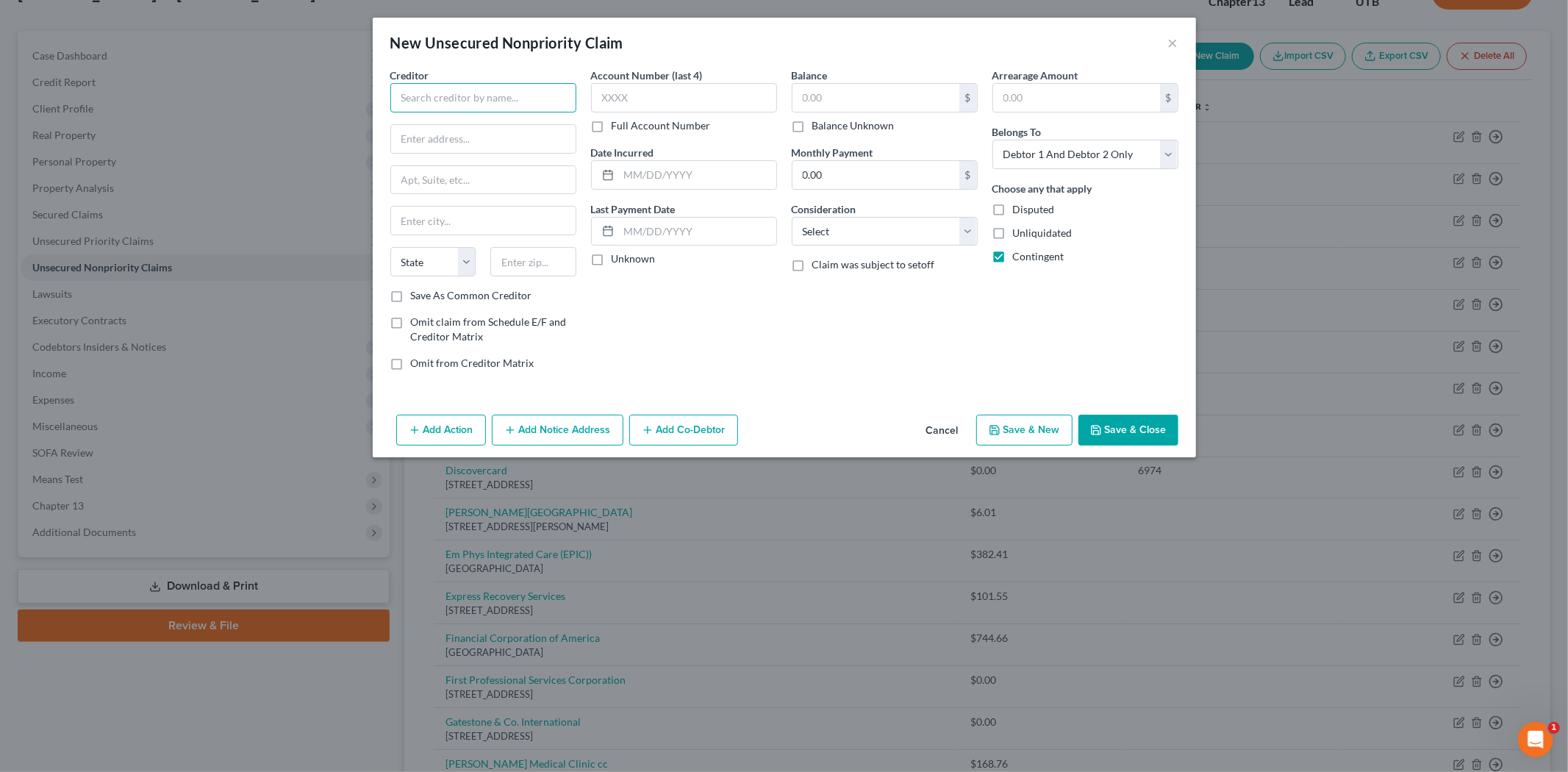
click at [512, 96] on input "text" at bounding box center [482, 98] width 186 height 30
click at [526, 138] on input "text" at bounding box center [483, 139] width 185 height 28
click at [452, 135] on input "[STREET_ADDRESS]" at bounding box center [483, 139] width 185 height 28
click at [484, 180] on input "text" at bounding box center [483, 180] width 185 height 28
click at [518, 266] on input "text" at bounding box center [533, 262] width 86 height 30
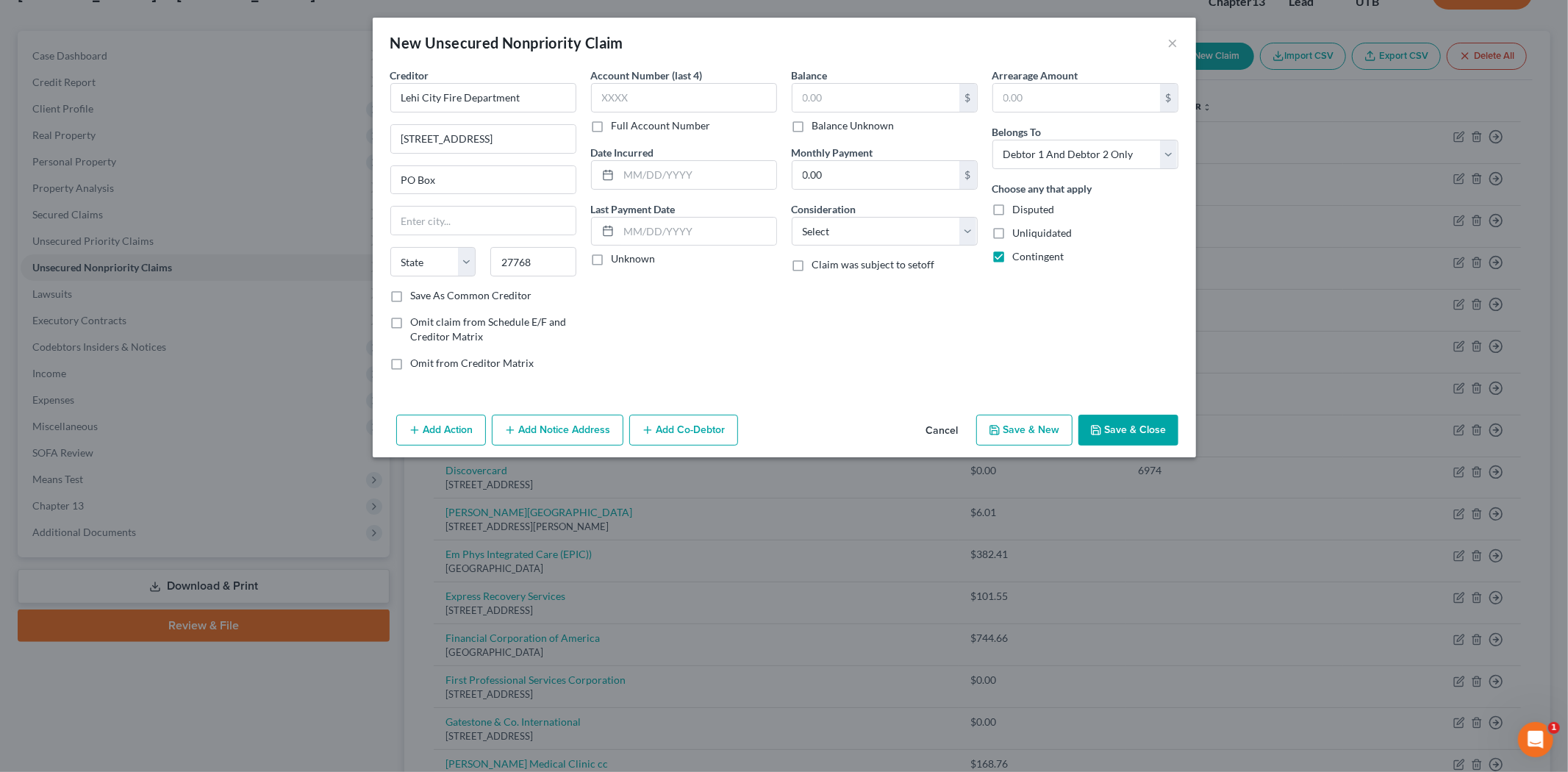
click at [676, 329] on div "Account Number (last 4) Full Account Number Date Incurred Last Payment Date Unk…" at bounding box center [684, 225] width 201 height 315
click at [662, 317] on div "Account Number (last 4) Full Account Number Date Incurred Last Payment Date Unk…" at bounding box center [684, 225] width 201 height 315
click at [538, 254] on input "27768" at bounding box center [533, 262] width 86 height 30
click at [699, 315] on div "Account Number (last 4) Full Account Number Date Incurred Last Payment Date Unk…" at bounding box center [684, 225] width 201 height 315
click at [505, 214] on input "text" at bounding box center [483, 221] width 185 height 28
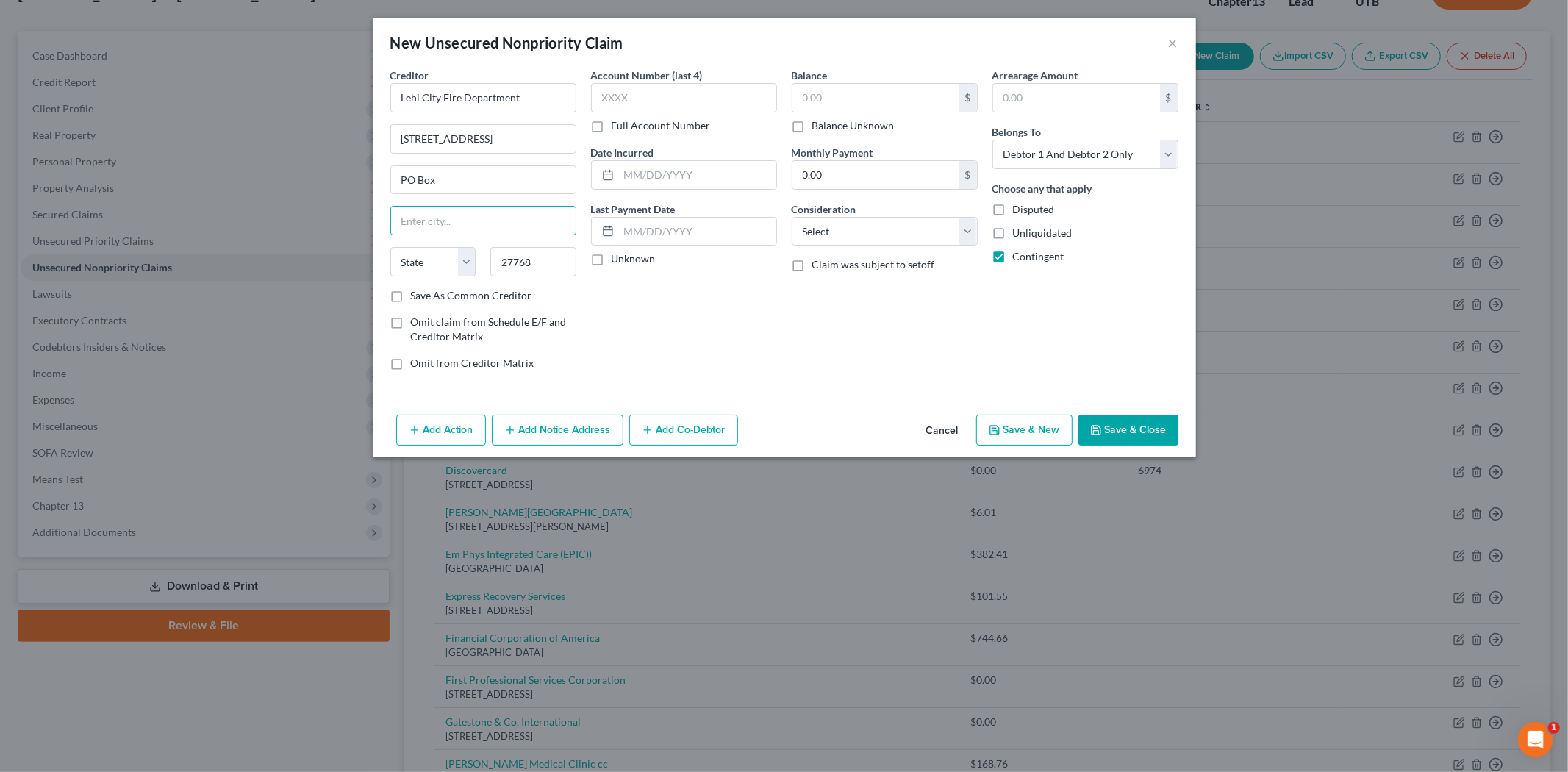
click at [638, 289] on div "Account Number (last 4) Full Account Number Date Incurred Last Payment Date Unk…" at bounding box center [684, 225] width 201 height 315
click at [576, 290] on div "Save As Common Creditor" at bounding box center [482, 296] width 186 height 15
drag, startPoint x: 549, startPoint y: 260, endPoint x: 490, endPoint y: 266, distance: 59.3
click at [491, 266] on input "27768" at bounding box center [533, 262] width 86 height 30
click at [484, 182] on input "PO Box" at bounding box center [483, 180] width 185 height 28
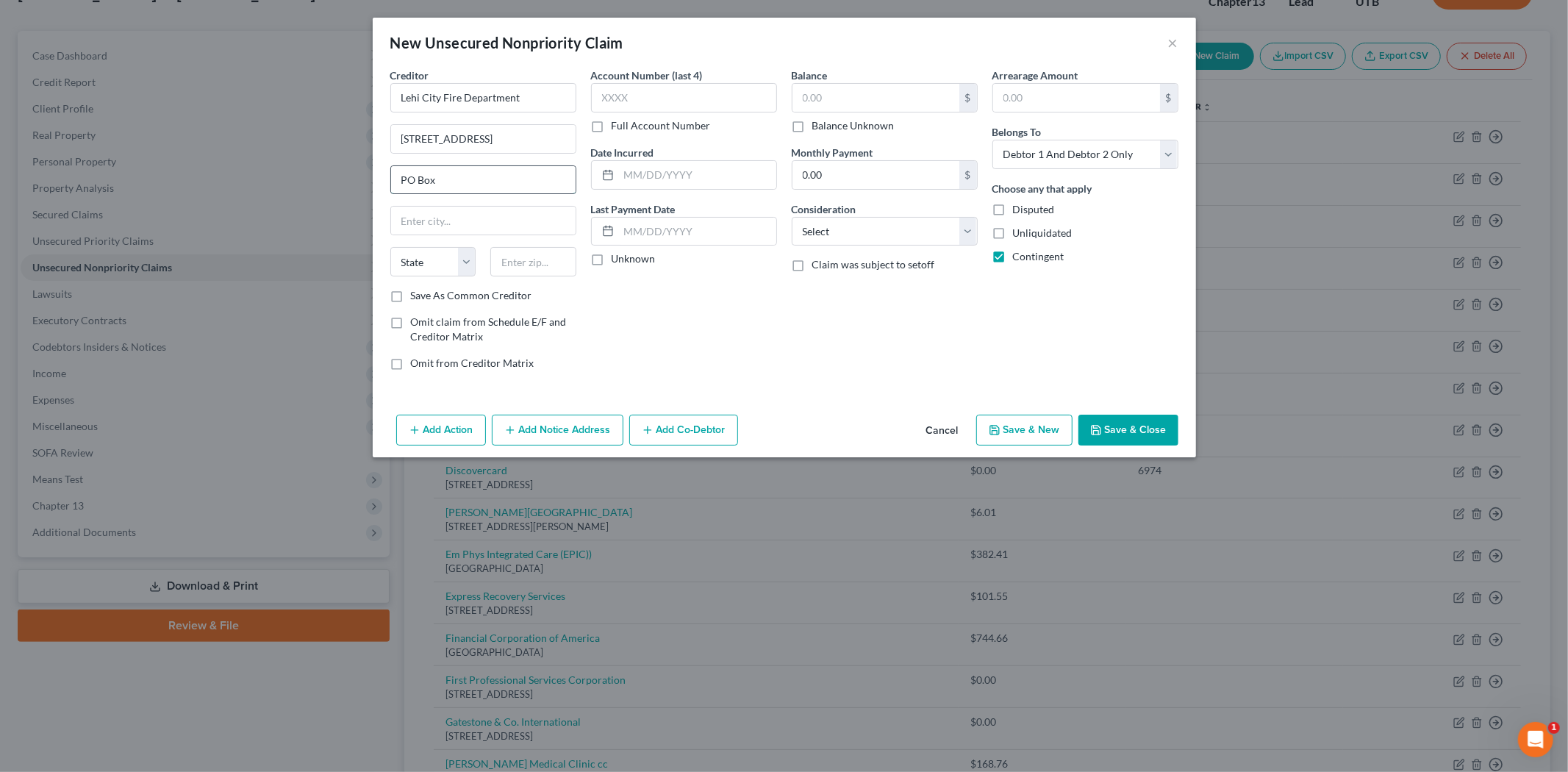
paste input "27768"
click at [438, 224] on input "text" at bounding box center [483, 221] width 185 height 28
drag, startPoint x: 510, startPoint y: 92, endPoint x: 522, endPoint y: 96, distance: 12.6
click at [509, 98] on input "Lehi City Fire Department" at bounding box center [482, 98] width 186 height 30
drag, startPoint x: 522, startPoint y: 96, endPoint x: 398, endPoint y: 96, distance: 124.0
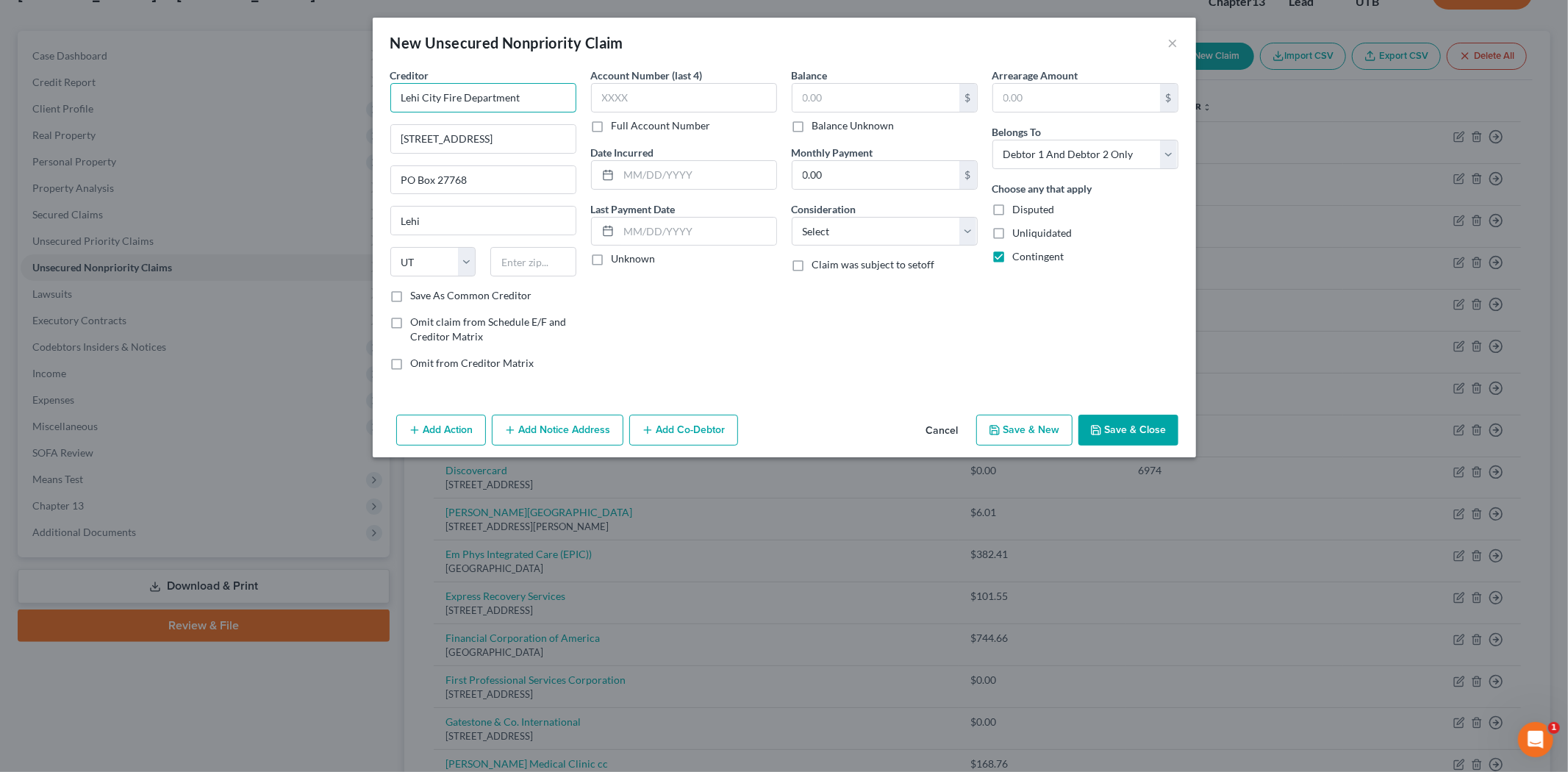
click at [398, 96] on input "Lehi City Fire Department" at bounding box center [482, 98] width 186 height 30
click at [511, 263] on input "text" at bounding box center [533, 262] width 86 height 30
paste input "84043"
click at [411, 297] on label "Save As Common Creditor" at bounding box center [471, 296] width 121 height 15
click at [417, 297] on input "Save As Common Creditor" at bounding box center [421, 293] width 9 height 9
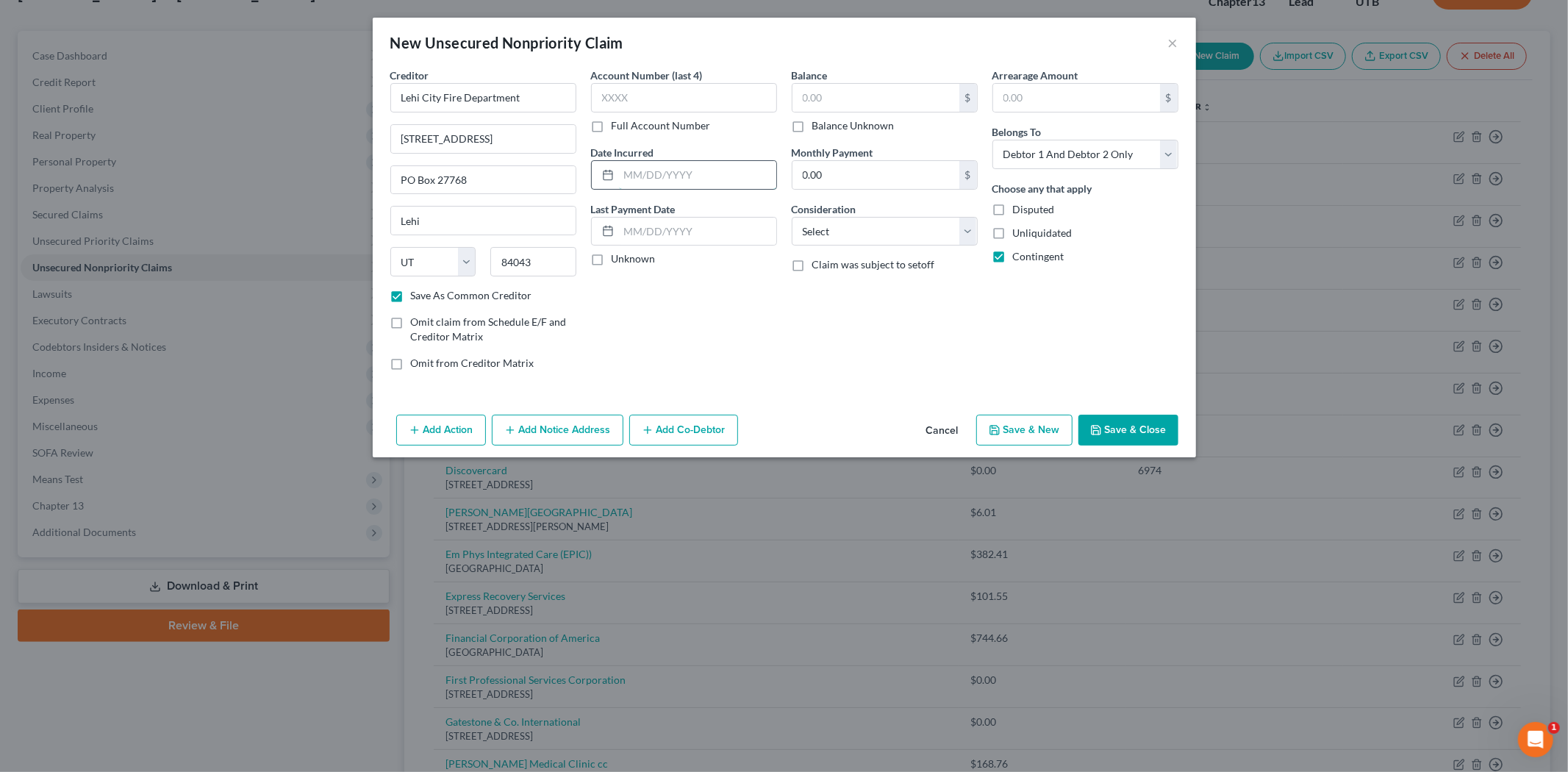
click at [644, 182] on input "text" at bounding box center [698, 175] width 157 height 28
click at [842, 93] on input "text" at bounding box center [876, 98] width 167 height 28
click at [1148, 426] on button "Save & Close" at bounding box center [1128, 430] width 100 height 31
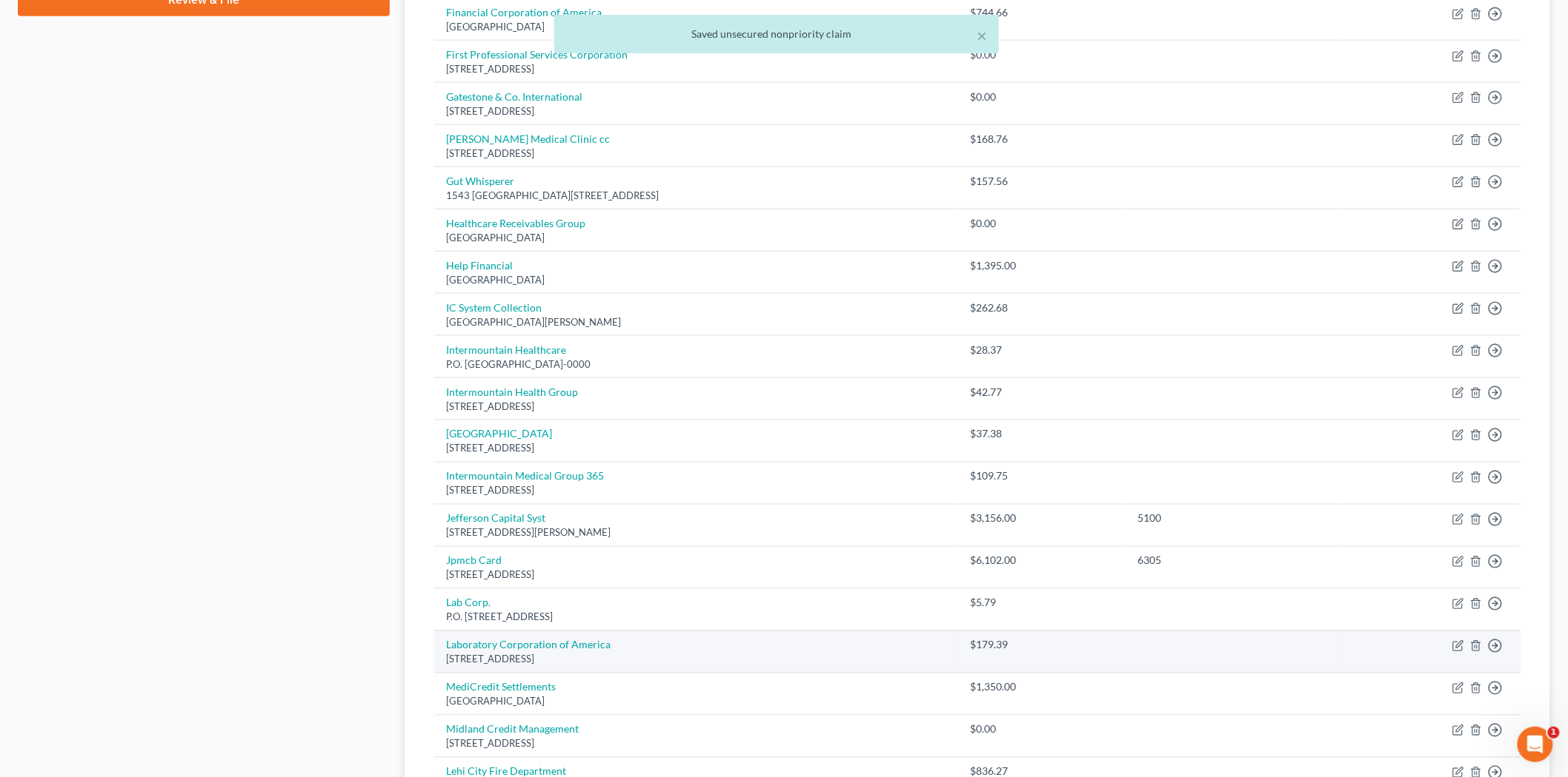
scroll to position [976, 0]
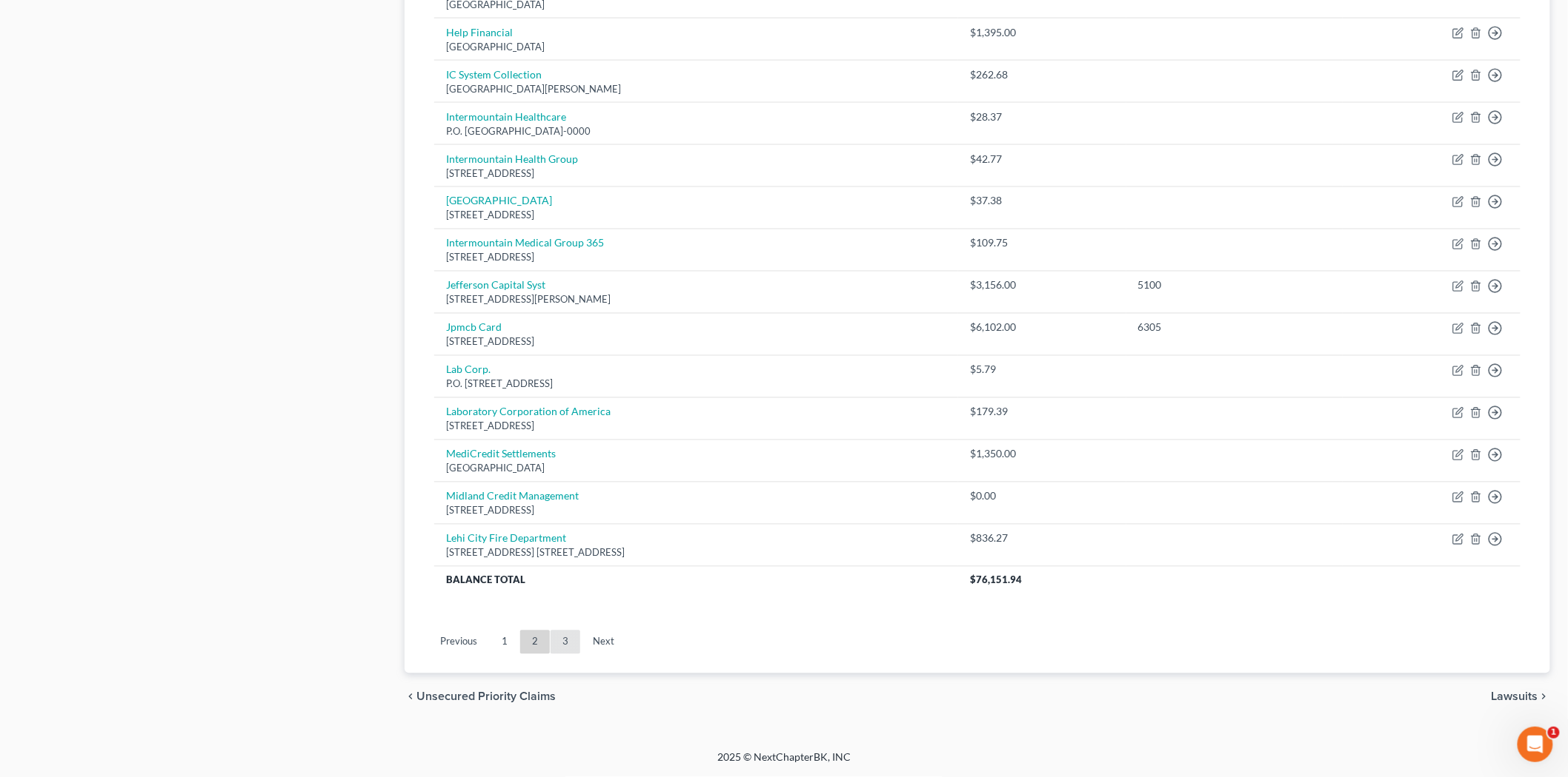
click at [564, 637] on link "3" at bounding box center [565, 642] width 30 height 23
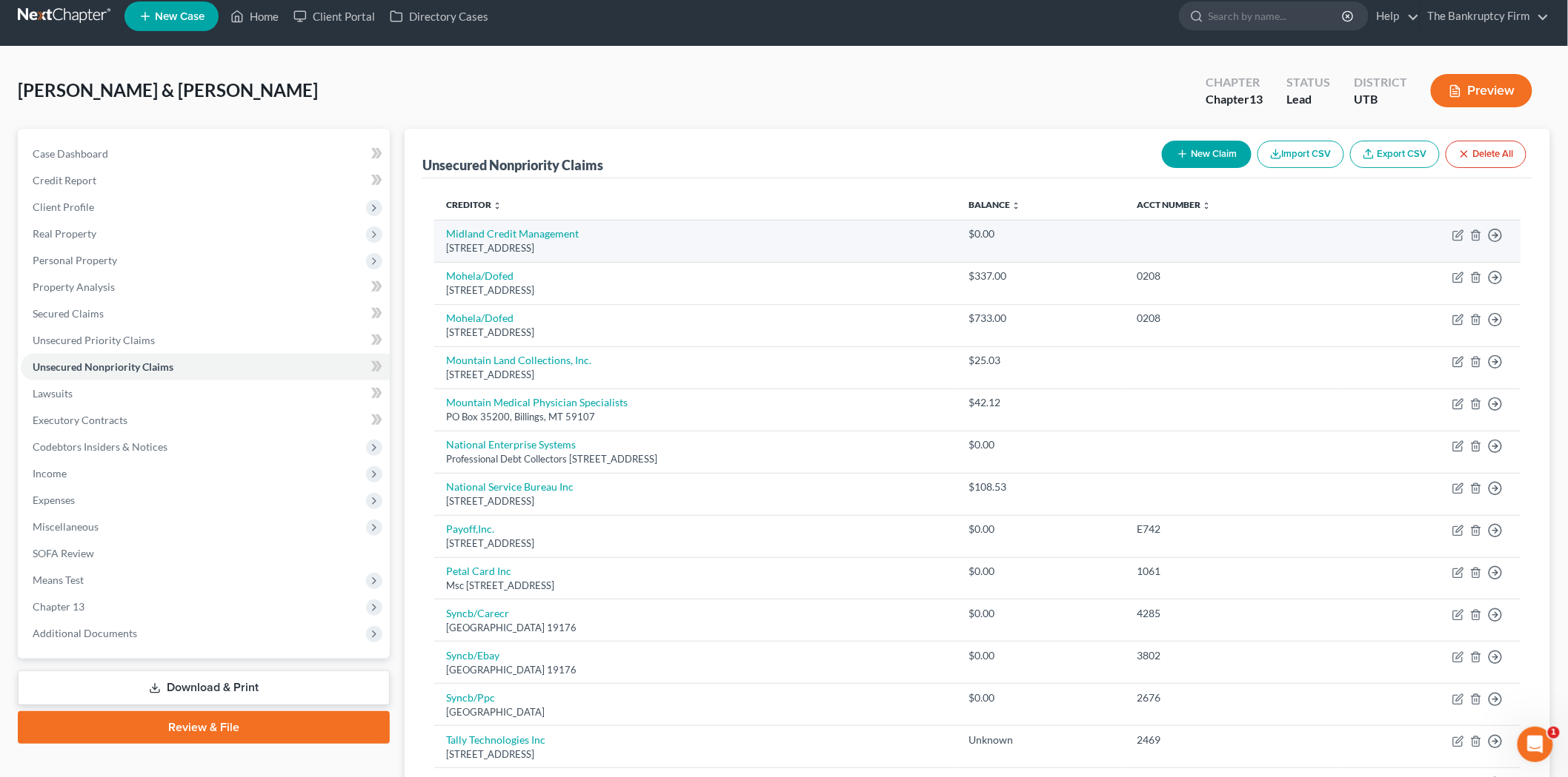
scroll to position [13, 0]
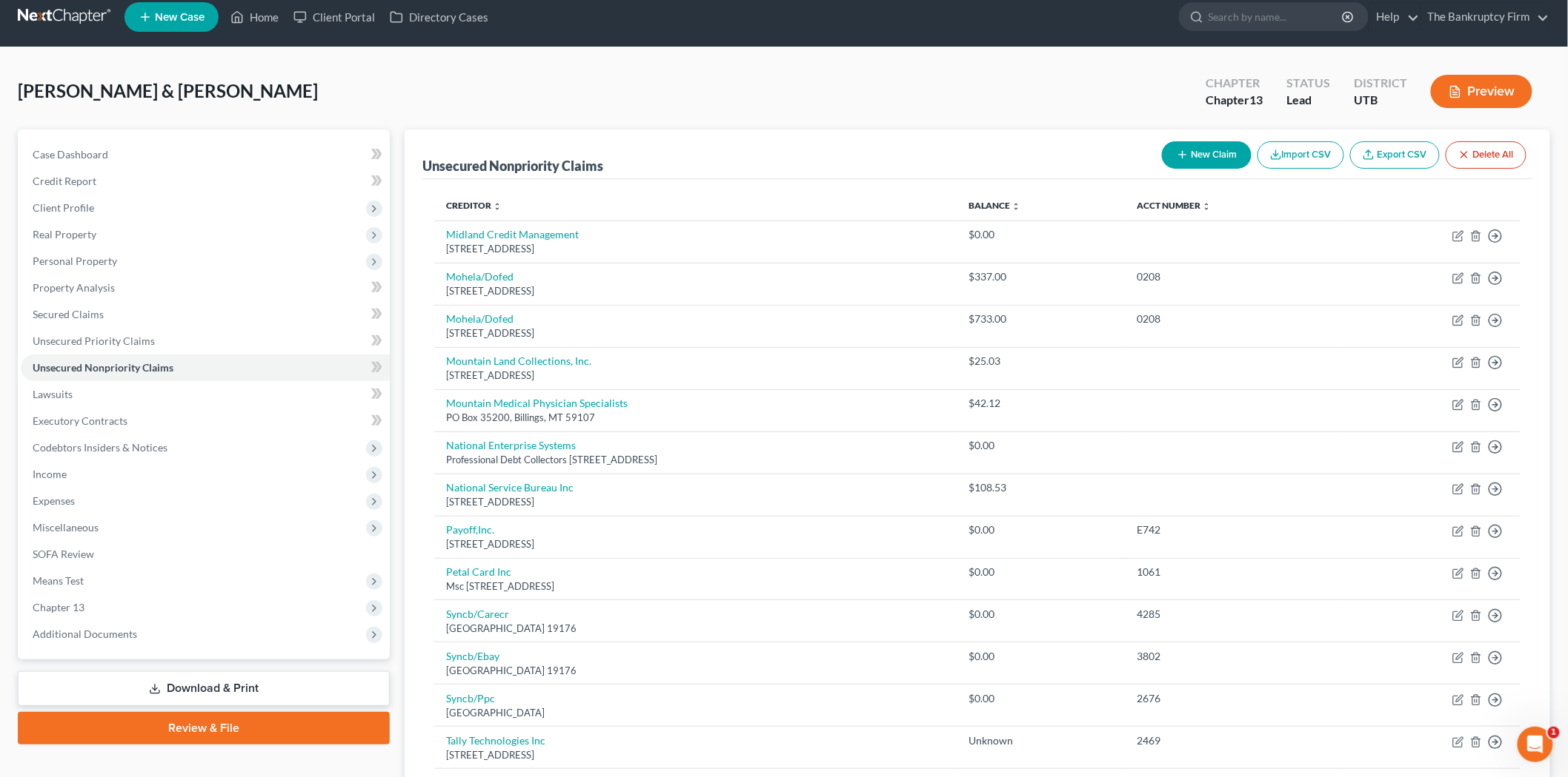
click at [1223, 157] on button "New Claim" at bounding box center [1207, 154] width 89 height 27
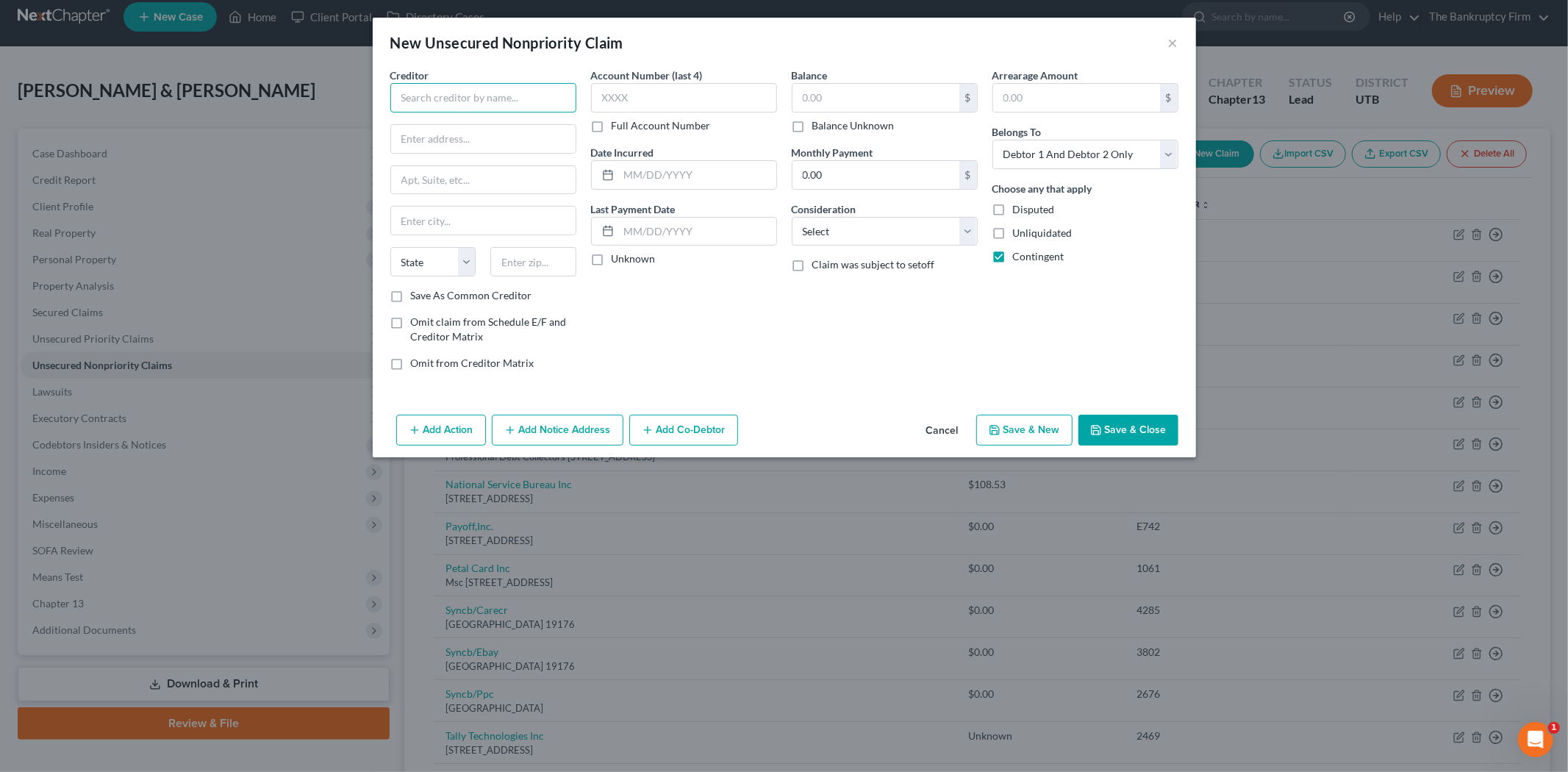
click at [530, 104] on input "text" at bounding box center [482, 98] width 186 height 30
click at [529, 138] on input "text" at bounding box center [483, 139] width 185 height 28
click at [515, 190] on input "text" at bounding box center [483, 180] width 185 height 28
click at [524, 229] on input "text" at bounding box center [483, 221] width 185 height 28
drag, startPoint x: 484, startPoint y: 100, endPoint x: 398, endPoint y: 94, distance: 86.2
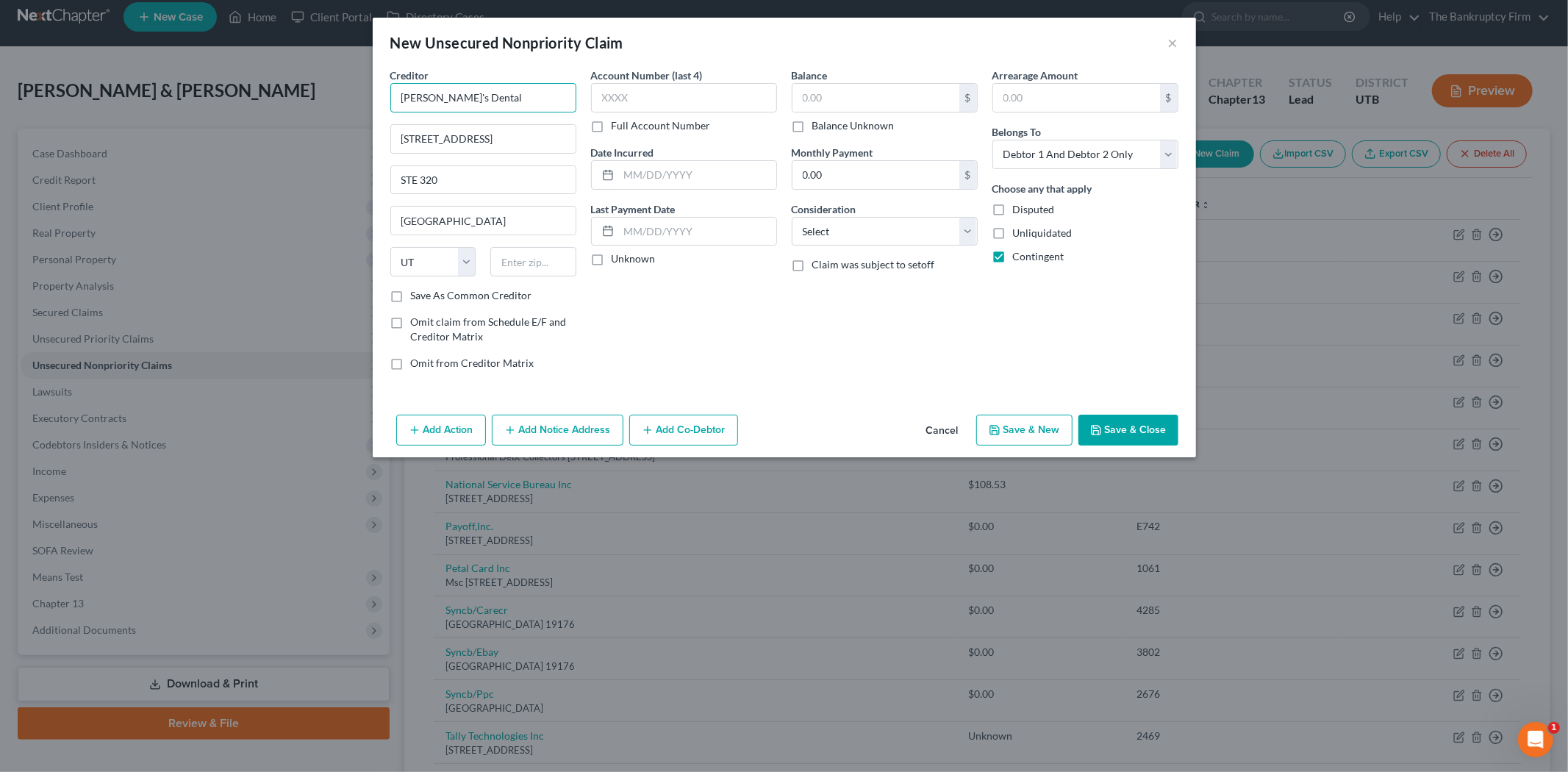
click at [387, 99] on div "Creditor * [PERSON_NAME]'s Dental 62 E Thrive Dr. STE [GEOGRAPHIC_DATA] [US_STA…" at bounding box center [483, 225] width 201 height 315
drag, startPoint x: 525, startPoint y: 265, endPoint x: 498, endPoint y: 275, distance: 28.8
click at [524, 267] on input "text" at bounding box center [533, 262] width 86 height 30
paste input "84045"
click at [411, 300] on label "Save As Common Creditor" at bounding box center [471, 296] width 121 height 15
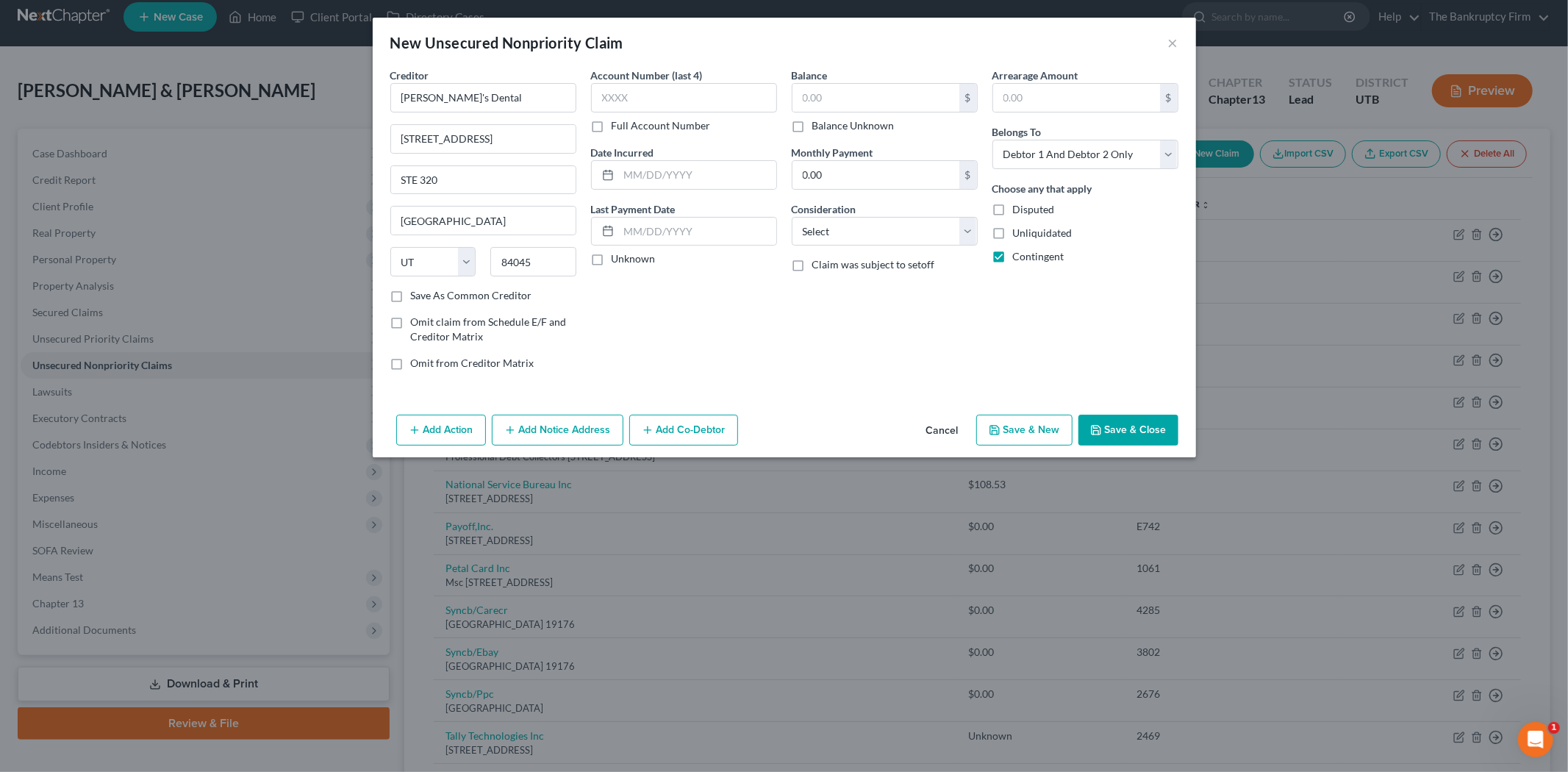
click at [417, 298] on input "Save As Common Creditor" at bounding box center [421, 293] width 9 height 9
drag, startPoint x: 672, startPoint y: 175, endPoint x: 664, endPoint y: 167, distance: 11.3
click at [672, 175] on input "text" at bounding box center [698, 175] width 157 height 28
click at [858, 92] on input "text" at bounding box center [876, 98] width 167 height 28
click at [1135, 438] on button "Save & Close" at bounding box center [1128, 430] width 100 height 31
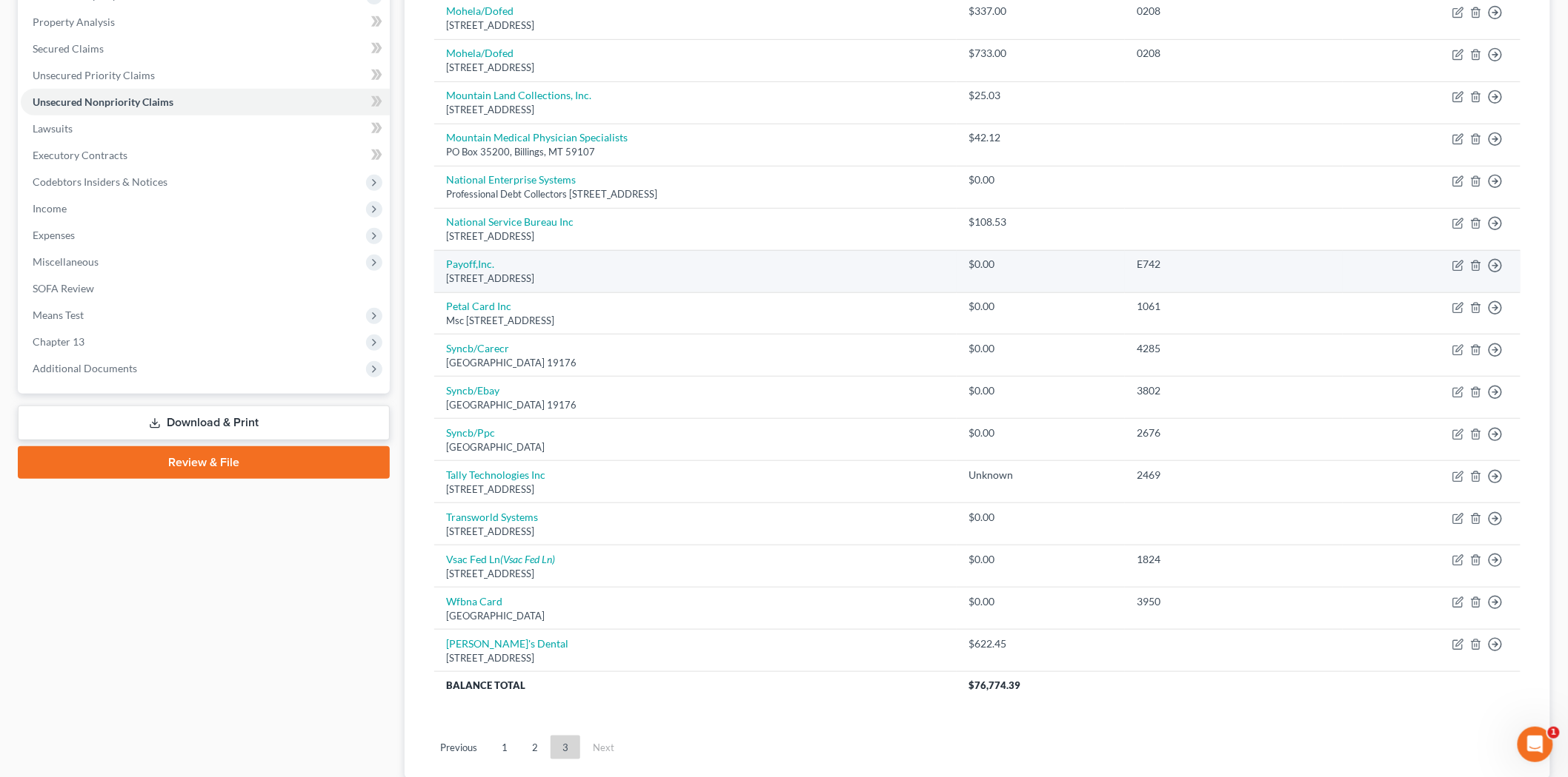
scroll to position [385, 0]
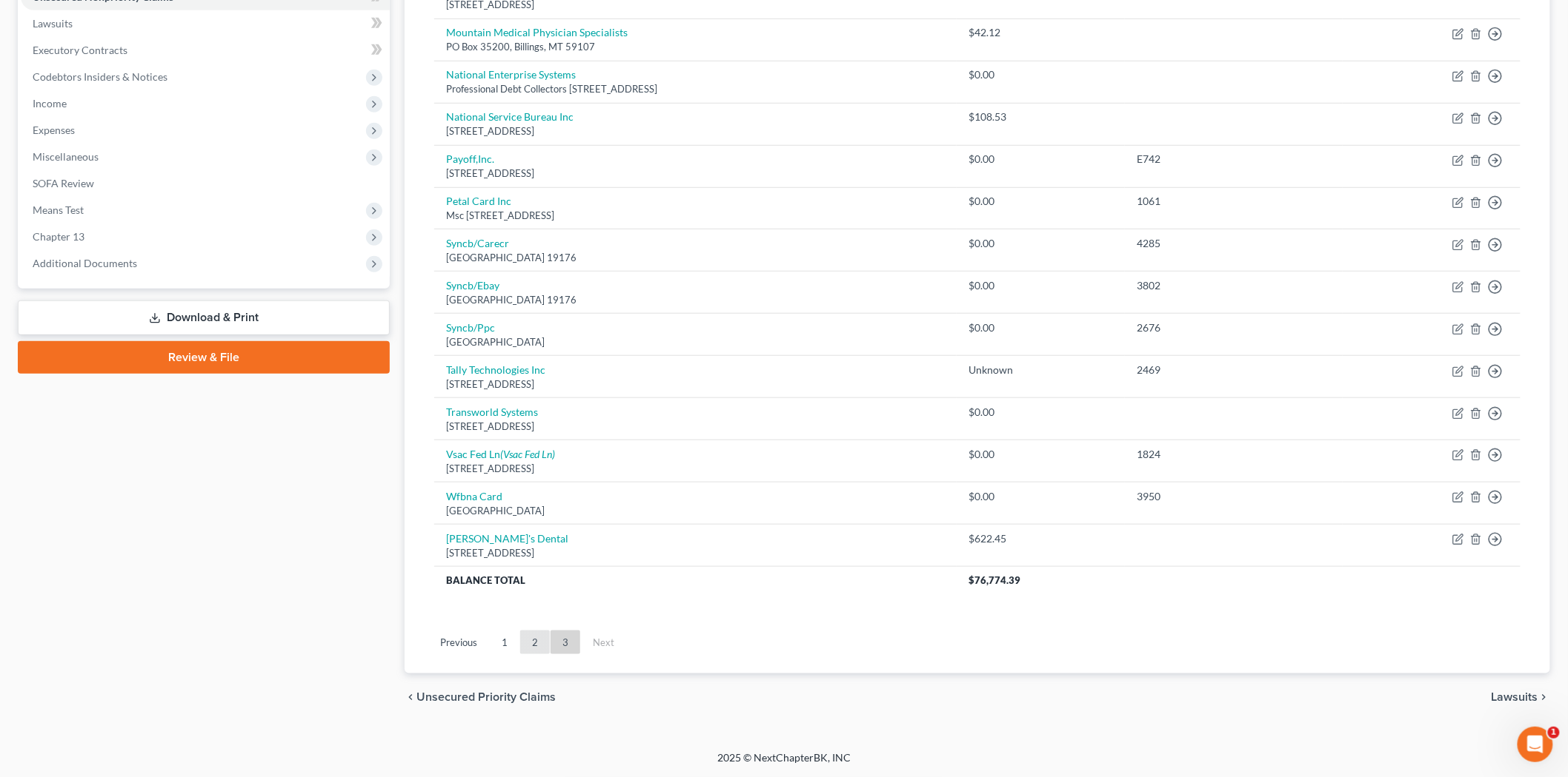
click at [539, 637] on link "2" at bounding box center [535, 642] width 30 height 23
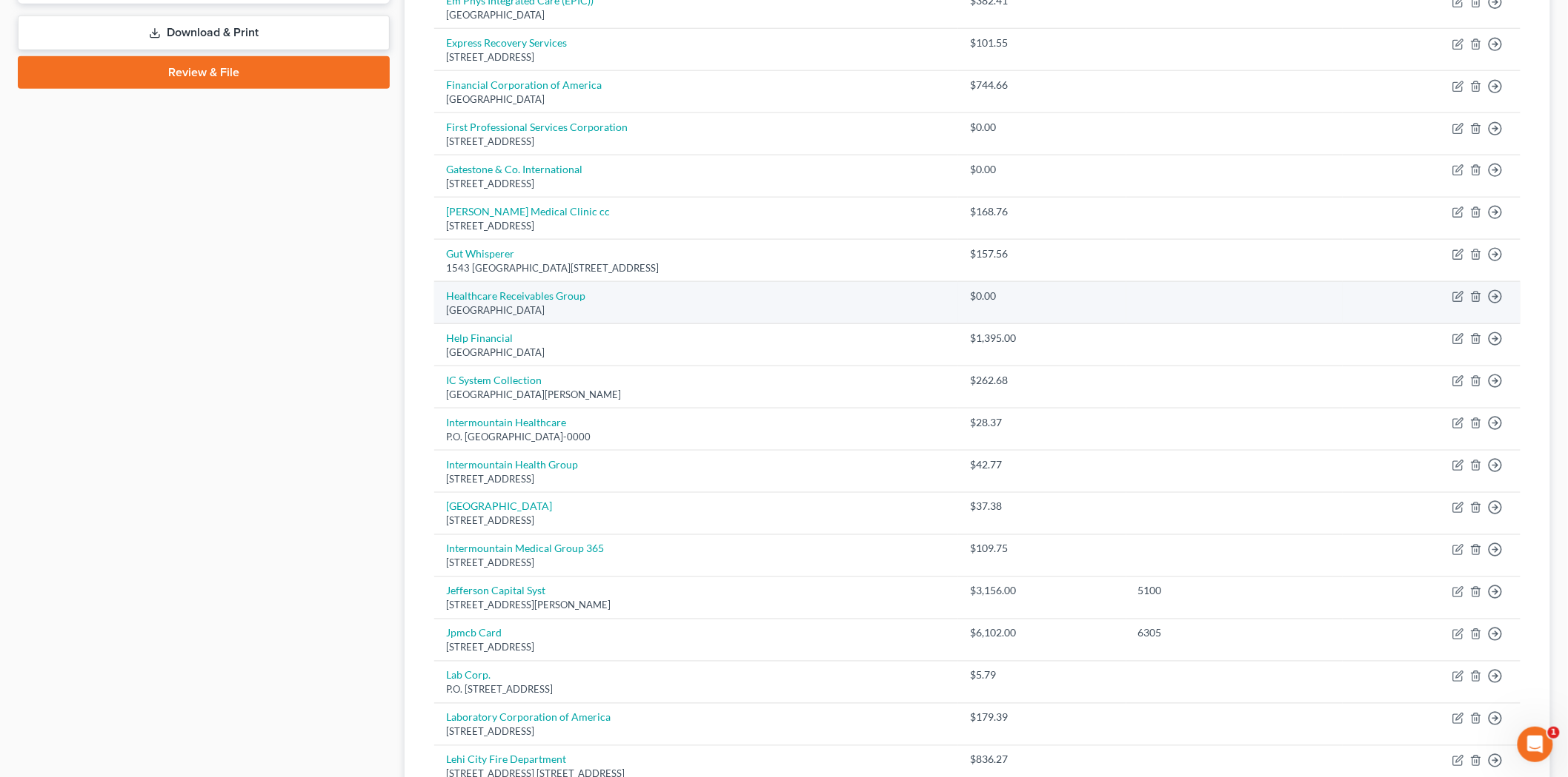
scroll to position [933, 0]
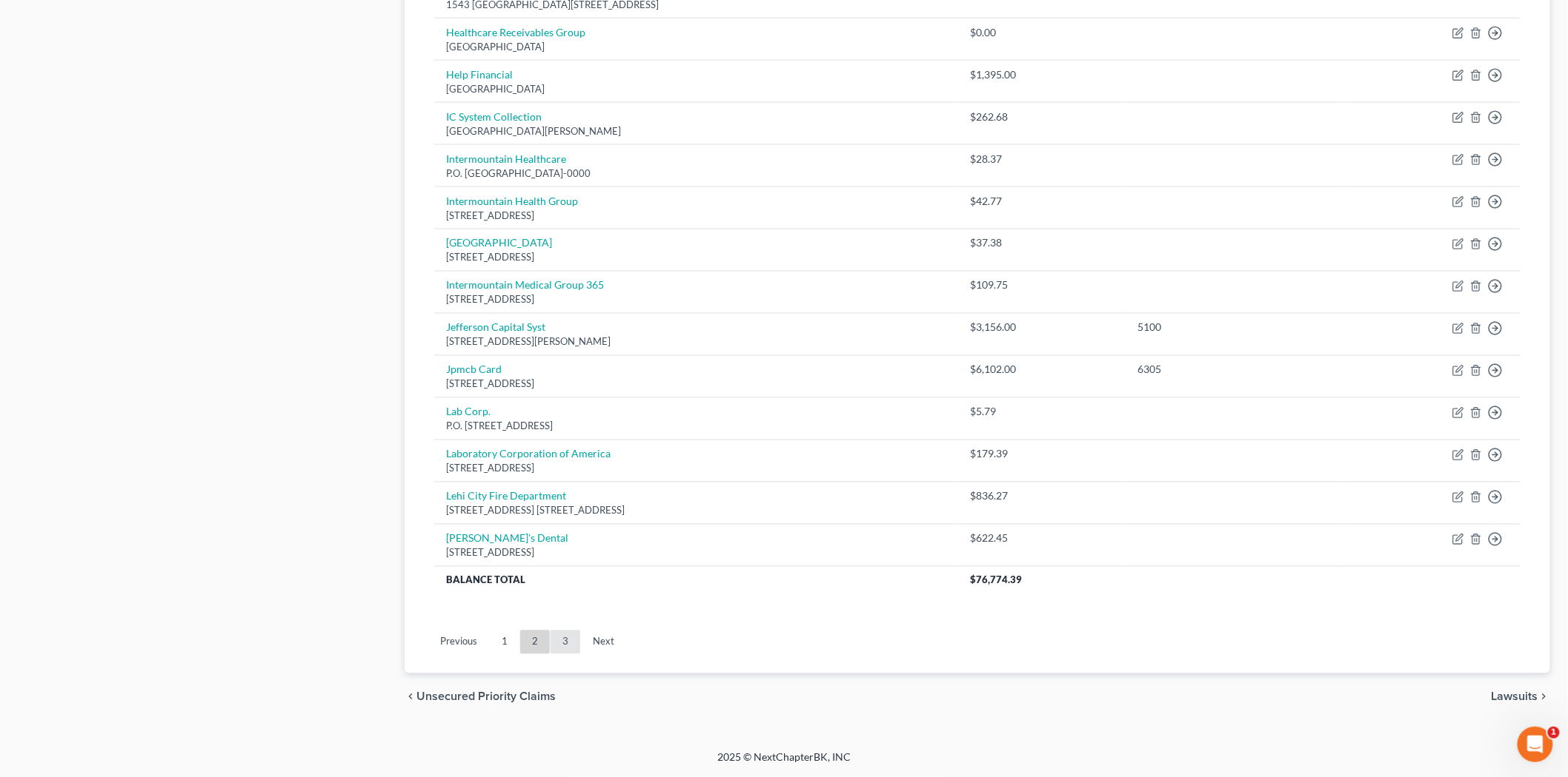
click at [569, 649] on link "3" at bounding box center [565, 642] width 30 height 23
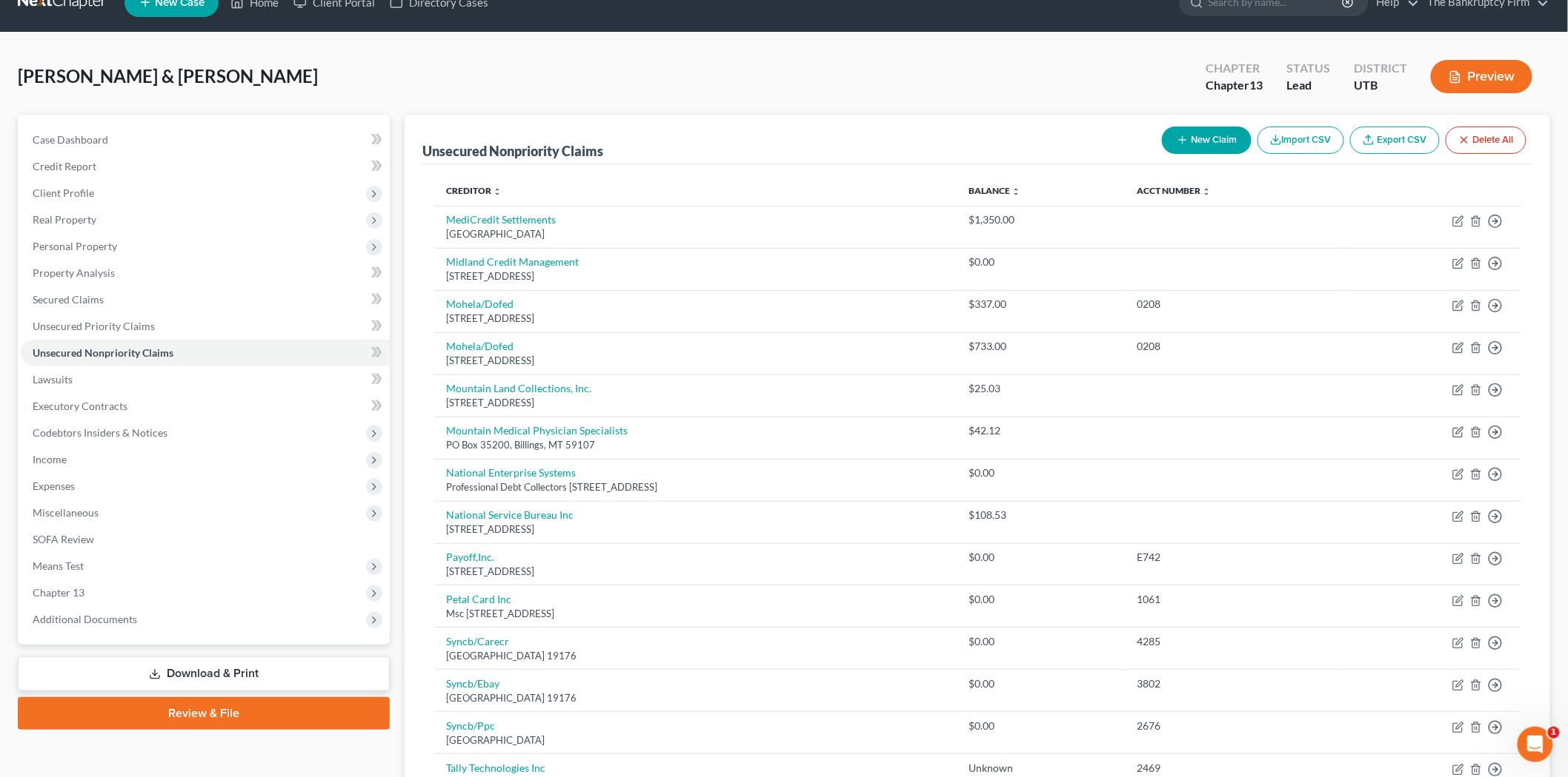
scroll to position [0, 0]
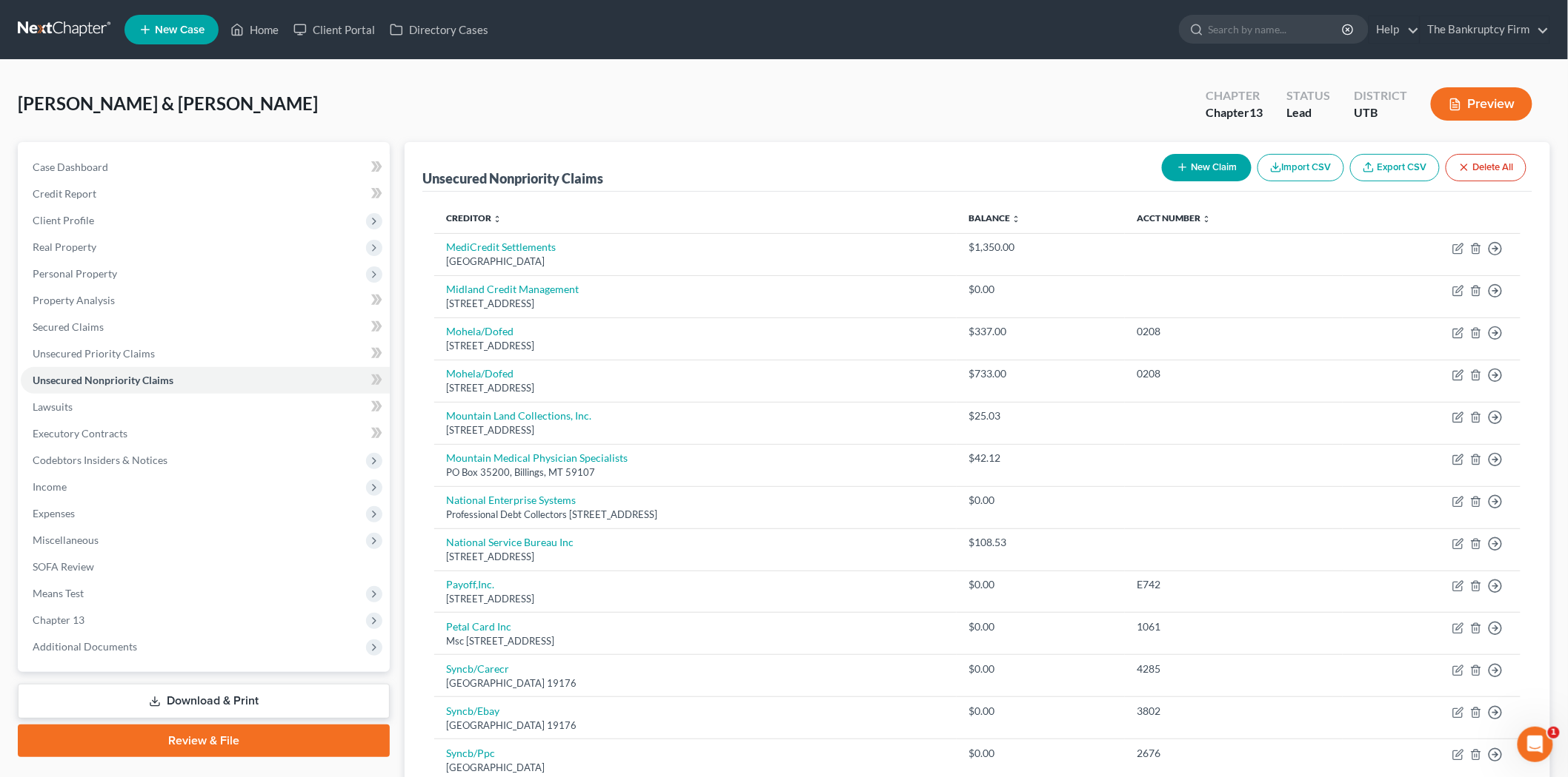
drag, startPoint x: 1195, startPoint y: 151, endPoint x: 1188, endPoint y: 165, distance: 15.7
click at [1195, 154] on div "New Claim Import CSV Export CSV Delete All" at bounding box center [1344, 167] width 376 height 39
click at [1188, 165] on button "New Claim" at bounding box center [1207, 167] width 89 height 27
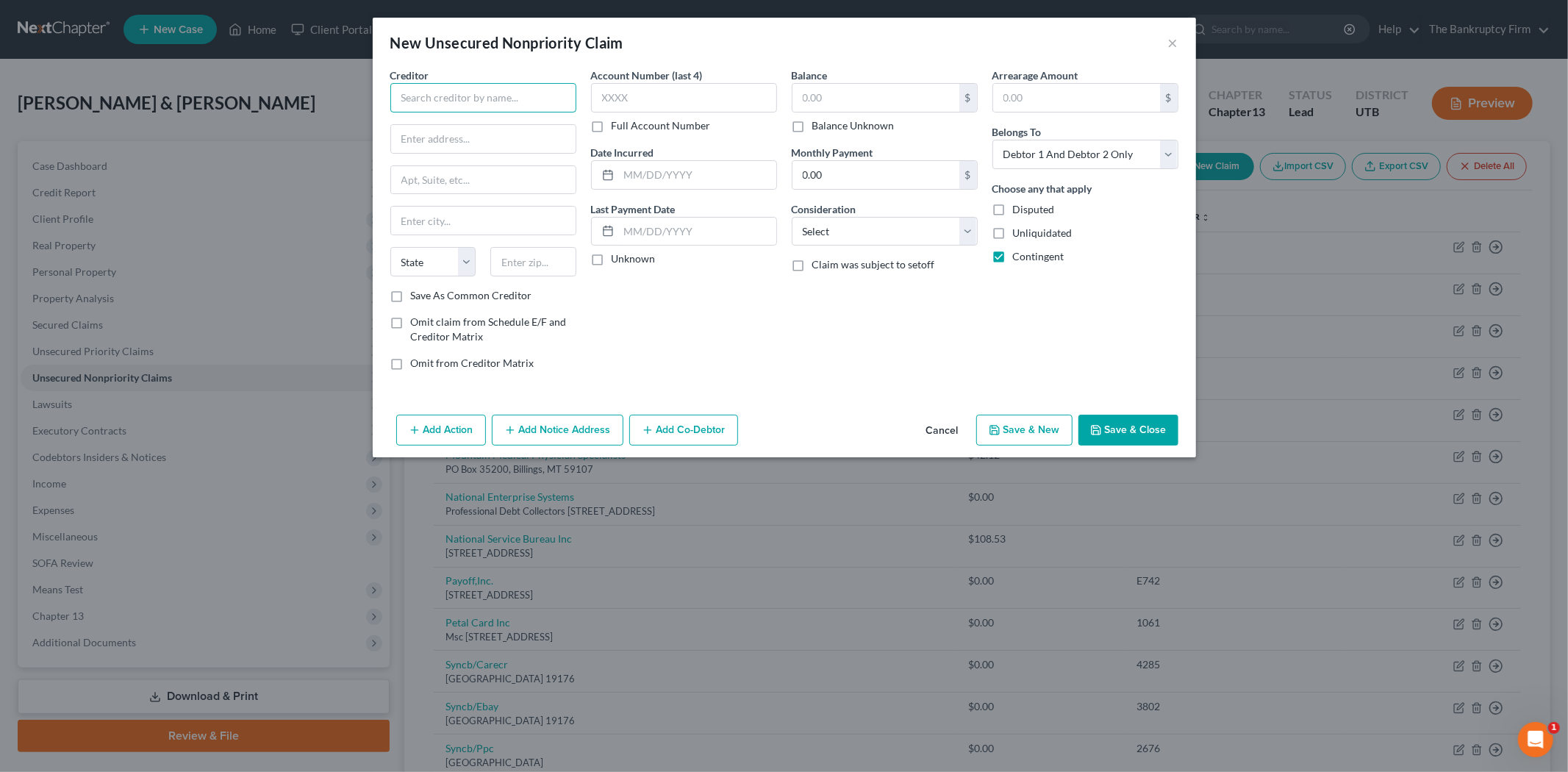
click at [509, 92] on input "text" at bounding box center [482, 98] width 186 height 30
click at [445, 102] on input "Mecklen Burg [MEDICAL_DATA] Associates" at bounding box center [482, 98] width 186 height 30
click at [513, 140] on input "text" at bounding box center [483, 139] width 185 height 28
click at [537, 92] on input "Mecklenburg [MEDICAL_DATA] Associates" at bounding box center [482, 98] width 186 height 30
click at [520, 138] on input "text" at bounding box center [483, 139] width 185 height 28
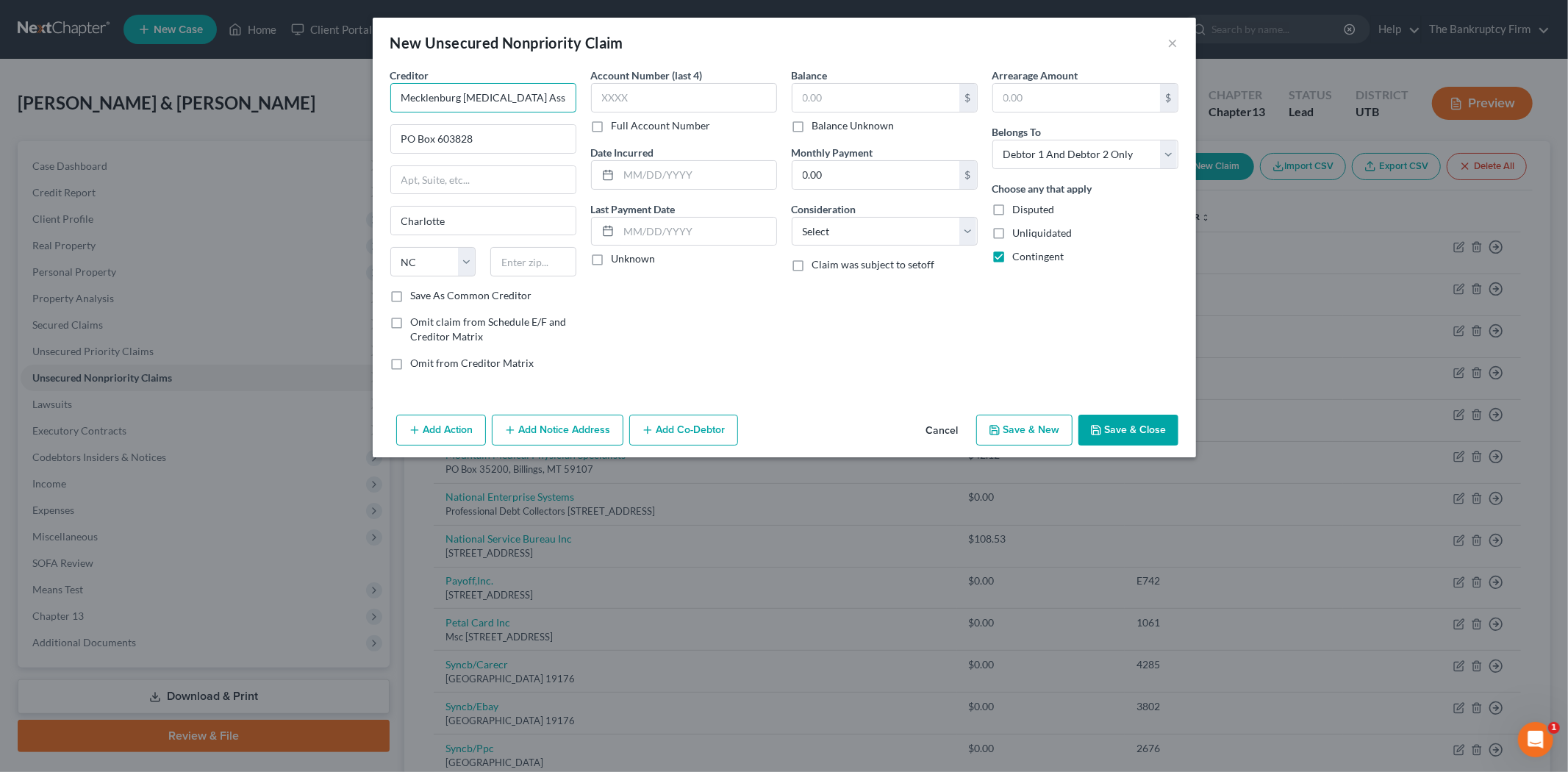
drag, startPoint x: 400, startPoint y: 99, endPoint x: 569, endPoint y: 93, distance: 169.1
click at [569, 93] on input "Mecklenburg [MEDICAL_DATA] Associates" at bounding box center [482, 98] width 186 height 30
click at [550, 257] on input "text" at bounding box center [533, 262] width 86 height 30
paste input "28222"
click at [411, 293] on label "Save As Common Creditor" at bounding box center [471, 296] width 121 height 15
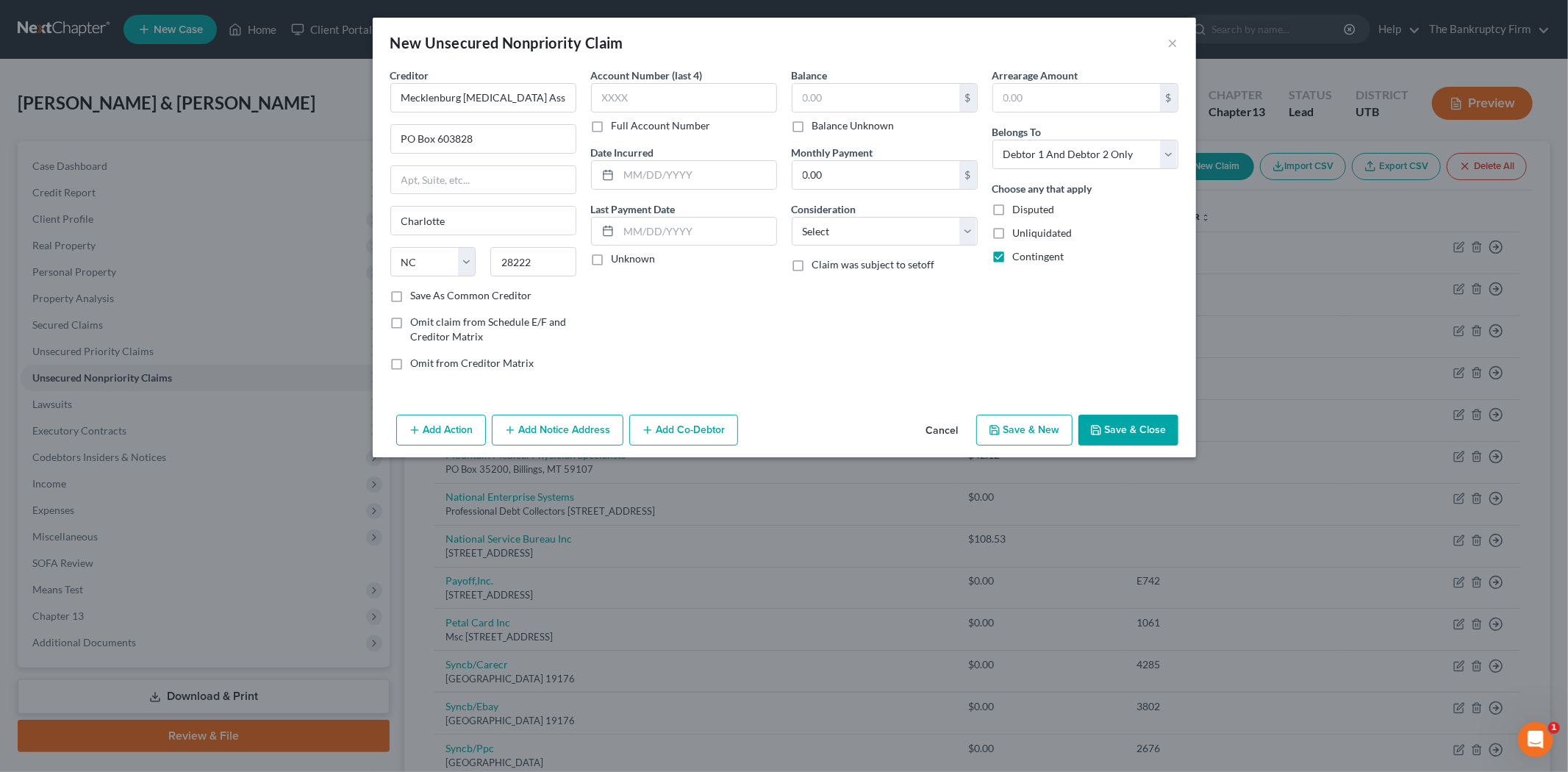
click at [417, 293] on input "Save As Common Creditor" at bounding box center [421, 293] width 9 height 9
click at [654, 169] on input "text" at bounding box center [698, 175] width 157 height 28
click at [830, 103] on input "text" at bounding box center [876, 98] width 167 height 28
click at [1118, 423] on button "Save & Close" at bounding box center [1128, 430] width 100 height 31
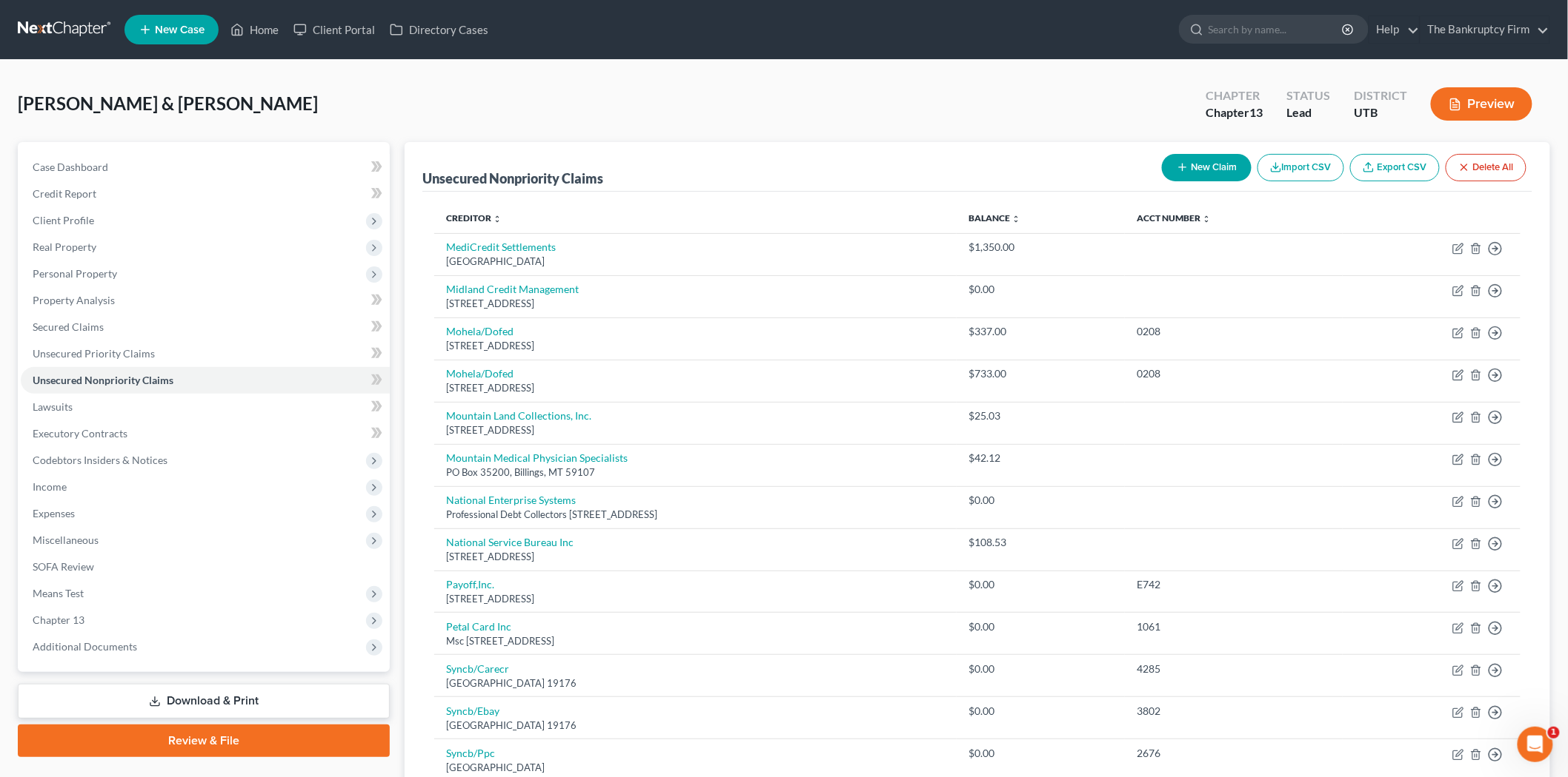
click at [1187, 157] on button "New Claim" at bounding box center [1207, 167] width 89 height 27
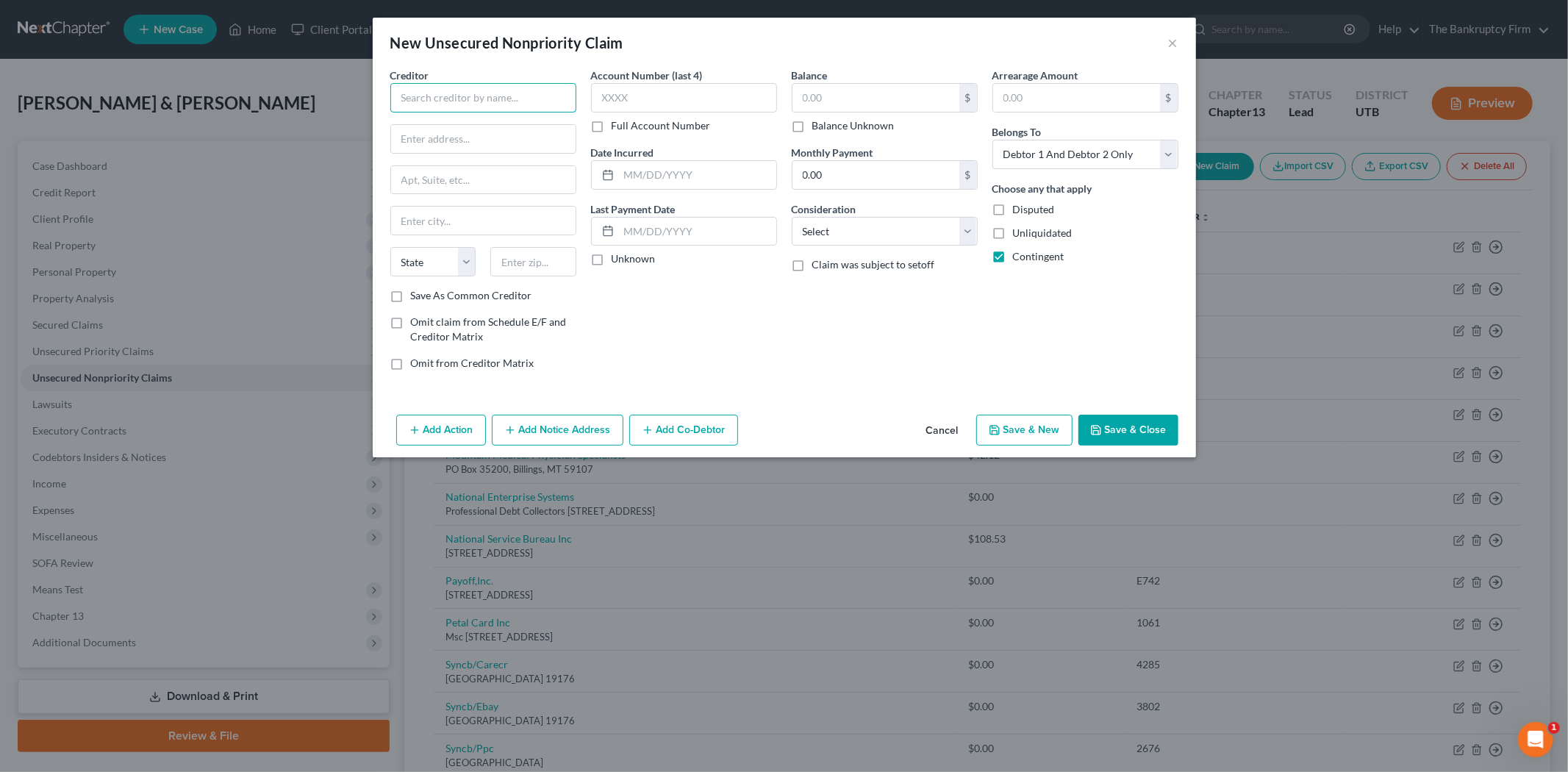
click at [528, 93] on input "text" at bounding box center [482, 98] width 186 height 30
click at [522, 138] on input "text" at bounding box center [483, 139] width 185 height 28
drag, startPoint x: 494, startPoint y: 98, endPoint x: 383, endPoint y: 99, distance: 111.0
click at [398, 100] on input "Minder Memory Center" at bounding box center [482, 98] width 186 height 30
drag, startPoint x: 560, startPoint y: 304, endPoint x: 388, endPoint y: 297, distance: 172.1
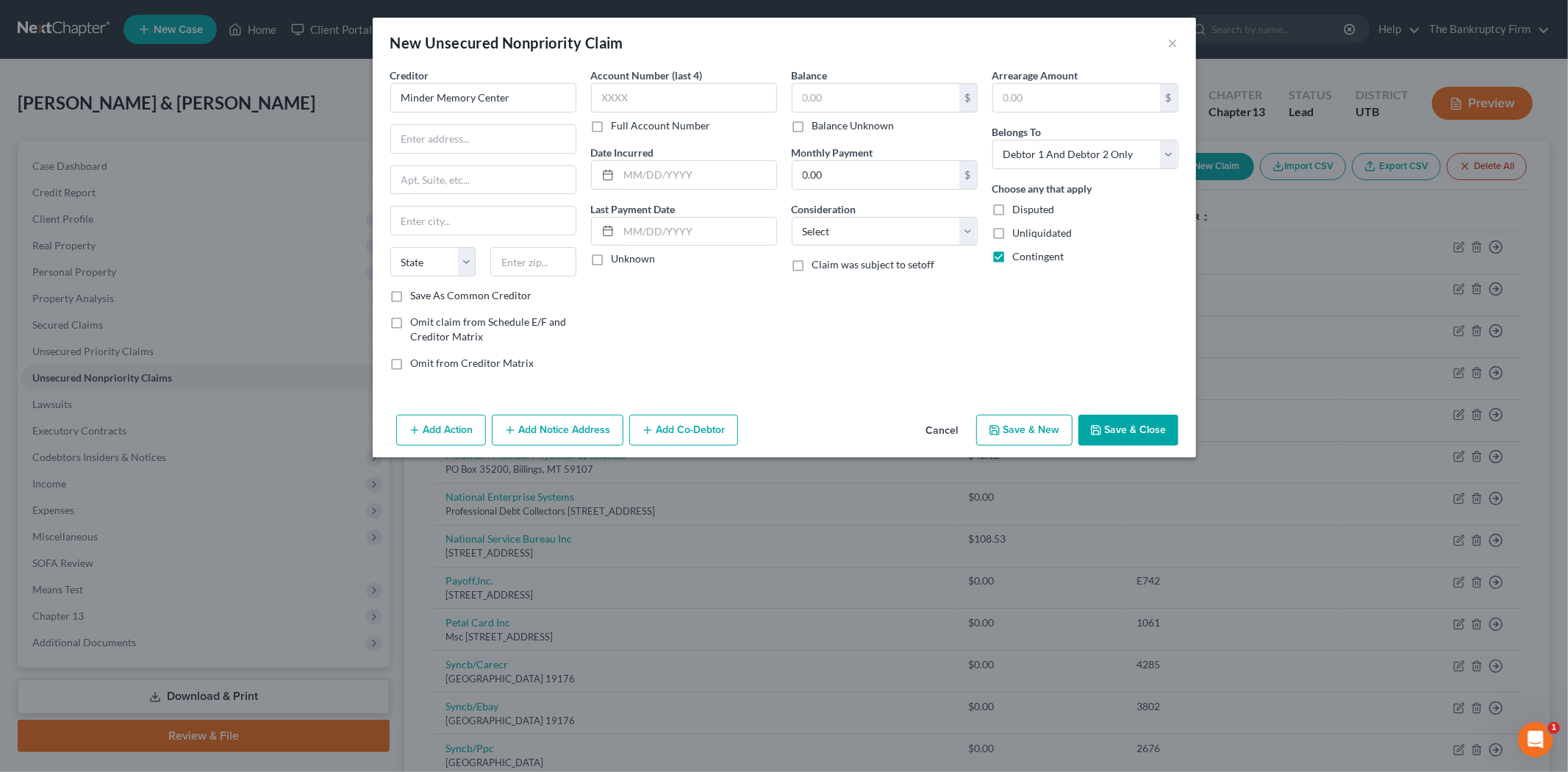
click at [560, 305] on div "Creditor * Minder Memory Center State [US_STATE] AK AR AZ CA CO [GEOGRAPHIC_DAT…" at bounding box center [483, 225] width 201 height 315
click at [411, 295] on label "Save As Common Creditor" at bounding box center [471, 296] width 121 height 15
click at [417, 295] on input "Save As Common Creditor" at bounding box center [421, 293] width 9 height 9
click at [685, 170] on input "text" at bounding box center [698, 175] width 157 height 28
click at [879, 97] on input "text" at bounding box center [876, 98] width 167 height 28
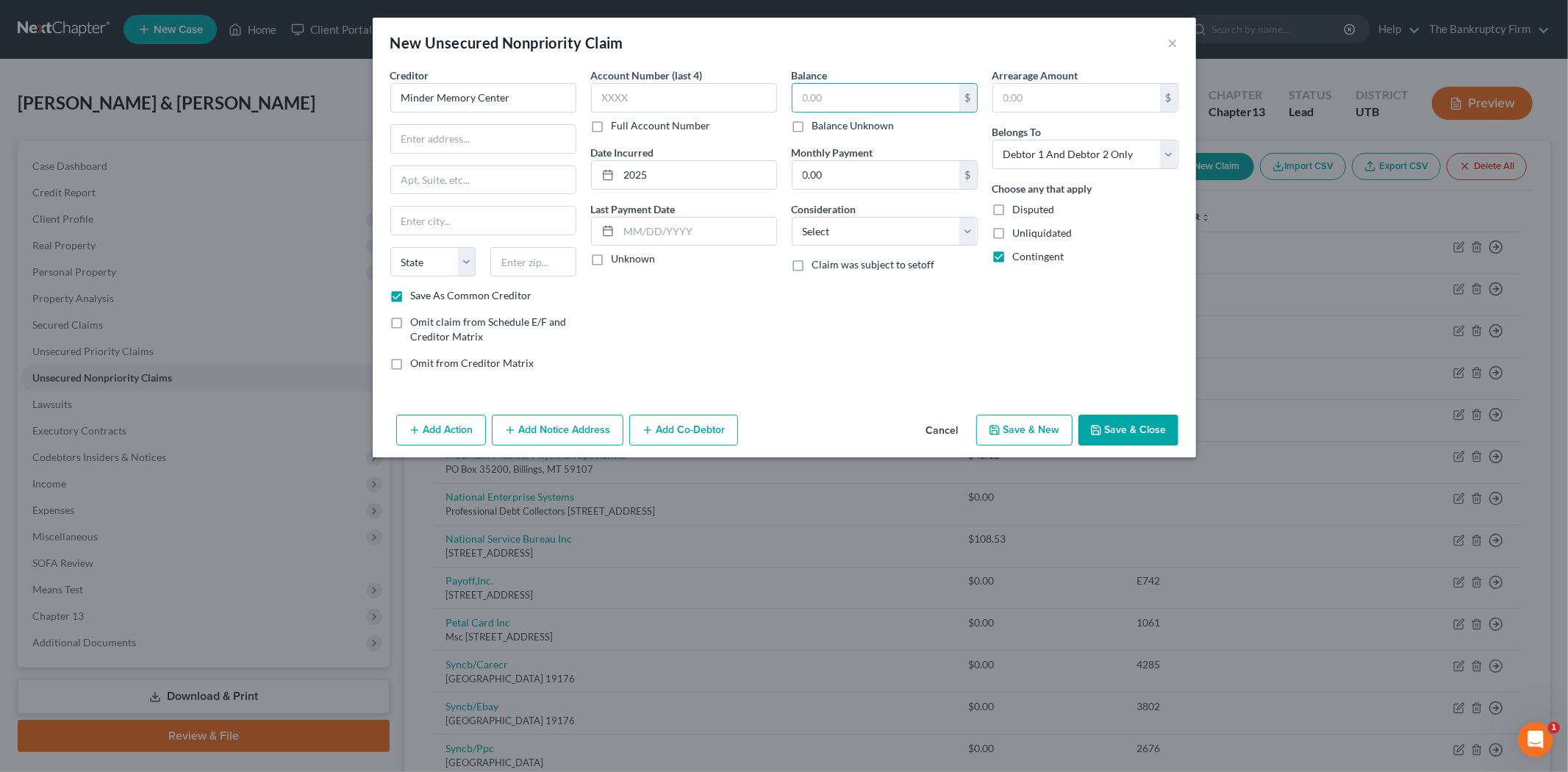
click at [1134, 423] on button "Save & Close" at bounding box center [1128, 430] width 100 height 31
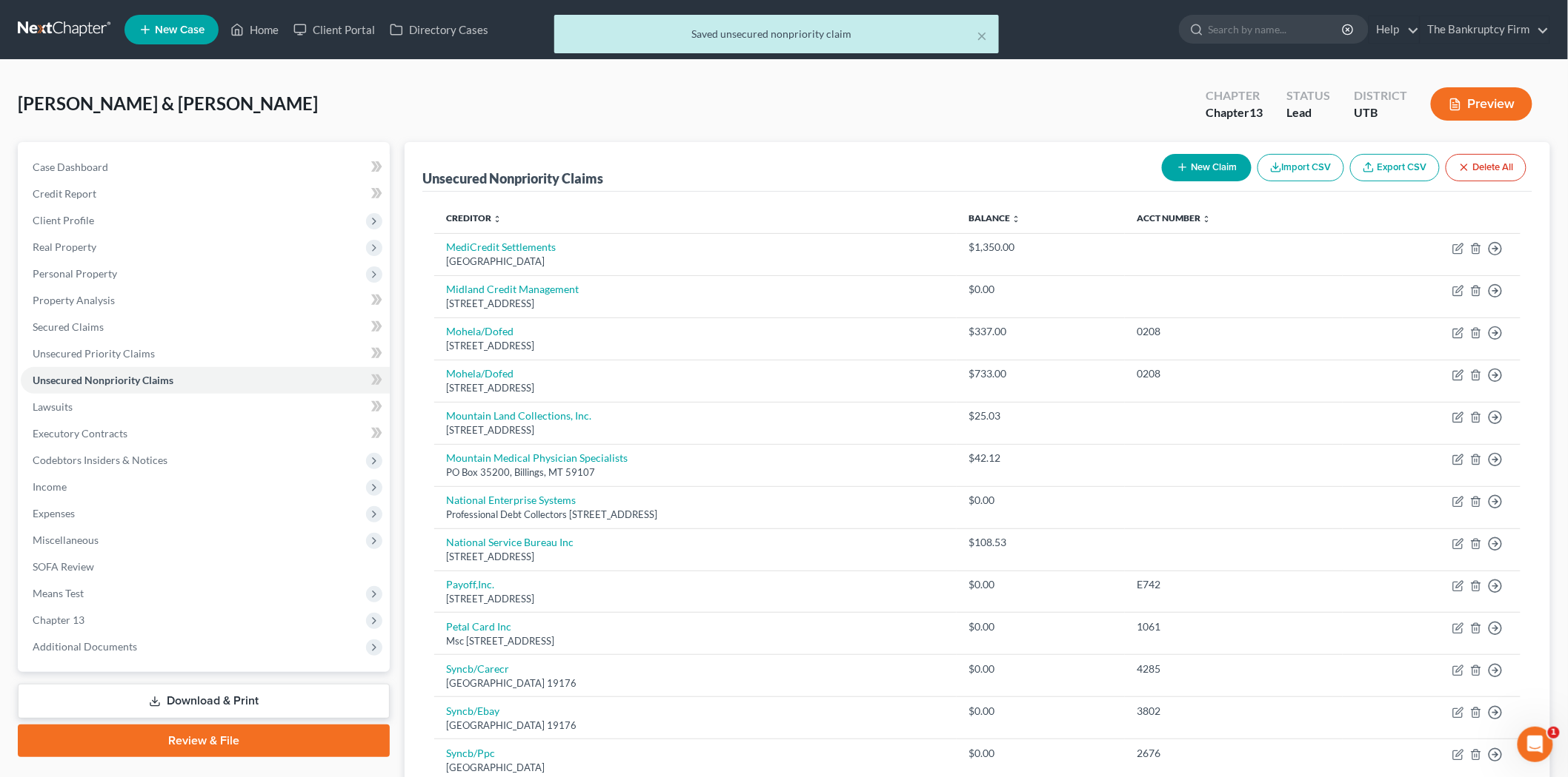
click at [1201, 171] on button "New Claim" at bounding box center [1207, 167] width 89 height 27
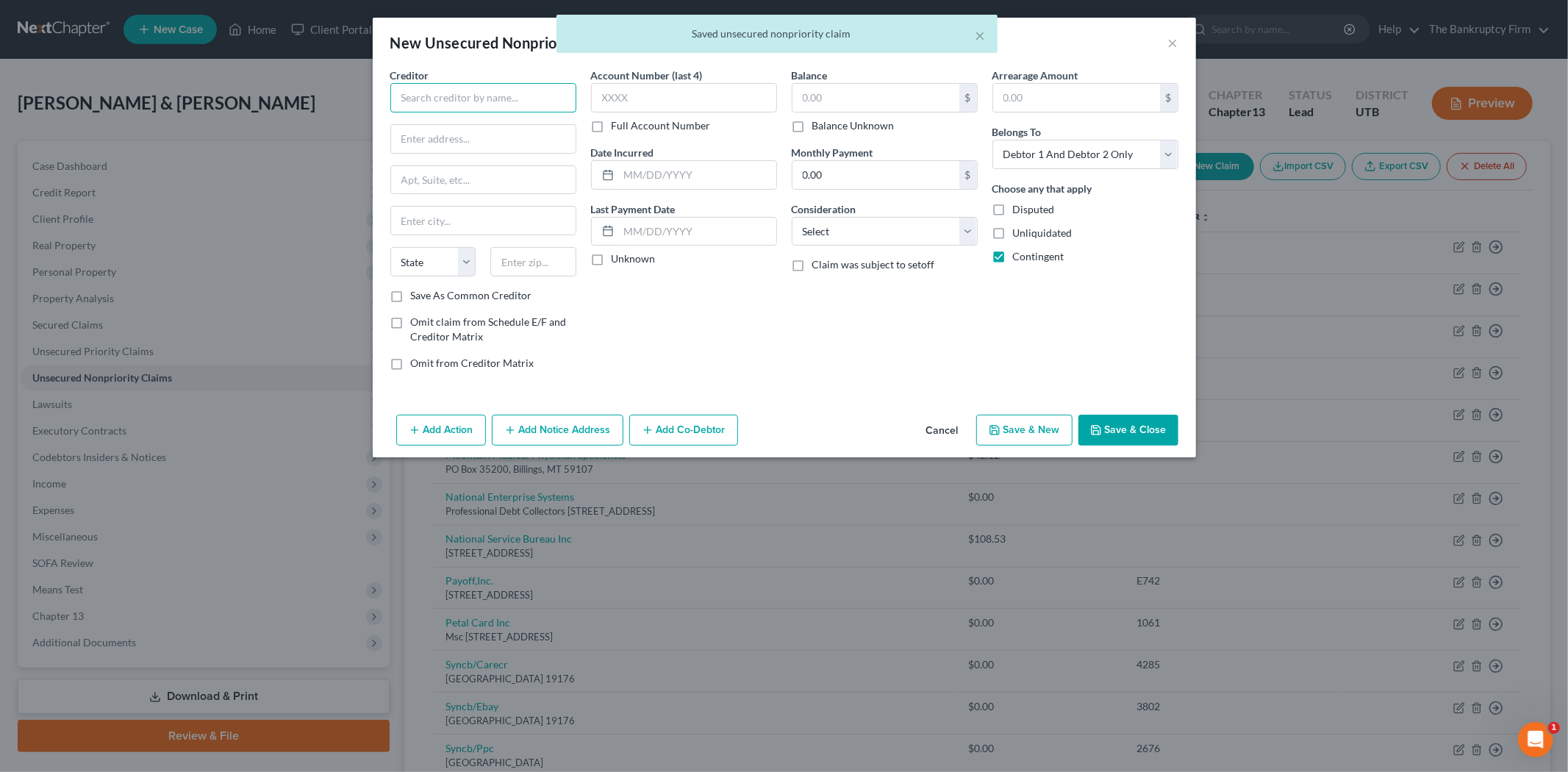
click at [473, 94] on input "text" at bounding box center [482, 98] width 186 height 30
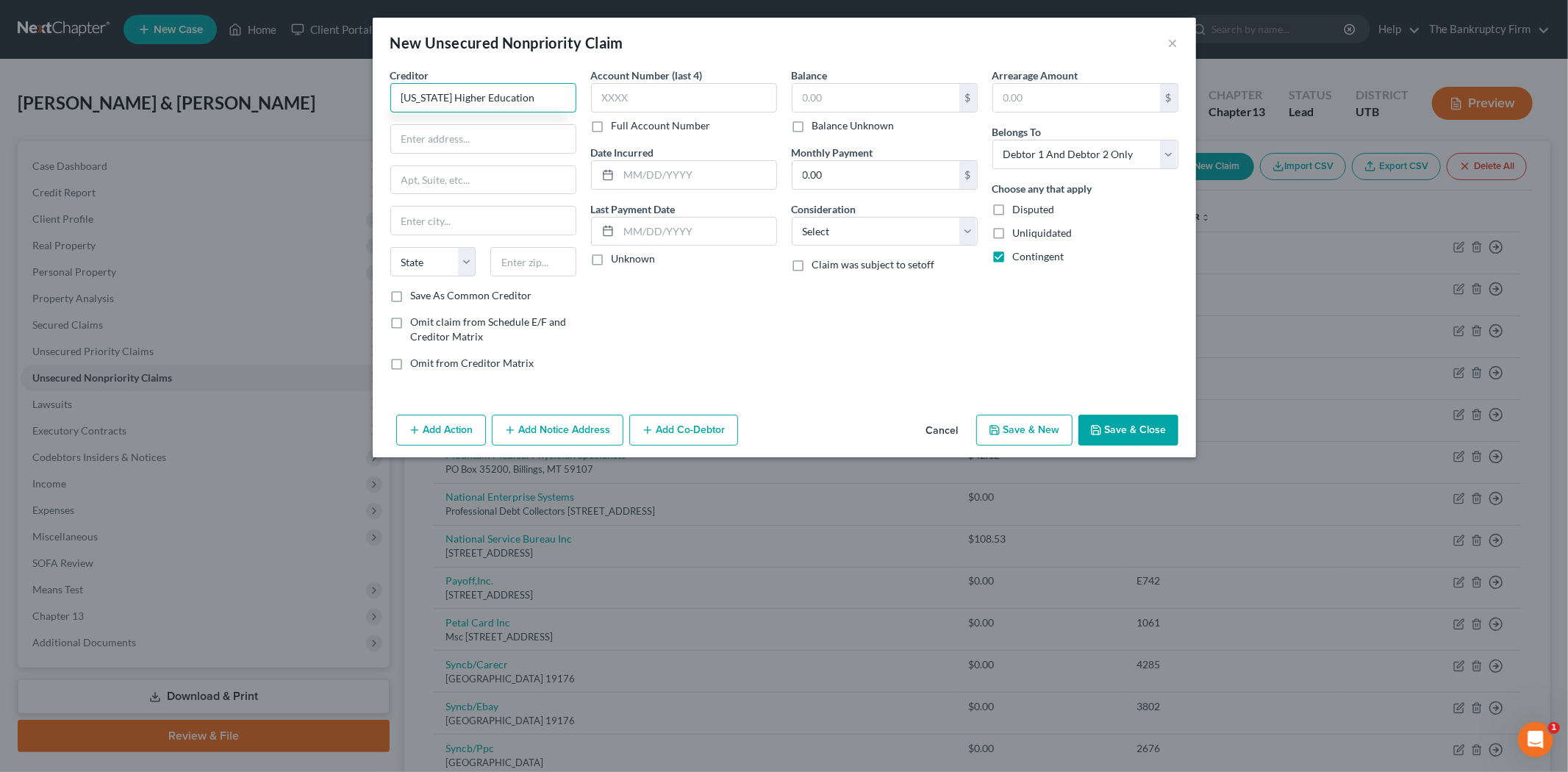
drag, startPoint x: 535, startPoint y: 92, endPoint x: 390, endPoint y: 98, distance: 145.1
click at [390, 98] on input "[US_STATE] Higher Education" at bounding box center [482, 98] width 186 height 30
click at [482, 146] on input "text" at bounding box center [483, 139] width 185 height 28
click at [425, 218] on input "text" at bounding box center [483, 221] width 185 height 28
click at [450, 135] on input "text" at bounding box center [483, 139] width 185 height 28
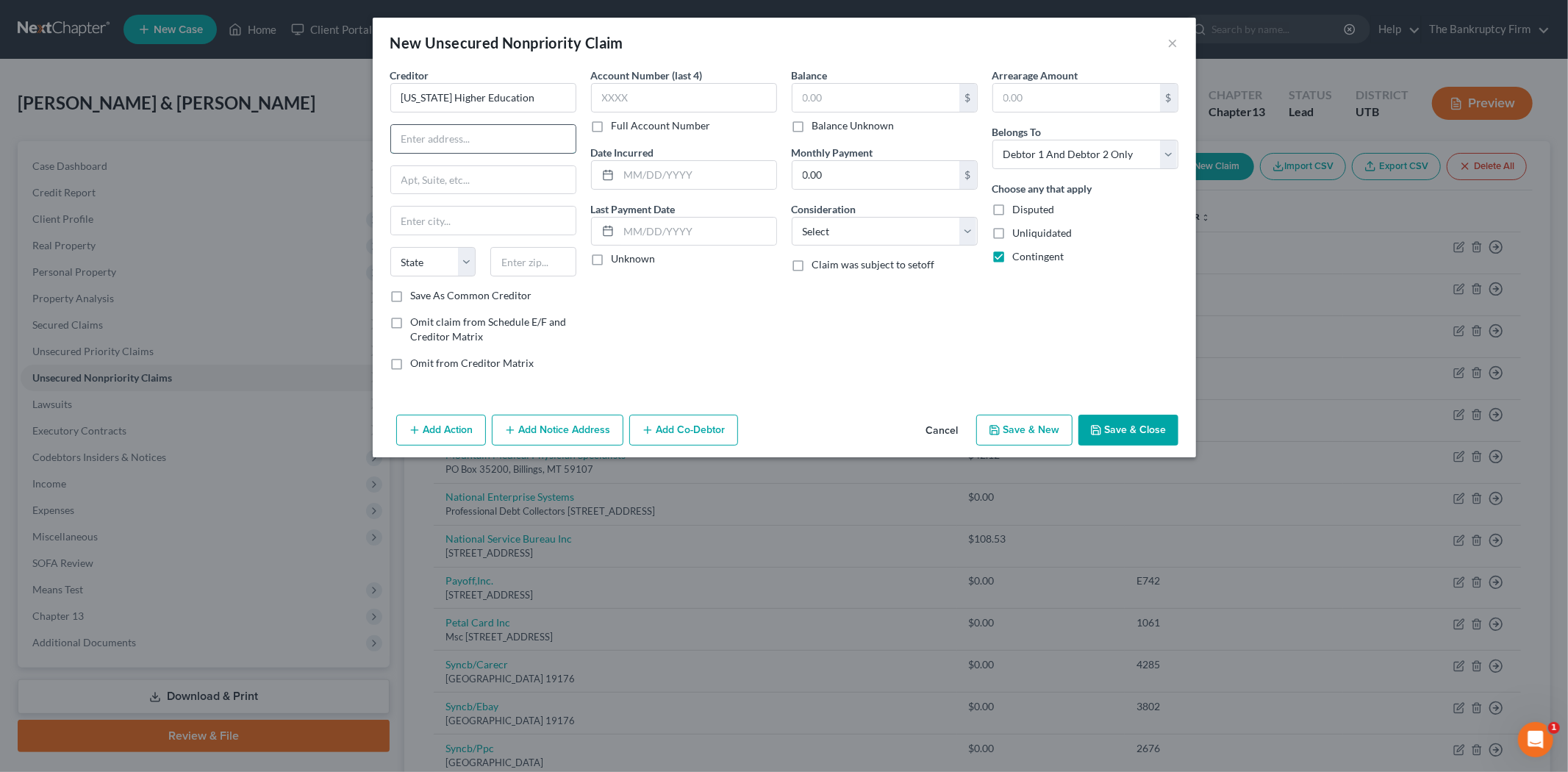
paste input "[STREET_ADDRESS]"
click at [453, 221] on input "text" at bounding box center [483, 221] width 185 height 28
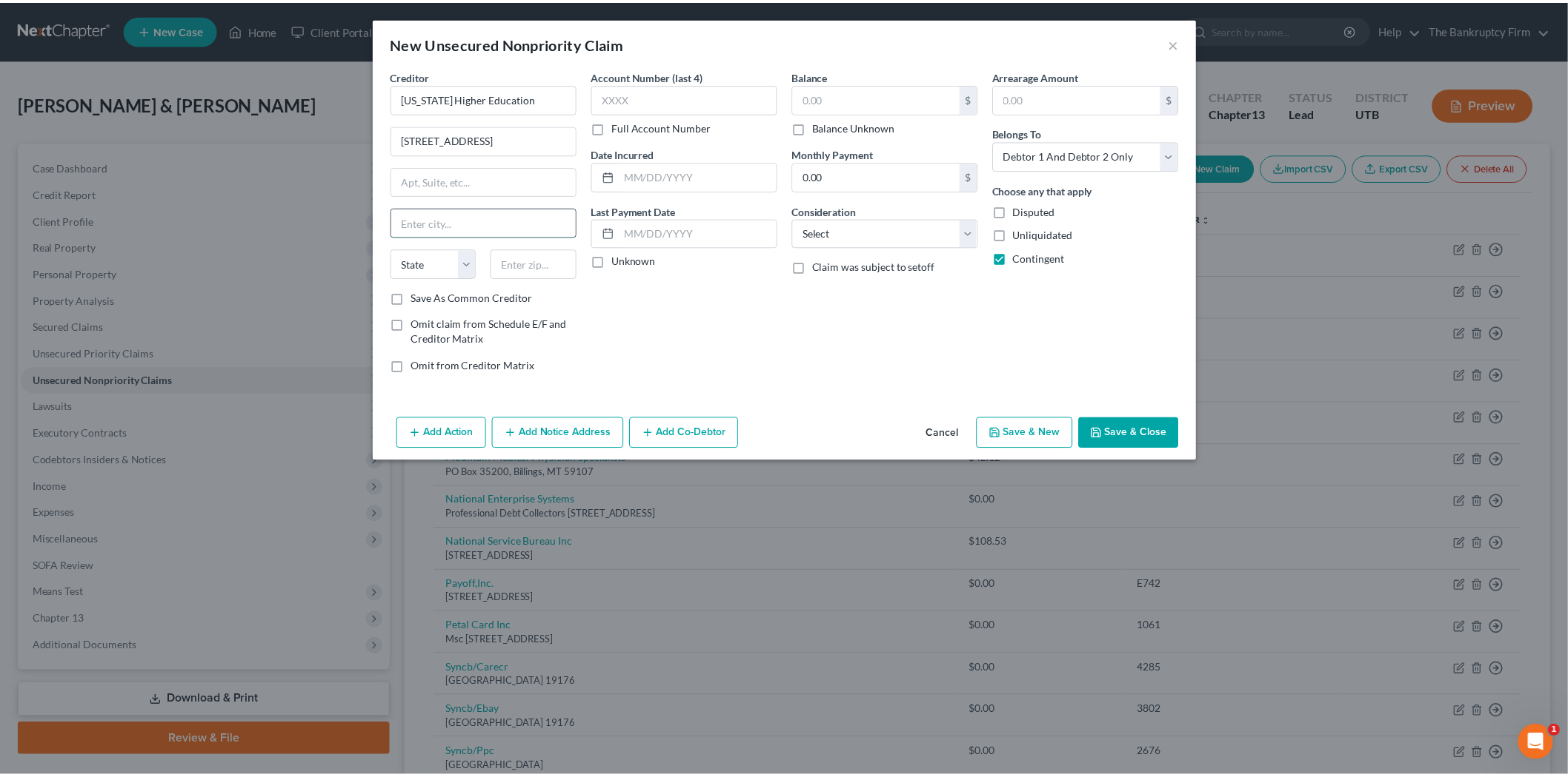
scroll to position [0, 0]
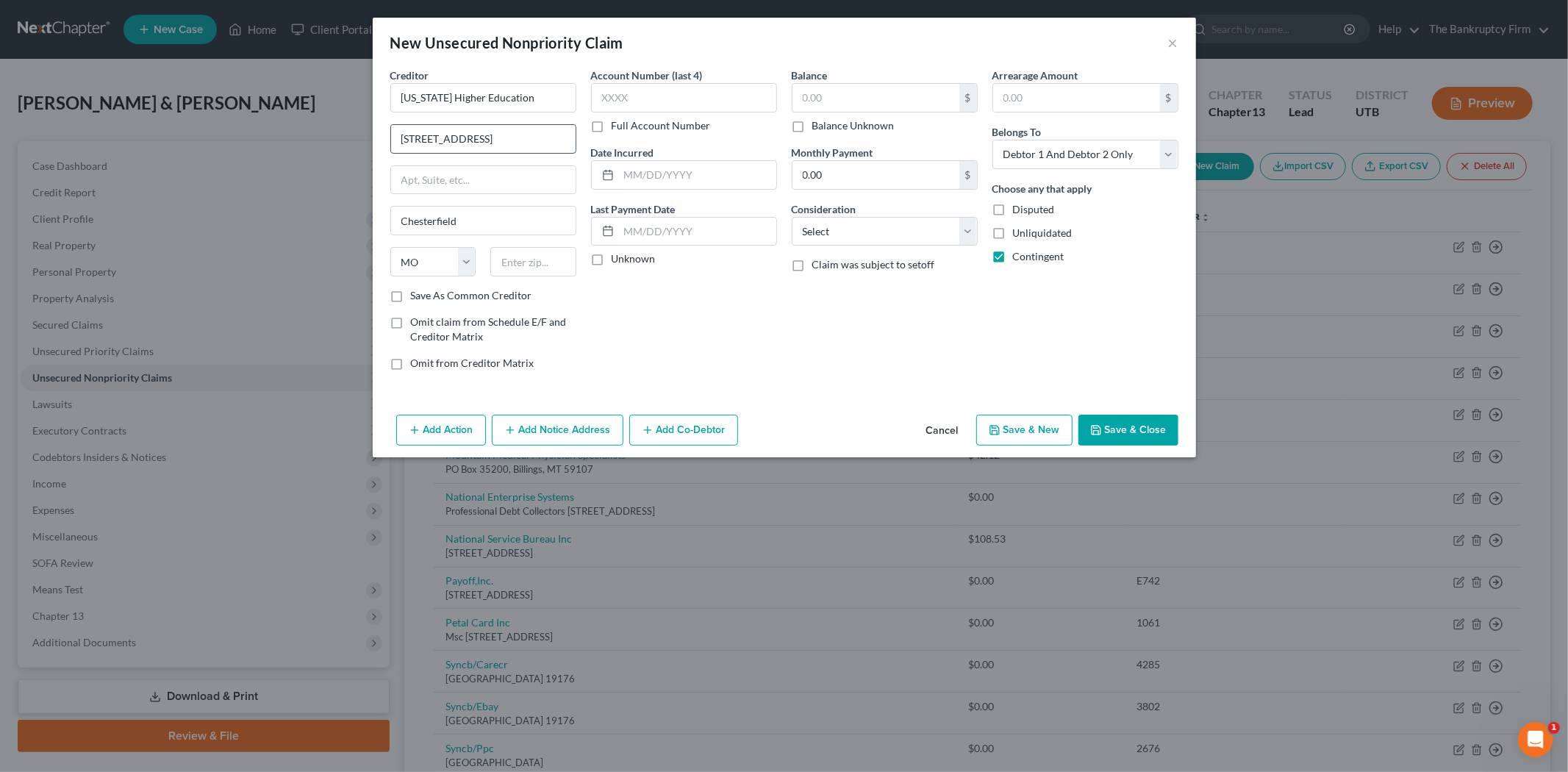
drag, startPoint x: 473, startPoint y: 141, endPoint x: 547, endPoint y: 139, distance: 74.0
click at [547, 139] on input "[STREET_ADDRESS]" at bounding box center [483, 139] width 185 height 28
click at [539, 271] on input "text" at bounding box center [533, 262] width 86 height 30
drag, startPoint x: 528, startPoint y: 140, endPoint x: 476, endPoint y: 140, distance: 52.0
click at [476, 140] on input "[STREET_ADDRESS]" at bounding box center [483, 139] width 185 height 28
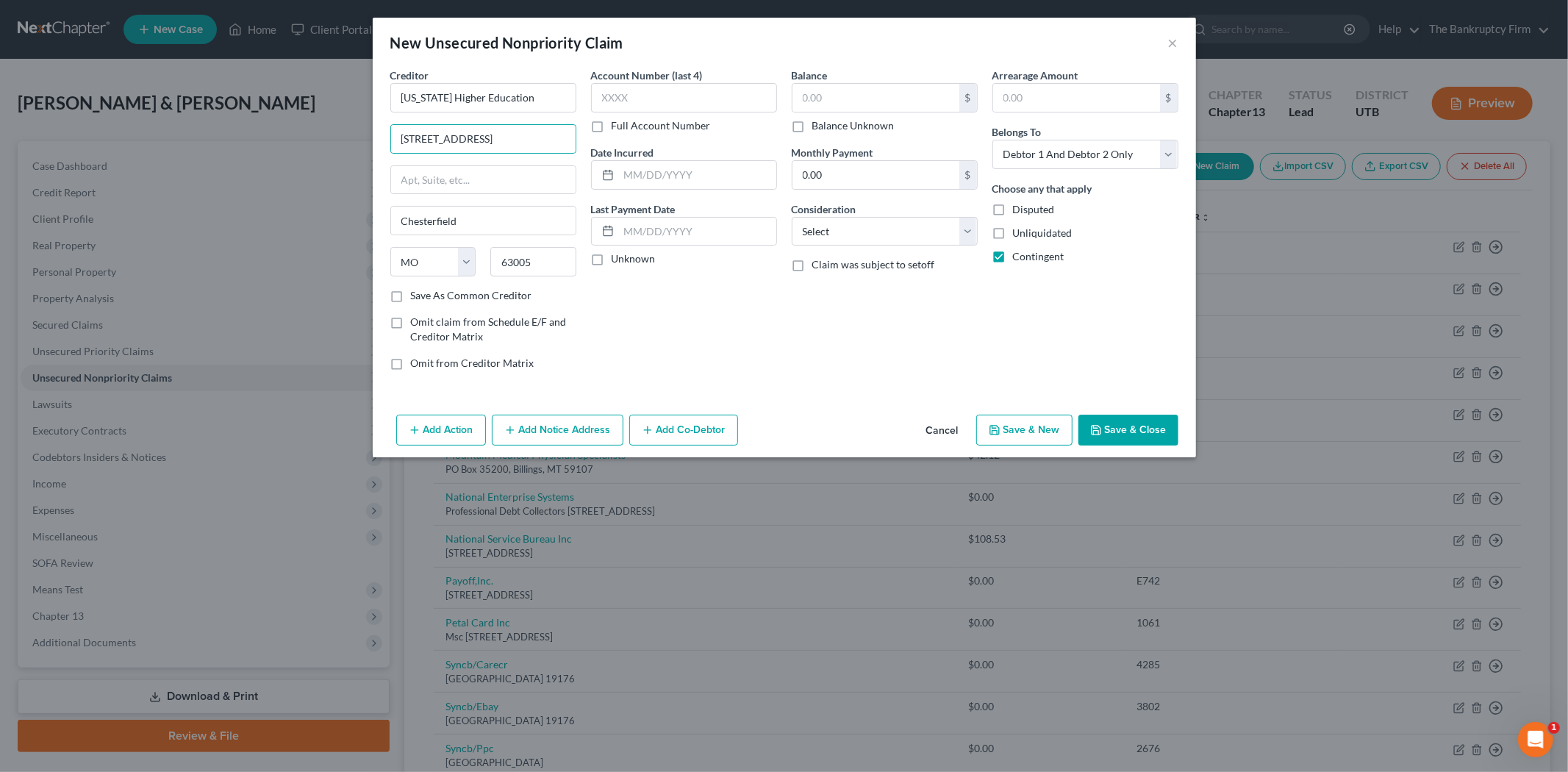
click at [411, 297] on label "Save As Common Creditor" at bounding box center [471, 296] width 121 height 15
click at [417, 297] on input "Save As Common Creditor" at bounding box center [421, 293] width 9 height 9
click at [671, 178] on input "text" at bounding box center [698, 175] width 157 height 28
click at [885, 103] on input "text" at bounding box center [876, 98] width 167 height 28
click at [1136, 429] on button "Save & Close" at bounding box center [1128, 430] width 100 height 31
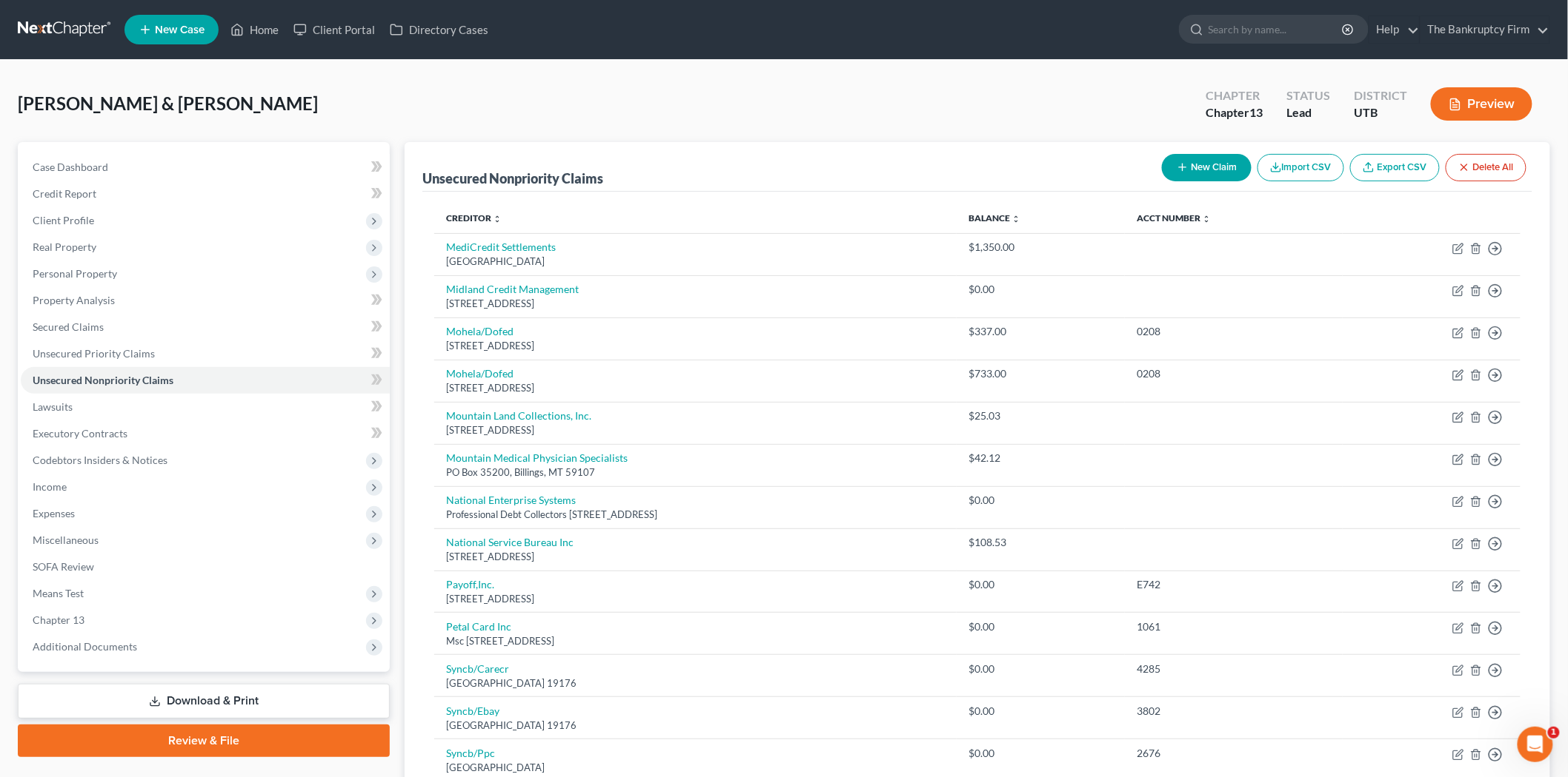
click at [1200, 161] on button "New Claim" at bounding box center [1207, 167] width 89 height 27
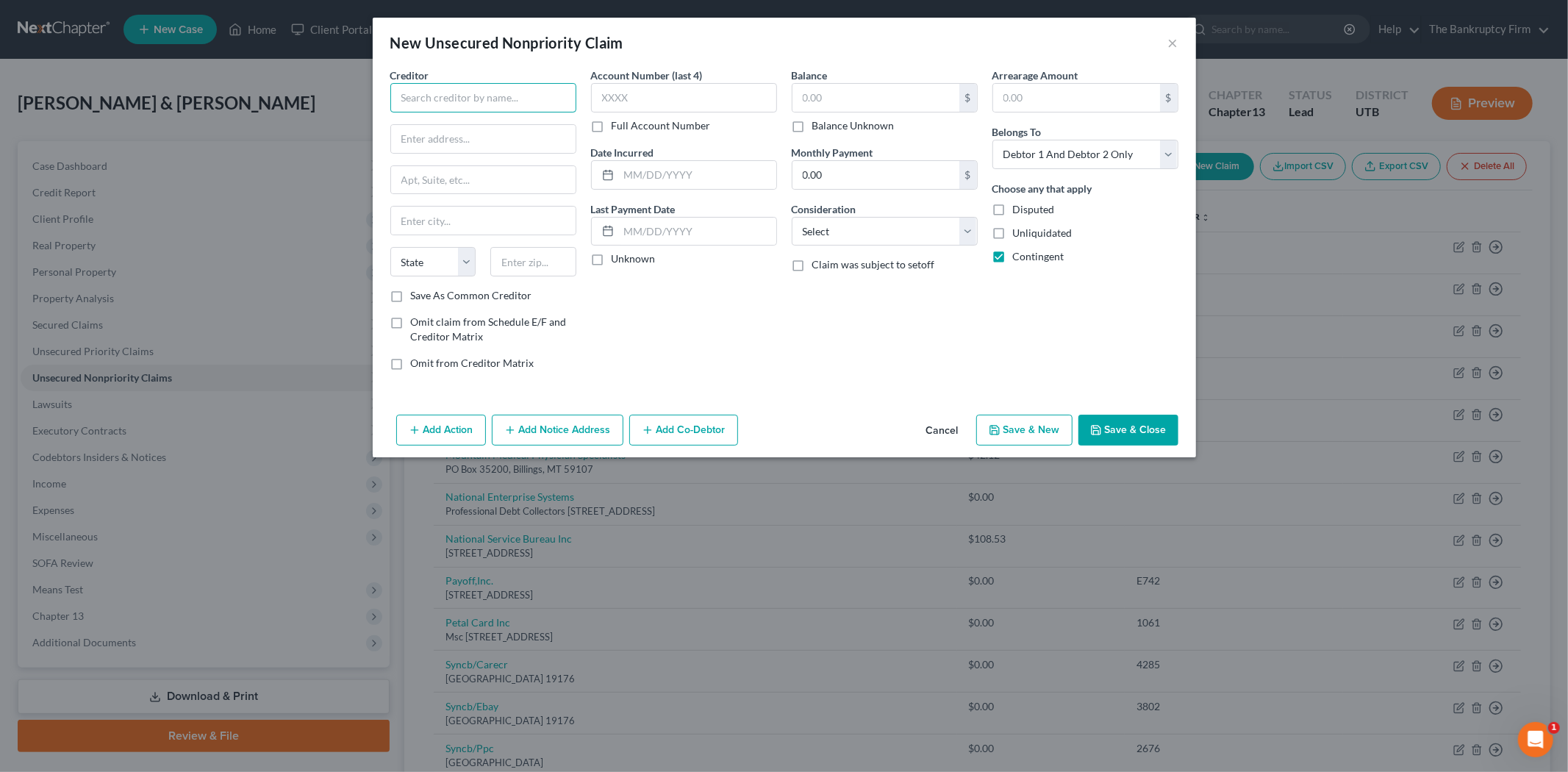
click at [447, 90] on input "text" at bounding box center [482, 98] width 186 height 30
click at [473, 141] on input "text" at bounding box center [483, 139] width 185 height 28
click at [427, 139] on input "PO Biox 602584" at bounding box center [483, 139] width 185 height 28
click at [458, 223] on input "text" at bounding box center [483, 221] width 185 height 28
drag, startPoint x: 399, startPoint y: 92, endPoint x: 542, endPoint y: 108, distance: 143.9
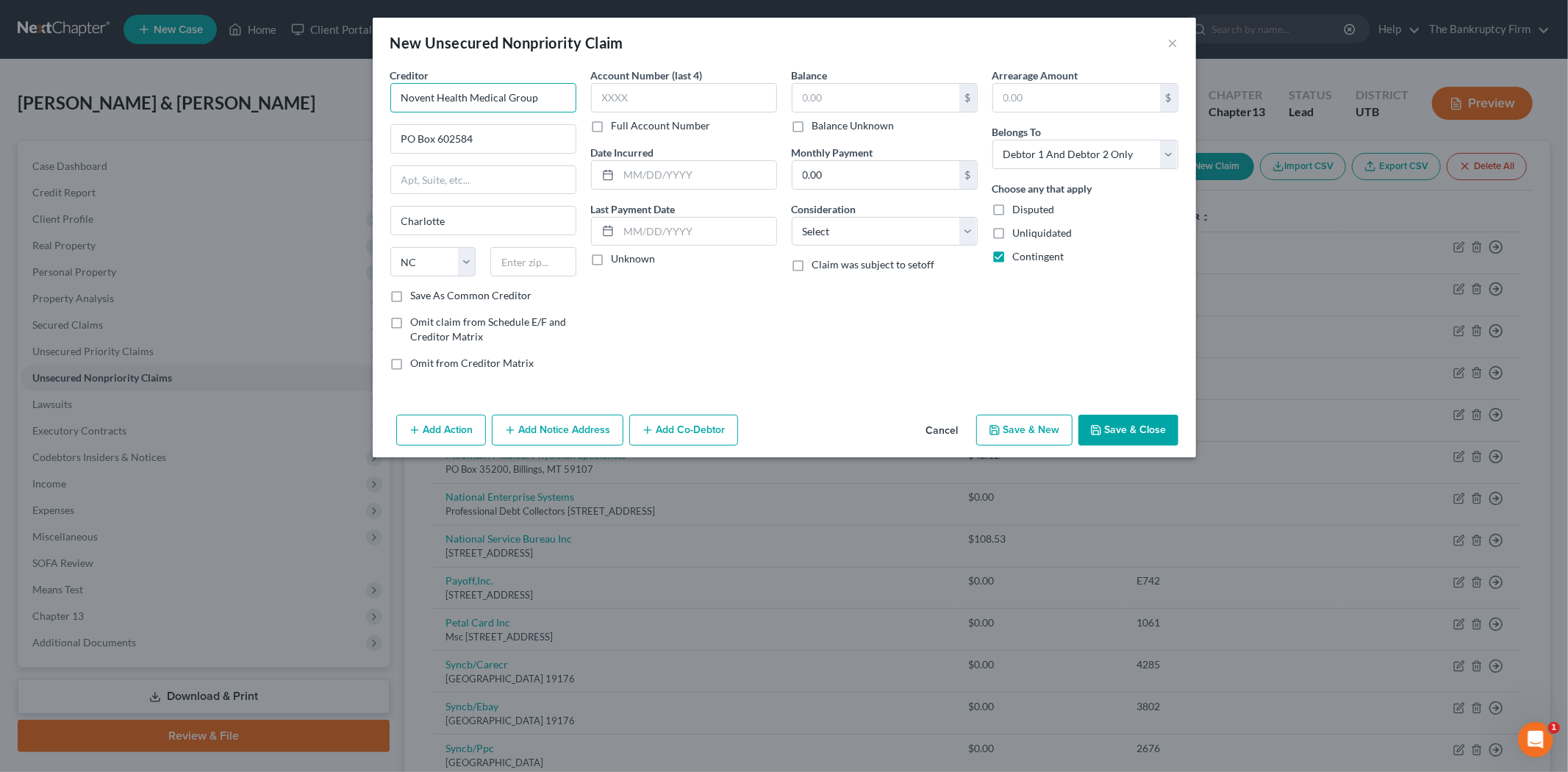
click at [542, 108] on input "Novent Health Medical Group" at bounding box center [482, 98] width 186 height 30
drag, startPoint x: 403, startPoint y: 134, endPoint x: 473, endPoint y: 139, distance: 70.2
click at [473, 139] on input "PO Box 602584" at bounding box center [483, 139] width 185 height 28
click at [532, 262] on input "text" at bounding box center [533, 262] width 86 height 30
paste input "28260"
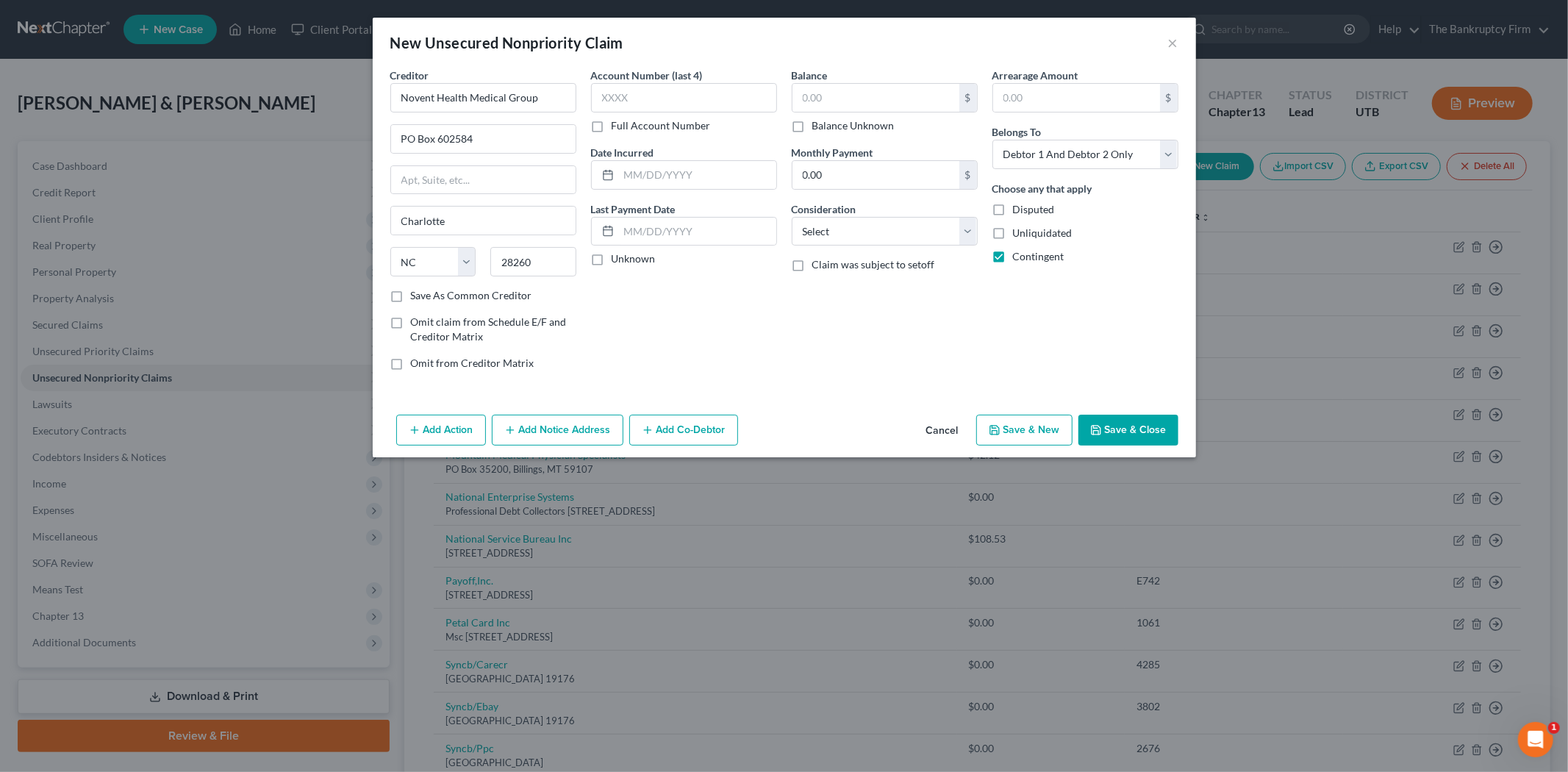
click at [411, 297] on label "Save As Common Creditor" at bounding box center [471, 296] width 121 height 15
click at [417, 297] on input "Save As Common Creditor" at bounding box center [421, 293] width 9 height 9
click at [676, 177] on input "text" at bounding box center [698, 175] width 157 height 28
click at [893, 99] on input "text" at bounding box center [876, 98] width 167 height 28
click at [1141, 430] on button "Save & Close" at bounding box center [1128, 430] width 100 height 31
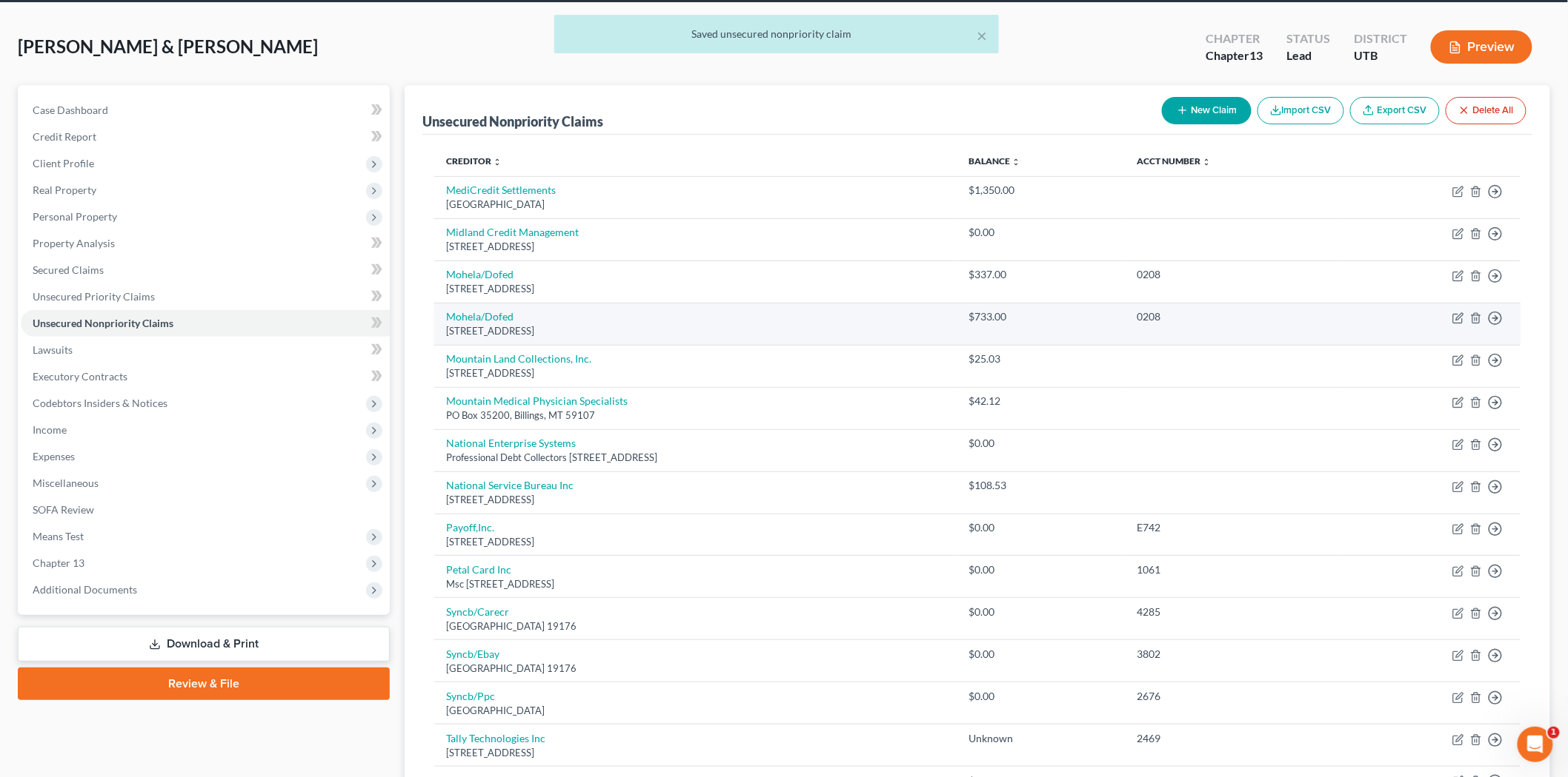
scroll to position [82, 0]
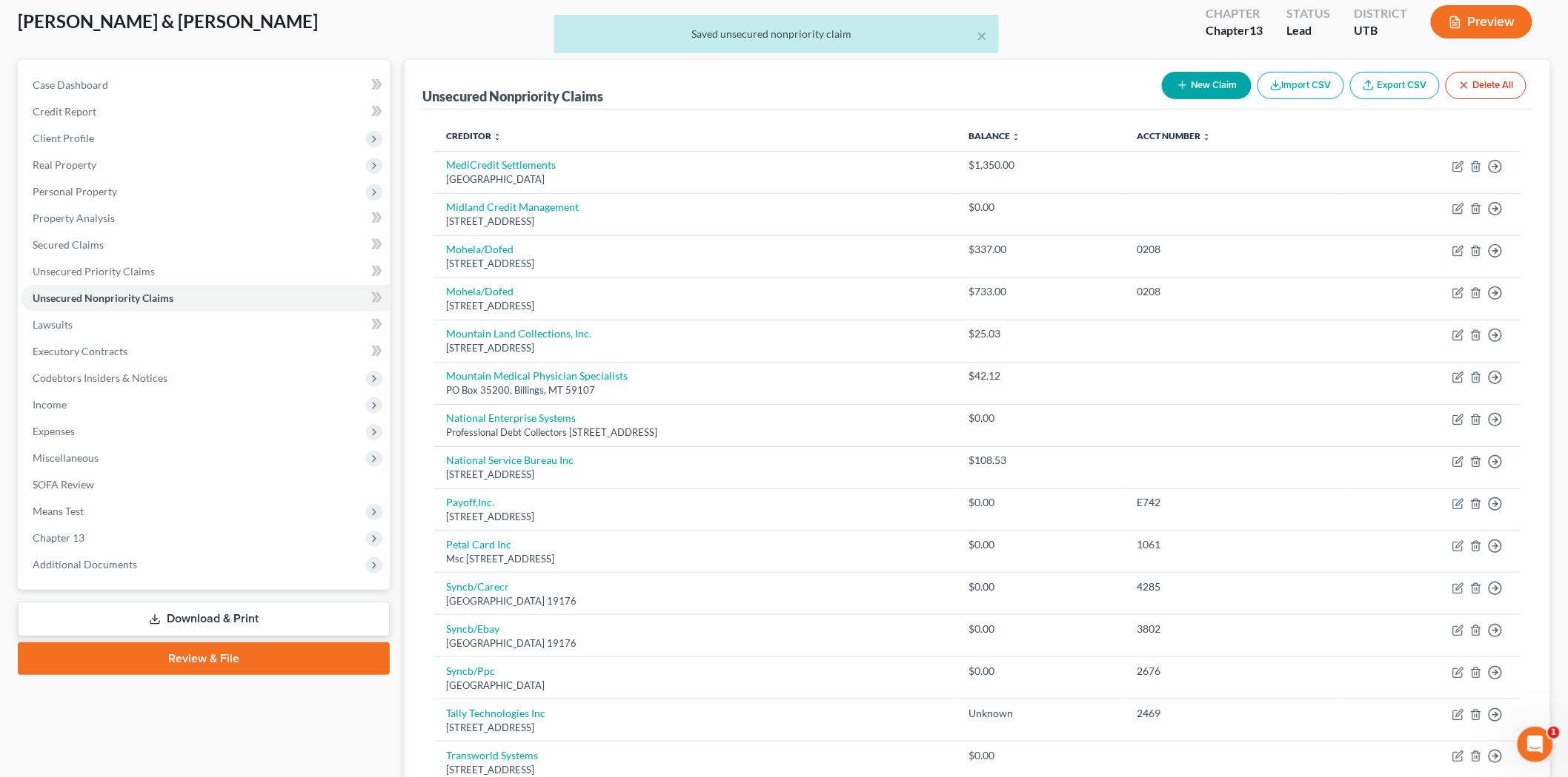
click at [1234, 87] on button "New Claim" at bounding box center [1207, 85] width 89 height 27
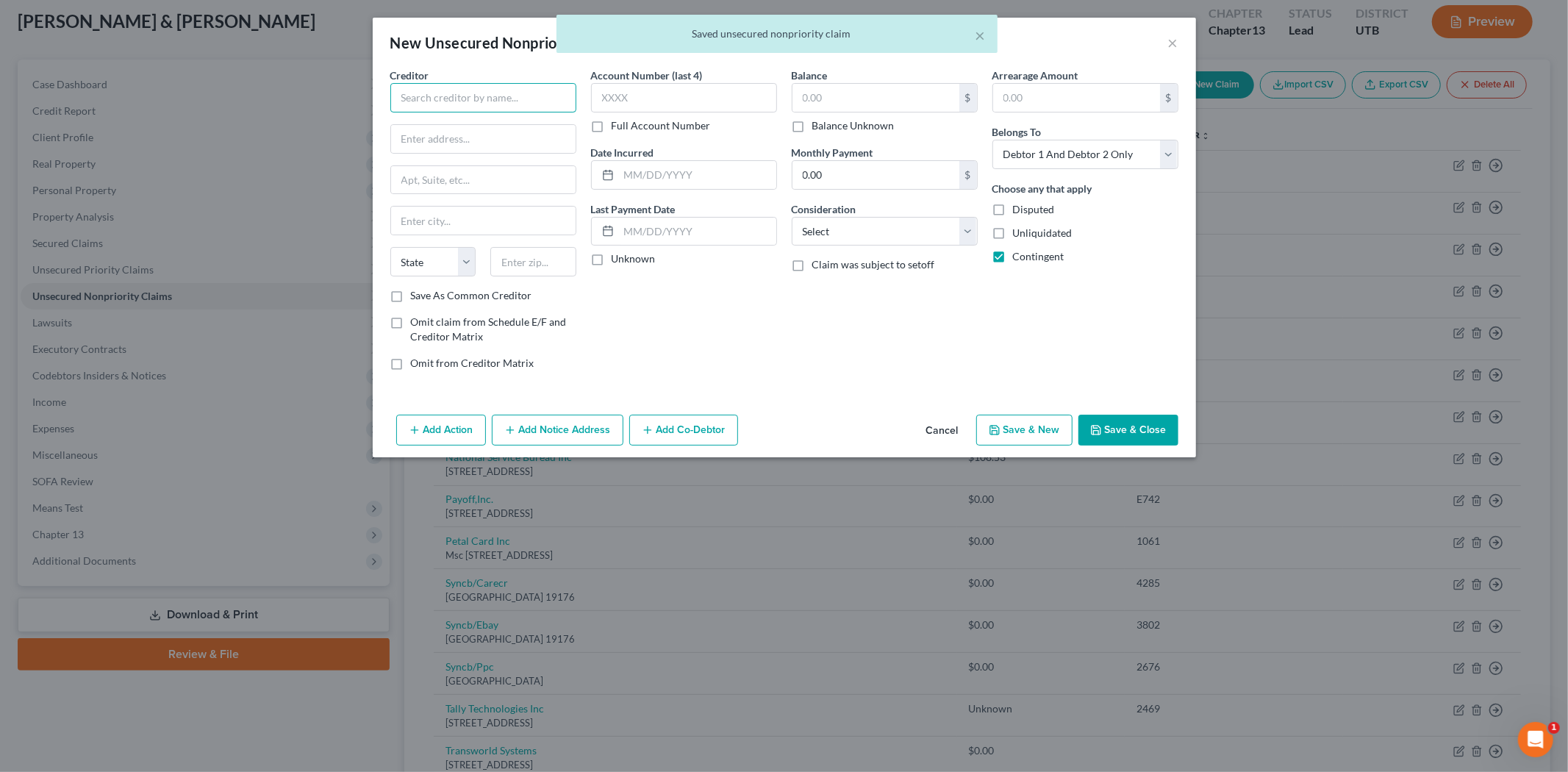
click at [469, 92] on input "text" at bounding box center [482, 98] width 186 height 30
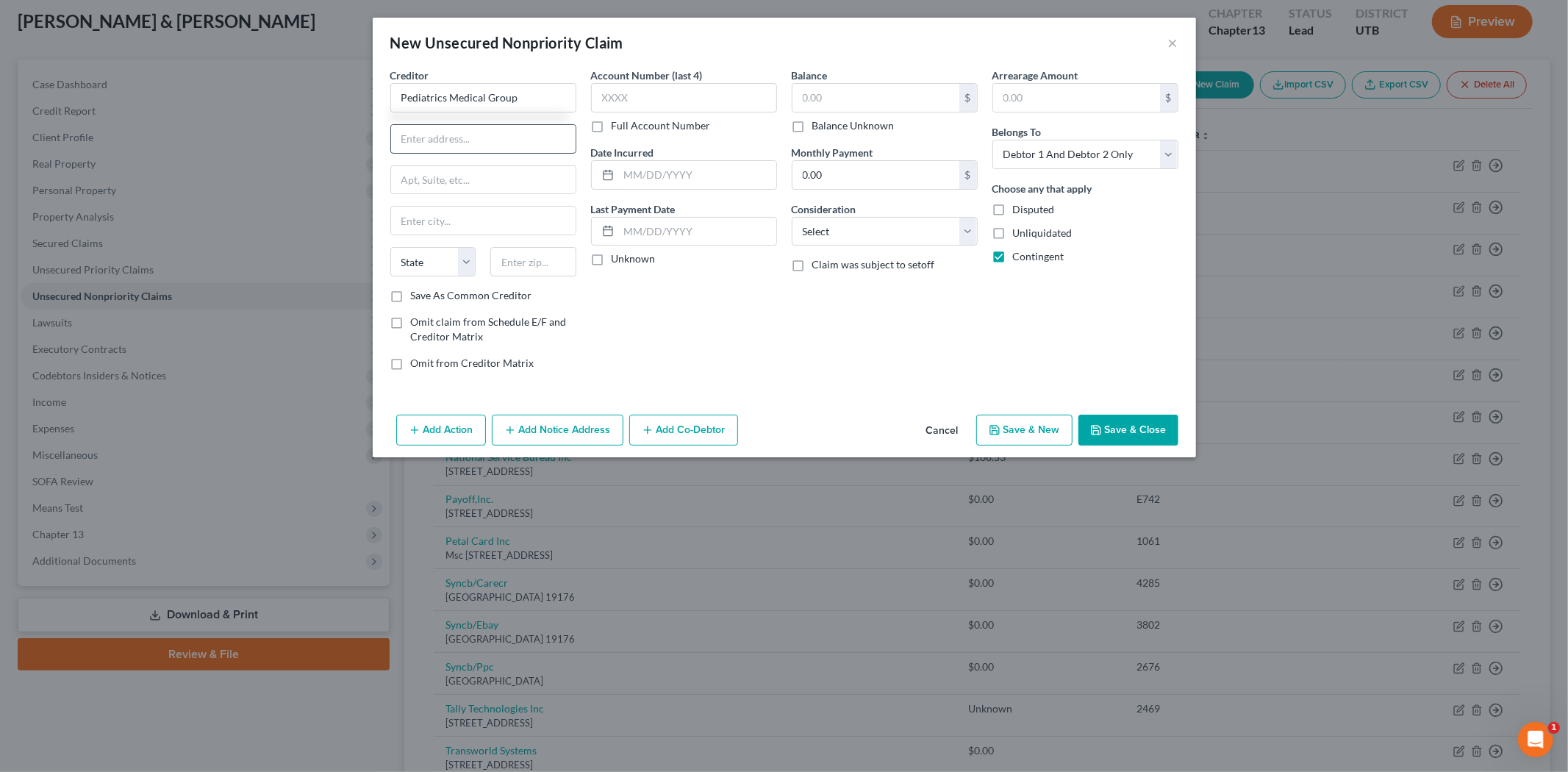
click at [504, 139] on input "text" at bounding box center [483, 139] width 185 height 28
click at [507, 218] on input "text" at bounding box center [483, 221] width 185 height 28
click at [411, 294] on label "Save As Common Creditor" at bounding box center [471, 296] width 121 height 15
click at [417, 294] on input "Save As Common Creditor" at bounding box center [421, 293] width 9 height 9
click at [645, 178] on input "text" at bounding box center [698, 175] width 157 height 28
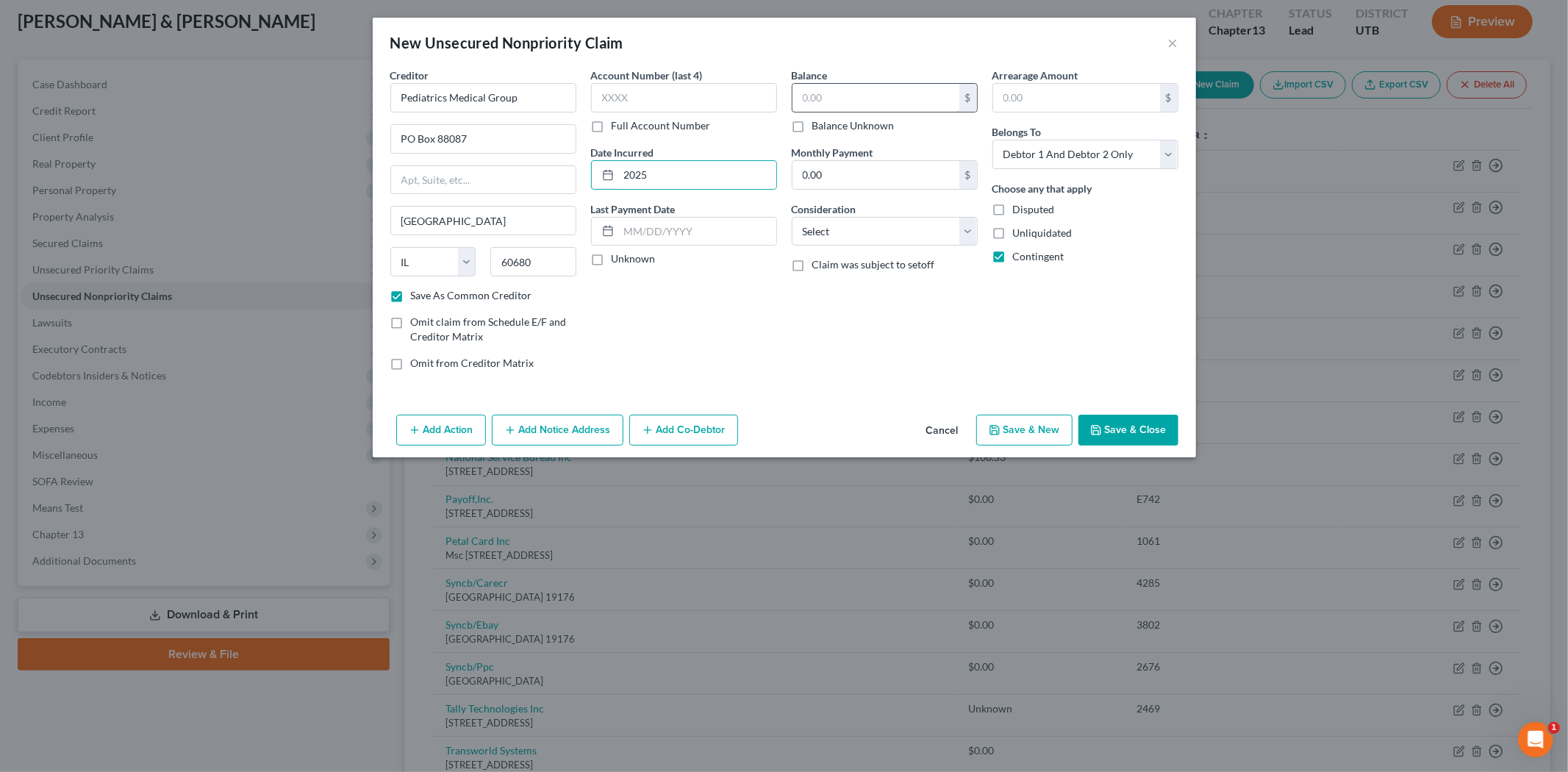
click at [884, 95] on input "text" at bounding box center [876, 98] width 167 height 28
click at [1129, 435] on button "Save & Close" at bounding box center [1128, 430] width 100 height 31
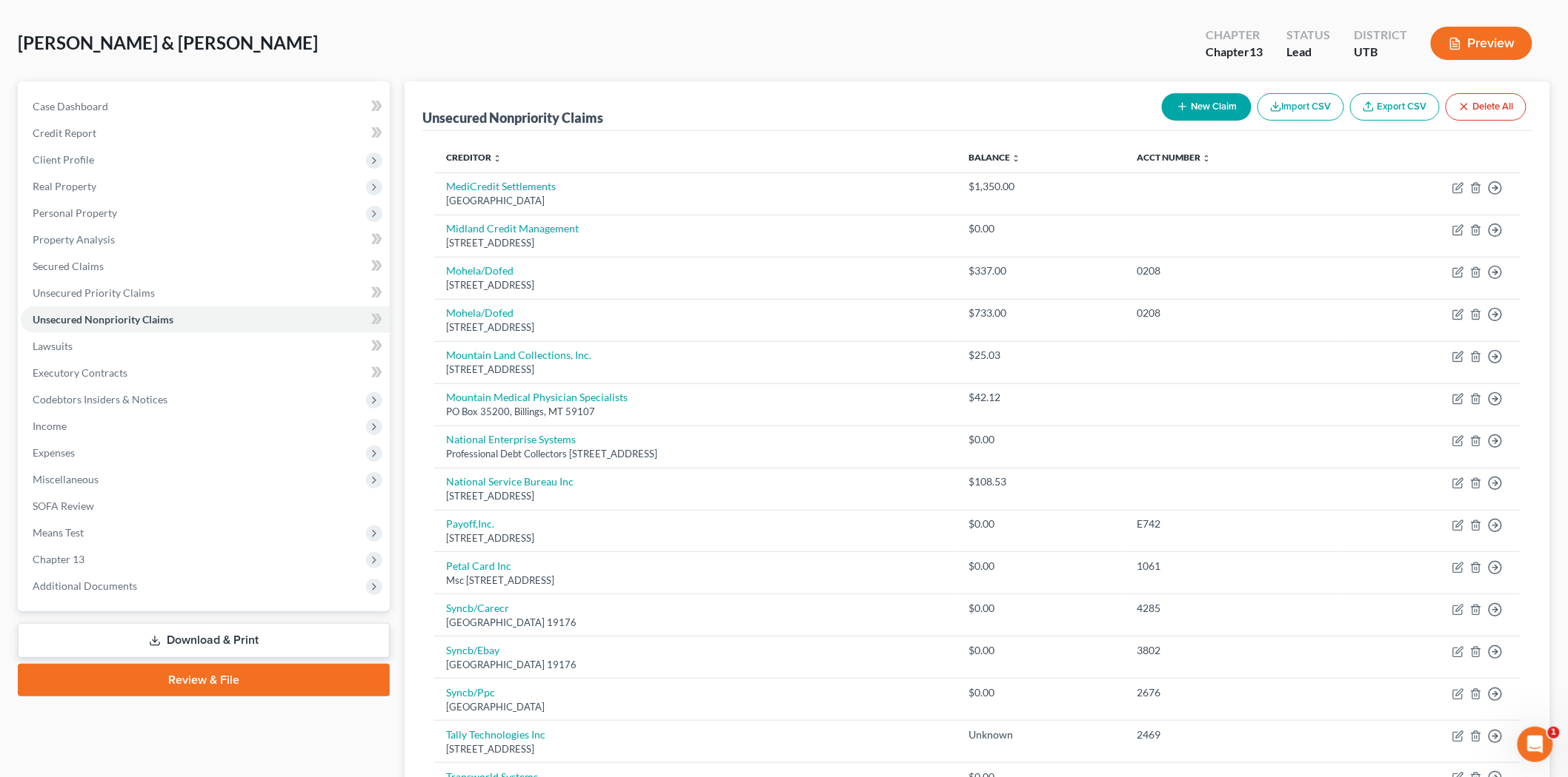
scroll to position [0, 0]
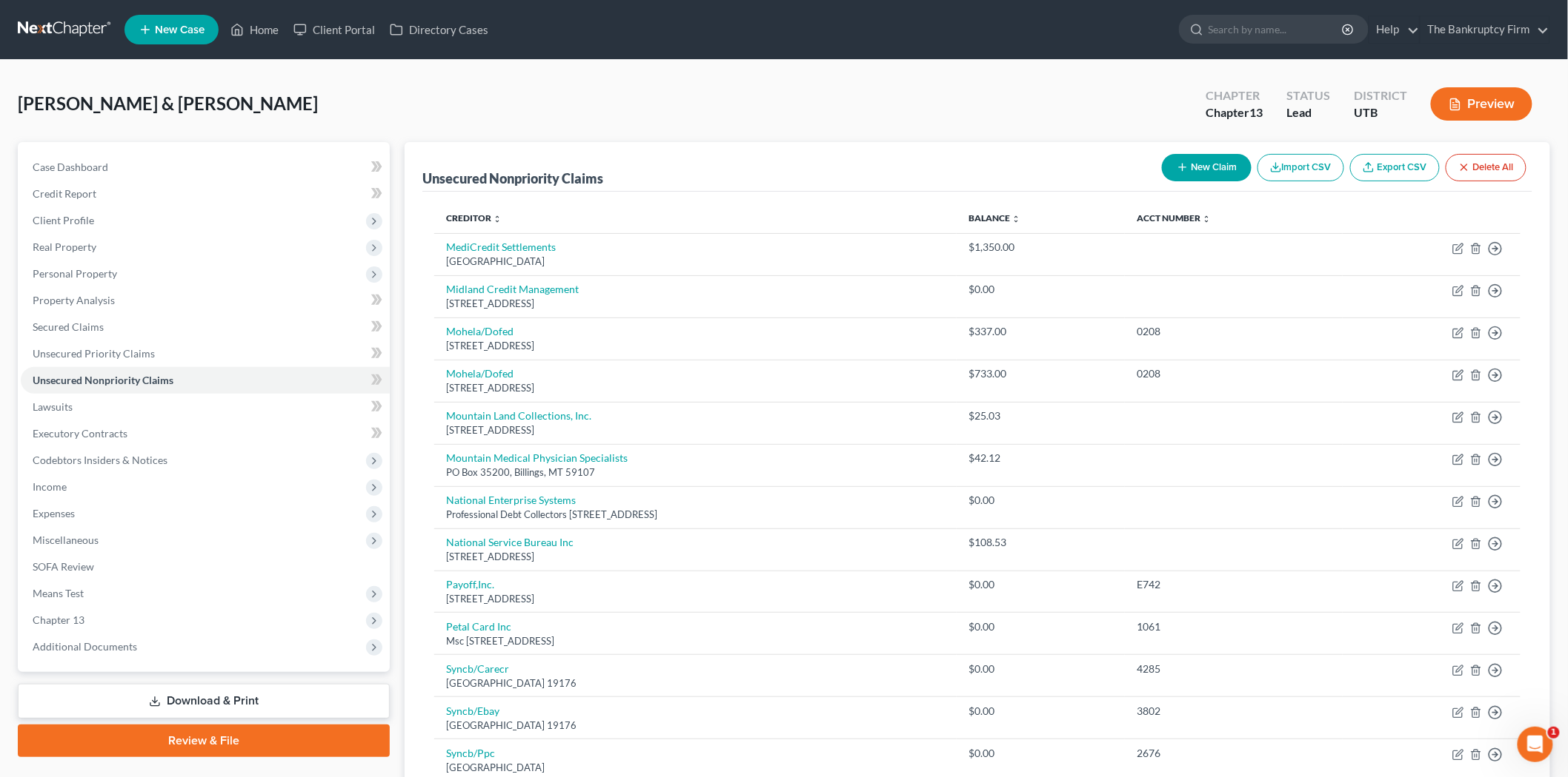
click at [1200, 178] on button "New Claim" at bounding box center [1207, 167] width 89 height 27
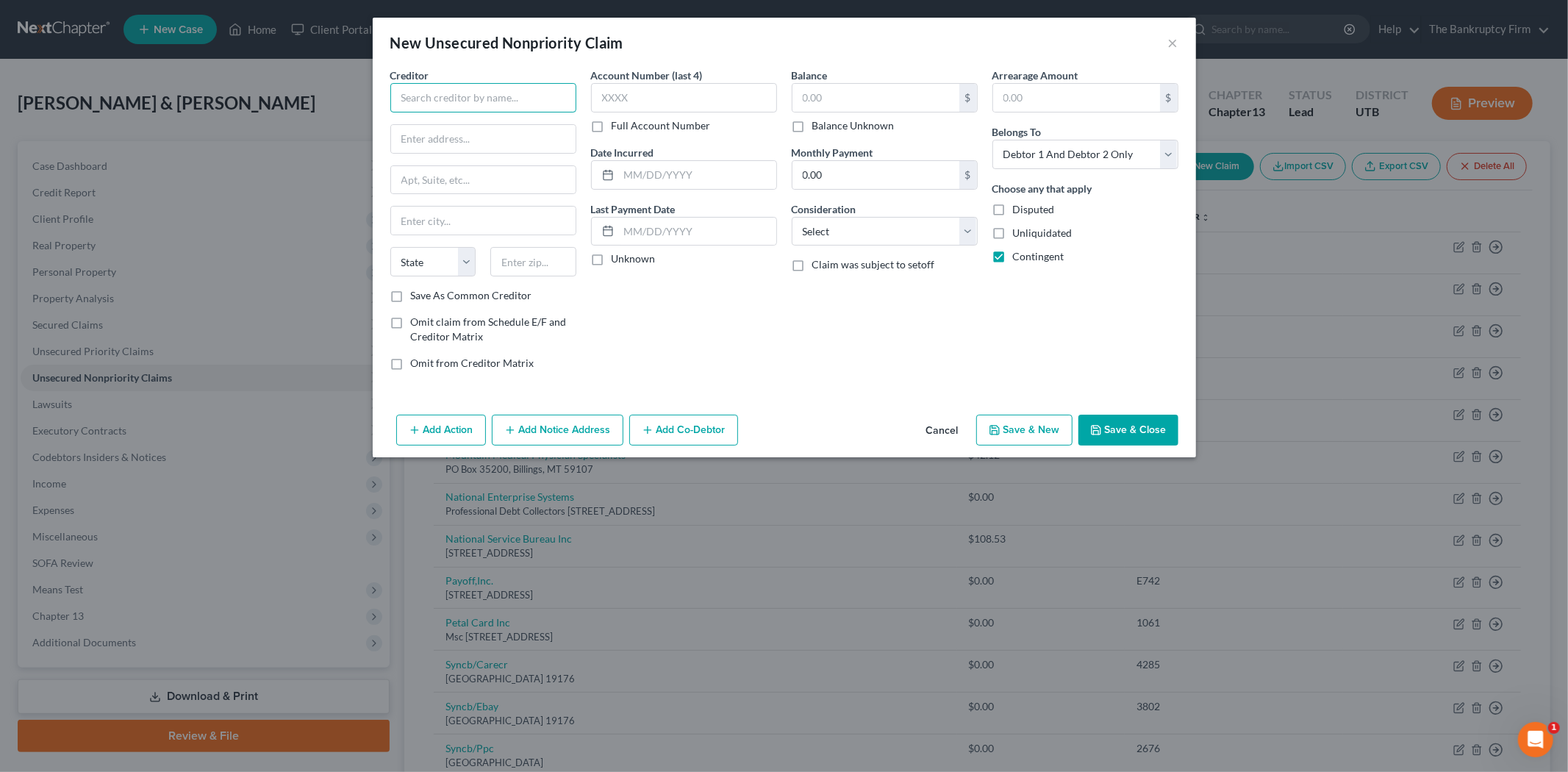
click at [444, 95] on input "text" at bounding box center [482, 98] width 186 height 30
click at [460, 136] on input "text" at bounding box center [483, 139] width 185 height 28
click at [517, 260] on input "text" at bounding box center [533, 262] width 86 height 30
click at [467, 229] on input "text" at bounding box center [483, 221] width 185 height 28
drag, startPoint x: 515, startPoint y: 95, endPoint x: 375, endPoint y: 93, distance: 140.0
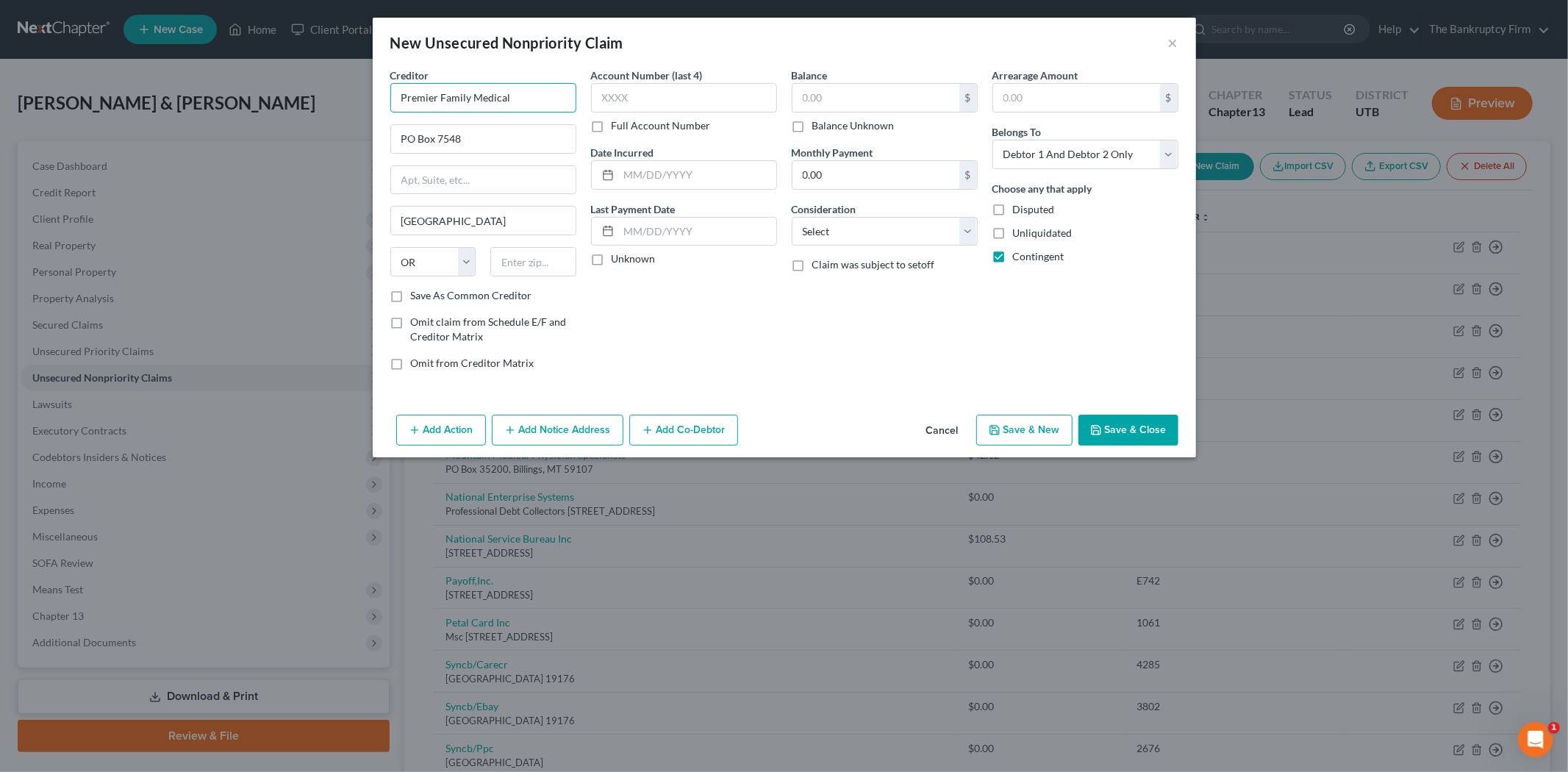
click at [375, 93] on div "Creditor * Premier Family Medical PO Box [GEOGRAPHIC_DATA] [US_STATE][GEOGRAPHI…" at bounding box center [784, 238] width 823 height 341
drag, startPoint x: 546, startPoint y: 266, endPoint x: 507, endPoint y: 261, distance: 39.3
click at [545, 266] on input "text" at bounding box center [533, 262] width 86 height 30
click at [411, 294] on label "Save As Common Creditor" at bounding box center [471, 296] width 121 height 15
click at [417, 294] on input "Save As Common Creditor" at bounding box center [421, 293] width 9 height 9
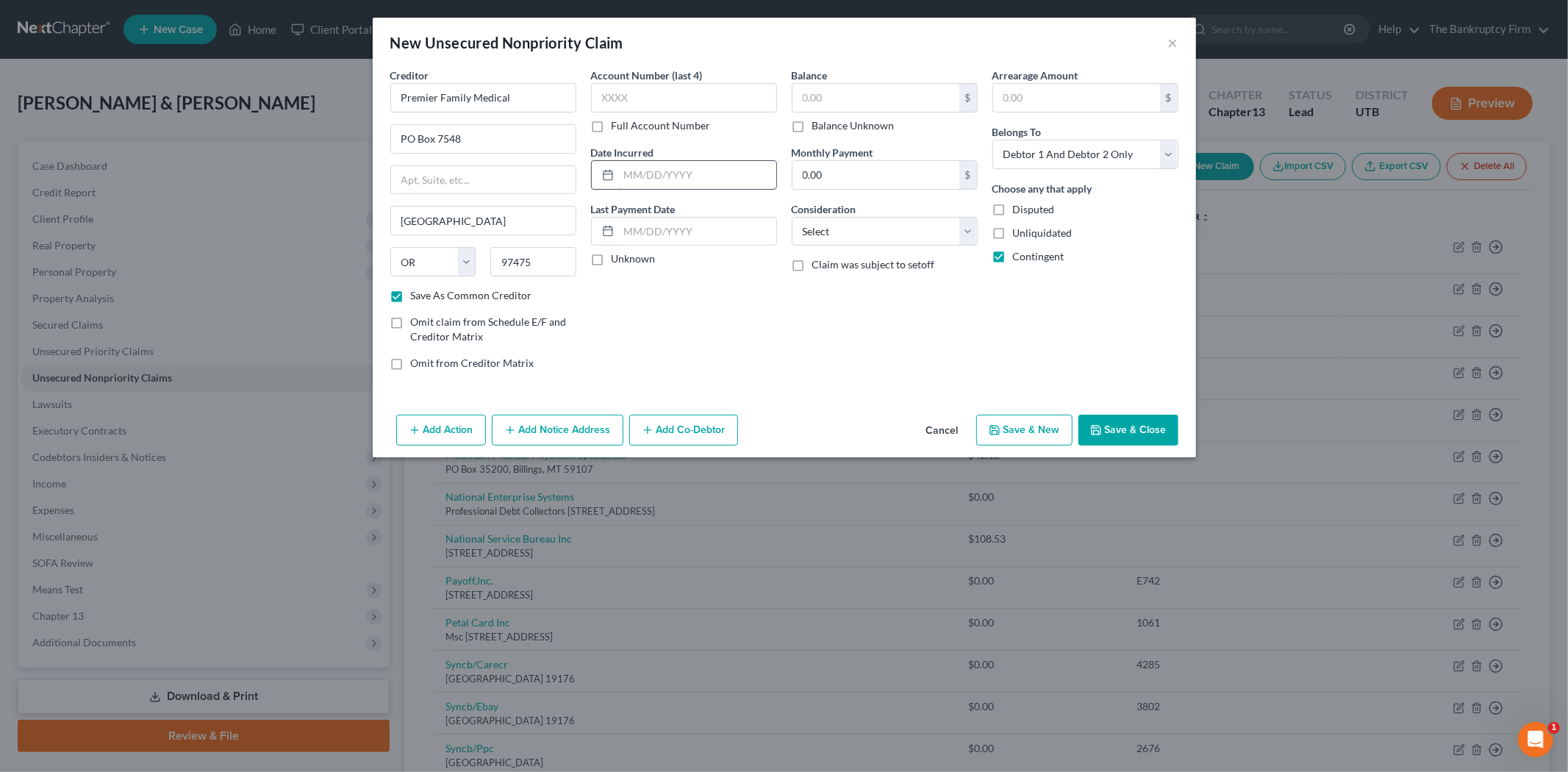
click at [676, 170] on input "text" at bounding box center [698, 175] width 157 height 28
click at [855, 89] on input "text" at bounding box center [876, 98] width 167 height 28
drag, startPoint x: 1147, startPoint y: 424, endPoint x: 872, endPoint y: 439, distance: 275.4
click at [1146, 424] on button "Save & Close" at bounding box center [1128, 430] width 100 height 31
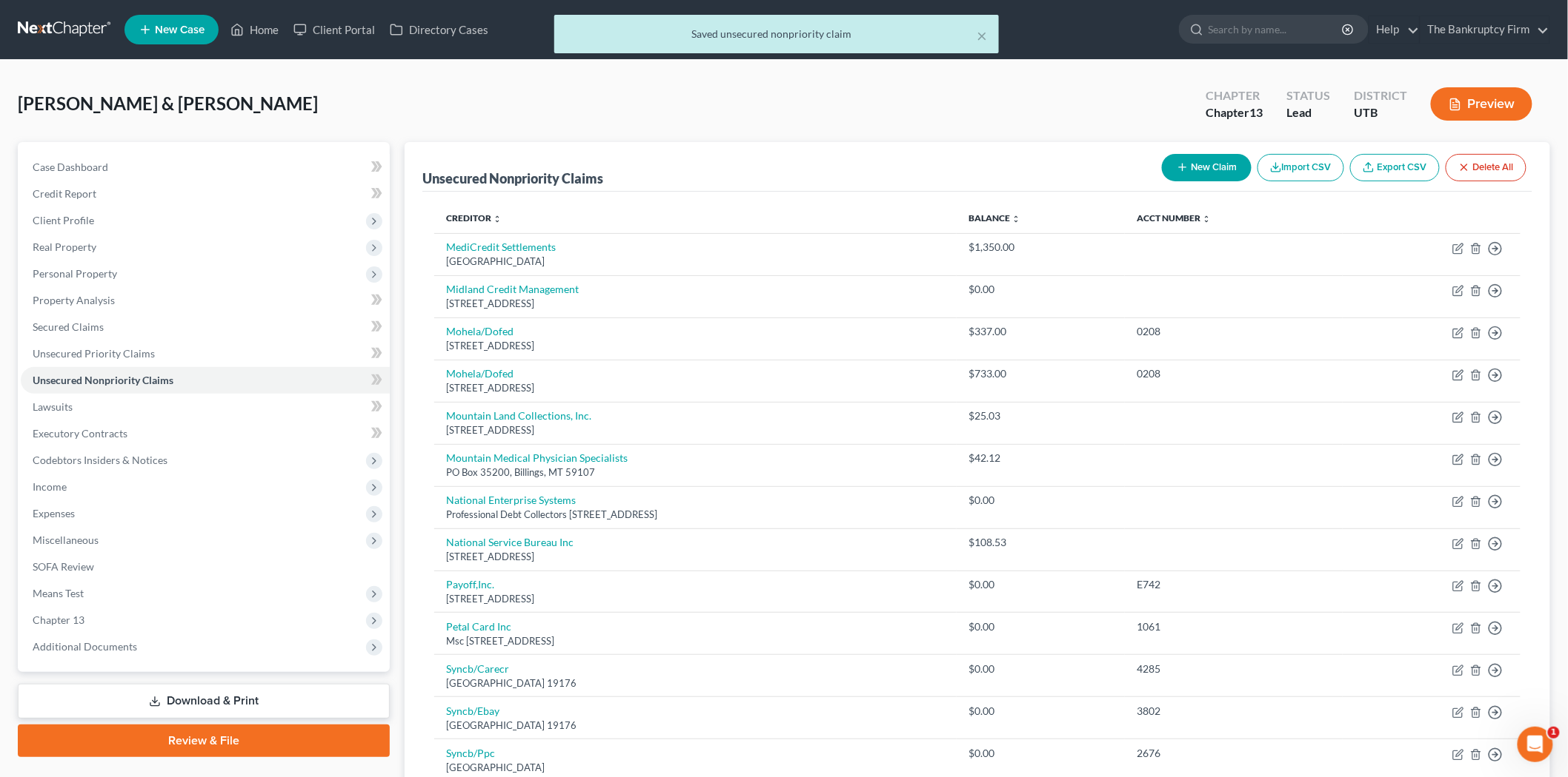
click at [1177, 164] on icon "button" at bounding box center [1183, 167] width 12 height 12
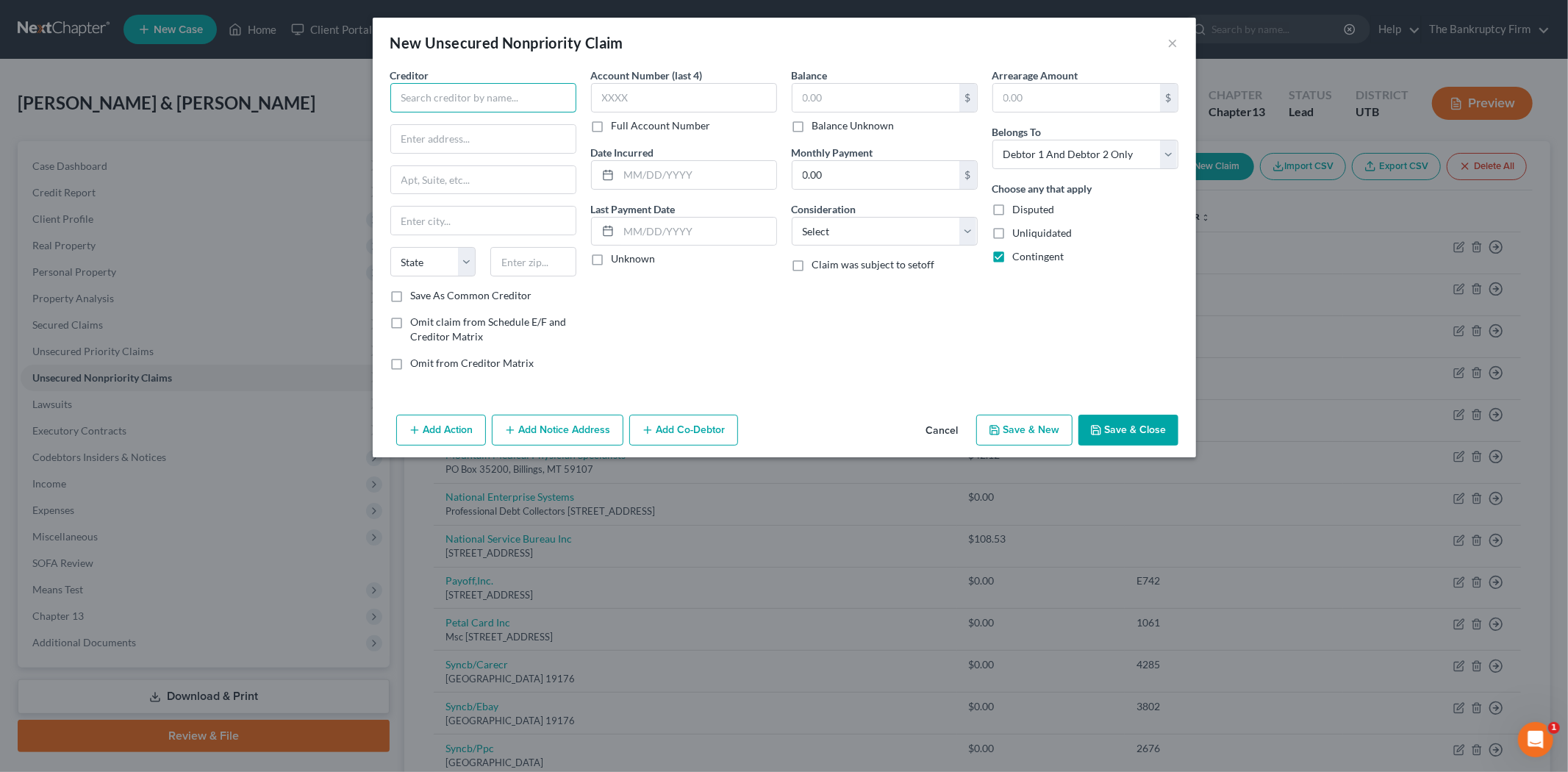
click at [444, 105] on input "text" at bounding box center [482, 98] width 186 height 30
click at [466, 164] on div "Creditor * Rayus [MEDICAL_DATA] Rayus [MEDICAL_DATA] [STREET_ADDRESS] State [US…" at bounding box center [482, 178] width 186 height 221
drag, startPoint x: 534, startPoint y: 142, endPoint x: 498, endPoint y: 139, distance: 36.1
click at [530, 142] on input "text" at bounding box center [483, 139] width 185 height 28
click at [502, 223] on input "text" at bounding box center [483, 221] width 185 height 28
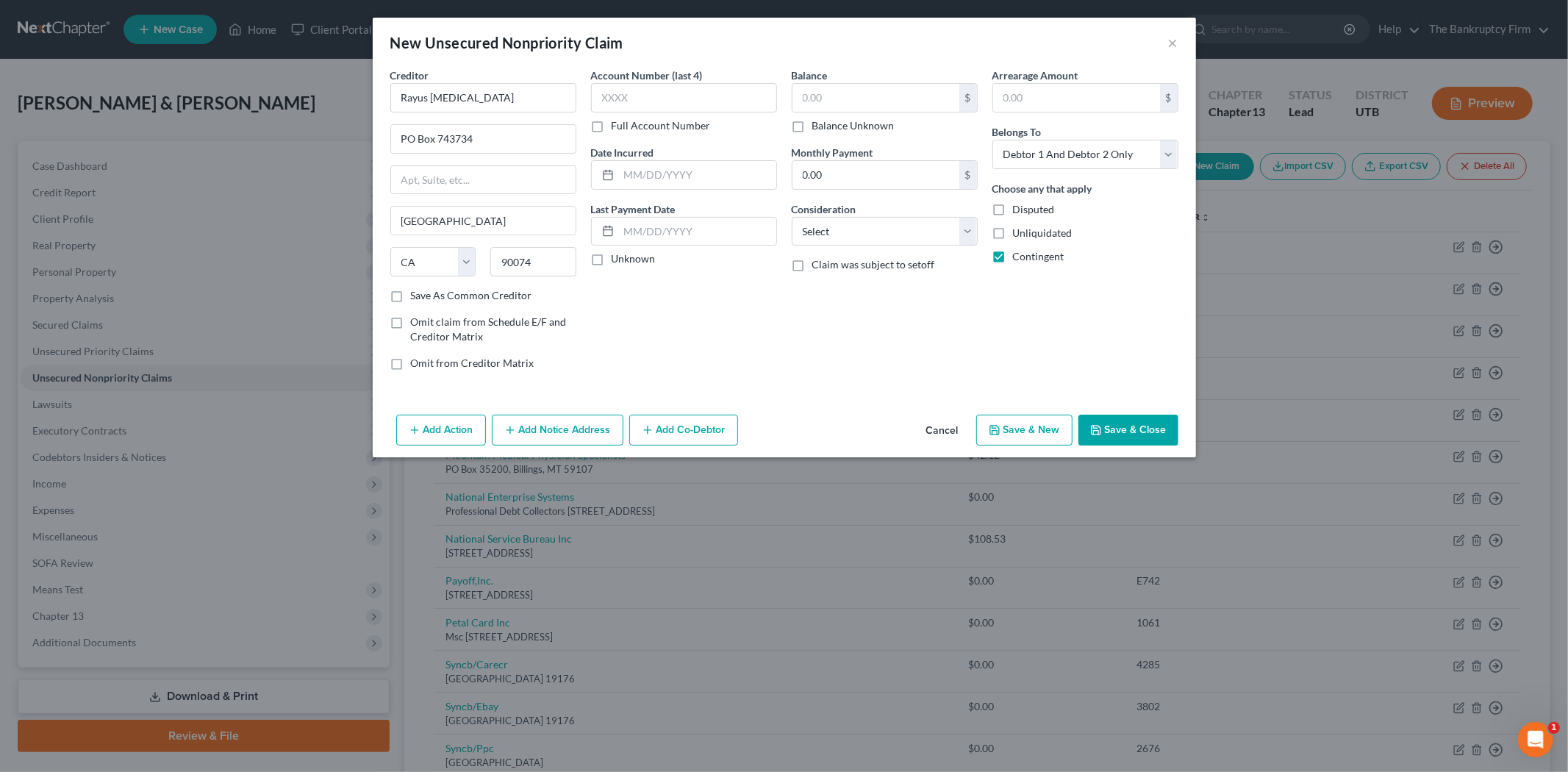
click at [411, 299] on label "Save As Common Creditor" at bounding box center [471, 296] width 121 height 15
click at [417, 298] on input "Save As Common Creditor" at bounding box center [421, 293] width 9 height 9
click at [670, 173] on input "text" at bounding box center [698, 175] width 157 height 28
click at [912, 89] on input "text" at bounding box center [876, 98] width 167 height 28
click at [1100, 435] on icon "button" at bounding box center [1097, 431] width 9 height 9
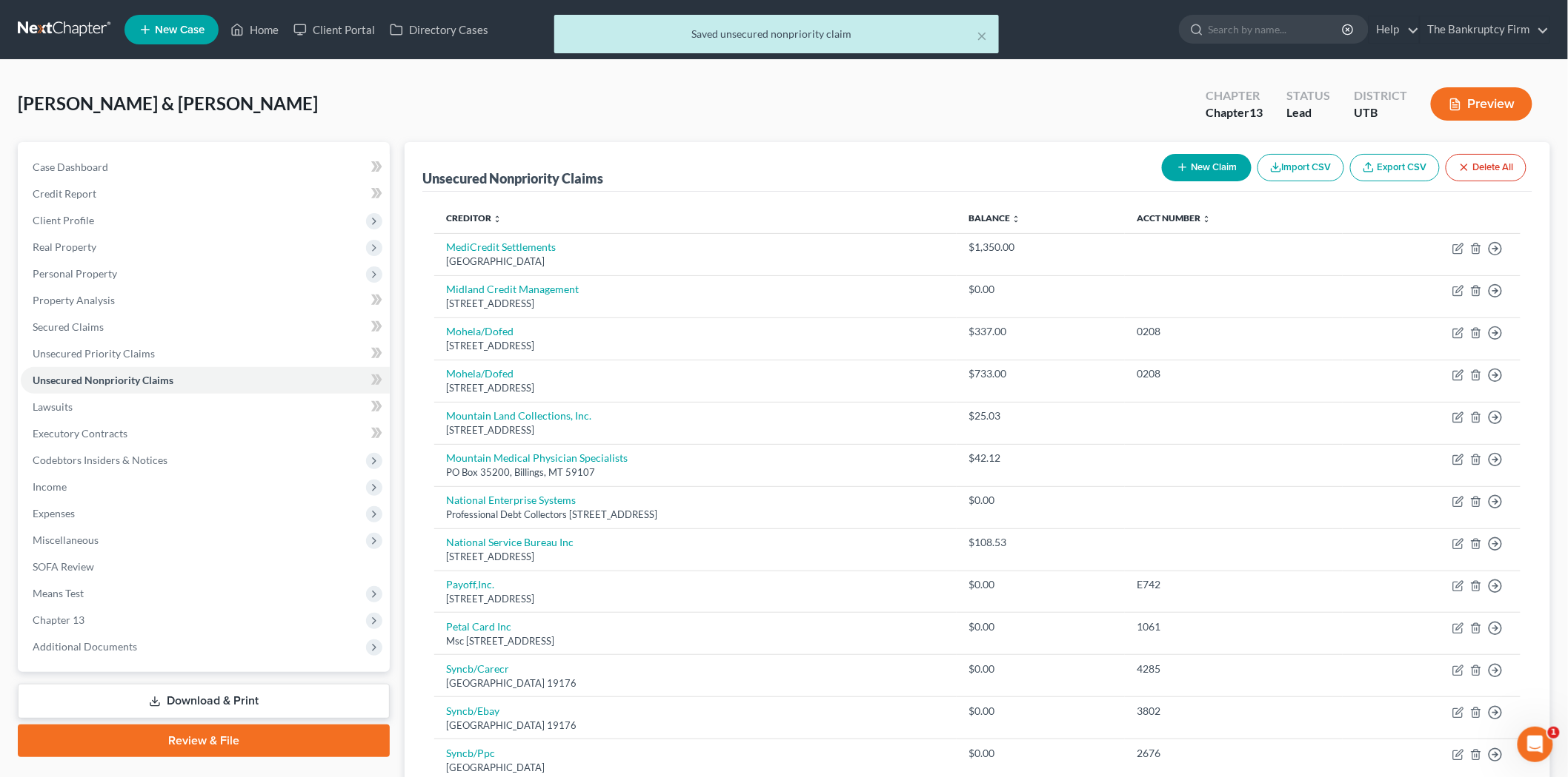
click at [1171, 159] on button "New Claim" at bounding box center [1207, 167] width 89 height 27
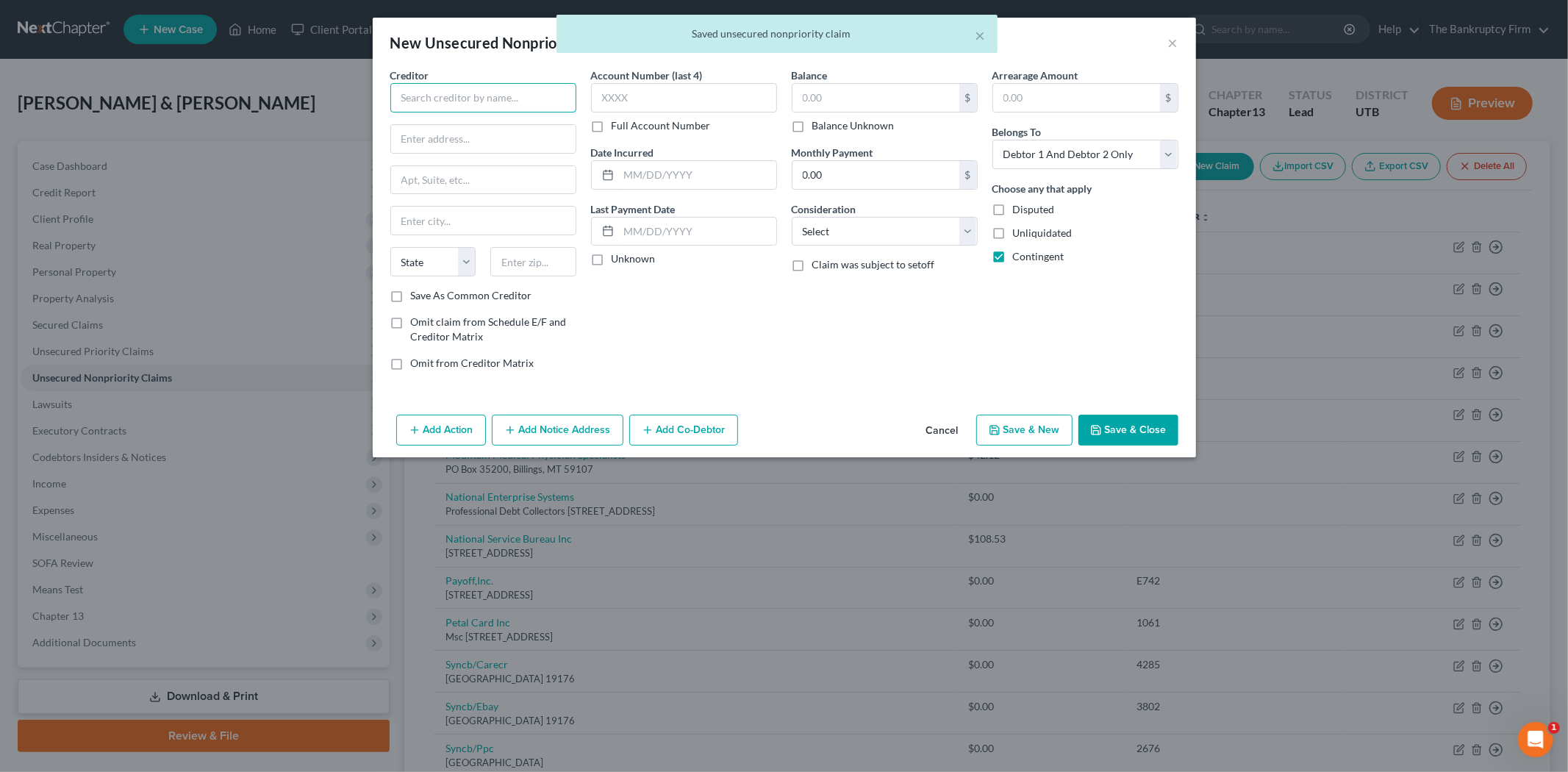
drag, startPoint x: 489, startPoint y: 112, endPoint x: 478, endPoint y: 106, distance: 12.5
click at [489, 111] on input "text" at bounding box center [482, 98] width 186 height 30
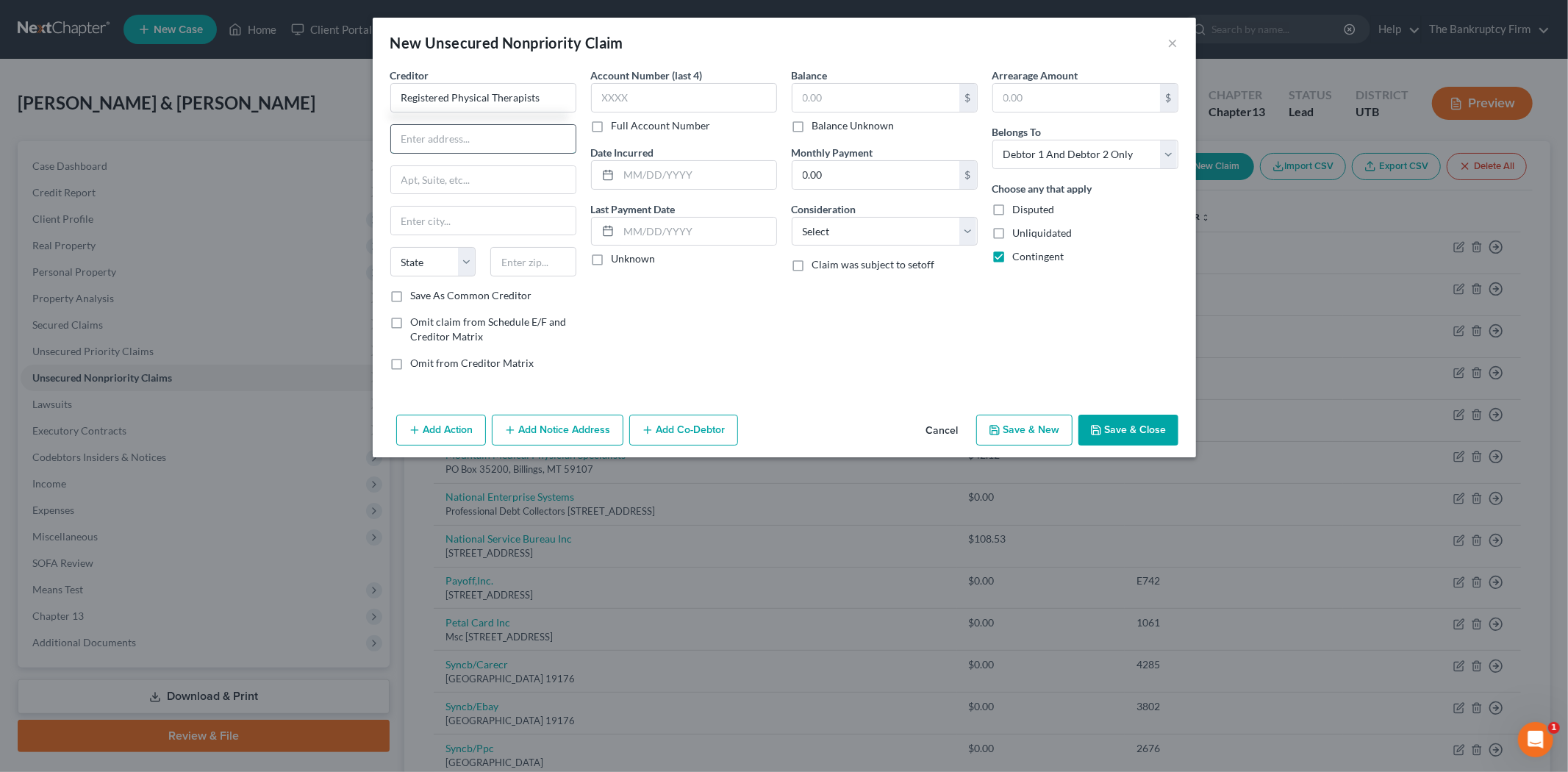
click at [498, 132] on input "text" at bounding box center [483, 139] width 185 height 28
click at [495, 210] on input "text" at bounding box center [483, 221] width 185 height 28
click at [528, 265] on input "text" at bounding box center [533, 262] width 86 height 30
click at [411, 297] on label "Save As Common Creditor" at bounding box center [471, 296] width 121 height 15
click at [417, 297] on input "Save As Common Creditor" at bounding box center [421, 293] width 9 height 9
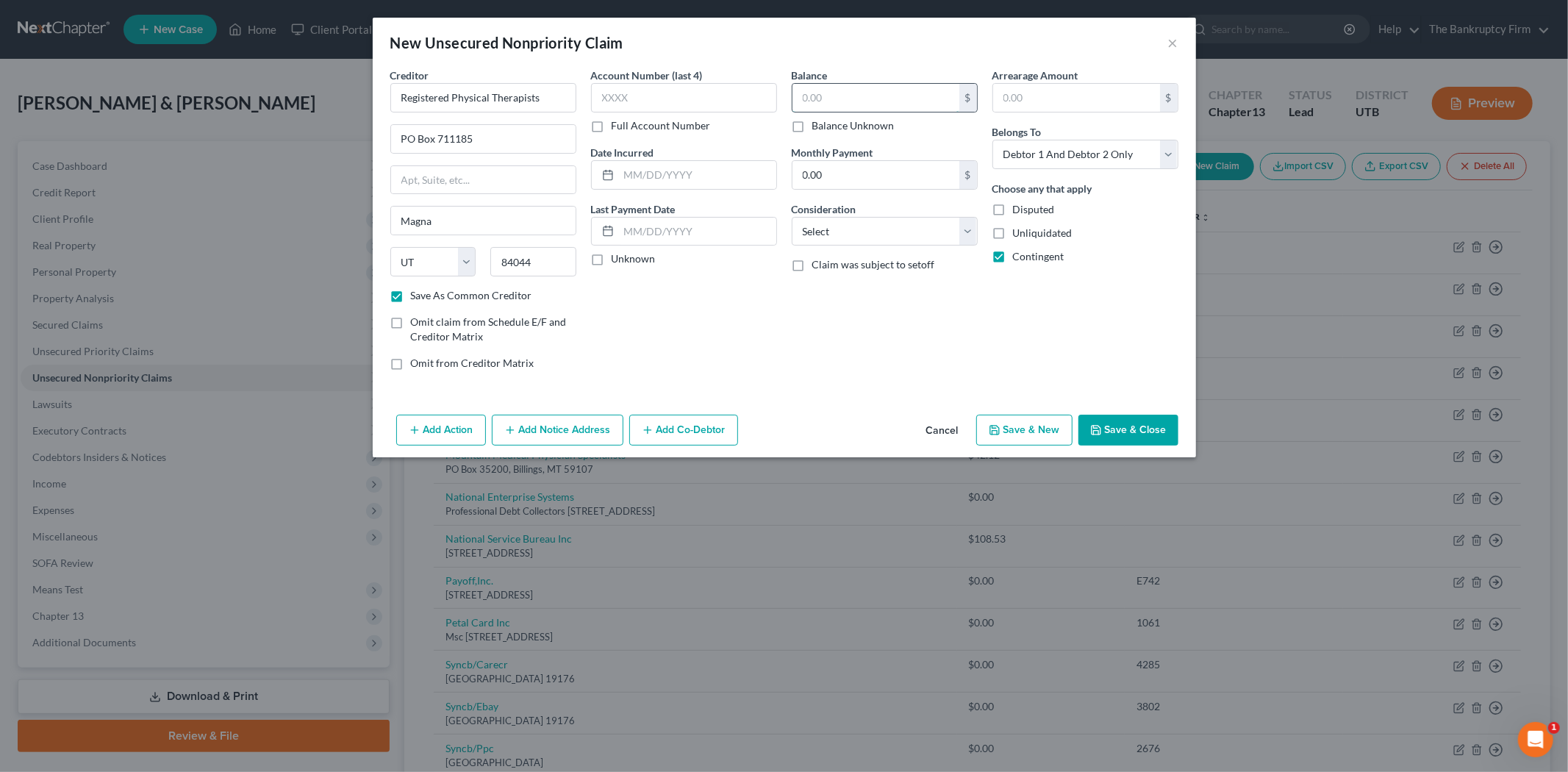
click at [846, 93] on input "text" at bounding box center [876, 98] width 167 height 28
click at [569, 268] on input "84044" at bounding box center [533, 262] width 86 height 30
click at [755, 317] on div "Account Number (last 4) Full Account Number Date Incurred Last Payment Date Unk…" at bounding box center [684, 225] width 201 height 315
click at [1125, 430] on button "Save & Close" at bounding box center [1128, 430] width 100 height 31
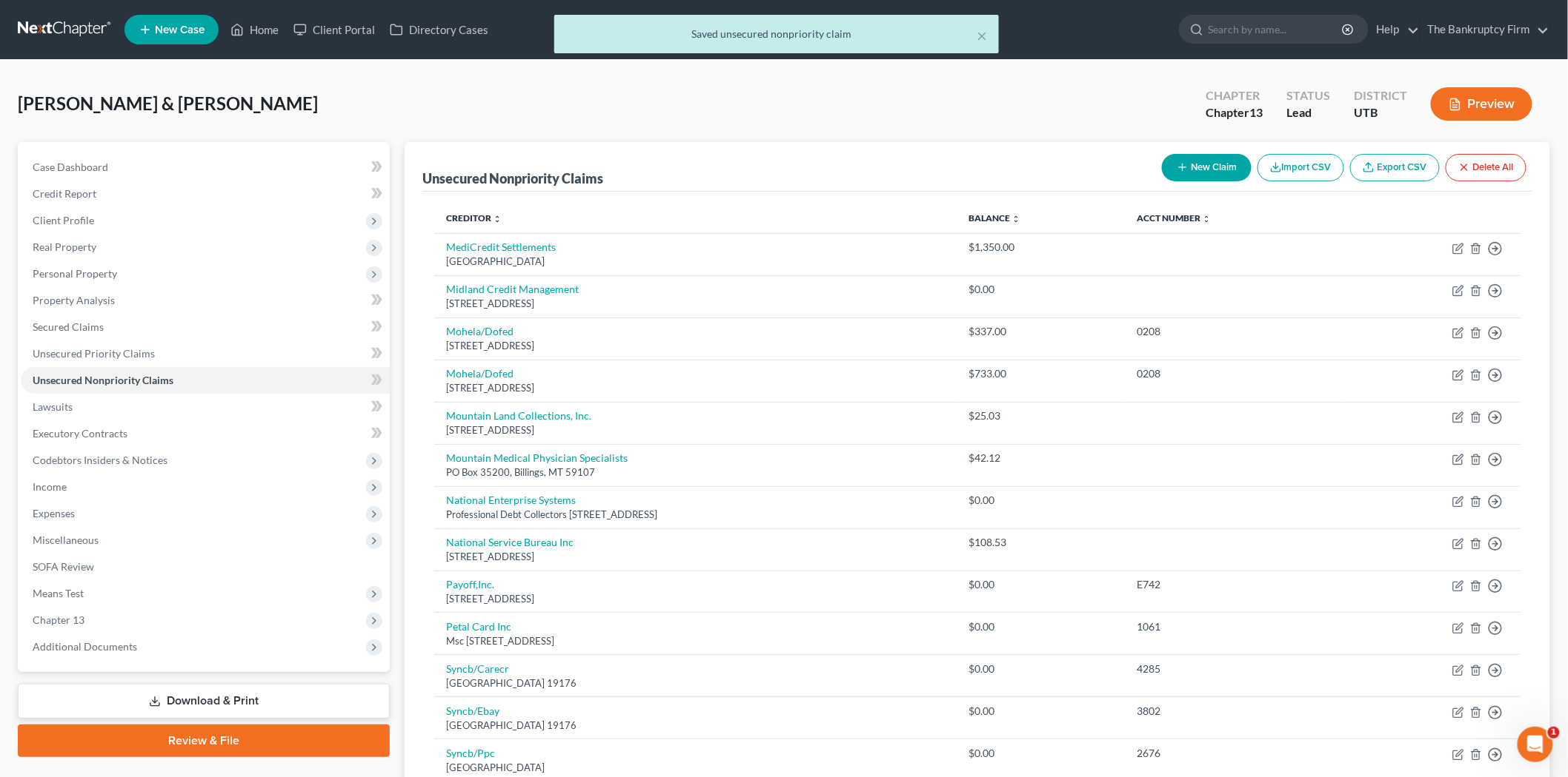
click at [1166, 172] on button "New Claim" at bounding box center [1207, 167] width 89 height 27
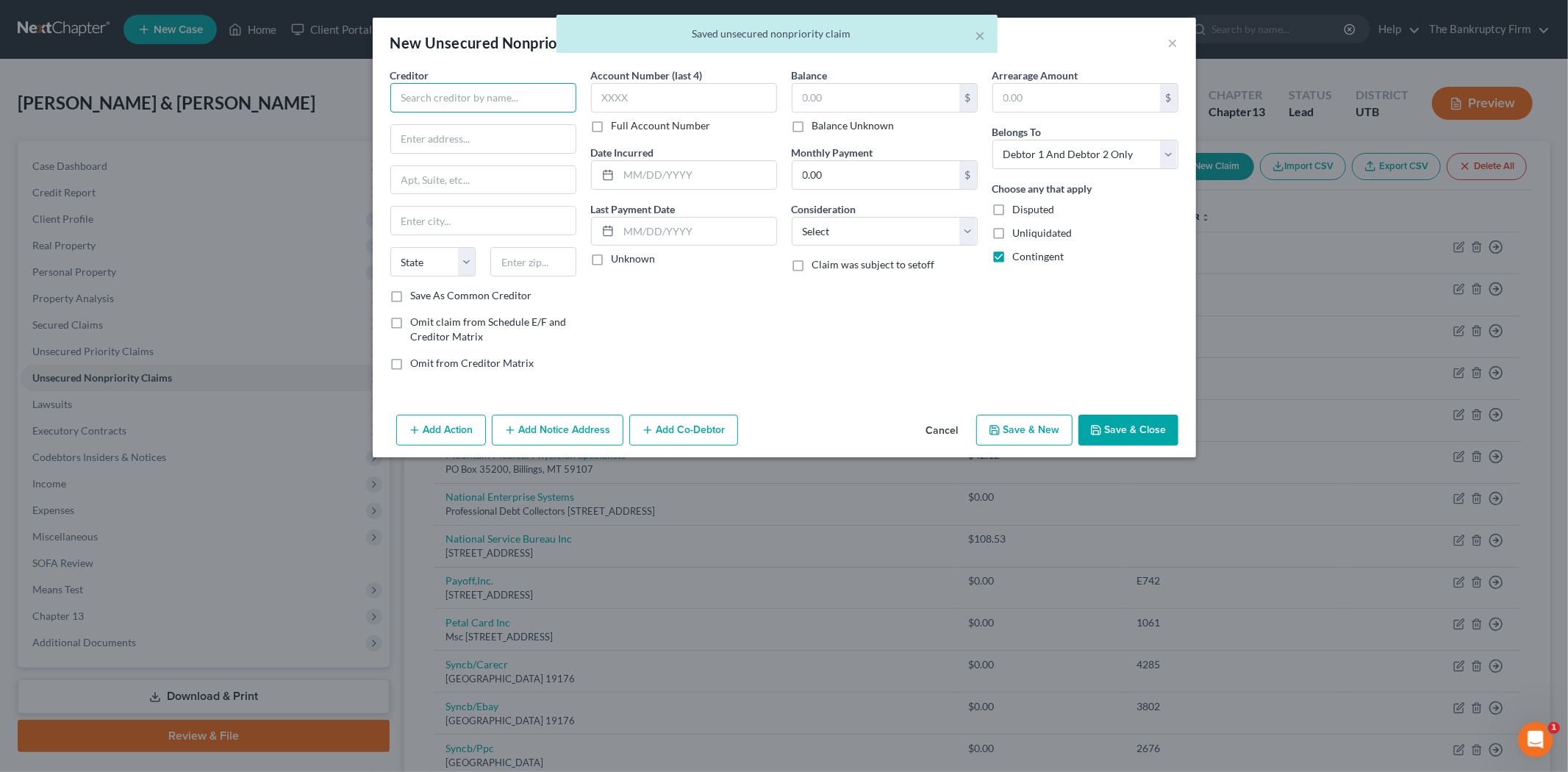
drag, startPoint x: 458, startPoint y: 101, endPoint x: 460, endPoint y: 90, distance: 11.2
click at [461, 101] on input "text" at bounding box center [482, 98] width 186 height 30
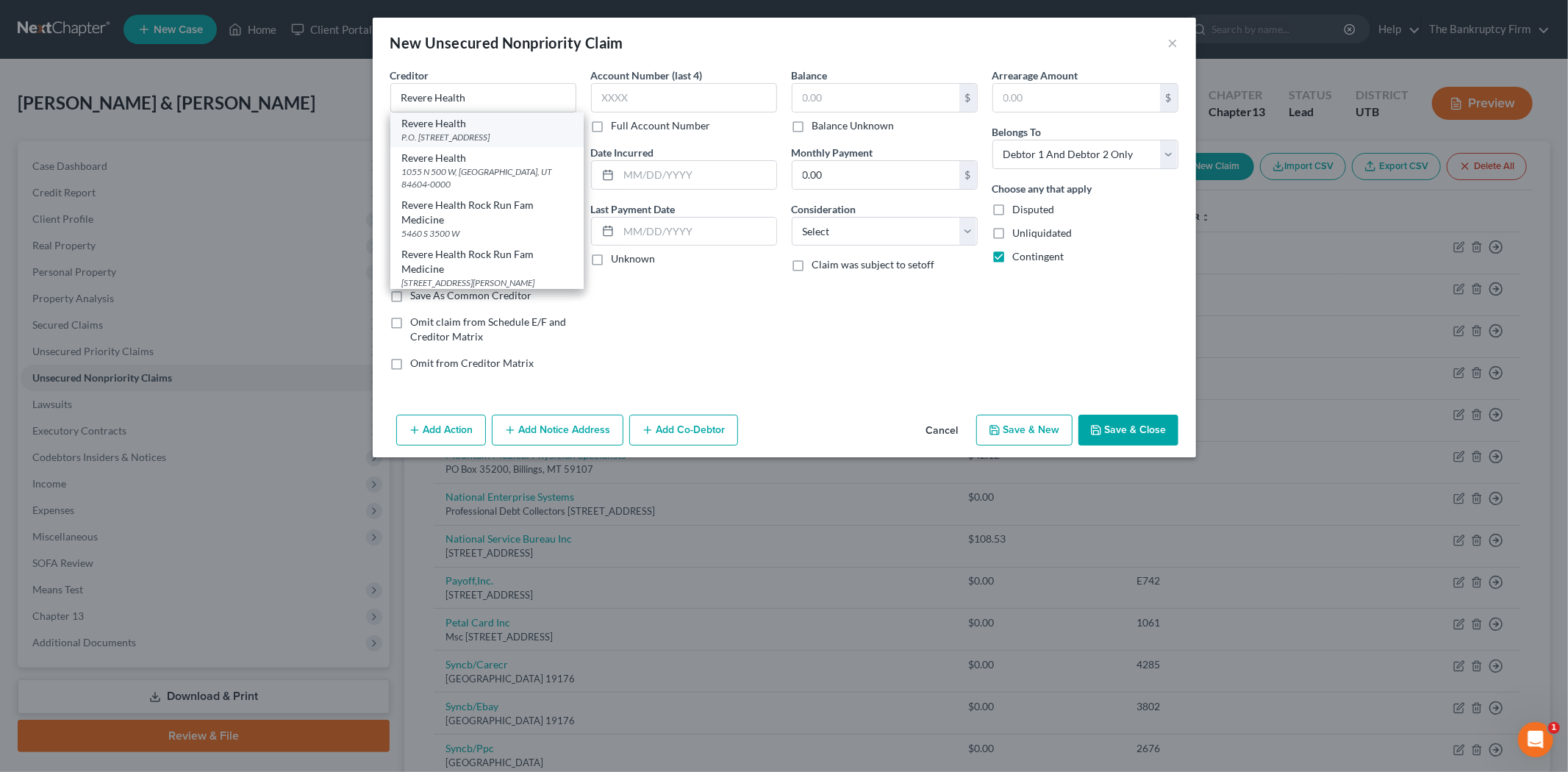
click at [452, 141] on div "P.O. [STREET_ADDRESS]" at bounding box center [487, 138] width 170 height 13
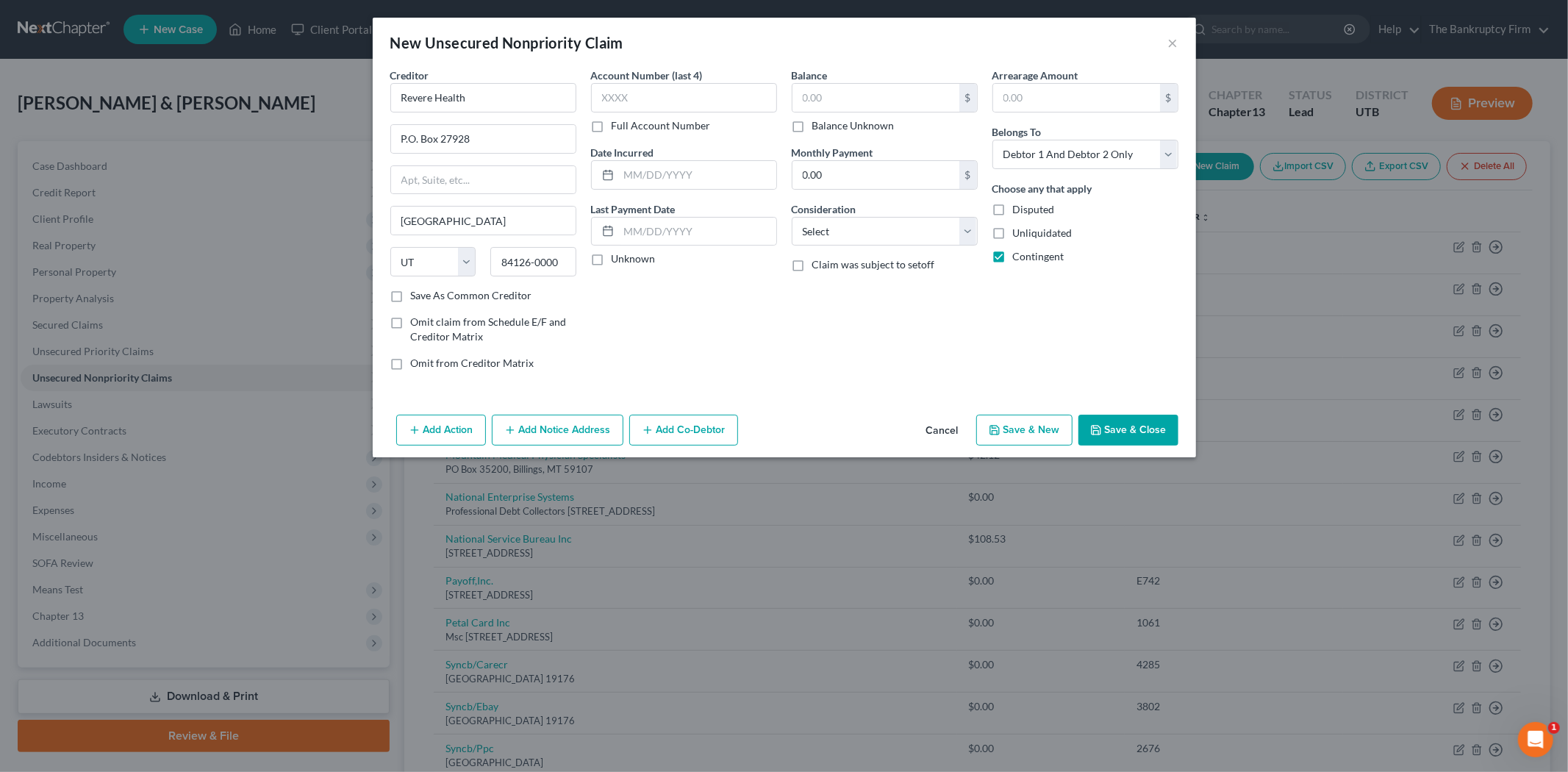
drag, startPoint x: 394, startPoint y: 297, endPoint x: 628, endPoint y: 254, distance: 237.9
click at [411, 297] on label "Save As Common Creditor" at bounding box center [471, 296] width 121 height 15
click at [417, 297] on input "Save As Common Creditor" at bounding box center [421, 293] width 9 height 9
drag, startPoint x: 664, startPoint y: 180, endPoint x: 657, endPoint y: 180, distance: 7.0
click at [663, 180] on input "text" at bounding box center [698, 175] width 157 height 28
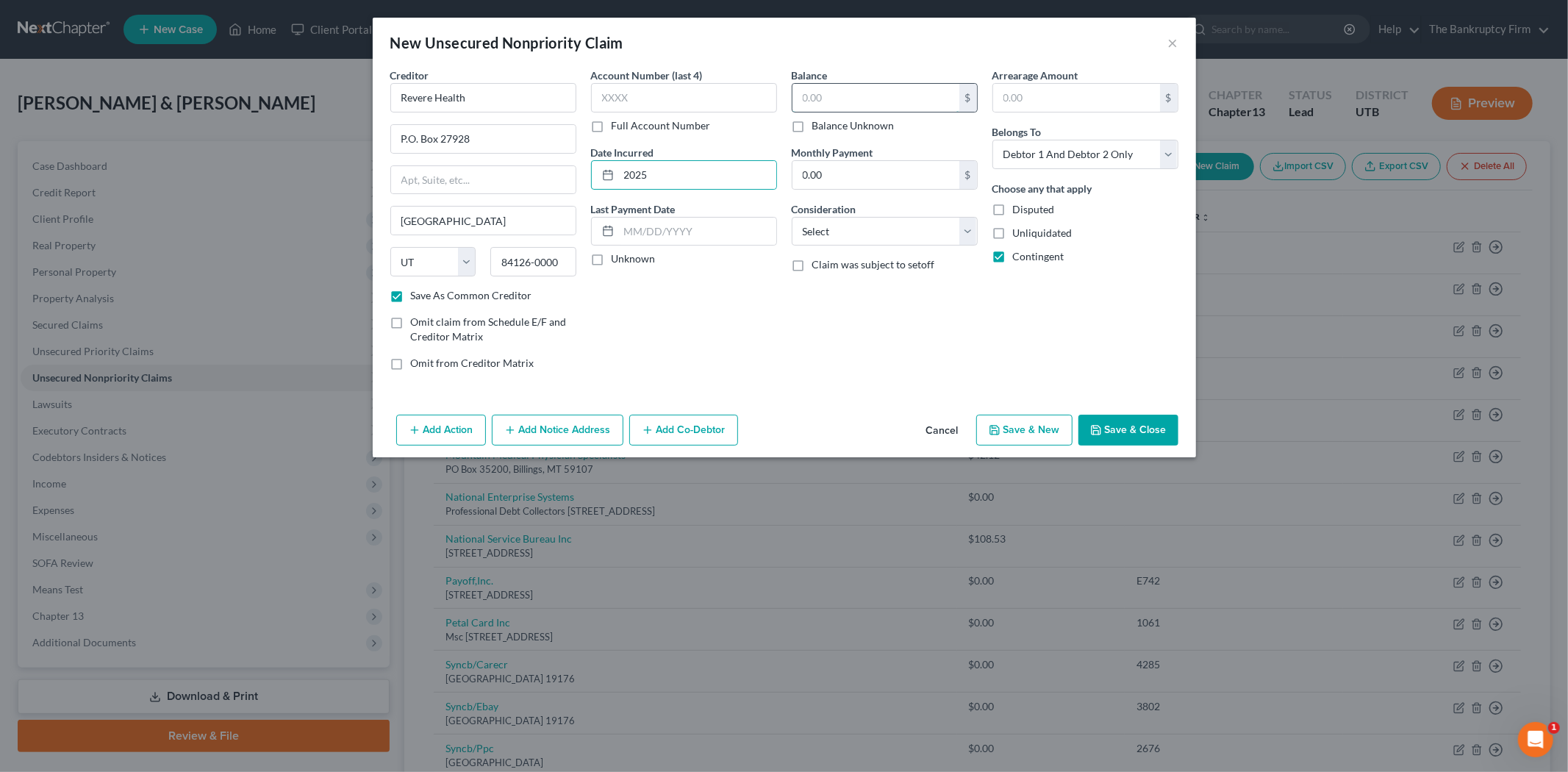
click at [829, 102] on input "text" at bounding box center [876, 98] width 167 height 28
click at [1110, 416] on button "Save & Close" at bounding box center [1128, 430] width 100 height 31
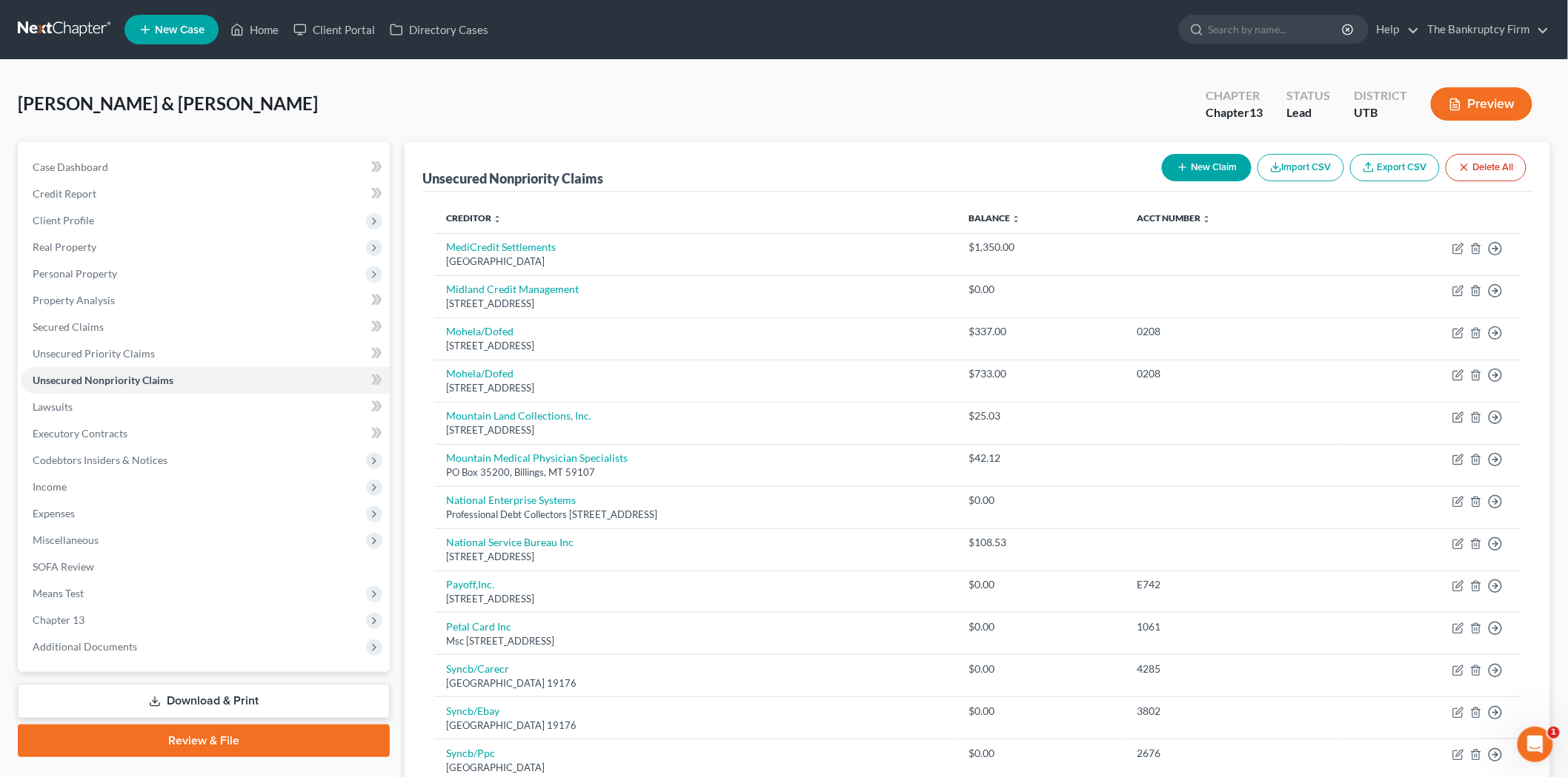
click at [1210, 165] on button "New Claim" at bounding box center [1207, 167] width 89 height 27
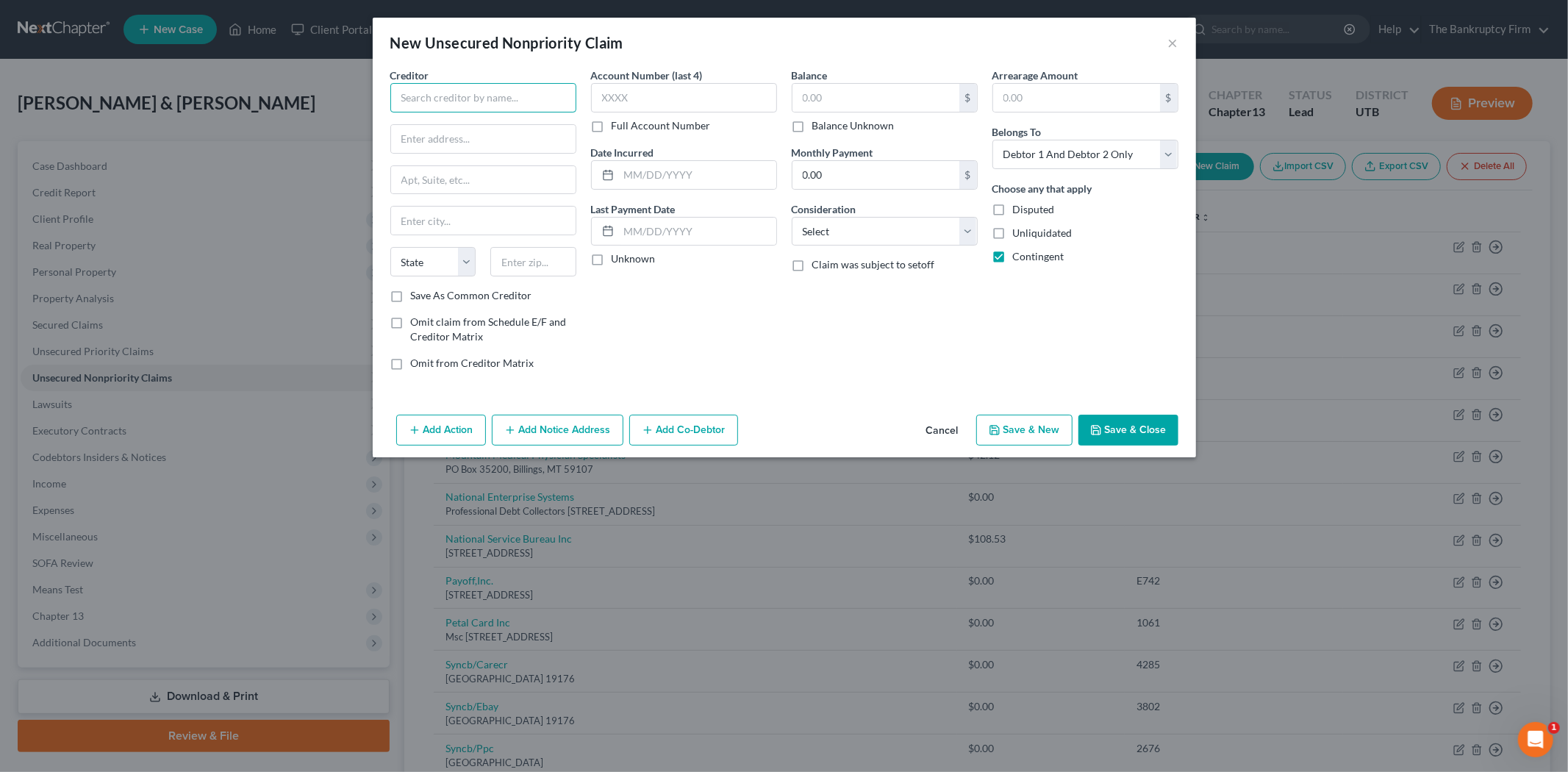
click at [512, 98] on input "text" at bounding box center [482, 98] width 186 height 30
click at [412, 142] on div "[STREET_ADDRESS]" at bounding box center [478, 138] width 152 height 13
drag, startPoint x: 397, startPoint y: 295, endPoint x: 650, endPoint y: 185, distance: 275.9
click at [411, 292] on label "Save As Common Creditor" at bounding box center [471, 296] width 121 height 15
click at [417, 292] on input "Save As Common Creditor" at bounding box center [421, 293] width 9 height 9
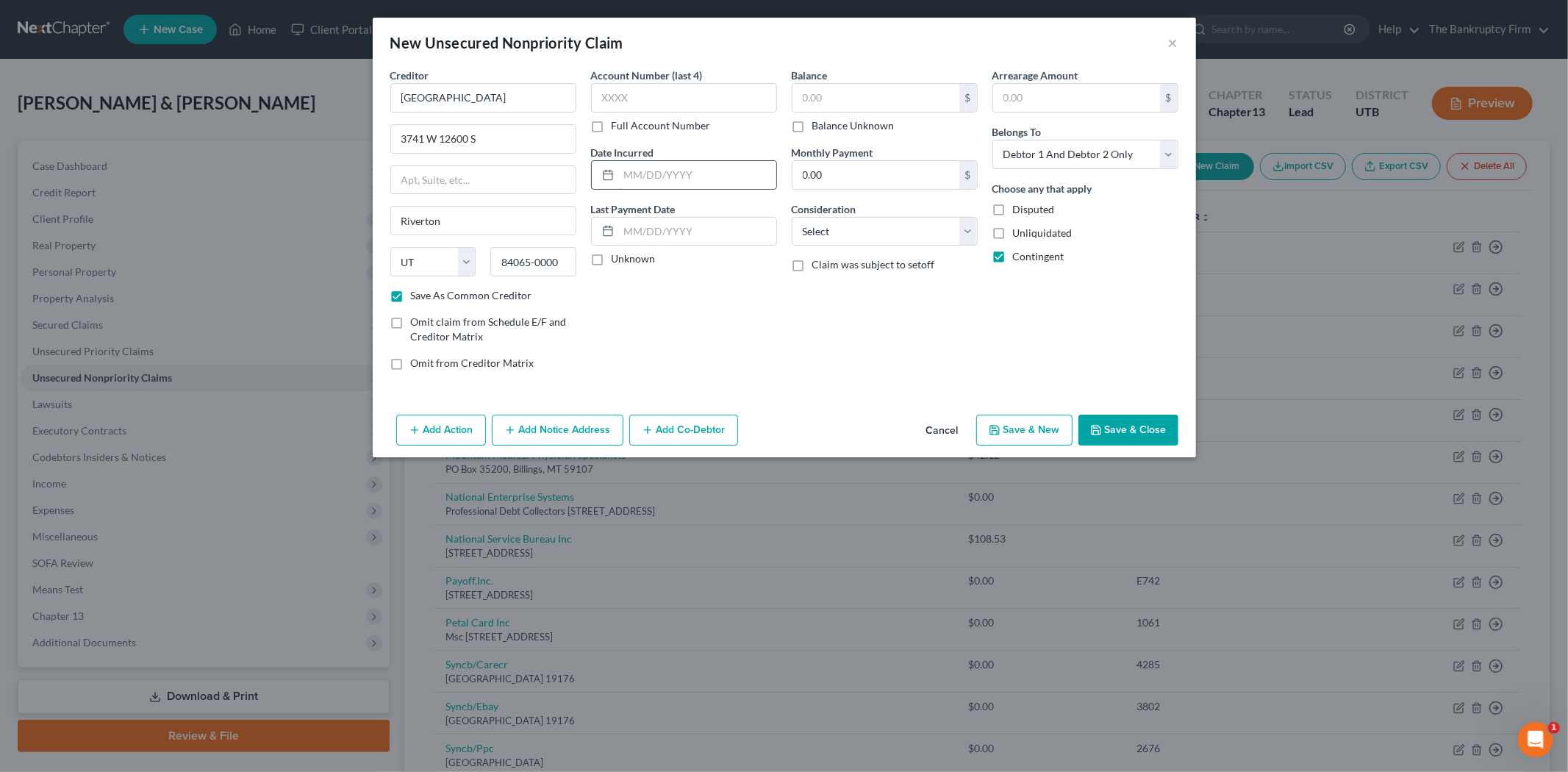
click at [696, 172] on input "text" at bounding box center [698, 175] width 157 height 28
click at [894, 103] on input "text" at bounding box center [876, 98] width 167 height 28
click at [1100, 420] on button "Save & Close" at bounding box center [1128, 430] width 100 height 31
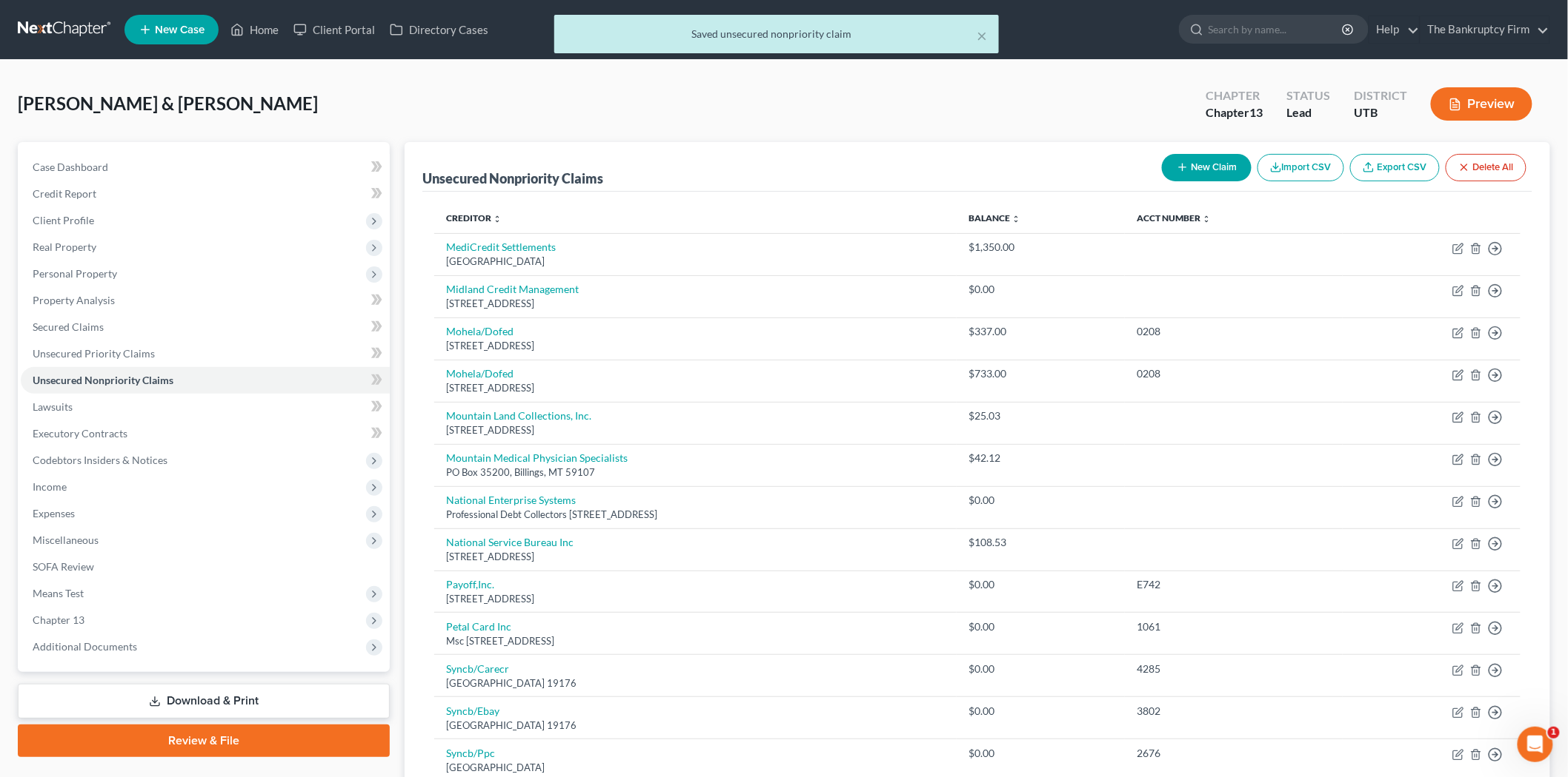
click at [1210, 168] on button "New Claim" at bounding box center [1207, 167] width 89 height 27
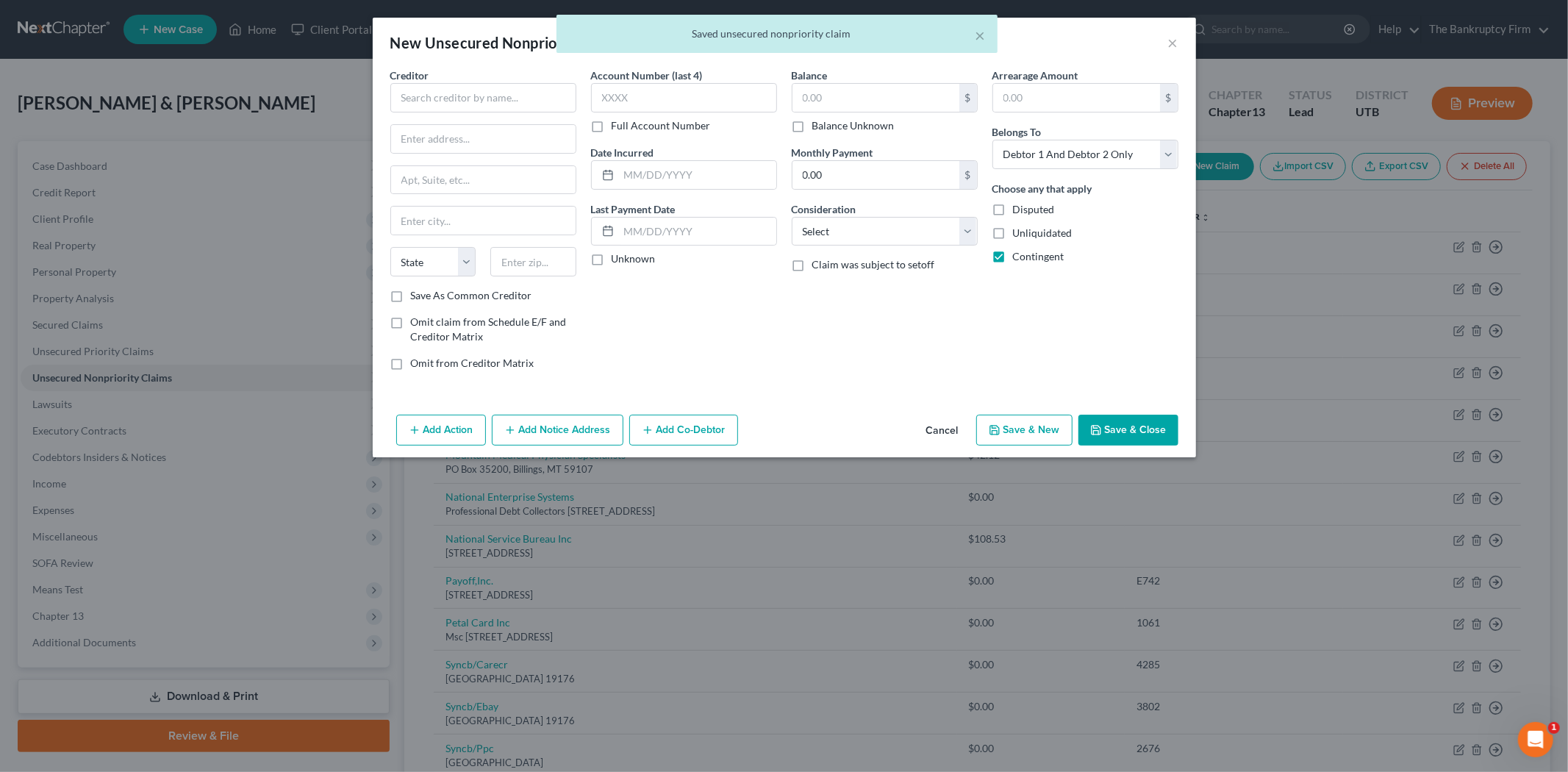
click at [940, 428] on button "Cancel" at bounding box center [942, 431] width 55 height 30
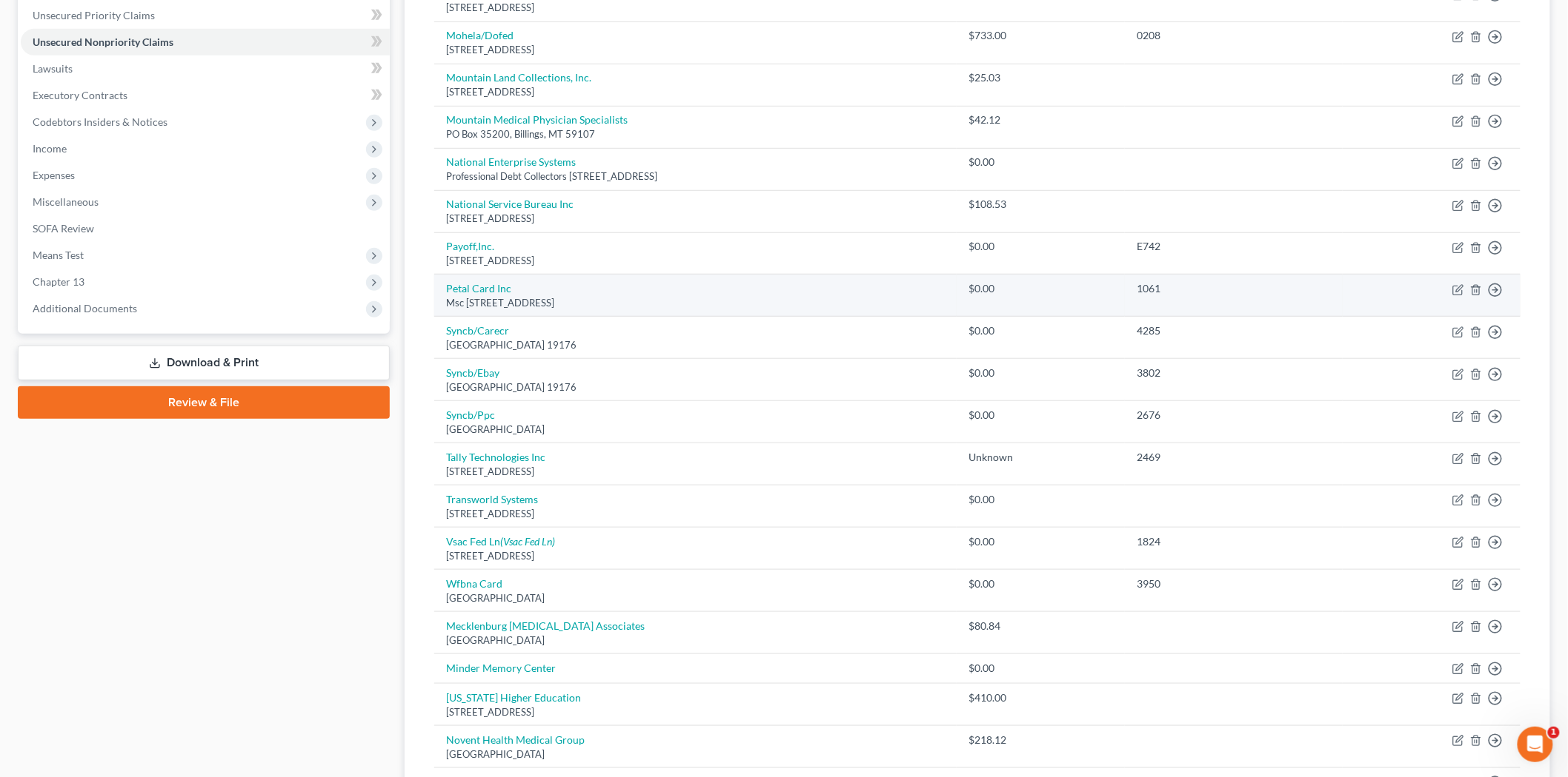
scroll to position [136, 0]
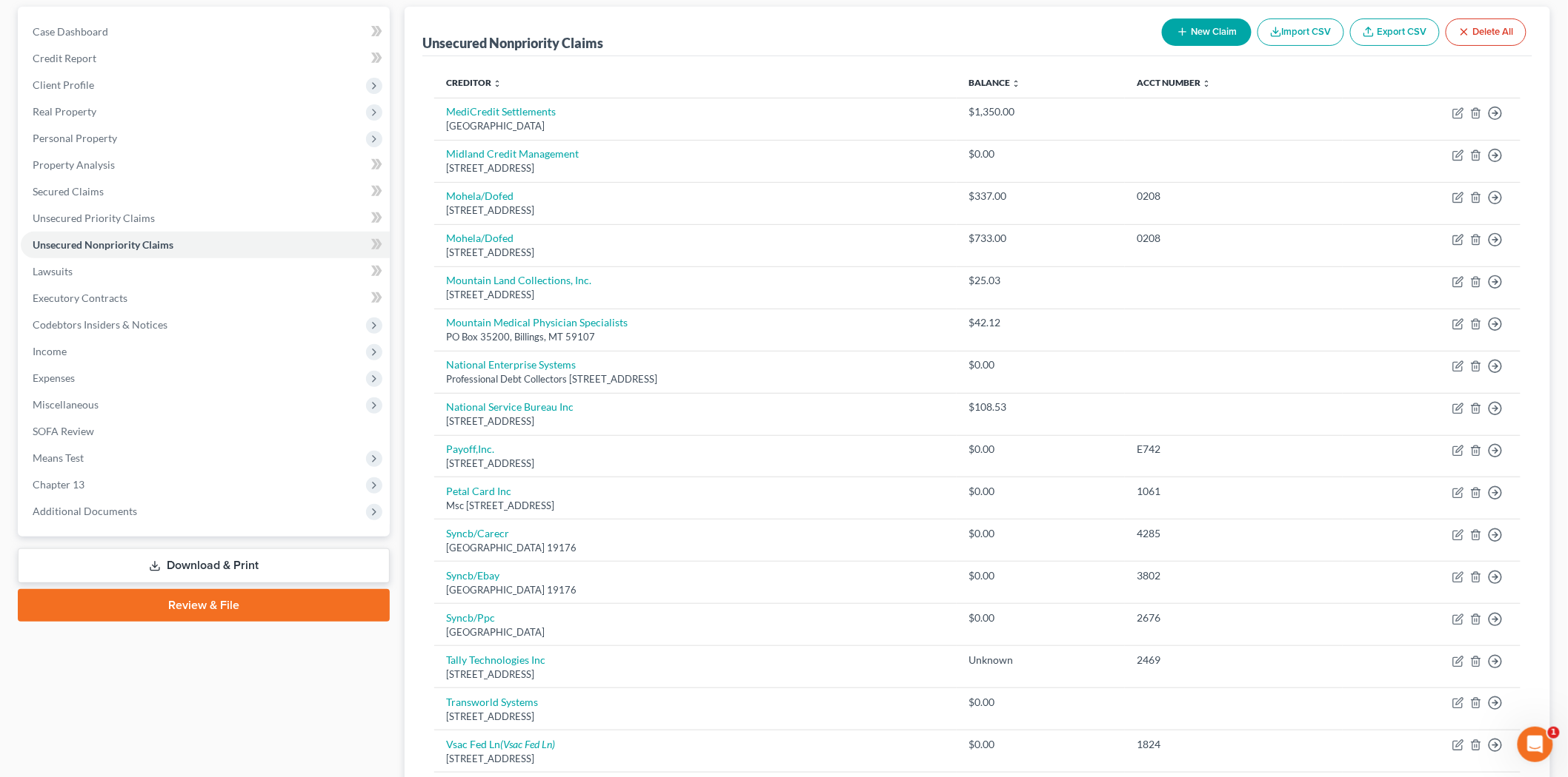
click at [1220, 31] on button "New Claim" at bounding box center [1207, 32] width 89 height 27
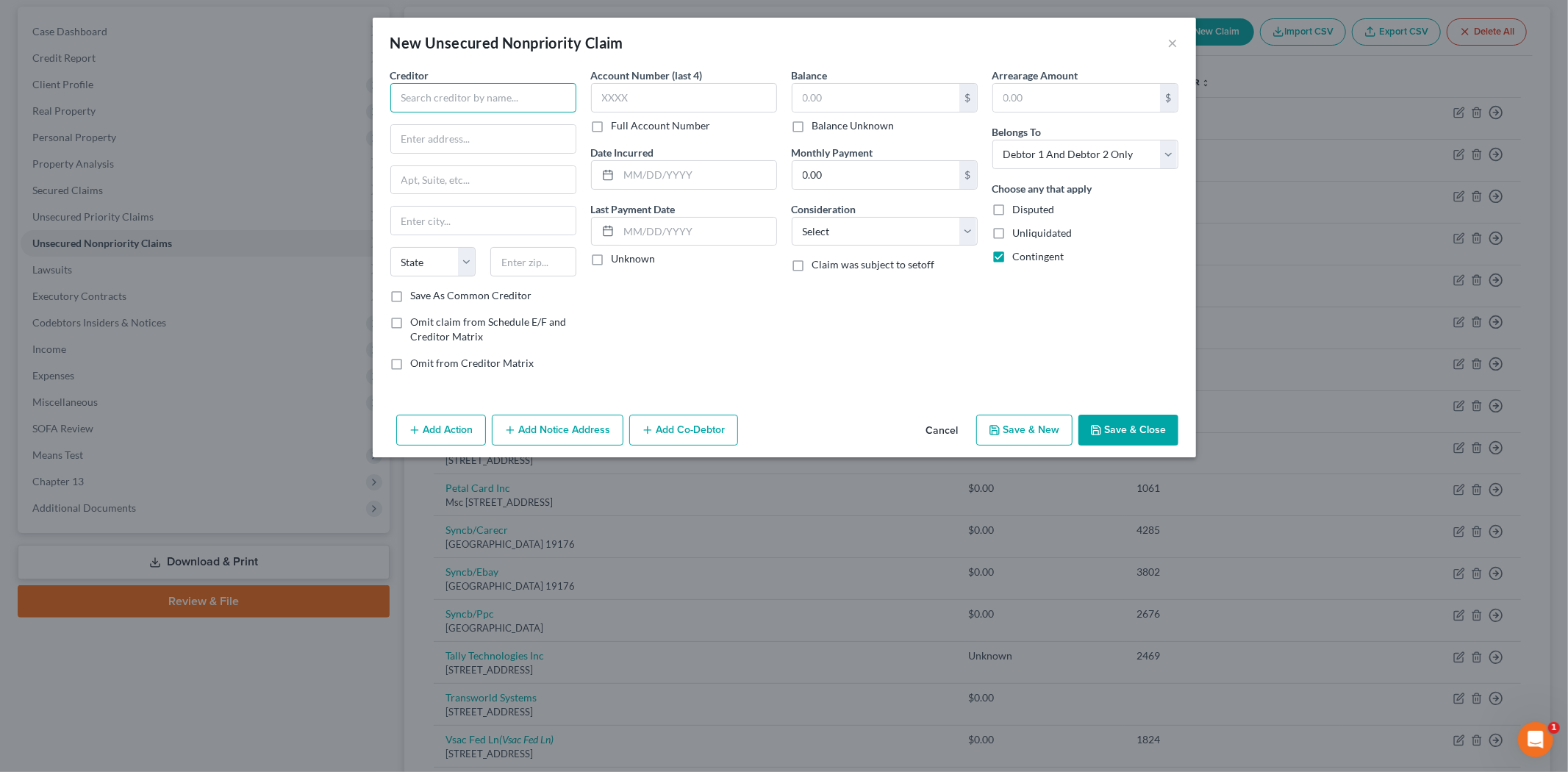
click at [510, 92] on input "text" at bounding box center [482, 98] width 186 height 30
drag, startPoint x: 529, startPoint y: 137, endPoint x: 545, endPoint y: 153, distance: 22.6
click at [529, 137] on input "text" at bounding box center [483, 139] width 185 height 28
click at [485, 229] on input "text" at bounding box center [483, 221] width 185 height 28
click at [411, 298] on label "Save As Common Creditor" at bounding box center [471, 296] width 121 height 15
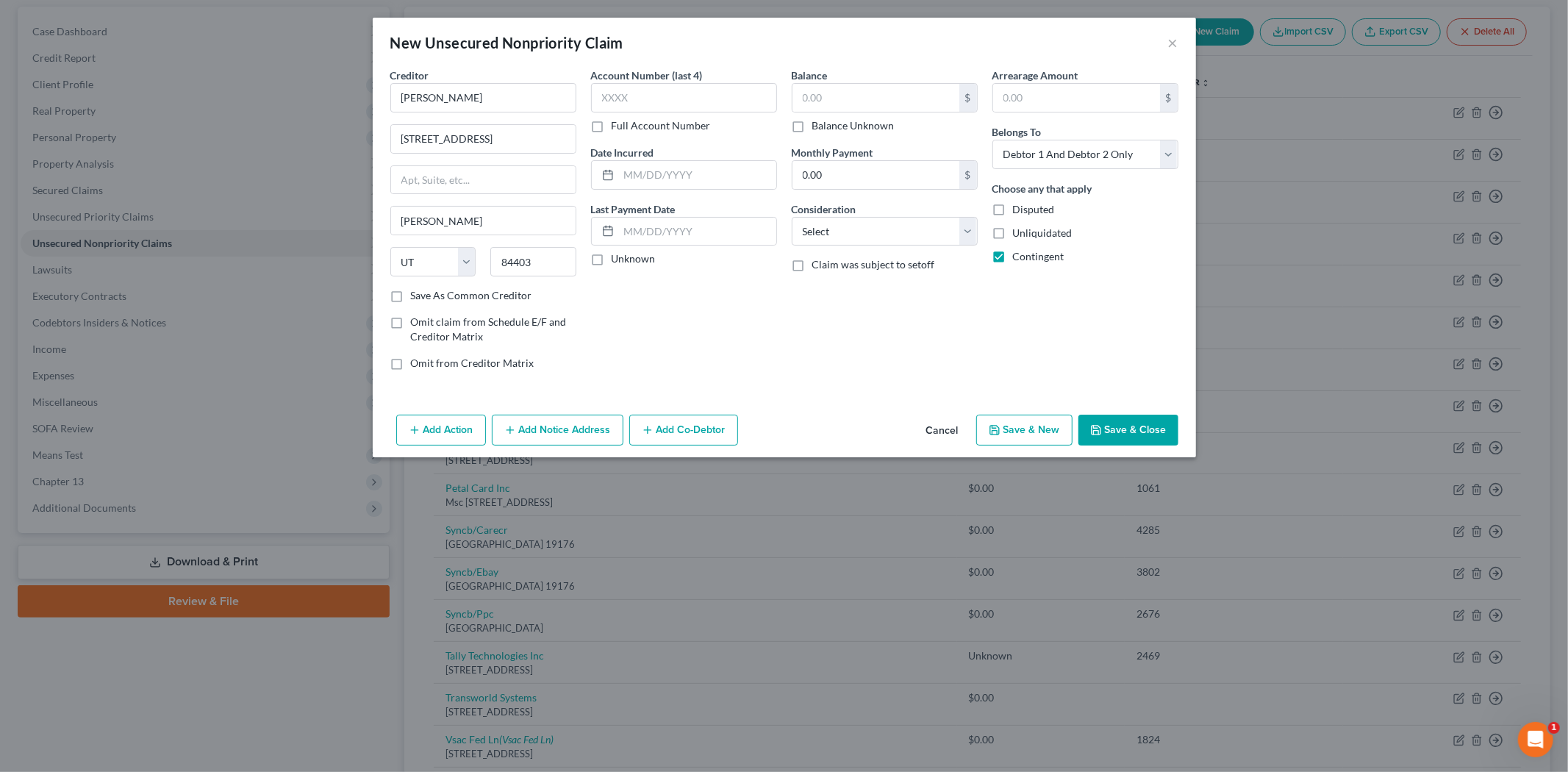
click at [417, 298] on input "Save As Common Creditor" at bounding box center [421, 293] width 9 height 9
drag, startPoint x: 689, startPoint y: 175, endPoint x: 684, endPoint y: 170, distance: 7.1
click at [689, 174] on input "text" at bounding box center [698, 175] width 157 height 28
click at [898, 99] on input "text" at bounding box center [876, 98] width 167 height 28
click at [1149, 417] on button "Save & Close" at bounding box center [1128, 430] width 100 height 31
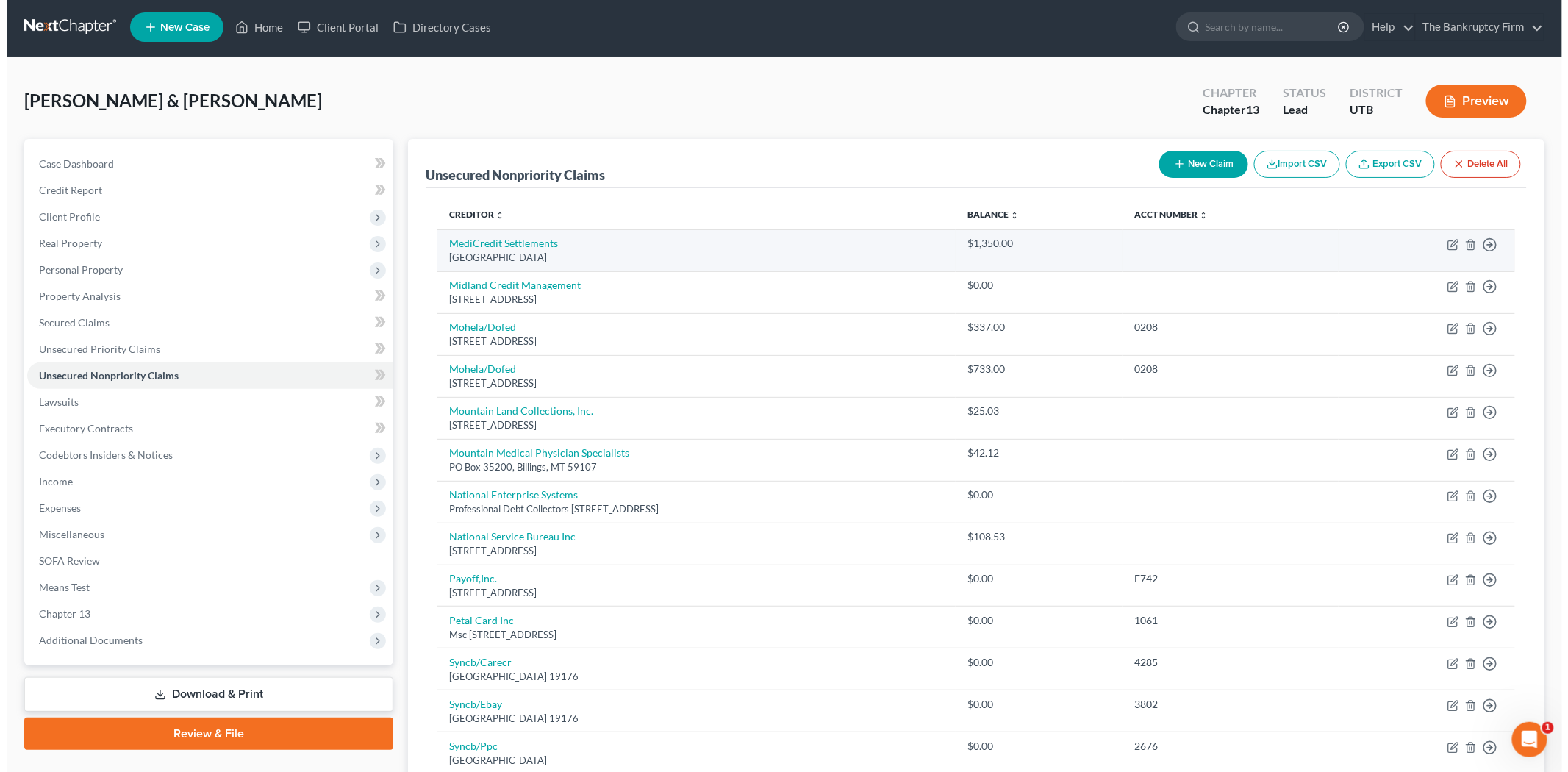
scroll to position [0, 0]
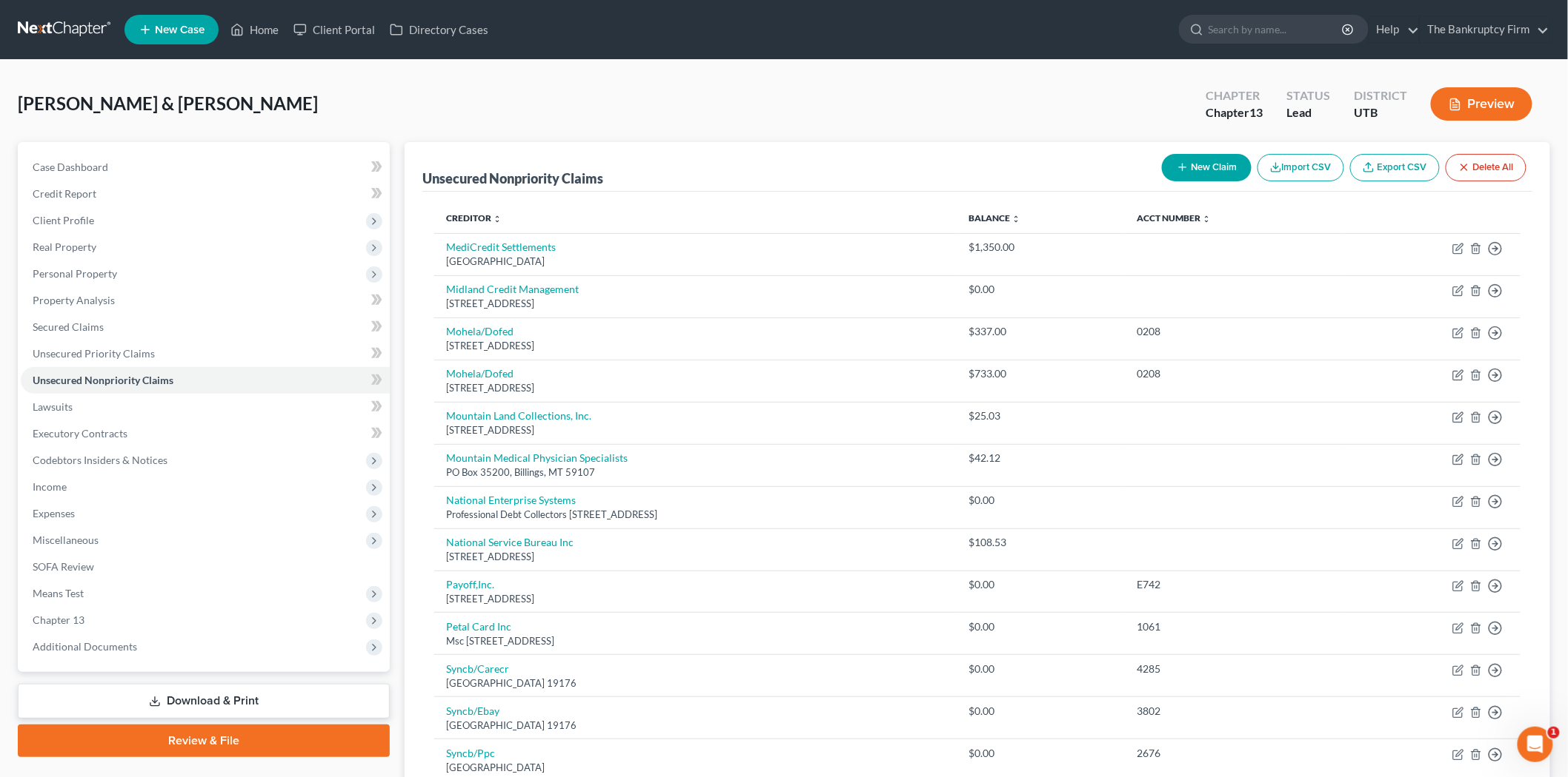
click at [1177, 163] on icon "button" at bounding box center [1183, 167] width 12 height 12
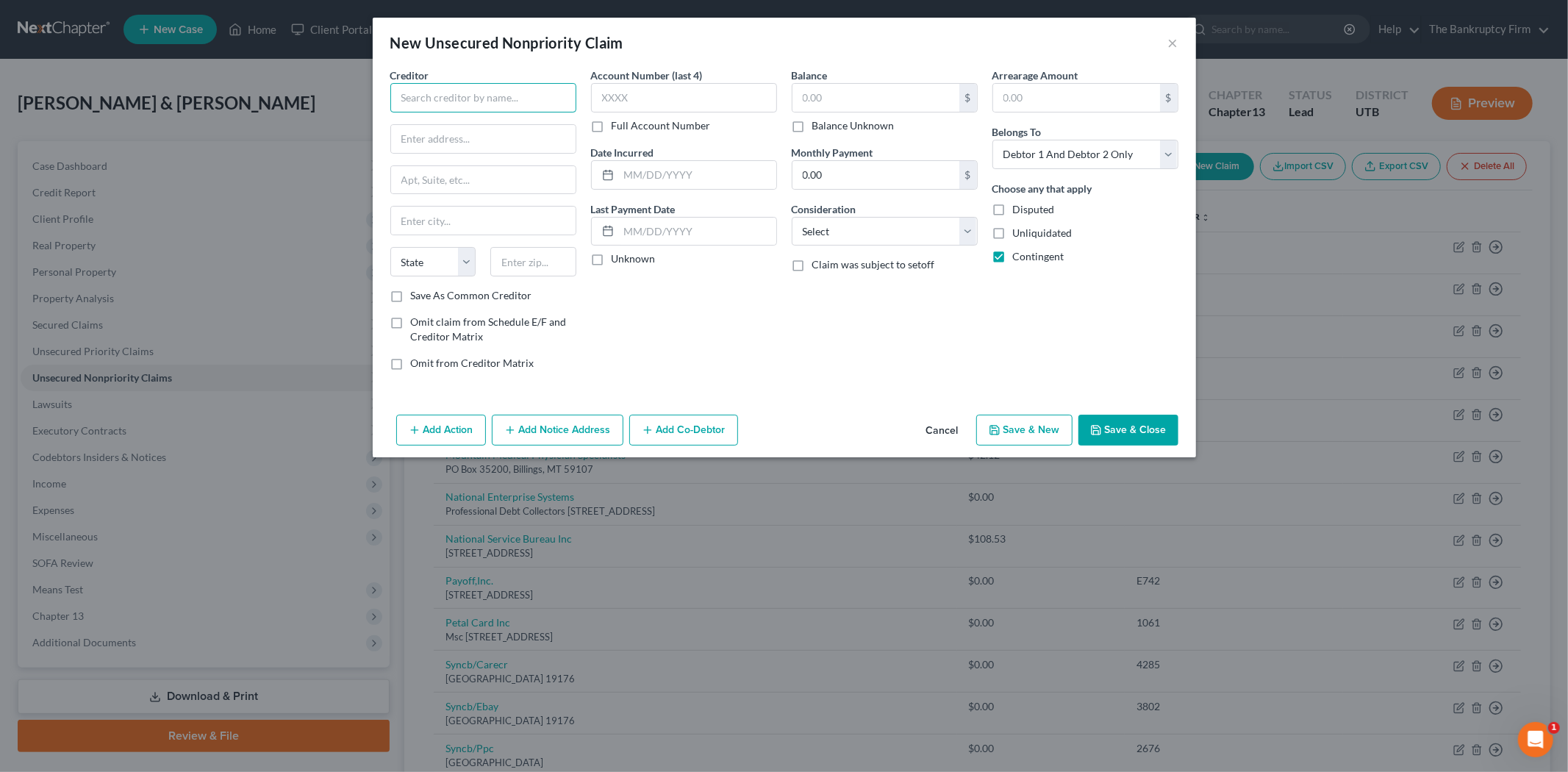
click at [479, 91] on input "text" at bounding box center [482, 98] width 186 height 30
click at [516, 136] on input "text" at bounding box center [483, 139] width 185 height 28
drag, startPoint x: 395, startPoint y: 98, endPoint x: 600, endPoint y: 100, distance: 205.0
click at [600, 100] on div "Creditor * St. Marks [MEDICAL_DATA] Center [GEOGRAPHIC_DATA][US_STATE] AZ CA CO…" at bounding box center [784, 225] width 803 height 315
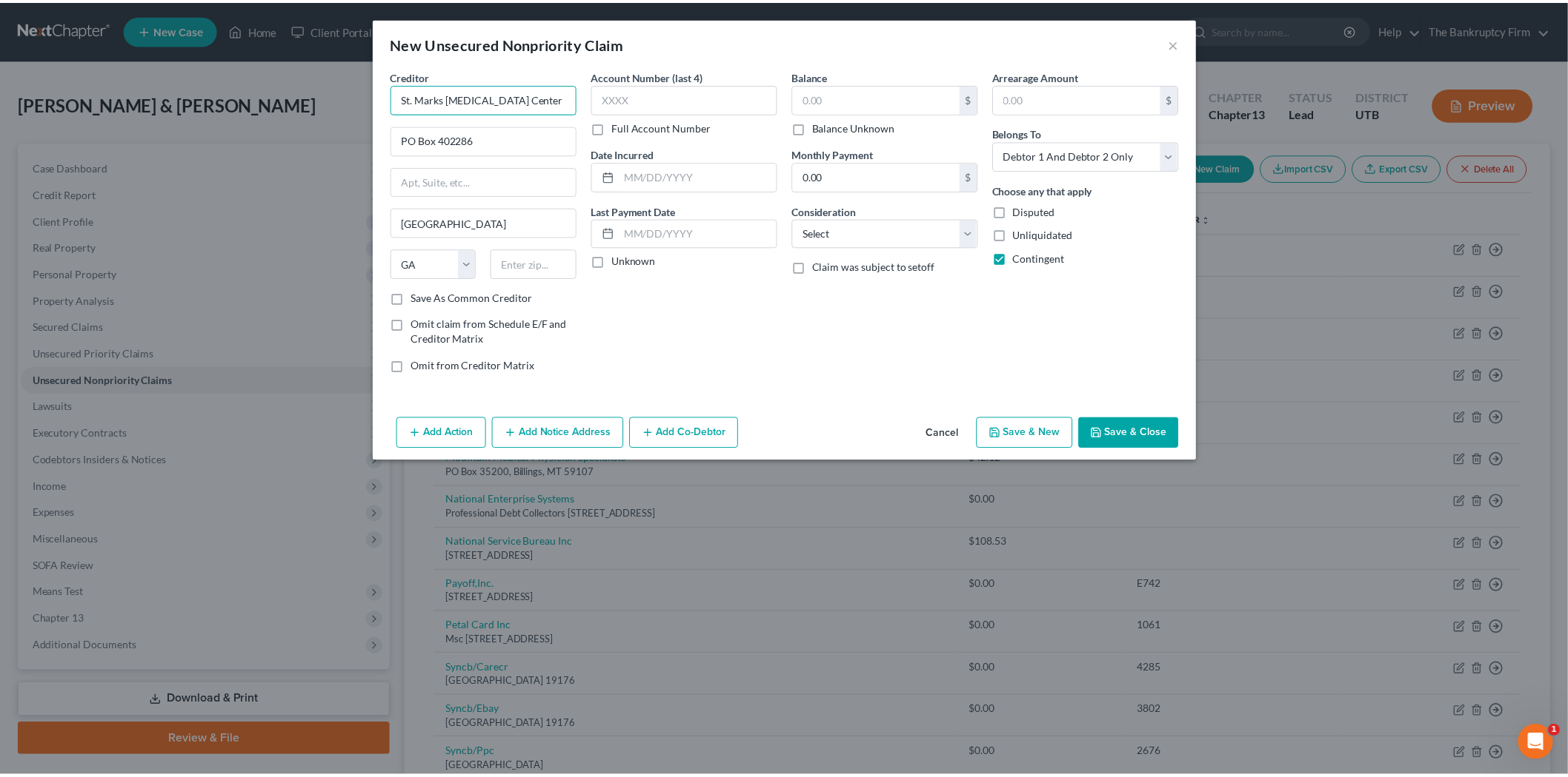
scroll to position [0, 0]
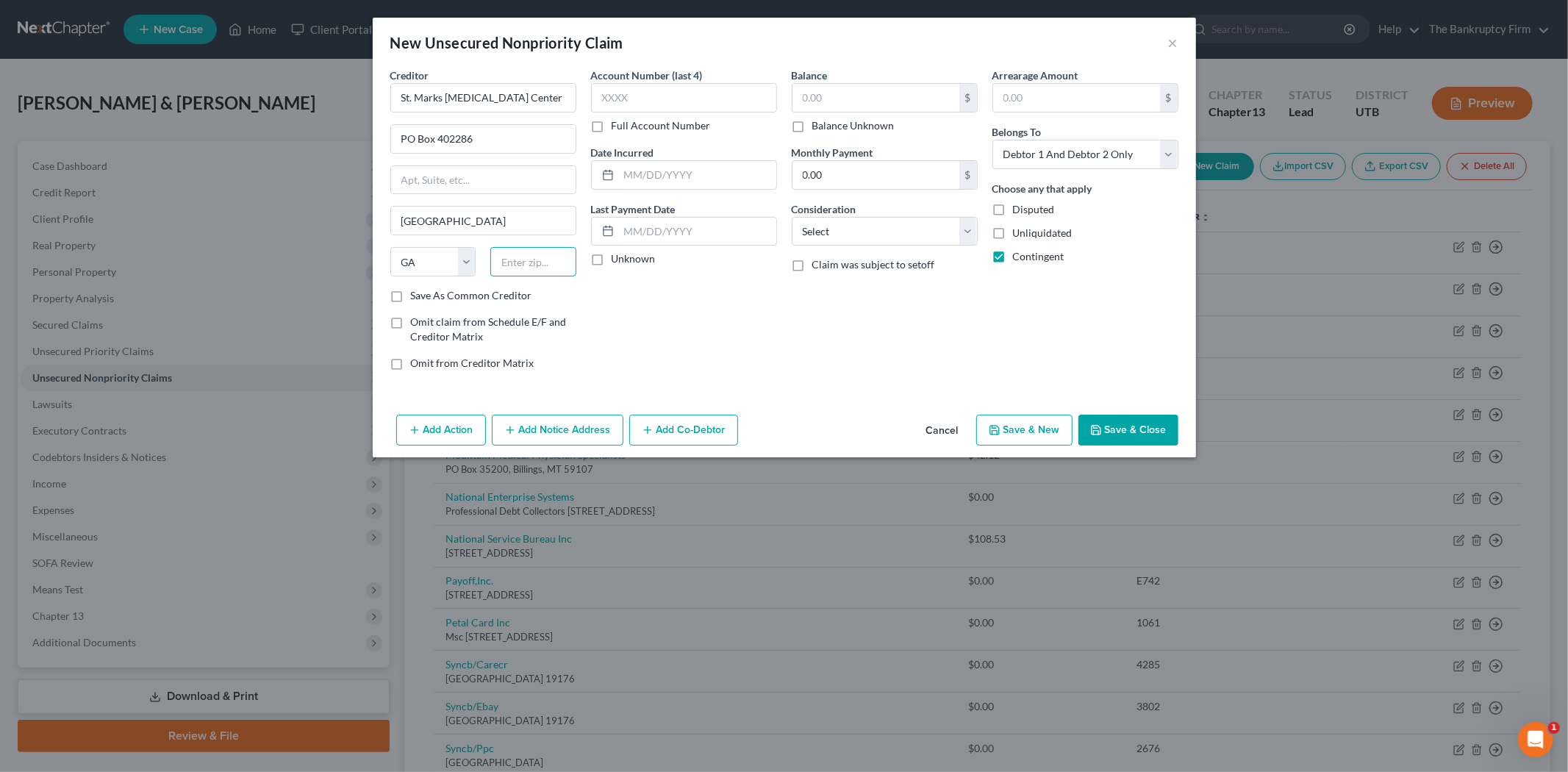
drag, startPoint x: 548, startPoint y: 256, endPoint x: 530, endPoint y: 260, distance: 18.4
click at [548, 256] on input "text" at bounding box center [533, 262] width 86 height 30
paste input "30342"
click at [411, 296] on label "Save As Common Creditor" at bounding box center [471, 296] width 121 height 15
click at [417, 296] on input "Save As Common Creditor" at bounding box center [421, 293] width 9 height 9
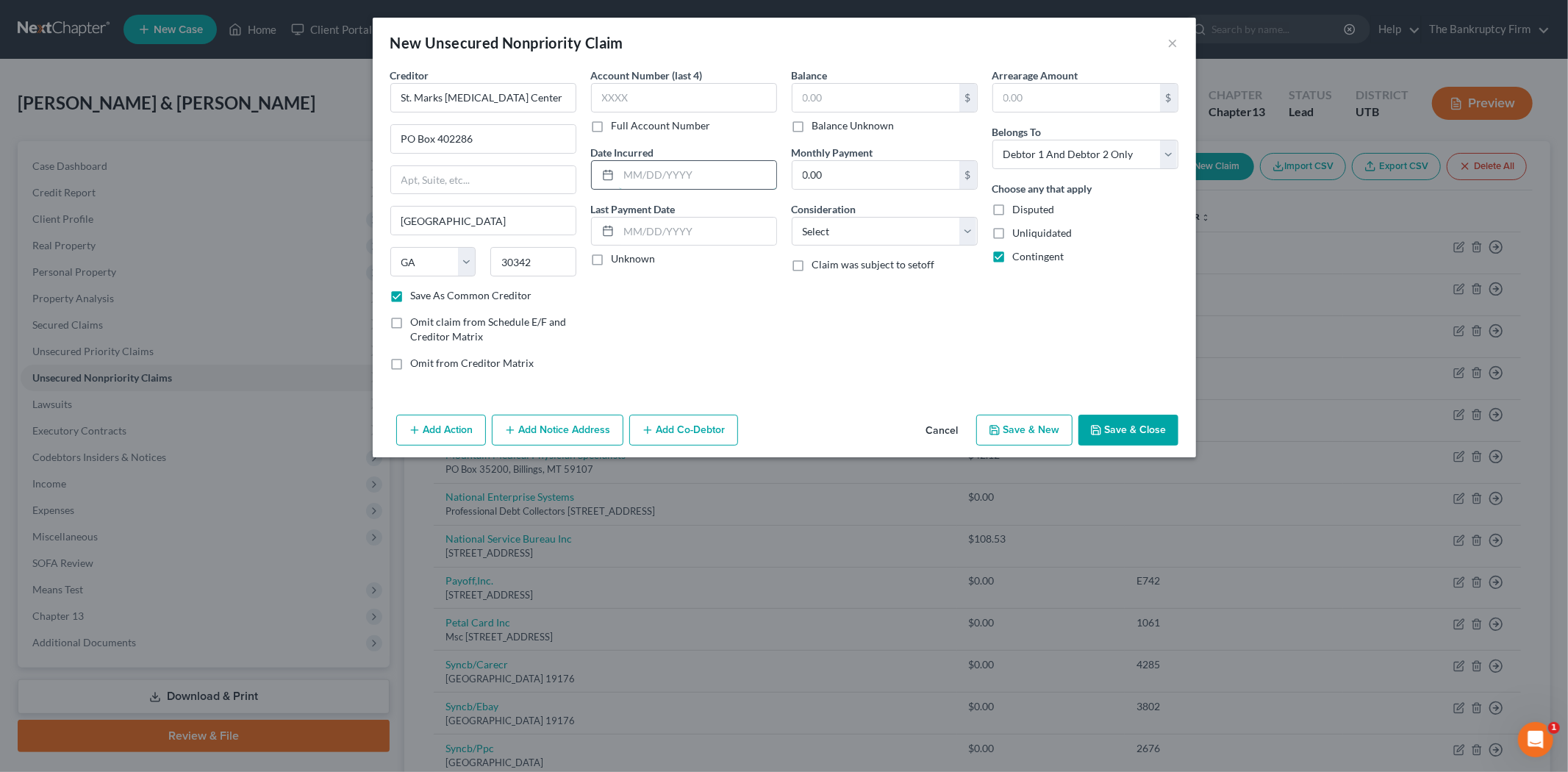
drag, startPoint x: 669, startPoint y: 169, endPoint x: 653, endPoint y: 165, distance: 16.5
click at [669, 169] on input "text" at bounding box center [698, 175] width 157 height 28
click at [1107, 423] on button "Save & Close" at bounding box center [1128, 430] width 100 height 31
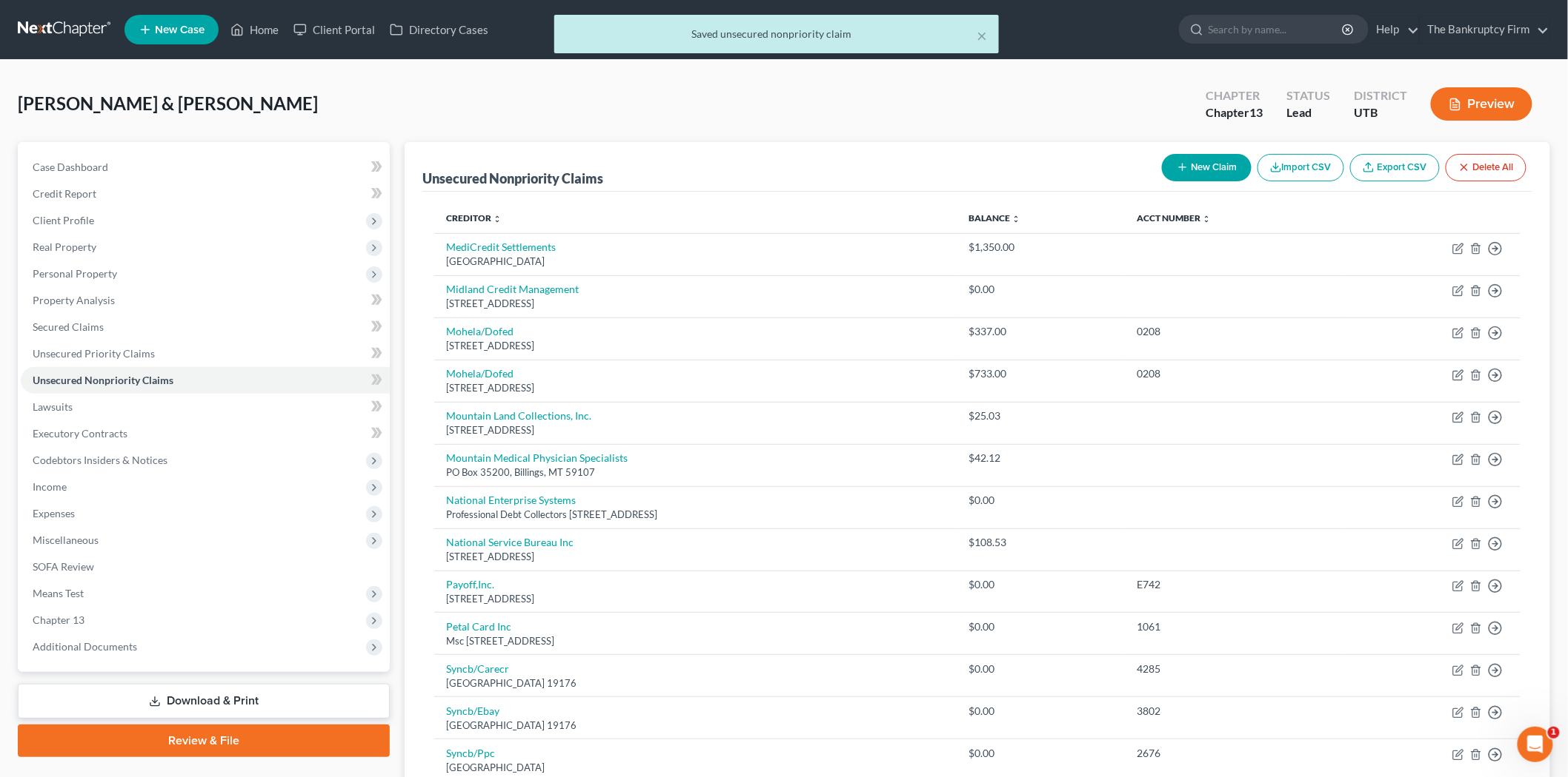
click at [1220, 158] on button "New Claim" at bounding box center [1207, 167] width 89 height 27
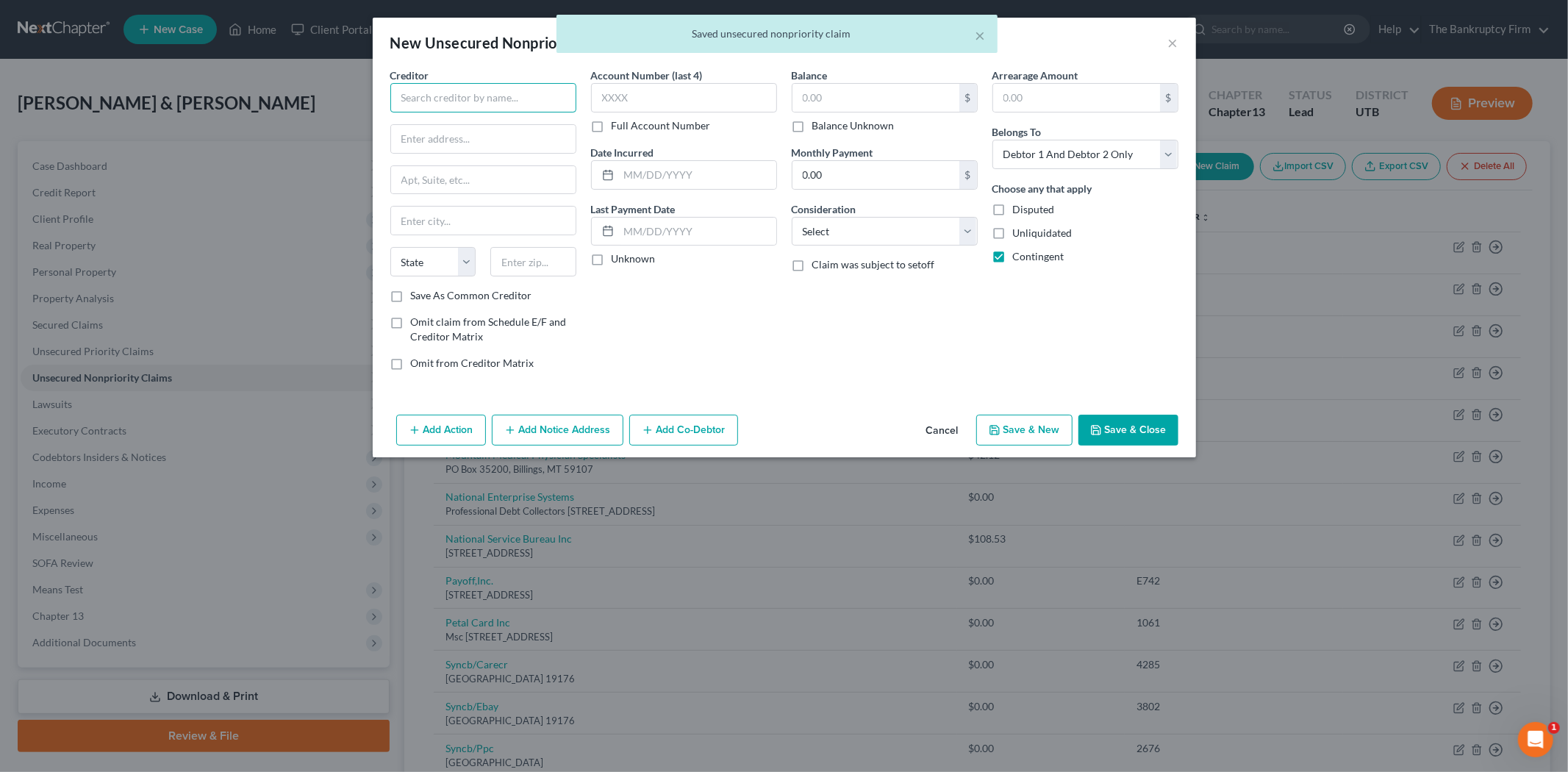
click at [424, 94] on input "text" at bounding box center [482, 98] width 186 height 30
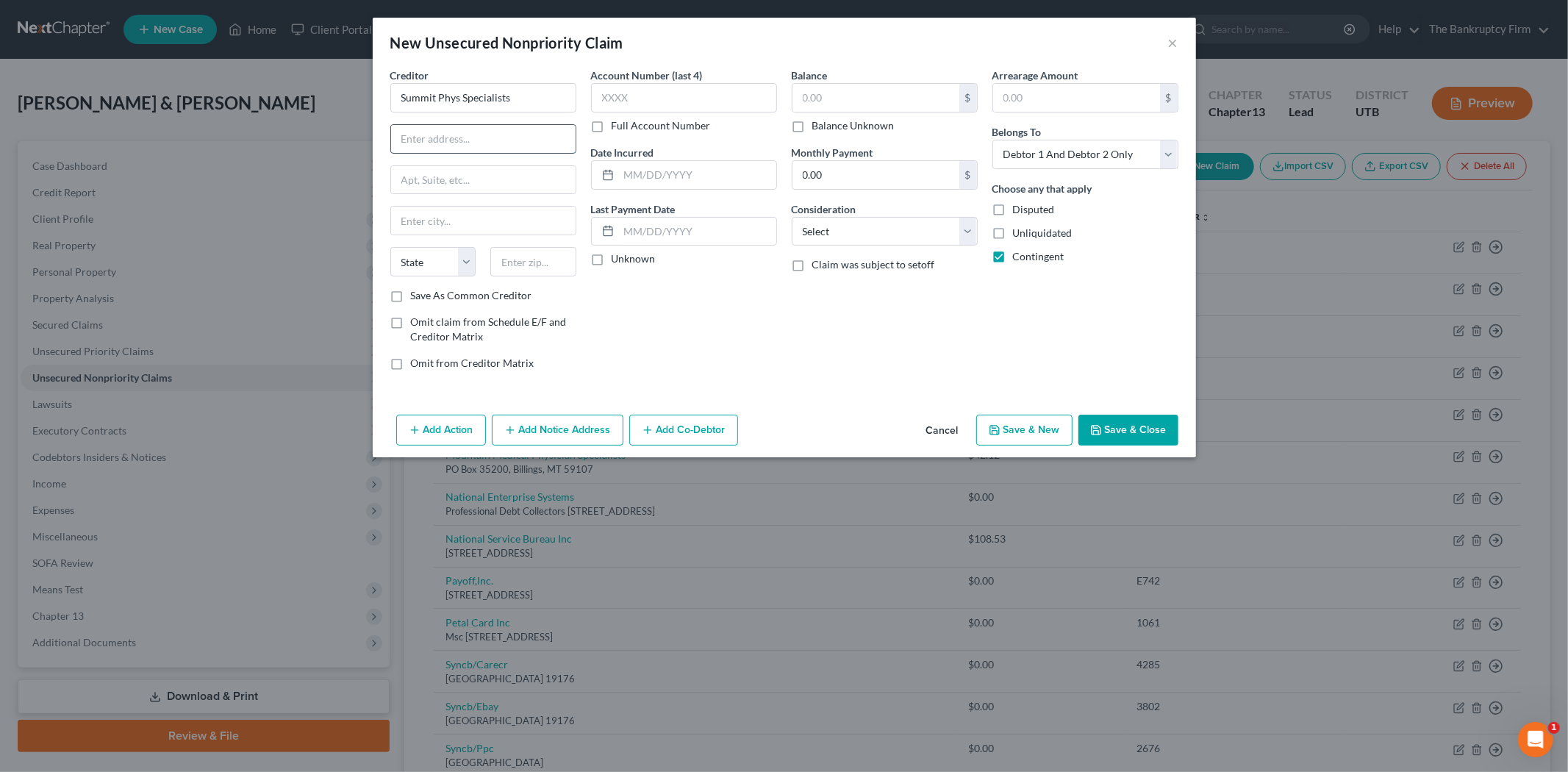
click at [445, 129] on input "text" at bounding box center [483, 139] width 185 height 28
drag, startPoint x: 530, startPoint y: 95, endPoint x: 397, endPoint y: 92, distance: 133.0
click at [397, 92] on input "Summit Phys Specialists" at bounding box center [482, 98] width 186 height 30
drag, startPoint x: 540, startPoint y: 264, endPoint x: 460, endPoint y: 300, distance: 87.7
click at [540, 264] on input "text" at bounding box center [533, 262] width 86 height 30
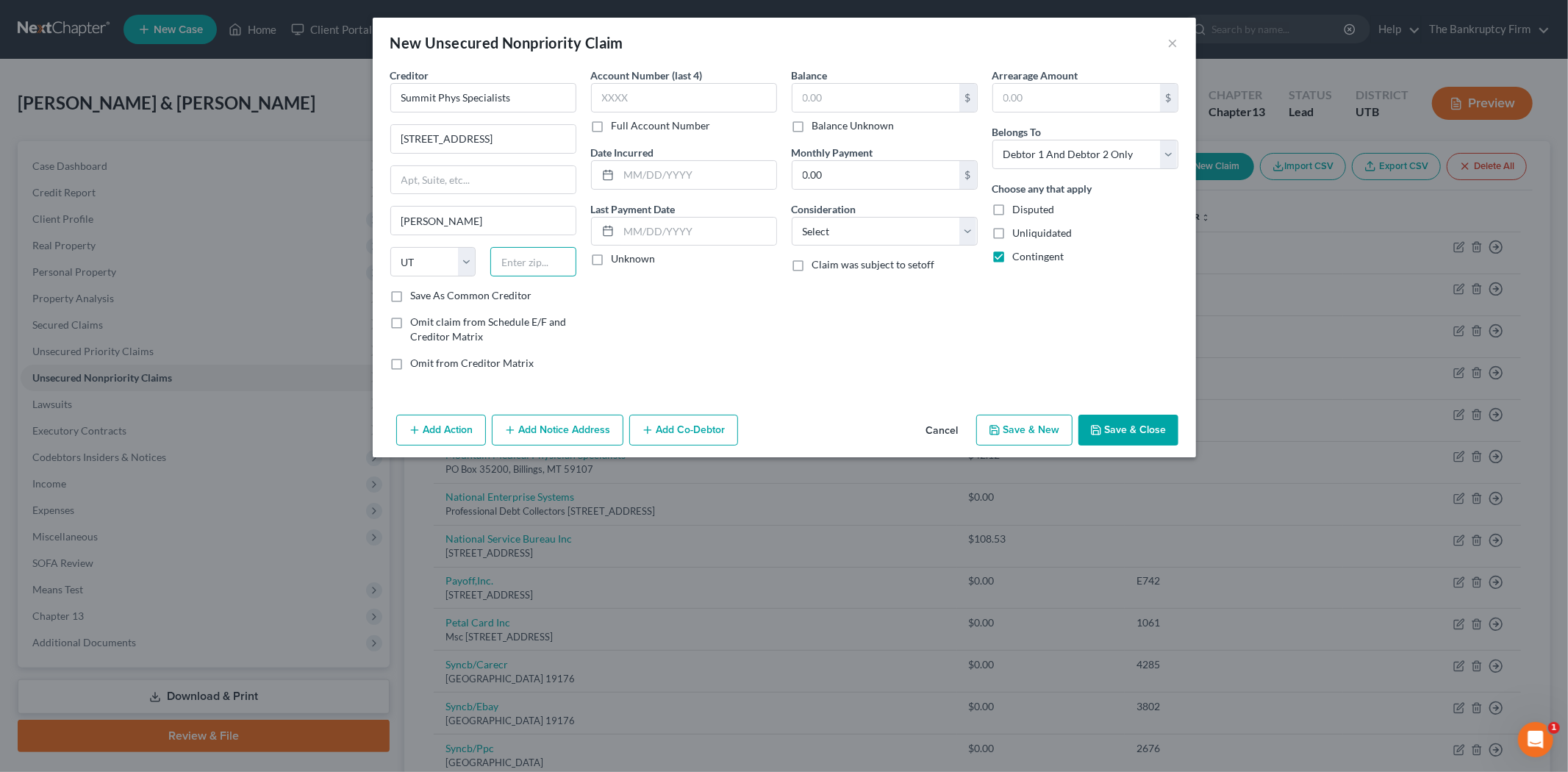
paste input "84107"
click at [411, 299] on label "Save As Common Creditor" at bounding box center [471, 296] width 121 height 15
click at [417, 298] on input "Save As Common Creditor" at bounding box center [421, 293] width 9 height 9
drag, startPoint x: 689, startPoint y: 182, endPoint x: 696, endPoint y: 171, distance: 13.0
click at [689, 182] on input "text" at bounding box center [698, 175] width 157 height 28
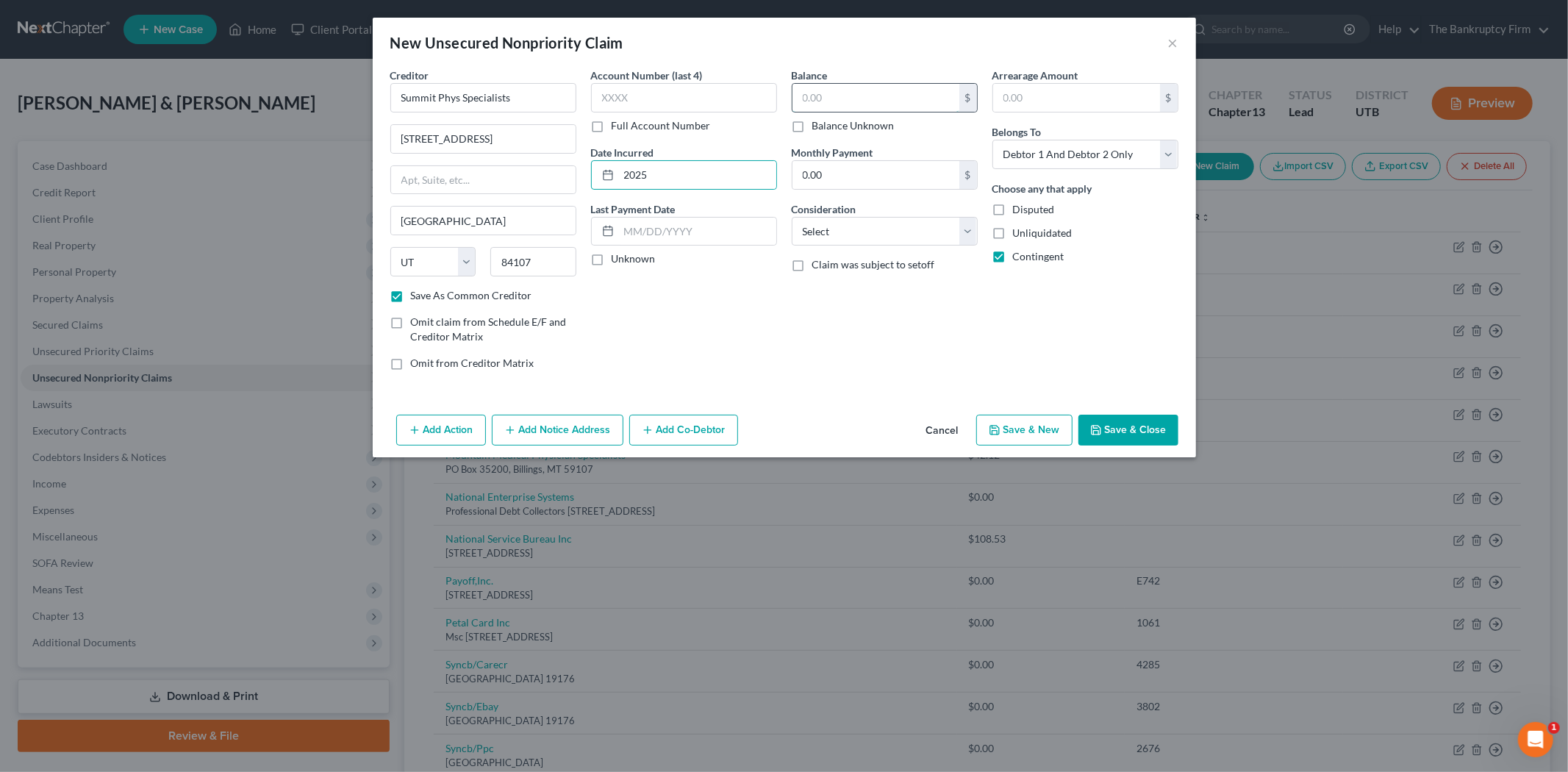
click at [887, 102] on input "text" at bounding box center [876, 98] width 167 height 28
click at [1156, 430] on button "Save & Close" at bounding box center [1128, 430] width 100 height 31
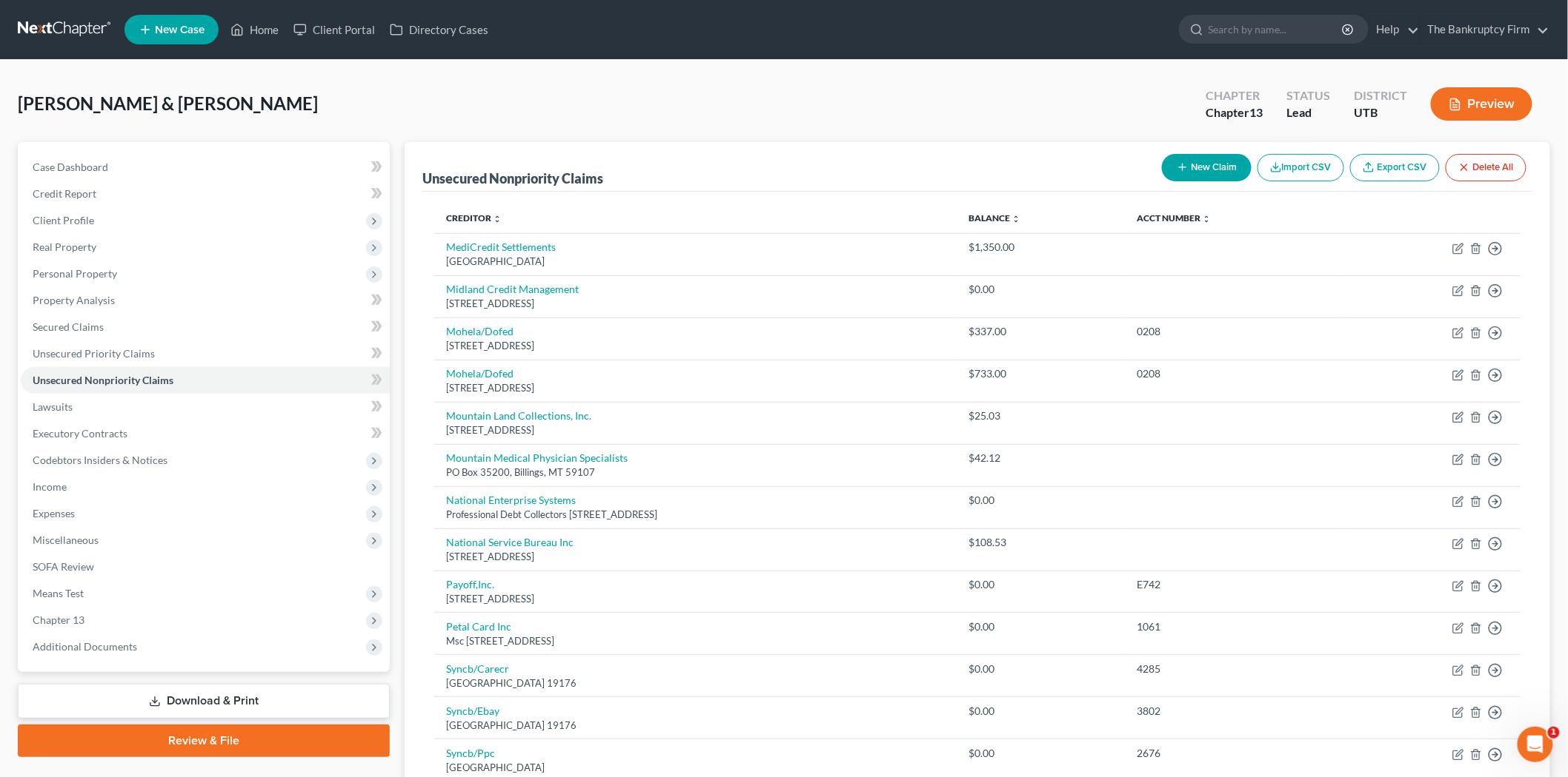
click at [1221, 176] on button "New Claim" at bounding box center [1207, 167] width 89 height 27
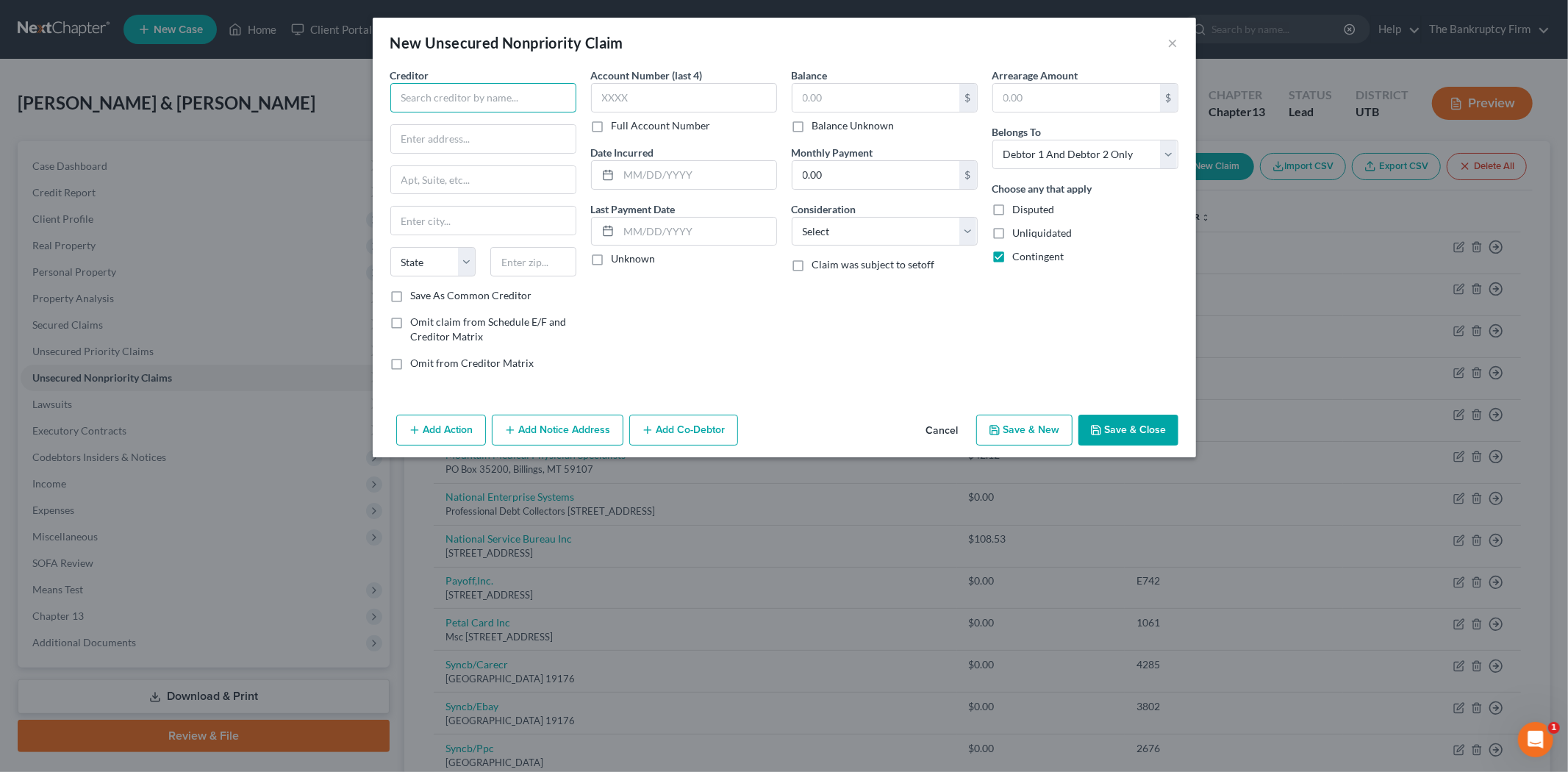
click at [430, 94] on input "text" at bounding box center [482, 98] width 186 height 30
click at [445, 149] on input "text" at bounding box center [483, 139] width 185 height 28
click at [397, 137] on input "06042" at bounding box center [483, 139] width 185 height 28
click at [480, 140] on input "PO Box 06042" at bounding box center [483, 139] width 185 height 28
drag, startPoint x: 485, startPoint y: 142, endPoint x: 438, endPoint y: 146, distance: 47.2
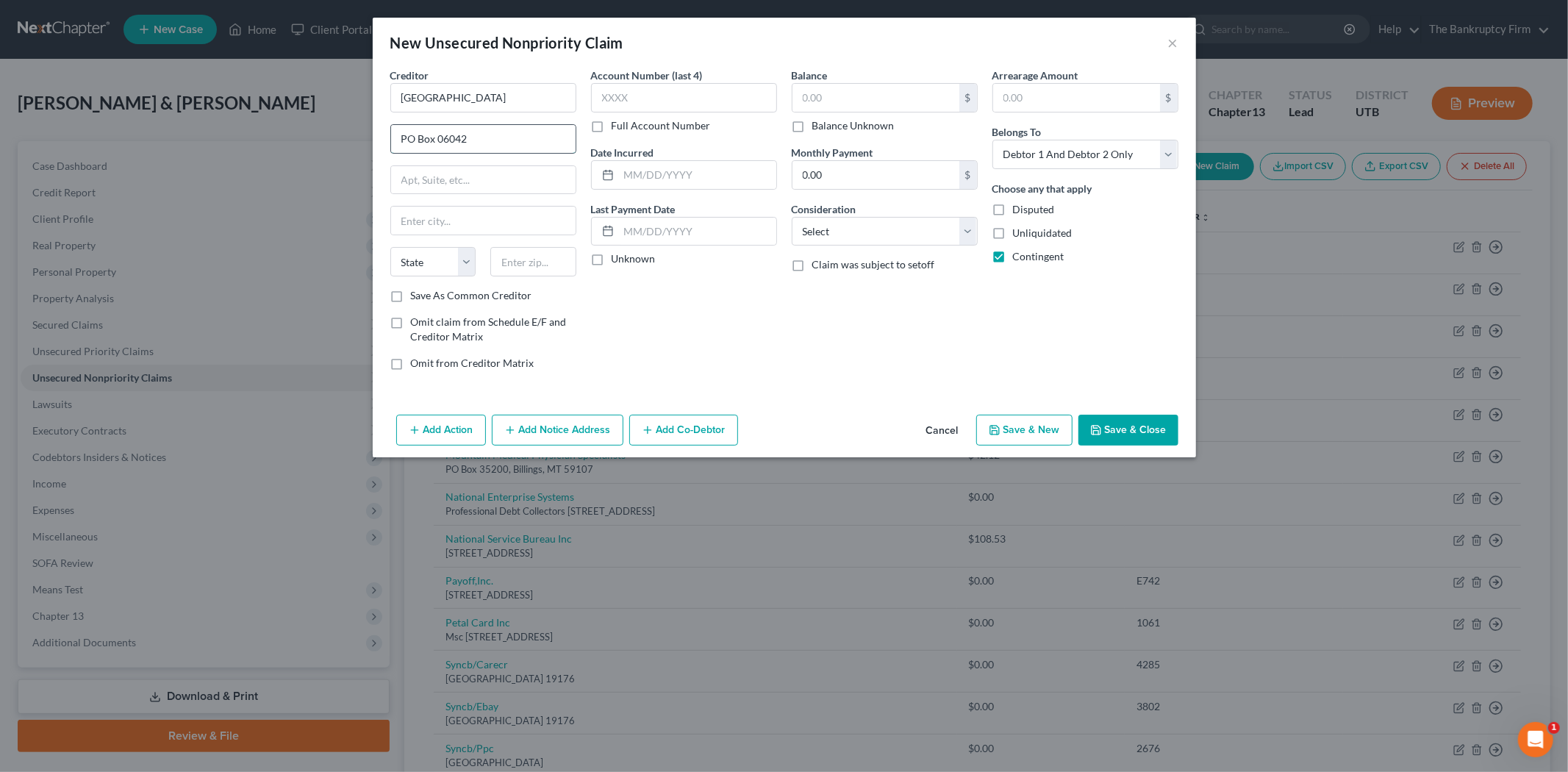
click at [438, 146] on input "PO Box 06042" at bounding box center [483, 139] width 185 height 28
drag, startPoint x: 401, startPoint y: 137, endPoint x: 390, endPoint y: 136, distance: 11.0
click at [401, 137] on input "PO Box" at bounding box center [483, 139] width 185 height 28
paste input "06042"
click at [480, 138] on input "06042 PO Box" at bounding box center [483, 139] width 185 height 28
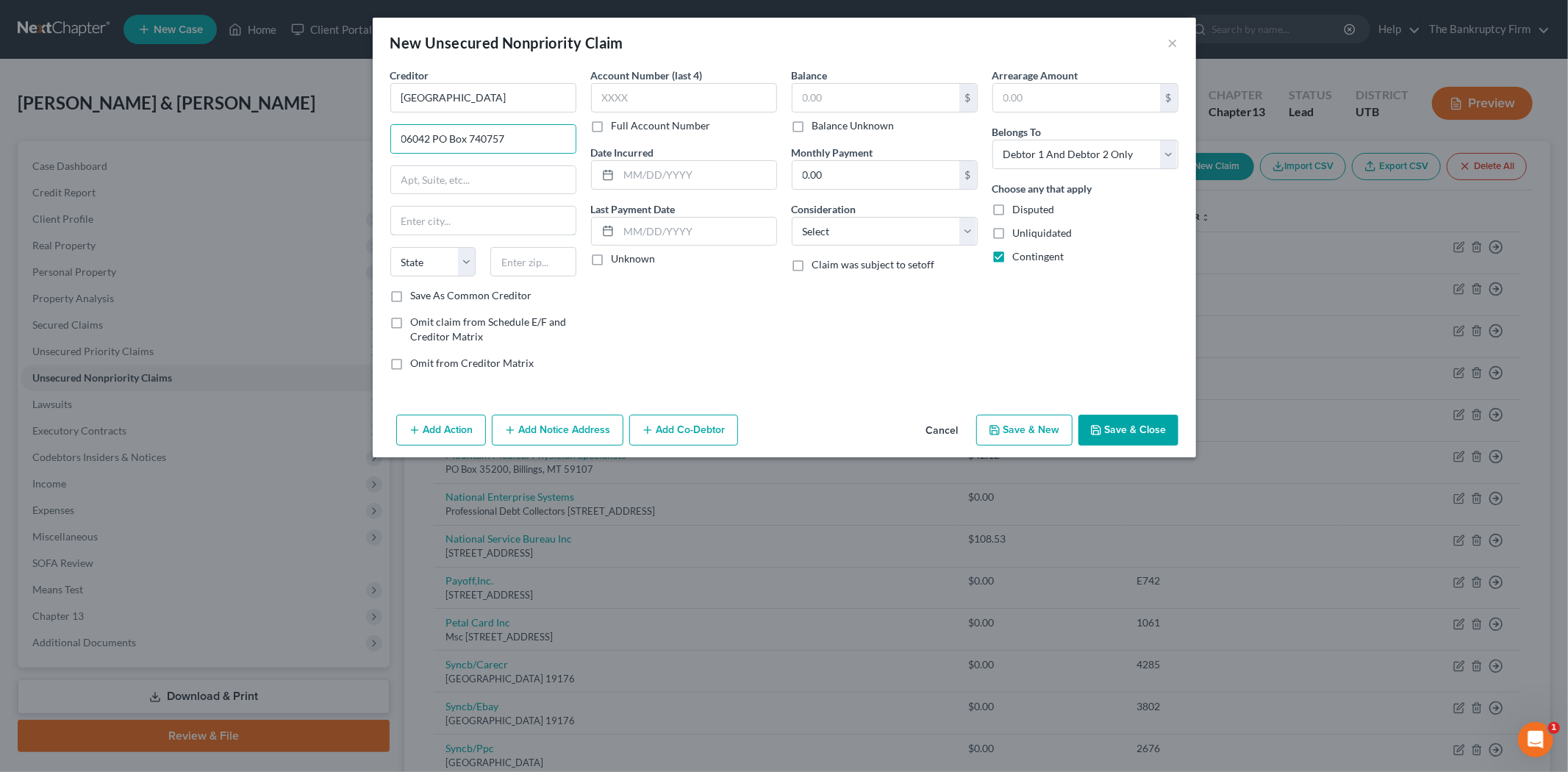
drag, startPoint x: 494, startPoint y: 211, endPoint x: 481, endPoint y: 203, distance: 15.3
click at [493, 211] on input "text" at bounding box center [483, 221] width 185 height 28
drag, startPoint x: 401, startPoint y: 92, endPoint x: 549, endPoint y: 93, distance: 148.0
click at [549, 93] on input "[GEOGRAPHIC_DATA]" at bounding box center [482, 98] width 186 height 30
drag, startPoint x: 541, startPoint y: 276, endPoint x: 747, endPoint y: 181, distance: 226.9
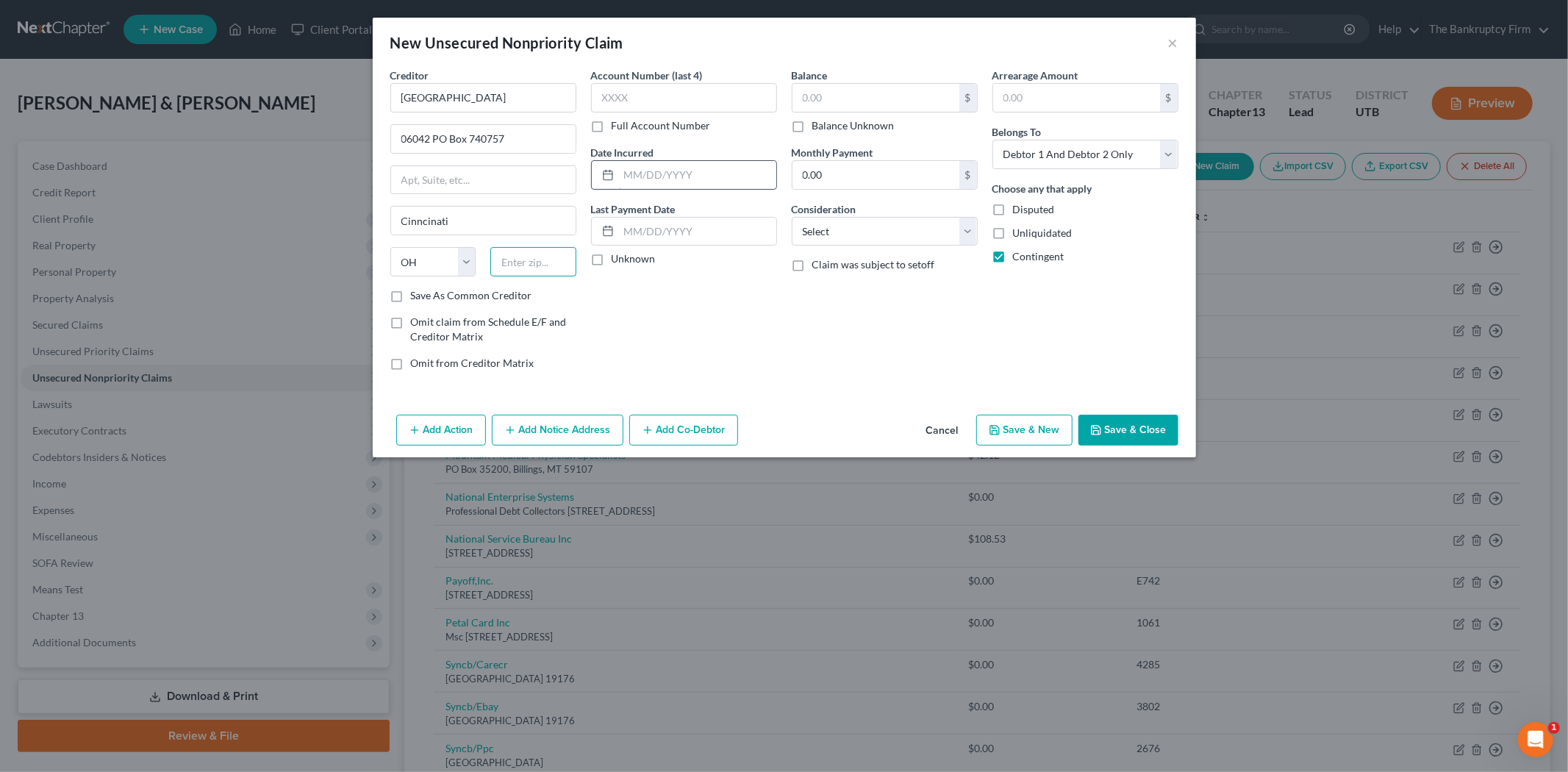
click at [541, 276] on input "text" at bounding box center [533, 262] width 86 height 30
click at [842, 88] on input "text" at bounding box center [876, 98] width 167 height 28
click at [545, 257] on input "text" at bounding box center [533, 262] width 86 height 30
click at [411, 295] on label "Save As Common Creditor" at bounding box center [471, 296] width 121 height 15
click at [417, 295] on input "Save As Common Creditor" at bounding box center [421, 293] width 9 height 9
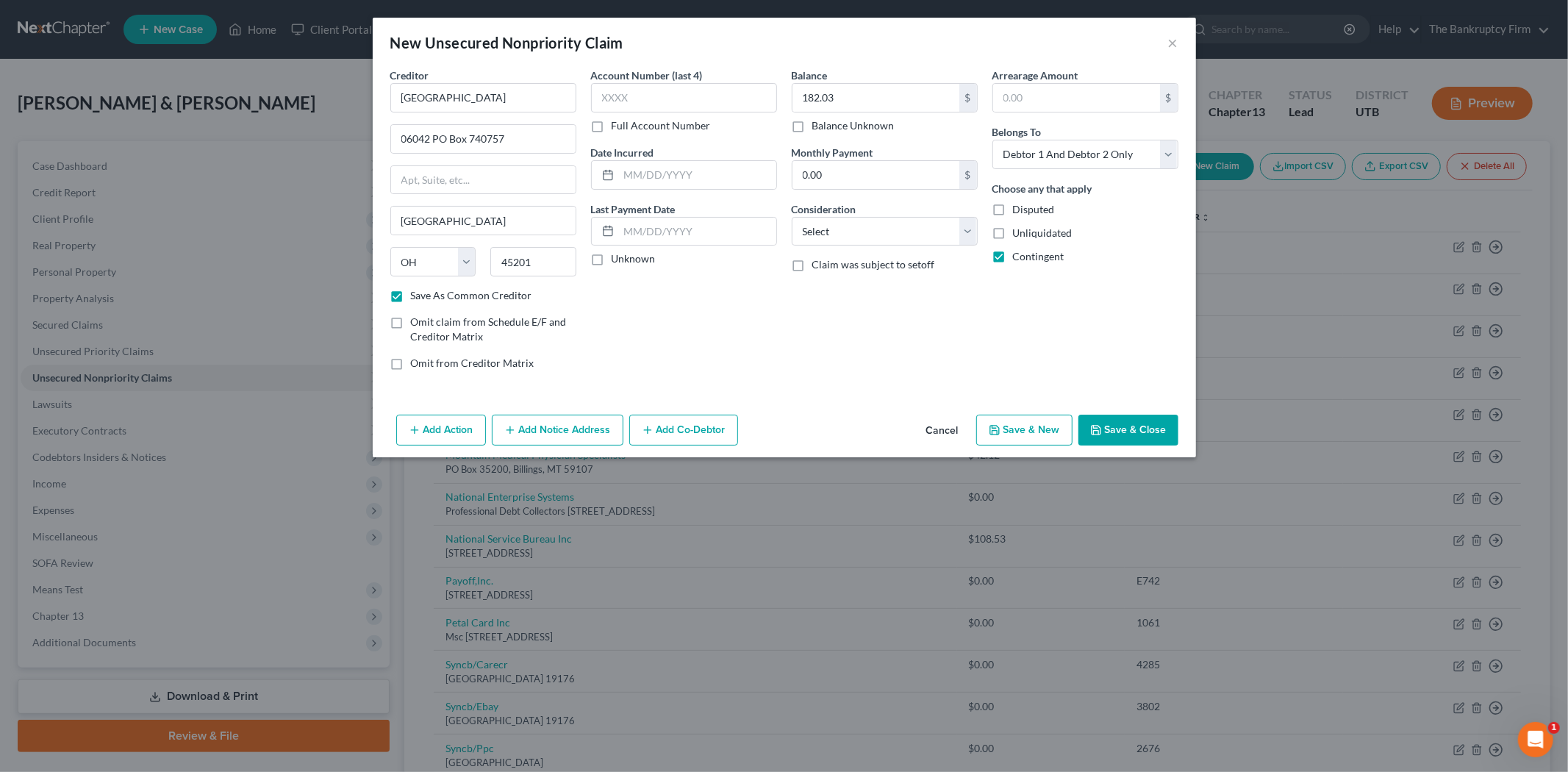
drag, startPoint x: 682, startPoint y: 191, endPoint x: 675, endPoint y: 178, distance: 14.8
click at [682, 190] on div "Account Number (last 4) Full Account Number Date Incurred Last Payment Date Unk…" at bounding box center [684, 225] width 201 height 315
click at [675, 178] on input "text" at bounding box center [698, 175] width 157 height 28
click at [1138, 430] on button "Save & Close" at bounding box center [1128, 430] width 100 height 31
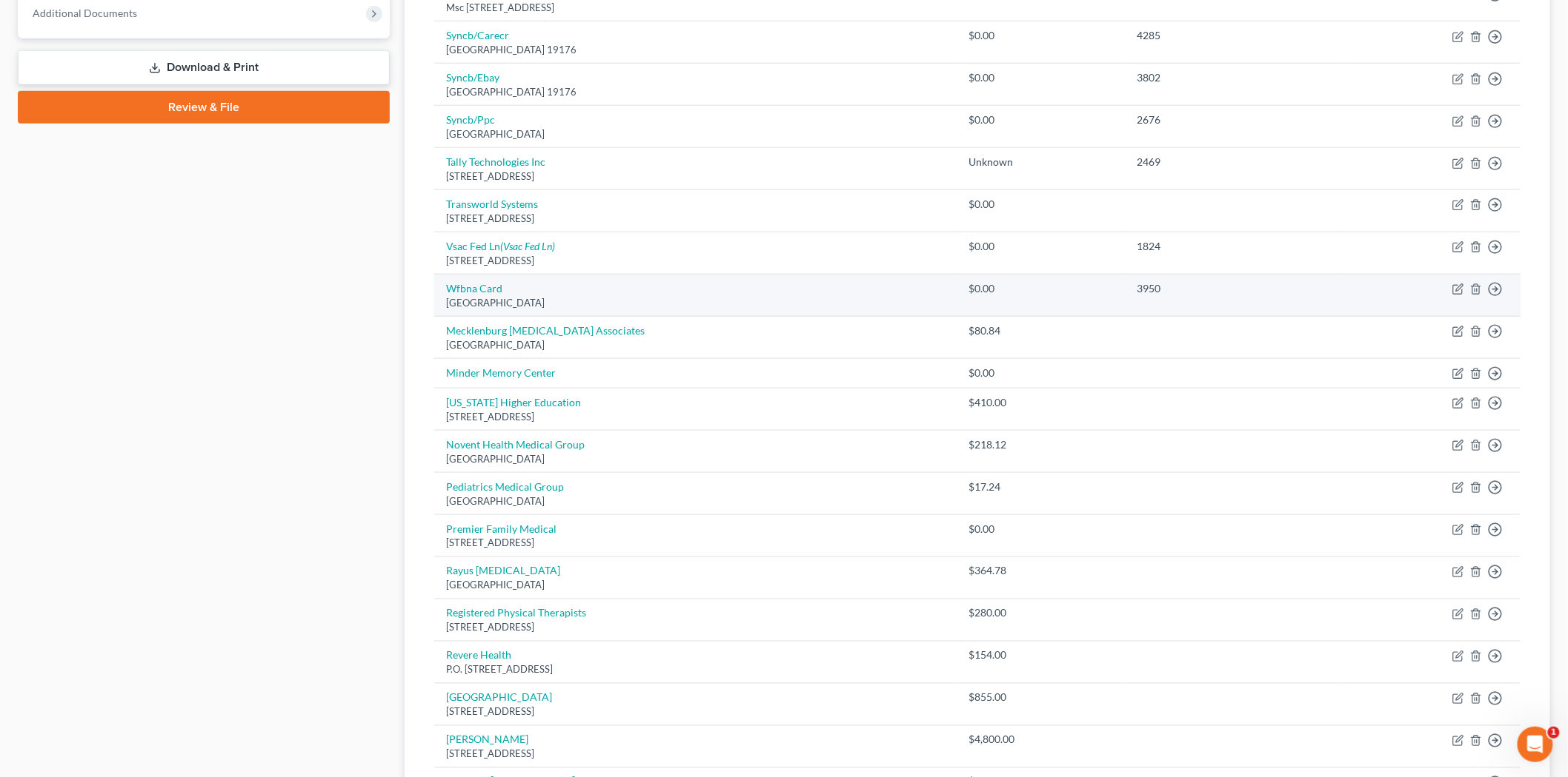
scroll to position [58, 0]
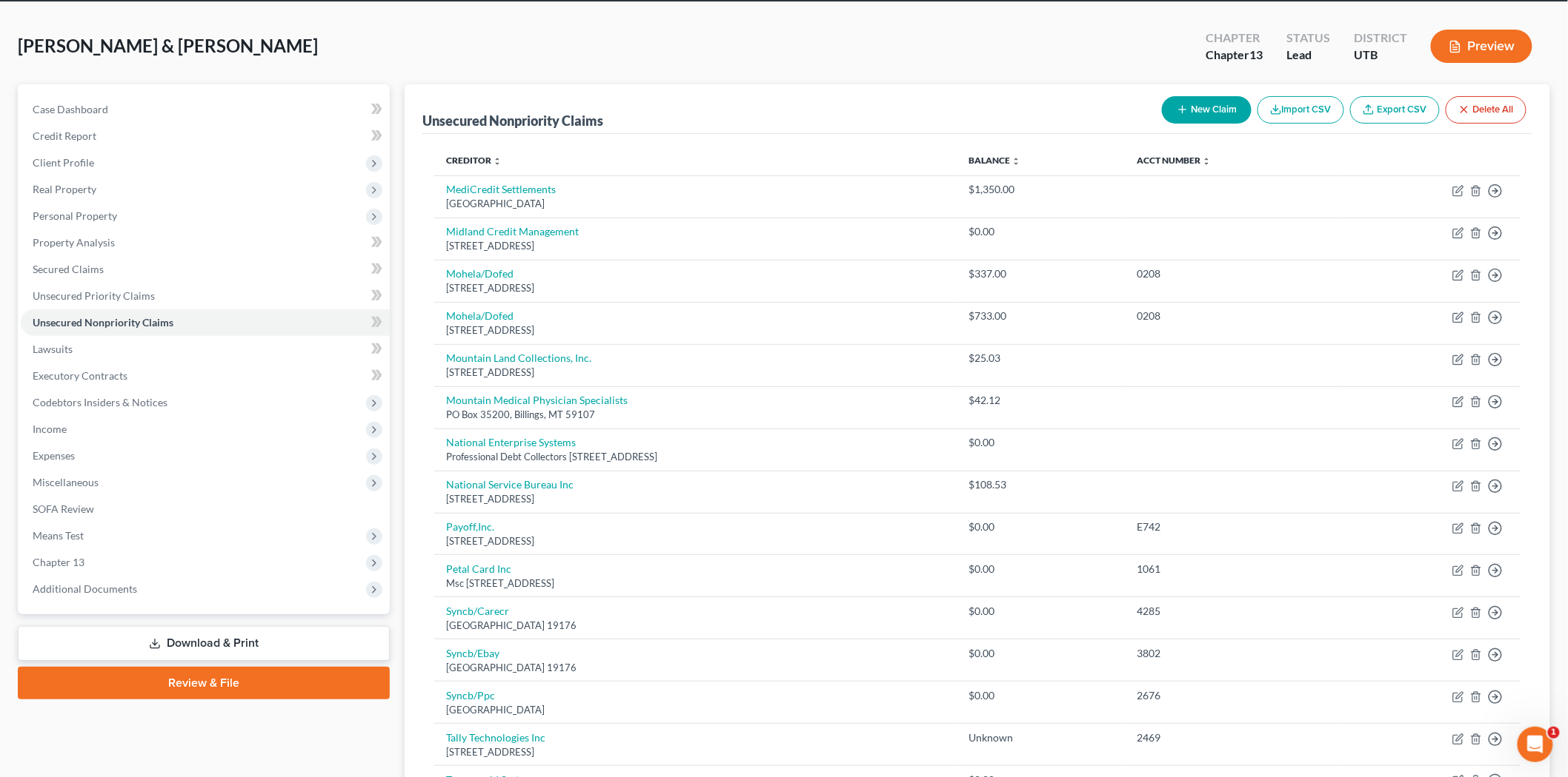
click at [1178, 112] on icon "button" at bounding box center [1183, 109] width 12 height 12
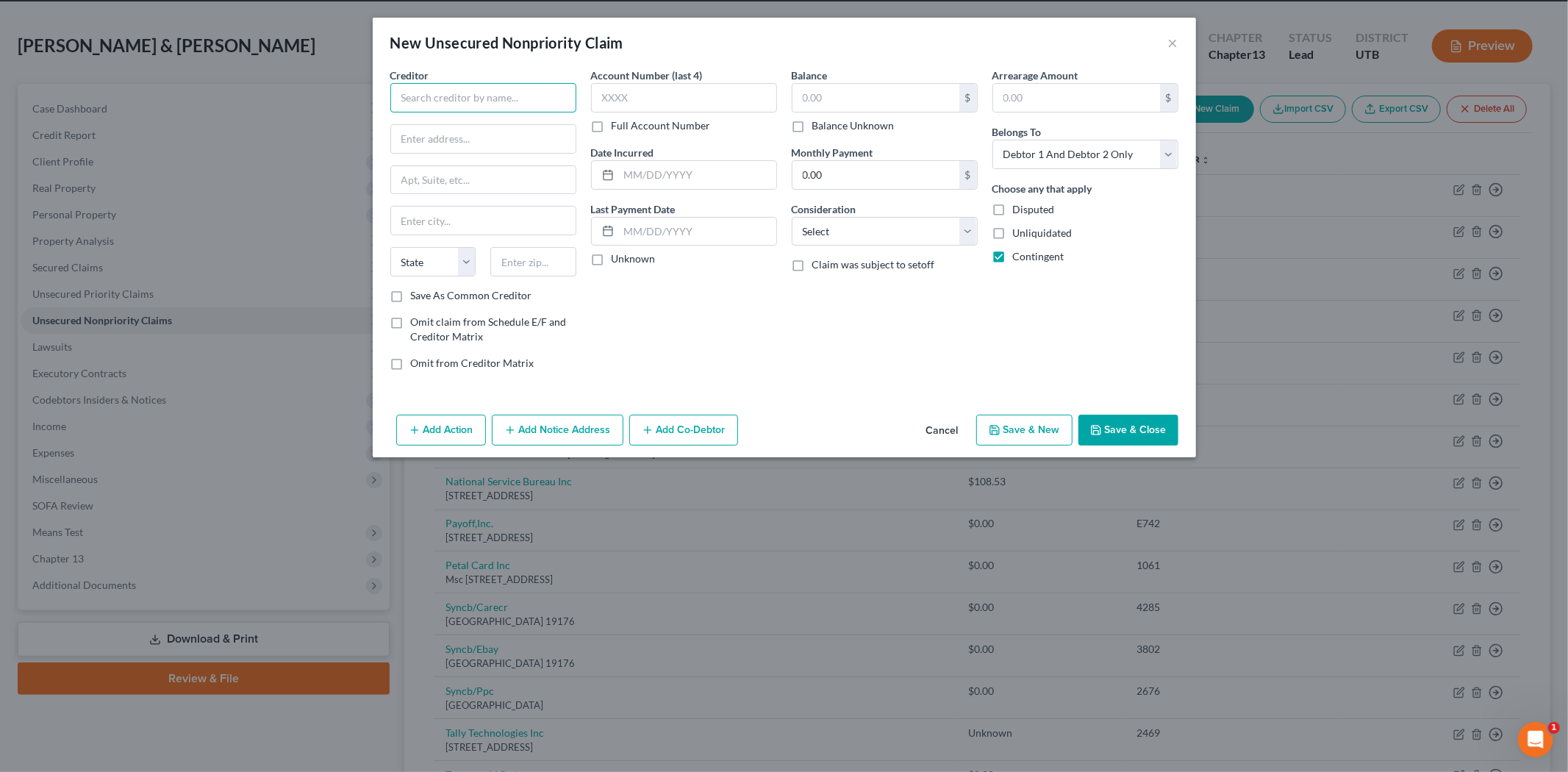
click at [483, 87] on input "text" at bounding box center [482, 98] width 186 height 30
click at [502, 134] on input "text" at bounding box center [483, 139] width 185 height 28
drag, startPoint x: 509, startPoint y: 185, endPoint x: 492, endPoint y: 163, distance: 27.8
click at [493, 182] on input "text" at bounding box center [483, 180] width 185 height 28
click at [556, 267] on input "text" at bounding box center [533, 262] width 86 height 30
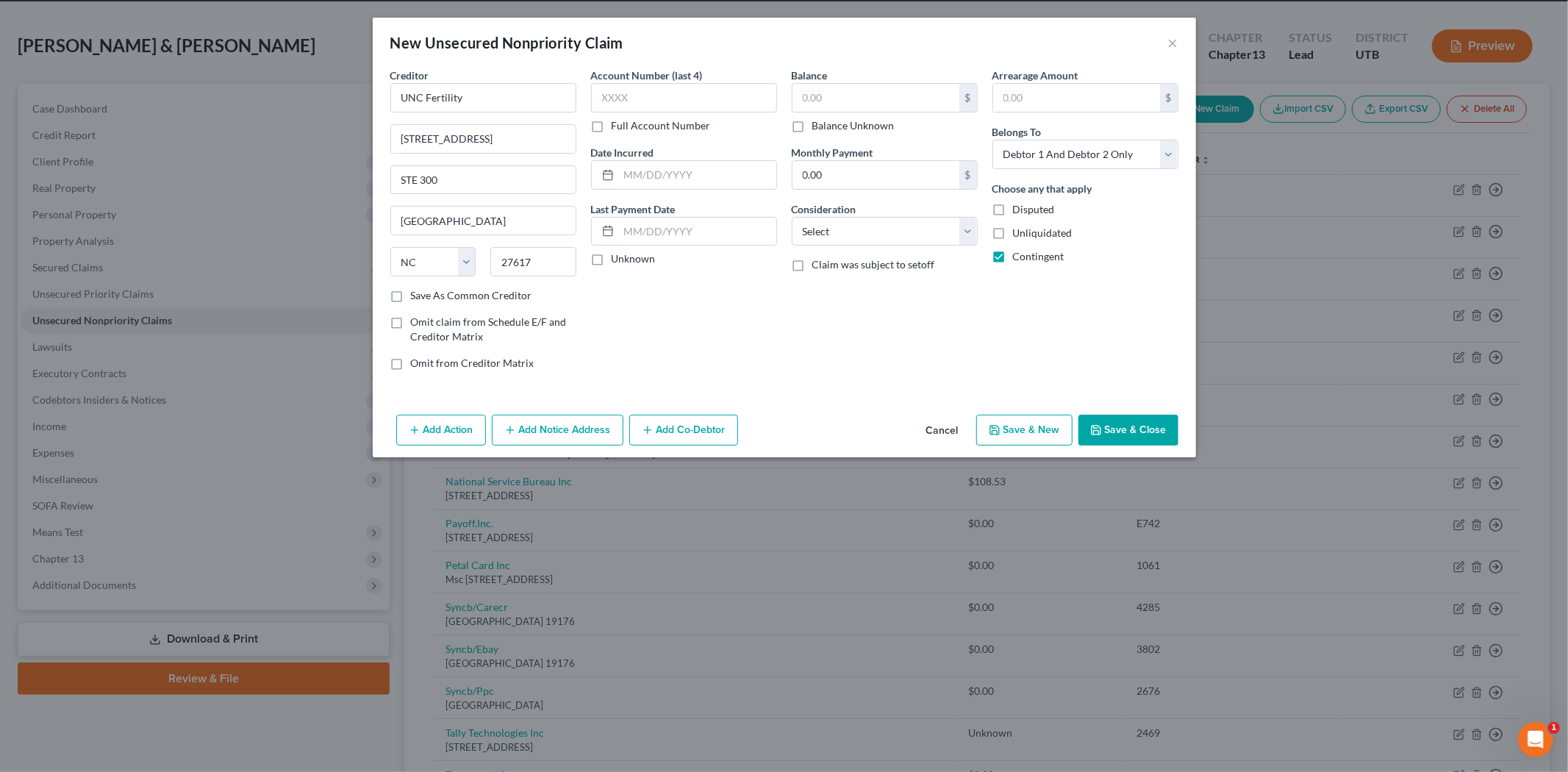
click at [411, 297] on label "Save As Common Creditor" at bounding box center [471, 296] width 121 height 15
click at [417, 297] on input "Save As Common Creditor" at bounding box center [421, 293] width 9 height 9
drag, startPoint x: 681, startPoint y: 175, endPoint x: 650, endPoint y: 167, distance: 32.0
click at [681, 175] on input "text" at bounding box center [698, 175] width 157 height 28
click at [824, 99] on input "text" at bounding box center [876, 98] width 167 height 28
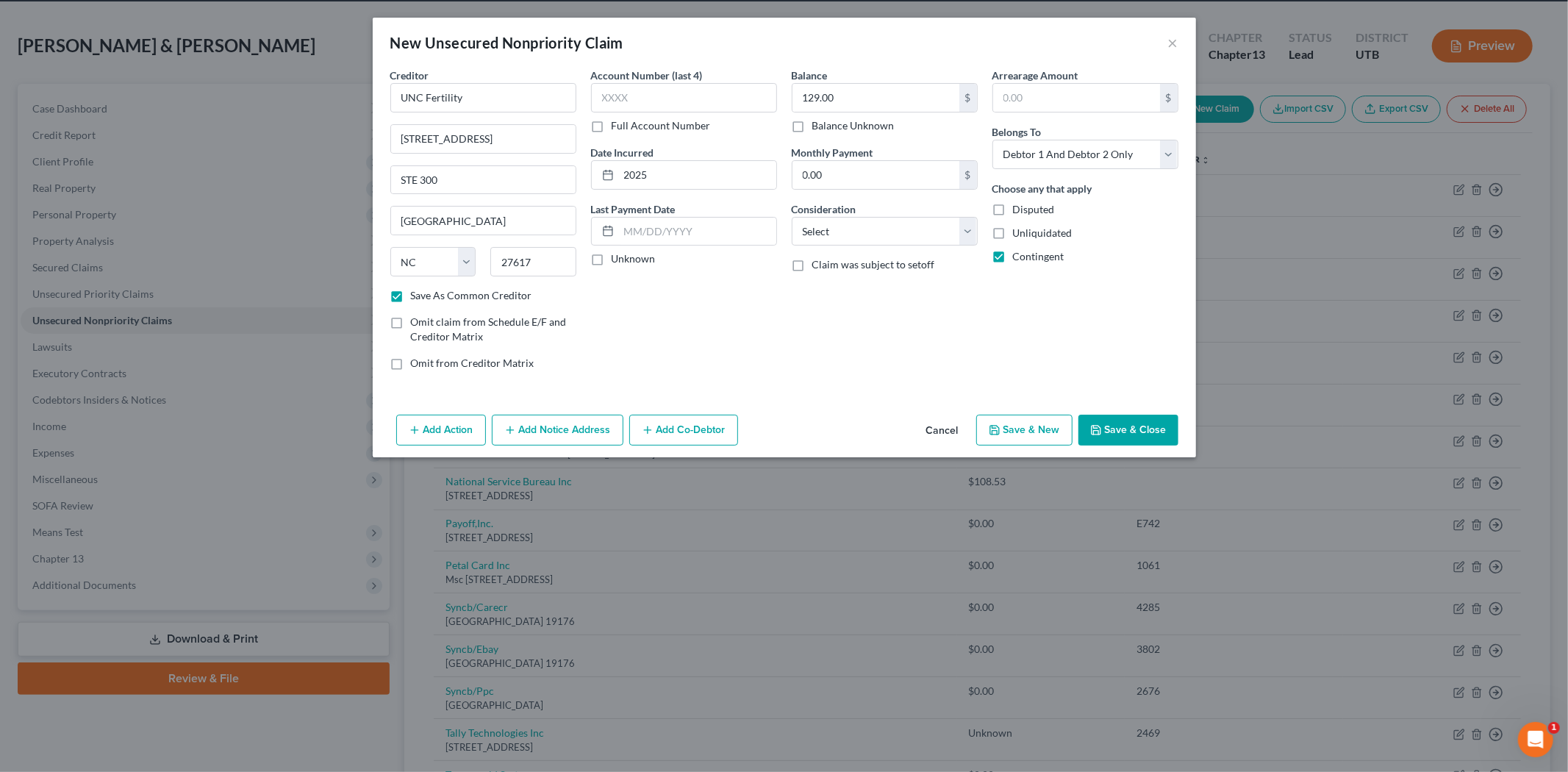
click at [1158, 426] on button "Save & Close" at bounding box center [1128, 430] width 100 height 31
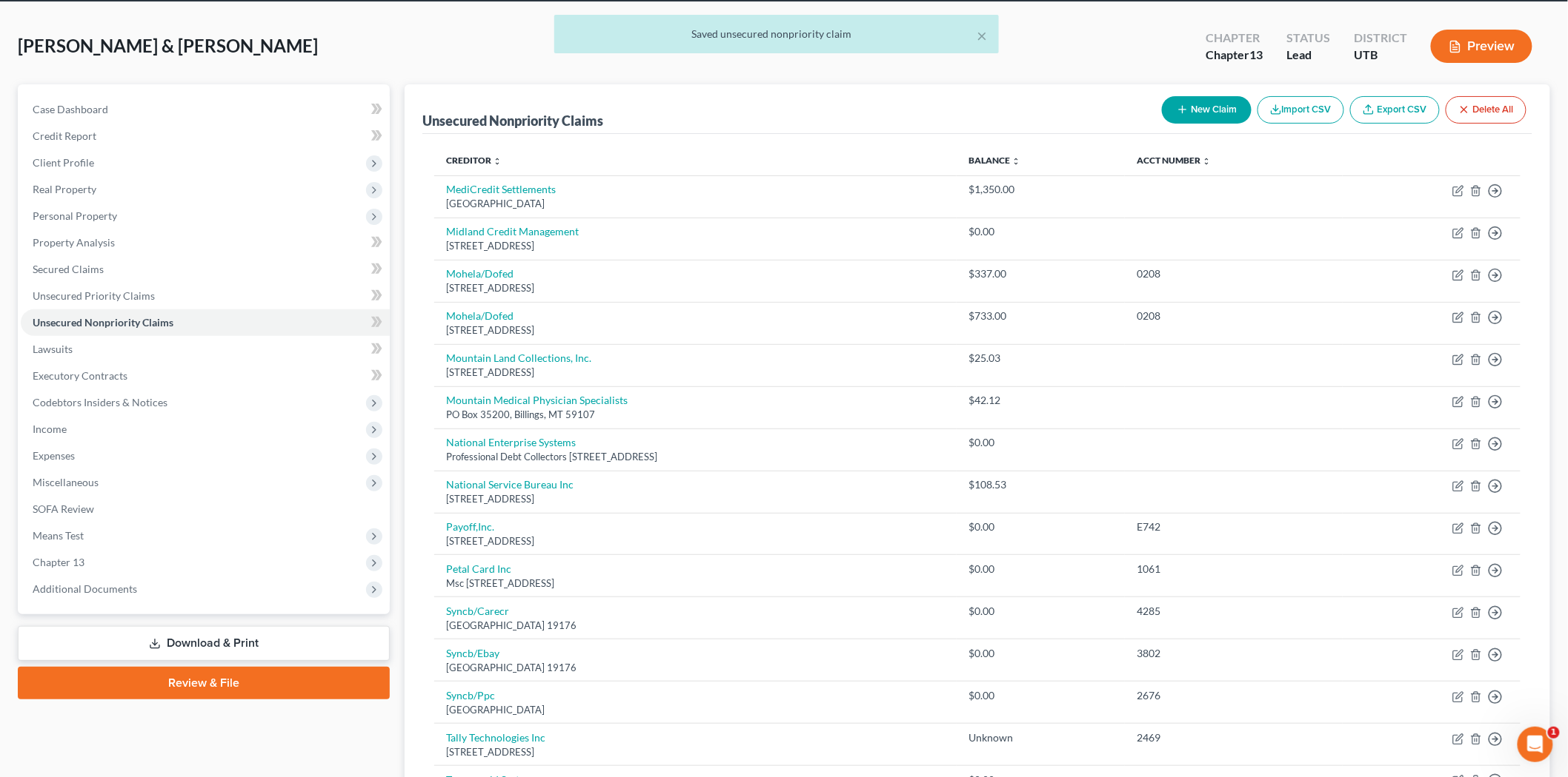
click at [1202, 109] on button "New Claim" at bounding box center [1207, 109] width 89 height 27
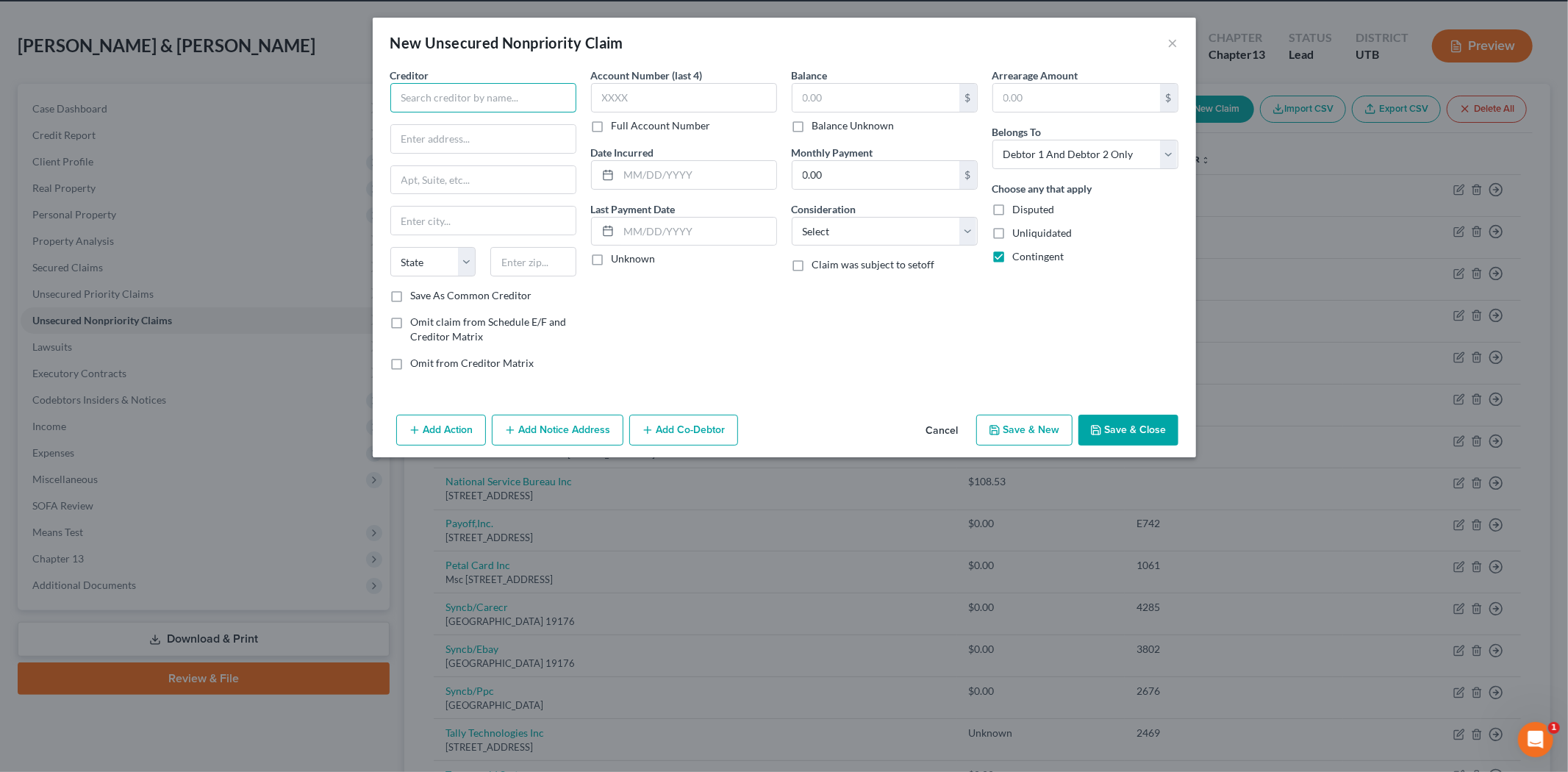
drag, startPoint x: 533, startPoint y: 95, endPoint x: 530, endPoint y: 87, distance: 8.5
click at [533, 94] on input "text" at bounding box center [482, 98] width 186 height 30
click at [432, 142] on div "P.O. [STREET_ADDRESS]" at bounding box center [478, 138] width 152 height 13
click at [411, 293] on label "Save As Common Creditor" at bounding box center [471, 296] width 121 height 15
click at [417, 293] on input "Save As Common Creditor" at bounding box center [421, 293] width 9 height 9
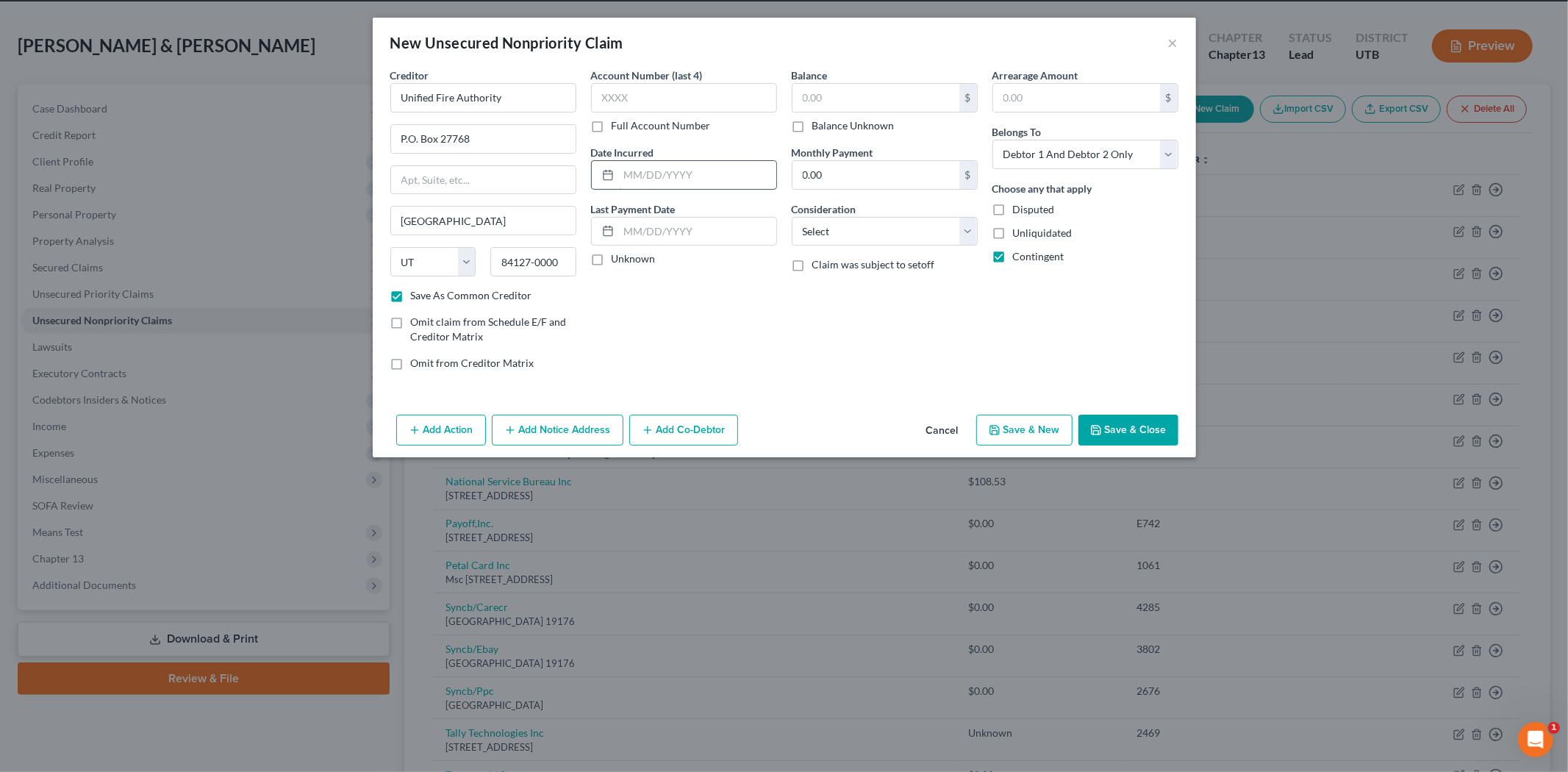
click at [671, 177] on input "text" at bounding box center [698, 175] width 157 height 28
click at [833, 97] on input "text" at bounding box center [876, 98] width 167 height 28
click at [1128, 427] on button "Save & Close" at bounding box center [1128, 430] width 100 height 31
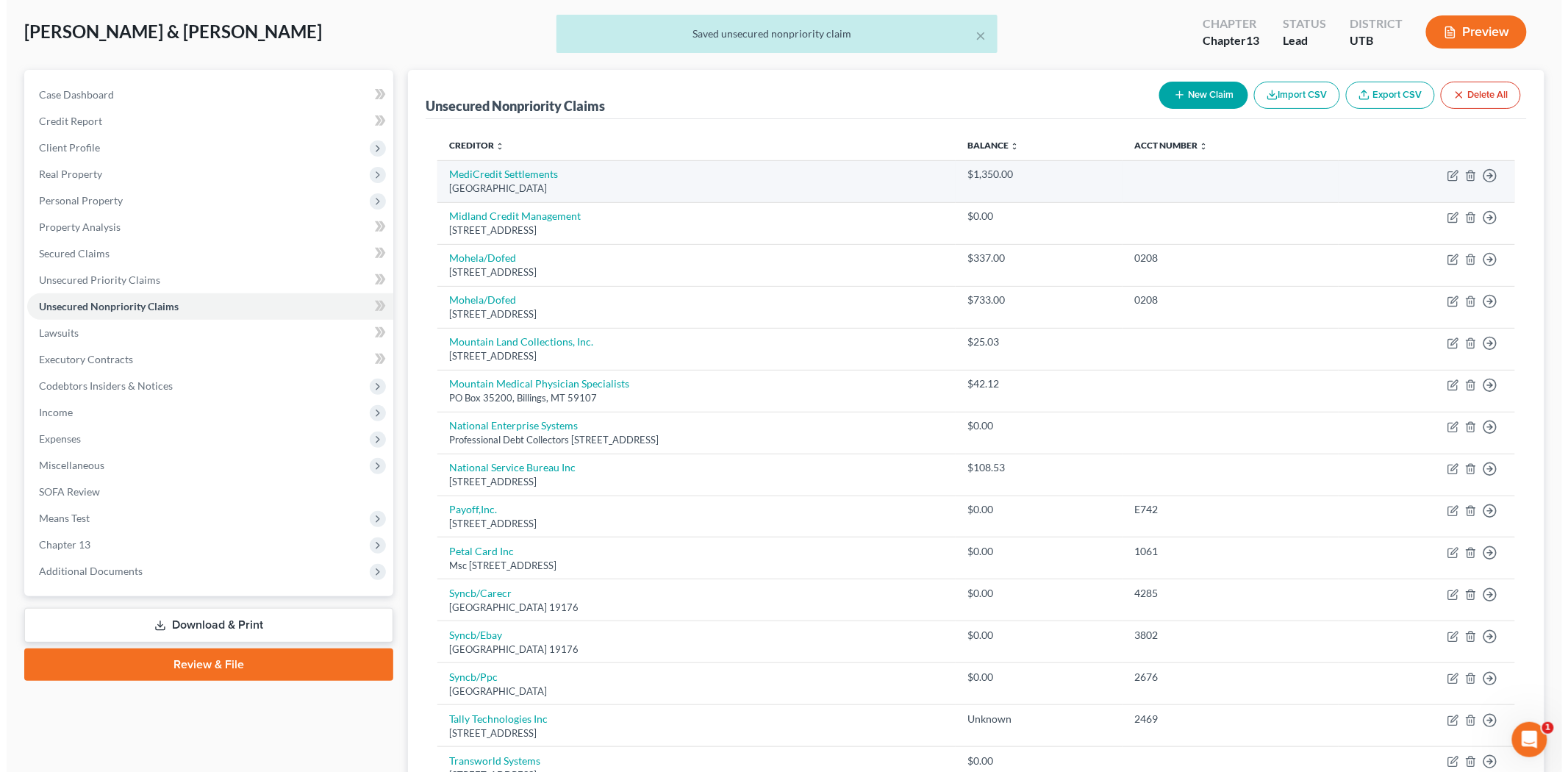
scroll to position [0, 0]
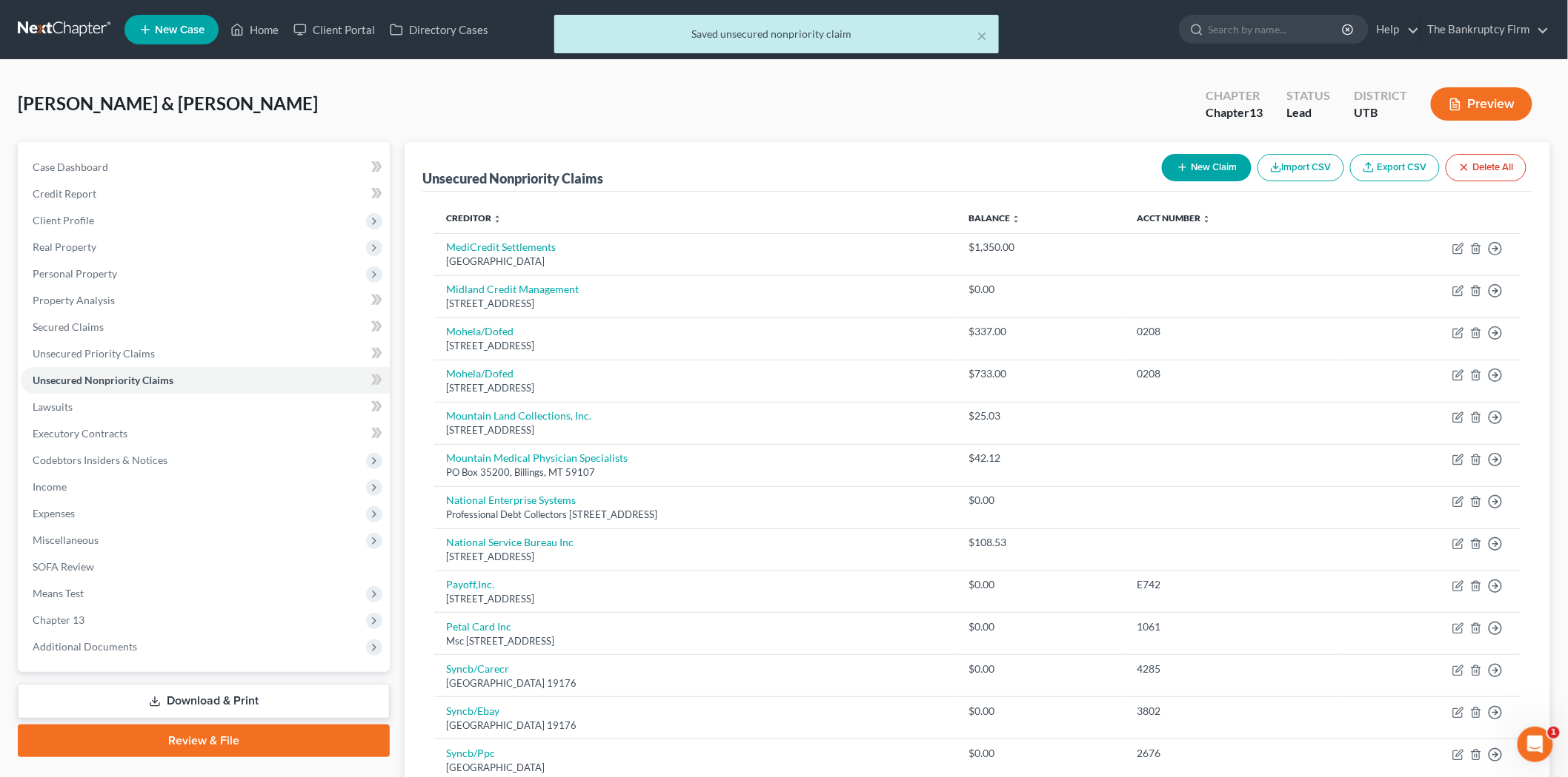
click at [1190, 166] on button "New Claim" at bounding box center [1207, 167] width 89 height 27
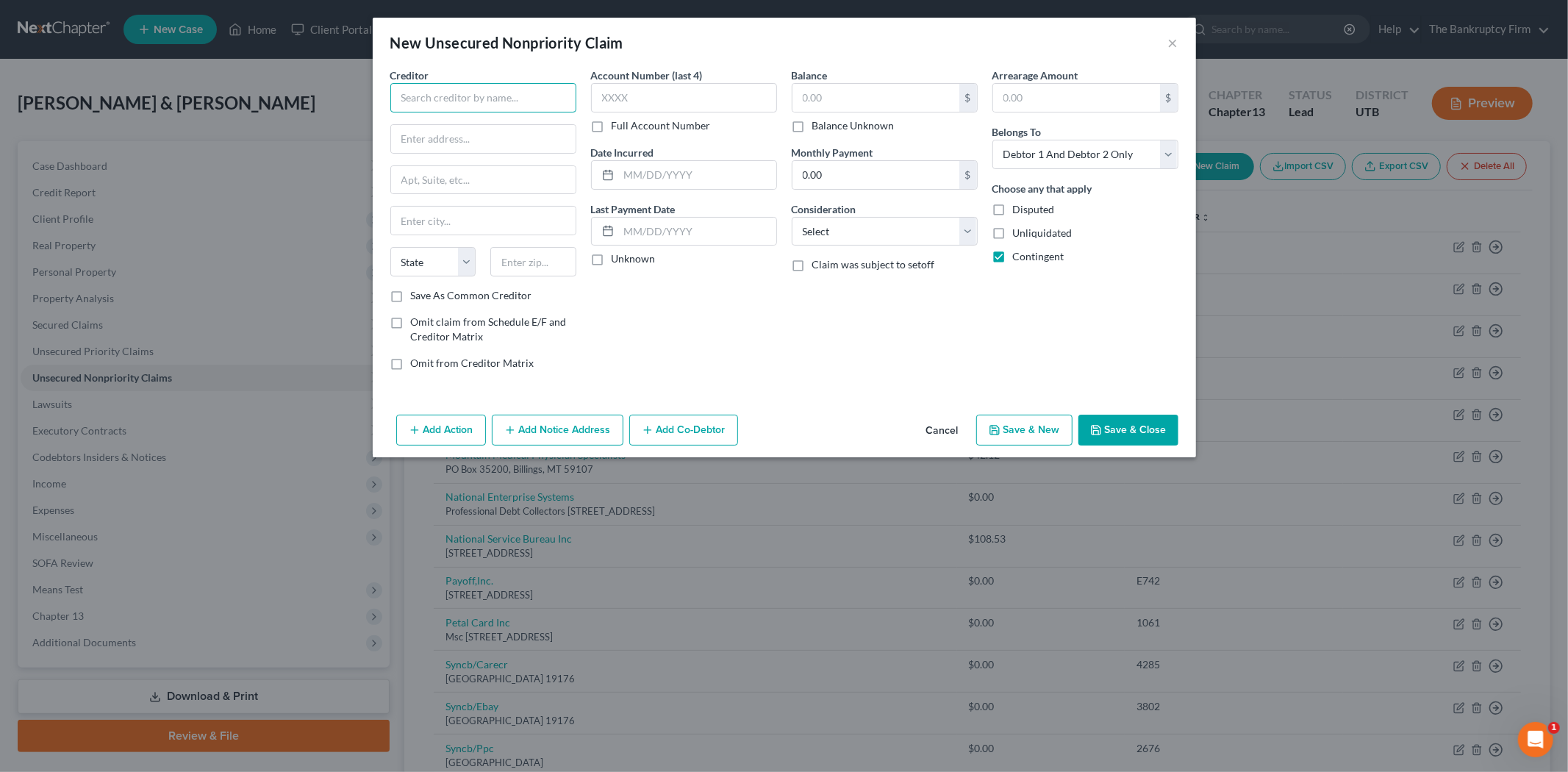
click at [468, 104] on input "text" at bounding box center [482, 98] width 186 height 30
click at [468, 129] on input "text" at bounding box center [483, 139] width 185 height 28
click at [482, 225] on input "text" at bounding box center [483, 221] width 185 height 28
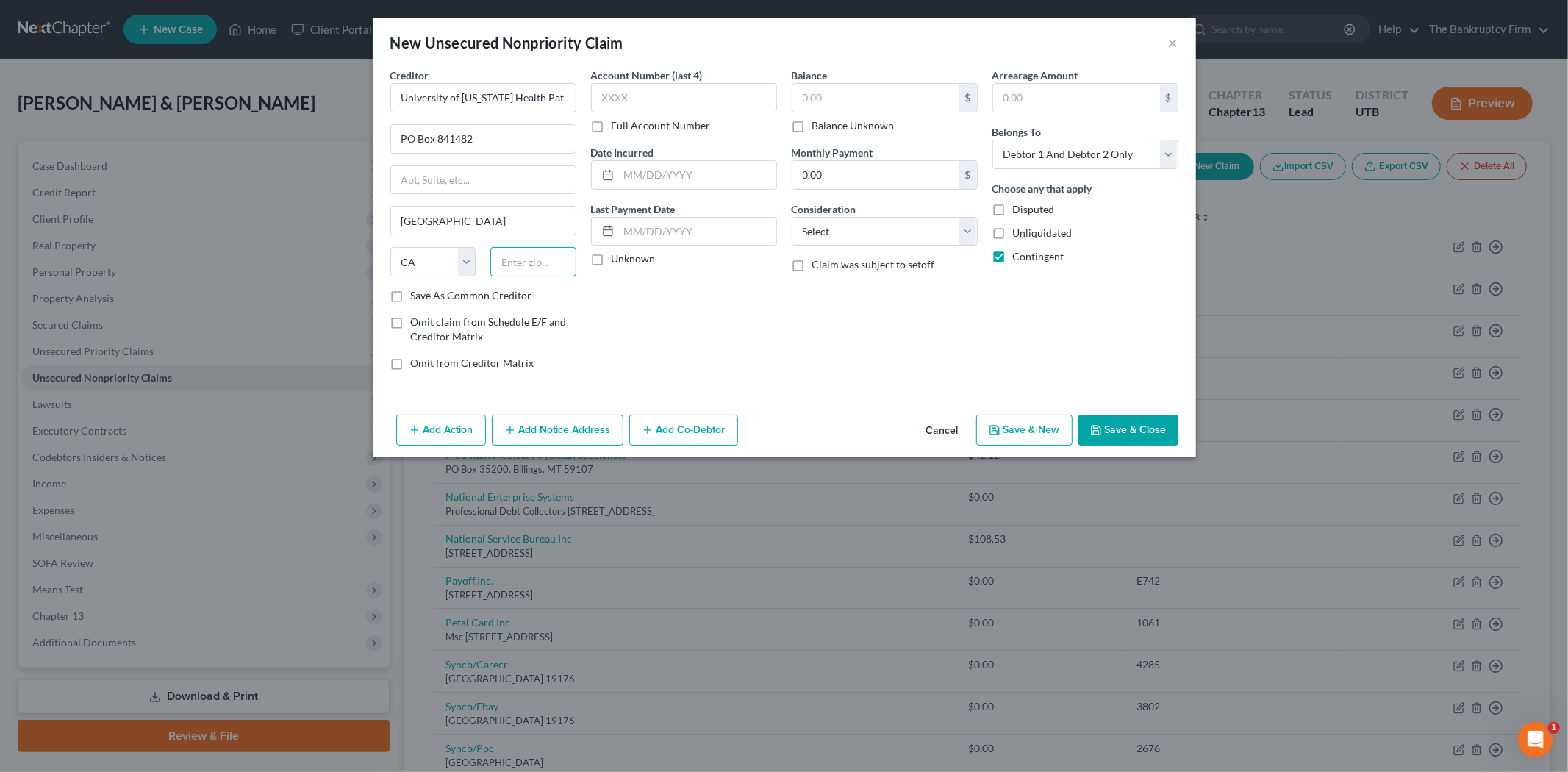
click at [524, 263] on input "text" at bounding box center [533, 262] width 86 height 30
drag, startPoint x: 399, startPoint y: 96, endPoint x: 578, endPoint y: 101, distance: 179.1
click at [578, 101] on div "Creditor * [GEOGRAPHIC_DATA][US_STATE] Health Patient Billing [GEOGRAPHIC_DATA]…" at bounding box center [483, 225] width 201 height 315
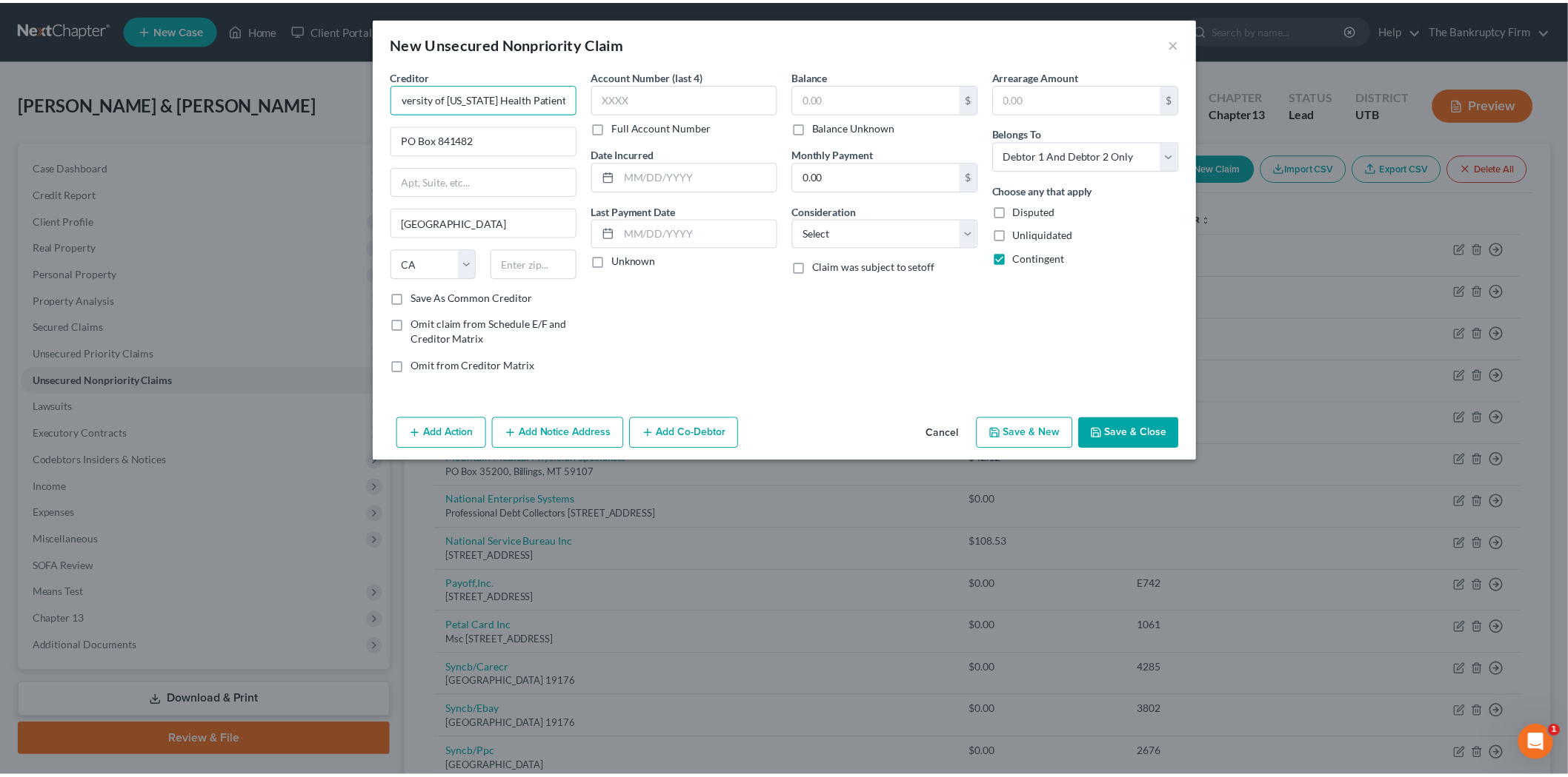
scroll to position [0, 0]
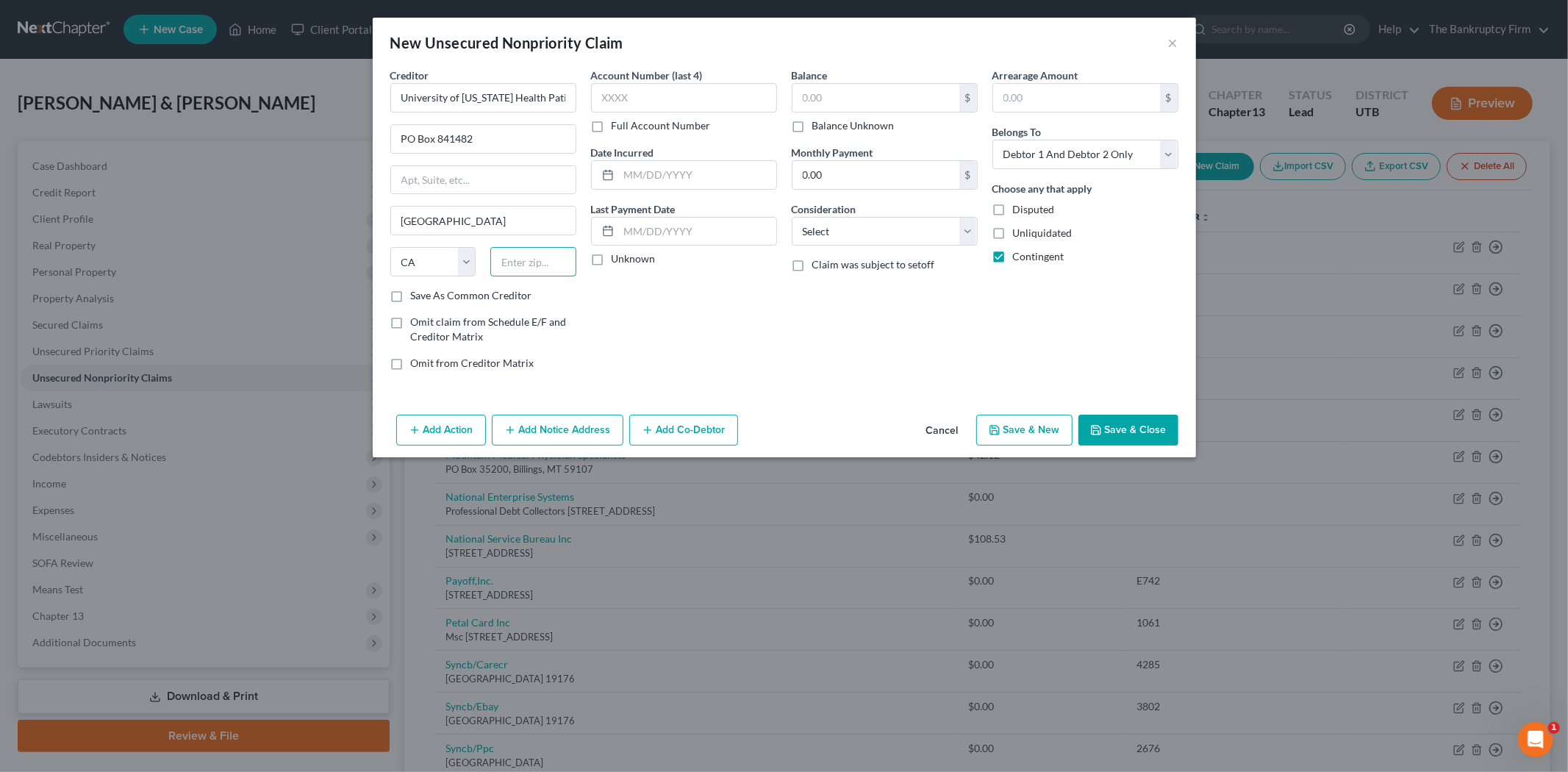
click at [534, 251] on input "text" at bounding box center [533, 262] width 86 height 30
click at [411, 297] on label "Save As Common Creditor" at bounding box center [471, 296] width 121 height 15
click at [417, 297] on input "Save As Common Creditor" at bounding box center [421, 293] width 9 height 9
click at [703, 179] on input "text" at bounding box center [698, 175] width 157 height 28
drag, startPoint x: 844, startPoint y: 104, endPoint x: 786, endPoint y: 106, distance: 58.0
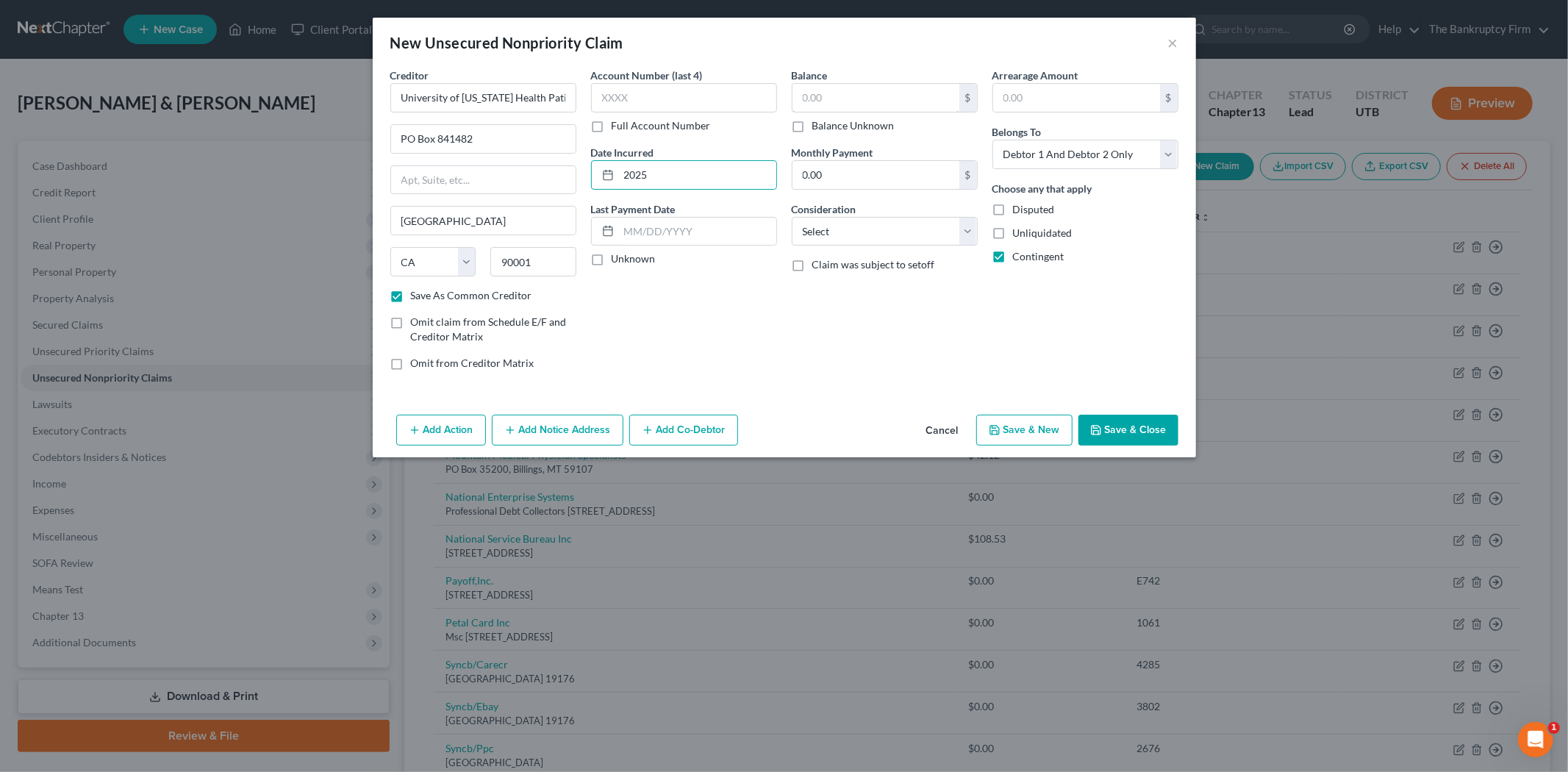
click at [844, 103] on input "text" at bounding box center [876, 98] width 167 height 28
click at [1117, 434] on button "Save & Close" at bounding box center [1128, 430] width 100 height 31
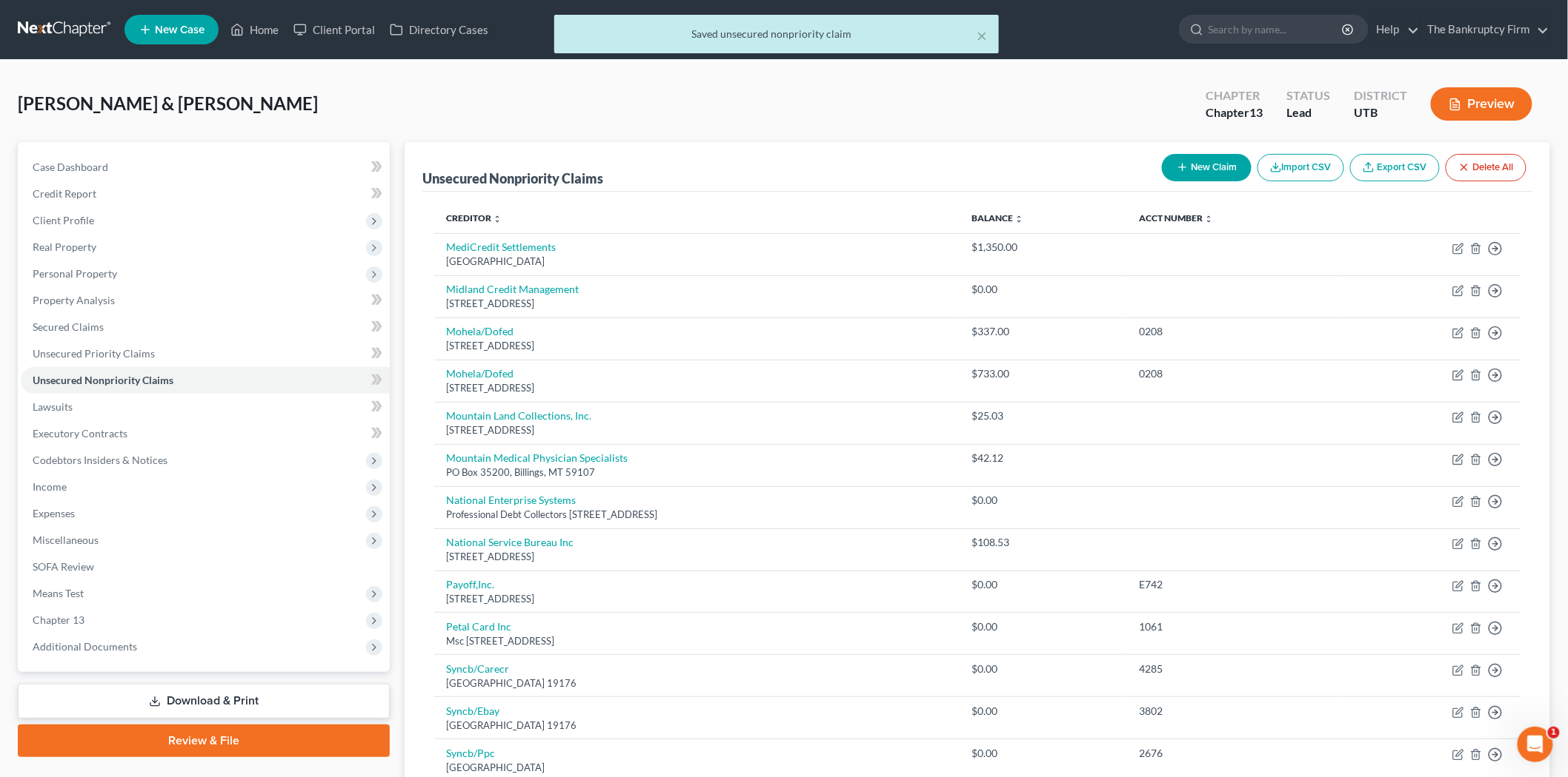
click at [1197, 166] on button "New Claim" at bounding box center [1207, 167] width 89 height 27
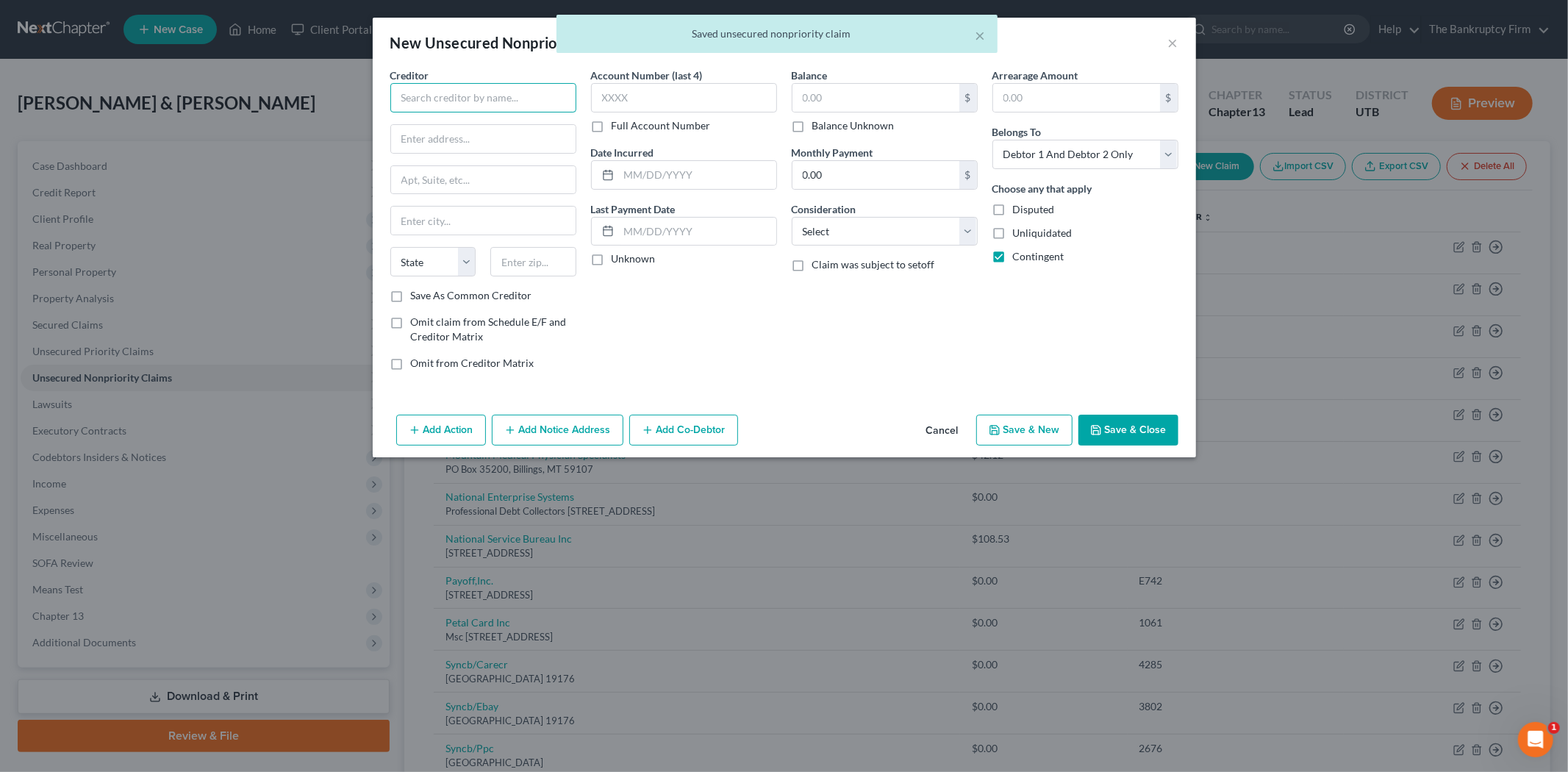
click at [484, 105] on input "text" at bounding box center [482, 98] width 186 height 30
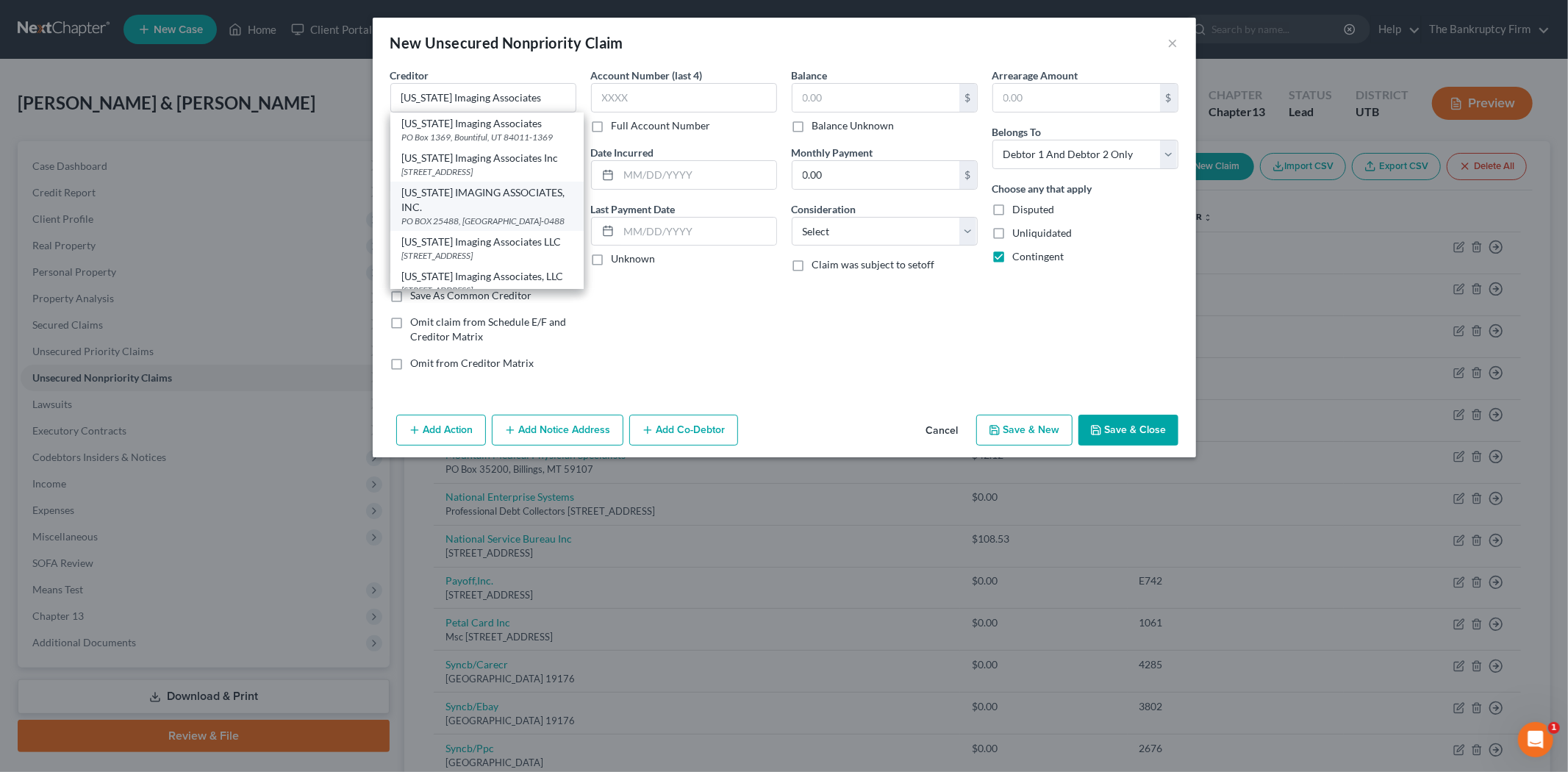
click at [444, 227] on div "PO BOX 25488, [GEOGRAPHIC_DATA]-0488" at bounding box center [487, 221] width 170 height 13
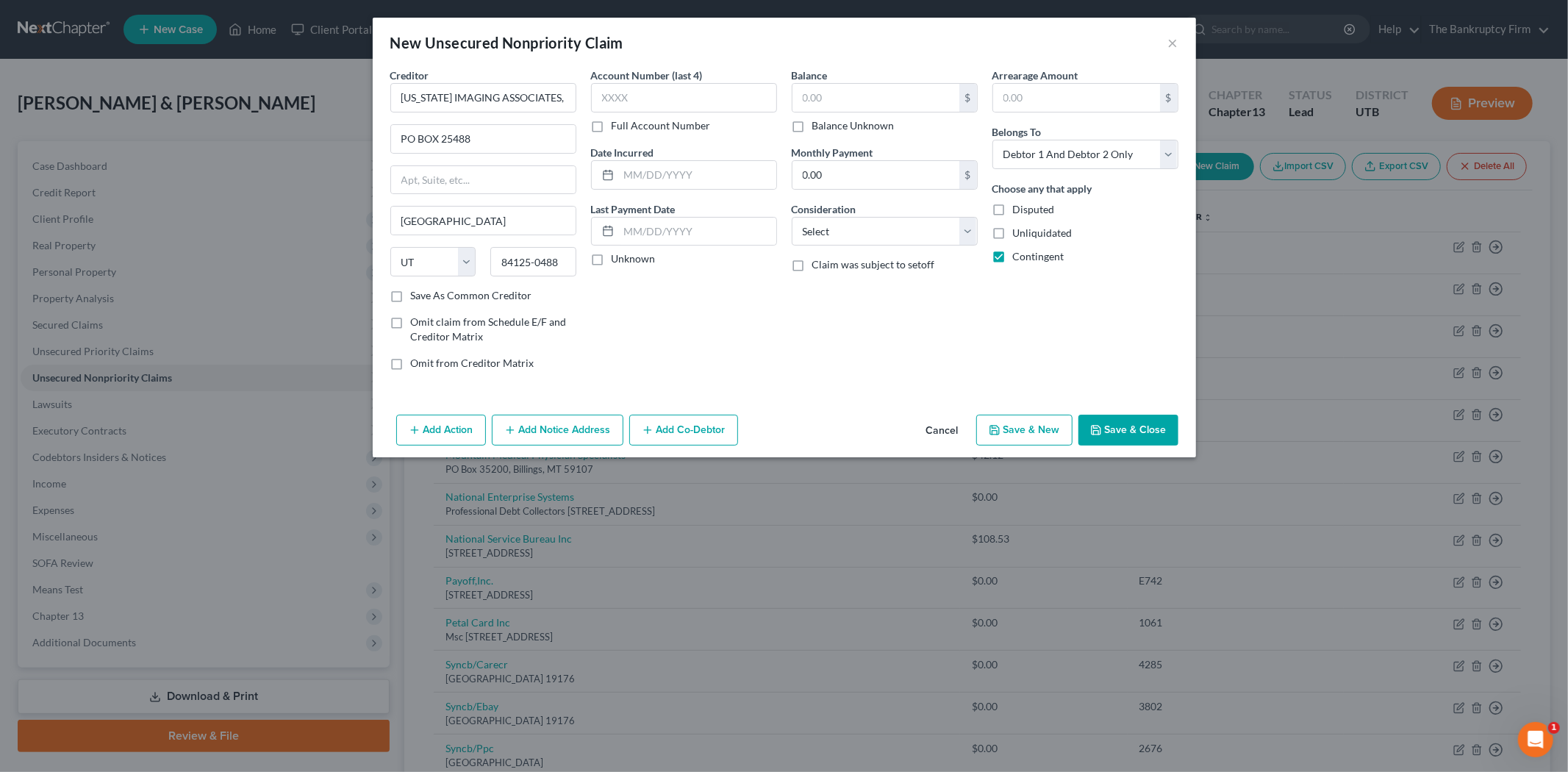
click at [411, 297] on label "Save As Common Creditor" at bounding box center [471, 296] width 121 height 15
click at [417, 297] on input "Save As Common Creditor" at bounding box center [421, 293] width 9 height 9
drag, startPoint x: 646, startPoint y: 178, endPoint x: 633, endPoint y: 186, distance: 15.3
click at [646, 178] on input "text" at bounding box center [698, 175] width 157 height 28
click at [844, 96] on input "text" at bounding box center [876, 98] width 167 height 28
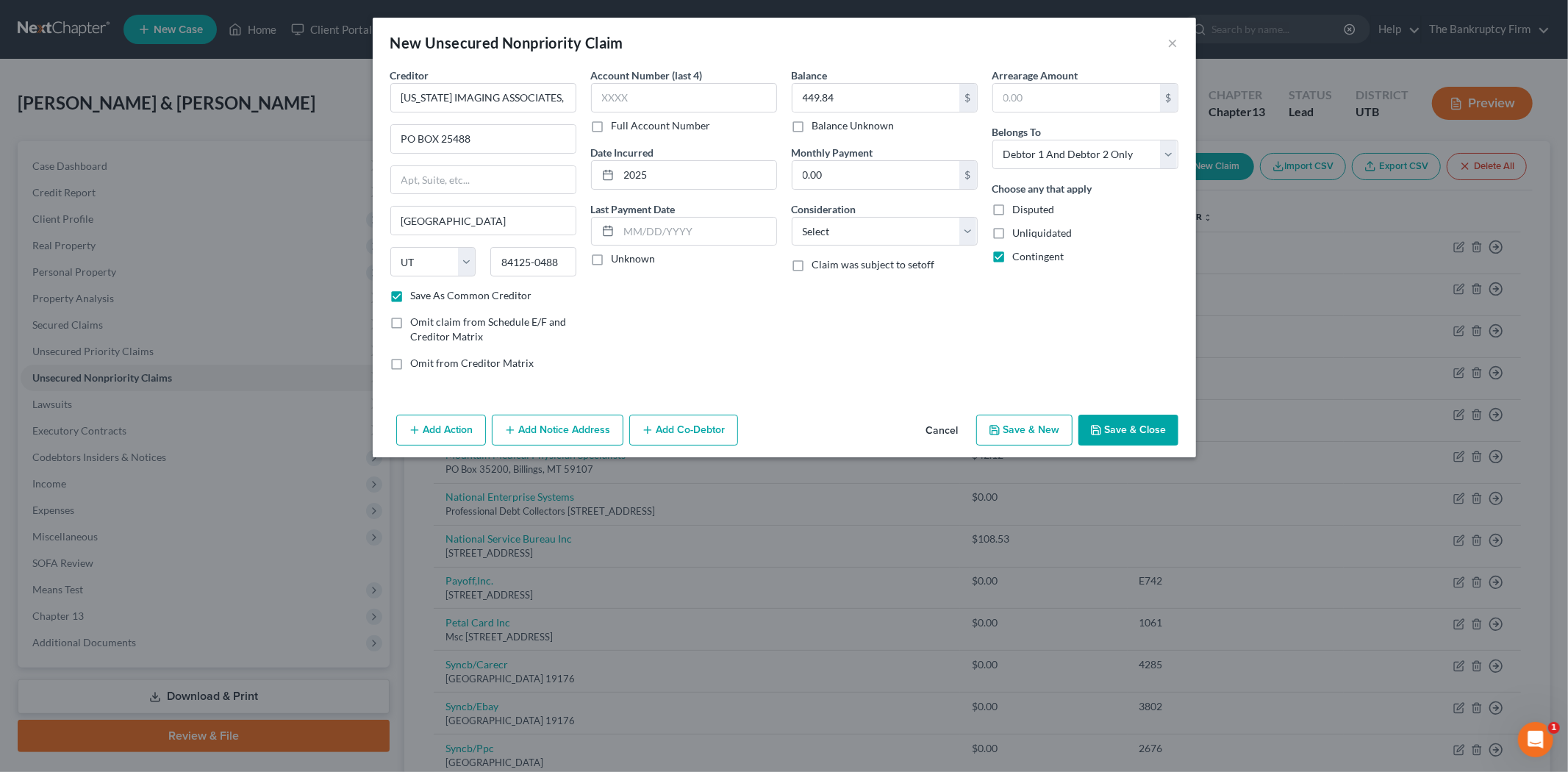
click at [1149, 430] on button "Save & Close" at bounding box center [1128, 430] width 100 height 31
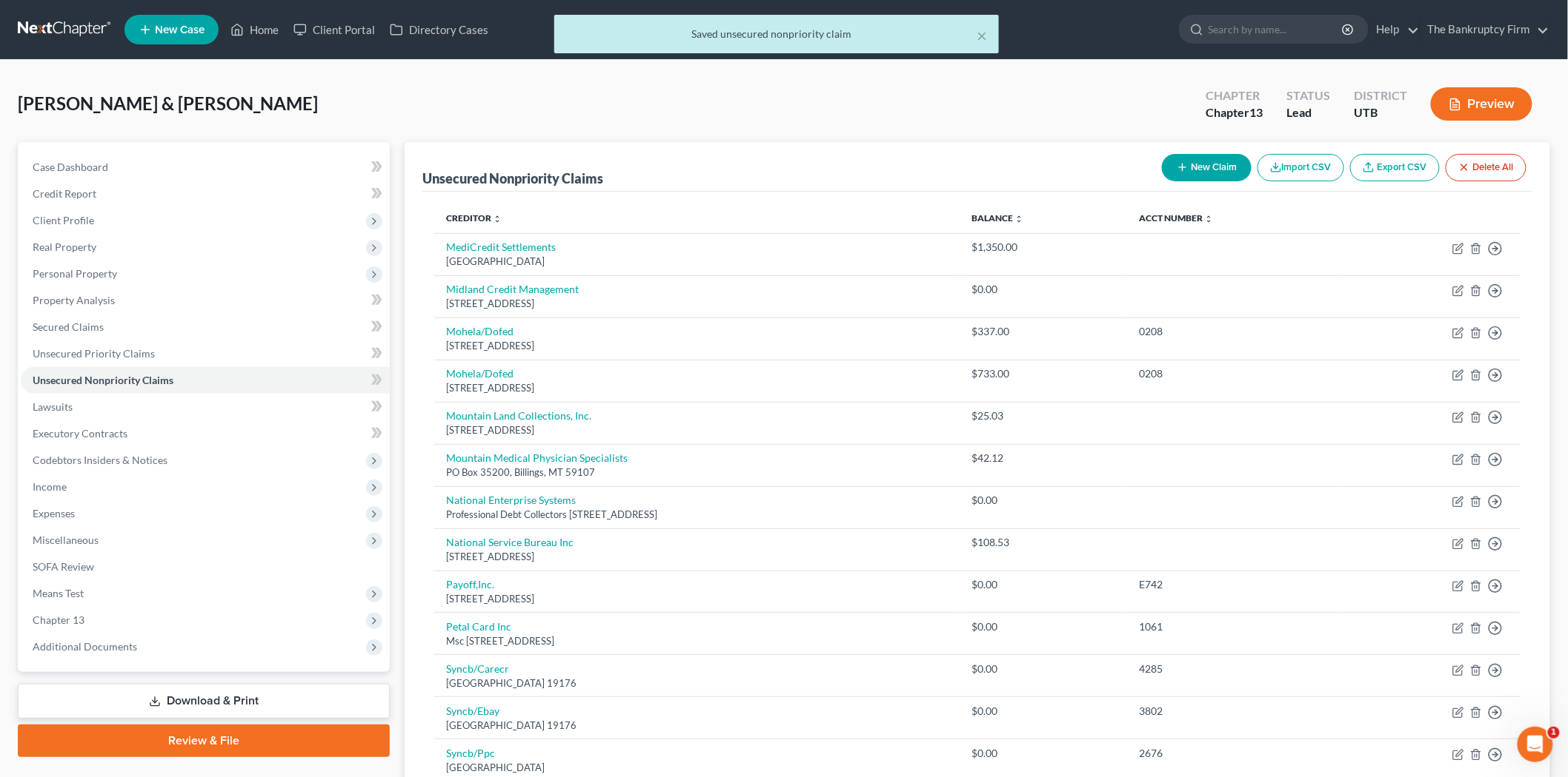
click at [1206, 165] on button "New Claim" at bounding box center [1207, 167] width 89 height 27
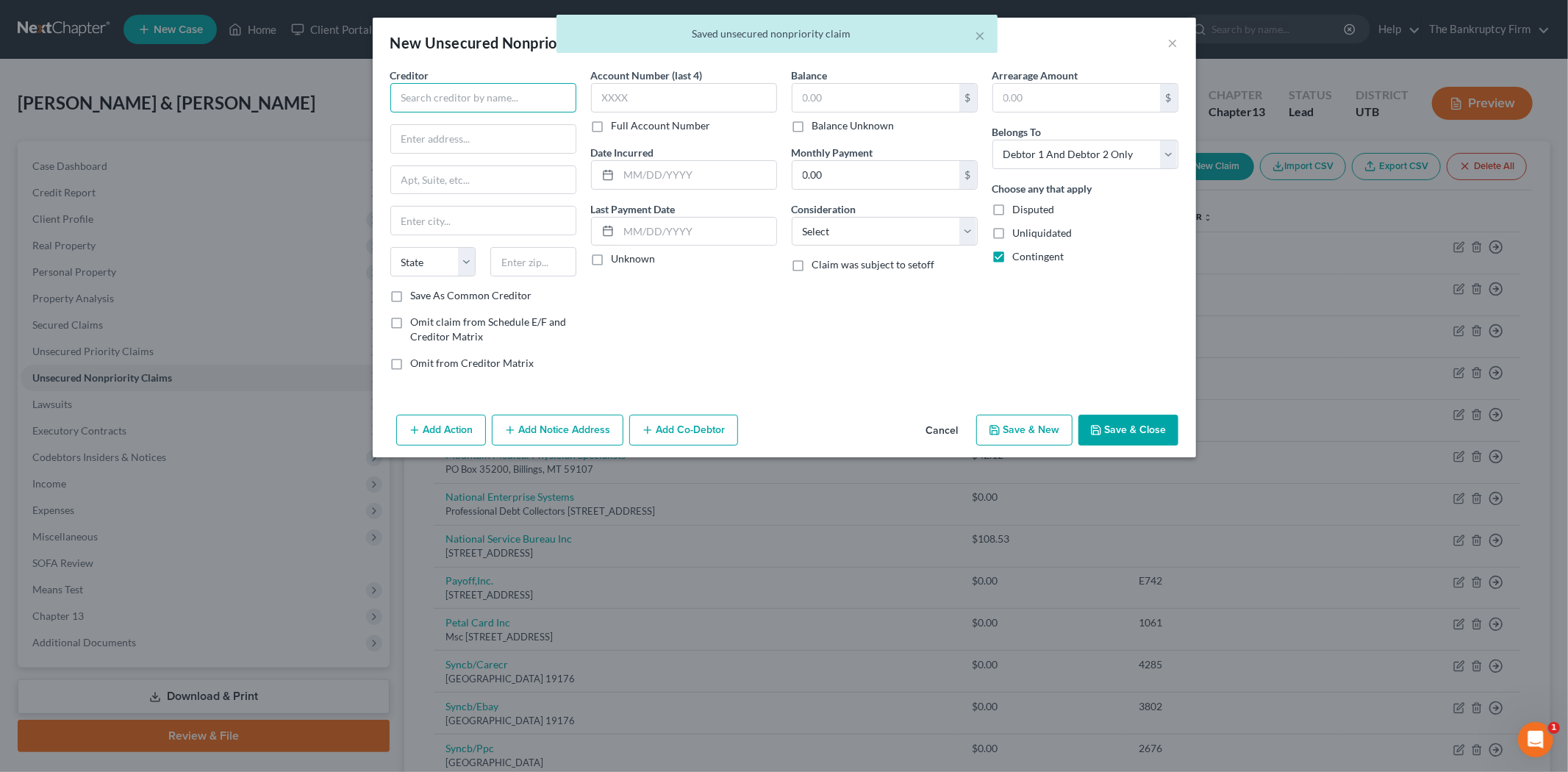
click at [468, 99] on input "text" at bounding box center [482, 98] width 186 height 30
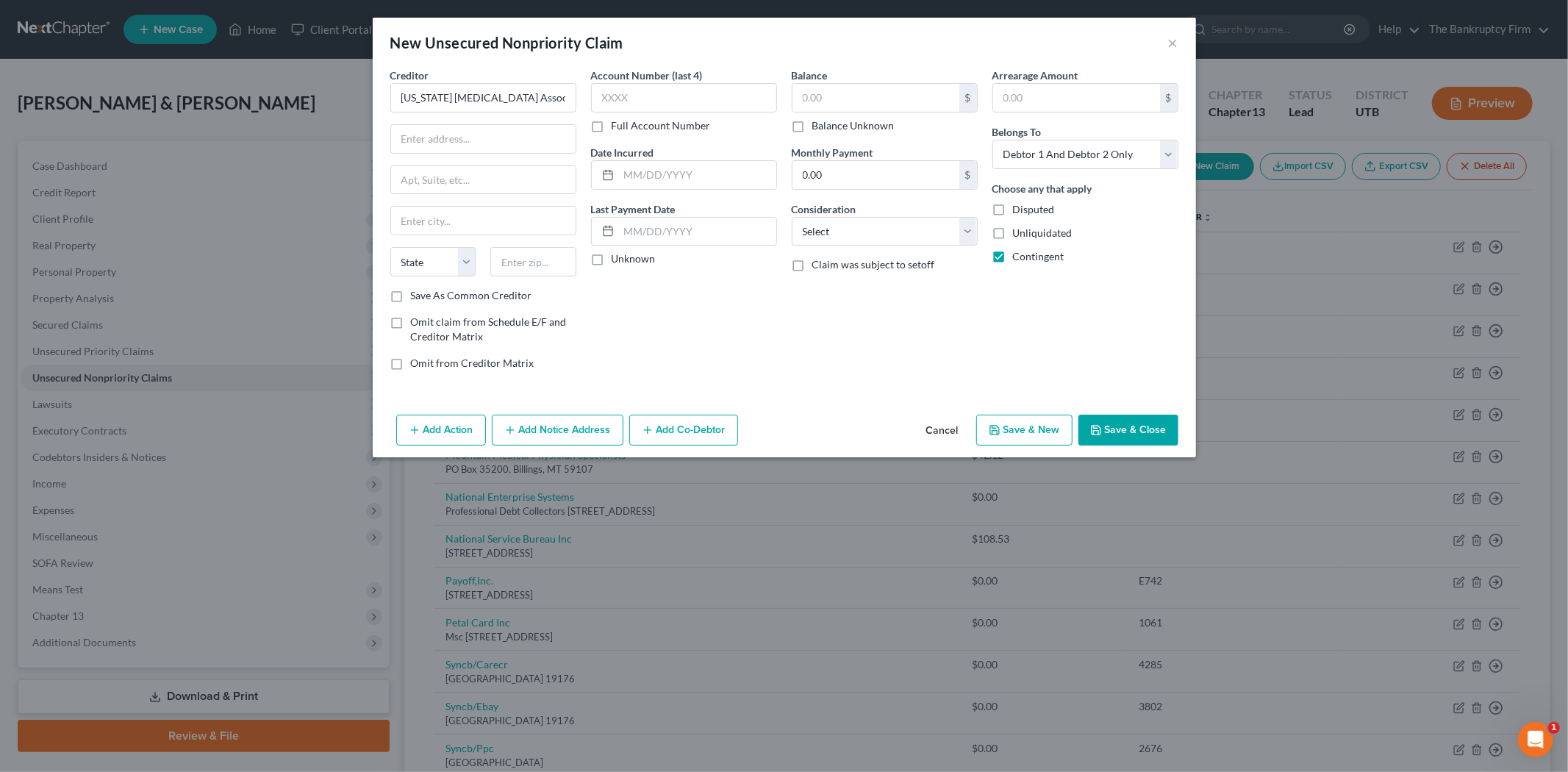
click at [935, 440] on button "Cancel" at bounding box center [942, 431] width 55 height 30
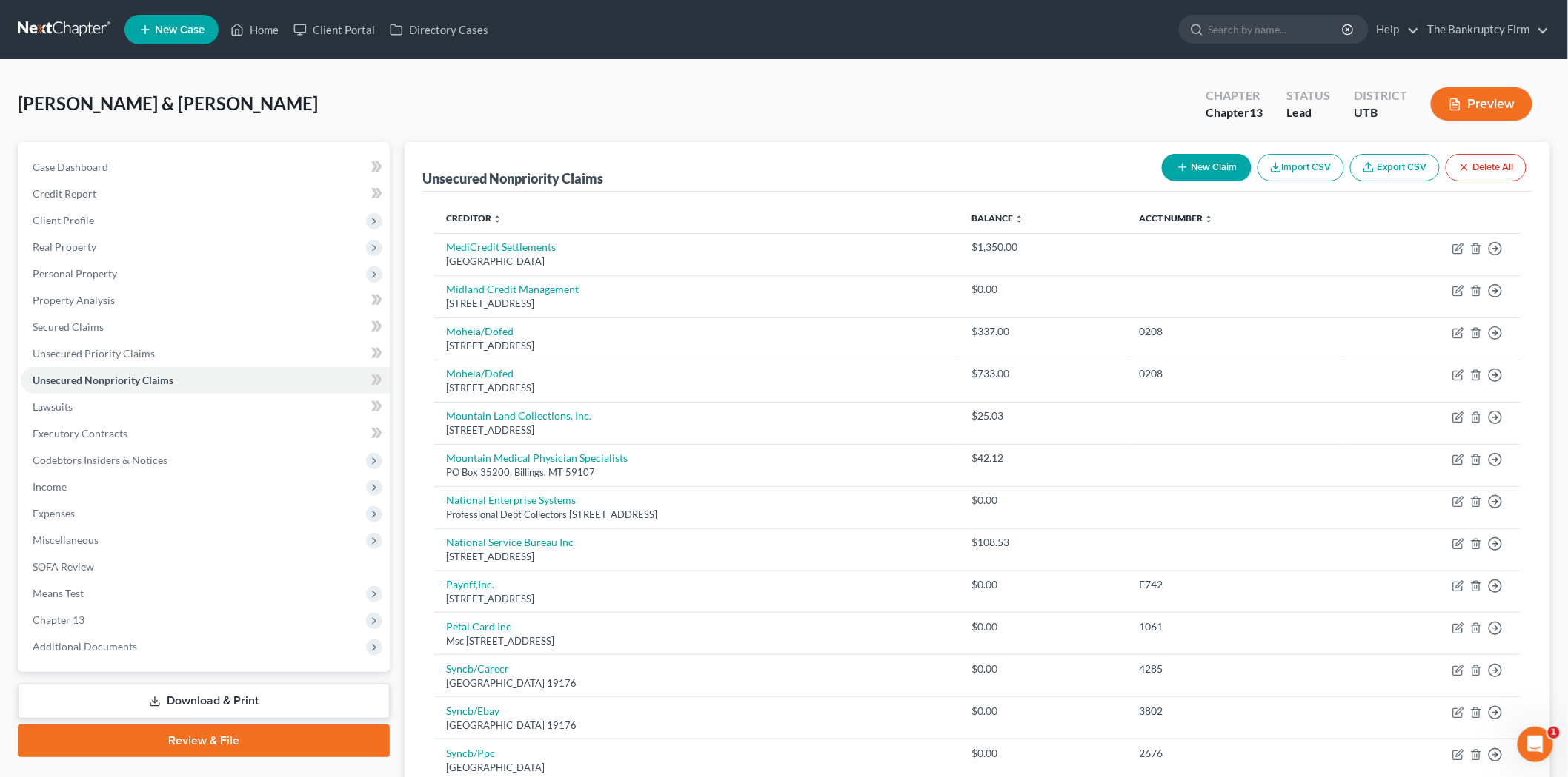
click at [1177, 167] on icon "button" at bounding box center [1183, 167] width 12 height 12
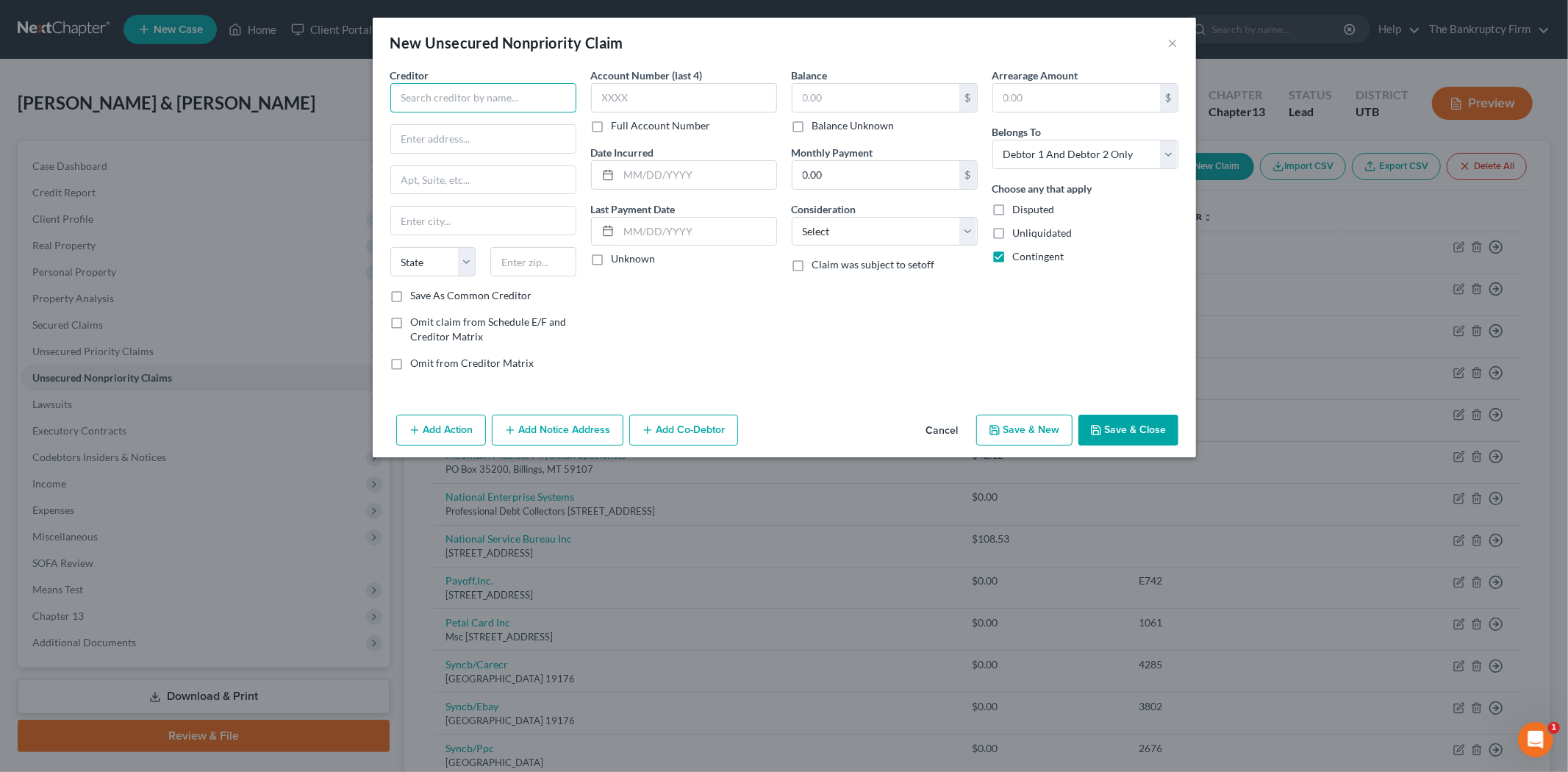
drag, startPoint x: 498, startPoint y: 100, endPoint x: 508, endPoint y: 99, distance: 10.0
click at [496, 100] on input "text" at bounding box center [482, 98] width 186 height 30
click at [476, 144] on input "text" at bounding box center [483, 139] width 185 height 28
drag, startPoint x: 440, startPoint y: 180, endPoint x: 341, endPoint y: 182, distance: 99.0
click at [346, 182] on div "New Unsecured Nonpriority Claim × Creditor * [US_STATE] [MEDICAL_DATA] Associat…" at bounding box center [784, 386] width 1568 height 772
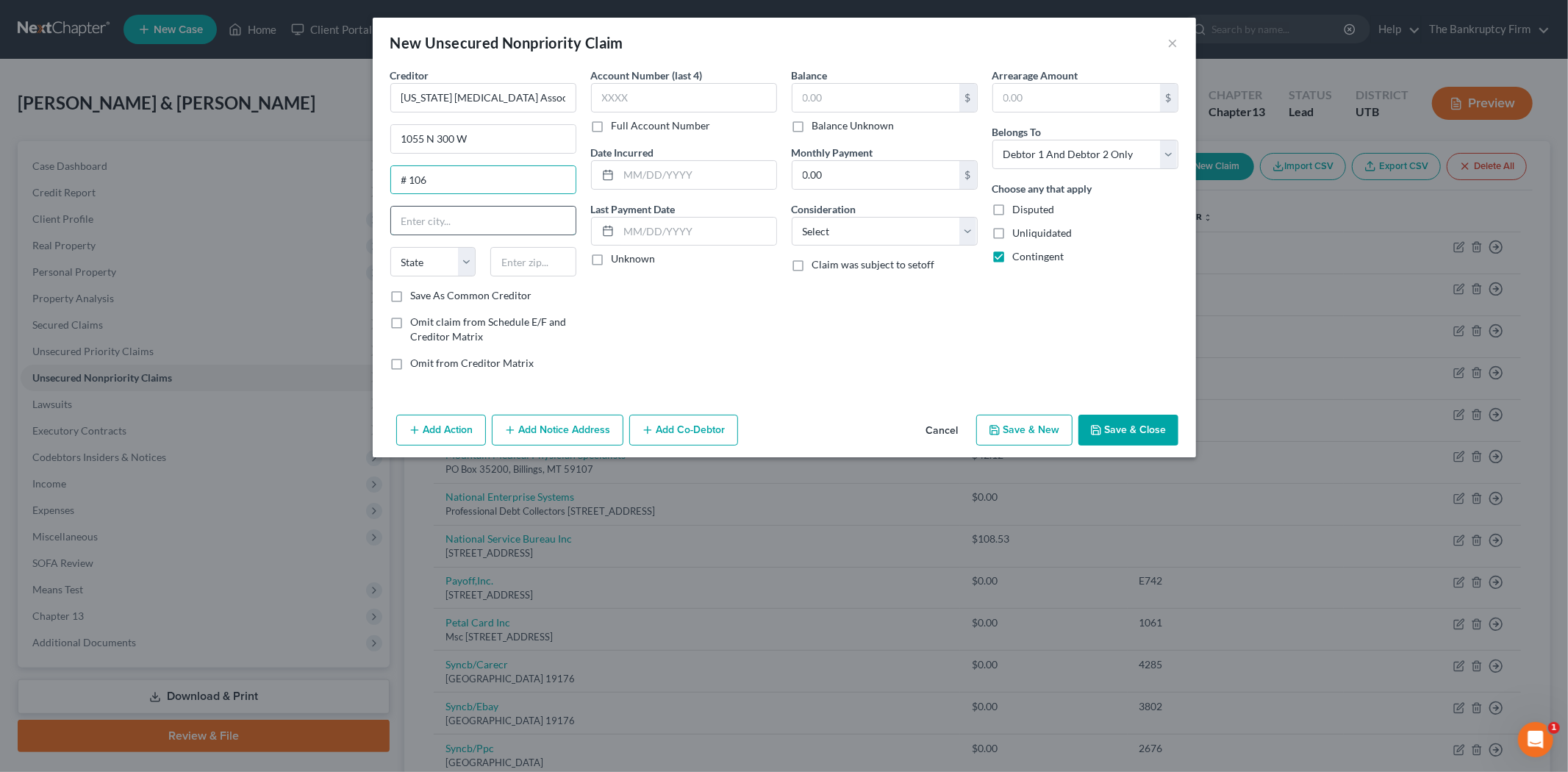
click at [487, 210] on input "text" at bounding box center [483, 221] width 185 height 28
click at [411, 297] on label "Save As Common Creditor" at bounding box center [471, 296] width 121 height 15
click at [417, 297] on input "Save As Common Creditor" at bounding box center [421, 293] width 9 height 9
drag, startPoint x: 674, startPoint y: 175, endPoint x: 833, endPoint y: 93, distance: 178.9
click at [674, 175] on input "text" at bounding box center [698, 175] width 157 height 28
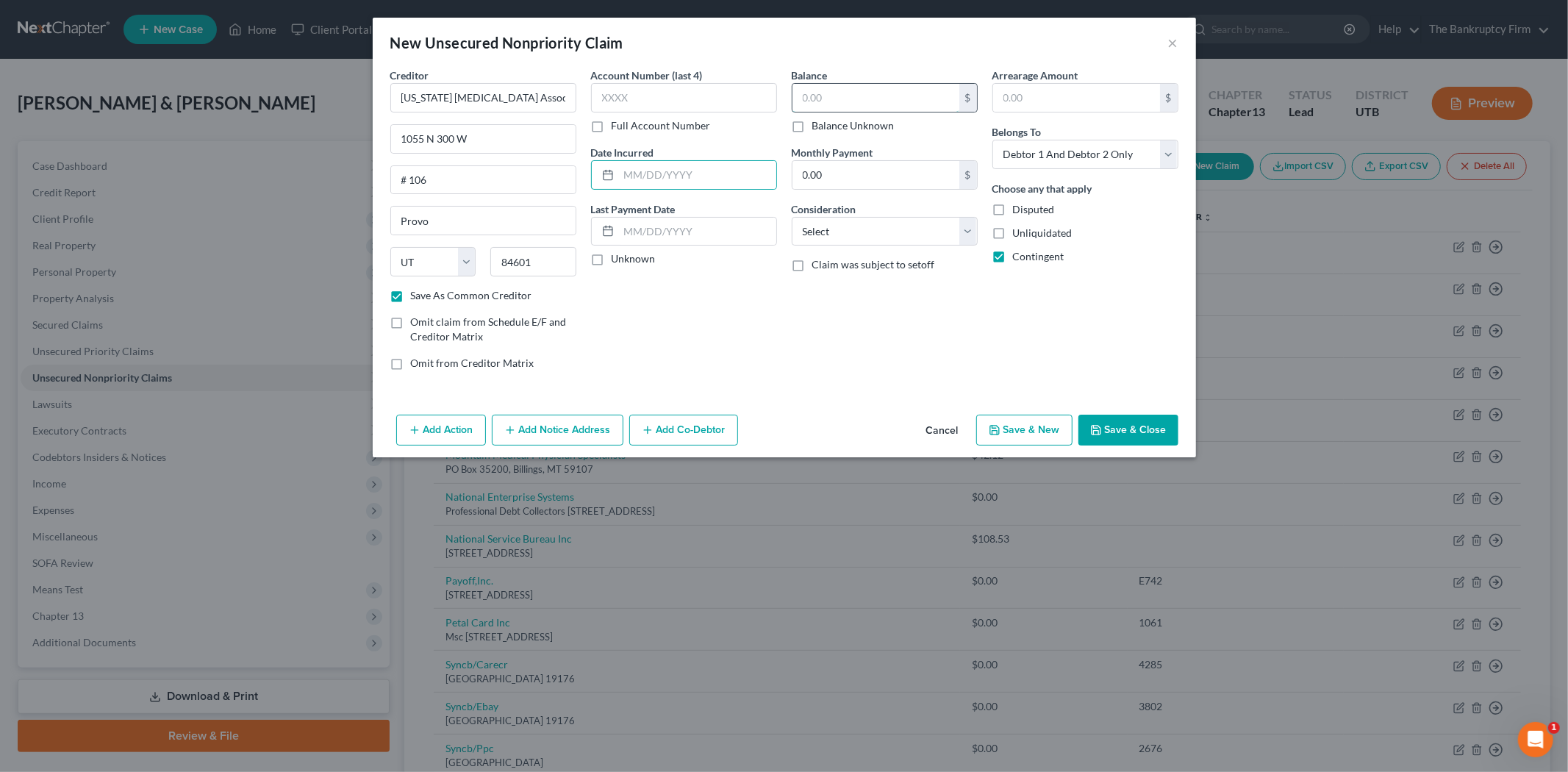
click at [833, 92] on input "text" at bounding box center [876, 98] width 167 height 28
click at [730, 175] on input "text" at bounding box center [698, 175] width 157 height 28
click at [1096, 423] on button "Save & Close" at bounding box center [1128, 430] width 100 height 31
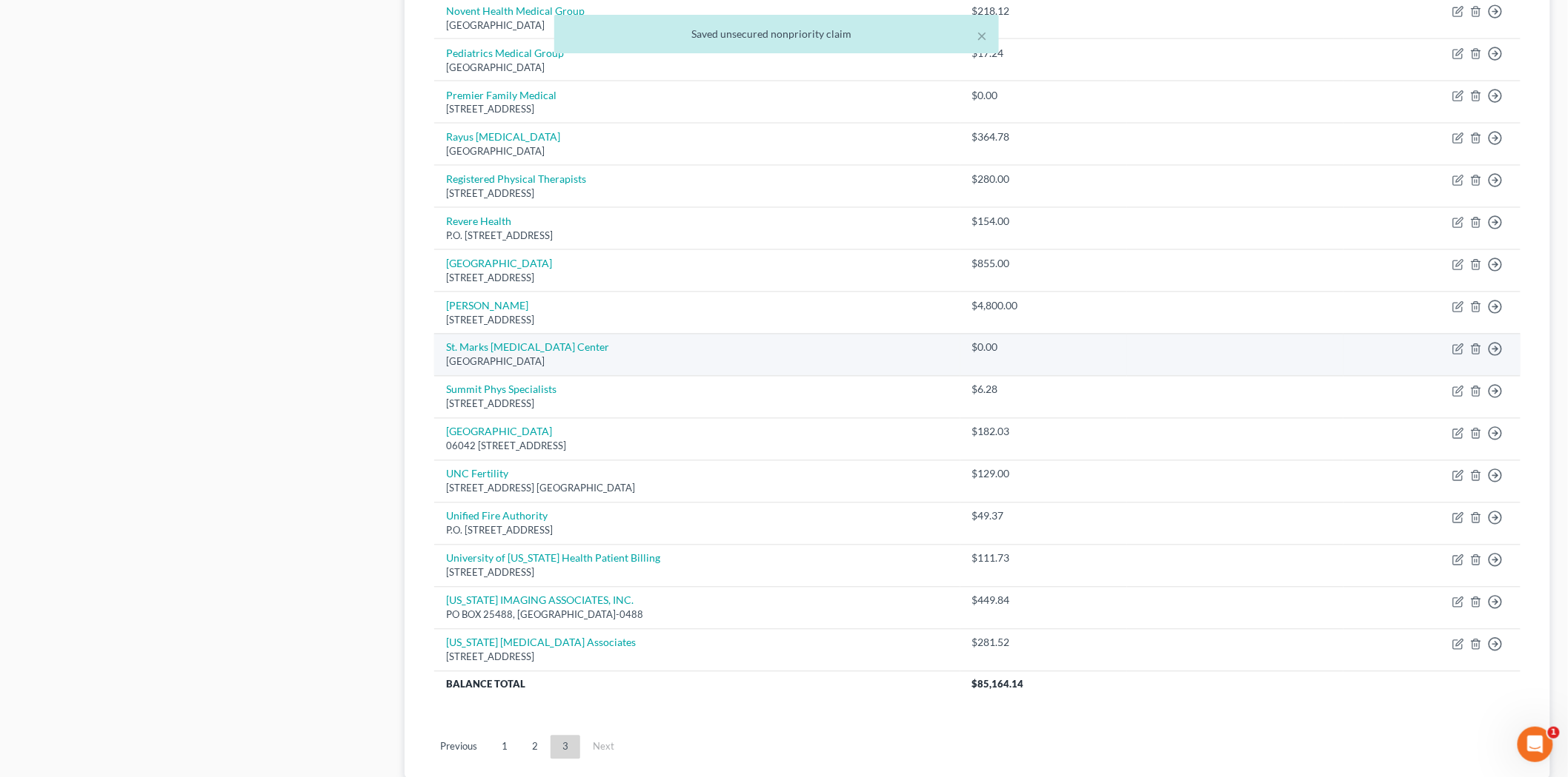
scroll to position [1174, 0]
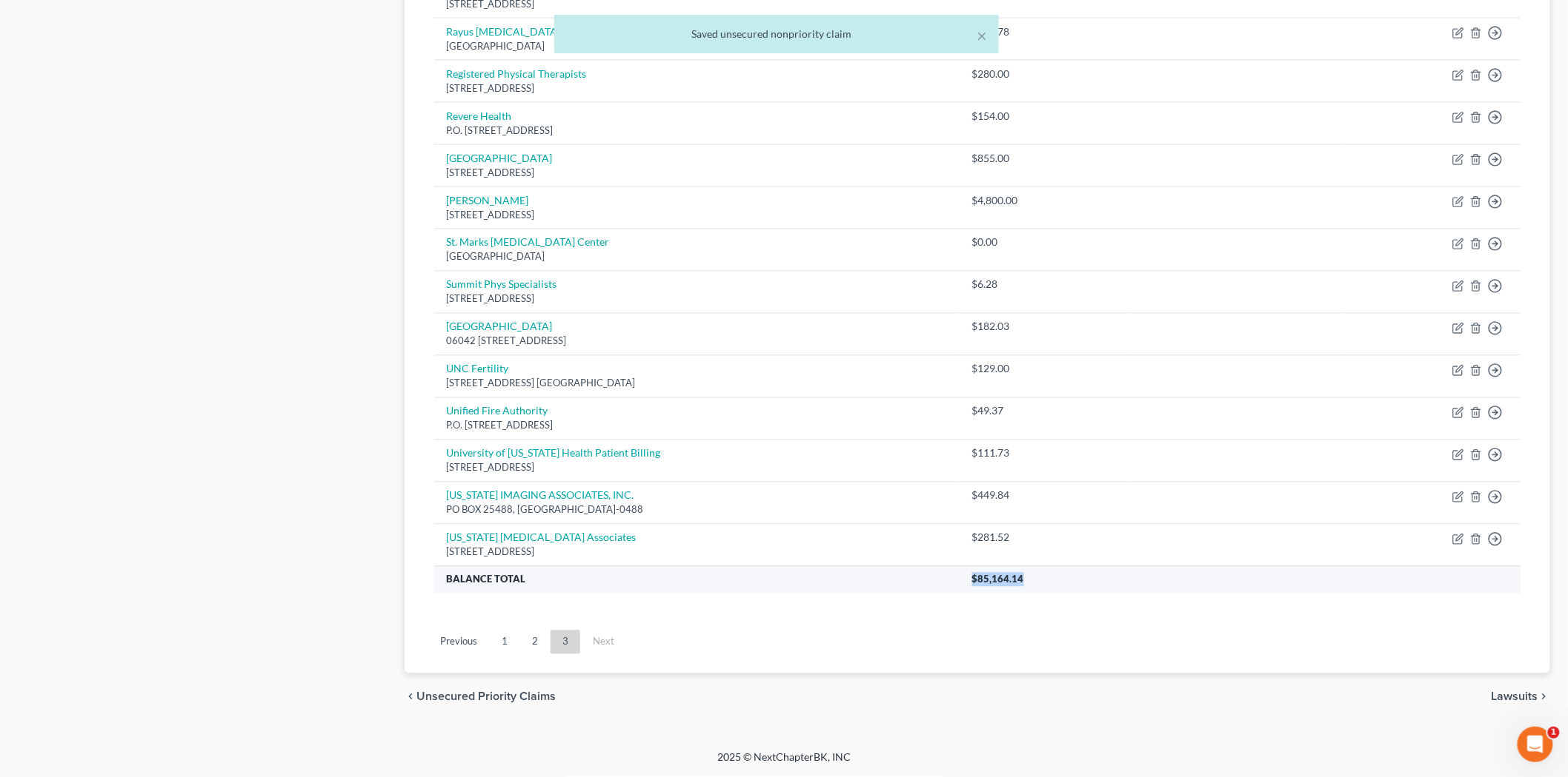
drag, startPoint x: 1034, startPoint y: 579, endPoint x: 1122, endPoint y: 583, distance: 88.1
click at [1122, 583] on tr "Balance Total $85,164.14" at bounding box center [977, 580] width 1086 height 27
